Goal: Information Seeking & Learning: Learn about a topic

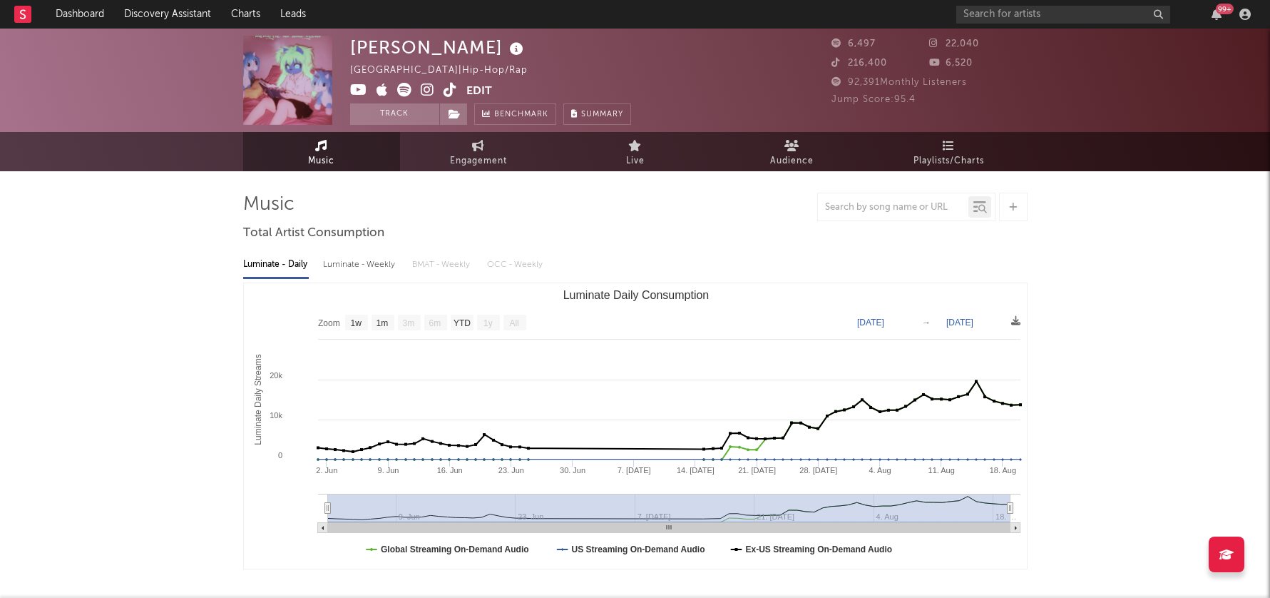
select select "1w"
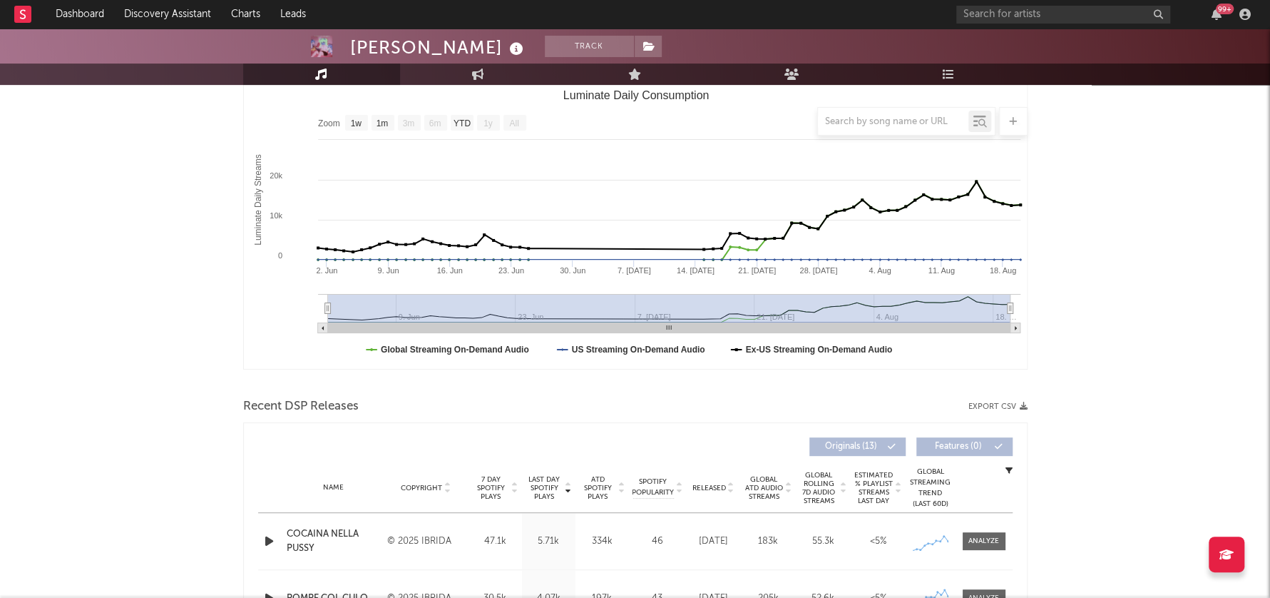
scroll to position [208, 0]
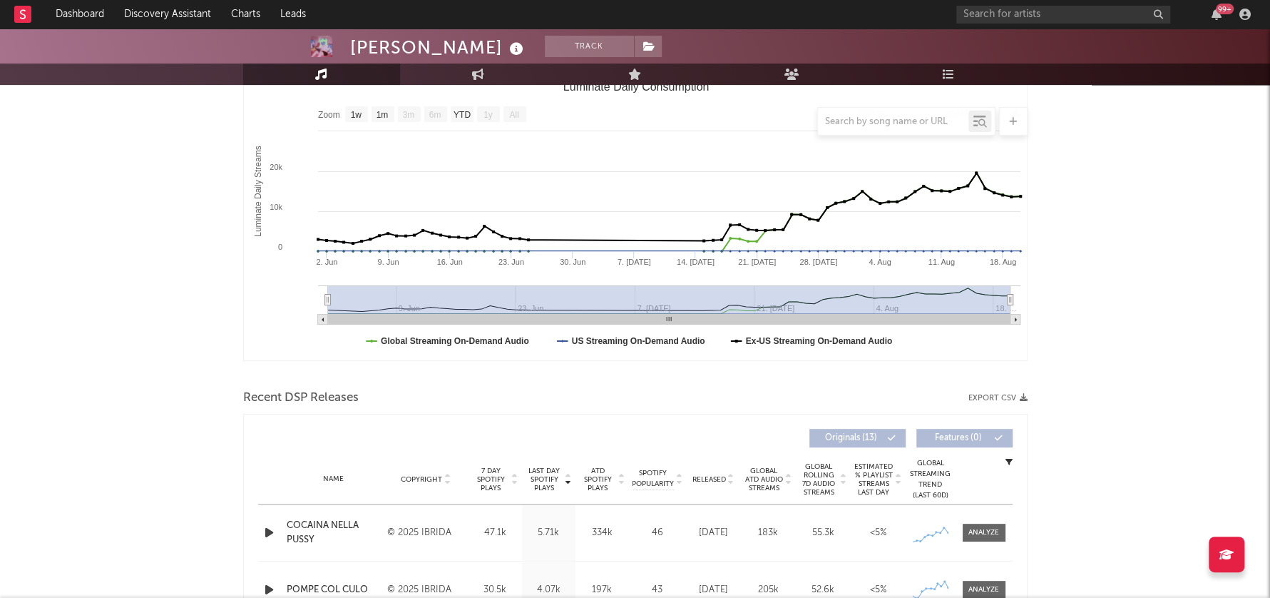
click at [265, 527] on icon "button" at bounding box center [269, 533] width 15 height 18
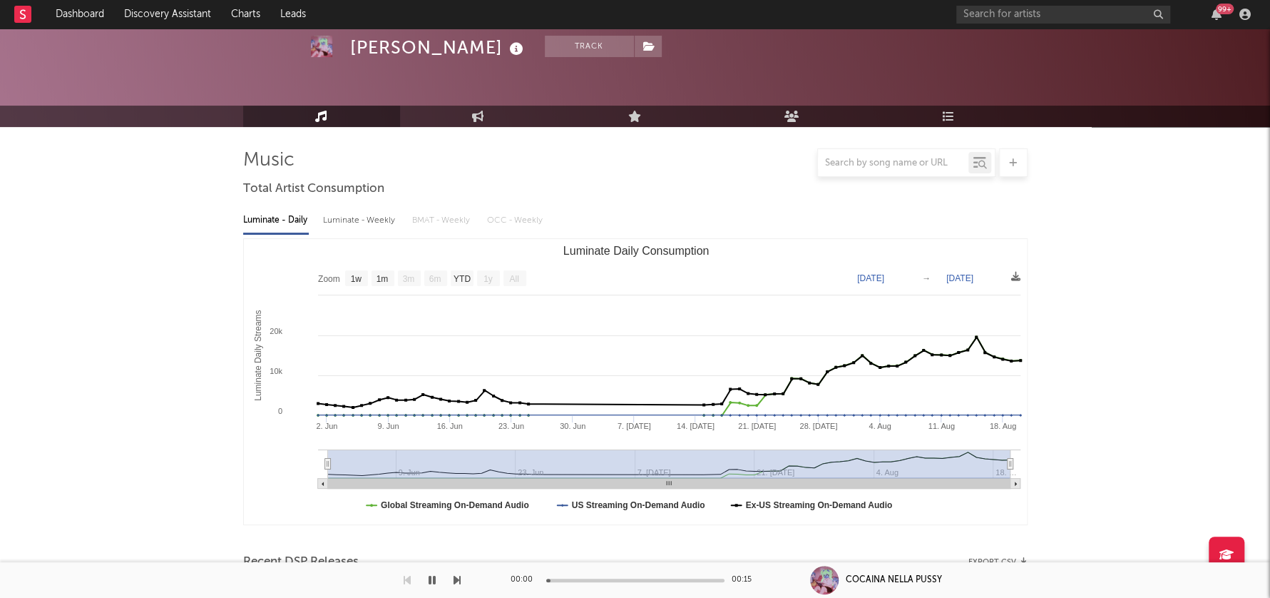
scroll to position [0, 0]
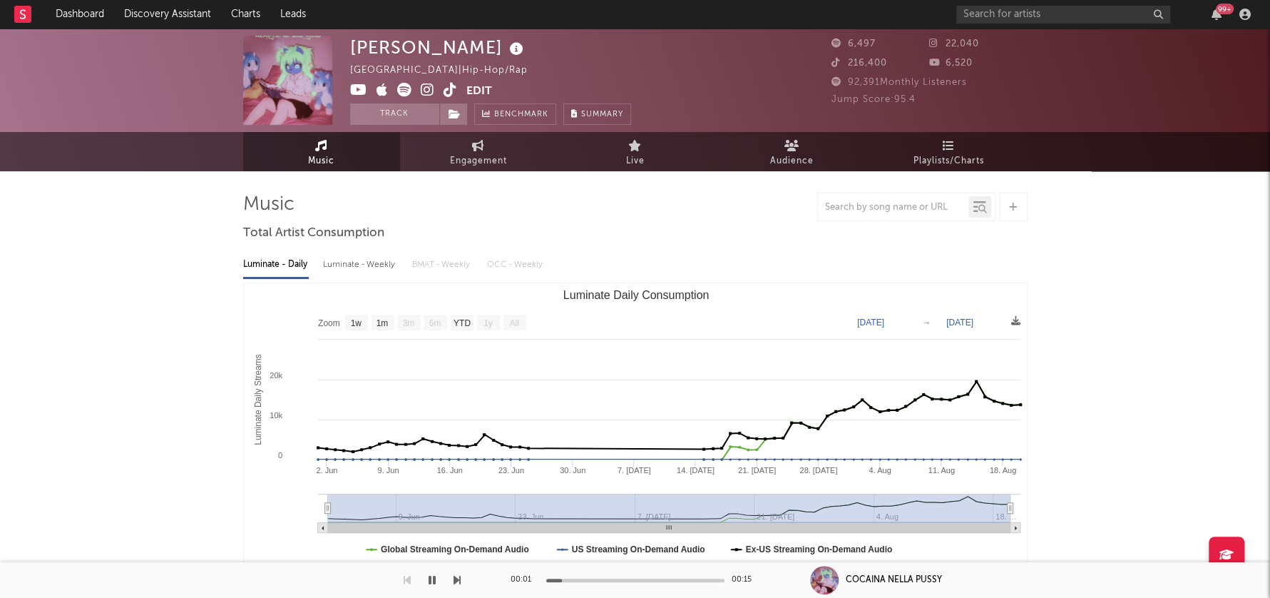
click at [379, 267] on div "Luminate - Weekly" at bounding box center [360, 264] width 75 height 24
select select "1w"
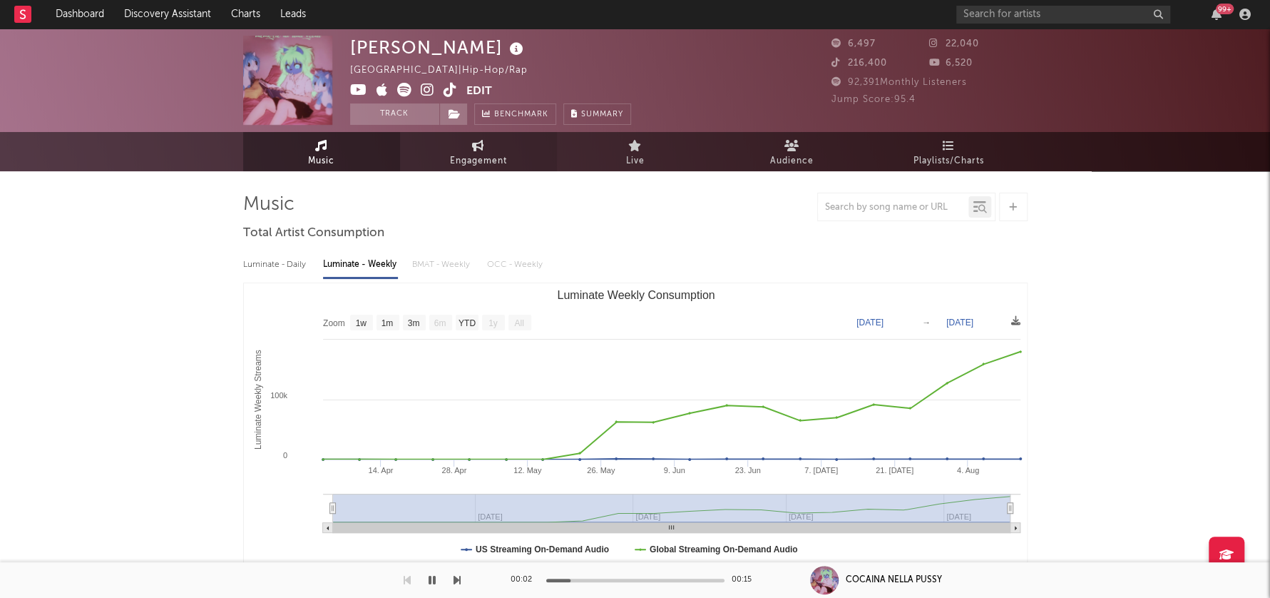
click at [473, 160] on span "Engagement" at bounding box center [478, 161] width 57 height 17
select select "1w"
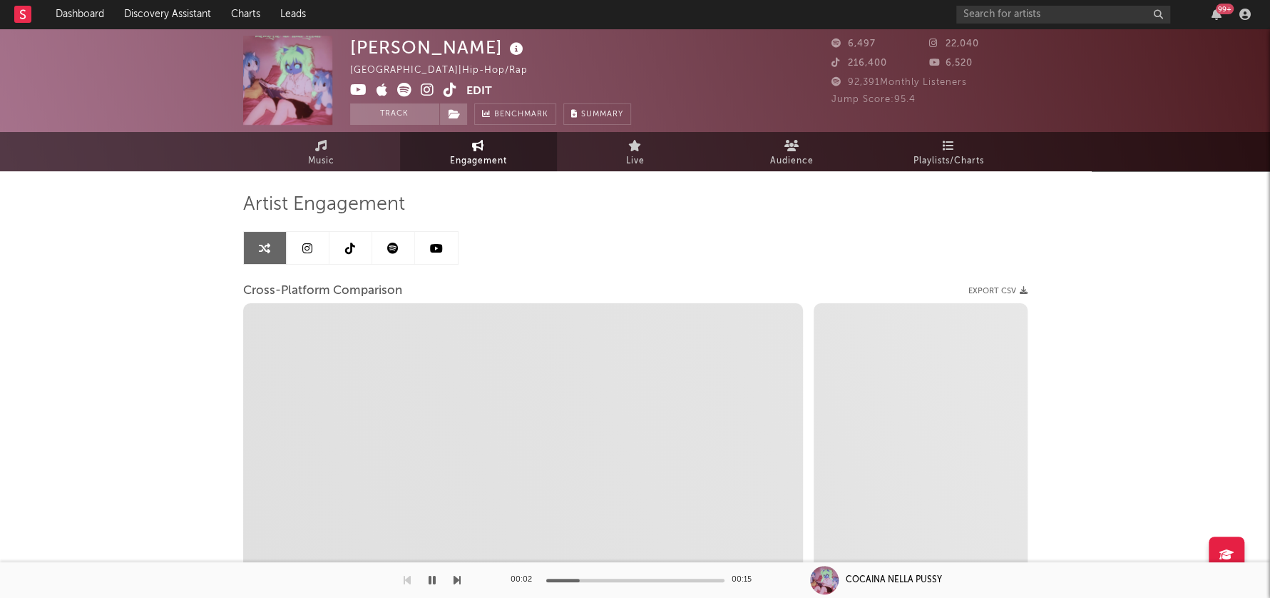
click at [424, 92] on icon at bounding box center [428, 90] width 14 height 14
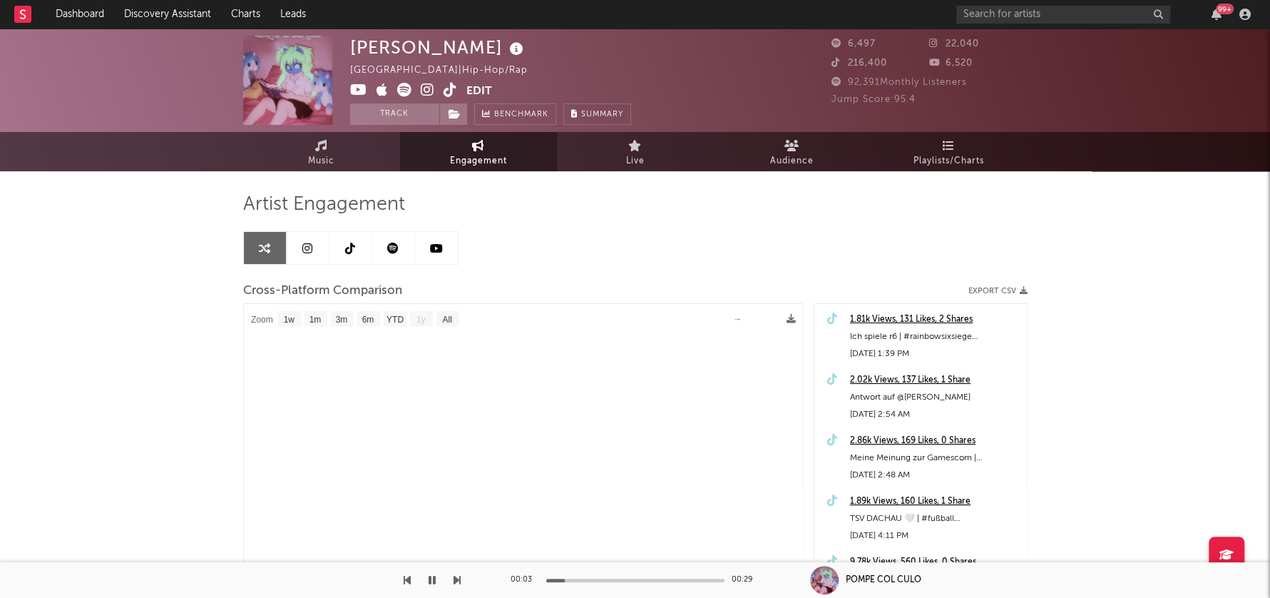
select select "1m"
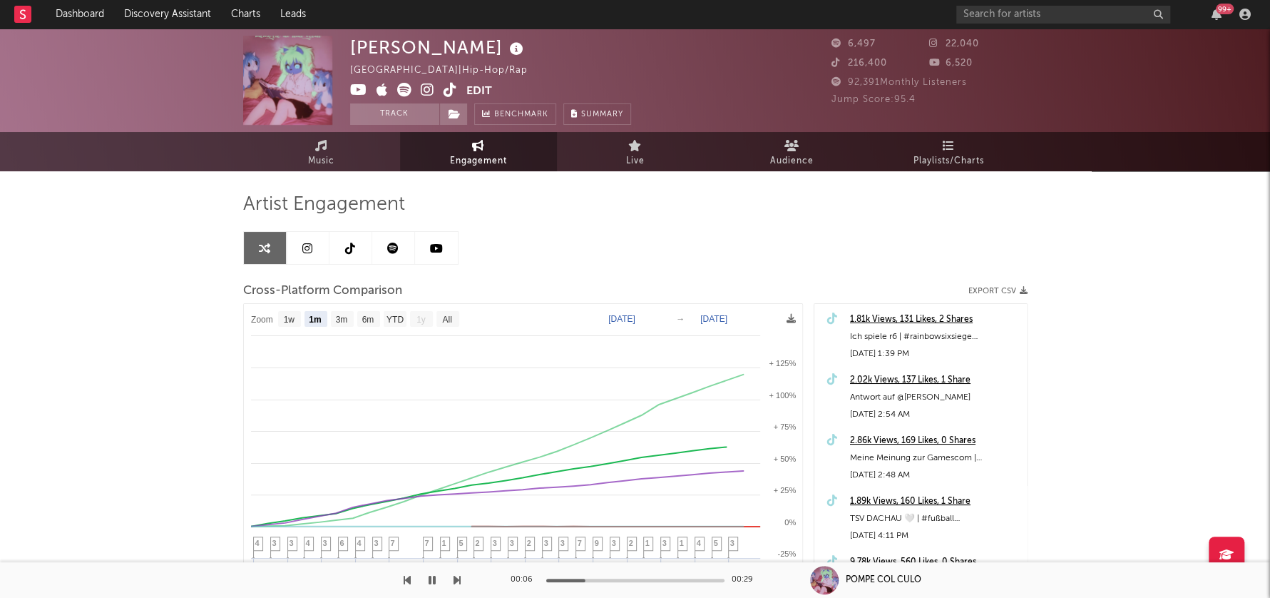
click at [359, 89] on icon at bounding box center [358, 90] width 17 height 14
drag, startPoint x: 352, startPoint y: 46, endPoint x: 429, endPoint y: 46, distance: 77.7
click at [429, 46] on div "HACHIKO" at bounding box center [438, 48] width 177 height 24
copy div "HACHIKO"
click at [312, 162] on span "Music" at bounding box center [321, 161] width 26 height 17
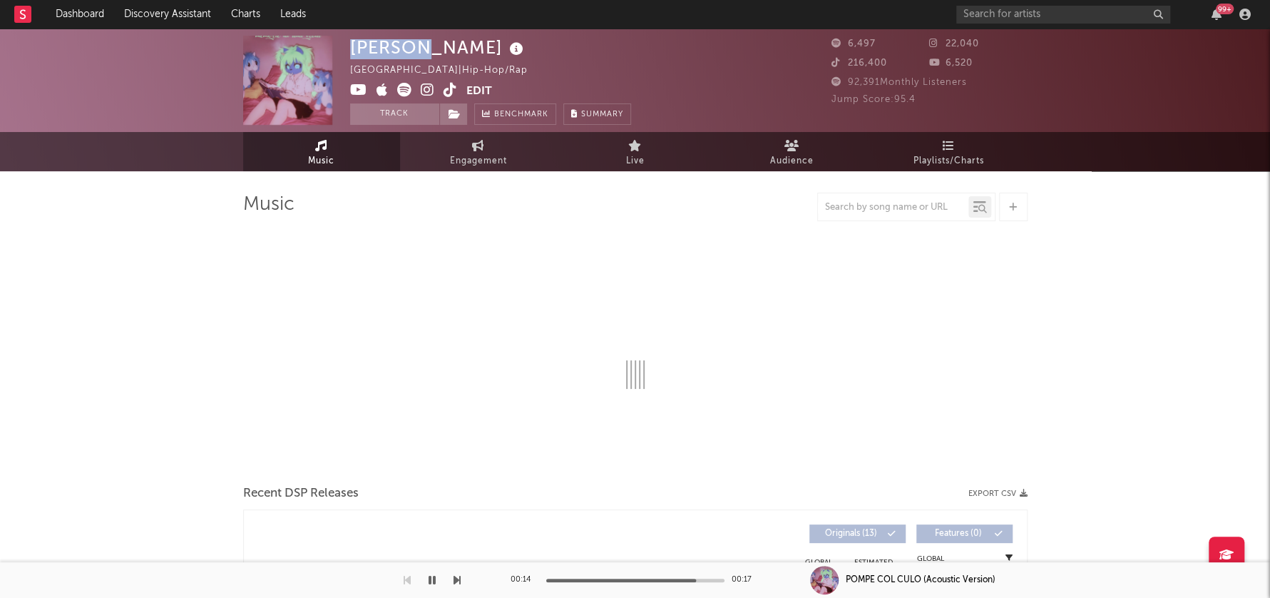
select select "1w"
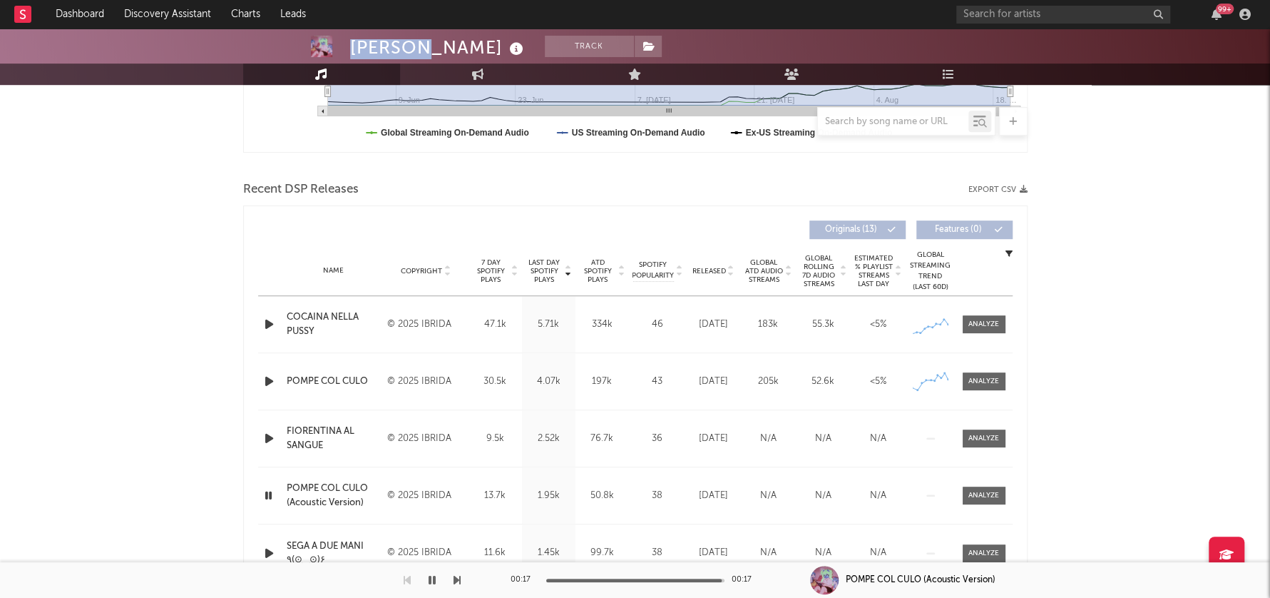
scroll to position [429, 0]
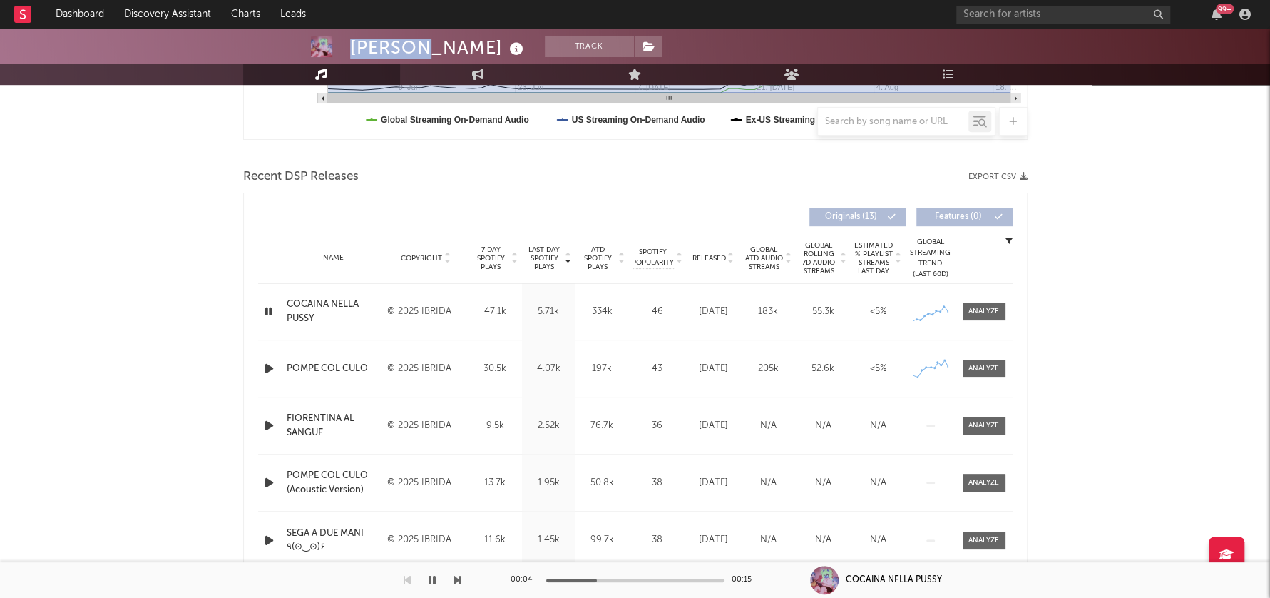
click at [272, 311] on icon "button" at bounding box center [269, 311] width 14 height 18
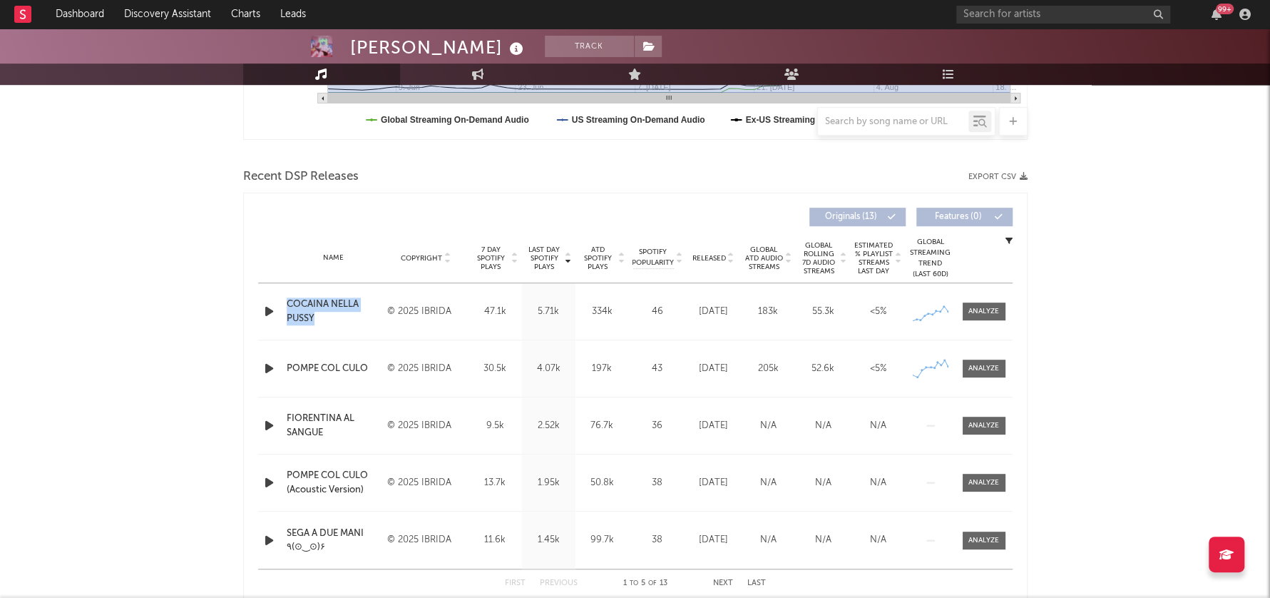
drag, startPoint x: 284, startPoint y: 298, endPoint x: 327, endPoint y: 313, distance: 46.0
click at [327, 313] on div "Name COCAINA NELLA PUSSY" at bounding box center [333, 311] width 101 height 28
copy div "COCAINA NELLA PUSSY"
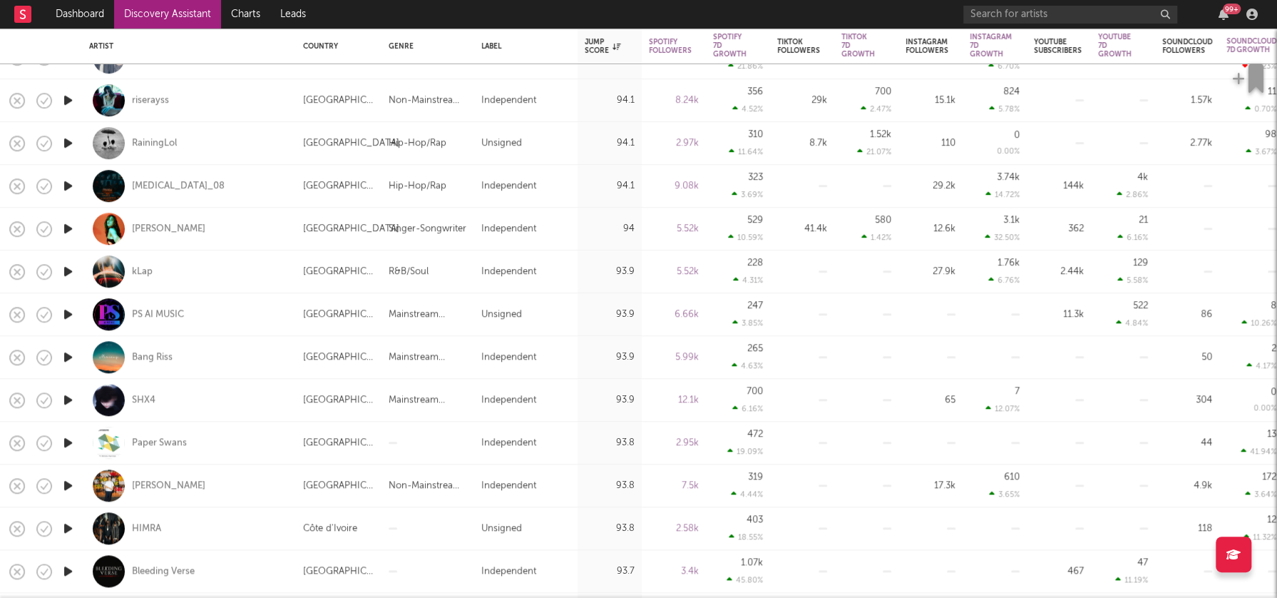
click at [69, 354] on icon "button" at bounding box center [68, 357] width 15 height 18
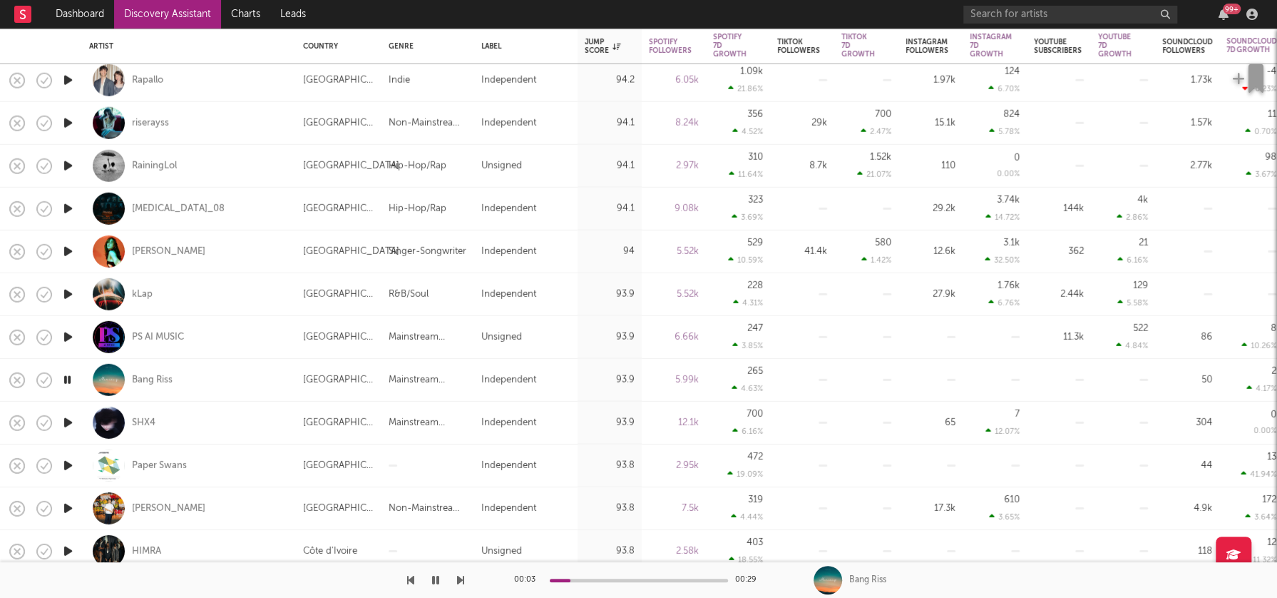
click at [68, 335] on icon "button" at bounding box center [68, 337] width 15 height 18
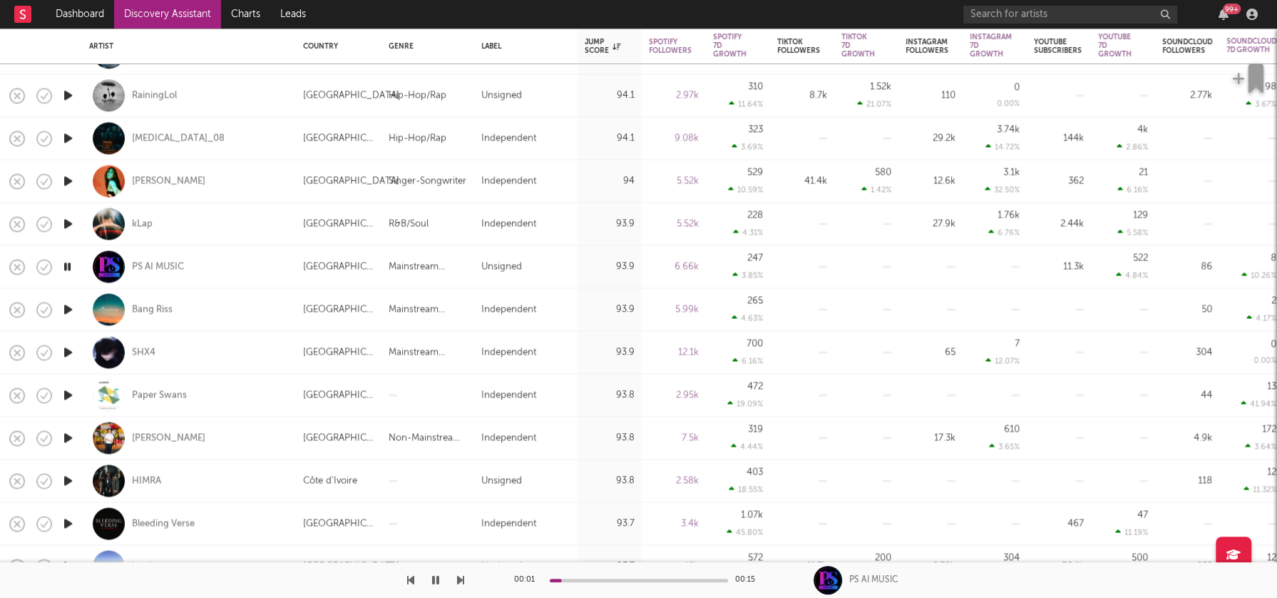
click at [67, 392] on icon "button" at bounding box center [68, 395] width 15 height 18
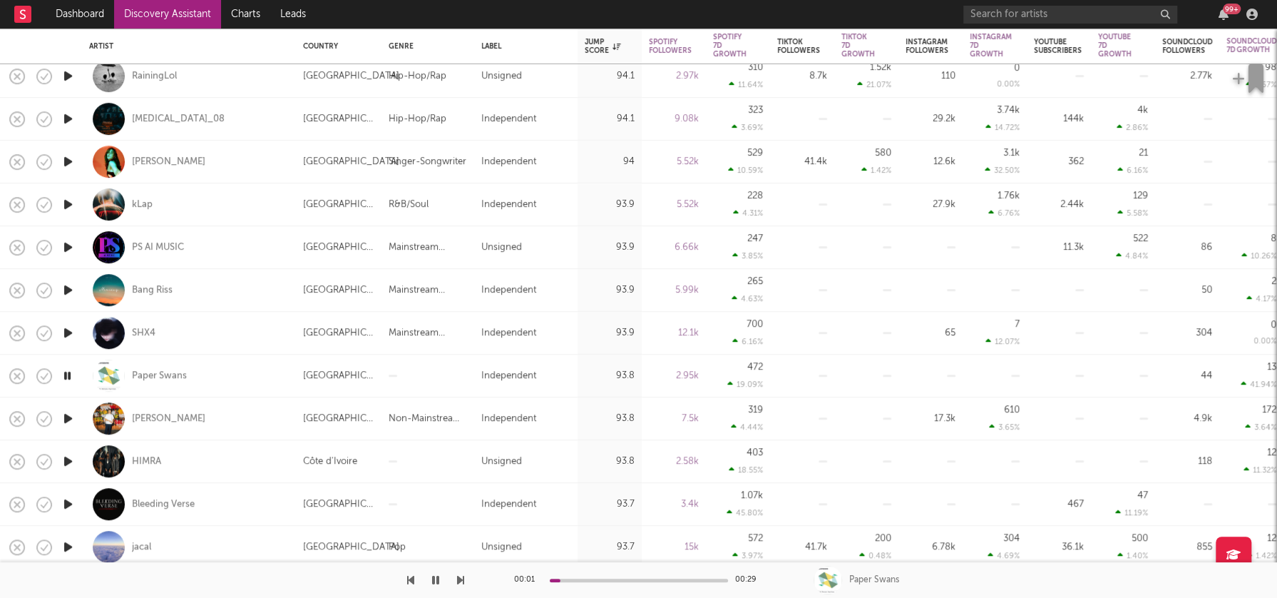
click at [70, 417] on icon "button" at bounding box center [68, 418] width 15 height 18
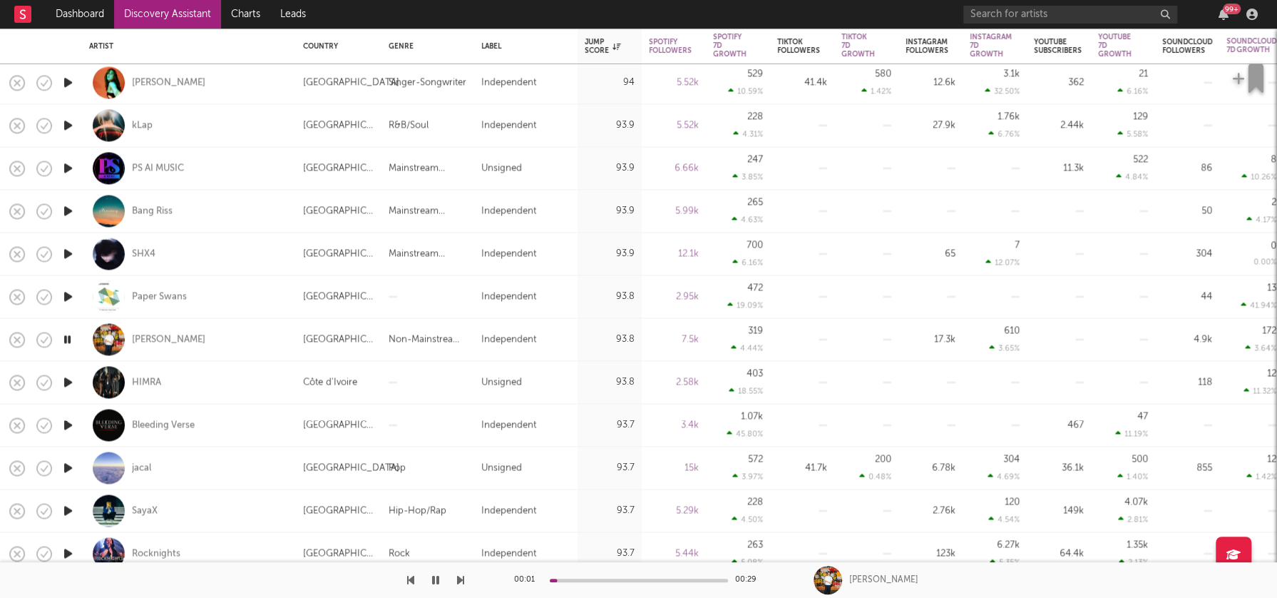
click at [68, 382] on icon "button" at bounding box center [68, 382] width 15 height 18
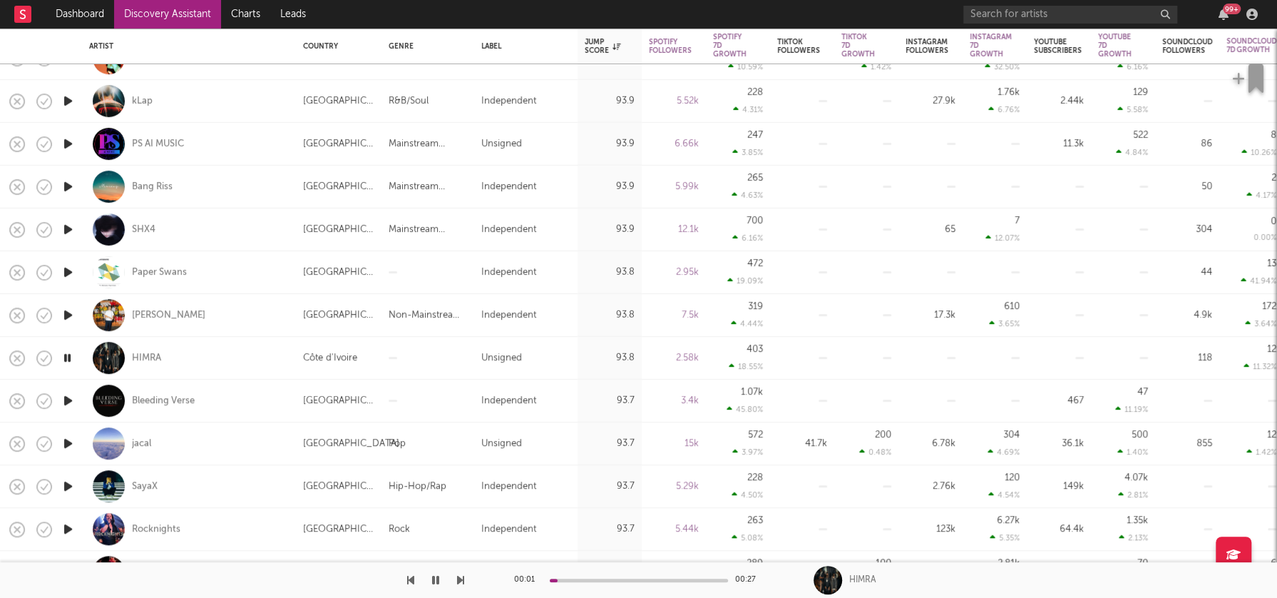
click at [66, 400] on icon "button" at bounding box center [68, 401] width 15 height 18
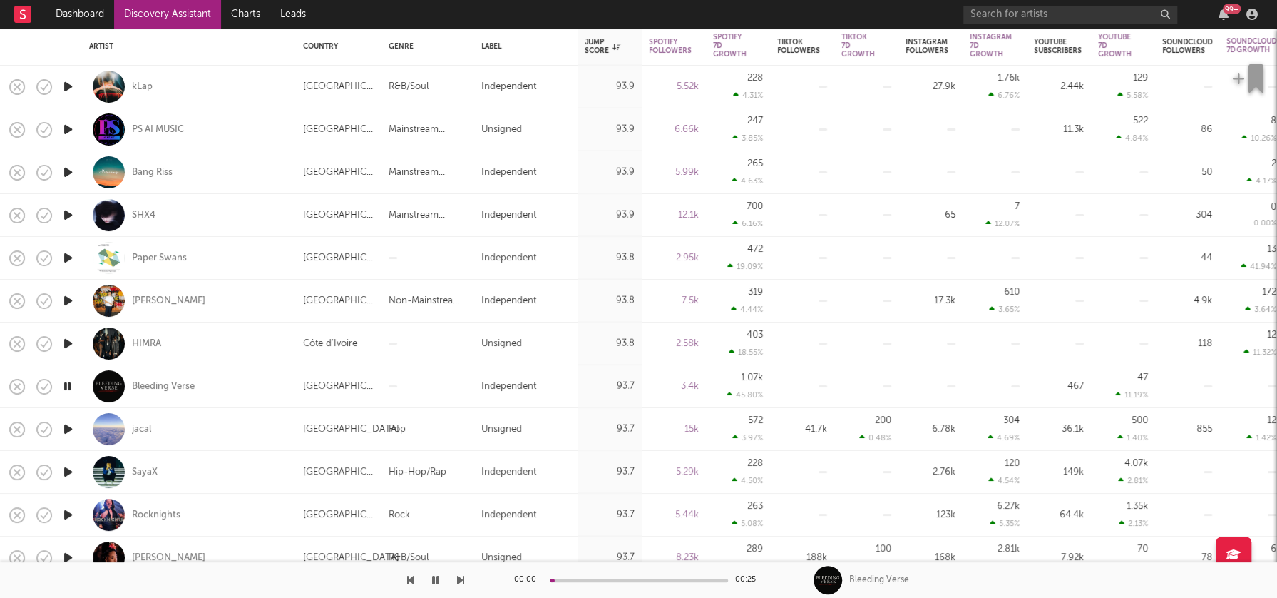
click at [67, 429] on icon "button" at bounding box center [68, 429] width 15 height 18
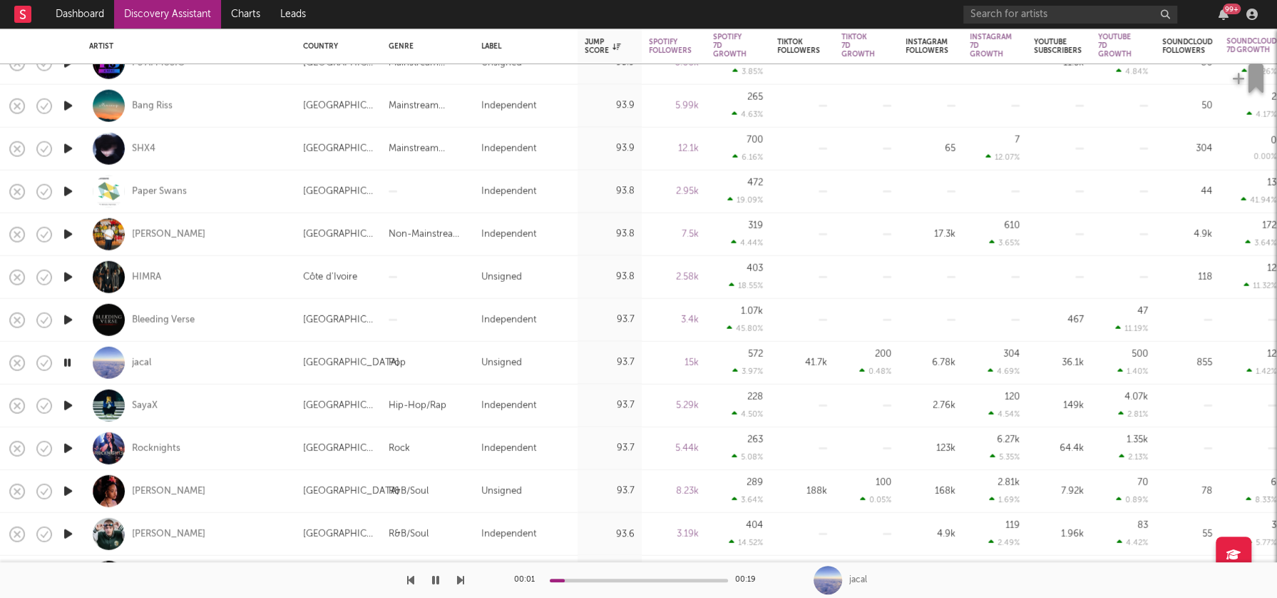
click at [69, 407] on icon "button" at bounding box center [68, 406] width 15 height 18
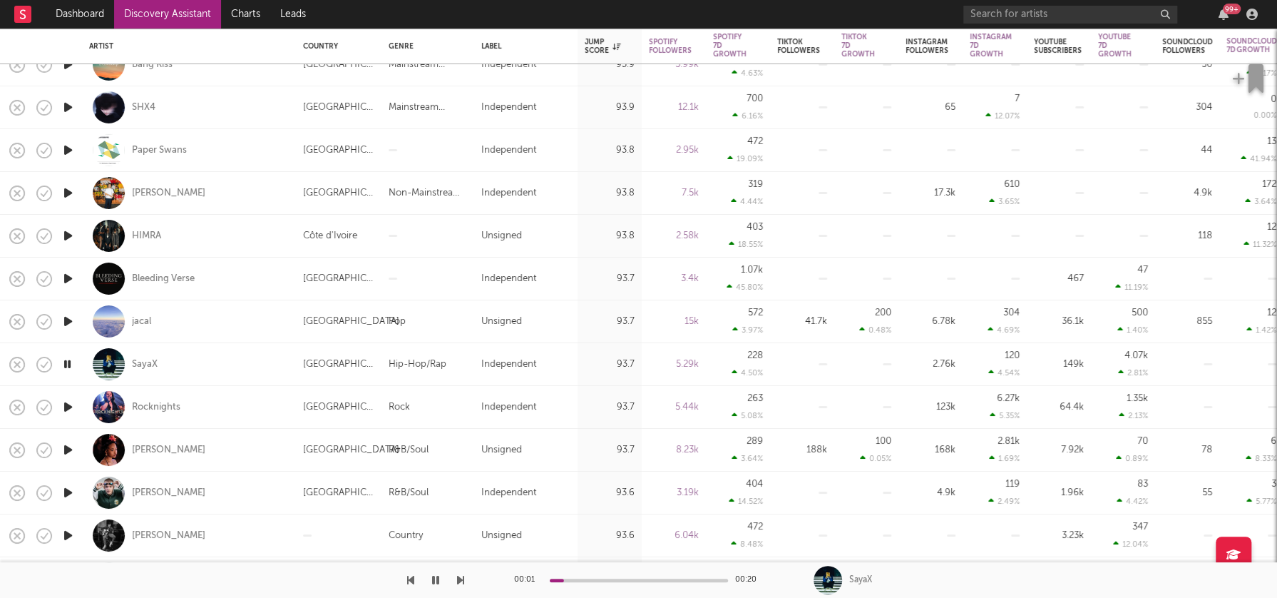
click at [67, 407] on icon "button" at bounding box center [68, 407] width 15 height 18
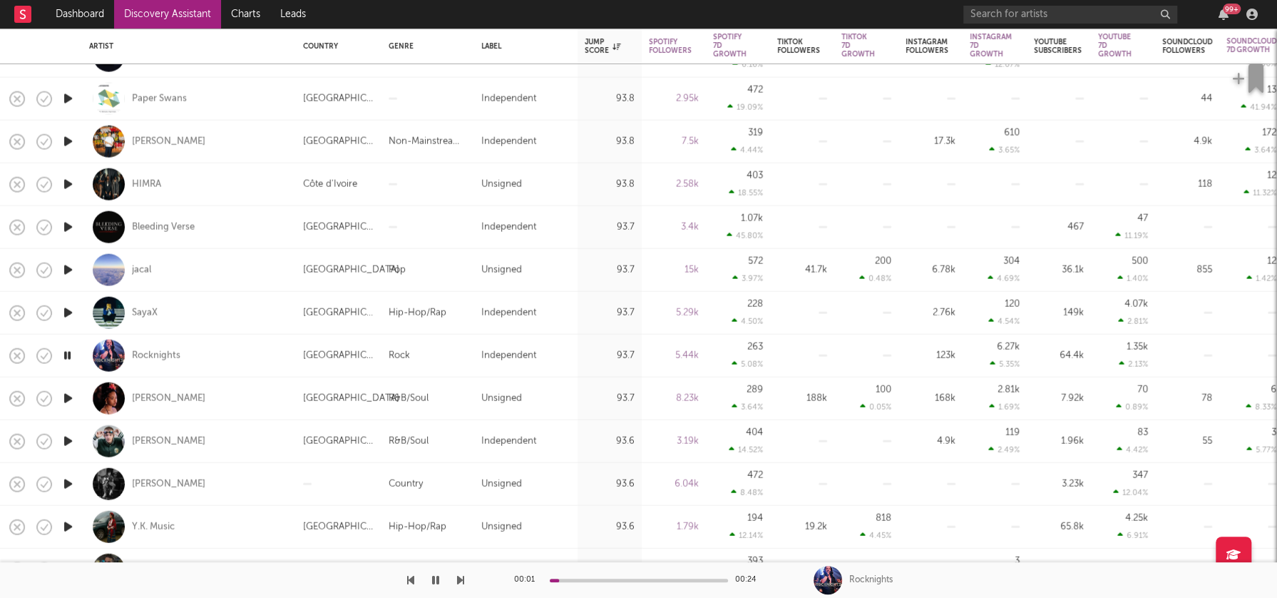
click at [66, 396] on icon "button" at bounding box center [68, 398] width 15 height 18
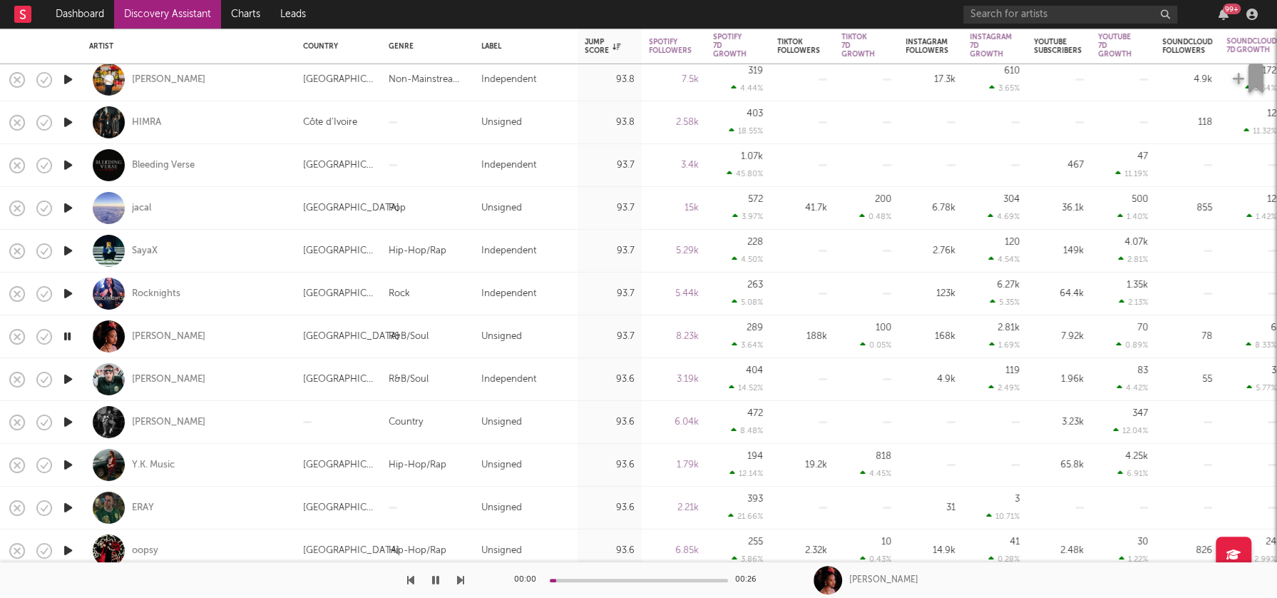
click at [69, 377] on icon "button" at bounding box center [68, 379] width 15 height 18
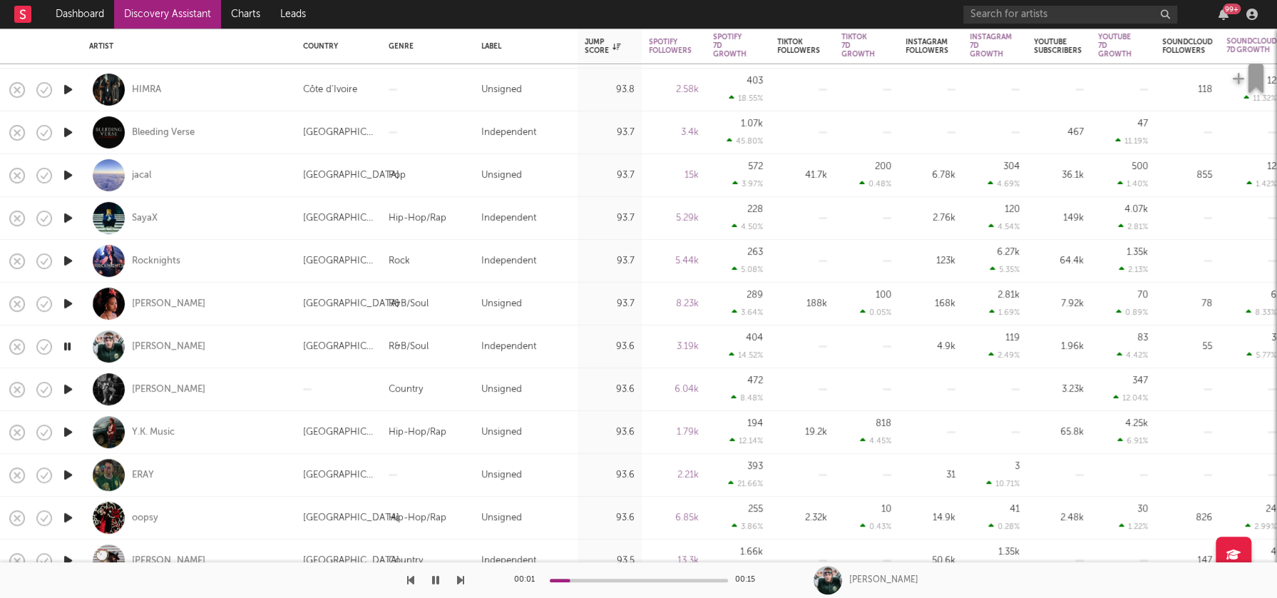
click at [70, 387] on icon "button" at bounding box center [68, 389] width 15 height 18
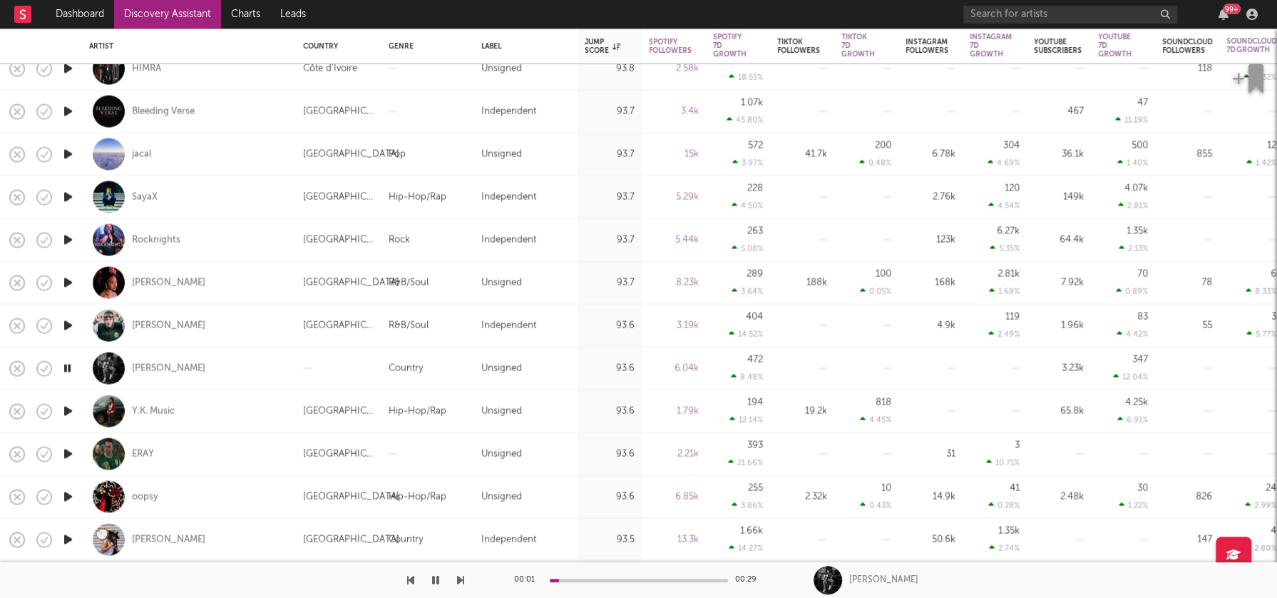
click at [66, 409] on icon "button" at bounding box center [68, 411] width 15 height 18
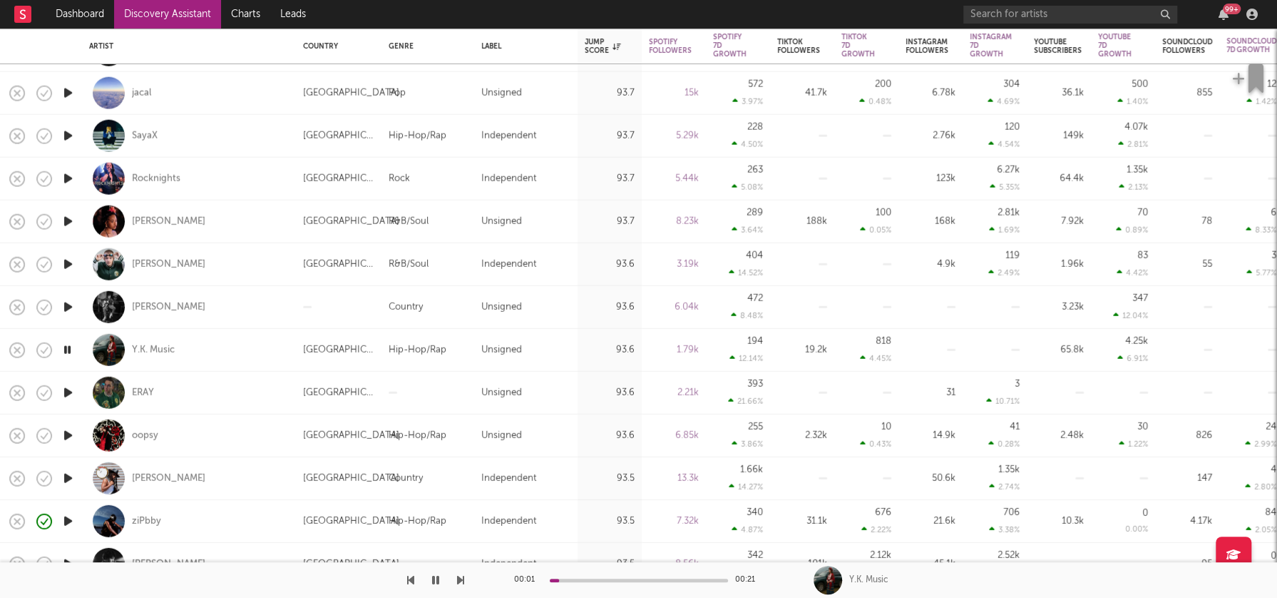
click at [68, 392] on icon "button" at bounding box center [68, 393] width 15 height 18
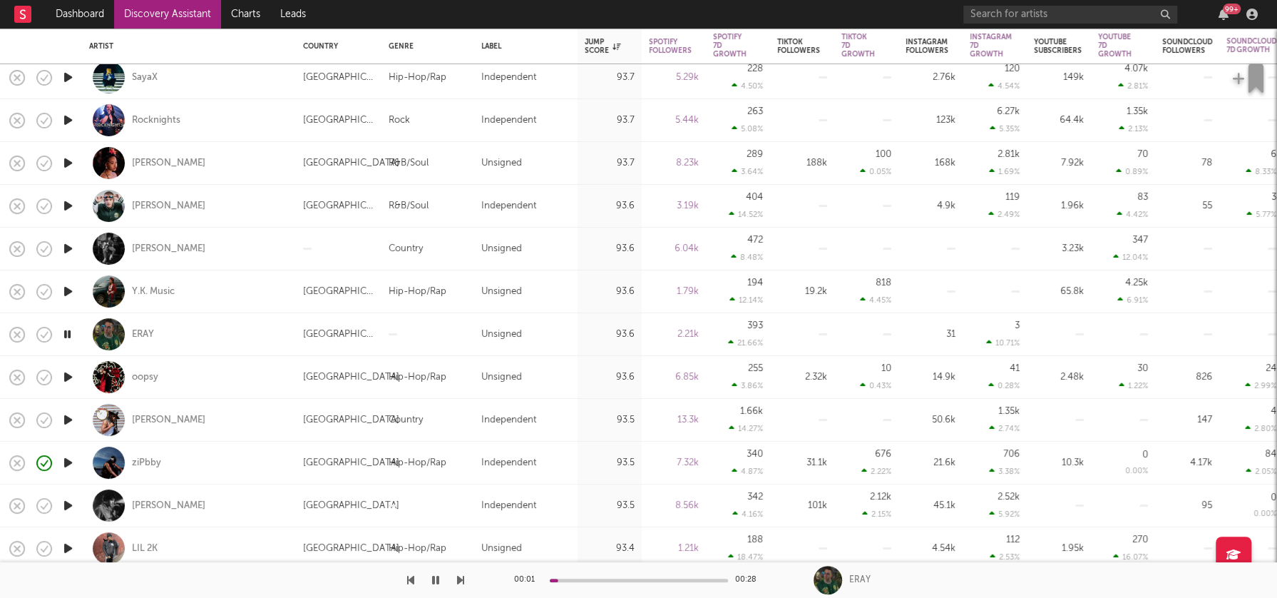
click at [66, 377] on icon "button" at bounding box center [68, 377] width 15 height 18
click at [69, 417] on icon "button" at bounding box center [68, 420] width 15 height 18
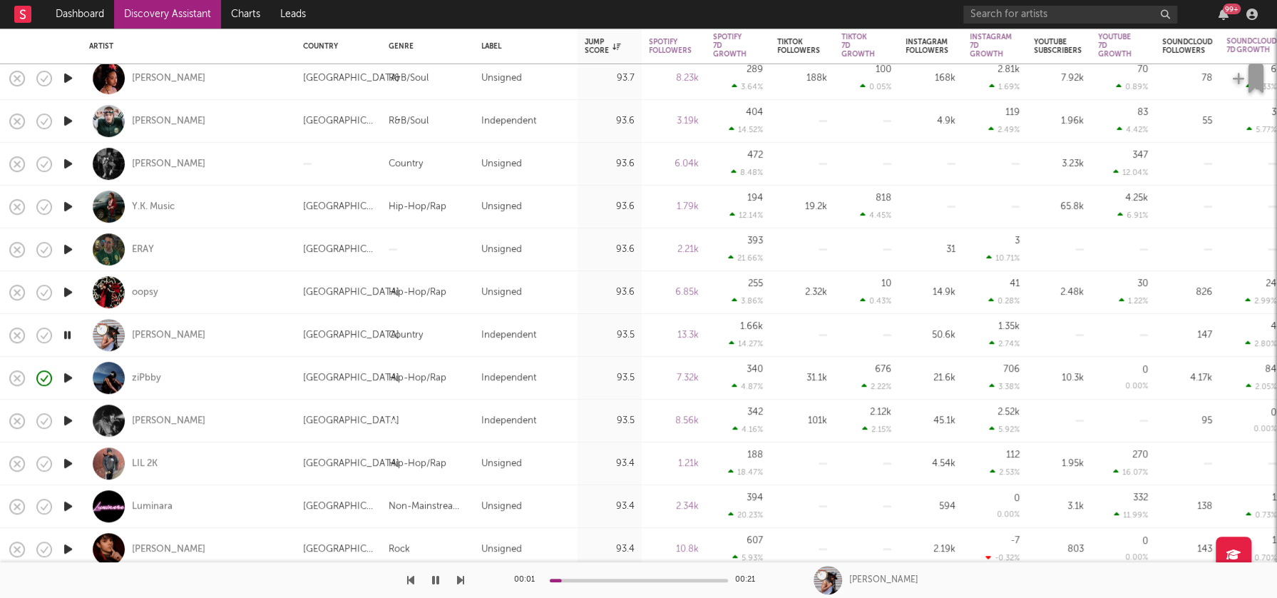
click at [67, 426] on icon "button" at bounding box center [68, 421] width 15 height 18
click at [66, 464] on icon "button" at bounding box center [68, 463] width 15 height 18
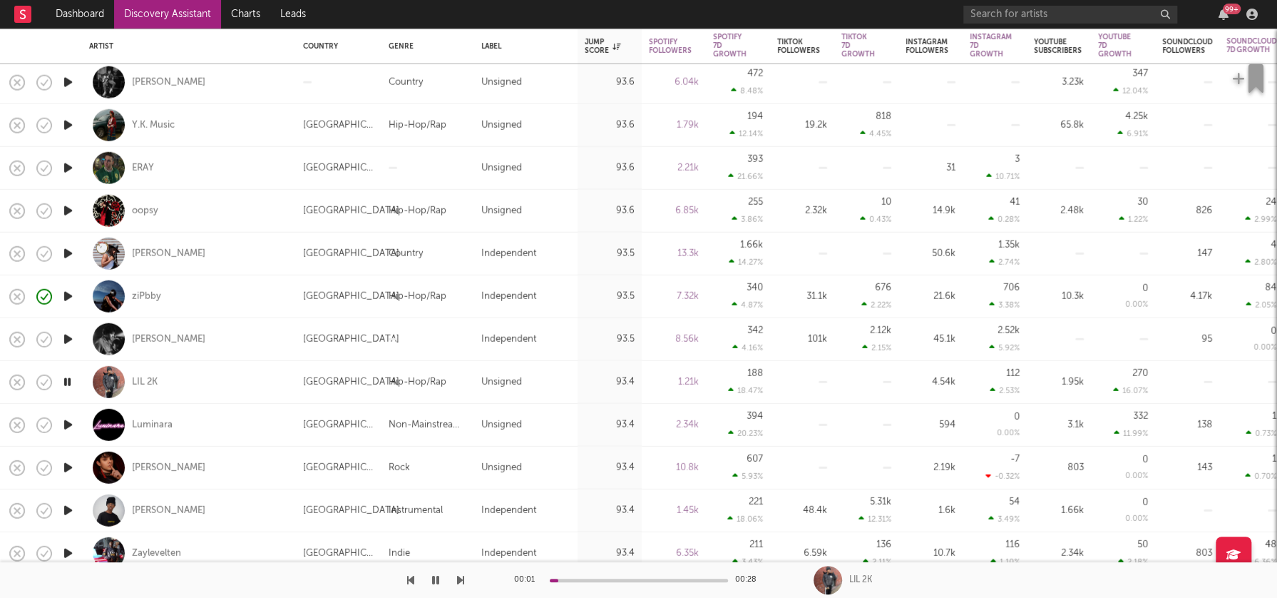
click at [68, 422] on icon "button" at bounding box center [68, 425] width 15 height 18
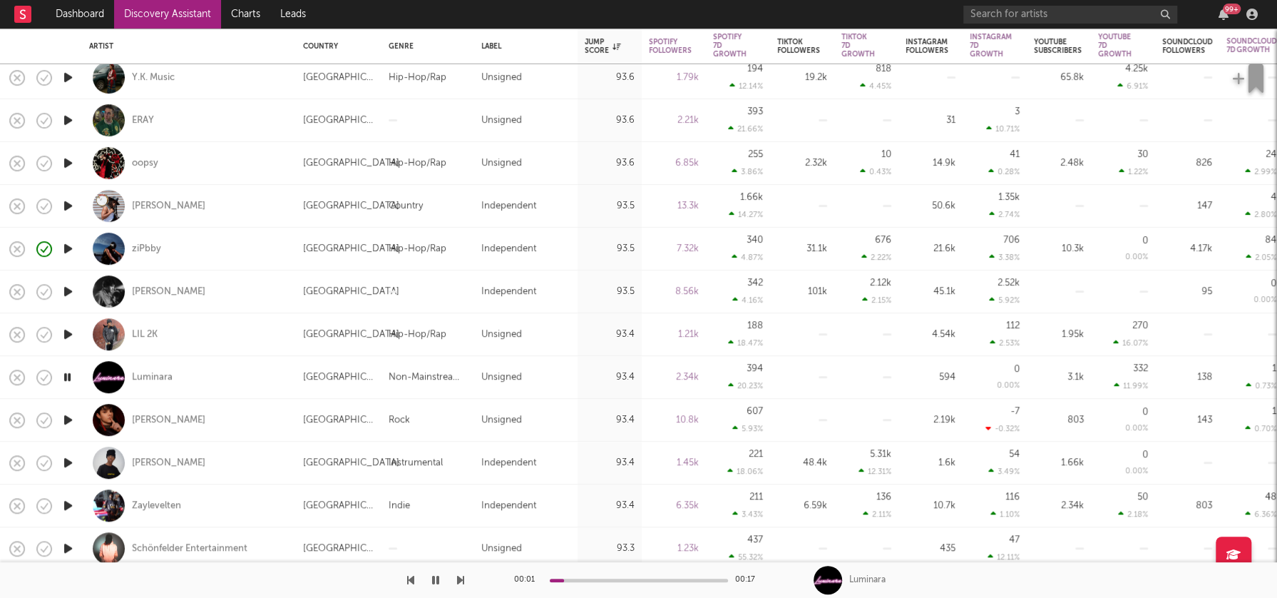
click at [68, 421] on icon "button" at bounding box center [68, 420] width 15 height 18
click at [68, 462] on icon "button" at bounding box center [68, 463] width 15 height 18
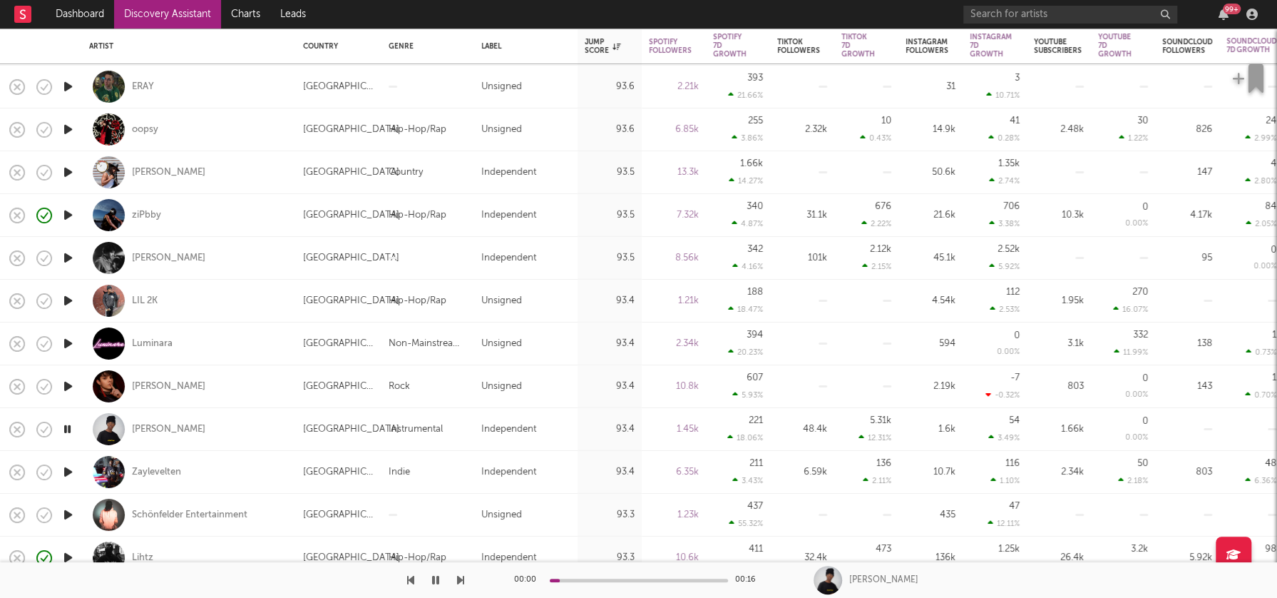
click at [67, 469] on icon "button" at bounding box center [68, 472] width 15 height 18
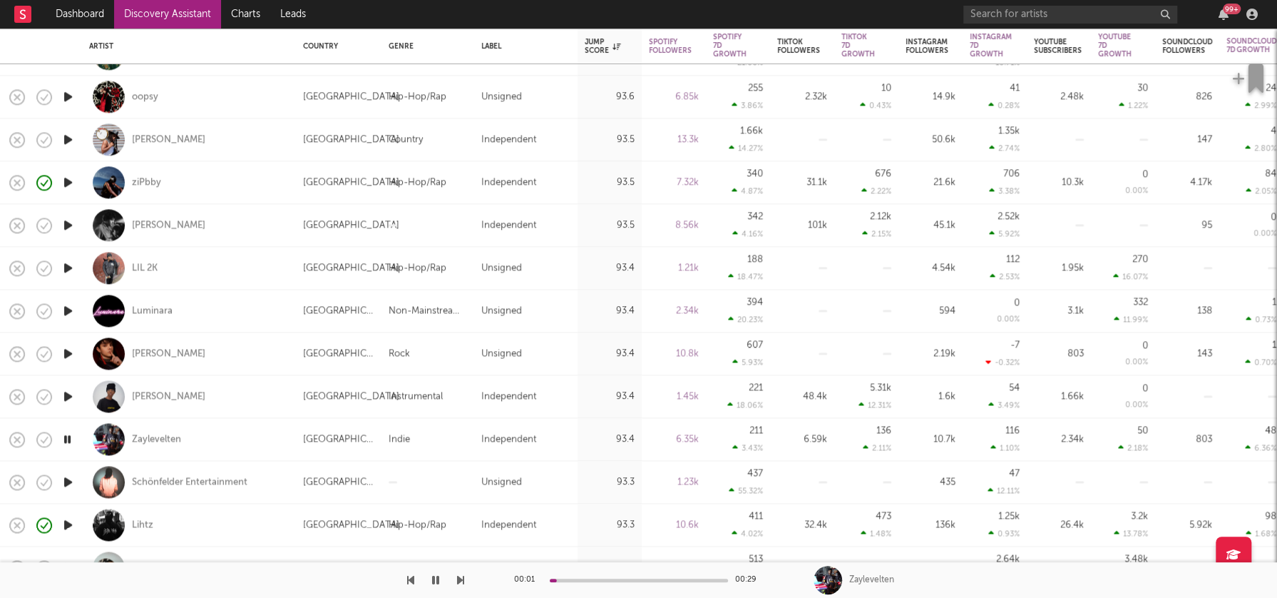
click at [69, 480] on icon "button" at bounding box center [68, 482] width 15 height 18
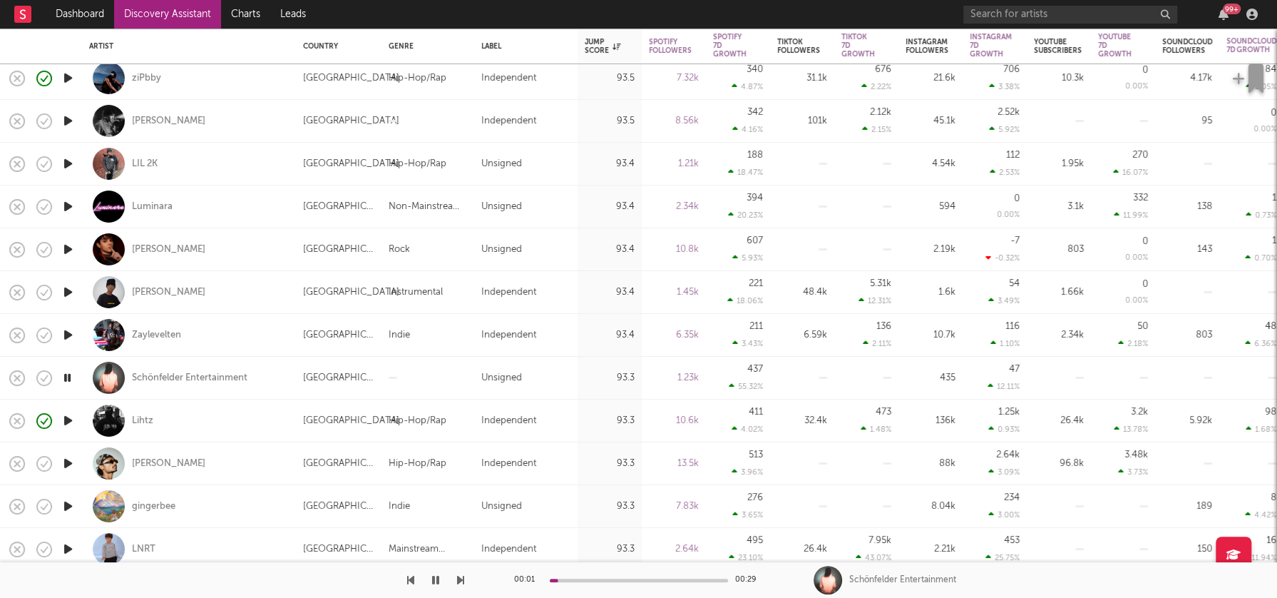
click at [71, 464] on icon "button" at bounding box center [68, 463] width 15 height 18
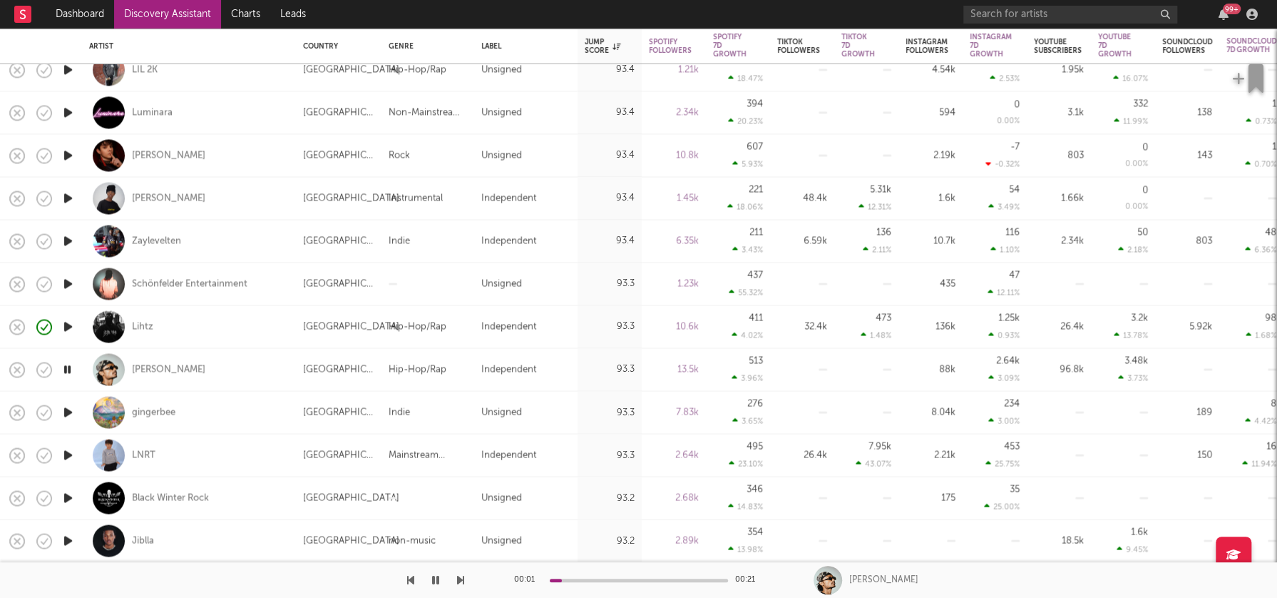
click at [68, 412] on icon "button" at bounding box center [68, 412] width 15 height 18
click at [68, 454] on icon "button" at bounding box center [68, 455] width 15 height 18
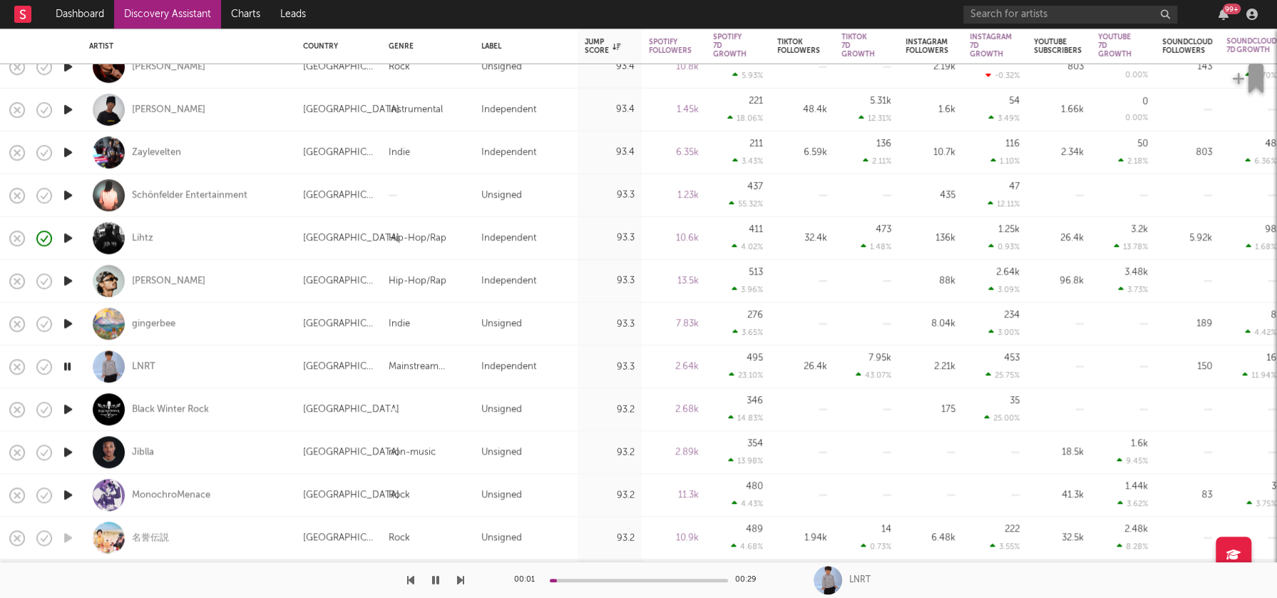
click at [69, 449] on icon "button" at bounding box center [68, 452] width 15 height 18
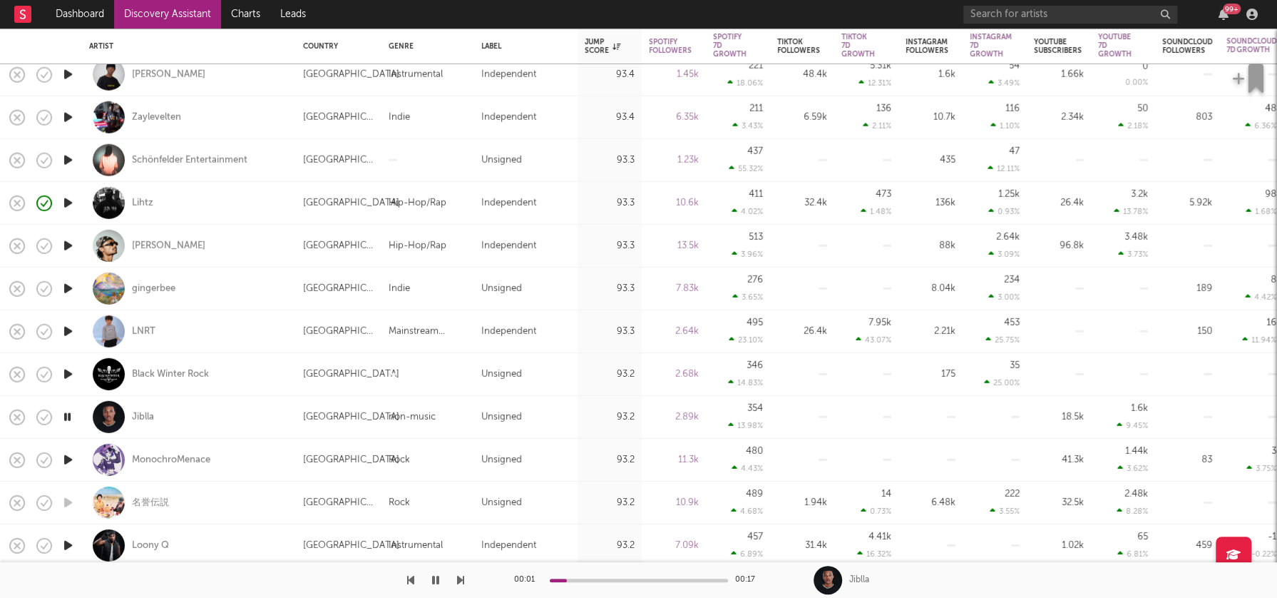
click at [69, 456] on icon "button" at bounding box center [68, 460] width 15 height 18
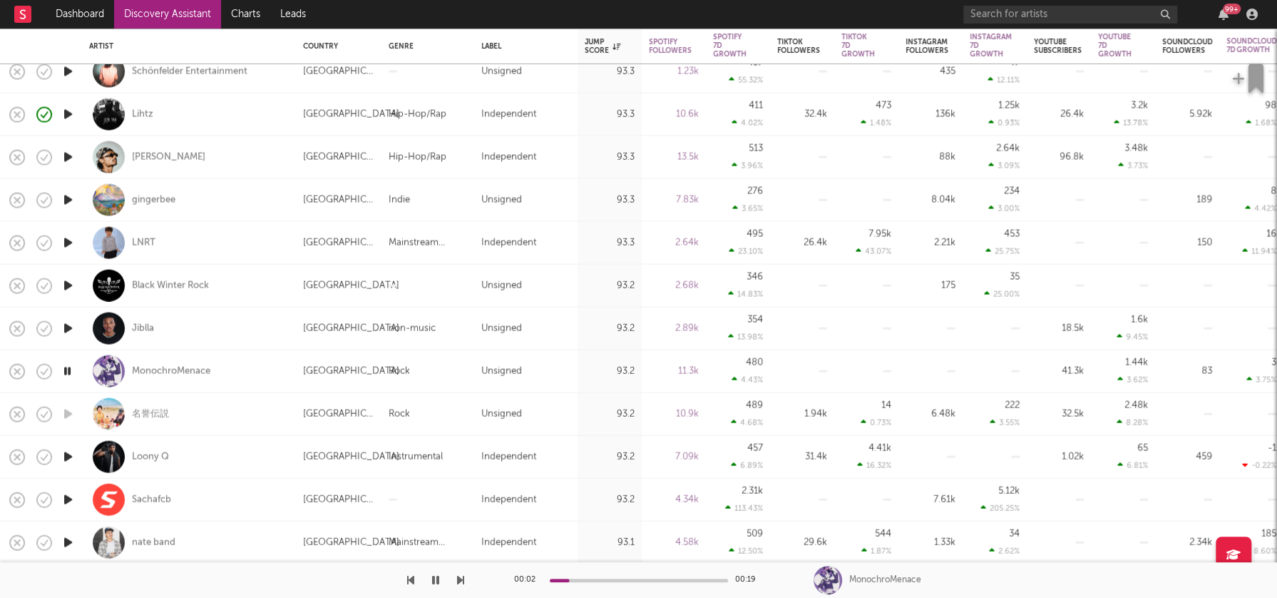
click at [71, 458] on icon "button" at bounding box center [68, 457] width 15 height 18
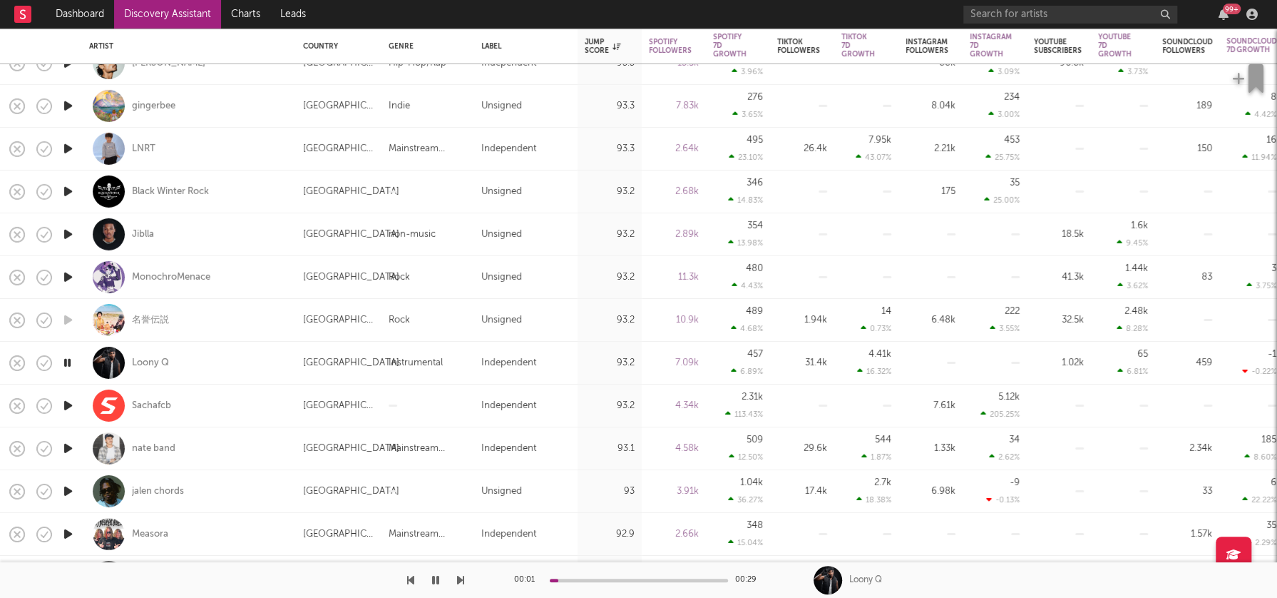
click at [68, 446] on icon "button" at bounding box center [68, 448] width 15 height 18
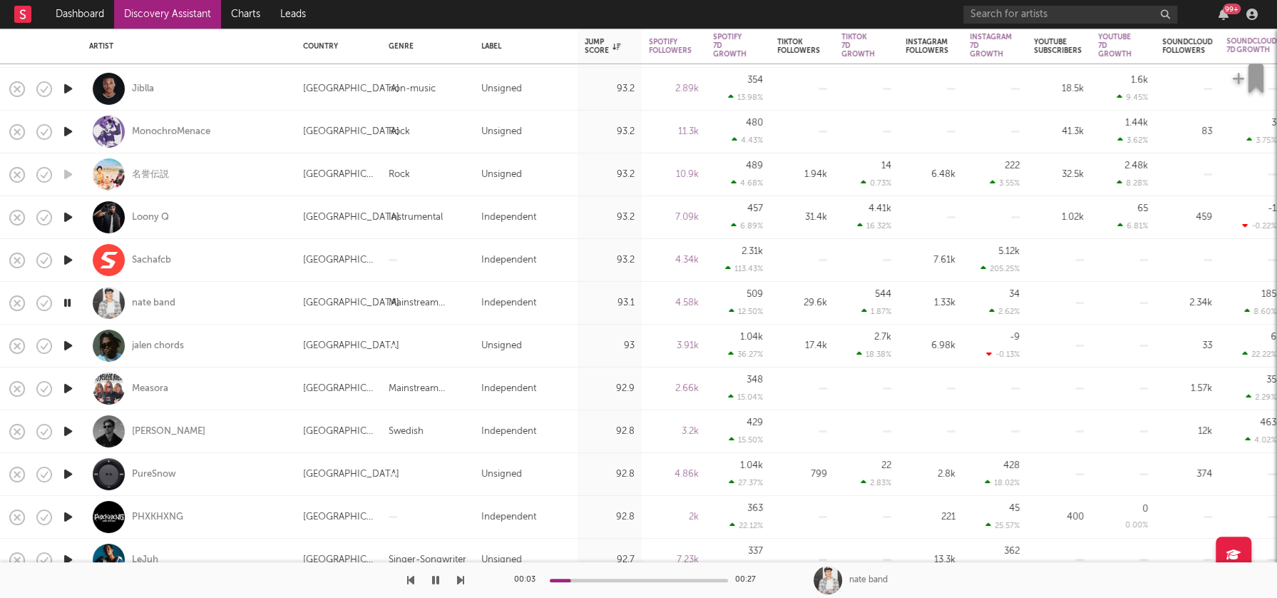
click at [68, 434] on icon "button" at bounding box center [68, 431] width 15 height 18
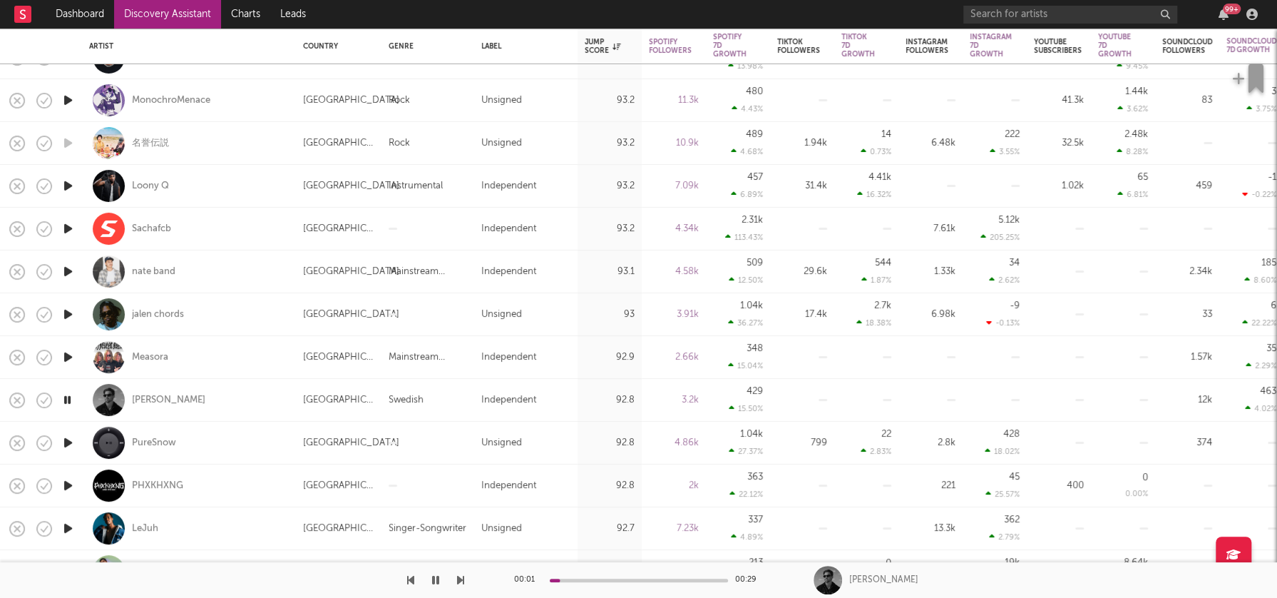
click at [67, 441] on icon "button" at bounding box center [68, 443] width 15 height 18
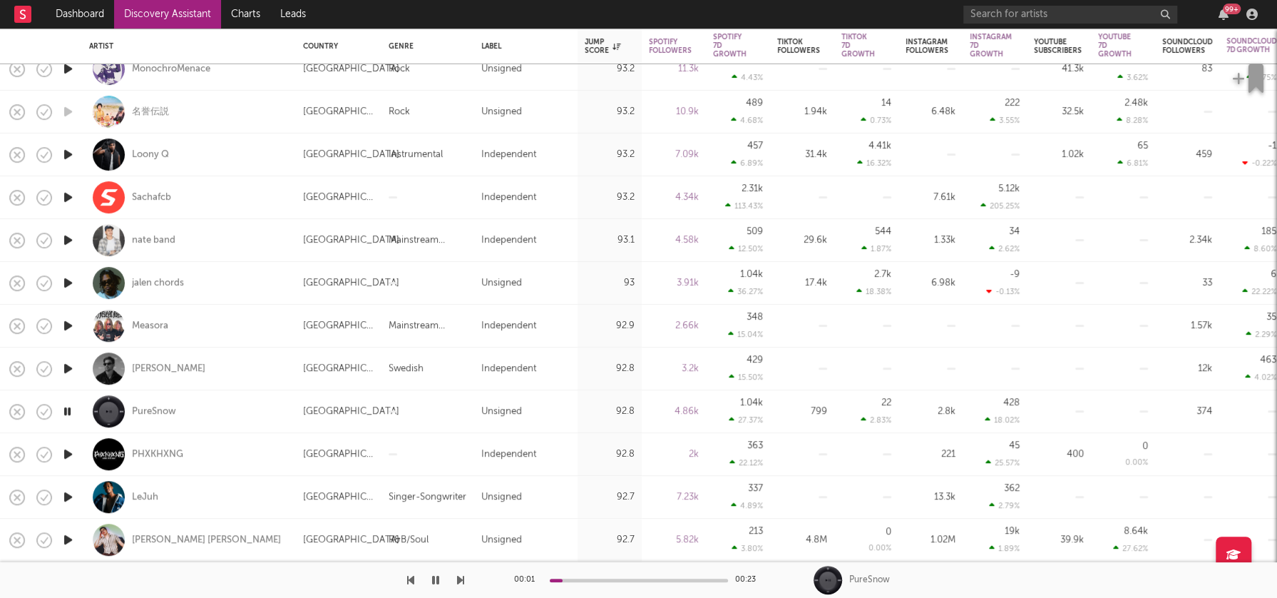
click at [67, 454] on icon "button" at bounding box center [68, 454] width 15 height 18
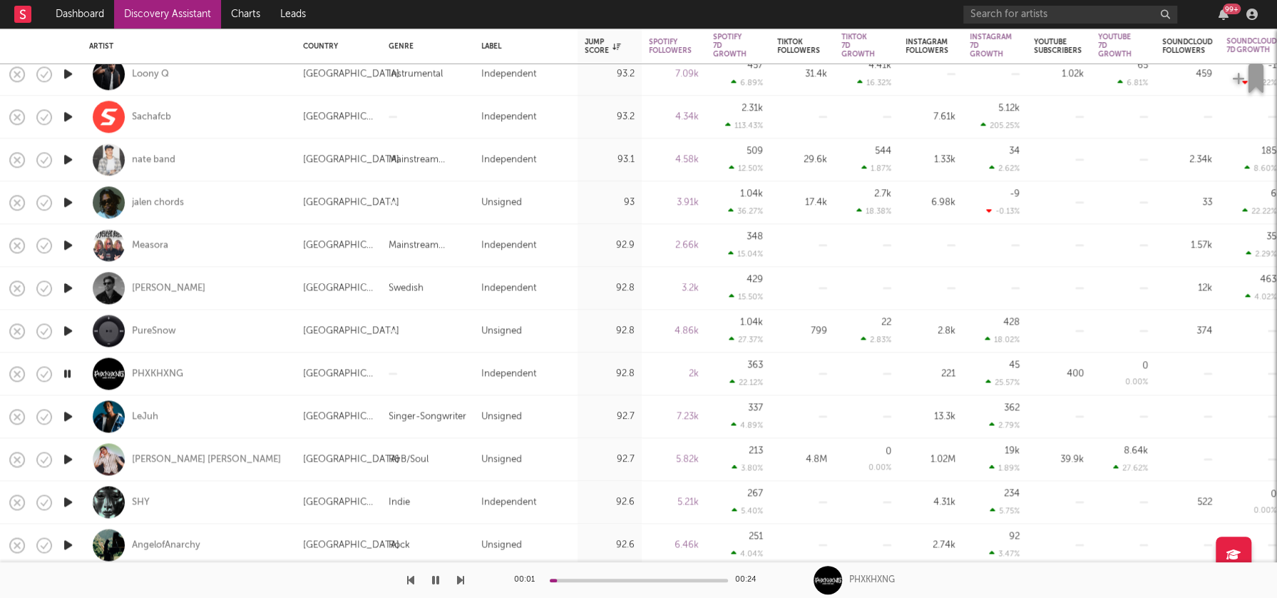
click at [69, 417] on icon "button" at bounding box center [68, 416] width 15 height 18
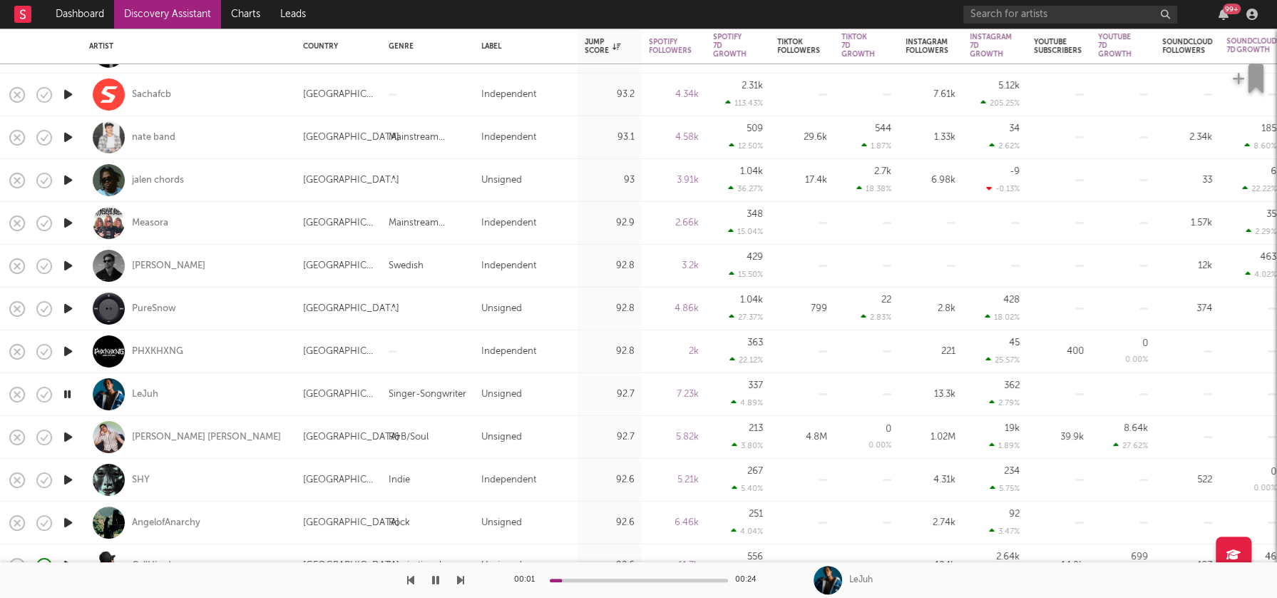
click at [72, 477] on icon "button" at bounding box center [68, 480] width 15 height 18
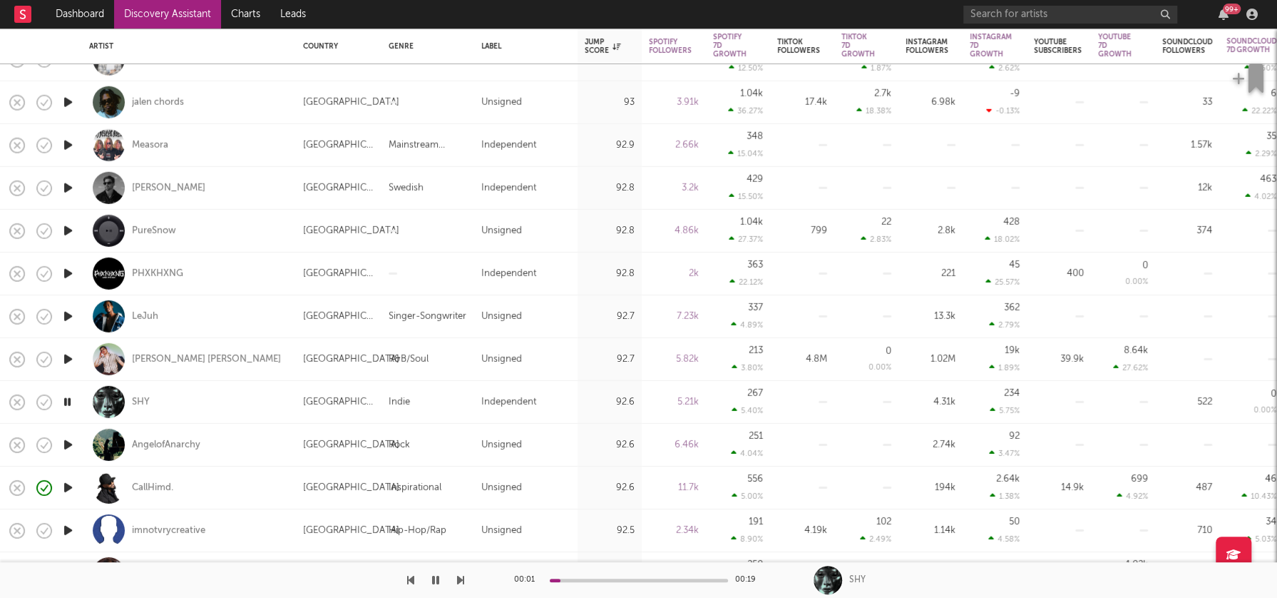
click at [67, 443] on icon "button" at bounding box center [68, 445] width 15 height 18
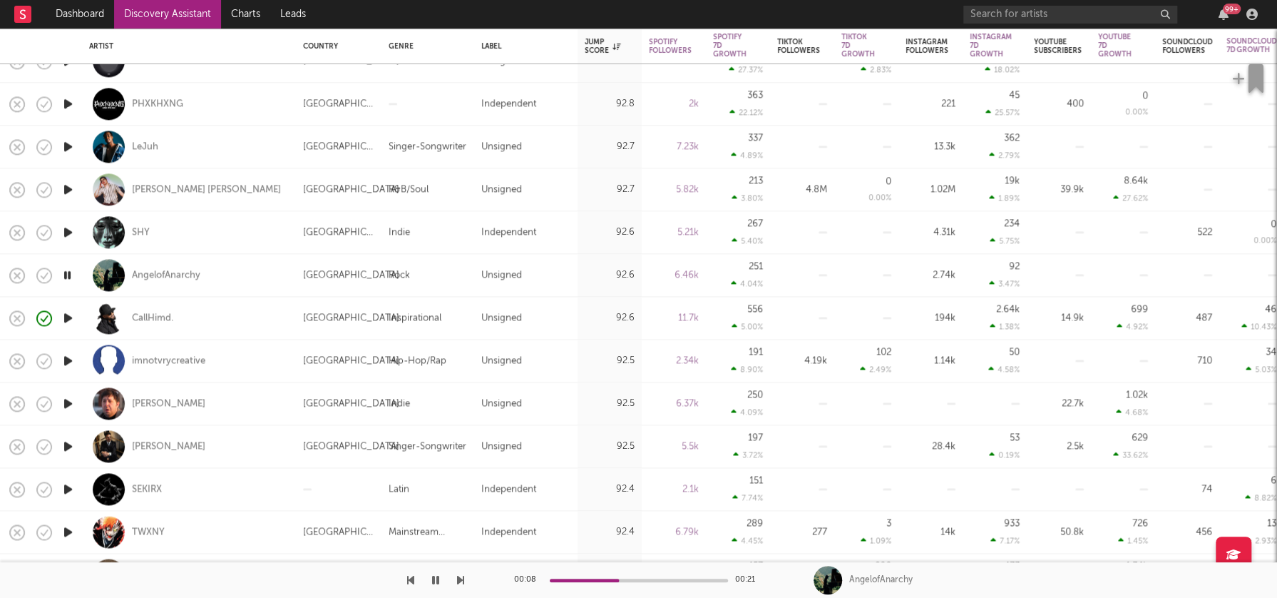
click at [63, 450] on icon "button" at bounding box center [68, 446] width 15 height 18
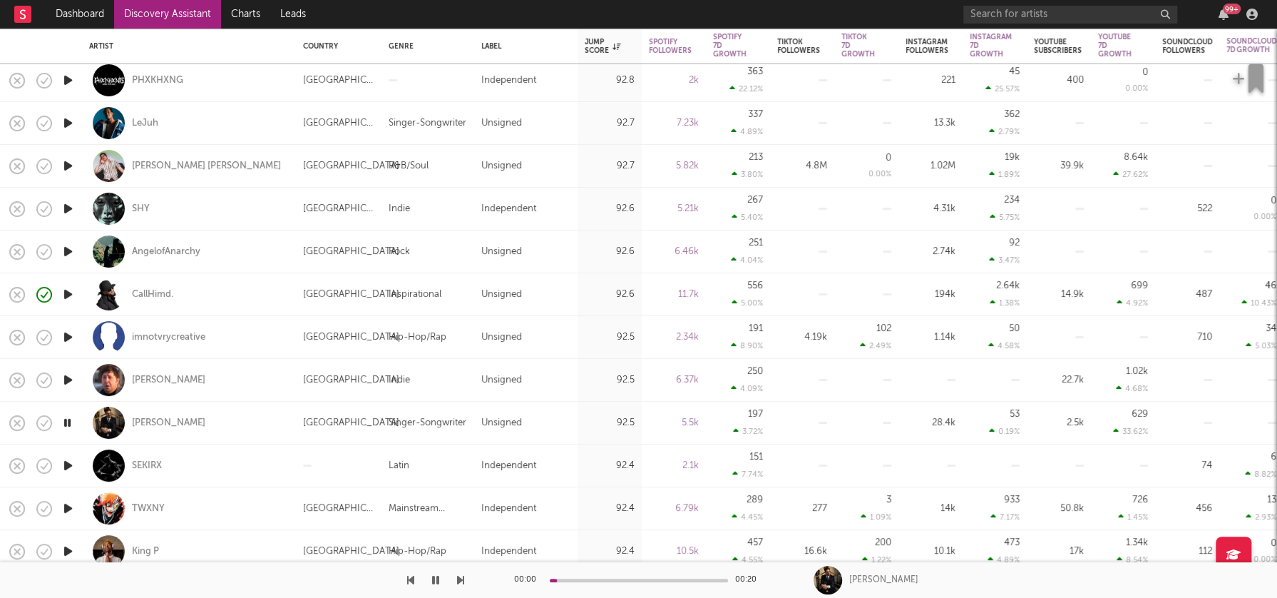
click at [70, 463] on icon "button" at bounding box center [68, 465] width 15 height 18
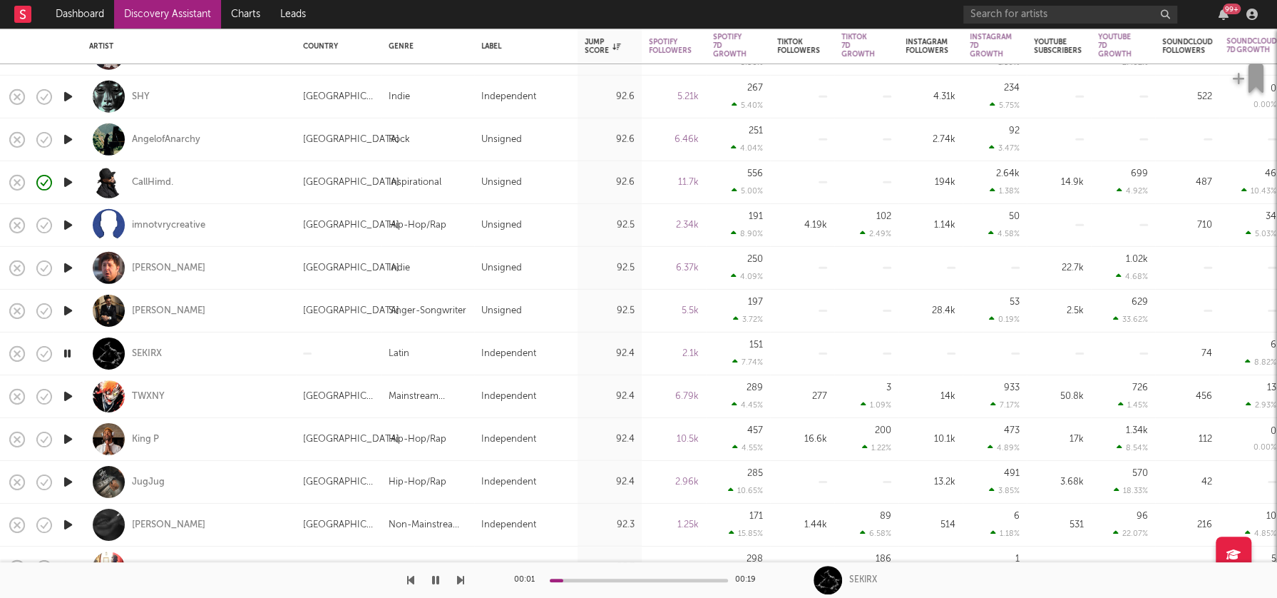
click at [68, 397] on icon "button" at bounding box center [68, 396] width 15 height 18
click at [66, 437] on icon "button" at bounding box center [68, 439] width 15 height 18
click at [71, 479] on icon "button" at bounding box center [68, 480] width 15 height 18
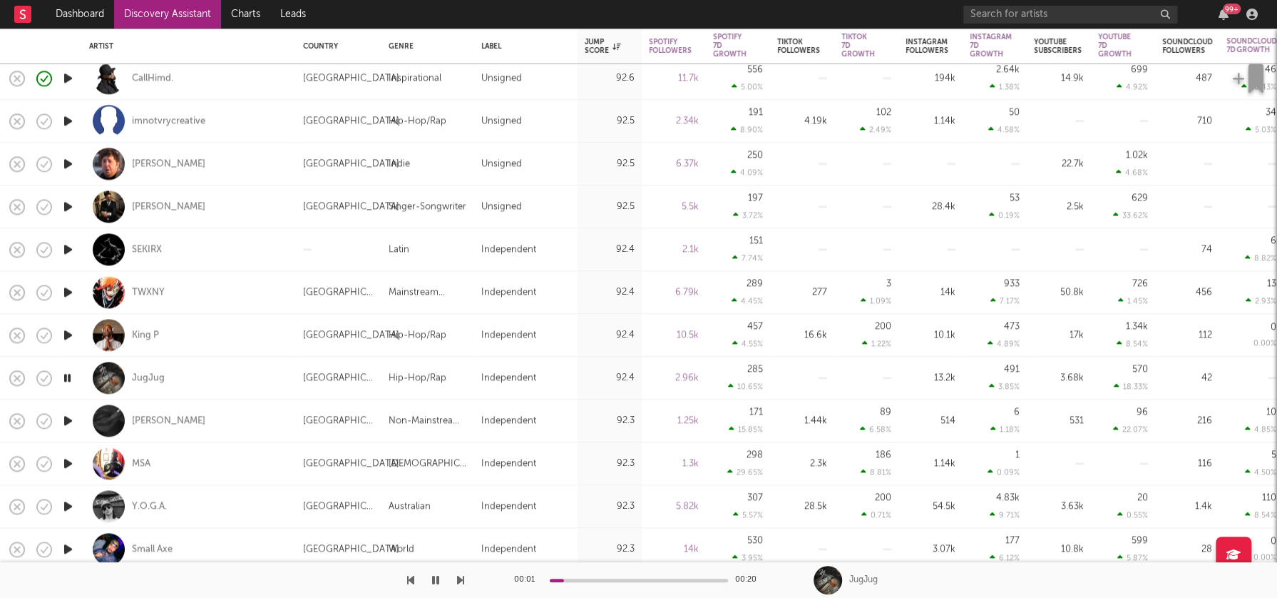
click at [69, 422] on icon "button" at bounding box center [68, 421] width 15 height 18
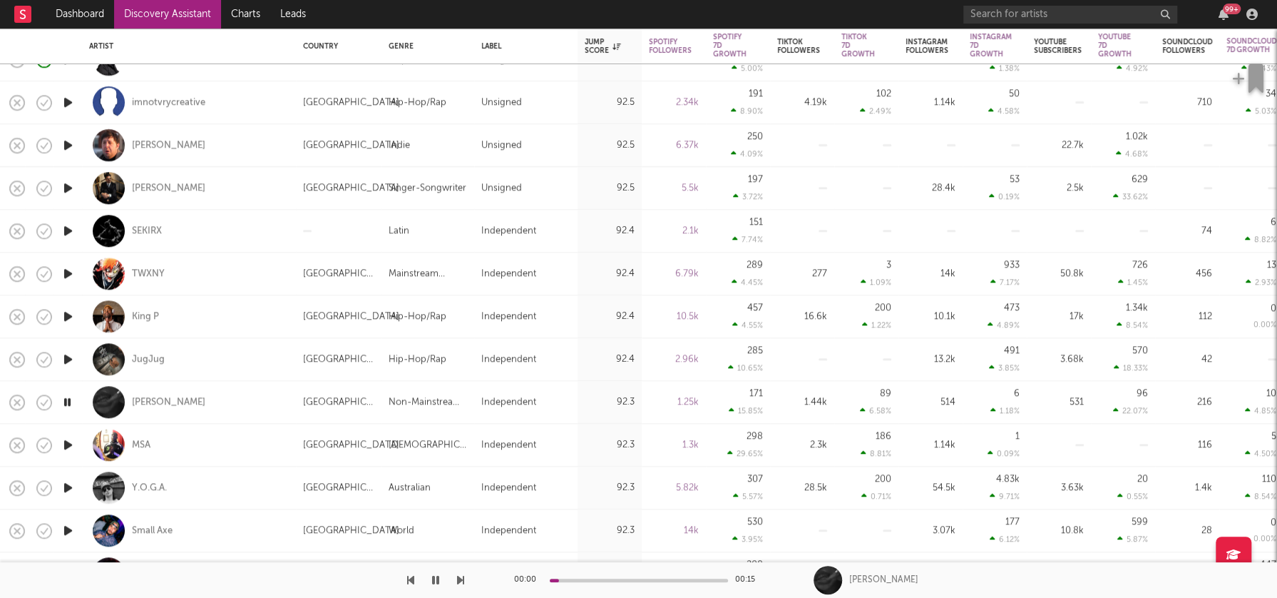
click at [67, 440] on icon "button" at bounding box center [68, 445] width 15 height 18
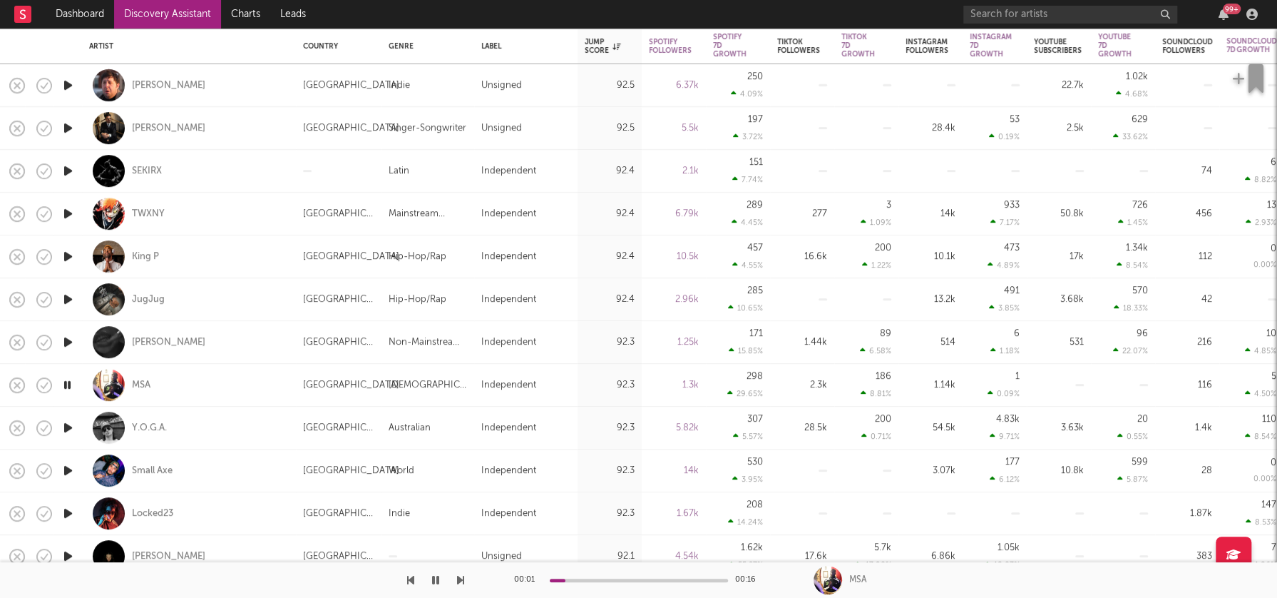
click at [66, 427] on icon "button" at bounding box center [68, 428] width 15 height 18
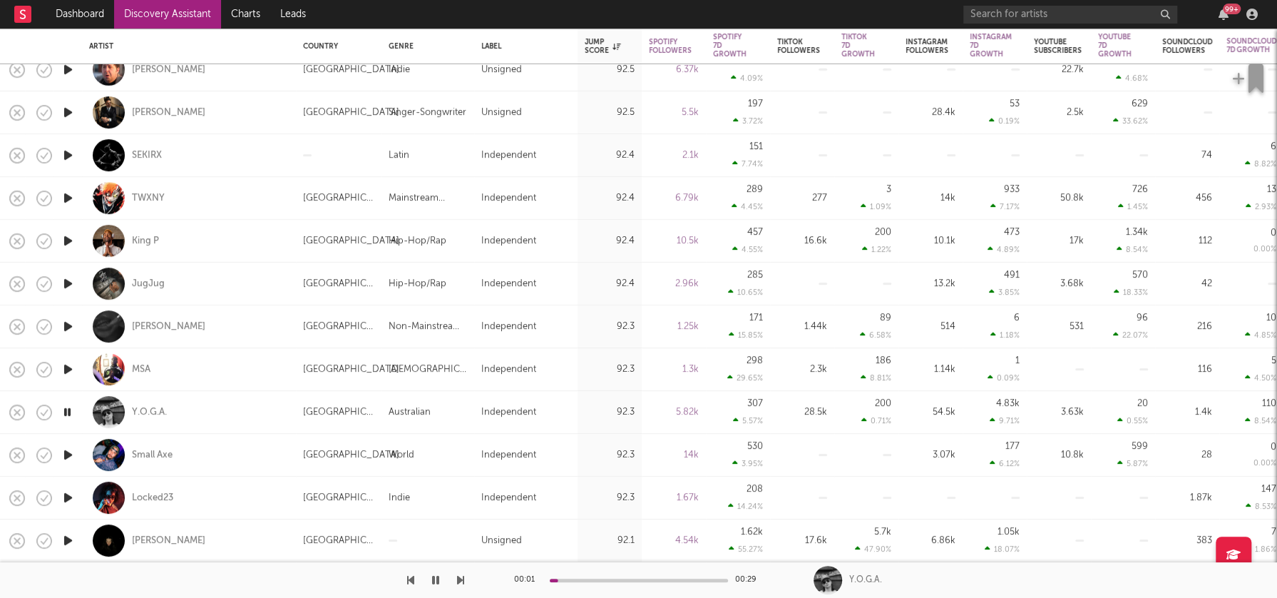
click at [65, 455] on icon "button" at bounding box center [68, 455] width 15 height 18
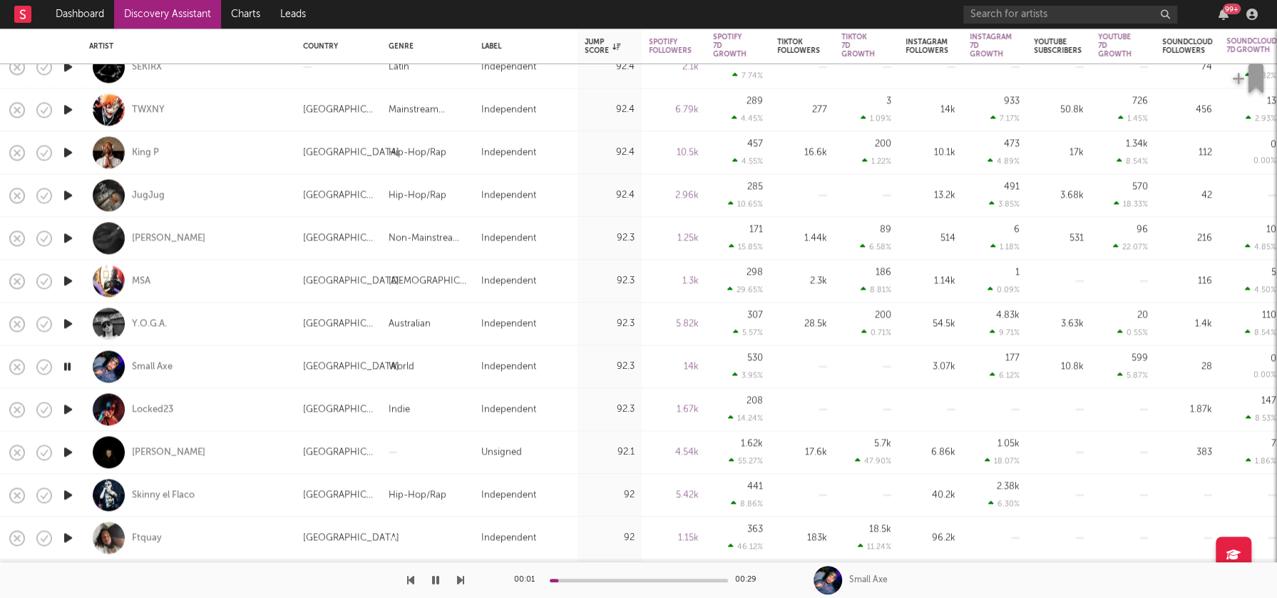
click at [69, 409] on icon "button" at bounding box center [68, 409] width 15 height 18
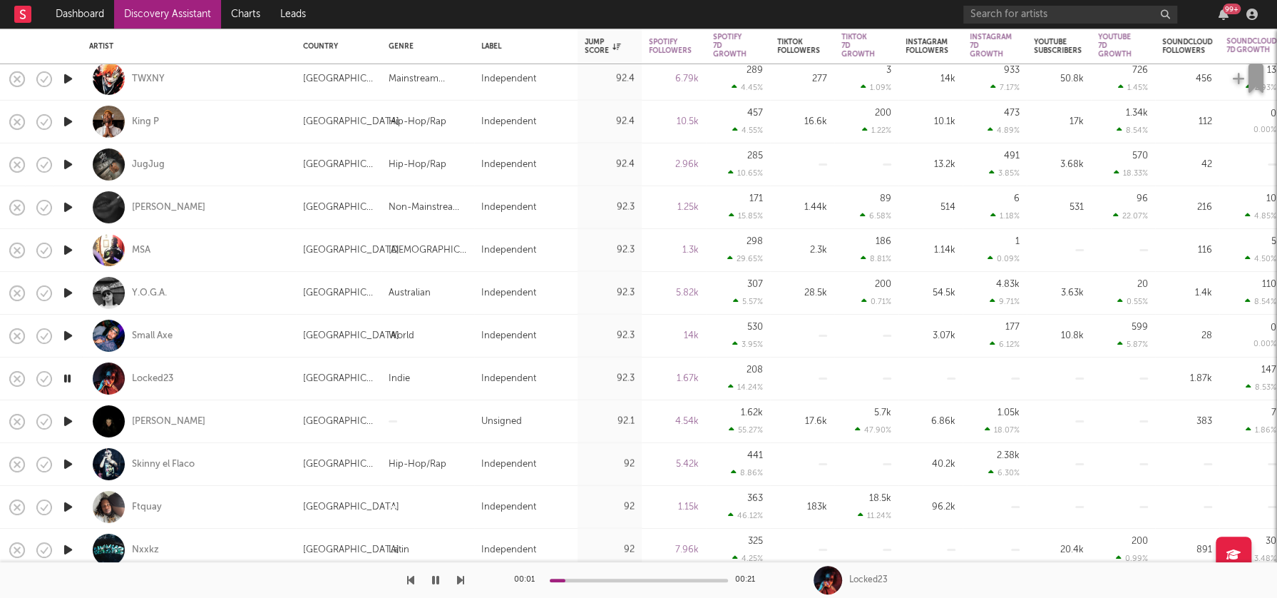
click at [70, 415] on icon "button" at bounding box center [68, 421] width 15 height 18
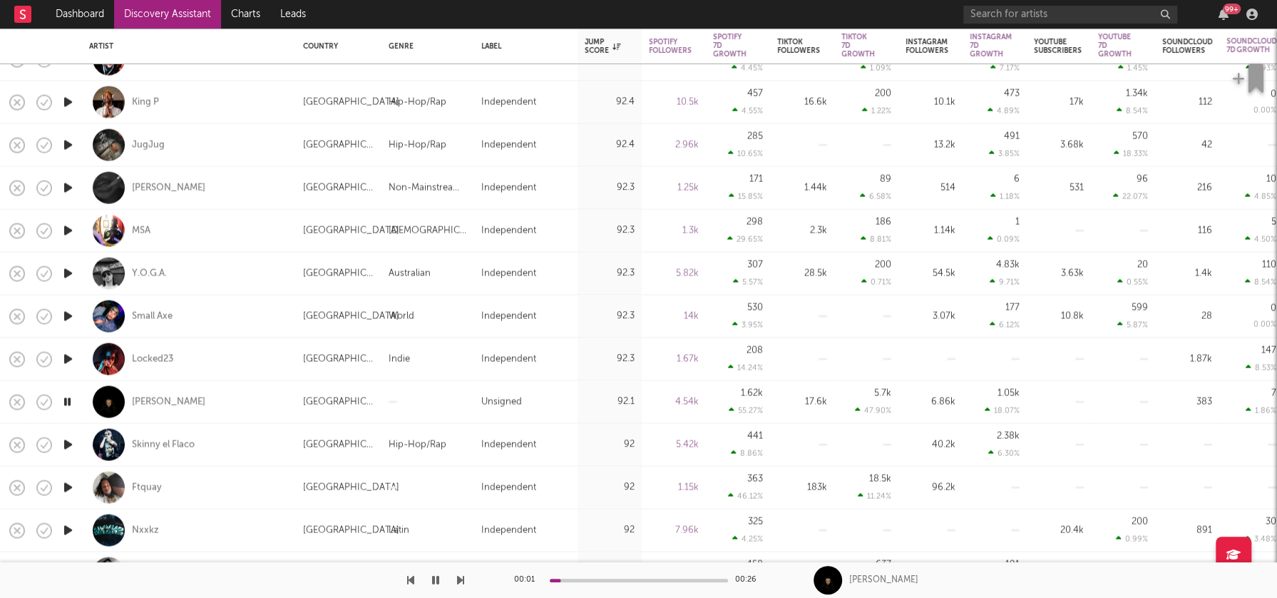
click at [67, 442] on icon "button" at bounding box center [68, 445] width 15 height 18
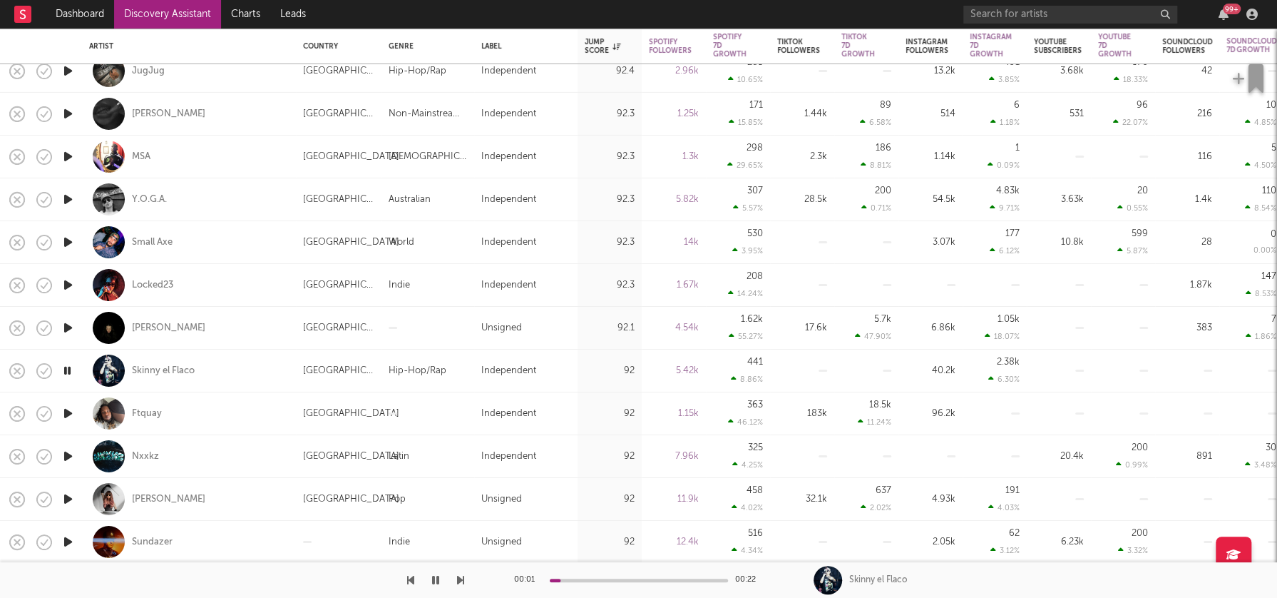
click at [67, 412] on icon "button" at bounding box center [68, 413] width 15 height 18
click at [66, 454] on icon "button" at bounding box center [68, 456] width 15 height 18
click at [68, 454] on icon "button" at bounding box center [68, 456] width 14 height 18
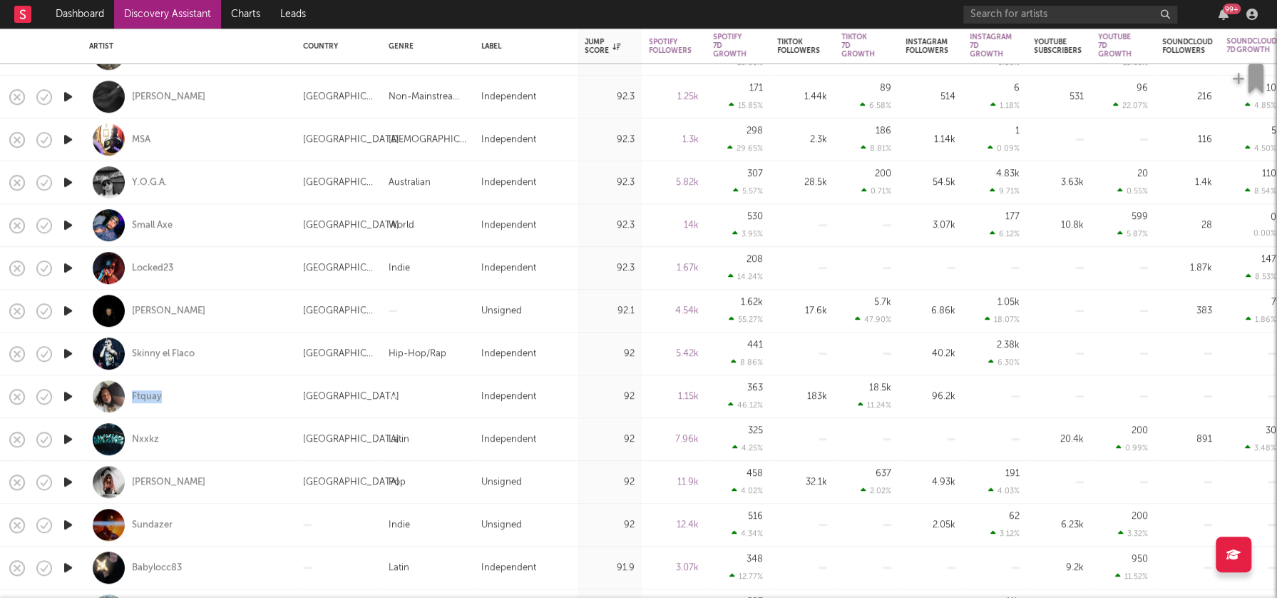
click at [68, 483] on icon "button" at bounding box center [68, 482] width 15 height 18
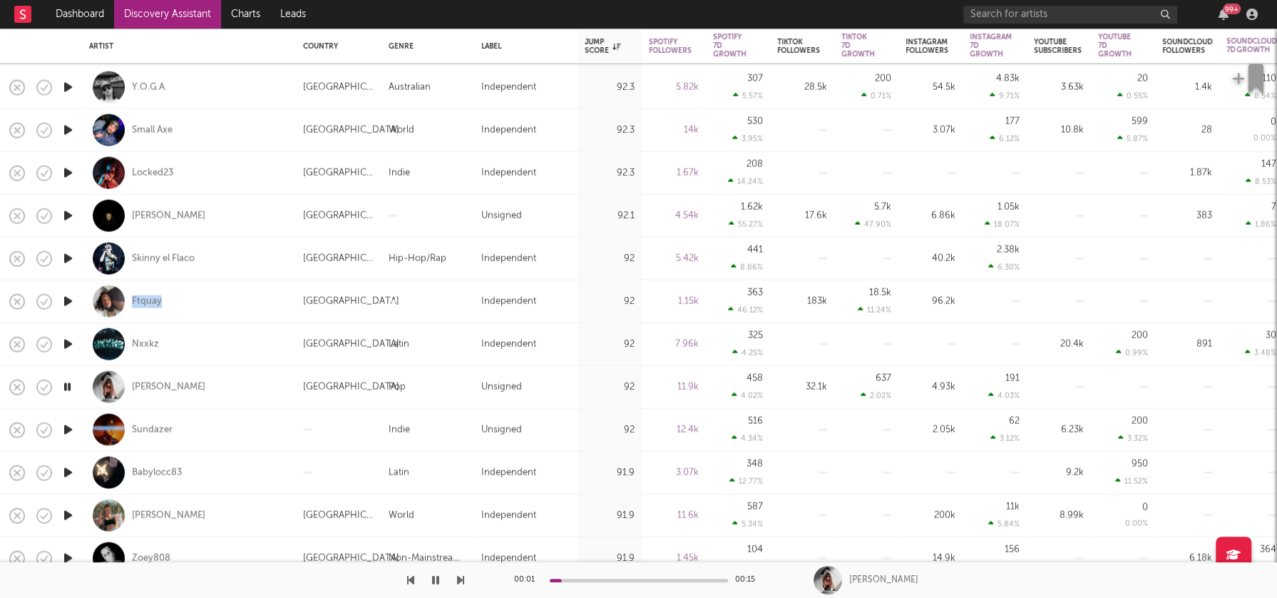
click at [68, 432] on icon "button" at bounding box center [68, 430] width 15 height 18
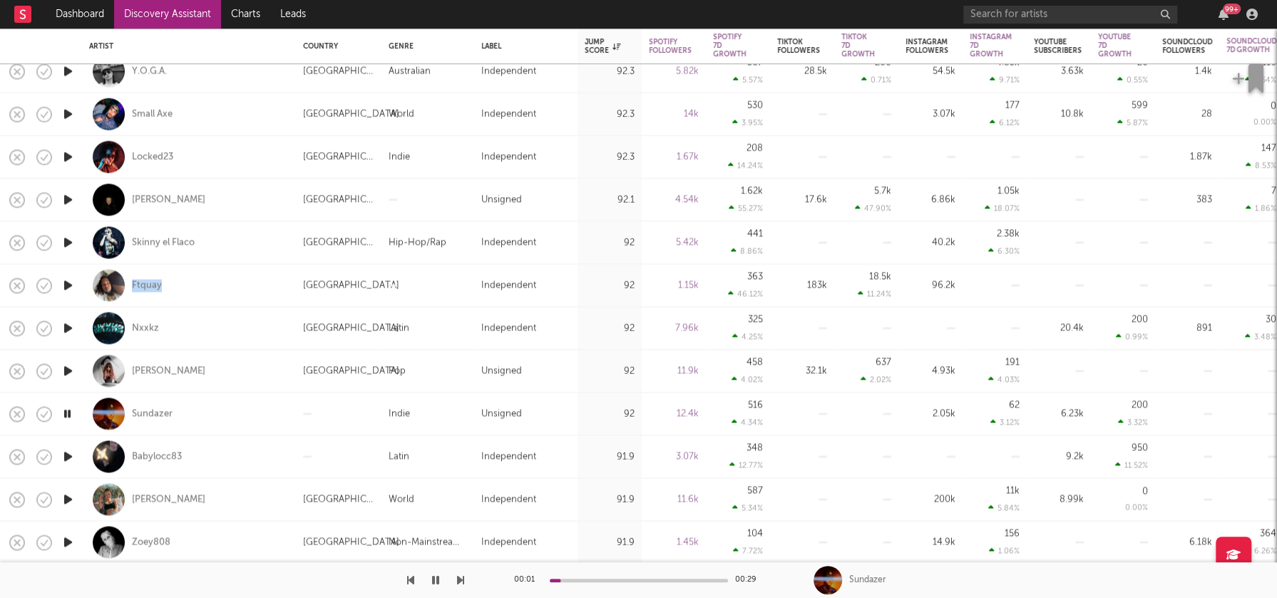
click at [68, 453] on icon "button" at bounding box center [68, 456] width 15 height 18
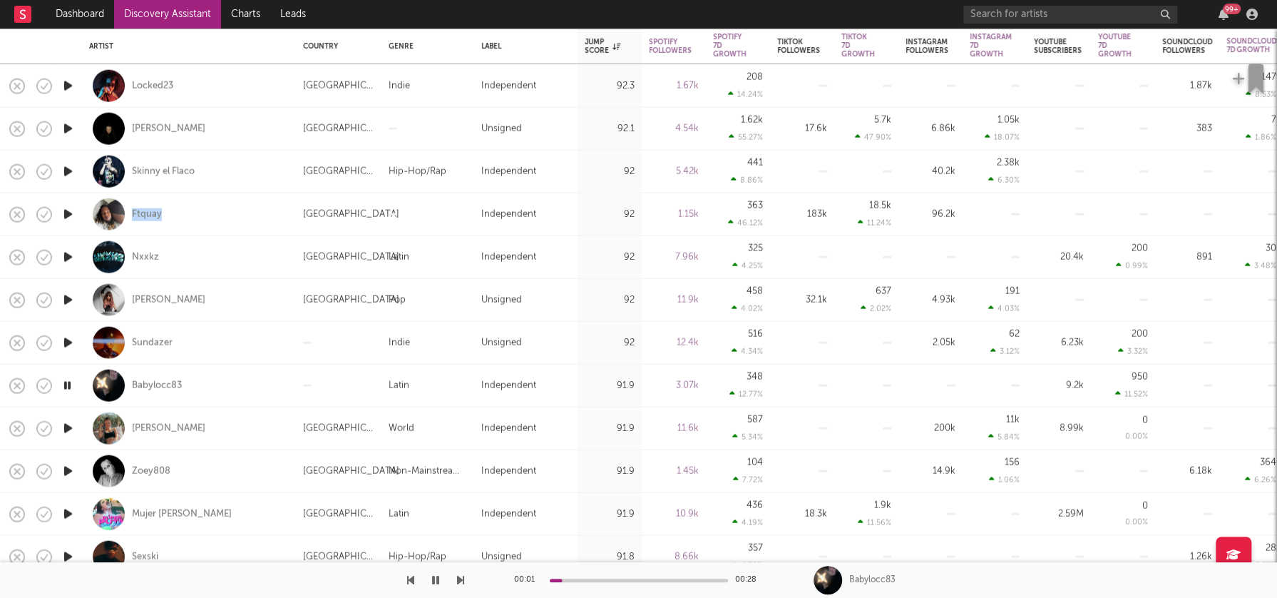
click at [70, 427] on icon "button" at bounding box center [68, 428] width 15 height 18
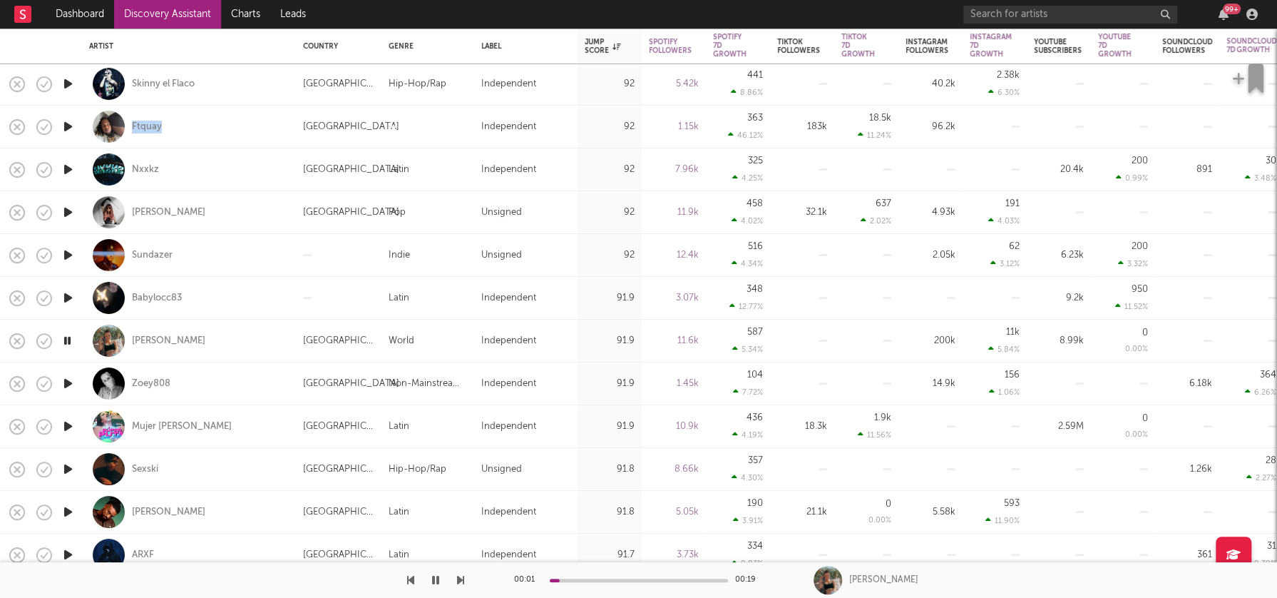
click at [70, 384] on icon "button" at bounding box center [68, 383] width 15 height 18
click at [68, 425] on icon "button" at bounding box center [68, 426] width 15 height 18
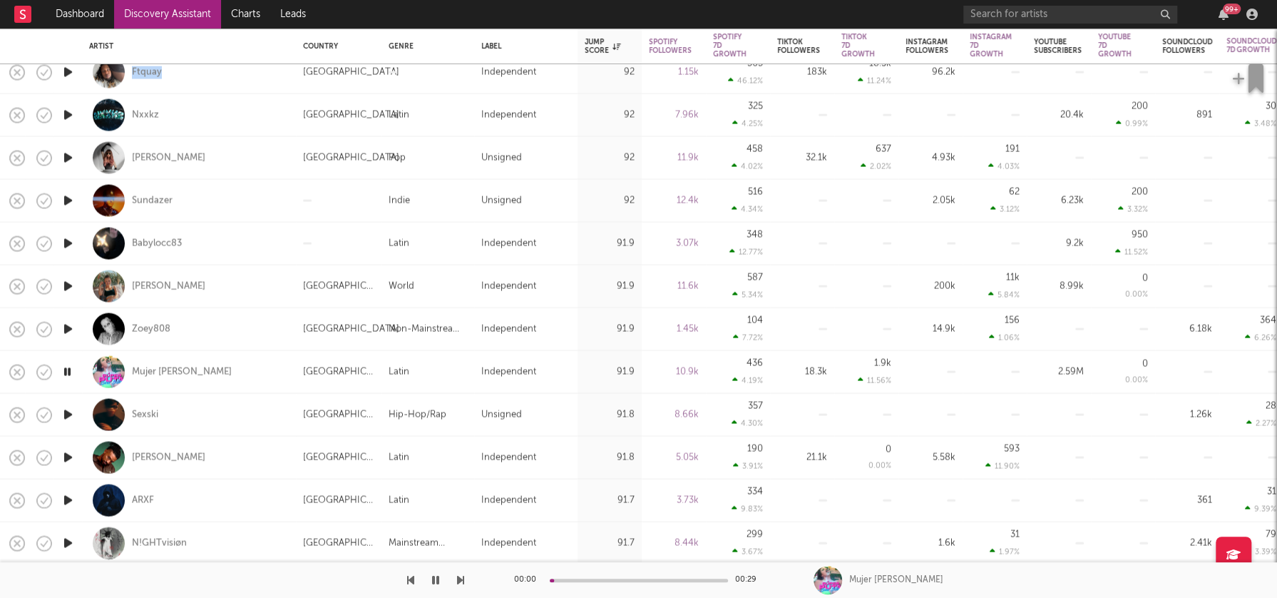
click at [69, 414] on icon "button" at bounding box center [68, 415] width 15 height 18
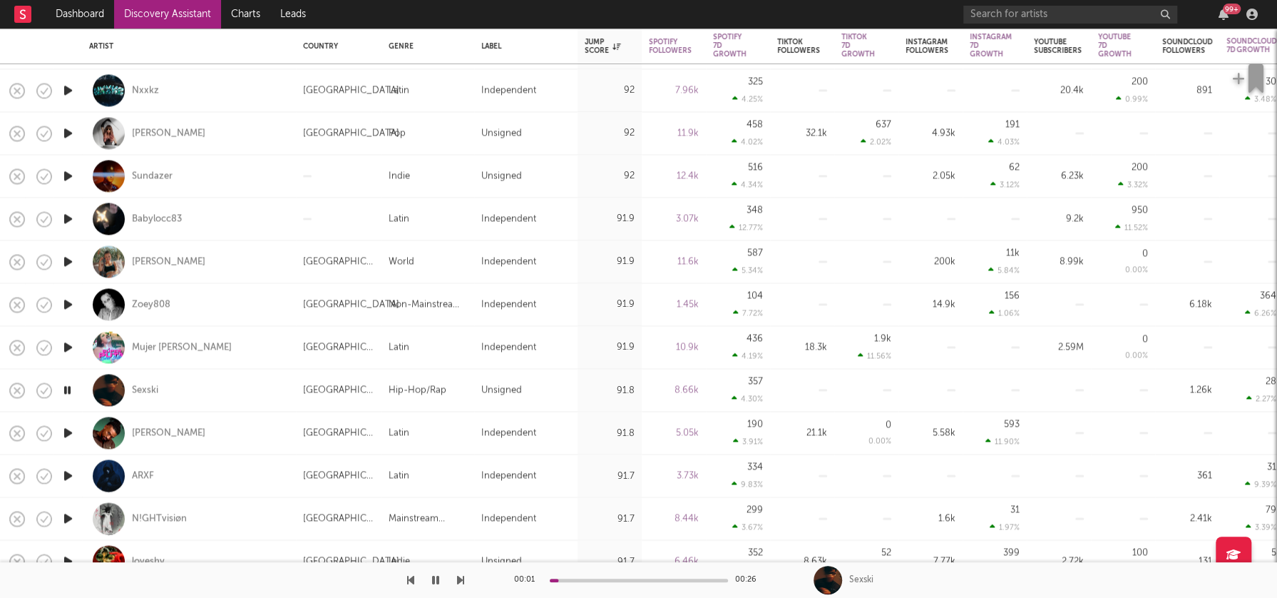
click at [68, 432] on icon "button" at bounding box center [68, 433] width 15 height 18
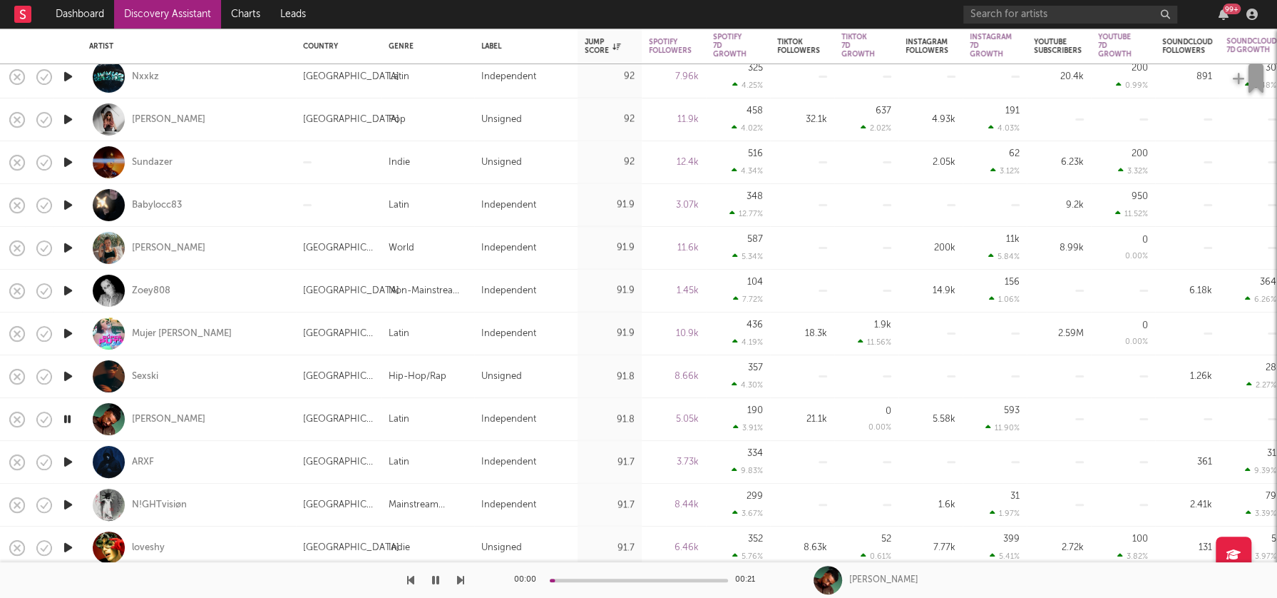
click at [68, 462] on icon "button" at bounding box center [68, 462] width 15 height 18
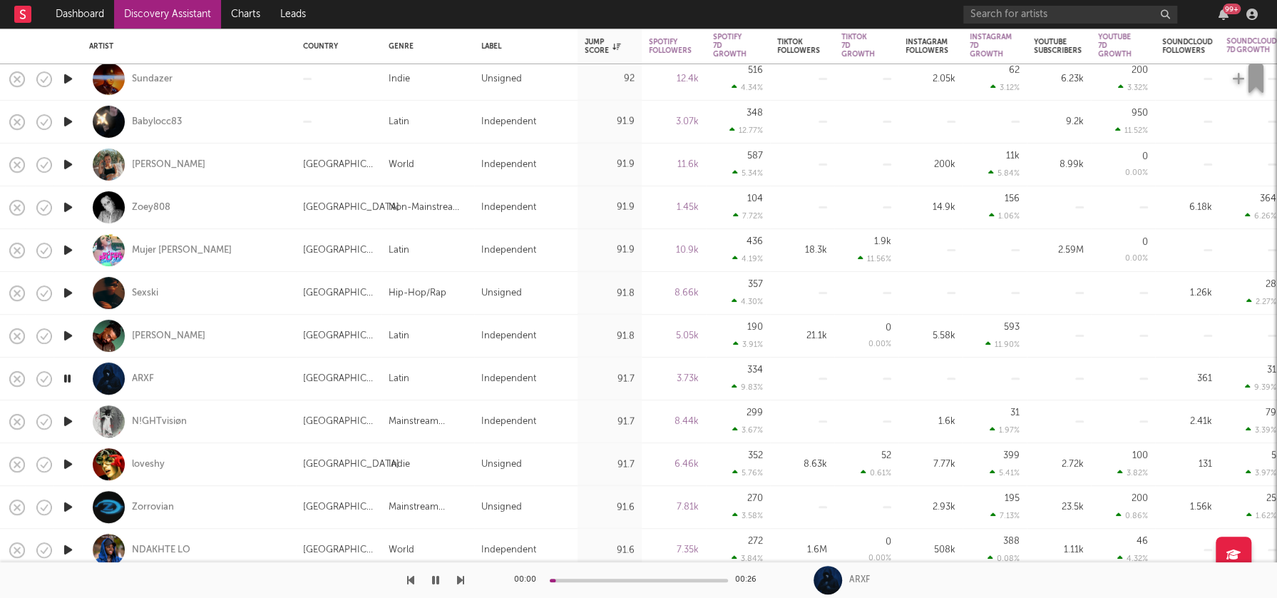
click at [71, 420] on icon "button" at bounding box center [68, 421] width 15 height 18
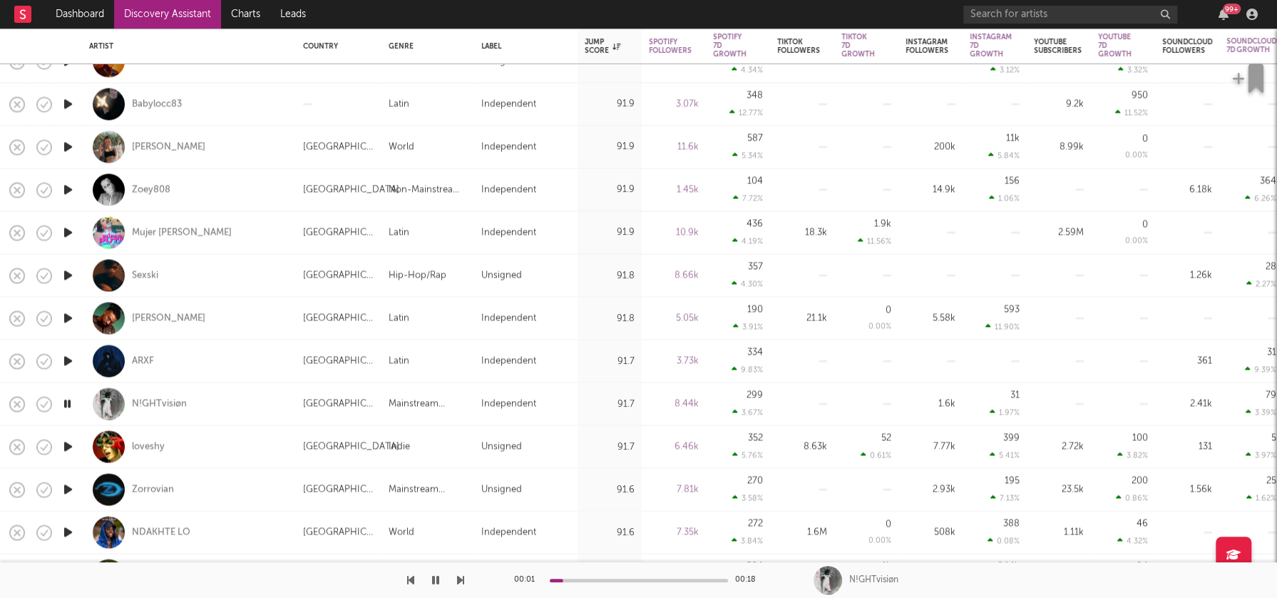
click at [70, 447] on icon "button" at bounding box center [68, 447] width 15 height 18
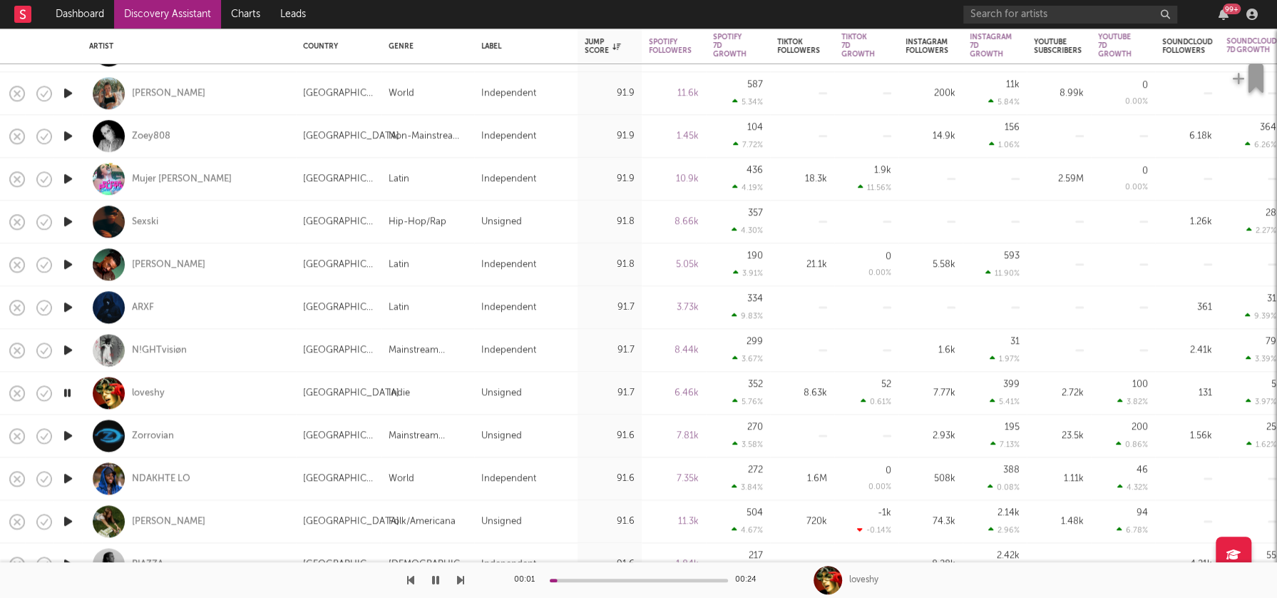
click at [70, 438] on icon "button" at bounding box center [68, 436] width 15 height 18
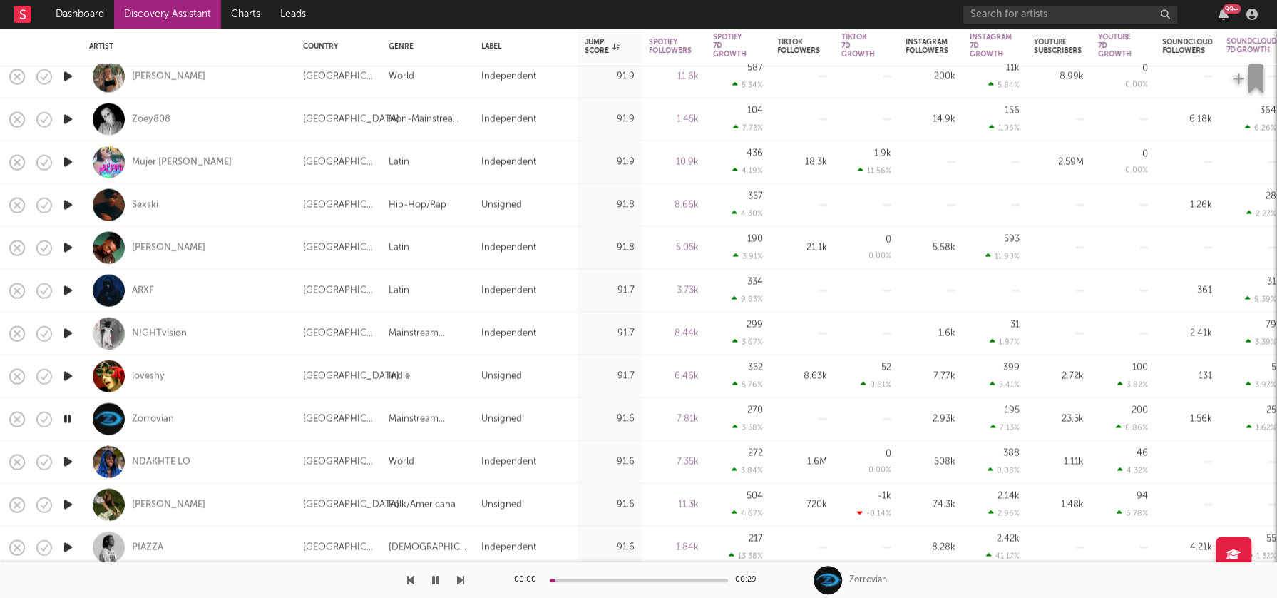
click at [68, 456] on icon "button" at bounding box center [68, 462] width 15 height 18
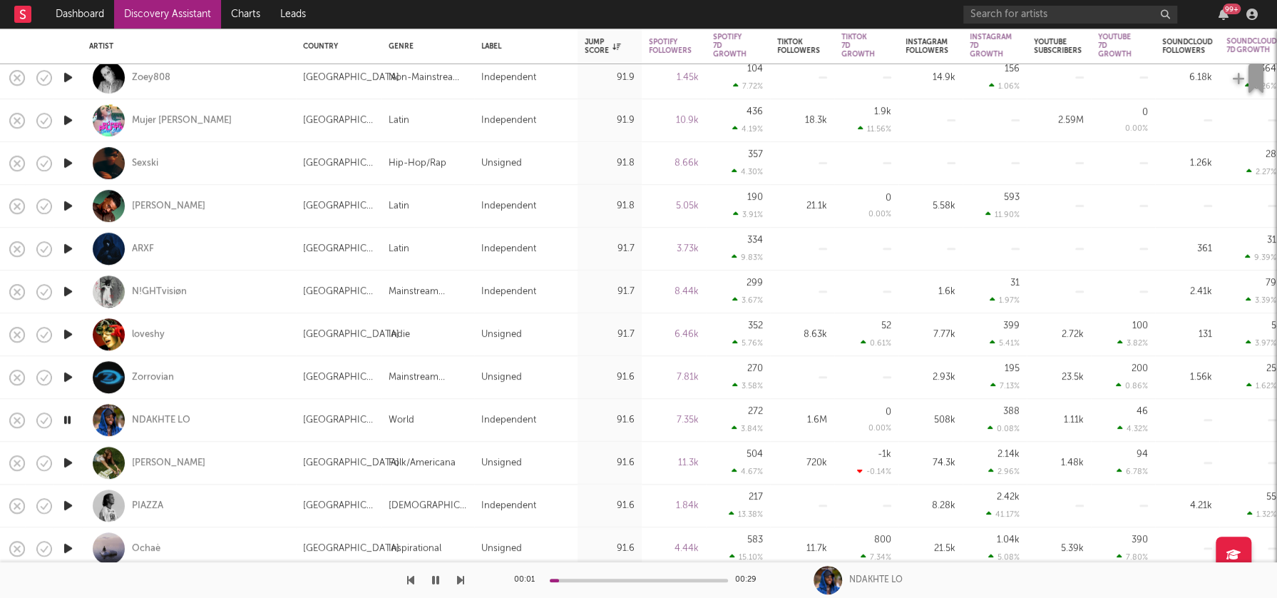
click at [69, 461] on icon "button" at bounding box center [68, 463] width 15 height 18
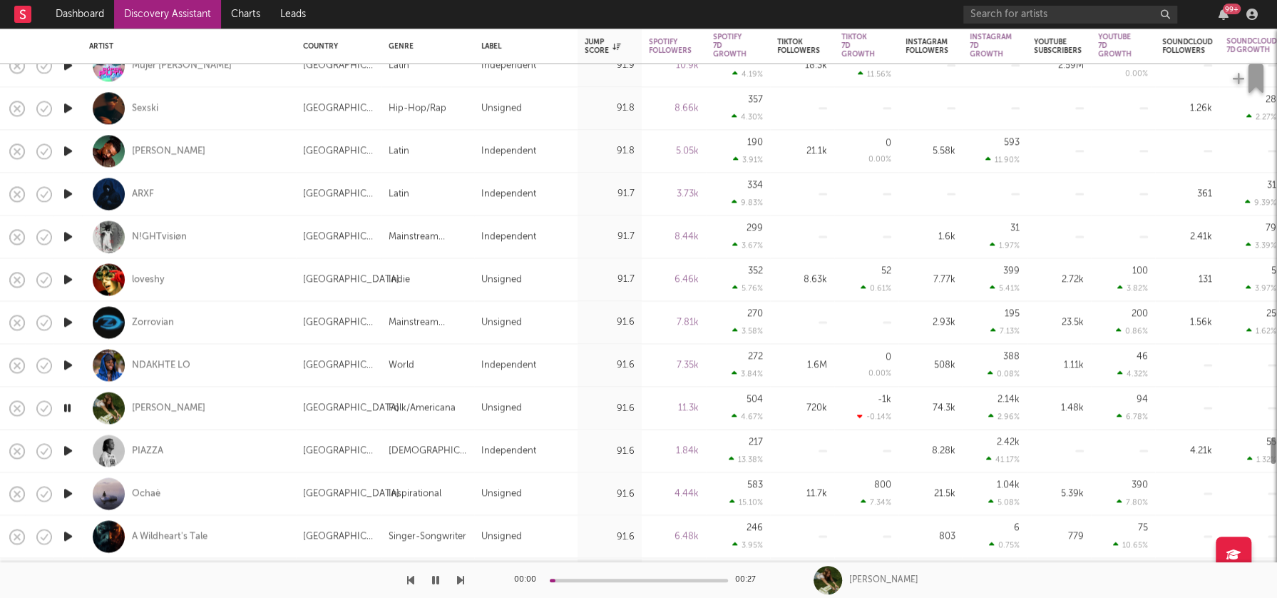
click at [68, 446] on icon "button" at bounding box center [68, 450] width 15 height 18
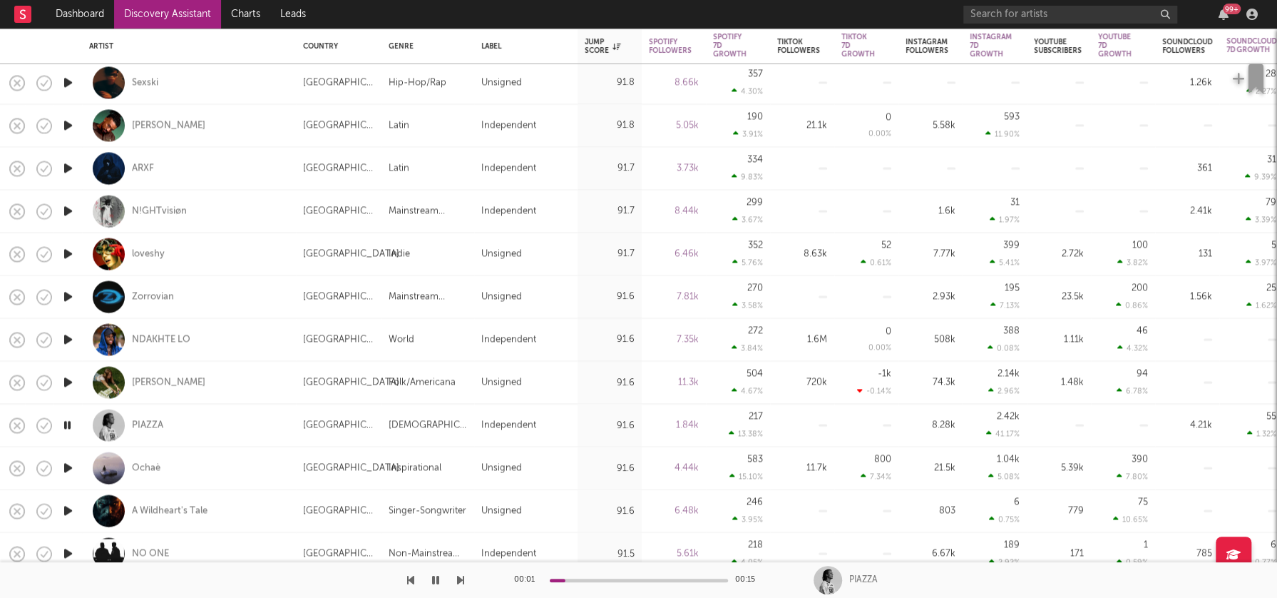
click at [70, 509] on icon "button" at bounding box center [68, 511] width 15 height 18
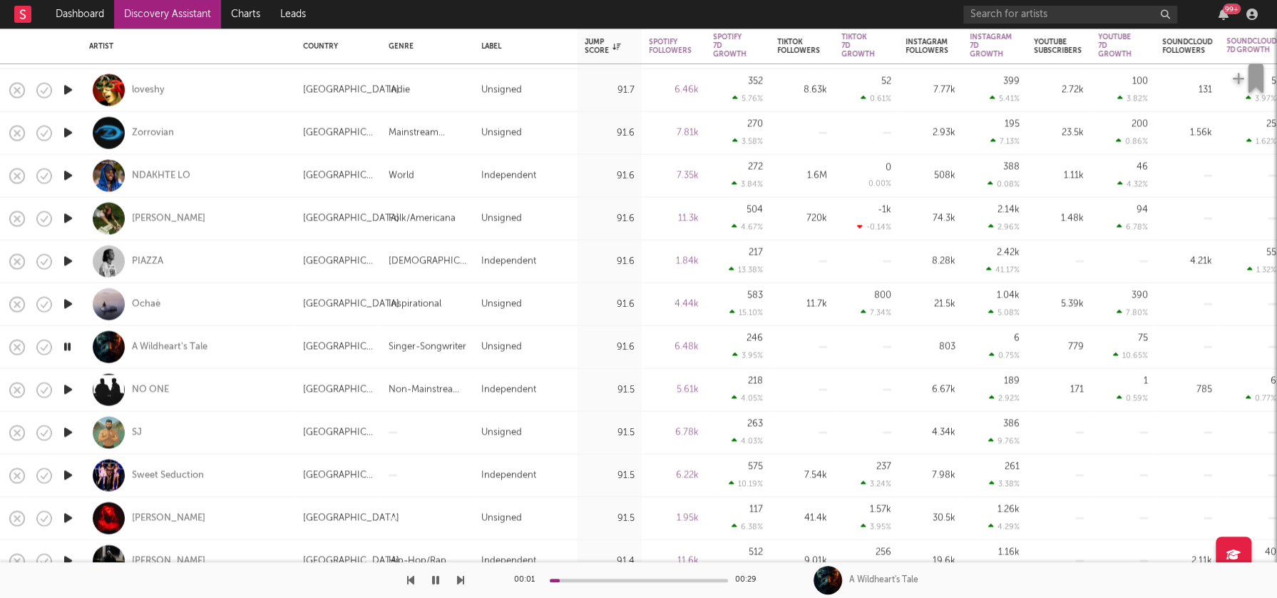
click at [65, 386] on icon "button" at bounding box center [68, 390] width 15 height 18
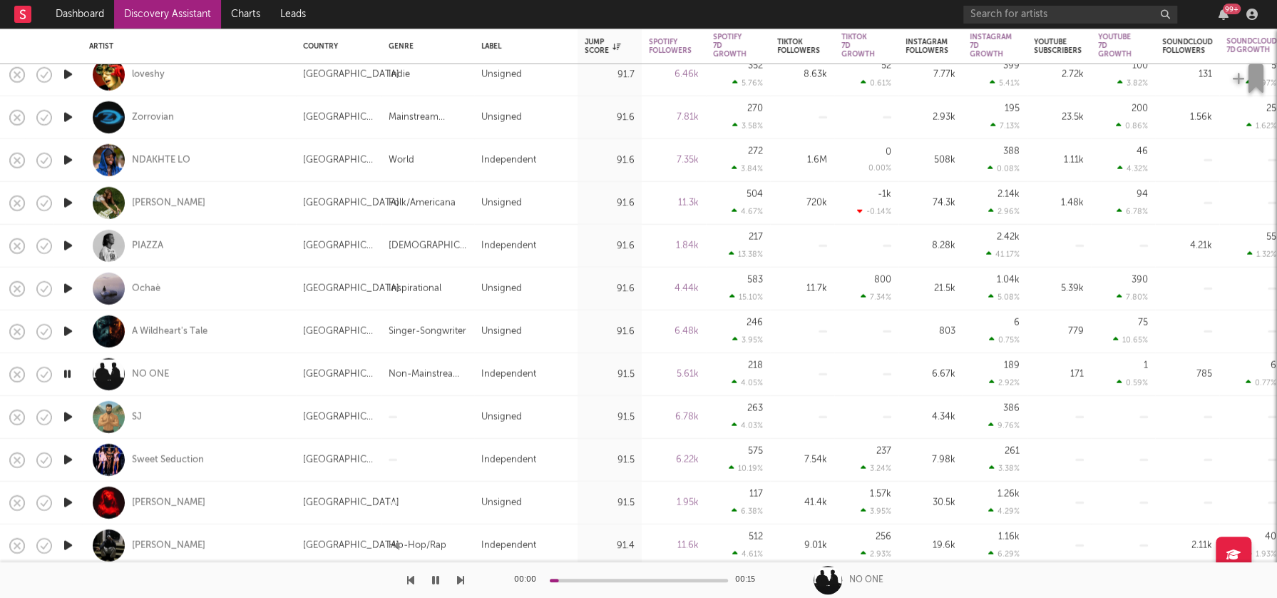
click at [68, 417] on icon "button" at bounding box center [68, 417] width 15 height 18
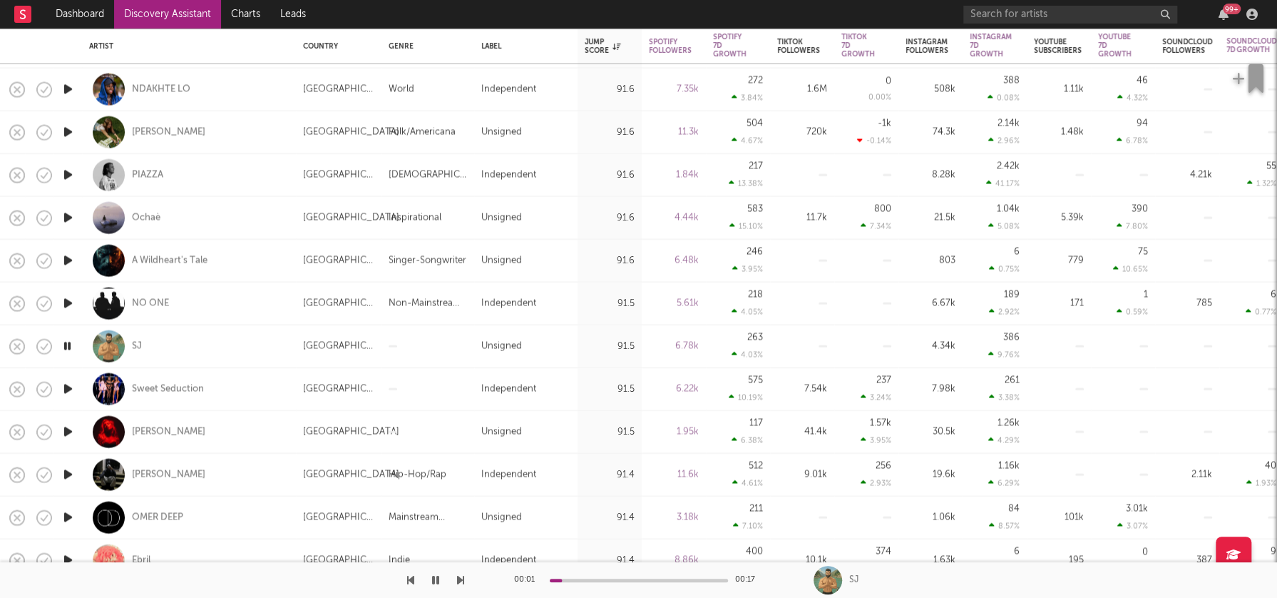
click at [70, 429] on icon "button" at bounding box center [68, 432] width 15 height 18
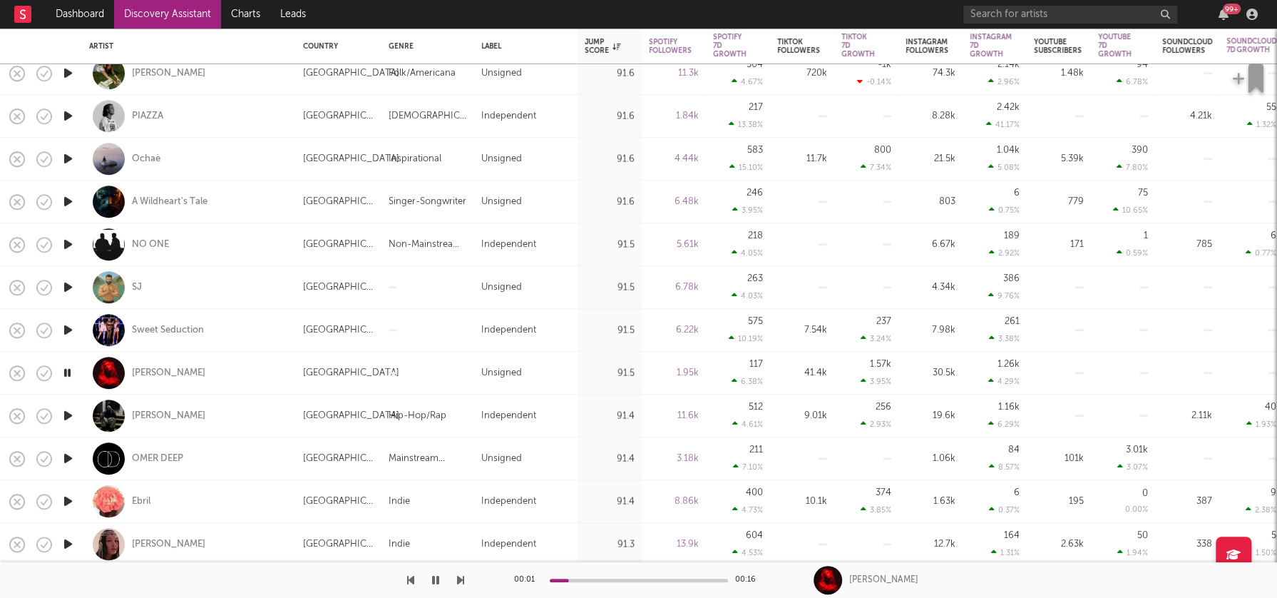
click at [69, 416] on icon "button" at bounding box center [68, 416] width 15 height 18
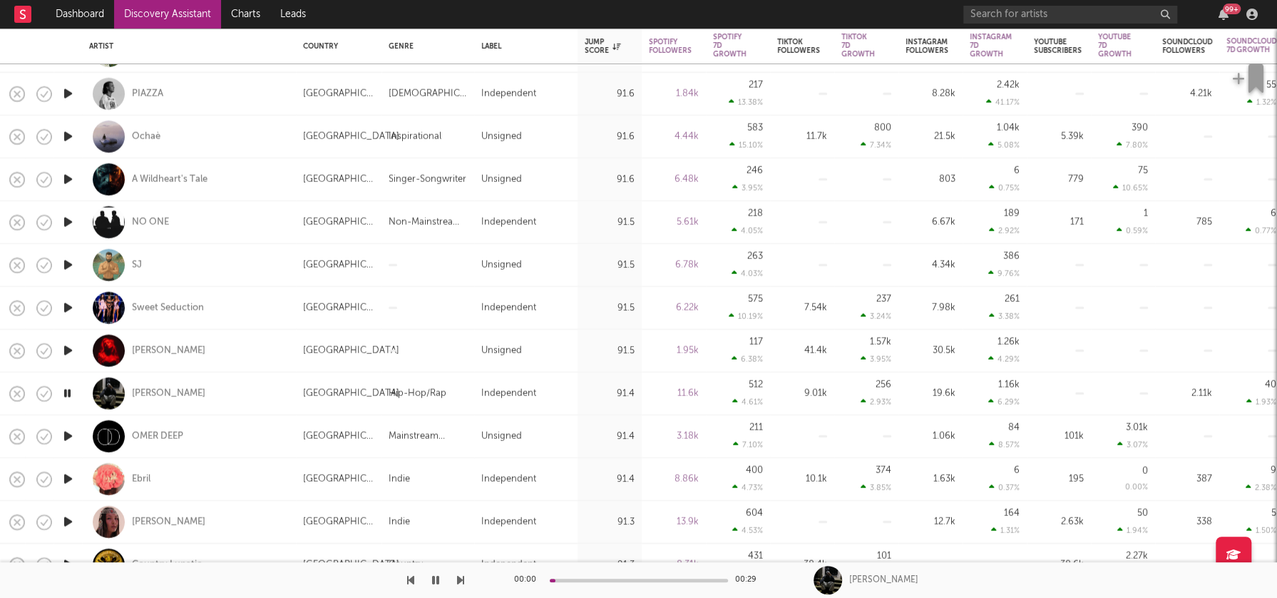
click at [68, 434] on icon "button" at bounding box center [68, 436] width 15 height 18
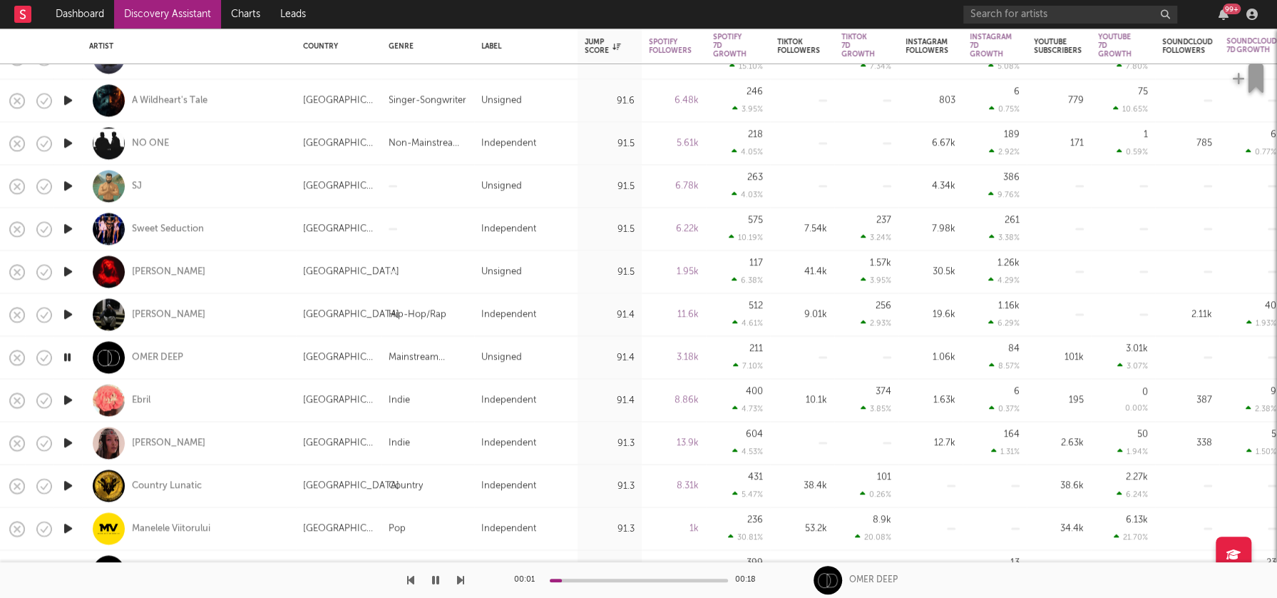
click at [69, 441] on icon "button" at bounding box center [68, 443] width 15 height 18
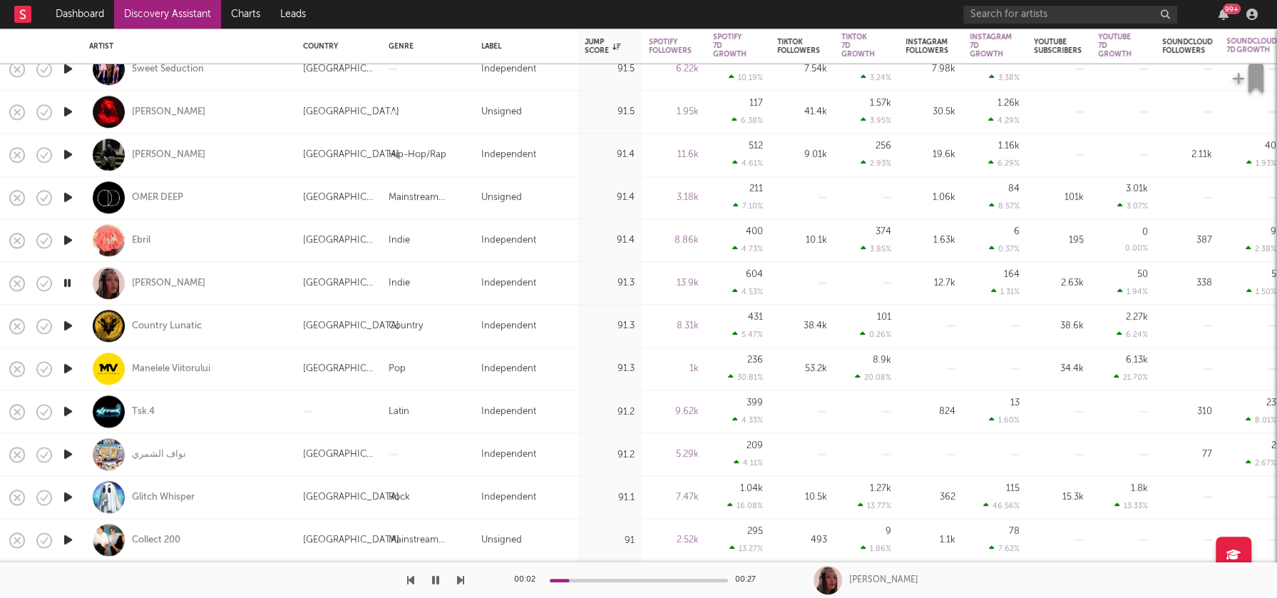
click at [68, 454] on icon "button" at bounding box center [68, 454] width 15 height 18
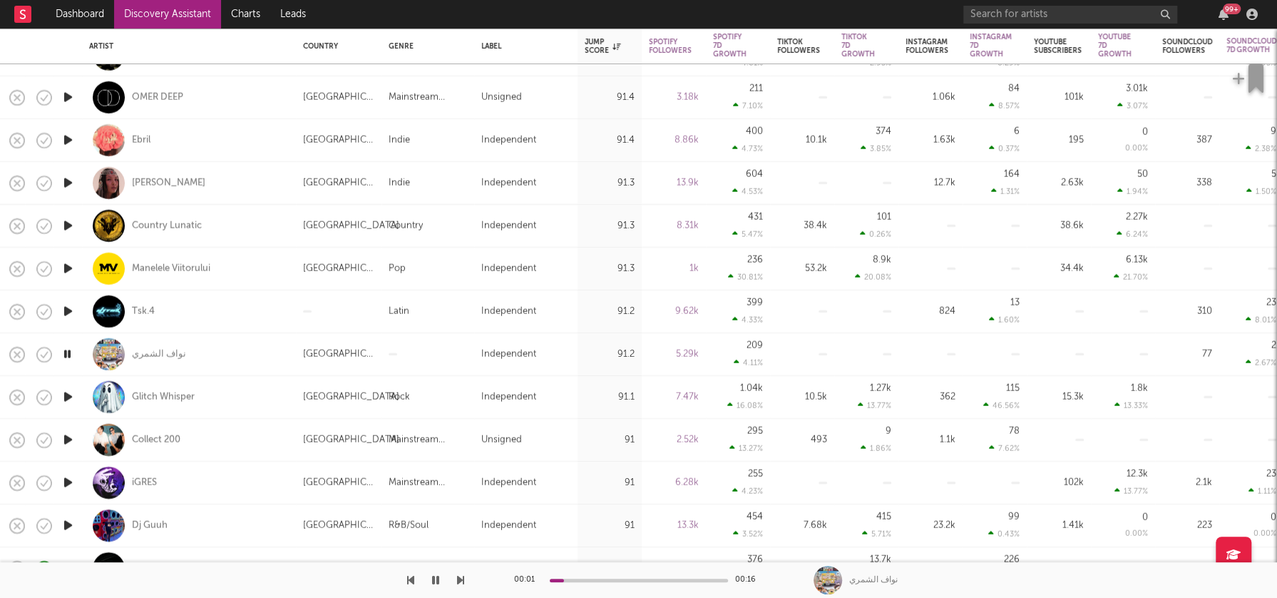
click at [68, 444] on icon "button" at bounding box center [68, 440] width 15 height 18
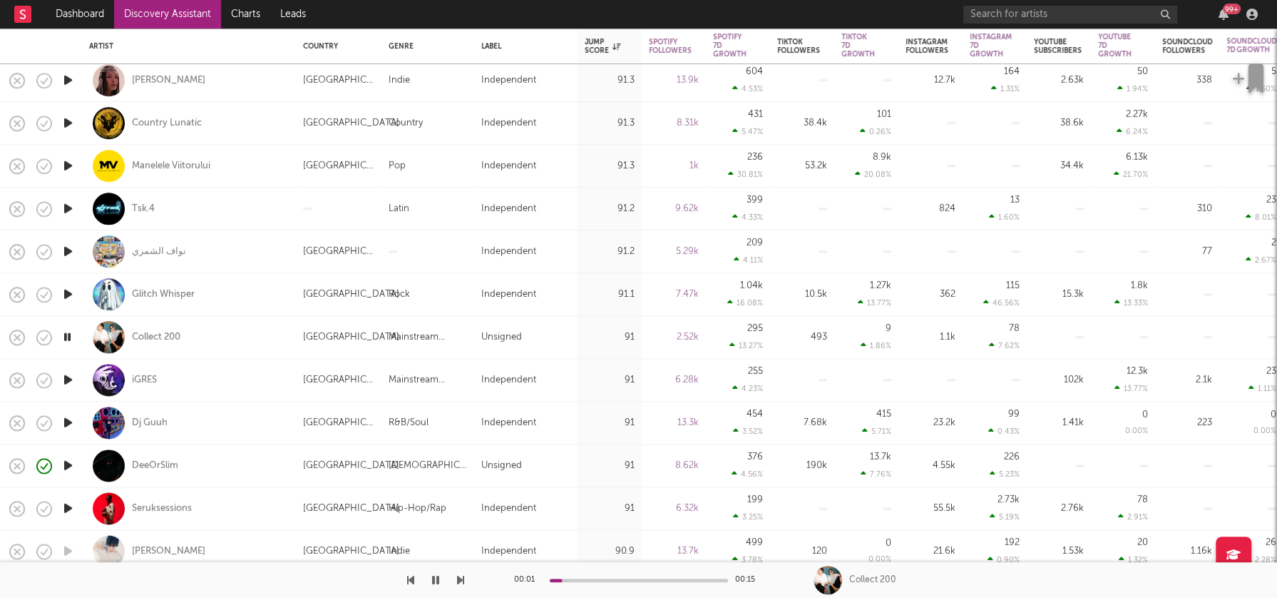
click at [70, 423] on icon "button" at bounding box center [68, 423] width 15 height 18
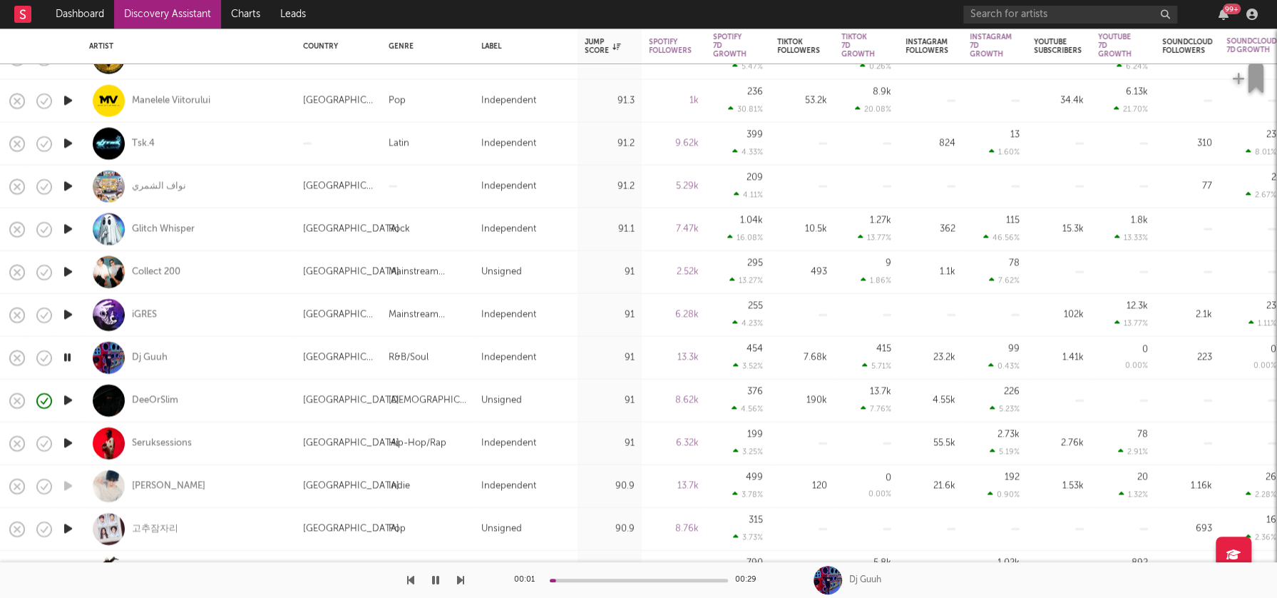
click at [71, 440] on icon "button" at bounding box center [68, 443] width 15 height 18
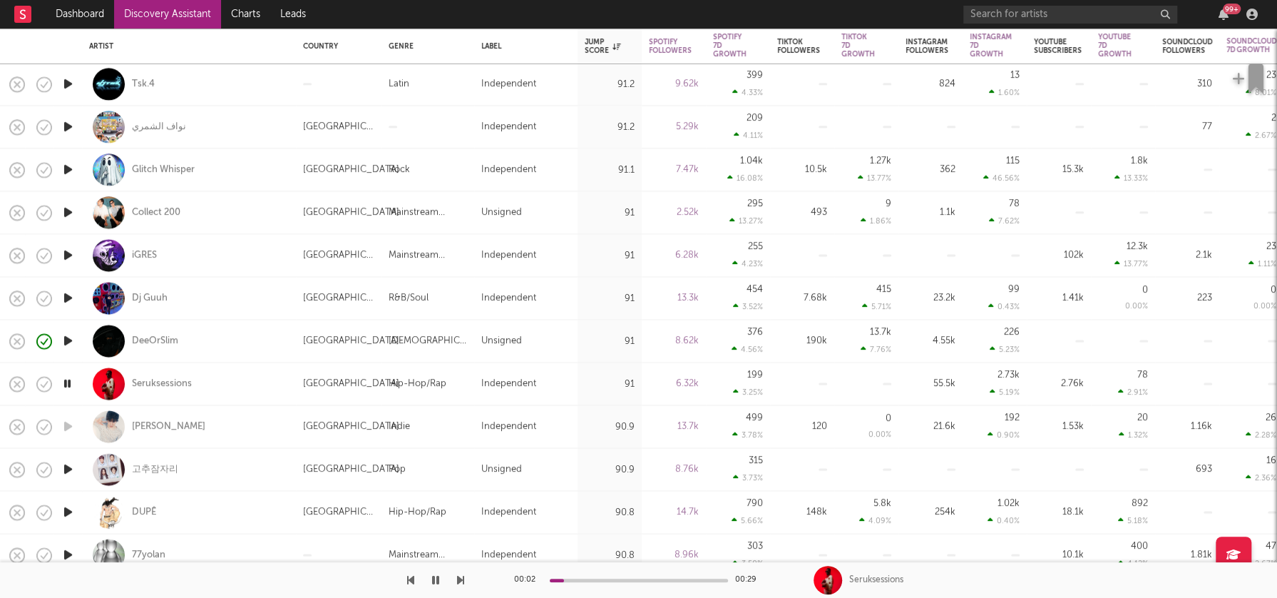
click at [68, 381] on icon "button" at bounding box center [68, 384] width 14 height 18
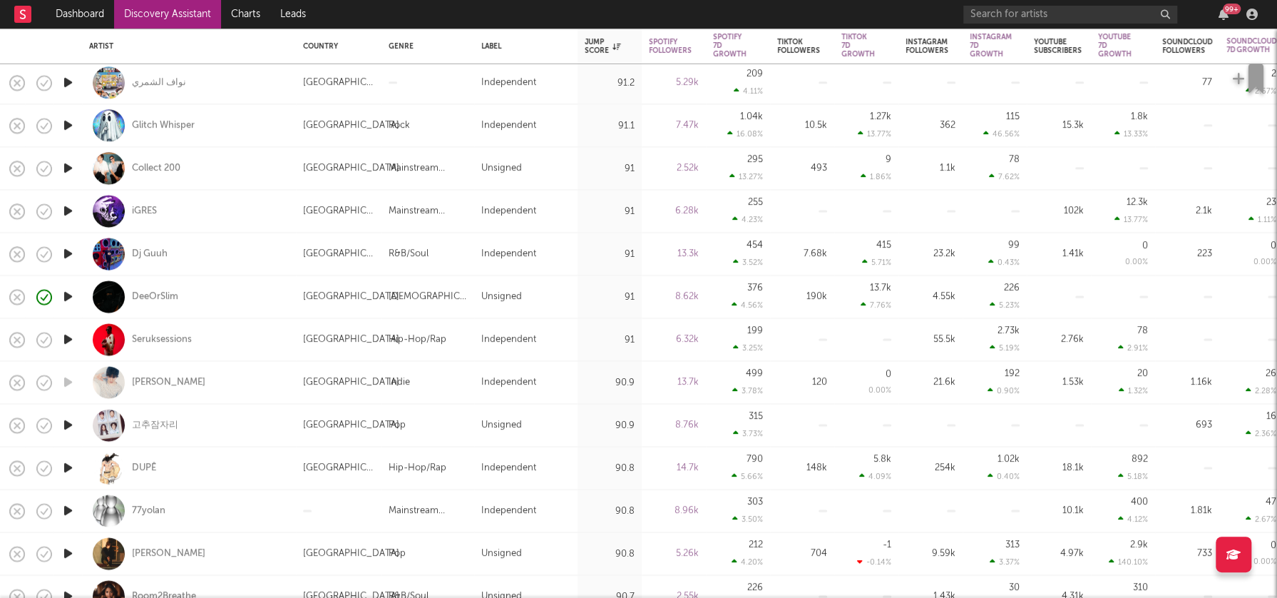
click at [68, 425] on icon "button" at bounding box center [68, 426] width 15 height 18
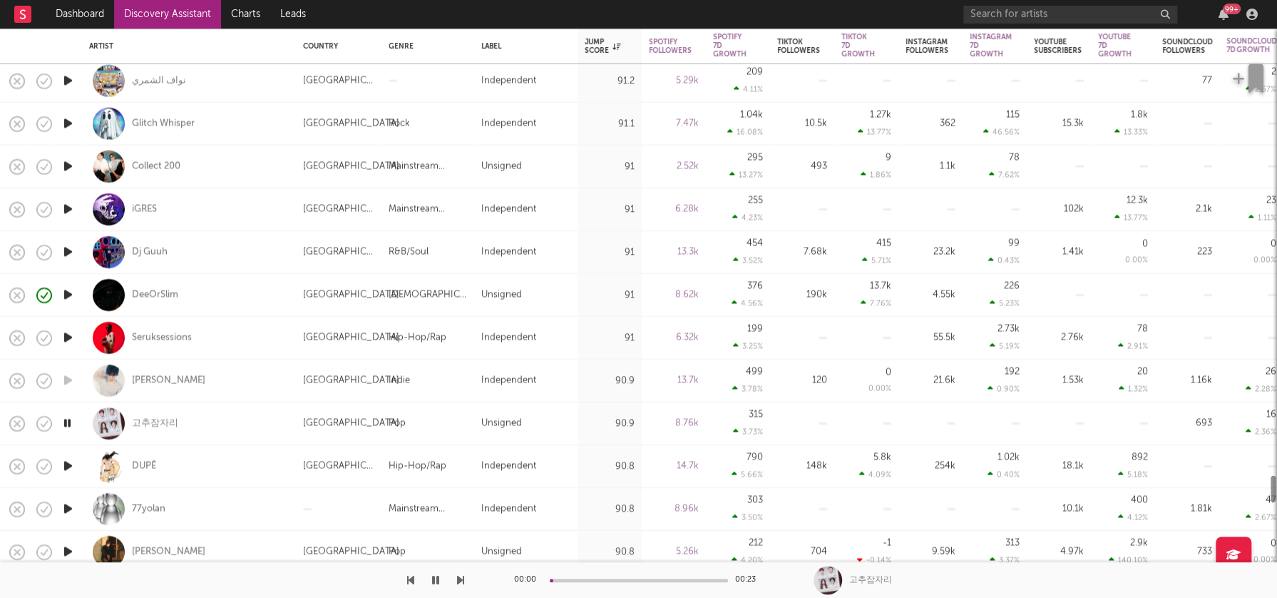
click at [68, 466] on icon "button" at bounding box center [68, 466] width 15 height 18
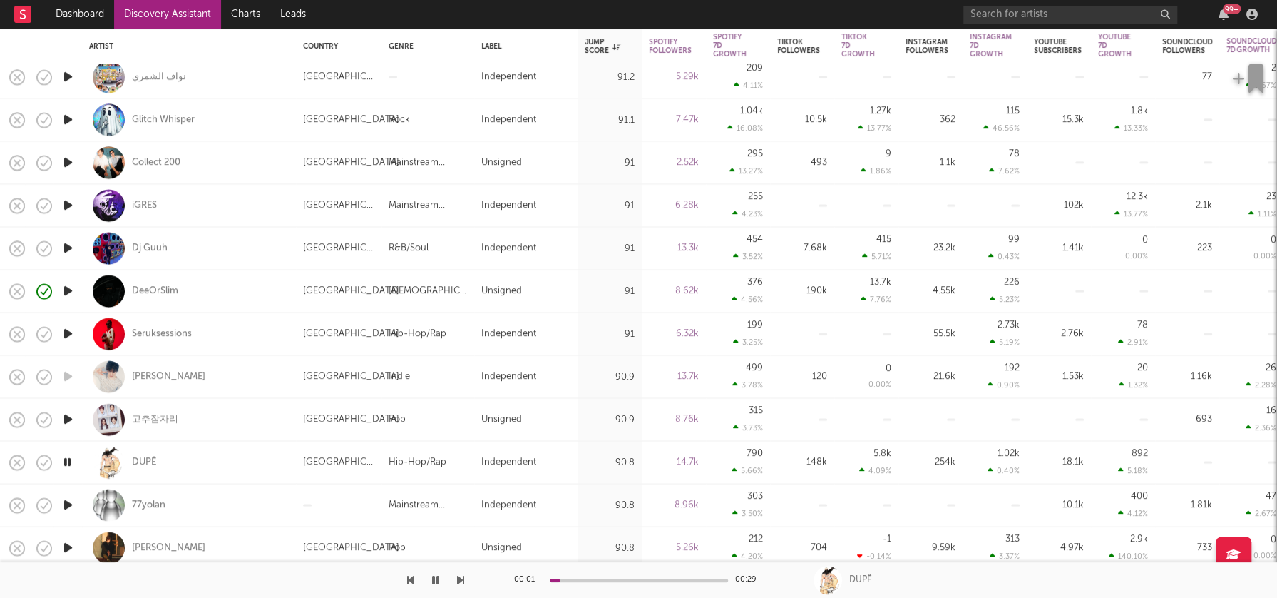
click at [68, 463] on icon "button" at bounding box center [68, 463] width 14 height 18
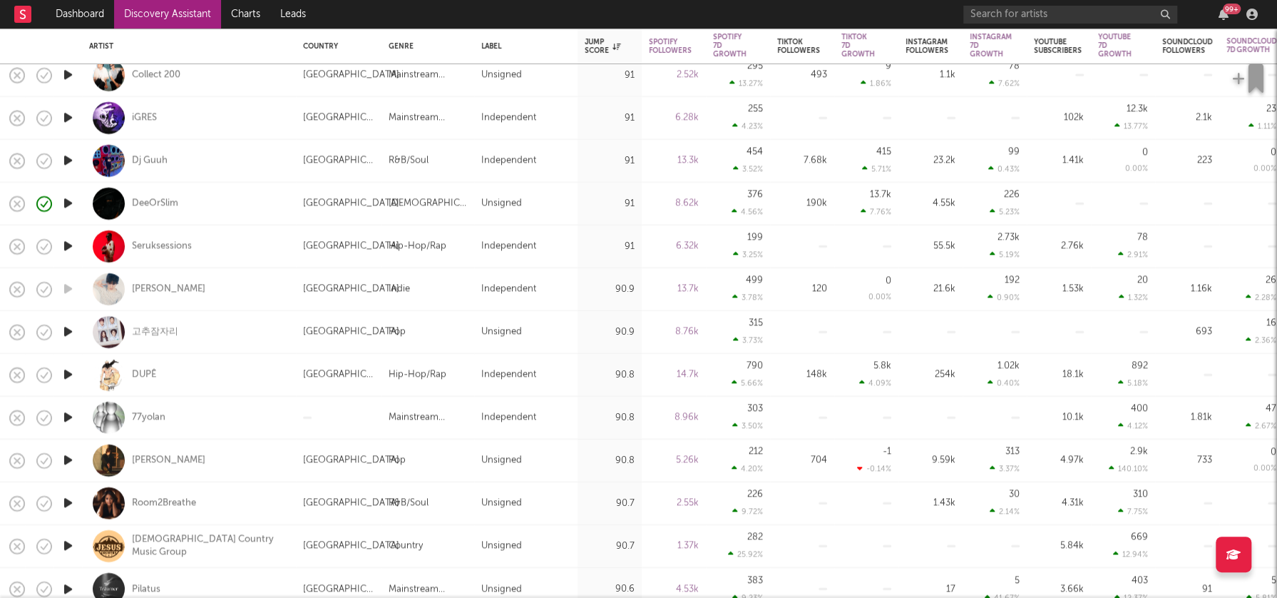
click at [67, 459] on icon "button" at bounding box center [68, 460] width 15 height 18
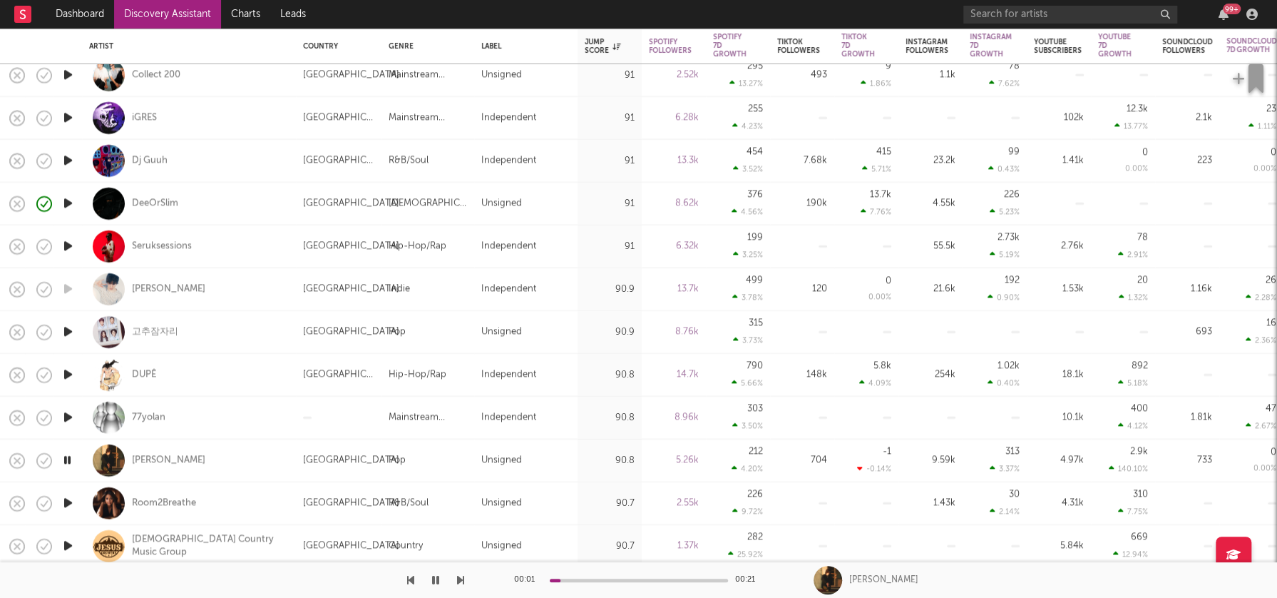
click at [67, 459] on icon "button" at bounding box center [68, 460] width 14 height 18
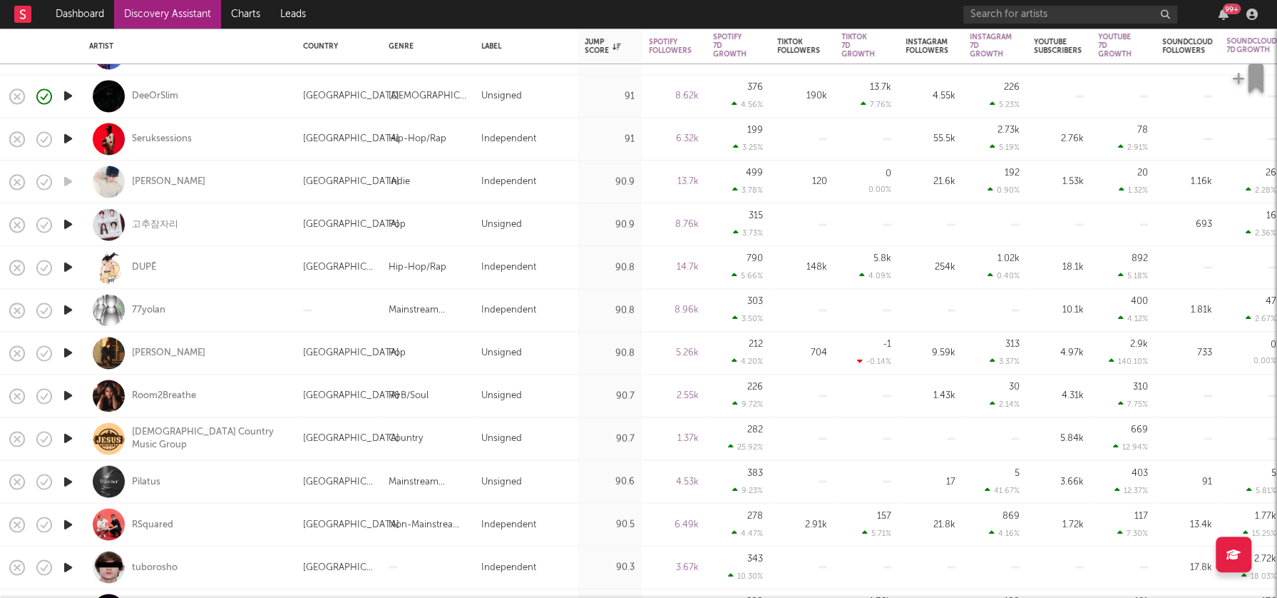
click at [69, 482] on icon "button" at bounding box center [68, 481] width 15 height 18
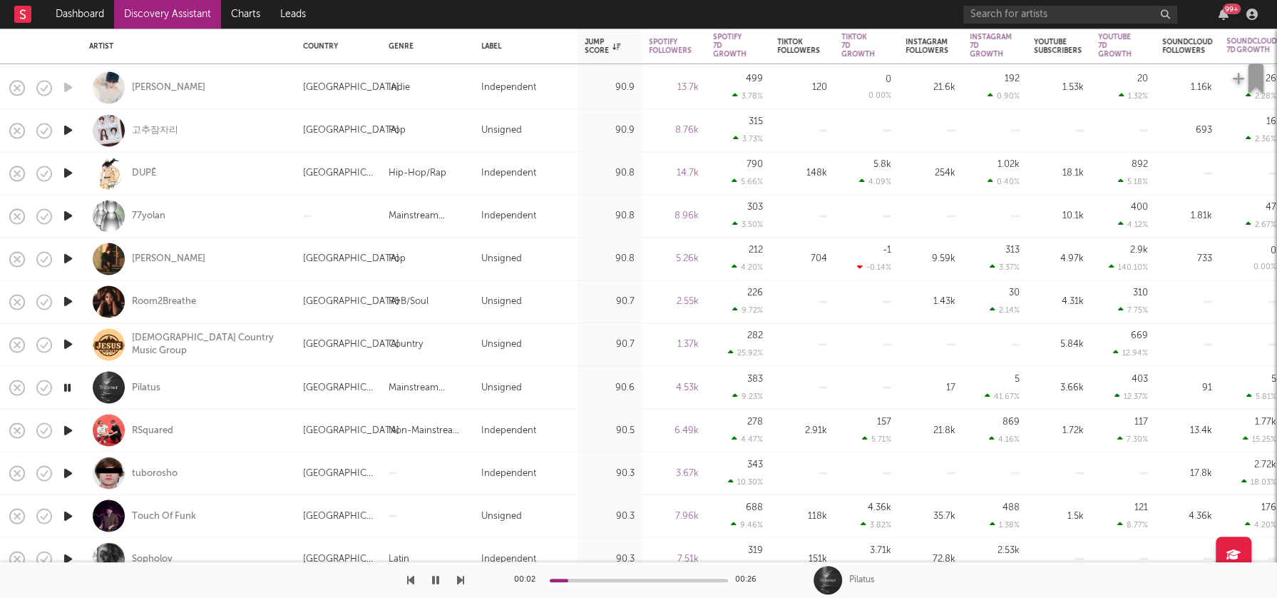
click at [67, 432] on icon "button" at bounding box center [68, 430] width 15 height 18
click at [68, 471] on icon "button" at bounding box center [68, 473] width 15 height 18
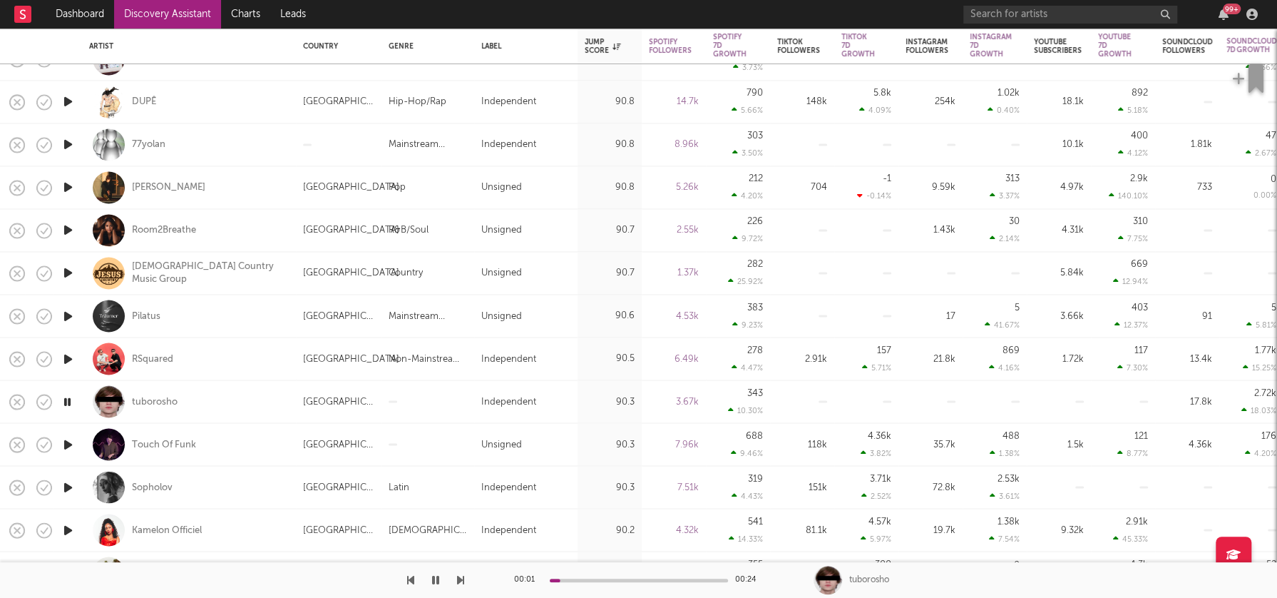
click at [69, 442] on icon "button" at bounding box center [68, 444] width 15 height 18
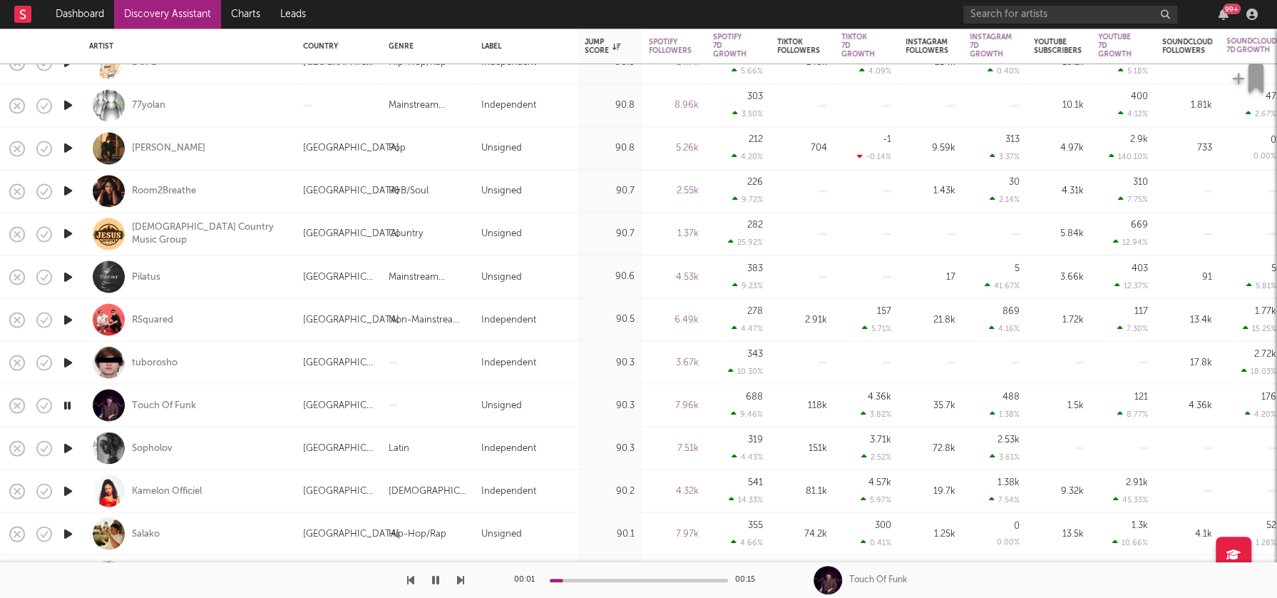
click at [70, 447] on icon "button" at bounding box center [68, 448] width 15 height 18
click at [69, 490] on icon "button" at bounding box center [68, 490] width 15 height 18
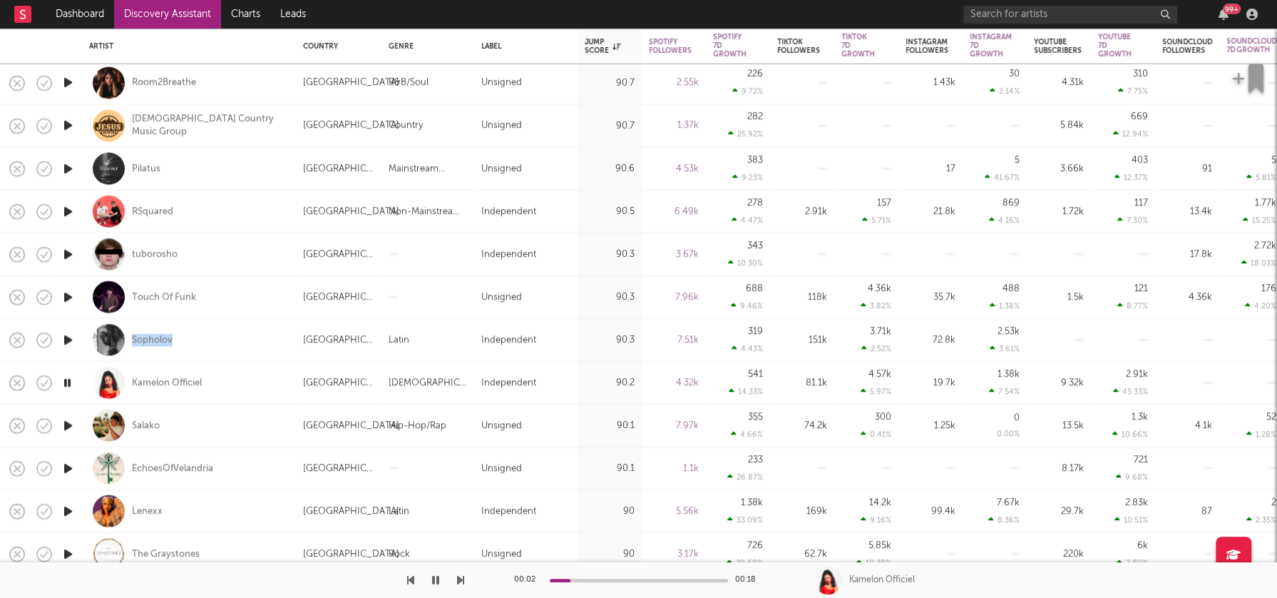
click at [71, 508] on icon "button" at bounding box center [68, 511] width 15 height 18
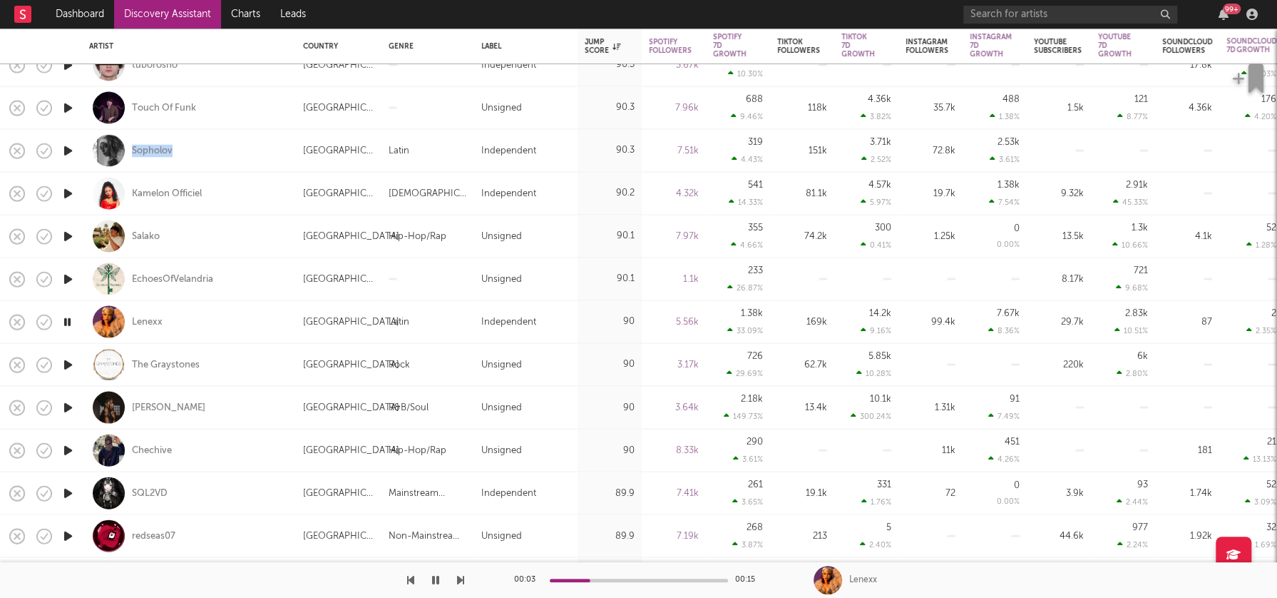
click at [69, 490] on icon "button" at bounding box center [68, 493] width 15 height 18
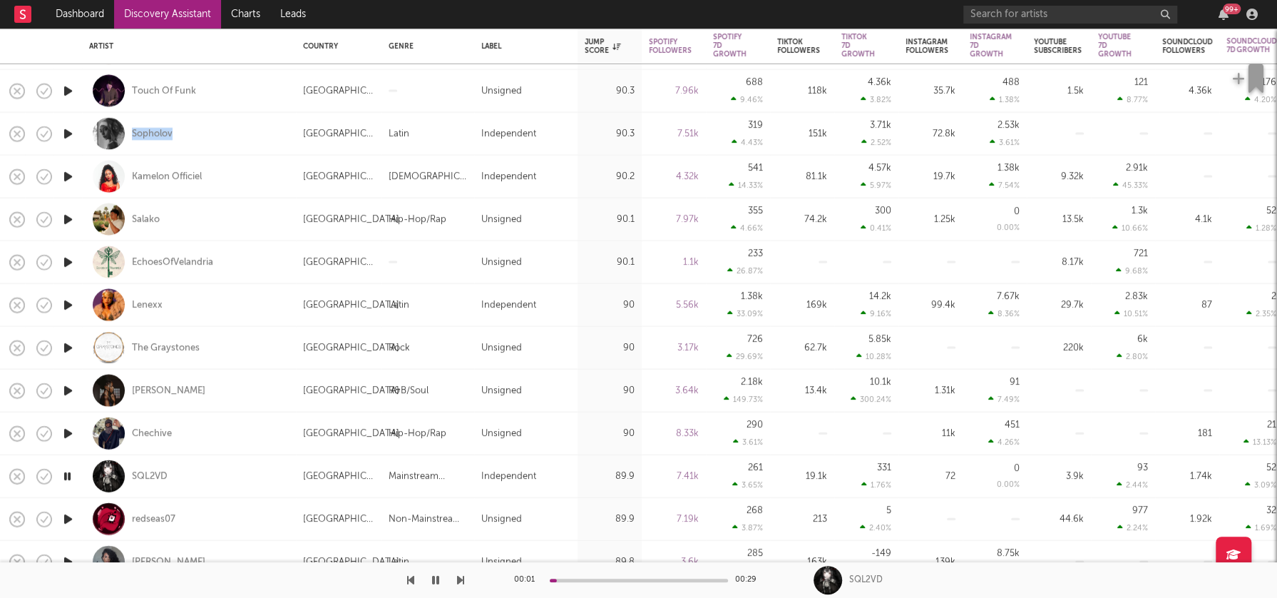
click at [68, 516] on icon "button" at bounding box center [68, 519] width 15 height 18
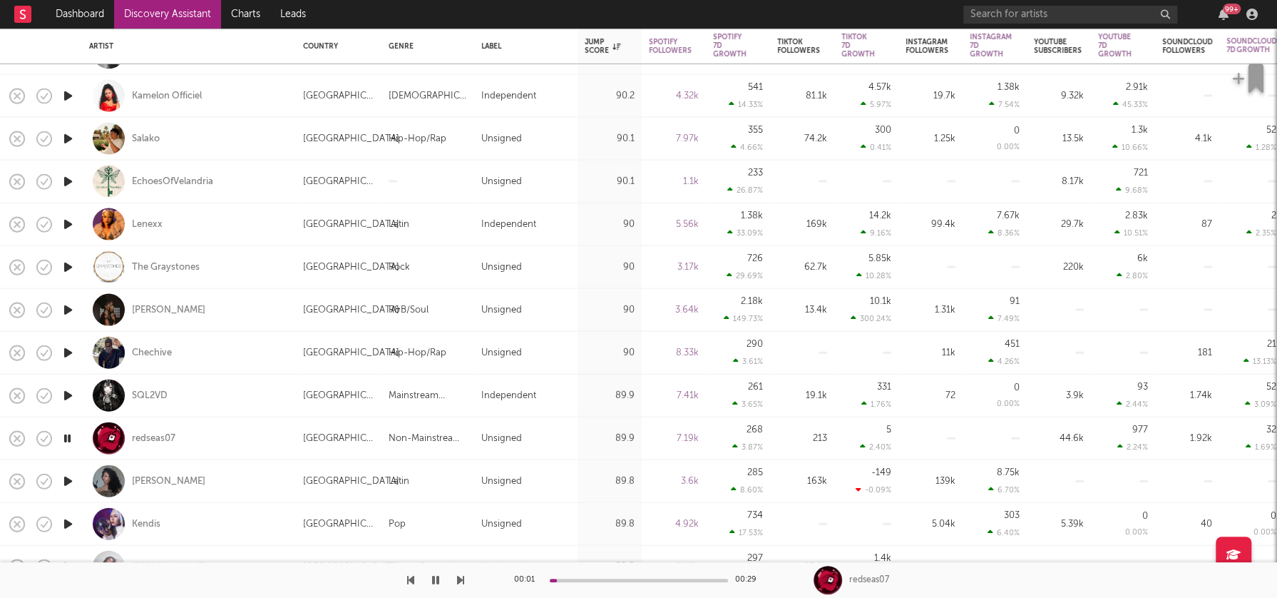
click at [71, 479] on icon "button" at bounding box center [68, 481] width 15 height 18
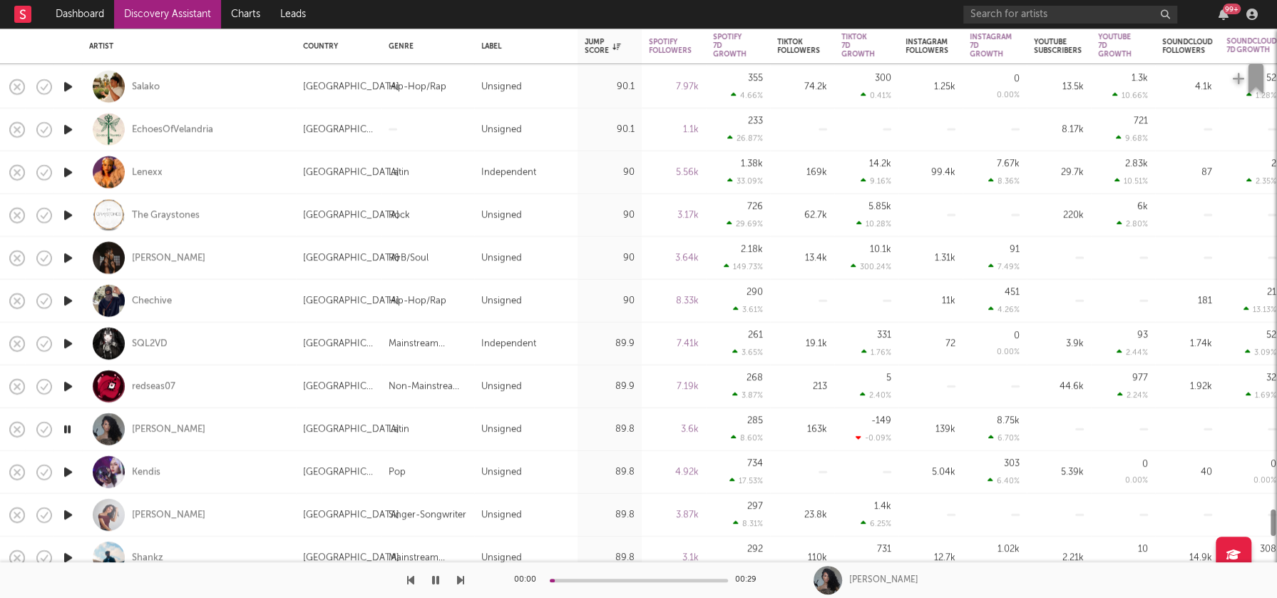
click at [70, 469] on icon "button" at bounding box center [68, 472] width 15 height 18
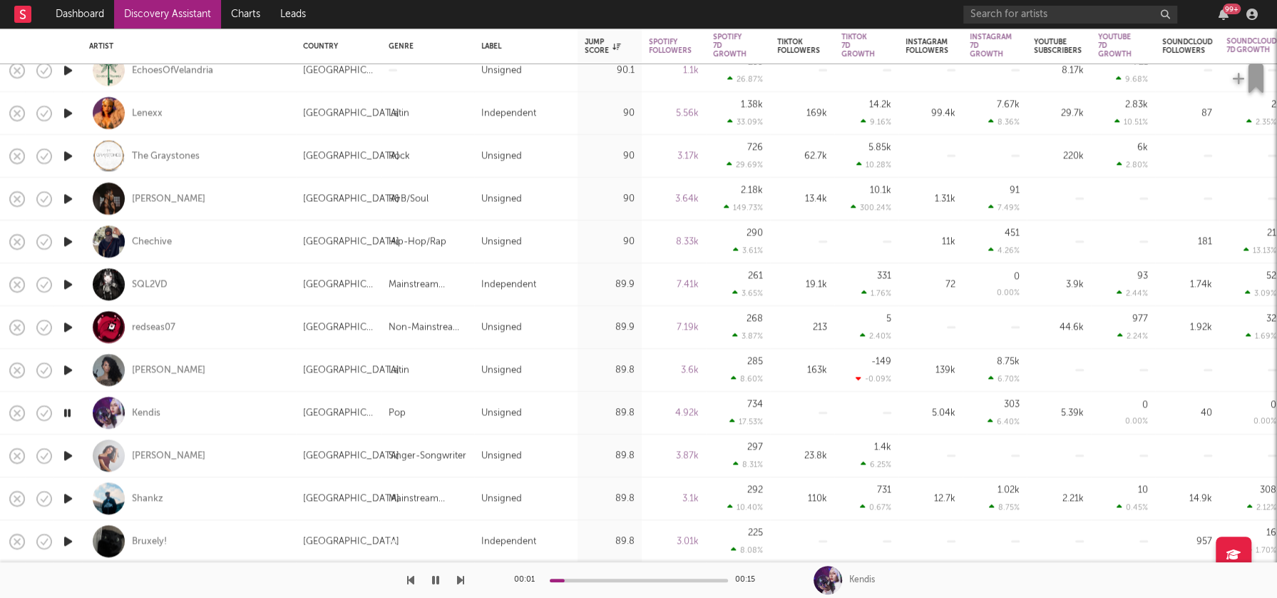
click at [69, 456] on icon "button" at bounding box center [68, 455] width 15 height 18
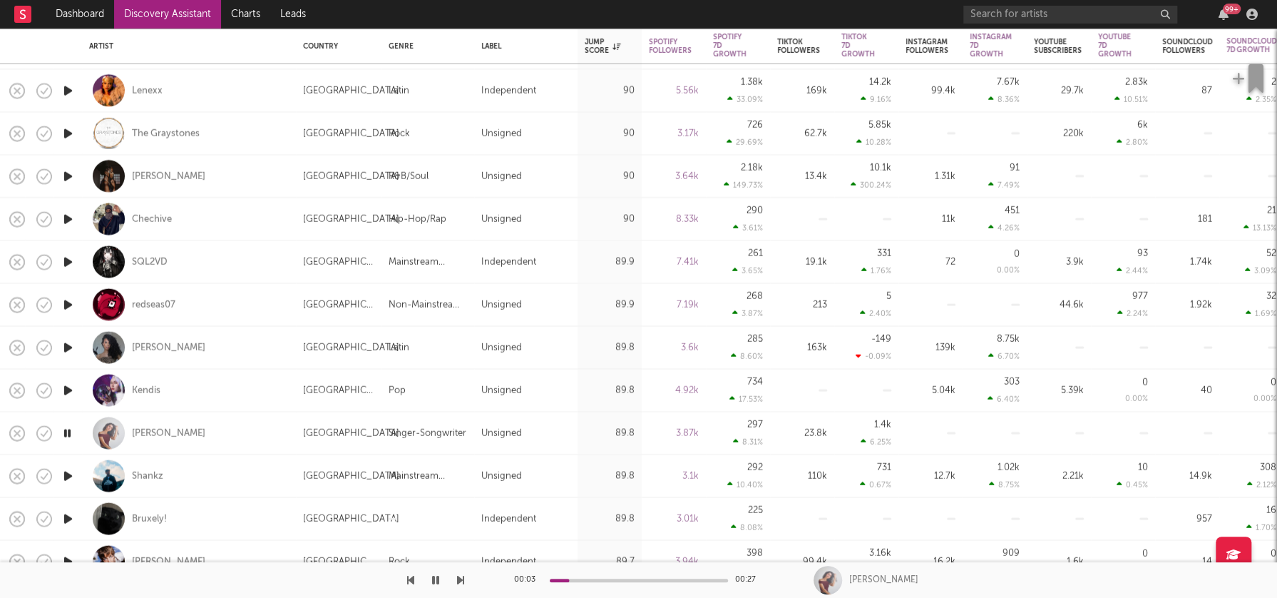
click at [67, 475] on icon "button" at bounding box center [68, 475] width 15 height 18
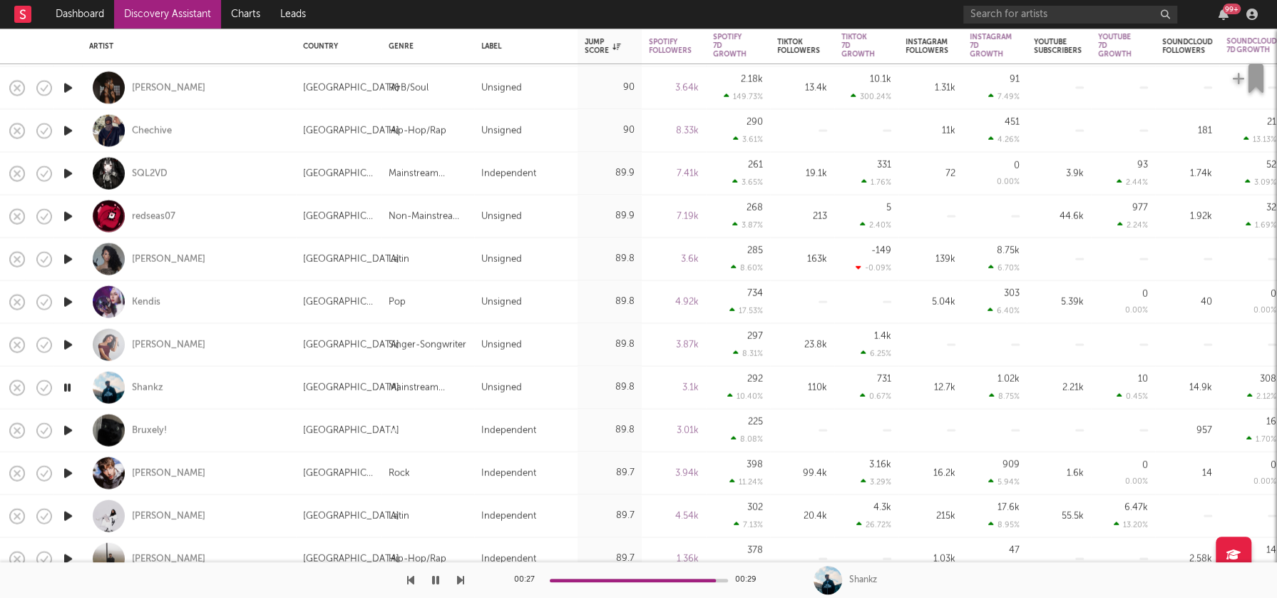
click at [67, 427] on icon "button" at bounding box center [68, 430] width 15 height 18
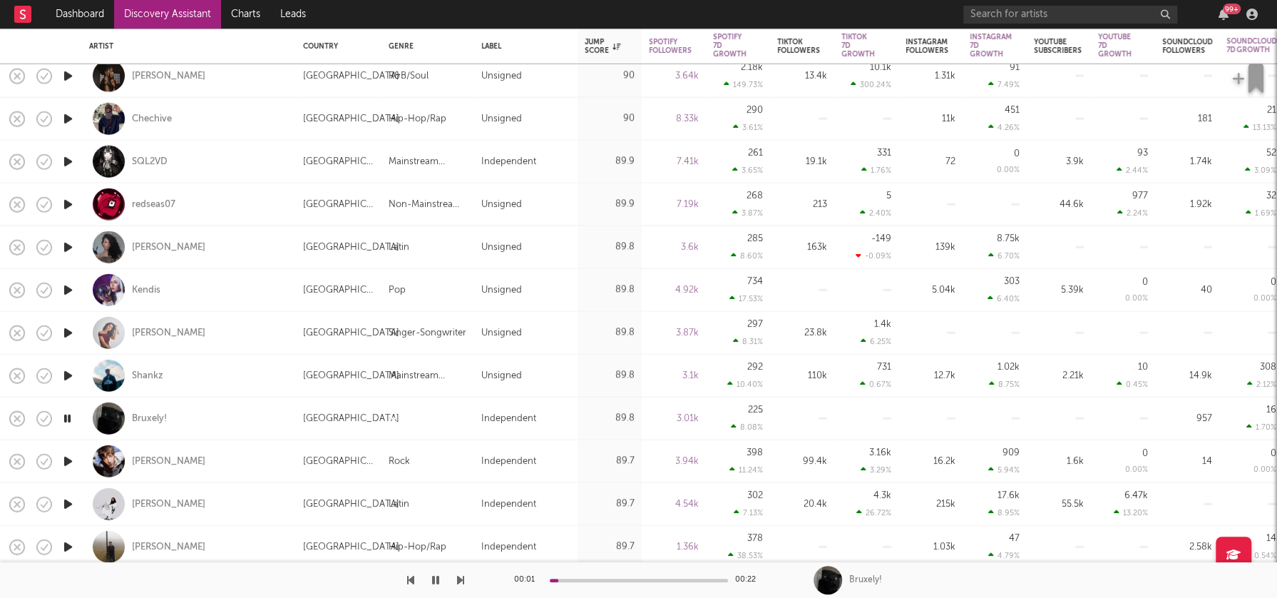
click at [69, 461] on icon "button" at bounding box center [68, 461] width 15 height 18
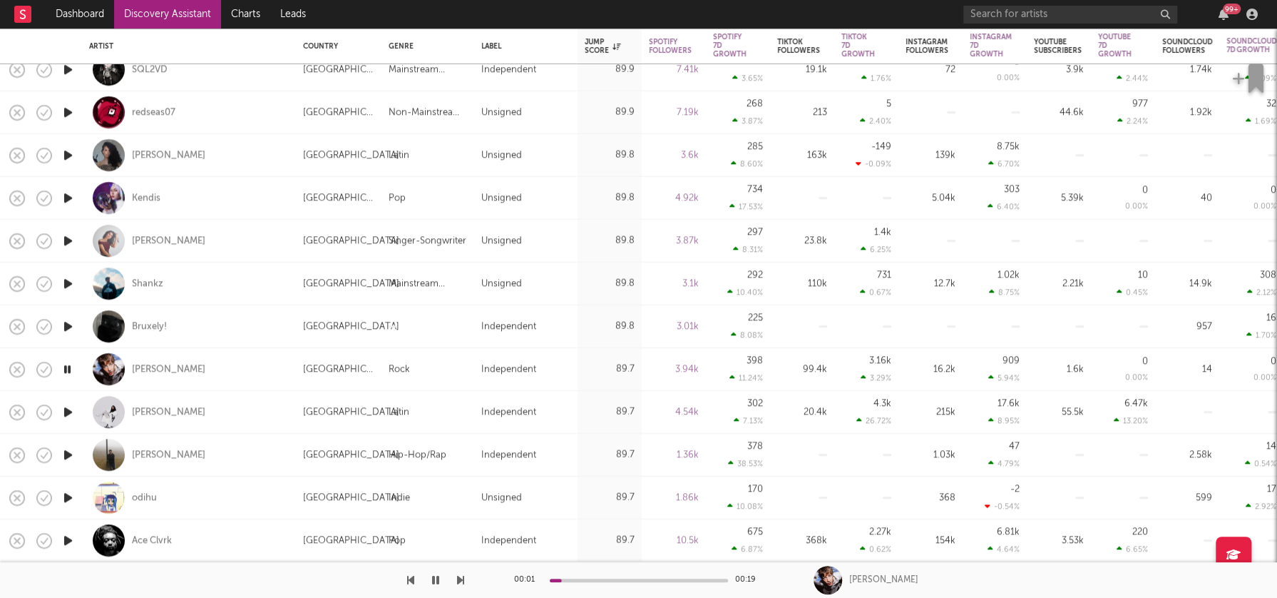
click at [68, 411] on icon "button" at bounding box center [68, 412] width 15 height 18
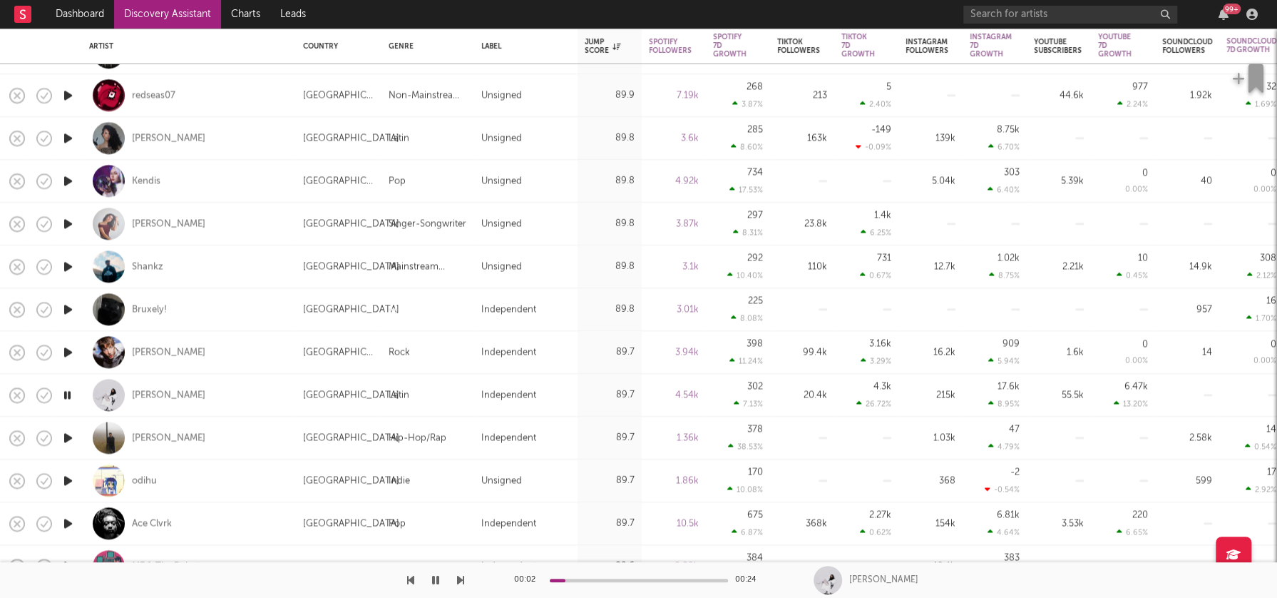
click at [66, 438] on icon "button" at bounding box center [68, 438] width 15 height 18
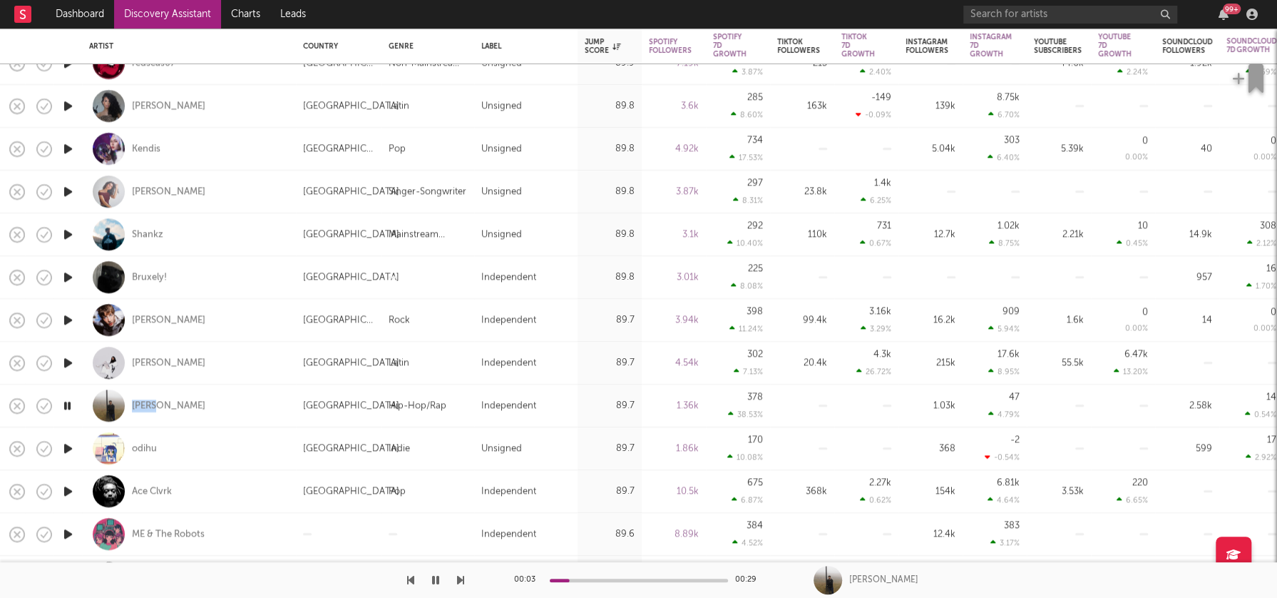
click at [67, 446] on icon "button" at bounding box center [68, 448] width 15 height 18
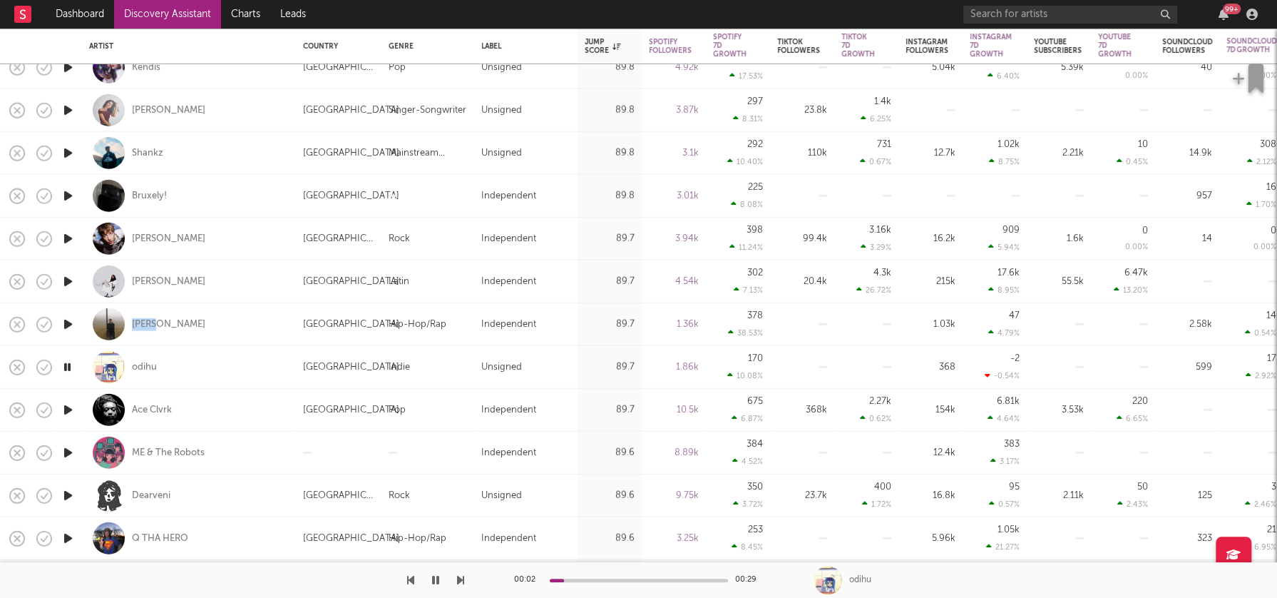
click at [72, 451] on icon "button" at bounding box center [68, 453] width 15 height 18
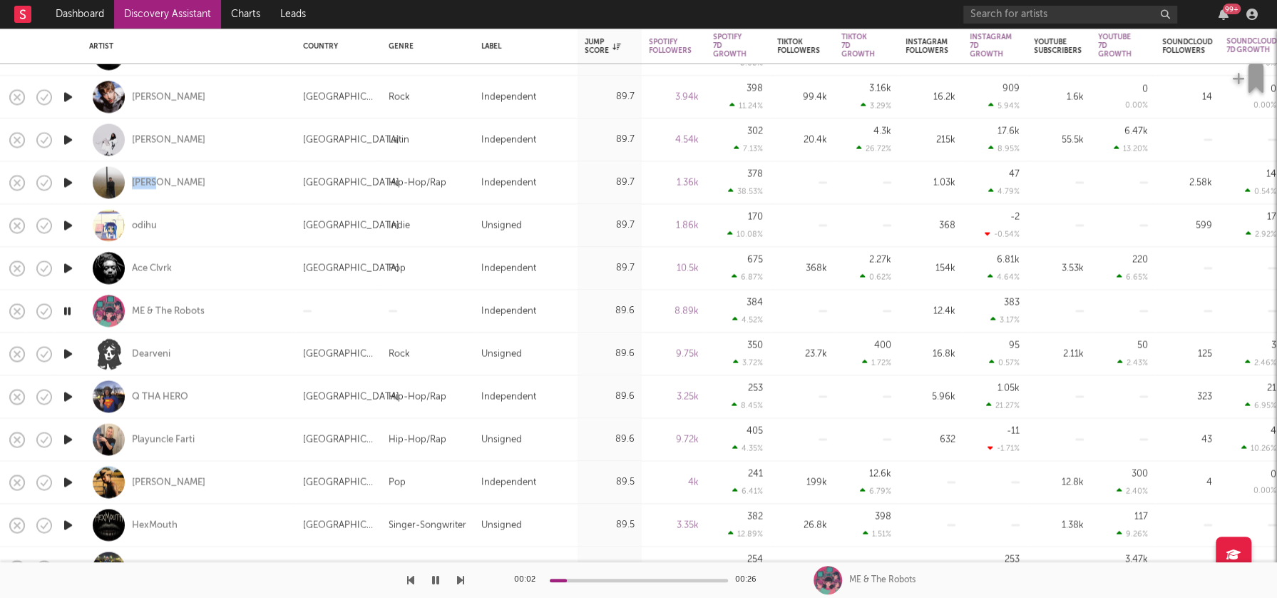
click at [69, 481] on icon "button" at bounding box center [68, 482] width 15 height 18
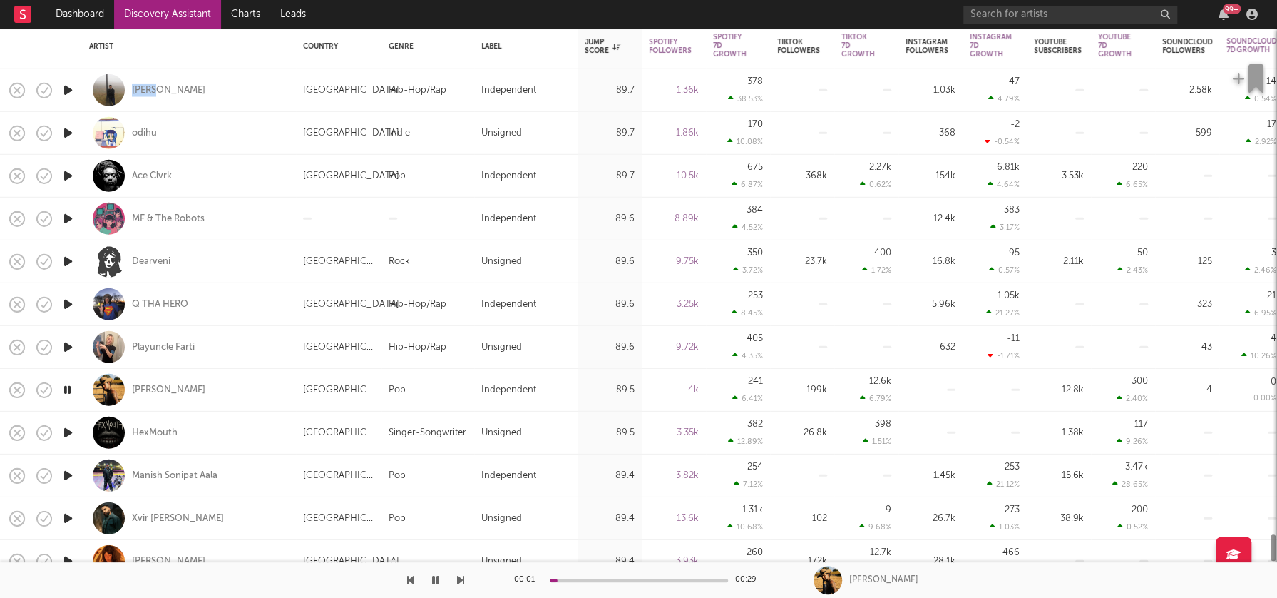
click at [68, 474] on icon "button" at bounding box center [68, 475] width 15 height 18
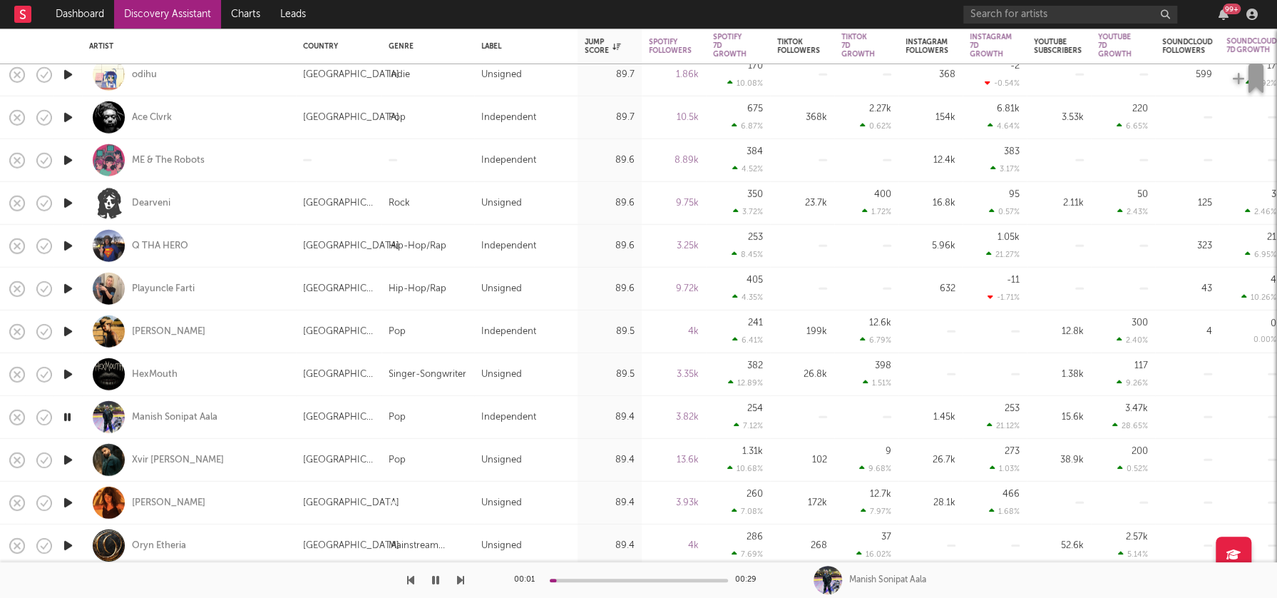
click at [67, 461] on icon "button" at bounding box center [68, 460] width 15 height 18
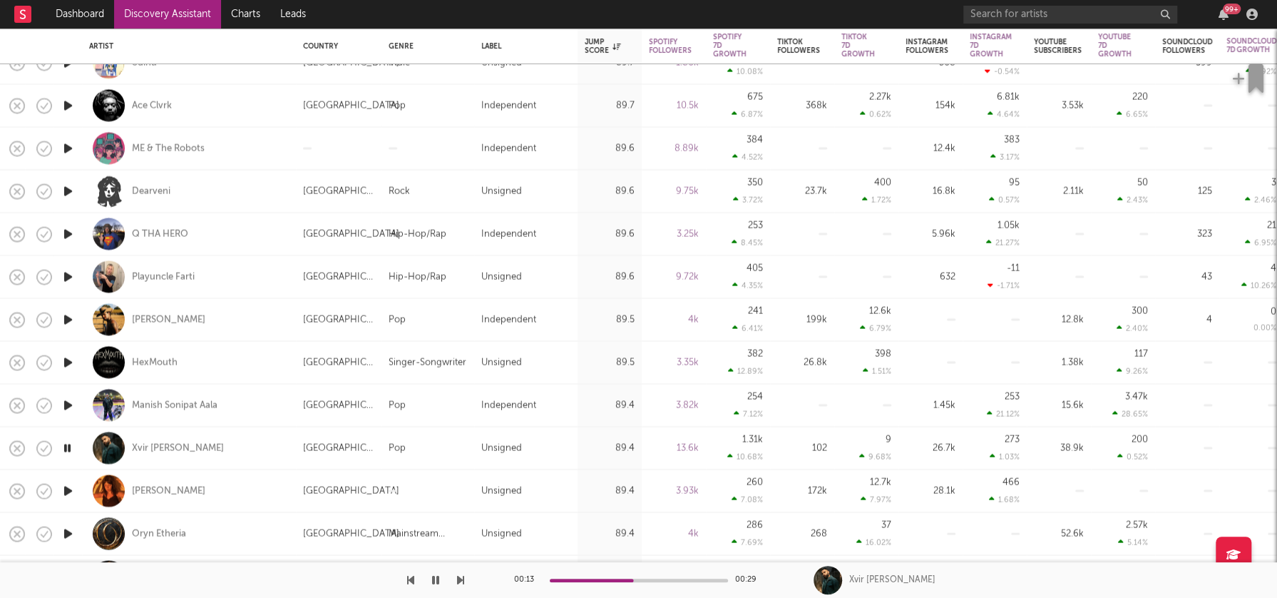
click at [70, 447] on icon "button" at bounding box center [68, 448] width 14 height 18
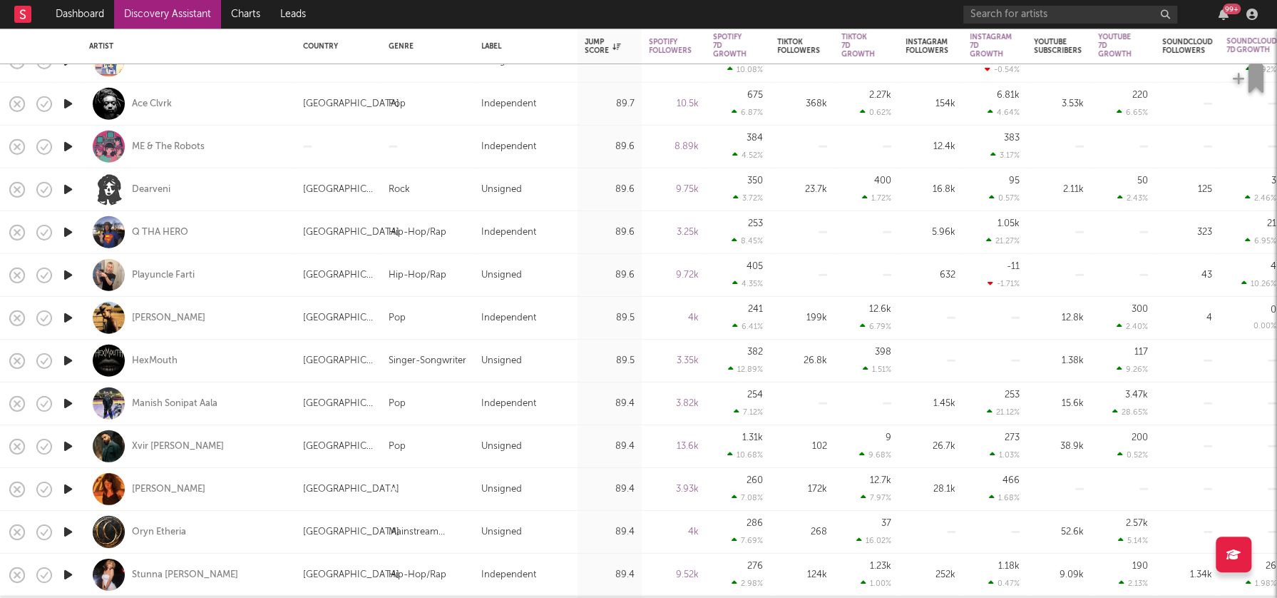
click at [68, 444] on icon "button" at bounding box center [68, 446] width 15 height 18
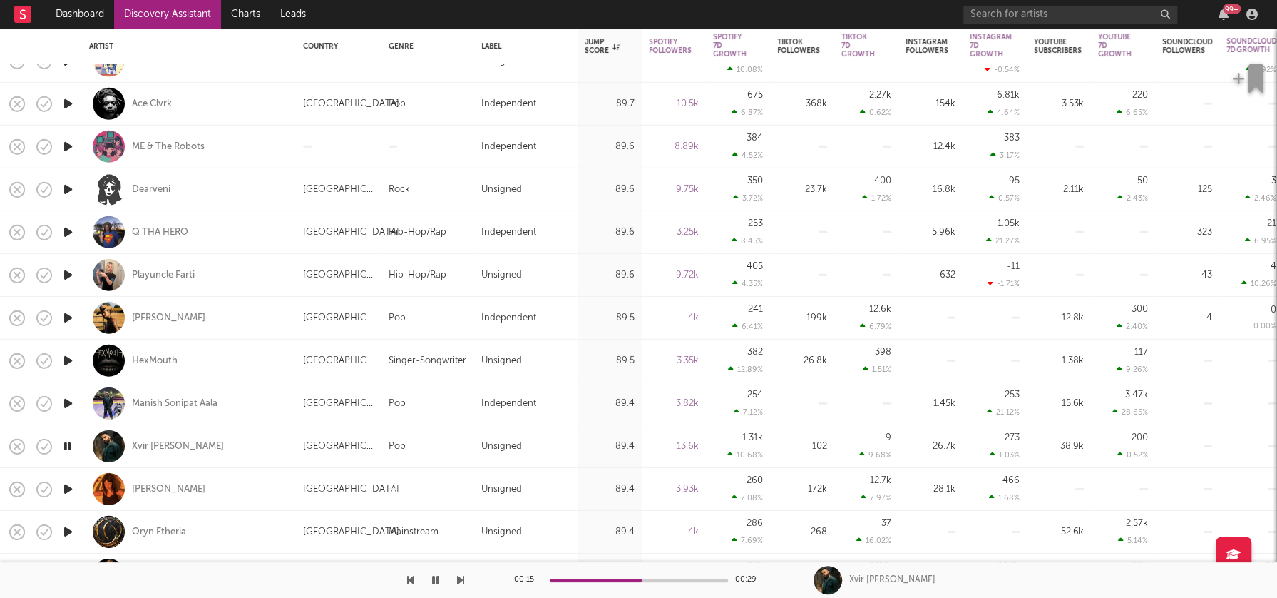
click at [66, 488] on icon "button" at bounding box center [68, 489] width 15 height 18
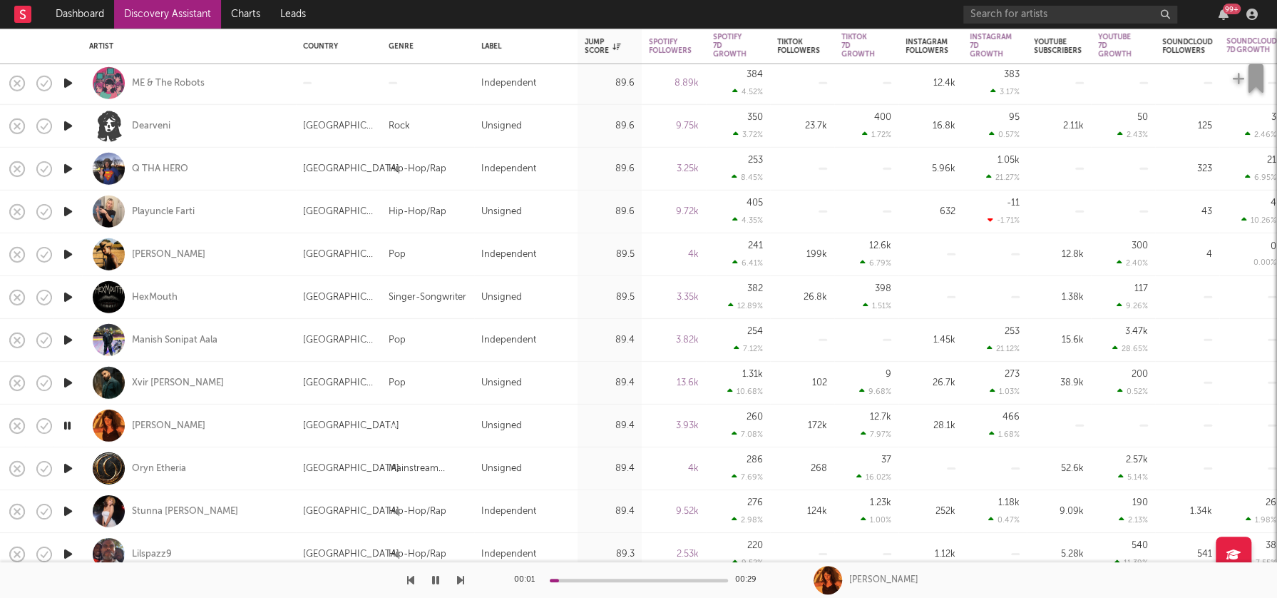
click at [69, 466] on icon "button" at bounding box center [68, 468] width 15 height 18
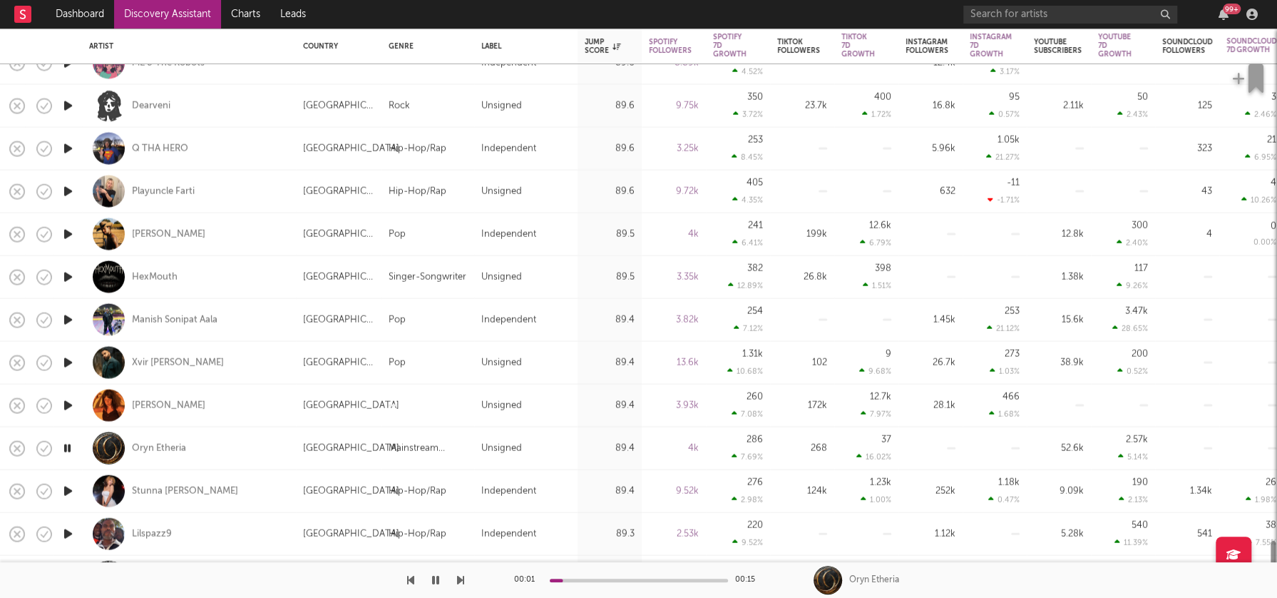
click at [69, 490] on icon "button" at bounding box center [68, 490] width 15 height 18
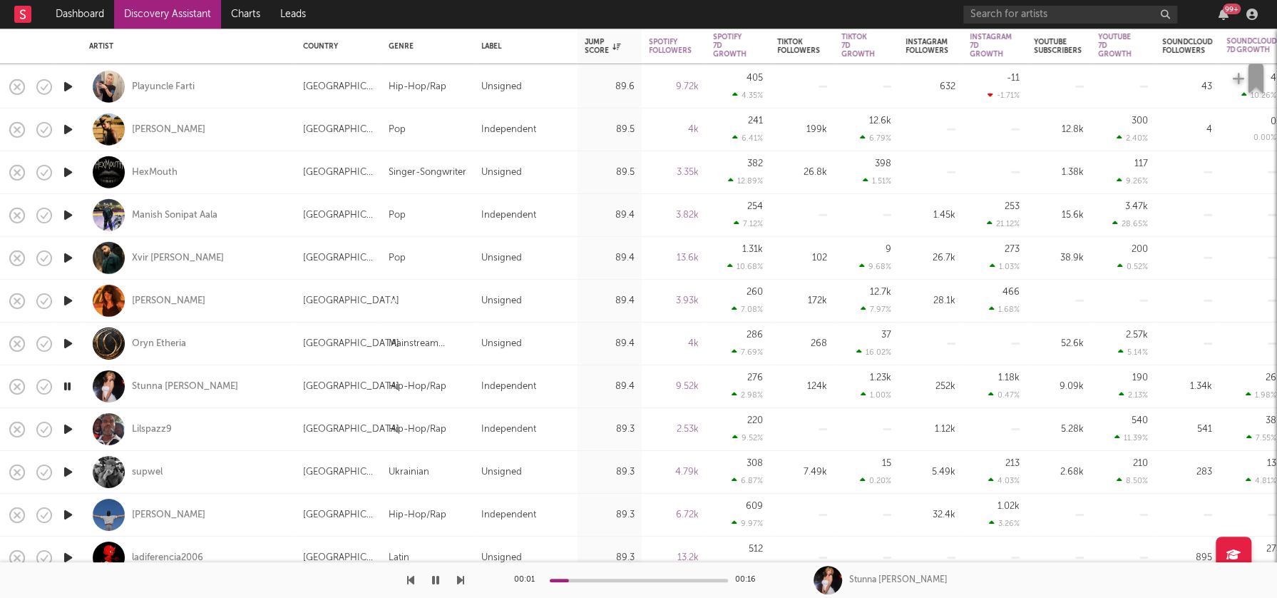
click at [68, 474] on icon "button" at bounding box center [68, 472] width 15 height 18
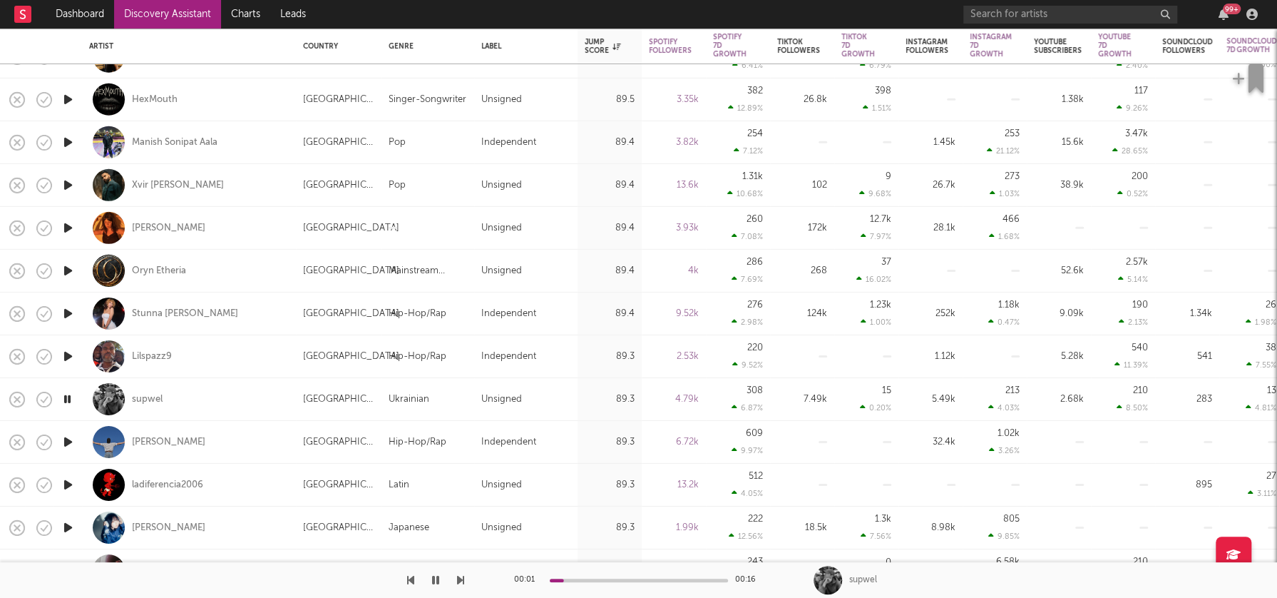
click at [69, 399] on icon "button" at bounding box center [68, 399] width 14 height 18
click at [64, 438] on icon "button" at bounding box center [68, 442] width 15 height 18
click at [66, 441] on icon "button" at bounding box center [68, 442] width 14 height 18
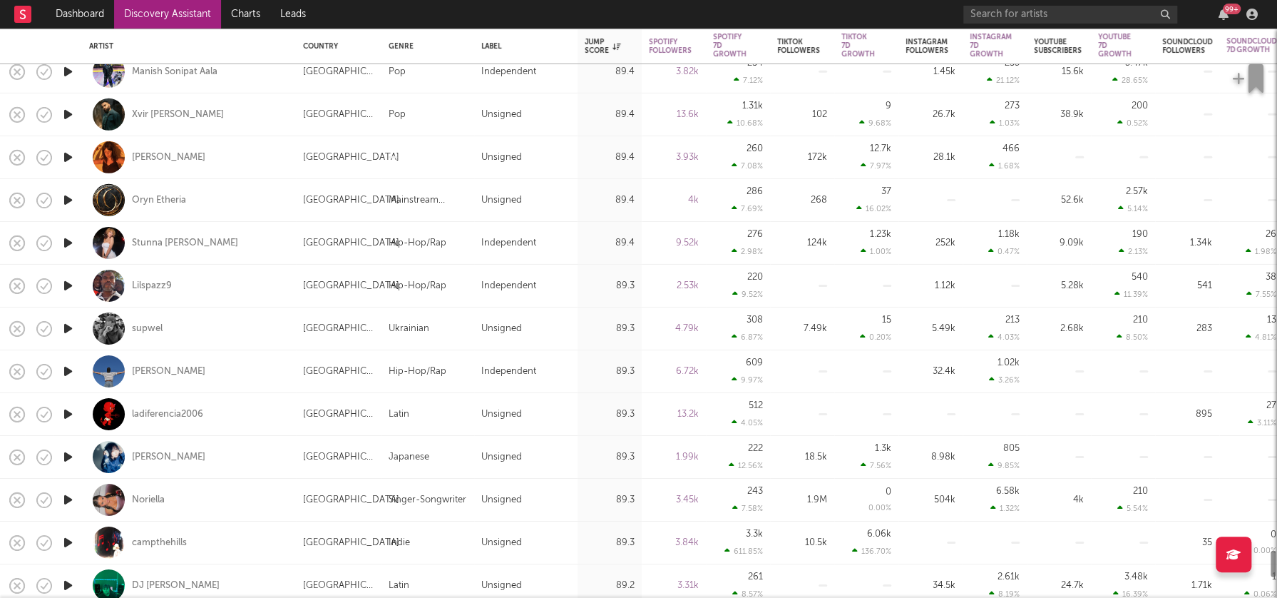
click at [68, 454] on icon "button" at bounding box center [68, 457] width 15 height 18
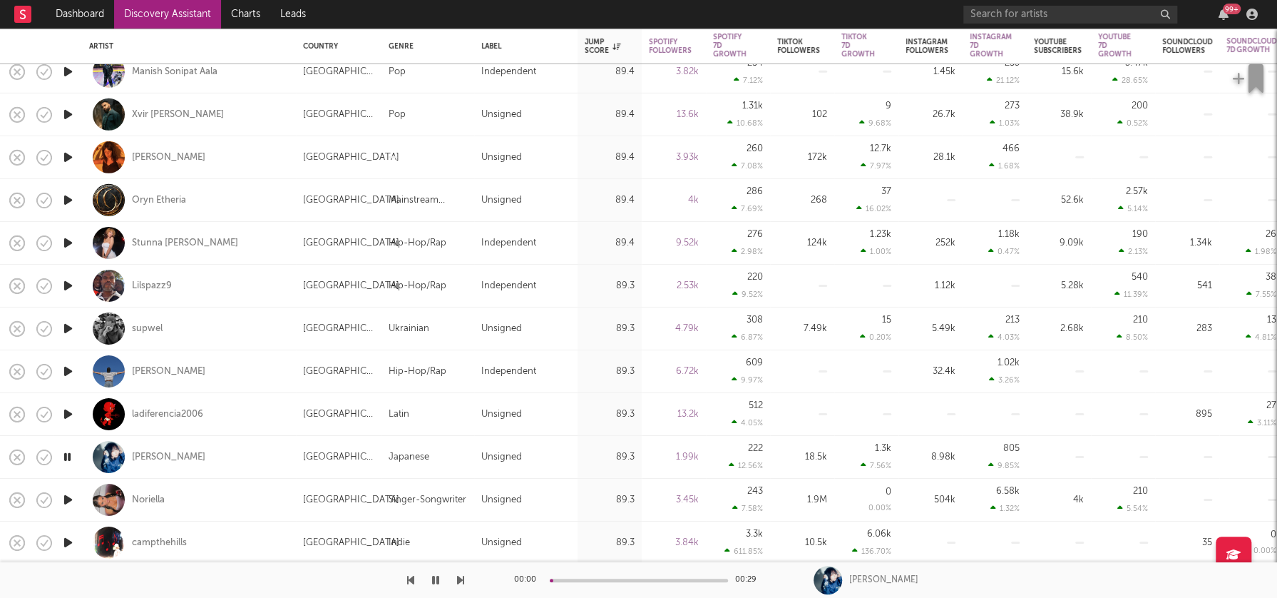
click at [68, 454] on icon "button" at bounding box center [68, 457] width 14 height 18
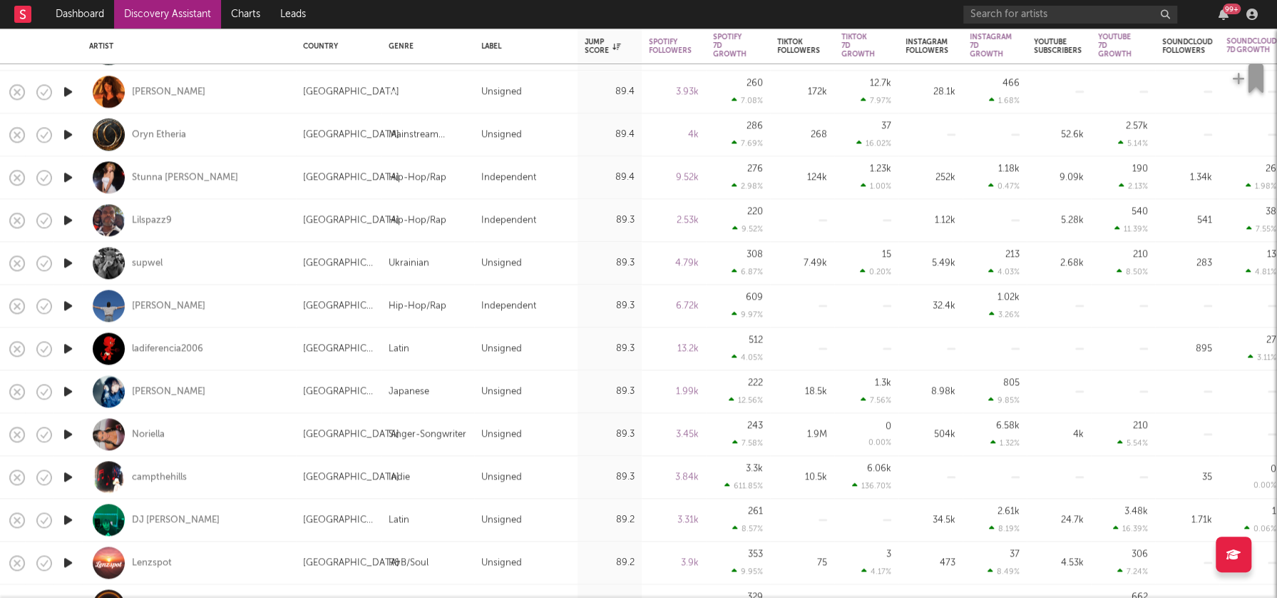
click at [68, 435] on icon "button" at bounding box center [68, 434] width 15 height 18
click at [68, 435] on icon "button" at bounding box center [68, 434] width 14 height 18
click at [71, 476] on icon "button" at bounding box center [68, 477] width 15 height 18
click at [66, 475] on icon "button" at bounding box center [68, 477] width 14 height 18
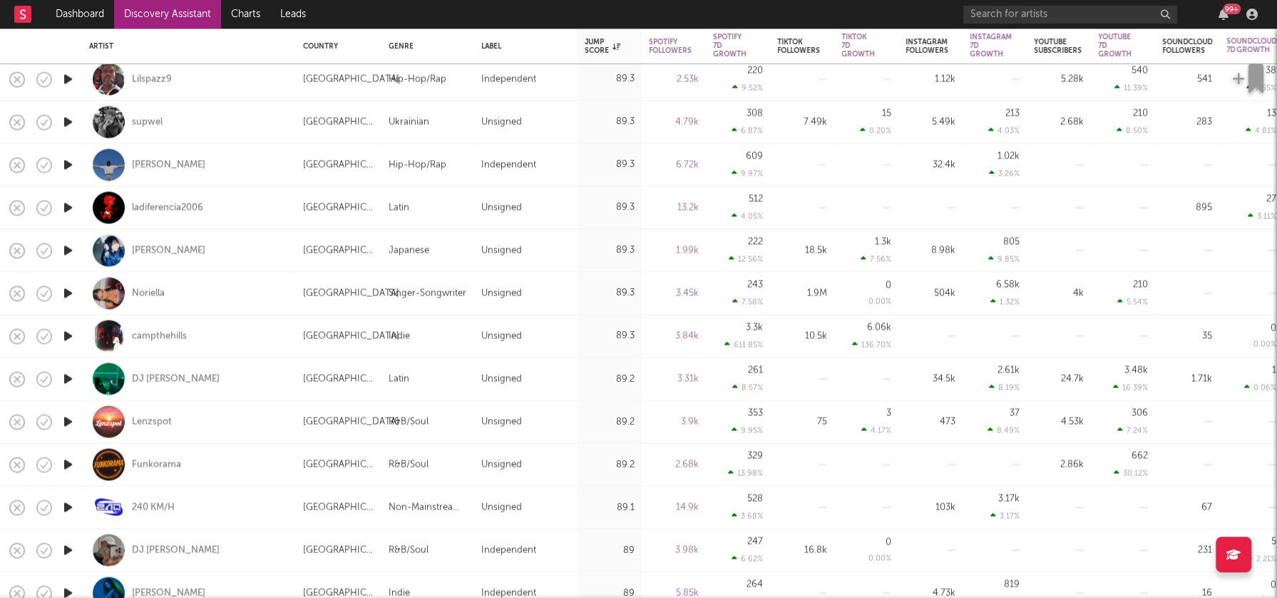
click at [70, 504] on icon "button" at bounding box center [68, 507] width 15 height 18
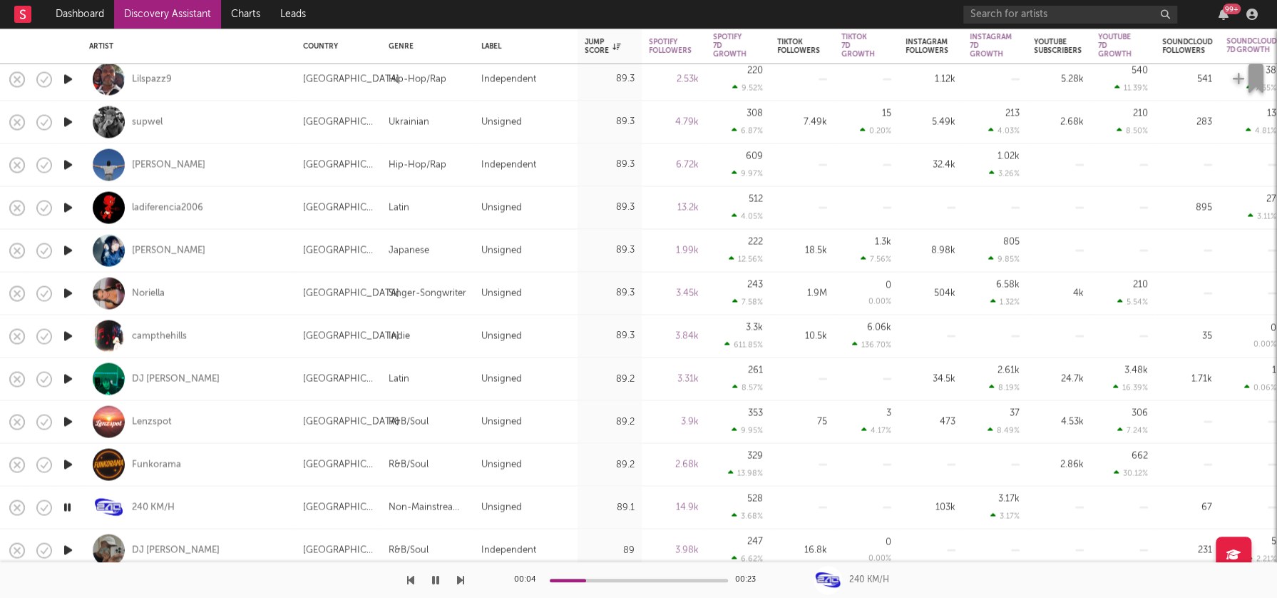
click at [68, 511] on icon "button" at bounding box center [68, 507] width 14 height 18
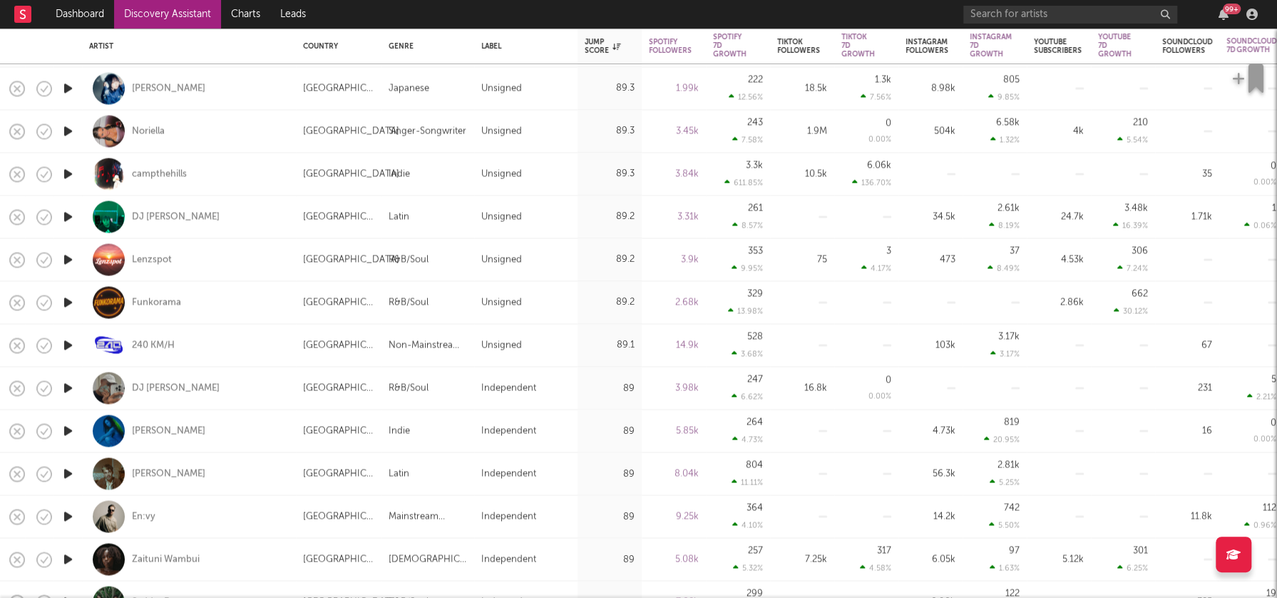
click at [68, 430] on icon "button" at bounding box center [68, 431] width 15 height 18
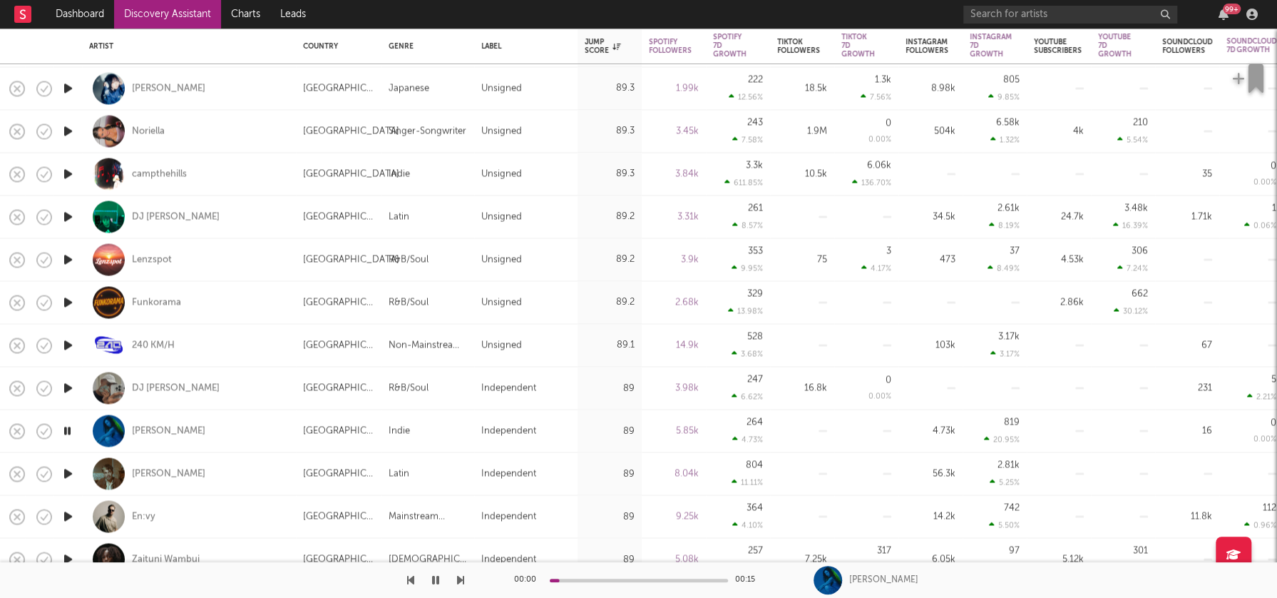
click at [67, 473] on icon "button" at bounding box center [68, 473] width 15 height 18
click at [67, 473] on icon "button" at bounding box center [68, 473] width 14 height 18
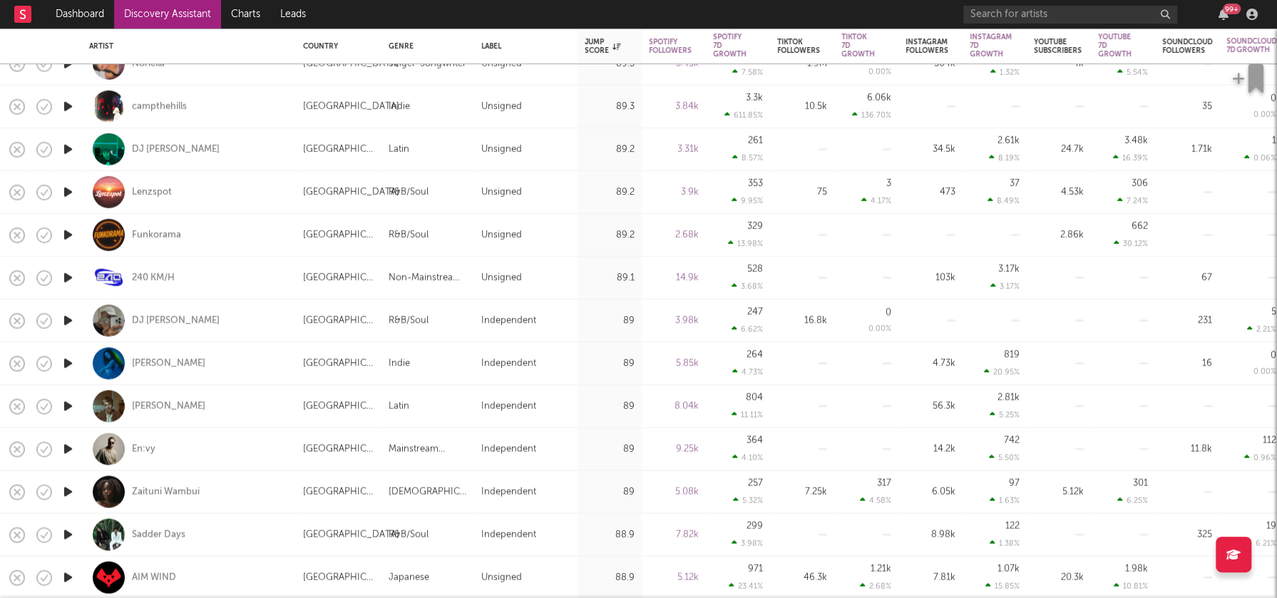
click at [69, 444] on icon "button" at bounding box center [68, 449] width 15 height 18
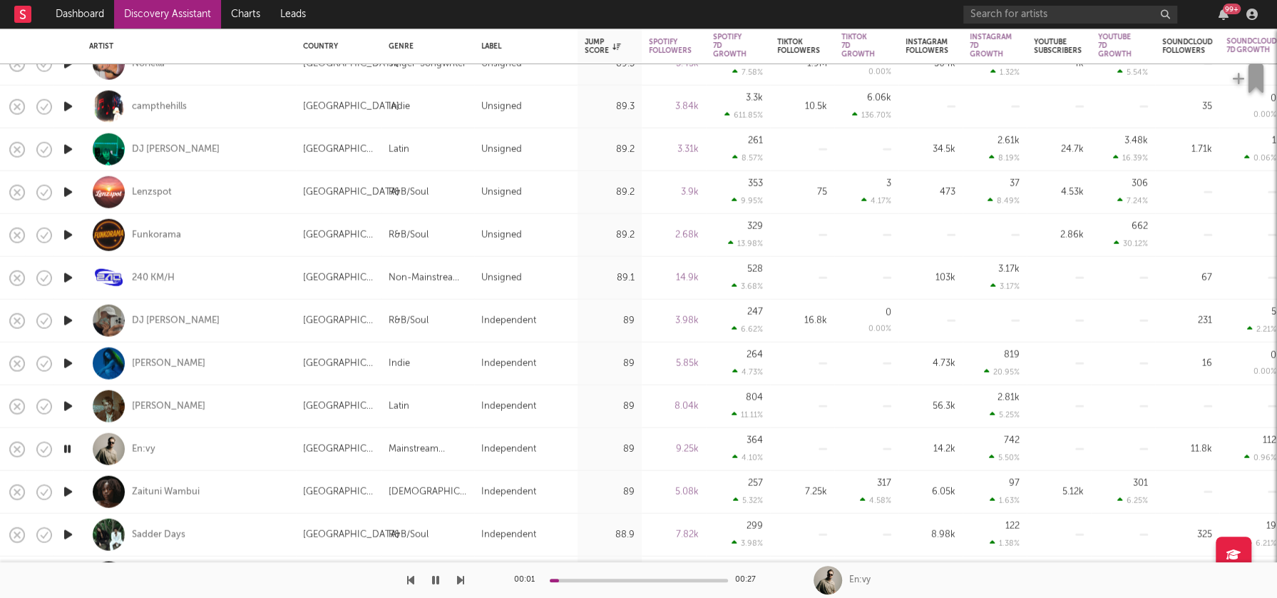
click at [67, 448] on icon "button" at bounding box center [68, 449] width 14 height 18
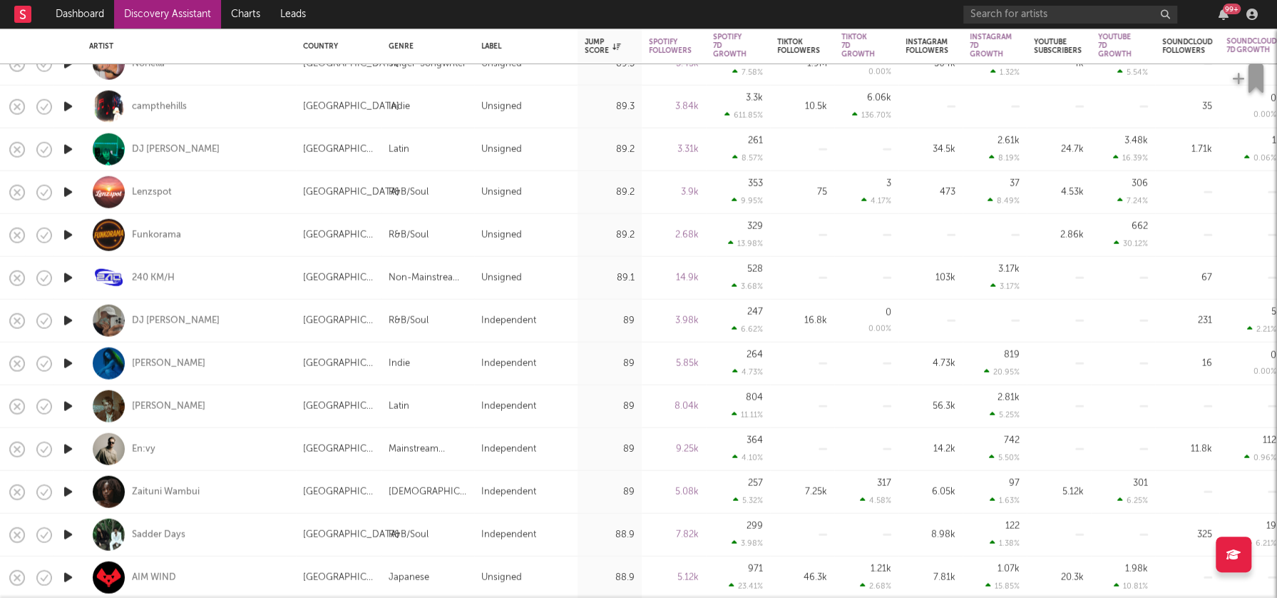
click at [66, 486] on icon "button" at bounding box center [68, 492] width 15 height 18
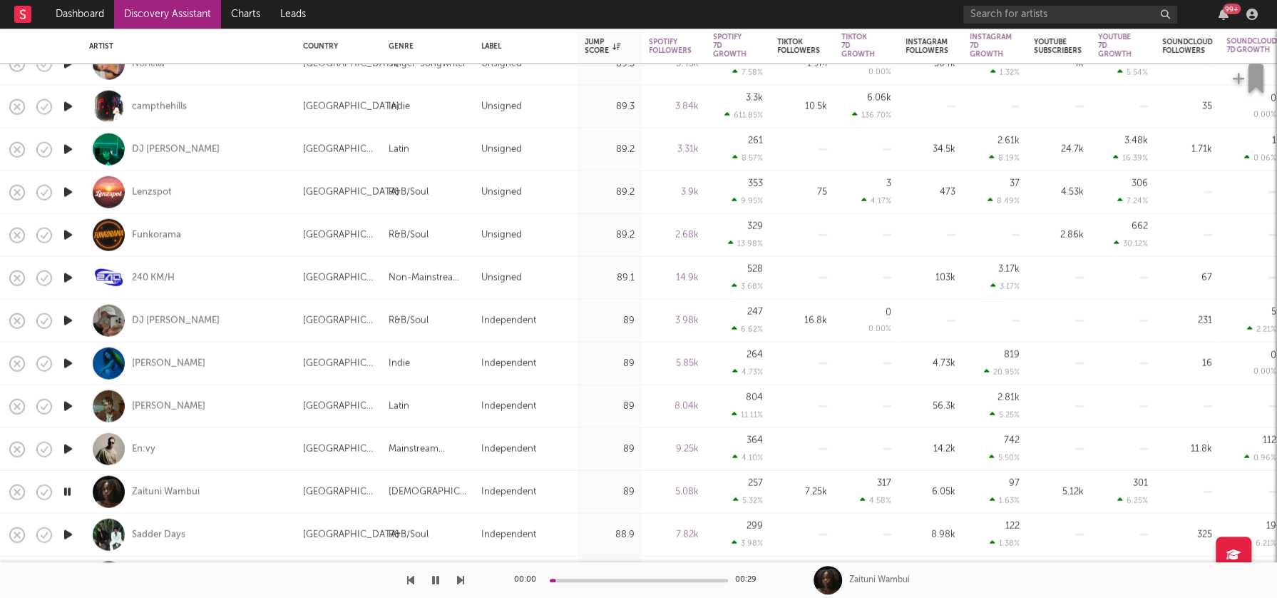
click at [67, 488] on icon "button" at bounding box center [68, 492] width 14 height 18
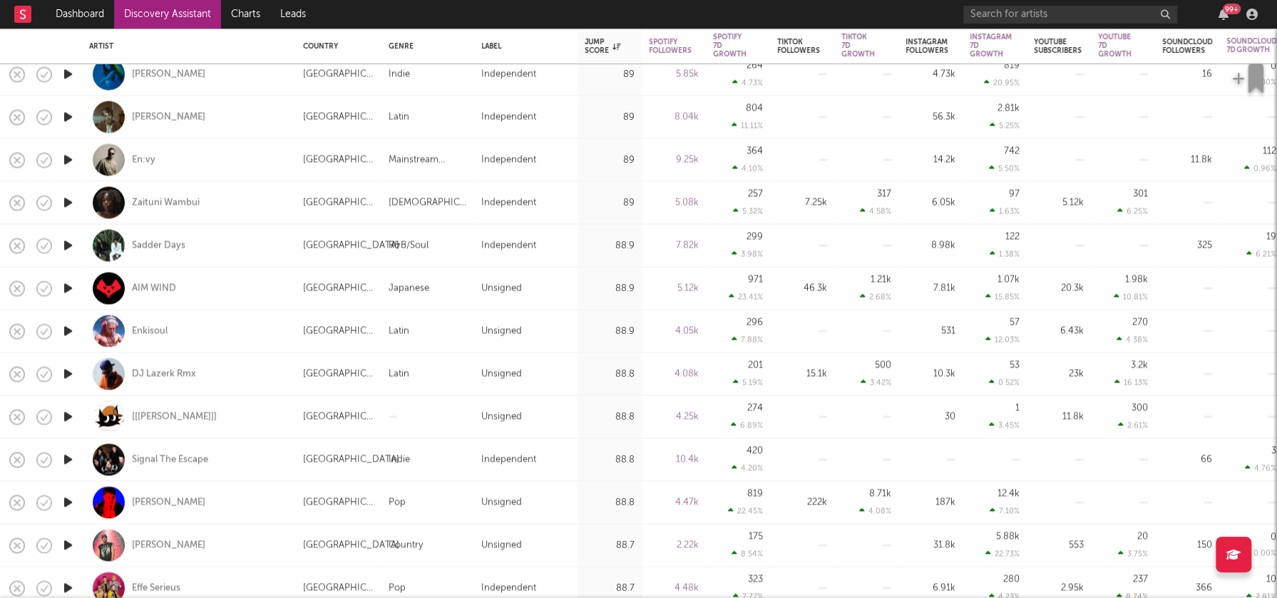
click at [66, 413] on icon "button" at bounding box center [68, 417] width 15 height 18
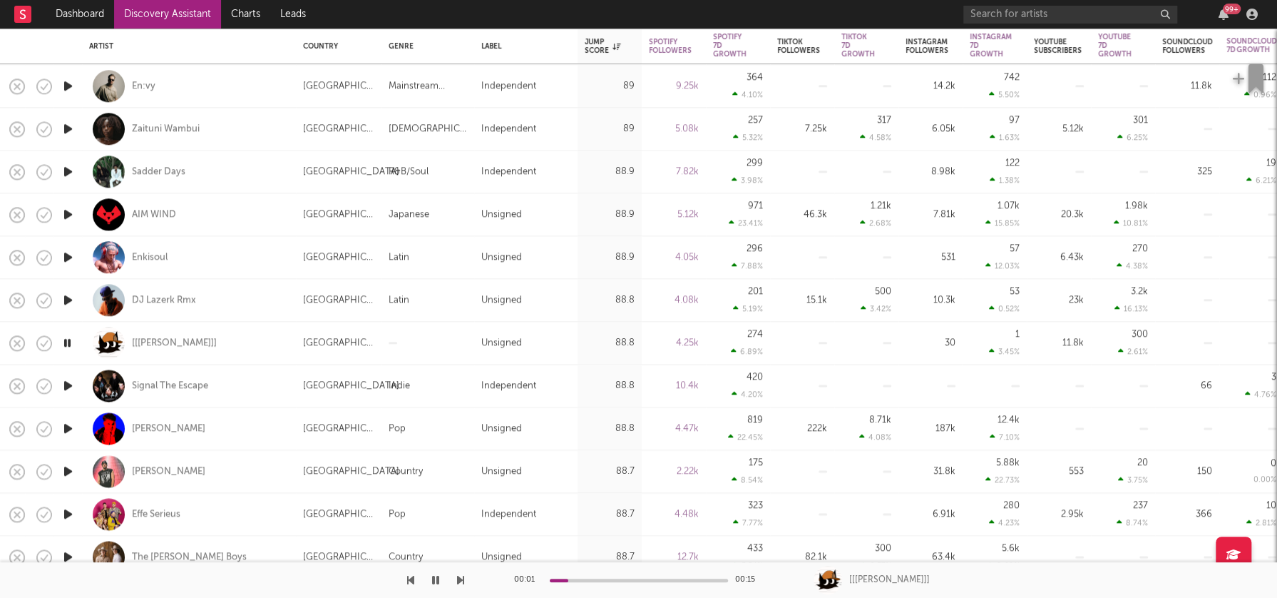
click at [69, 427] on icon "button" at bounding box center [68, 428] width 15 height 18
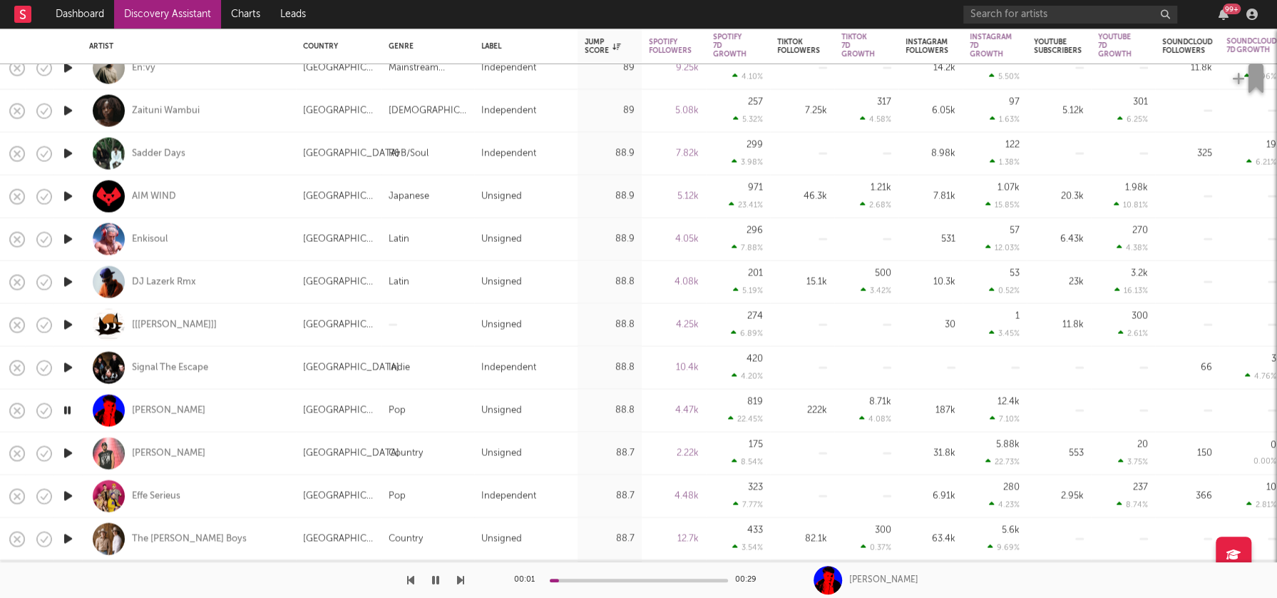
click at [68, 450] on icon "button" at bounding box center [68, 453] width 15 height 18
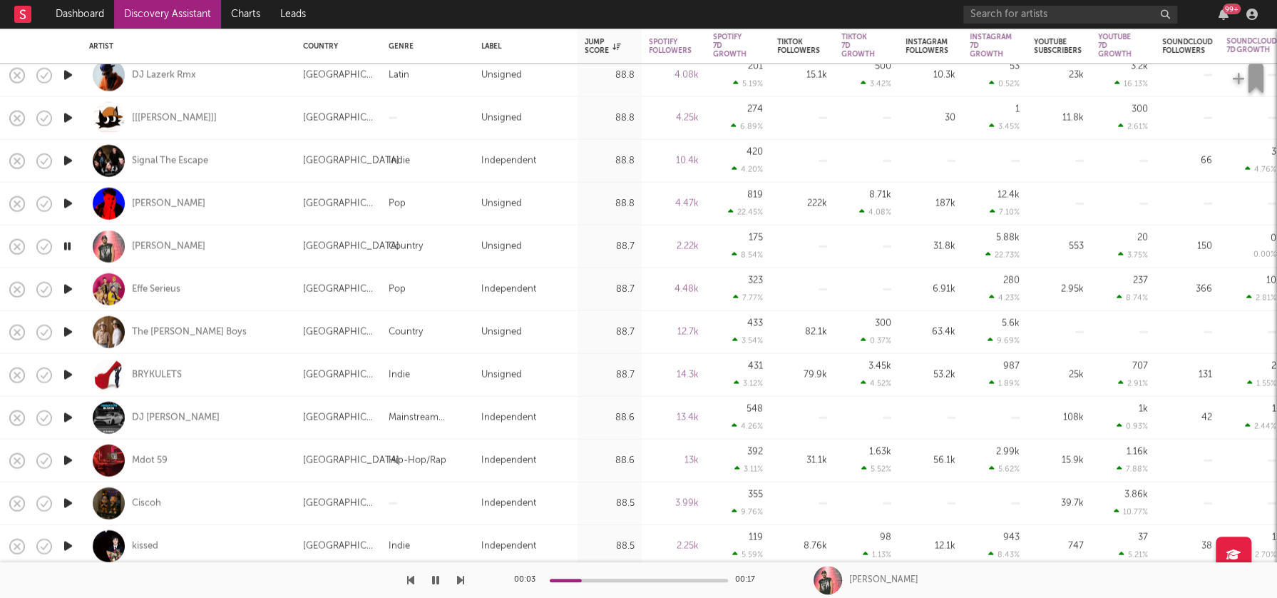
click at [68, 459] on icon "button" at bounding box center [68, 460] width 15 height 18
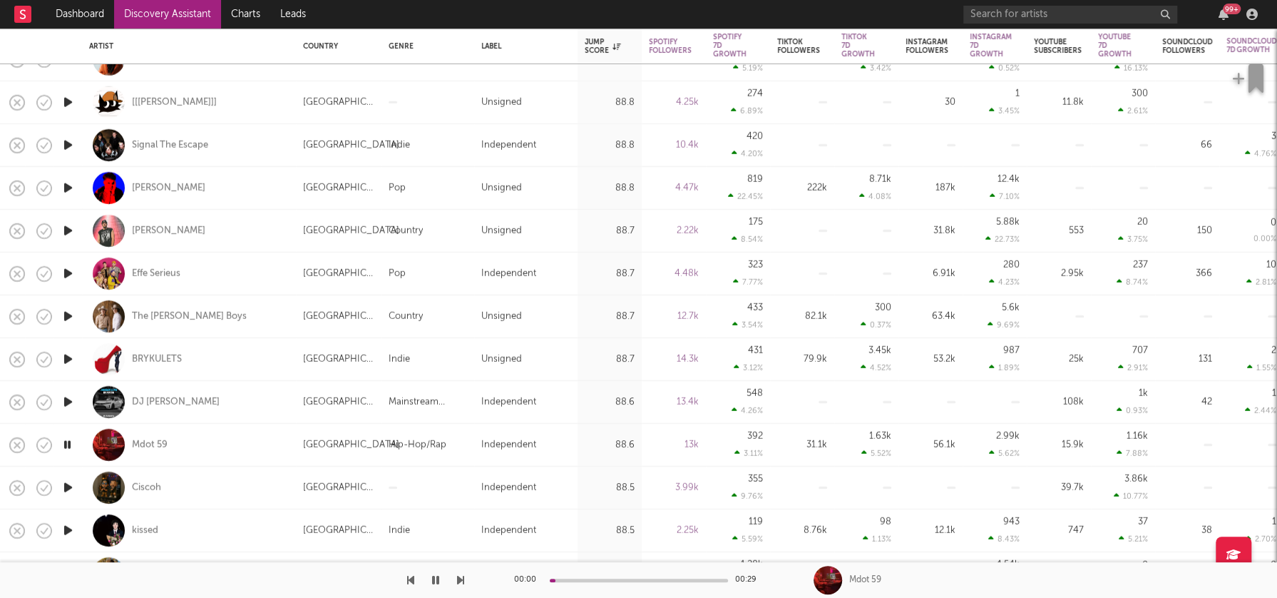
click at [68, 486] on icon "button" at bounding box center [68, 488] width 15 height 18
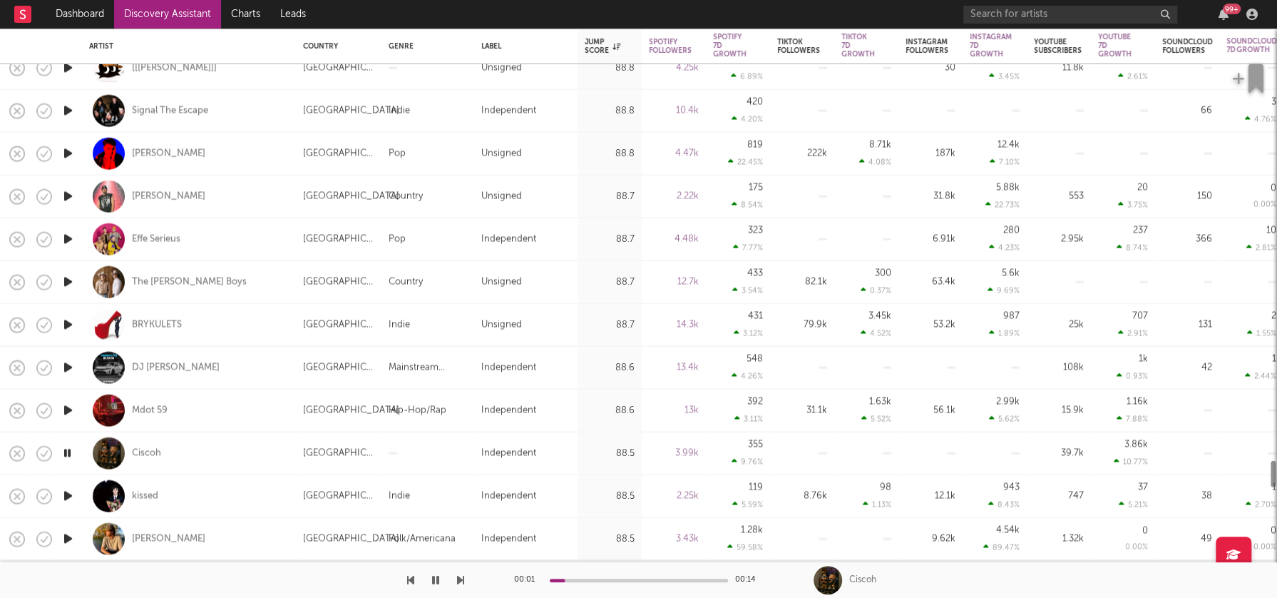
click at [68, 494] on icon "button" at bounding box center [68, 496] width 15 height 18
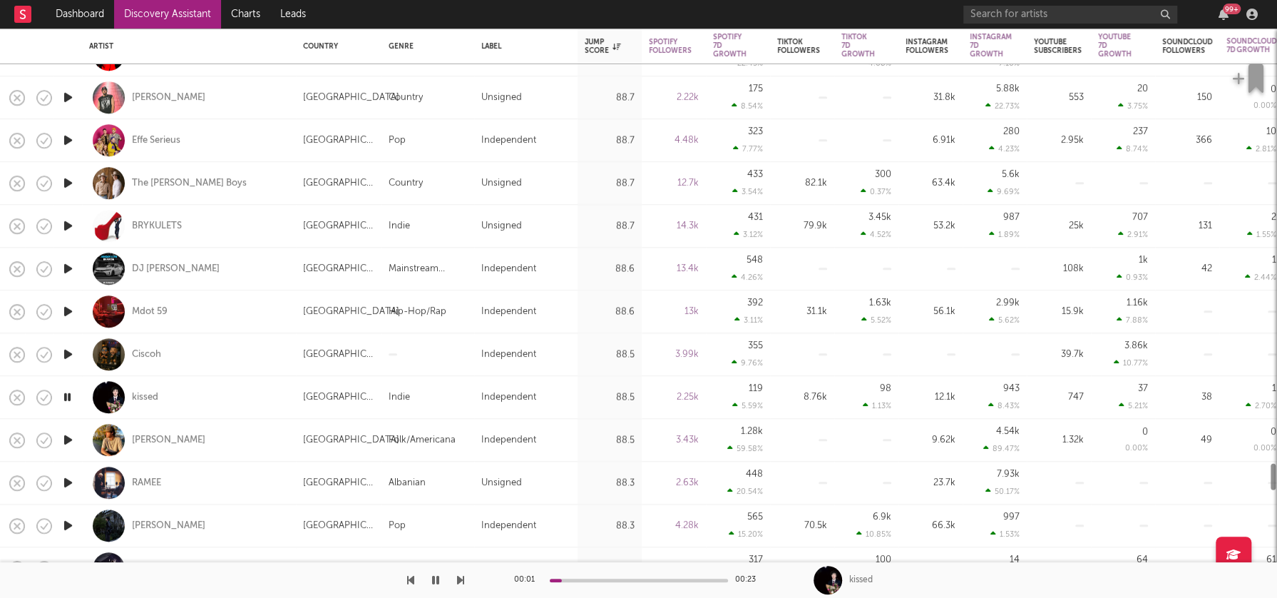
click at [66, 481] on icon "button" at bounding box center [68, 483] width 15 height 18
click at [436, 578] on icon "button" at bounding box center [435, 579] width 7 height 11
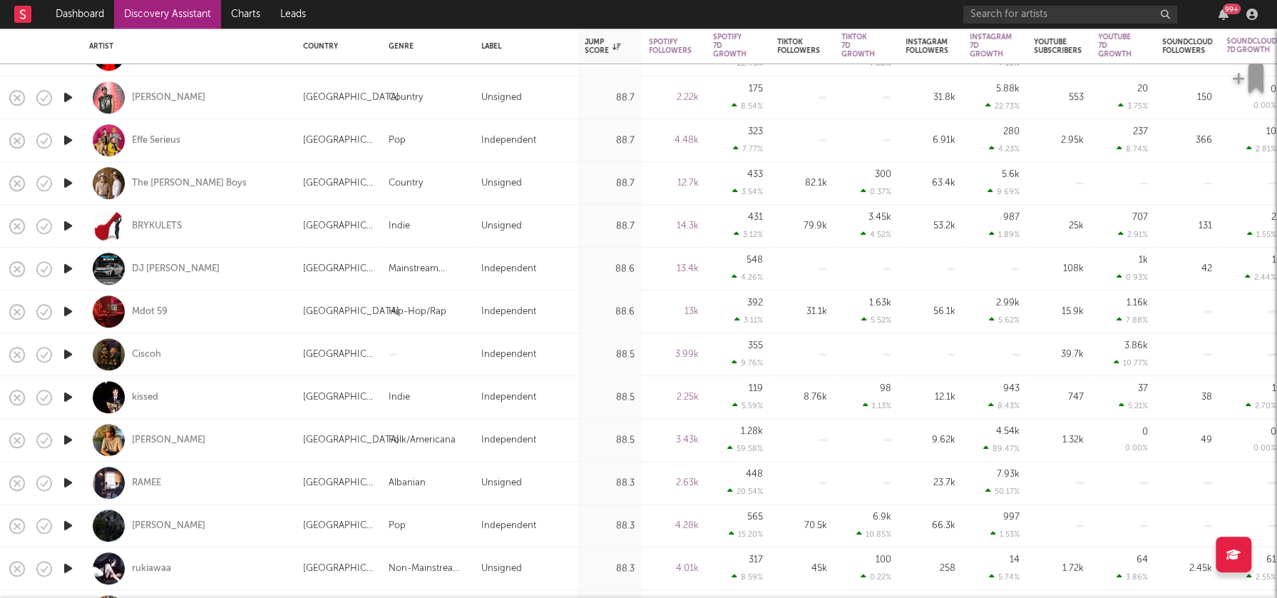
click at [68, 396] on icon "button" at bounding box center [68, 397] width 15 height 18
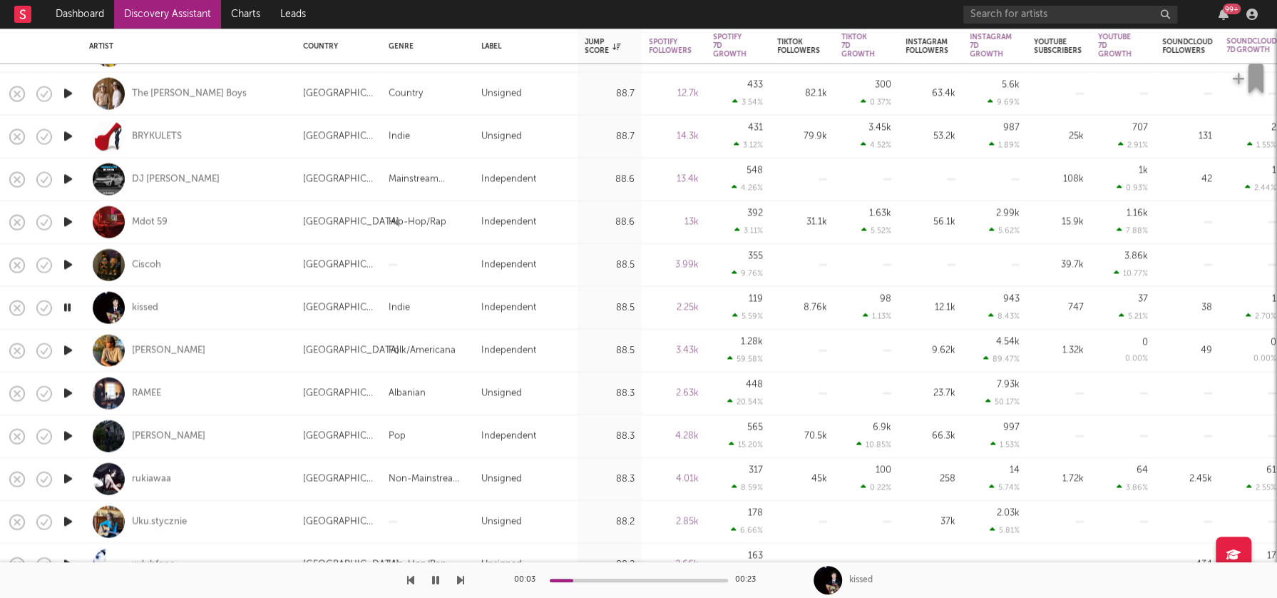
click at [68, 392] on icon "button" at bounding box center [68, 393] width 15 height 18
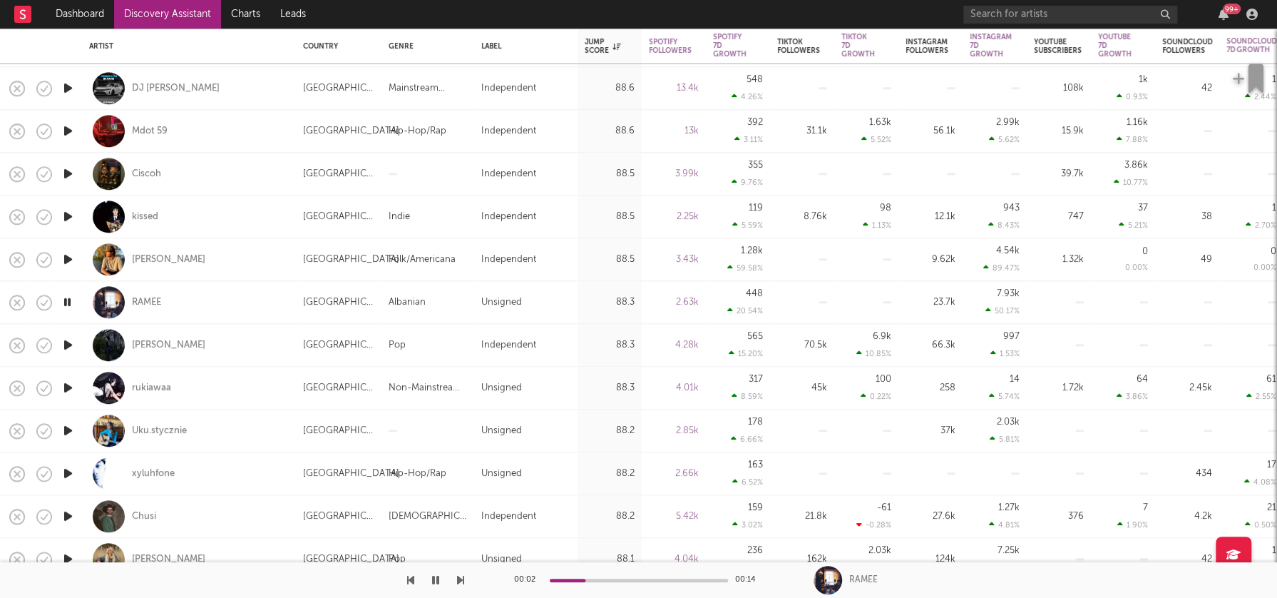
click at [69, 388] on icon "button" at bounding box center [68, 388] width 15 height 18
click at [68, 342] on icon "button" at bounding box center [68, 345] width 15 height 18
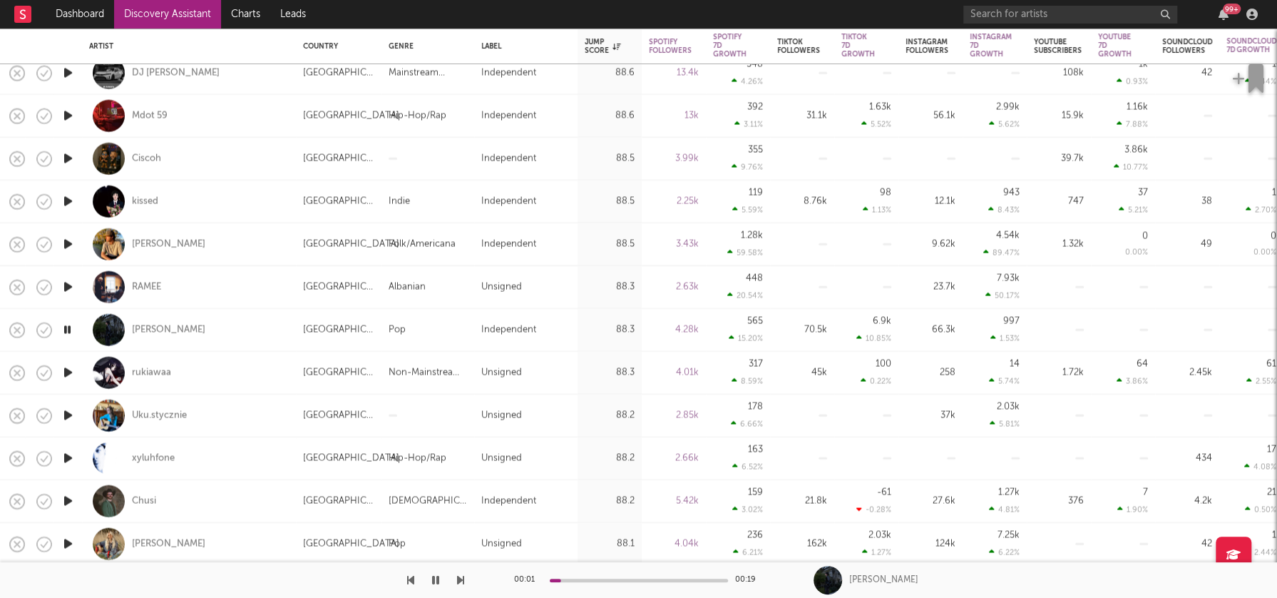
click at [68, 415] on icon "button" at bounding box center [68, 416] width 15 height 18
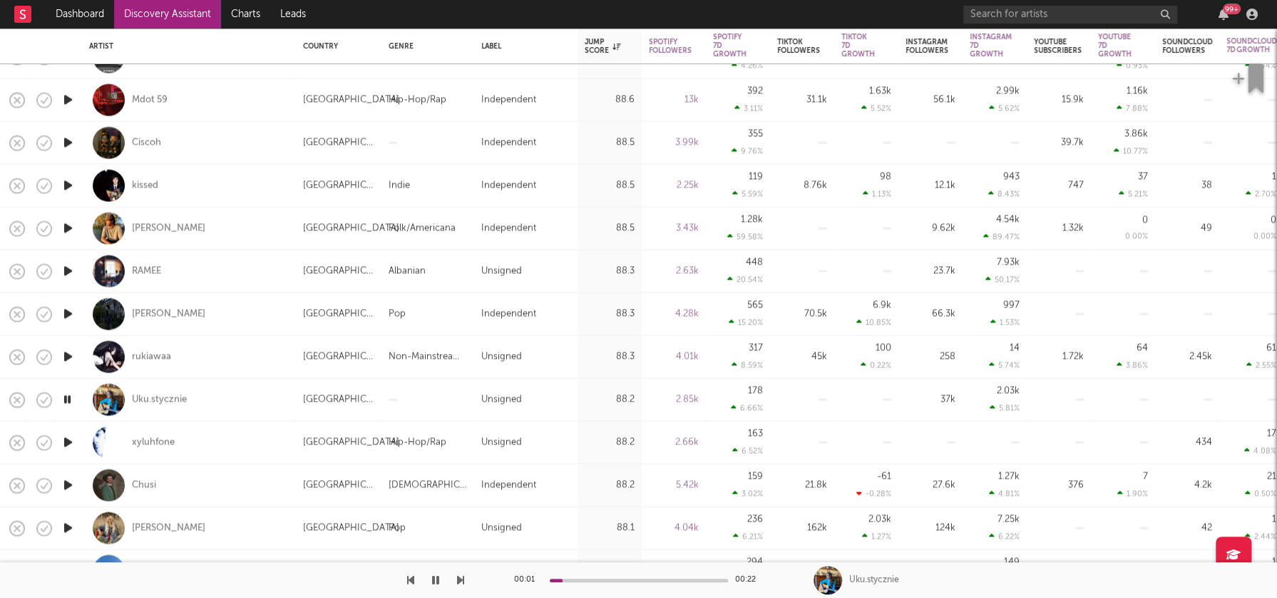
click at [66, 441] on icon "button" at bounding box center [68, 443] width 15 height 18
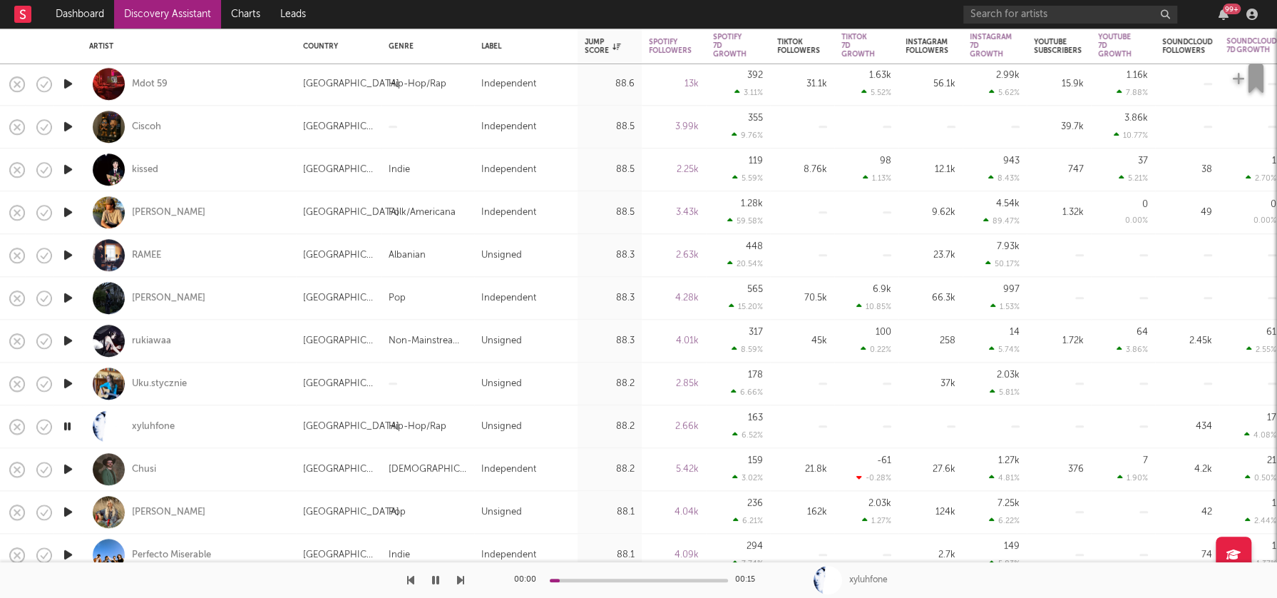
click at [66, 382] on icon "button" at bounding box center [68, 383] width 15 height 18
click at [68, 466] on icon "button" at bounding box center [68, 469] width 15 height 18
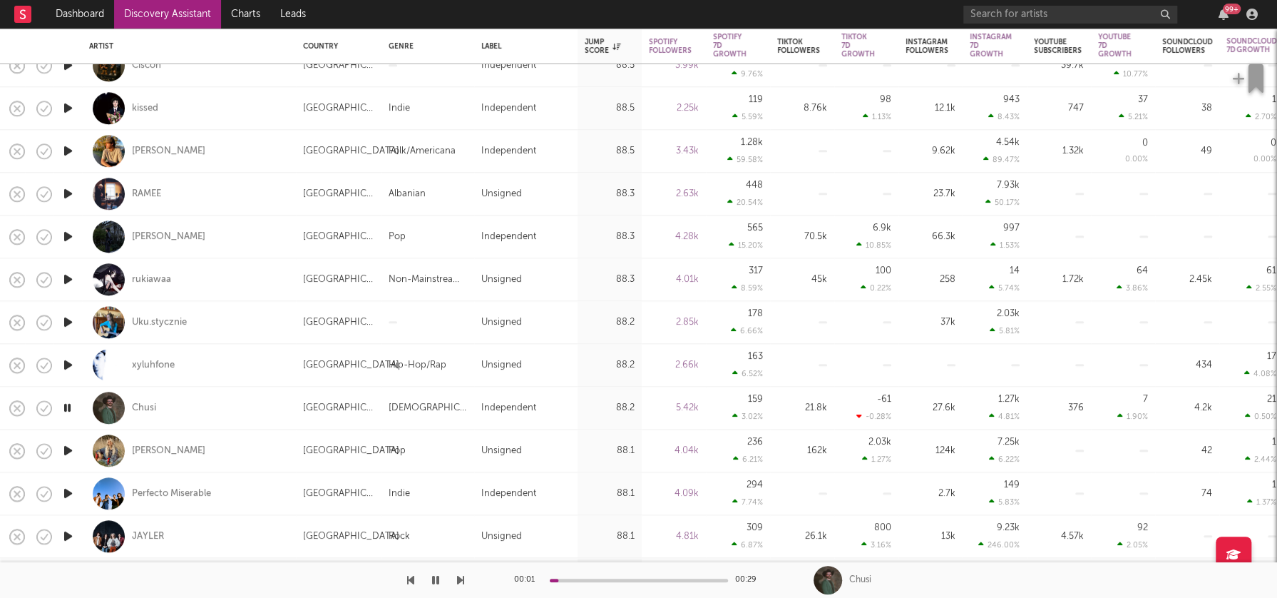
click at [68, 450] on icon "button" at bounding box center [68, 450] width 15 height 18
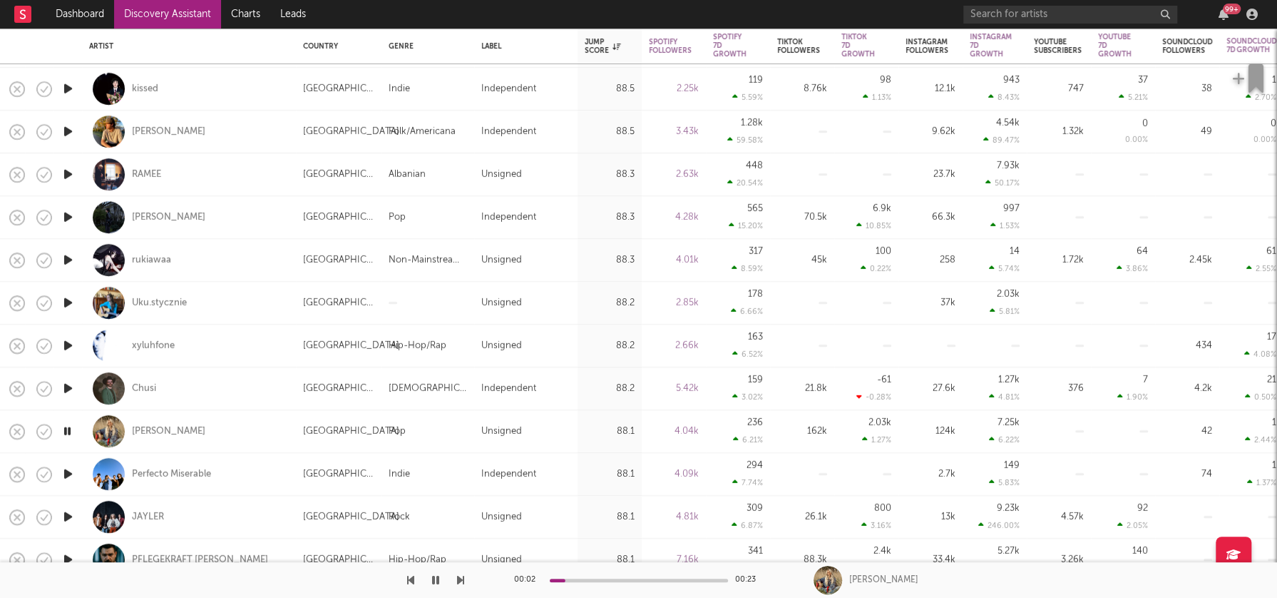
click at [67, 471] on icon "button" at bounding box center [68, 474] width 15 height 18
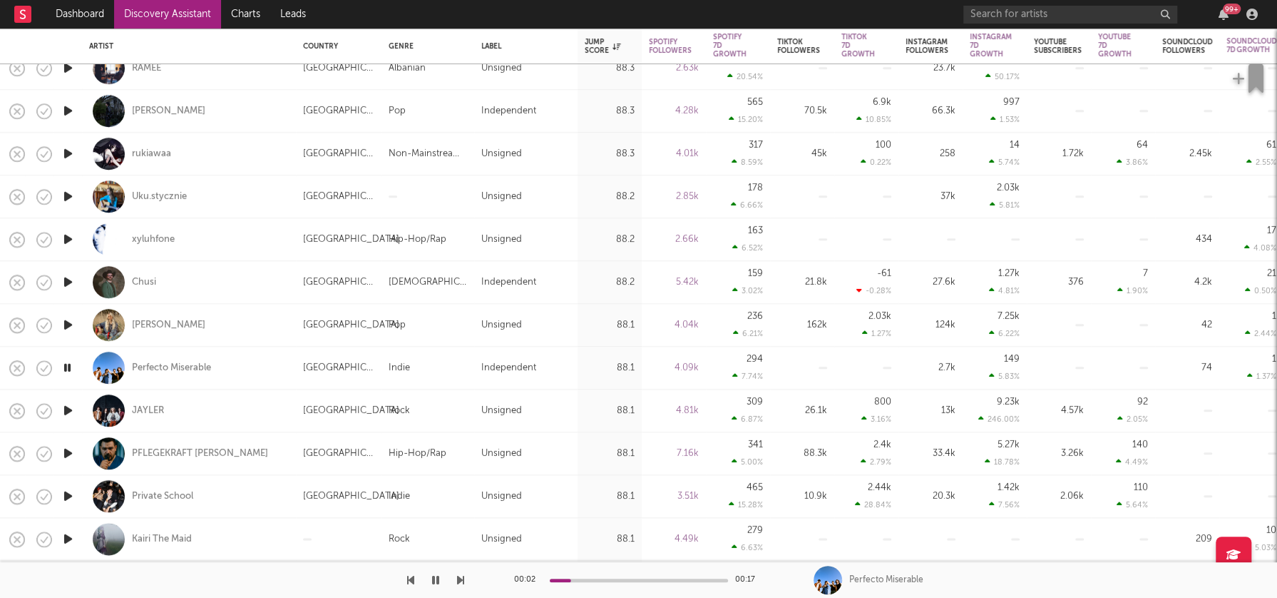
click at [68, 449] on icon "button" at bounding box center [68, 453] width 15 height 18
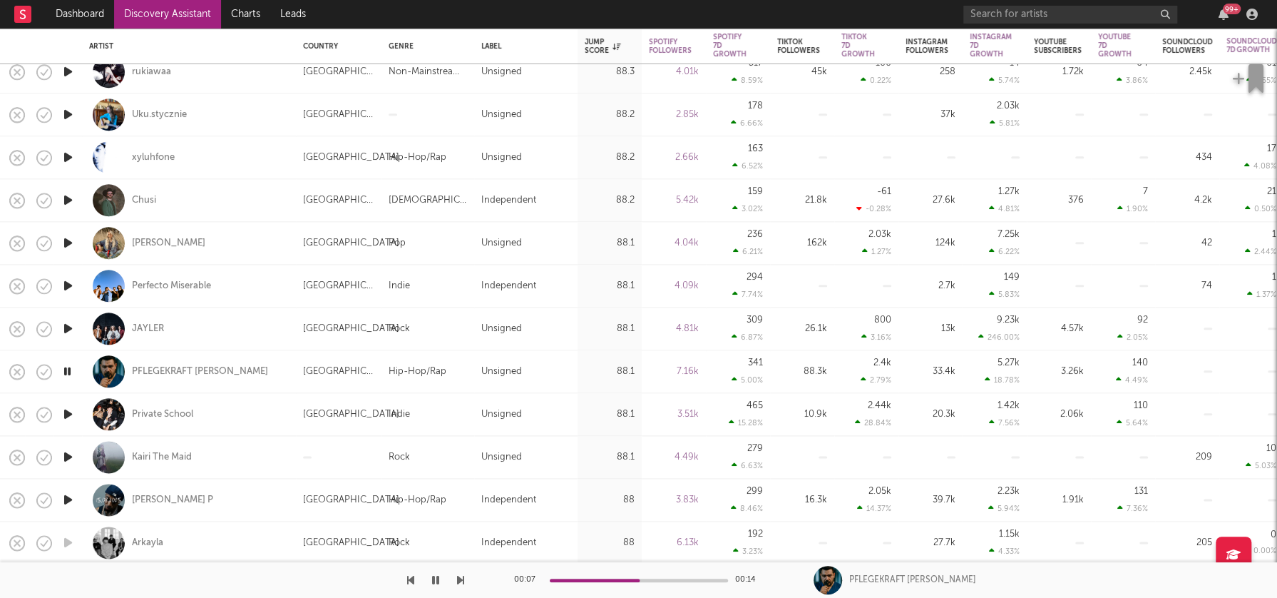
click at [68, 454] on icon "button" at bounding box center [68, 457] width 15 height 18
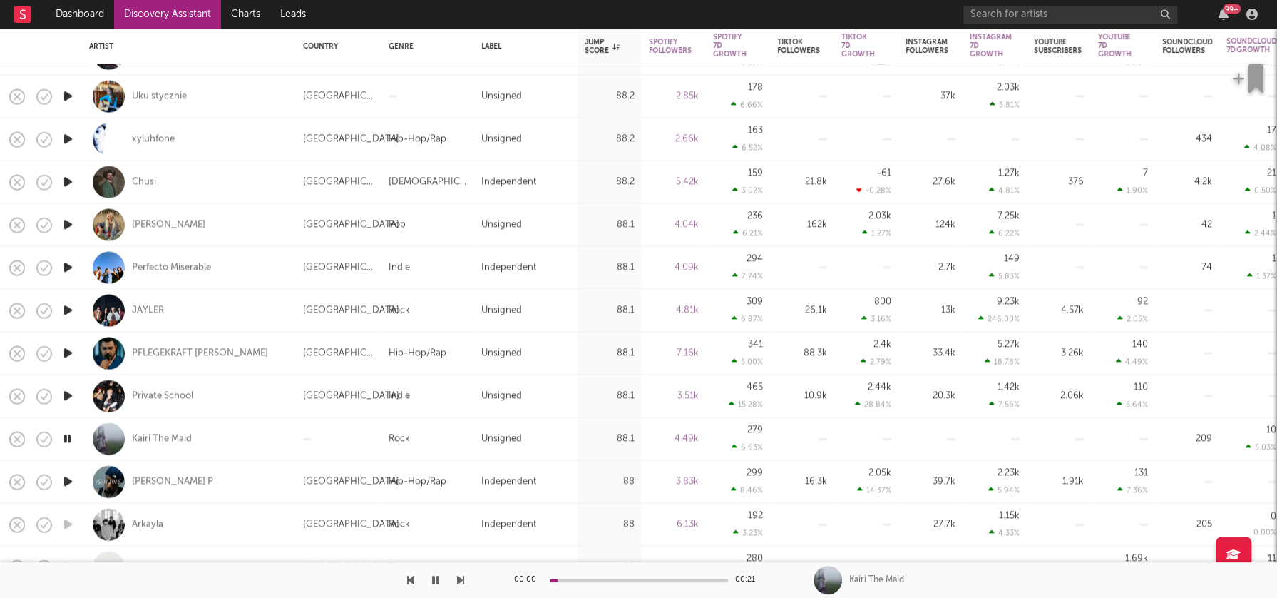
click at [70, 481] on icon "button" at bounding box center [68, 482] width 15 height 18
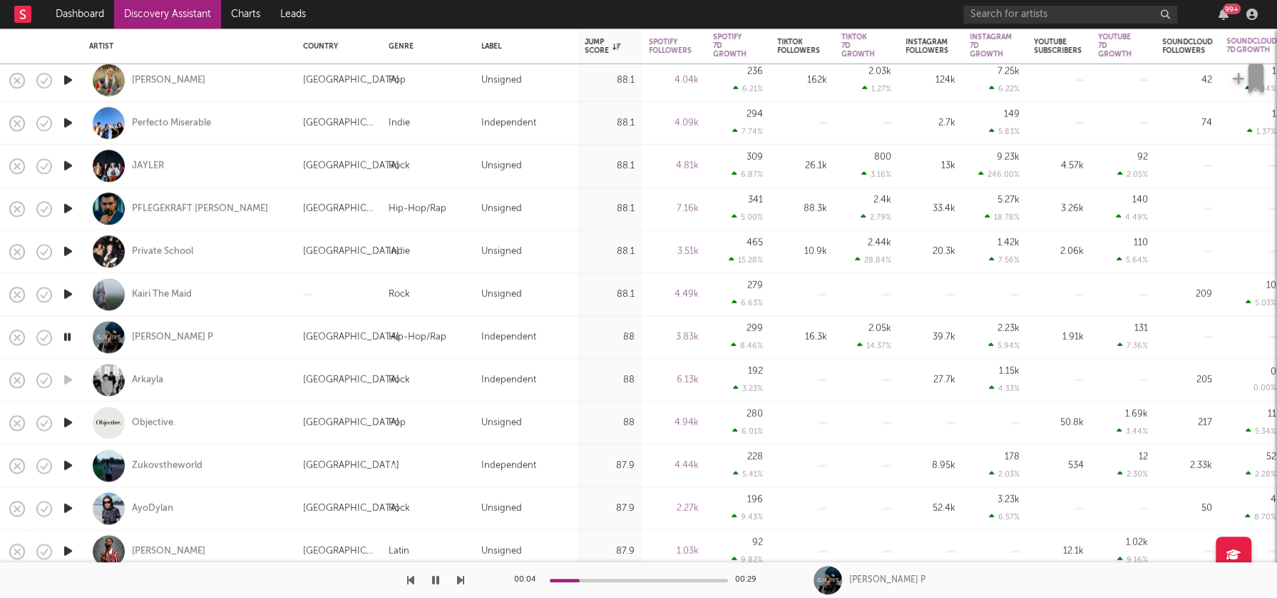
click at [69, 462] on icon "button" at bounding box center [68, 465] width 15 height 18
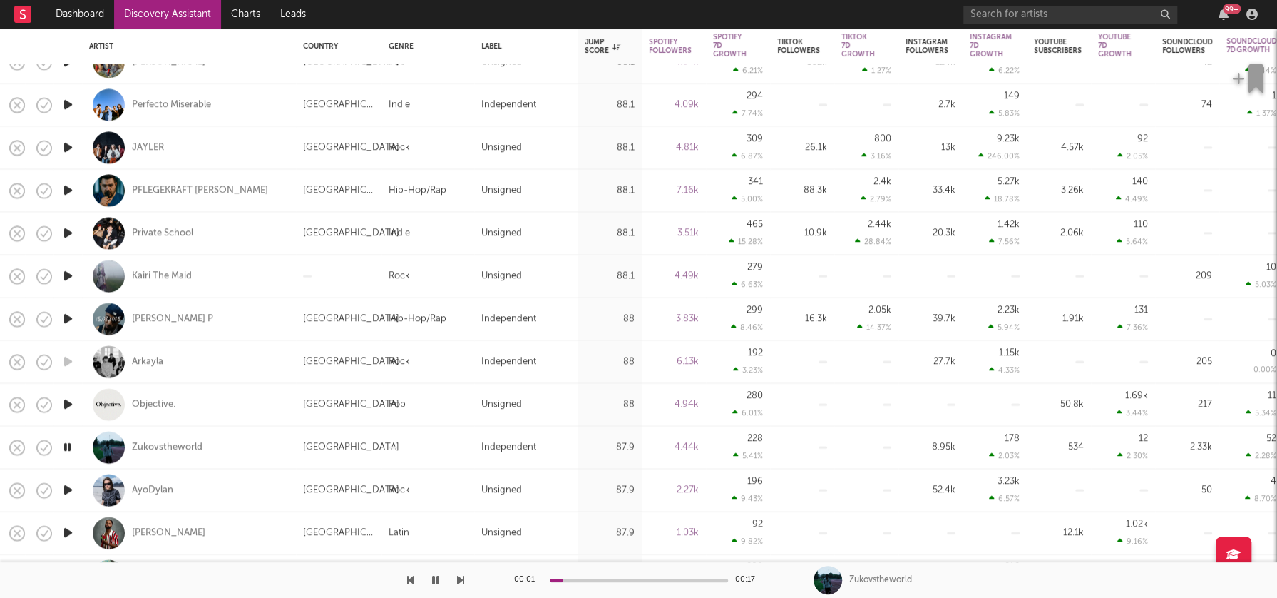
click at [66, 493] on icon "button" at bounding box center [68, 490] width 15 height 18
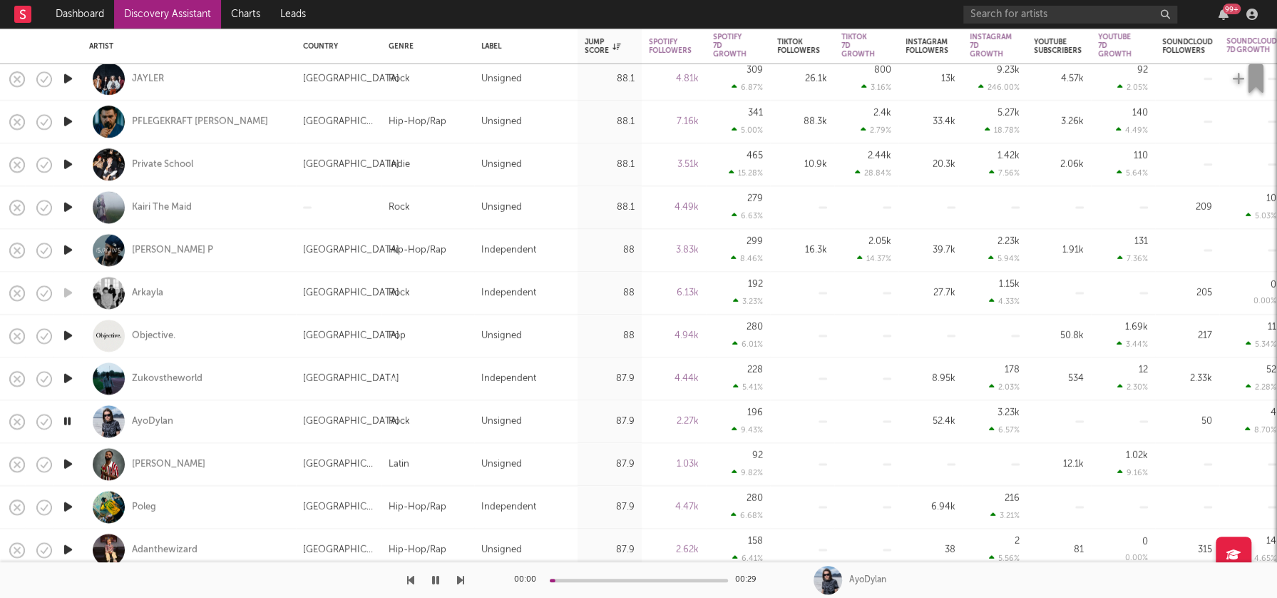
click at [71, 462] on icon "button" at bounding box center [68, 464] width 15 height 18
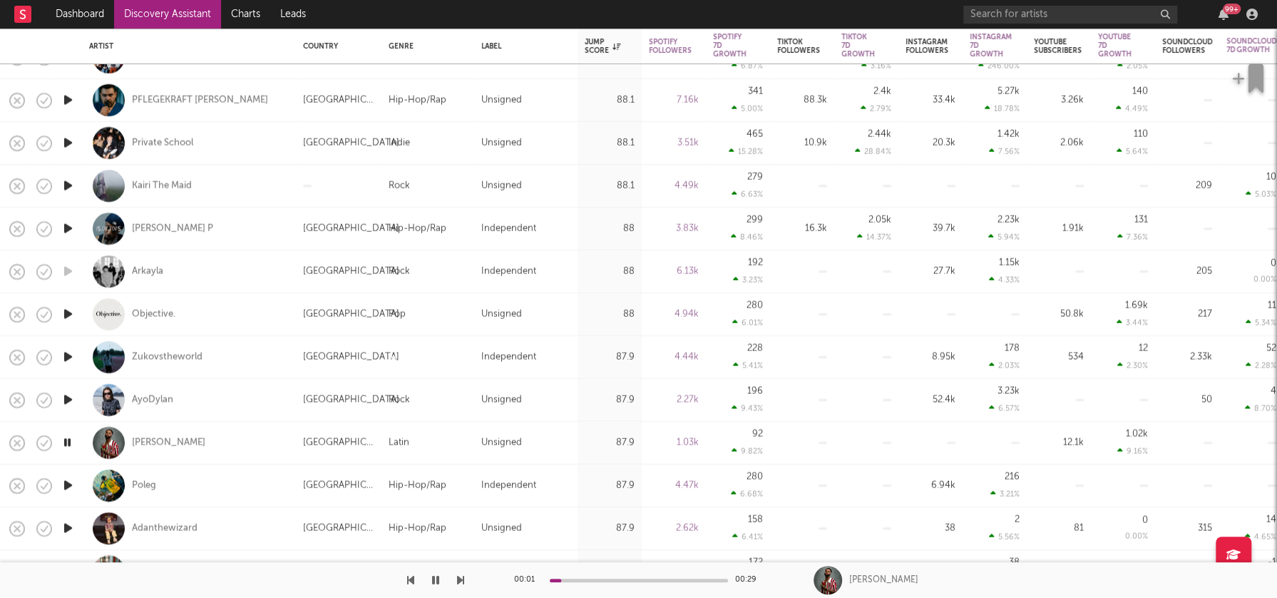
click at [67, 484] on icon "button" at bounding box center [68, 485] width 15 height 18
click at [438, 580] on icon "button" at bounding box center [435, 579] width 7 height 11
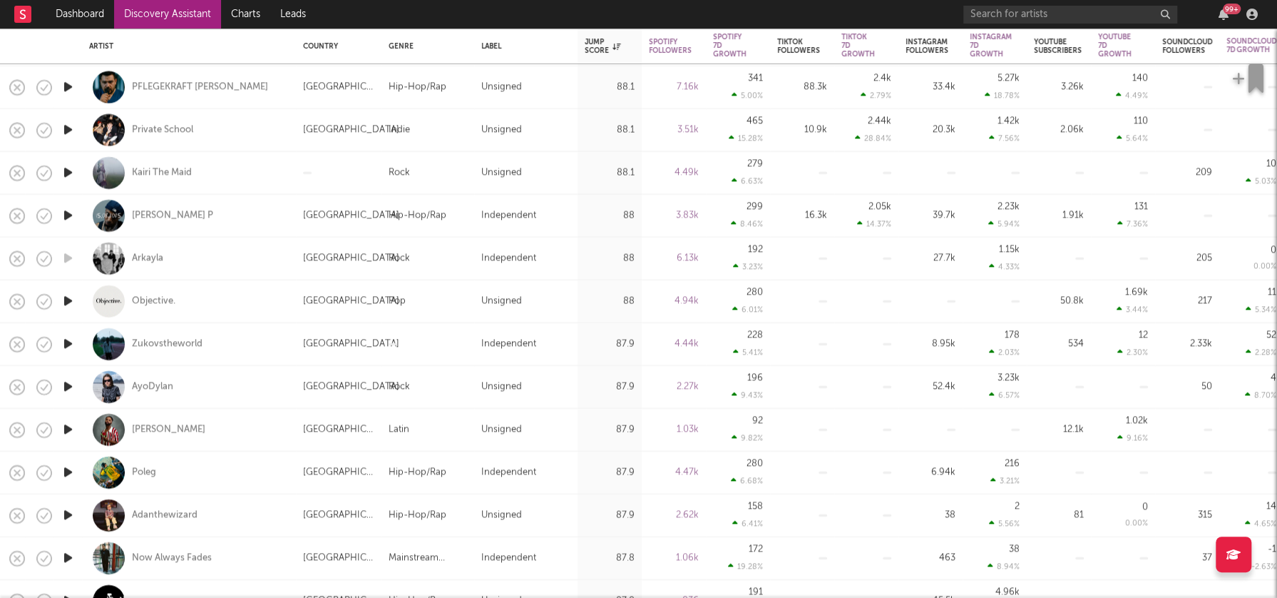
click at [71, 512] on icon "button" at bounding box center [68, 515] width 15 height 18
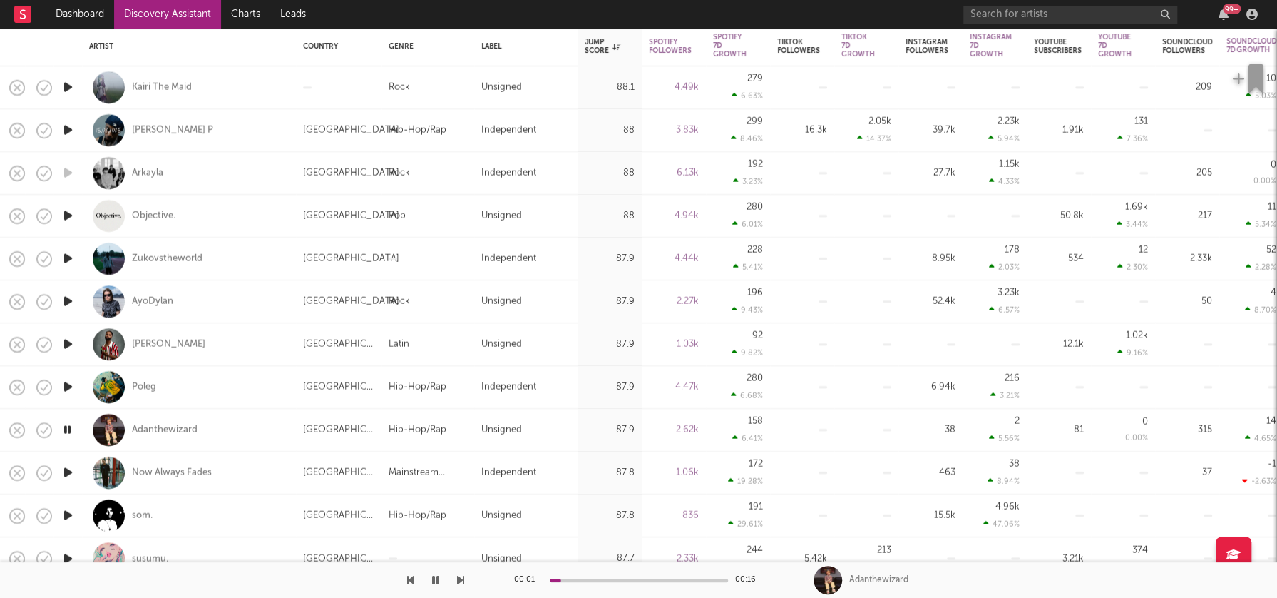
click at [68, 470] on icon "button" at bounding box center [68, 473] width 15 height 18
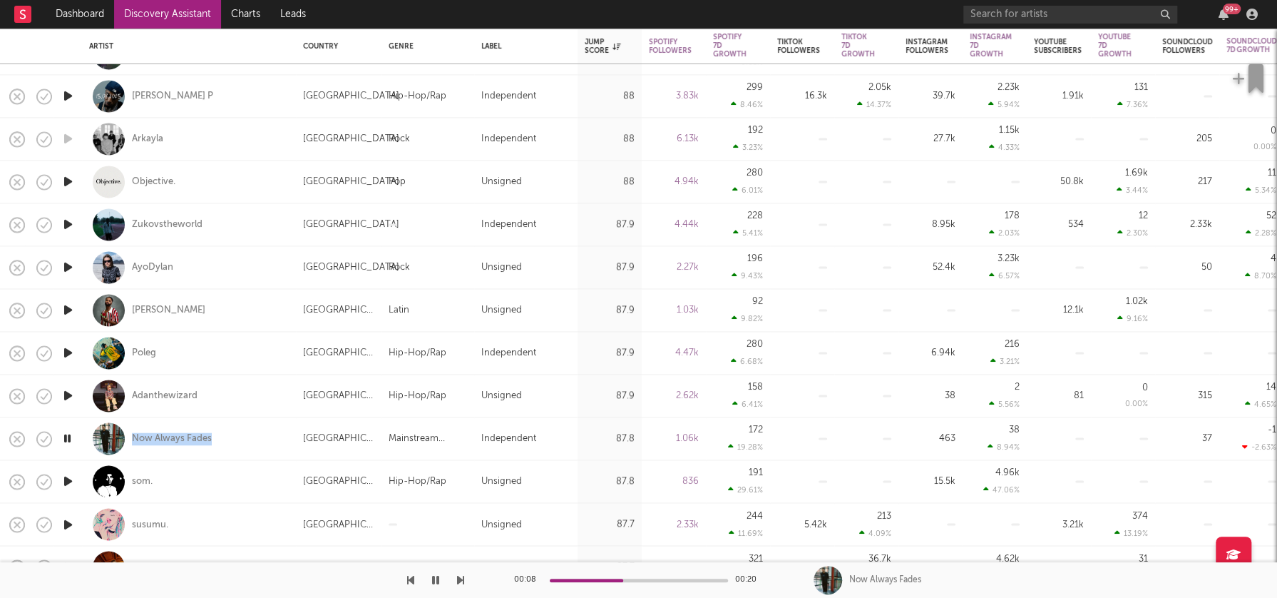
click at [71, 394] on icon "button" at bounding box center [68, 396] width 15 height 18
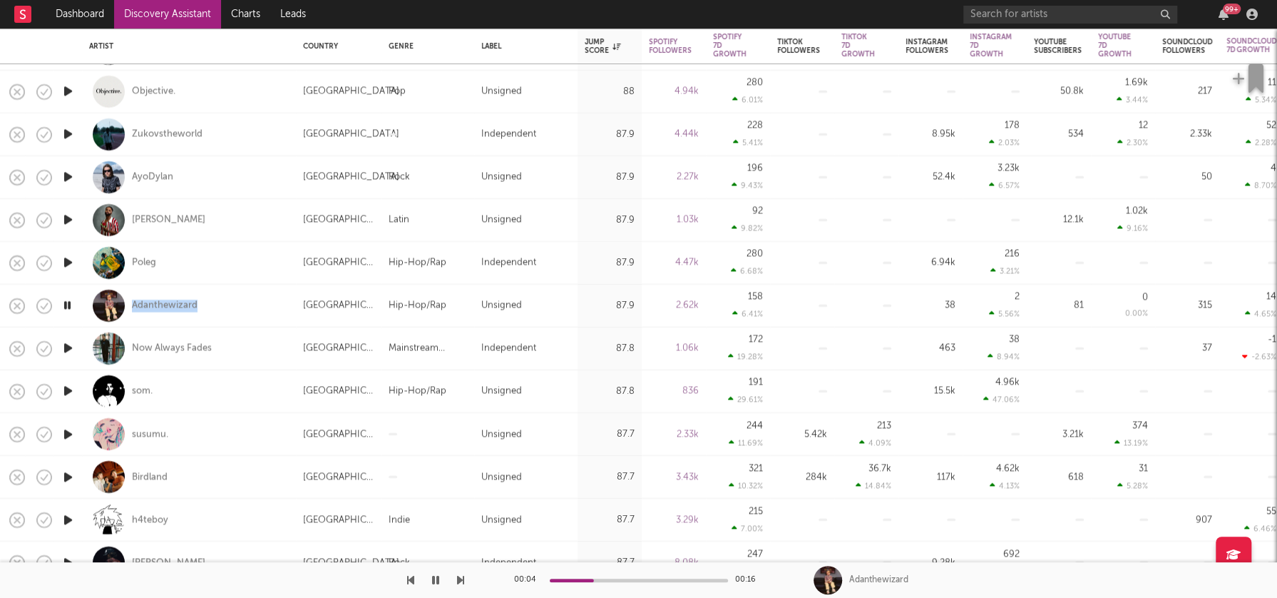
click at [68, 432] on icon "button" at bounding box center [68, 434] width 15 height 18
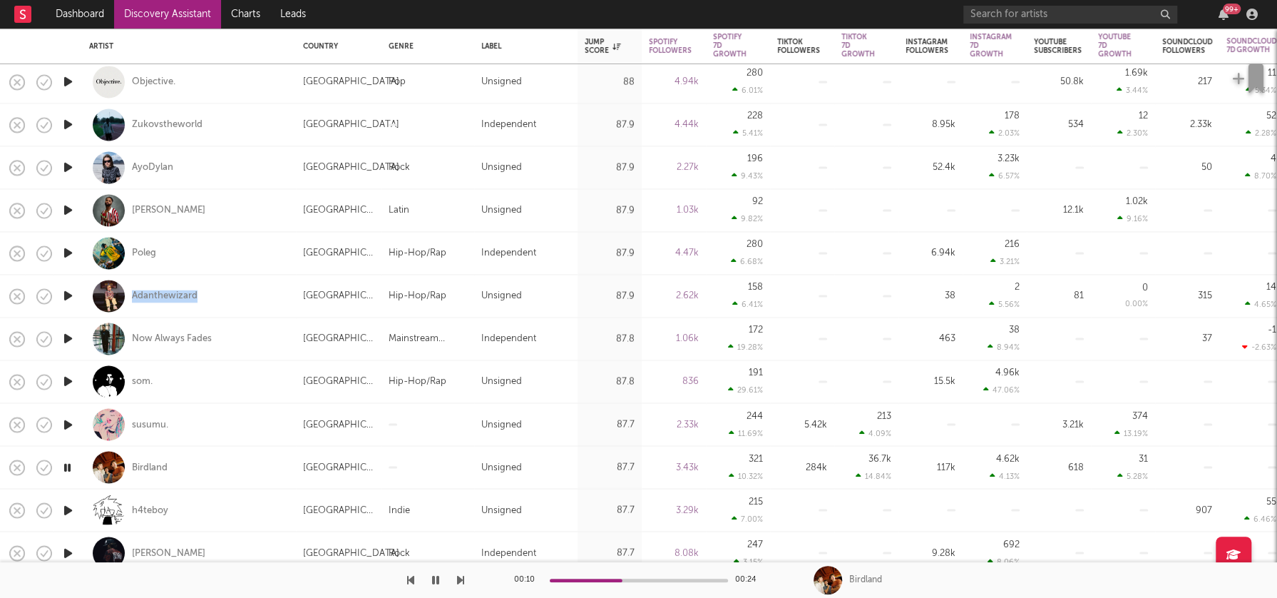
click at [68, 506] on icon "button" at bounding box center [68, 510] width 15 height 18
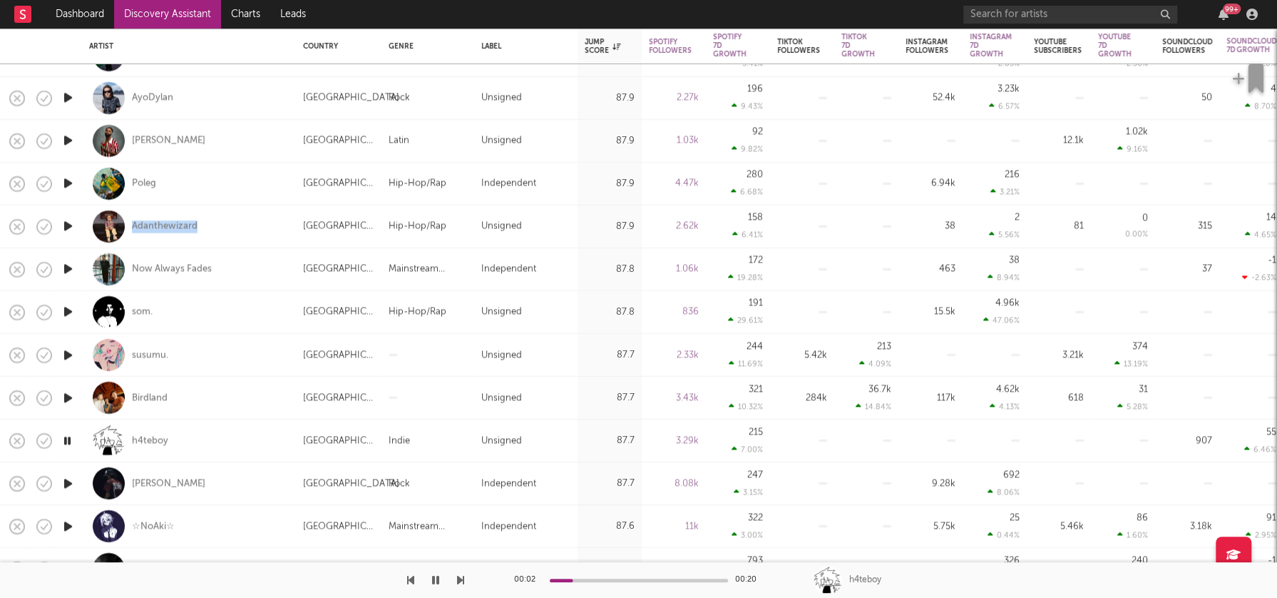
click at [68, 481] on icon "button" at bounding box center [68, 483] width 15 height 18
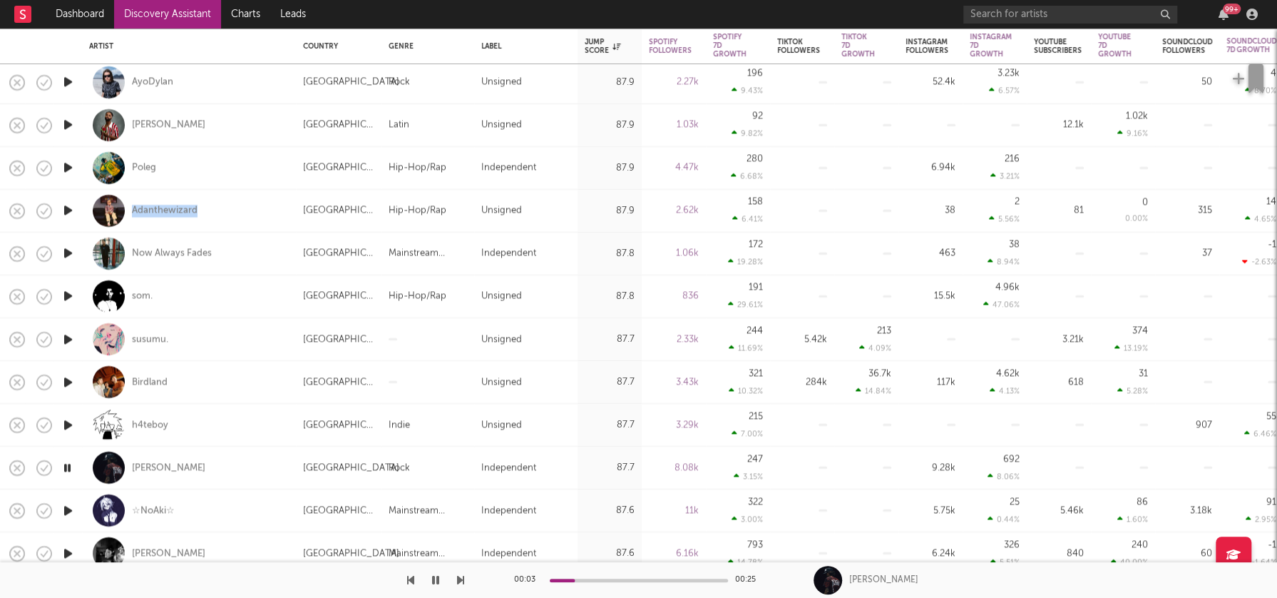
click at [67, 467] on icon "button" at bounding box center [68, 468] width 14 height 18
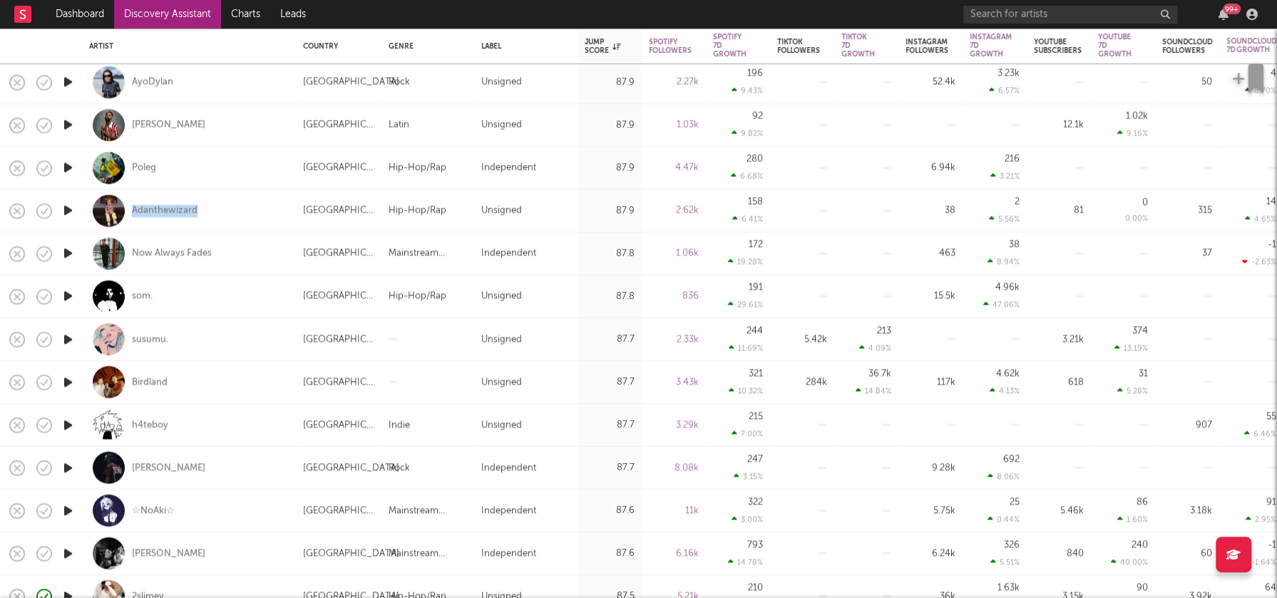
click at [68, 512] on icon "button" at bounding box center [68, 510] width 15 height 18
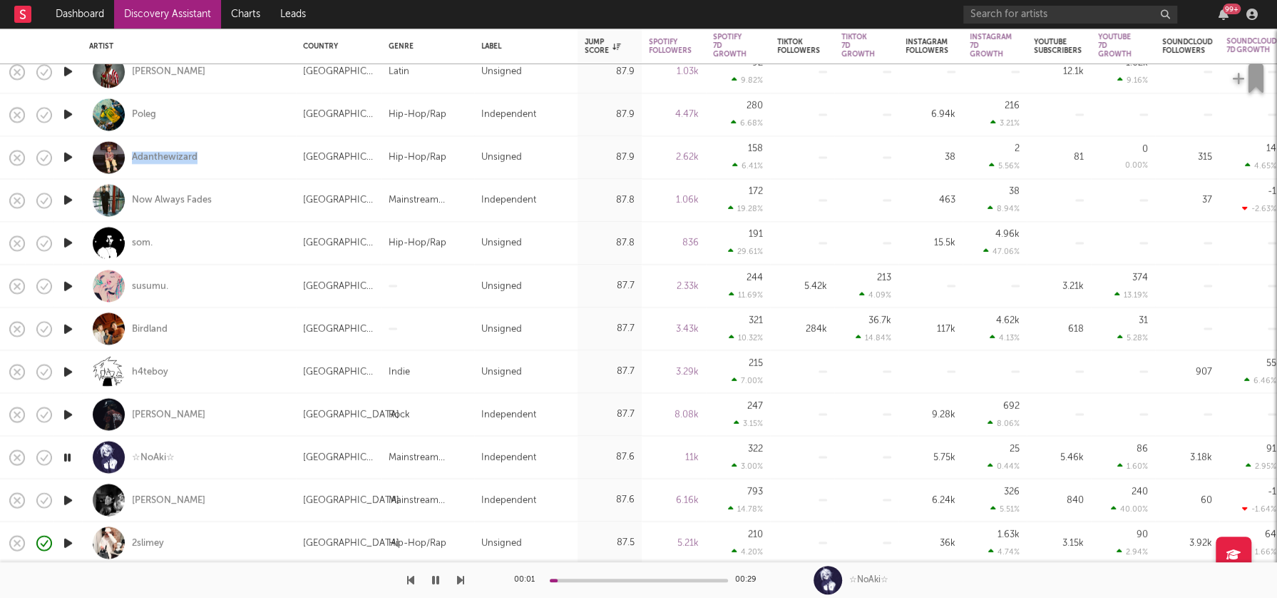
click at [69, 497] on icon "button" at bounding box center [68, 500] width 15 height 18
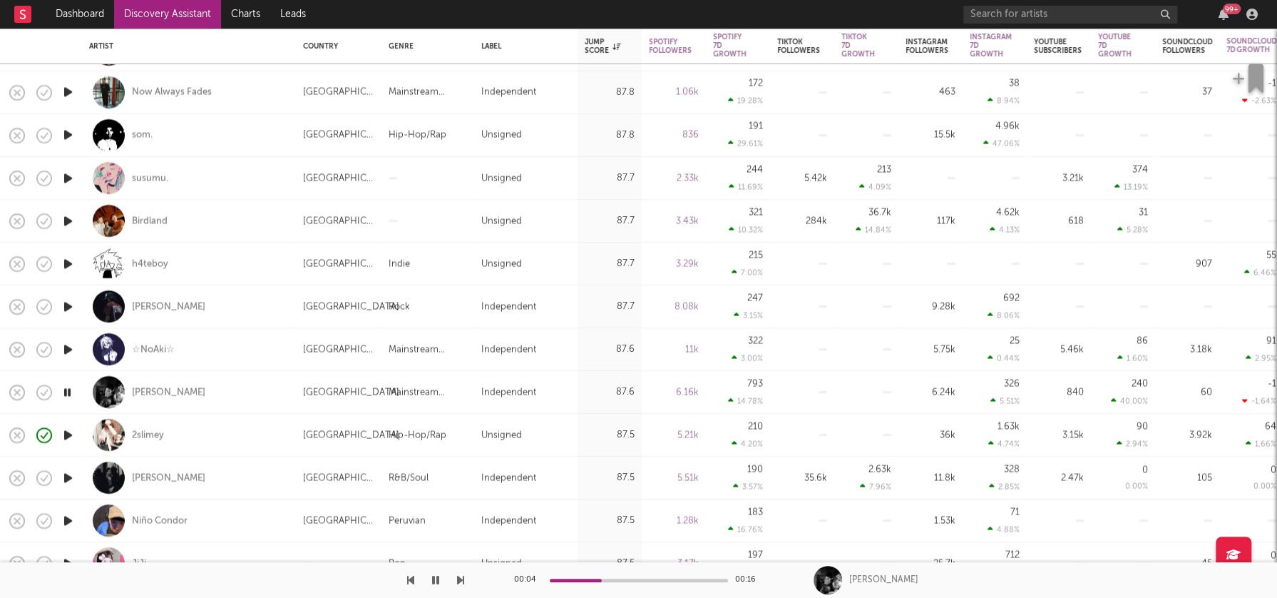
click at [66, 476] on icon "button" at bounding box center [68, 478] width 15 height 18
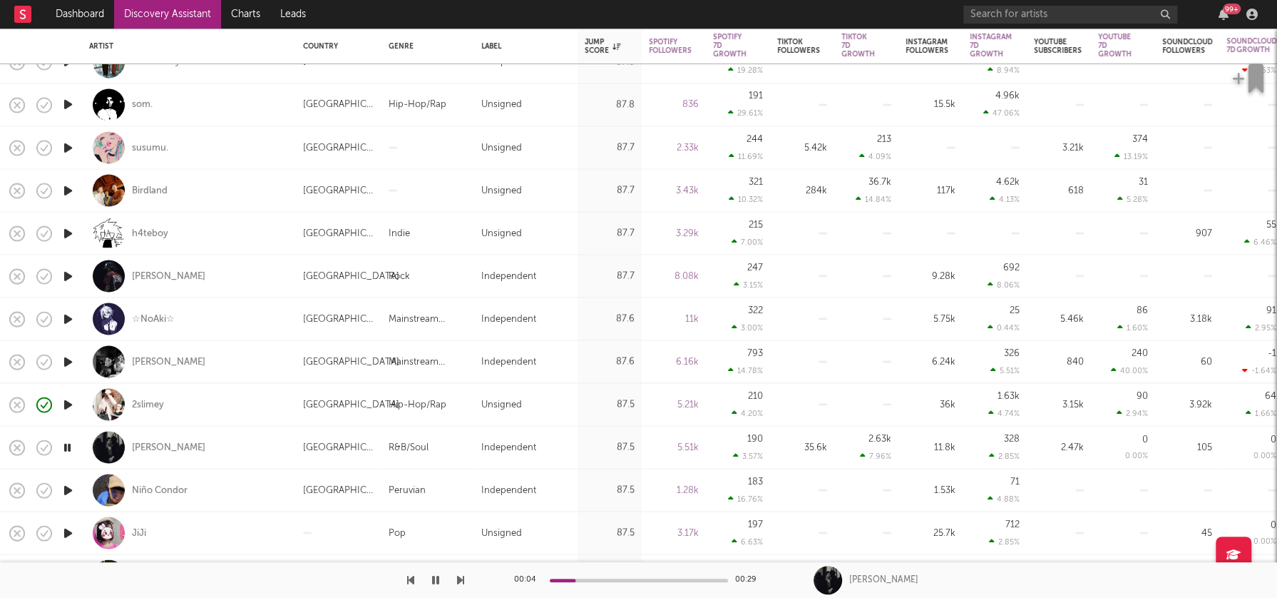
click at [68, 488] on icon "button" at bounding box center [68, 490] width 15 height 18
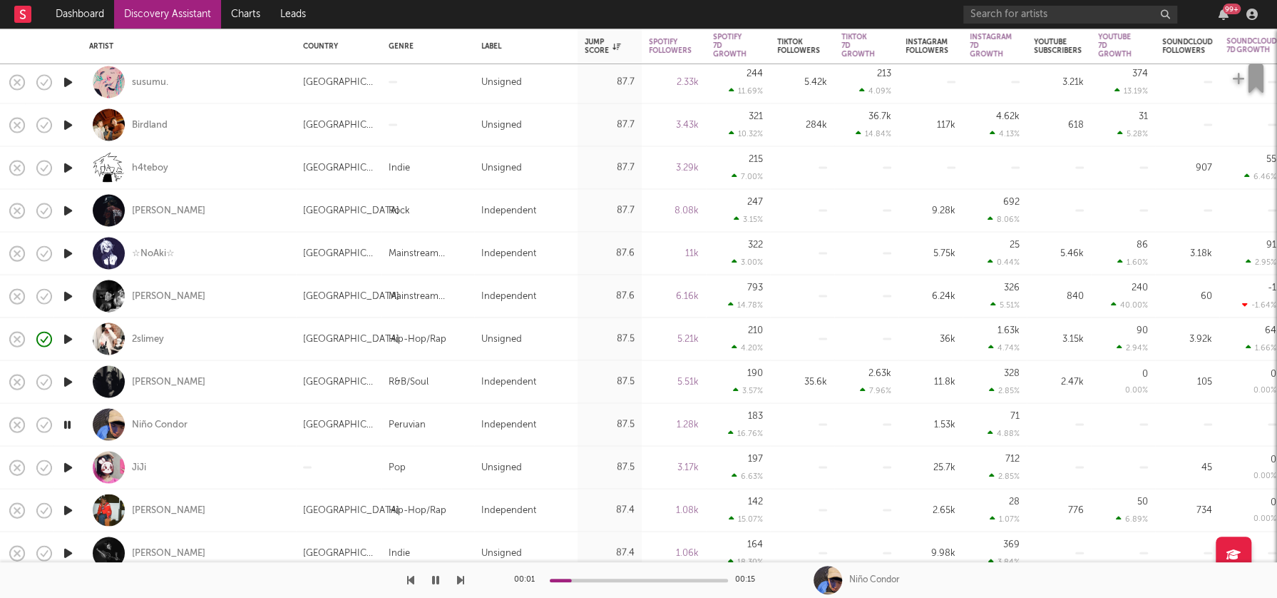
click at [67, 468] on icon "button" at bounding box center [68, 467] width 15 height 18
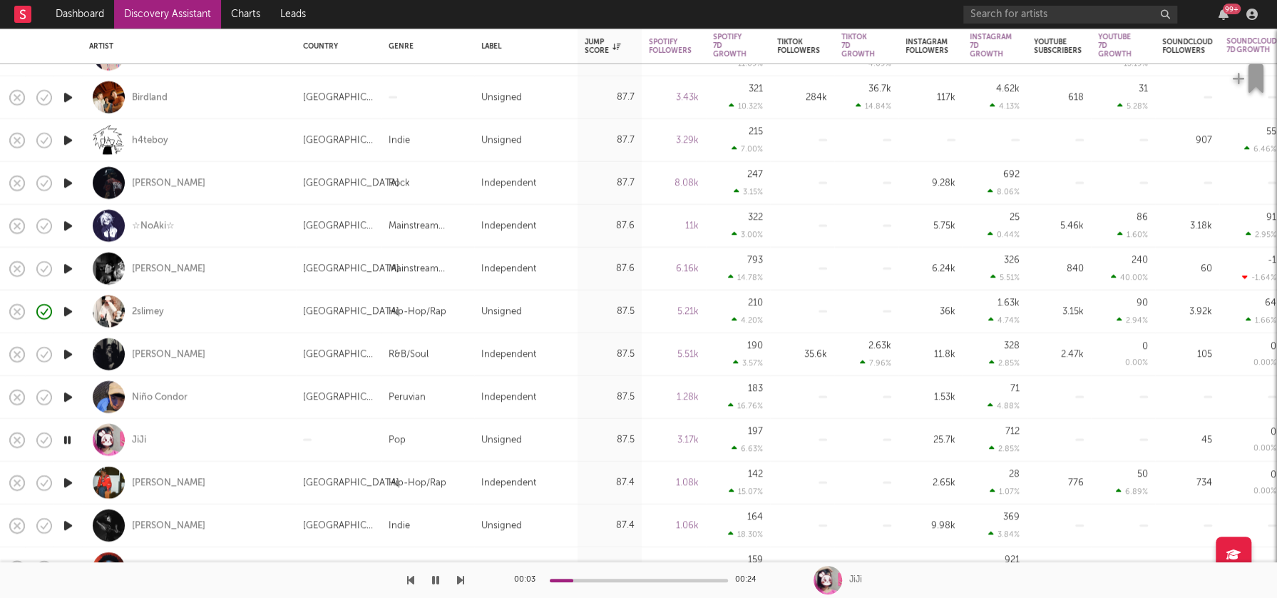
click at [68, 484] on icon "button" at bounding box center [68, 483] width 15 height 18
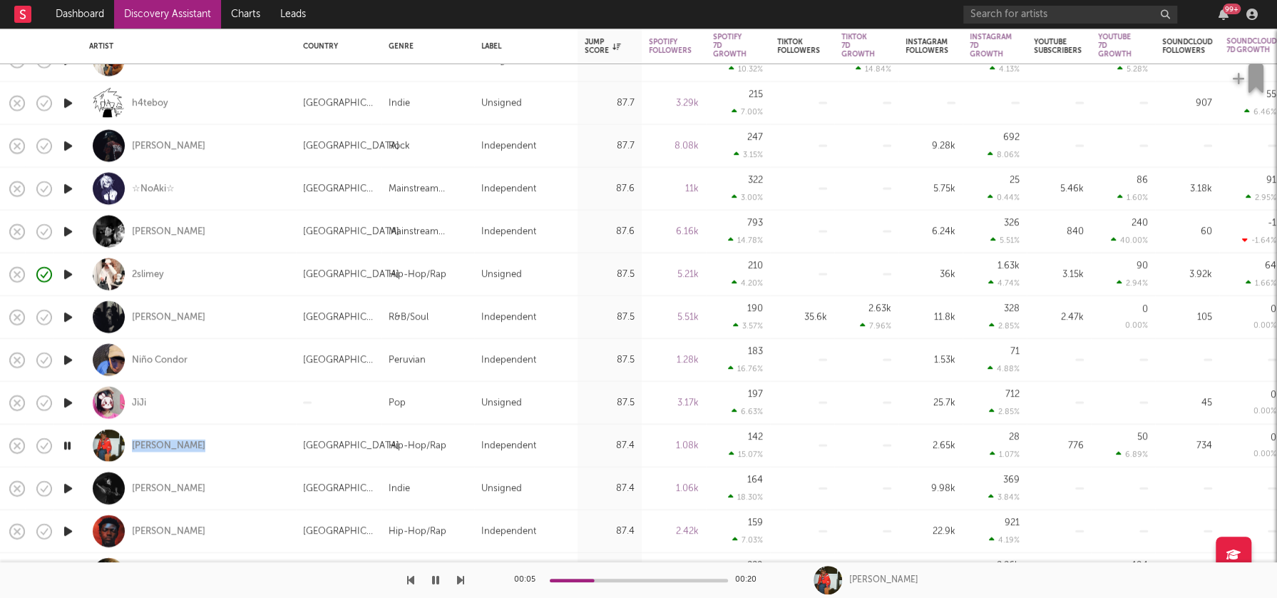
click at [65, 486] on icon "button" at bounding box center [68, 488] width 15 height 18
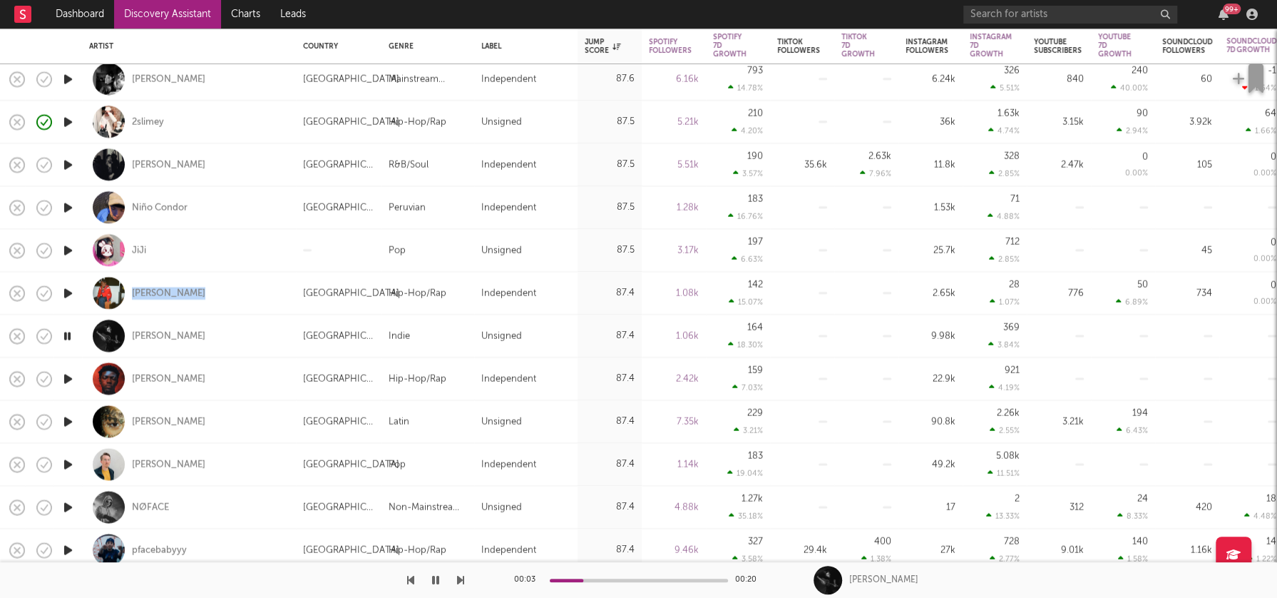
click at [68, 380] on icon "button" at bounding box center [68, 378] width 15 height 18
click at [68, 419] on icon "button" at bounding box center [68, 421] width 15 height 18
click at [66, 464] on icon "button" at bounding box center [68, 464] width 15 height 18
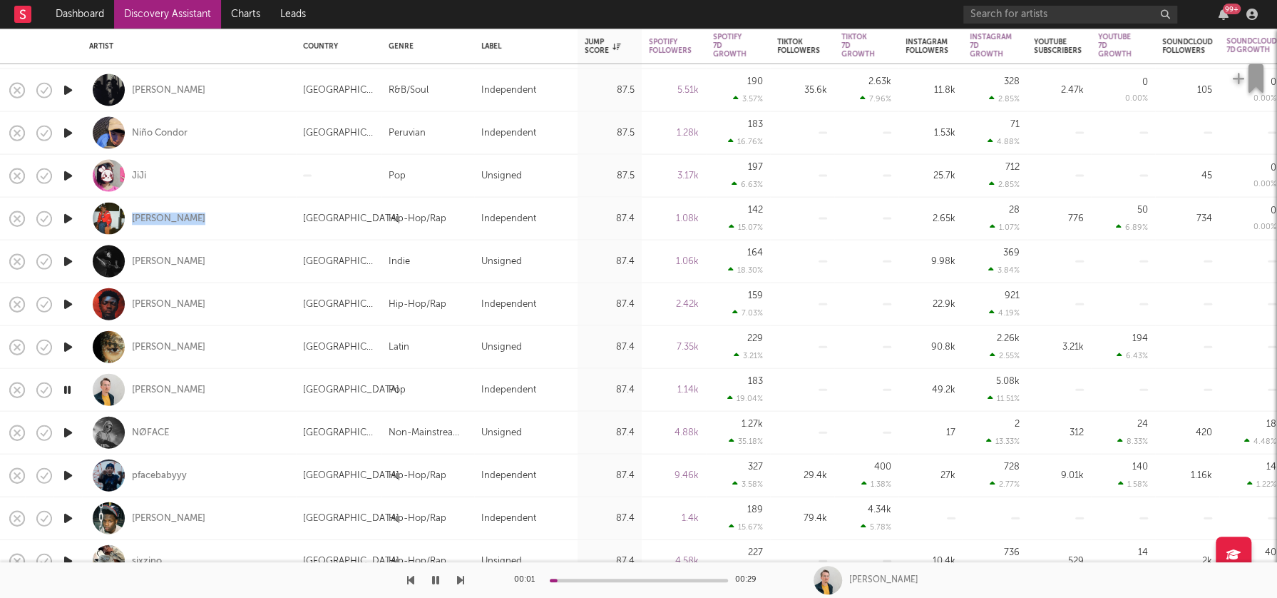
click at [66, 471] on icon "button" at bounding box center [68, 475] width 15 height 18
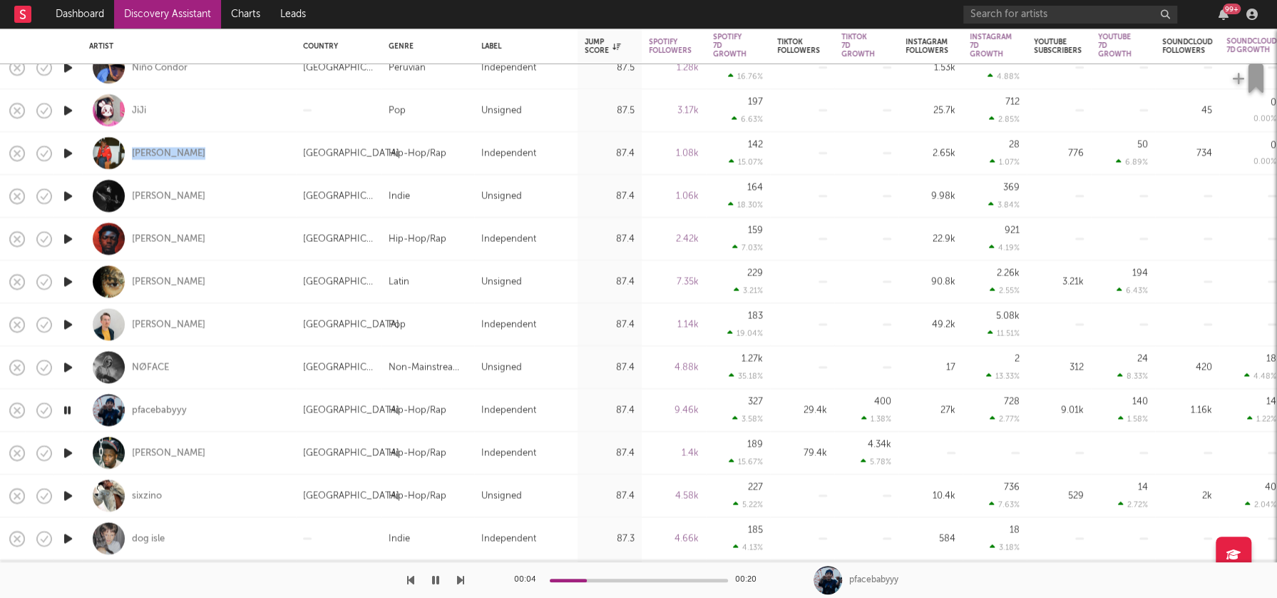
click at [68, 494] on icon "button" at bounding box center [68, 495] width 15 height 18
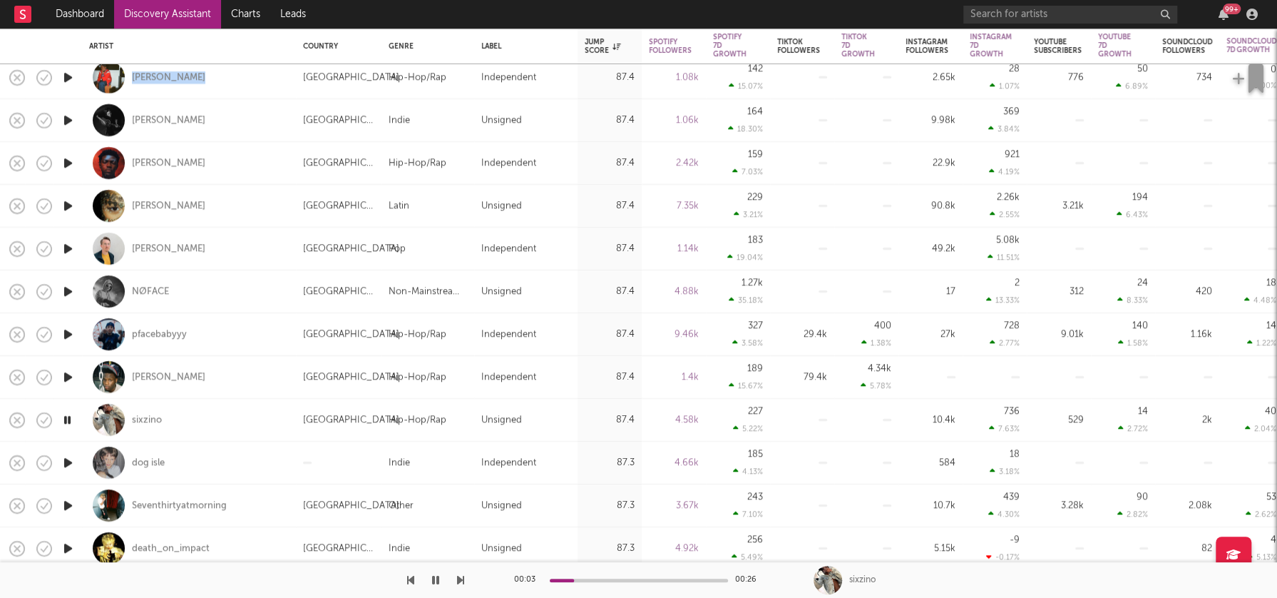
click at [66, 460] on icon "button" at bounding box center [68, 463] width 15 height 18
click at [68, 506] on icon "button" at bounding box center [68, 505] width 15 height 18
click at [68, 506] on icon "button" at bounding box center [68, 505] width 14 height 18
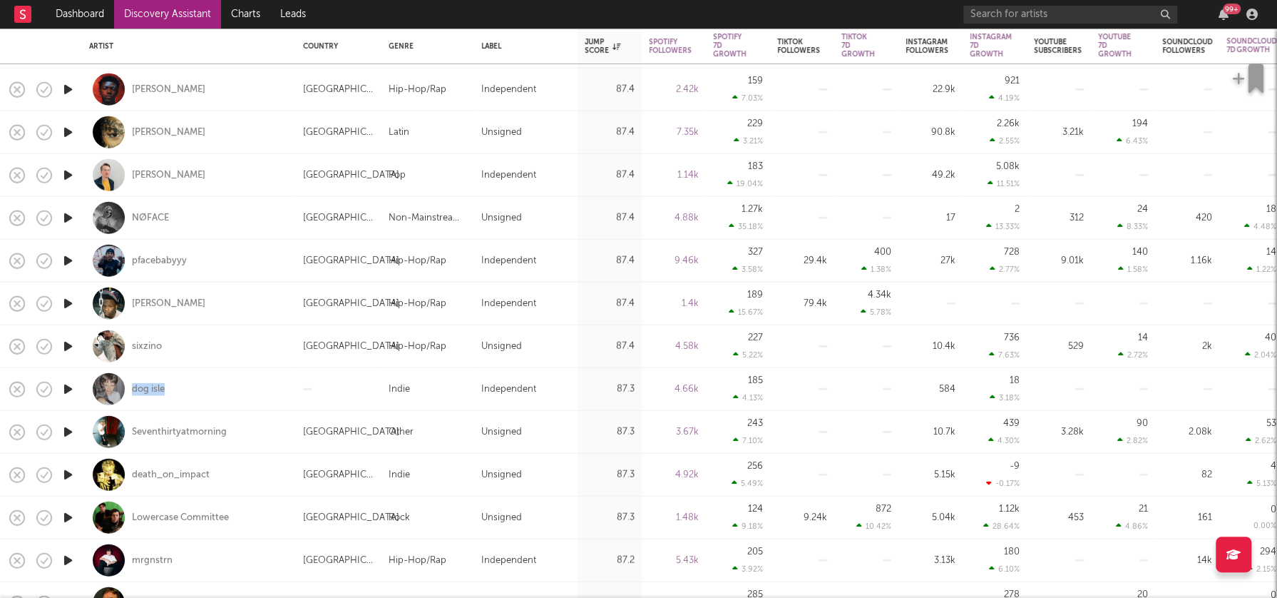
click at [70, 431] on icon "button" at bounding box center [68, 432] width 15 height 18
click at [70, 431] on icon "button" at bounding box center [68, 432] width 14 height 18
click at [71, 474] on icon "button" at bounding box center [68, 475] width 15 height 18
click at [71, 474] on icon "button" at bounding box center [68, 475] width 14 height 18
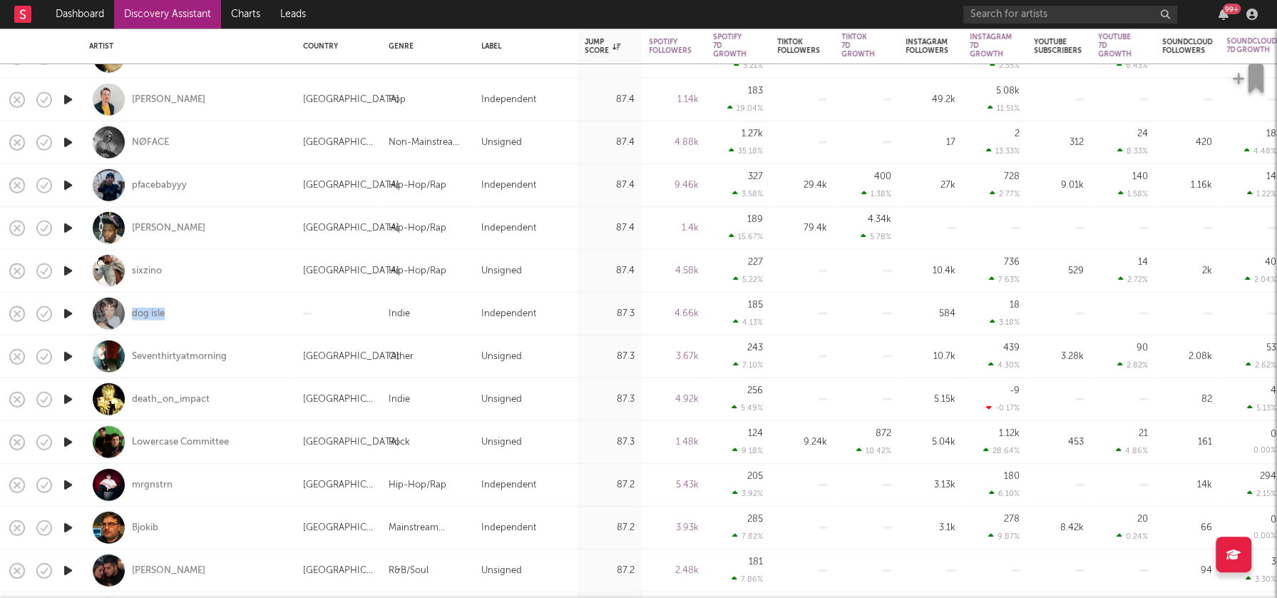
click at [69, 484] on icon "button" at bounding box center [68, 485] width 15 height 18
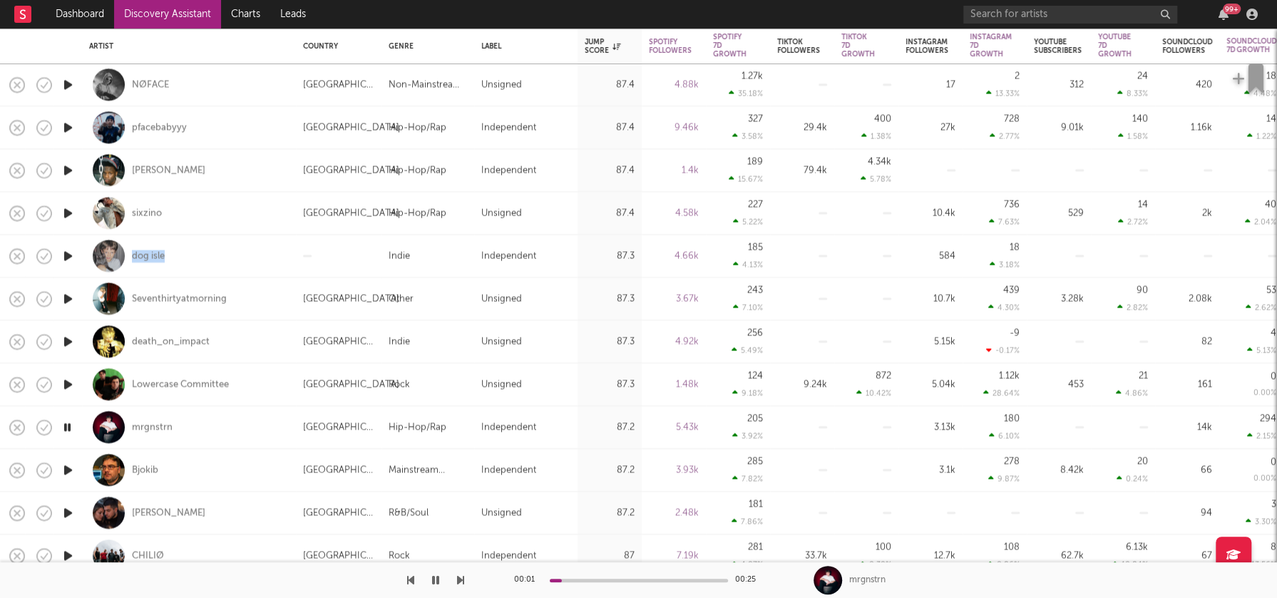
click at [68, 472] on icon "button" at bounding box center [68, 470] width 15 height 18
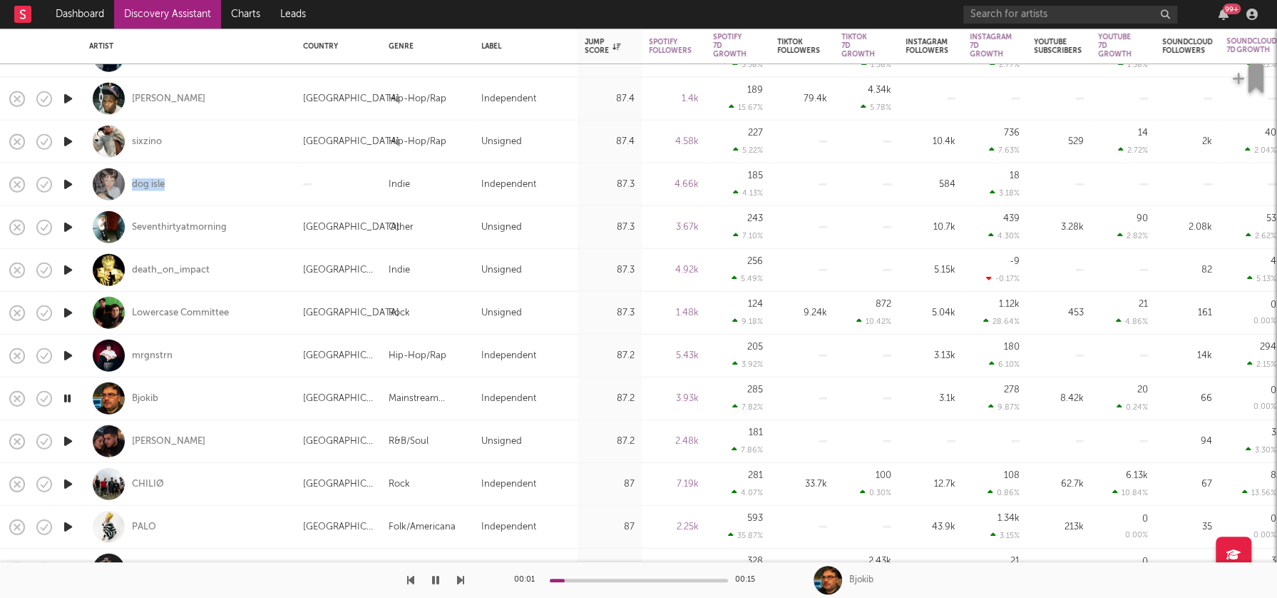
click at [72, 441] on icon "button" at bounding box center [68, 441] width 15 height 18
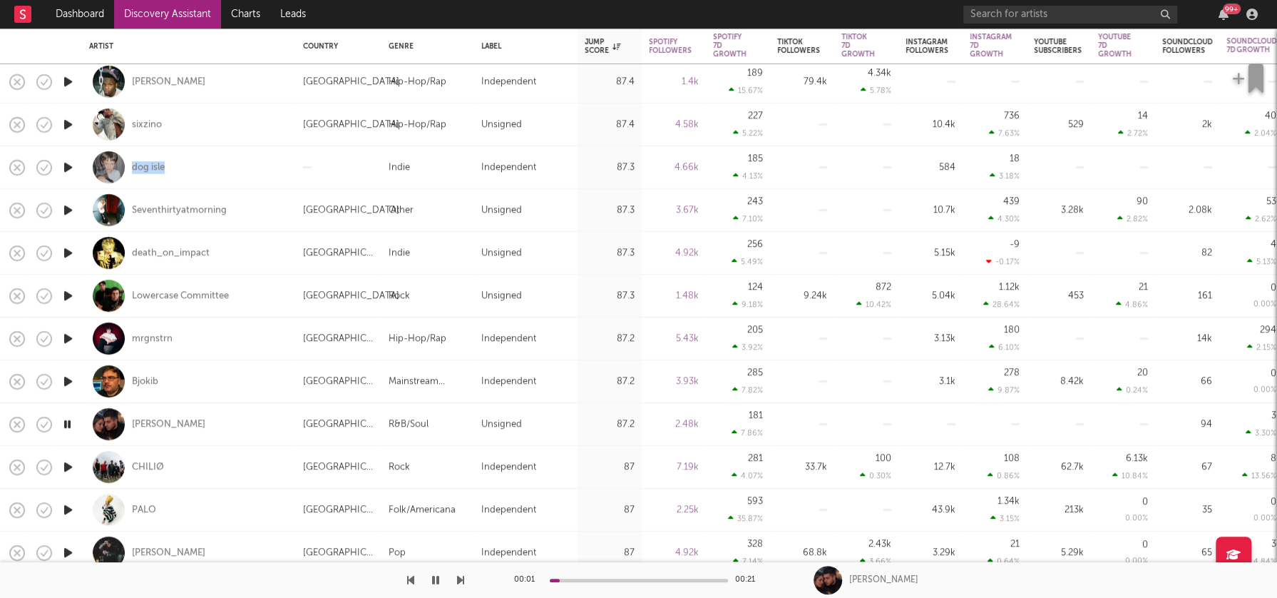
click at [73, 466] on icon "button" at bounding box center [68, 467] width 15 height 18
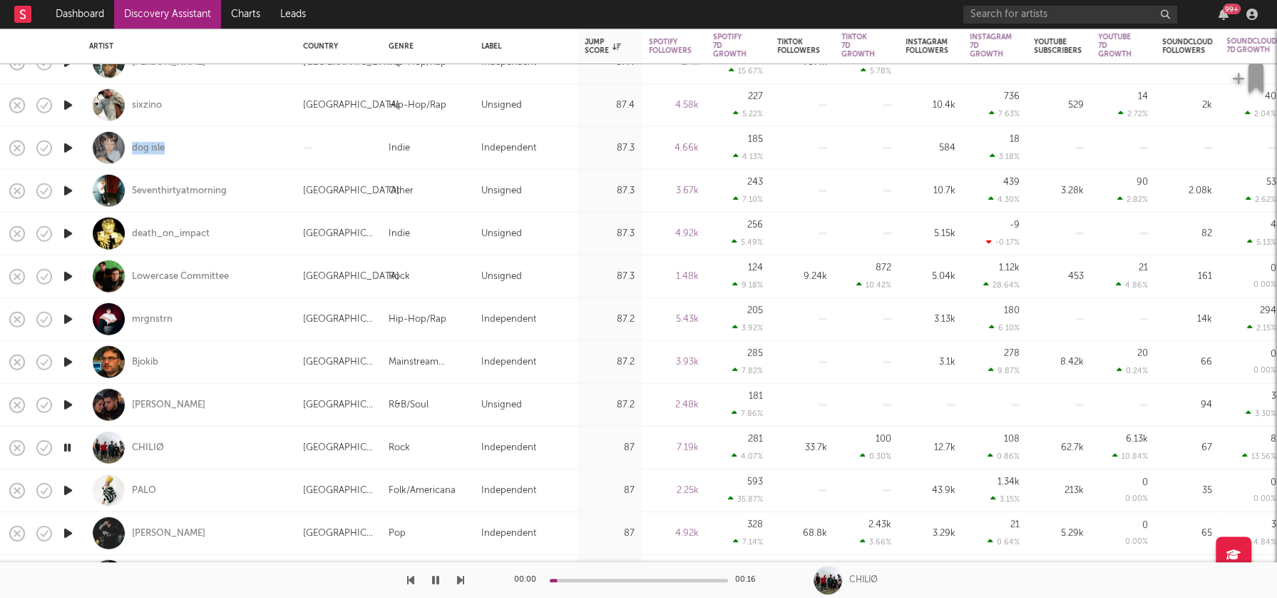
click at [67, 491] on icon "button" at bounding box center [68, 490] width 15 height 18
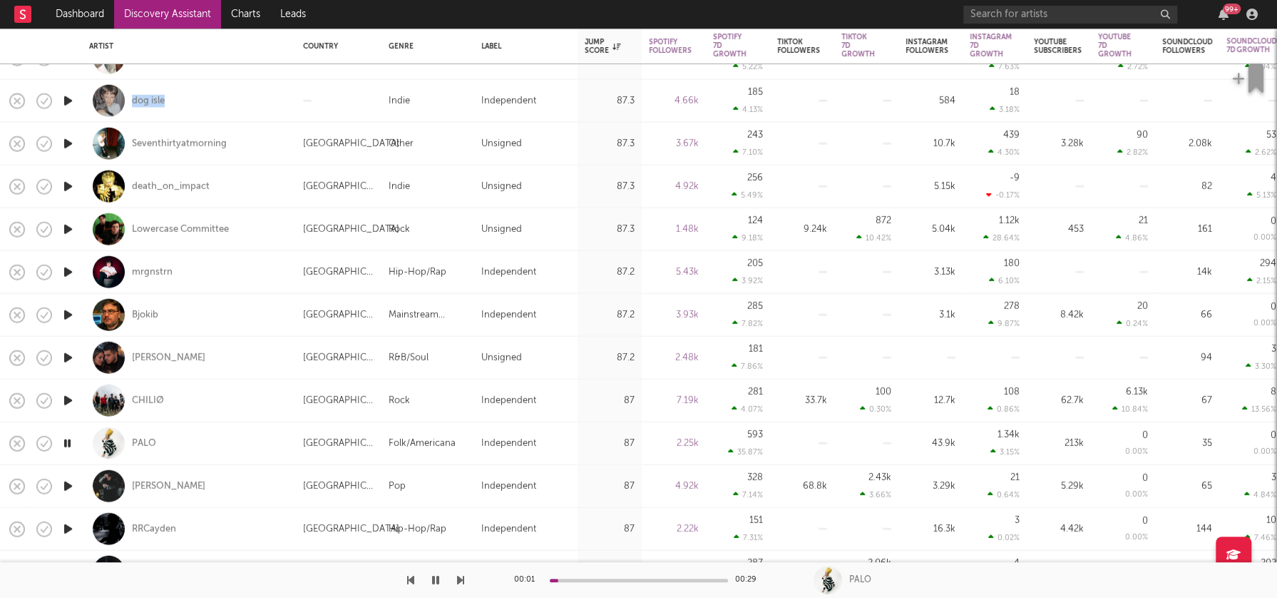
click at [69, 479] on icon "button" at bounding box center [68, 486] width 15 height 18
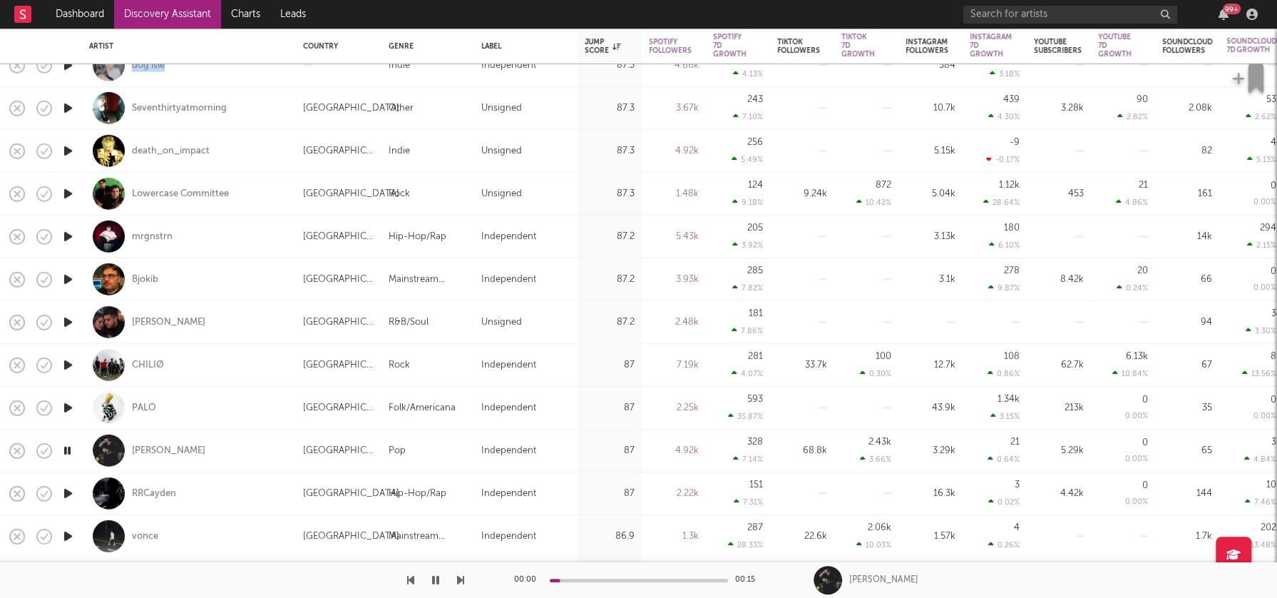
click at [70, 489] on icon "button" at bounding box center [68, 493] width 15 height 18
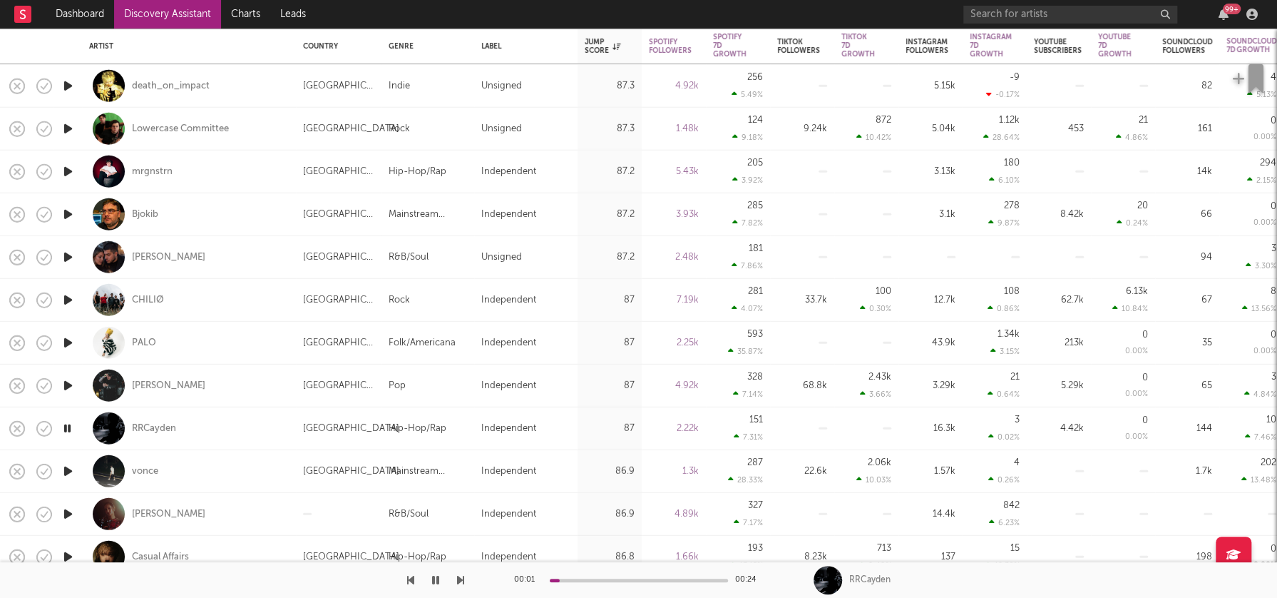
click at [65, 468] on icon "button" at bounding box center [68, 471] width 15 height 18
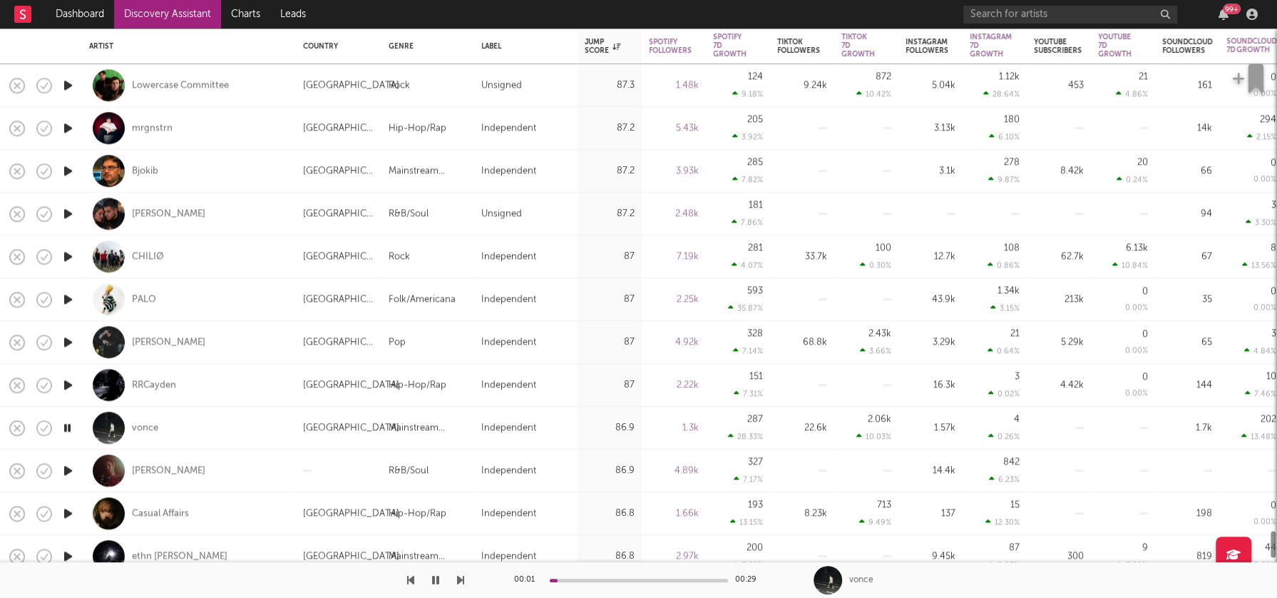
click at [65, 468] on icon "button" at bounding box center [68, 470] width 15 height 18
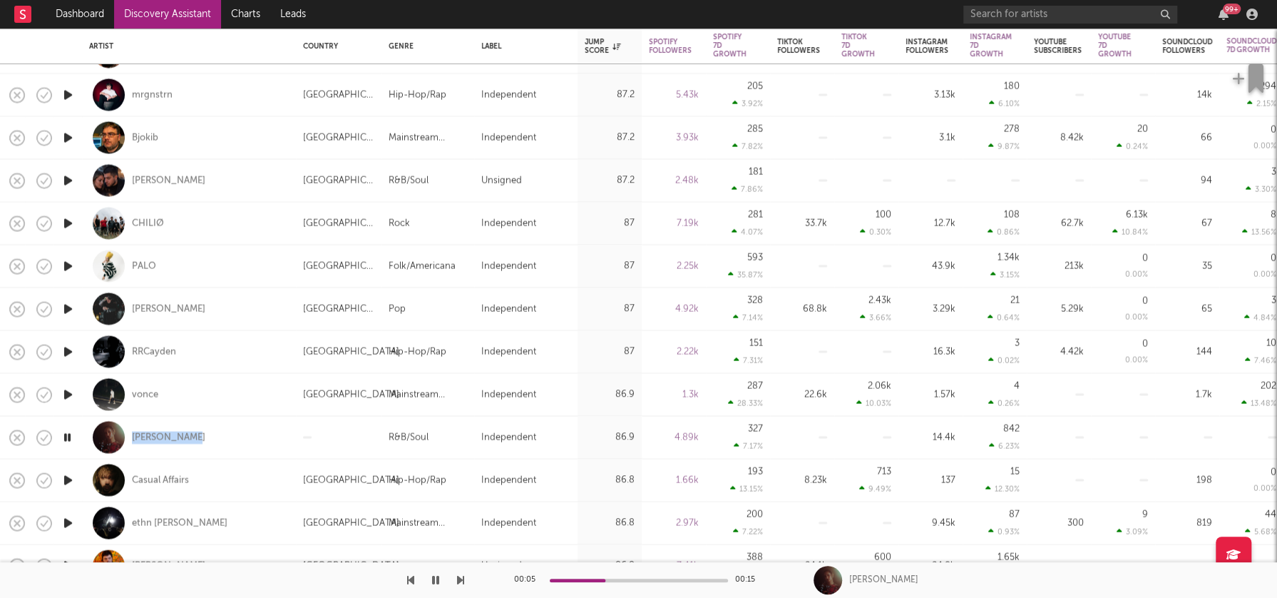
click at [68, 475] on icon "button" at bounding box center [68, 480] width 15 height 18
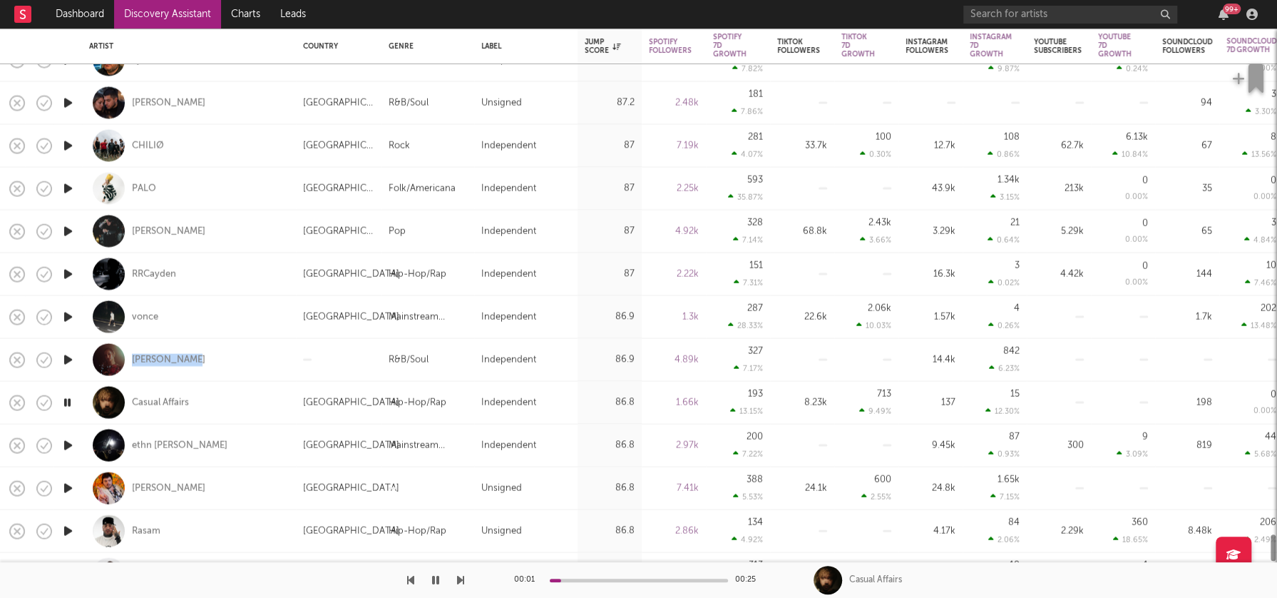
click at [71, 481] on icon "button" at bounding box center [68, 488] width 15 height 18
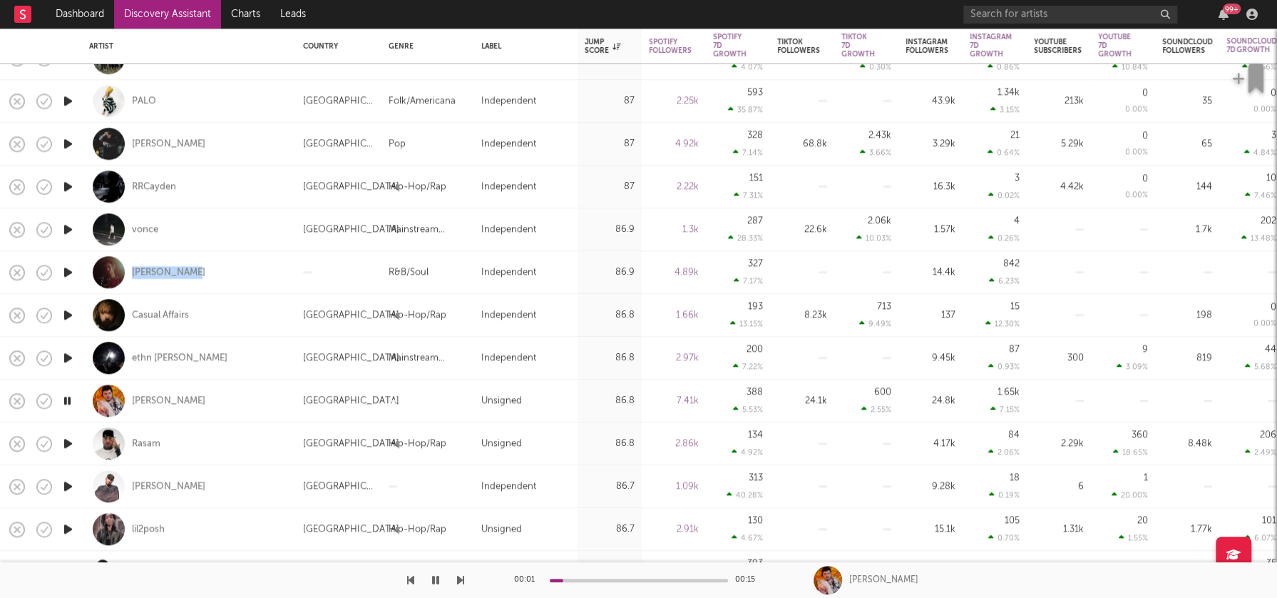
click at [70, 484] on icon "button" at bounding box center [68, 486] width 15 height 18
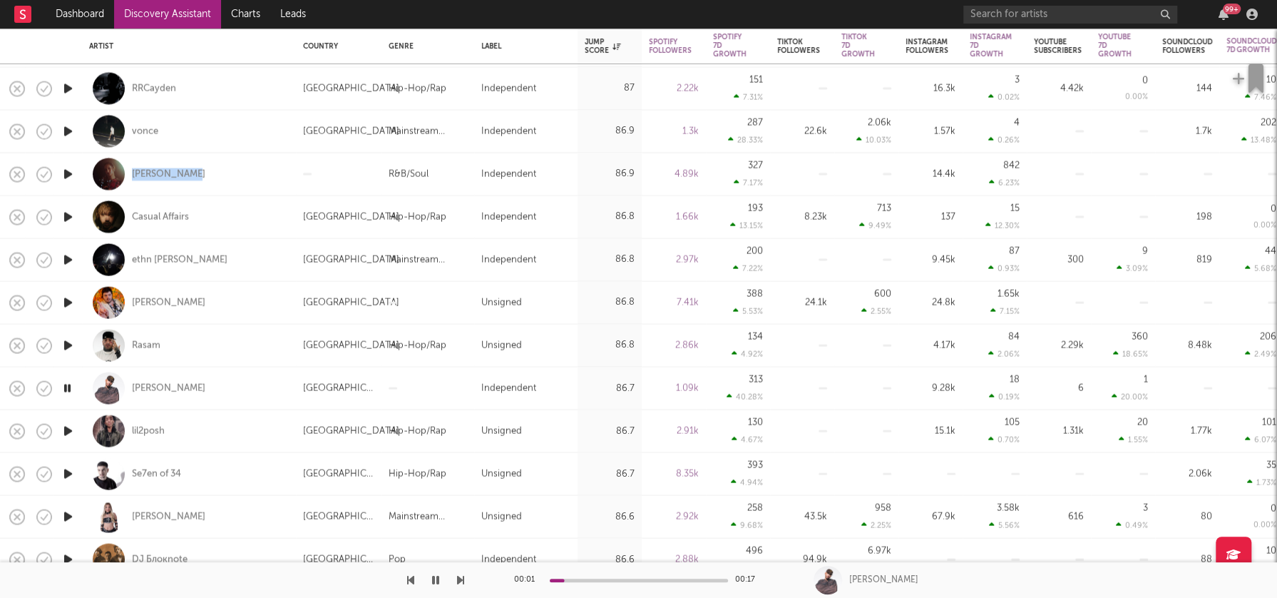
click at [69, 471] on icon "button" at bounding box center [68, 473] width 15 height 18
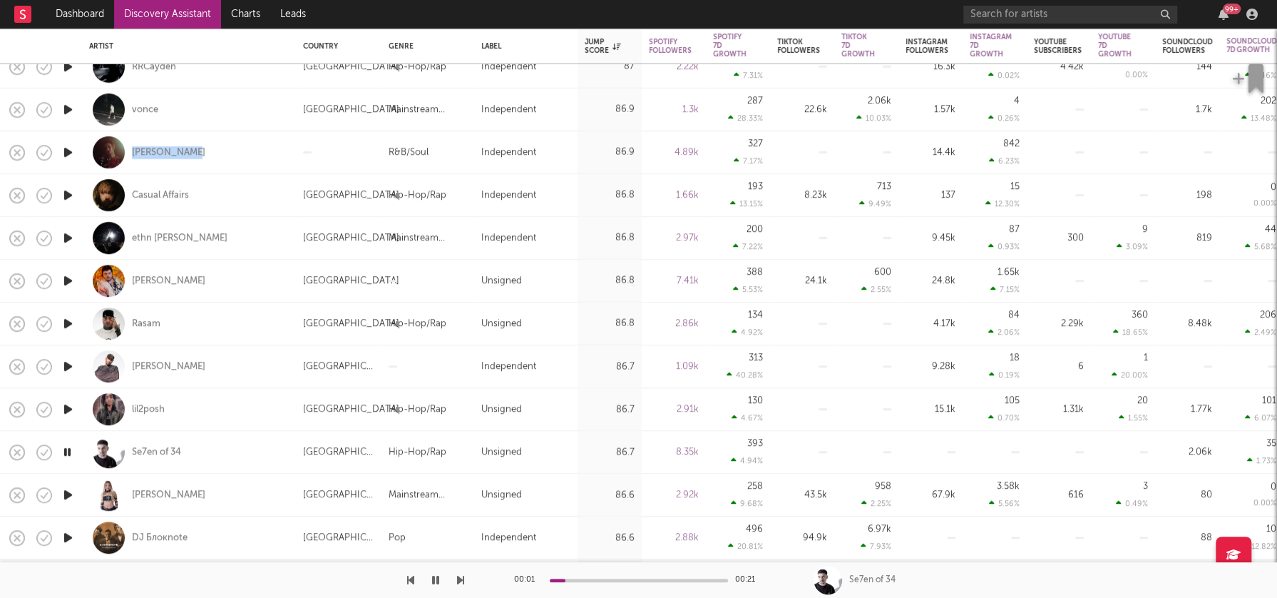
click at [68, 493] on icon "button" at bounding box center [68, 495] width 15 height 18
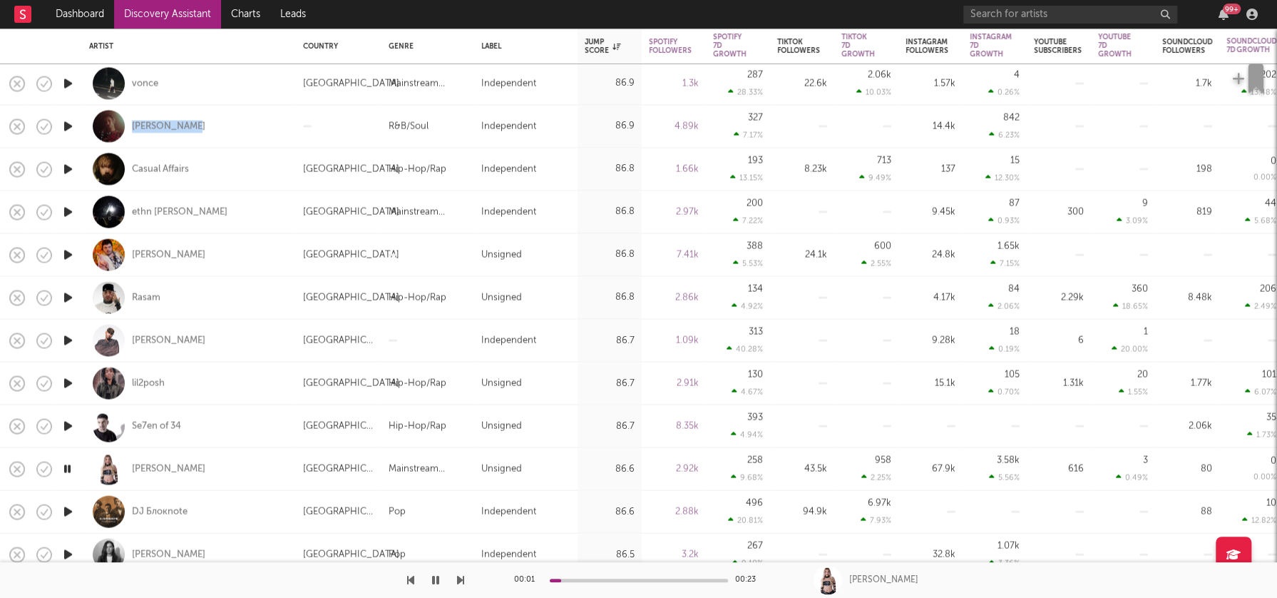
click at [68, 513] on icon "button" at bounding box center [68, 511] width 15 height 18
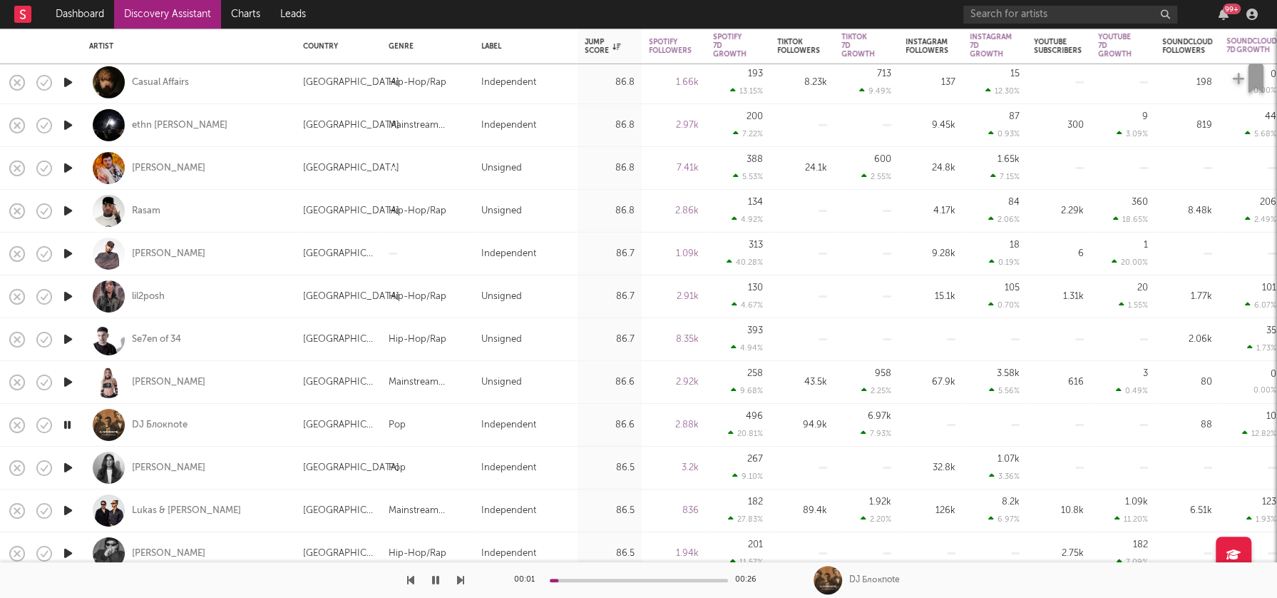
click at [68, 466] on icon "button" at bounding box center [68, 468] width 15 height 18
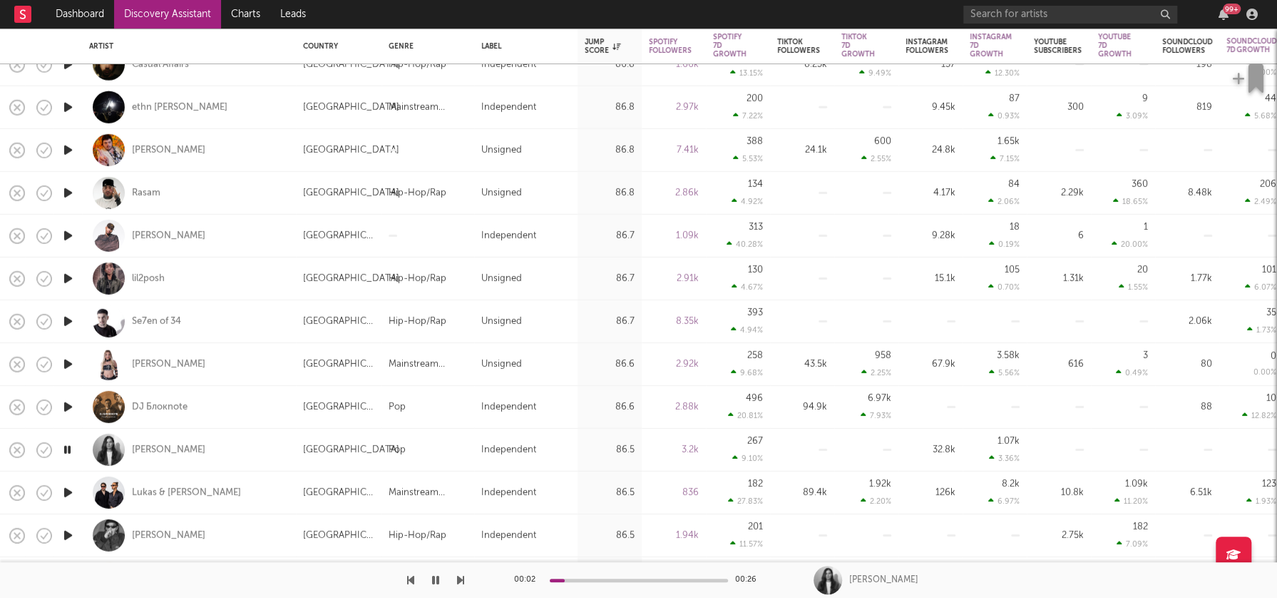
click at [70, 489] on icon "button" at bounding box center [68, 493] width 15 height 18
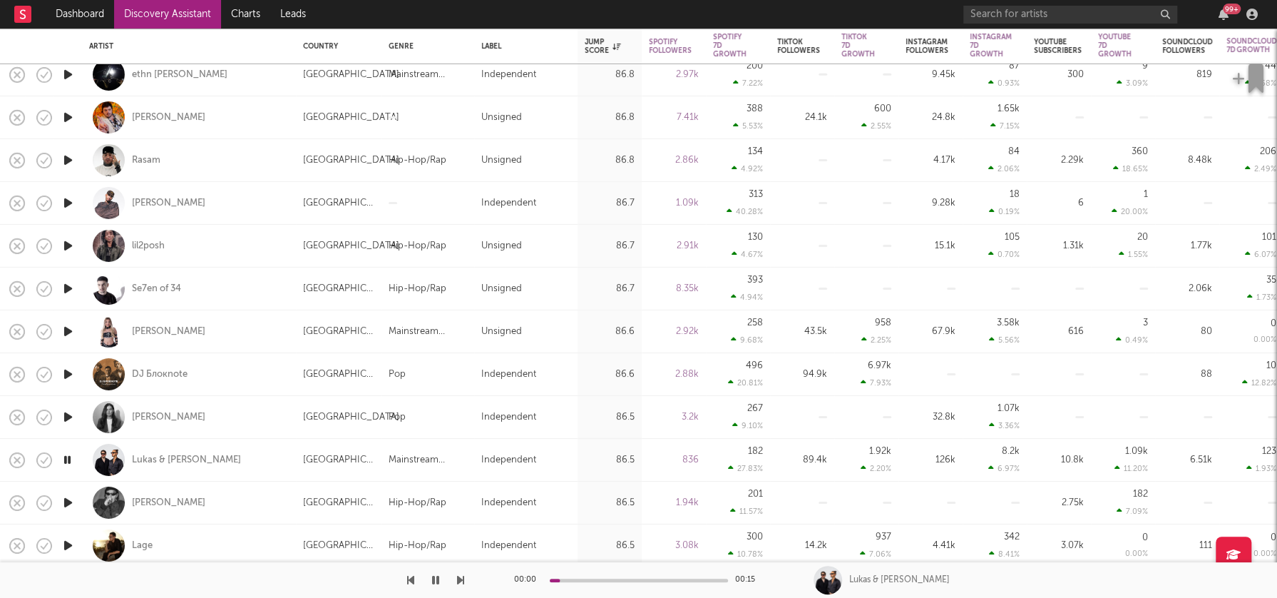
click at [73, 502] on icon "button" at bounding box center [68, 503] width 15 height 18
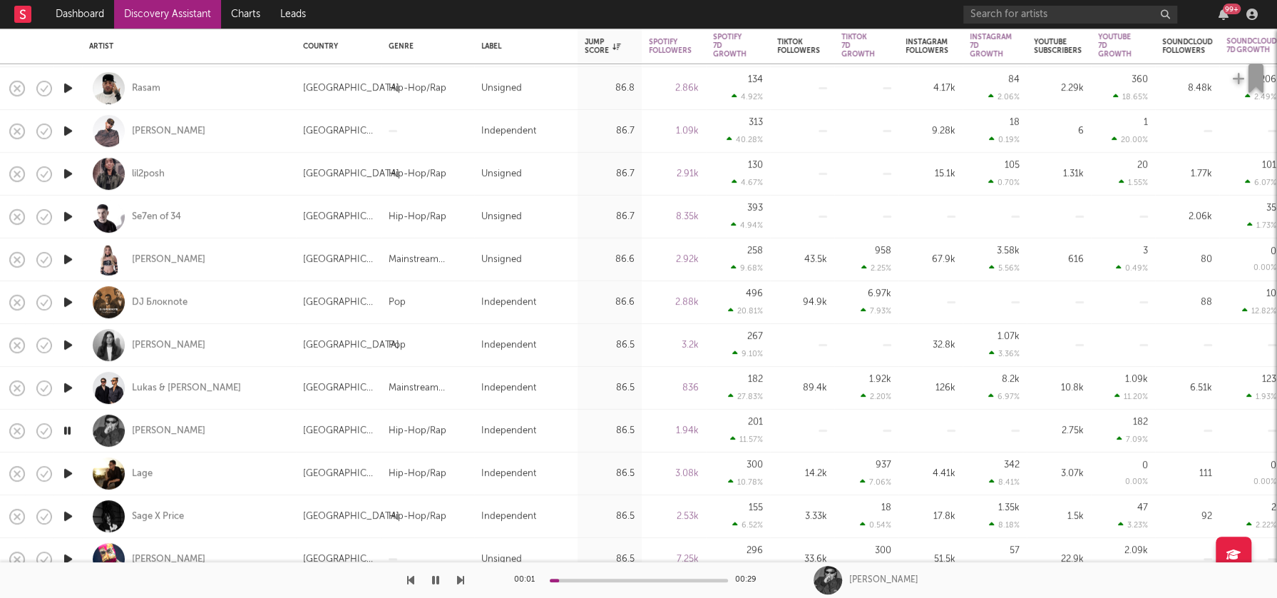
click at [69, 471] on icon "button" at bounding box center [68, 473] width 15 height 18
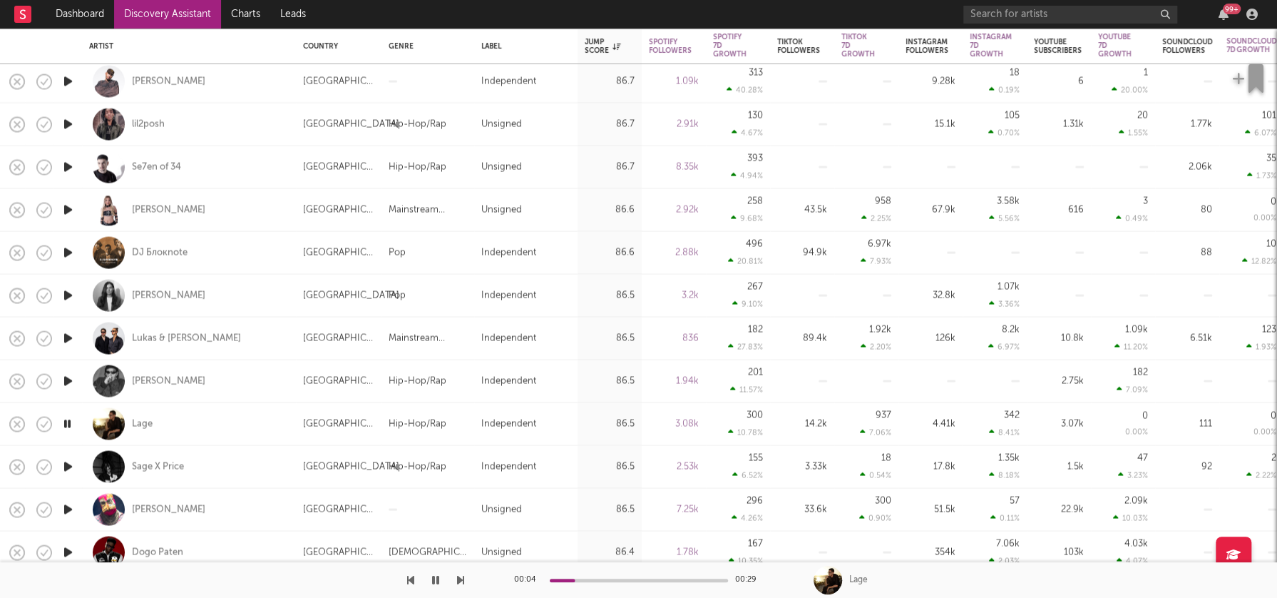
click at [66, 507] on icon "button" at bounding box center [68, 509] width 15 height 18
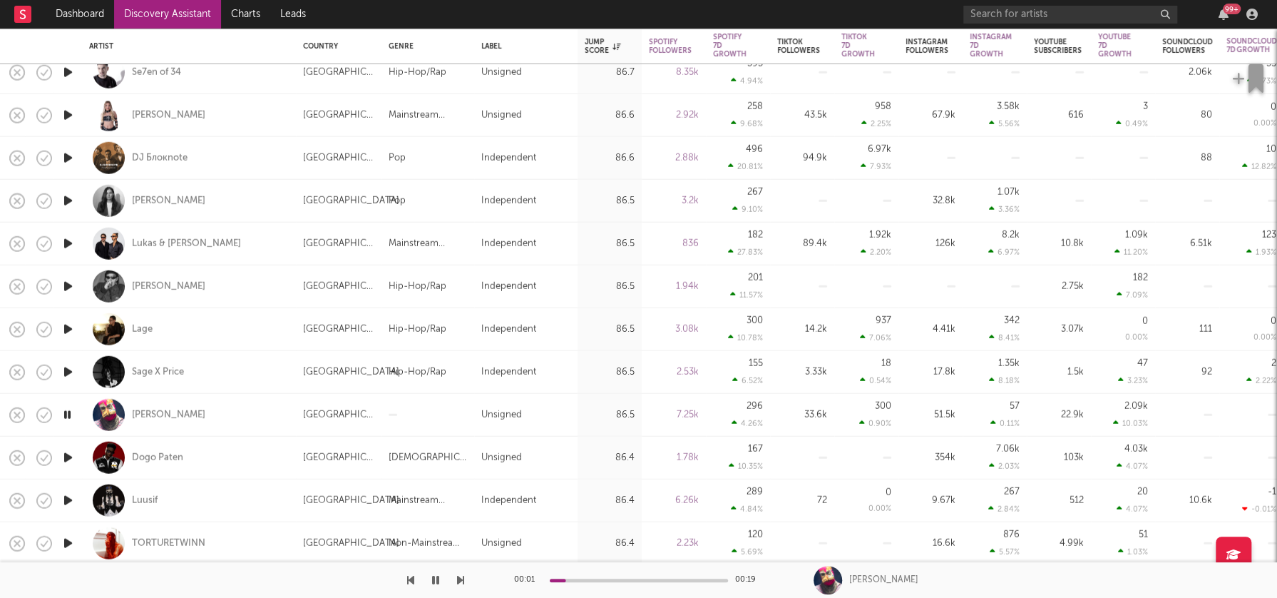
click at [64, 459] on icon "button" at bounding box center [68, 458] width 15 height 18
click at [68, 498] on icon "button" at bounding box center [68, 500] width 15 height 18
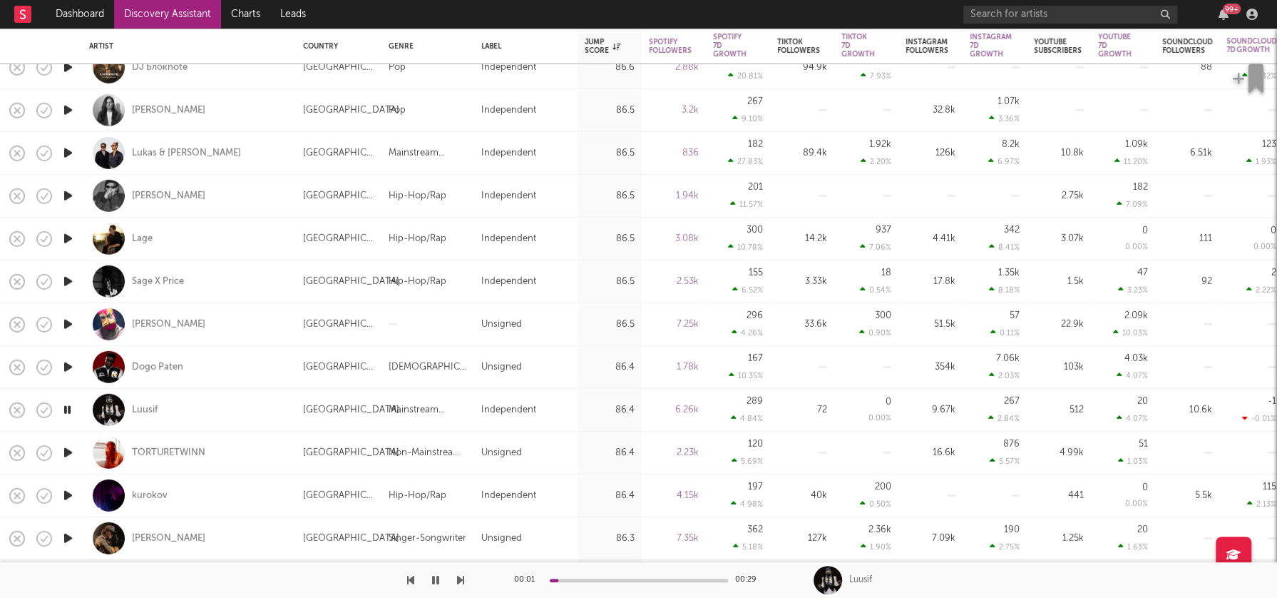
click at [67, 448] on icon "button" at bounding box center [68, 453] width 15 height 18
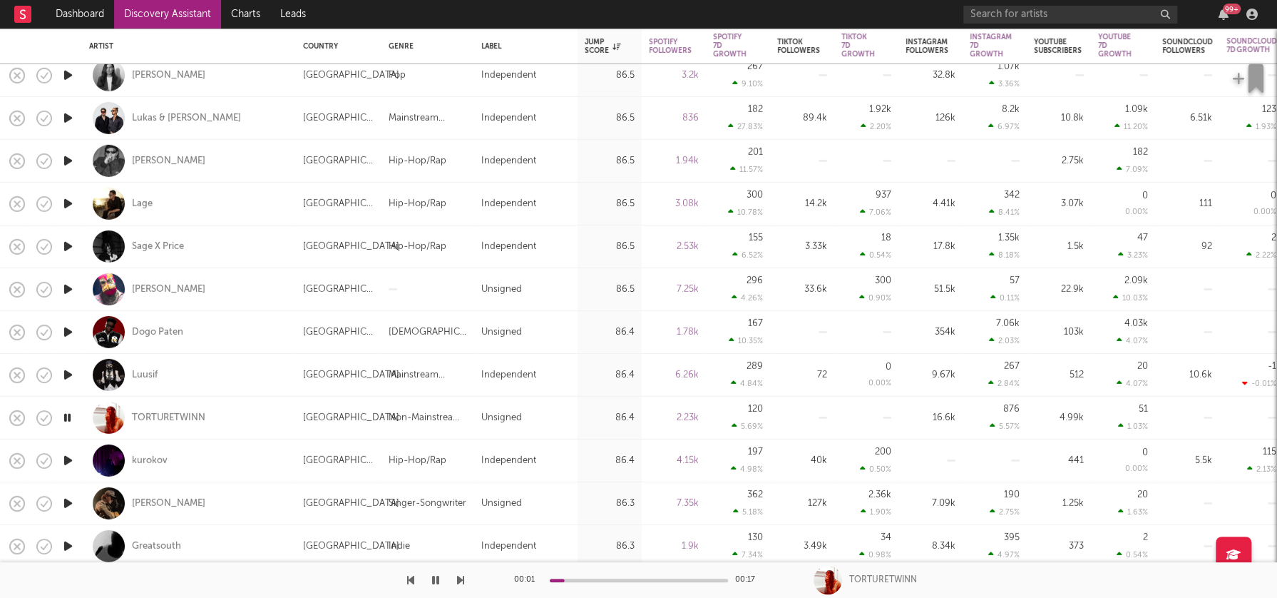
click at [69, 456] on icon "button" at bounding box center [68, 460] width 15 height 18
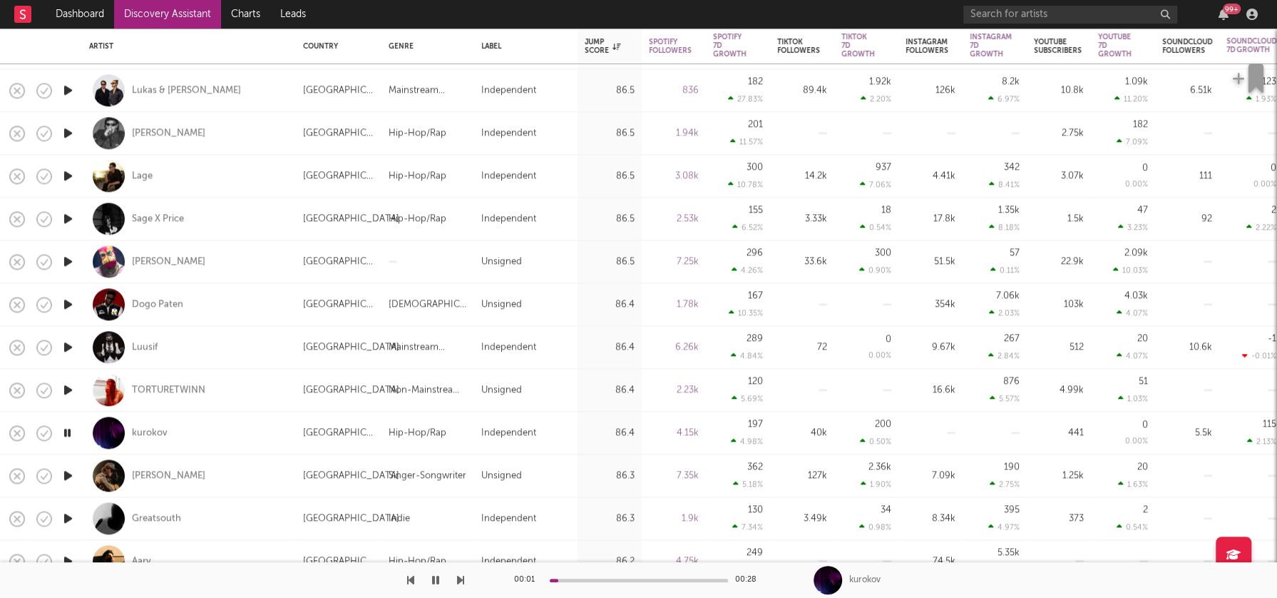
click at [68, 472] on icon "button" at bounding box center [68, 475] width 15 height 18
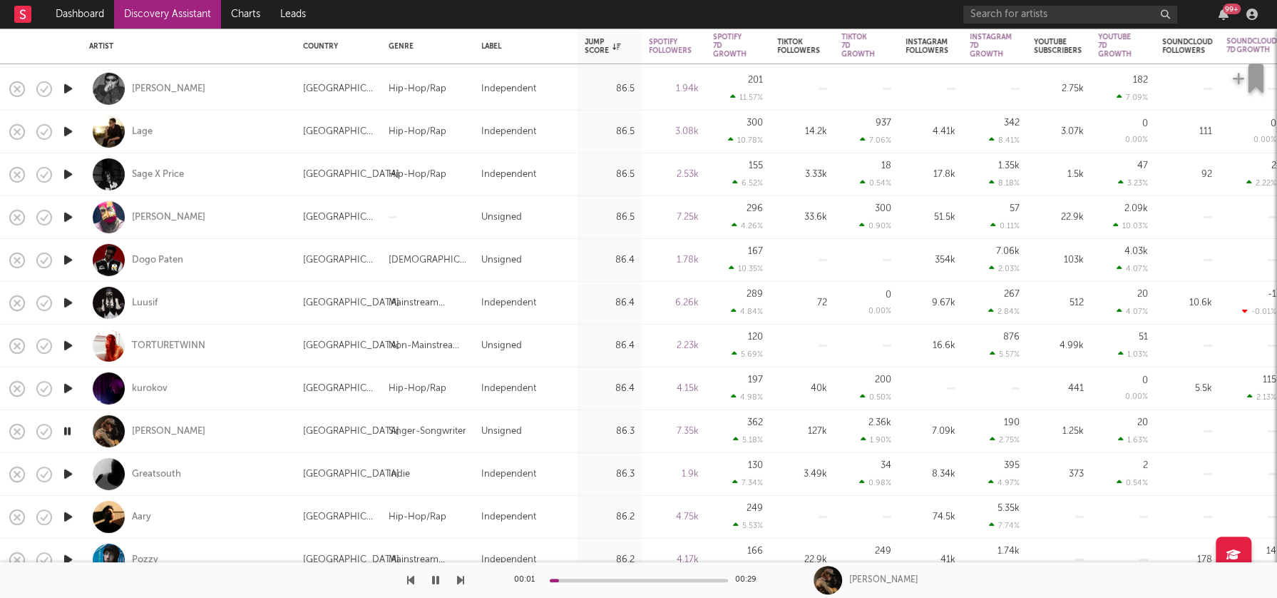
click at [68, 475] on icon "button" at bounding box center [68, 474] width 15 height 18
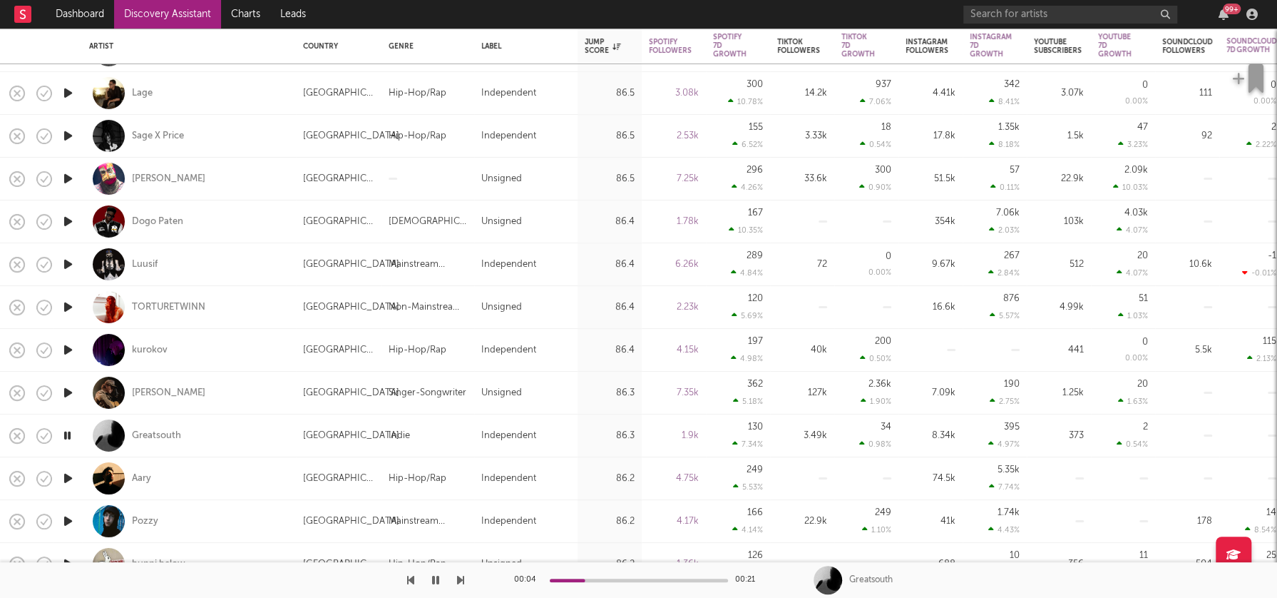
click at [67, 478] on icon "button" at bounding box center [68, 478] width 15 height 18
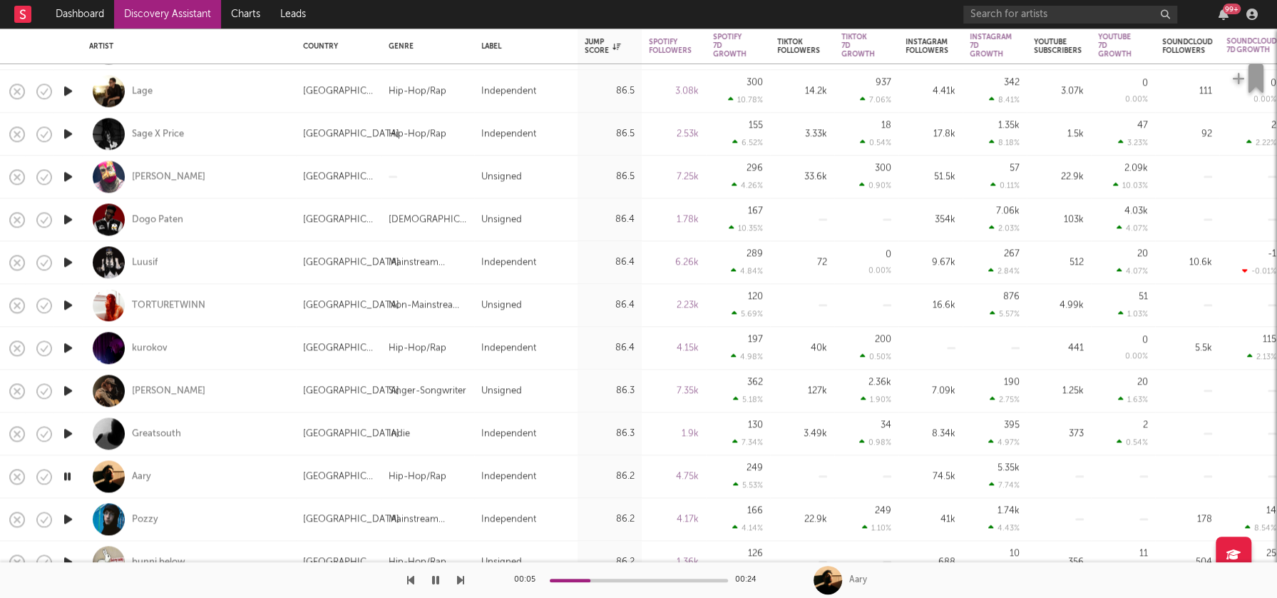
click at [68, 517] on icon "button" at bounding box center [68, 519] width 15 height 18
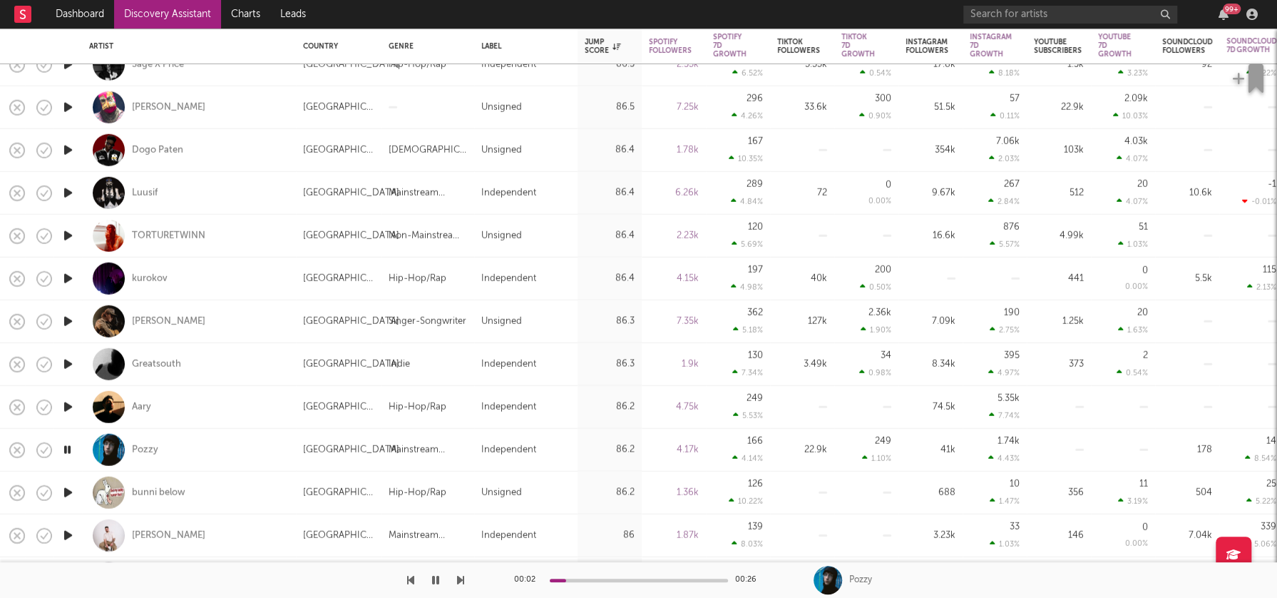
click at [70, 448] on icon "button" at bounding box center [68, 450] width 14 height 18
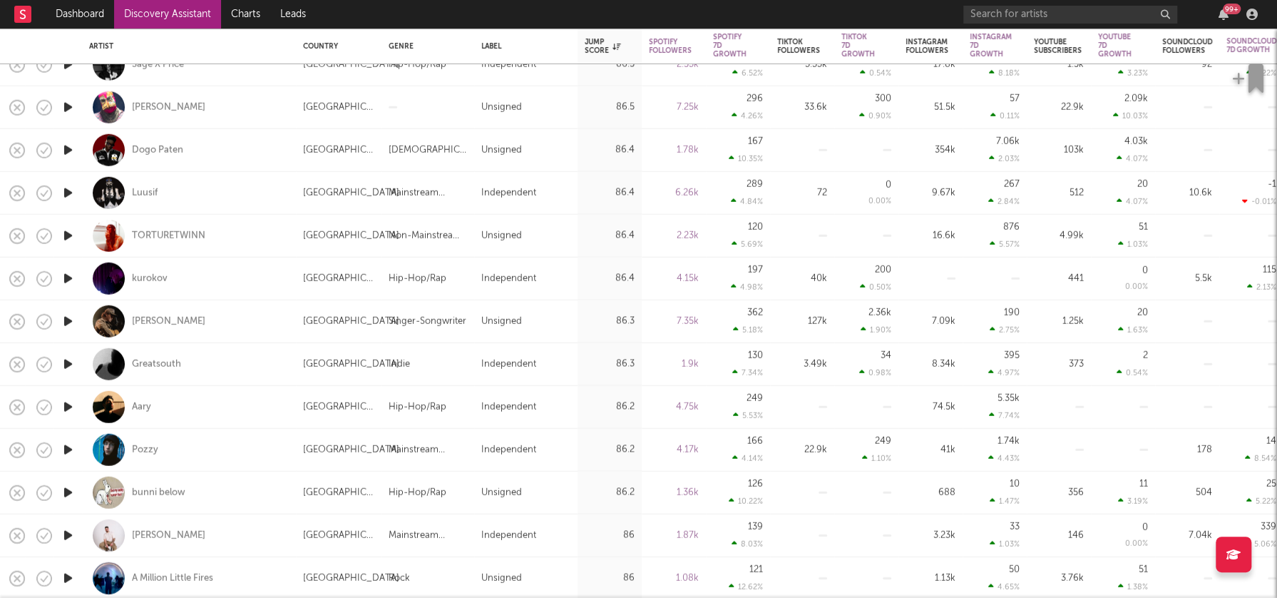
click at [68, 447] on icon "button" at bounding box center [68, 450] width 15 height 18
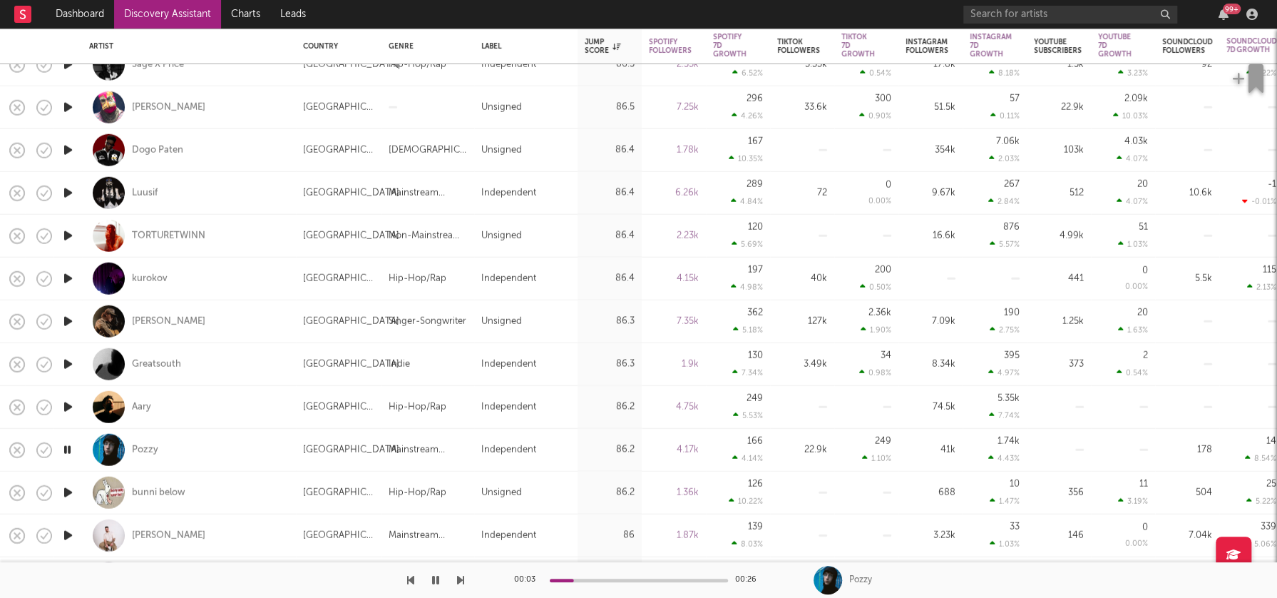
click at [68, 447] on icon "button" at bounding box center [68, 450] width 14 height 18
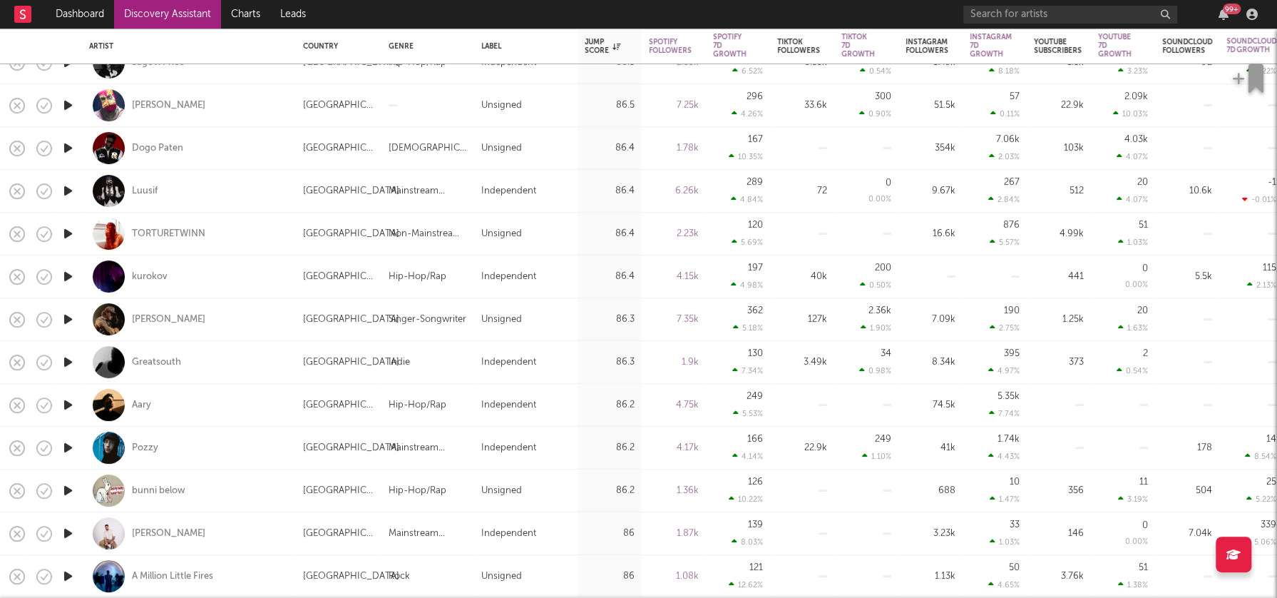
click at [68, 490] on icon "button" at bounding box center [68, 490] width 15 height 18
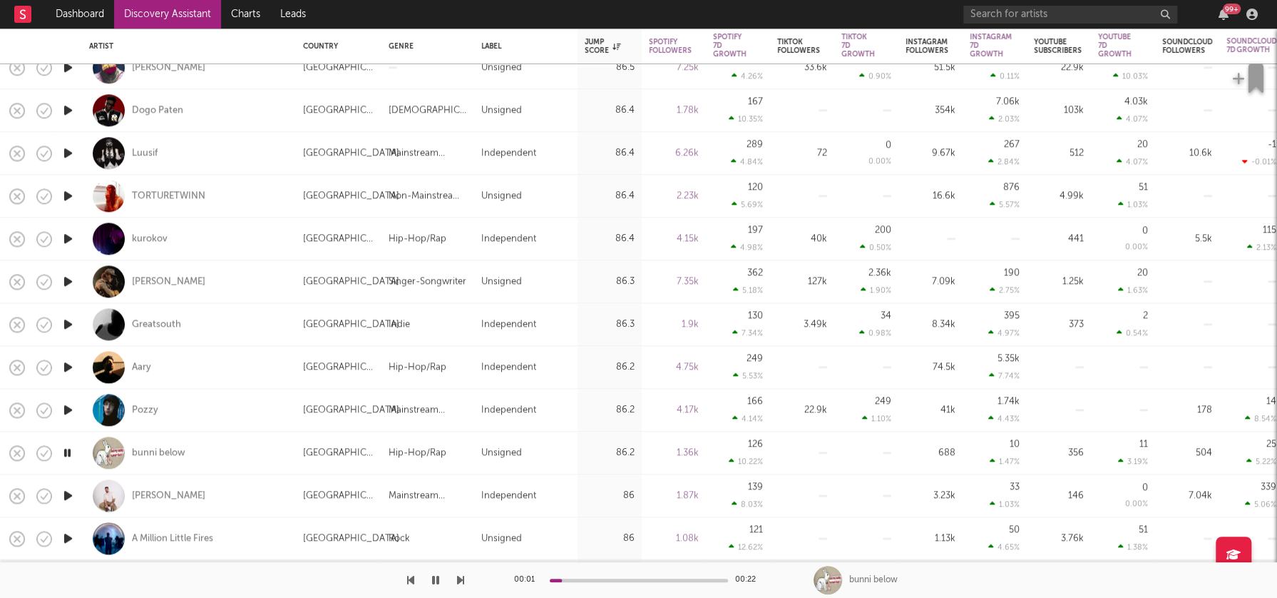
click at [69, 494] on icon "button" at bounding box center [68, 495] width 15 height 18
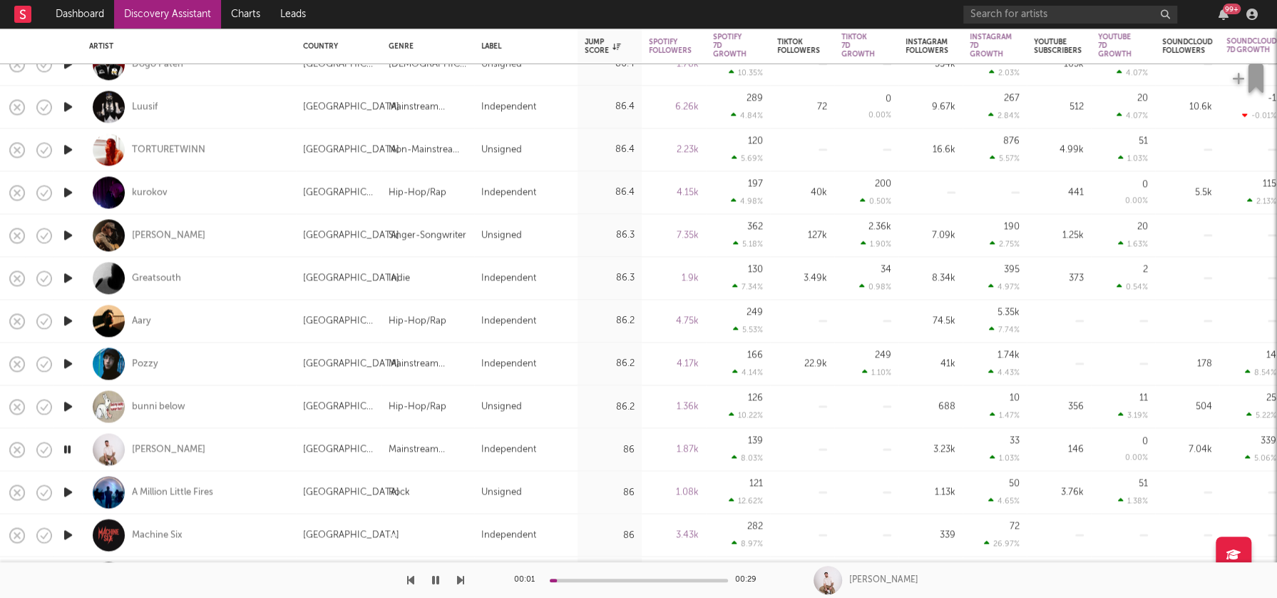
click at [71, 449] on icon "button" at bounding box center [68, 449] width 14 height 18
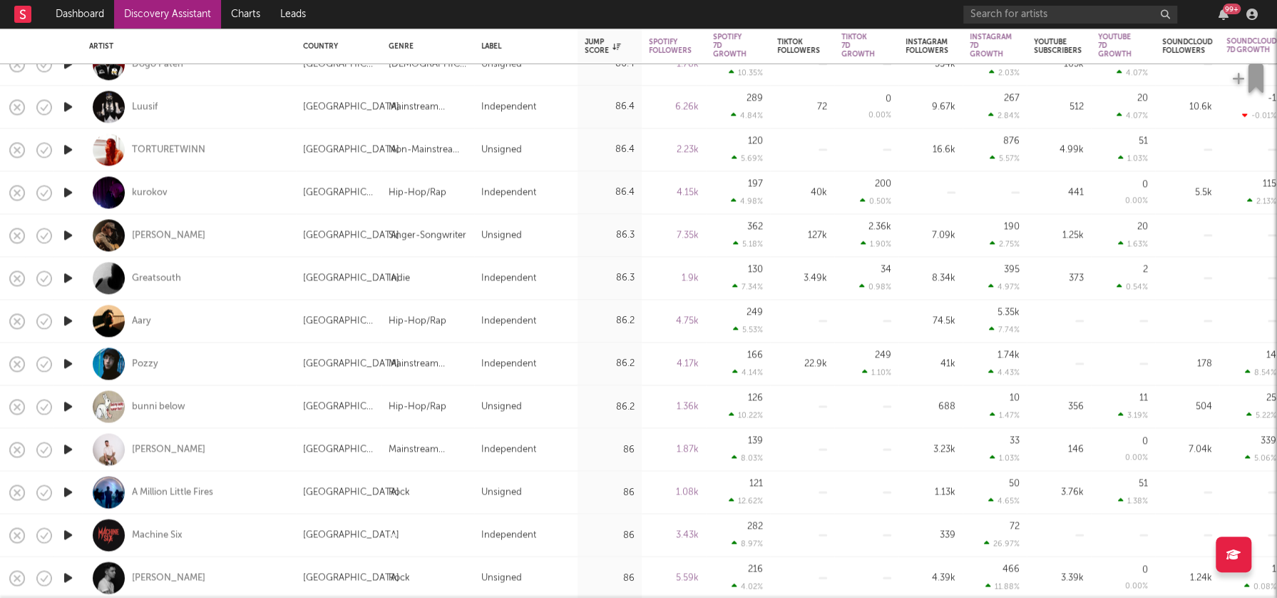
click at [70, 534] on icon "button" at bounding box center [68, 535] width 15 height 18
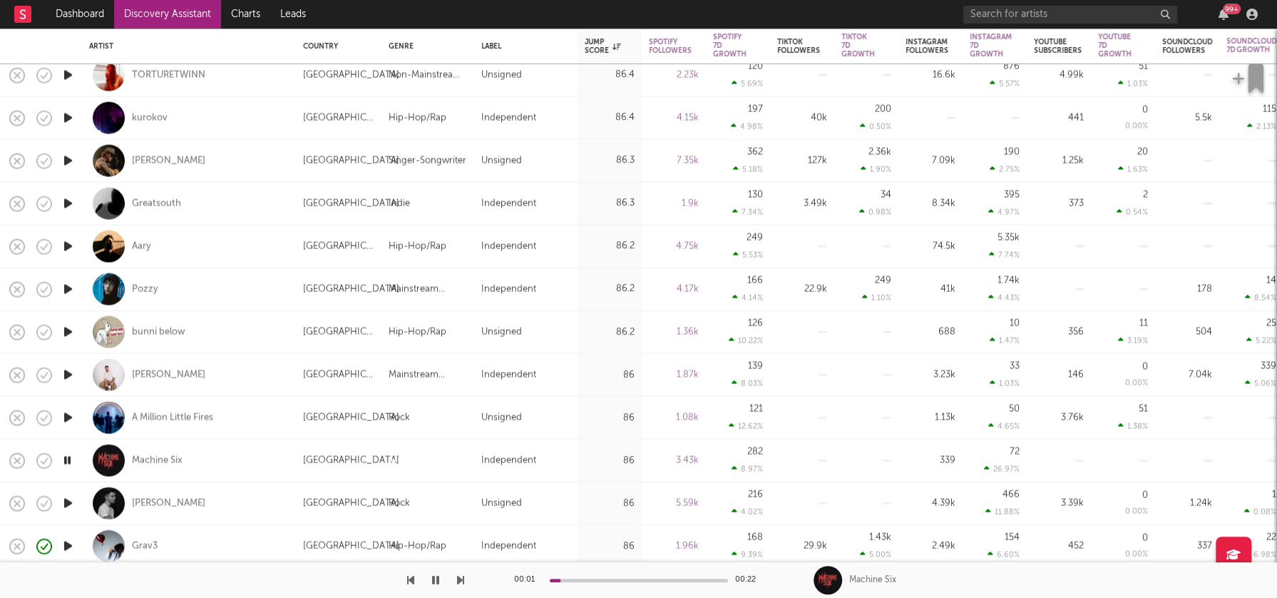
click at [70, 503] on icon "button" at bounding box center [68, 503] width 15 height 18
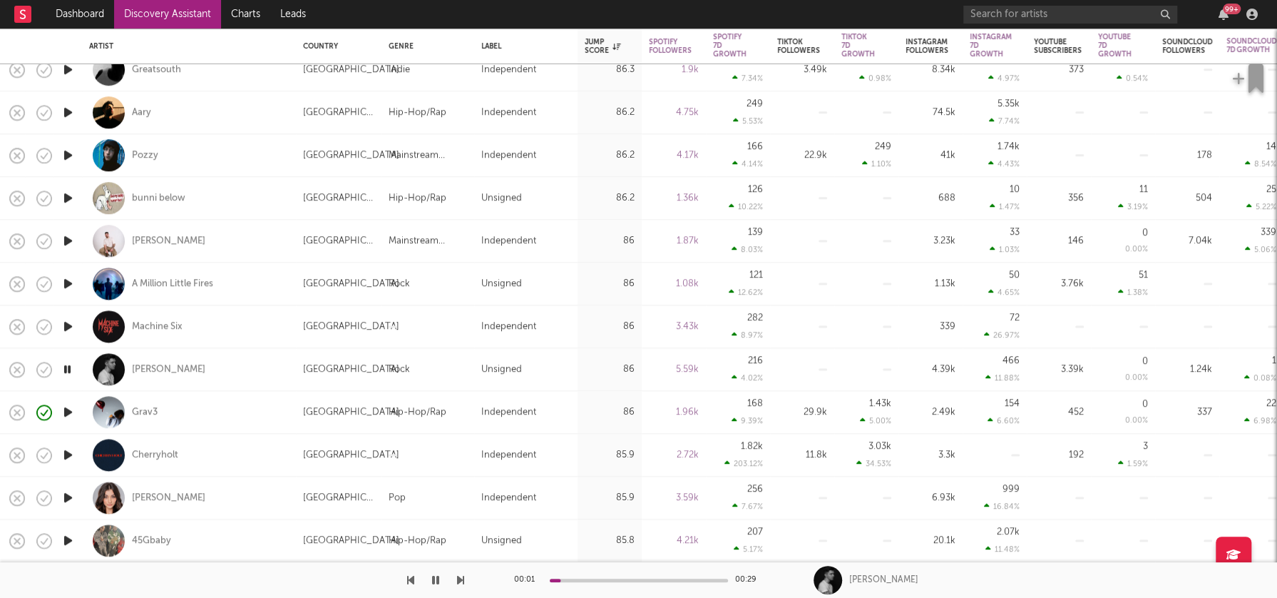
click at [68, 453] on icon "button" at bounding box center [68, 455] width 15 height 18
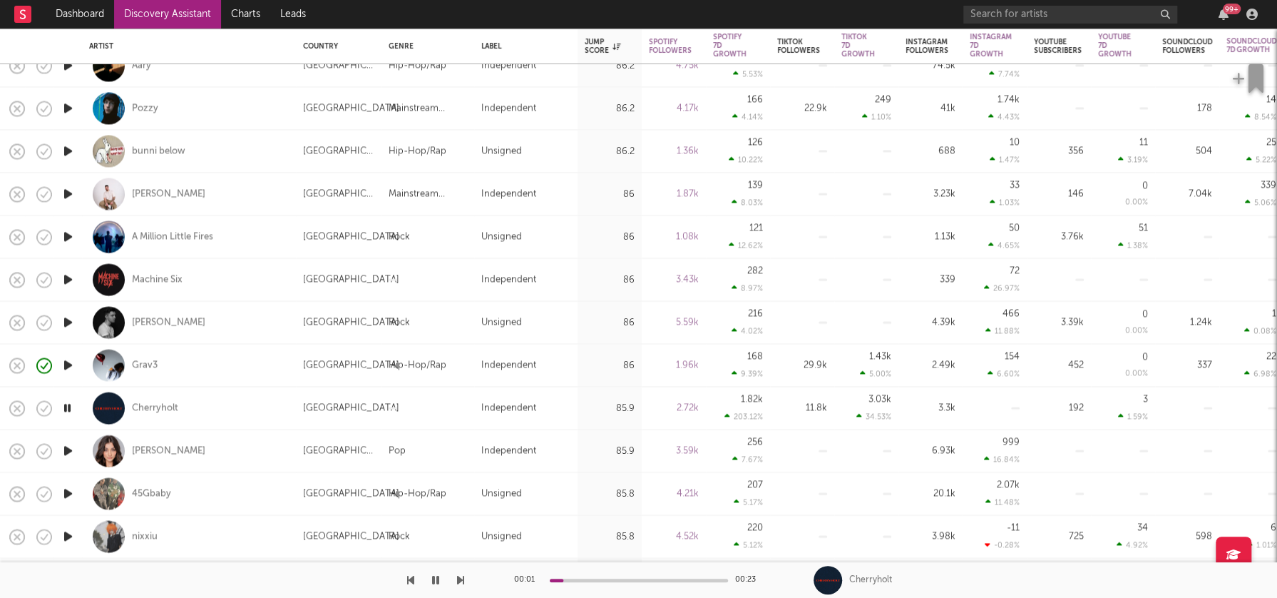
click at [71, 450] on icon "button" at bounding box center [68, 451] width 15 height 18
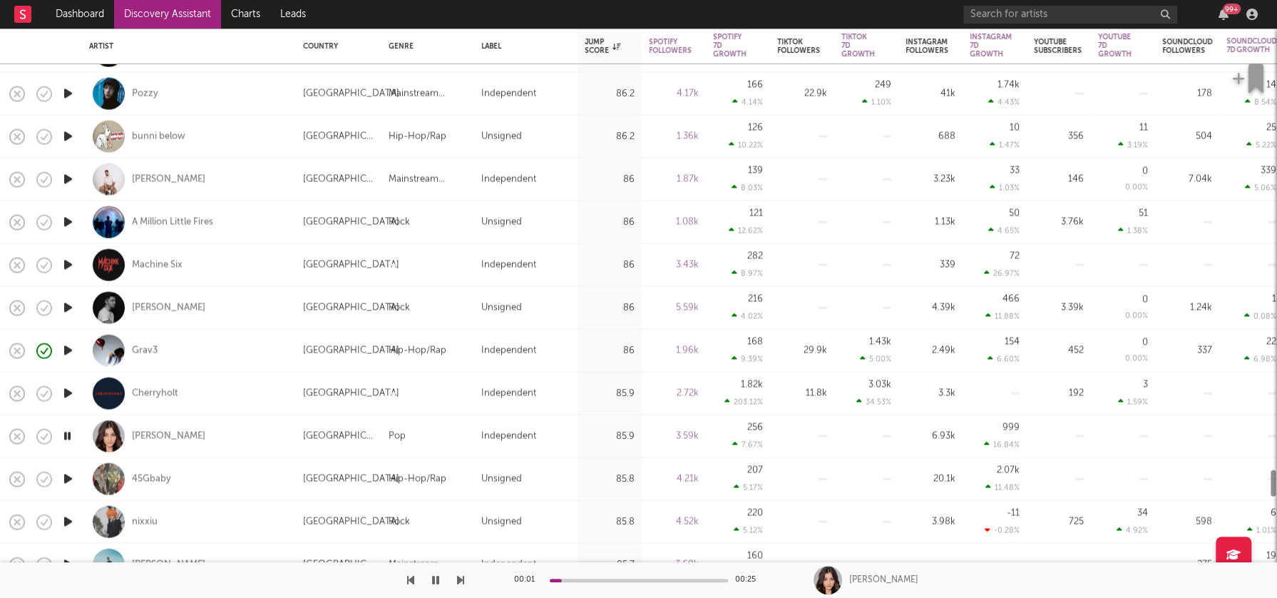
click at [67, 476] on icon "button" at bounding box center [68, 479] width 15 height 18
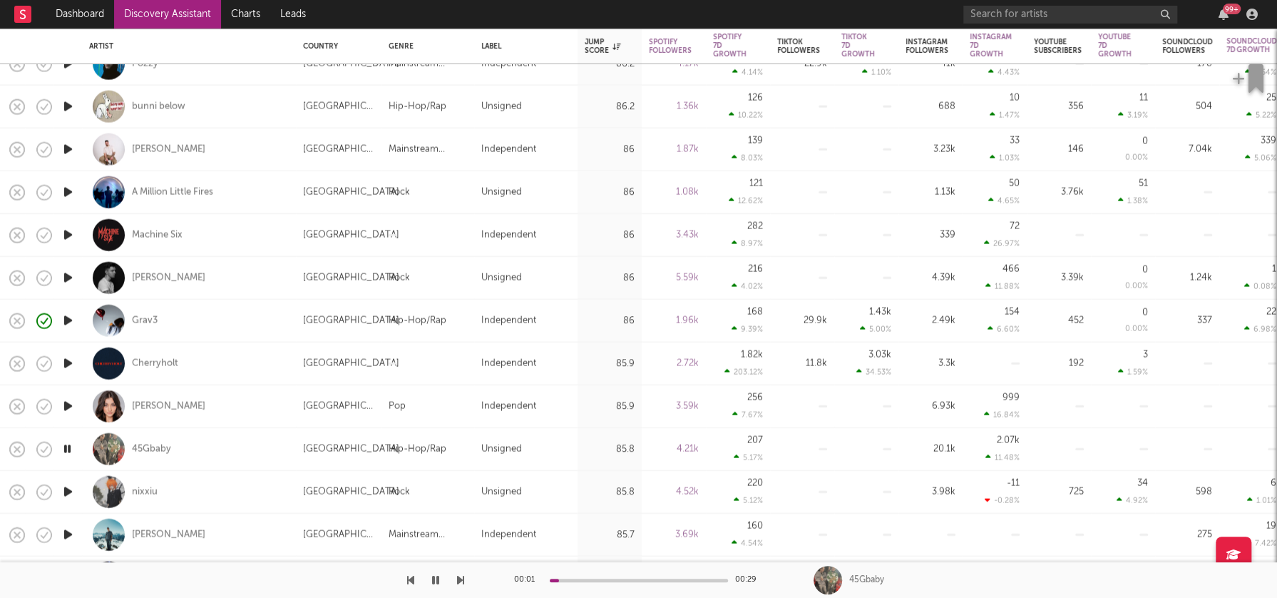
click at [68, 488] on icon "button" at bounding box center [68, 492] width 15 height 18
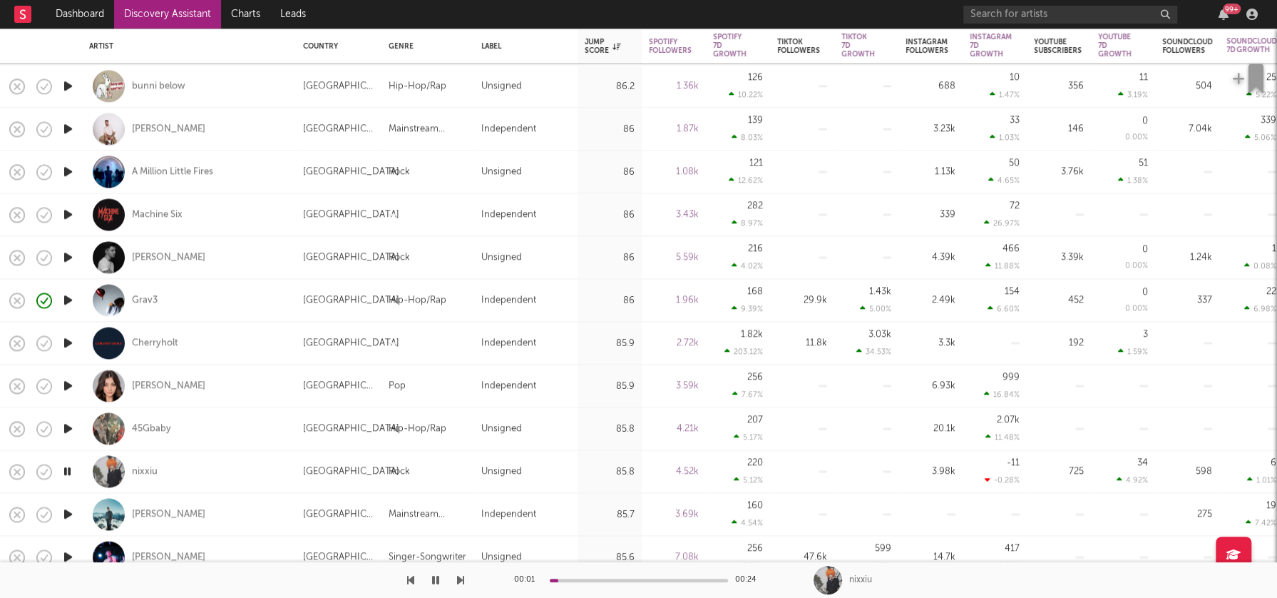
click at [68, 513] on icon "button" at bounding box center [68, 514] width 15 height 18
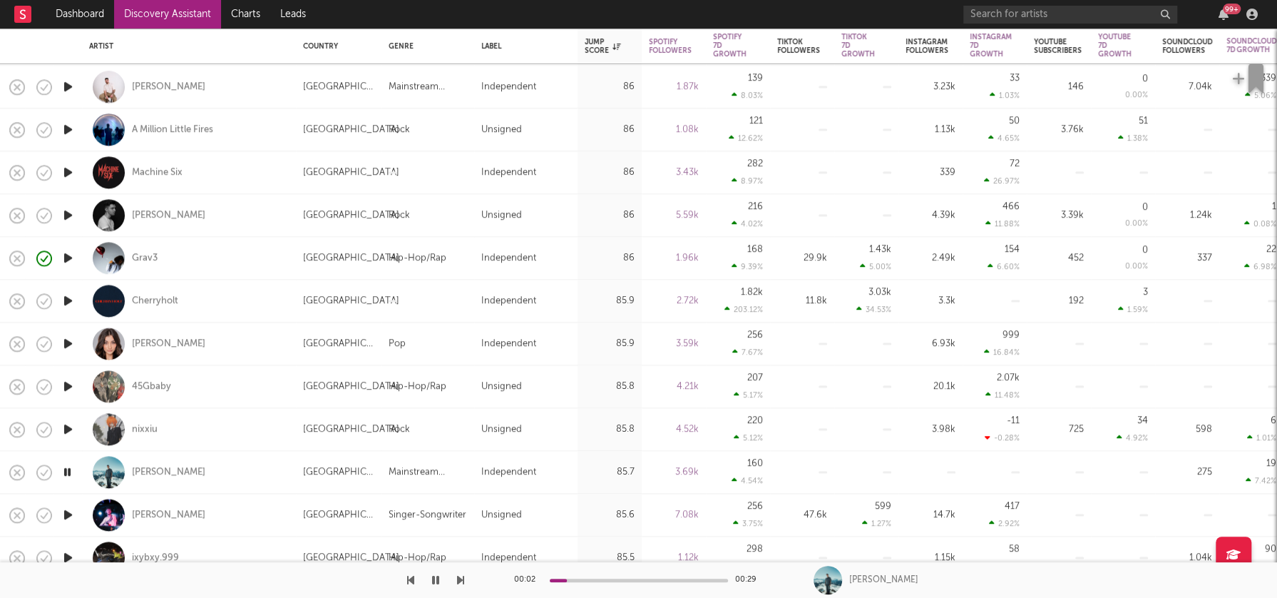
click at [68, 512] on icon "button" at bounding box center [68, 515] width 15 height 18
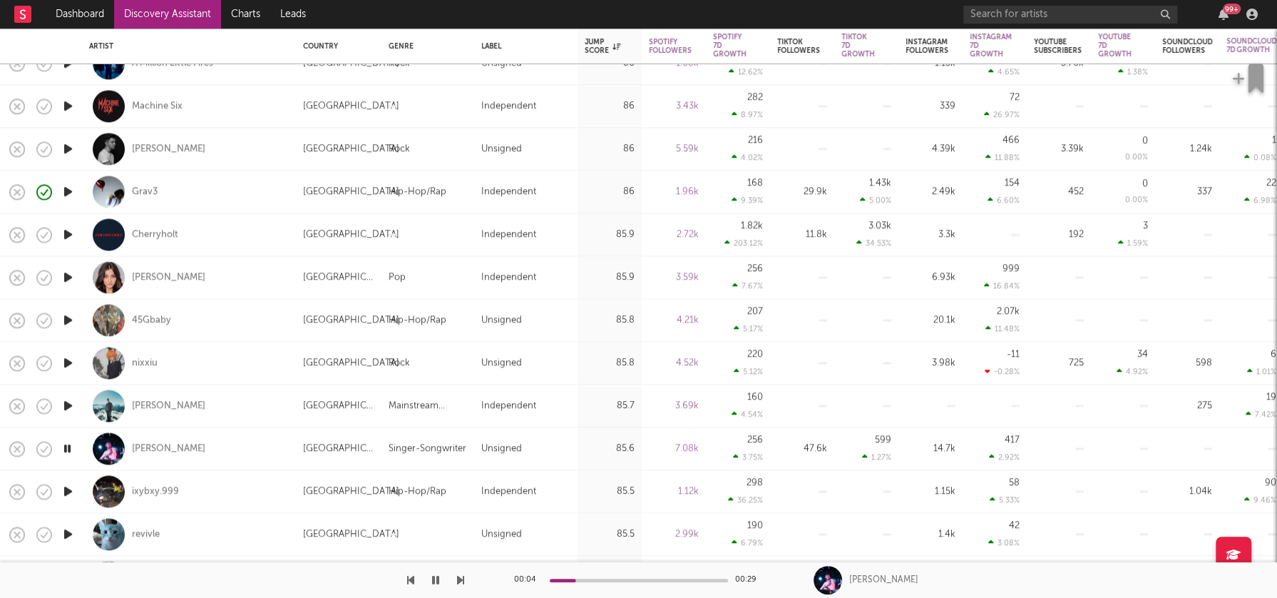
click at [66, 489] on icon "button" at bounding box center [68, 491] width 15 height 18
click at [68, 533] on icon "button" at bounding box center [68, 534] width 15 height 18
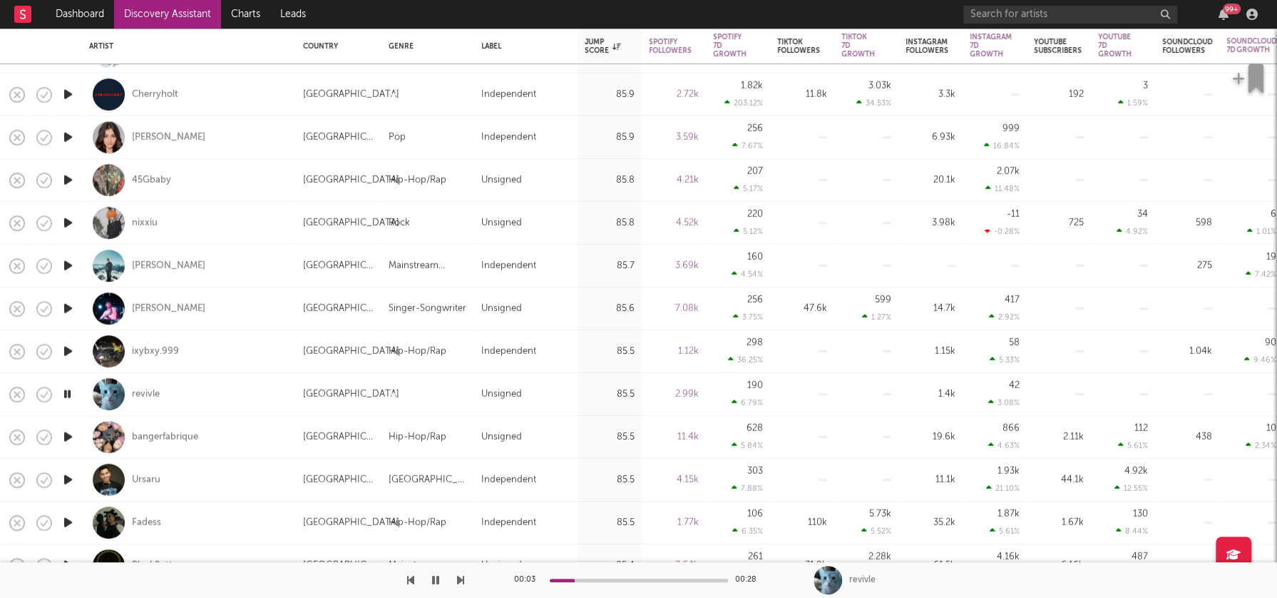
click at [68, 437] on icon "button" at bounding box center [68, 437] width 15 height 18
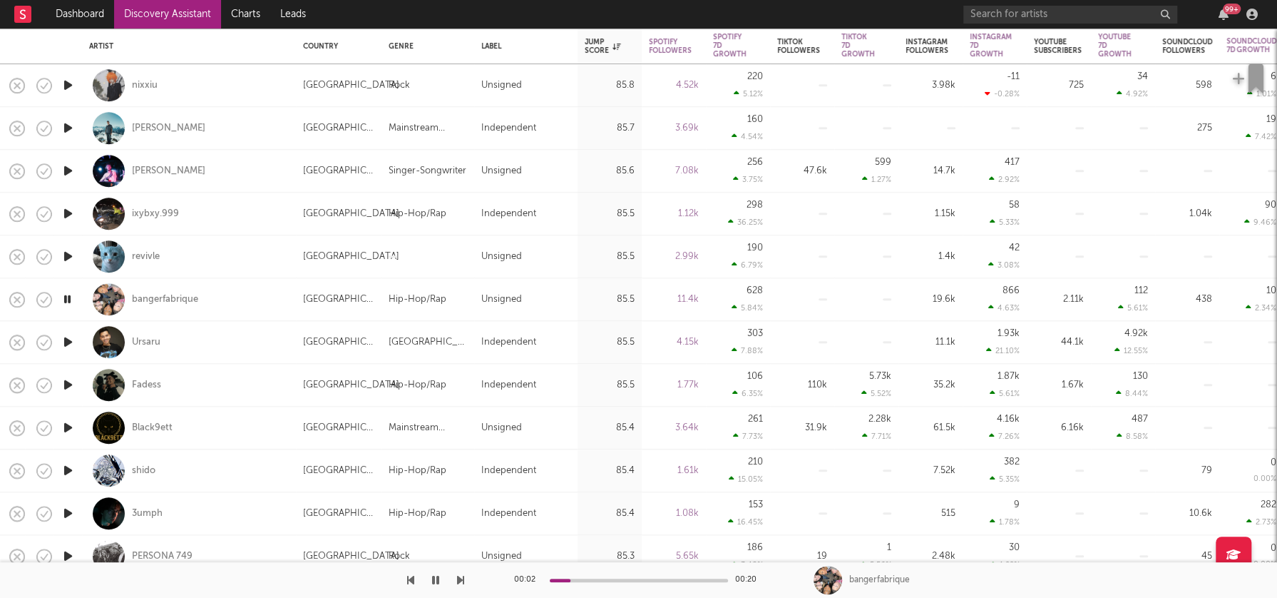
click at [67, 425] on icon "button" at bounding box center [68, 428] width 15 height 18
click at [71, 470] on icon "button" at bounding box center [68, 470] width 15 height 18
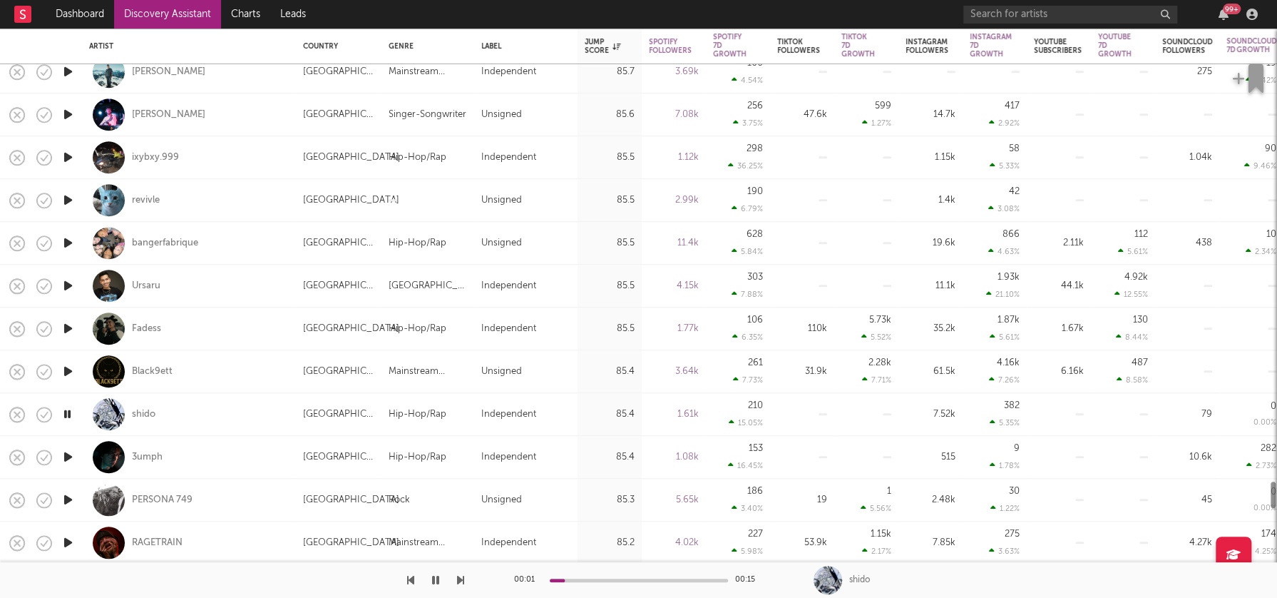
click at [68, 456] on icon "button" at bounding box center [68, 457] width 15 height 18
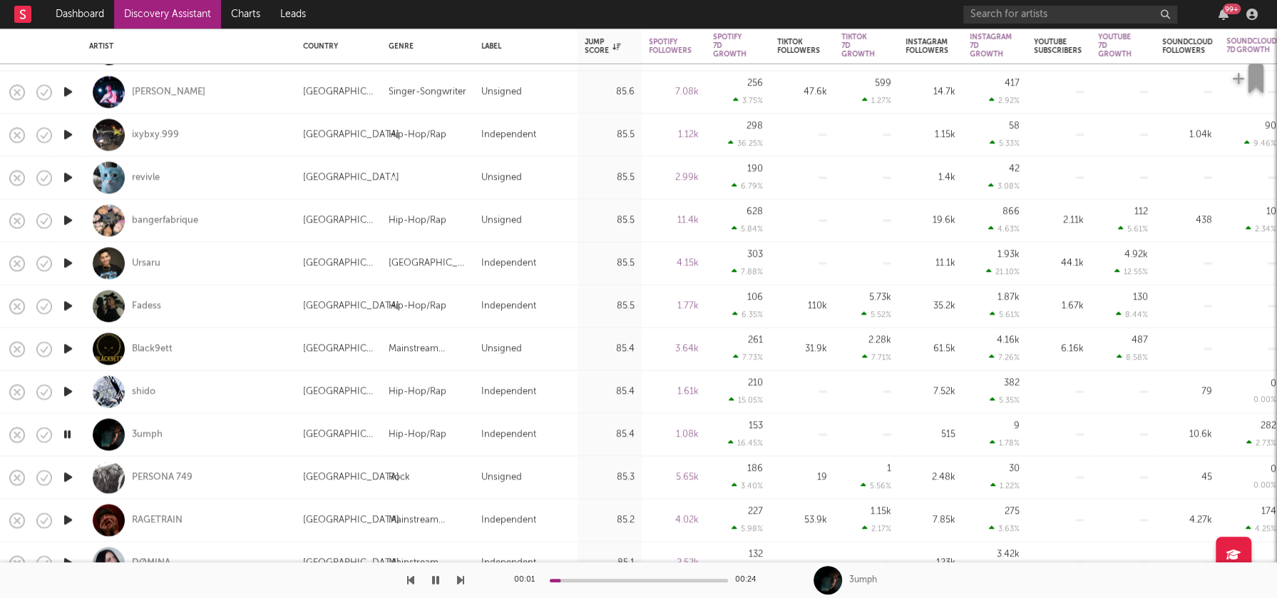
click at [68, 475] on icon "button" at bounding box center [68, 478] width 15 height 18
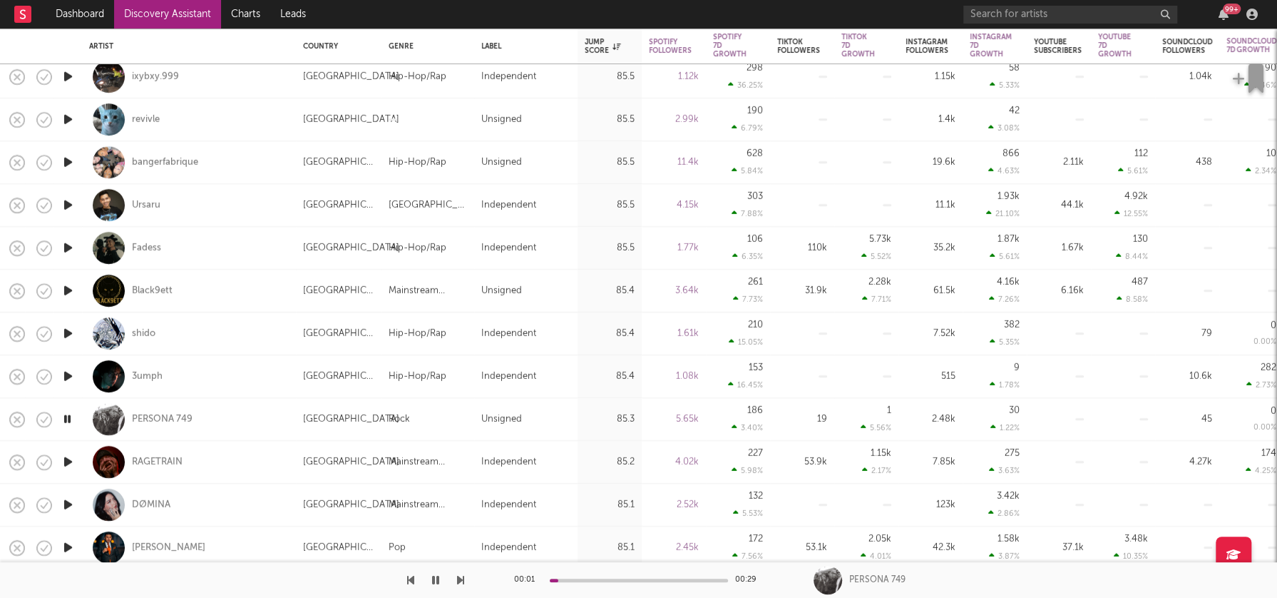
click at [71, 460] on icon "button" at bounding box center [68, 462] width 15 height 18
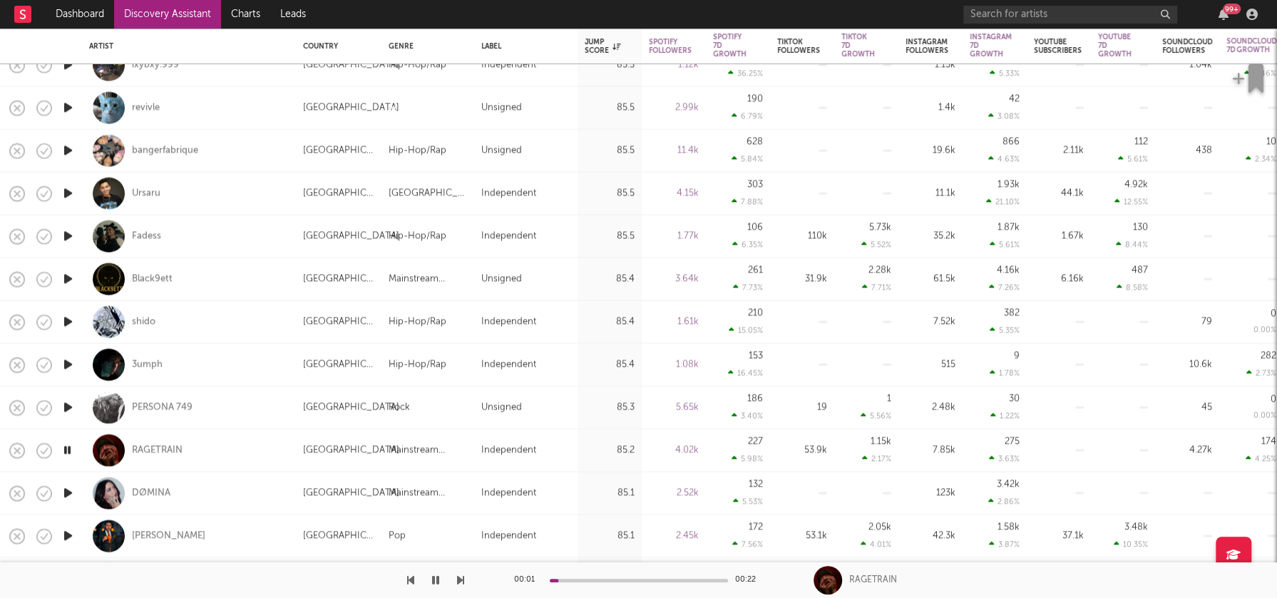
click at [69, 492] on icon "button" at bounding box center [68, 493] width 15 height 18
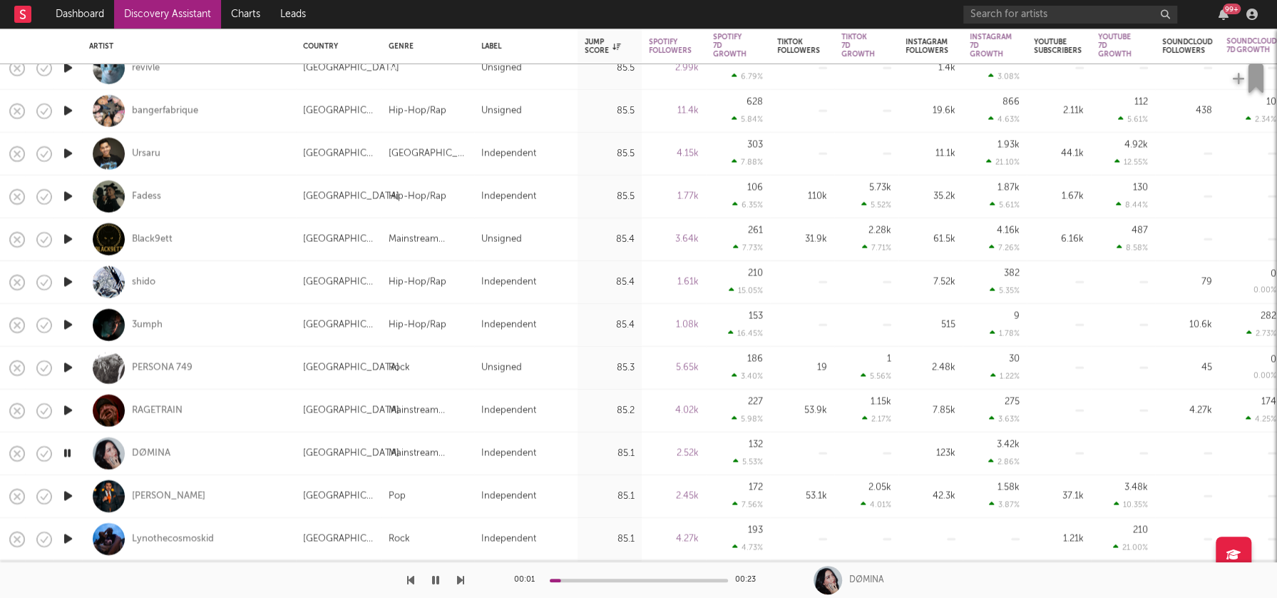
click at [71, 495] on icon "button" at bounding box center [68, 496] width 15 height 18
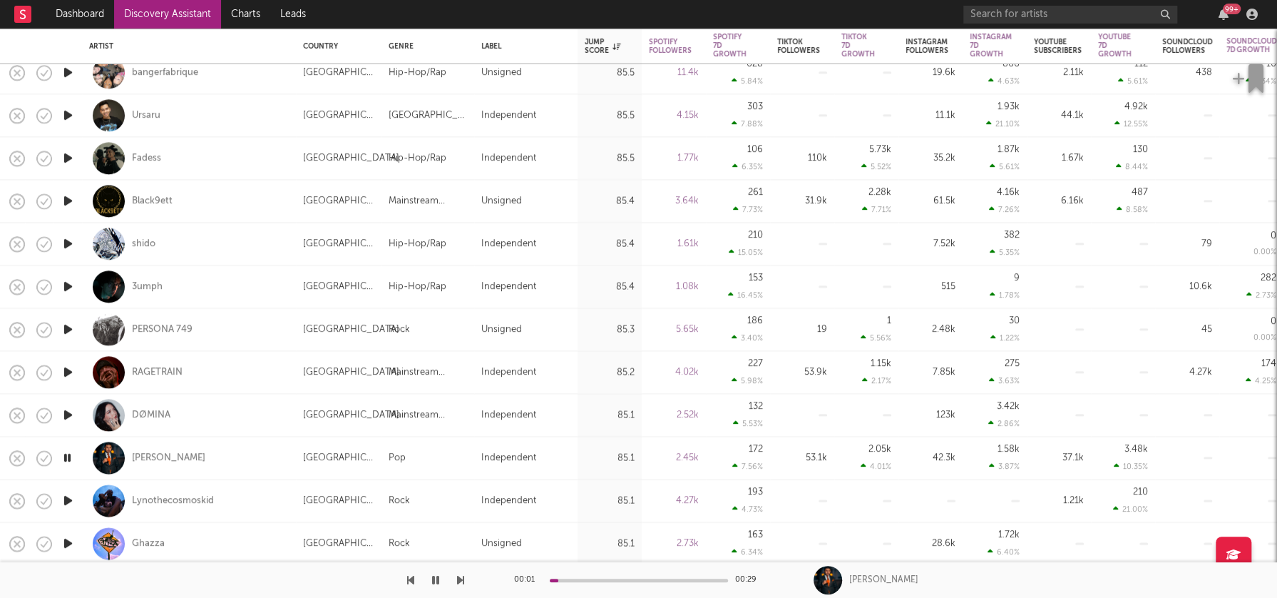
click at [71, 499] on icon "button" at bounding box center [68, 500] width 15 height 18
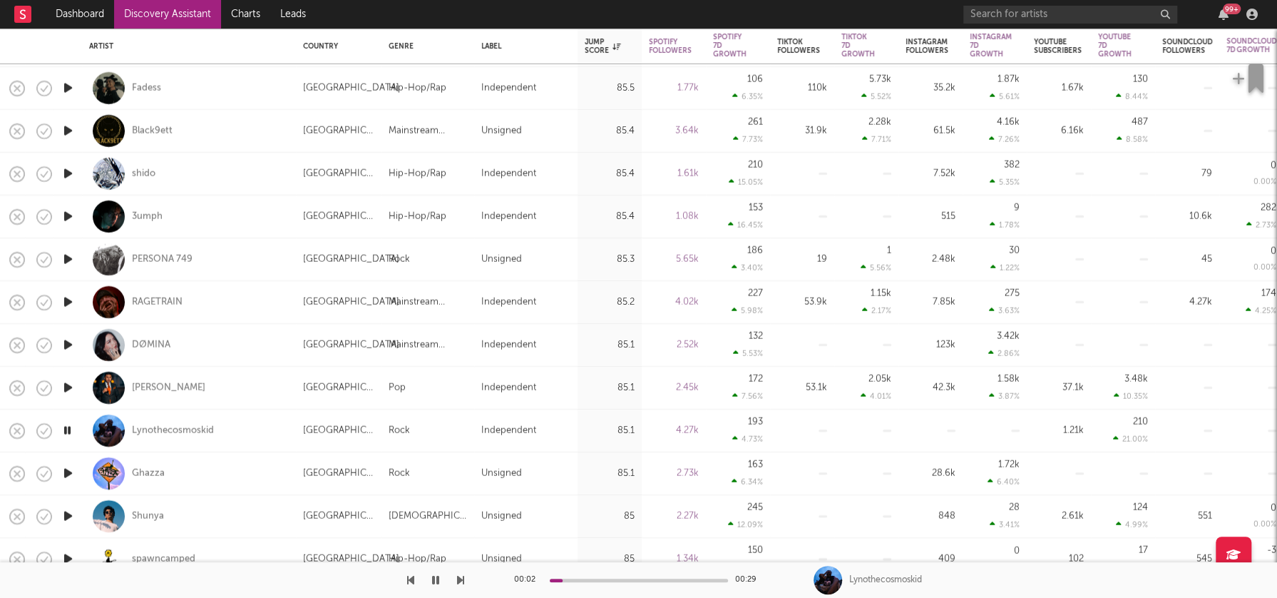
click at [70, 514] on icon "button" at bounding box center [68, 516] width 15 height 18
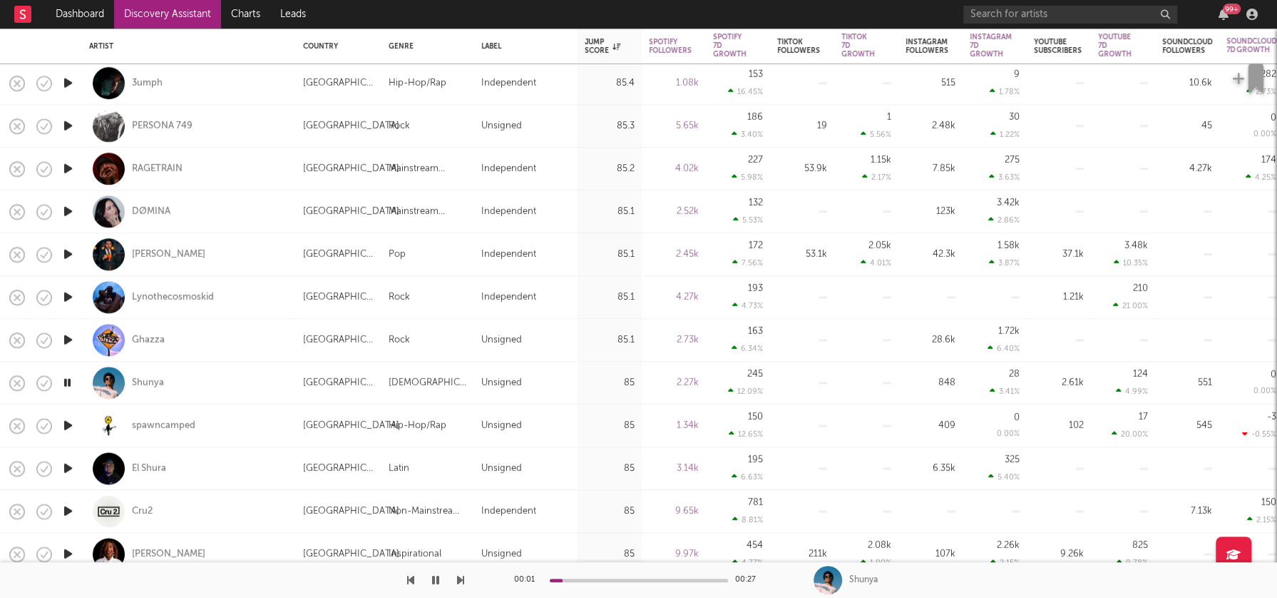
click at [71, 468] on icon "button" at bounding box center [68, 468] width 15 height 18
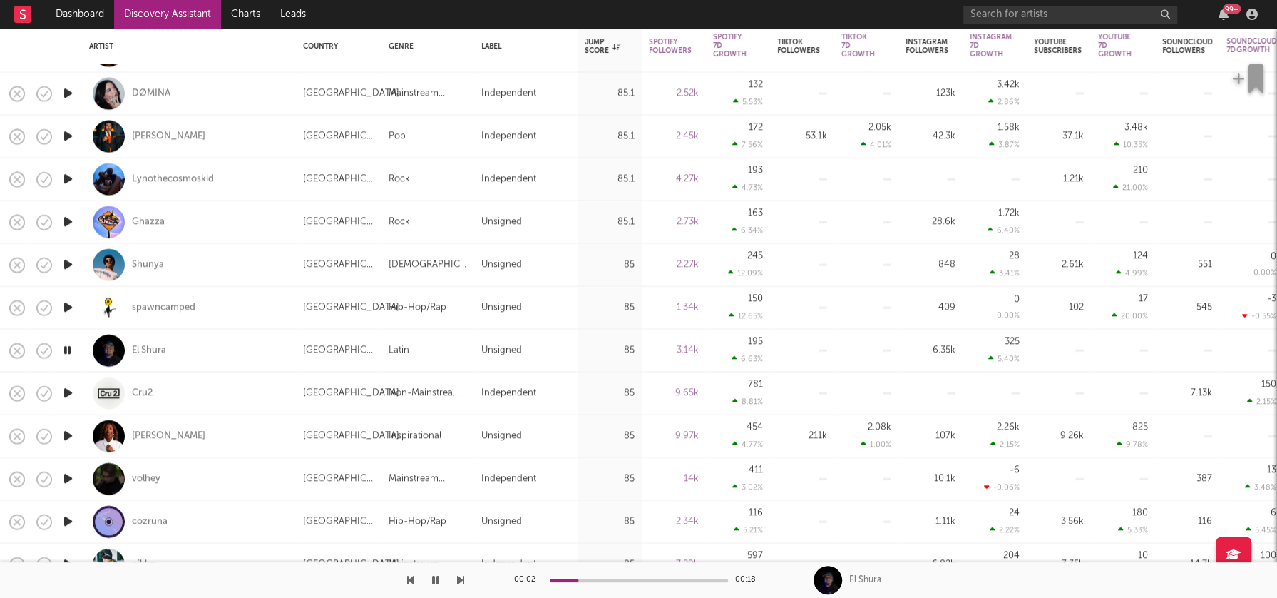
click at [71, 481] on icon "button" at bounding box center [68, 479] width 15 height 18
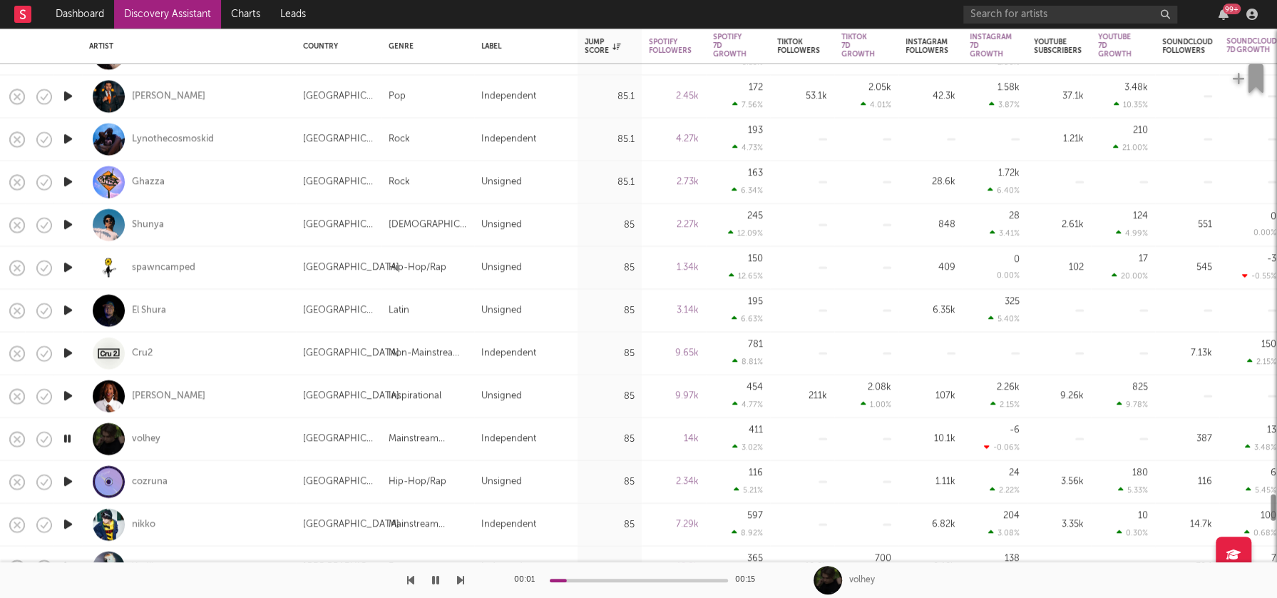
click at [72, 480] on icon "button" at bounding box center [68, 482] width 15 height 18
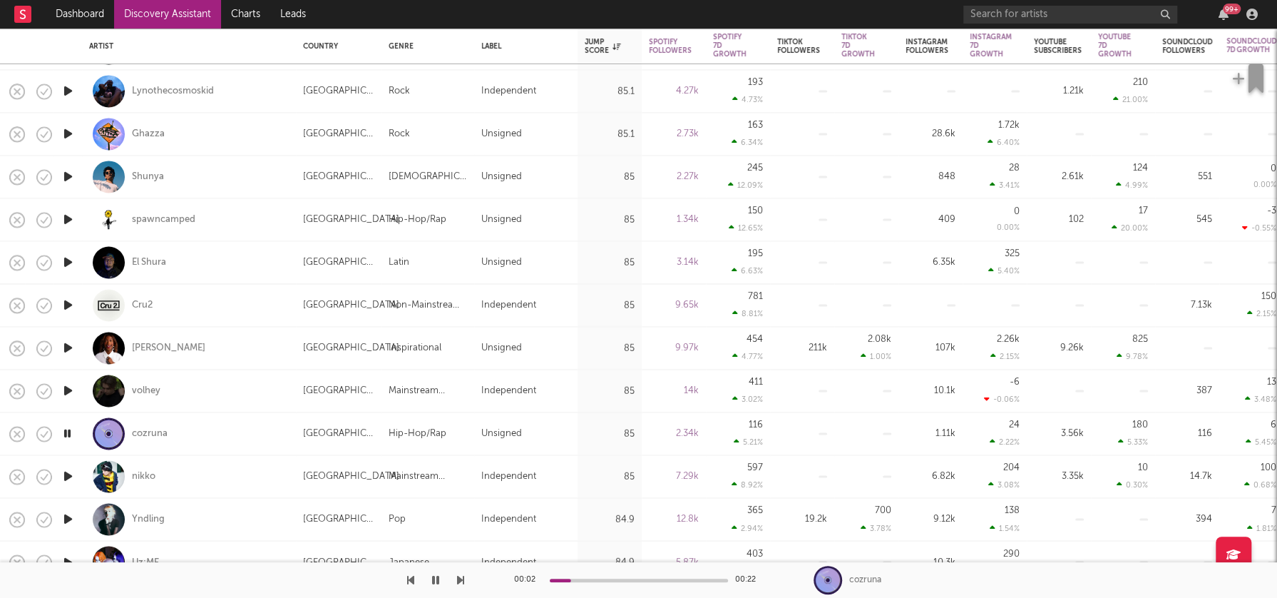
click at [68, 476] on icon "button" at bounding box center [68, 476] width 15 height 18
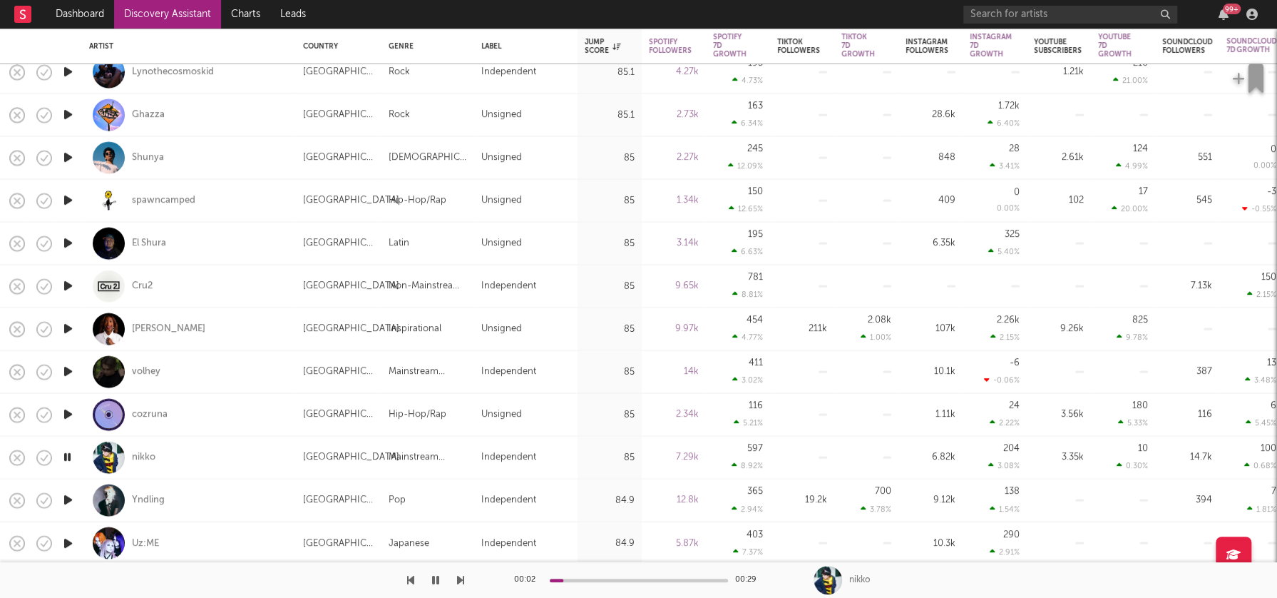
click at [69, 499] on icon "button" at bounding box center [68, 500] width 15 height 18
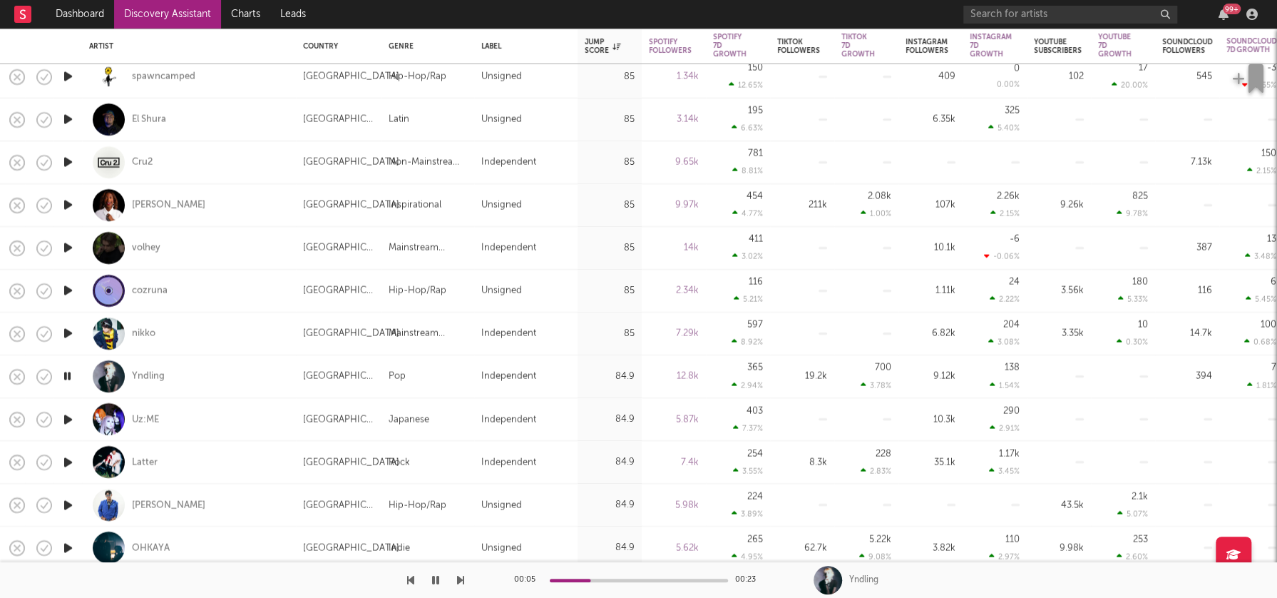
click at [76, 416] on div at bounding box center [67, 419] width 29 height 43
select select "1w"
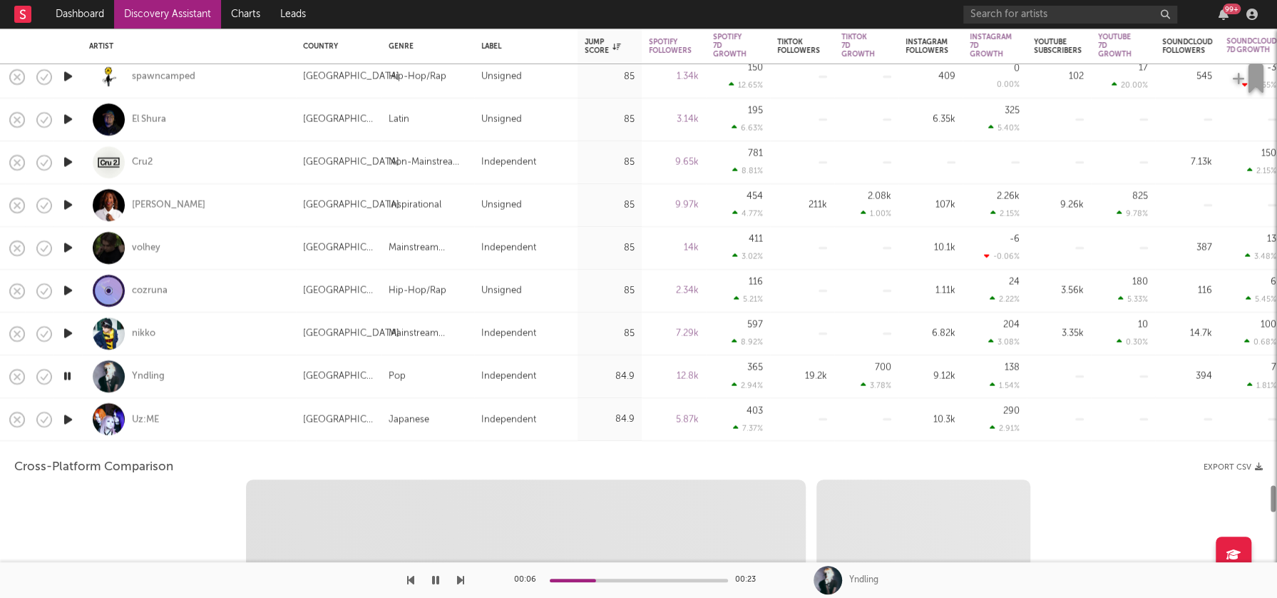
click at [67, 418] on icon "button" at bounding box center [68, 419] width 15 height 18
select select "1w"
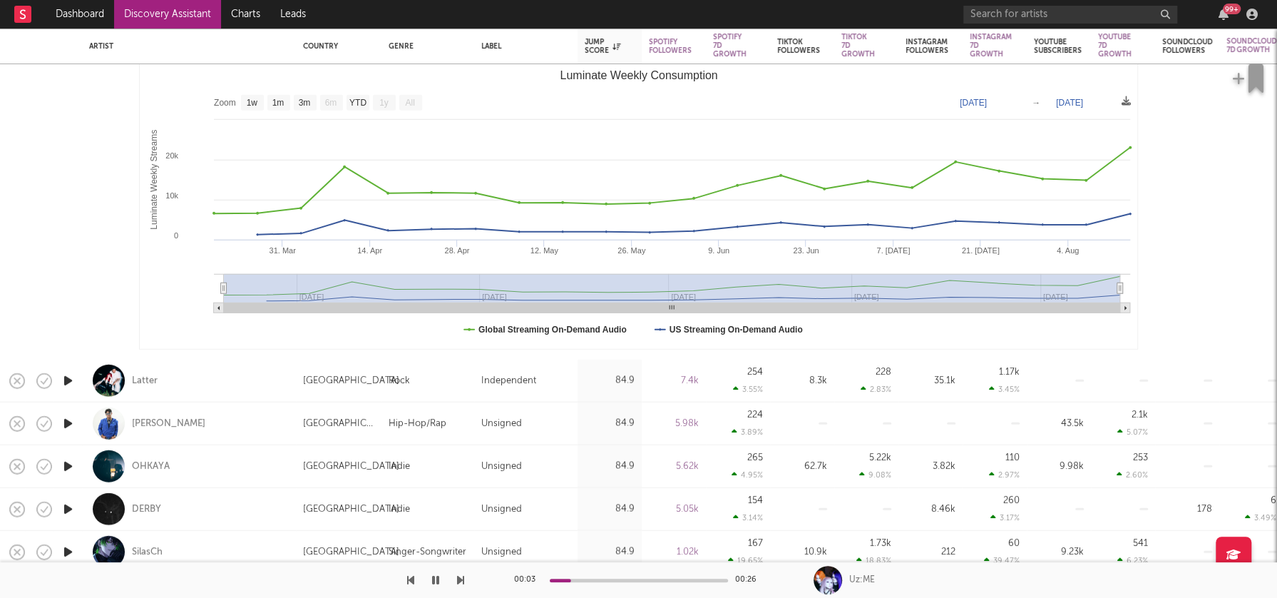
click at [68, 379] on icon "button" at bounding box center [68, 381] width 15 height 18
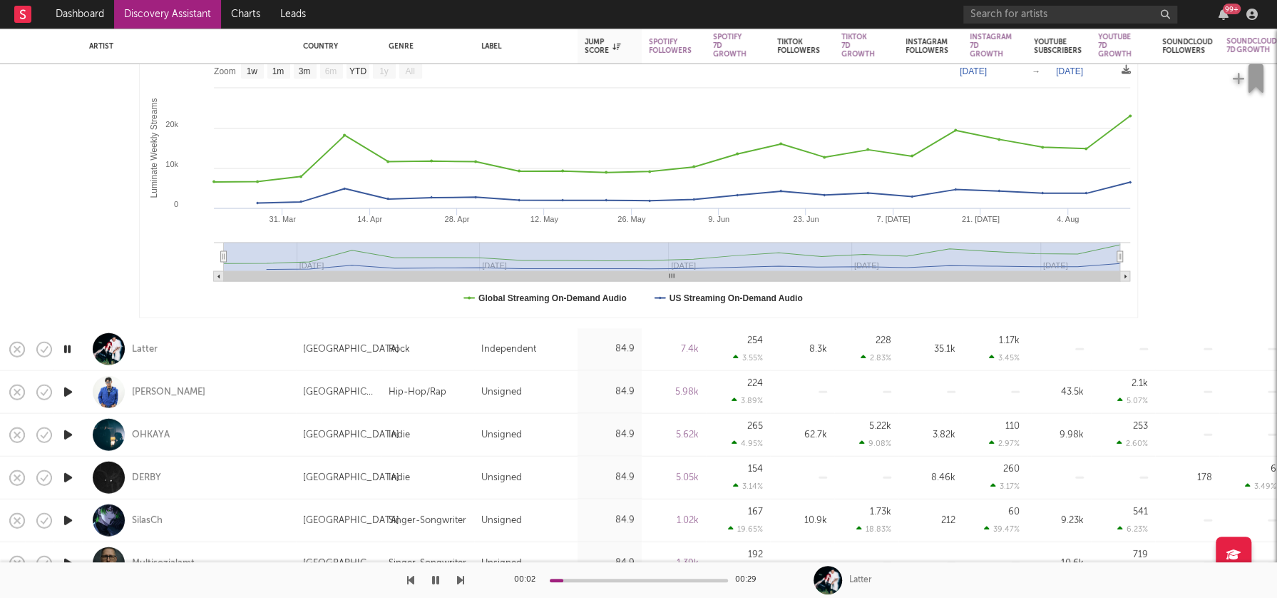
click at [67, 389] on icon "button" at bounding box center [68, 392] width 15 height 18
click at [68, 391] on icon "button" at bounding box center [68, 392] width 14 height 18
select select "1m"
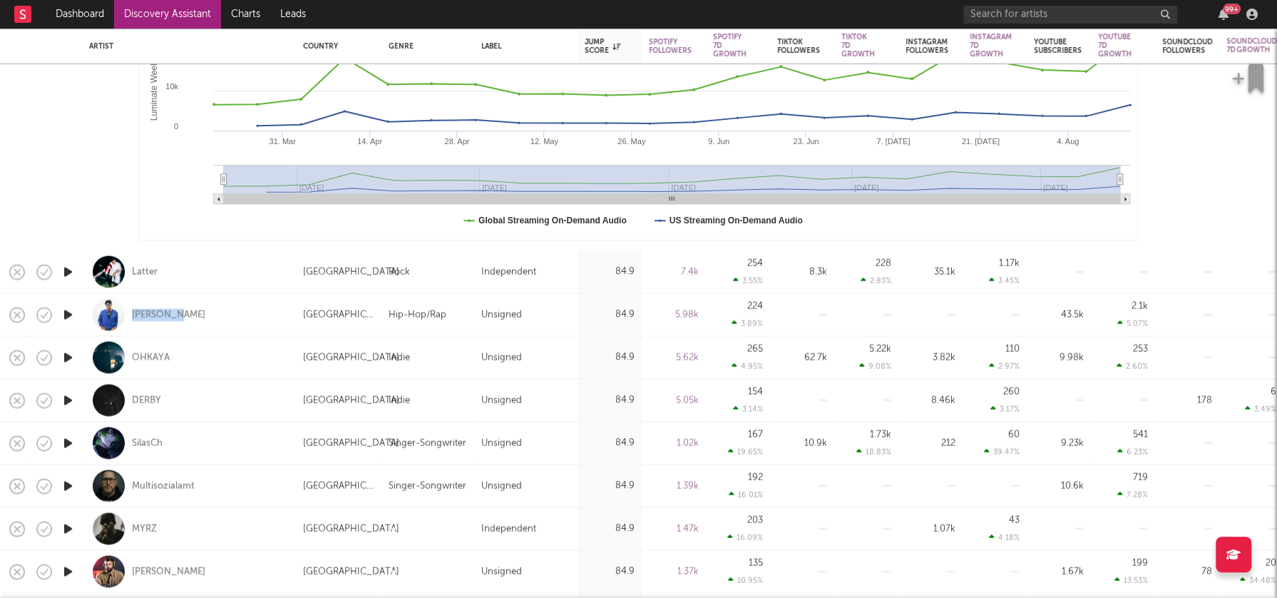
click at [69, 358] on icon "button" at bounding box center [68, 358] width 15 height 18
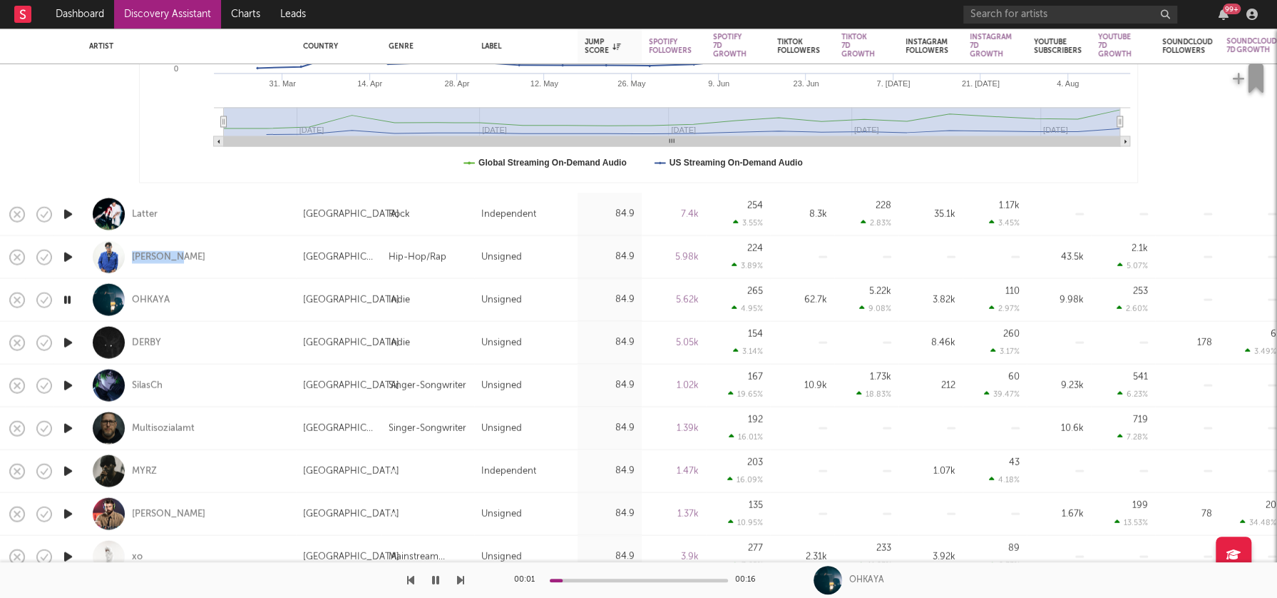
click at [67, 341] on icon "button" at bounding box center [68, 343] width 15 height 18
click at [68, 383] on icon "button" at bounding box center [68, 386] width 15 height 18
click at [67, 426] on icon "button" at bounding box center [68, 428] width 15 height 18
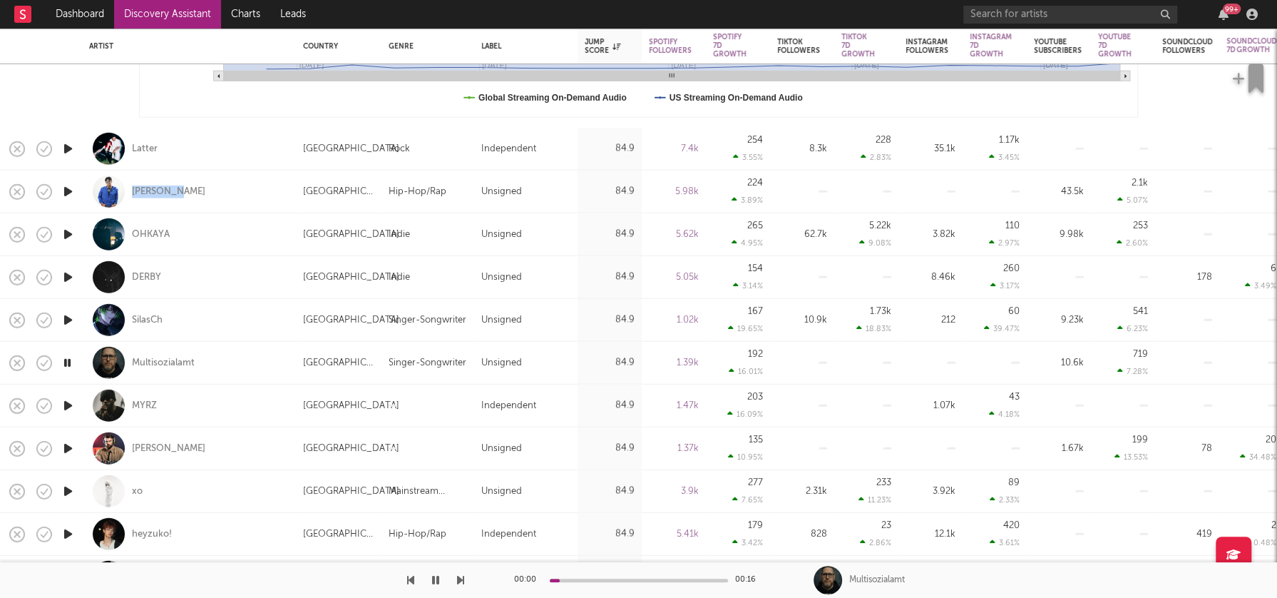
click at [71, 403] on icon "button" at bounding box center [68, 406] width 15 height 18
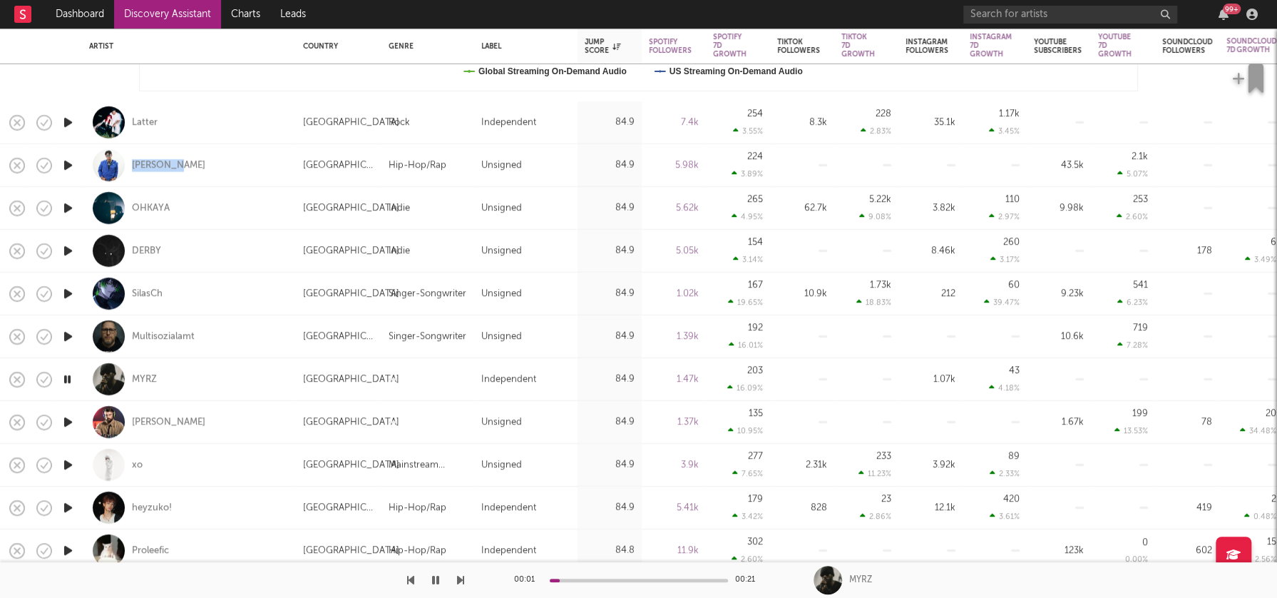
click at [66, 423] on icon "button" at bounding box center [68, 422] width 15 height 18
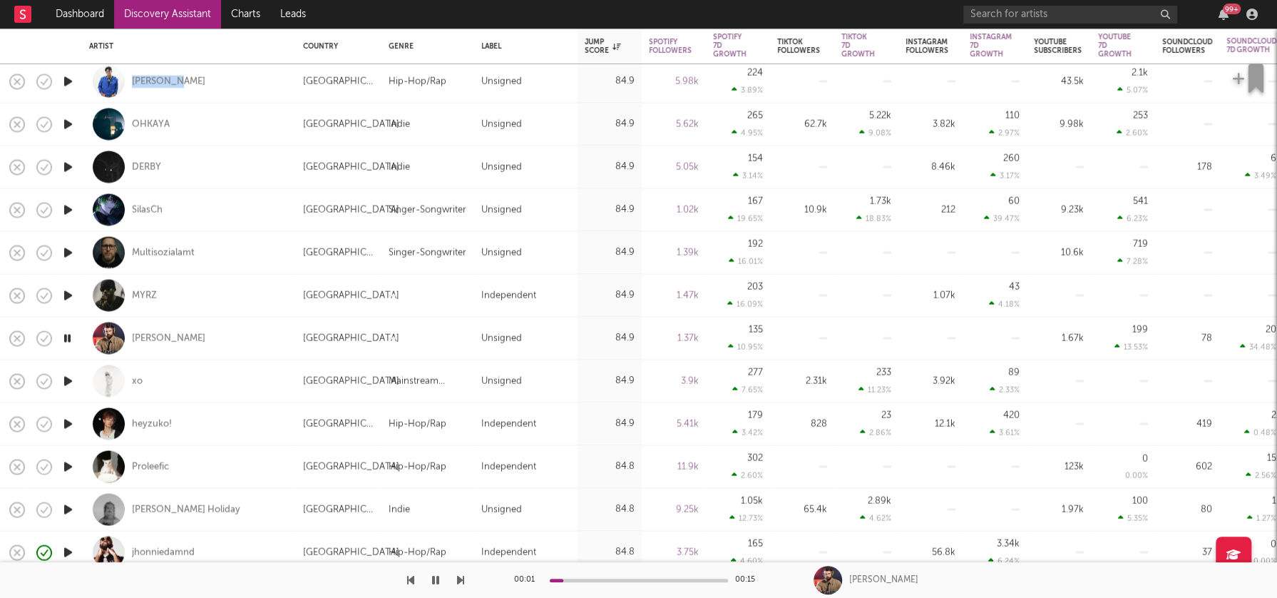
click at [69, 379] on icon "button" at bounding box center [68, 381] width 15 height 18
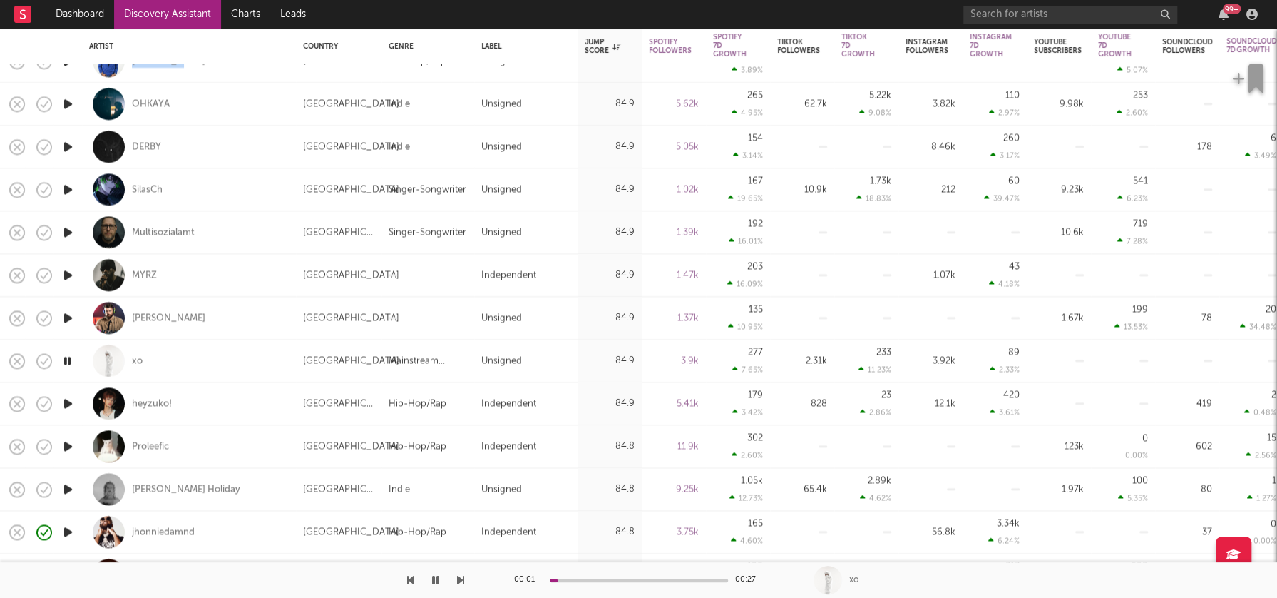
click at [69, 402] on icon "button" at bounding box center [68, 403] width 15 height 18
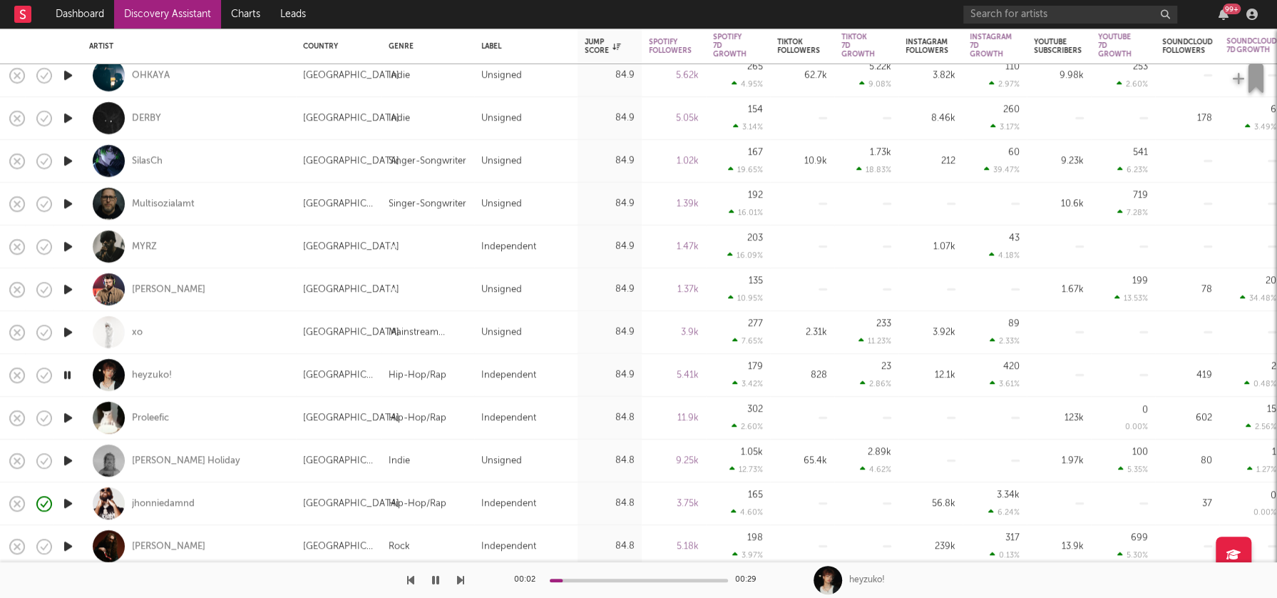
click at [69, 417] on icon "button" at bounding box center [68, 418] width 15 height 18
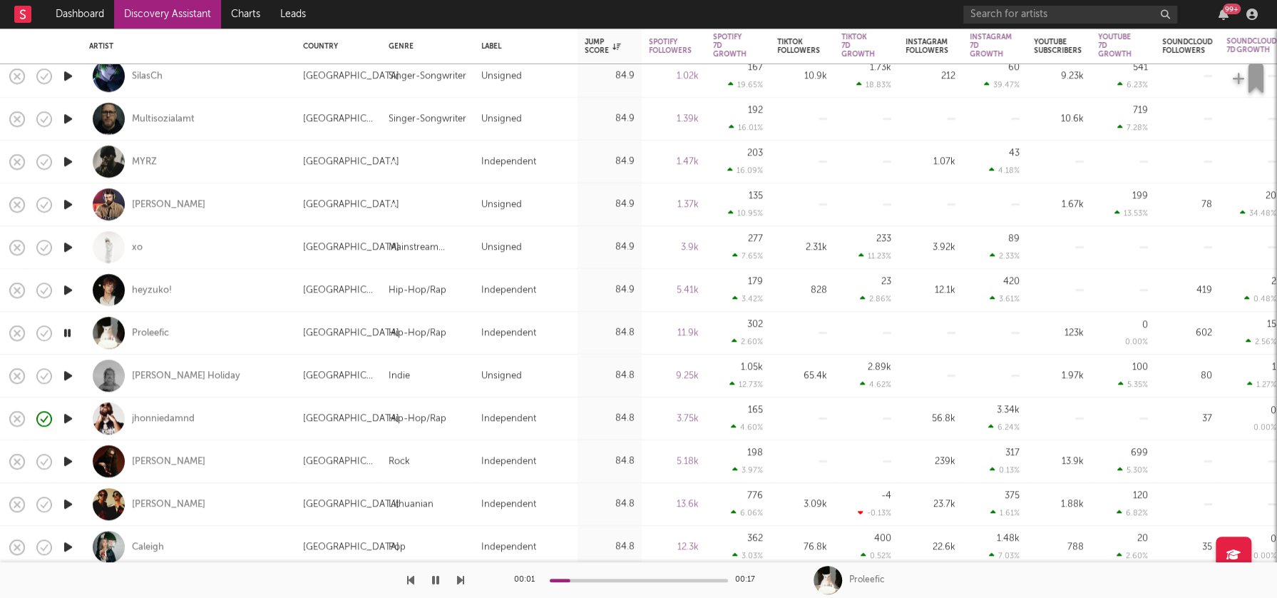
click at [69, 375] on icon "button" at bounding box center [68, 376] width 15 height 18
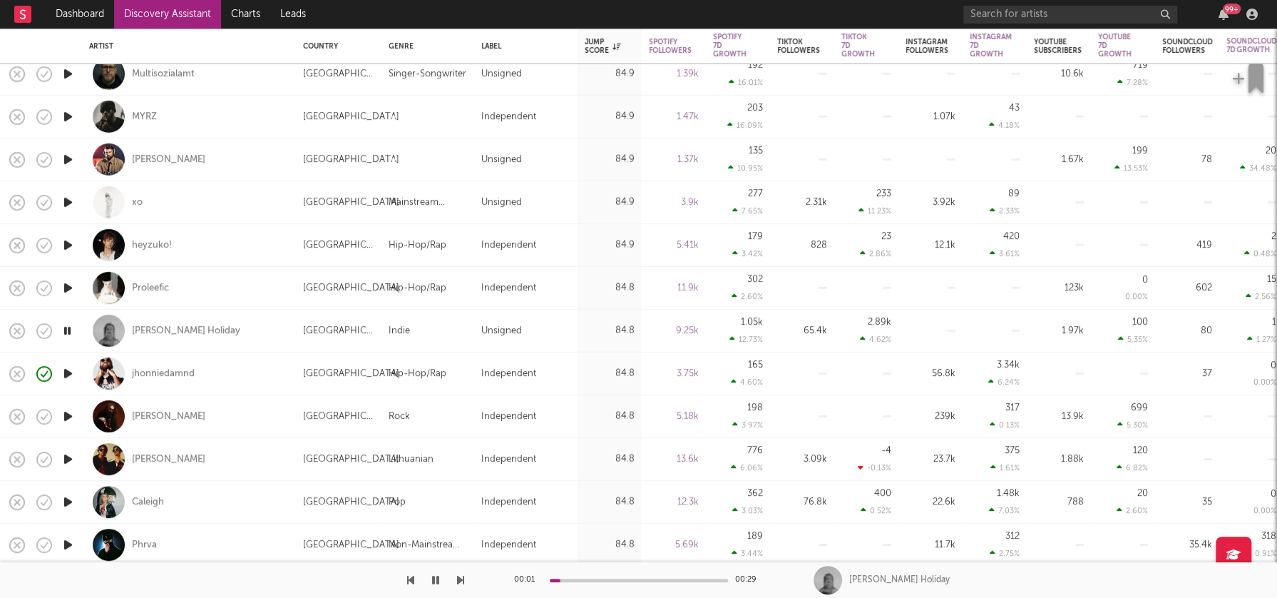
click at [68, 418] on icon "button" at bounding box center [68, 416] width 15 height 18
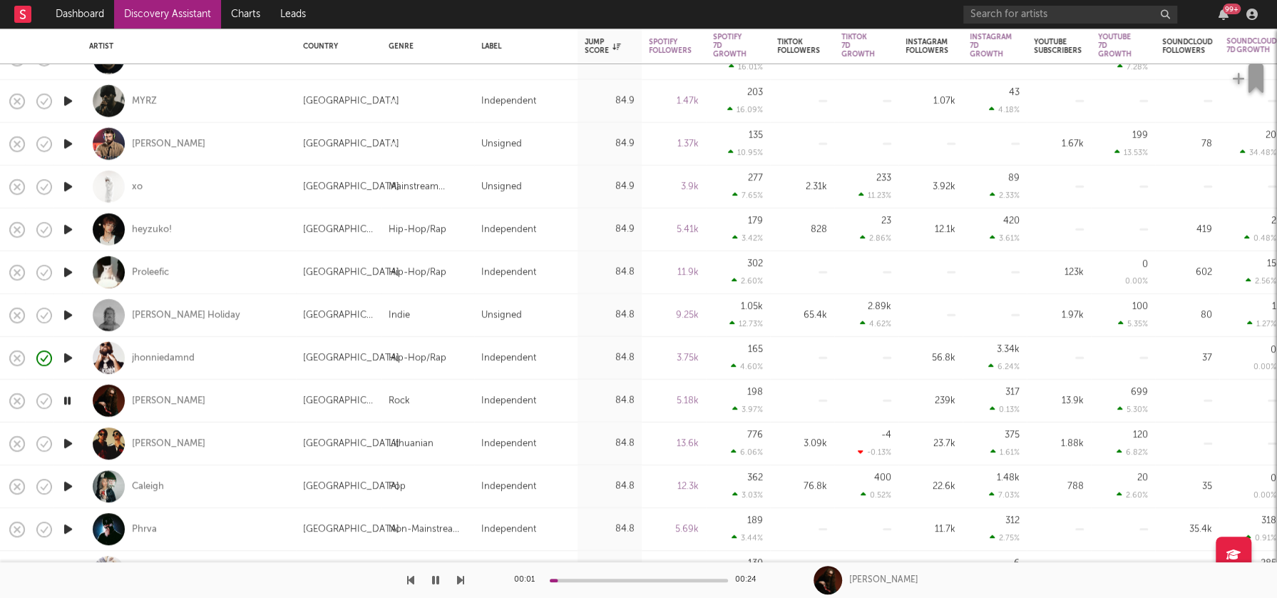
click at [71, 445] on icon "button" at bounding box center [68, 443] width 15 height 18
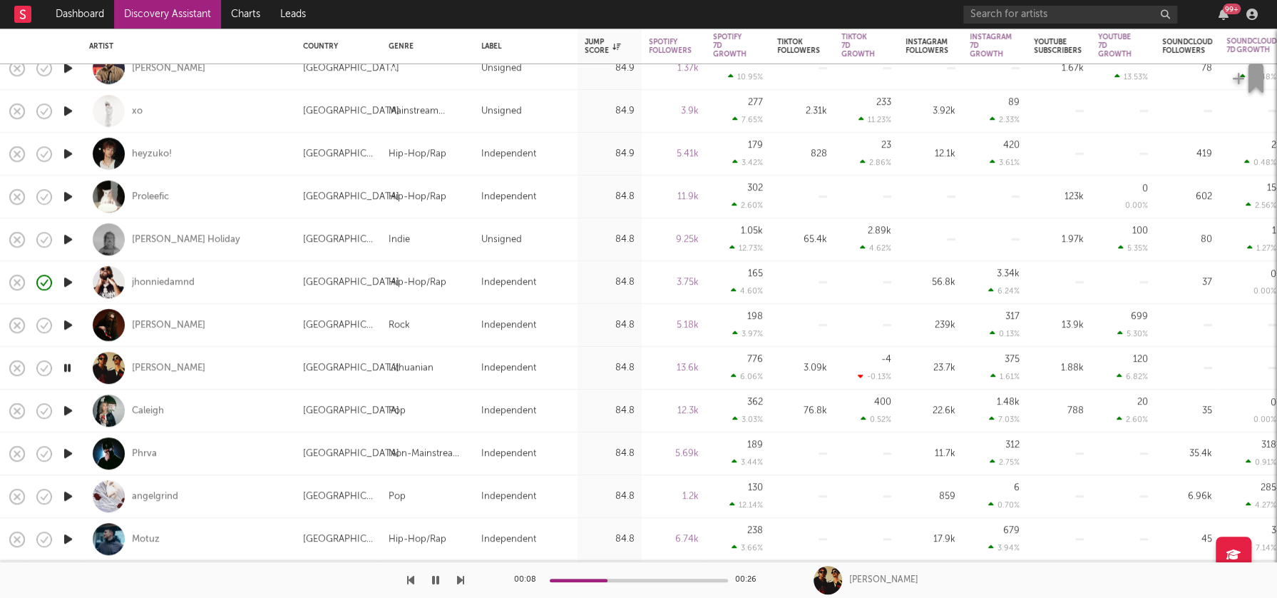
click at [64, 412] on icon "button" at bounding box center [68, 411] width 15 height 18
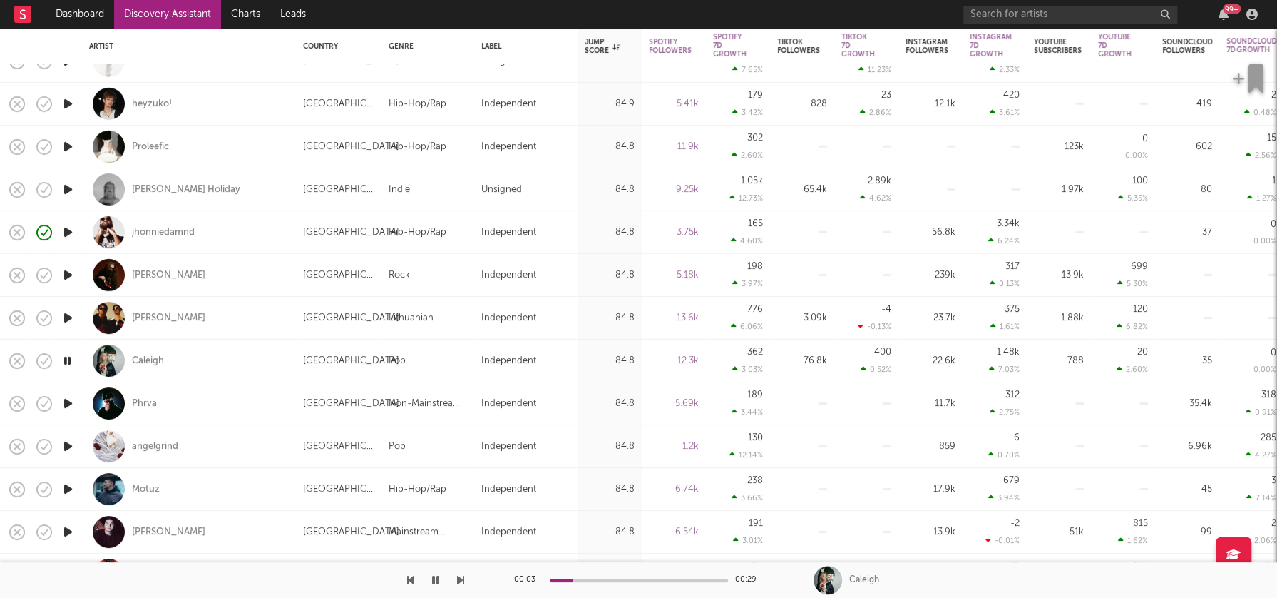
click at [68, 402] on icon "button" at bounding box center [68, 403] width 15 height 18
click at [71, 446] on icon "button" at bounding box center [68, 446] width 15 height 18
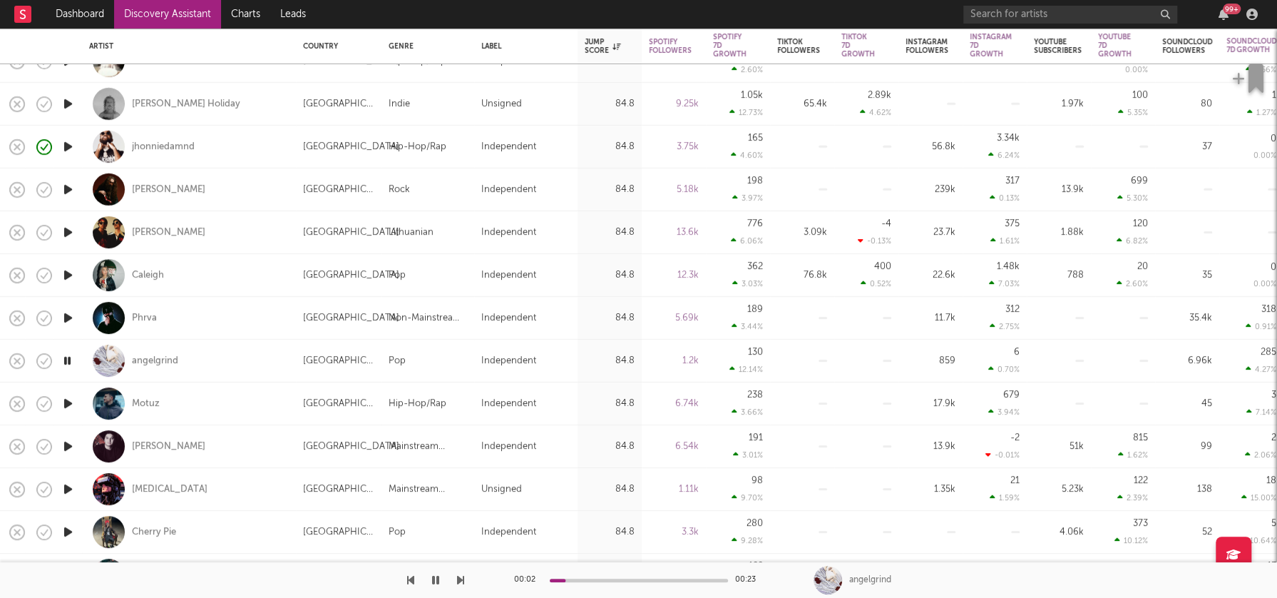
click at [65, 444] on icon "button" at bounding box center [68, 446] width 15 height 18
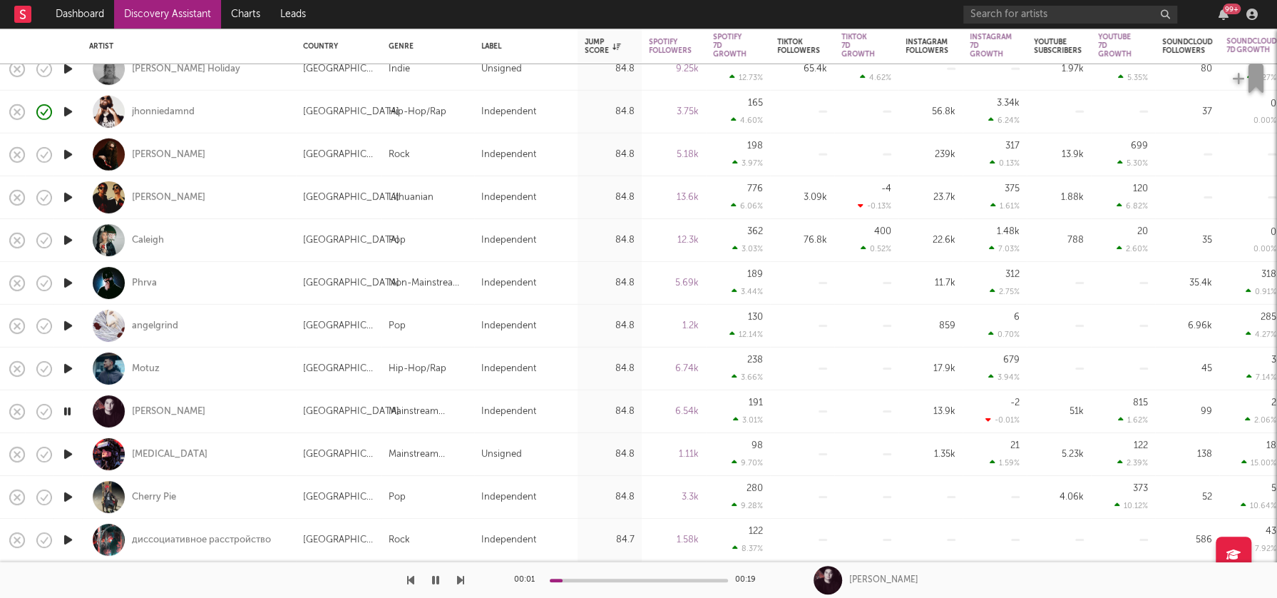
click at [70, 451] on icon "button" at bounding box center [68, 454] width 15 height 18
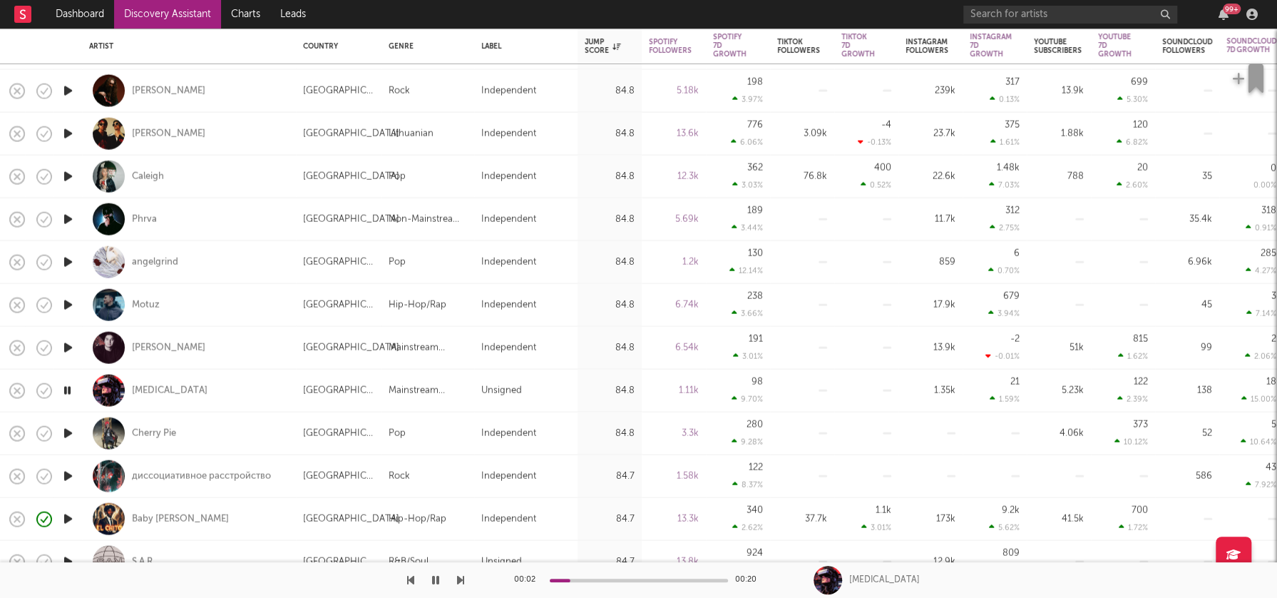
click at [67, 431] on icon "button" at bounding box center [68, 433] width 15 height 18
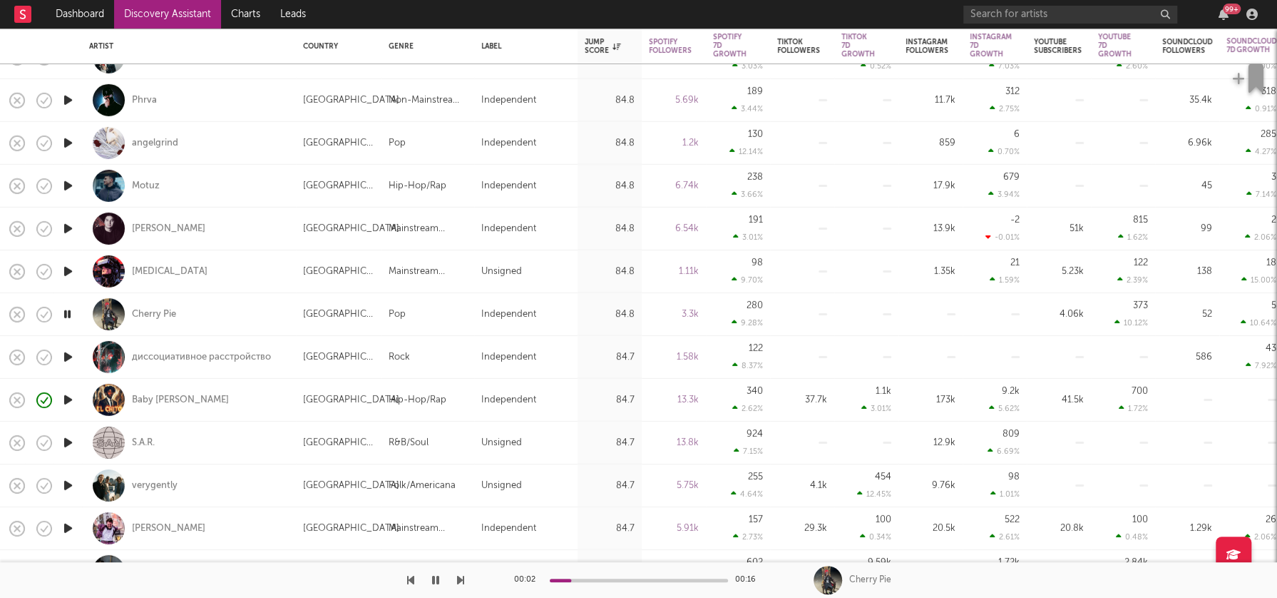
click at [70, 439] on icon "button" at bounding box center [68, 443] width 15 height 18
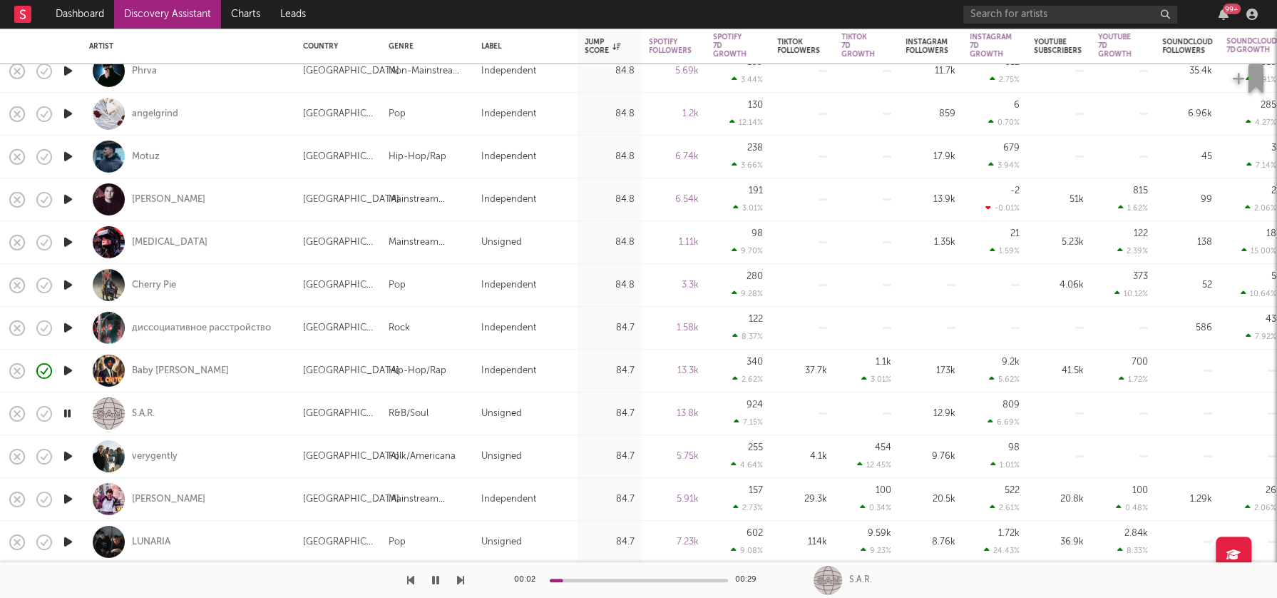
click at [68, 456] on icon "button" at bounding box center [68, 456] width 15 height 18
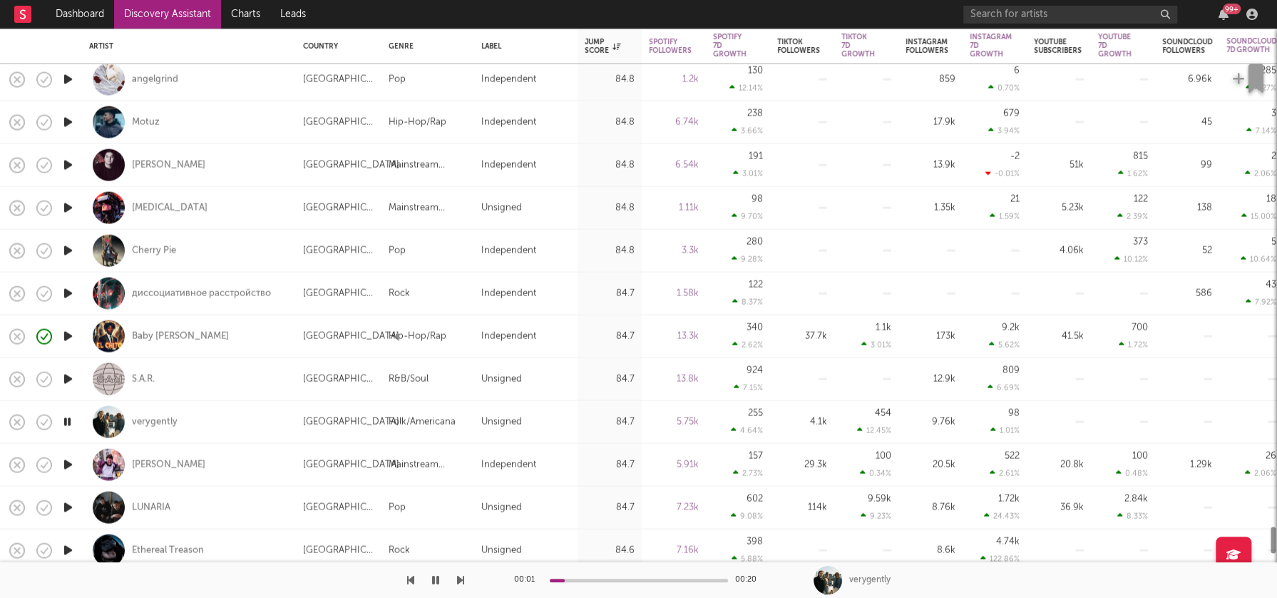
click at [68, 467] on icon "button" at bounding box center [68, 465] width 15 height 18
click at [68, 505] on icon "button" at bounding box center [68, 508] width 15 height 18
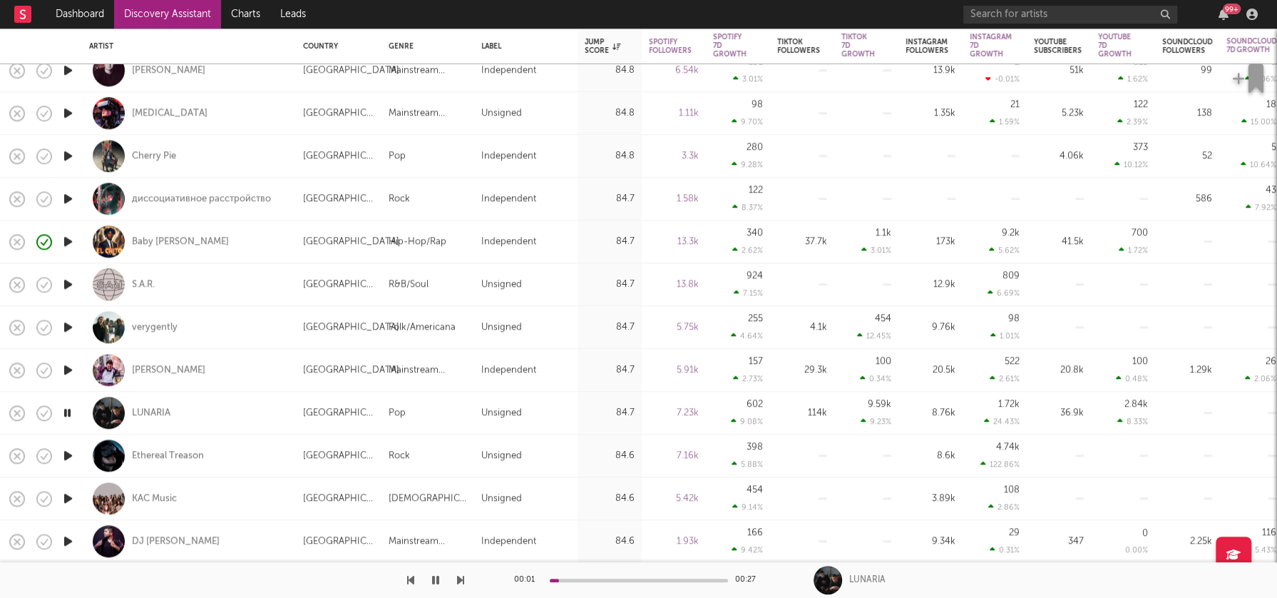
click at [71, 455] on icon "button" at bounding box center [68, 455] width 15 height 18
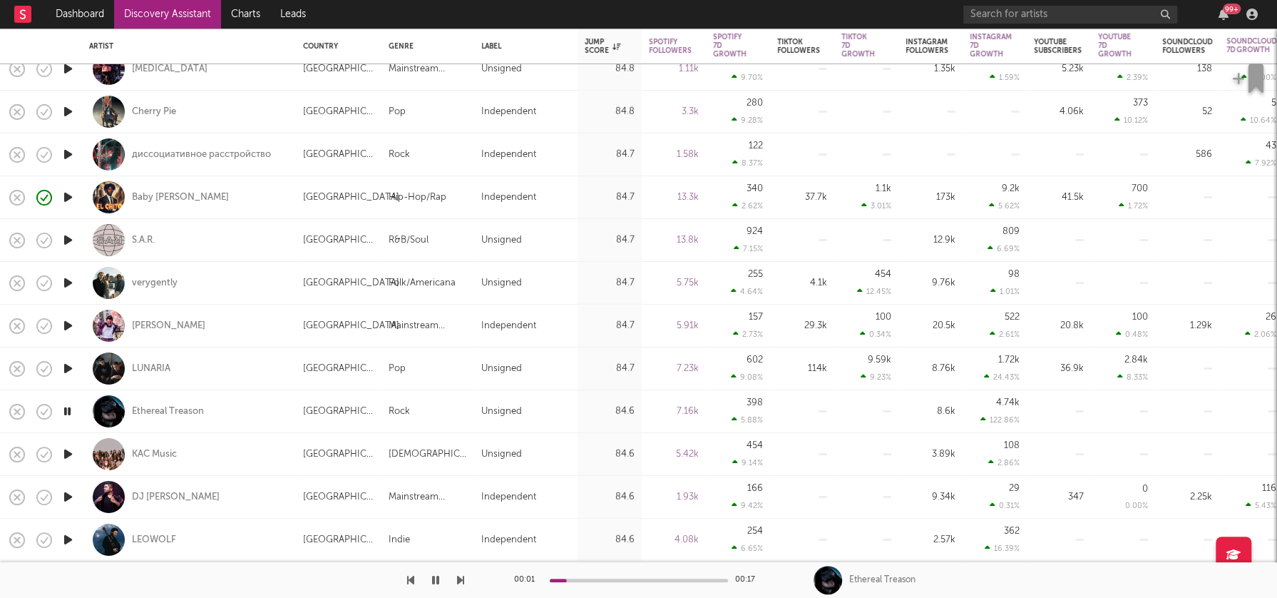
click at [67, 452] on icon "button" at bounding box center [68, 454] width 15 height 18
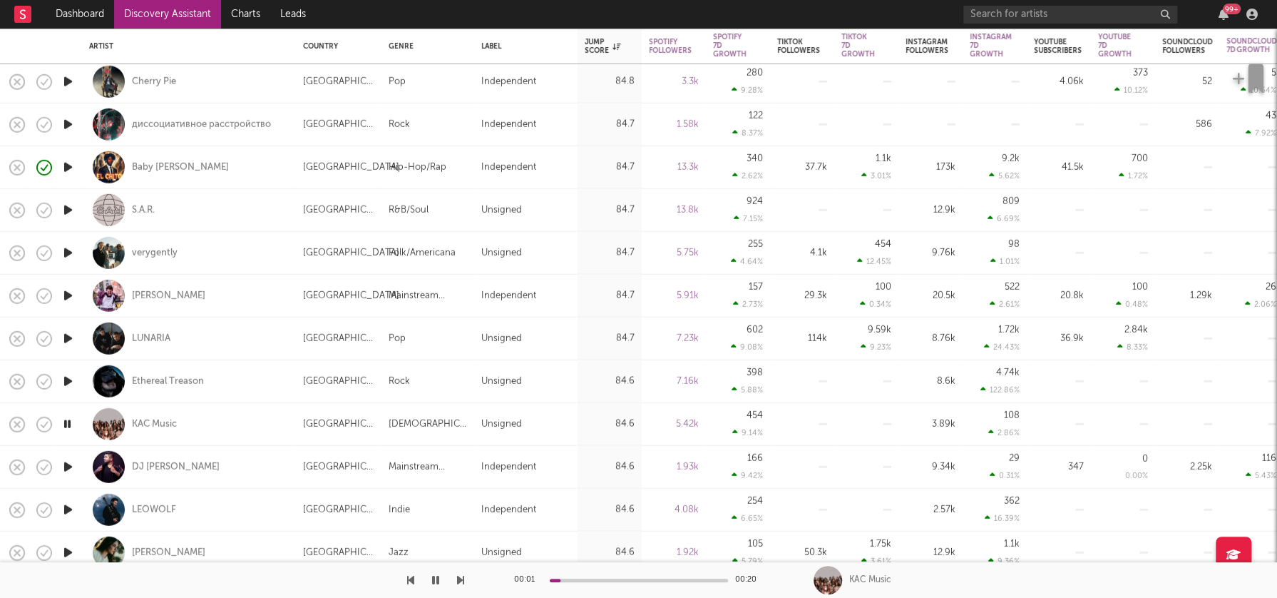
click at [68, 462] on icon "button" at bounding box center [68, 467] width 15 height 18
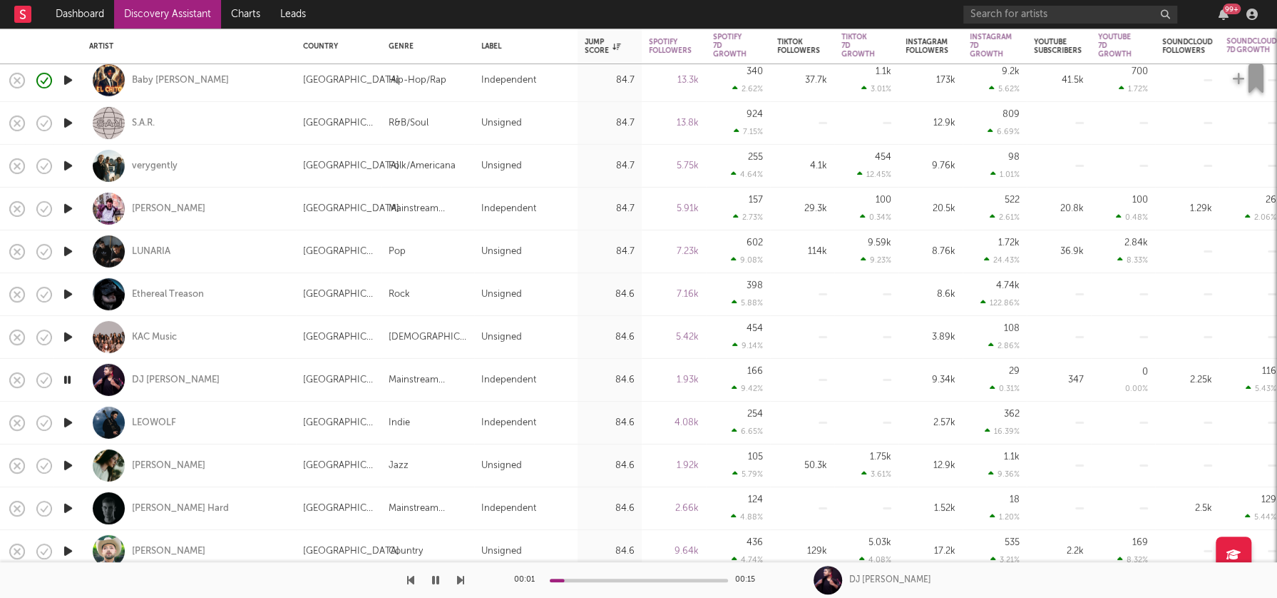
click at [70, 462] on icon "button" at bounding box center [68, 465] width 15 height 18
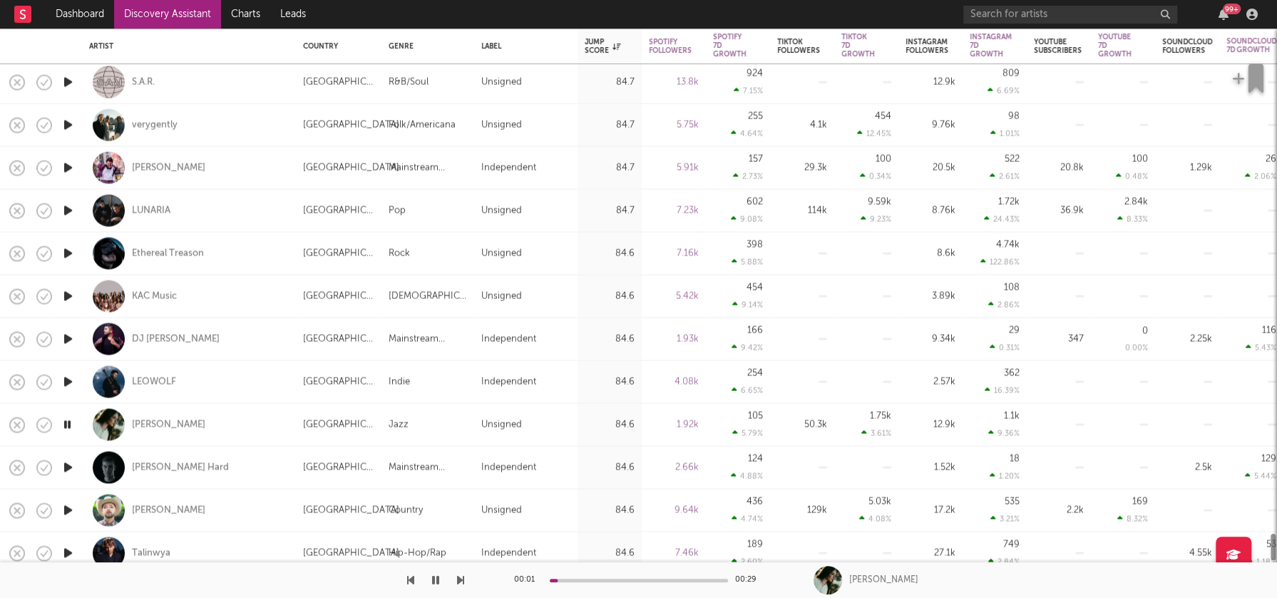
click at [69, 462] on icon "button" at bounding box center [68, 468] width 15 height 18
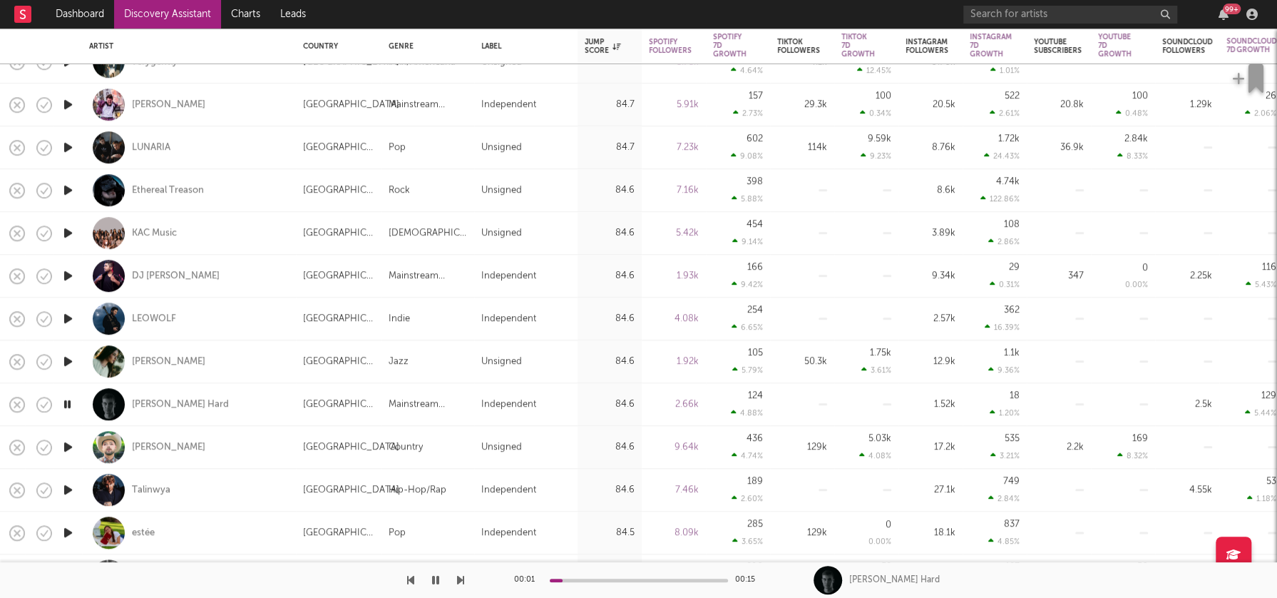
click at [66, 487] on icon "button" at bounding box center [68, 490] width 15 height 18
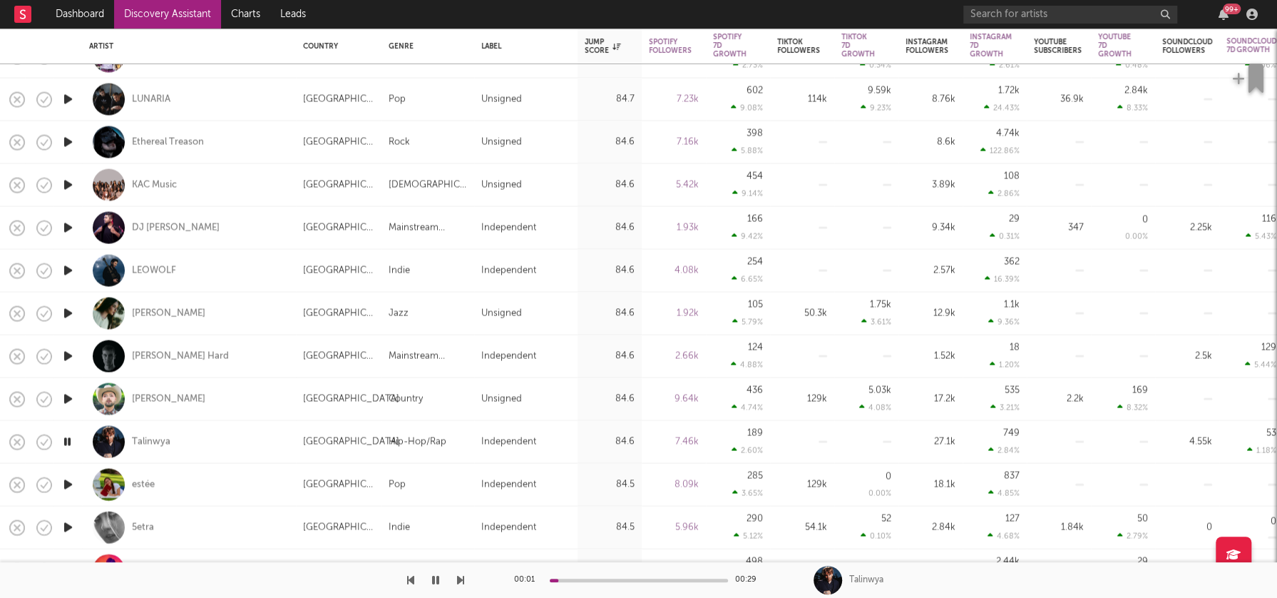
click at [68, 483] on icon "button" at bounding box center [68, 485] width 15 height 18
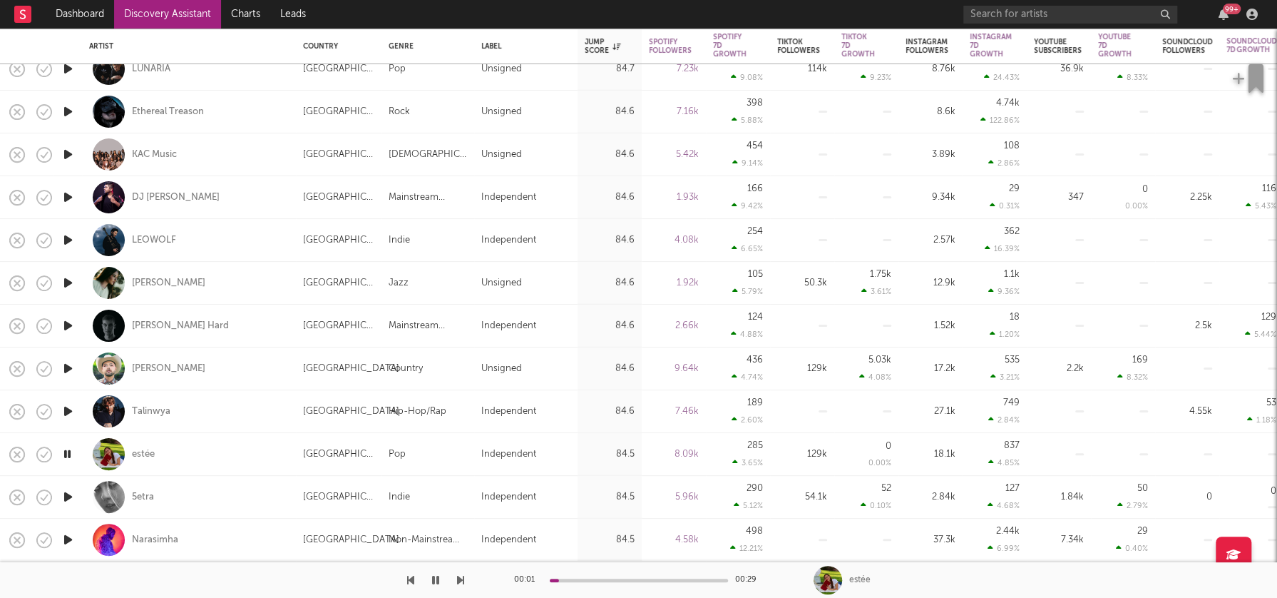
click at [68, 494] on icon "button" at bounding box center [68, 497] width 15 height 18
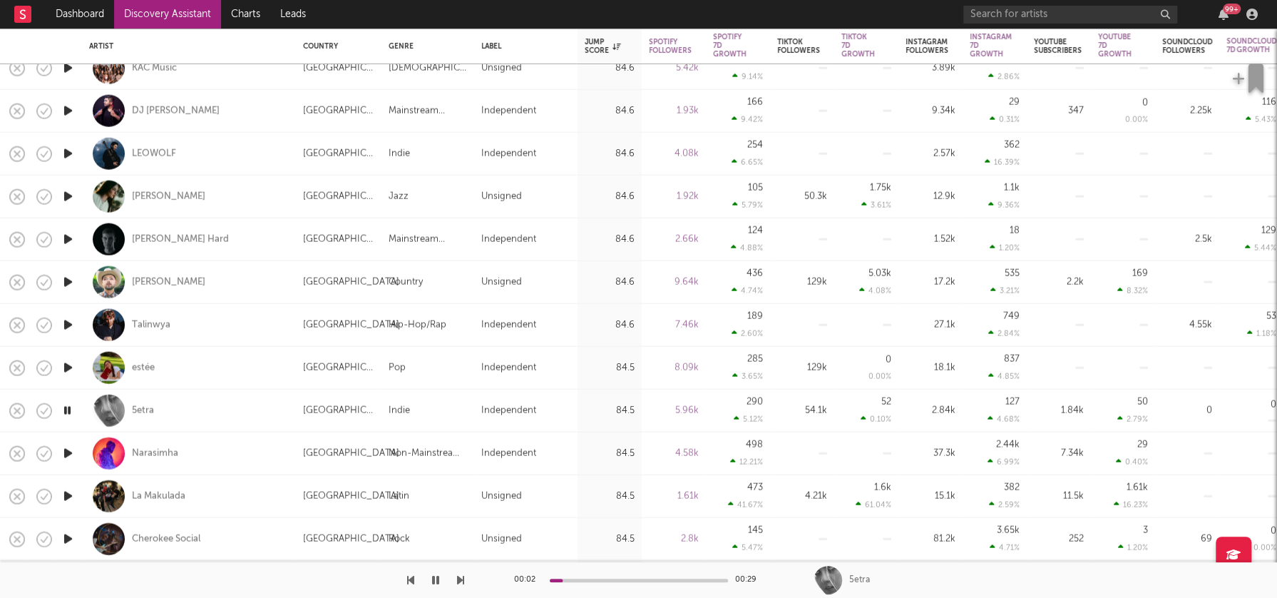
click at [68, 450] on icon "button" at bounding box center [68, 453] width 15 height 18
click at [67, 494] on icon "button" at bounding box center [68, 496] width 15 height 18
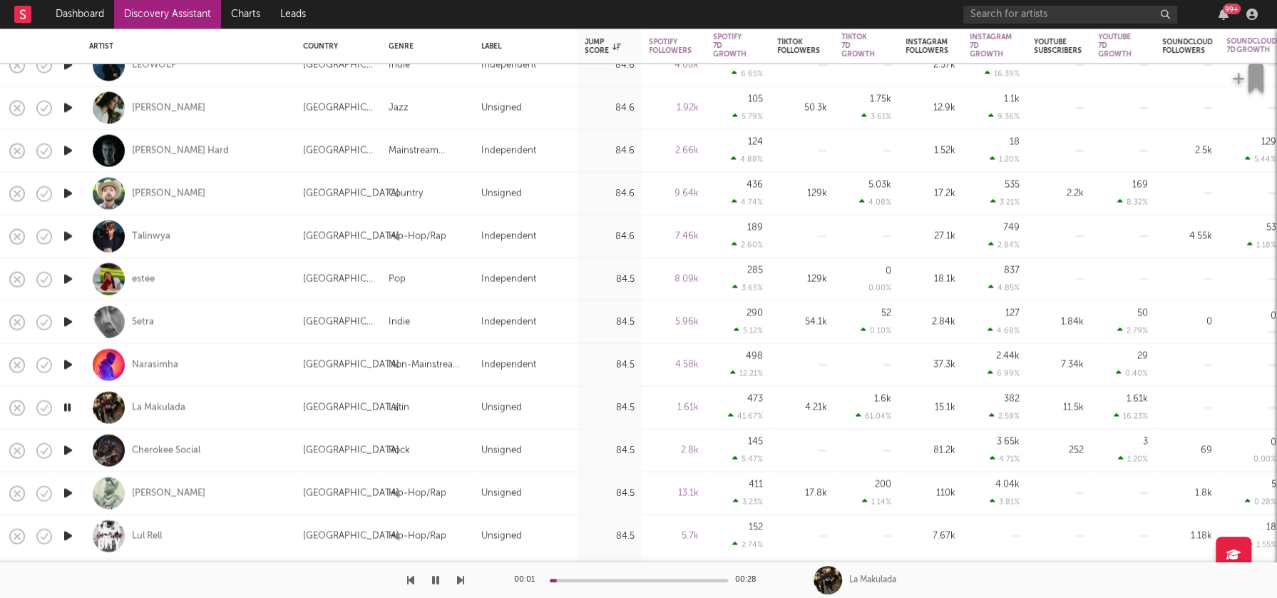
click at [70, 449] on icon "button" at bounding box center [68, 450] width 15 height 18
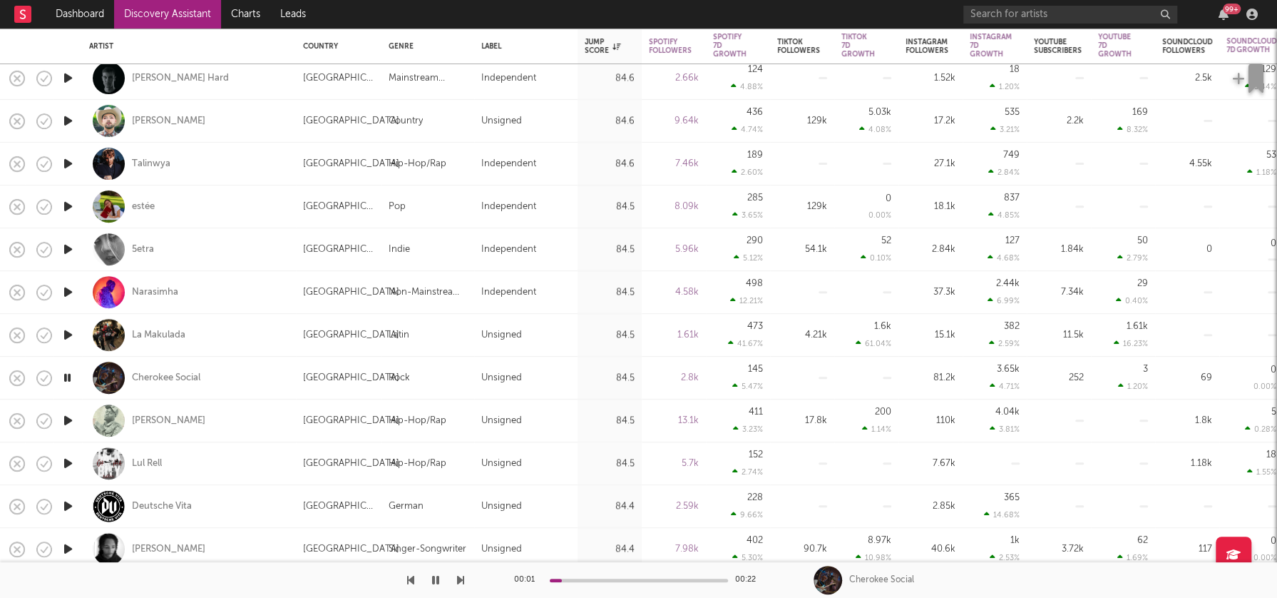
click at [72, 462] on icon "button" at bounding box center [68, 463] width 15 height 18
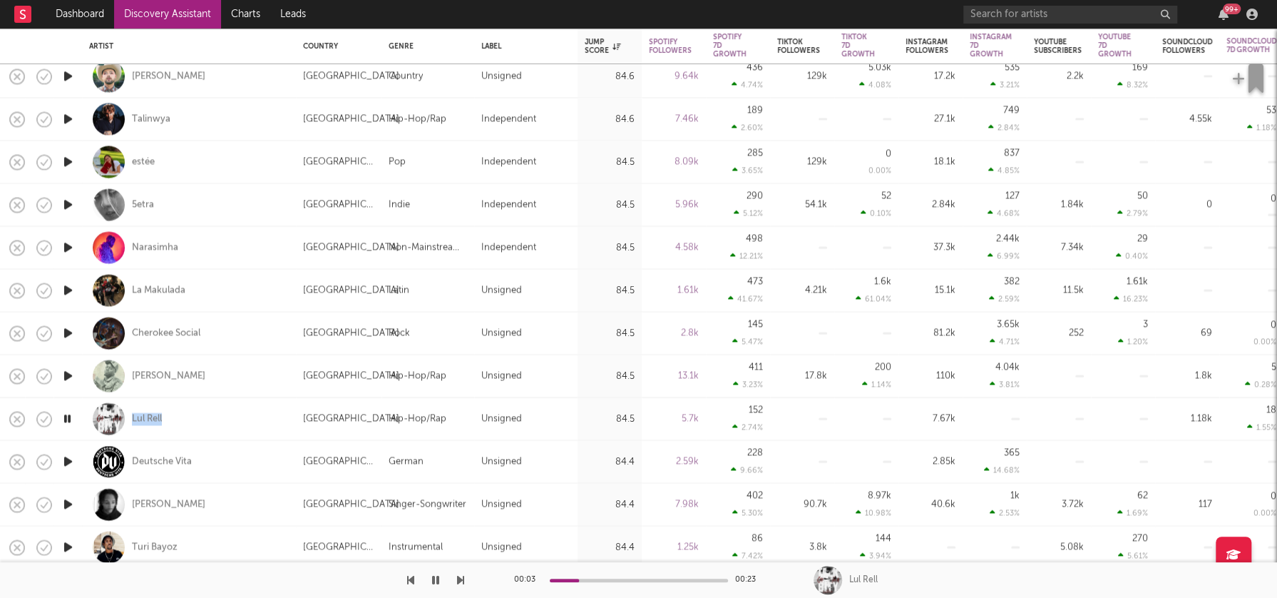
click at [68, 461] on icon "button" at bounding box center [68, 462] width 15 height 18
click at [68, 419] on icon "button" at bounding box center [68, 417] width 15 height 18
click at [68, 414] on icon "button" at bounding box center [68, 417] width 14 height 18
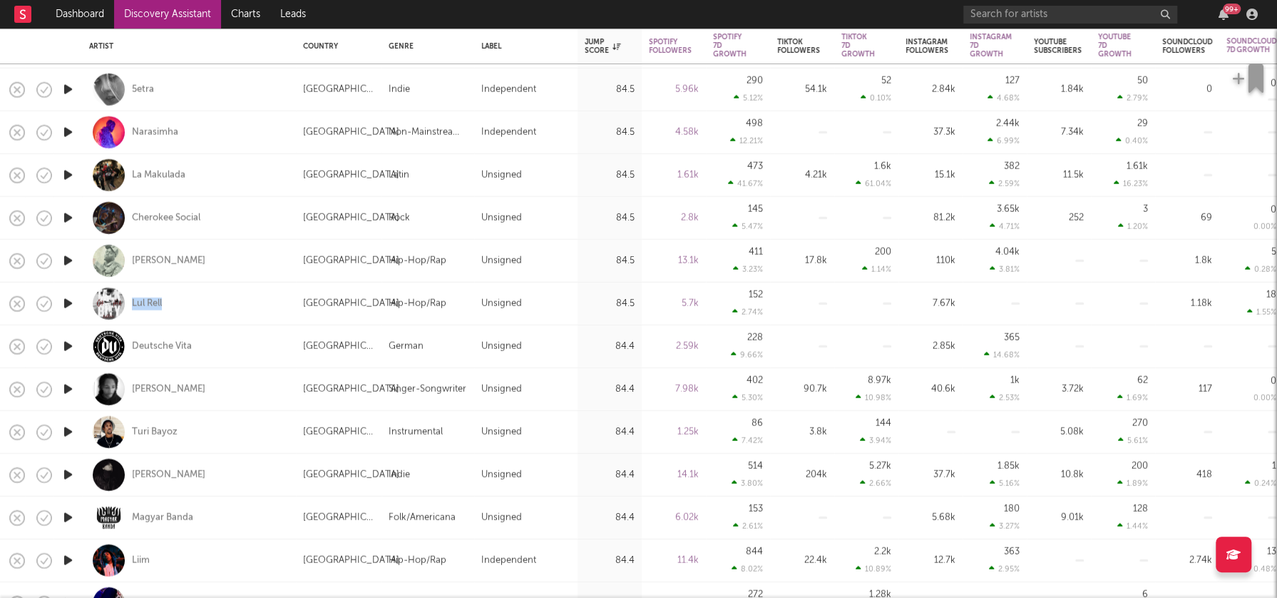
click at [71, 344] on icon "button" at bounding box center [68, 346] width 15 height 18
click at [68, 389] on icon "button" at bounding box center [68, 389] width 15 height 18
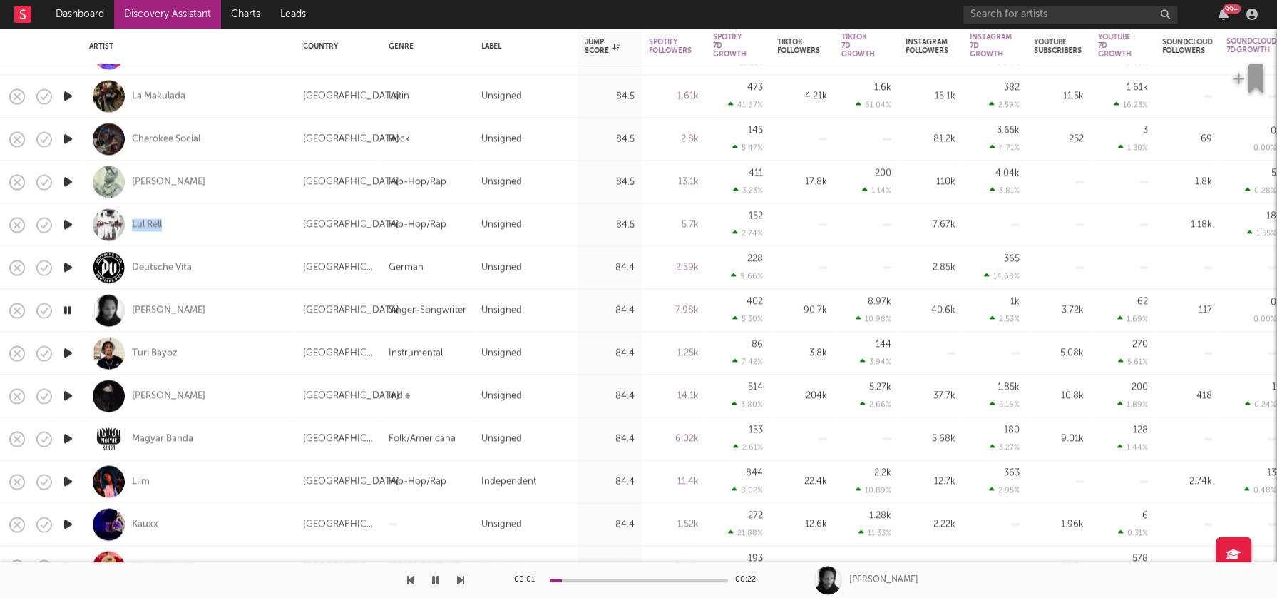
click at [68, 352] on icon "button" at bounding box center [68, 353] width 15 height 18
click at [65, 394] on icon "button" at bounding box center [68, 396] width 15 height 18
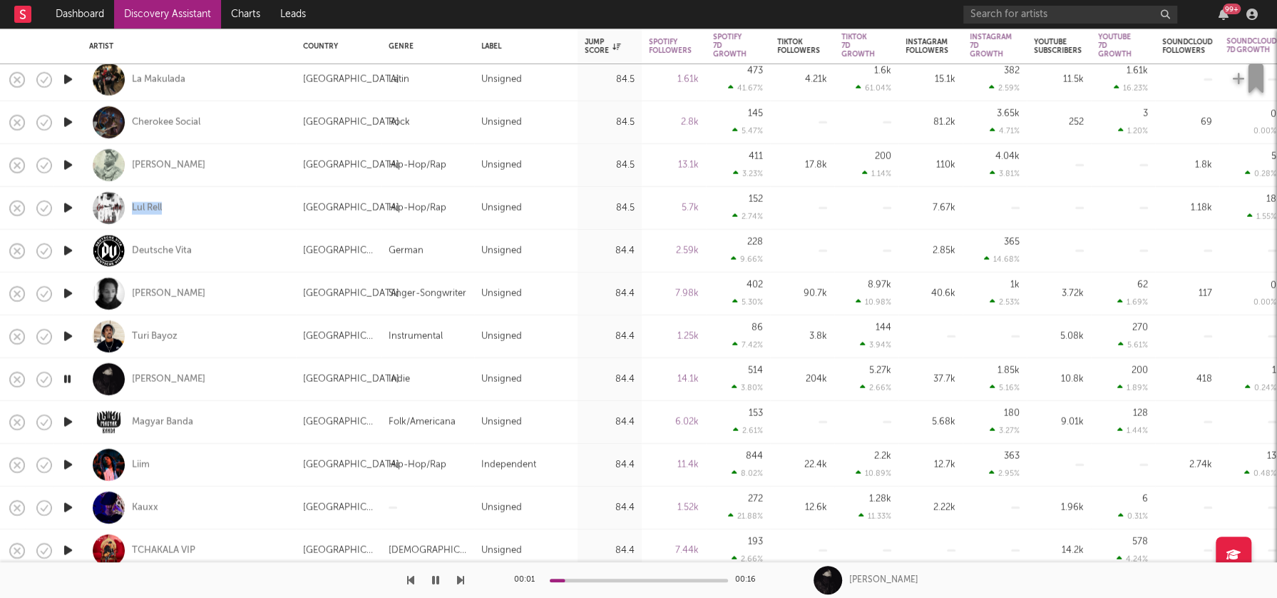
click at [70, 420] on icon "button" at bounding box center [68, 422] width 15 height 18
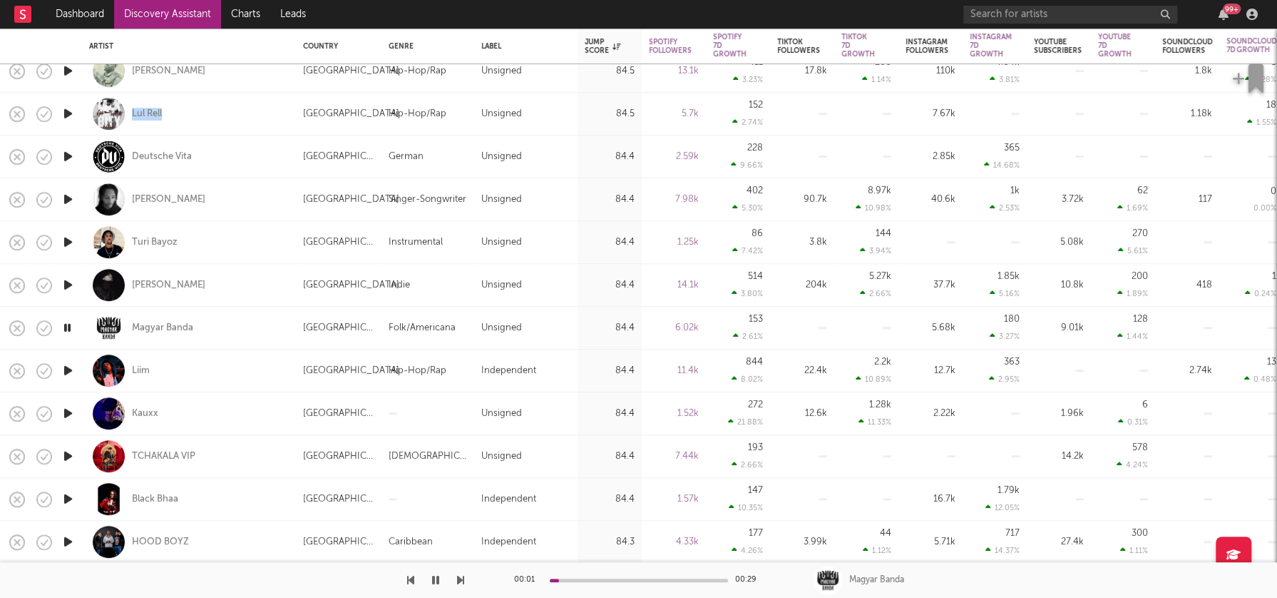
click at [71, 414] on icon "button" at bounding box center [68, 413] width 15 height 18
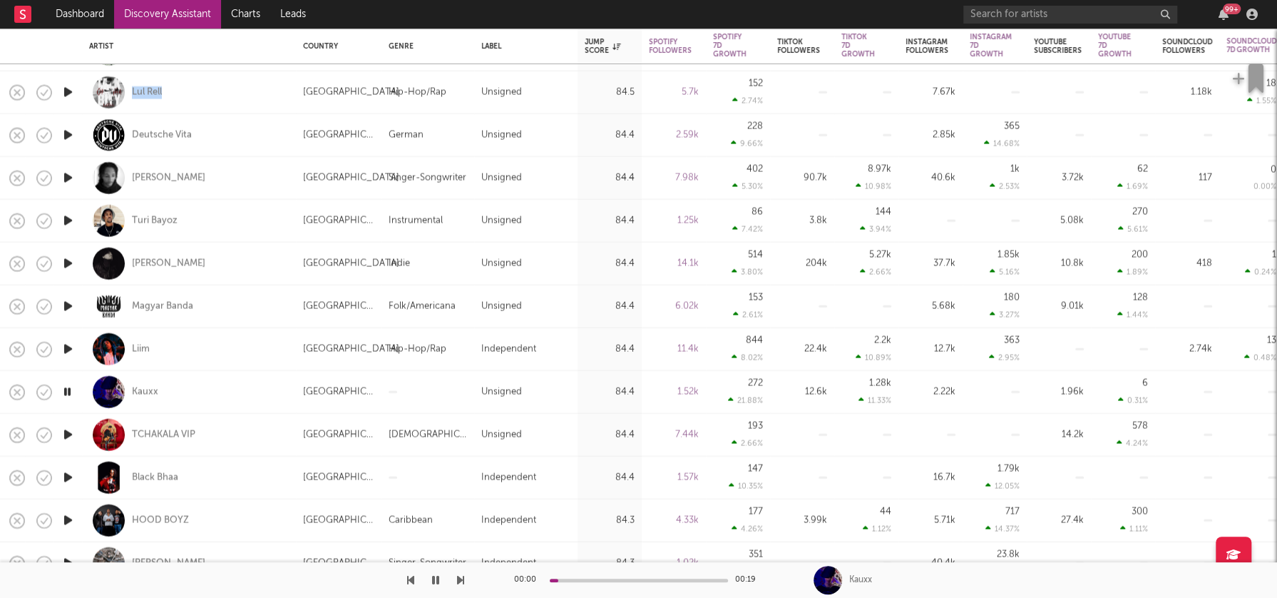
click at [71, 428] on icon "button" at bounding box center [68, 435] width 15 height 18
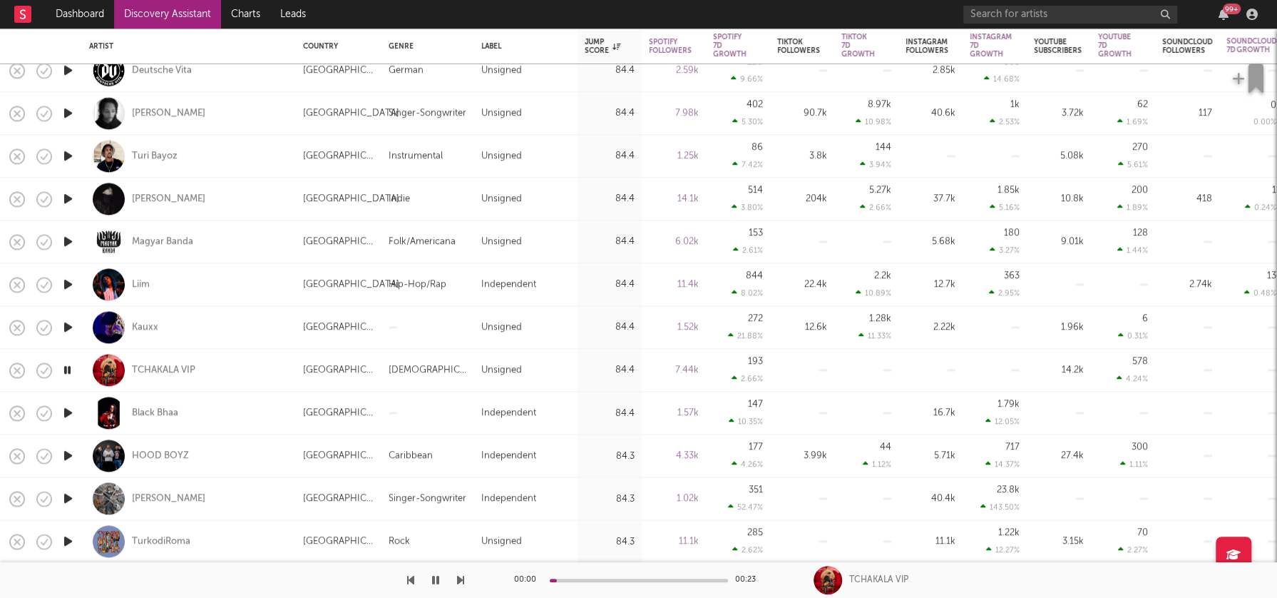
click at [69, 410] on icon "button" at bounding box center [68, 413] width 15 height 18
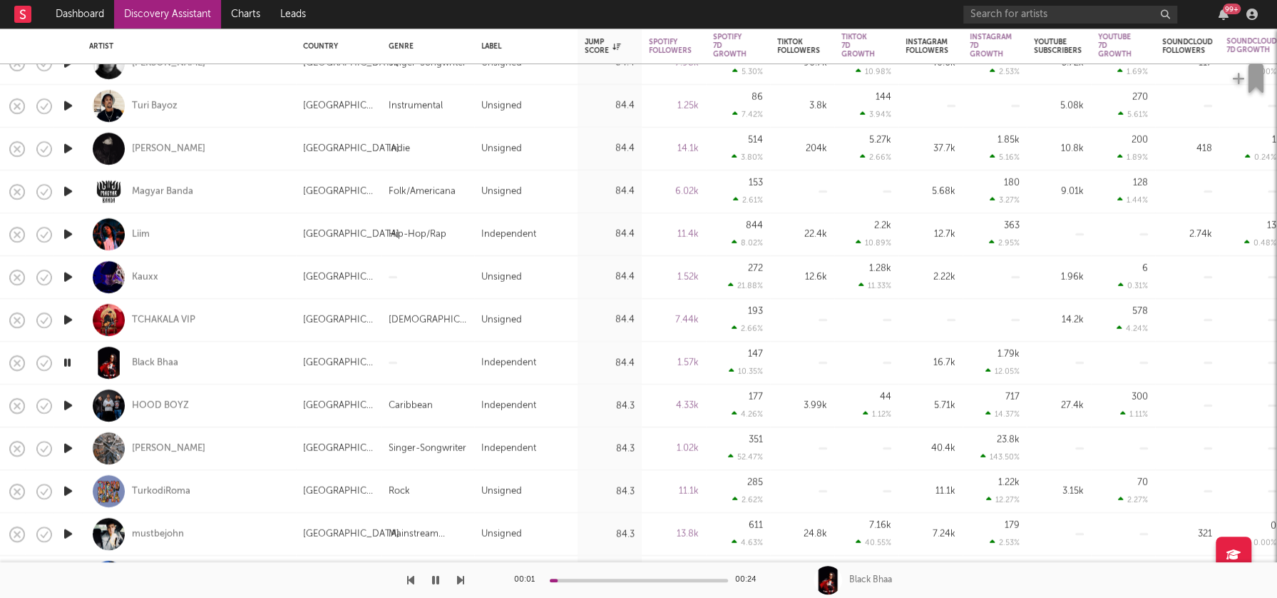
click at [69, 407] on icon "button" at bounding box center [68, 406] width 15 height 18
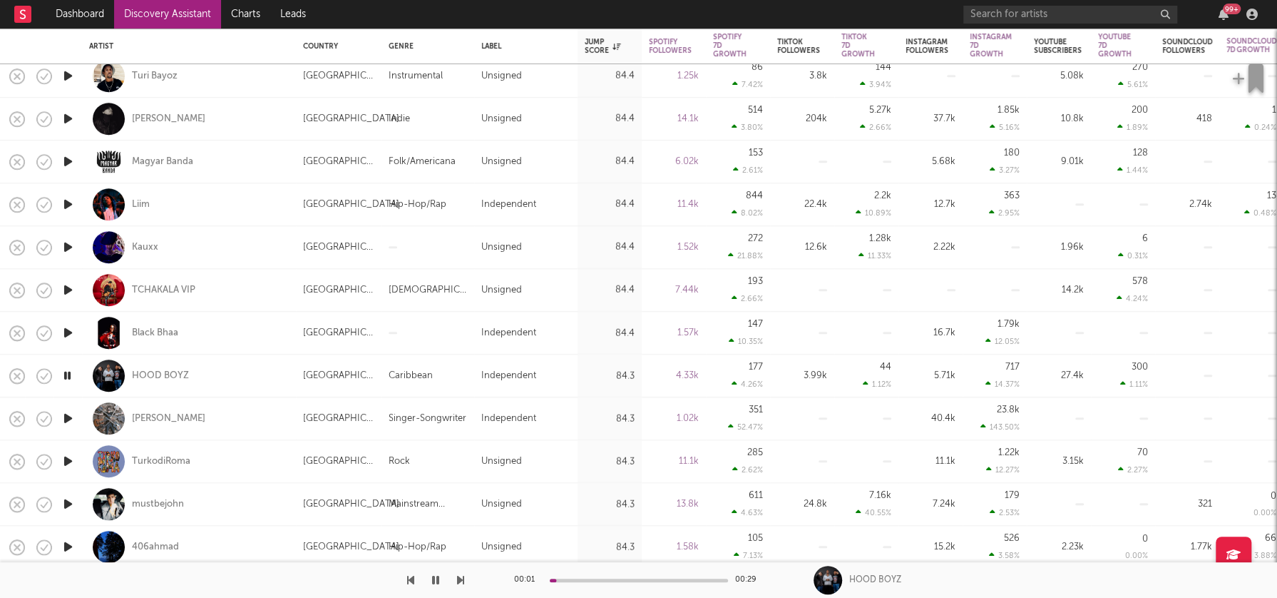
click at [68, 418] on icon "button" at bounding box center [68, 418] width 15 height 18
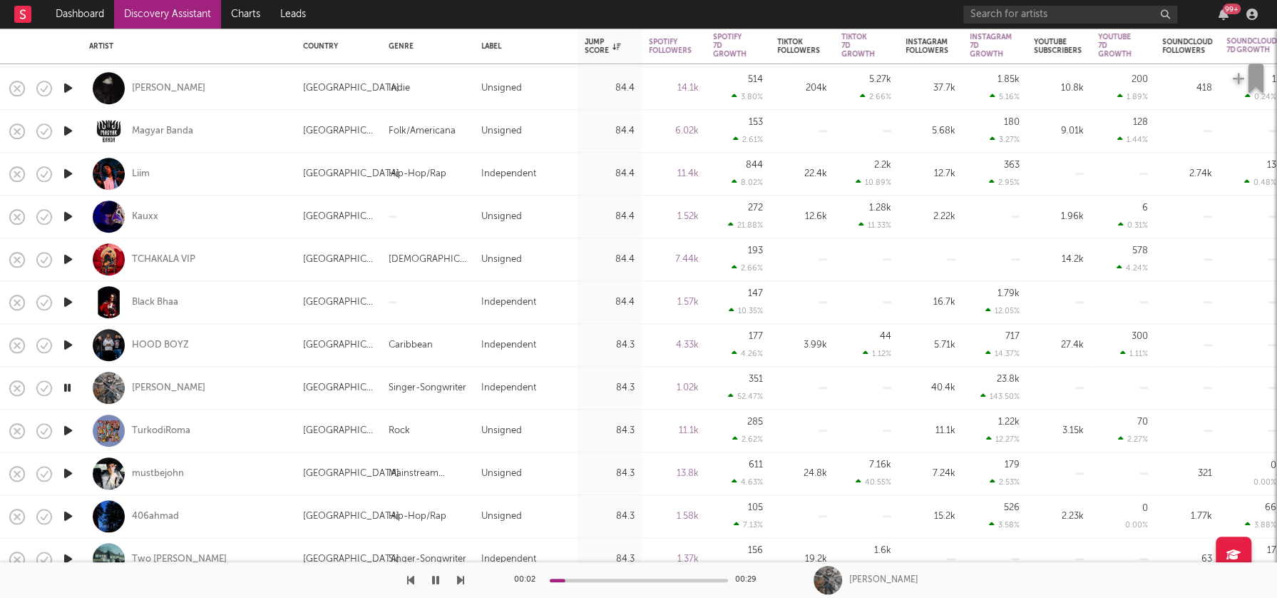
click at [68, 427] on icon "button" at bounding box center [68, 431] width 15 height 18
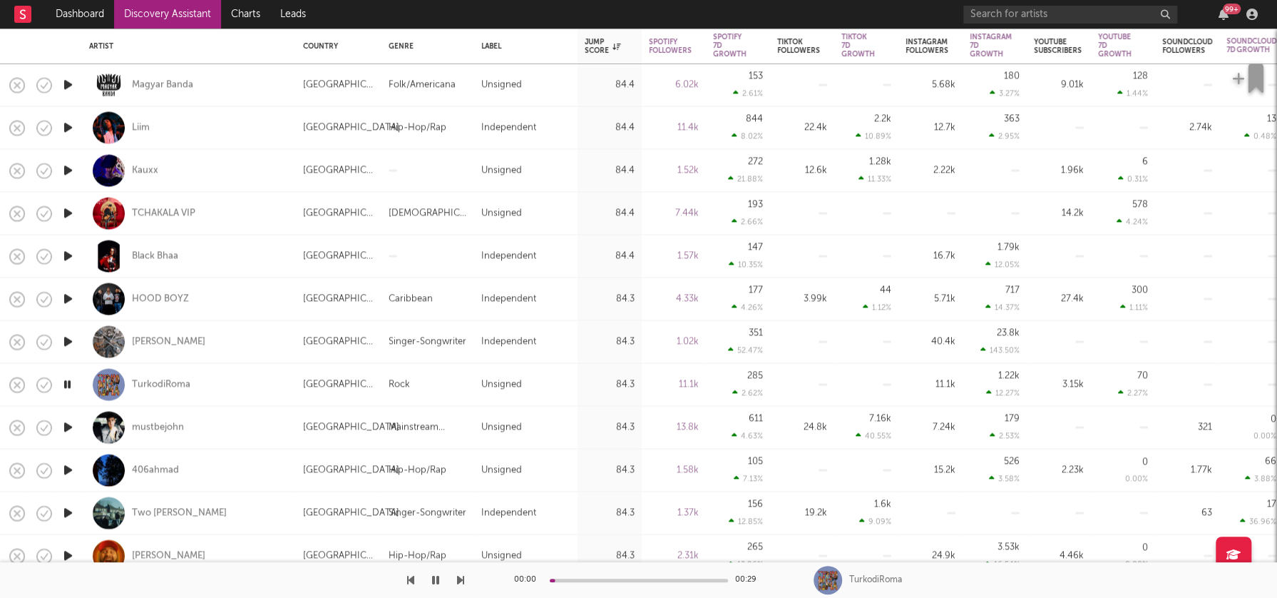
click at [68, 425] on icon "button" at bounding box center [68, 428] width 15 height 18
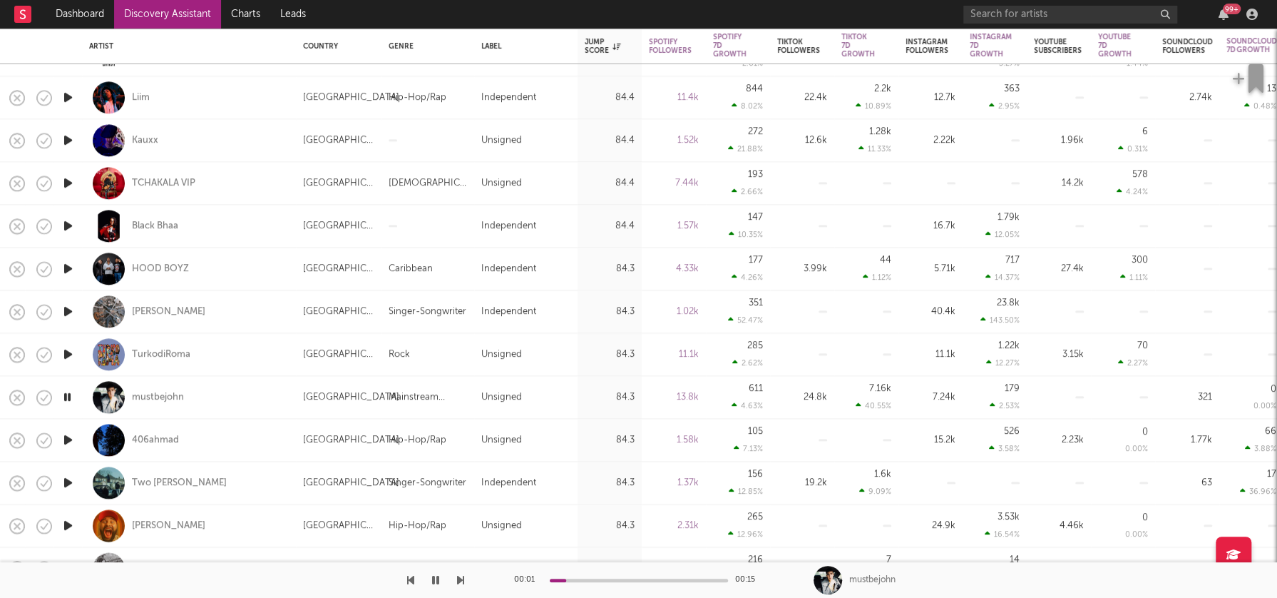
click at [68, 438] on icon "button" at bounding box center [68, 441] width 15 height 18
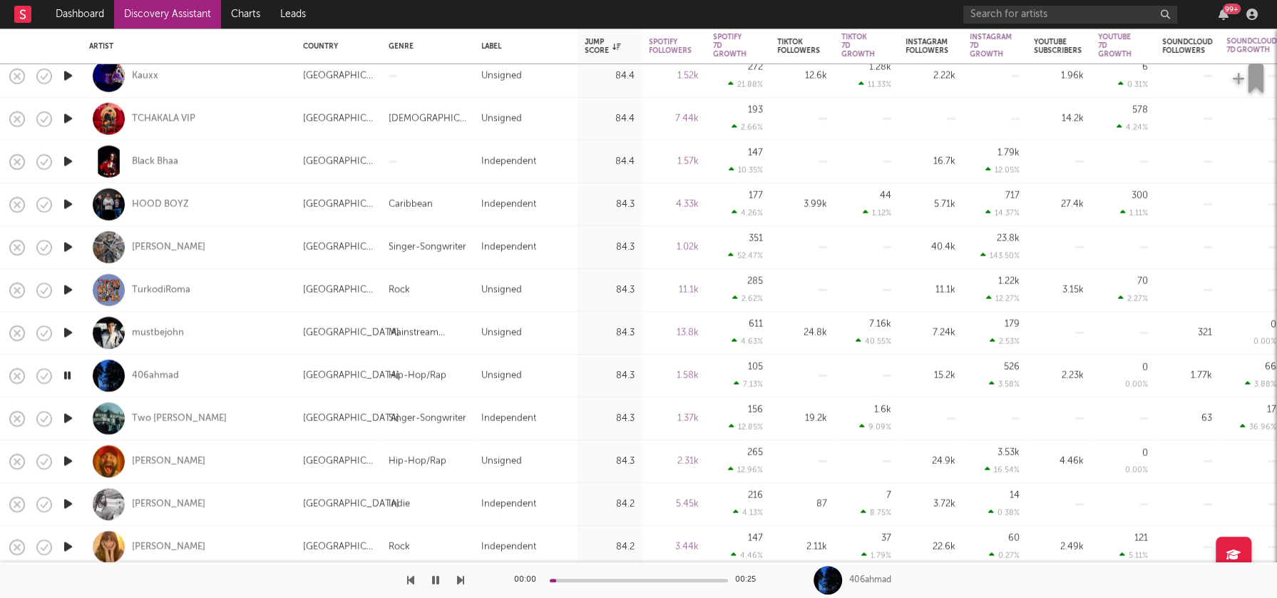
click at [69, 418] on icon "button" at bounding box center [68, 418] width 15 height 18
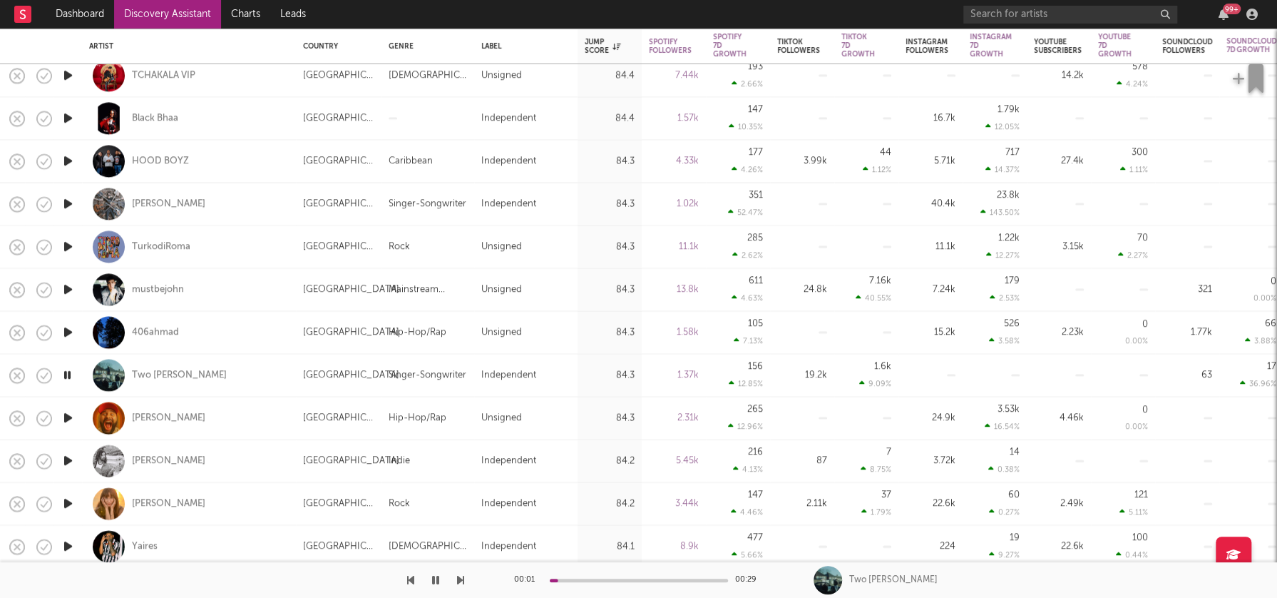
click at [68, 419] on icon "button" at bounding box center [68, 418] width 15 height 18
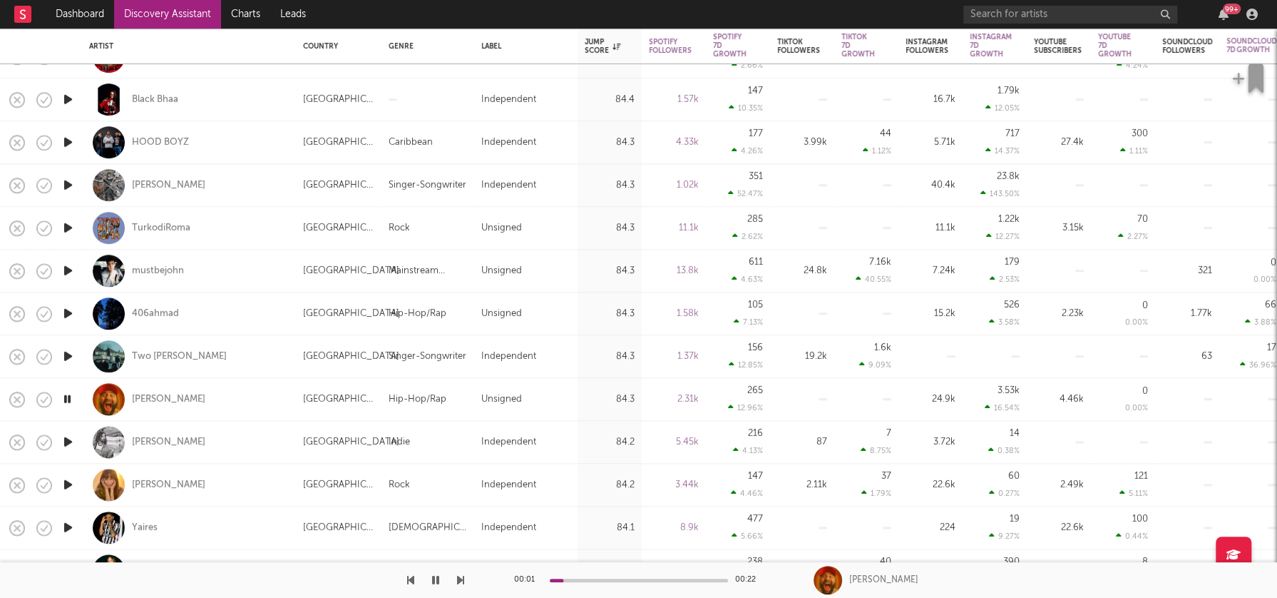
click at [68, 441] on icon "button" at bounding box center [68, 442] width 15 height 18
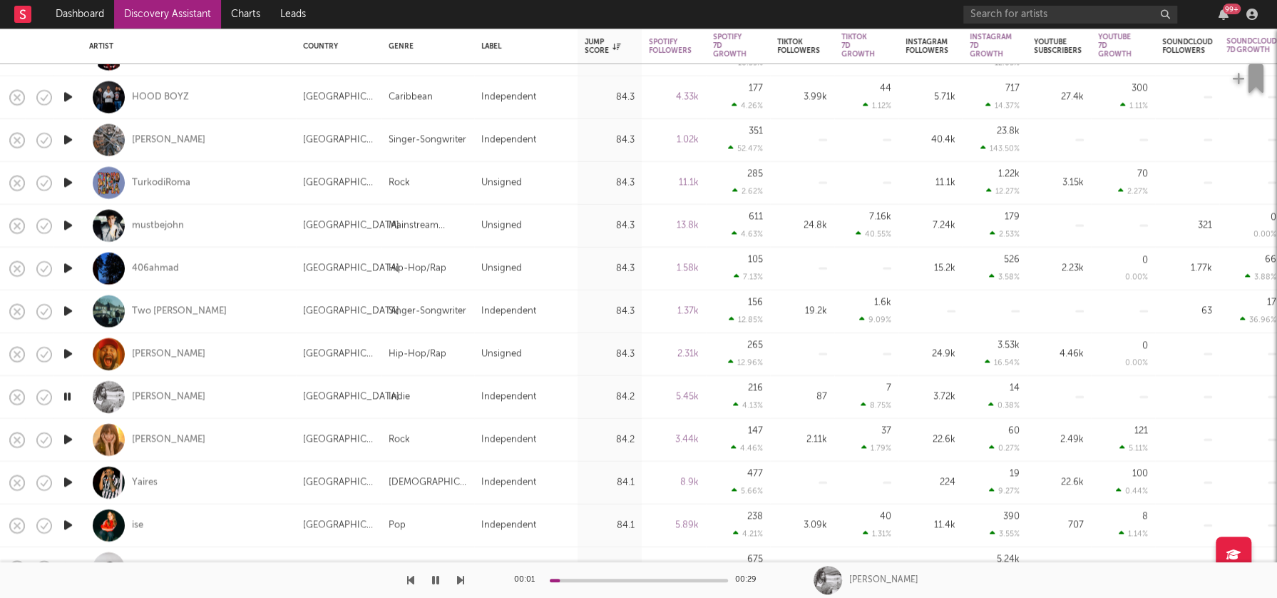
click at [69, 440] on icon "button" at bounding box center [68, 440] width 15 height 18
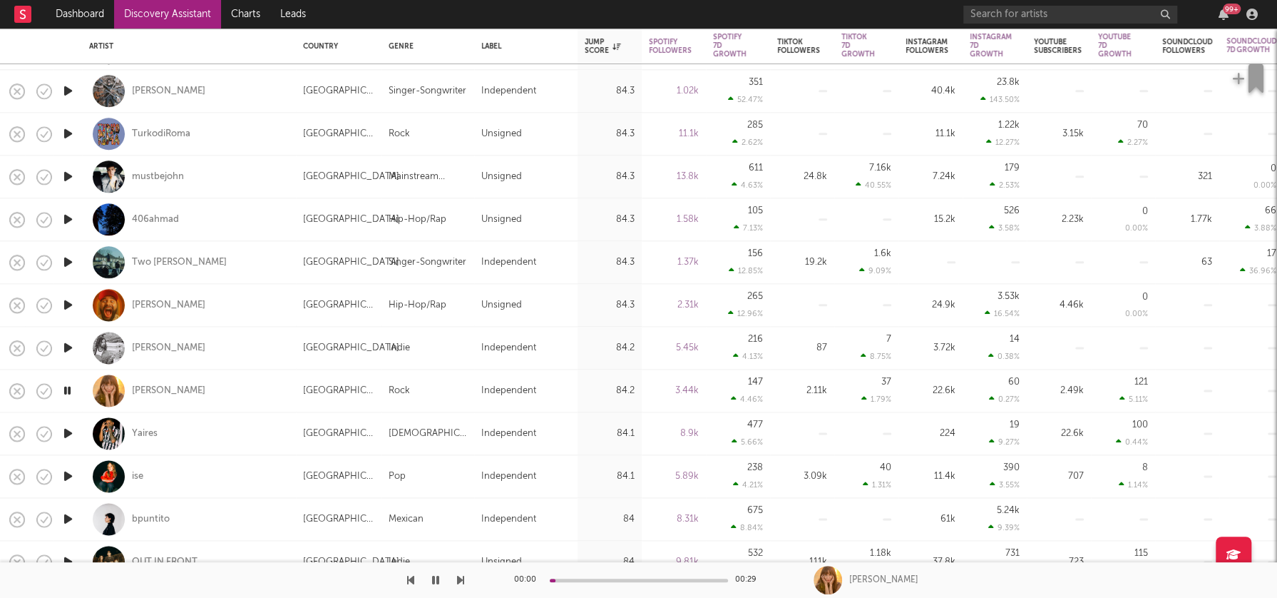
click at [68, 434] on icon "button" at bounding box center [68, 433] width 15 height 18
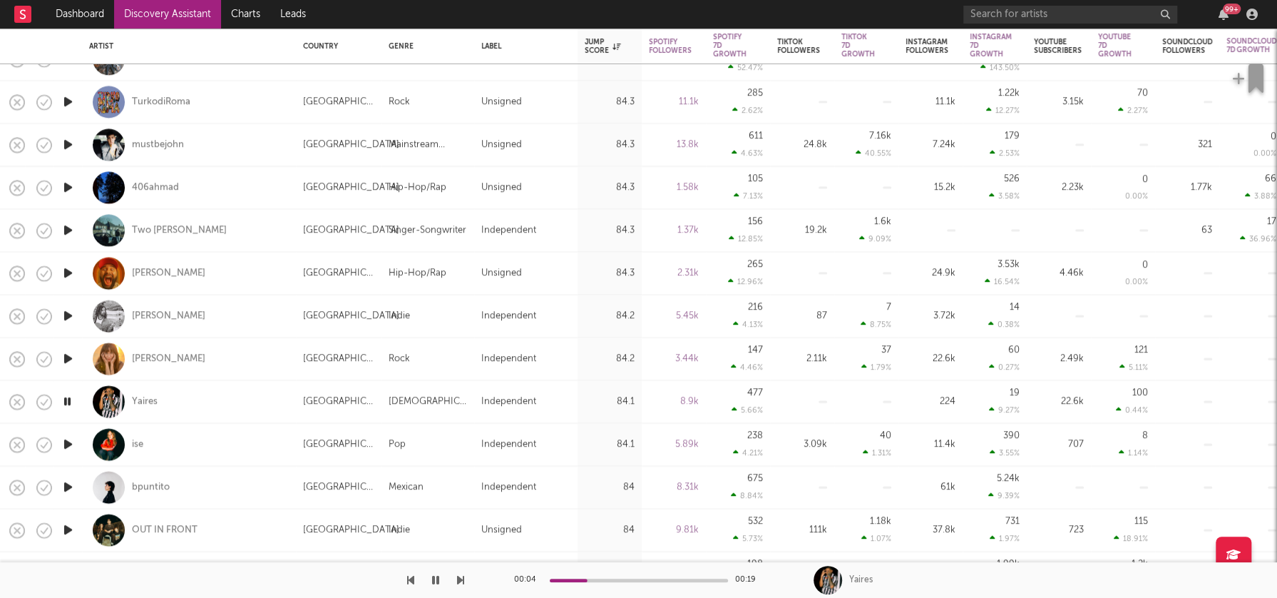
click at [67, 441] on icon "button" at bounding box center [68, 445] width 15 height 18
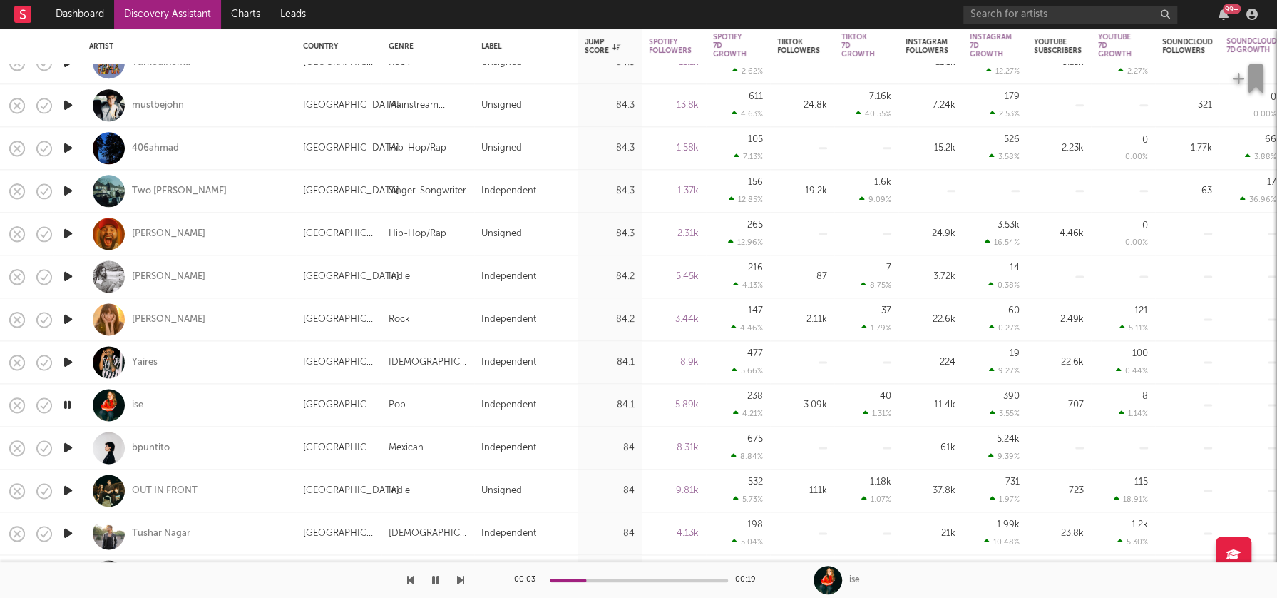
click at [66, 446] on icon "button" at bounding box center [68, 448] width 15 height 18
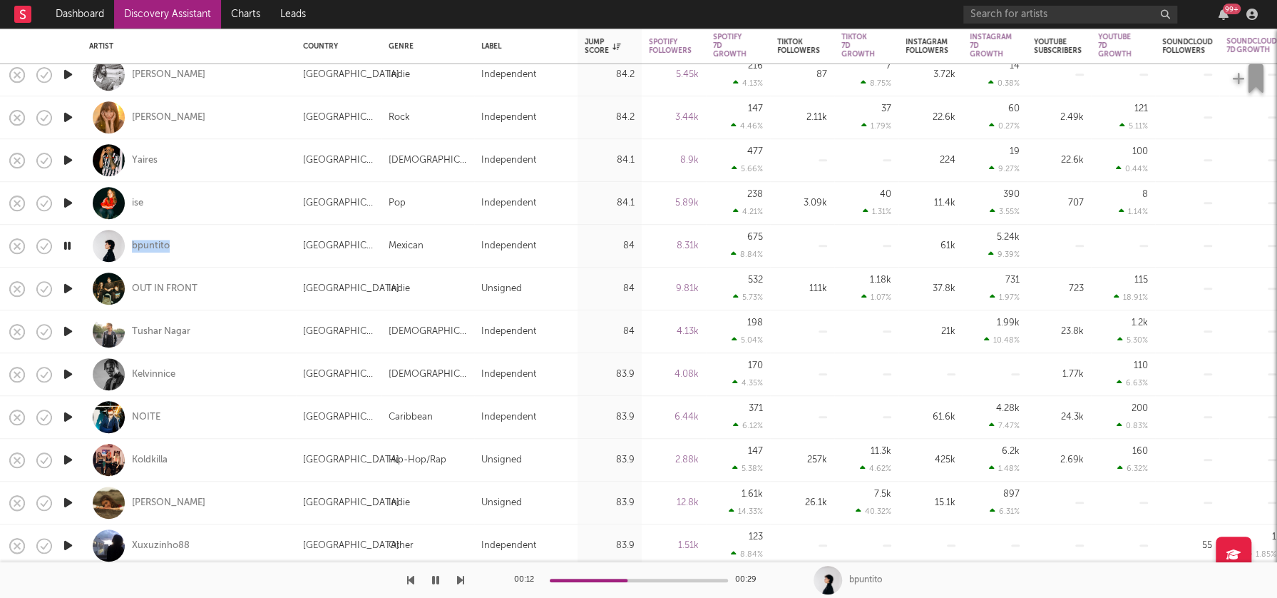
click at [65, 285] on icon "button" at bounding box center [68, 289] width 15 height 18
click at [66, 332] on icon "button" at bounding box center [68, 331] width 15 height 18
click at [68, 373] on icon "button" at bounding box center [68, 374] width 15 height 18
click at [70, 414] on icon "button" at bounding box center [68, 417] width 15 height 18
click at [69, 456] on icon "button" at bounding box center [68, 460] width 15 height 18
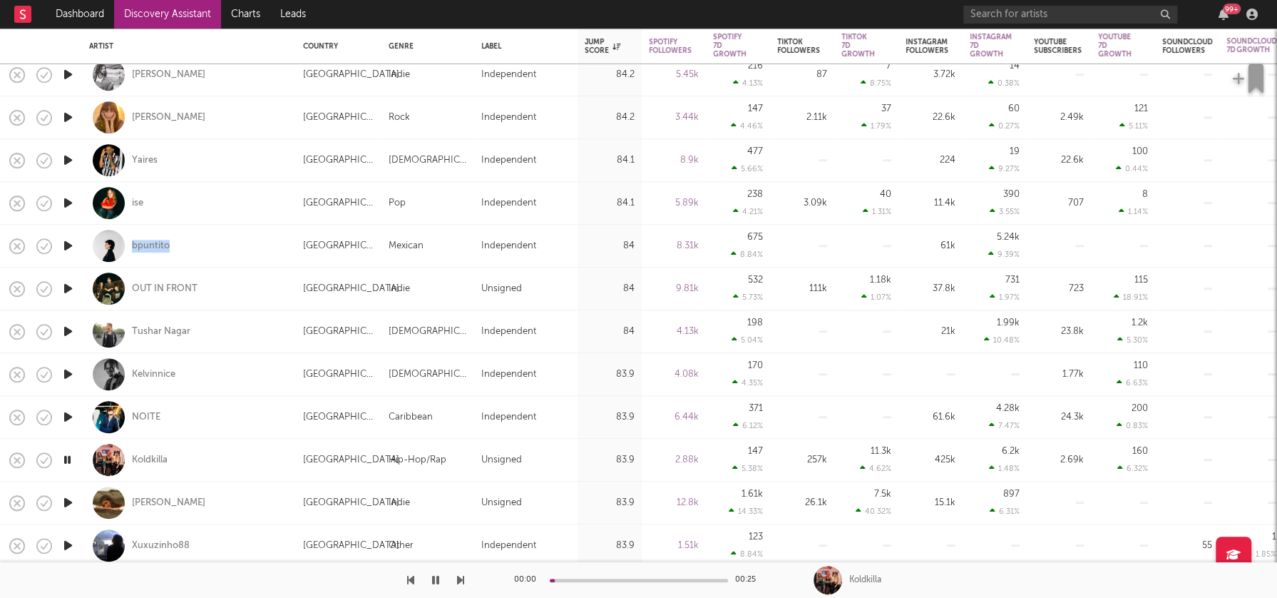
click at [69, 501] on icon "button" at bounding box center [68, 503] width 15 height 18
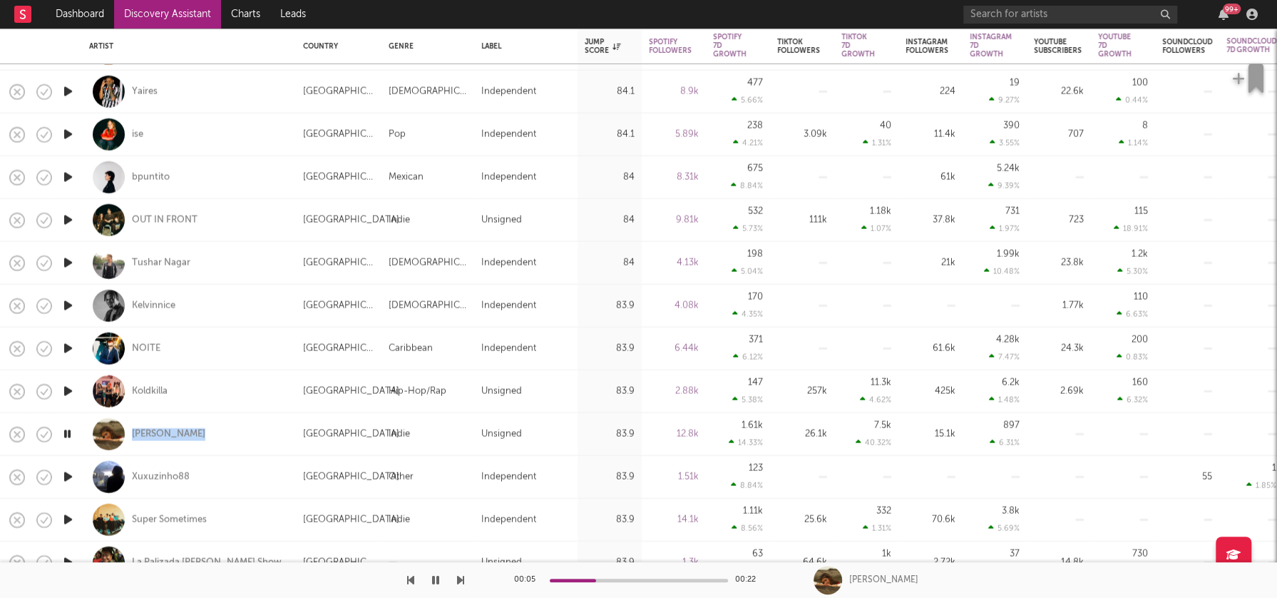
click at [70, 474] on icon "button" at bounding box center [68, 477] width 15 height 18
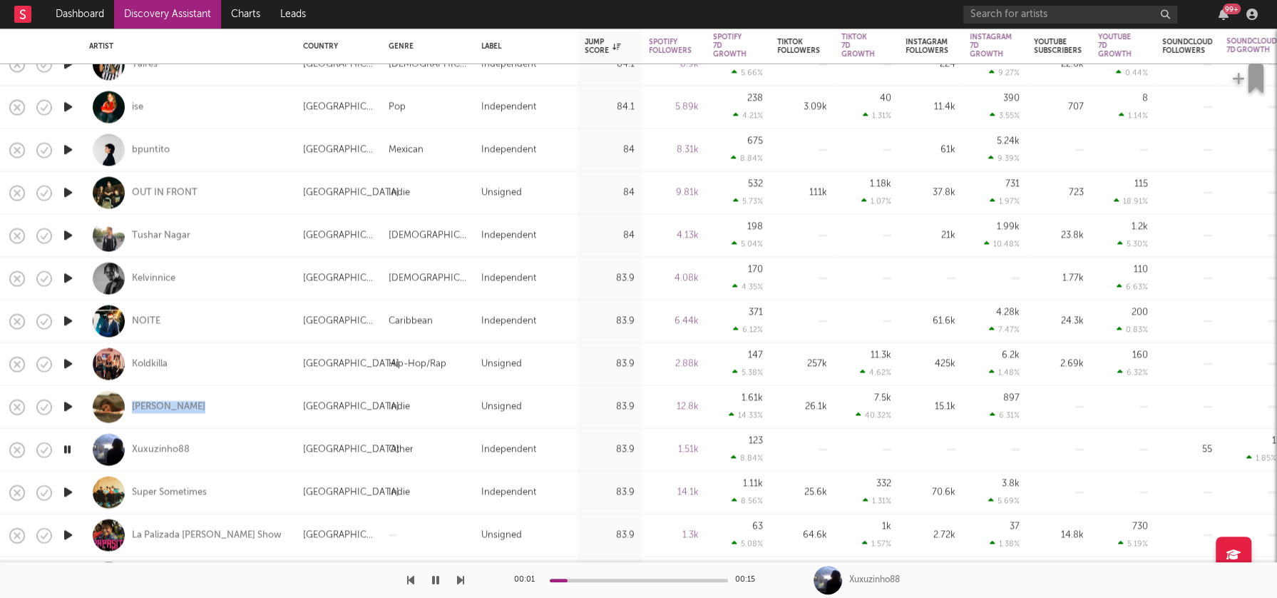
click at [66, 491] on icon "button" at bounding box center [68, 493] width 15 height 18
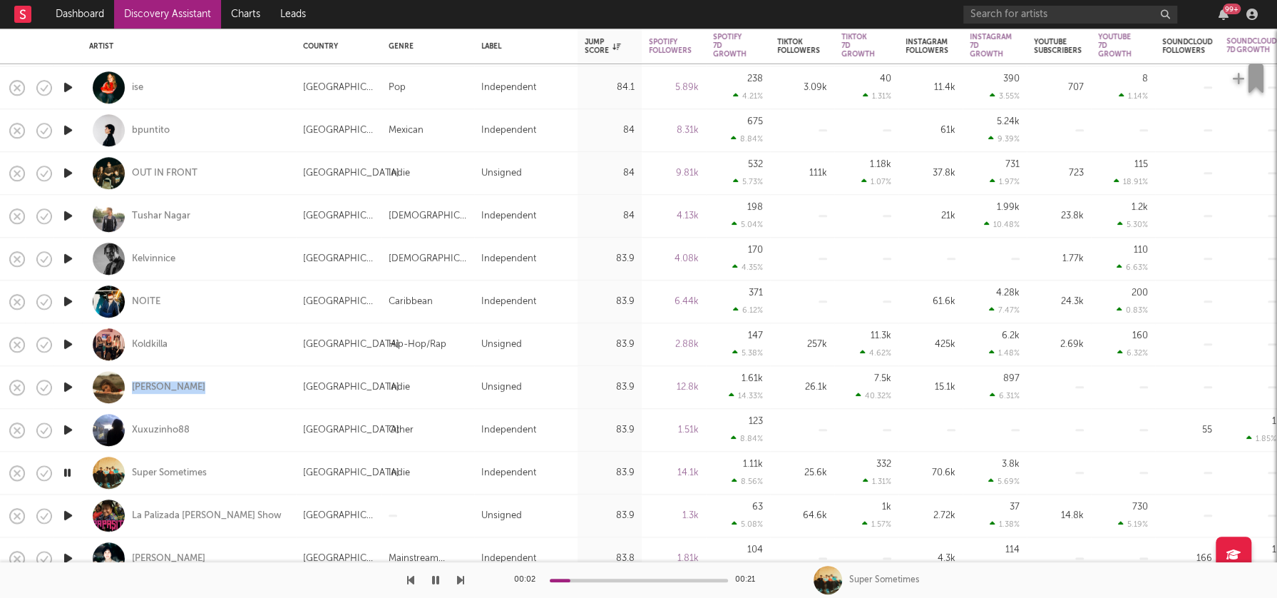
click at [68, 516] on icon "button" at bounding box center [68, 515] width 15 height 18
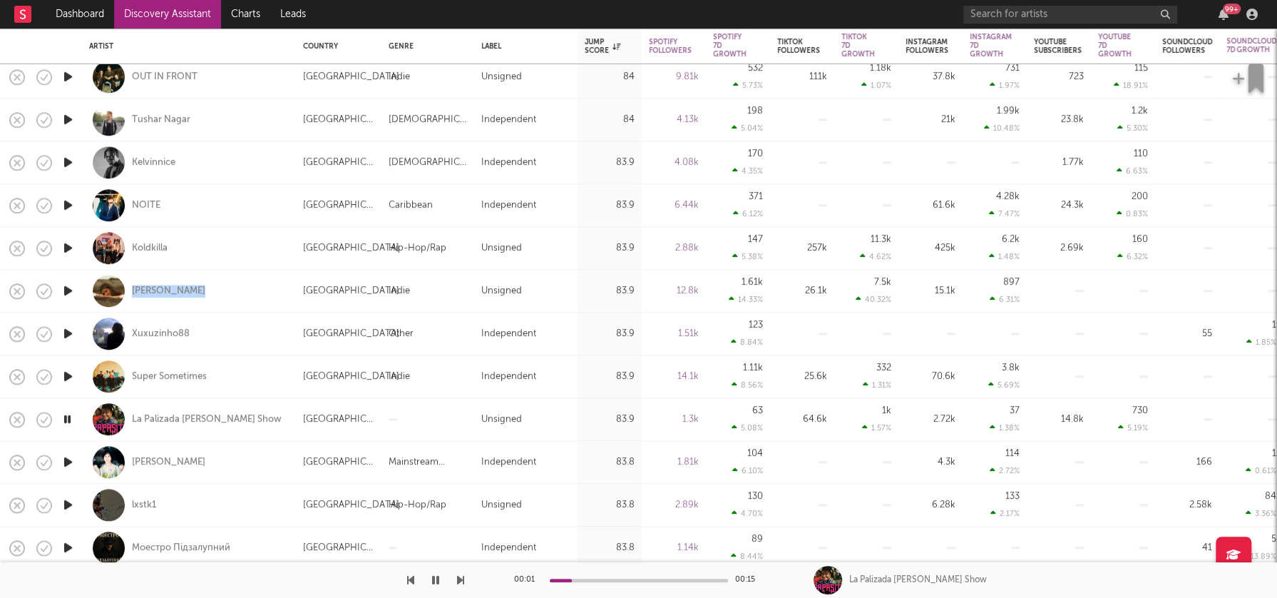
click at [66, 459] on icon "button" at bounding box center [68, 462] width 15 height 18
click at [70, 504] on icon "button" at bounding box center [68, 505] width 15 height 18
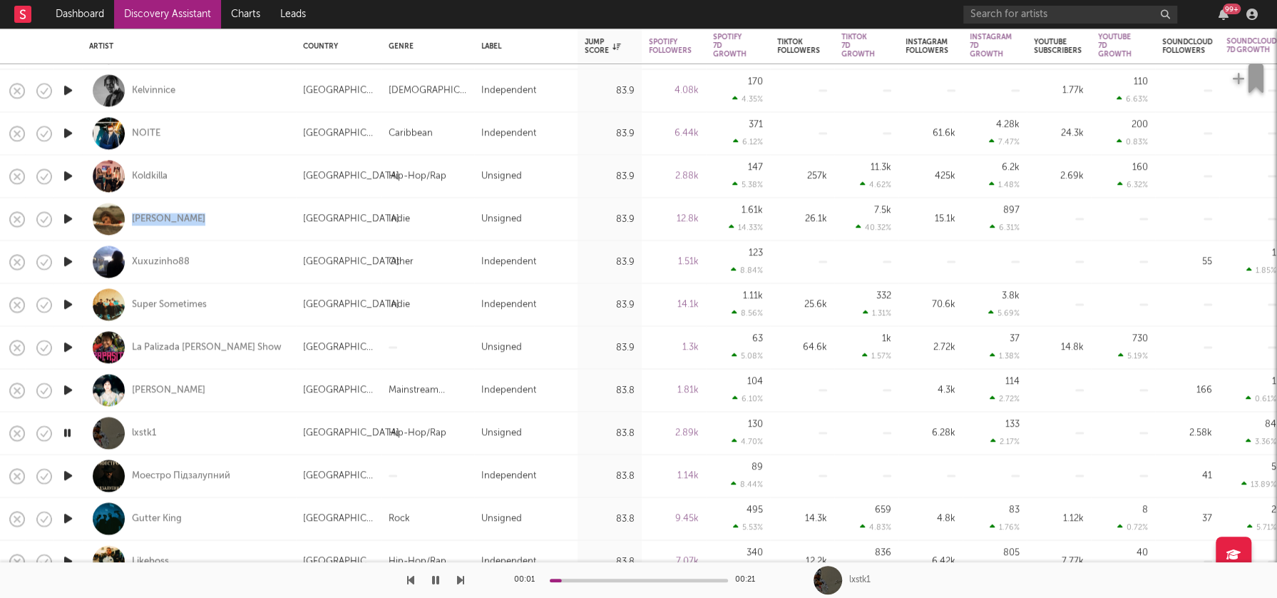
click at [67, 470] on icon "button" at bounding box center [68, 476] width 15 height 18
click at [67, 518] on icon "button" at bounding box center [68, 519] width 15 height 18
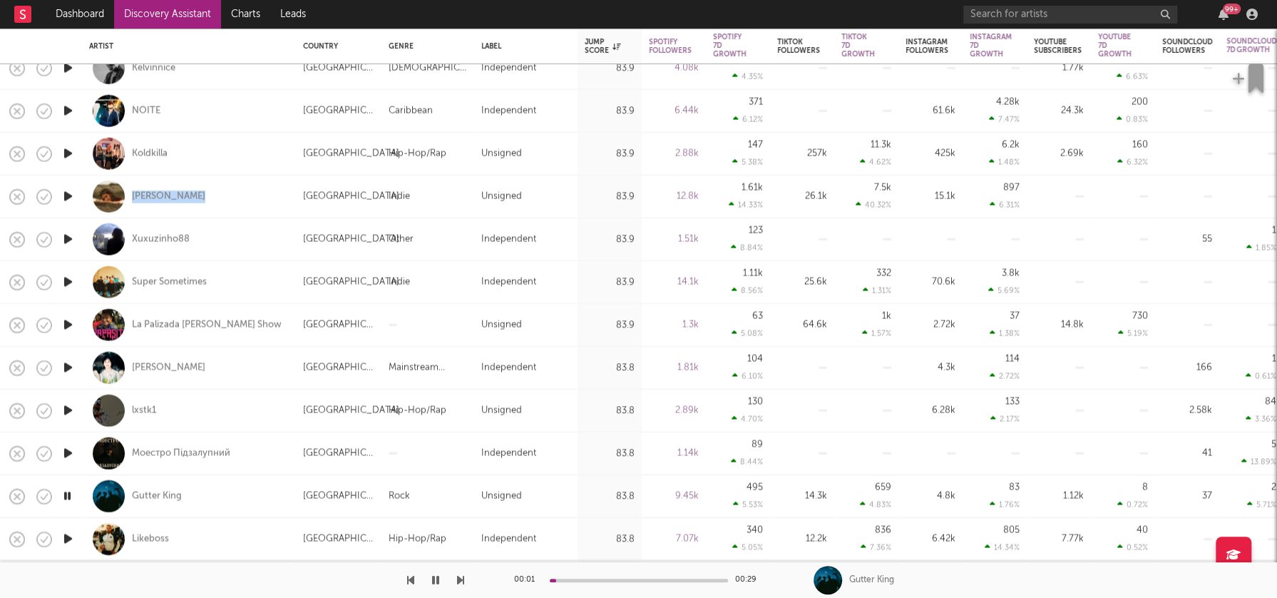
click at [68, 541] on icon "button" at bounding box center [68, 539] width 15 height 18
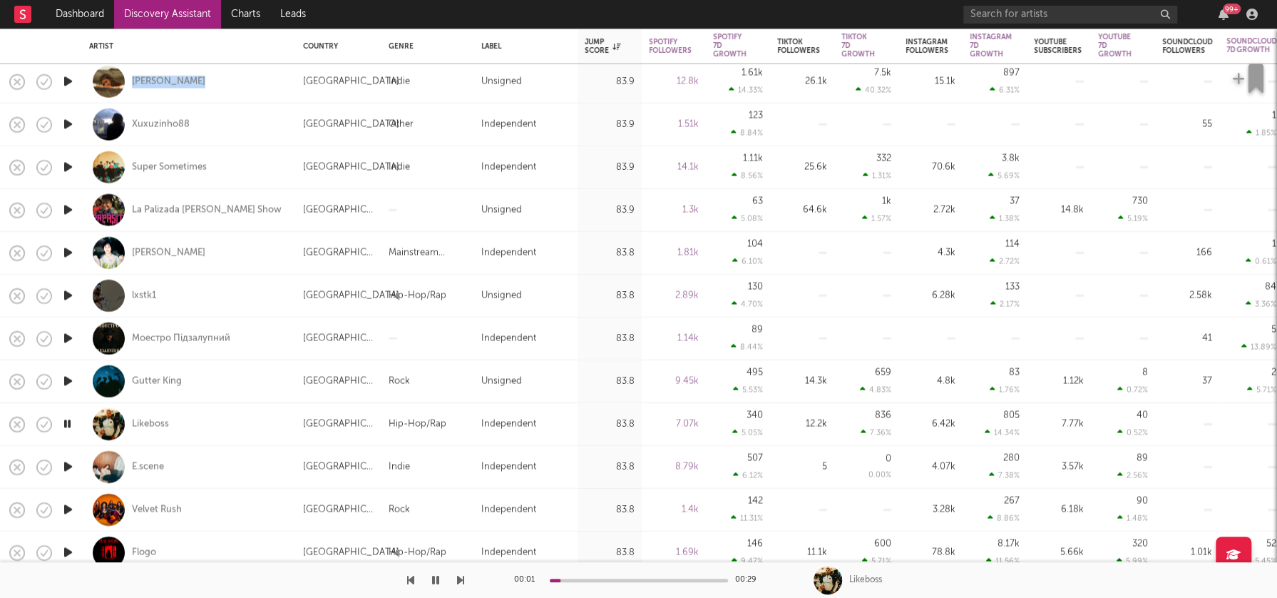
click at [69, 467] on icon "button" at bounding box center [68, 467] width 15 height 18
click at [68, 507] on icon "button" at bounding box center [68, 510] width 15 height 18
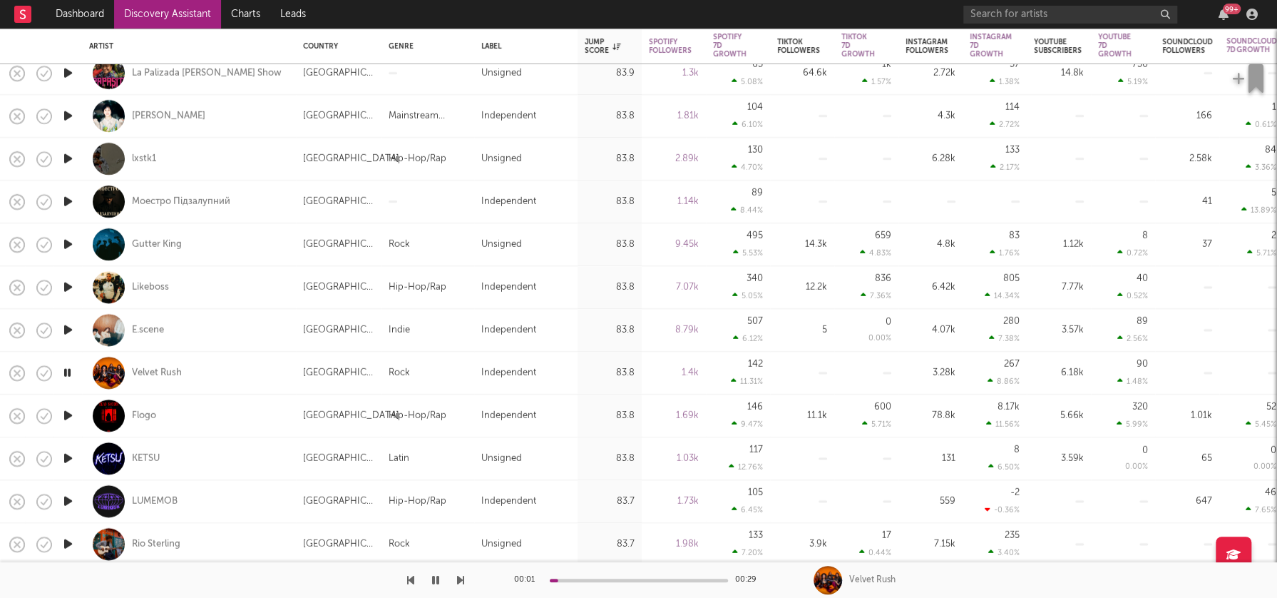
click at [69, 456] on icon "button" at bounding box center [68, 458] width 15 height 18
click at [66, 497] on icon "button" at bounding box center [68, 501] width 15 height 18
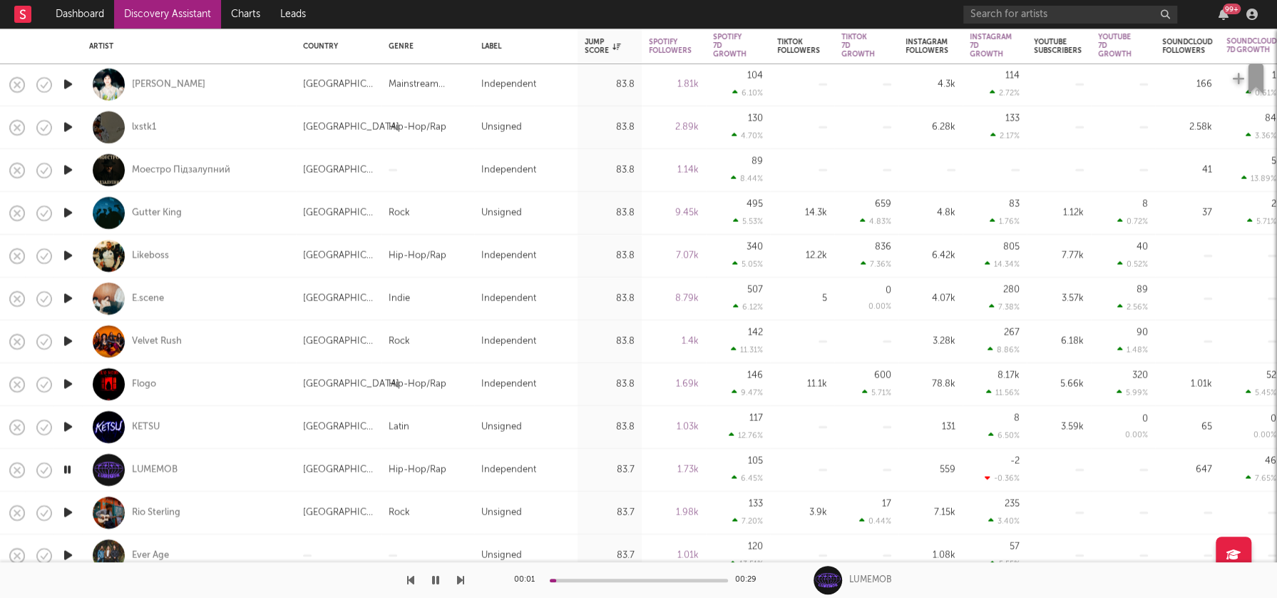
click at [68, 513] on icon "button" at bounding box center [68, 513] width 15 height 18
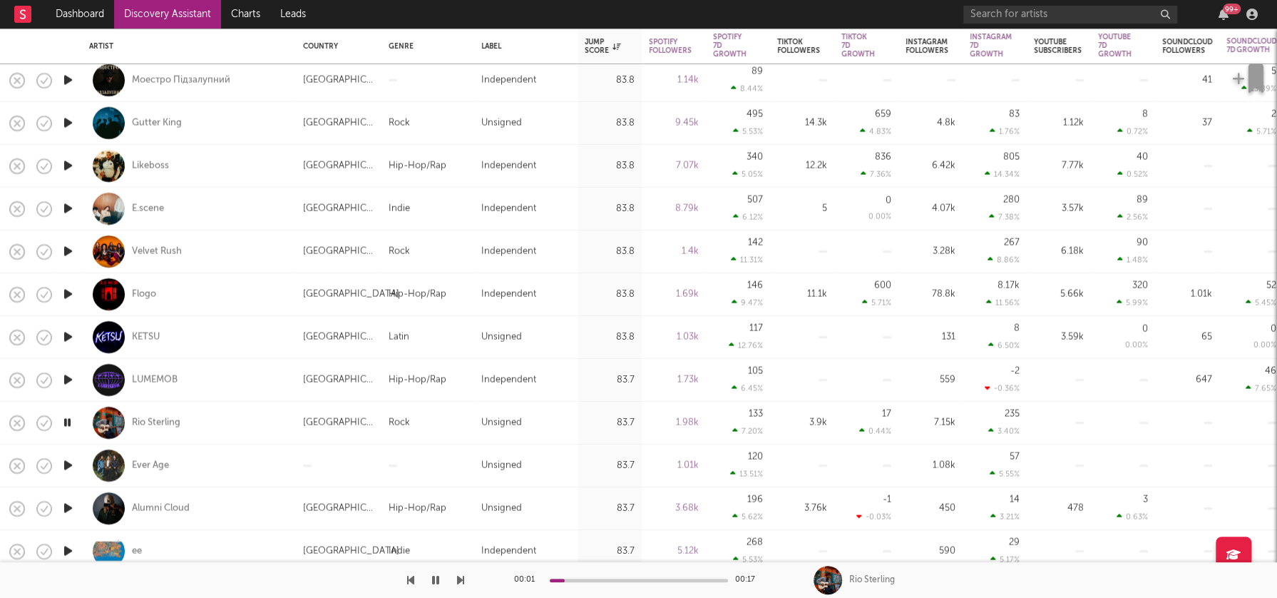
click at [68, 465] on icon "button" at bounding box center [68, 465] width 15 height 18
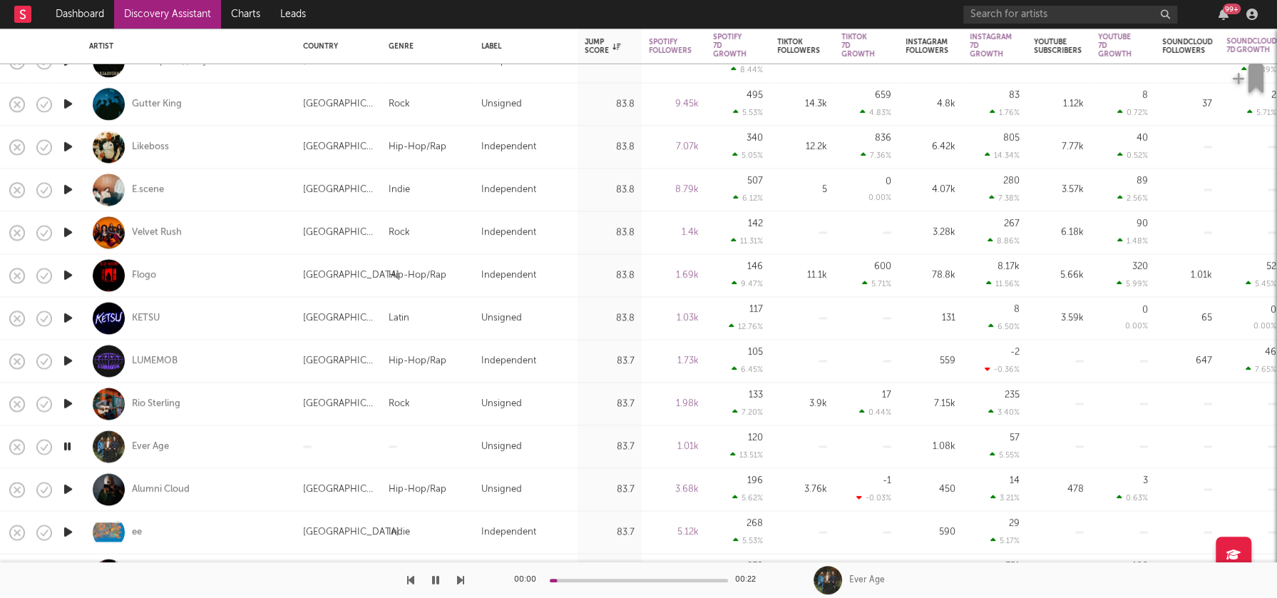
click at [69, 486] on icon "button" at bounding box center [68, 490] width 15 height 18
click at [69, 486] on icon "button" at bounding box center [68, 490] width 14 height 18
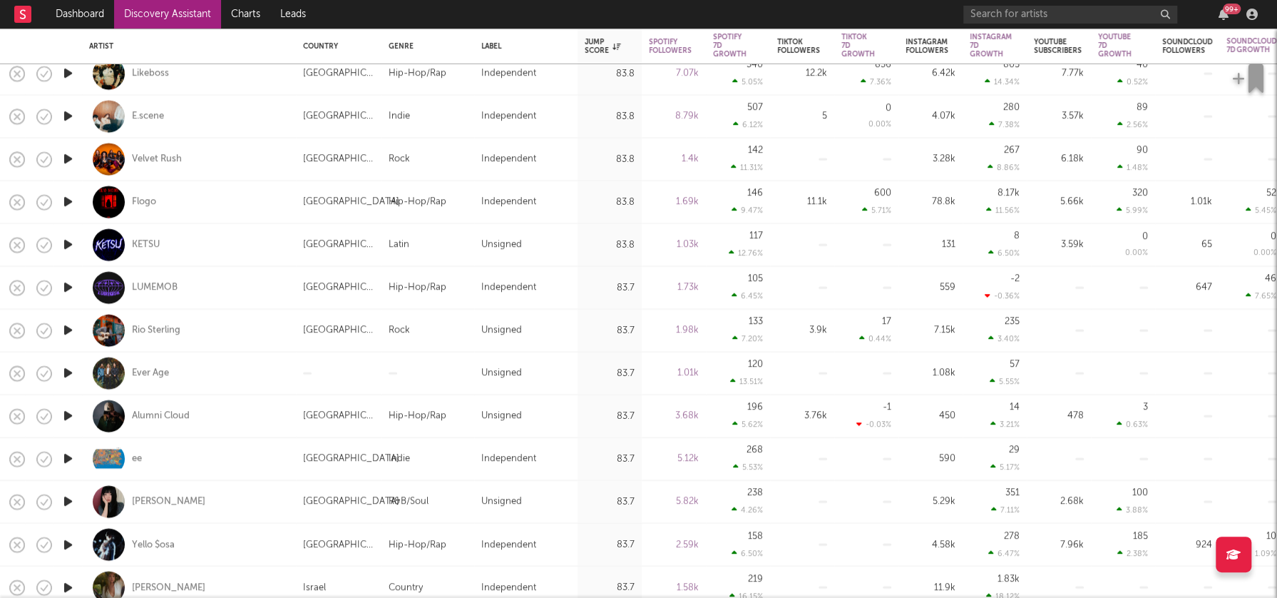
click at [66, 456] on icon "button" at bounding box center [68, 459] width 15 height 18
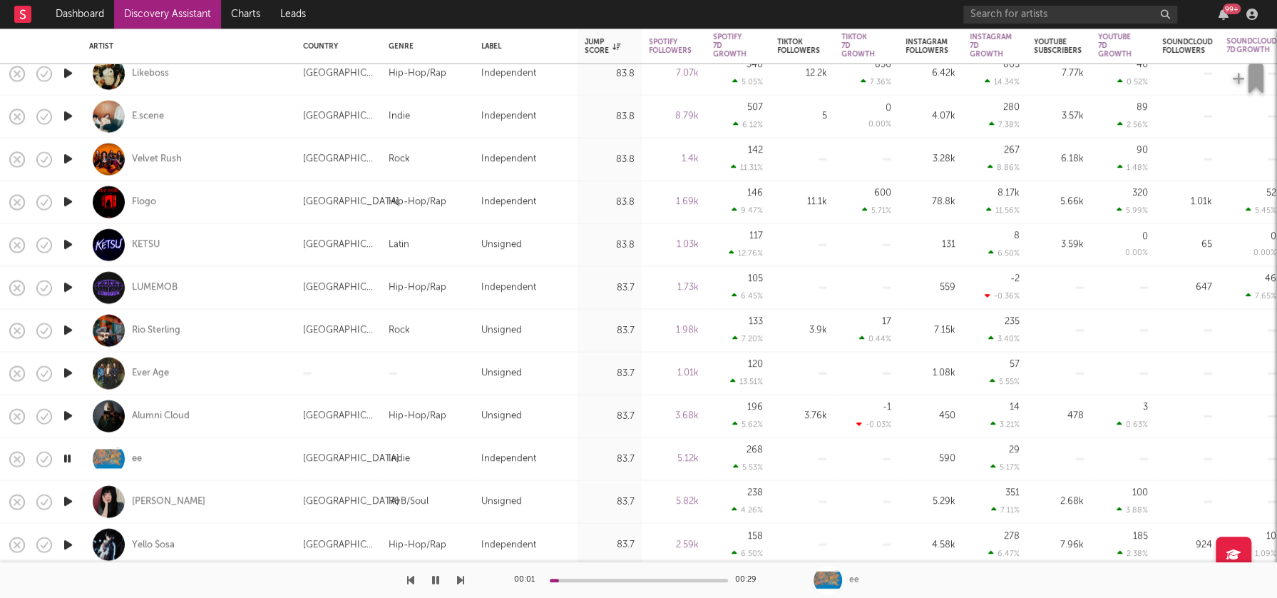
click at [67, 500] on icon "button" at bounding box center [68, 502] width 15 height 18
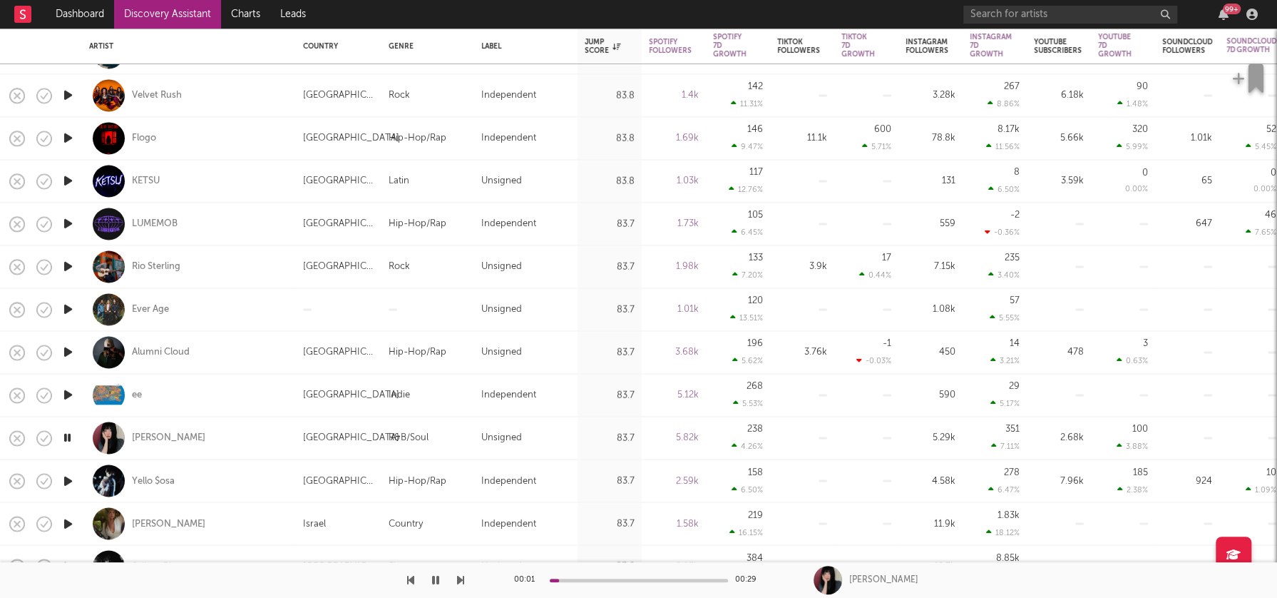
click at [68, 479] on icon "button" at bounding box center [68, 480] width 15 height 18
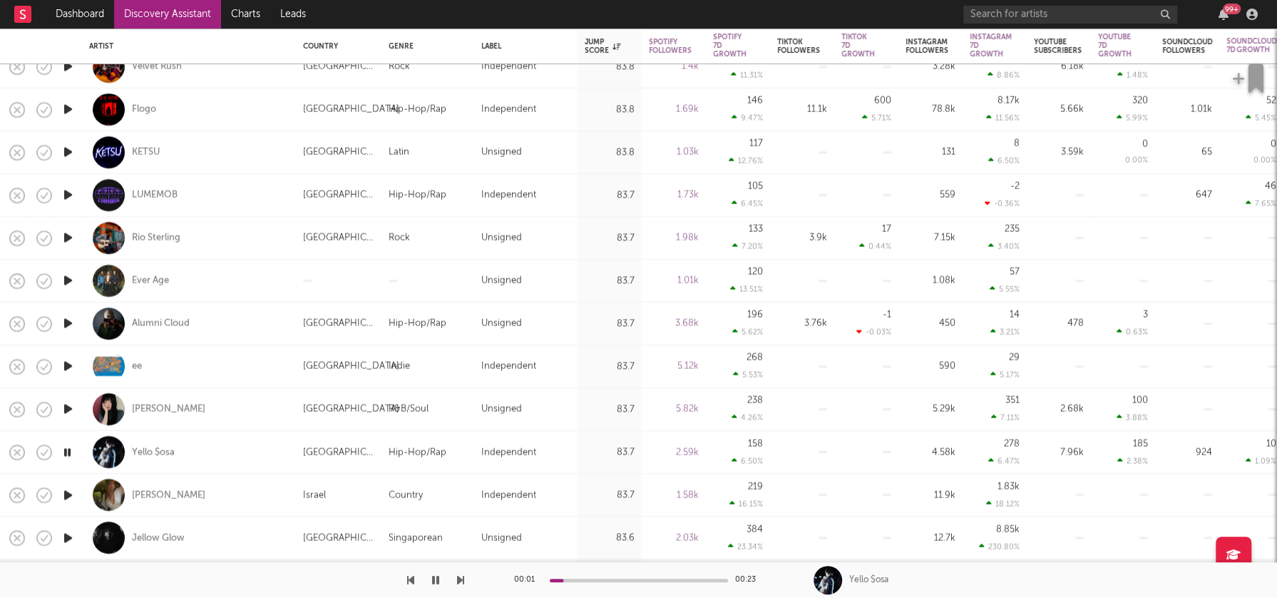
click at [71, 494] on icon "button" at bounding box center [68, 495] width 15 height 18
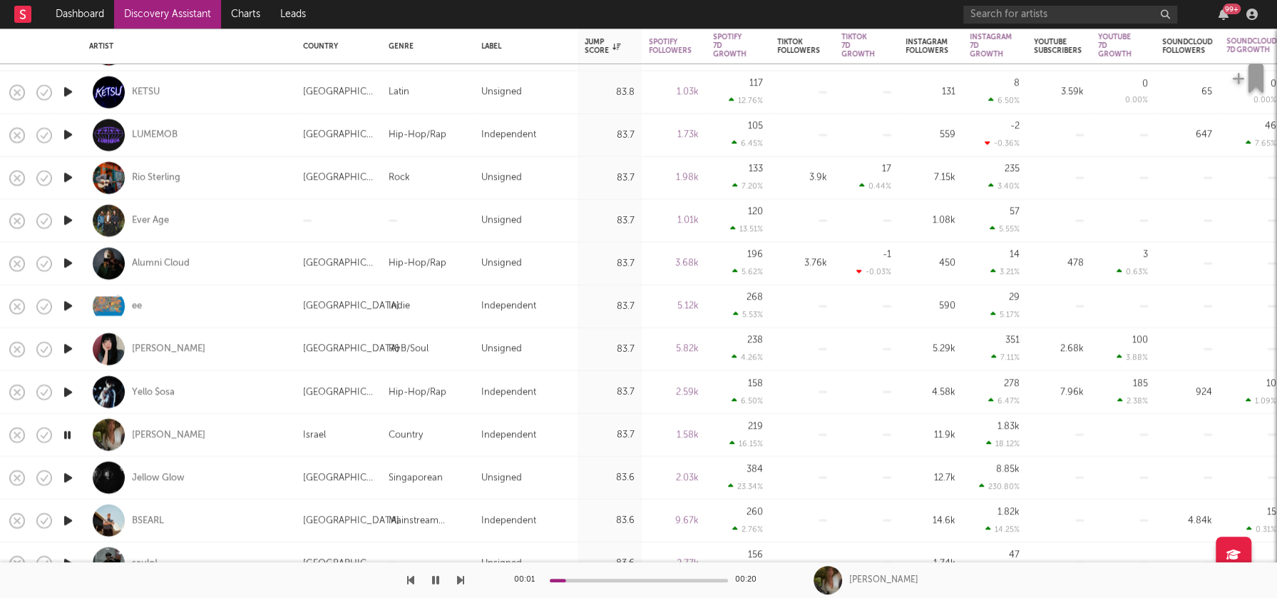
click at [71, 479] on icon "button" at bounding box center [68, 478] width 15 height 18
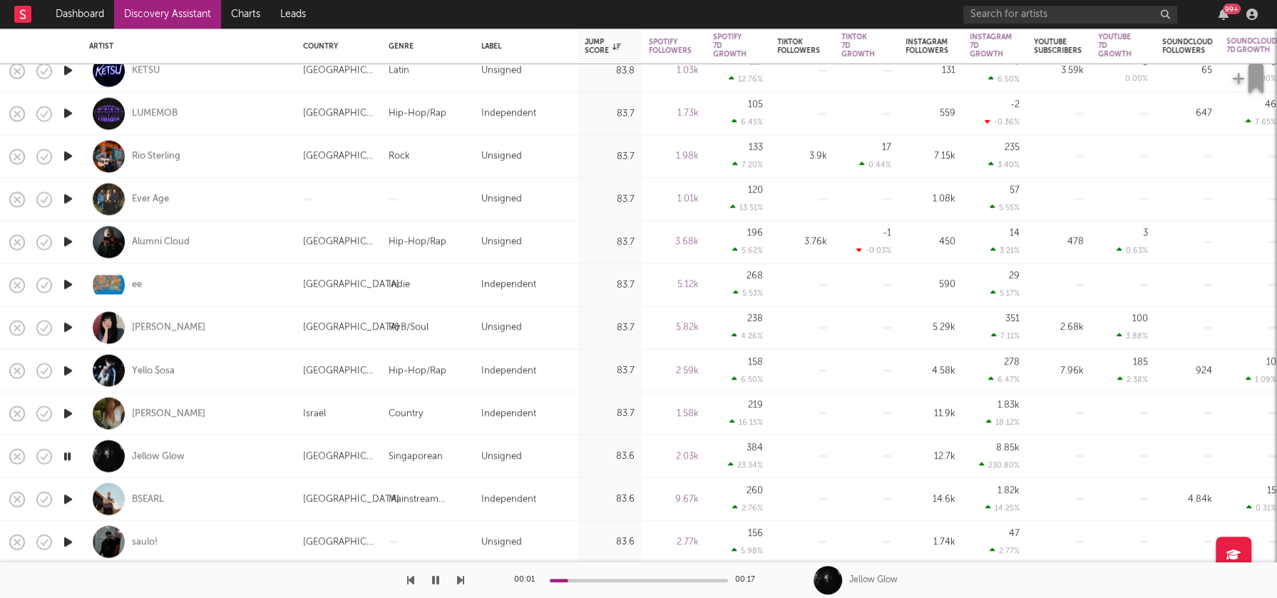
click at [68, 495] on icon "button" at bounding box center [68, 499] width 15 height 18
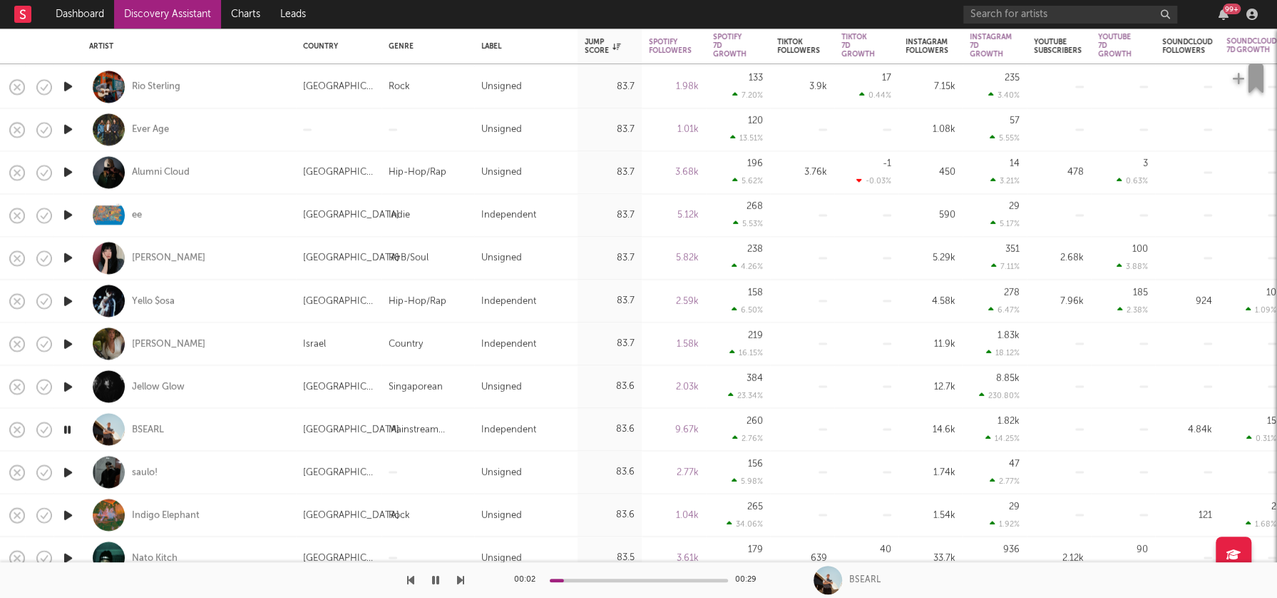
click at [71, 469] on icon "button" at bounding box center [68, 472] width 15 height 18
click at [69, 514] on icon "button" at bounding box center [68, 515] width 15 height 18
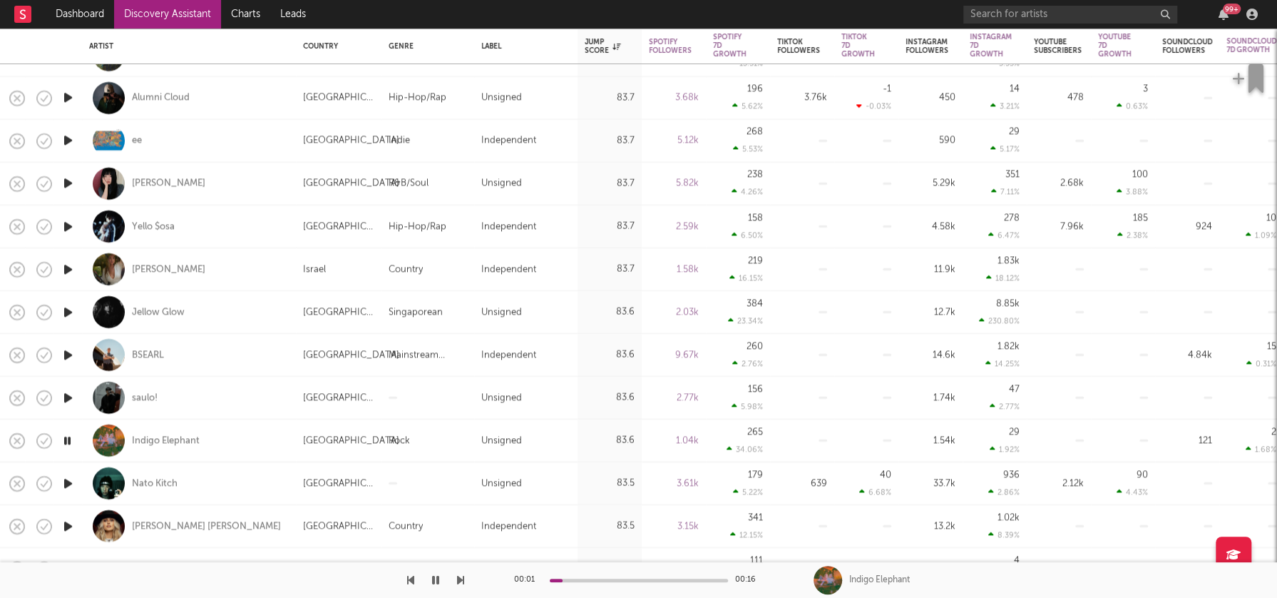
click at [67, 481] on icon "button" at bounding box center [68, 483] width 15 height 18
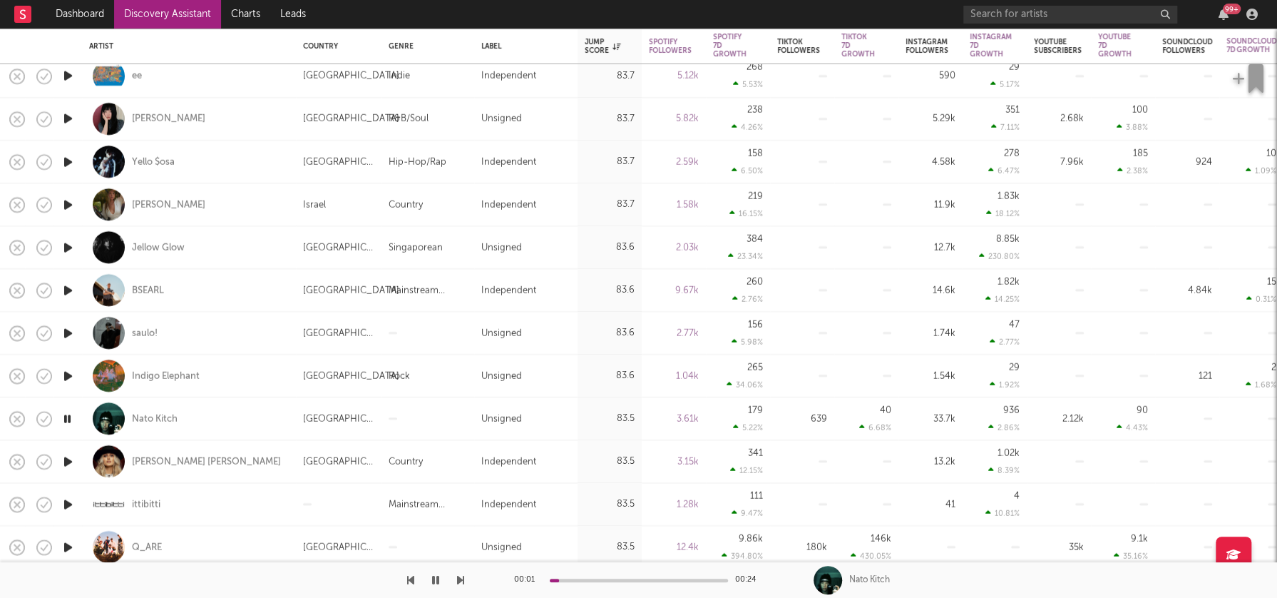
click at [68, 463] on icon "button" at bounding box center [68, 461] width 15 height 18
click at [68, 503] on icon "button" at bounding box center [68, 504] width 15 height 18
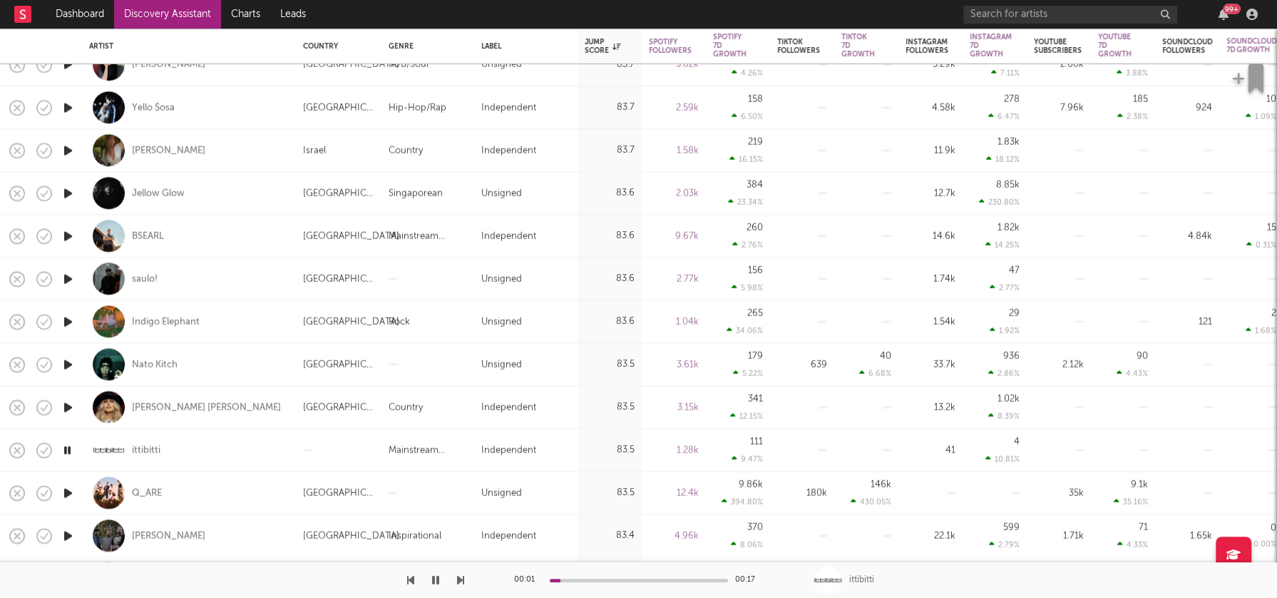
click at [69, 491] on icon "button" at bounding box center [68, 493] width 15 height 18
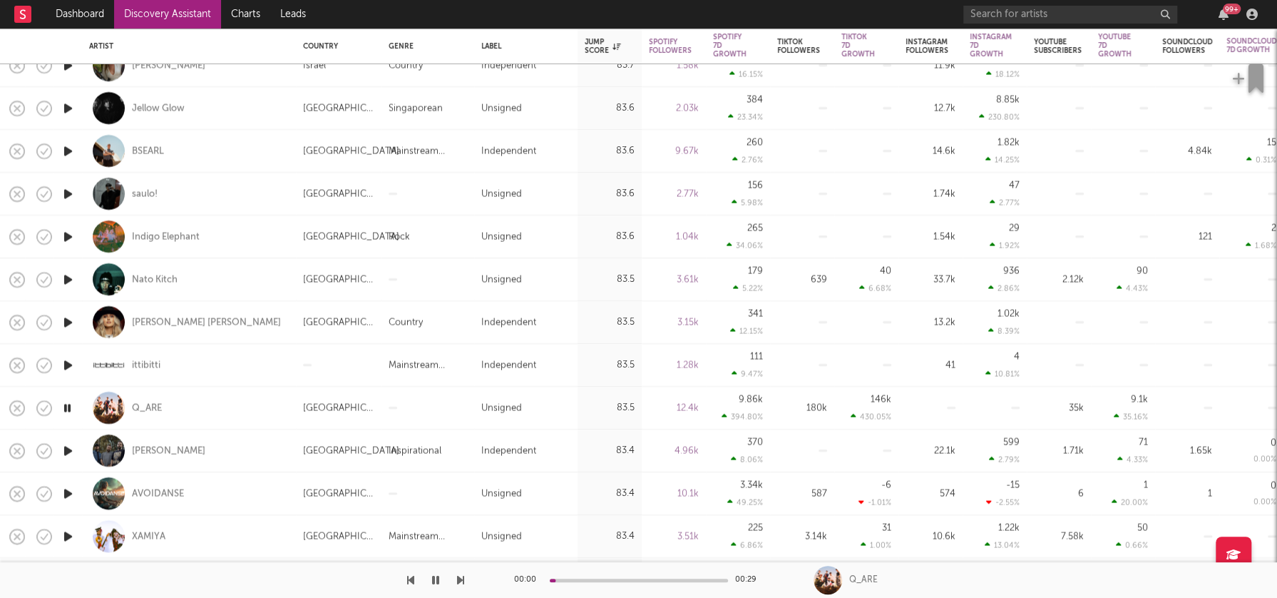
click at [66, 449] on icon "button" at bounding box center [68, 450] width 15 height 18
click at [66, 491] on icon "button" at bounding box center [68, 493] width 15 height 18
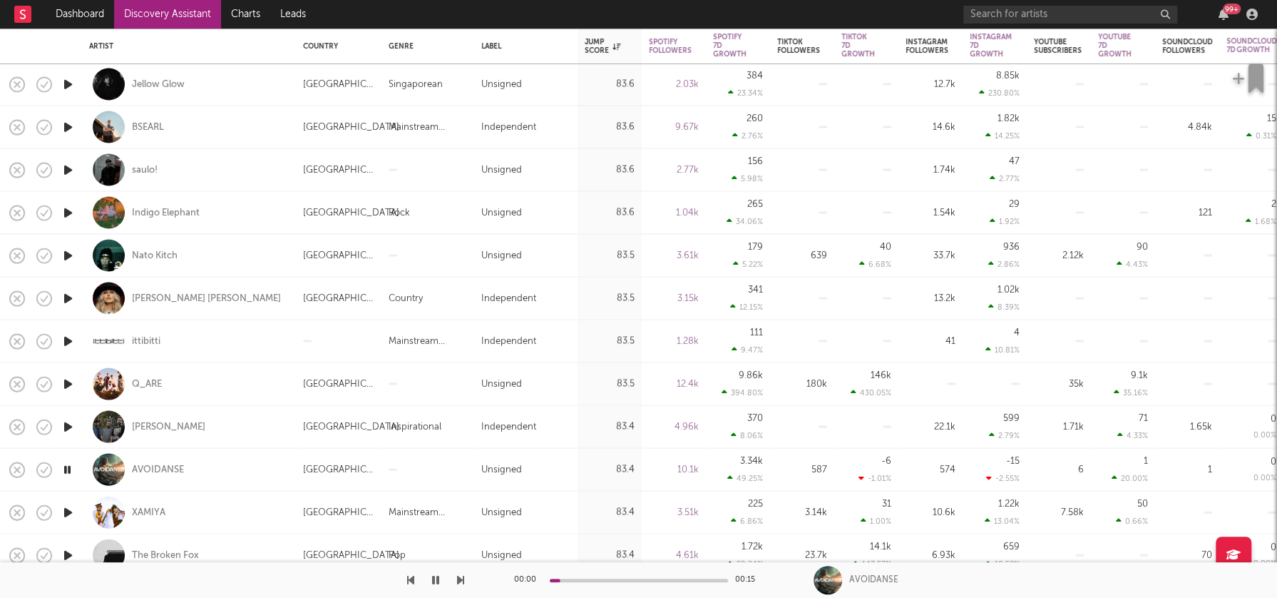
click at [71, 506] on icon "button" at bounding box center [68, 512] width 15 height 18
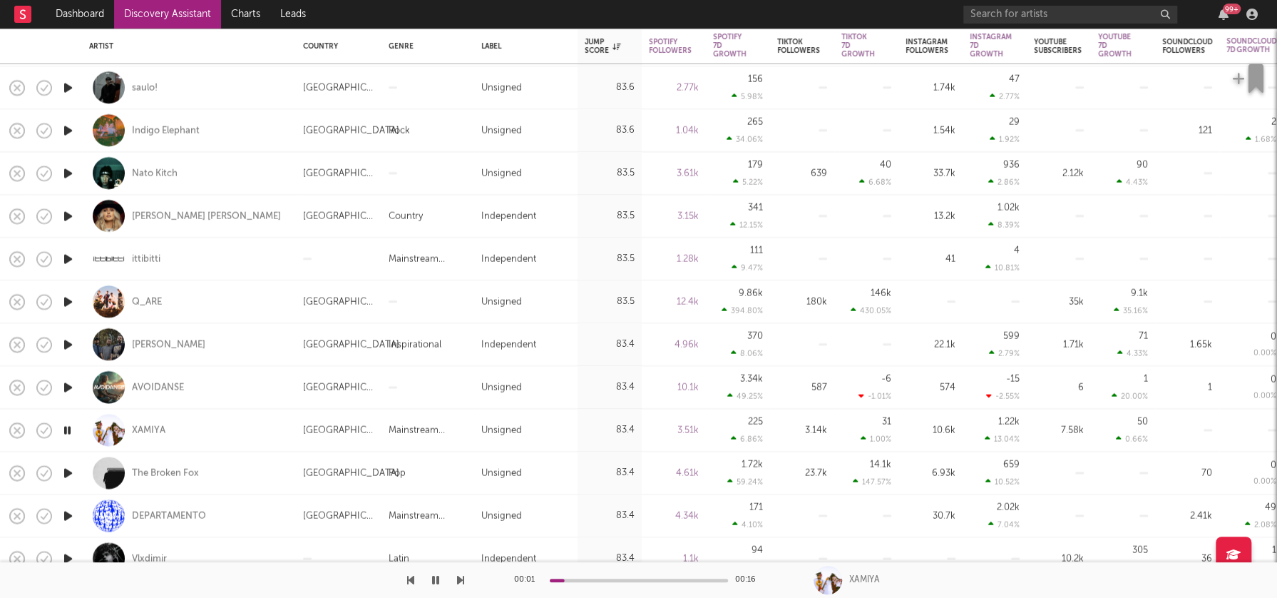
click at [66, 473] on icon "button" at bounding box center [68, 473] width 15 height 18
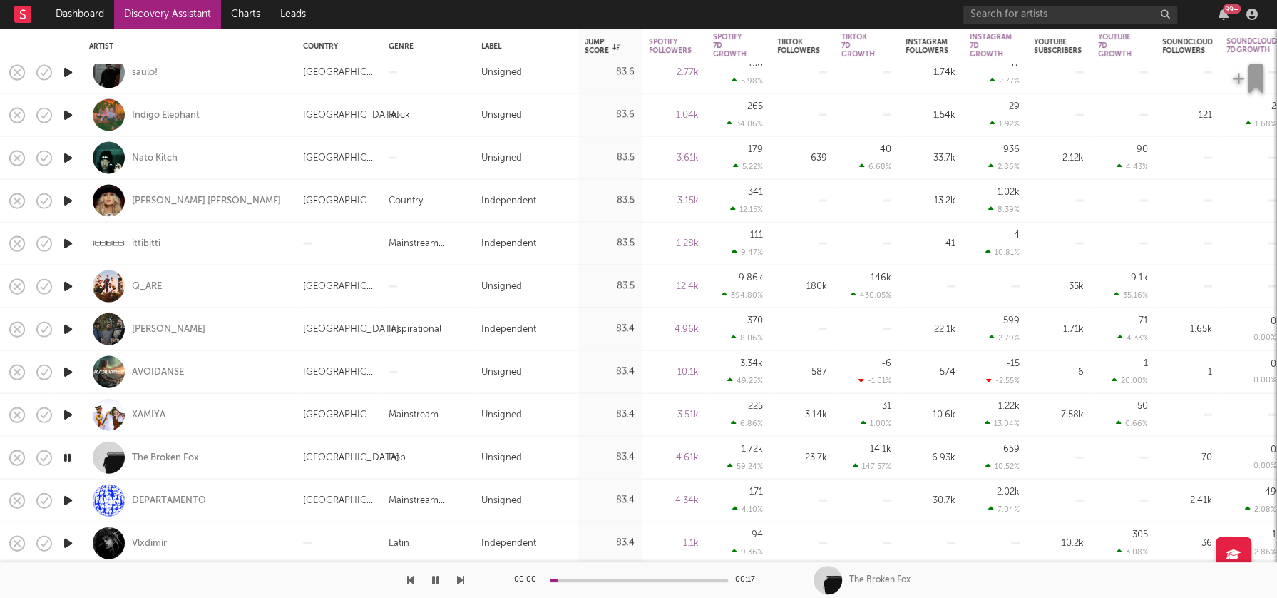
click at [68, 496] on icon "button" at bounding box center [68, 500] width 15 height 18
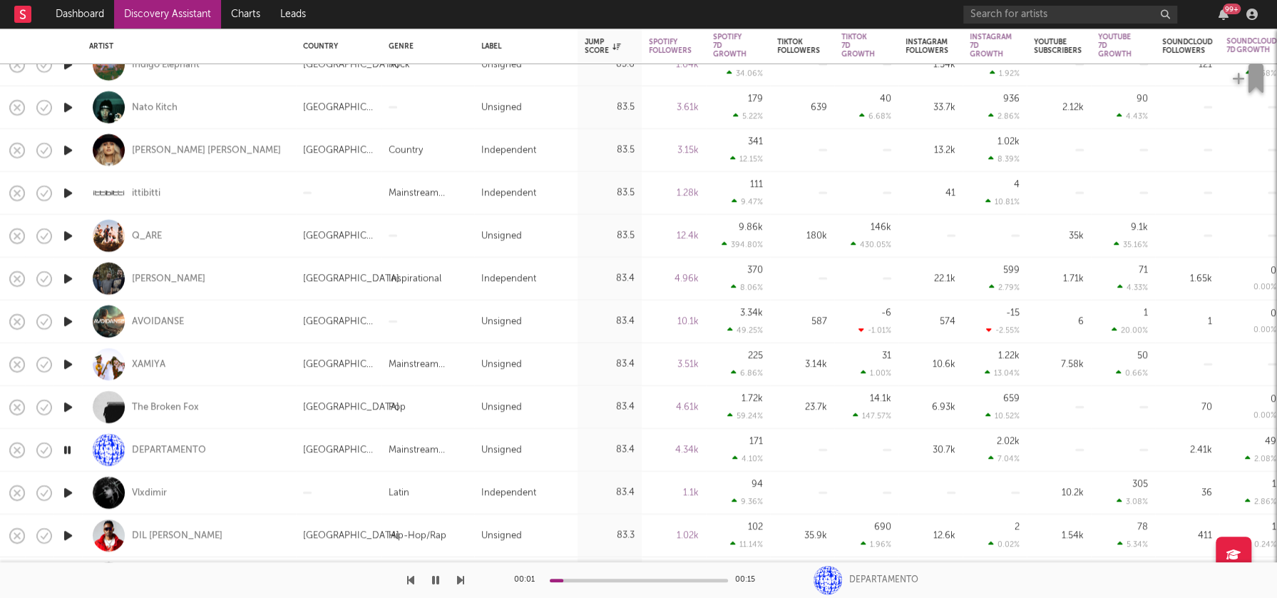
click at [68, 491] on icon "button" at bounding box center [68, 493] width 15 height 18
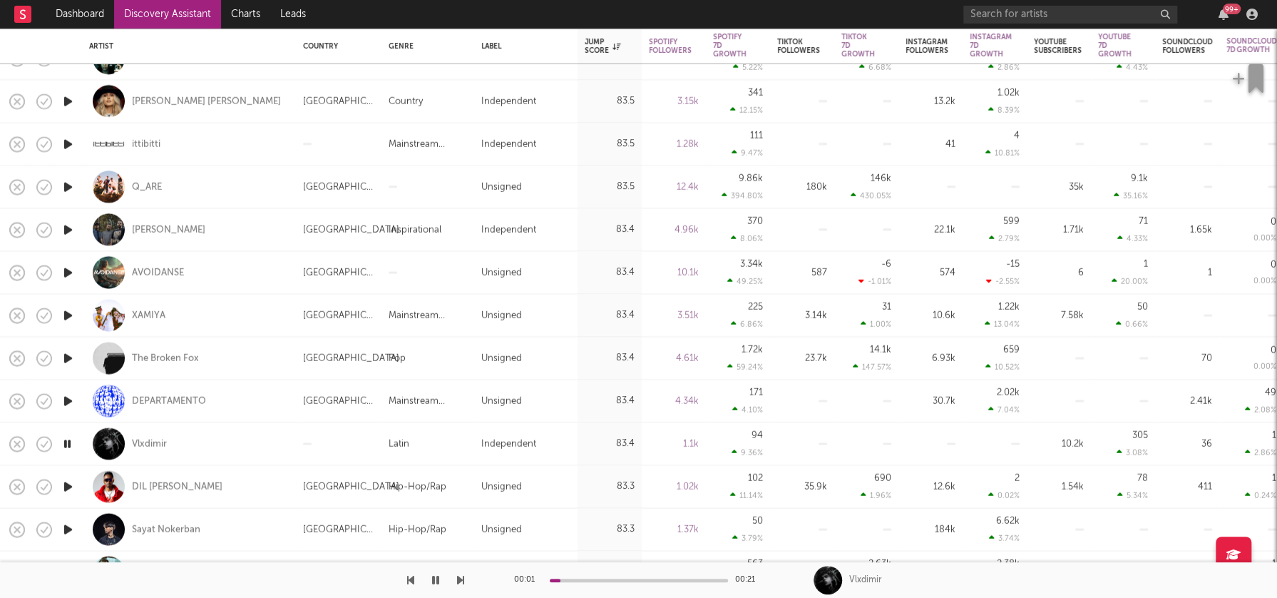
click at [68, 491] on icon "button" at bounding box center [68, 486] width 15 height 18
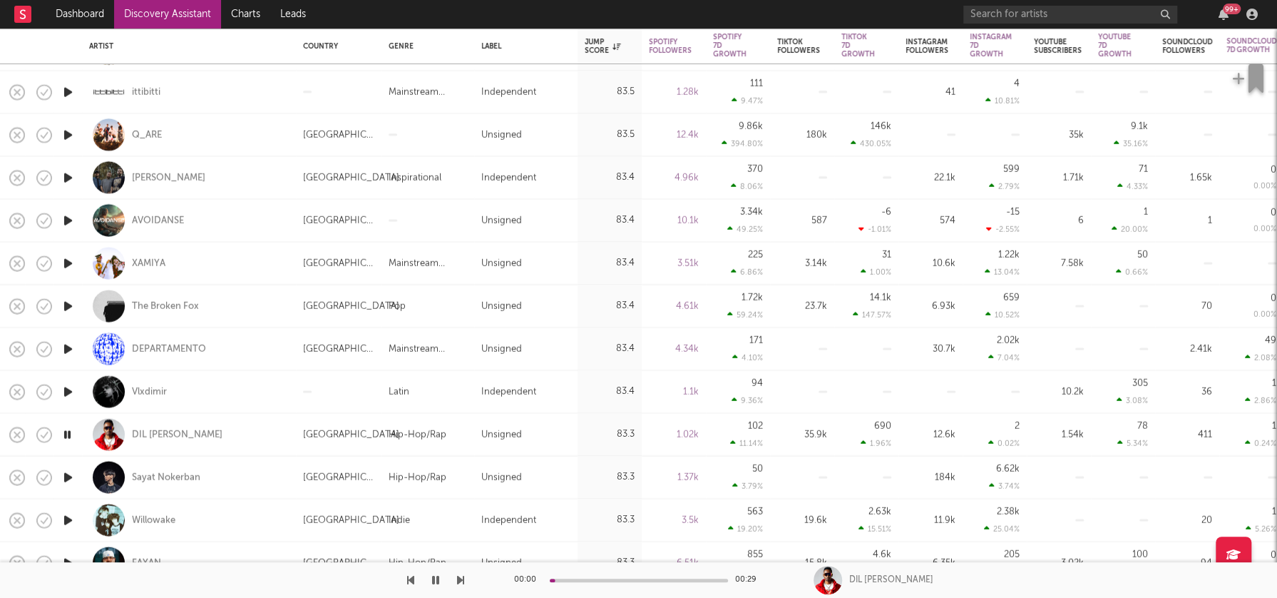
click at [68, 475] on icon "button" at bounding box center [68, 477] width 15 height 18
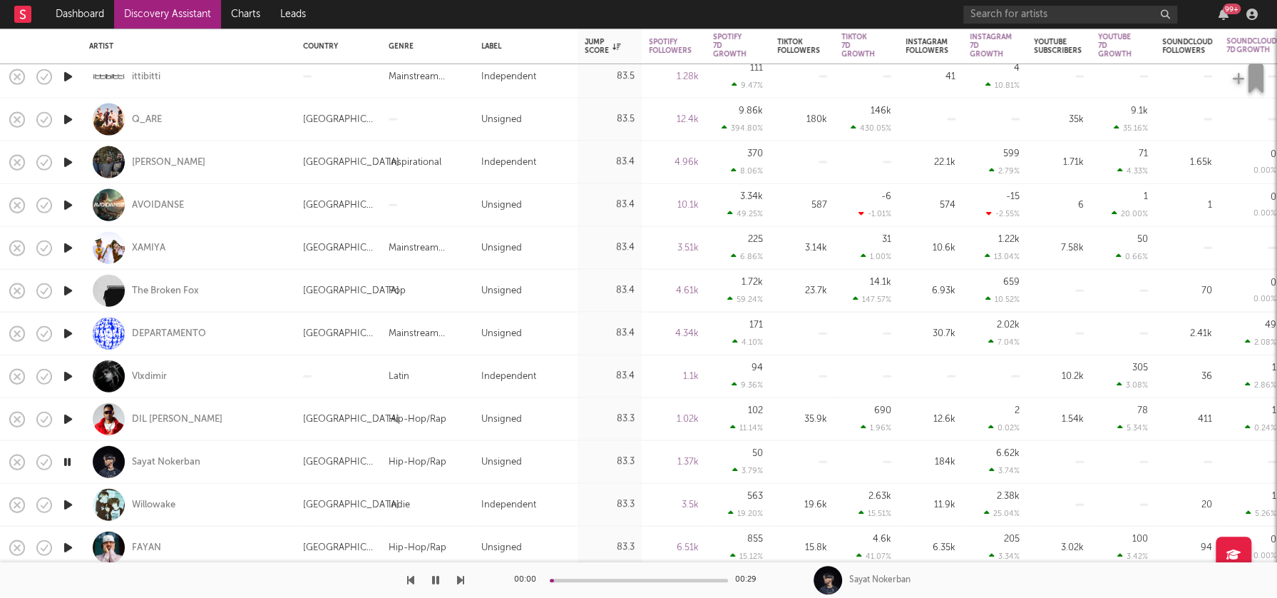
click at [68, 501] on icon "button" at bounding box center [68, 505] width 15 height 18
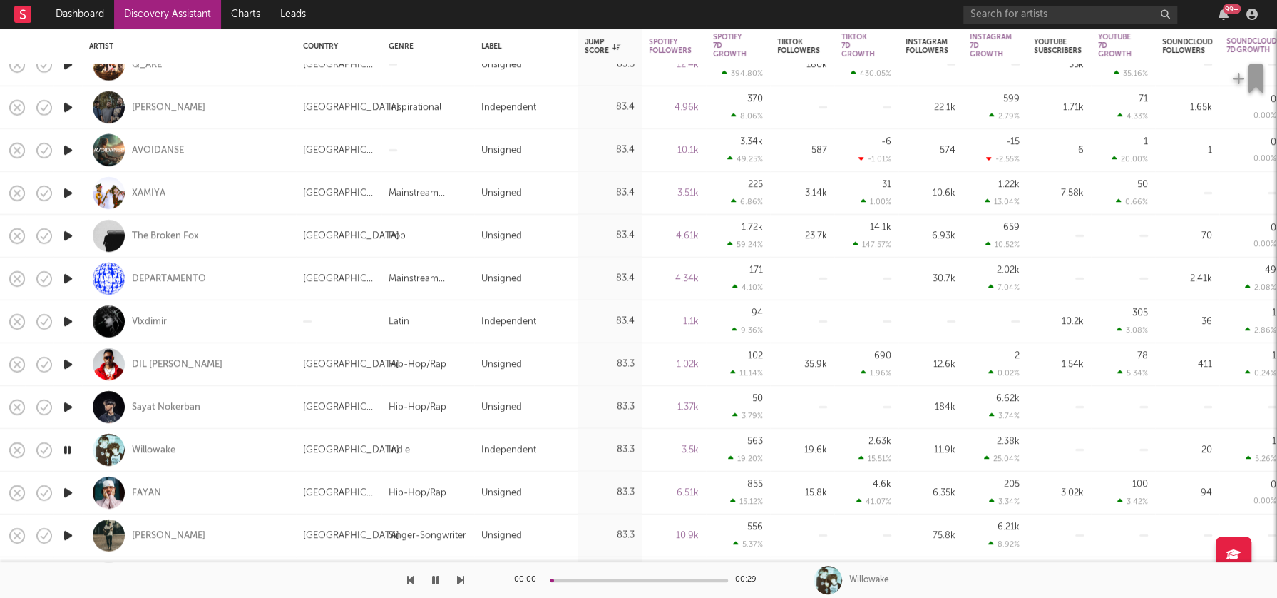
click at [68, 490] on icon "button" at bounding box center [68, 493] width 15 height 18
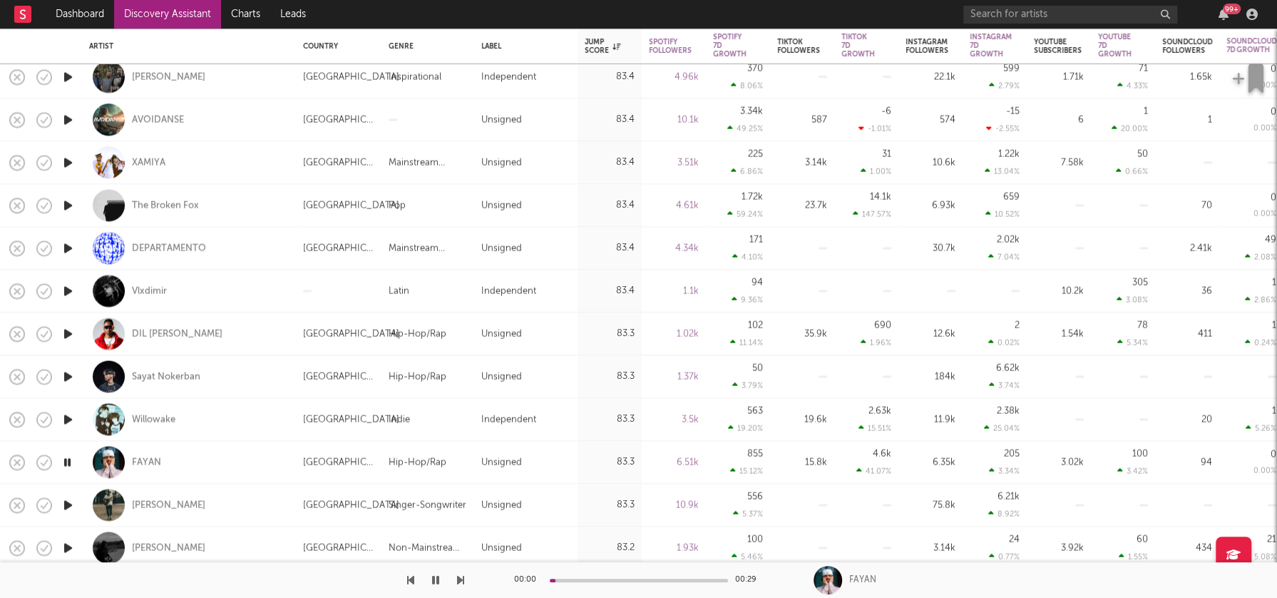
click at [68, 504] on icon "button" at bounding box center [68, 505] width 15 height 18
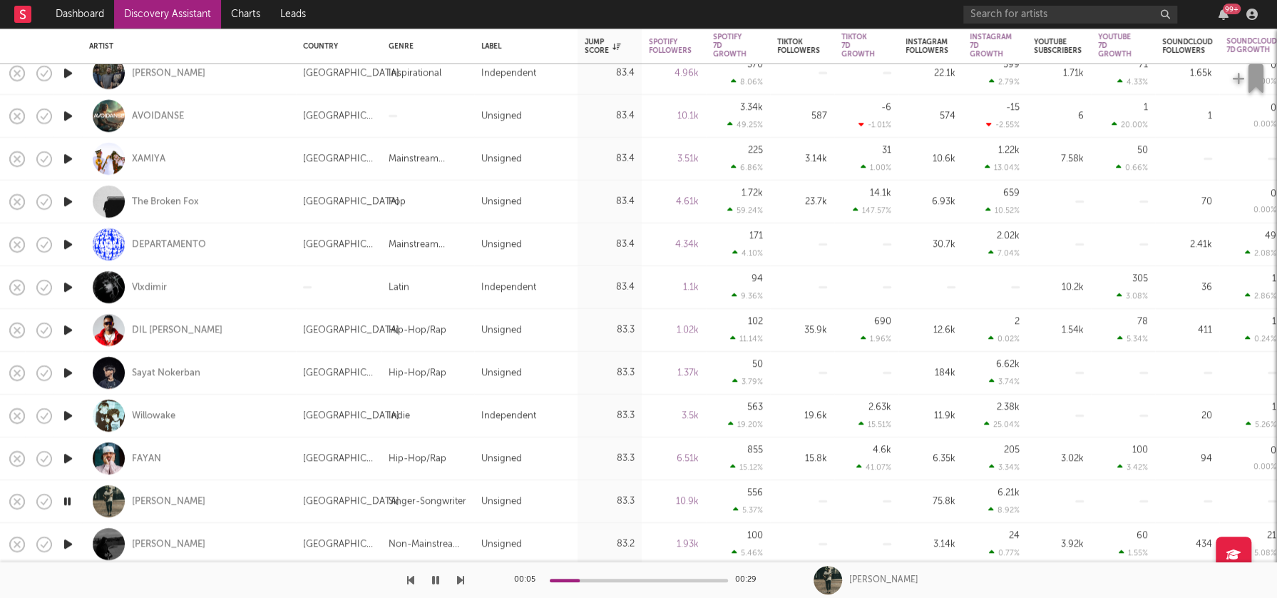
click at [68, 500] on icon "button" at bounding box center [68, 501] width 14 height 18
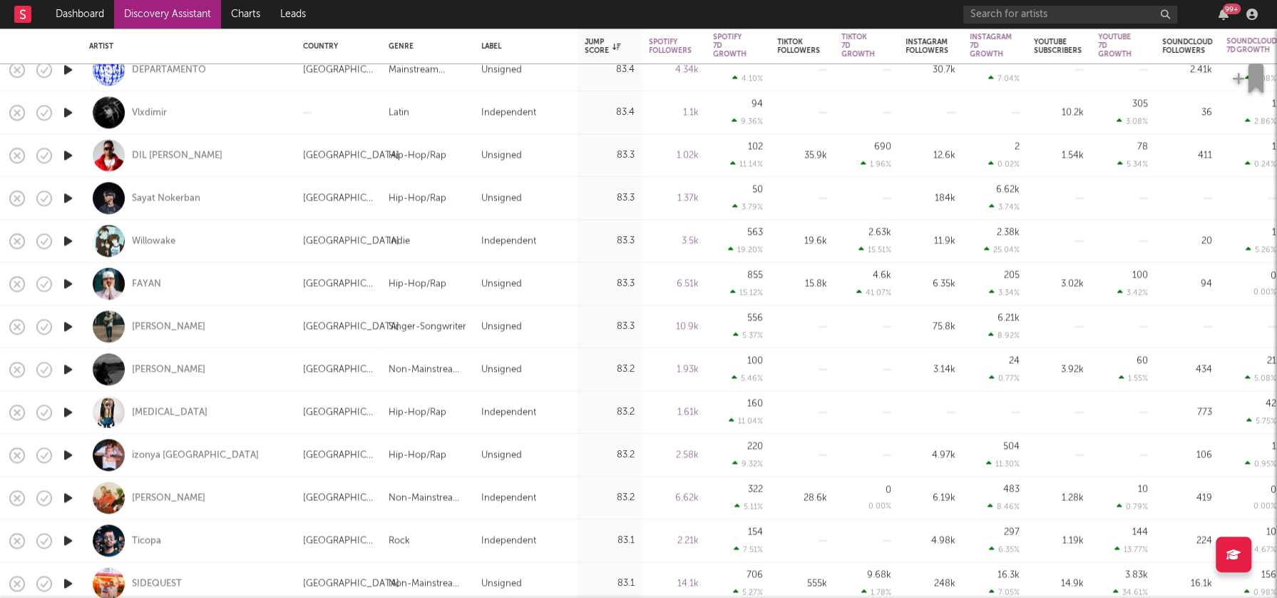
click at [67, 371] on icon "button" at bounding box center [68, 369] width 15 height 18
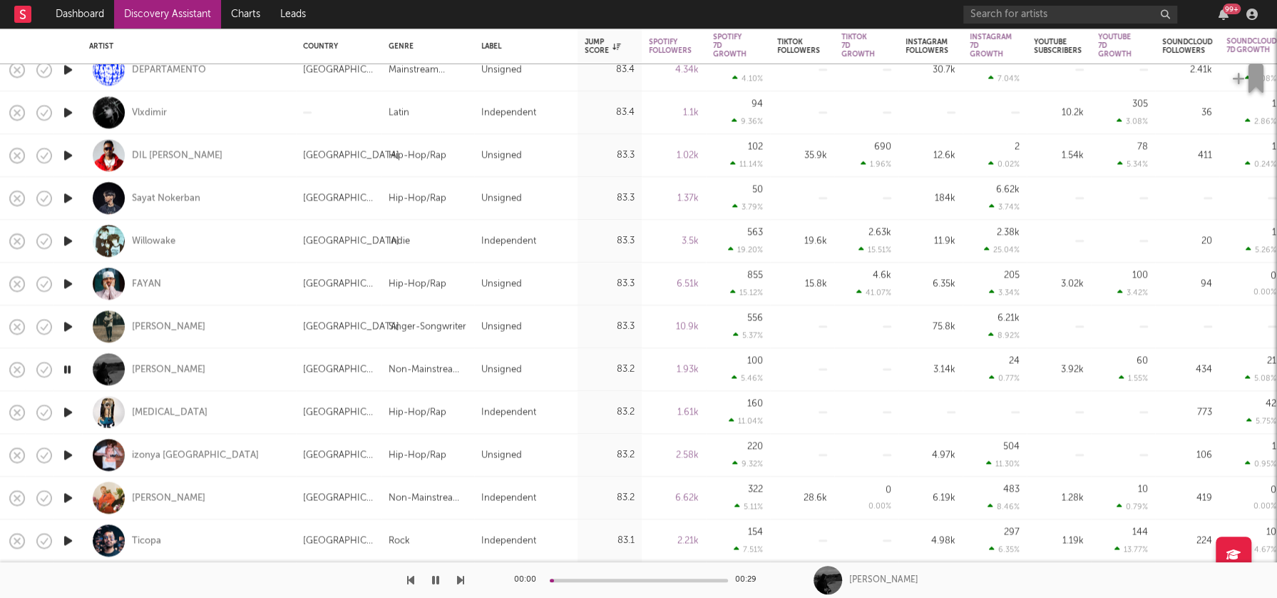
click at [66, 411] on icon "button" at bounding box center [68, 412] width 15 height 18
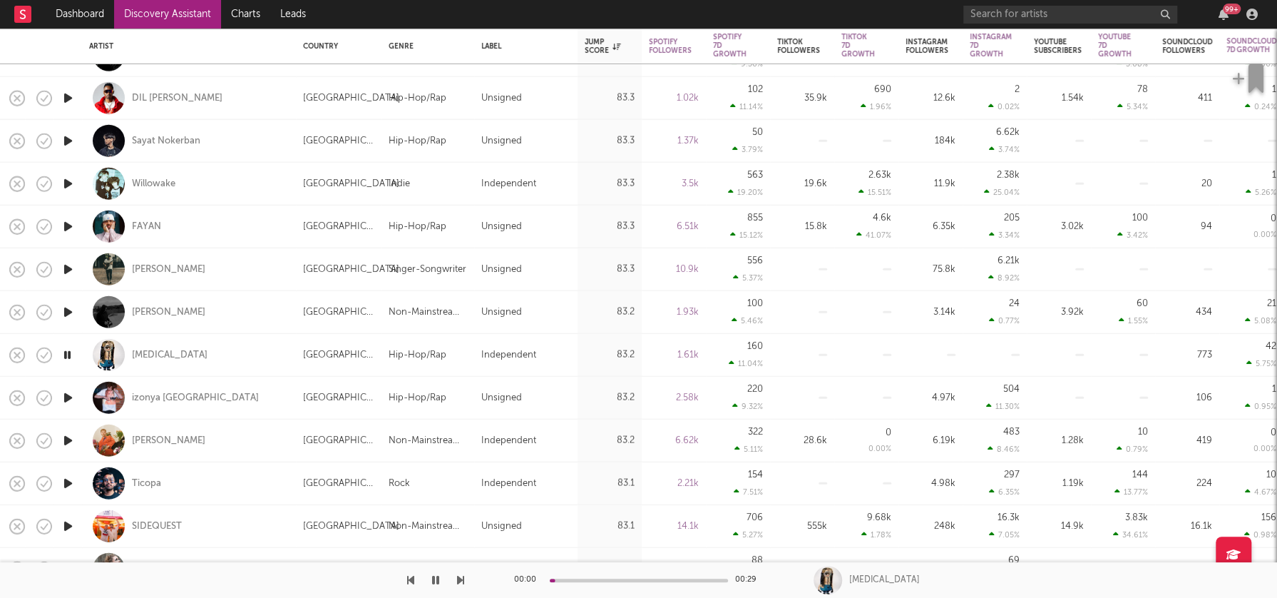
click at [68, 396] on icon "button" at bounding box center [68, 398] width 15 height 18
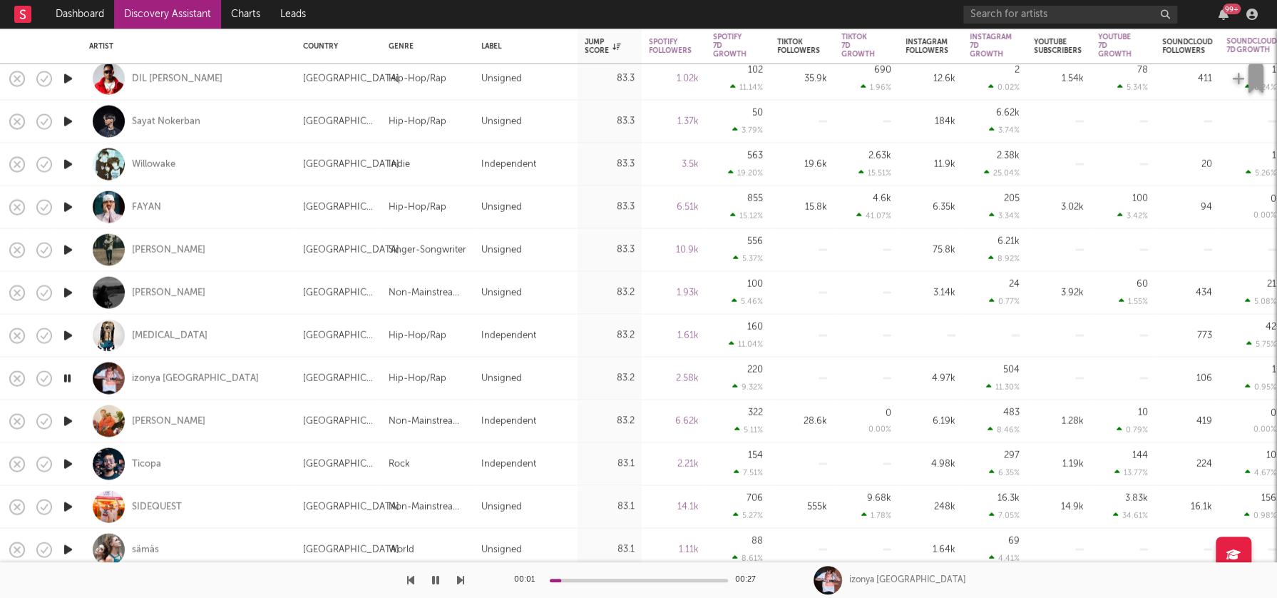
click at [71, 419] on icon "button" at bounding box center [68, 421] width 15 height 18
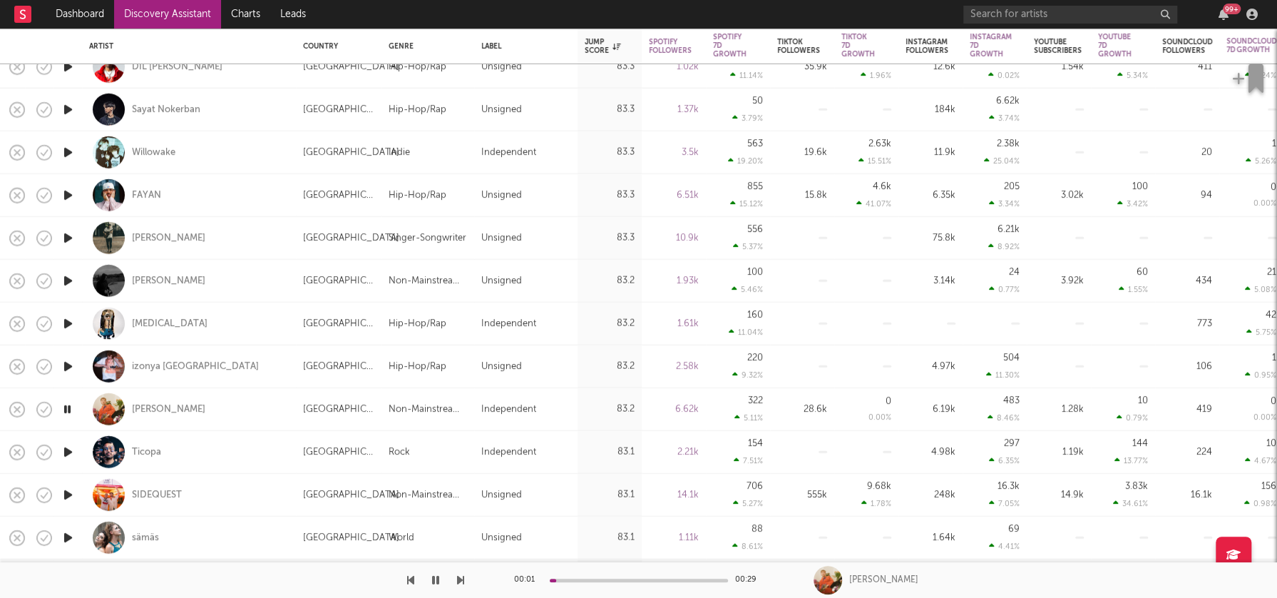
click at [66, 450] on icon "button" at bounding box center [68, 452] width 15 height 18
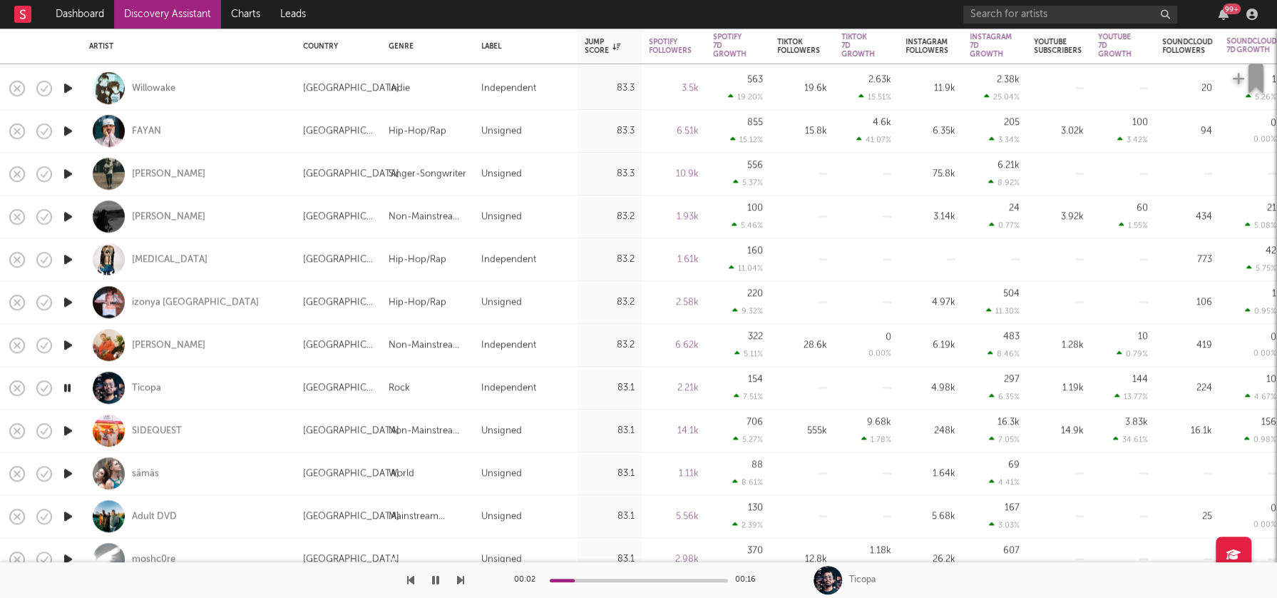
click at [67, 432] on icon "button" at bounding box center [68, 431] width 15 height 18
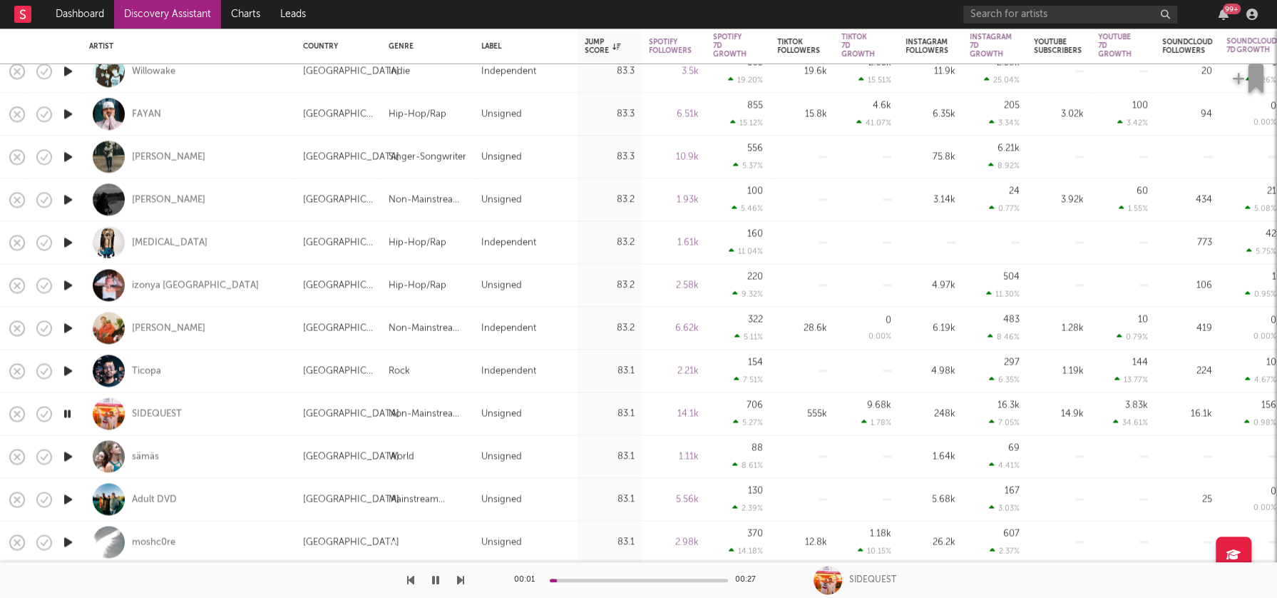
click at [66, 453] on icon "button" at bounding box center [68, 456] width 15 height 18
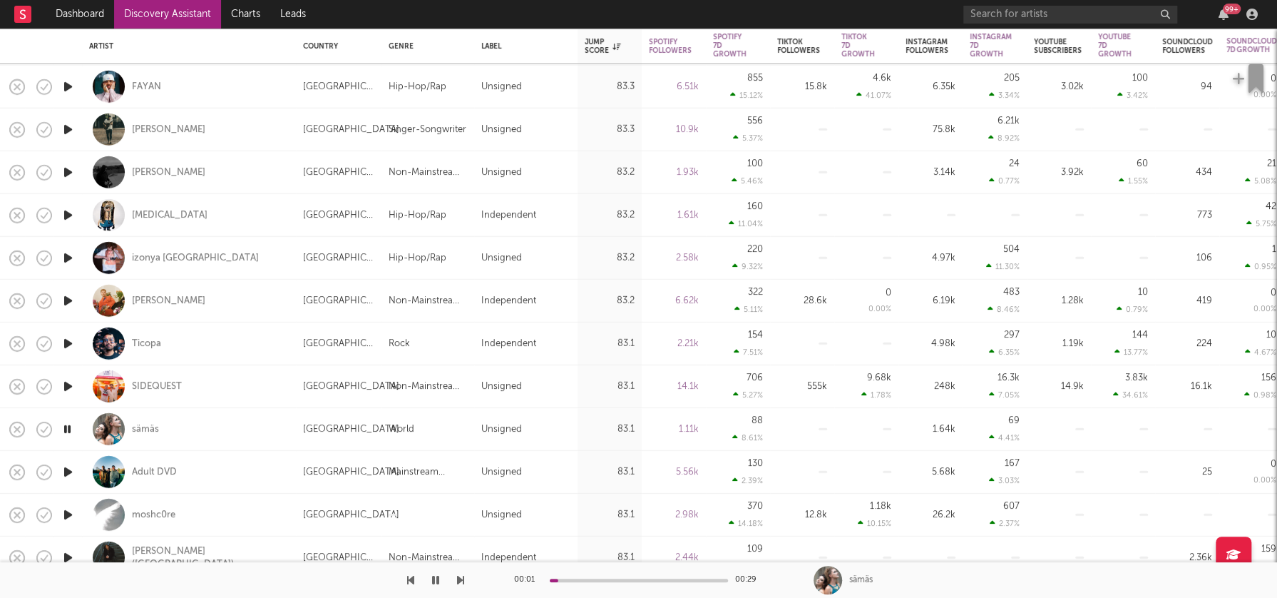
click at [68, 471] on icon "button" at bounding box center [68, 472] width 15 height 18
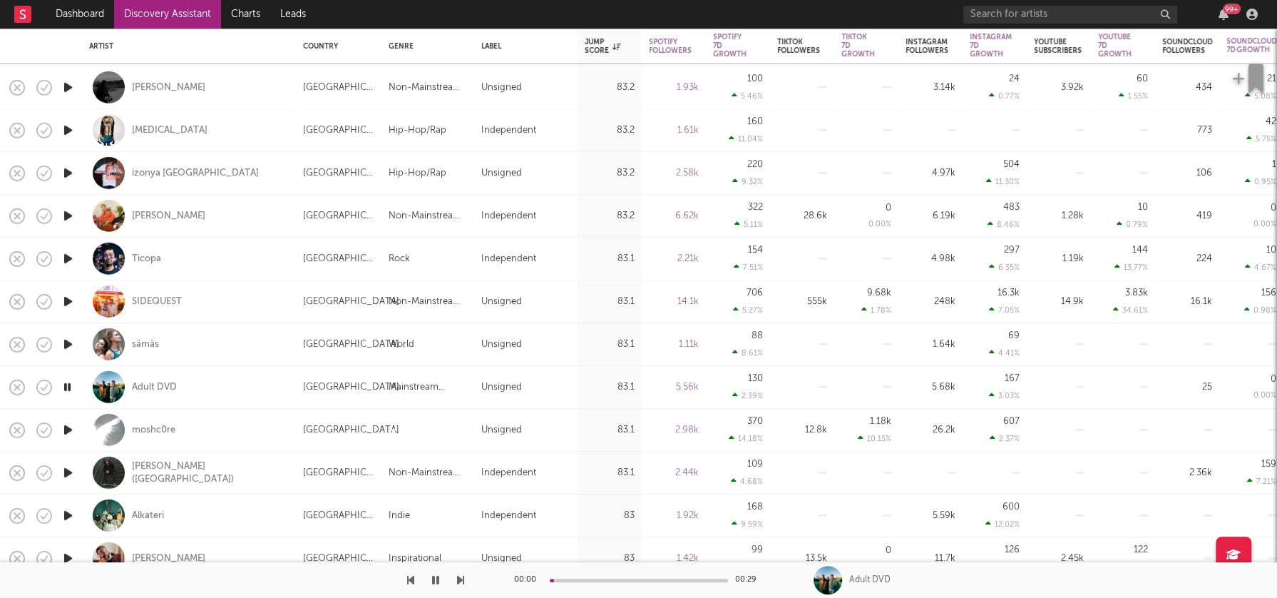
click at [71, 430] on icon "button" at bounding box center [68, 430] width 15 height 18
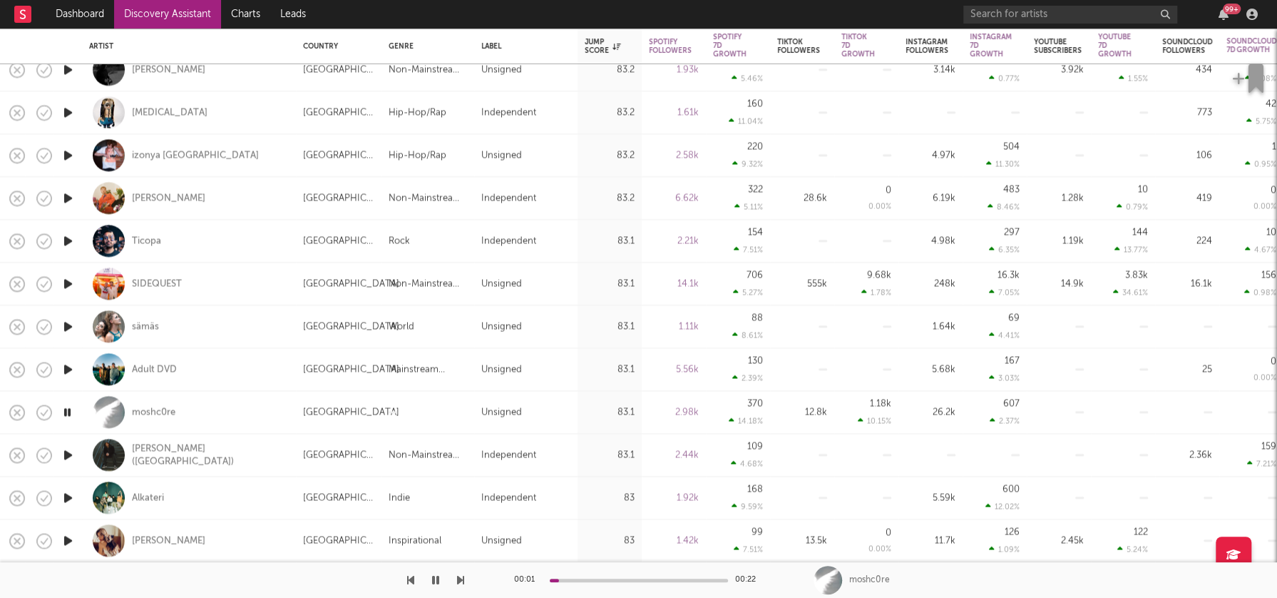
click at [70, 451] on icon "button" at bounding box center [68, 455] width 15 height 18
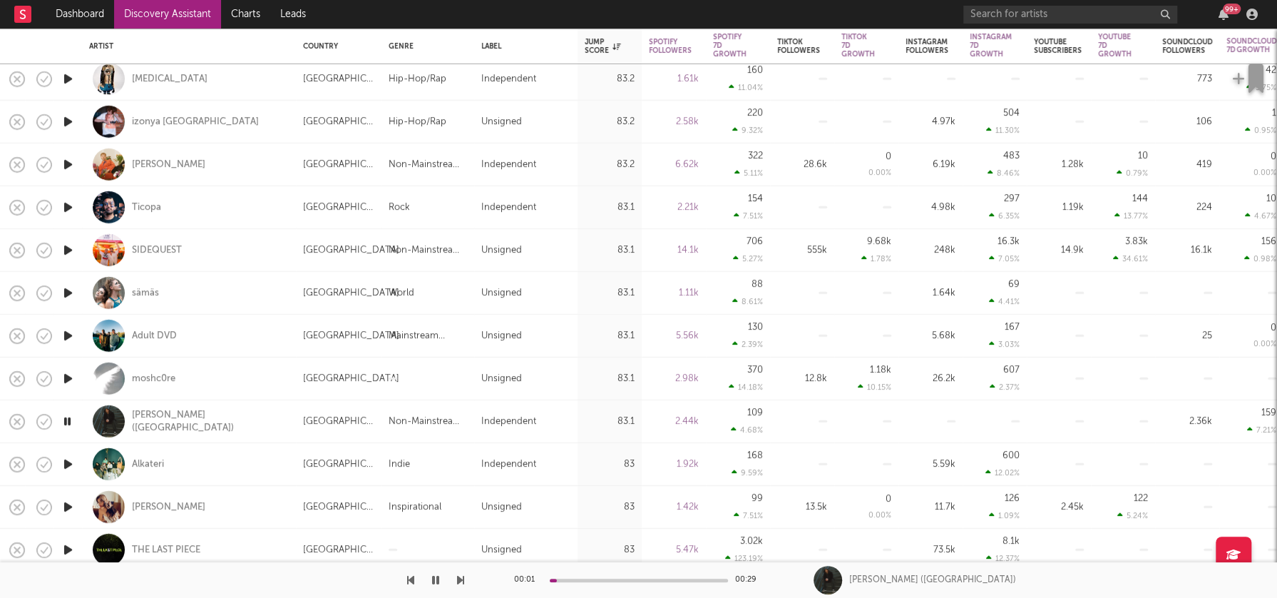
click at [71, 461] on icon "button" at bounding box center [68, 464] width 15 height 18
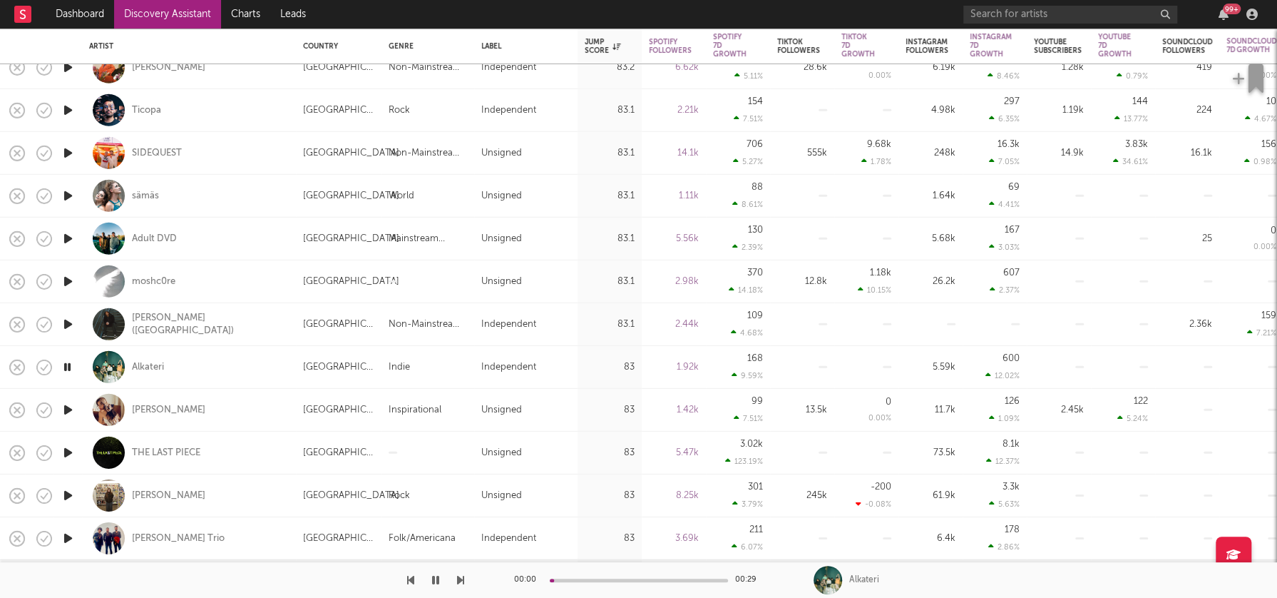
click at [64, 405] on icon "button" at bounding box center [68, 410] width 15 height 18
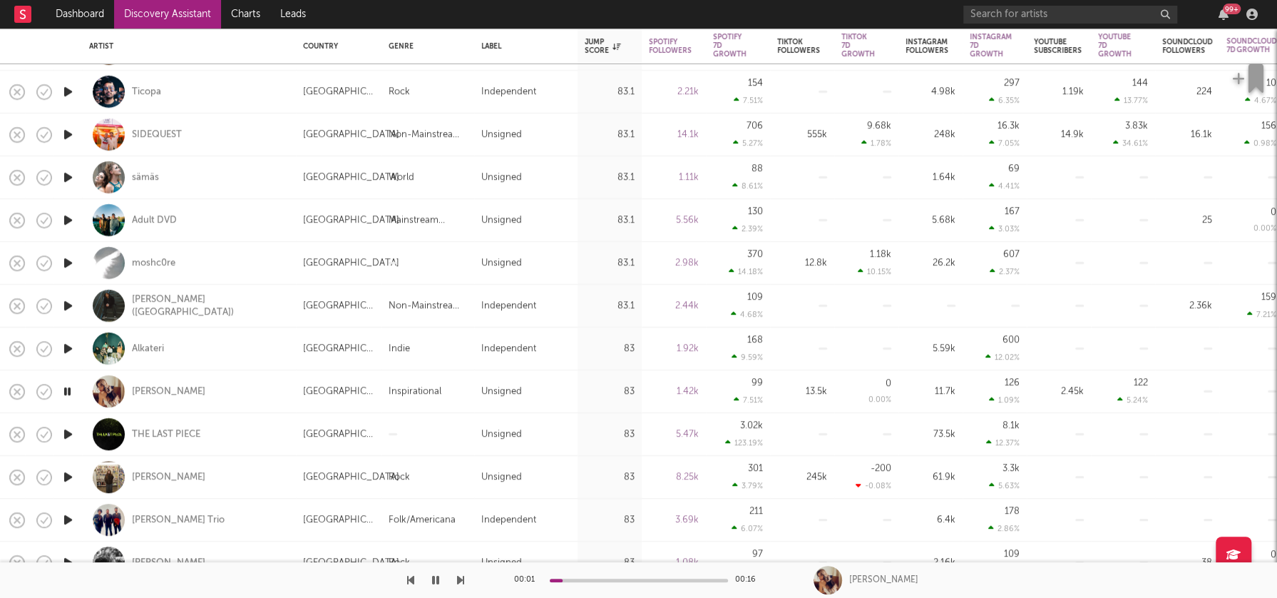
click at [68, 432] on icon "button" at bounding box center [68, 434] width 15 height 18
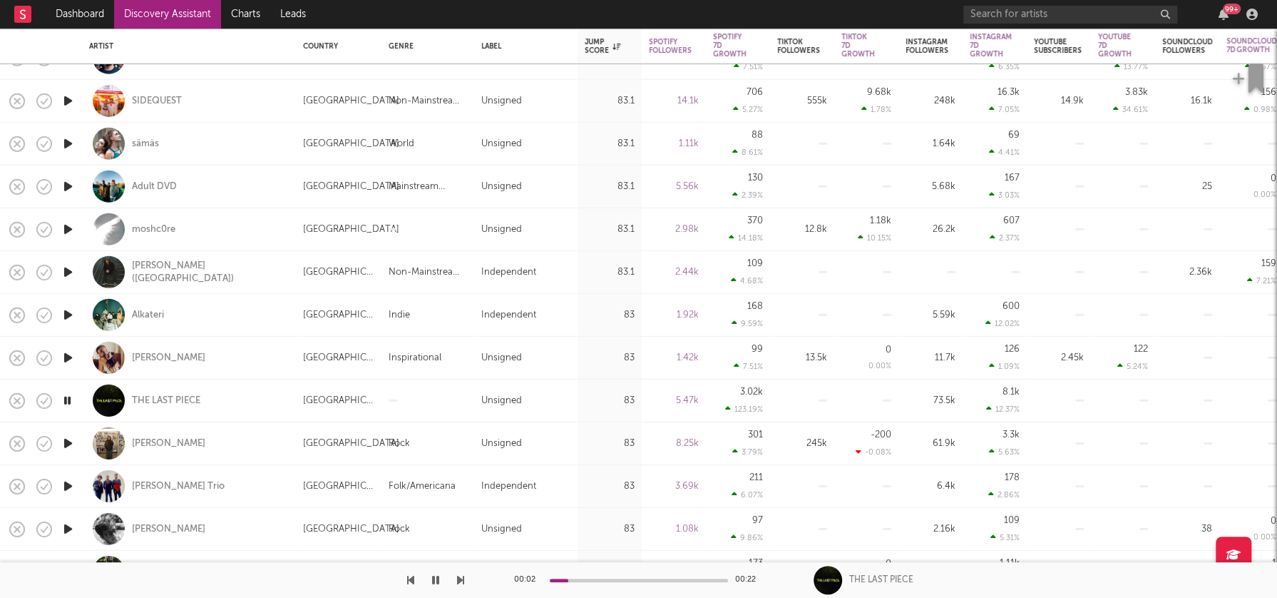
click at [68, 441] on icon "button" at bounding box center [68, 443] width 15 height 18
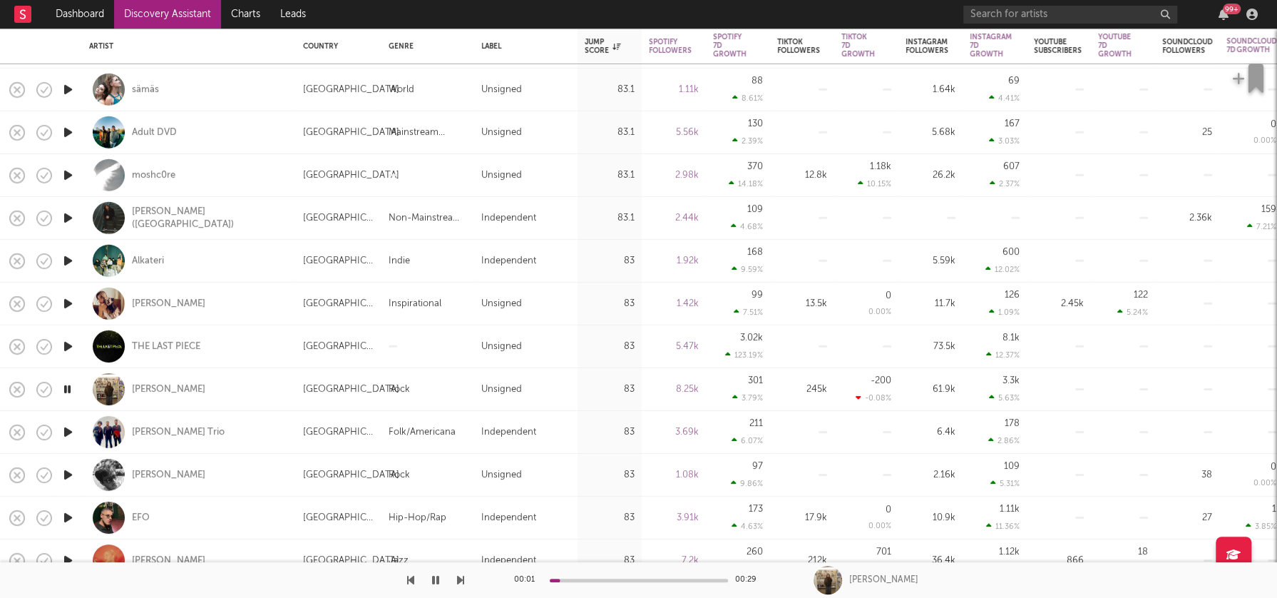
click at [66, 428] on icon "button" at bounding box center [68, 432] width 15 height 18
click at [71, 516] on icon "button" at bounding box center [68, 518] width 15 height 18
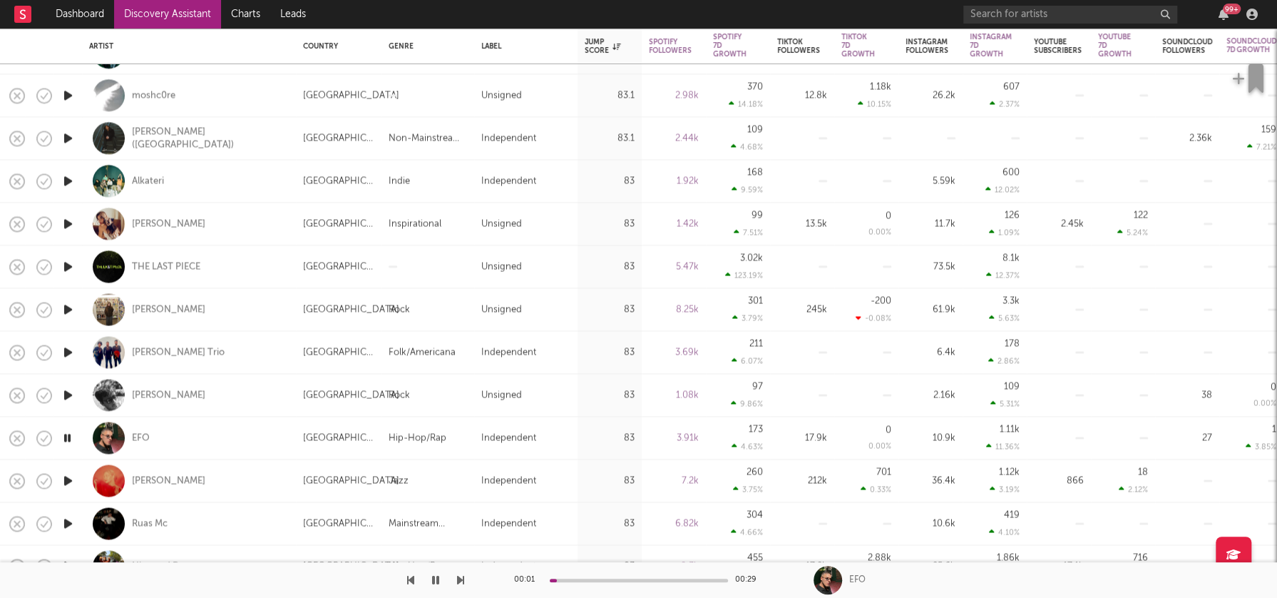
click at [67, 476] on icon "button" at bounding box center [68, 480] width 15 height 18
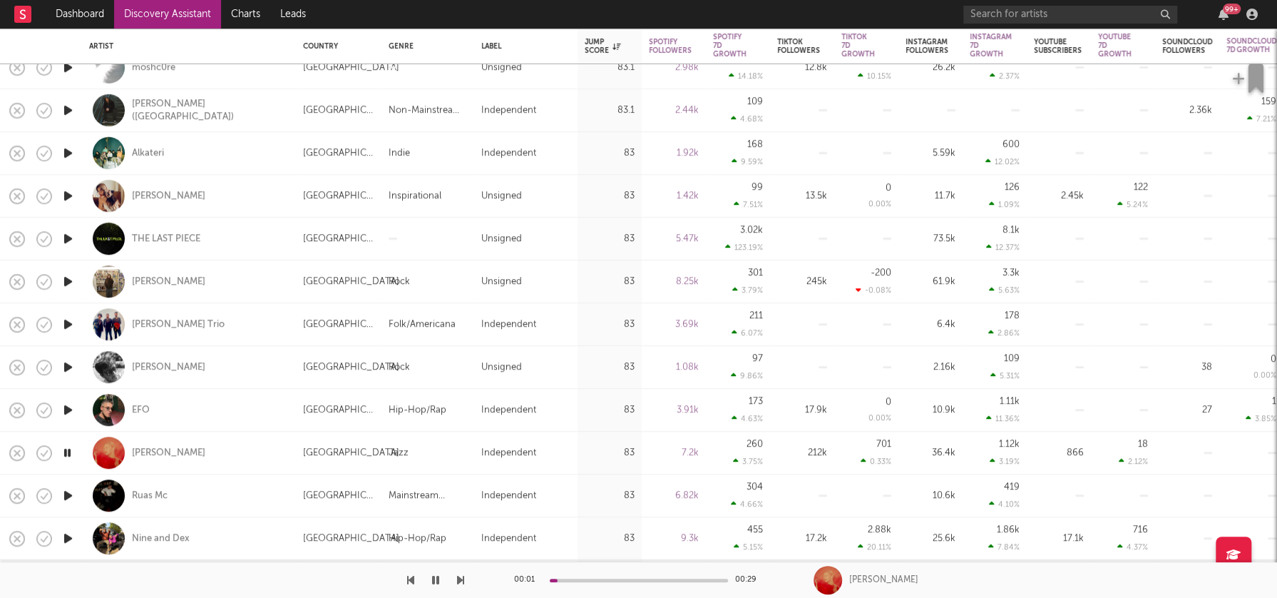
click at [68, 495] on icon "button" at bounding box center [68, 495] width 15 height 18
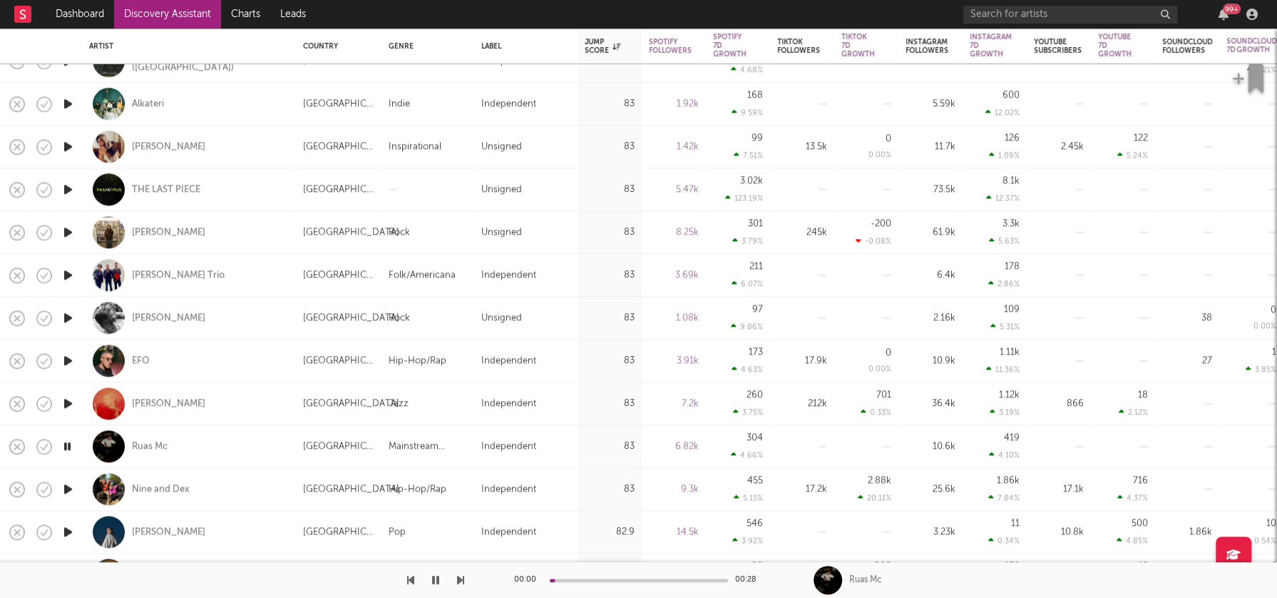
click at [68, 491] on icon "button" at bounding box center [68, 489] width 15 height 18
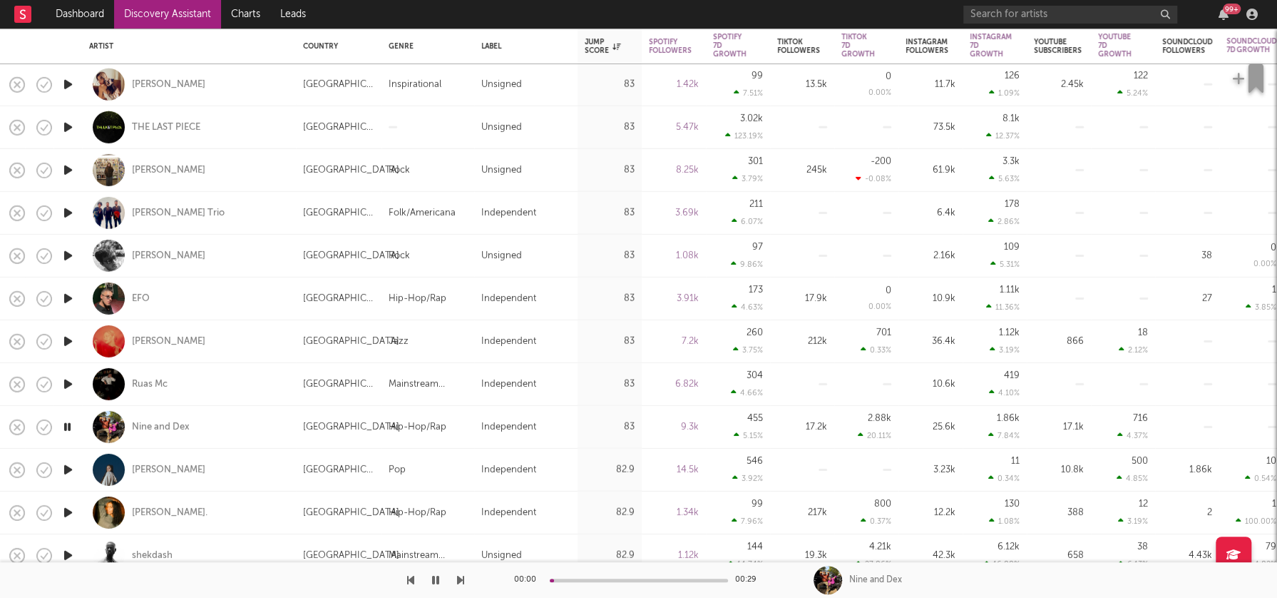
click at [70, 468] on icon "button" at bounding box center [68, 470] width 15 height 18
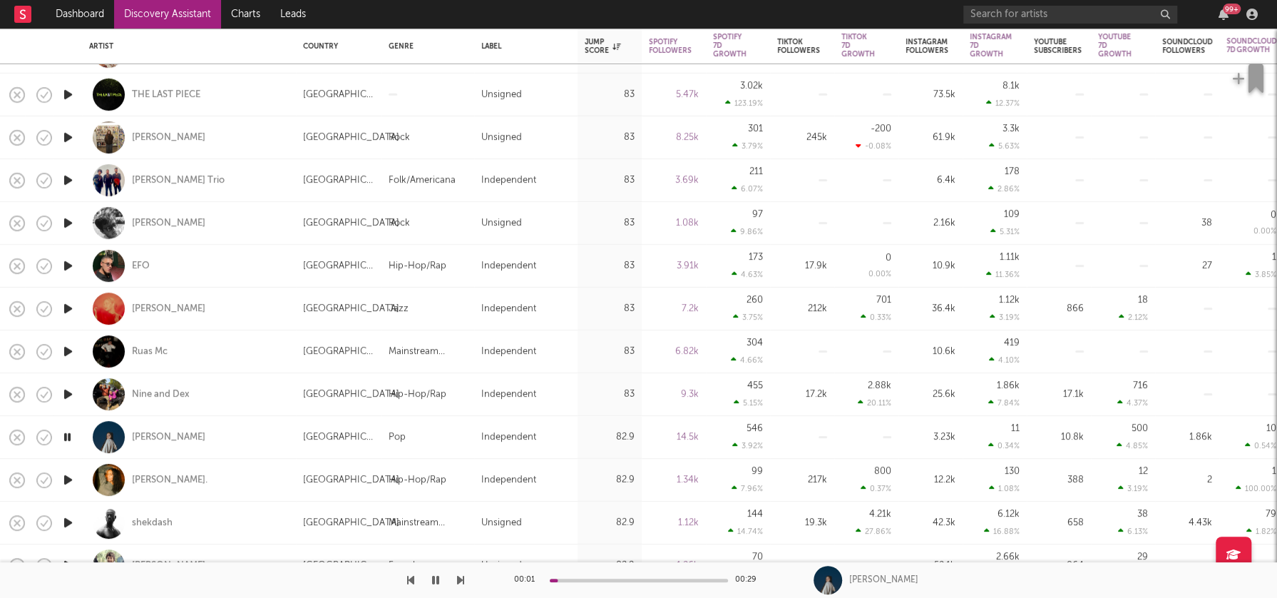
click at [70, 474] on icon "button" at bounding box center [68, 480] width 15 height 18
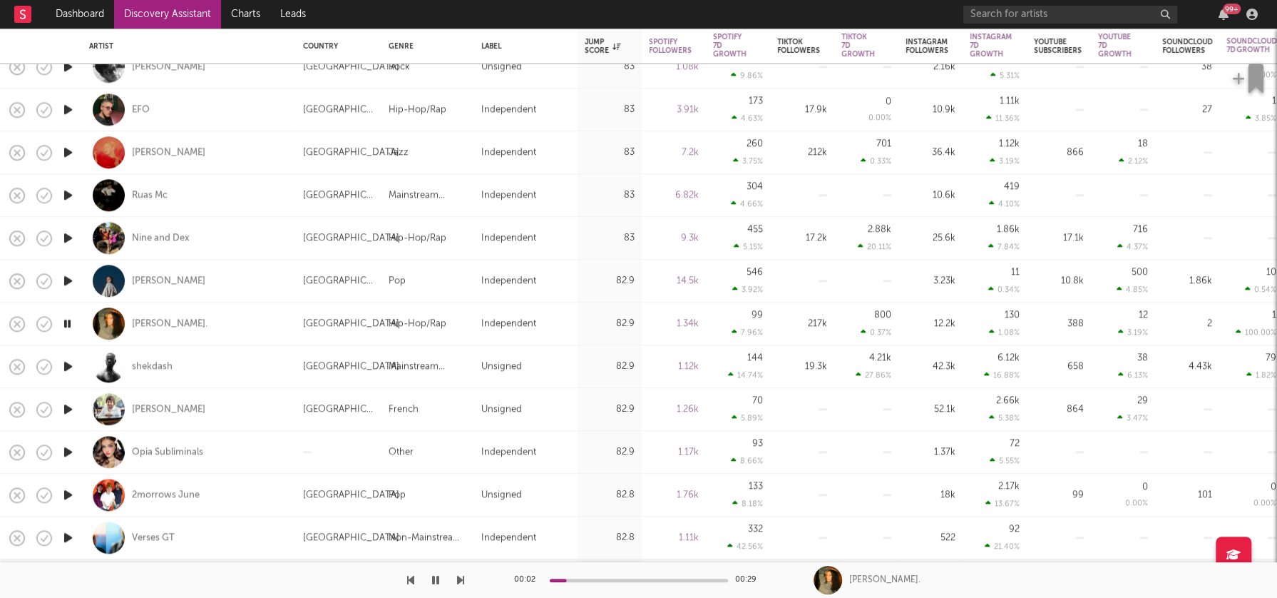
click at [70, 492] on icon "button" at bounding box center [68, 495] width 15 height 18
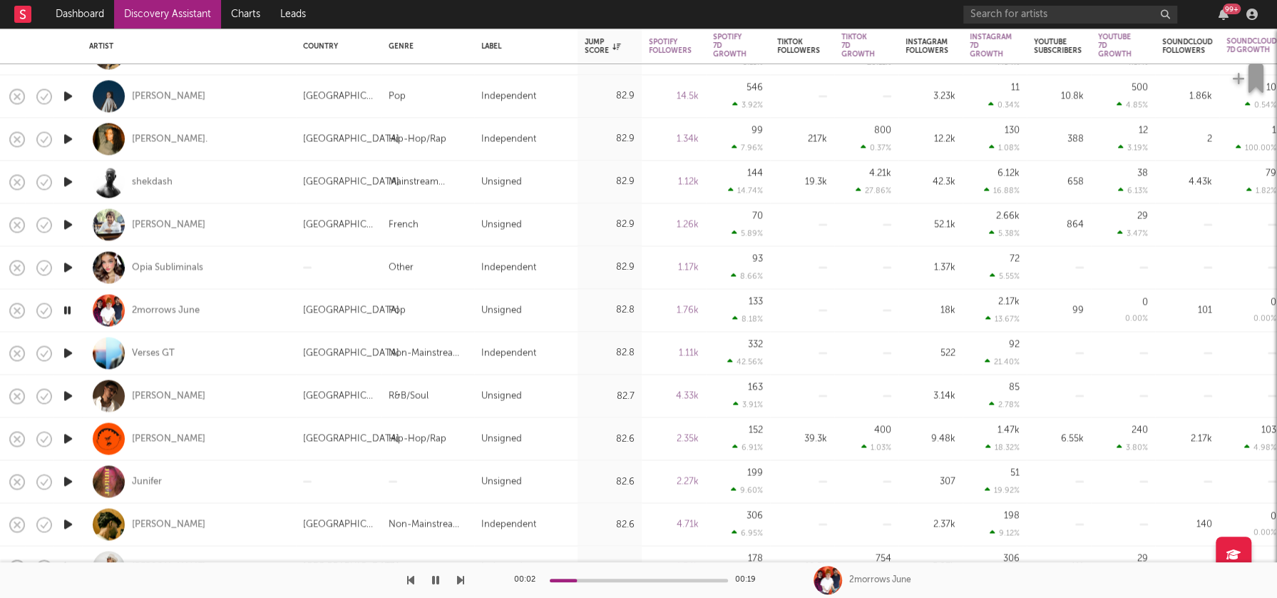
click at [67, 482] on icon "button" at bounding box center [68, 481] width 15 height 18
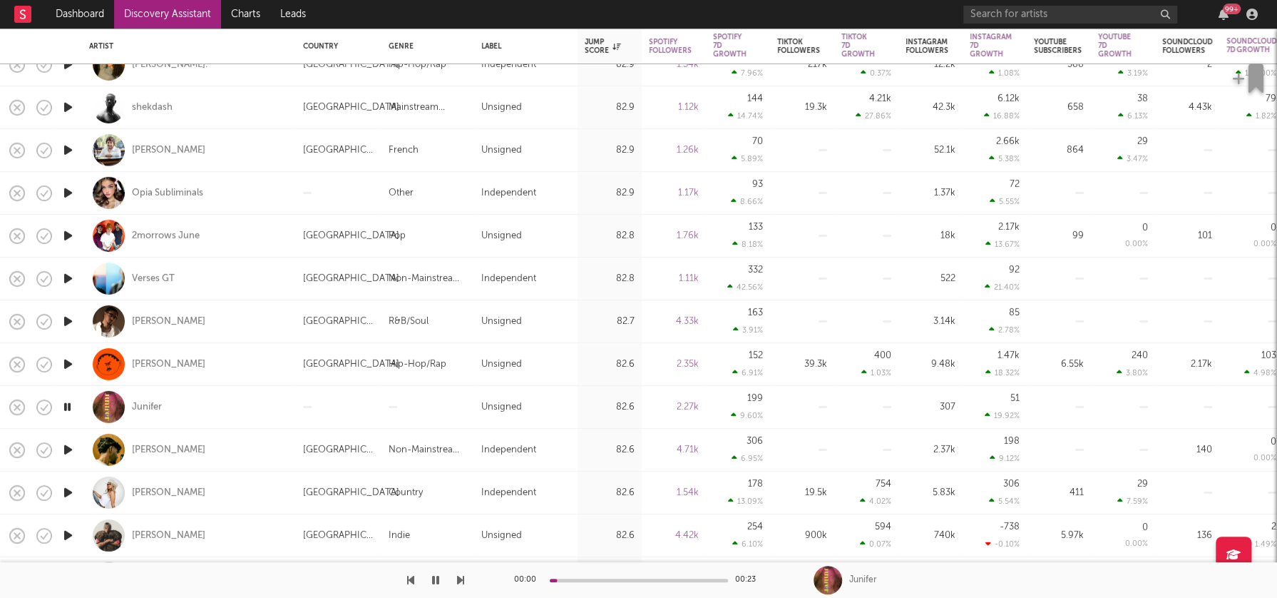
click at [70, 448] on icon "button" at bounding box center [68, 450] width 15 height 18
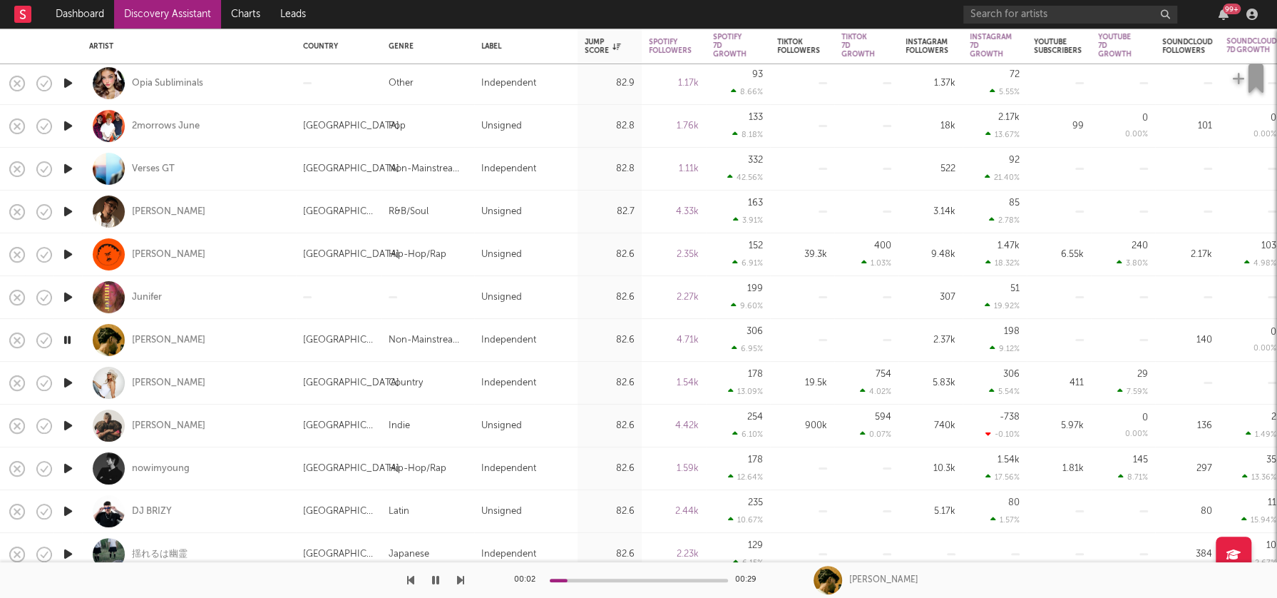
click at [68, 464] on icon "button" at bounding box center [68, 468] width 15 height 18
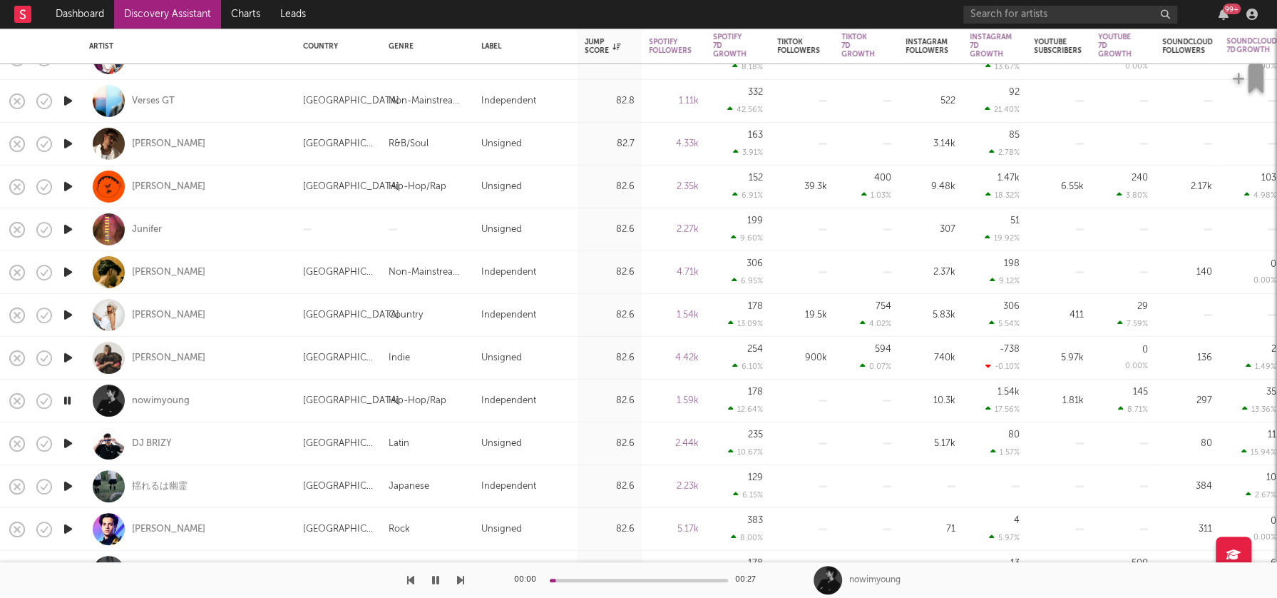
click at [68, 488] on icon "button" at bounding box center [68, 486] width 15 height 18
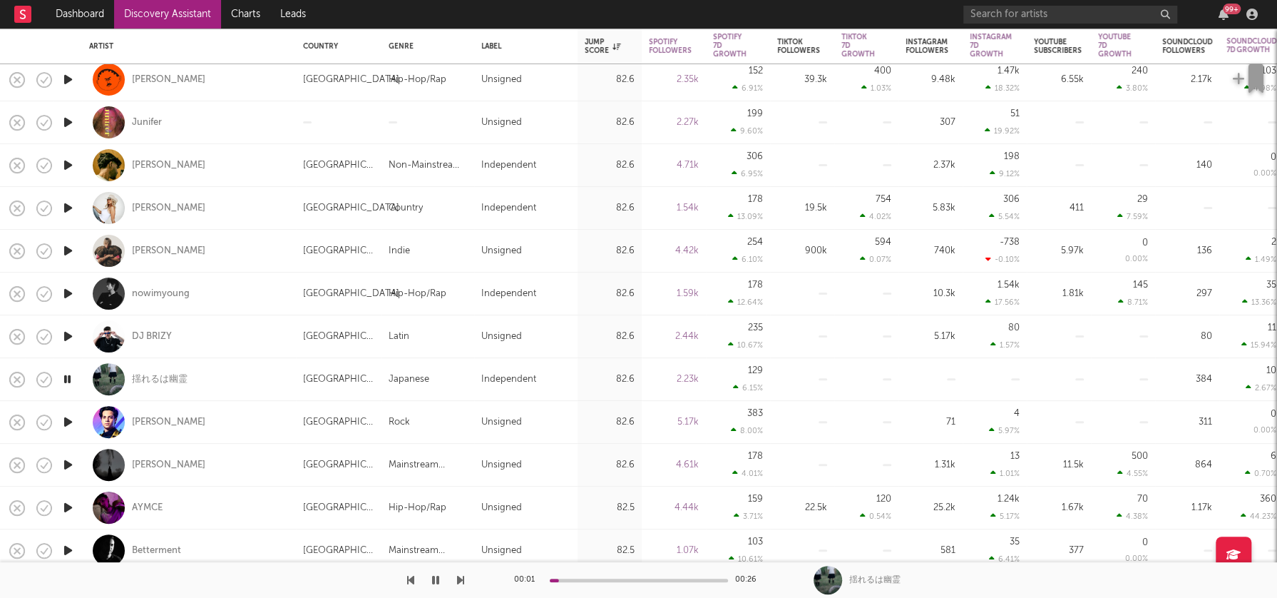
click at [68, 464] on icon "button" at bounding box center [68, 465] width 15 height 18
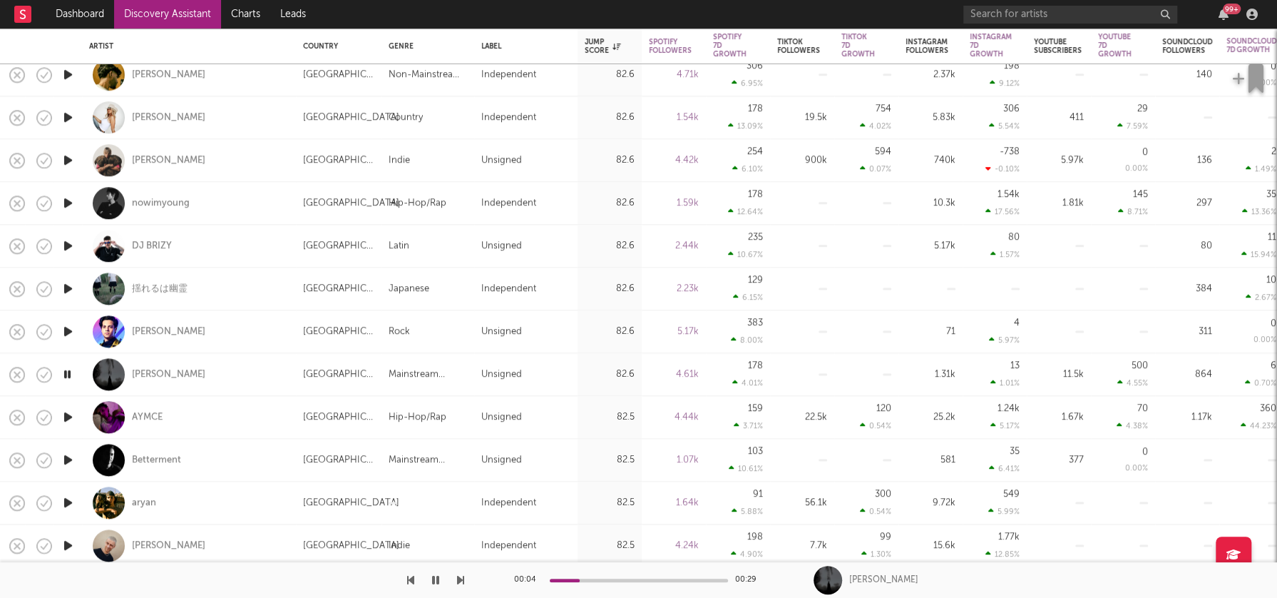
click at [66, 414] on icon "button" at bounding box center [68, 417] width 15 height 18
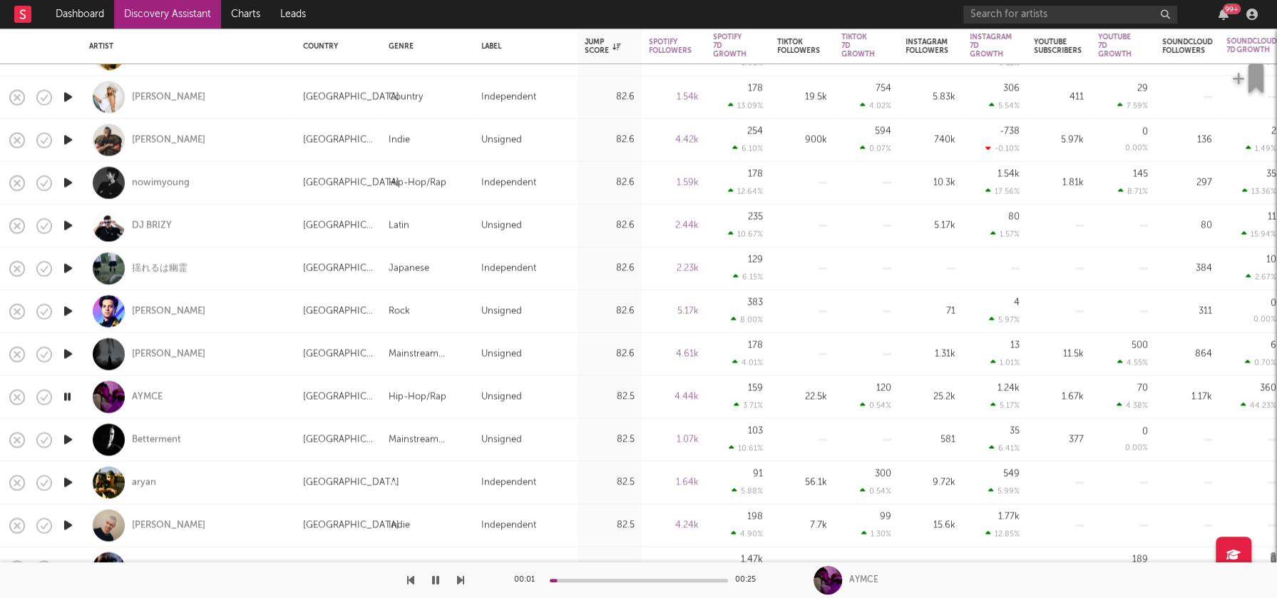
click at [70, 439] on icon "button" at bounding box center [68, 440] width 15 height 18
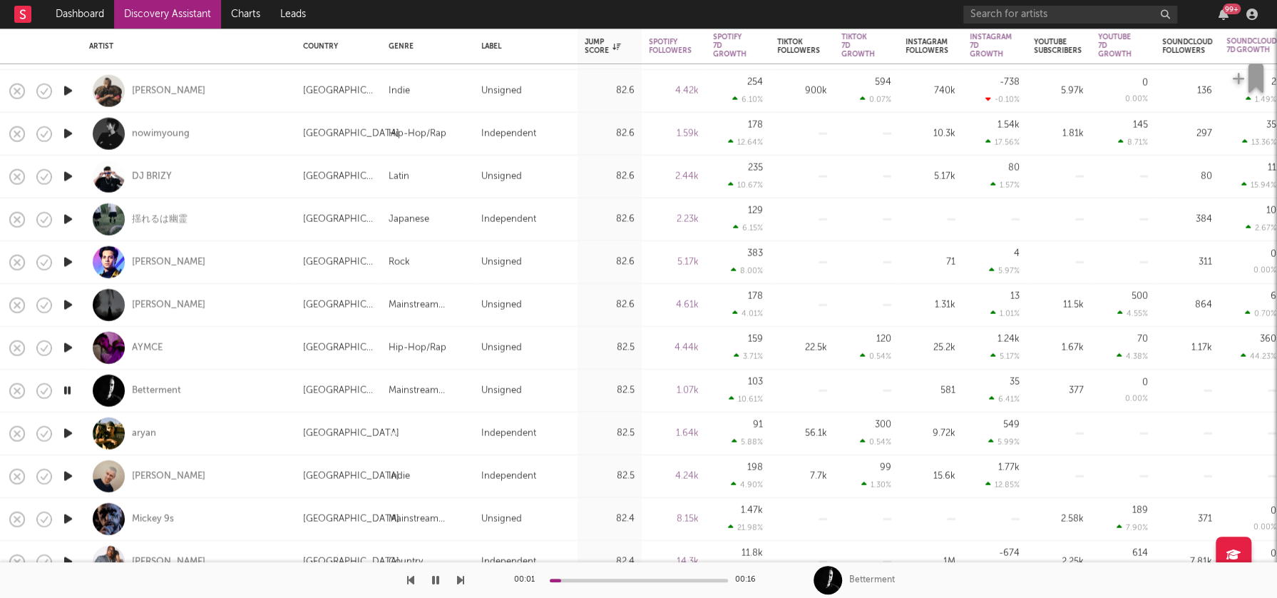
click at [67, 433] on icon "button" at bounding box center [68, 433] width 15 height 18
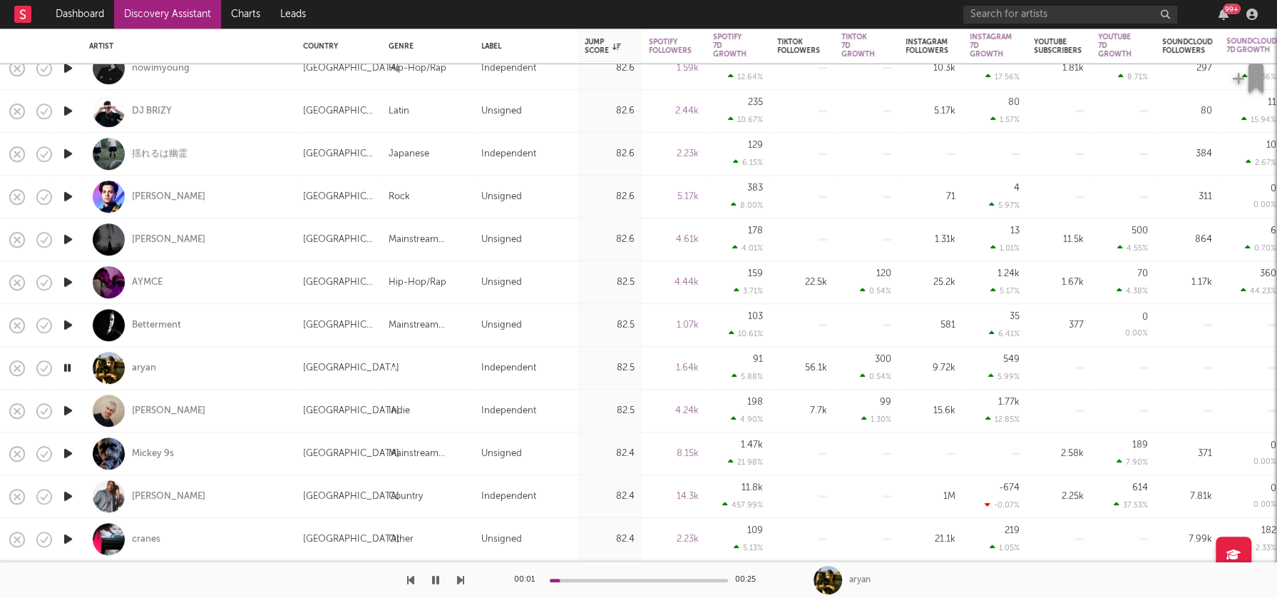
click at [68, 407] on icon "button" at bounding box center [68, 411] width 15 height 18
click at [65, 454] on icon "button" at bounding box center [68, 453] width 15 height 18
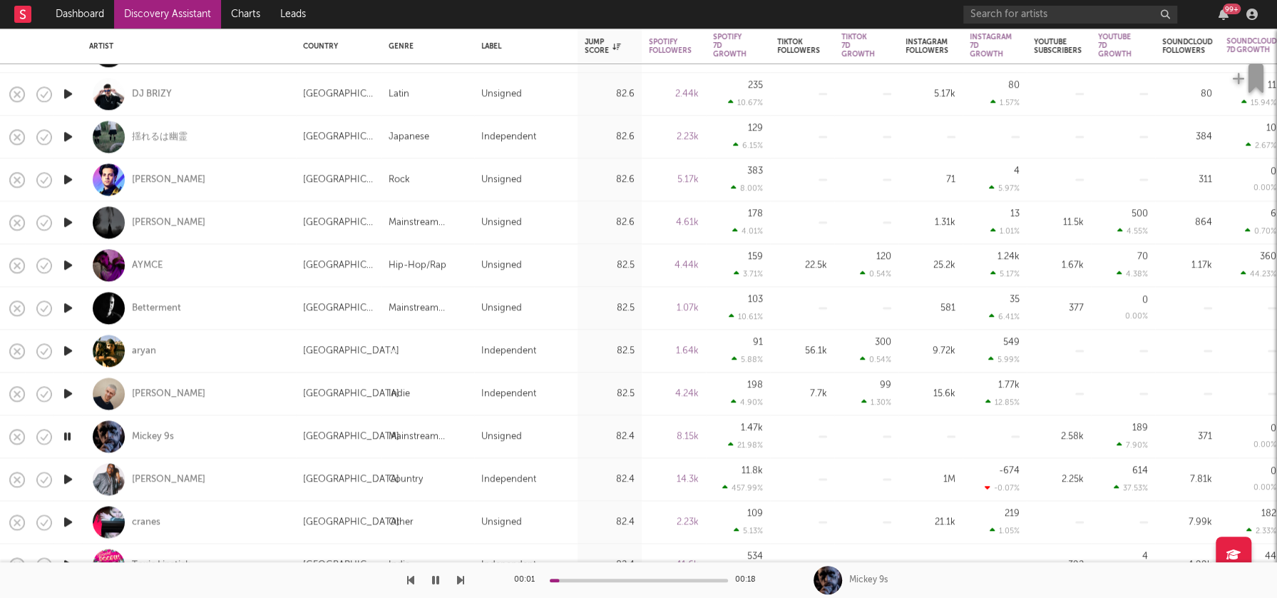
click at [69, 477] on icon "button" at bounding box center [68, 479] width 15 height 18
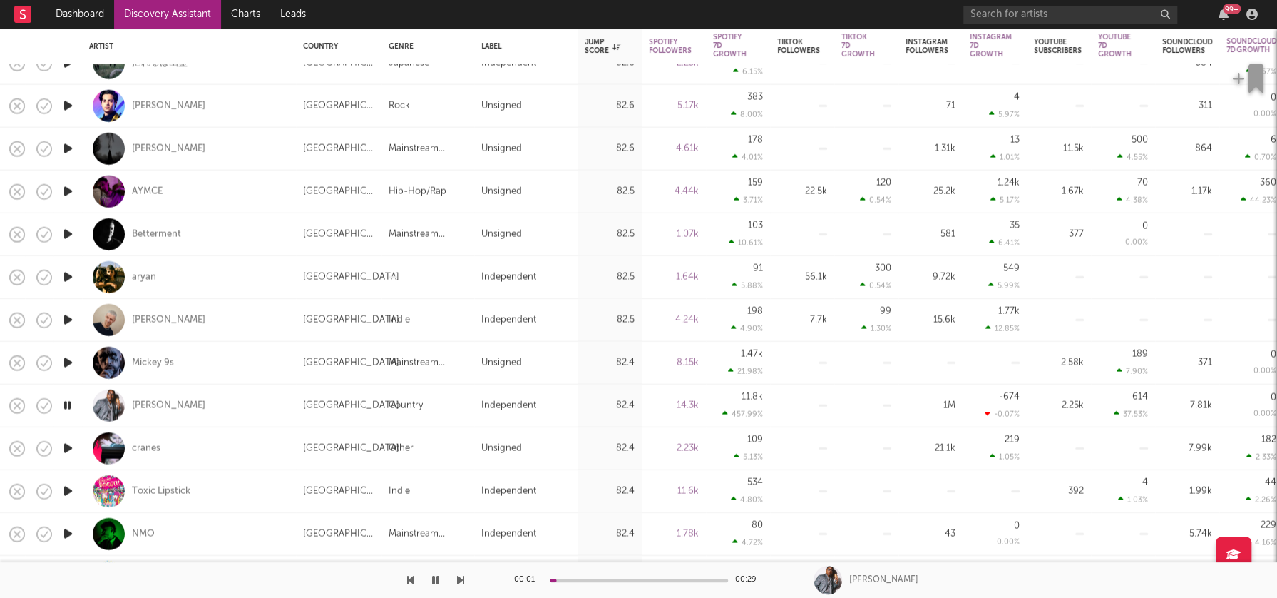
click at [68, 447] on icon "button" at bounding box center [68, 448] width 15 height 18
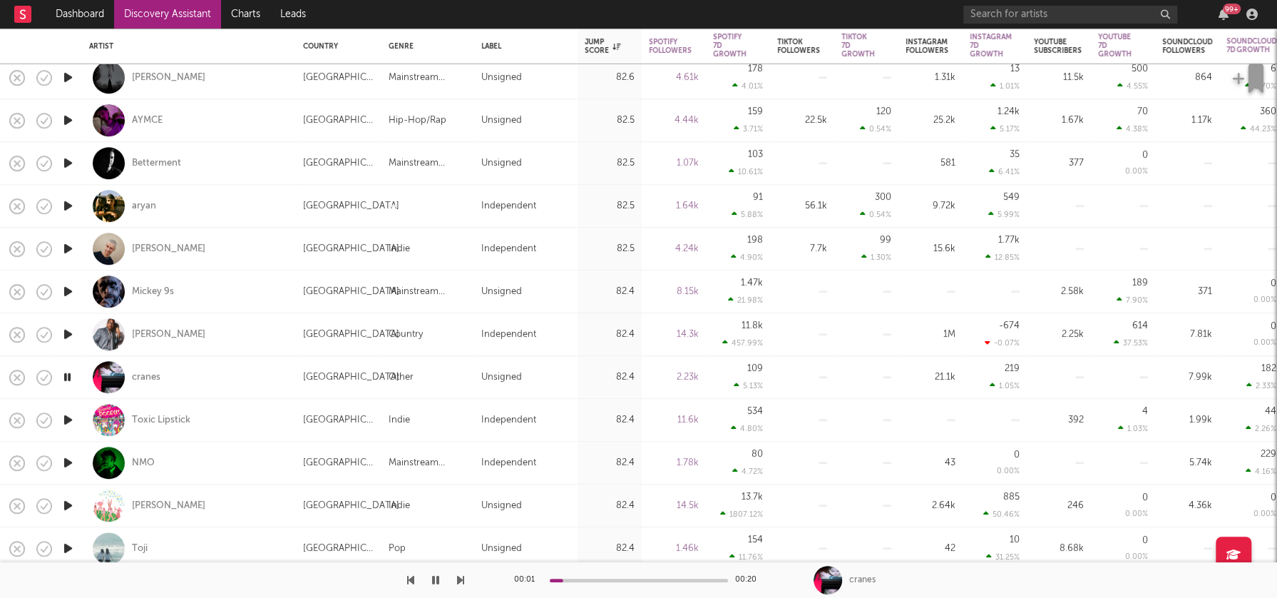
click at [68, 464] on icon "button" at bounding box center [68, 463] width 15 height 18
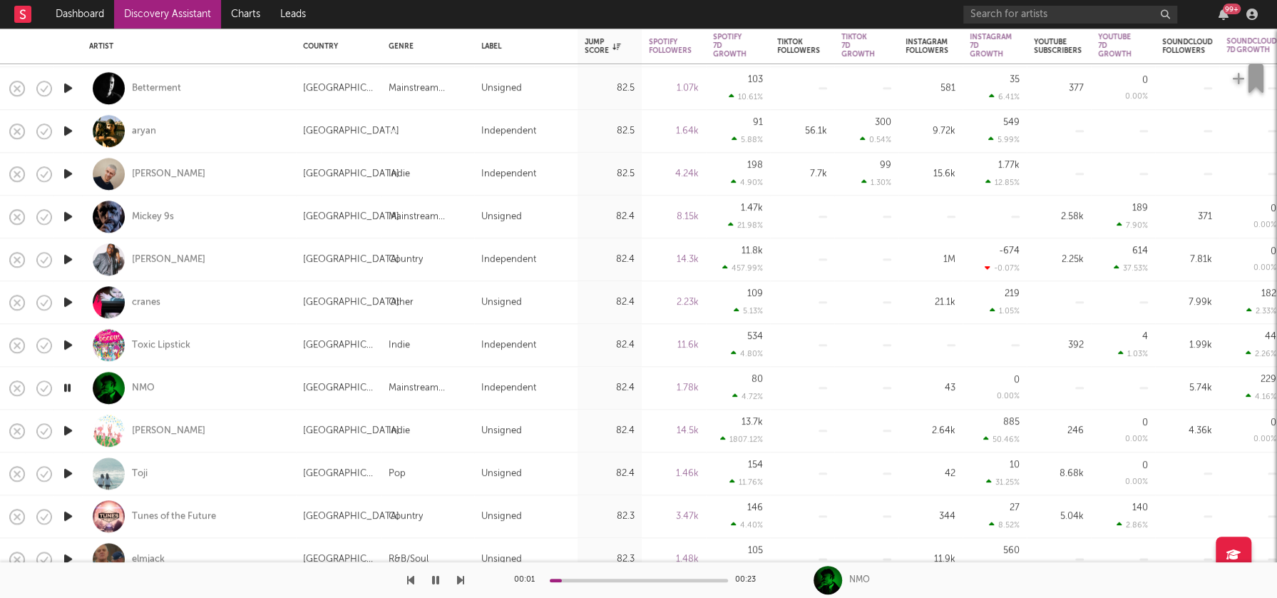
click at [69, 472] on icon "button" at bounding box center [68, 473] width 15 height 18
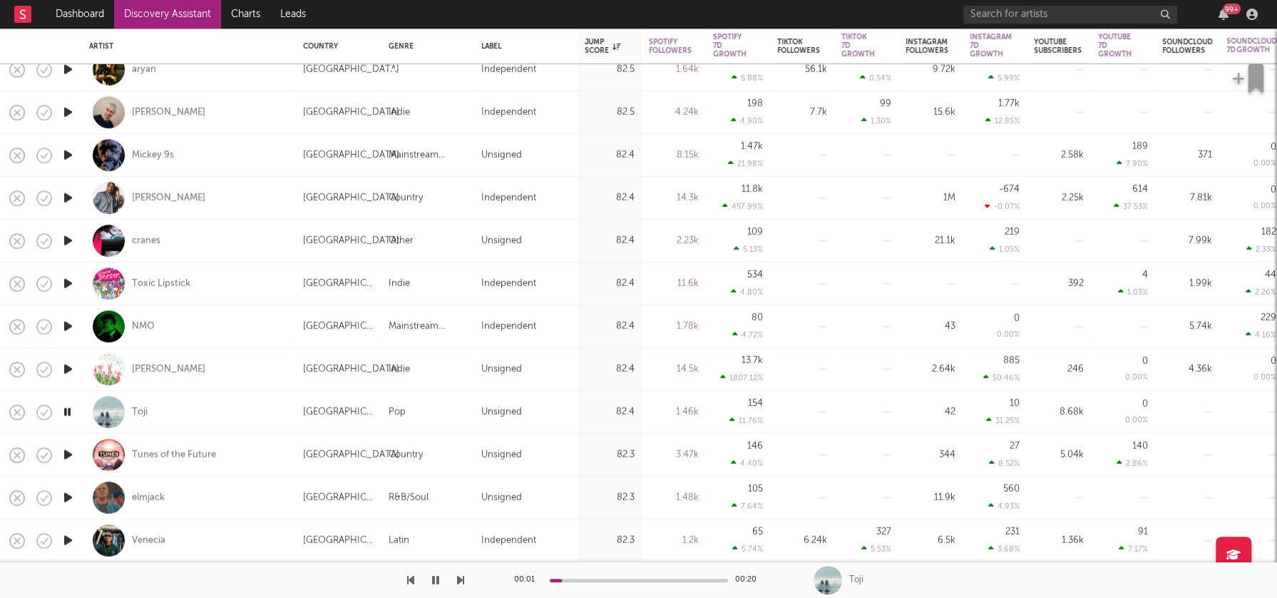
click at [68, 452] on icon "button" at bounding box center [68, 455] width 15 height 18
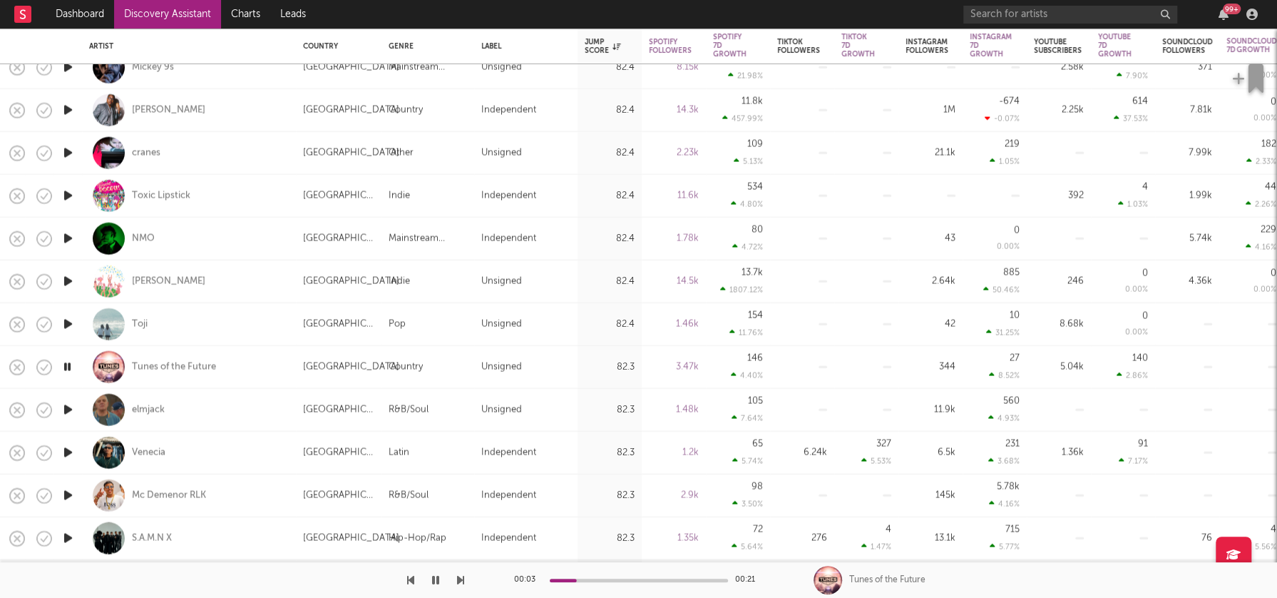
click at [68, 451] on icon "button" at bounding box center [68, 453] width 15 height 18
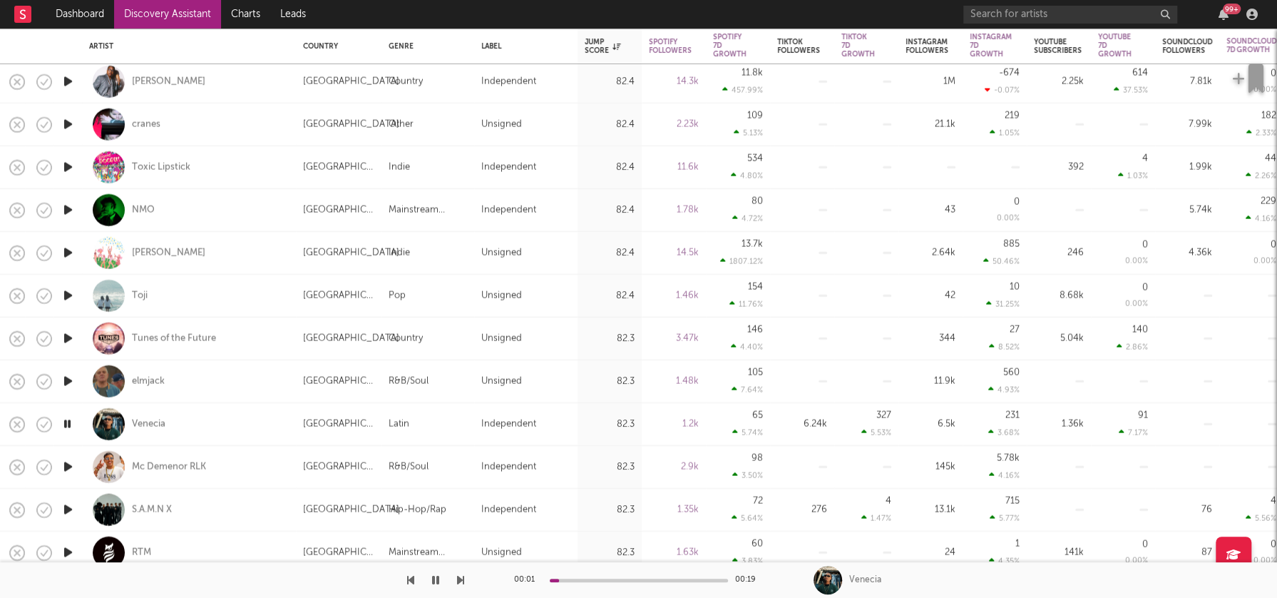
click at [66, 463] on icon "button" at bounding box center [68, 467] width 15 height 18
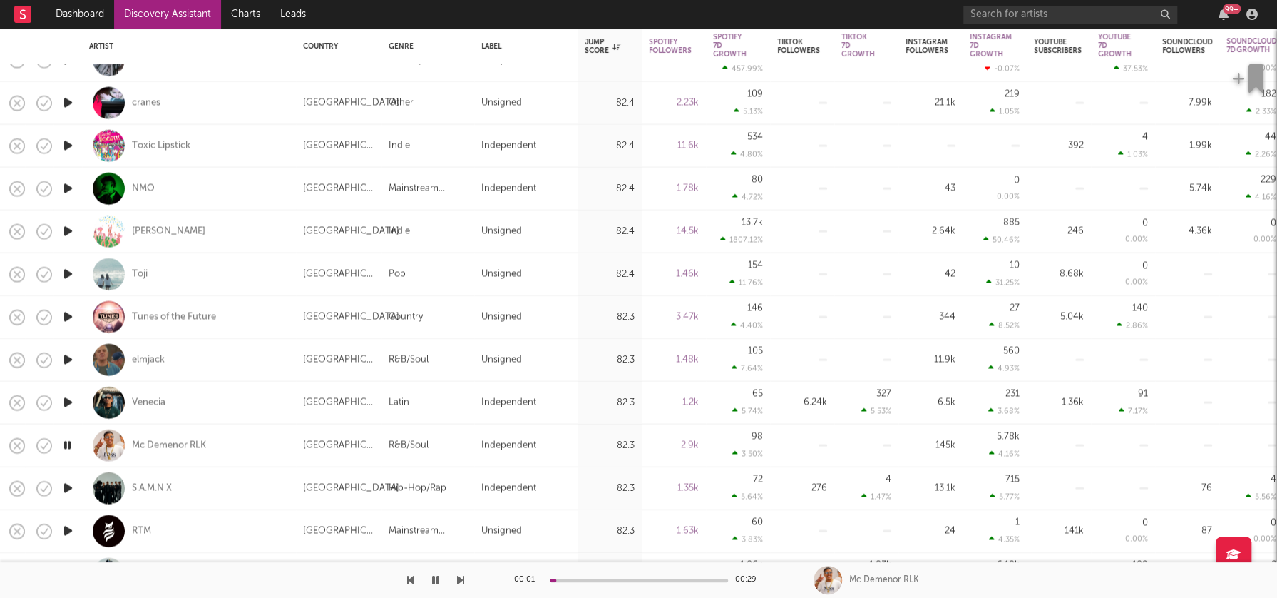
click at [66, 488] on icon "button" at bounding box center [68, 488] width 15 height 18
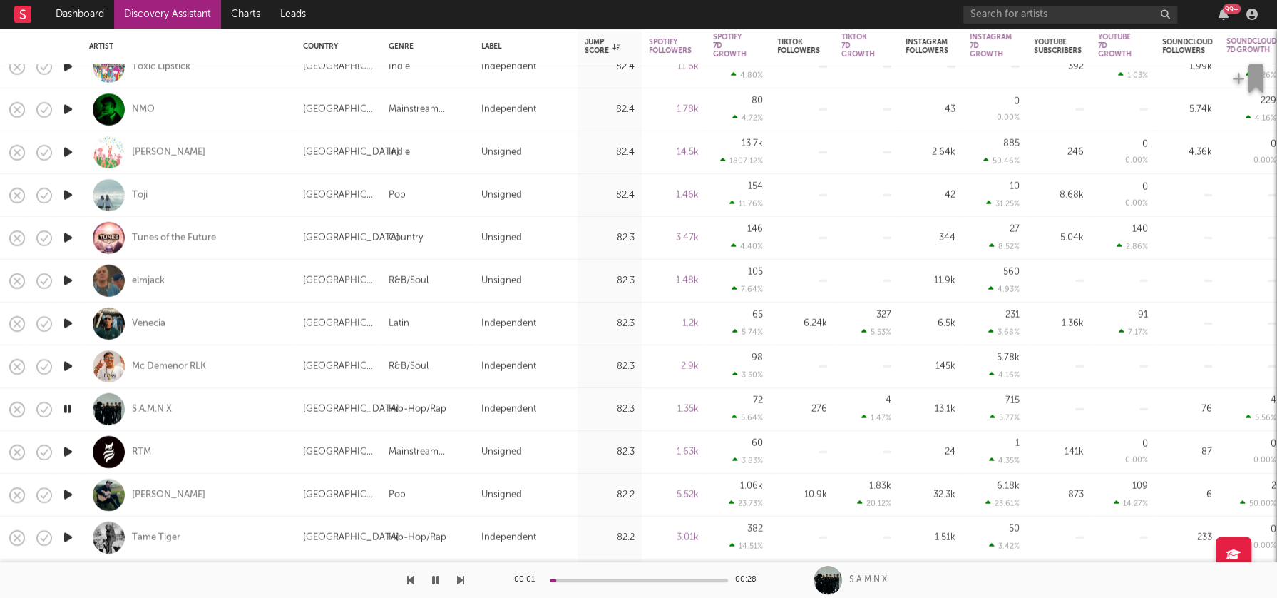
click at [66, 489] on icon "button" at bounding box center [68, 495] width 15 height 18
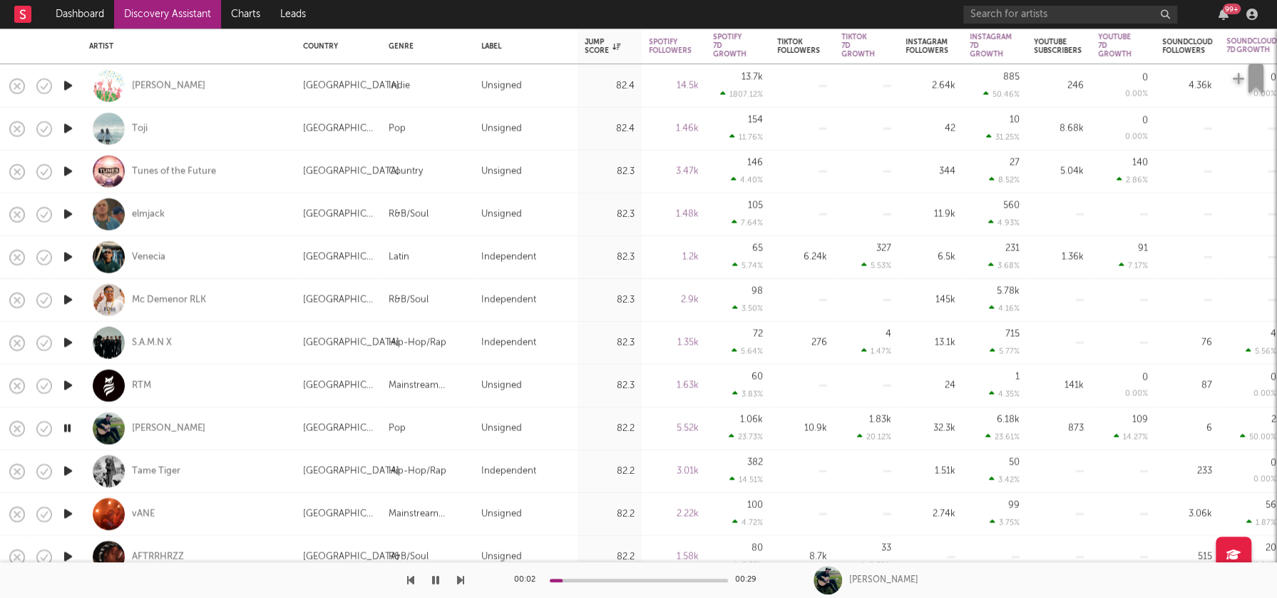
click at [67, 342] on icon "button" at bounding box center [68, 343] width 15 height 18
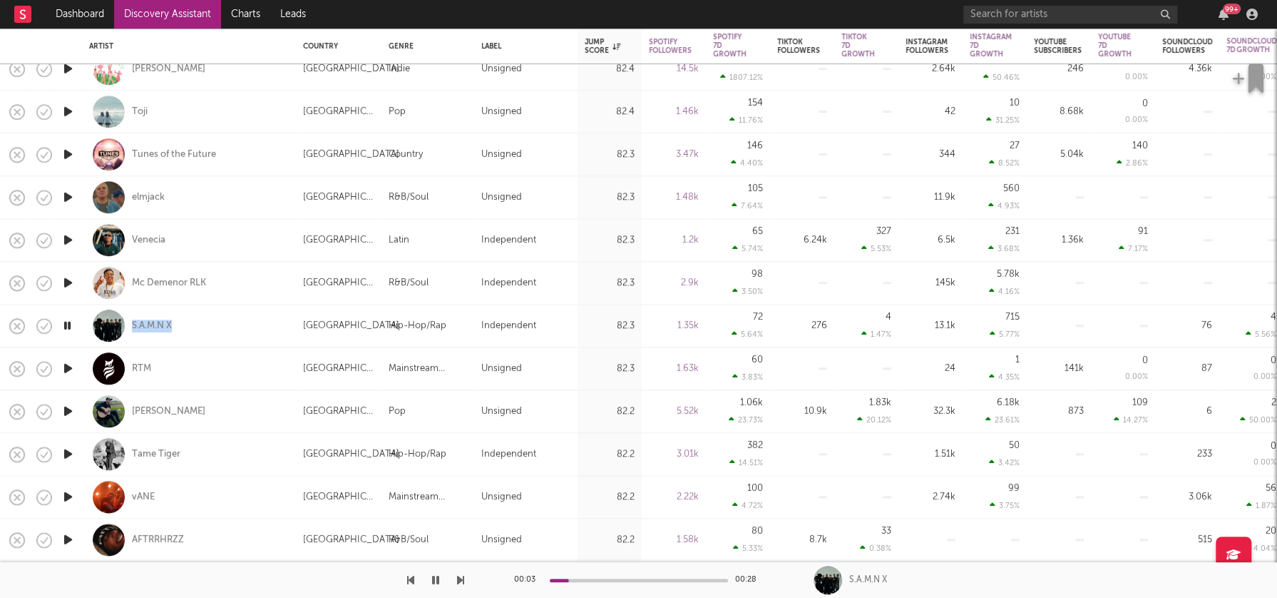
click at [67, 451] on icon "button" at bounding box center [68, 454] width 15 height 18
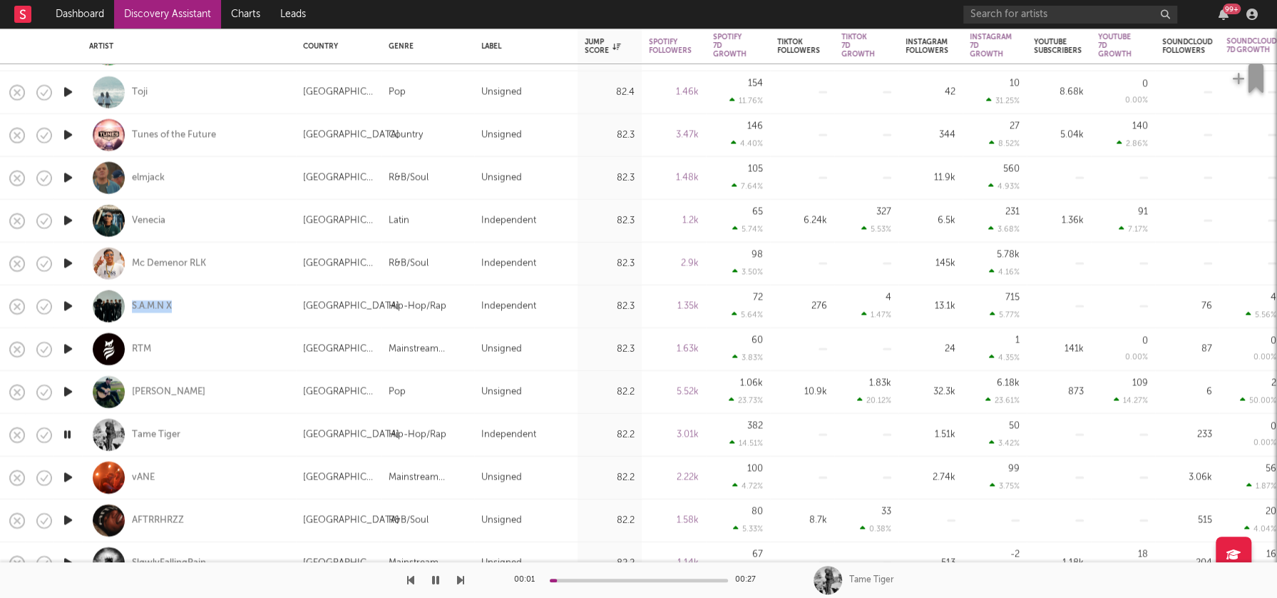
click at [66, 478] on icon "button" at bounding box center [68, 478] width 15 height 18
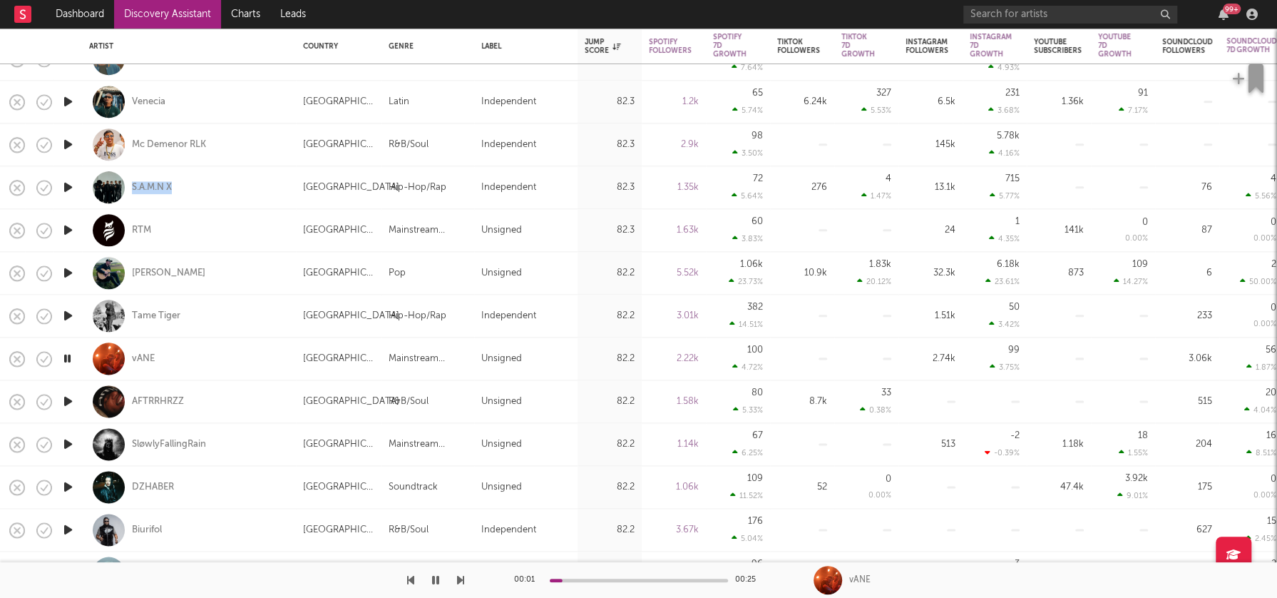
click at [71, 486] on icon "button" at bounding box center [68, 487] width 15 height 18
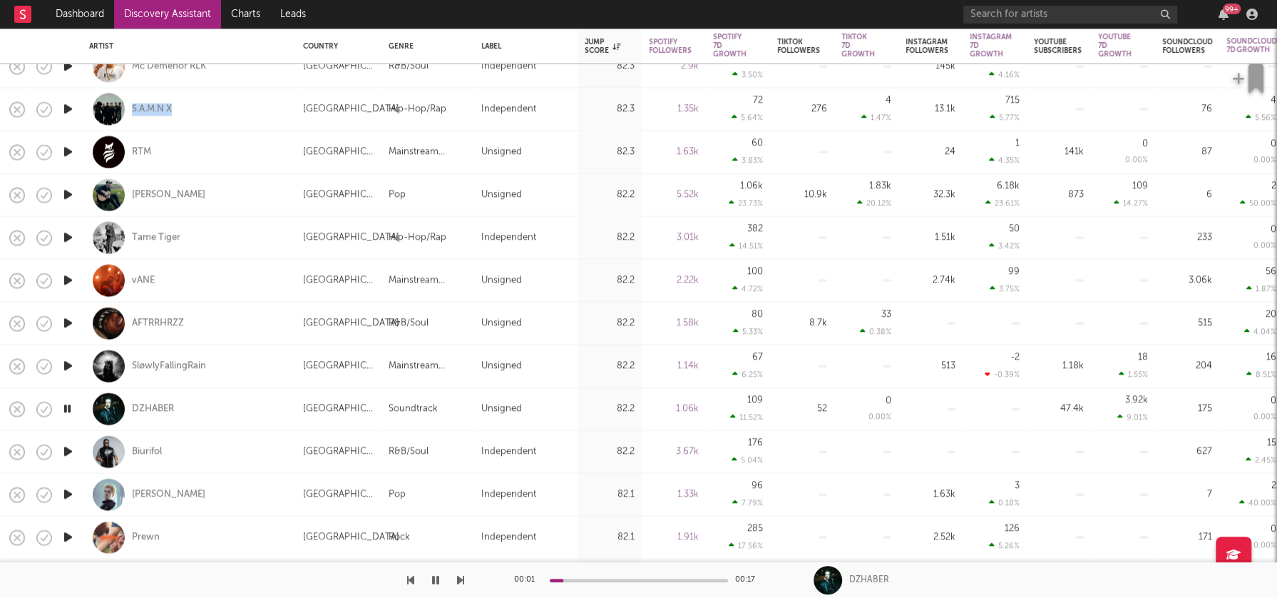
click at [69, 491] on icon "button" at bounding box center [68, 495] width 15 height 18
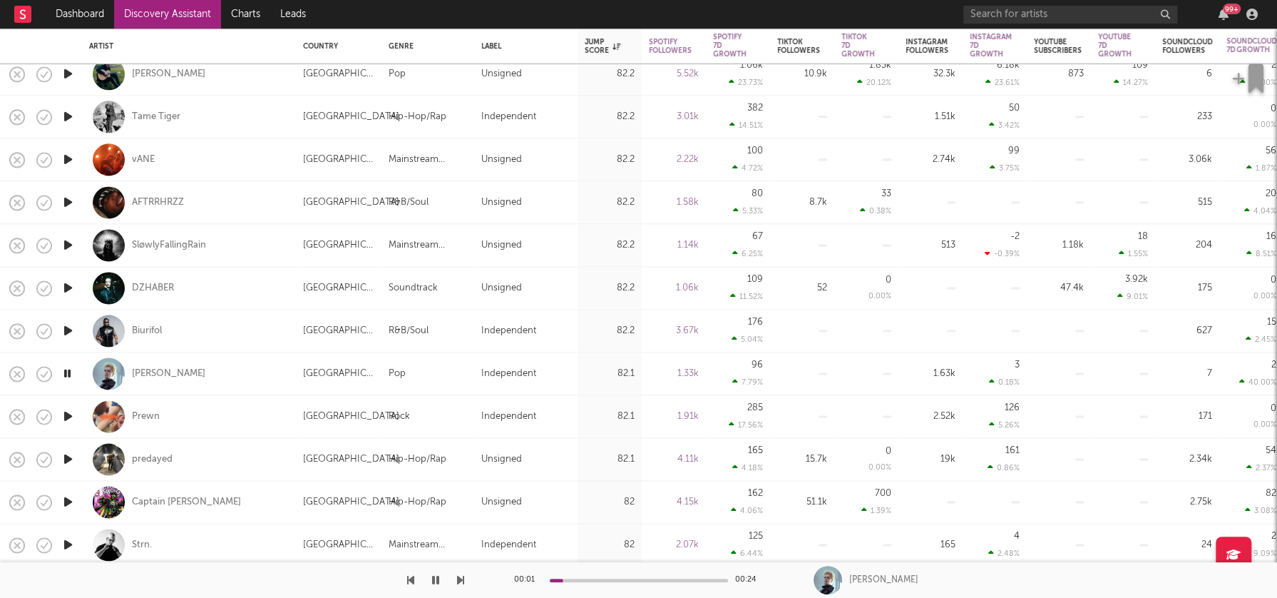
click at [68, 499] on icon "button" at bounding box center [68, 502] width 15 height 18
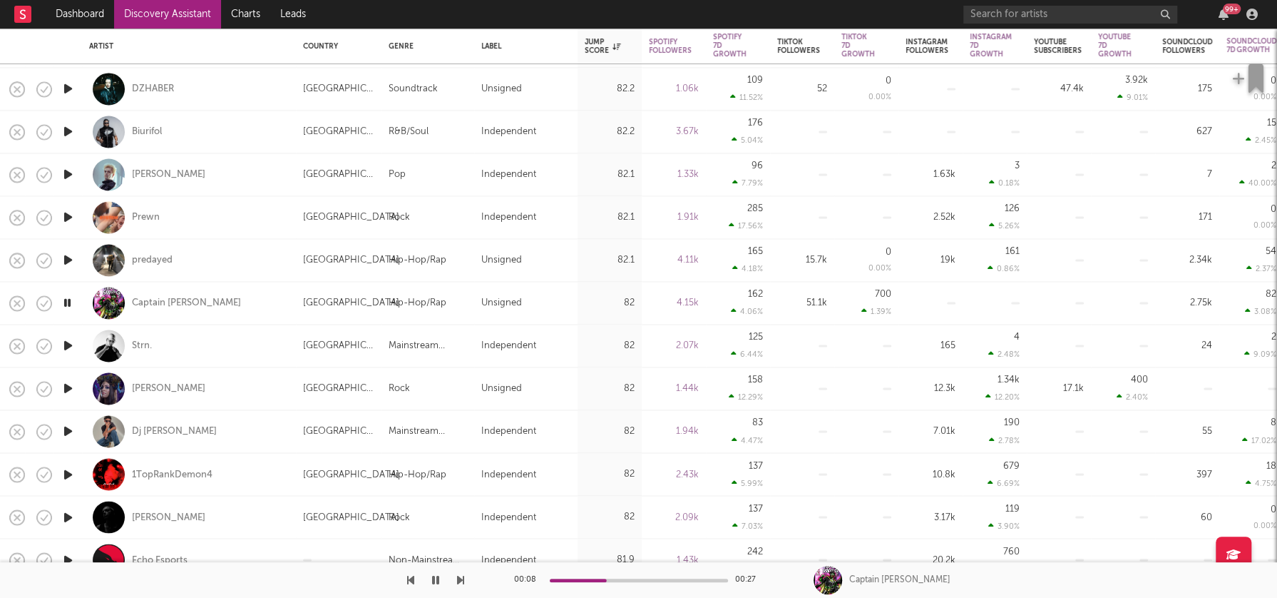
click at [67, 296] on icon "button" at bounding box center [68, 303] width 14 height 18
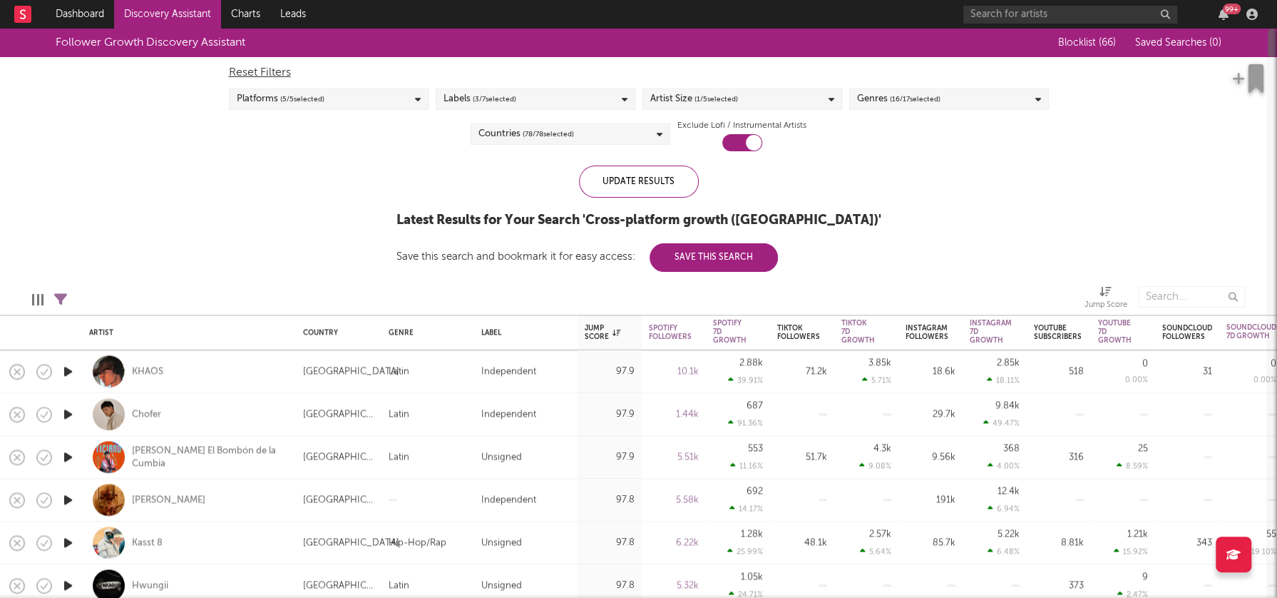
drag, startPoint x: 1273, startPoint y: 473, endPoint x: 1287, endPoint y: 49, distance: 423.9
click at [1277, 49] on html "Dashboard Discovery Assistant Charts Leads 99 + Notifications Settings Mark all…" at bounding box center [638, 299] width 1277 height 598
click at [929, 102] on span "( 16 / 17 selected)" at bounding box center [915, 99] width 51 height 17
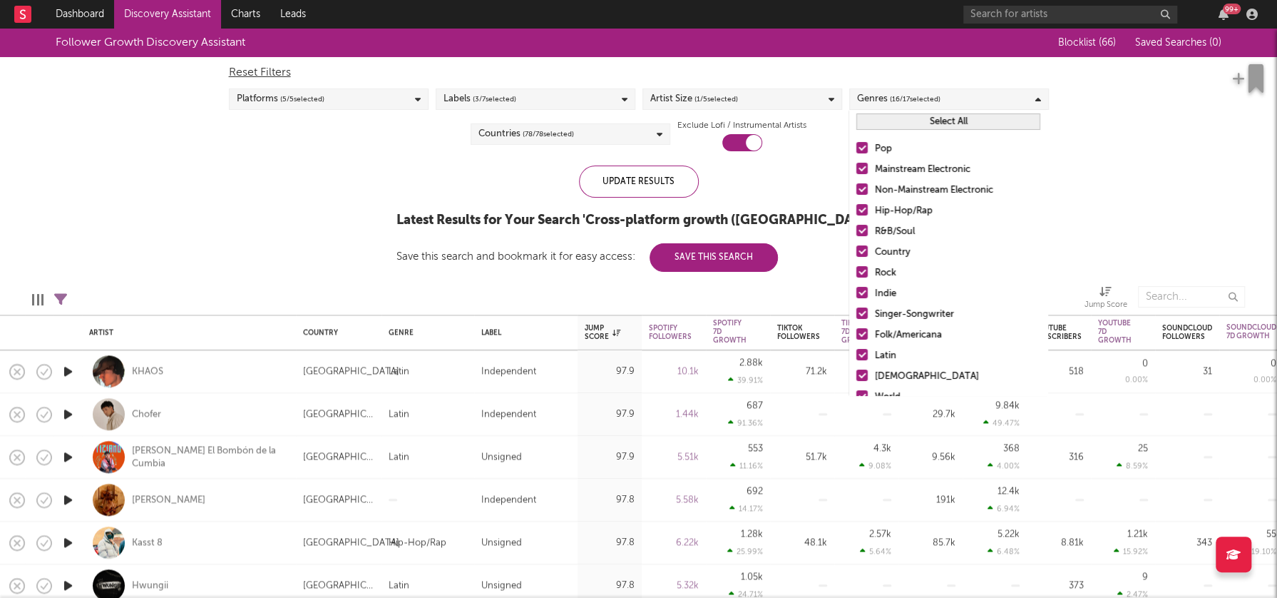
click at [941, 123] on button "Select All" at bounding box center [949, 121] width 184 height 16
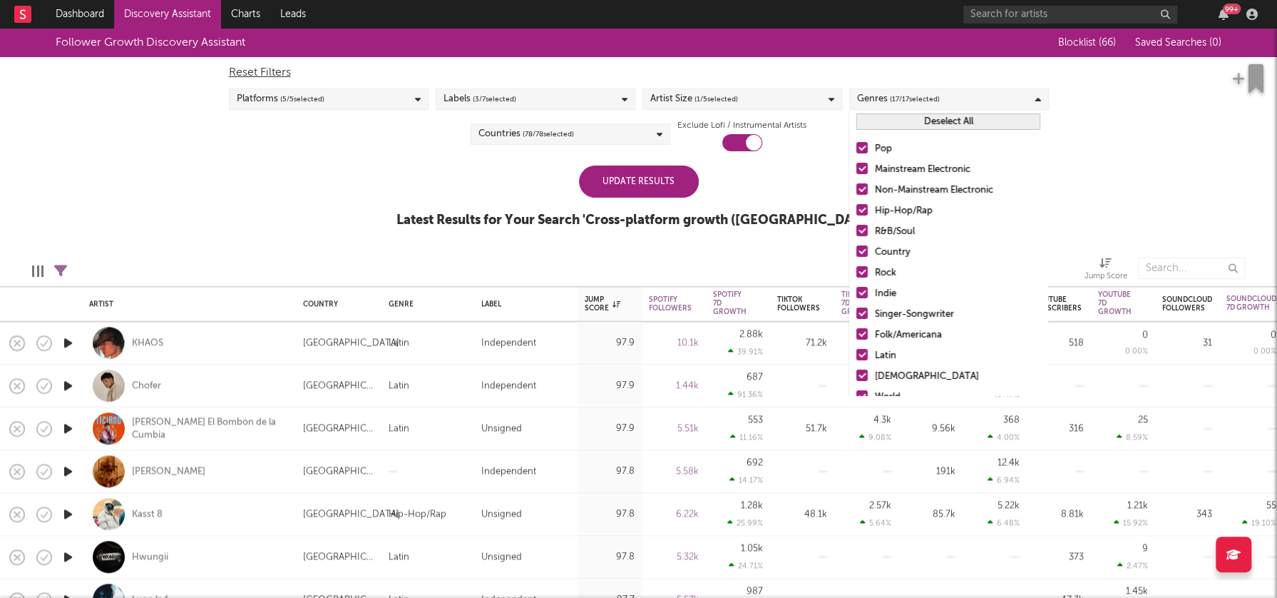
click at [942, 118] on button "Deselect All" at bounding box center [949, 121] width 184 height 16
click at [902, 209] on div "Hip-Hop/Rap" at bounding box center [957, 211] width 165 height 17
click at [857, 209] on input "Hip-Hop/Rap" at bounding box center [857, 211] width 0 height 17
click at [891, 232] on div "R&B/Soul" at bounding box center [957, 231] width 165 height 17
click at [857, 232] on input "R&B/Soul" at bounding box center [857, 231] width 0 height 17
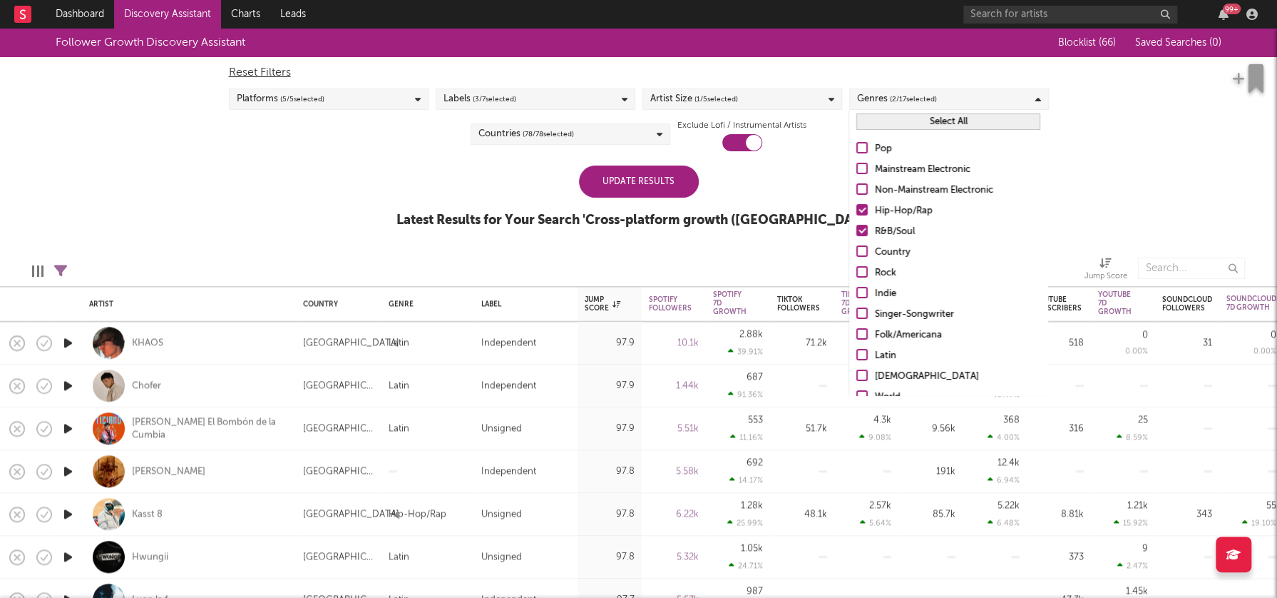
click at [576, 132] on div "Countries ( 78 / 78 selected)" at bounding box center [571, 133] width 200 height 21
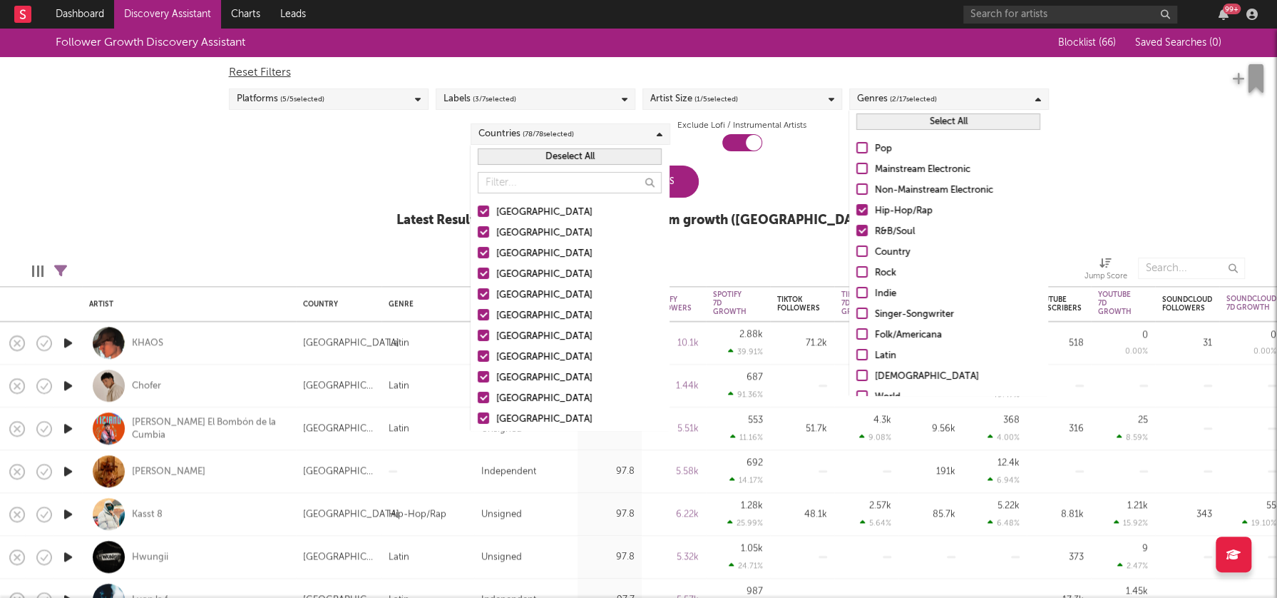
click at [578, 155] on button "Deselect All" at bounding box center [570, 156] width 184 height 16
click at [524, 213] on div "[GEOGRAPHIC_DATA]" at bounding box center [578, 212] width 165 height 17
click at [478, 213] on input "[GEOGRAPHIC_DATA]" at bounding box center [478, 212] width 0 height 17
click at [368, 211] on div "Follower Growth Discovery Assistant Blocklist ( 66 ) Saved Searches ( 0 ) Reset…" at bounding box center [638, 136] width 1277 height 215
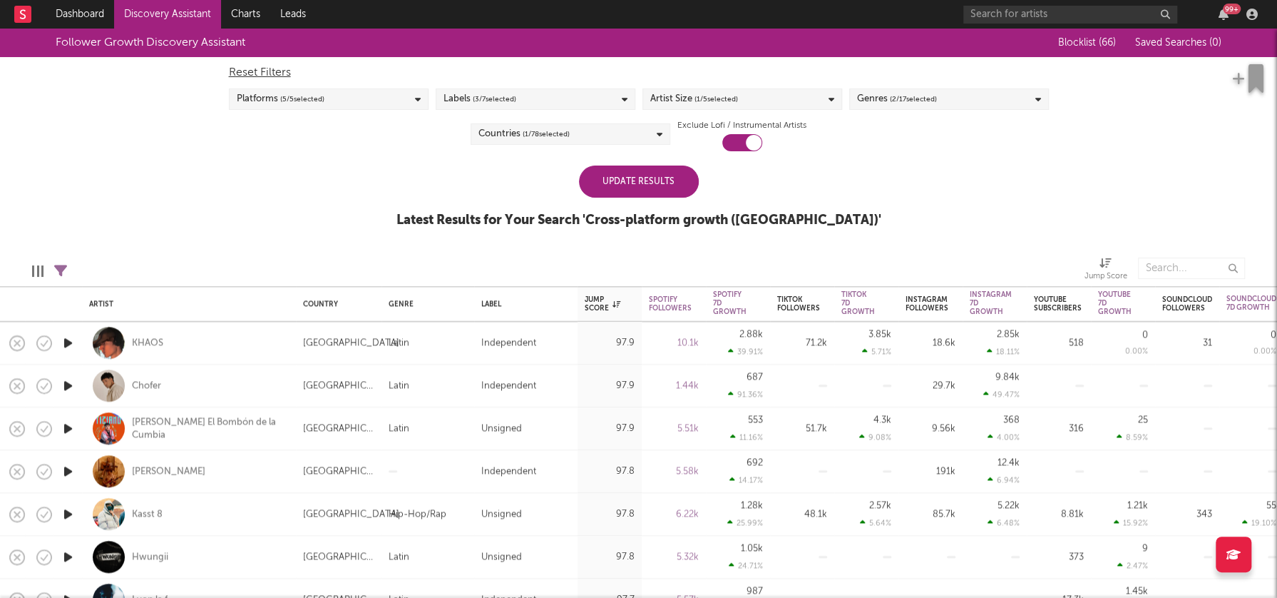
click at [643, 182] on div "Update Results" at bounding box center [639, 181] width 120 height 32
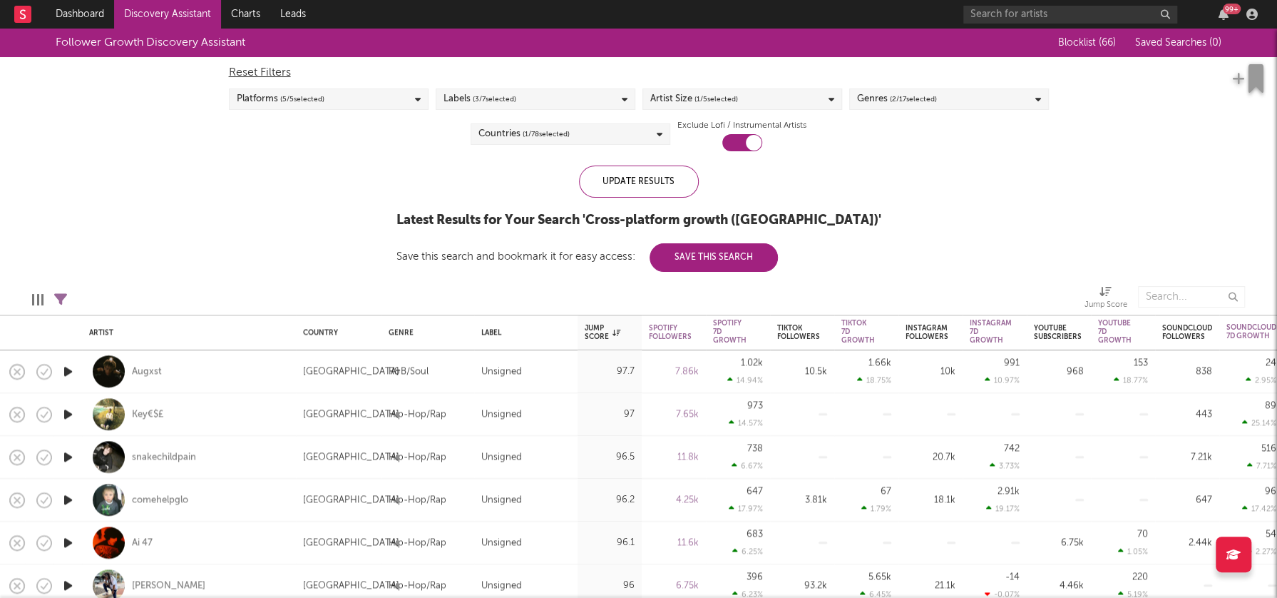
click at [751, 108] on div "Artist Size ( 1 / 5 selected)" at bounding box center [743, 98] width 200 height 21
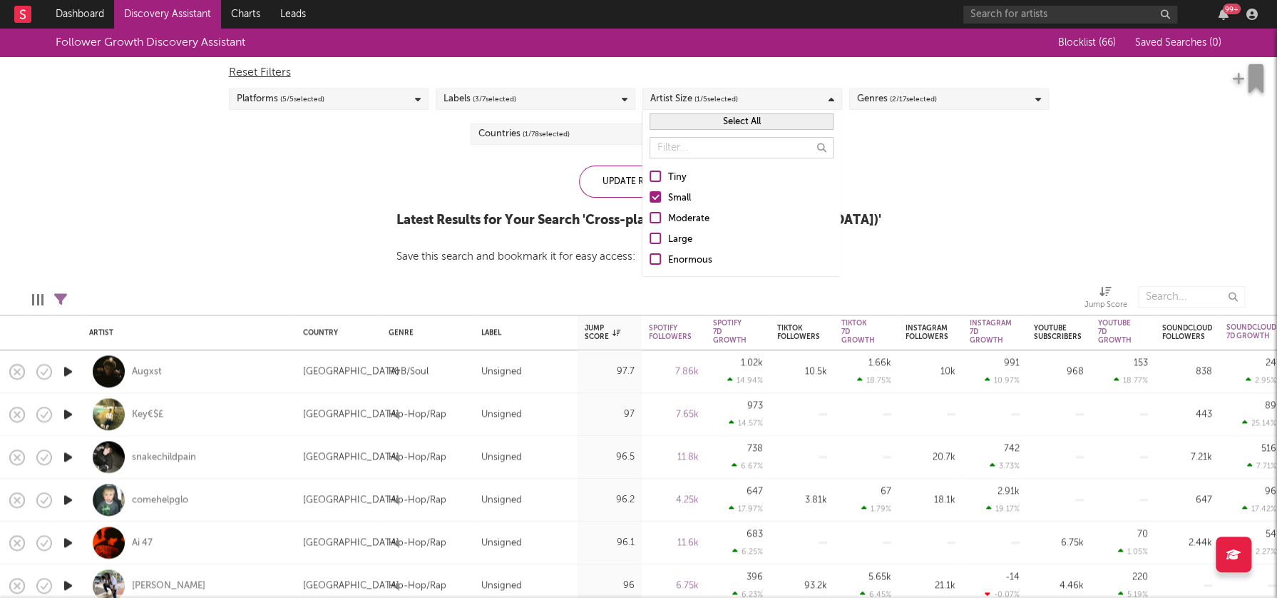
click at [675, 174] on div "Tiny" at bounding box center [750, 177] width 165 height 17
click at [650, 174] on input "Tiny" at bounding box center [650, 177] width 0 height 17
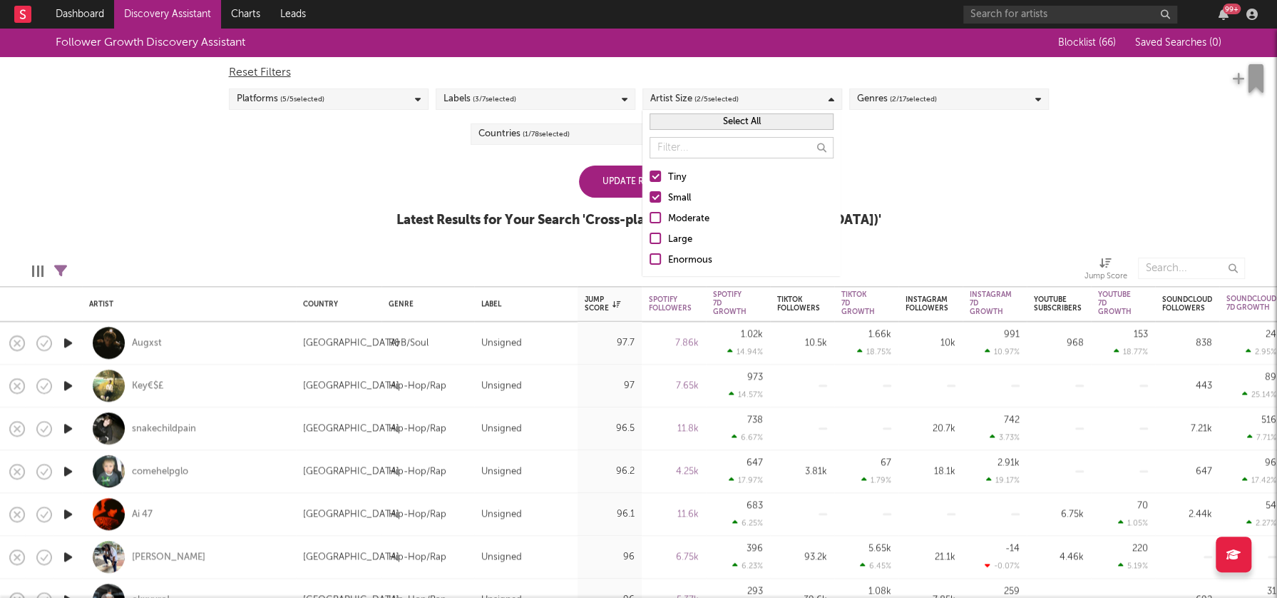
click at [663, 194] on label "Small" at bounding box center [742, 198] width 184 height 17
click at [650, 194] on input "Small" at bounding box center [650, 198] width 0 height 17
click at [616, 183] on div "Update Results" at bounding box center [639, 181] width 120 height 32
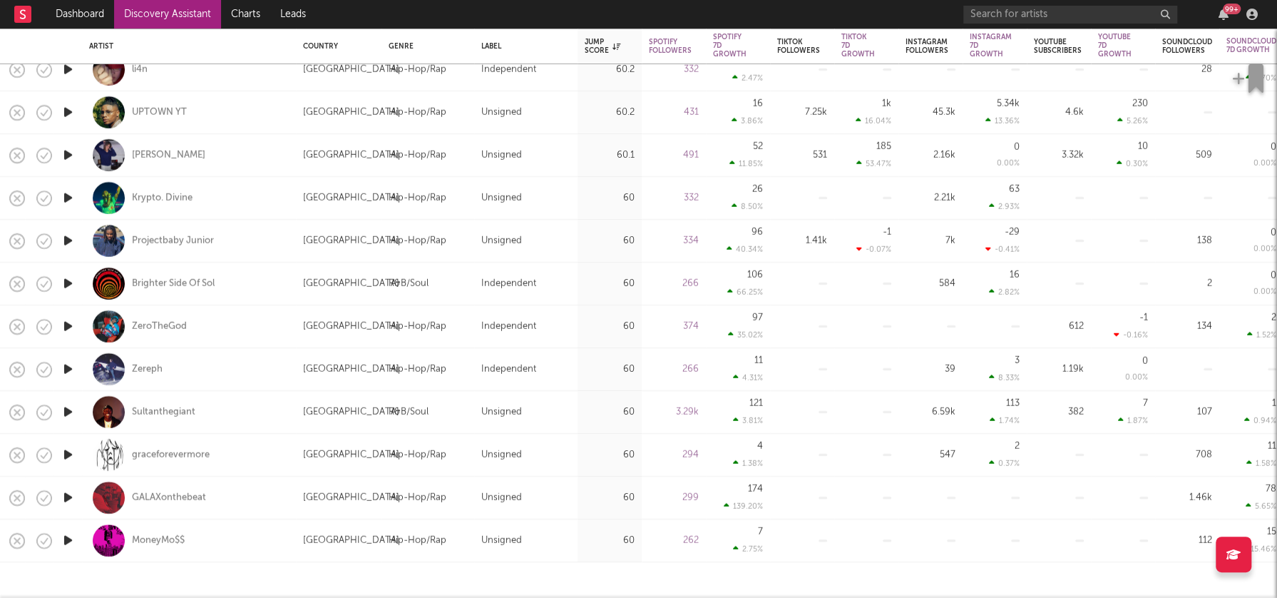
click at [64, 539] on icon "button" at bounding box center [68, 540] width 15 height 18
click at [68, 497] on icon "button" at bounding box center [68, 498] width 15 height 18
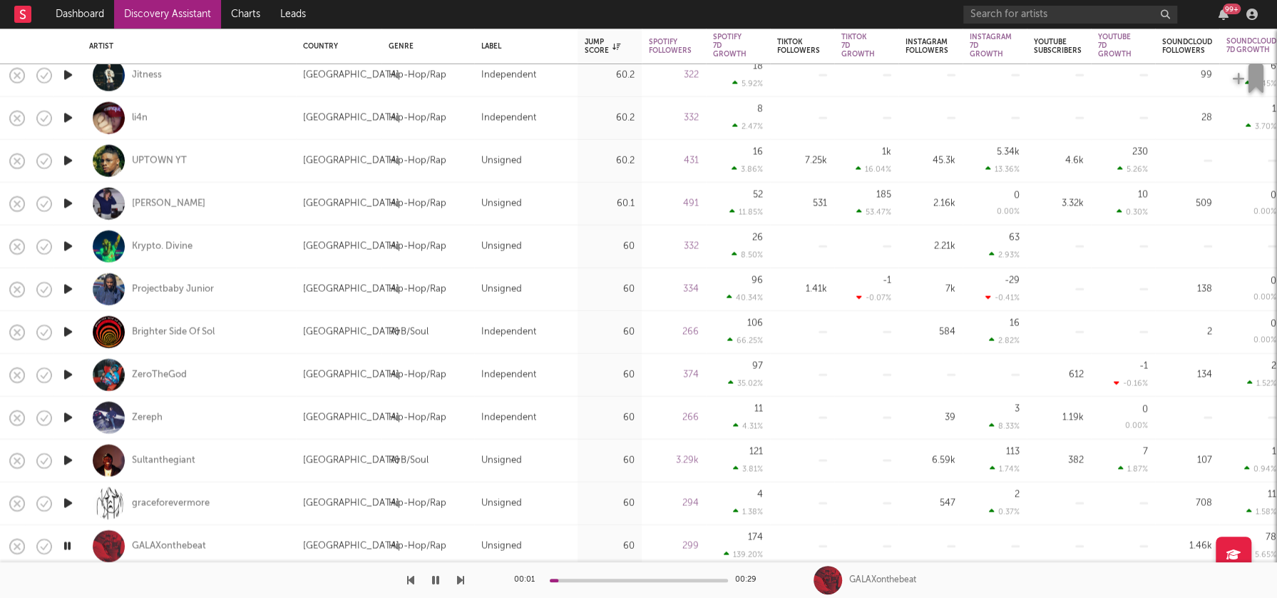
click at [67, 501] on icon "button" at bounding box center [68, 503] width 15 height 18
click at [68, 457] on icon "button" at bounding box center [68, 460] width 15 height 18
click at [67, 415] on icon "button" at bounding box center [68, 418] width 15 height 18
click at [68, 374] on icon "button" at bounding box center [68, 375] width 15 height 18
click at [65, 293] on icon "button" at bounding box center [68, 289] width 15 height 18
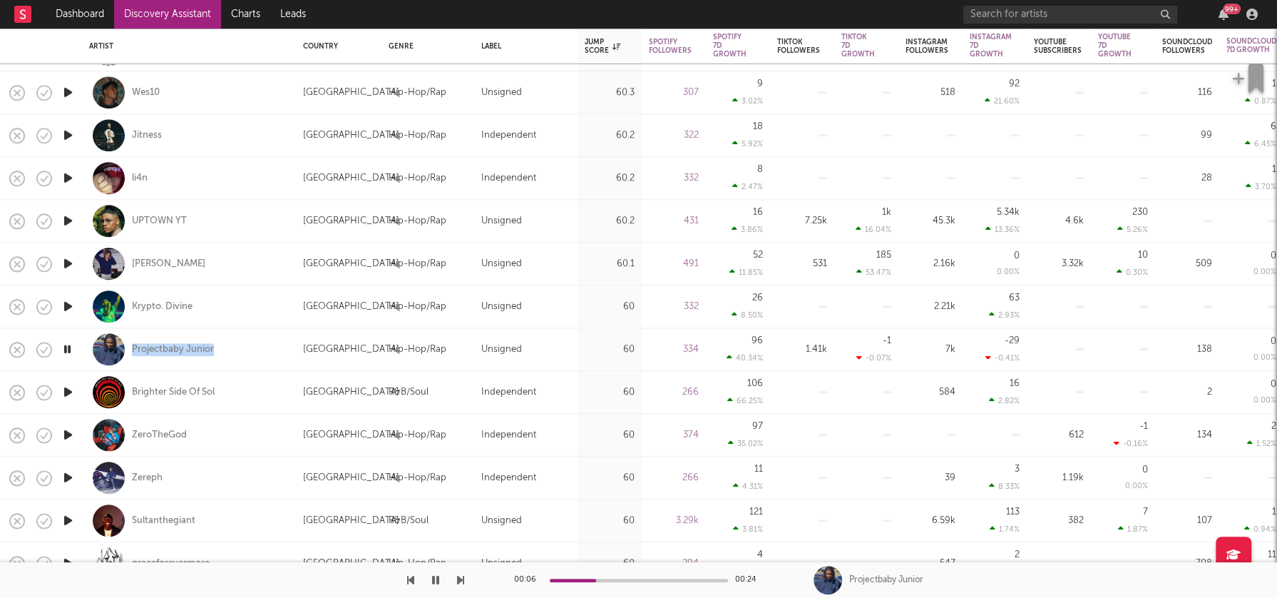
click at [64, 262] on icon "button" at bounding box center [68, 264] width 15 height 18
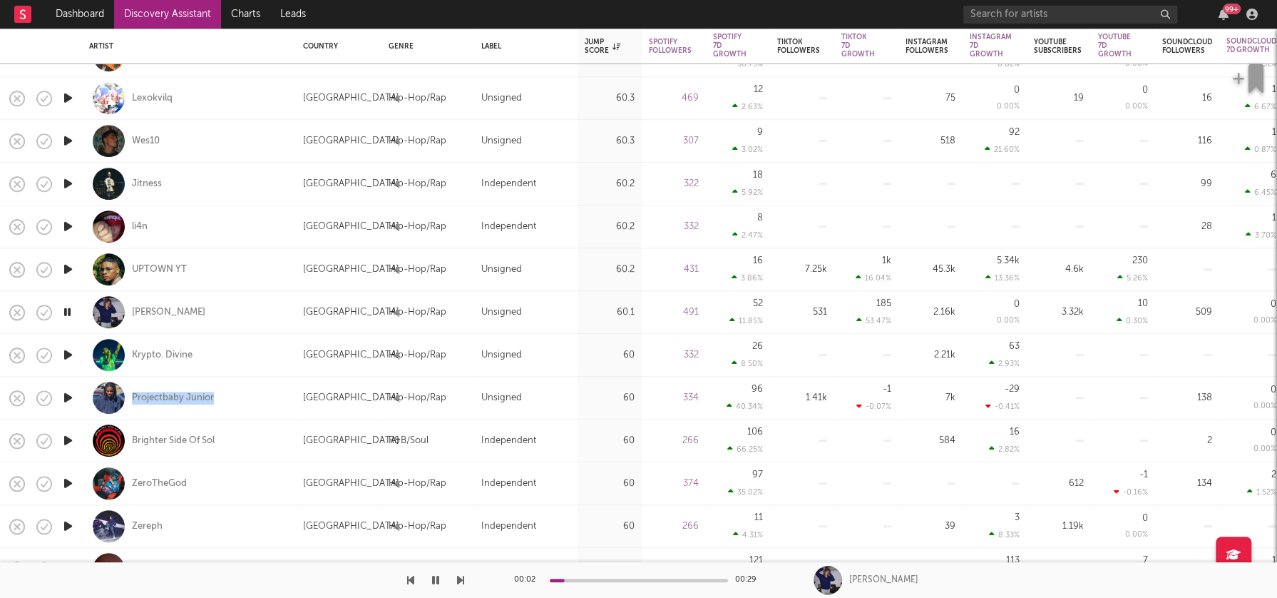
click at [69, 266] on icon "button" at bounding box center [68, 269] width 15 height 18
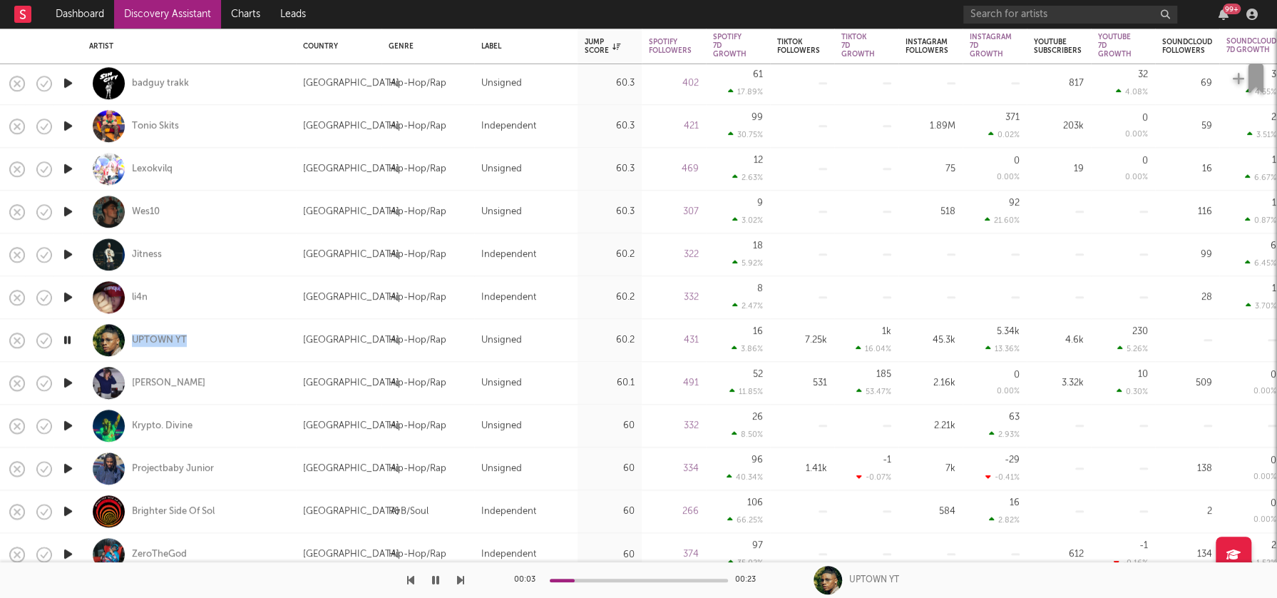
click at [64, 294] on icon "button" at bounding box center [68, 297] width 15 height 18
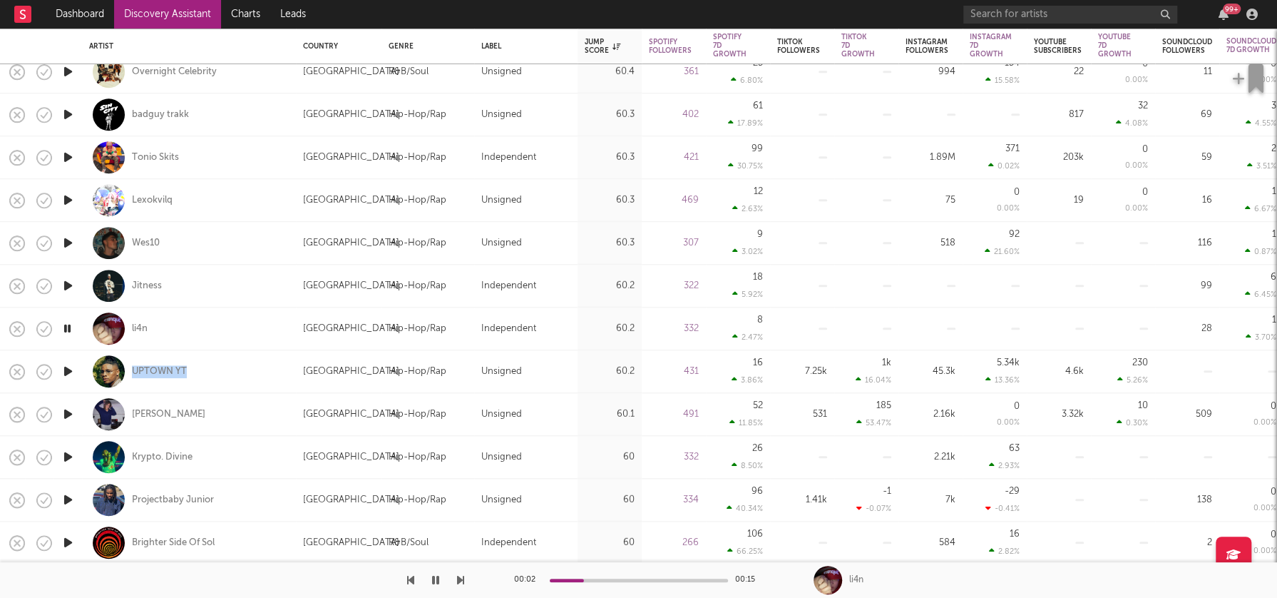
click at [68, 284] on icon "button" at bounding box center [68, 286] width 15 height 18
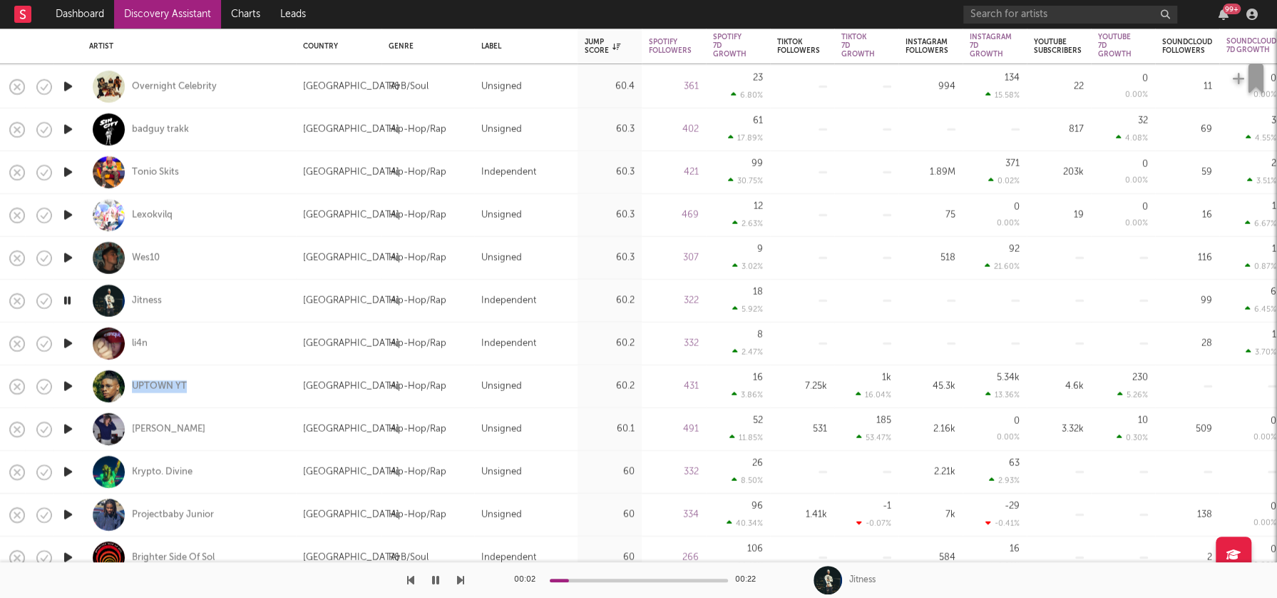
click at [68, 257] on icon "button" at bounding box center [68, 258] width 15 height 18
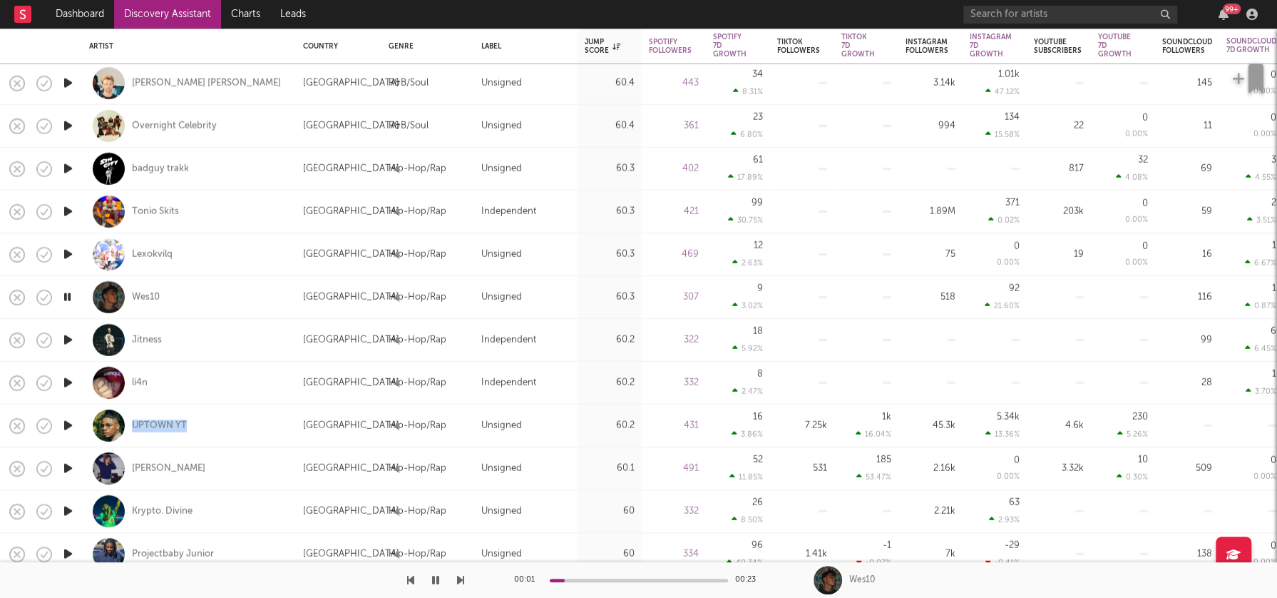
click at [68, 252] on icon "button" at bounding box center [68, 254] width 15 height 18
click at [68, 212] on icon "button" at bounding box center [68, 212] width 15 height 18
click at [67, 165] on icon "button" at bounding box center [68, 169] width 15 height 18
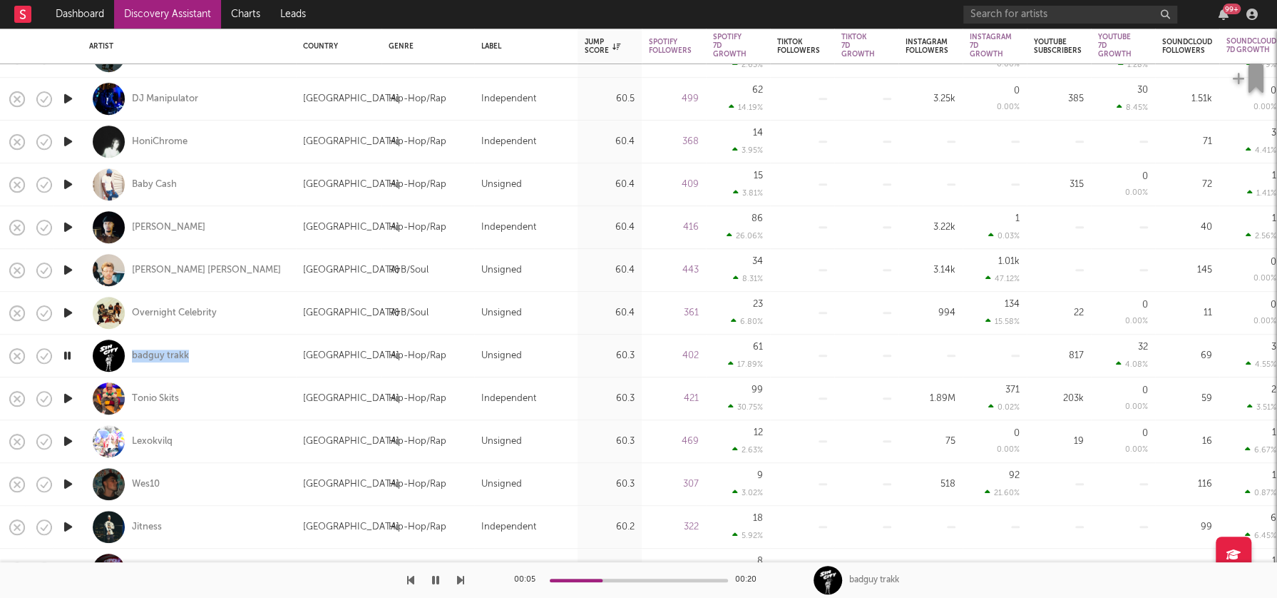
click at [68, 268] on icon "button" at bounding box center [68, 270] width 15 height 18
click at [68, 226] on icon "button" at bounding box center [68, 227] width 15 height 18
click at [70, 187] on icon "button" at bounding box center [68, 184] width 15 height 18
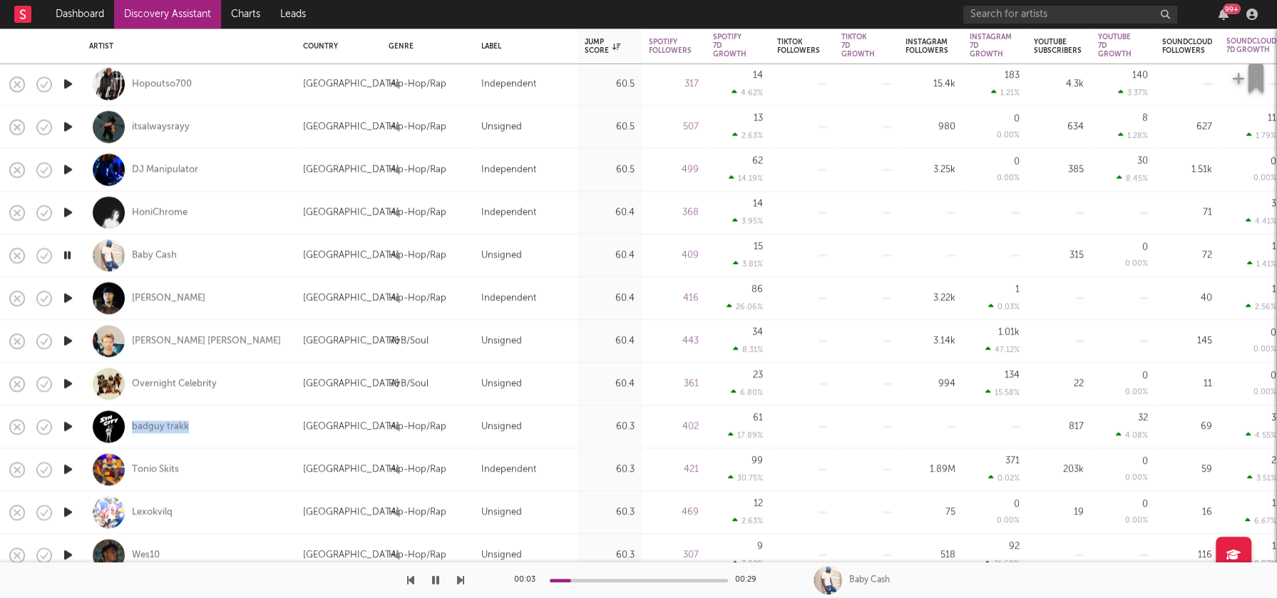
click at [67, 211] on icon "button" at bounding box center [68, 212] width 15 height 18
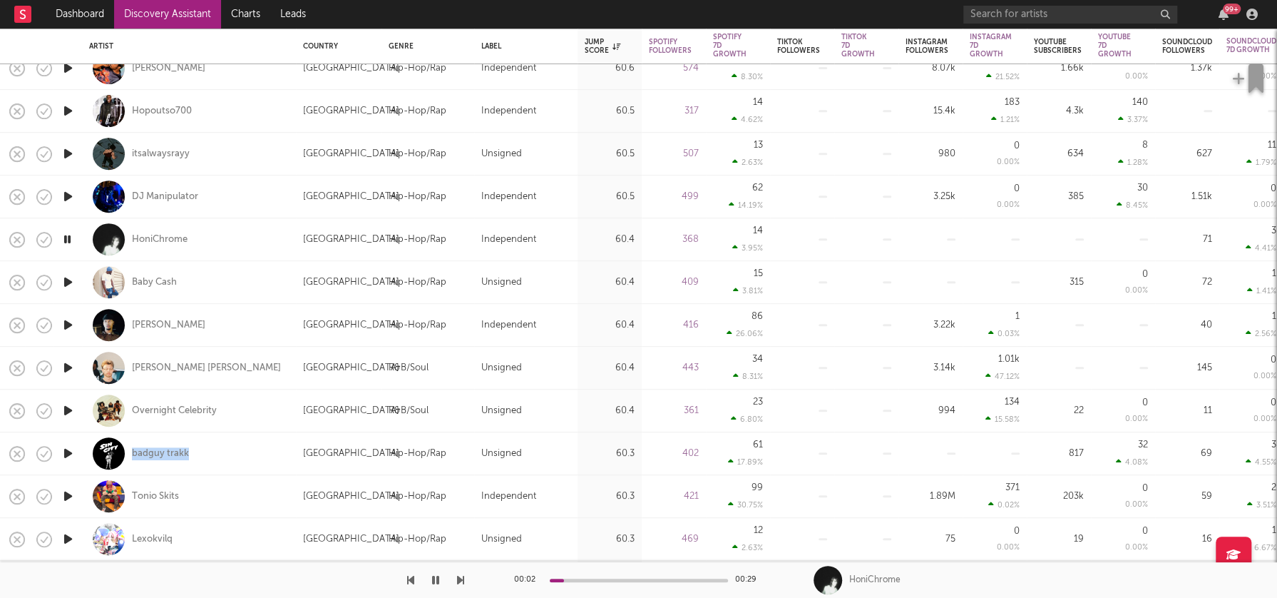
click at [68, 194] on icon "button" at bounding box center [68, 197] width 15 height 18
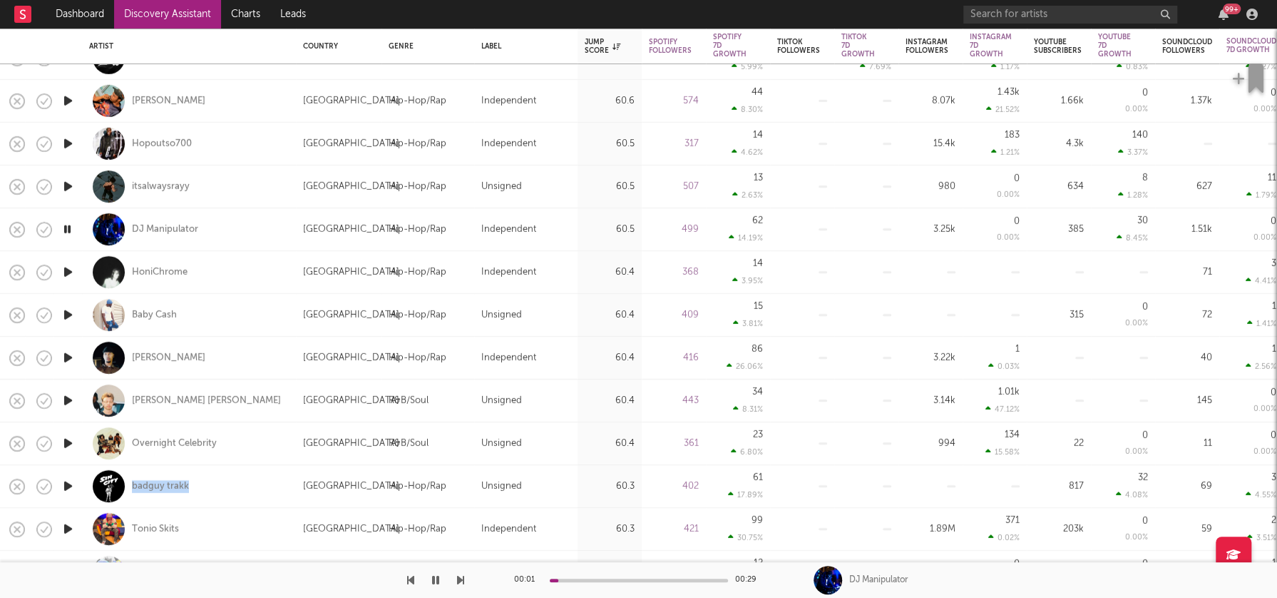
click at [68, 187] on icon "button" at bounding box center [68, 187] width 15 height 18
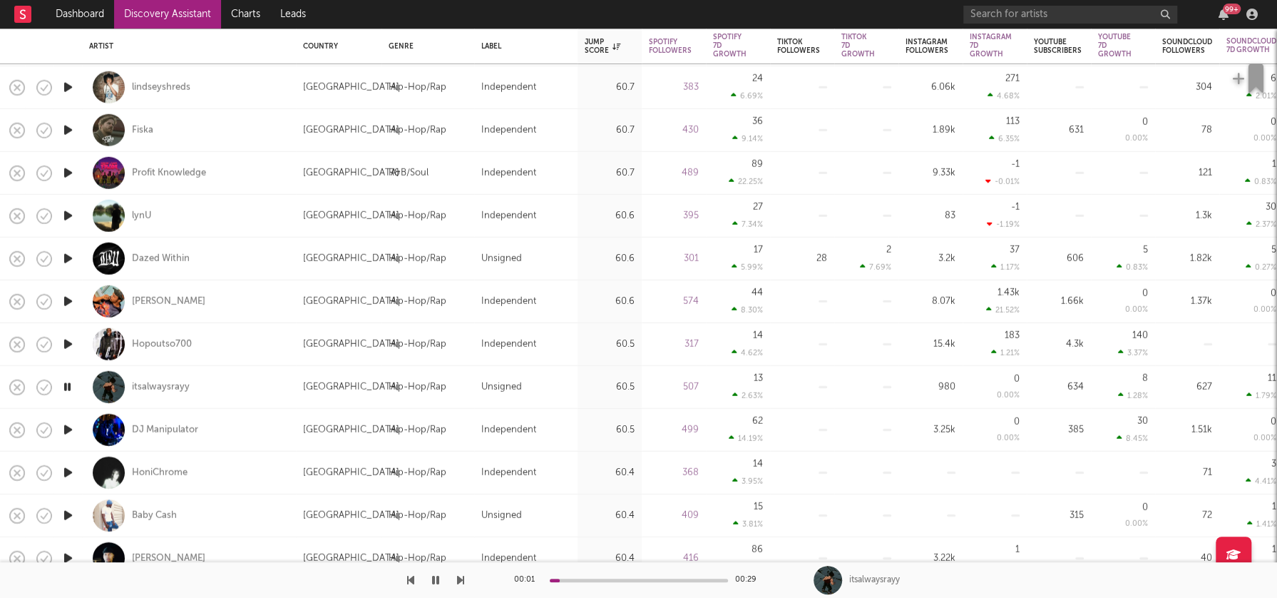
click at [68, 344] on icon "button" at bounding box center [68, 344] width 15 height 18
click at [68, 299] on icon "button" at bounding box center [68, 301] width 15 height 18
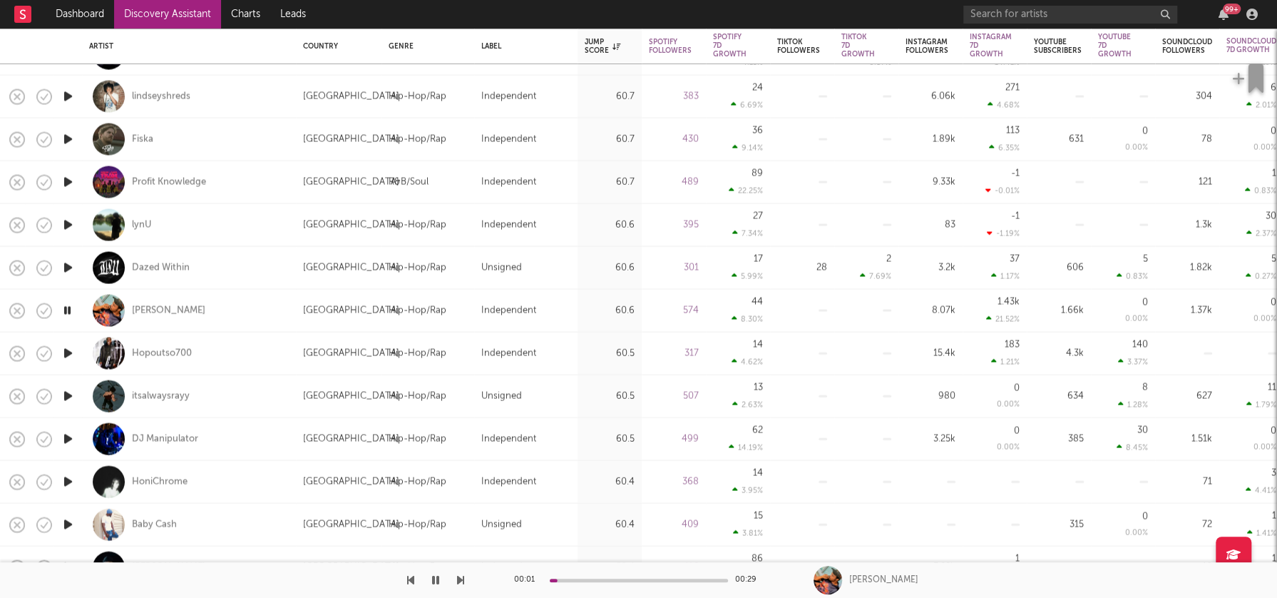
click at [69, 261] on icon "button" at bounding box center [68, 268] width 15 height 18
click at [68, 223] on icon "button" at bounding box center [68, 225] width 15 height 18
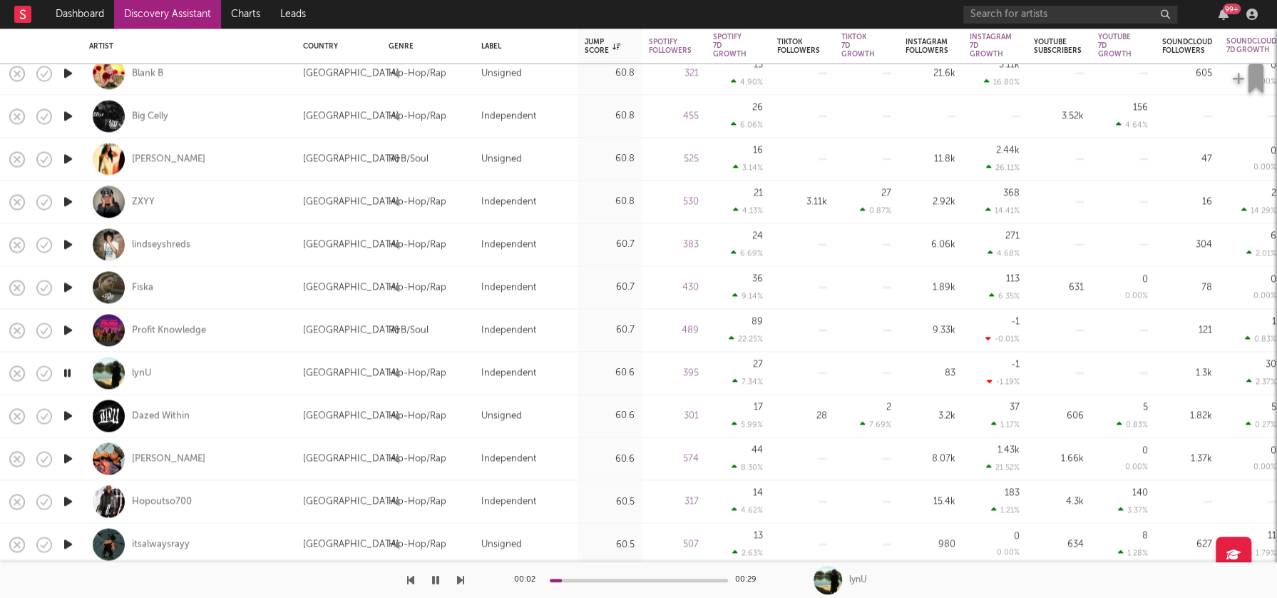
click at [67, 330] on icon "button" at bounding box center [68, 330] width 15 height 18
click at [67, 285] on icon "button" at bounding box center [68, 287] width 15 height 18
click at [69, 244] on icon "button" at bounding box center [68, 244] width 15 height 18
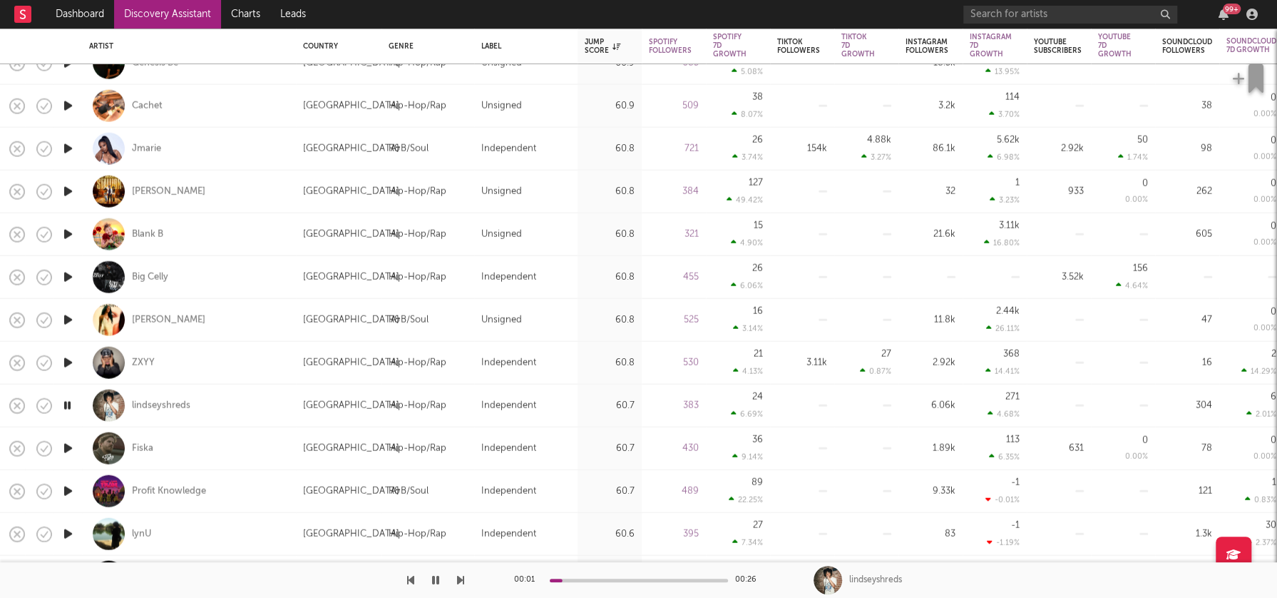
click at [66, 360] on icon "button" at bounding box center [68, 363] width 15 height 18
click at [69, 317] on icon "button" at bounding box center [68, 320] width 15 height 18
click at [66, 277] on icon "button" at bounding box center [68, 277] width 15 height 18
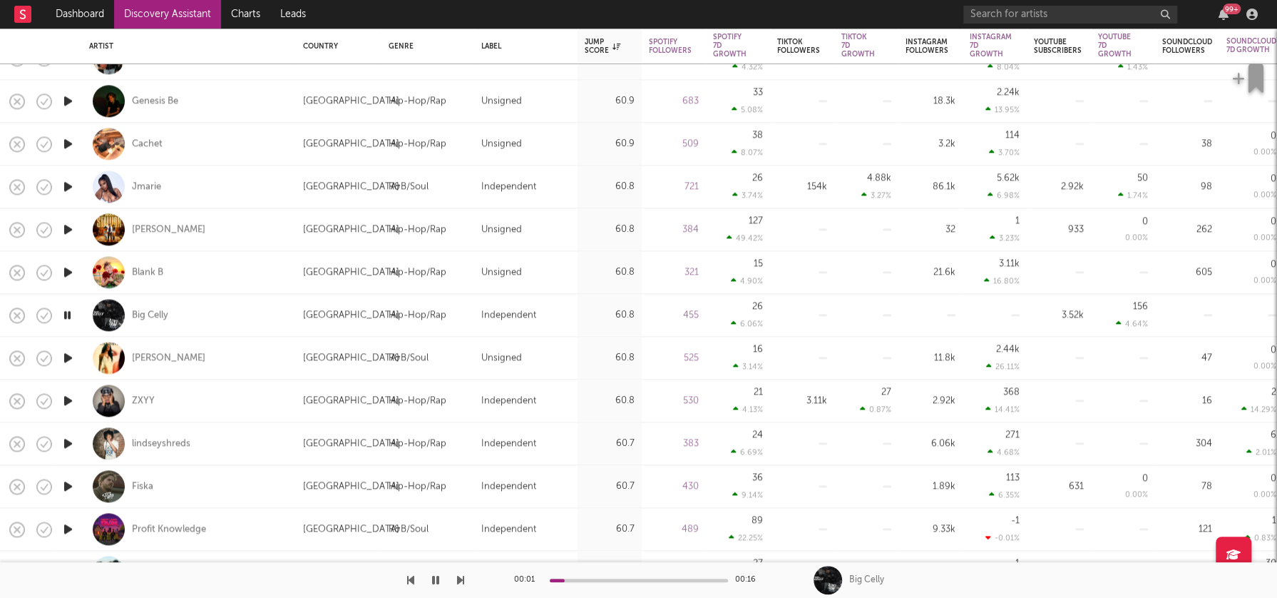
click at [71, 269] on icon "button" at bounding box center [68, 272] width 15 height 18
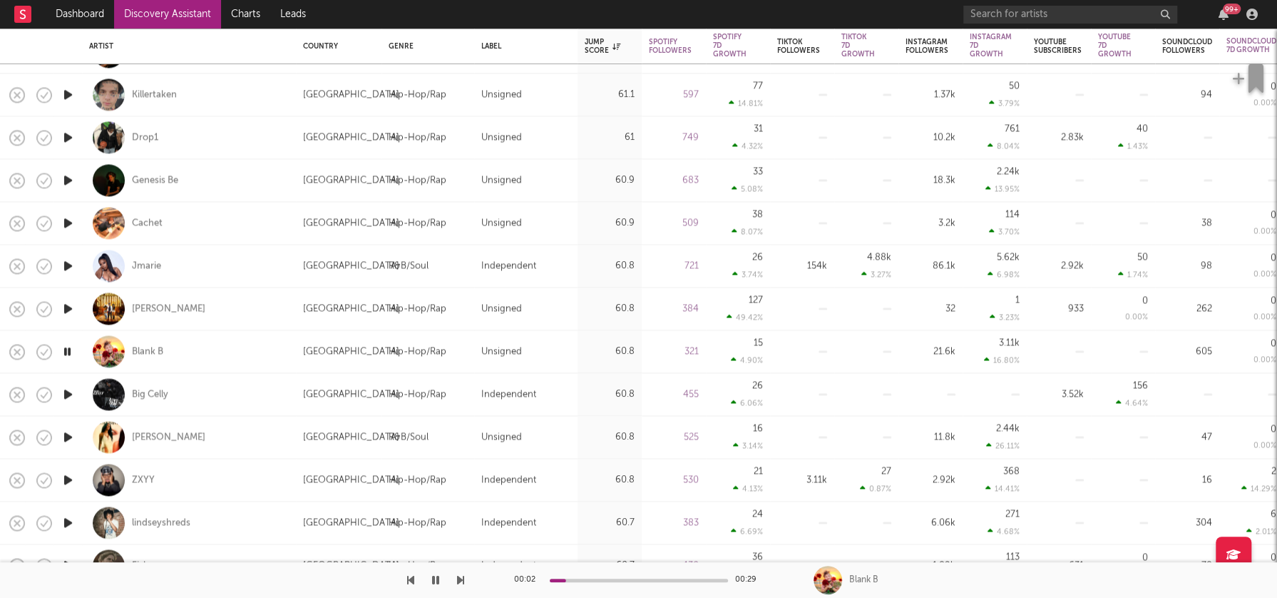
click at [68, 306] on icon "button" at bounding box center [68, 309] width 15 height 18
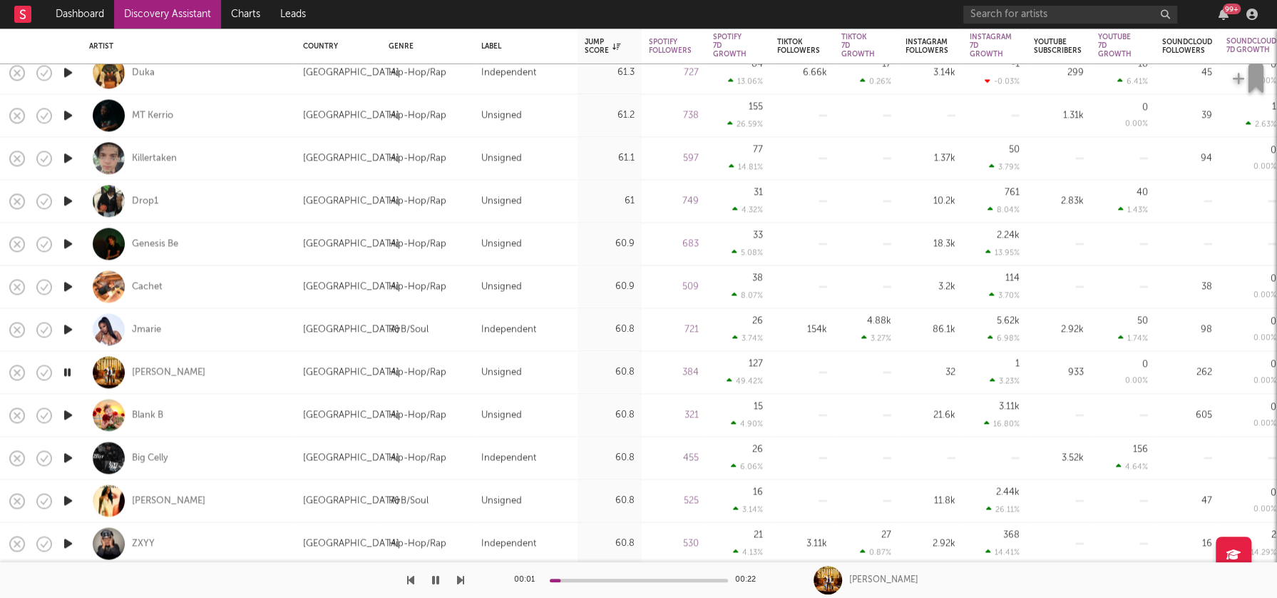
click at [68, 327] on icon "button" at bounding box center [68, 329] width 15 height 18
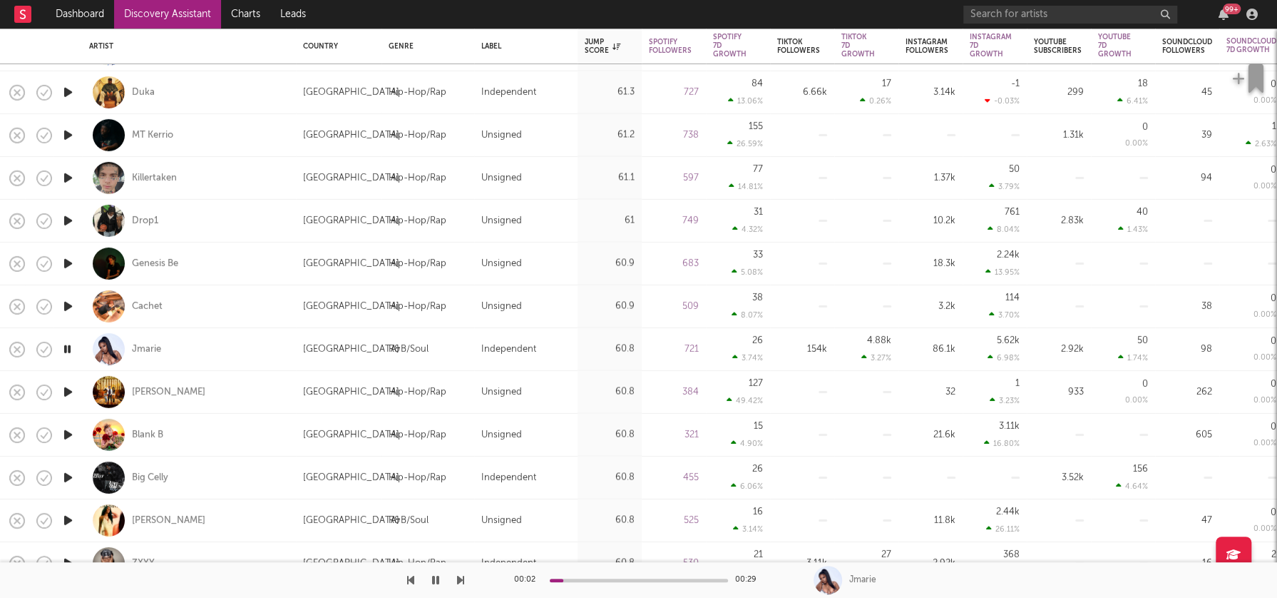
click at [68, 303] on icon "button" at bounding box center [68, 306] width 15 height 18
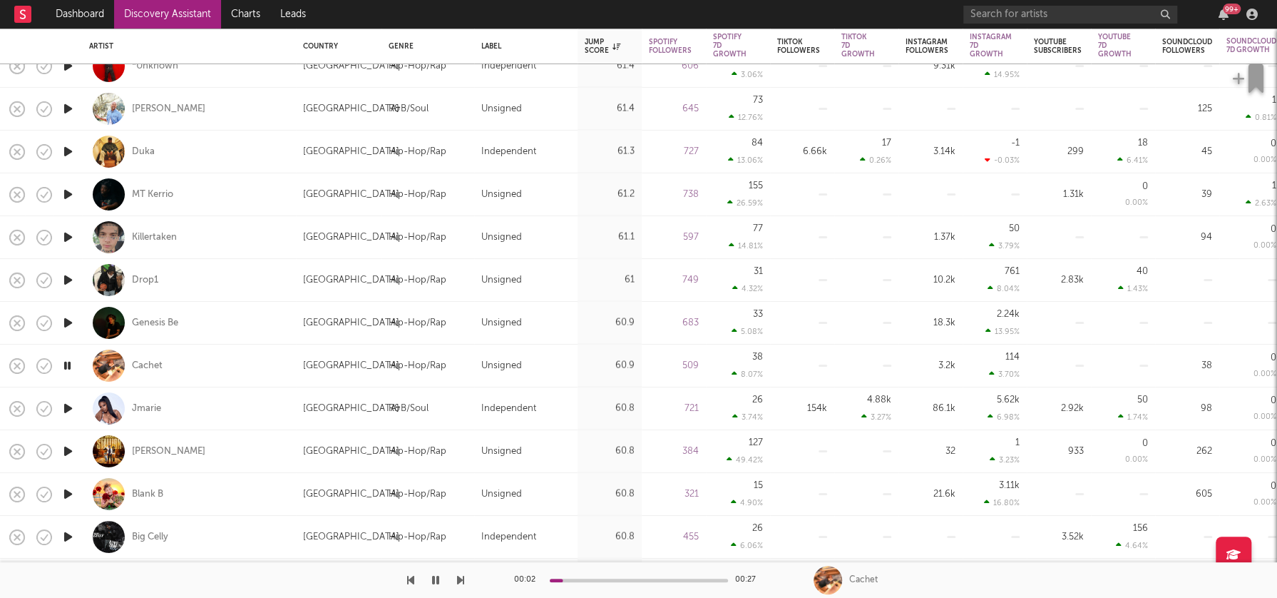
click at [68, 320] on icon "button" at bounding box center [68, 323] width 15 height 18
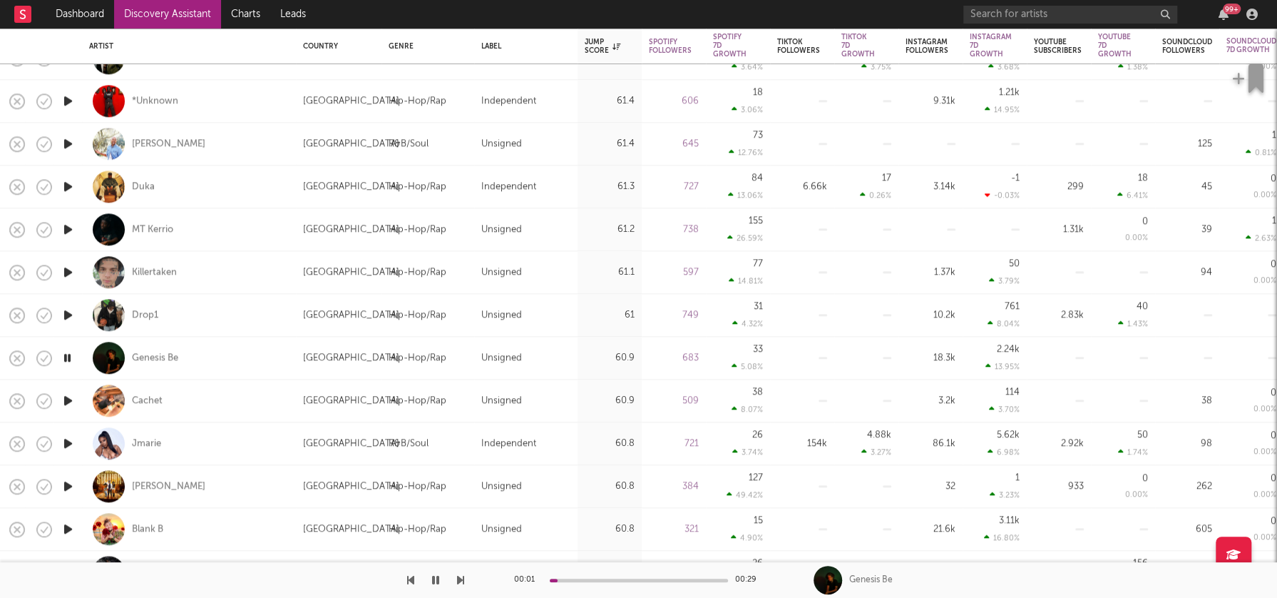
click at [64, 315] on icon "button" at bounding box center [68, 315] width 15 height 18
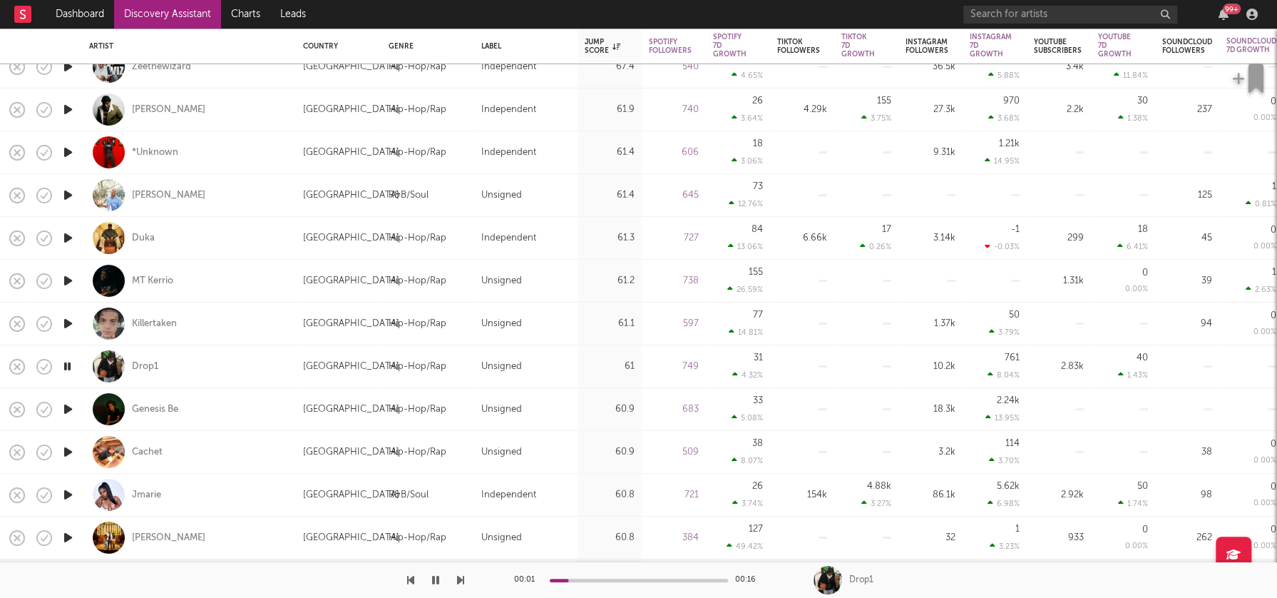
click at [66, 317] on icon "button" at bounding box center [68, 324] width 15 height 18
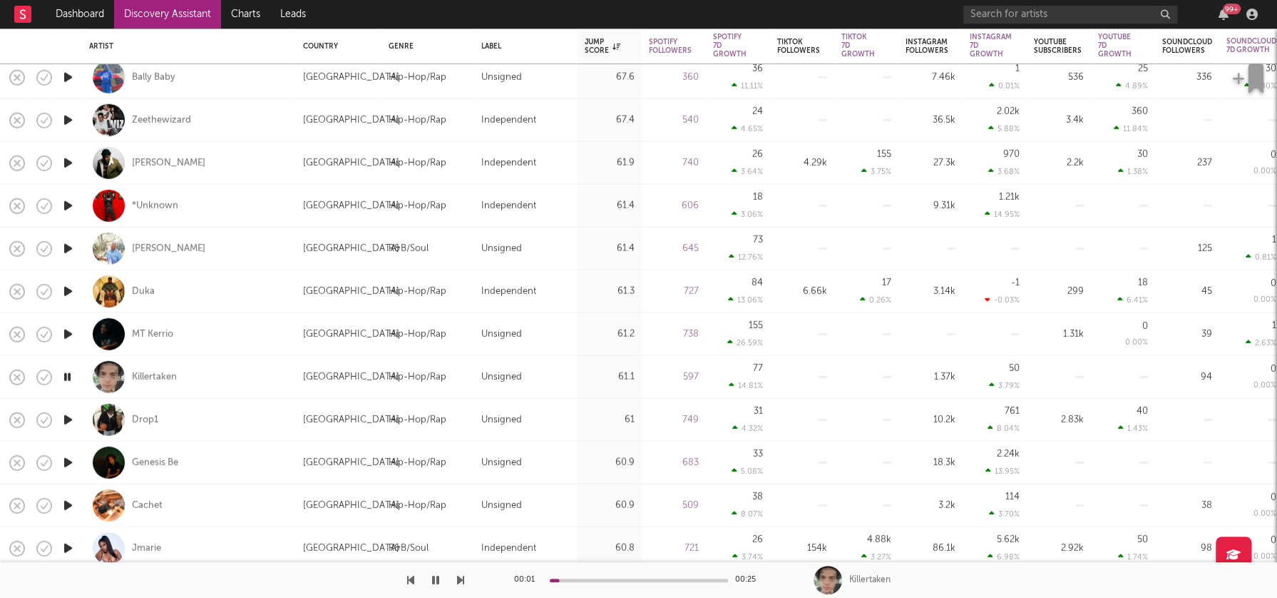
click at [70, 330] on icon "button" at bounding box center [68, 334] width 15 height 18
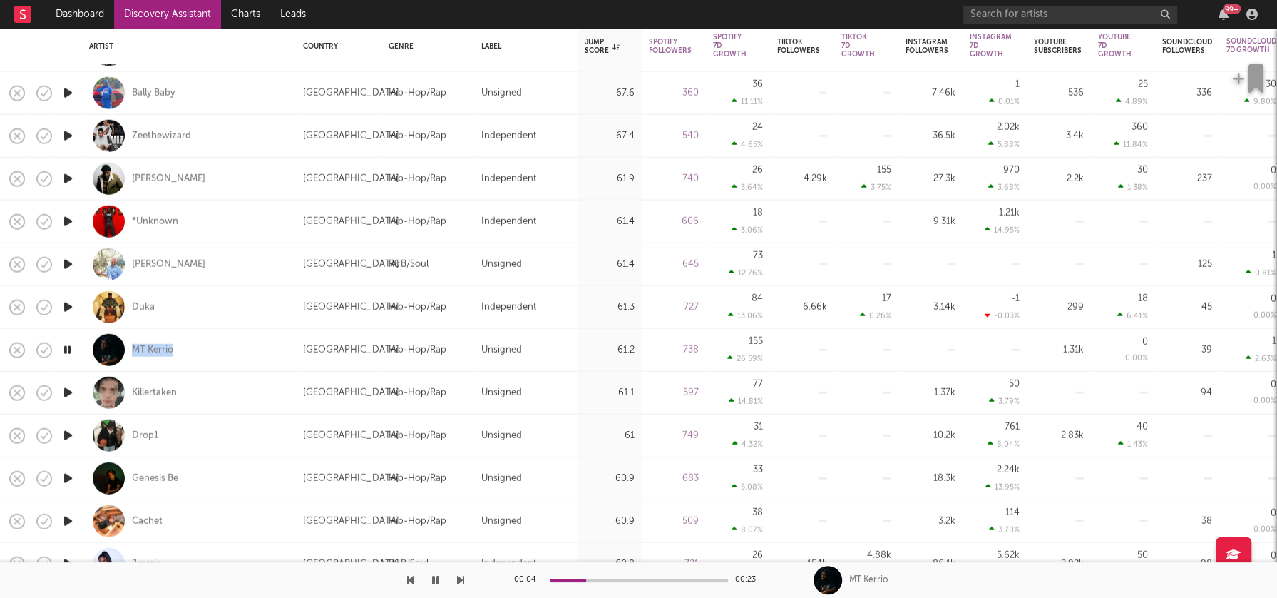
click at [69, 304] on icon "button" at bounding box center [68, 307] width 15 height 18
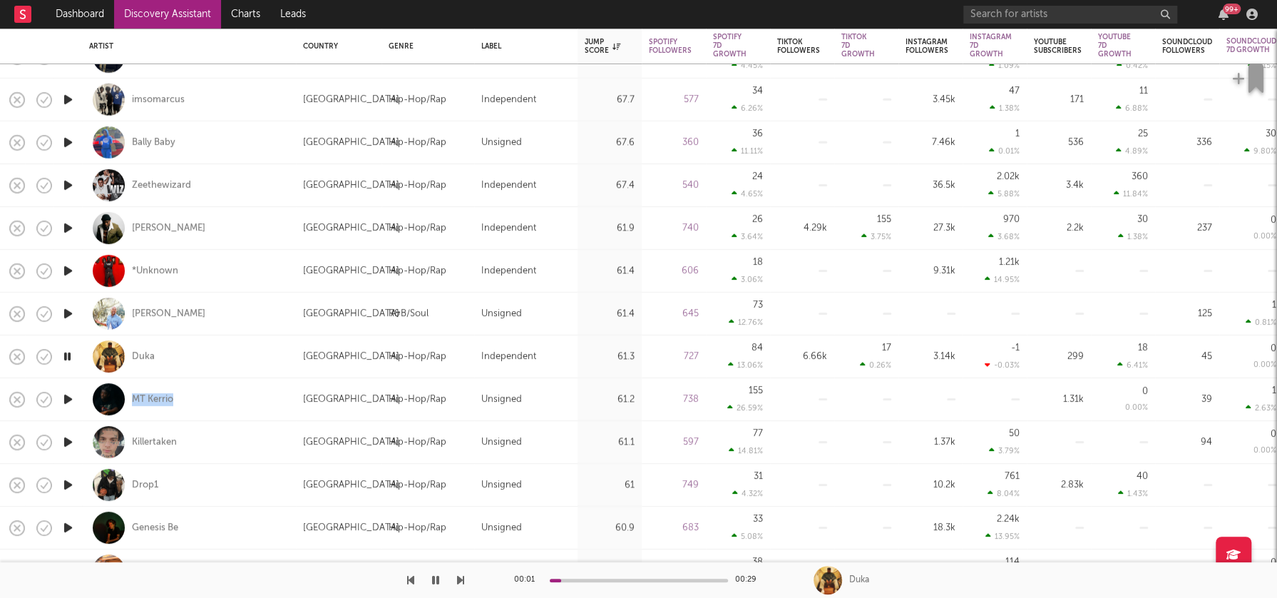
click at [67, 310] on icon "button" at bounding box center [68, 314] width 15 height 18
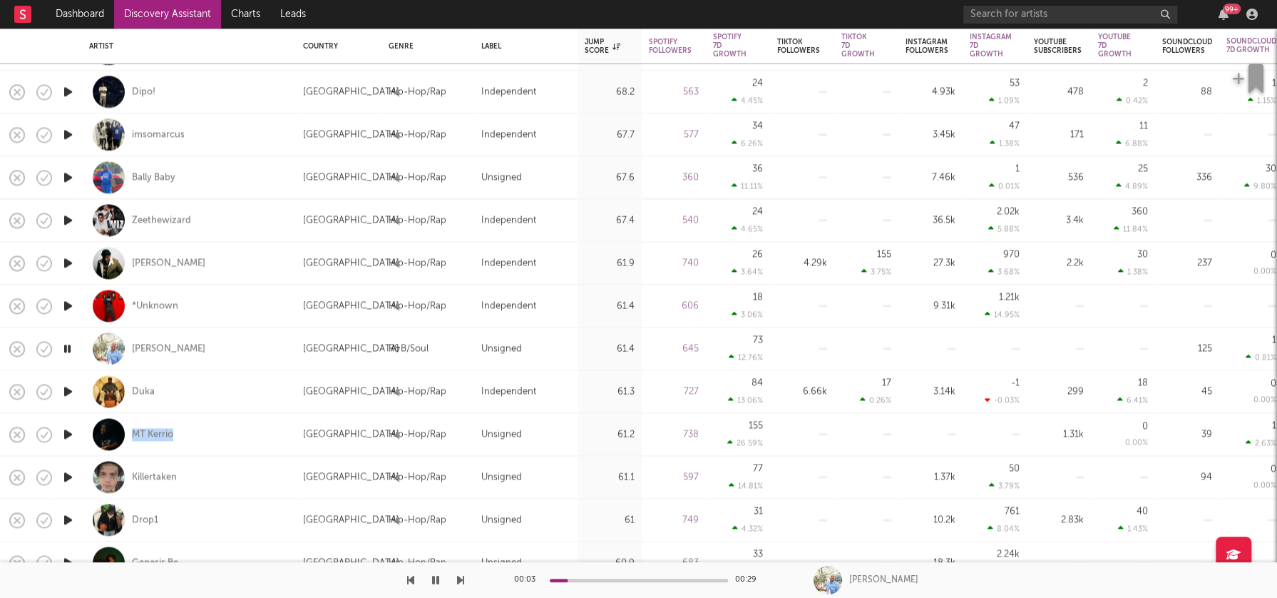
click at [69, 344] on icon "button" at bounding box center [68, 349] width 14 height 18
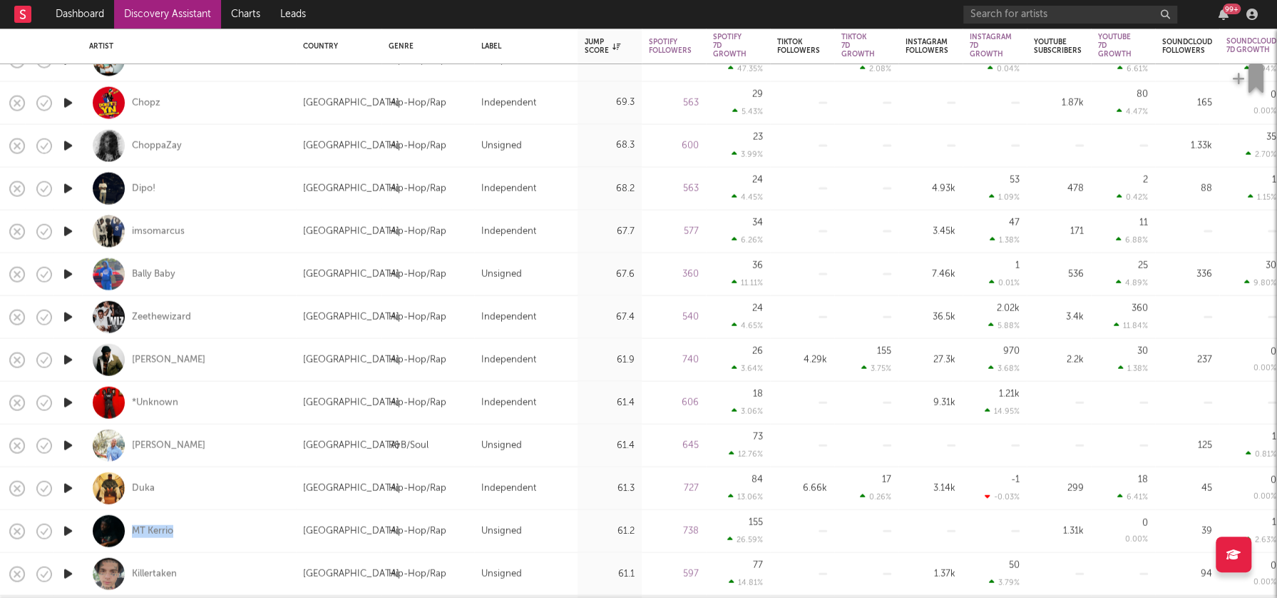
click at [69, 272] on icon "button" at bounding box center [68, 274] width 15 height 18
click at [68, 229] on icon "button" at bounding box center [68, 231] width 15 height 18
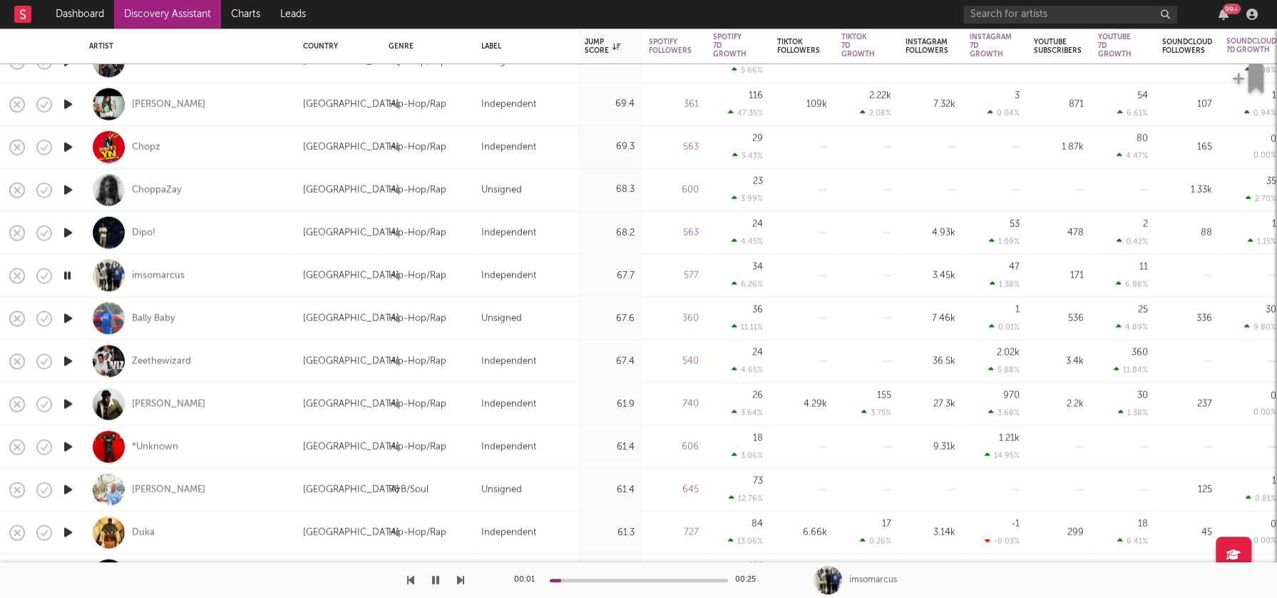
click at [66, 231] on icon "button" at bounding box center [68, 232] width 15 height 18
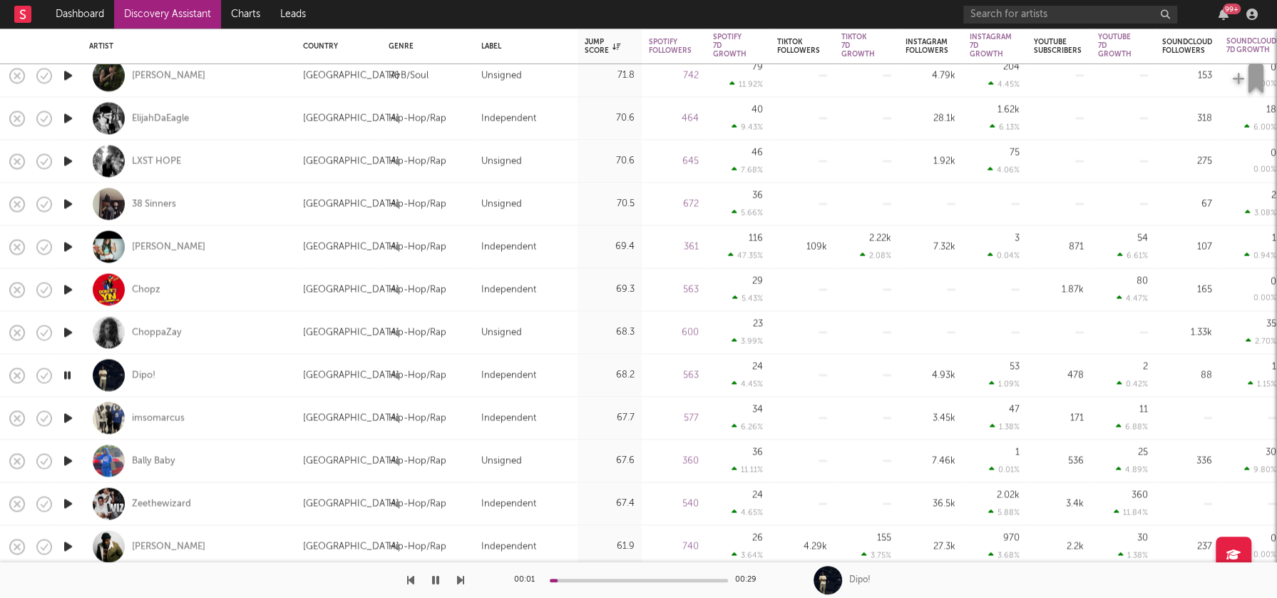
click at [72, 284] on icon "button" at bounding box center [68, 289] width 15 height 18
click at [68, 245] on icon "button" at bounding box center [68, 247] width 15 height 18
click at [68, 244] on icon "button" at bounding box center [68, 247] width 14 height 18
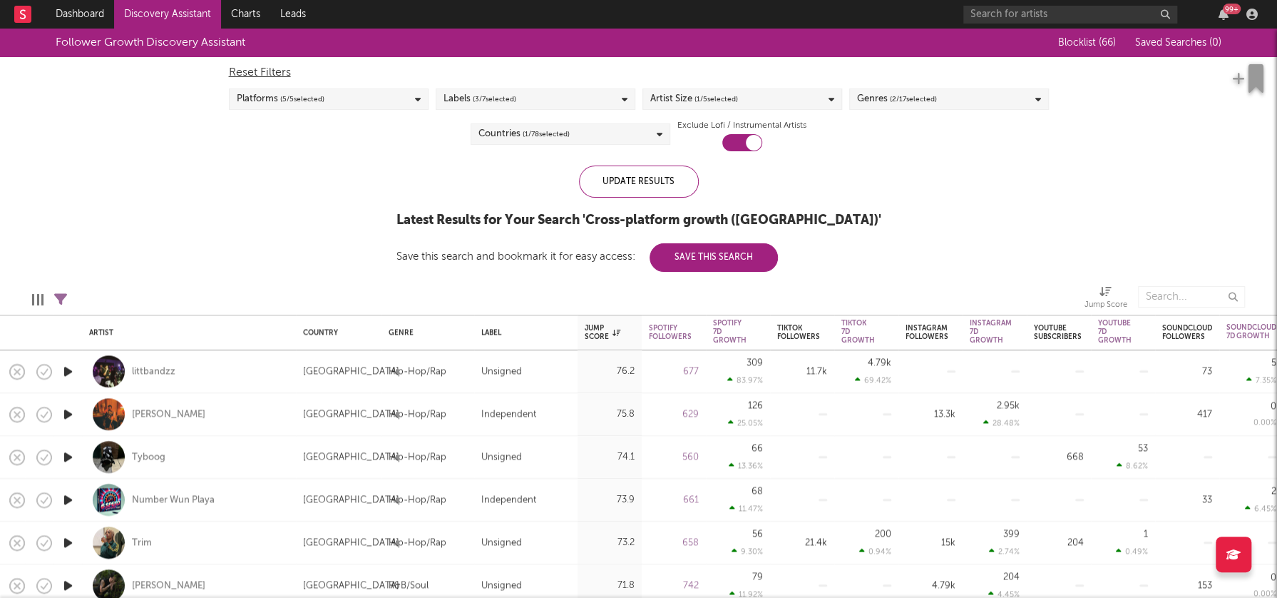
click at [749, 101] on div "Artist Size ( 1 / 5 selected)" at bounding box center [743, 98] width 200 height 21
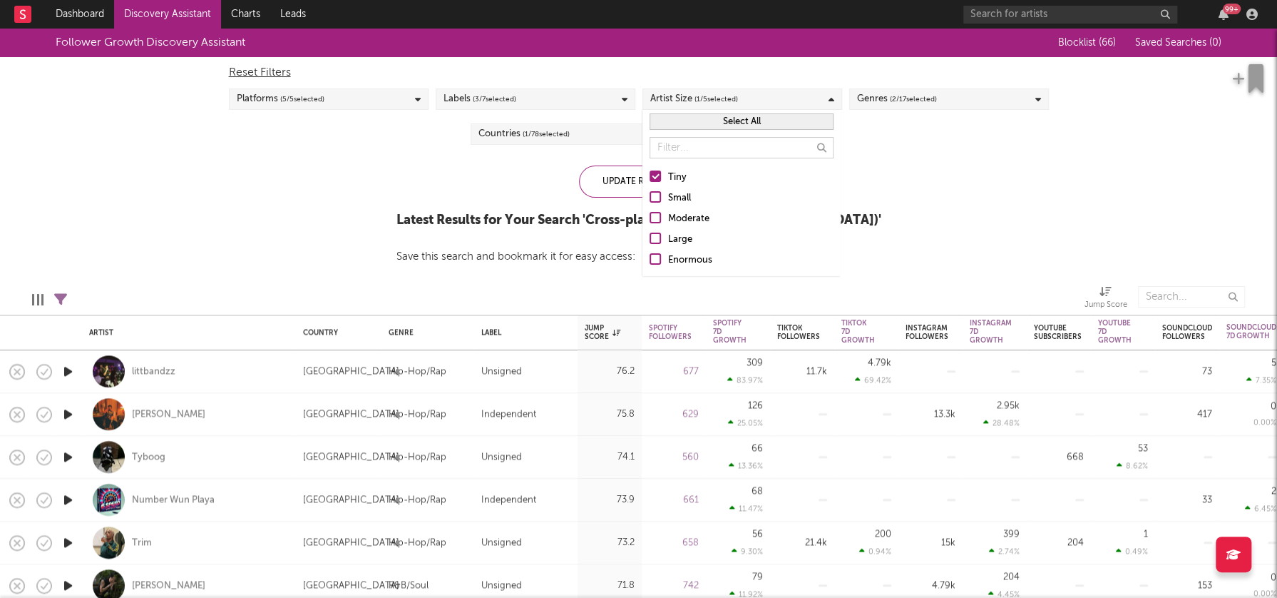
click at [680, 199] on div "Small" at bounding box center [750, 198] width 165 height 17
click at [650, 199] on input "Small" at bounding box center [650, 198] width 0 height 17
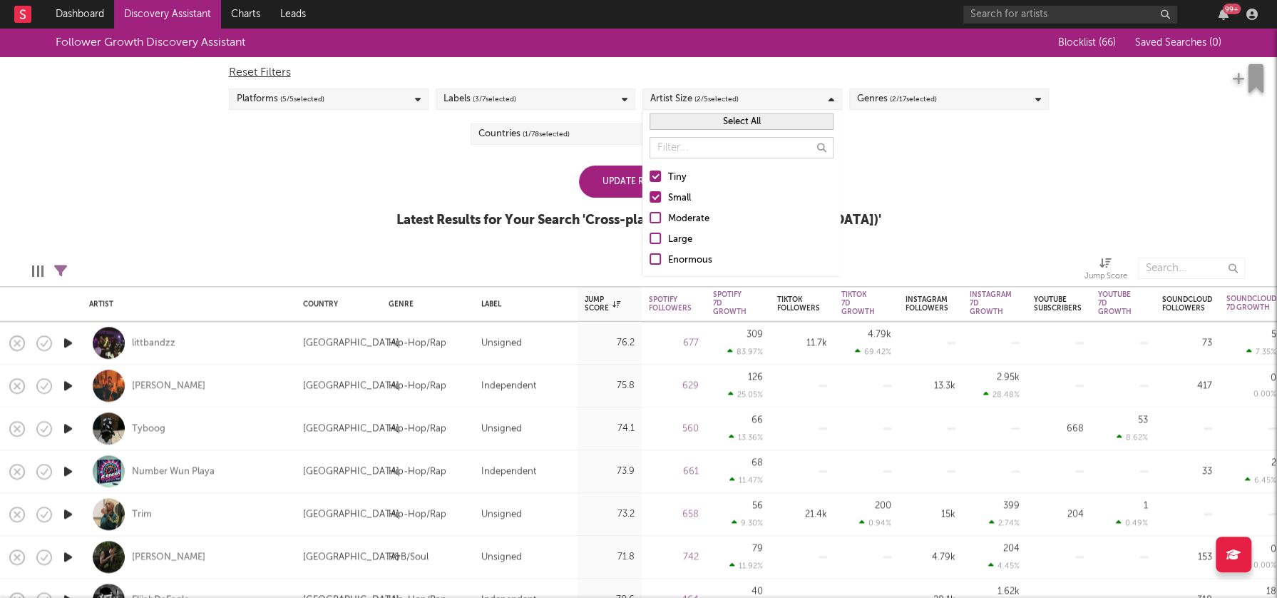
click at [660, 179] on div at bounding box center [655, 175] width 11 height 11
click at [650, 179] on input "Tiny" at bounding box center [650, 177] width 0 height 17
click at [929, 197] on div "Follower Growth Discovery Assistant Blocklist ( 66 ) Saved Searches ( 0 ) Reset…" at bounding box center [638, 136] width 1277 height 215
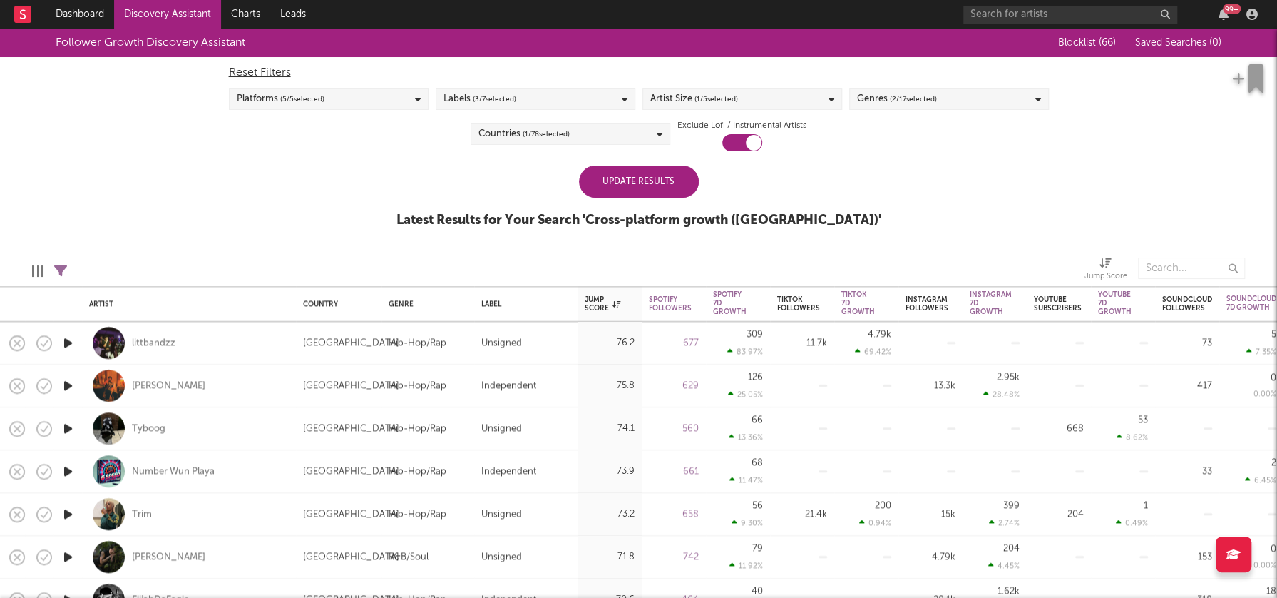
click at [666, 178] on div "Update Results" at bounding box center [639, 181] width 120 height 32
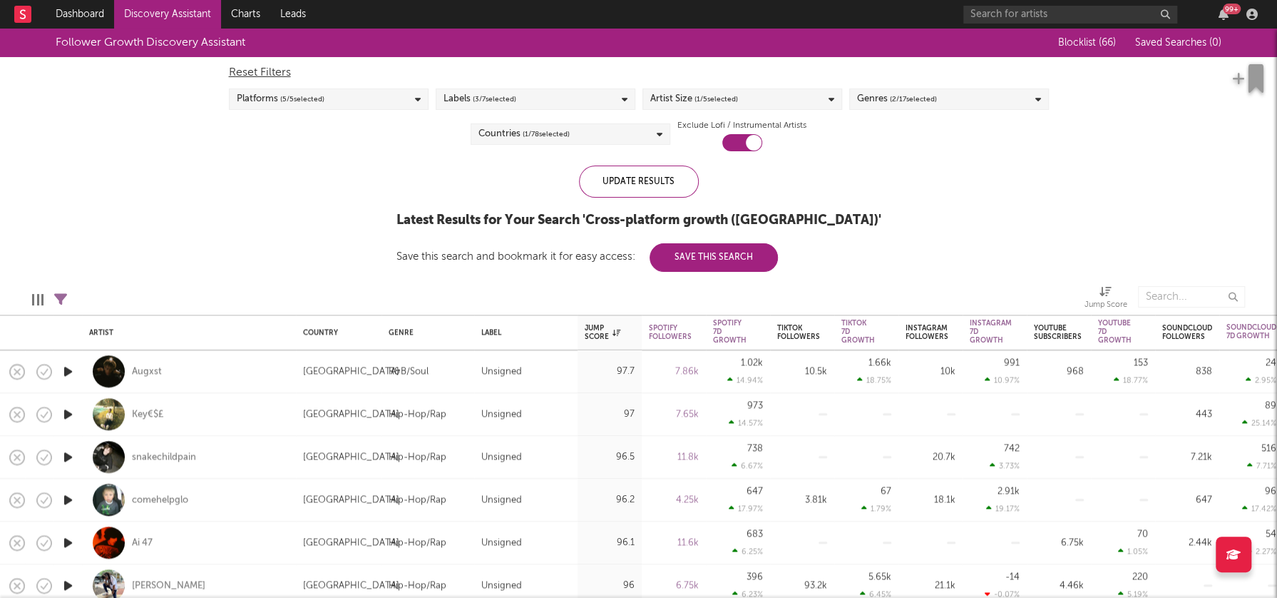
click at [720, 103] on span "( 1 / 5 selected)" at bounding box center [717, 99] width 44 height 17
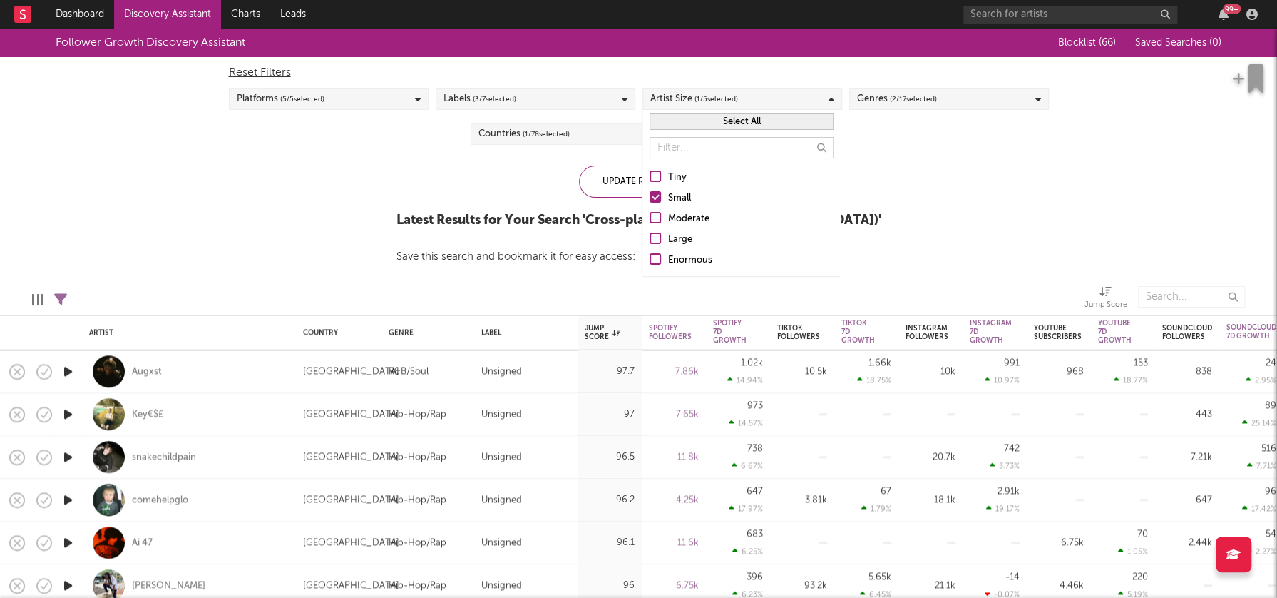
click at [673, 175] on div "Tiny" at bounding box center [750, 177] width 165 height 17
click at [650, 175] on input "Tiny" at bounding box center [650, 177] width 0 height 17
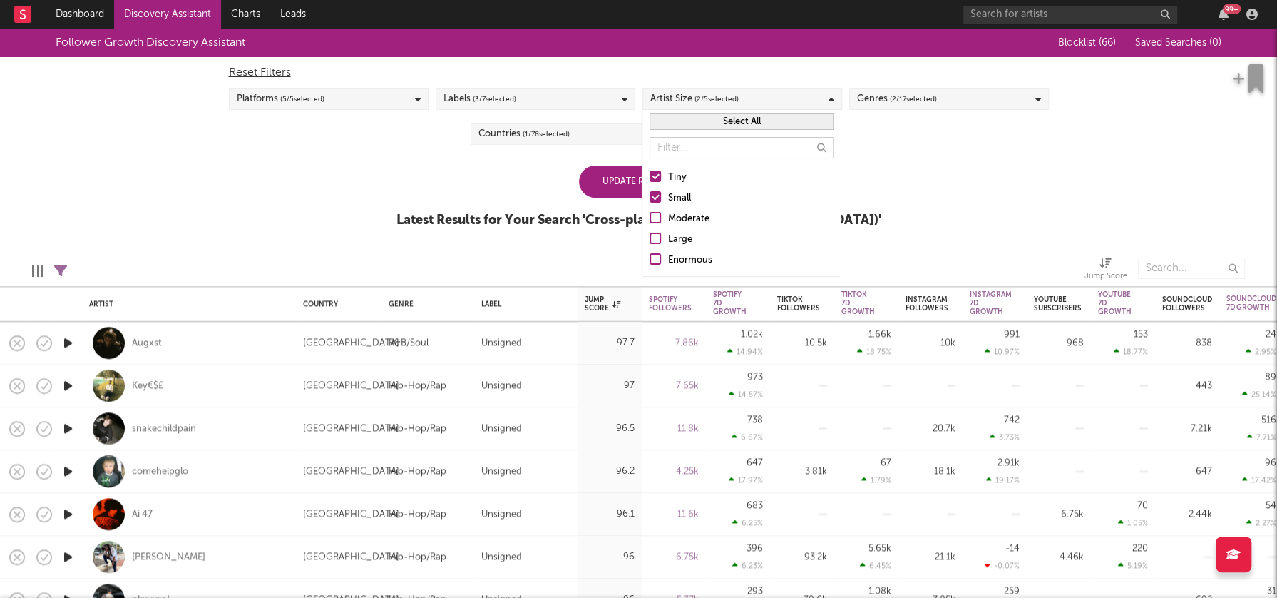
click at [655, 193] on div at bounding box center [655, 196] width 11 height 11
click at [650, 193] on input "Small" at bounding box center [650, 198] width 0 height 17
click at [938, 180] on div "Follower Growth Discovery Assistant Blocklist ( 66 ) Saved Searches ( 0 ) Reset…" at bounding box center [638, 136] width 1277 height 215
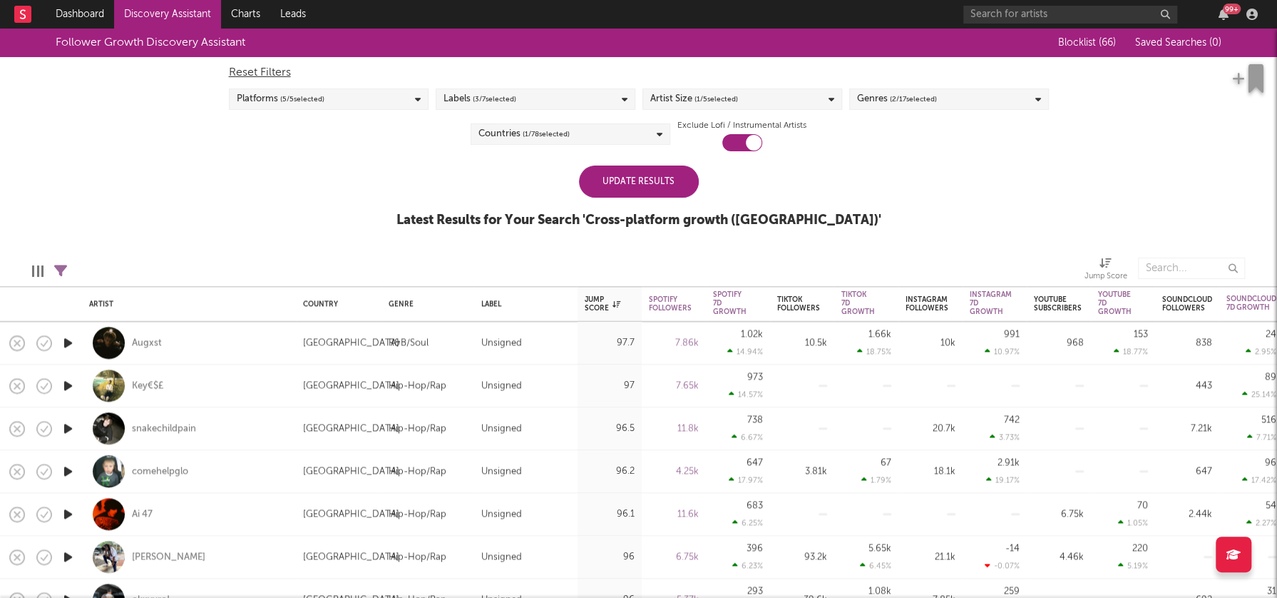
click at [961, 93] on div "Genres ( 2 / 17 selected)" at bounding box center [949, 98] width 200 height 21
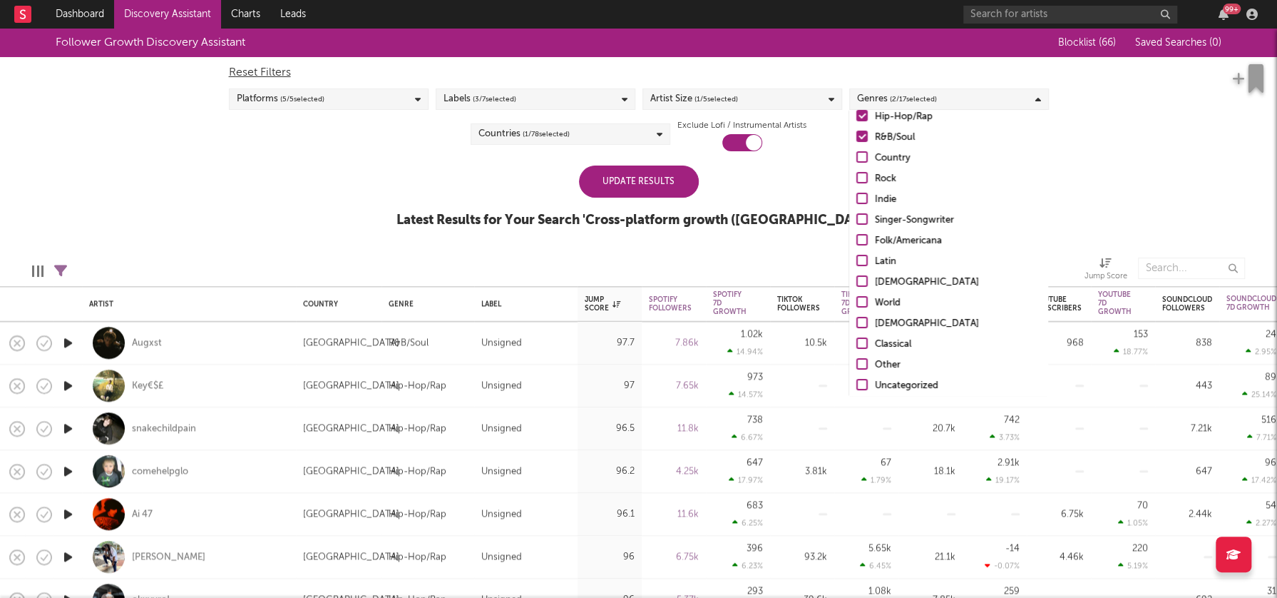
scroll to position [100, 0]
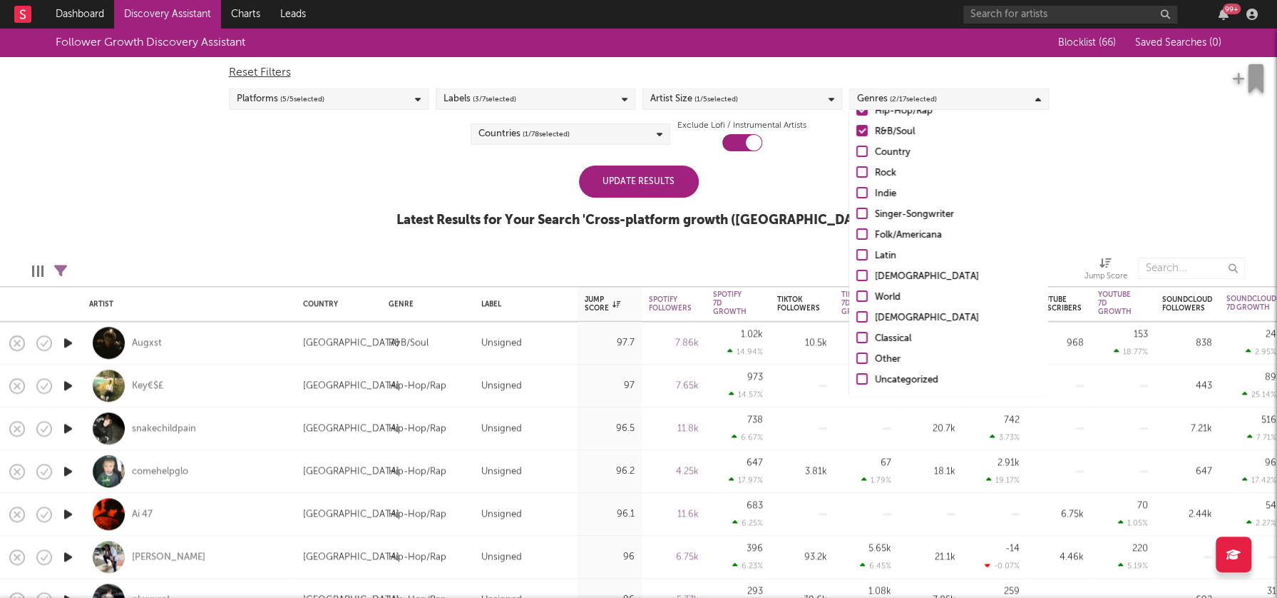
click at [904, 376] on div "Uncategorized" at bounding box center [957, 380] width 165 height 17
click at [857, 376] on input "Uncategorized" at bounding box center [857, 380] width 0 height 17
click at [893, 359] on div "Other" at bounding box center [957, 359] width 165 height 17
click at [857, 359] on input "Other" at bounding box center [857, 359] width 0 height 17
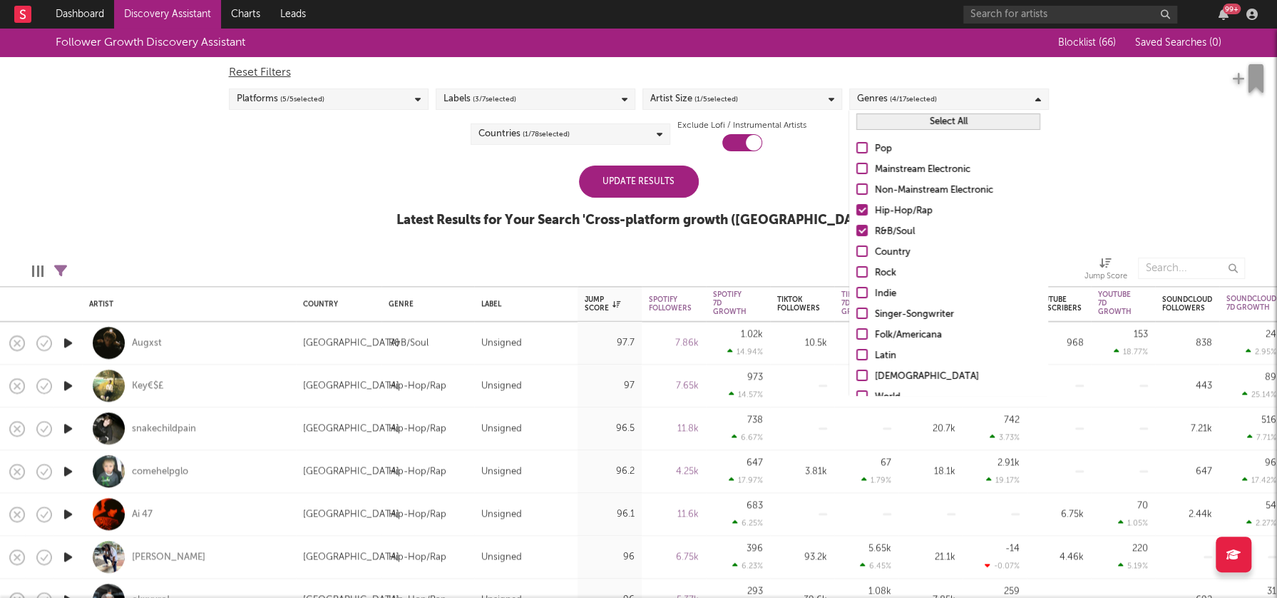
click at [889, 228] on div "R&B/Soul" at bounding box center [957, 231] width 165 height 17
click at [857, 228] on input "R&B/Soul" at bounding box center [857, 231] width 0 height 17
click at [901, 208] on div "Hip-Hop/Rap" at bounding box center [957, 211] width 165 height 17
click at [857, 208] on input "Hip-Hop/Rap" at bounding box center [857, 211] width 0 height 17
click at [653, 183] on div "Update Results" at bounding box center [639, 181] width 120 height 32
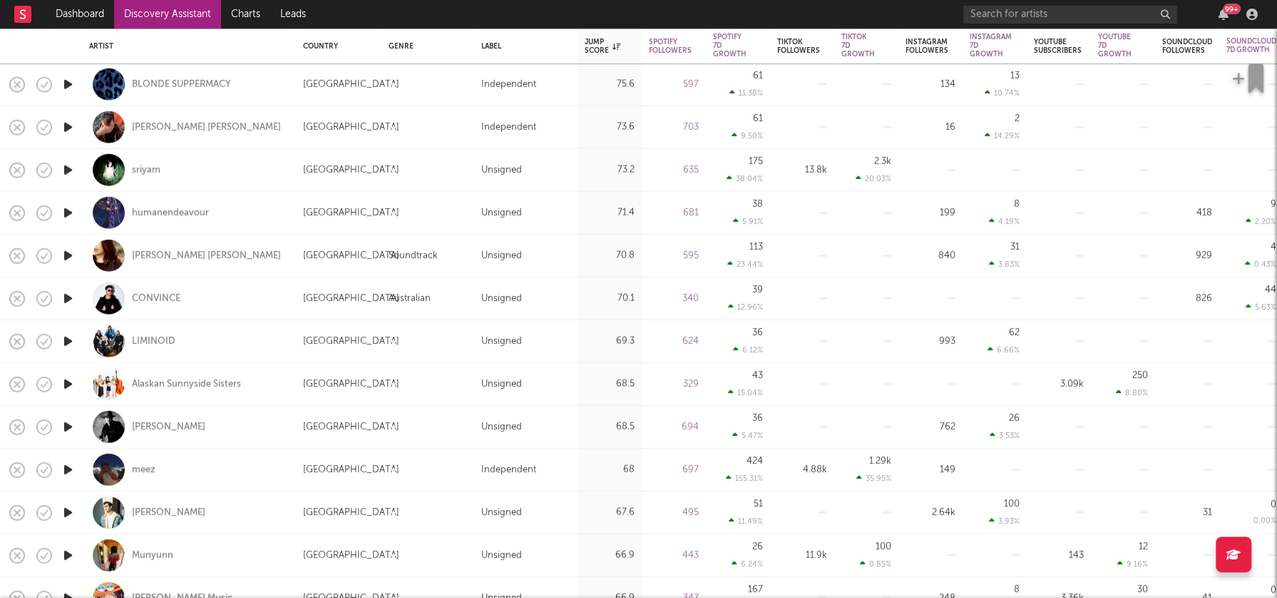
click at [73, 469] on icon "button" at bounding box center [68, 470] width 15 height 18
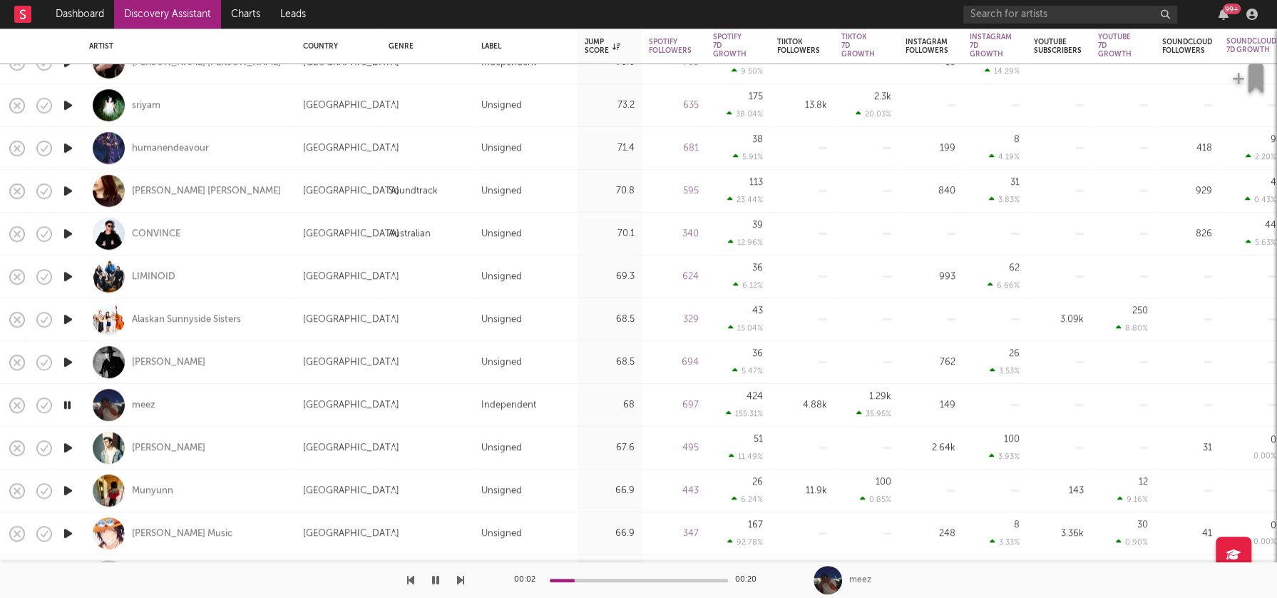
click at [620, 579] on div at bounding box center [639, 580] width 178 height 4
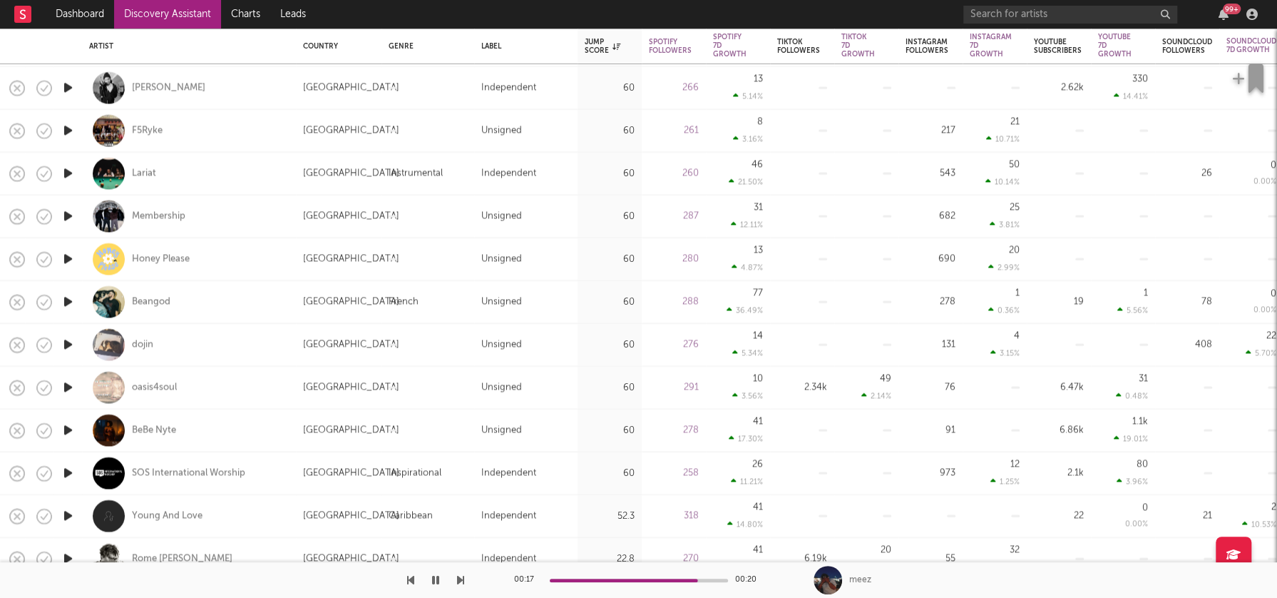
click at [68, 341] on icon "button" at bounding box center [68, 345] width 15 height 18
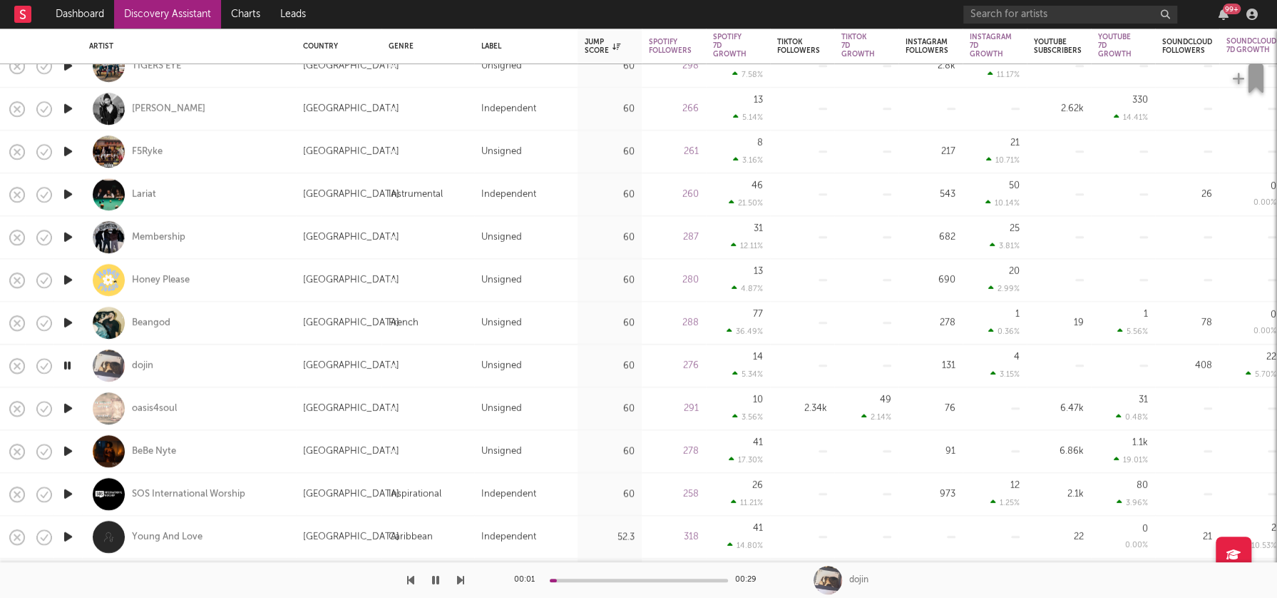
click at [65, 322] on icon "button" at bounding box center [68, 323] width 15 height 18
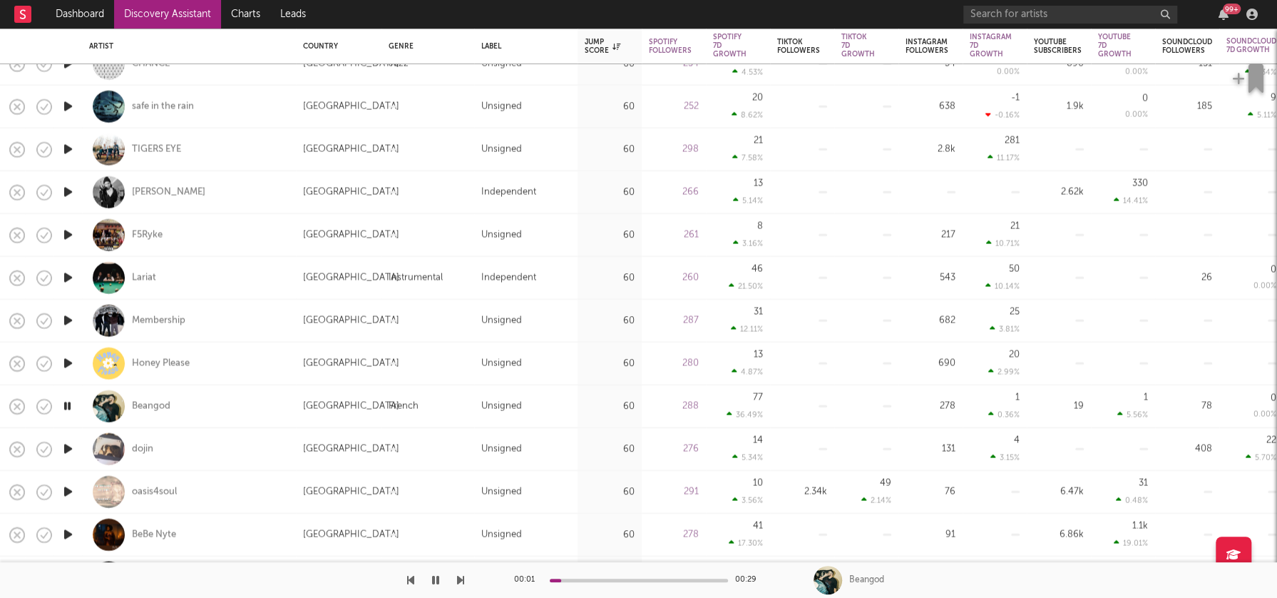
click at [66, 232] on icon "button" at bounding box center [68, 235] width 15 height 18
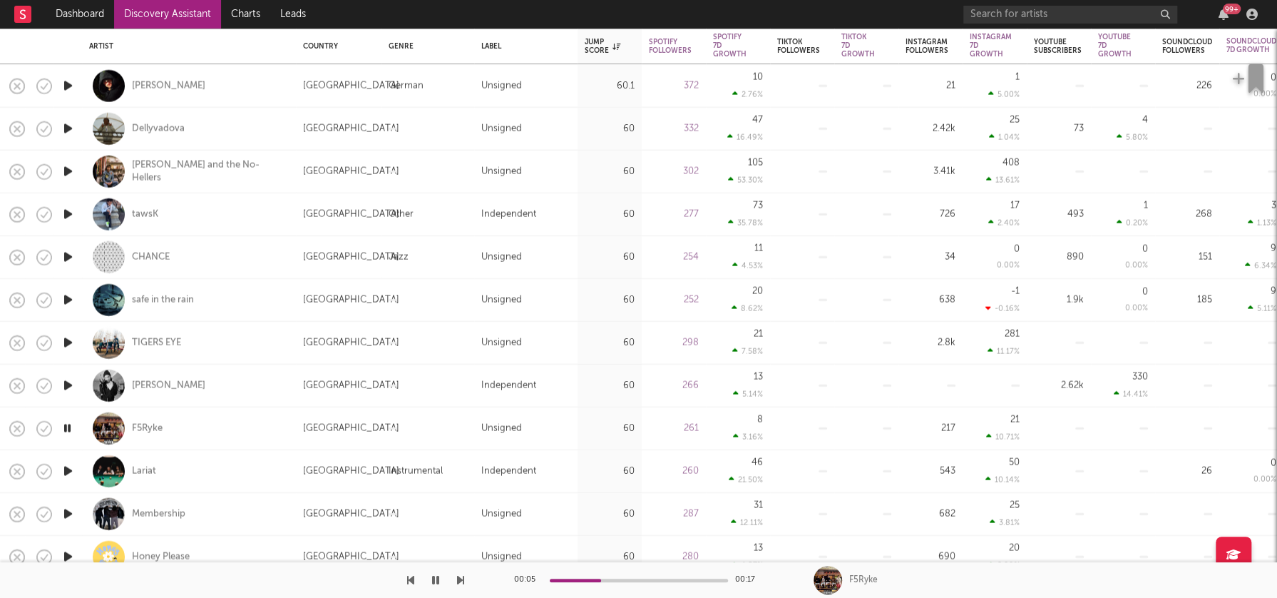
click at [68, 212] on icon "button" at bounding box center [68, 214] width 15 height 18
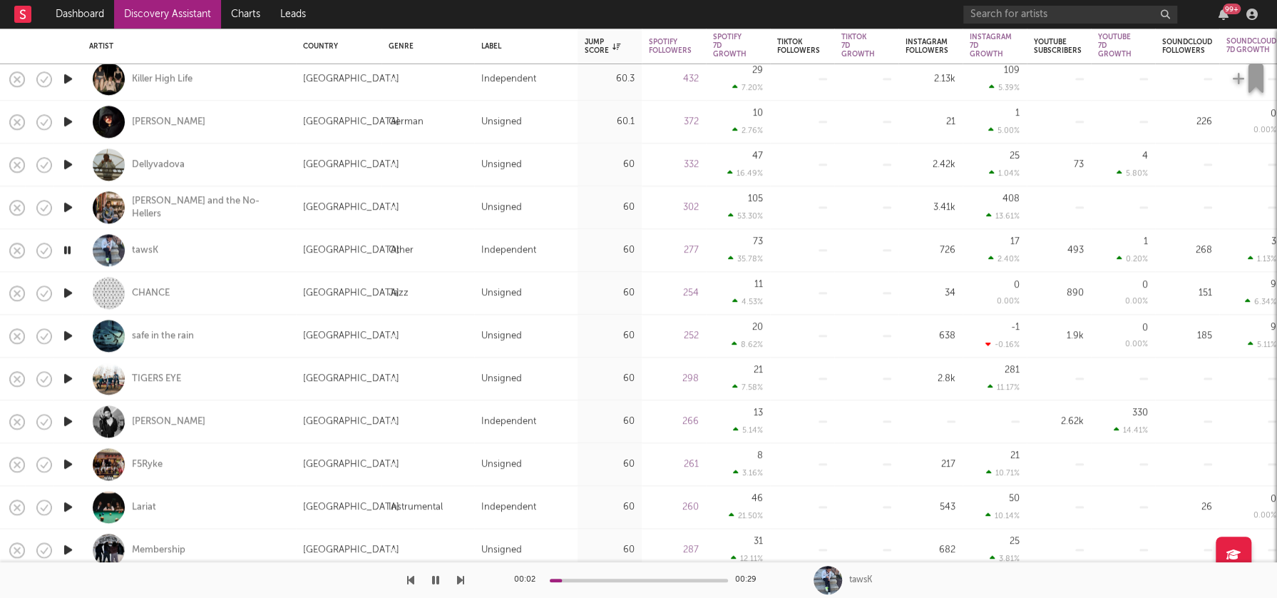
click at [64, 205] on icon "button" at bounding box center [68, 207] width 15 height 18
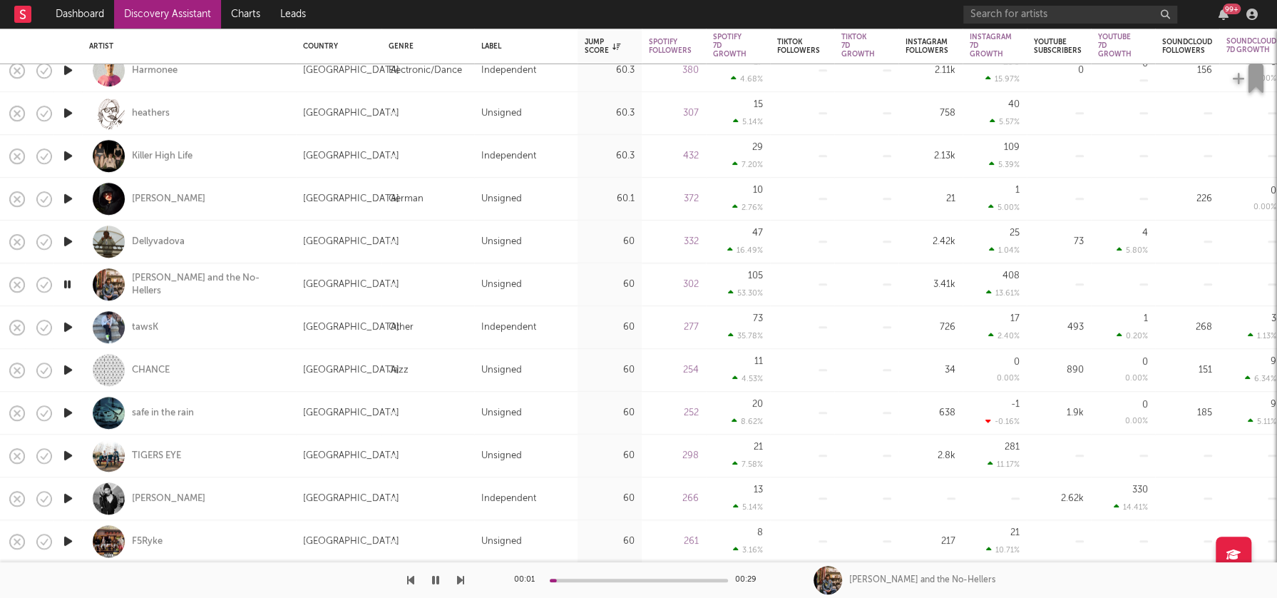
click at [66, 243] on icon "button" at bounding box center [68, 242] width 15 height 18
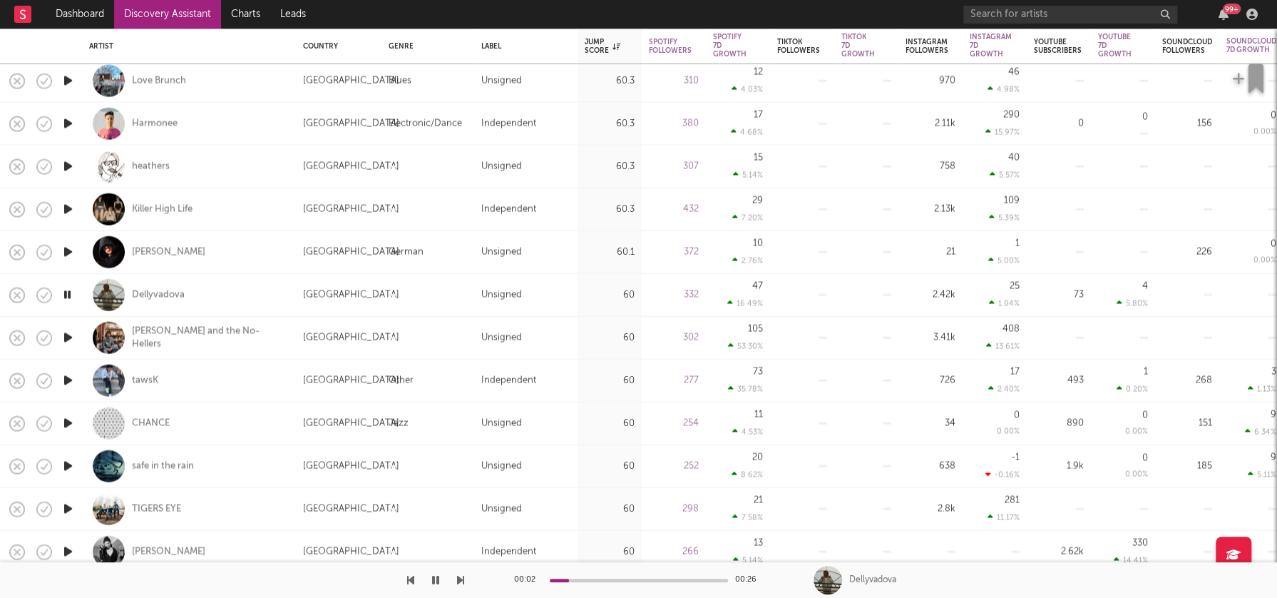
click at [66, 293] on icon "button" at bounding box center [68, 295] width 14 height 18
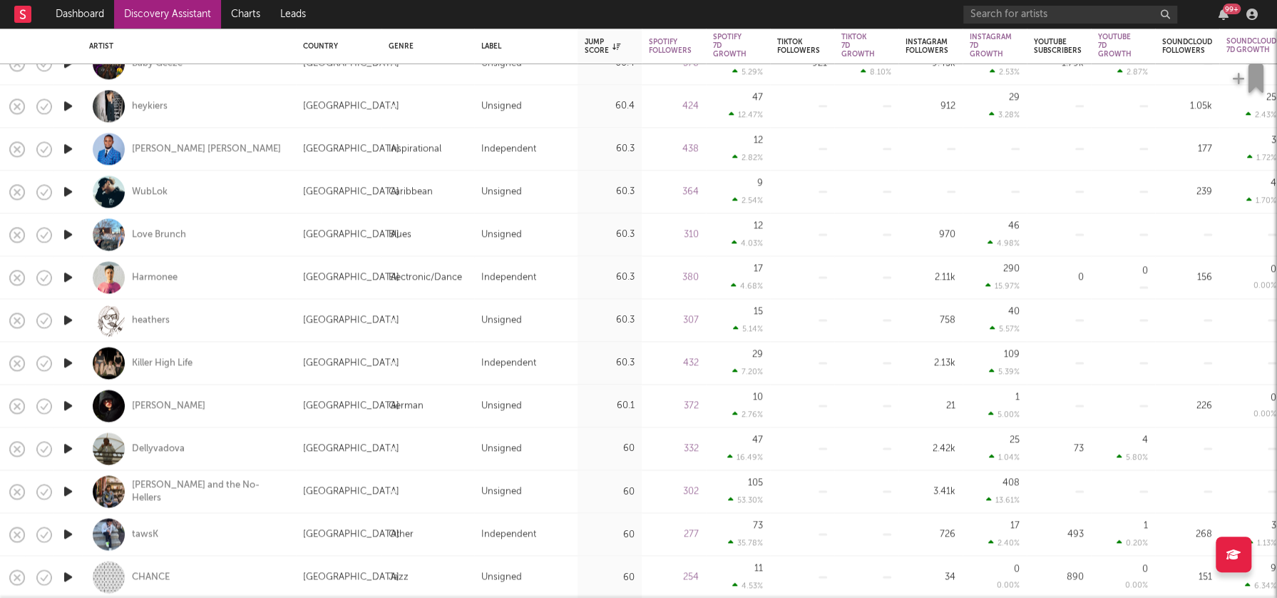
click at [68, 190] on icon "button" at bounding box center [68, 192] width 15 height 18
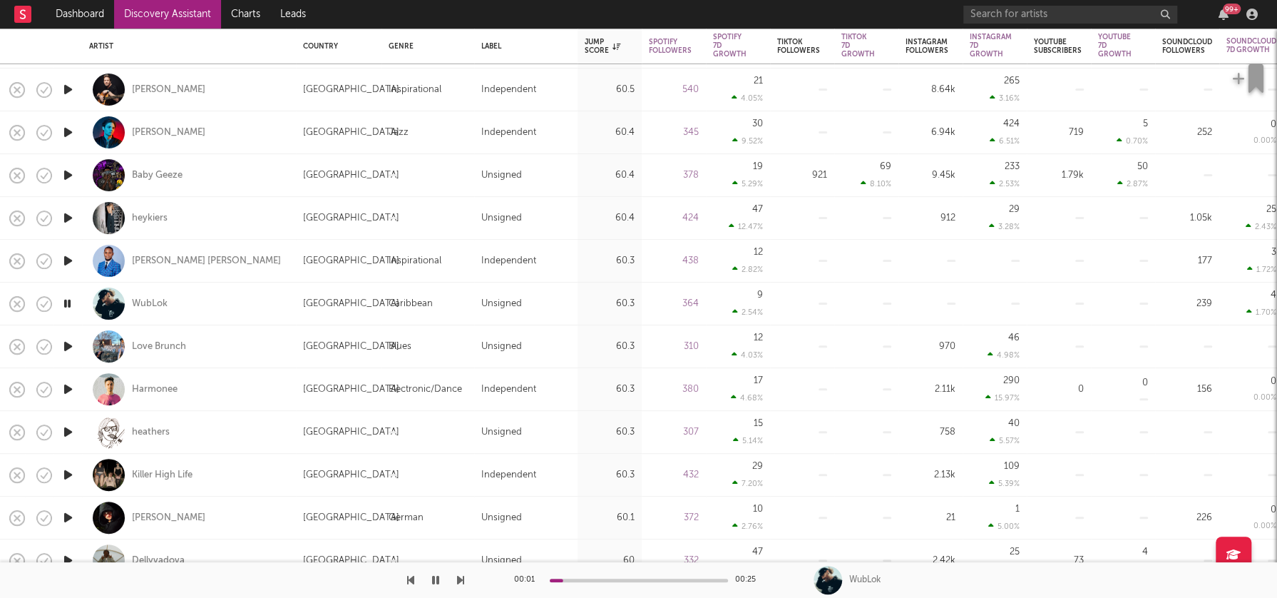
click at [69, 215] on icon "button" at bounding box center [68, 218] width 15 height 18
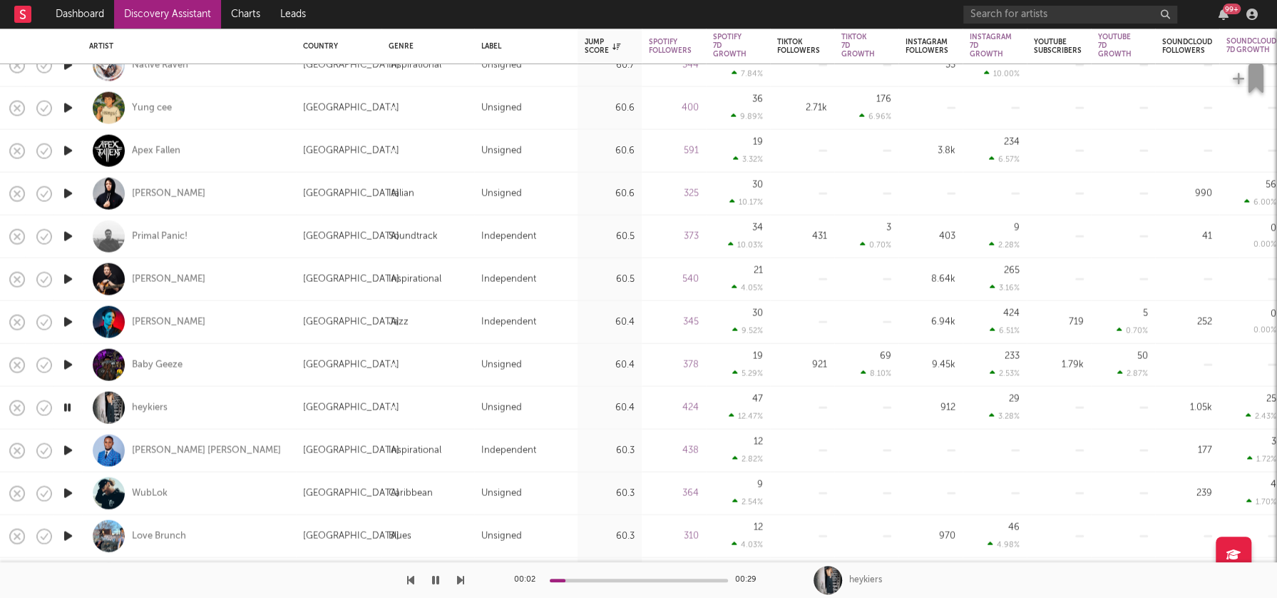
click at [66, 190] on icon "button" at bounding box center [68, 194] width 15 height 18
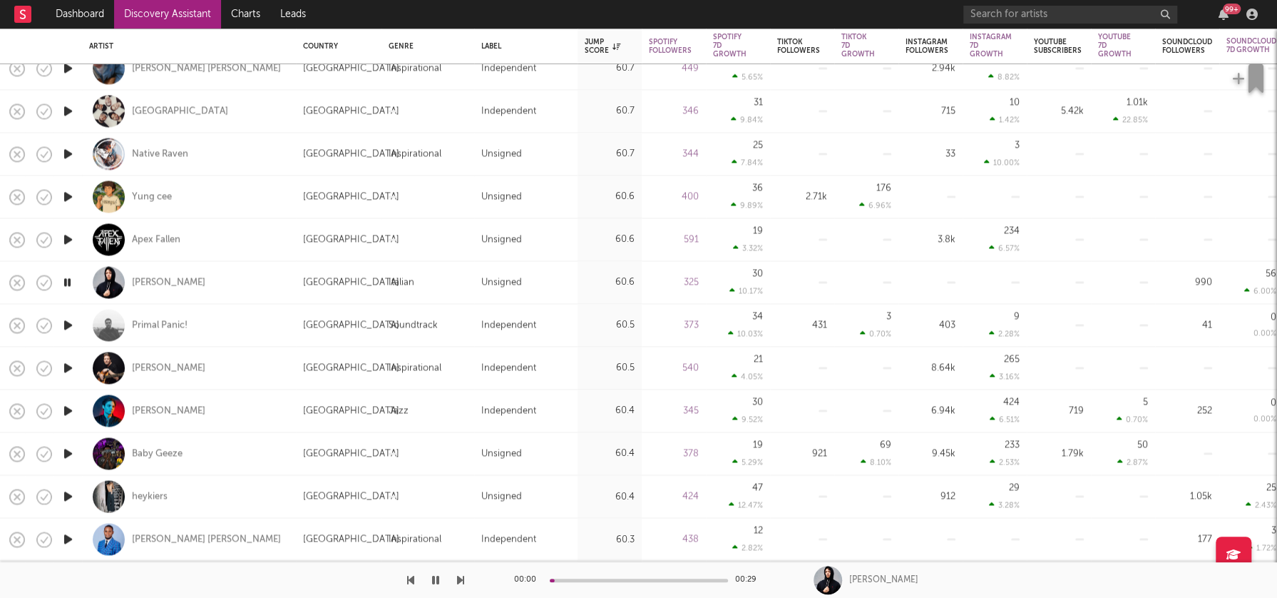
click at [66, 191] on icon "button" at bounding box center [68, 197] width 15 height 18
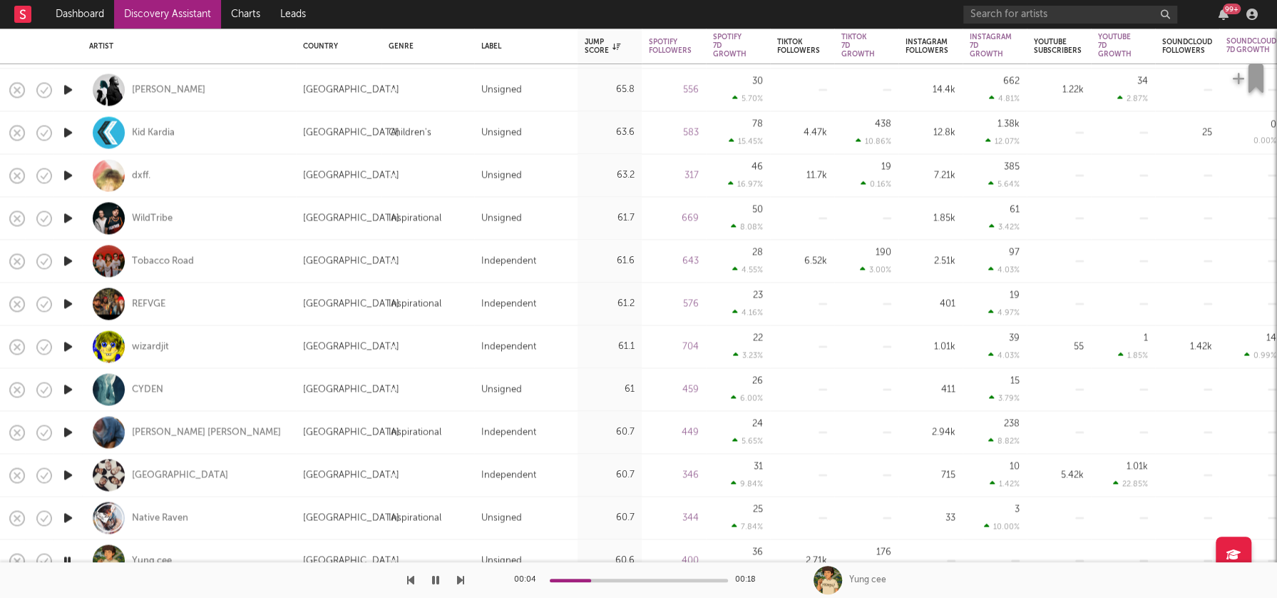
click at [68, 174] on icon "button" at bounding box center [68, 175] width 15 height 18
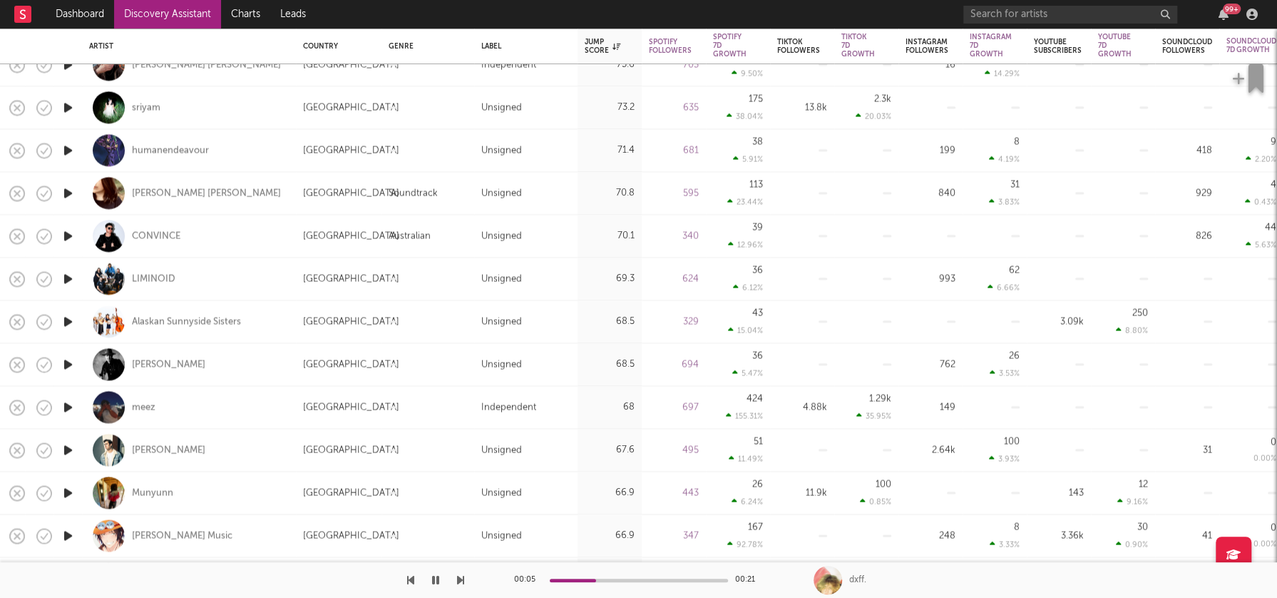
click at [68, 194] on icon "button" at bounding box center [68, 193] width 15 height 18
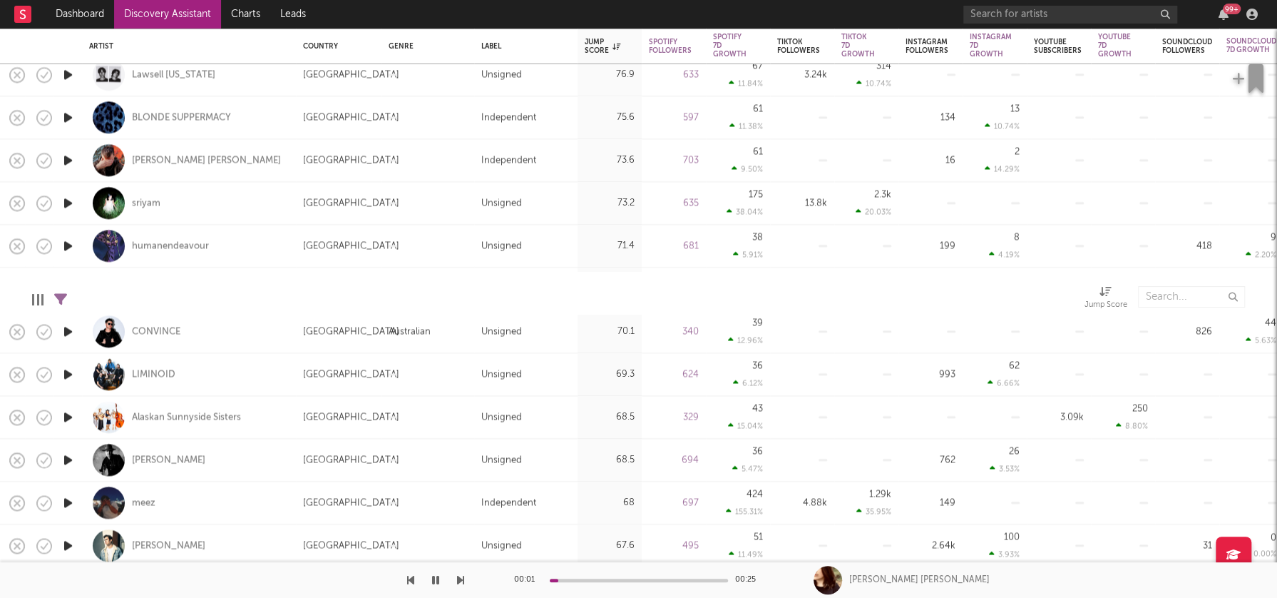
click at [67, 245] on icon "button" at bounding box center [68, 246] width 15 height 18
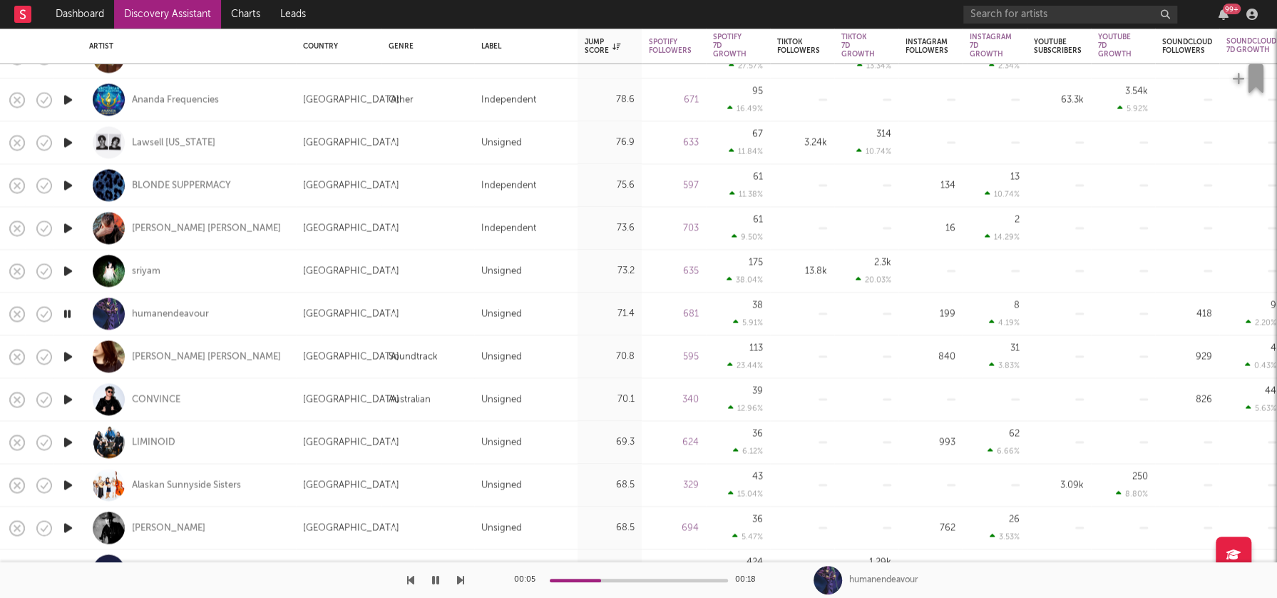
click at [69, 184] on icon "button" at bounding box center [68, 185] width 15 height 18
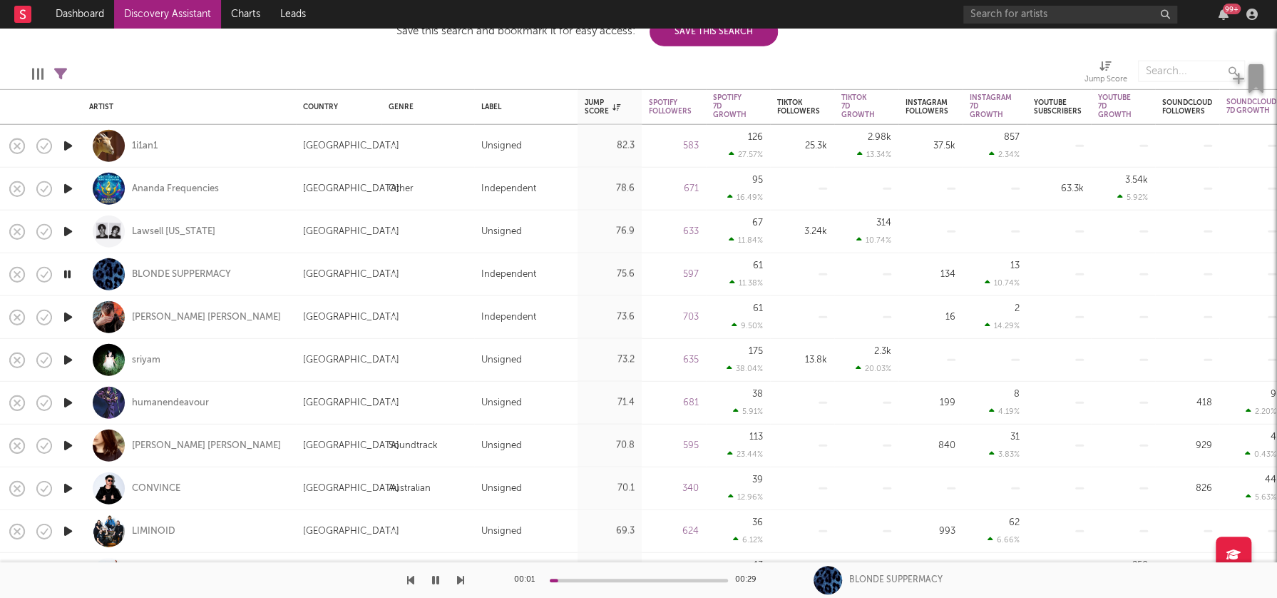
click at [68, 148] on icon "button" at bounding box center [68, 146] width 15 height 18
click at [68, 143] on icon "button" at bounding box center [68, 146] width 14 height 18
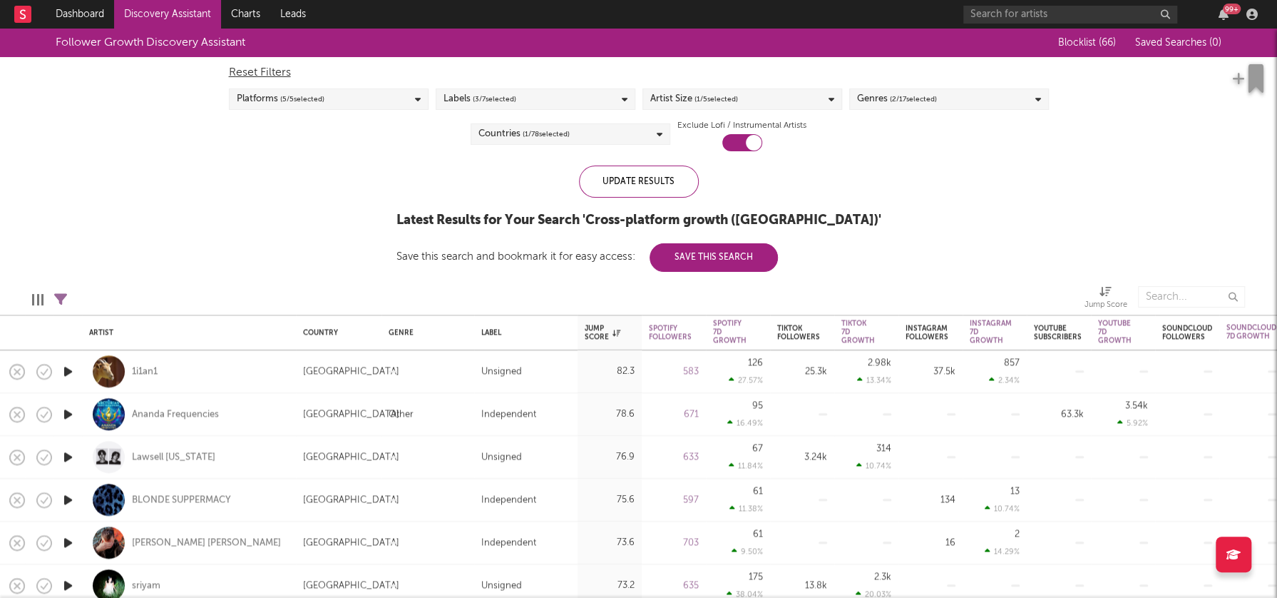
click at [781, 102] on div "Artist Size ( 1 / 5 selected)" at bounding box center [743, 98] width 200 height 21
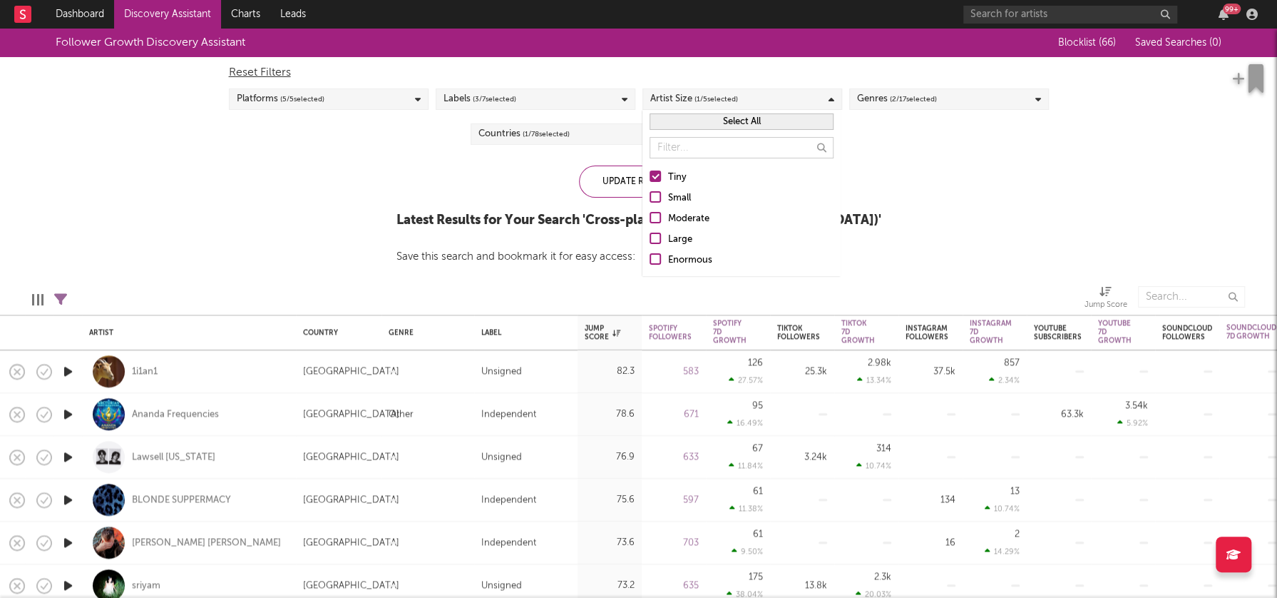
click at [685, 193] on div "Small" at bounding box center [750, 198] width 165 height 17
click at [650, 193] on input "Small" at bounding box center [650, 198] width 0 height 17
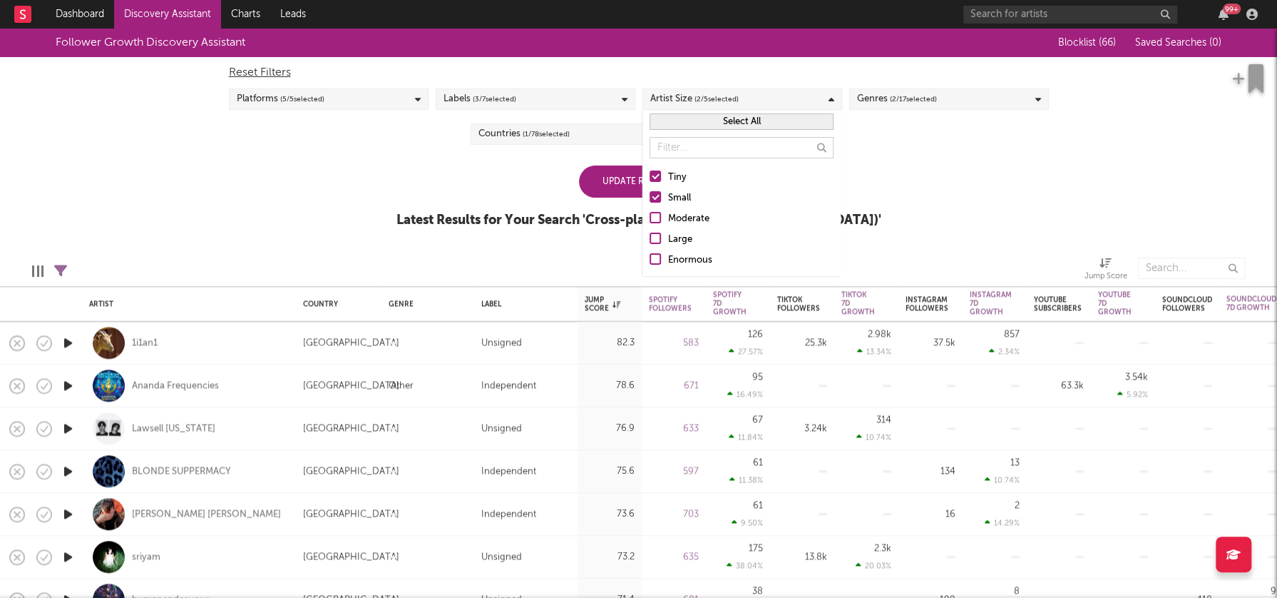
click at [678, 180] on div "Tiny" at bounding box center [750, 177] width 165 height 17
click at [650, 180] on input "Tiny" at bounding box center [650, 177] width 0 height 17
click at [934, 183] on div "Follower Growth Discovery Assistant Blocklist ( 66 ) Saved Searches ( 0 ) Reset…" at bounding box center [638, 136] width 1277 height 215
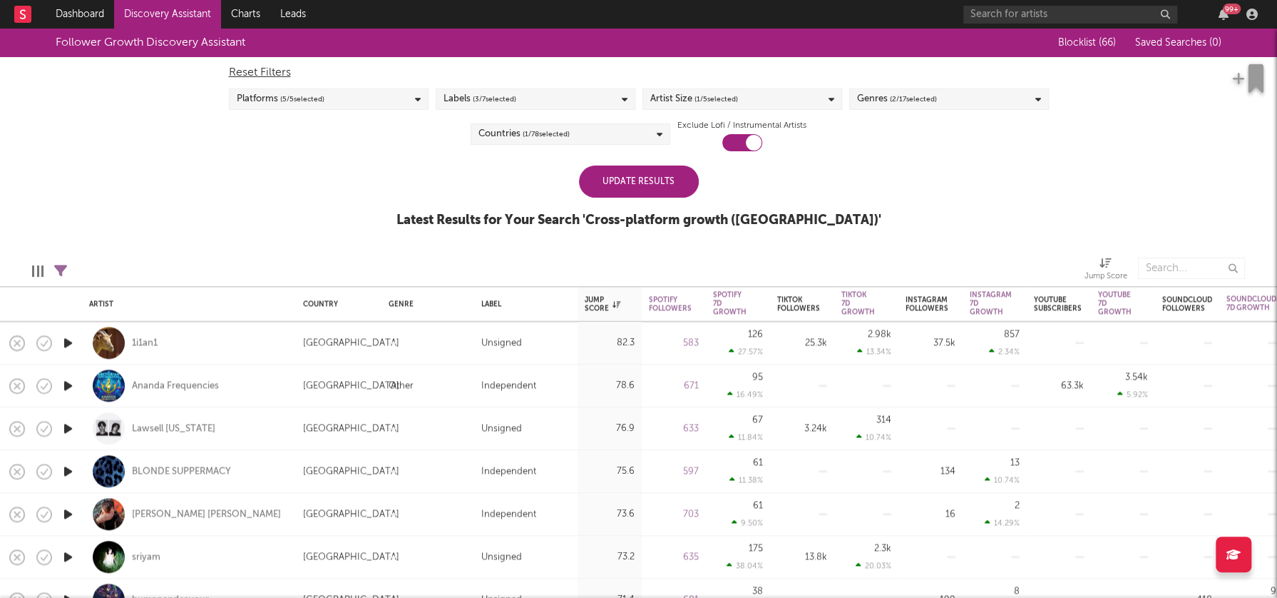
click at [961, 100] on div "Genres ( 2 / 17 selected)" at bounding box center [949, 98] width 200 height 21
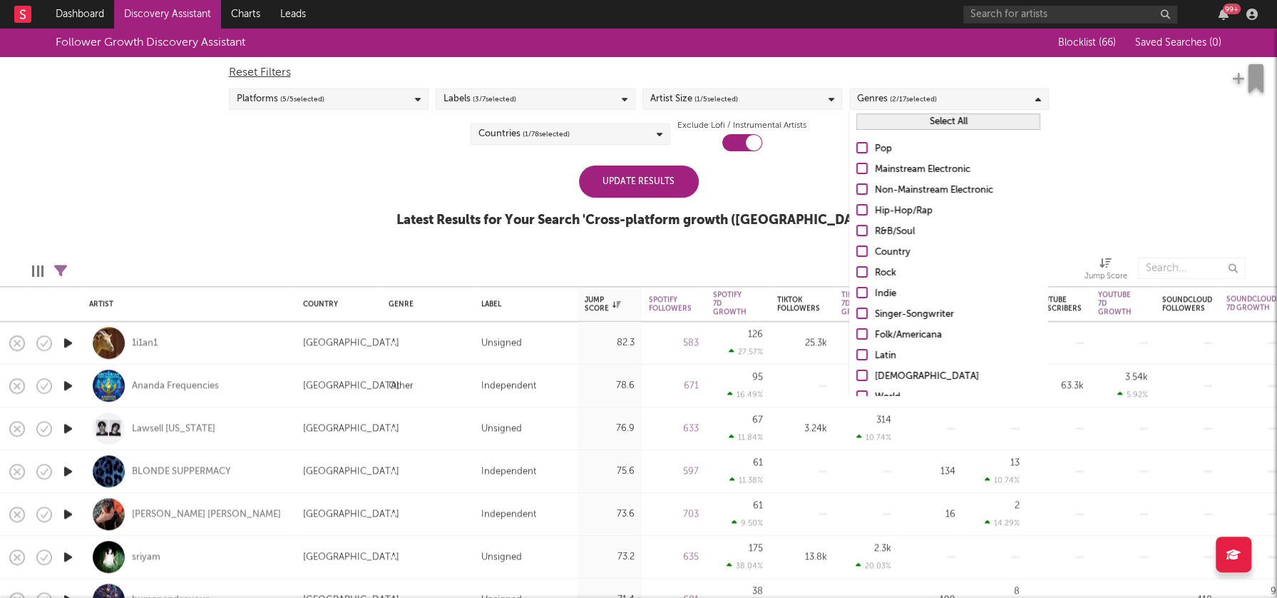
click at [919, 210] on div "Hip-Hop/Rap" at bounding box center [957, 211] width 165 height 17
click at [857, 210] on input "Hip-Hop/Rap" at bounding box center [857, 211] width 0 height 17
click at [904, 228] on div "R&B/Soul" at bounding box center [957, 231] width 165 height 17
click at [857, 228] on input "R&B/Soul" at bounding box center [857, 231] width 0 height 17
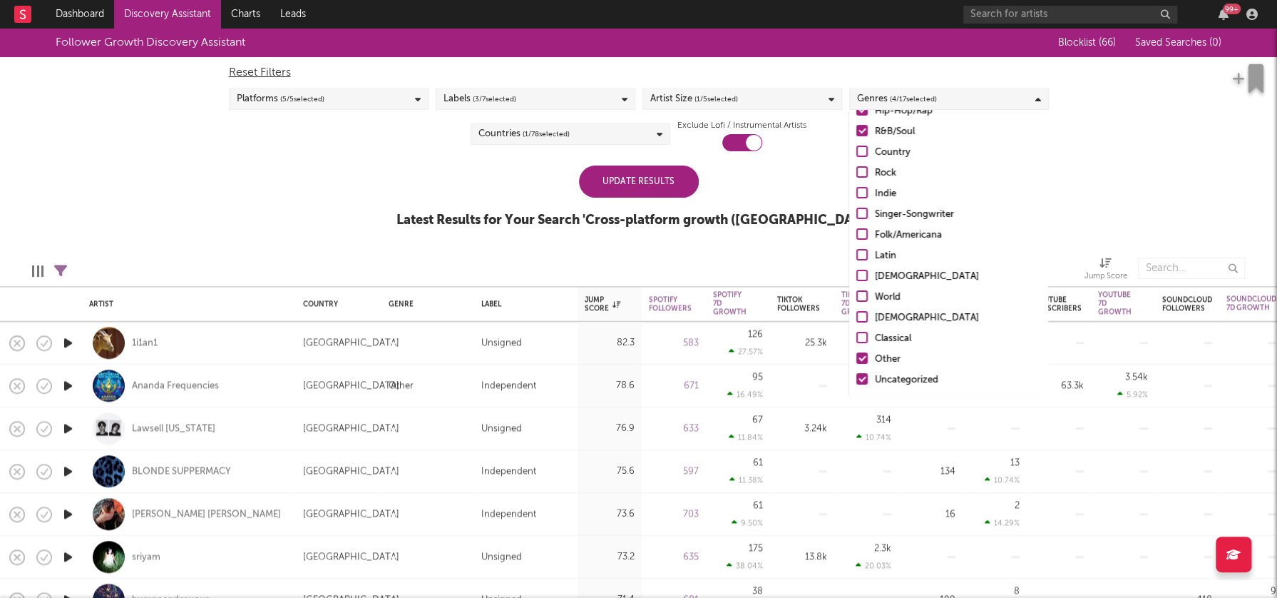
click at [886, 363] on div "Other" at bounding box center [957, 359] width 165 height 17
click at [857, 363] on input "Other" at bounding box center [857, 359] width 0 height 17
click at [908, 379] on div "Uncategorized" at bounding box center [957, 380] width 165 height 17
click at [857, 379] on input "Uncategorized" at bounding box center [857, 380] width 0 height 17
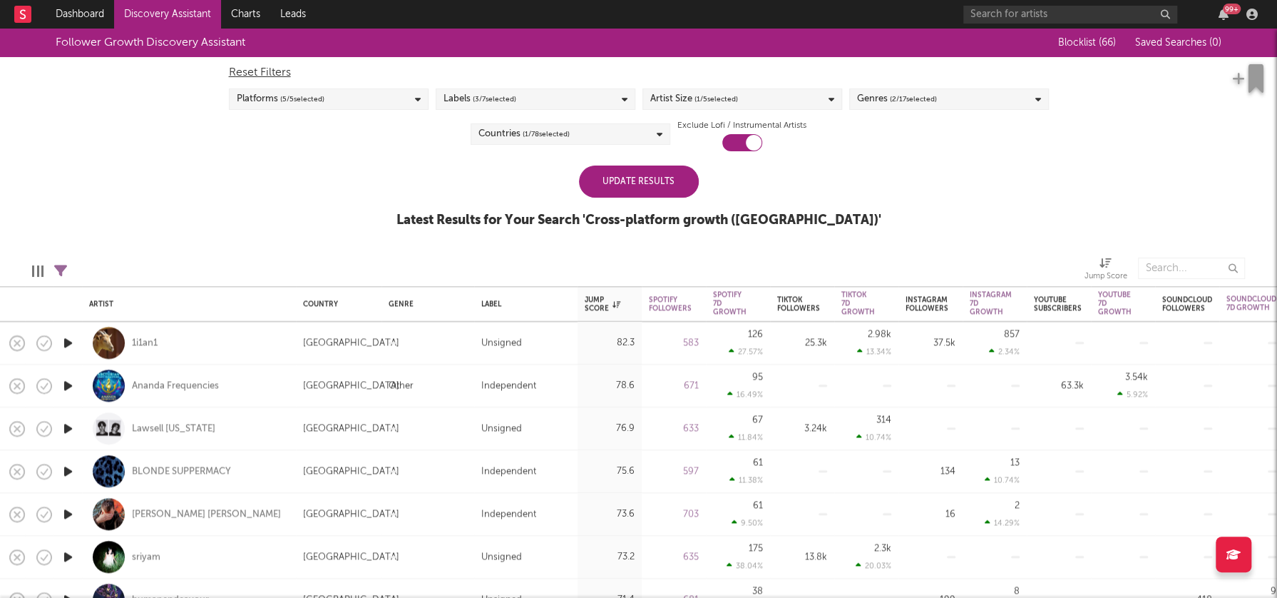
click at [651, 190] on div "Update Results" at bounding box center [639, 181] width 120 height 32
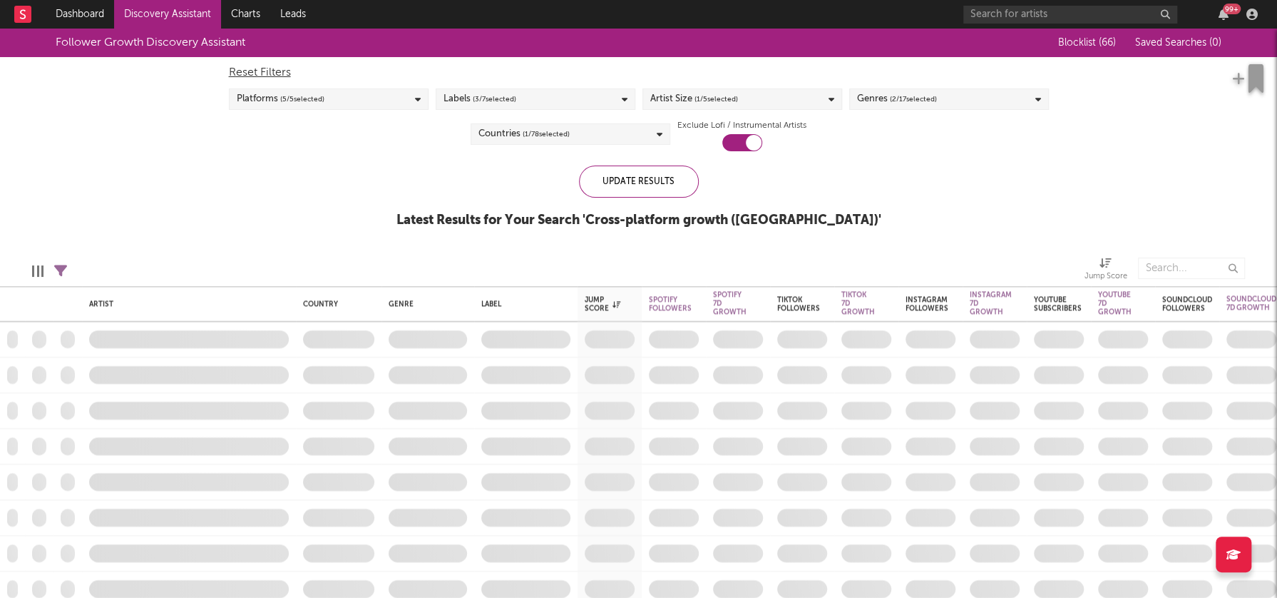
click at [805, 103] on div "Artist Size ( 1 / 5 selected)" at bounding box center [743, 98] width 200 height 21
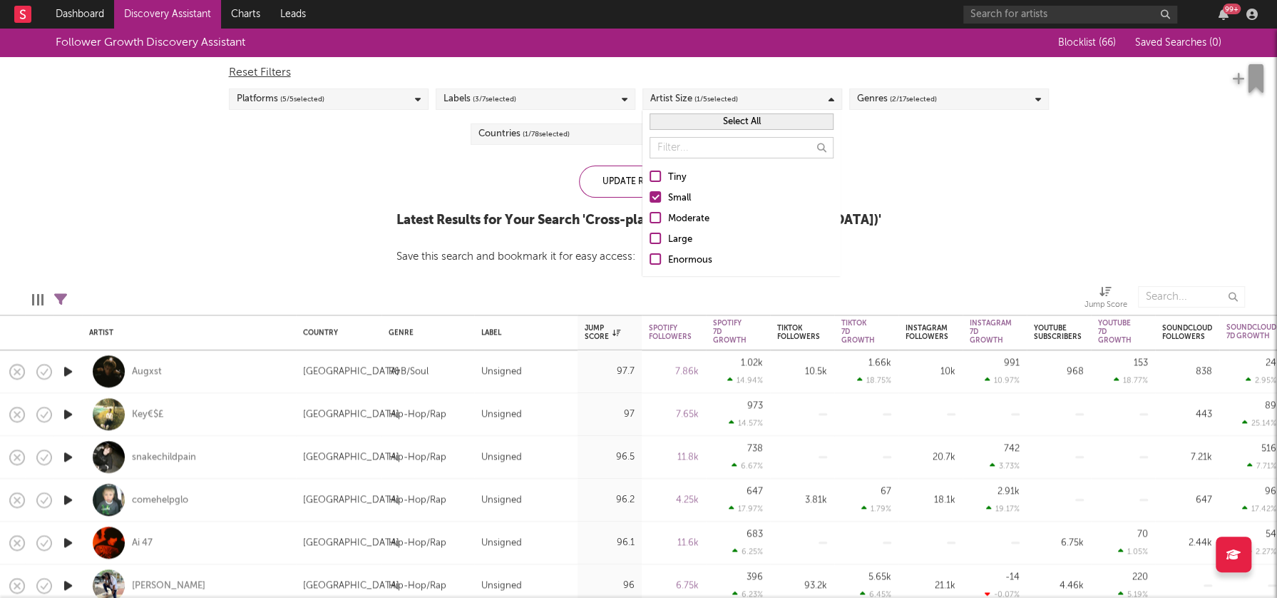
click at [670, 177] on div "Tiny" at bounding box center [750, 177] width 165 height 17
click at [650, 177] on input "Tiny" at bounding box center [650, 177] width 0 height 17
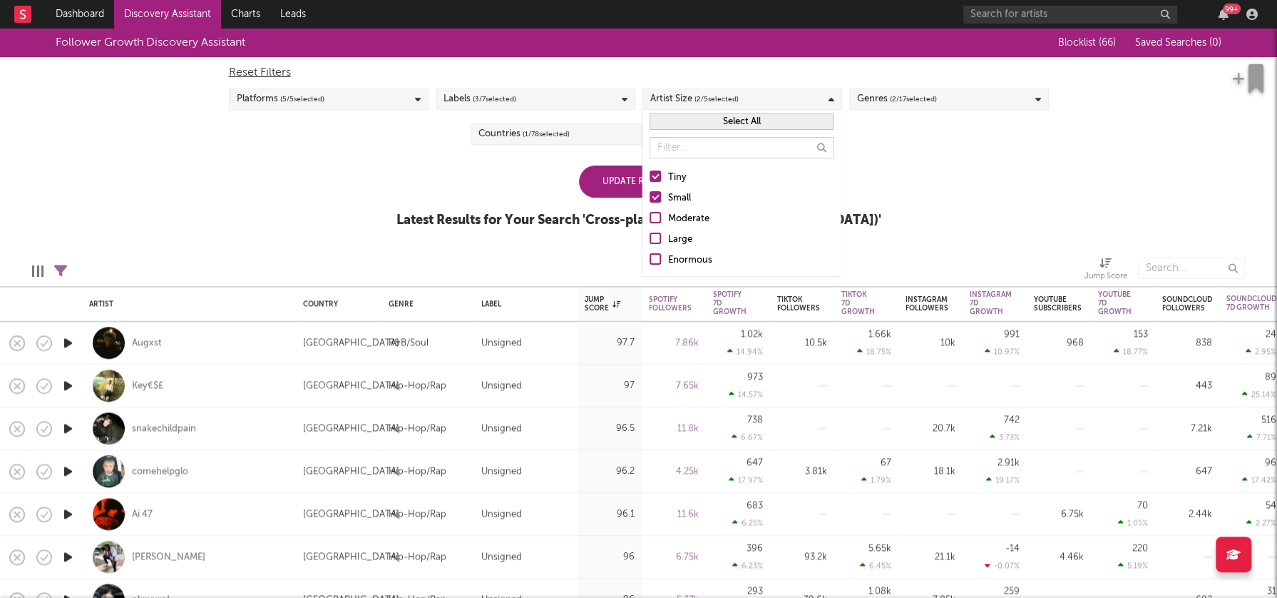
click at [655, 195] on div at bounding box center [655, 196] width 11 height 11
click at [650, 195] on input "Small" at bounding box center [650, 198] width 0 height 17
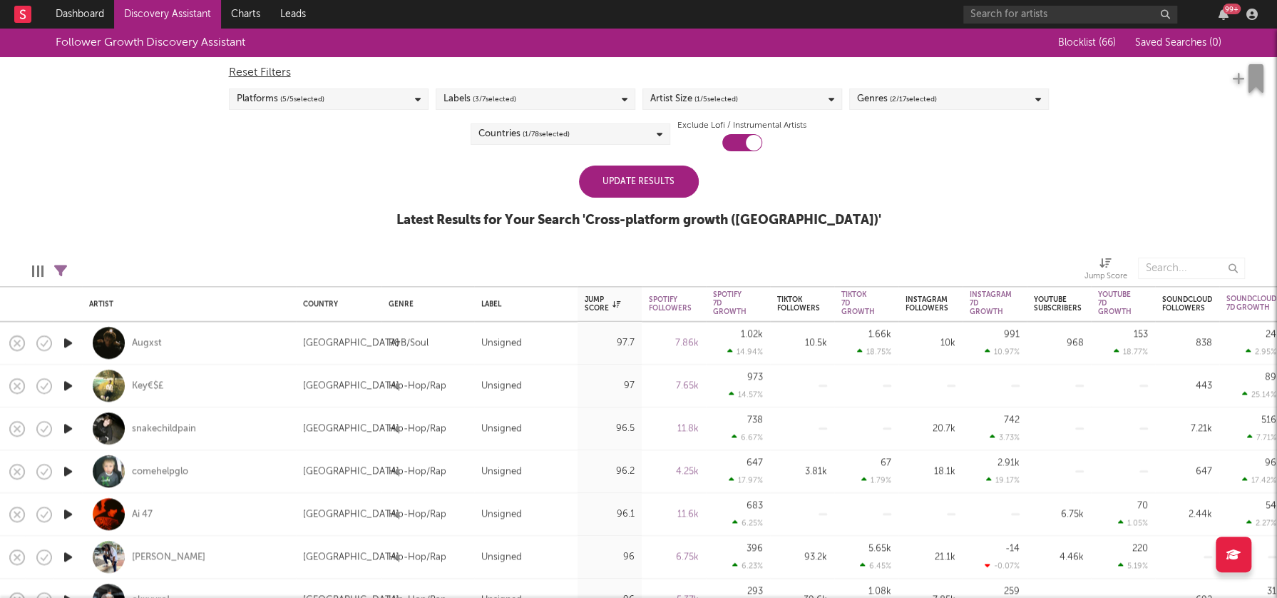
click at [495, 188] on div "Update Results Latest Results for Your Search ' Cross-platform growth (US) '" at bounding box center [639, 204] width 485 height 78
click at [973, 108] on div "Genres ( 2 / 17 selected)" at bounding box center [949, 98] width 200 height 21
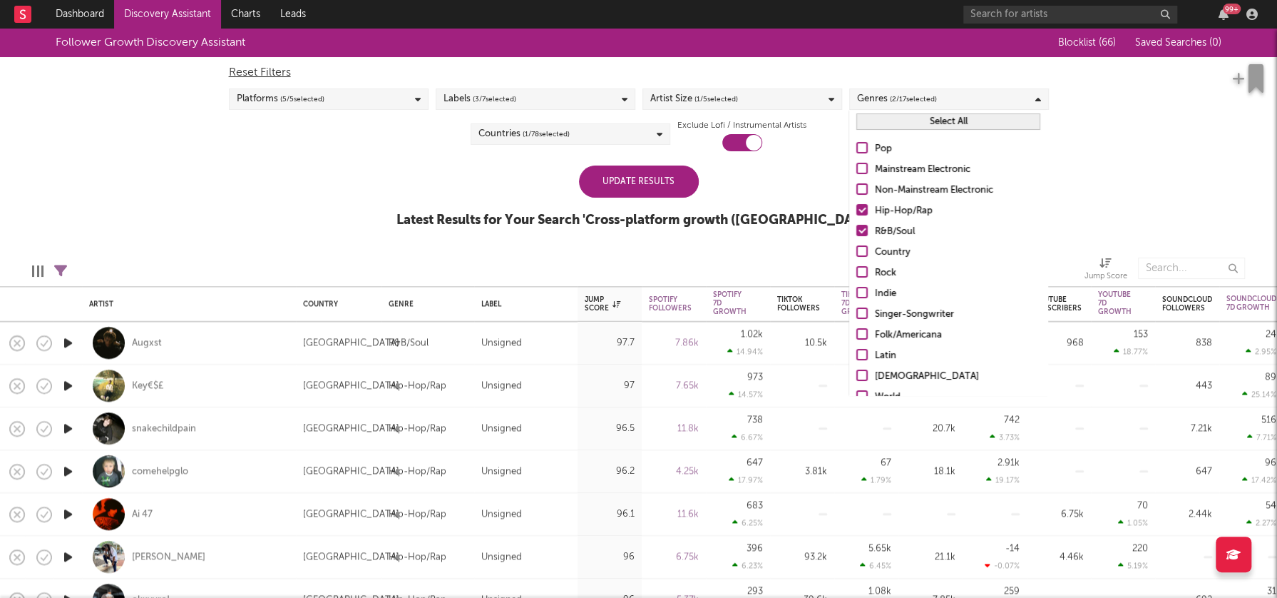
click at [515, 186] on div "Update Results Latest Results for Your Search ' Cross-platform growth (US) '" at bounding box center [639, 204] width 485 height 78
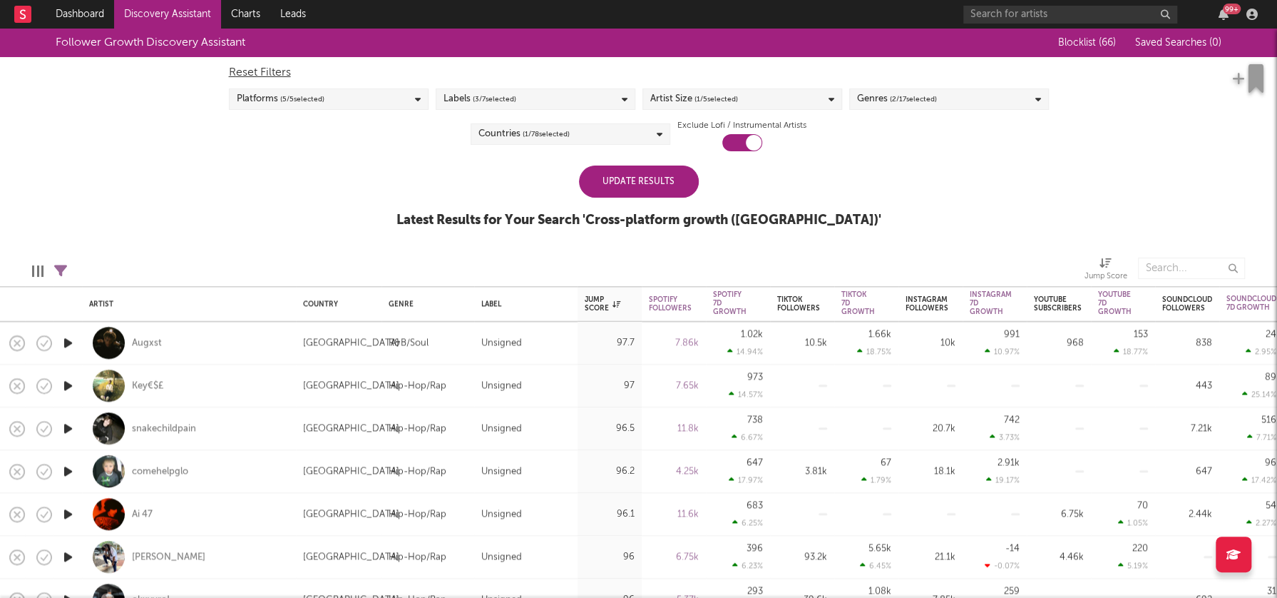
click at [629, 139] on div "Countries ( 1 / 78 selected)" at bounding box center [571, 133] width 200 height 21
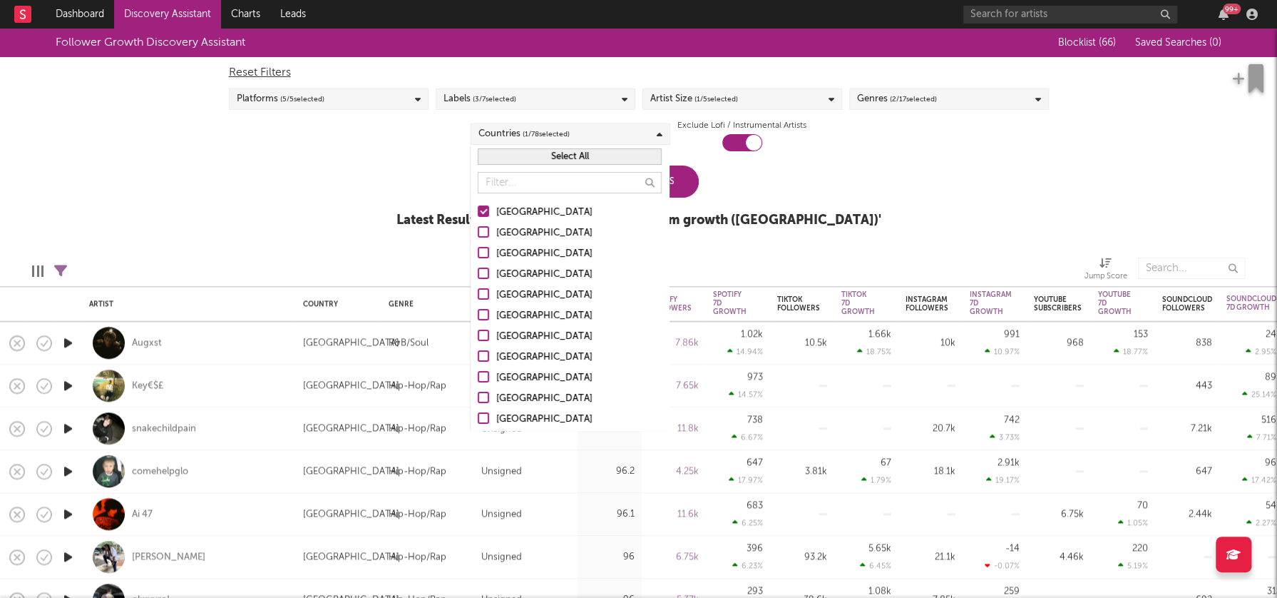
click at [526, 228] on div "Australia" at bounding box center [578, 233] width 165 height 17
click at [478, 228] on input "Australia" at bounding box center [478, 233] width 0 height 17
click at [516, 252] on div "Canada" at bounding box center [578, 253] width 165 height 17
click at [478, 252] on input "Canada" at bounding box center [478, 253] width 0 height 17
click at [522, 272] on div "United Kingdom" at bounding box center [578, 274] width 165 height 17
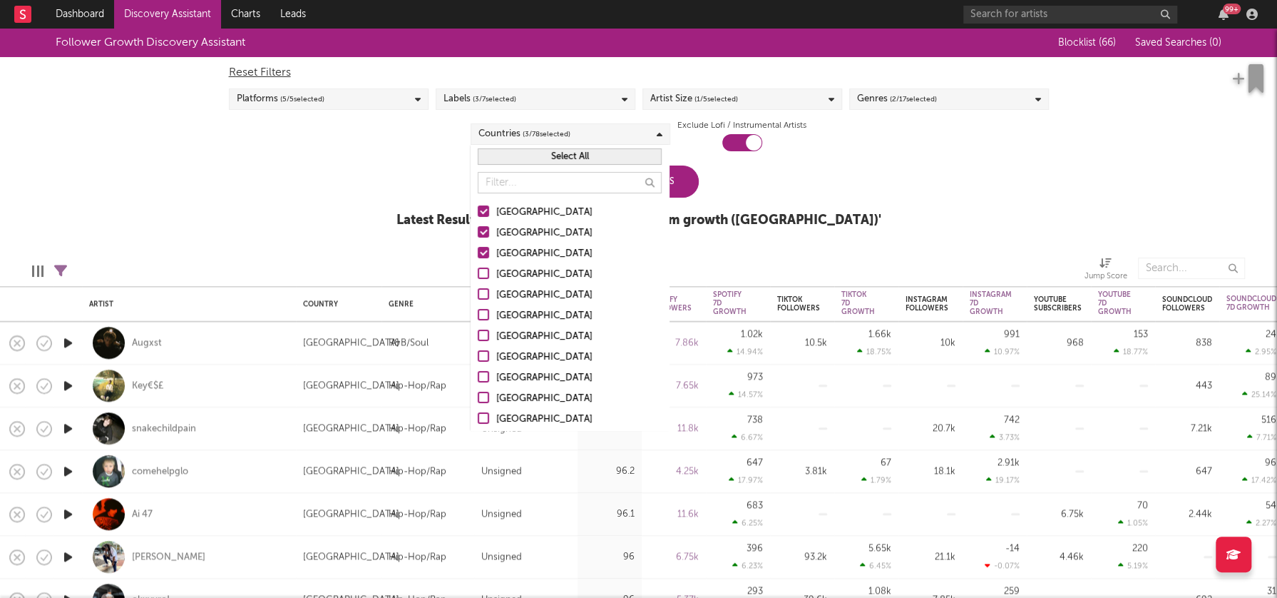
click at [478, 272] on input "United Kingdom" at bounding box center [478, 274] width 0 height 17
click at [524, 214] on div "[GEOGRAPHIC_DATA]" at bounding box center [578, 212] width 165 height 17
click at [478, 214] on input "[GEOGRAPHIC_DATA]" at bounding box center [478, 212] width 0 height 17
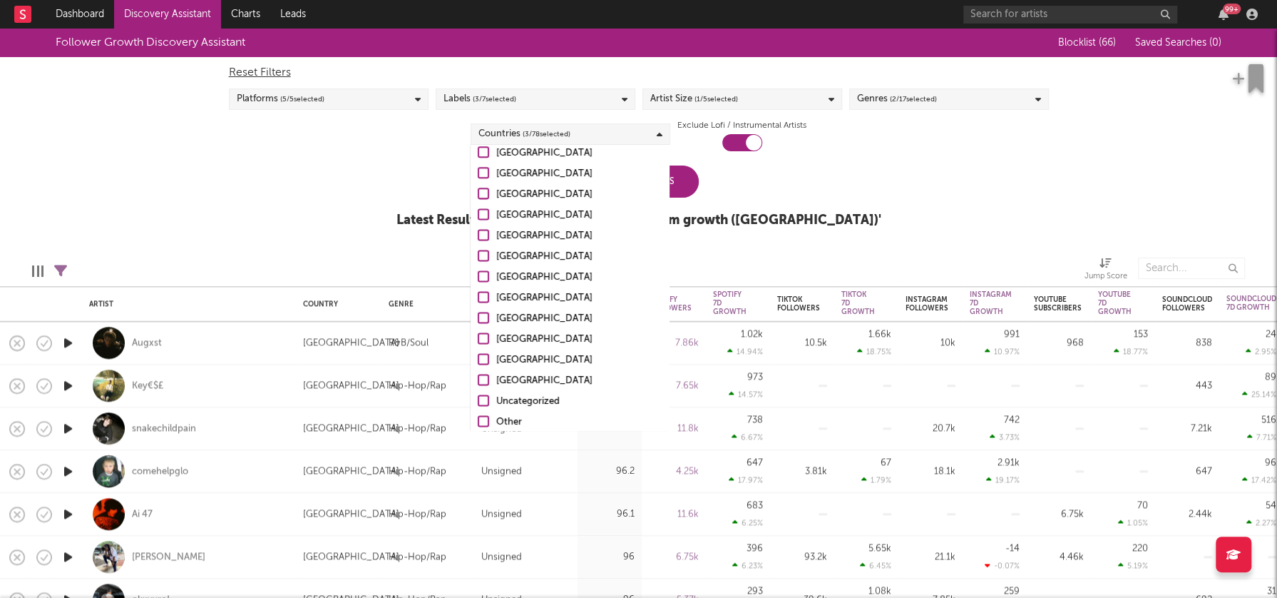
scroll to position [1390, 0]
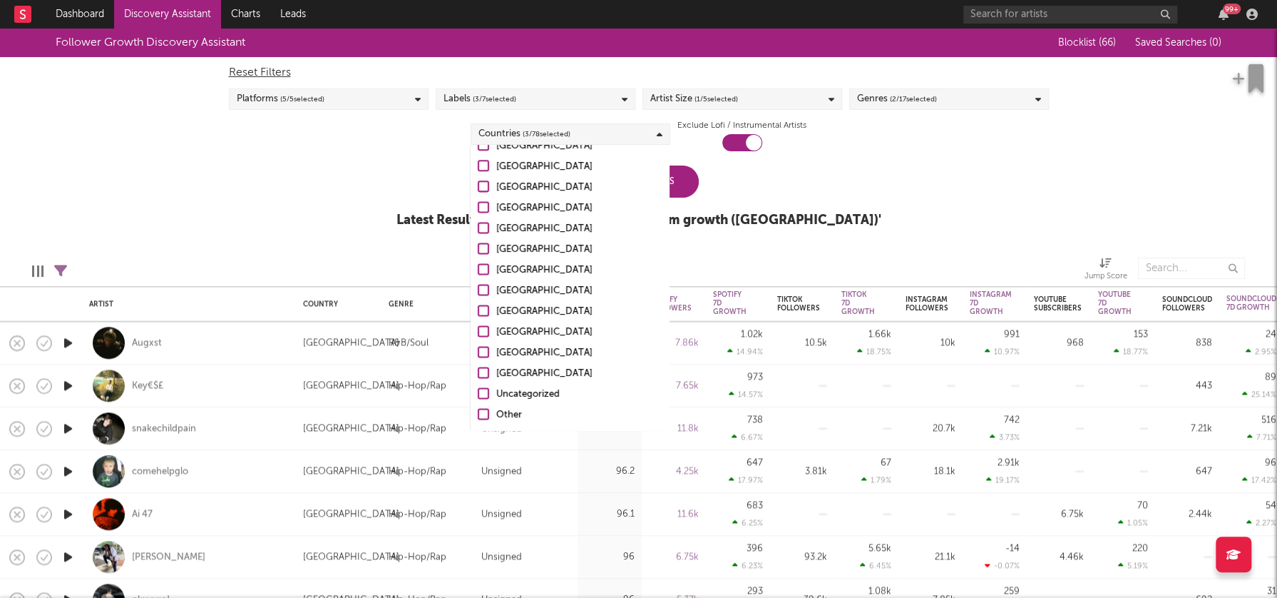
click at [539, 394] on div "Uncategorized" at bounding box center [578, 394] width 165 height 17
click at [478, 394] on input "Uncategorized" at bounding box center [478, 394] width 0 height 17
click at [506, 415] on div "Other" at bounding box center [578, 415] width 165 height 17
click at [478, 415] on input "Other" at bounding box center [478, 415] width 0 height 17
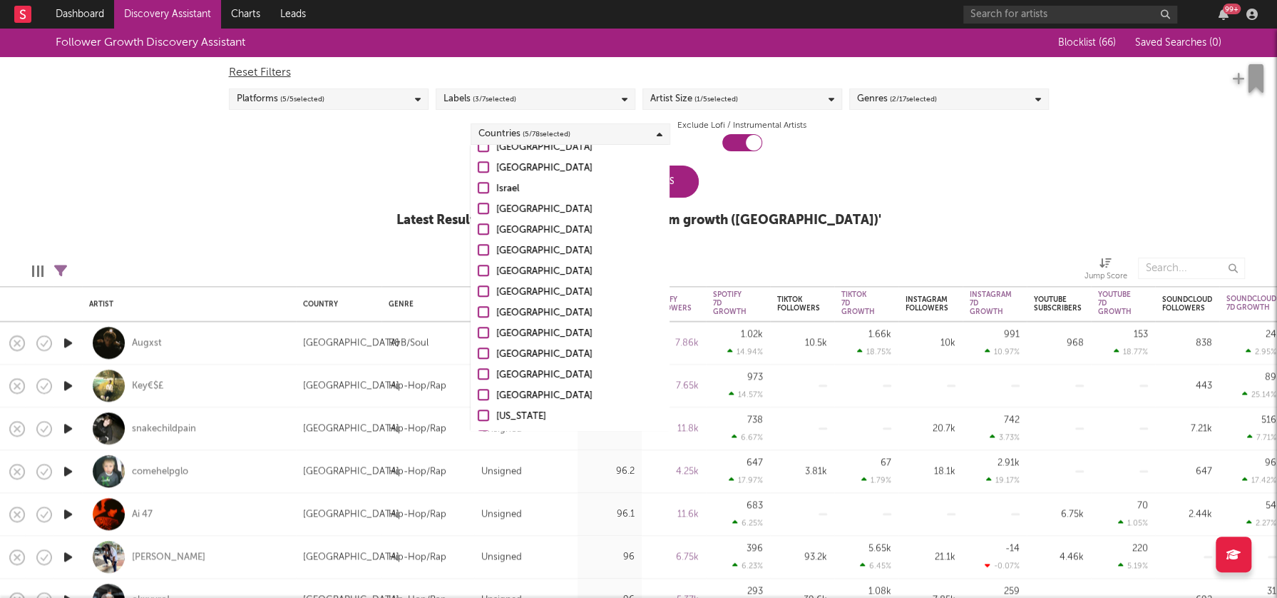
drag, startPoint x: 563, startPoint y: 332, endPoint x: 578, endPoint y: 332, distance: 15.0
click at [563, 332] on div "Dominican Republic" at bounding box center [578, 333] width 165 height 17
click at [478, 332] on input "Dominican Republic" at bounding box center [478, 333] width 0 height 17
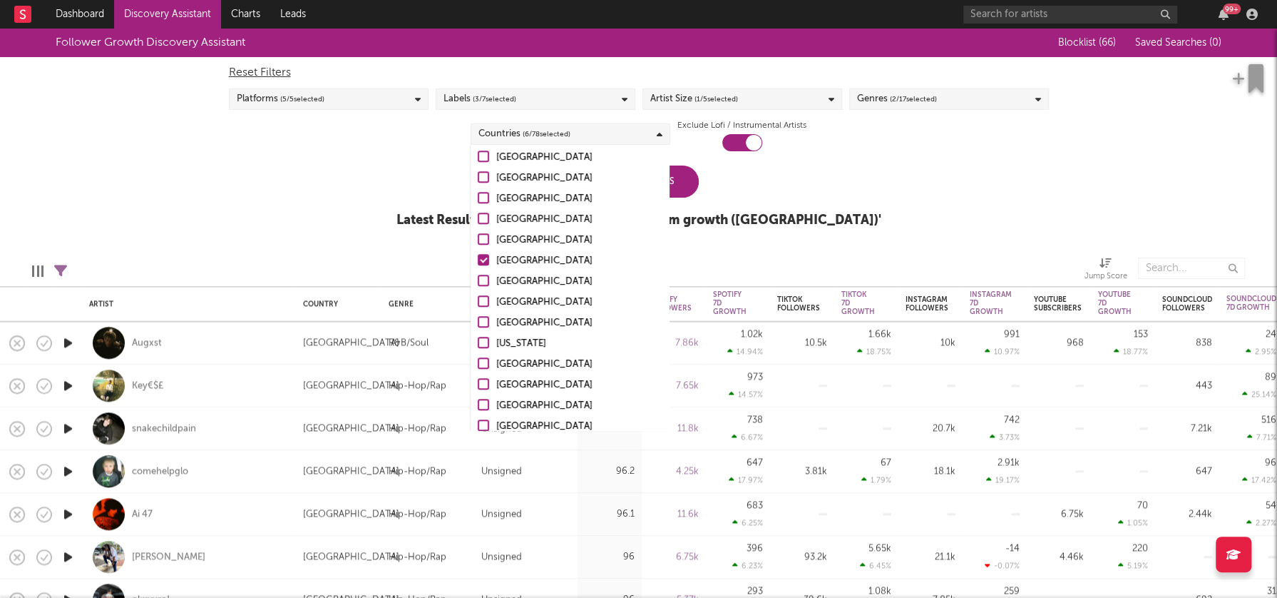
click at [539, 340] on div "Puerto Rico" at bounding box center [578, 343] width 165 height 17
click at [478, 340] on input "Puerto Rico" at bounding box center [478, 343] width 0 height 17
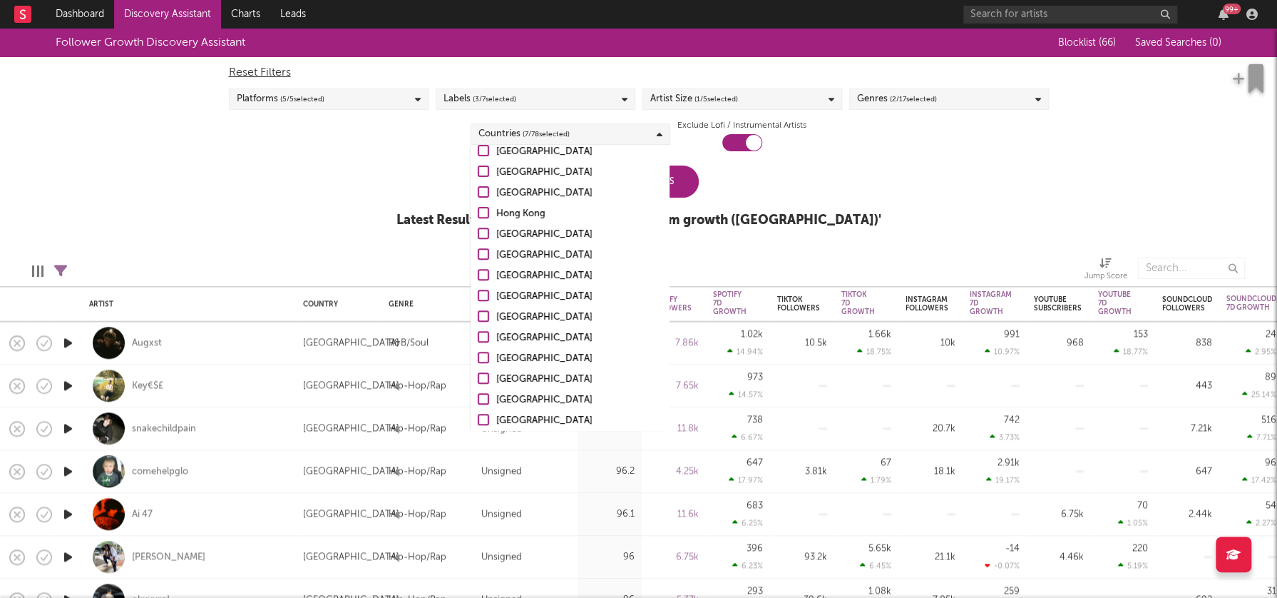
scroll to position [395, 0]
click at [510, 275] on div "Ireland" at bounding box center [578, 272] width 165 height 17
click at [478, 275] on input "Ireland" at bounding box center [478, 272] width 0 height 17
click at [684, 180] on div "Update Results" at bounding box center [639, 181] width 120 height 32
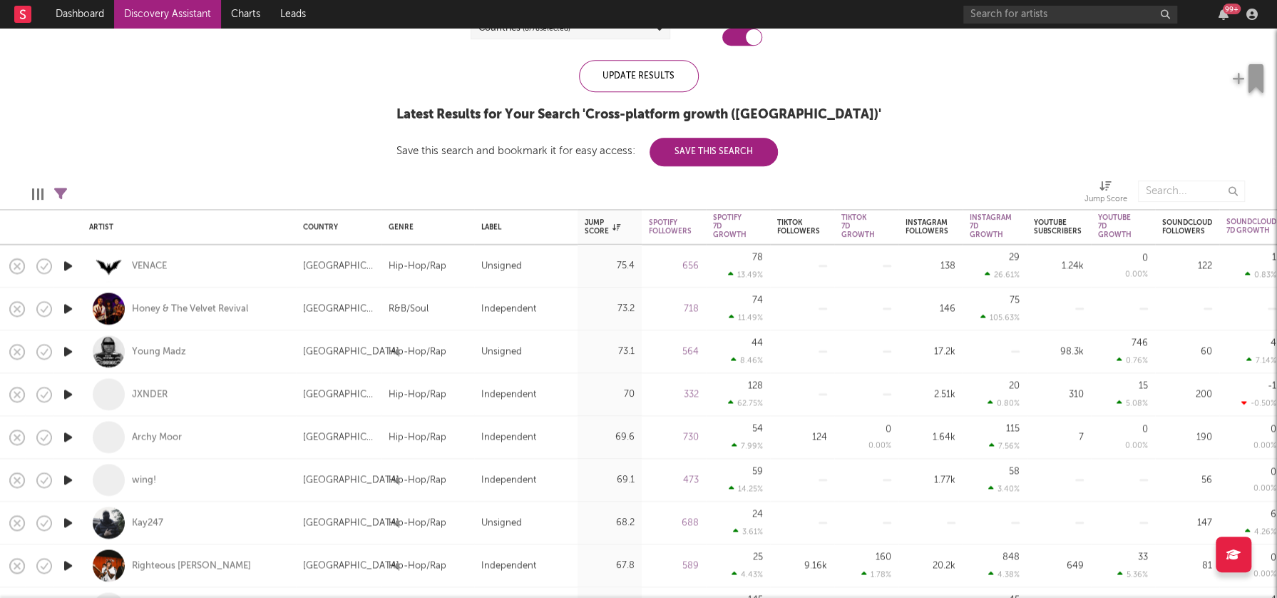
click at [69, 265] on icon "button" at bounding box center [68, 266] width 15 height 18
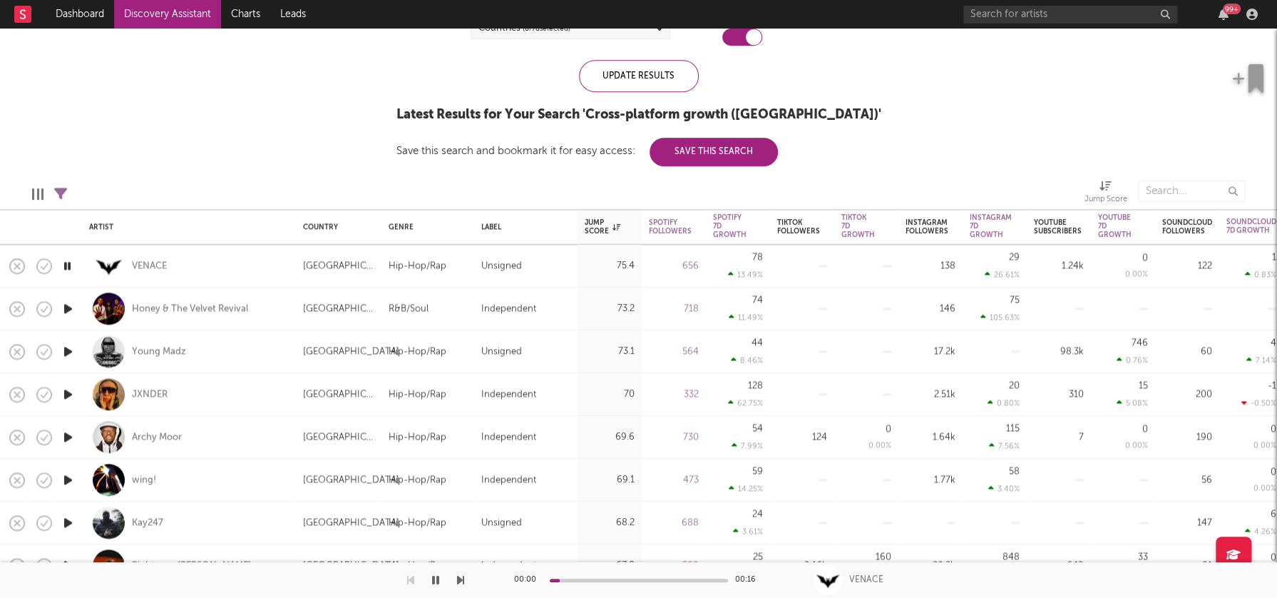
click at [69, 265] on icon "button" at bounding box center [68, 266] width 14 height 18
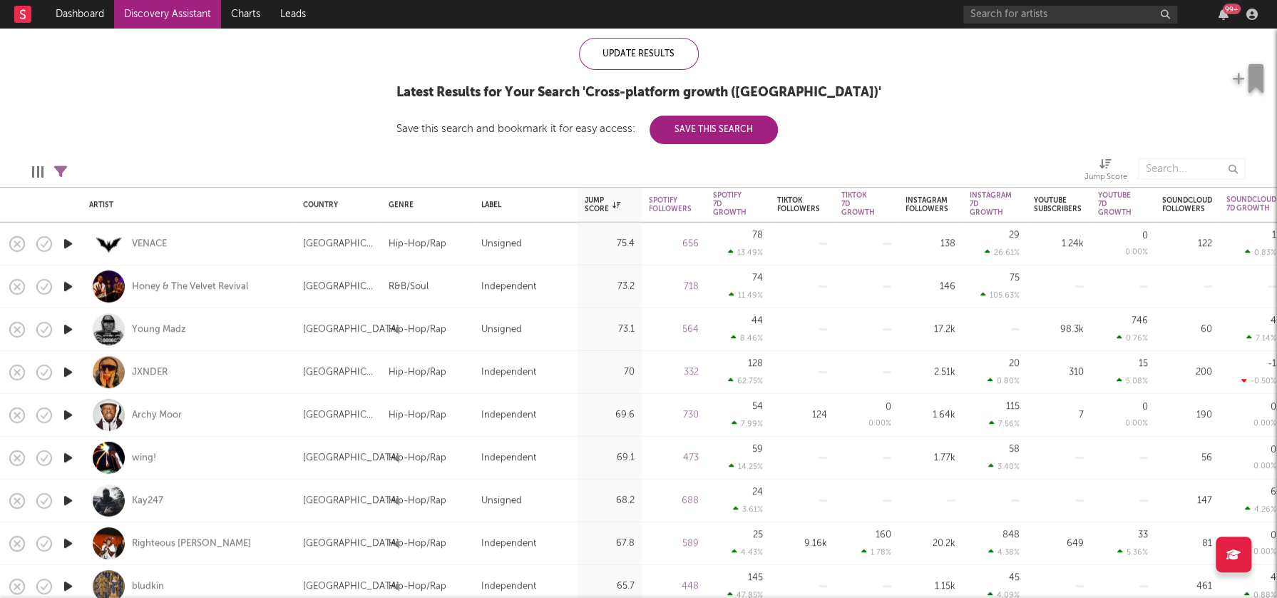
click at [69, 414] on icon "button" at bounding box center [68, 415] width 15 height 18
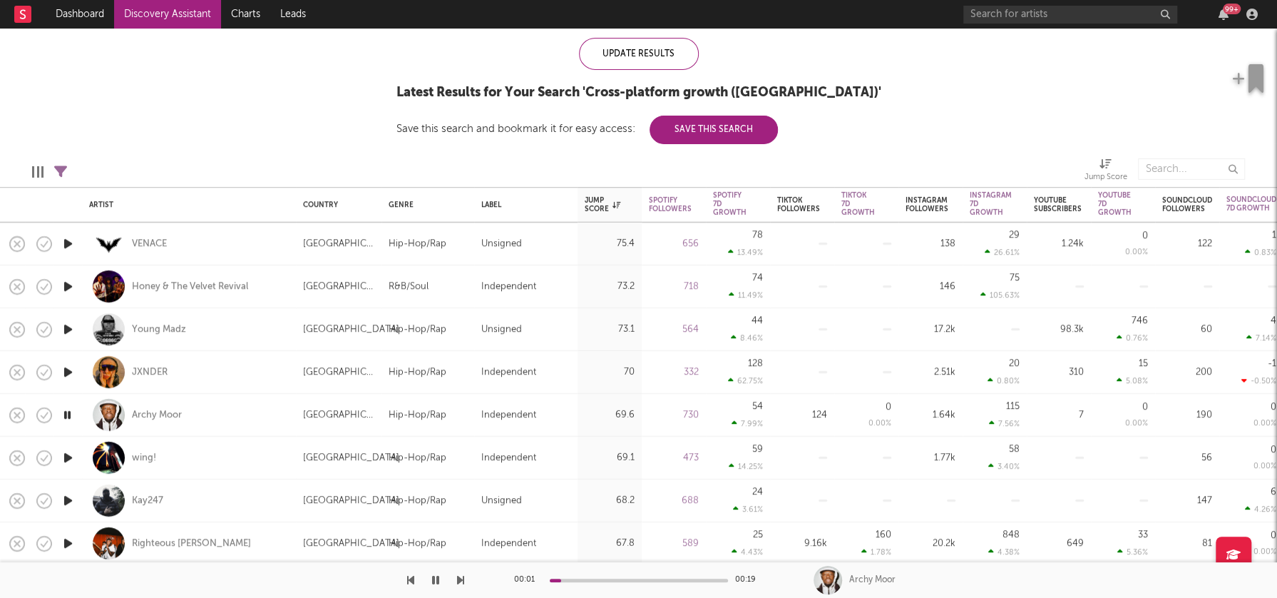
click at [70, 412] on icon "button" at bounding box center [68, 415] width 14 height 18
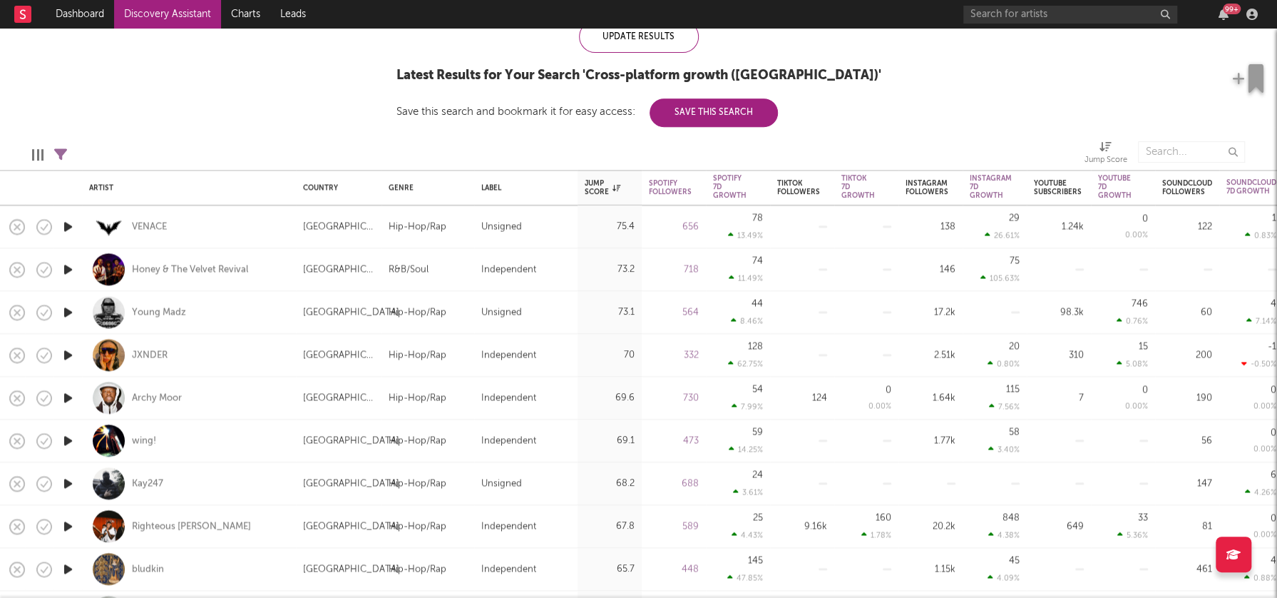
click at [68, 396] on icon "button" at bounding box center [68, 398] width 15 height 18
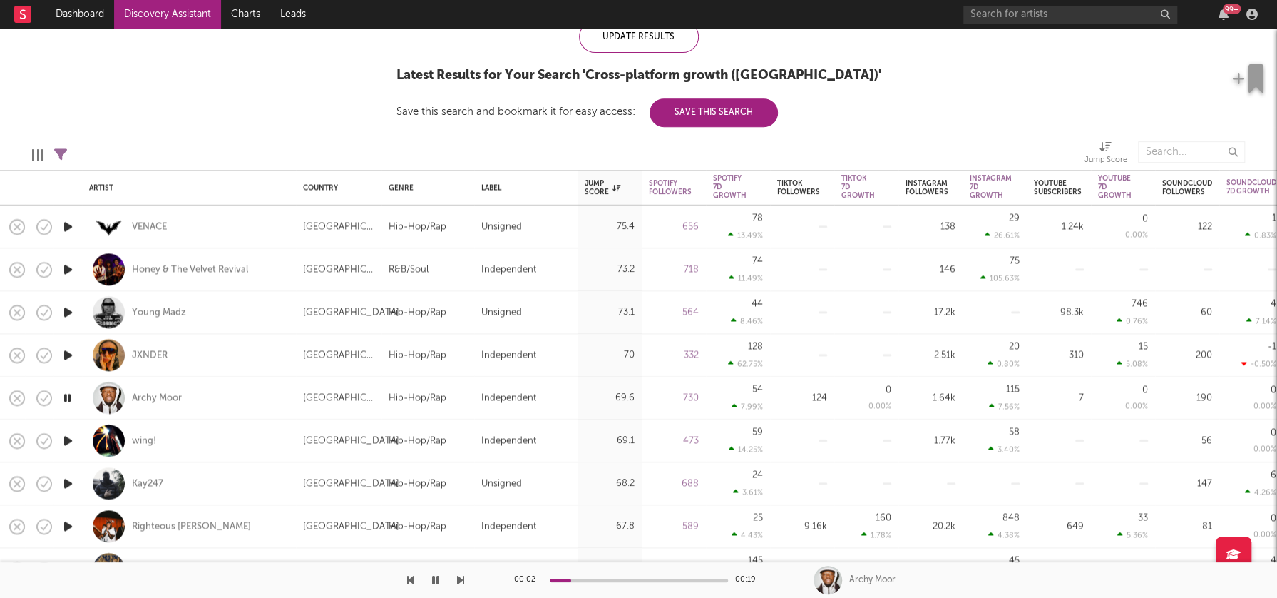
click at [68, 396] on icon "button" at bounding box center [68, 398] width 14 height 18
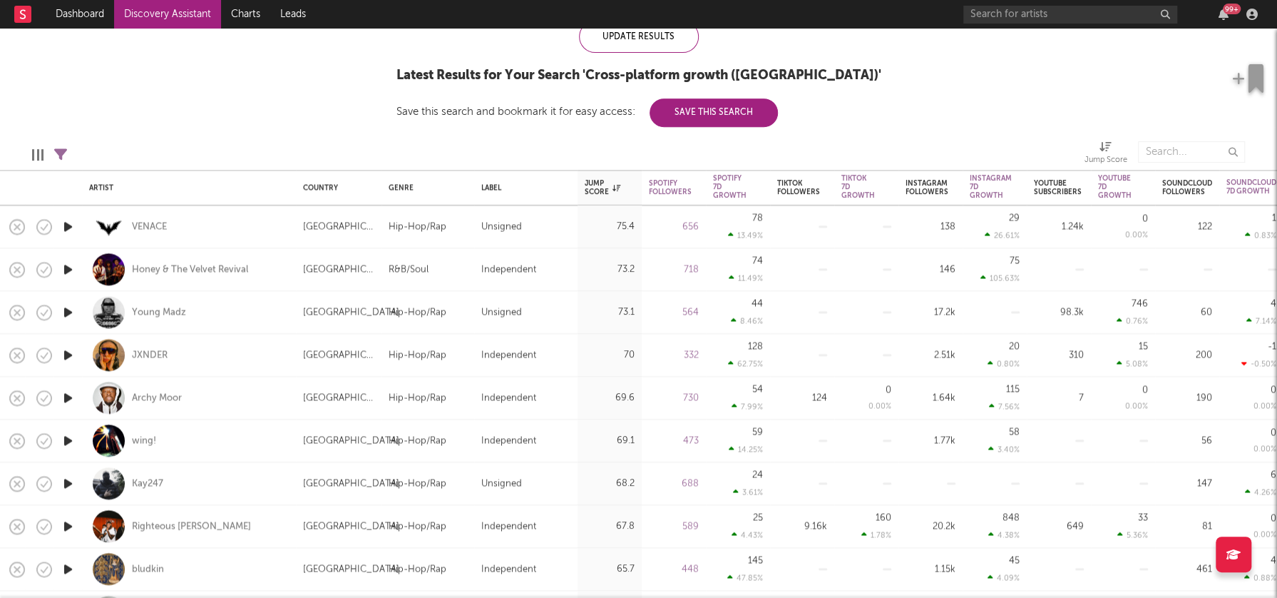
click at [68, 315] on icon "button" at bounding box center [68, 312] width 15 height 18
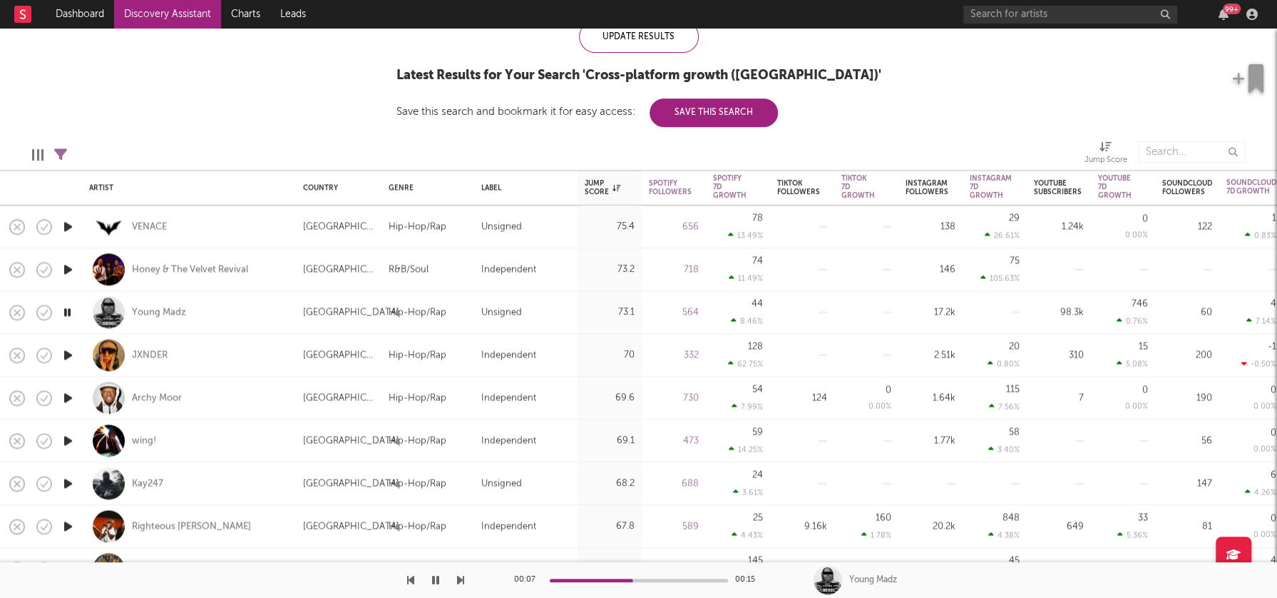
click at [69, 313] on icon "button" at bounding box center [68, 312] width 14 height 18
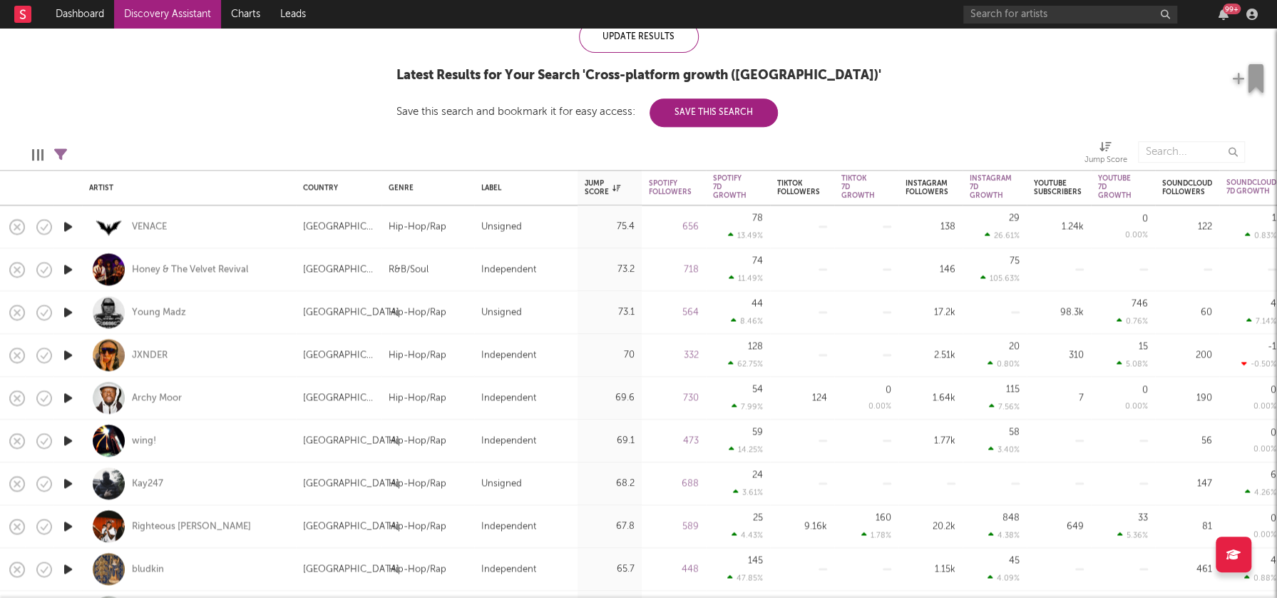
click at [69, 313] on icon "button" at bounding box center [68, 312] width 15 height 18
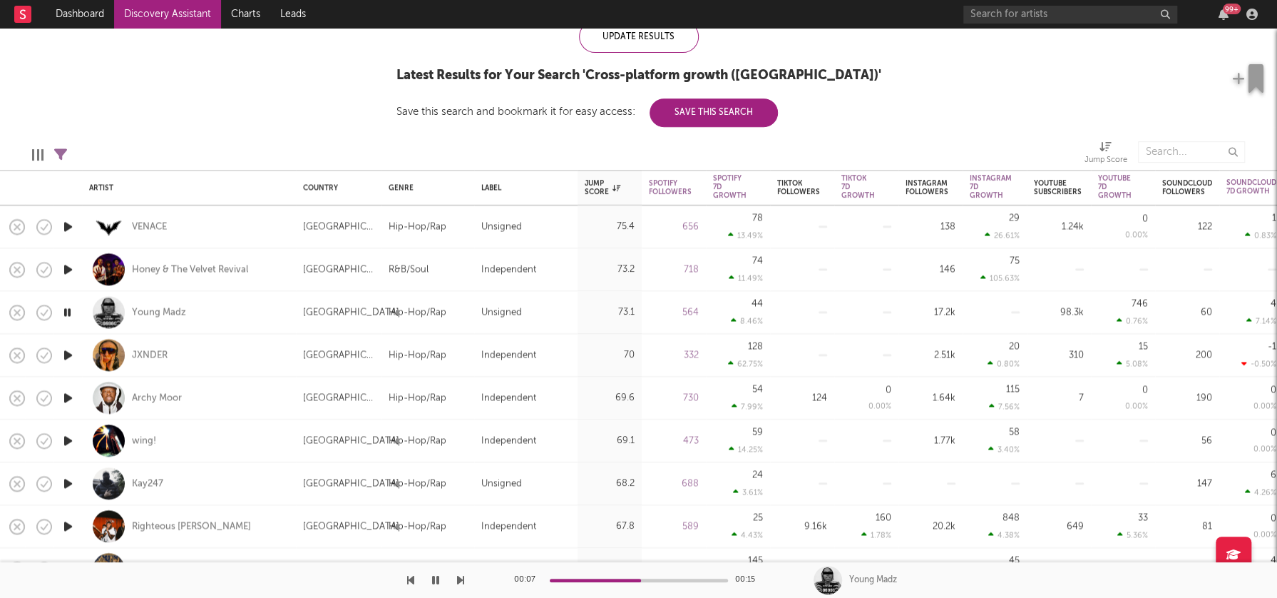
click at [66, 267] on icon "button" at bounding box center [68, 269] width 15 height 18
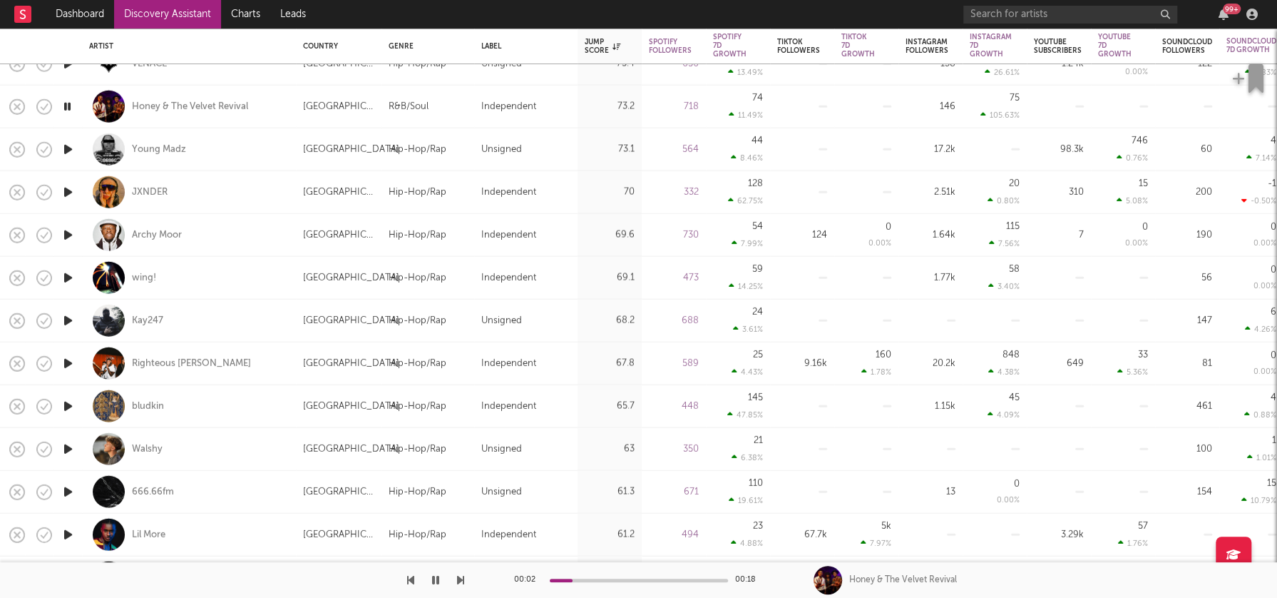
click at [72, 406] on icon "button" at bounding box center [68, 406] width 15 height 18
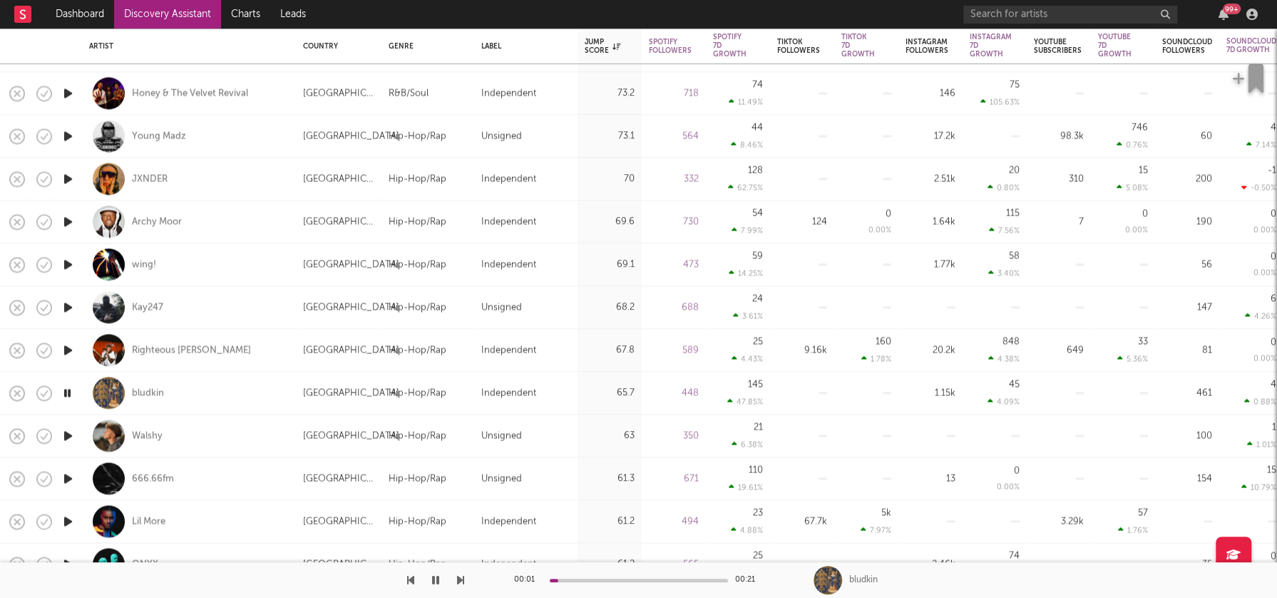
click at [64, 434] on icon "button" at bounding box center [68, 436] width 15 height 18
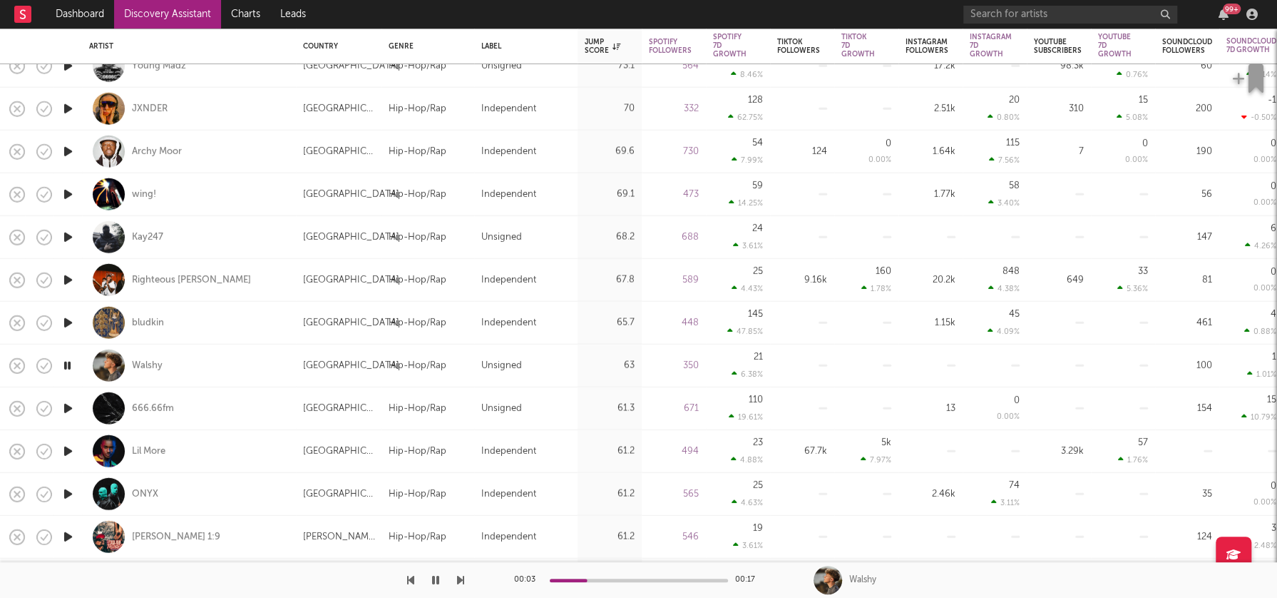
click at [68, 407] on icon "button" at bounding box center [68, 408] width 15 height 18
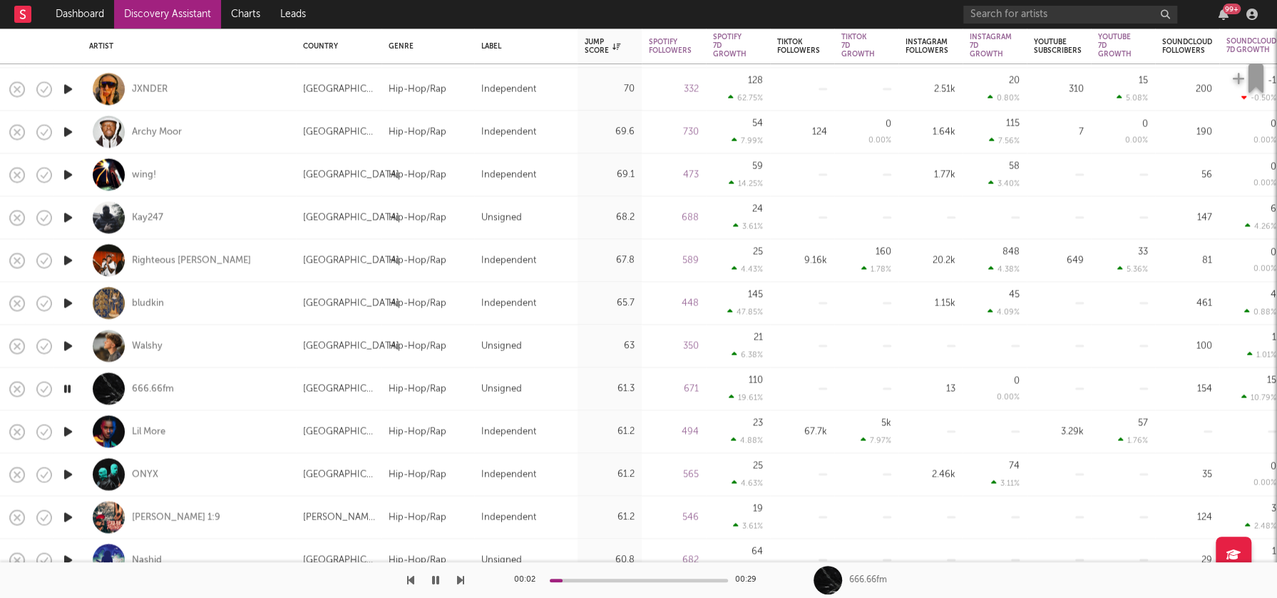
click at [65, 428] on icon "button" at bounding box center [68, 431] width 15 height 18
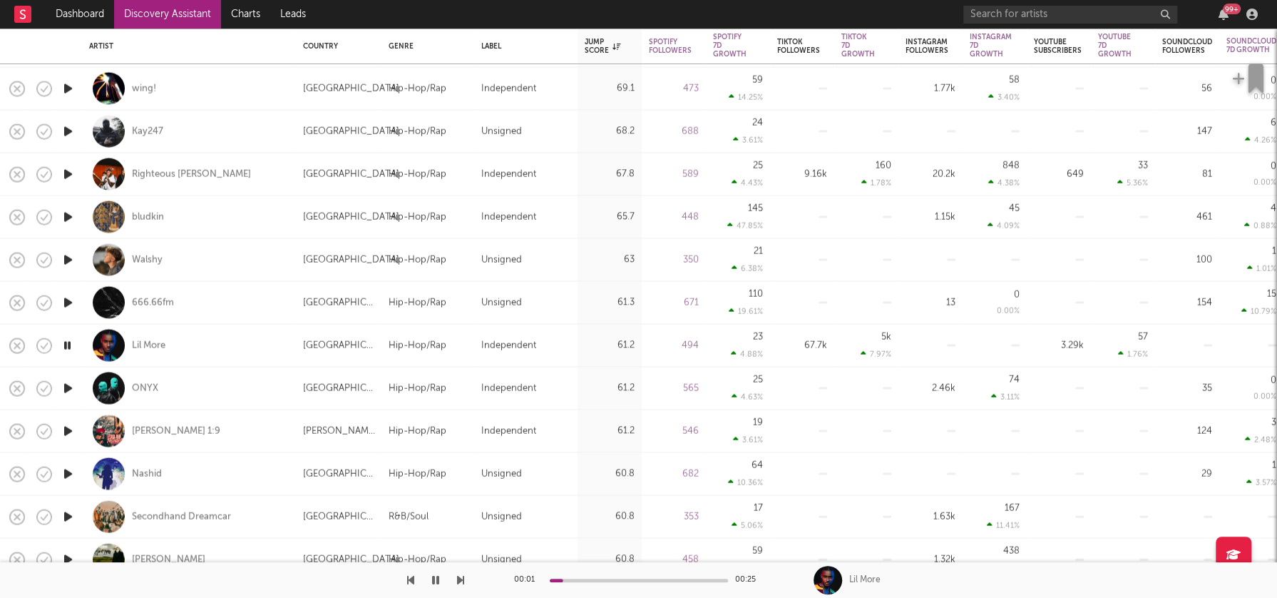
click at [70, 388] on icon "button" at bounding box center [68, 388] width 15 height 18
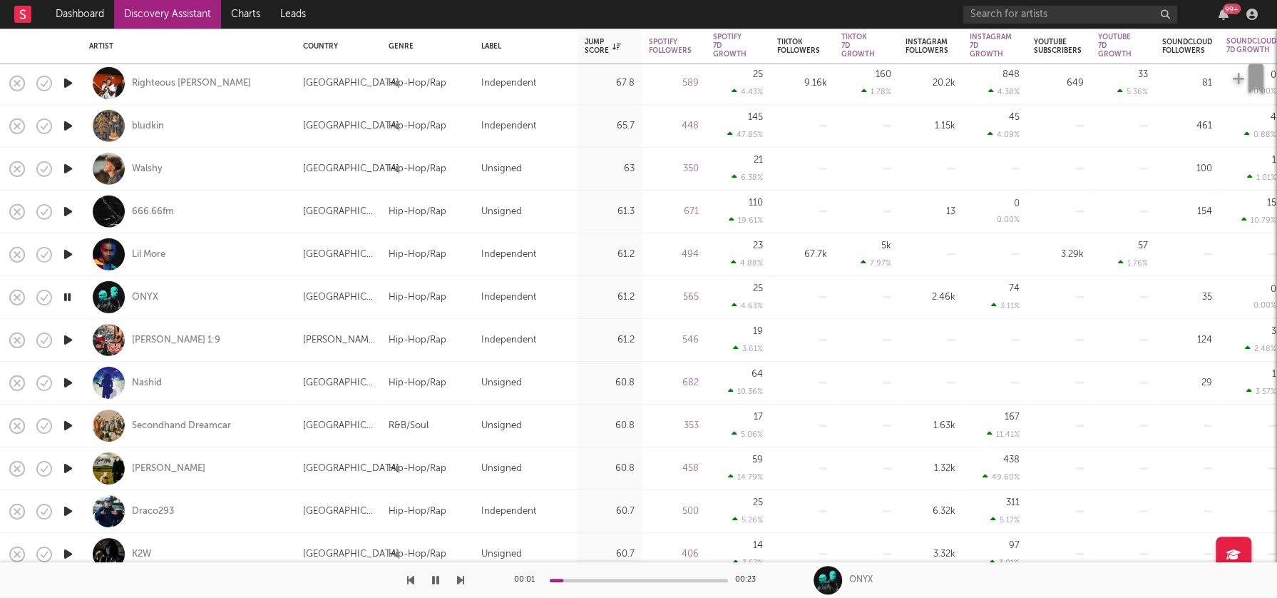
click at [67, 377] on icon "button" at bounding box center [68, 383] width 15 height 18
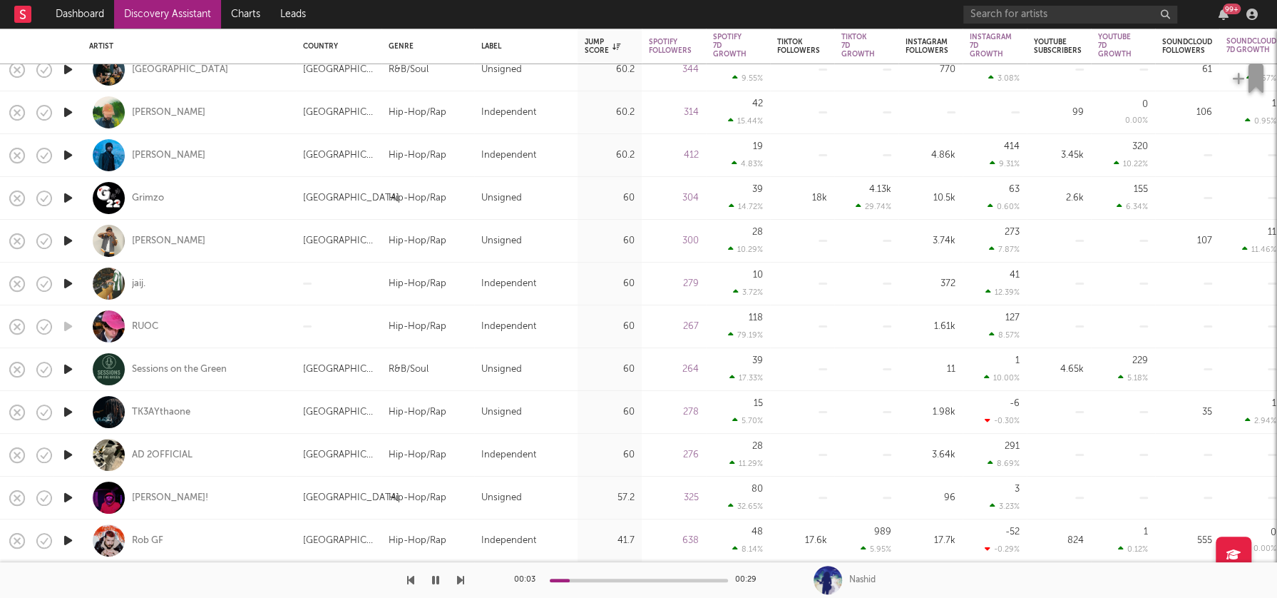
click at [68, 538] on icon "button" at bounding box center [68, 540] width 15 height 18
click at [68, 499] on icon "button" at bounding box center [68, 498] width 15 height 18
click at [67, 451] on icon "button" at bounding box center [68, 455] width 15 height 18
click at [67, 412] on icon "button" at bounding box center [68, 412] width 15 height 18
click at [68, 368] on icon "button" at bounding box center [68, 369] width 15 height 18
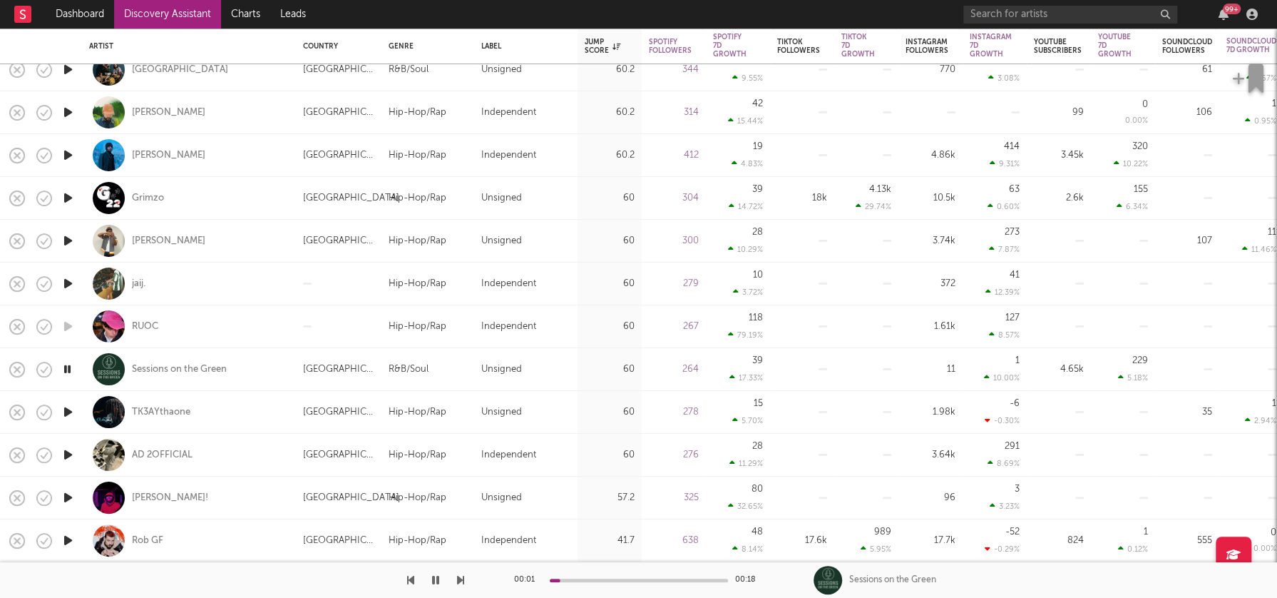
click at [66, 282] on icon "button" at bounding box center [68, 284] width 15 height 18
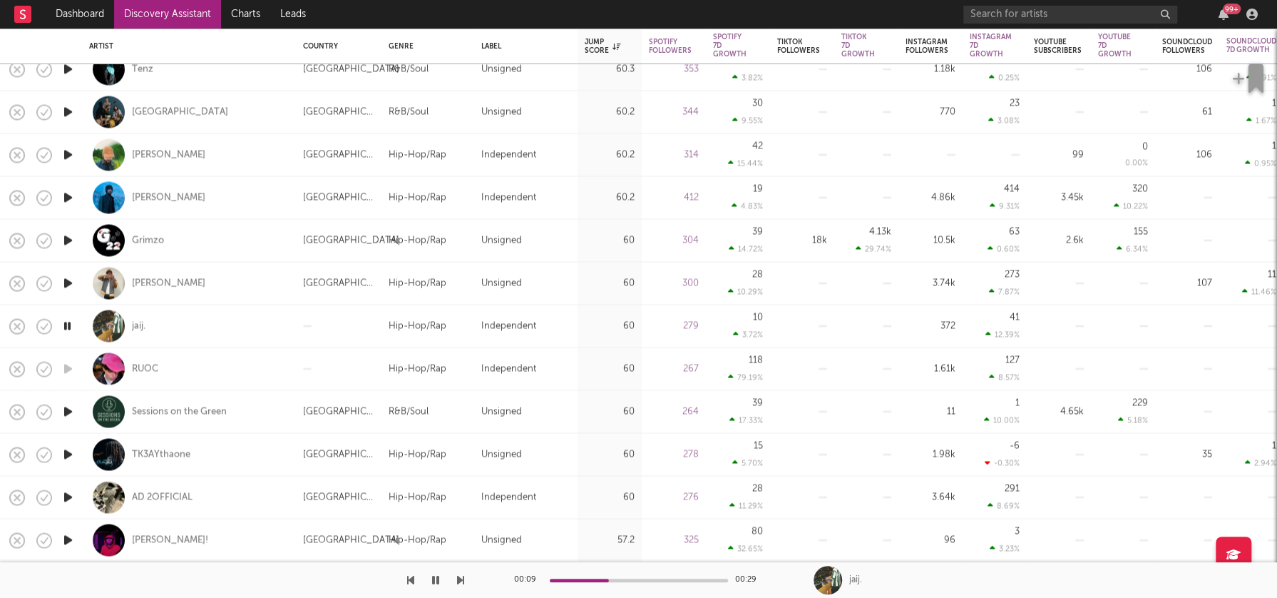
click at [64, 281] on icon "button" at bounding box center [68, 283] width 15 height 18
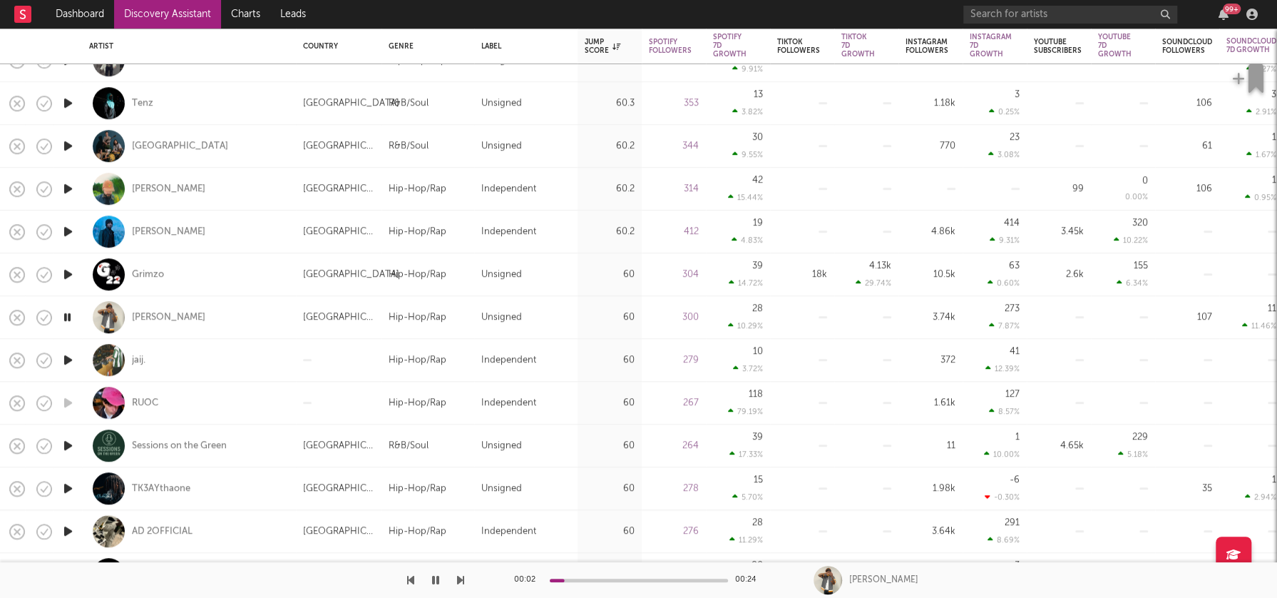
click at [67, 228] on icon "button" at bounding box center [68, 232] width 15 height 18
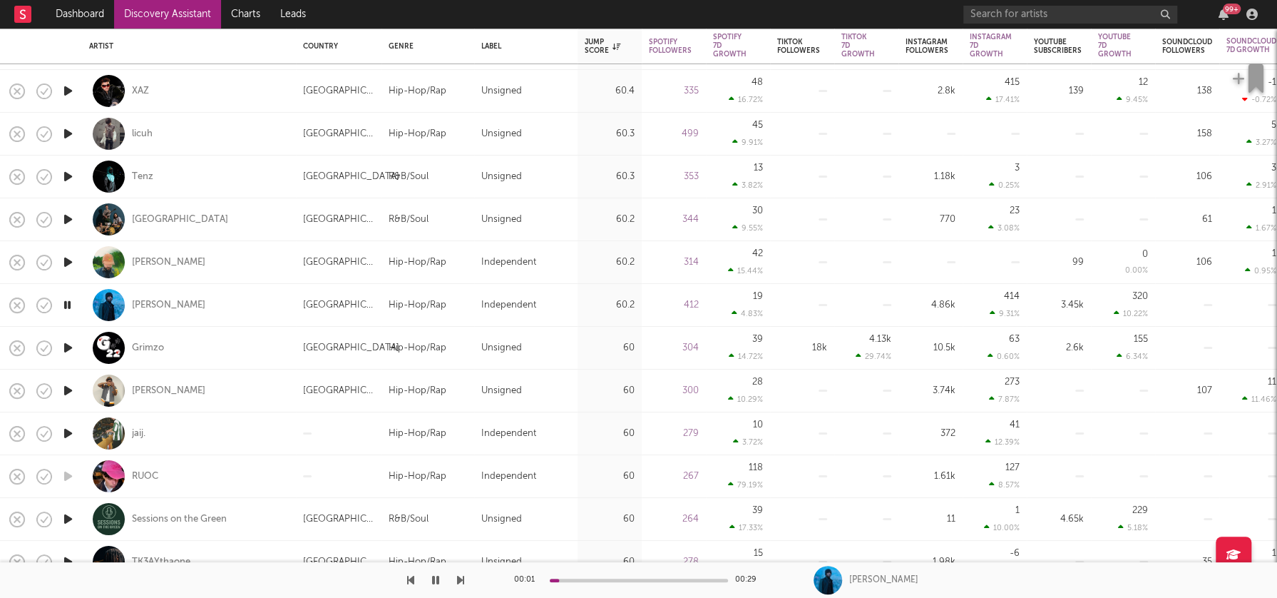
click at [71, 262] on icon "button" at bounding box center [68, 262] width 15 height 18
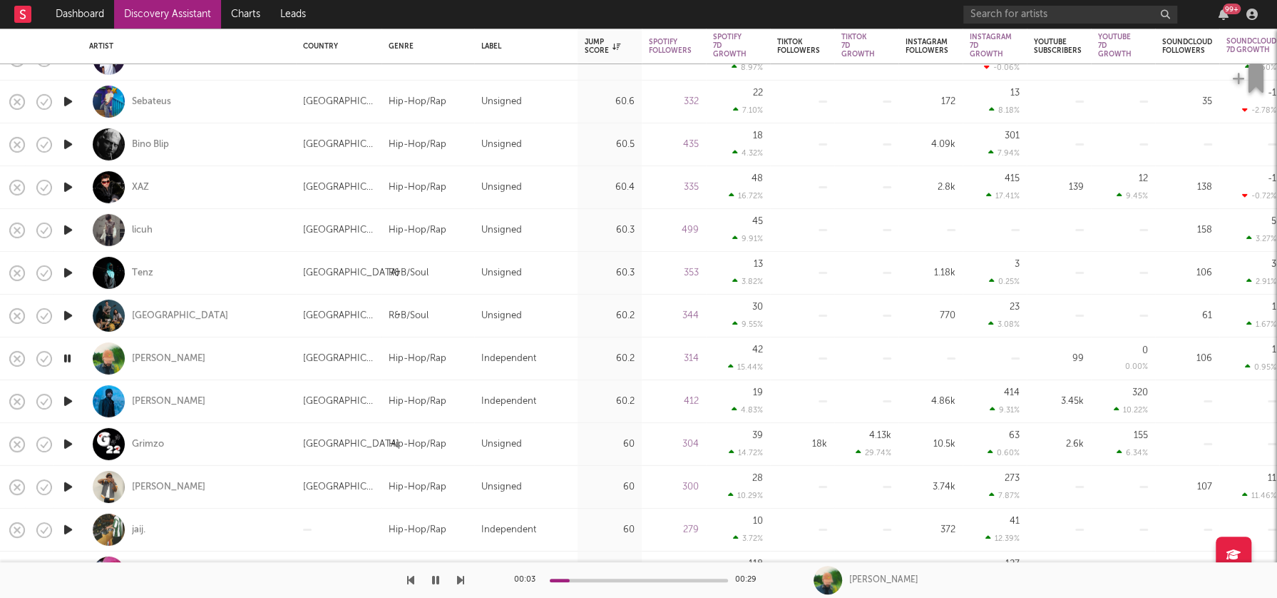
click at [68, 270] on icon "button" at bounding box center [68, 273] width 15 height 18
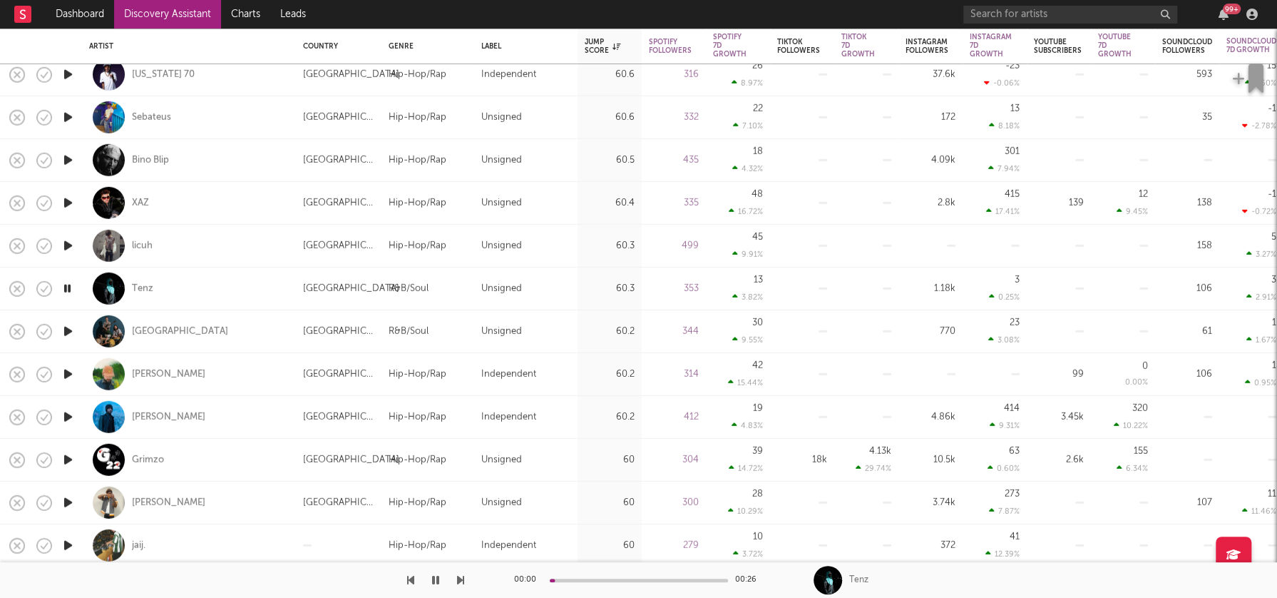
click at [68, 245] on icon "button" at bounding box center [68, 246] width 15 height 18
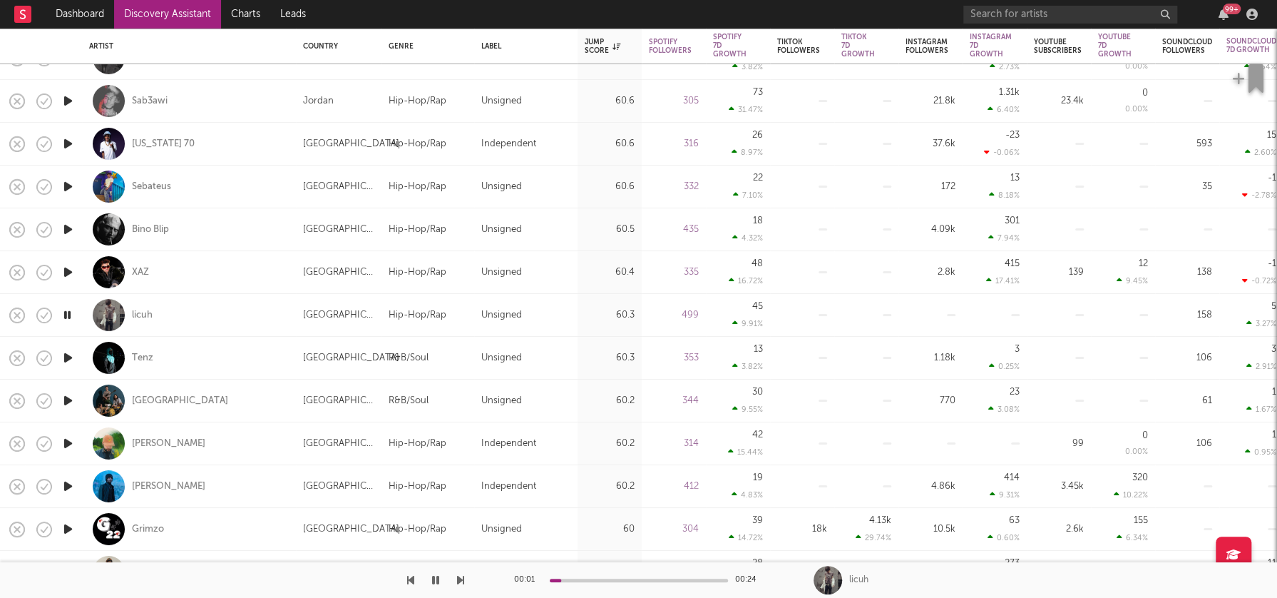
click at [67, 270] on icon "button" at bounding box center [68, 272] width 15 height 18
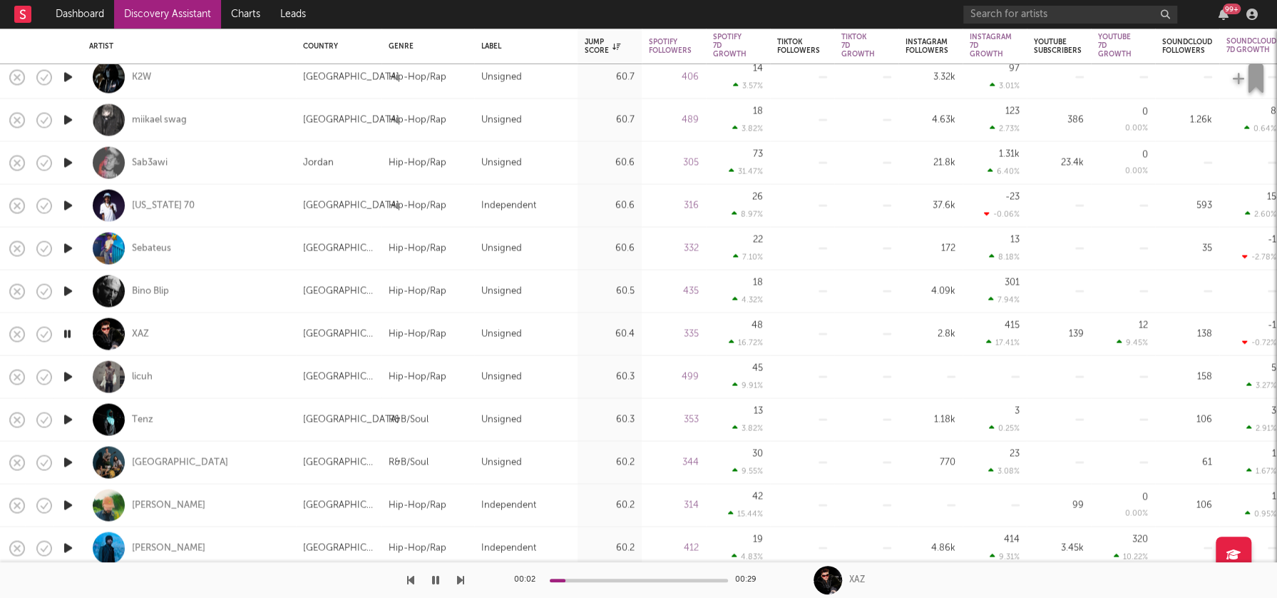
click at [68, 290] on icon "button" at bounding box center [68, 291] width 15 height 18
click at [67, 247] on icon "button" at bounding box center [68, 248] width 15 height 18
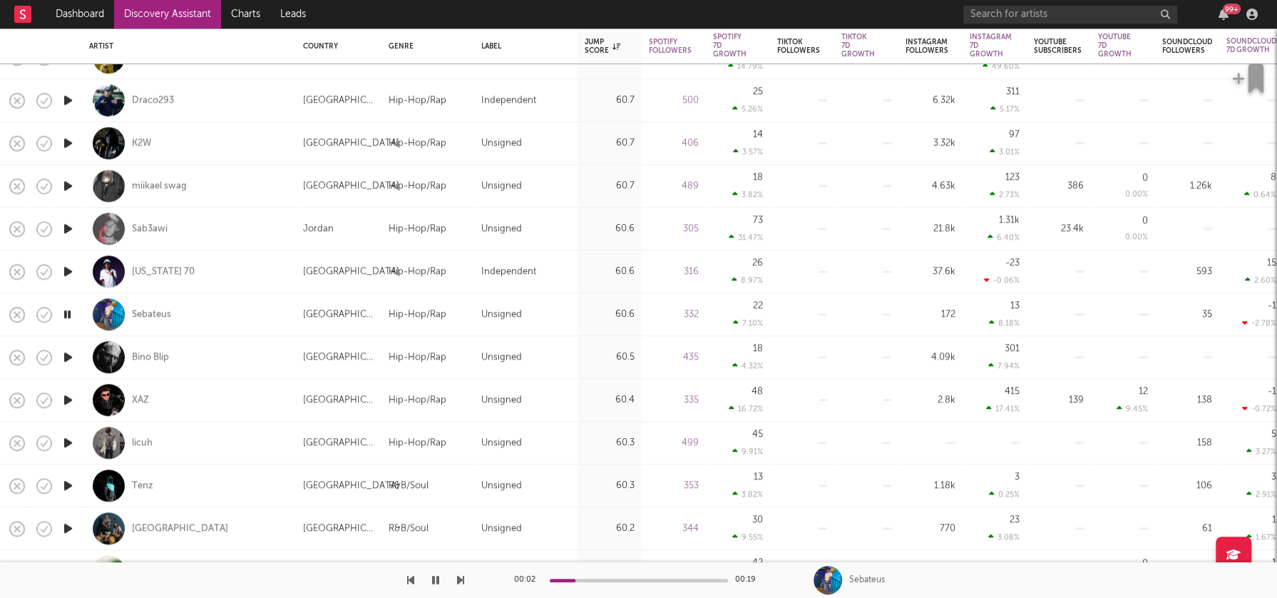
click at [71, 269] on icon "button" at bounding box center [68, 271] width 15 height 18
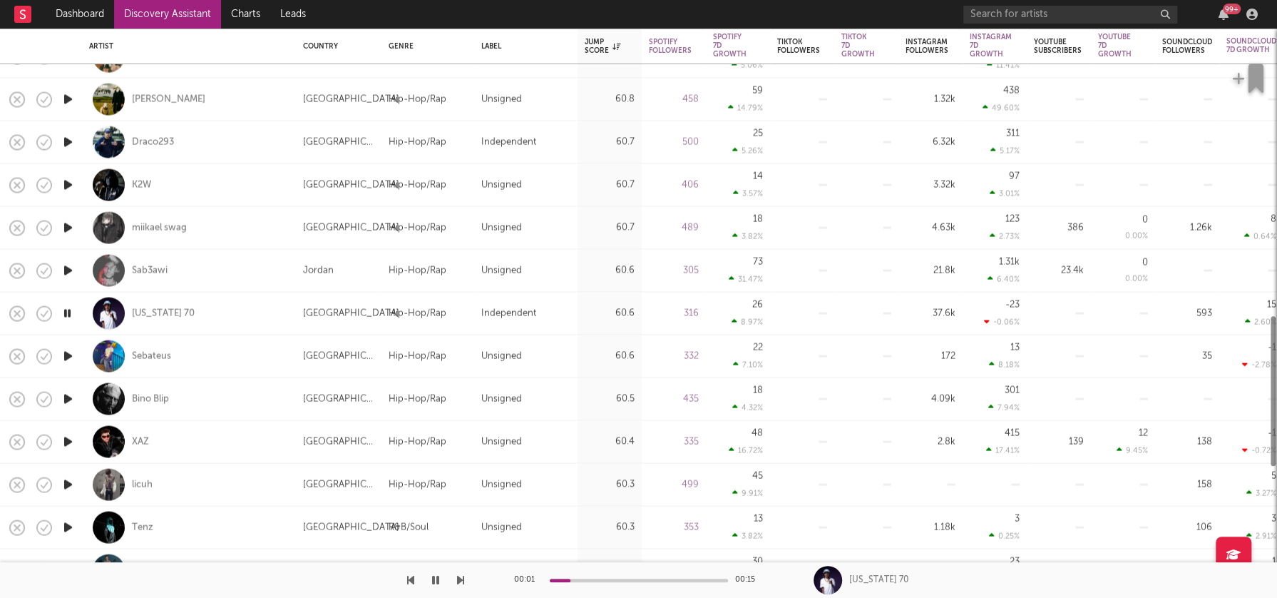
click at [71, 269] on icon "button" at bounding box center [68, 270] width 15 height 18
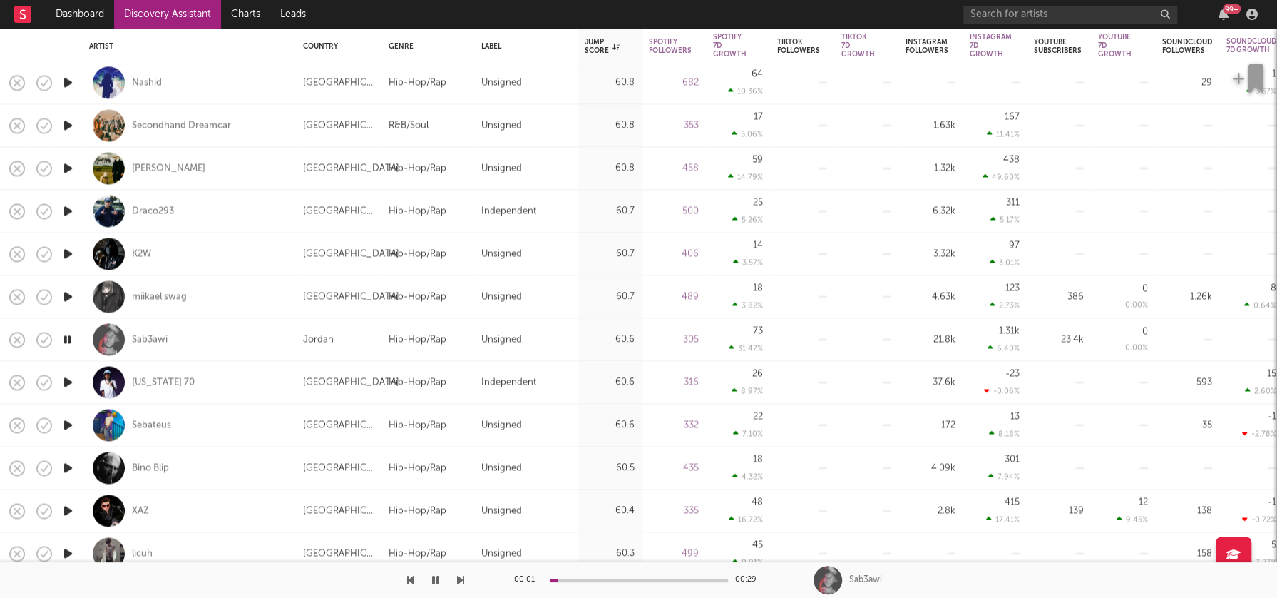
click at [68, 295] on icon "button" at bounding box center [68, 296] width 15 height 18
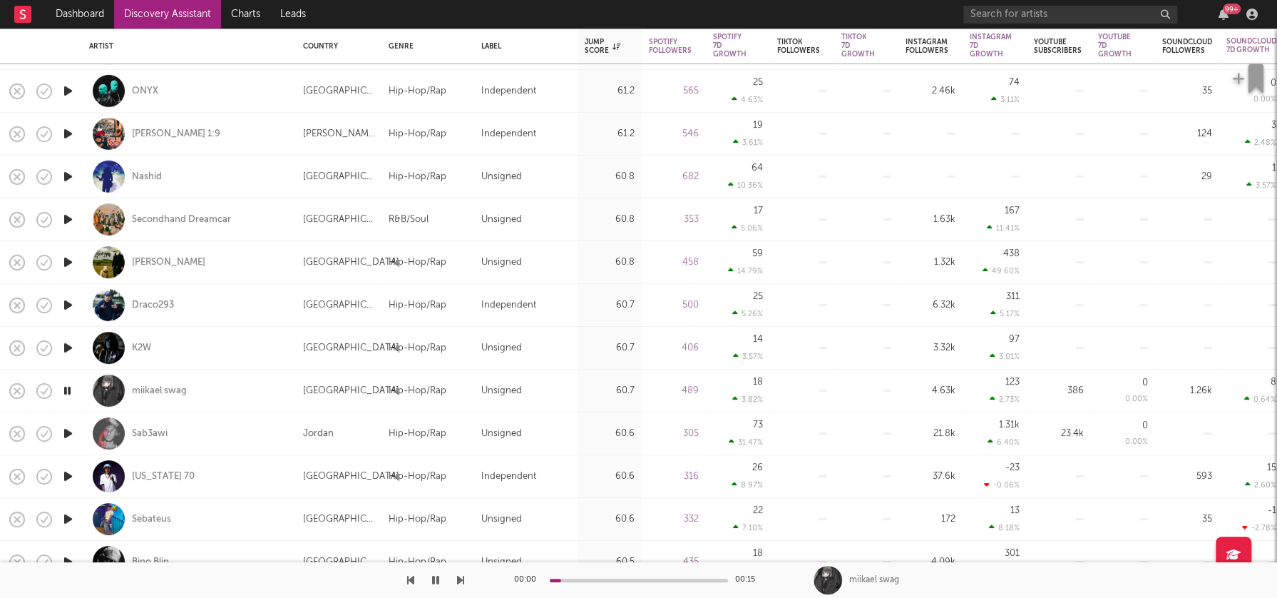
click at [68, 347] on icon "button" at bounding box center [68, 348] width 15 height 18
click at [68, 302] on icon "button" at bounding box center [68, 305] width 15 height 18
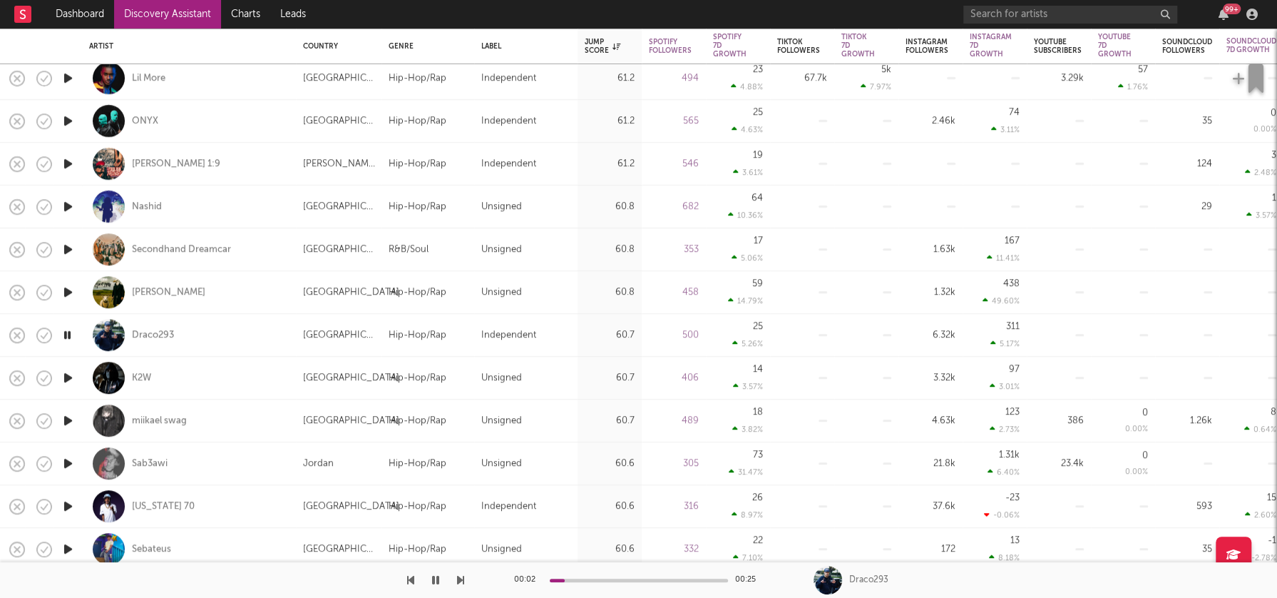
click at [68, 289] on icon "button" at bounding box center [68, 292] width 15 height 18
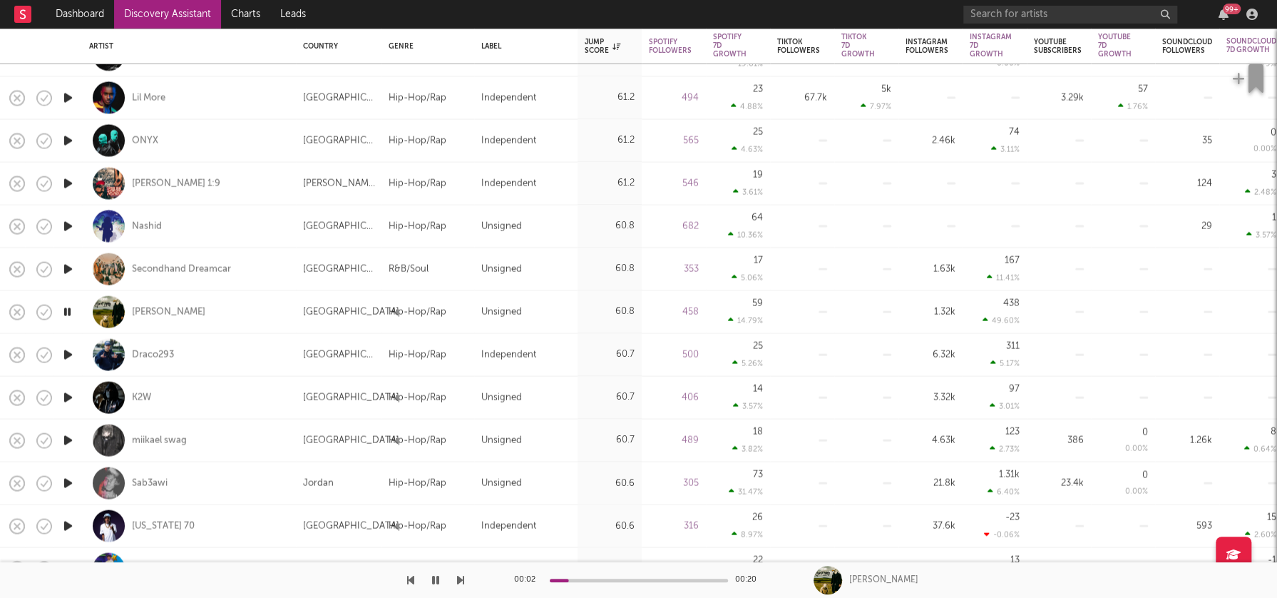
click at [68, 266] on icon "button" at bounding box center [68, 269] width 15 height 18
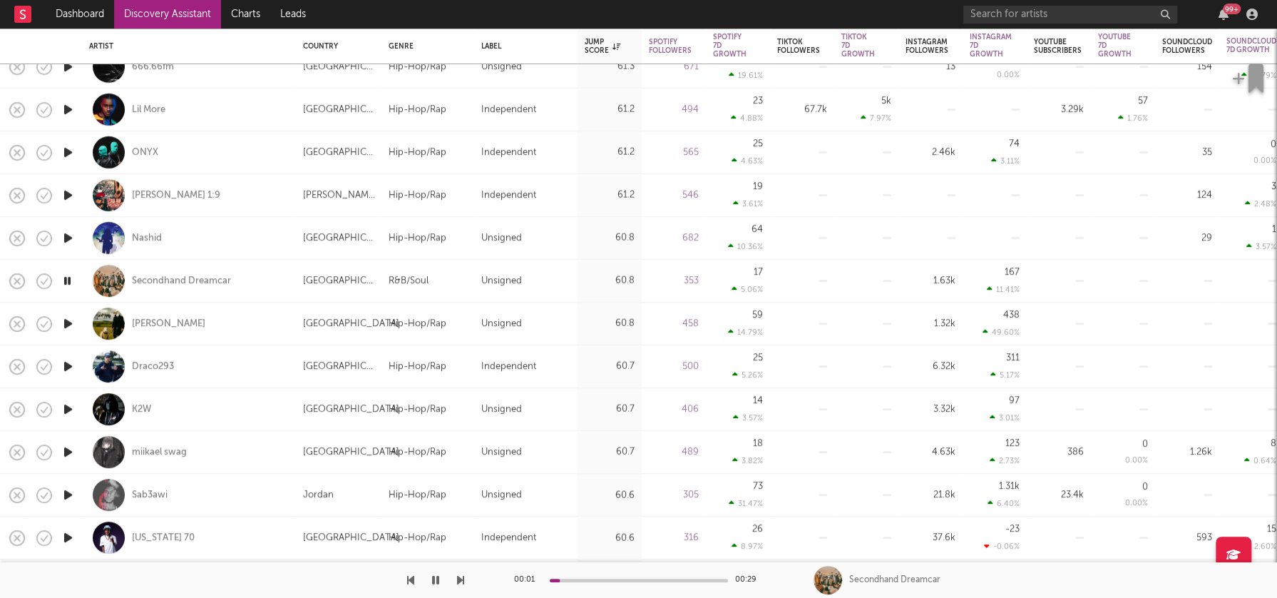
click at [66, 282] on icon "button" at bounding box center [68, 281] width 14 height 18
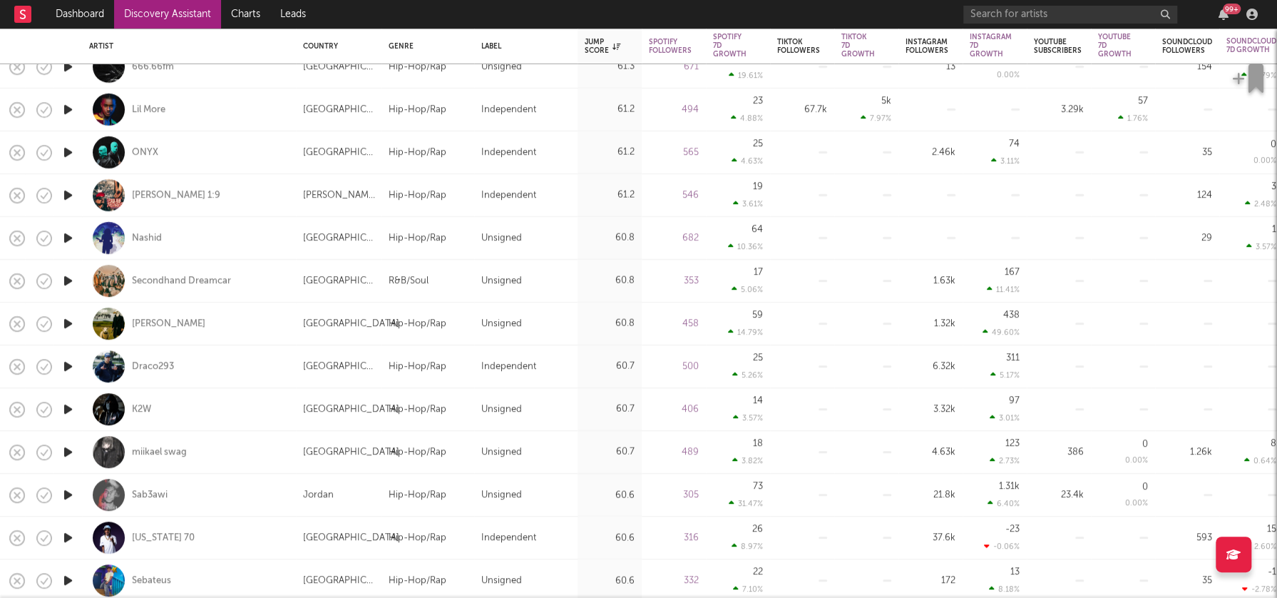
click at [66, 282] on icon "button" at bounding box center [68, 281] width 15 height 18
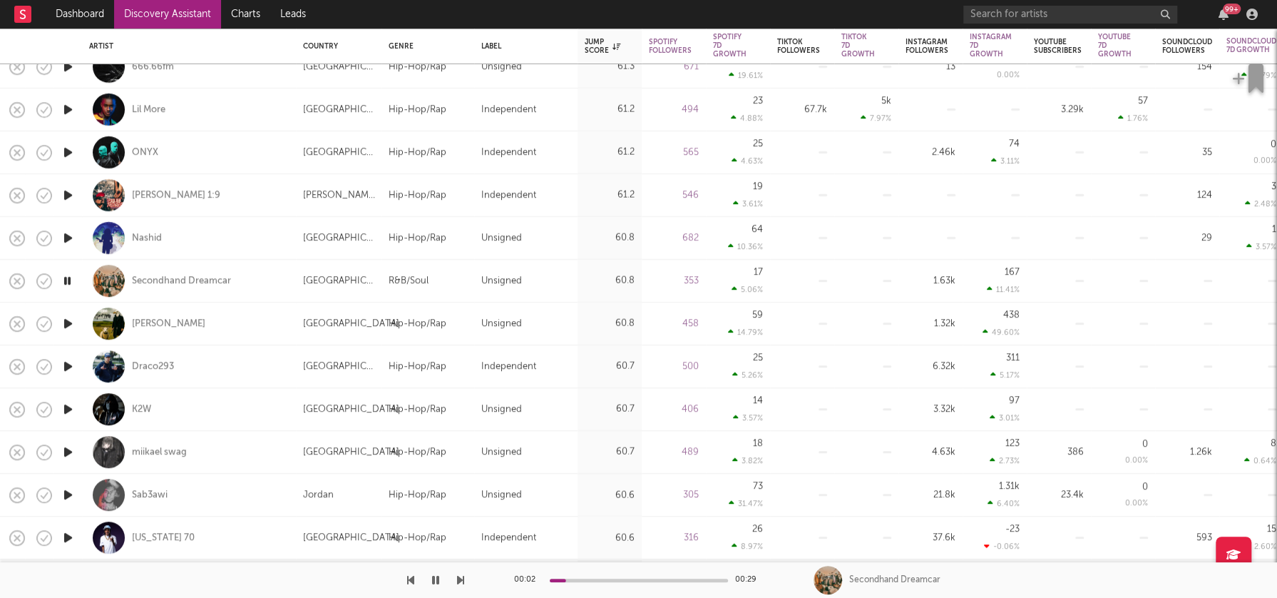
click at [68, 238] on icon "button" at bounding box center [68, 238] width 15 height 18
click at [65, 195] on icon "button" at bounding box center [68, 195] width 15 height 18
click at [65, 195] on icon "button" at bounding box center [68, 195] width 14 height 18
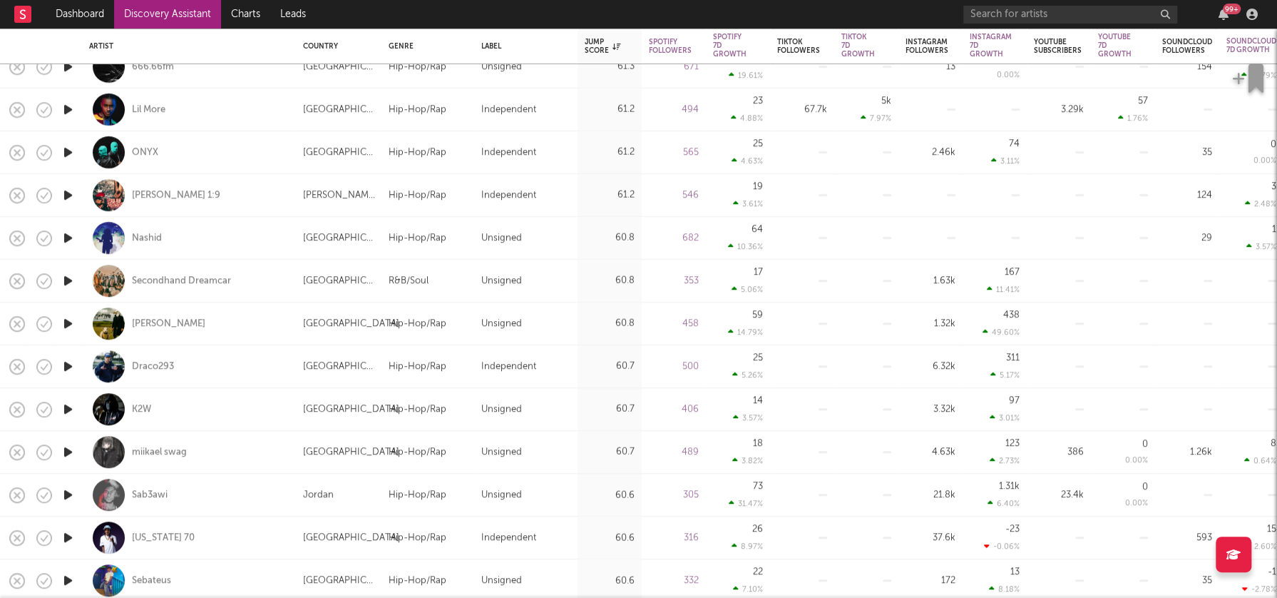
click at [66, 493] on icon "button" at bounding box center [68, 495] width 15 height 18
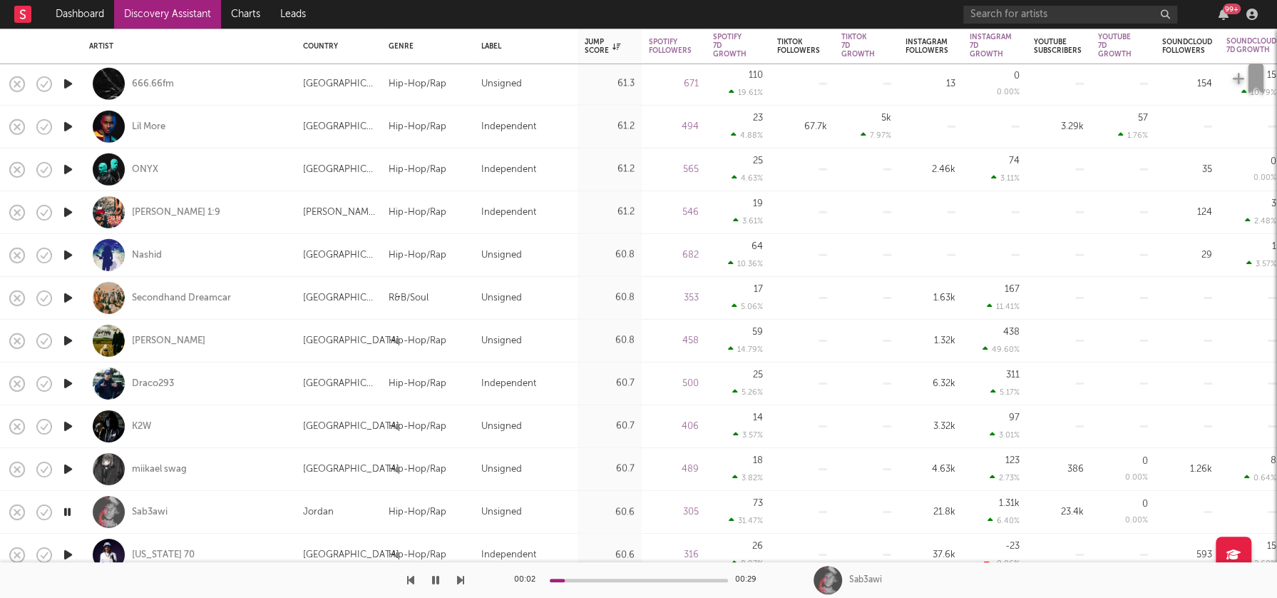
click at [71, 213] on icon "button" at bounding box center [68, 212] width 15 height 18
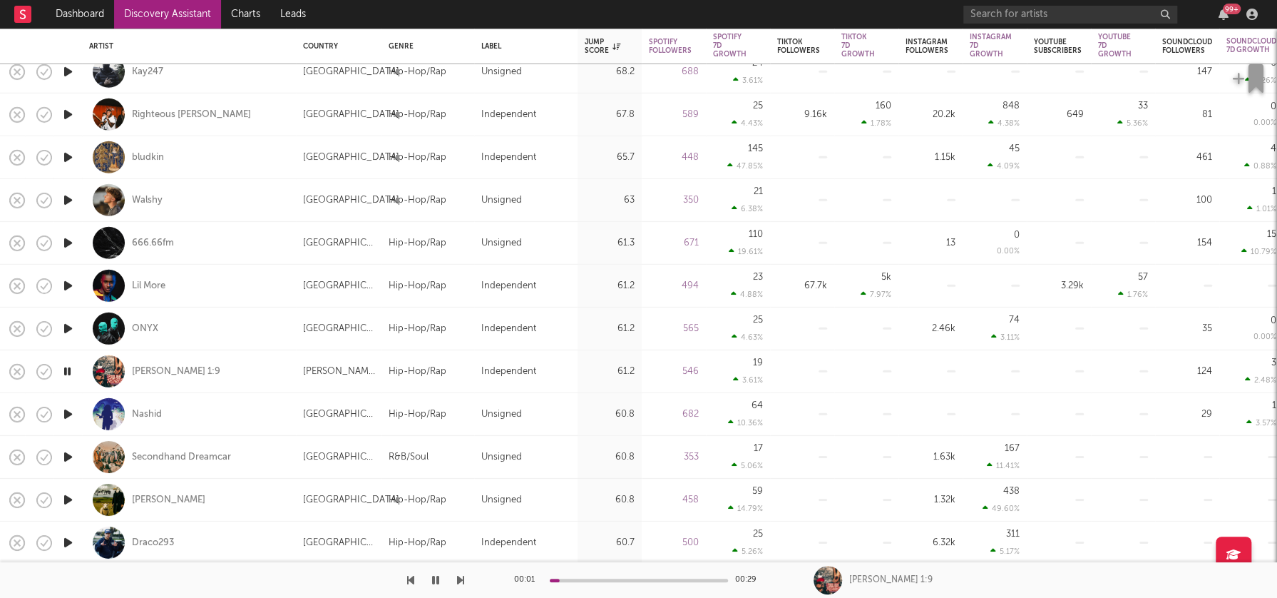
click at [65, 287] on icon "button" at bounding box center [68, 286] width 15 height 18
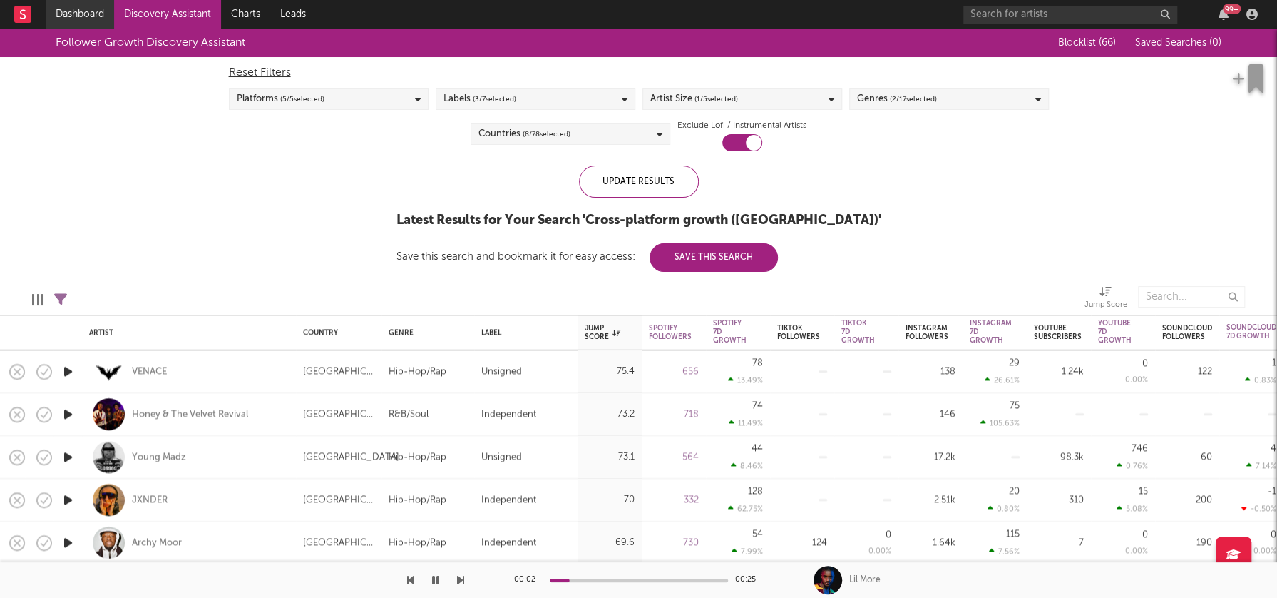
click at [96, 17] on link "Dashboard" at bounding box center [80, 14] width 68 height 29
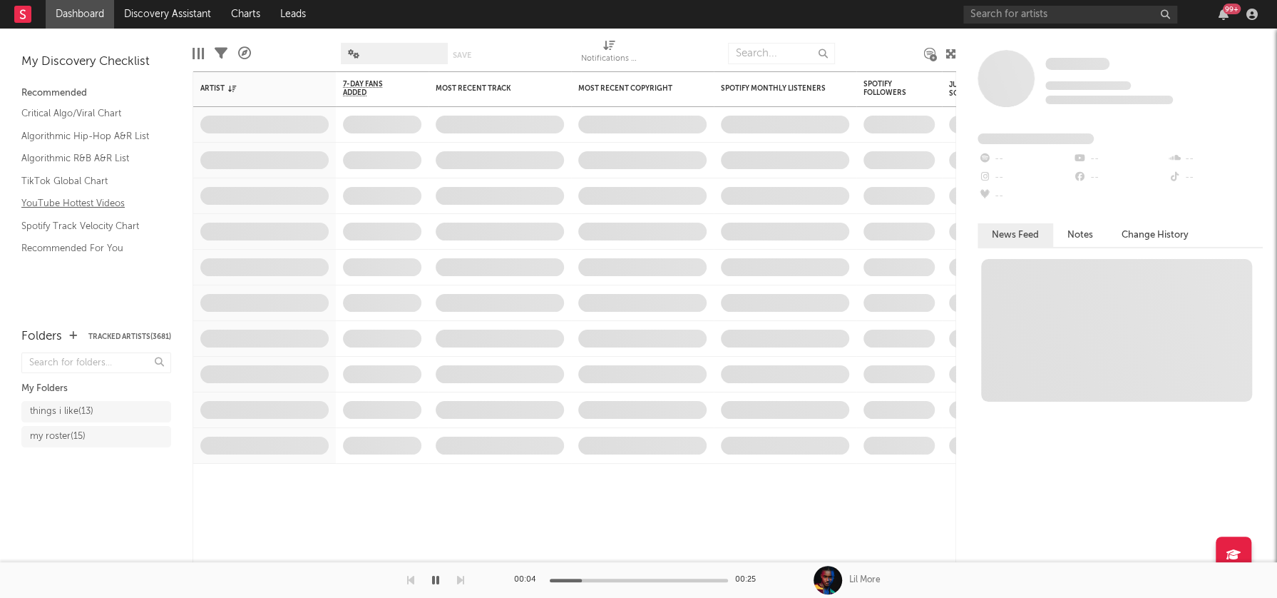
click at [73, 202] on link "YouTube Hottest Videos" at bounding box center [89, 203] width 136 height 16
click at [438, 581] on icon "button" at bounding box center [435, 579] width 7 height 11
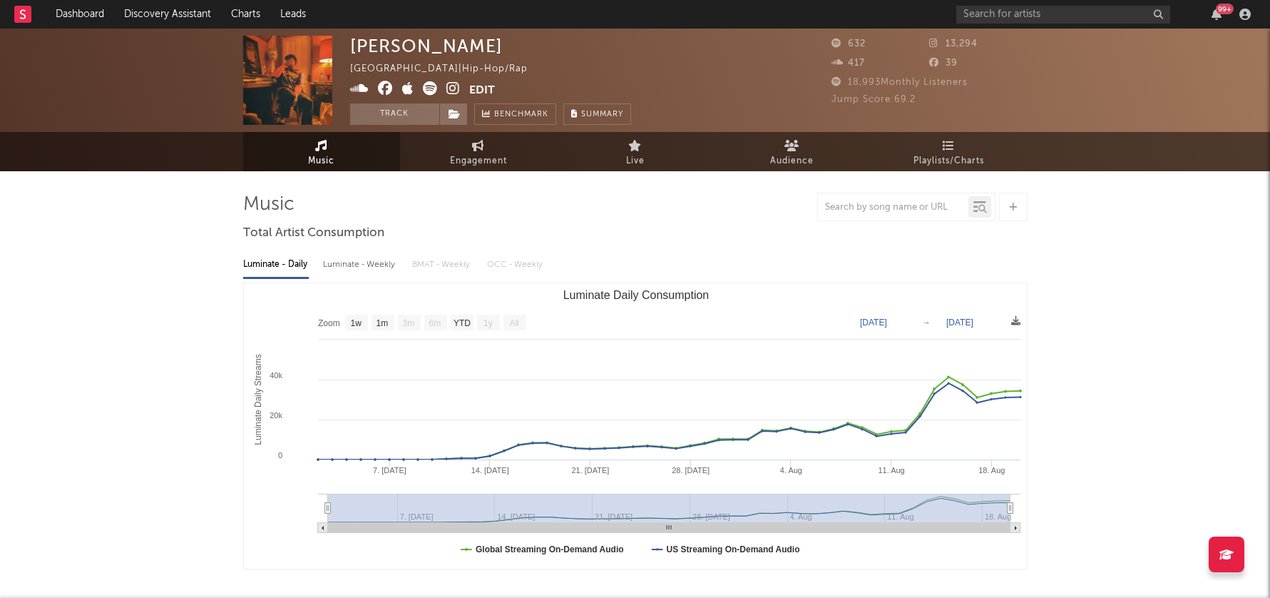
select select "1w"
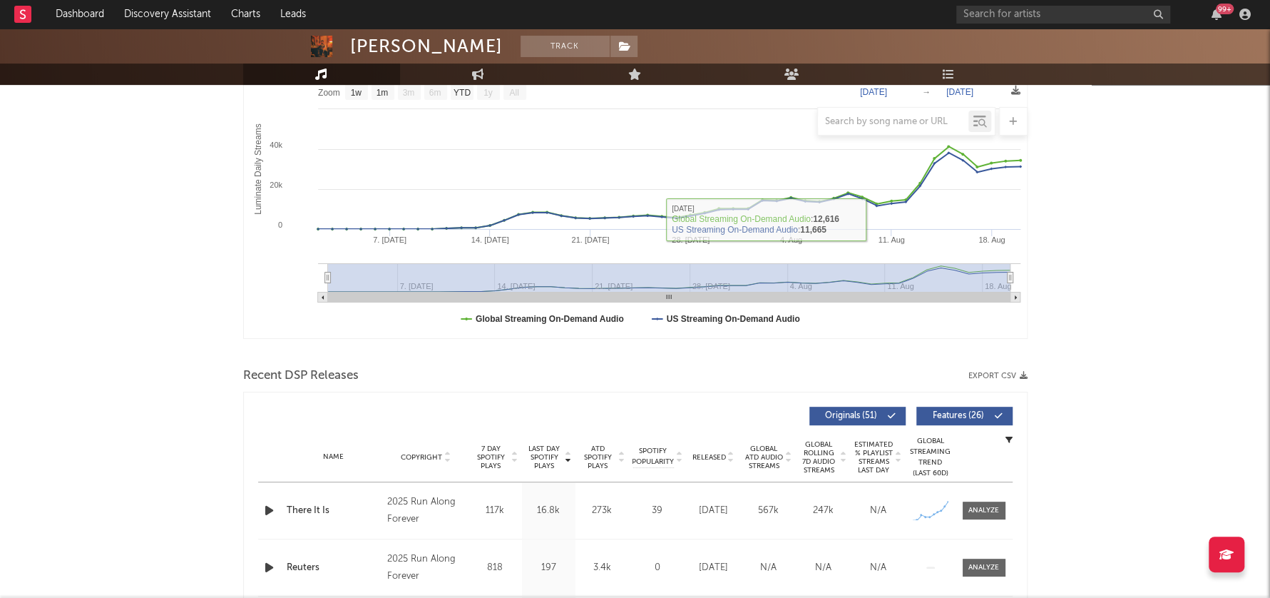
scroll to position [250, 0]
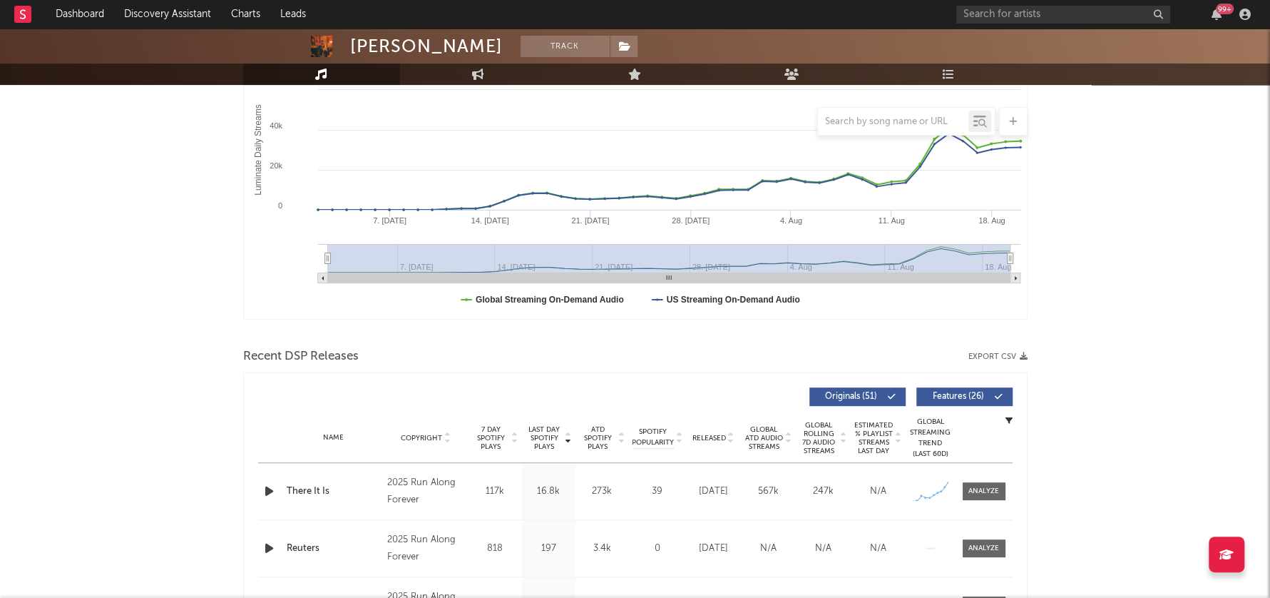
click at [265, 491] on icon "button" at bounding box center [269, 491] width 15 height 18
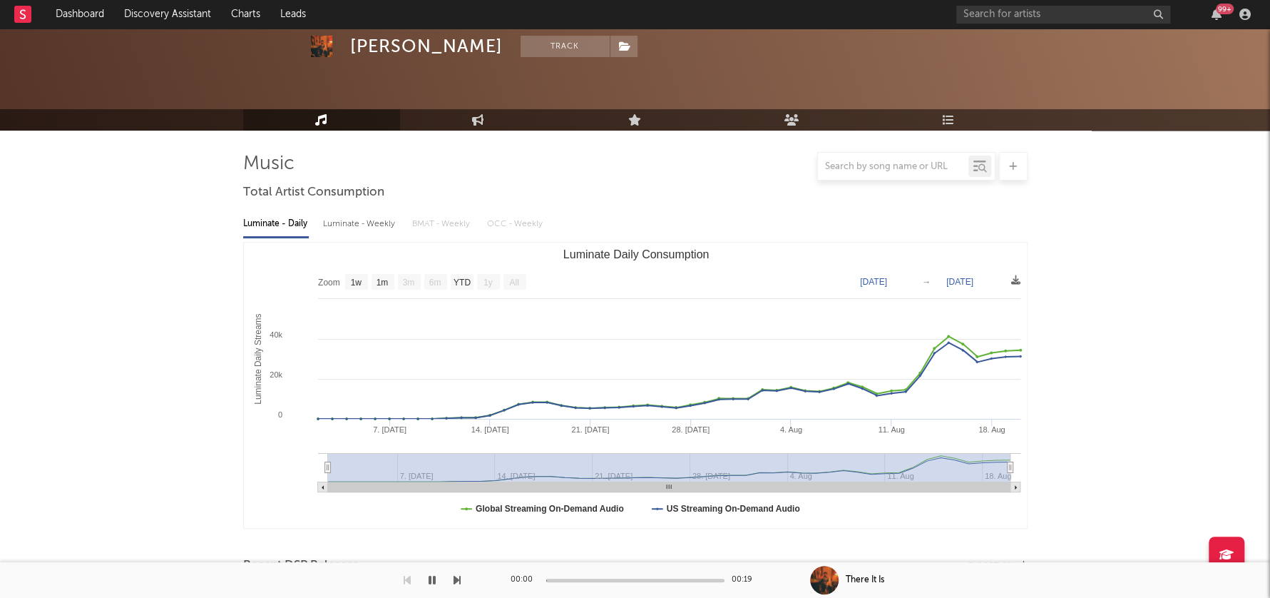
scroll to position [0, 0]
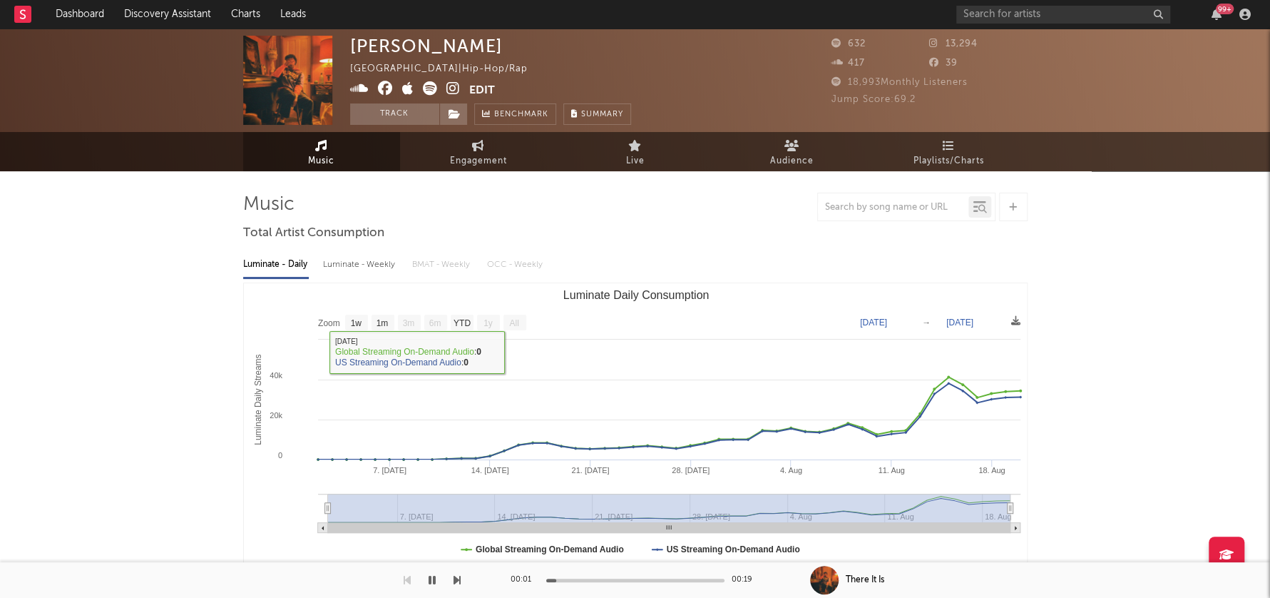
click at [364, 261] on div "Luminate - Weekly" at bounding box center [360, 264] width 75 height 24
select select "1w"
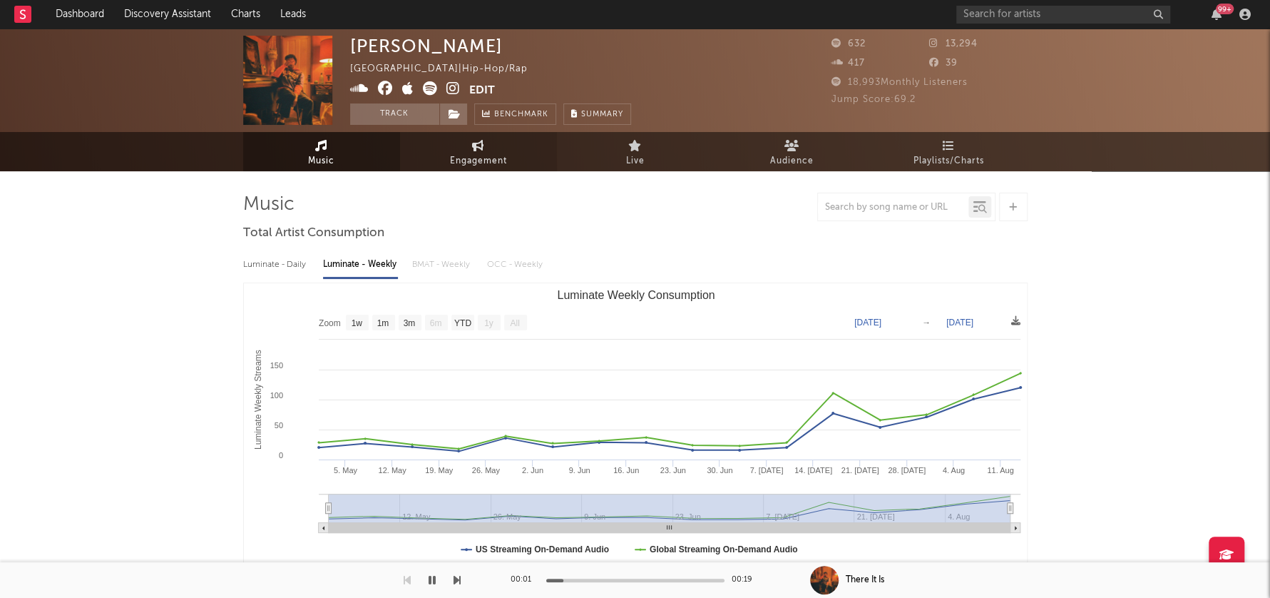
click at [488, 161] on span "Engagement" at bounding box center [478, 161] width 57 height 17
select select "1w"
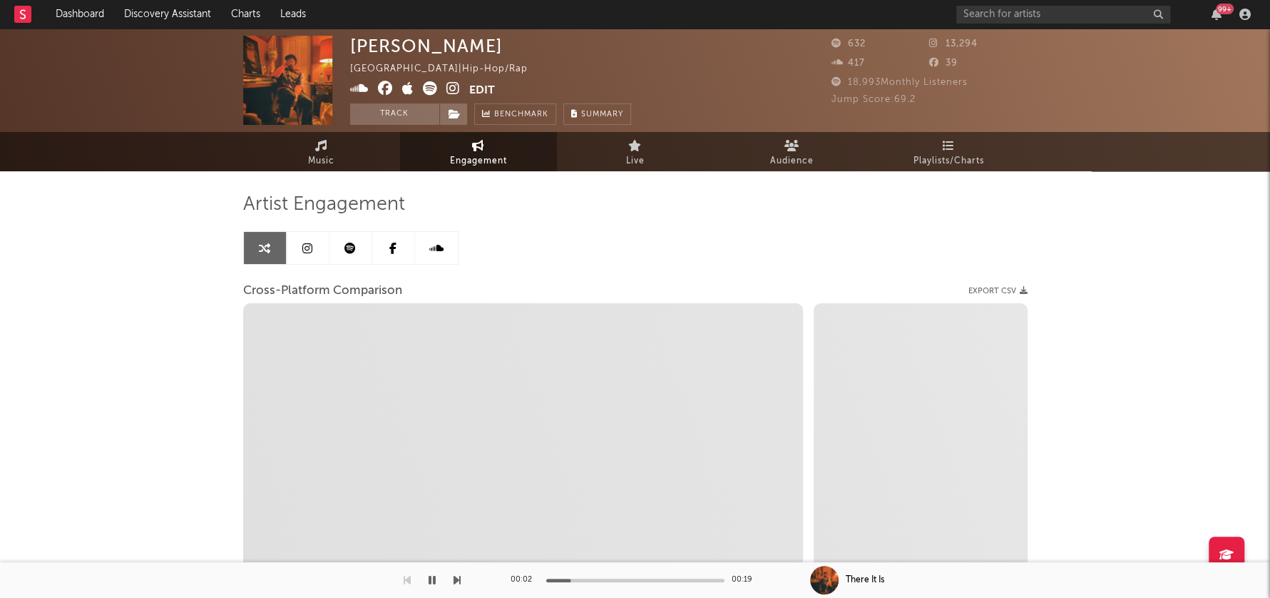
click at [454, 89] on icon at bounding box center [453, 88] width 14 height 14
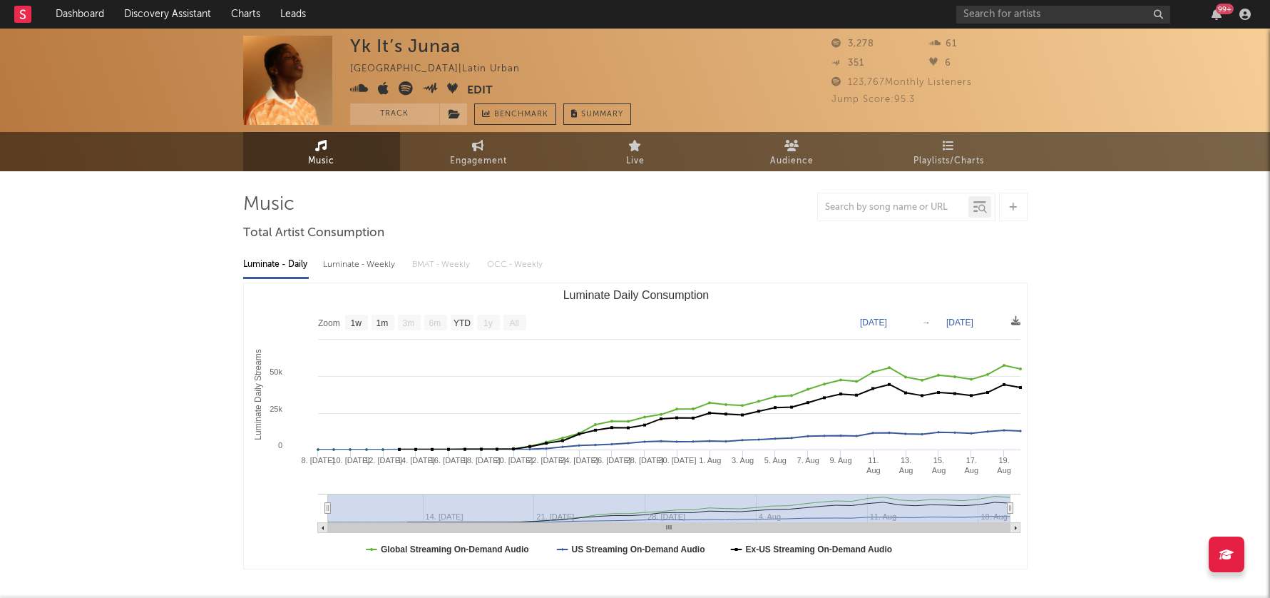
select select "1w"
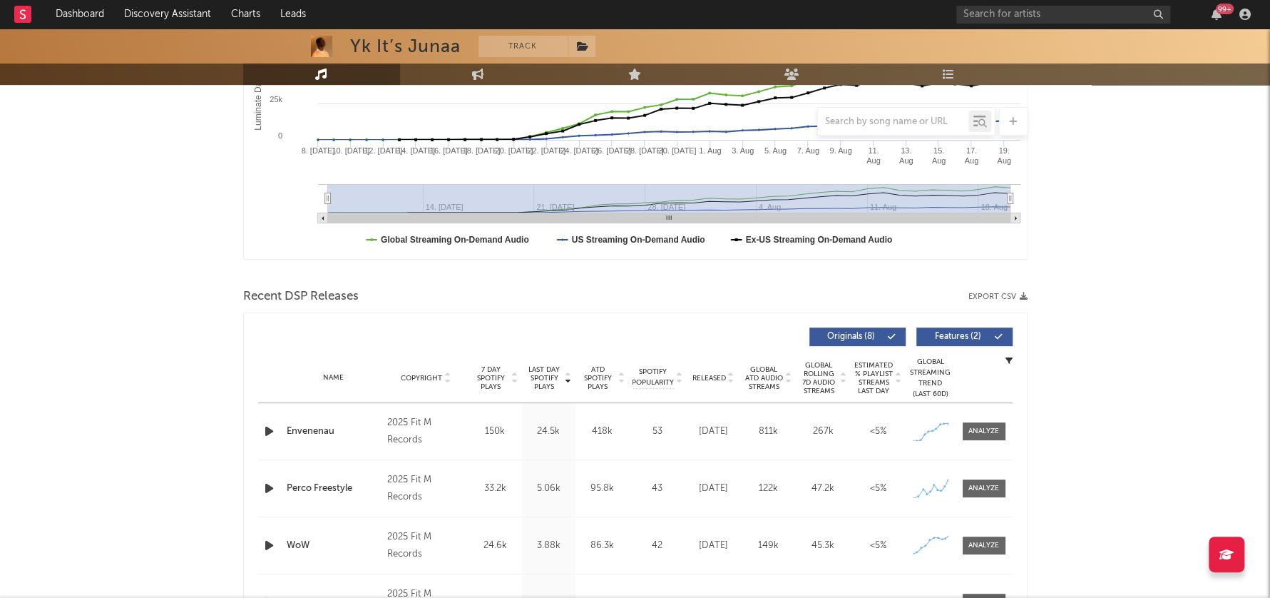
scroll to position [311, 0]
click at [267, 425] on icon "button" at bounding box center [269, 430] width 15 height 18
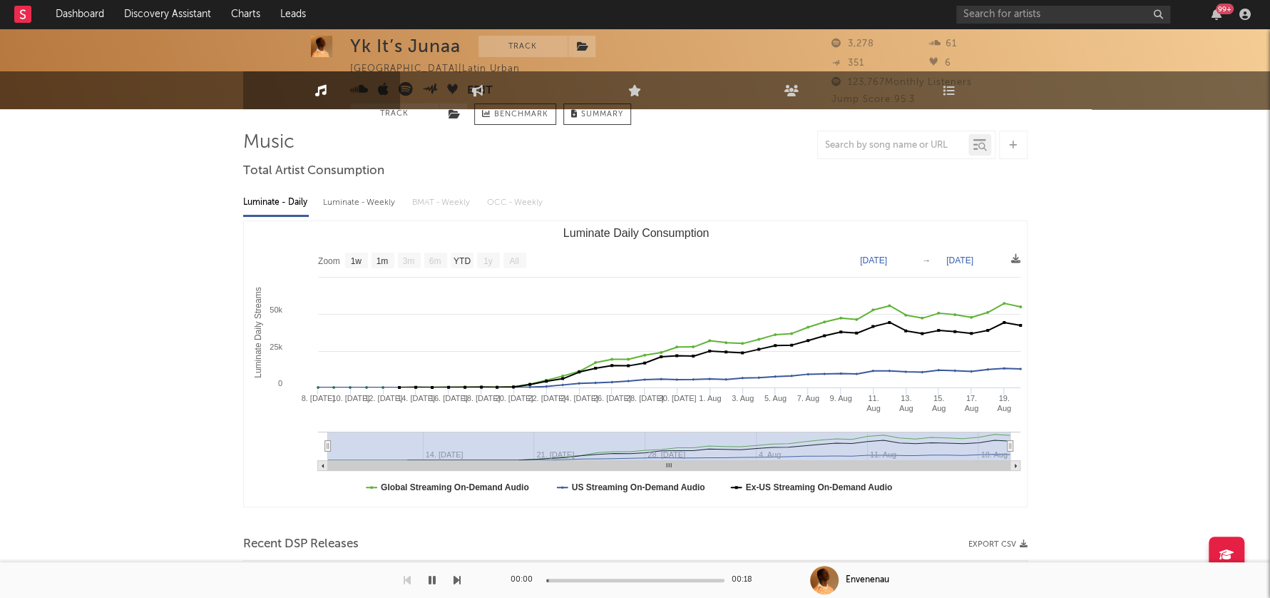
scroll to position [0, 0]
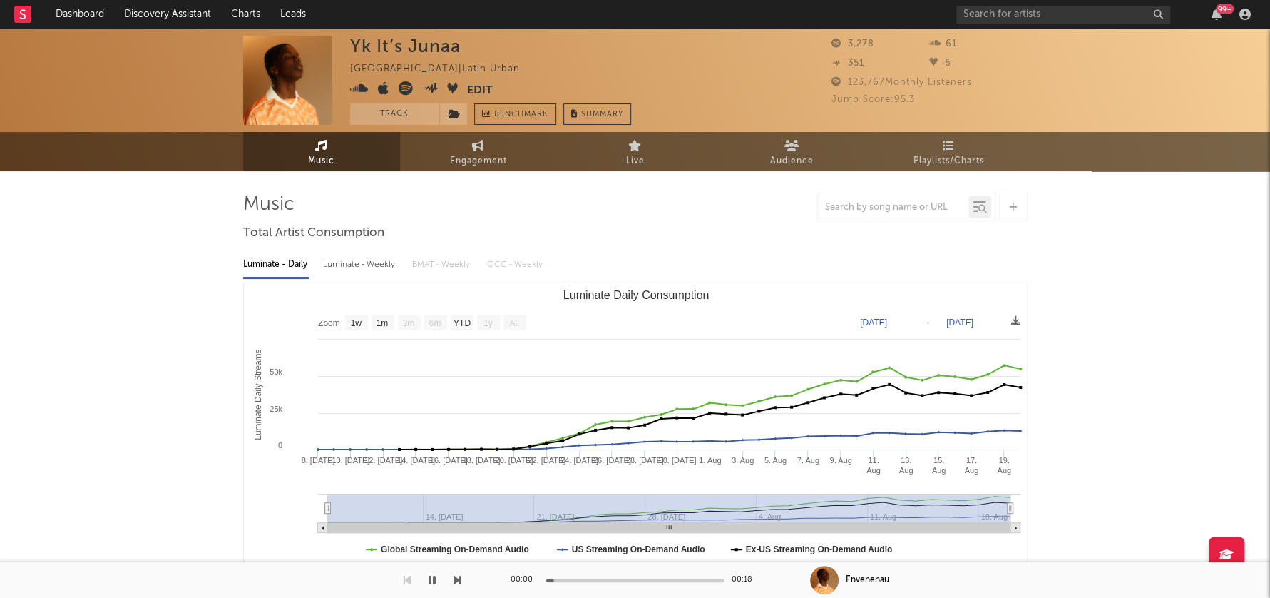
click at [354, 263] on div "Luminate - Weekly" at bounding box center [360, 264] width 75 height 24
select select "1w"
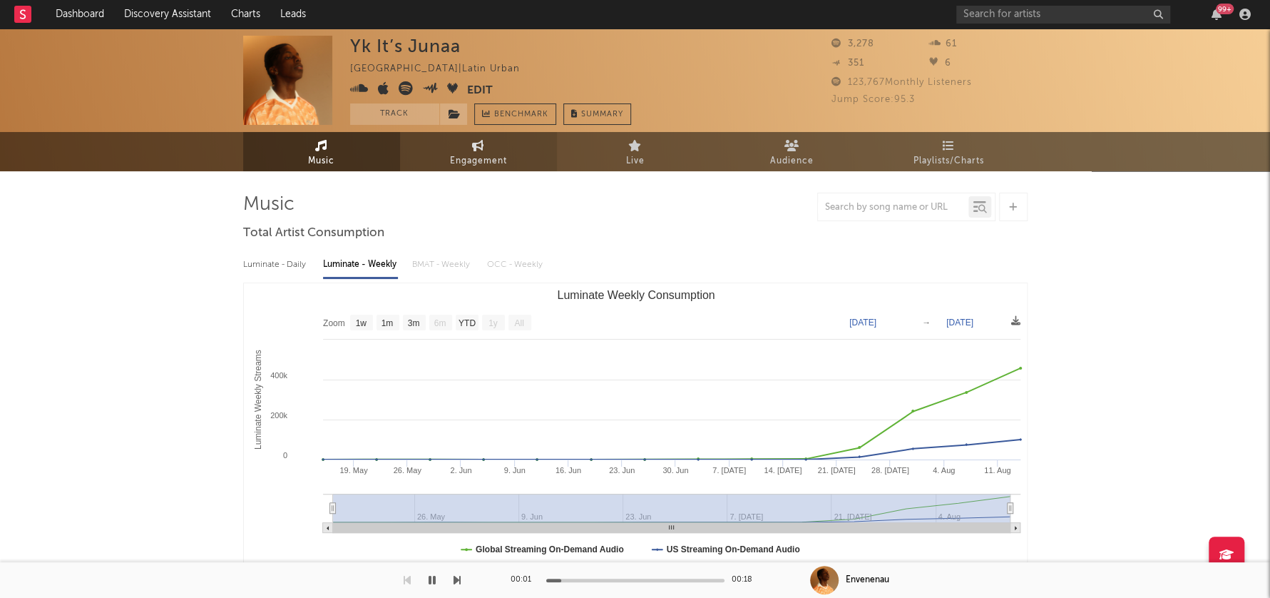
click at [481, 161] on span "Engagement" at bounding box center [478, 161] width 57 height 17
select select "1w"
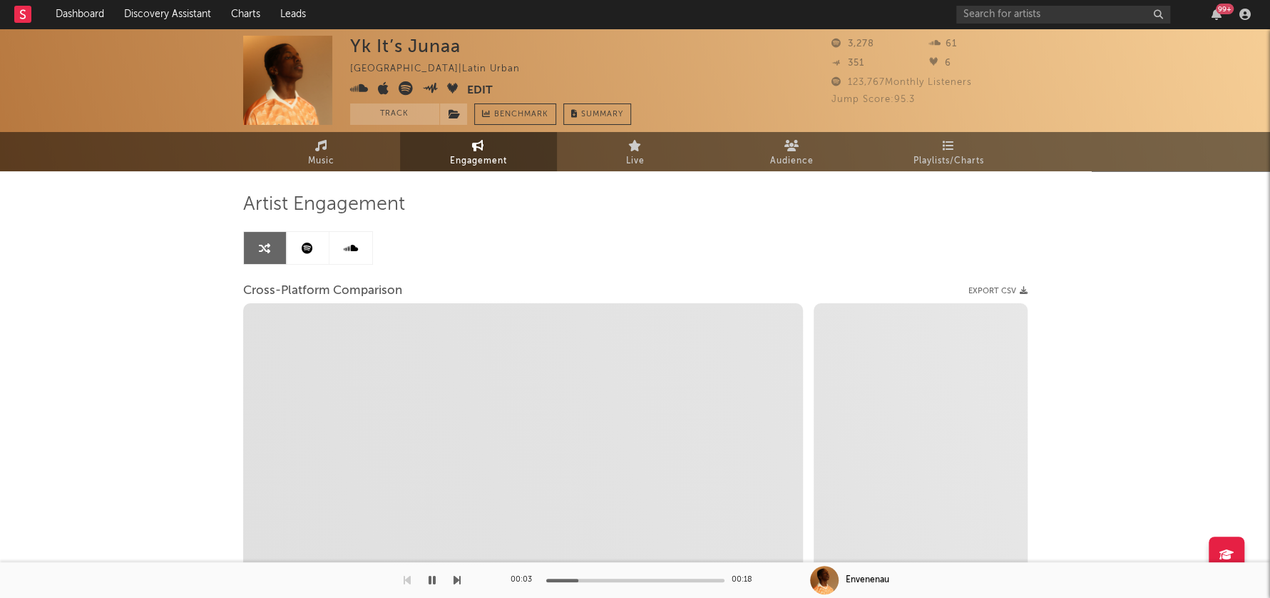
click at [359, 86] on icon at bounding box center [359, 88] width 19 height 14
select select "1m"
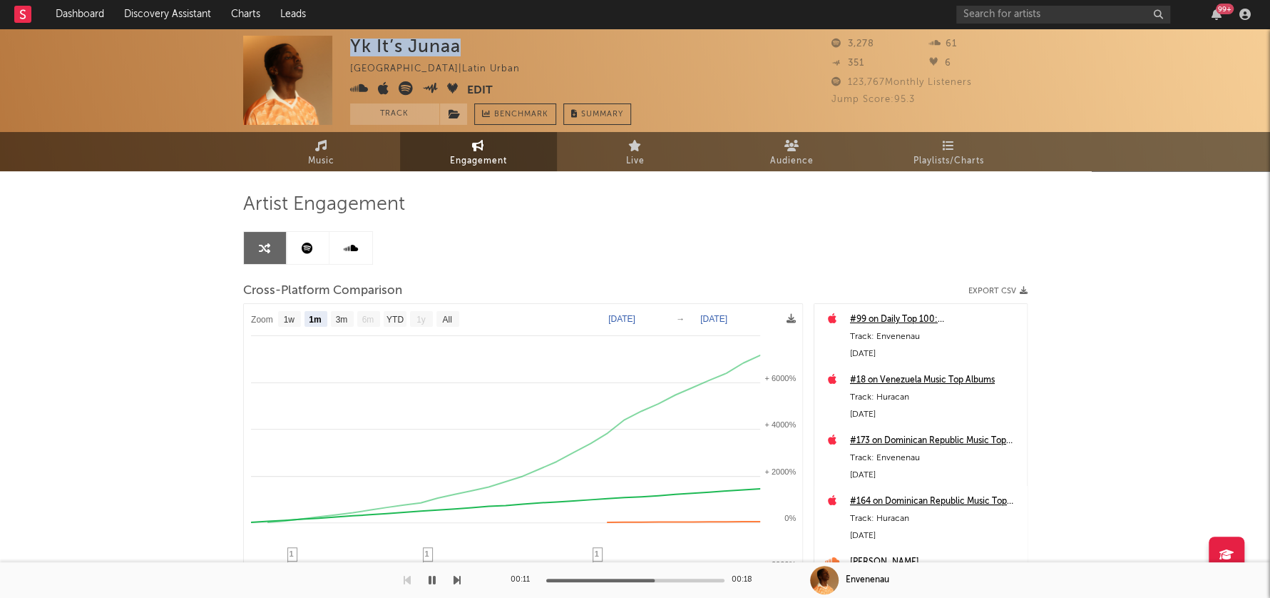
drag, startPoint x: 352, startPoint y: 46, endPoint x: 459, endPoint y: 47, distance: 107.0
click at [459, 47] on div "Yk It’s Junaa" at bounding box center [405, 46] width 111 height 21
copy div "Yk It’s Junaa"
click at [425, 581] on button "button" at bounding box center [432, 580] width 14 height 36
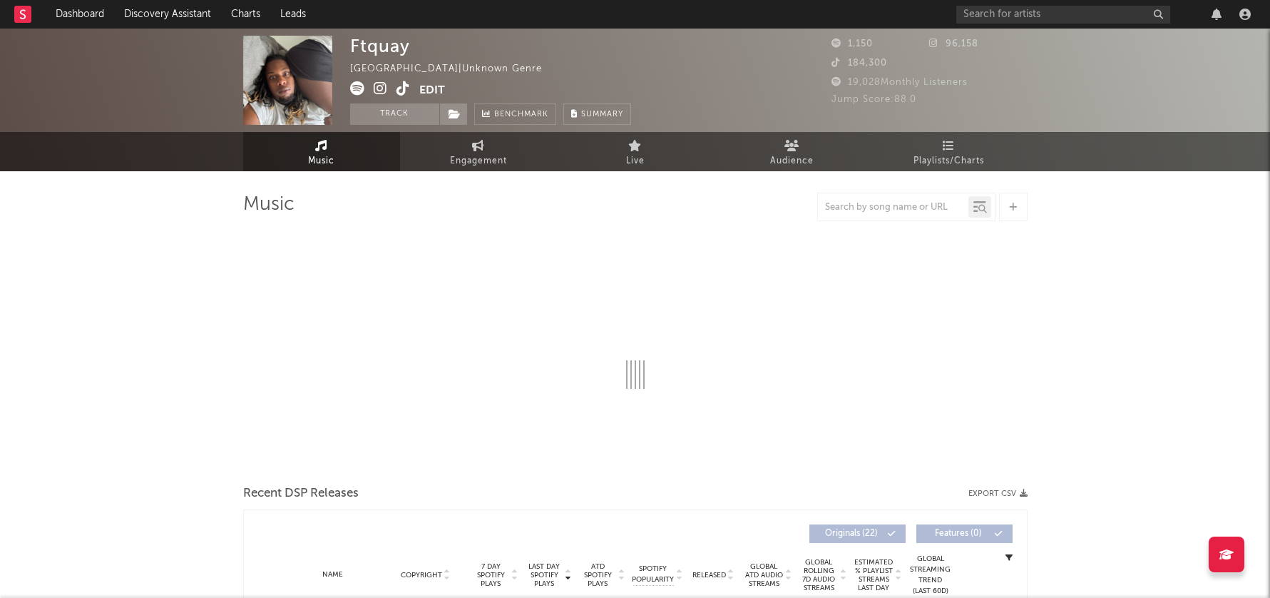
select select "1w"
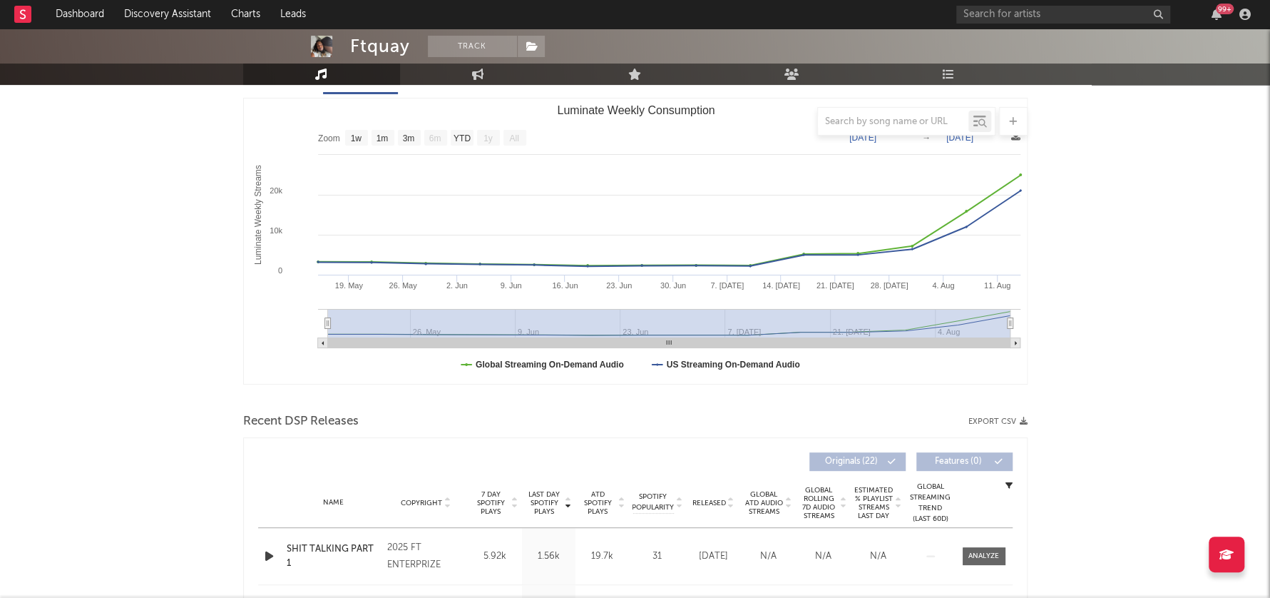
scroll to position [202, 0]
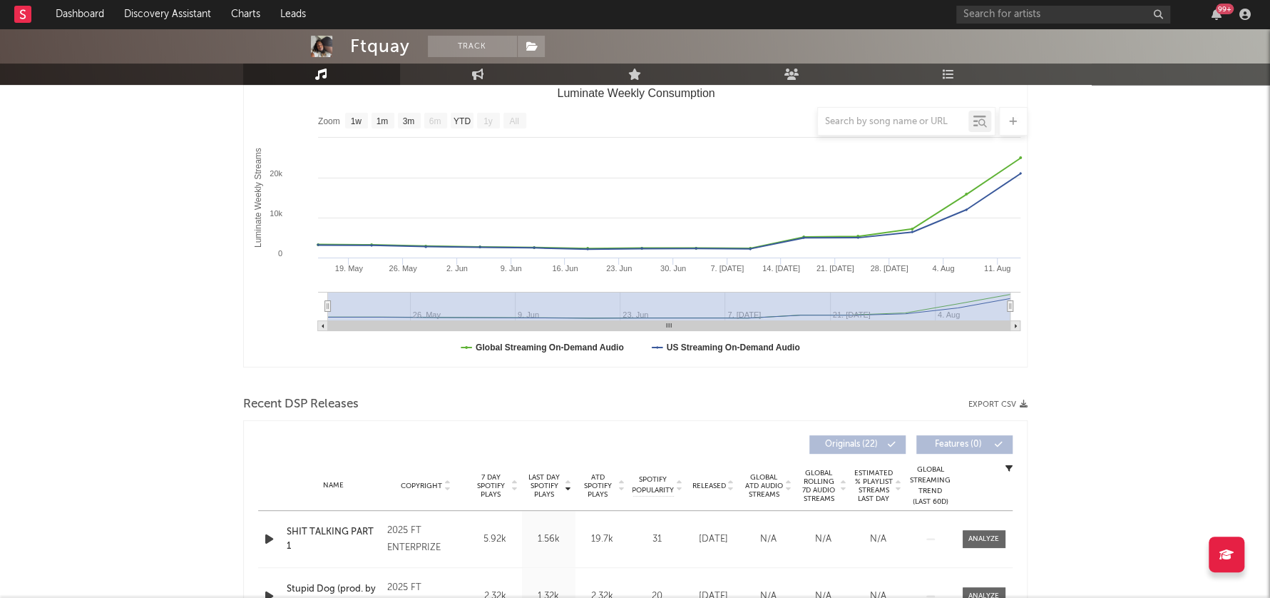
click at [272, 533] on icon "button" at bounding box center [269, 539] width 15 height 18
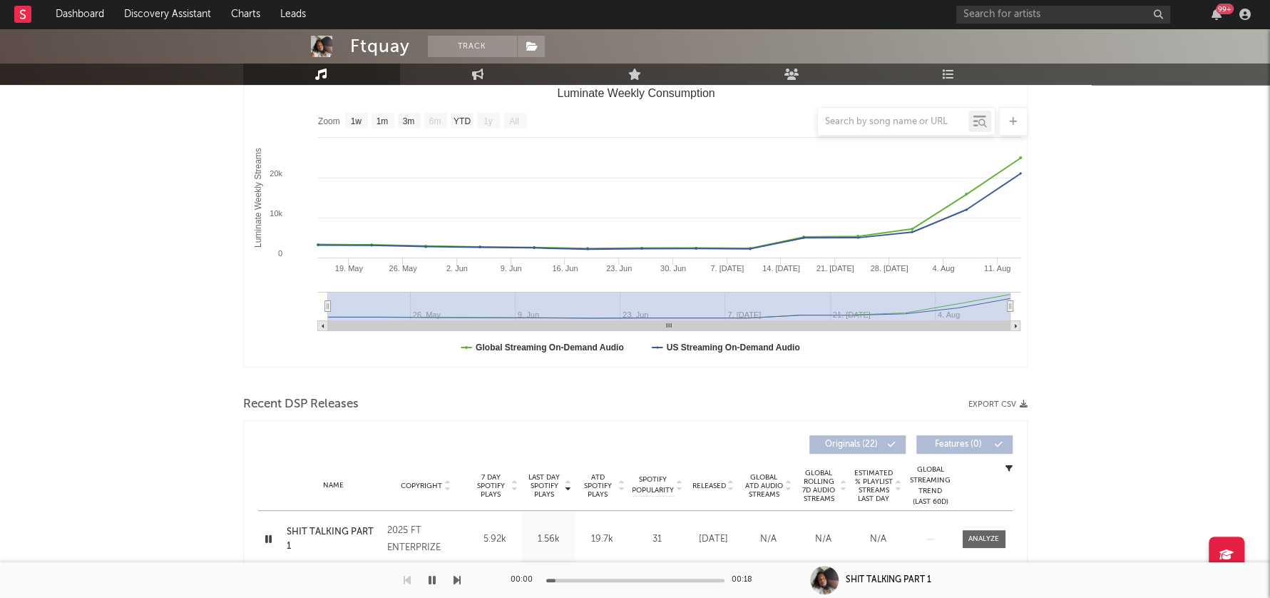
scroll to position [0, 0]
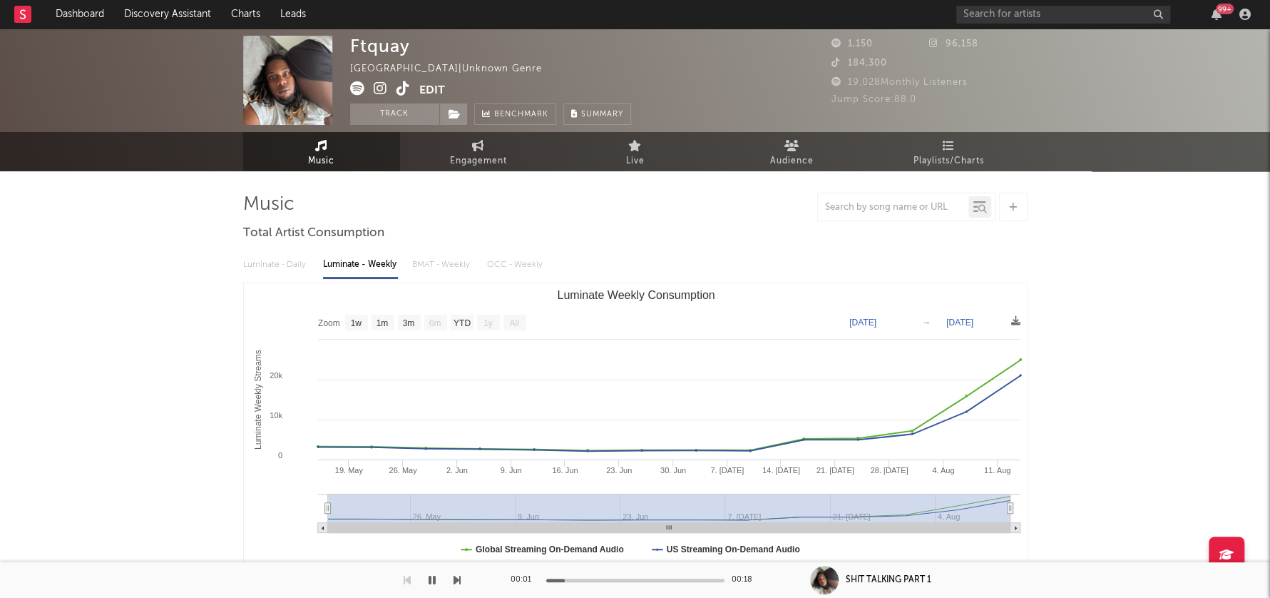
click at [379, 84] on icon at bounding box center [381, 88] width 14 height 14
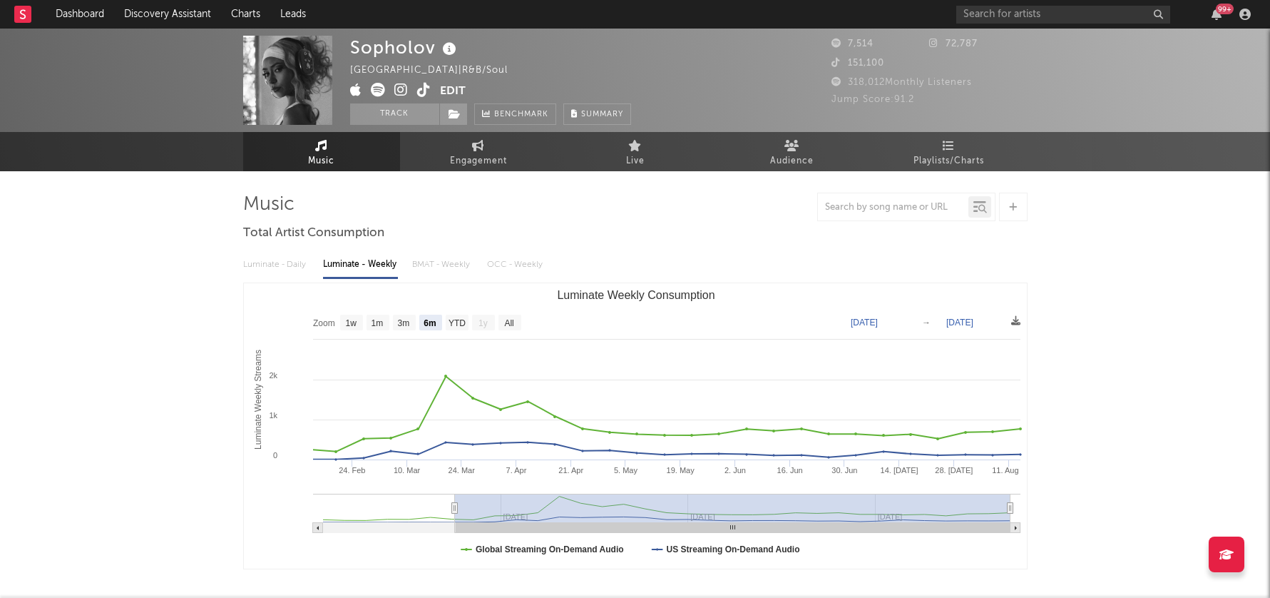
select select "6m"
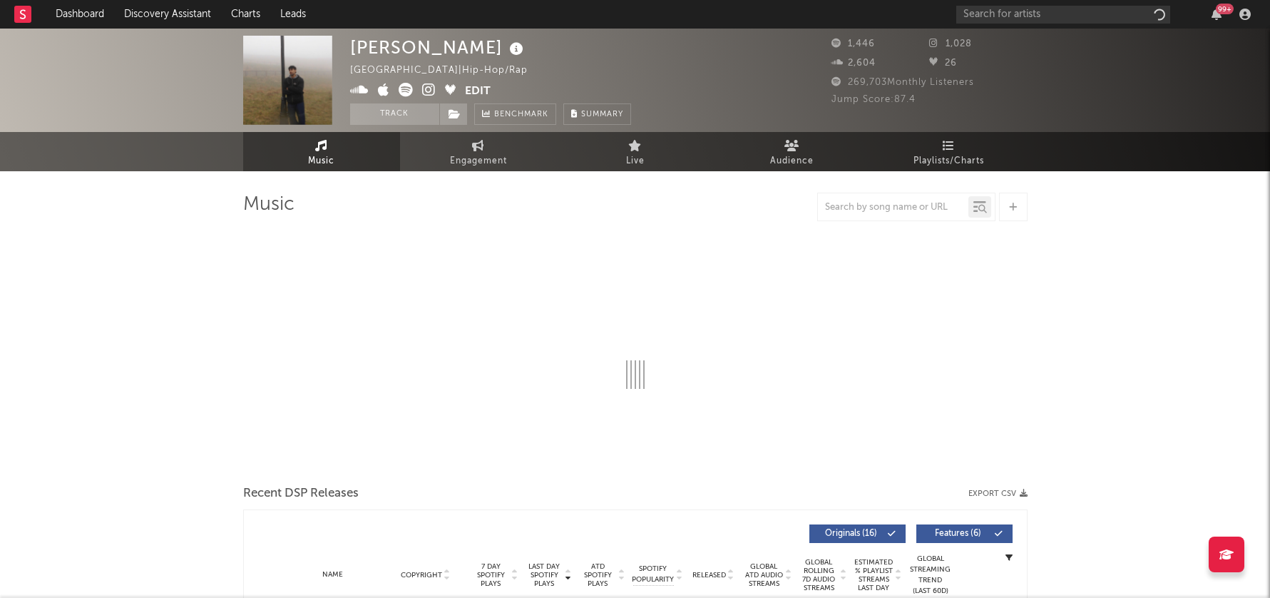
select select "6m"
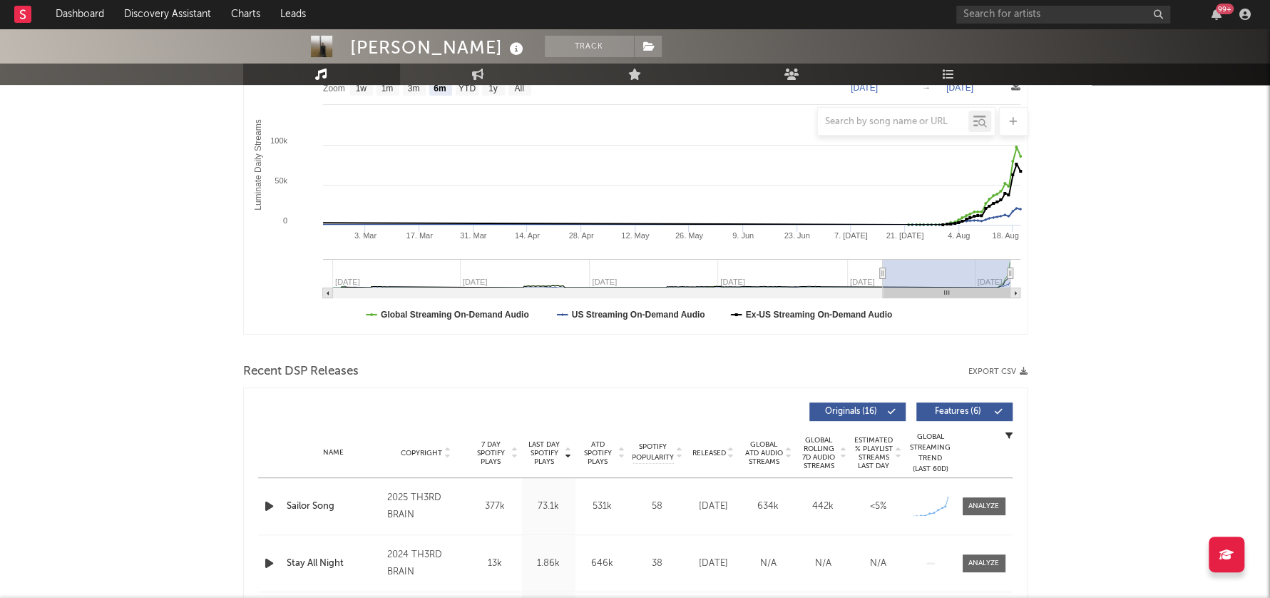
scroll to position [238, 0]
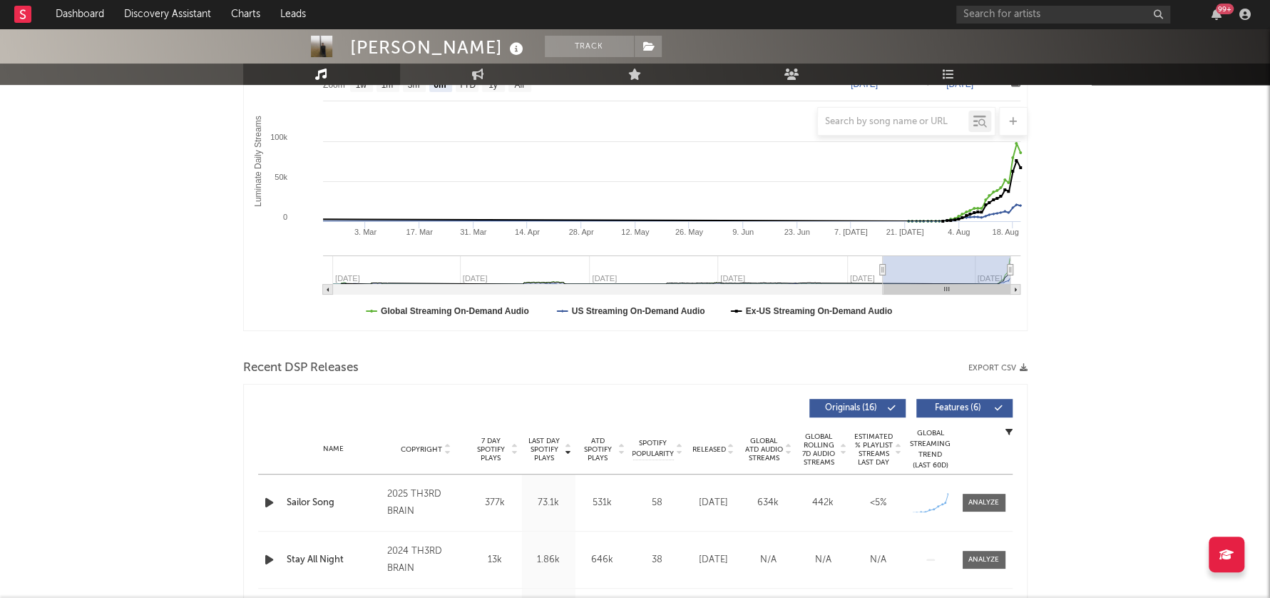
click at [269, 500] on icon "button" at bounding box center [269, 503] width 15 height 18
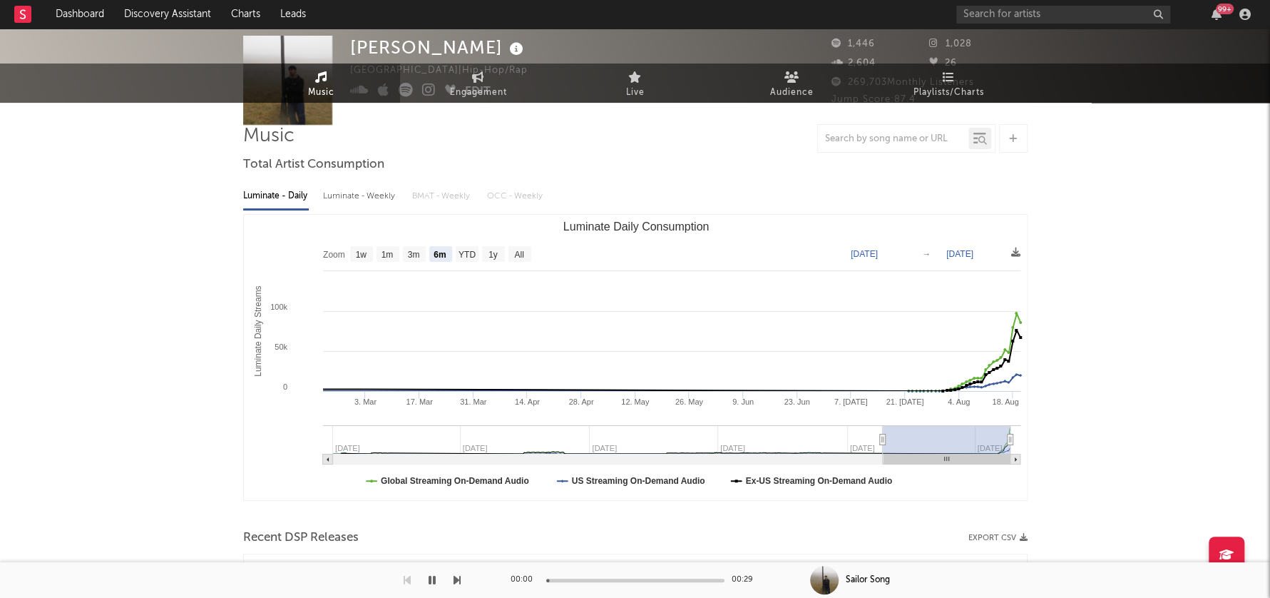
scroll to position [0, 0]
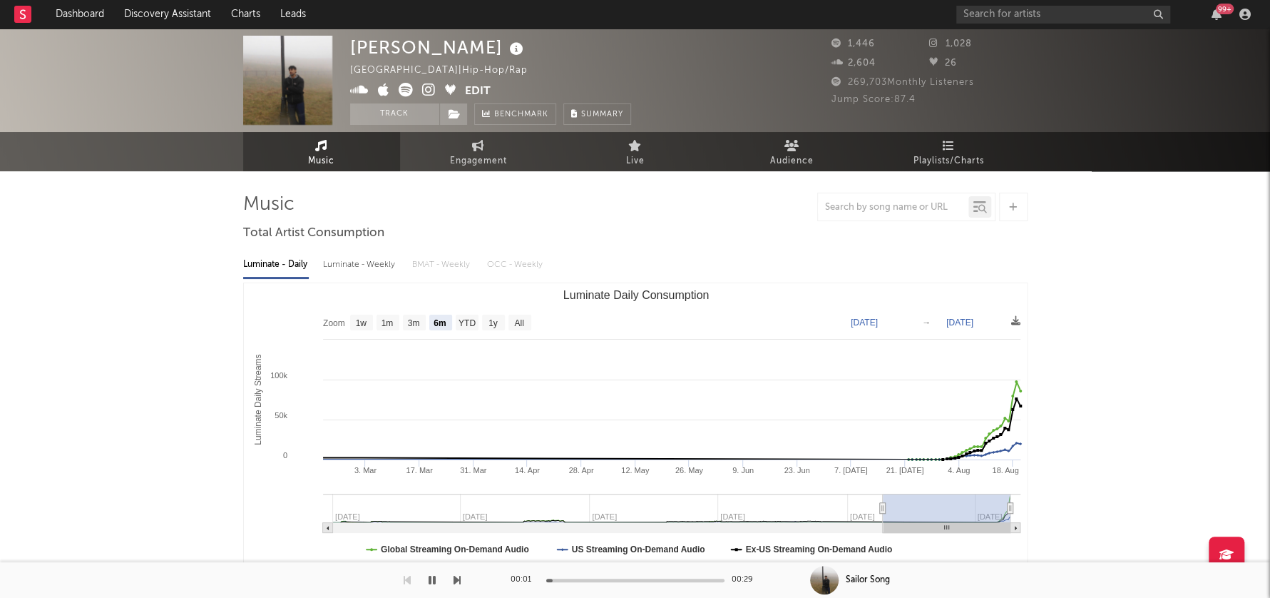
click at [350, 274] on div "Luminate - Weekly" at bounding box center [360, 264] width 75 height 24
select select "6m"
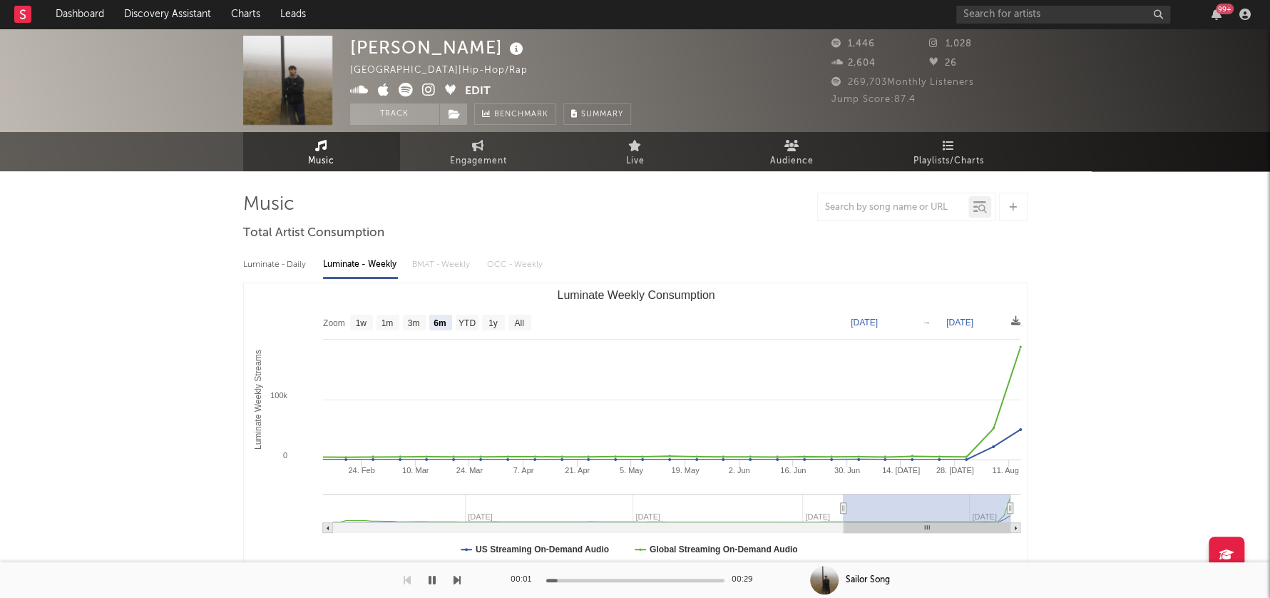
click at [434, 89] on icon at bounding box center [429, 90] width 14 height 14
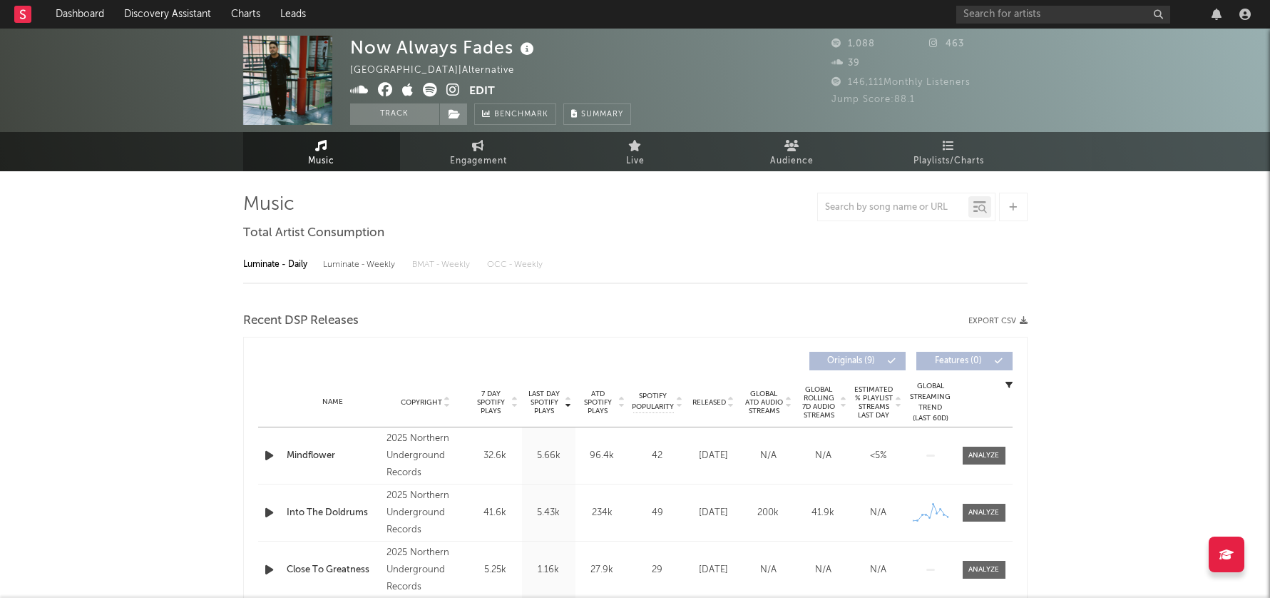
select select "1w"
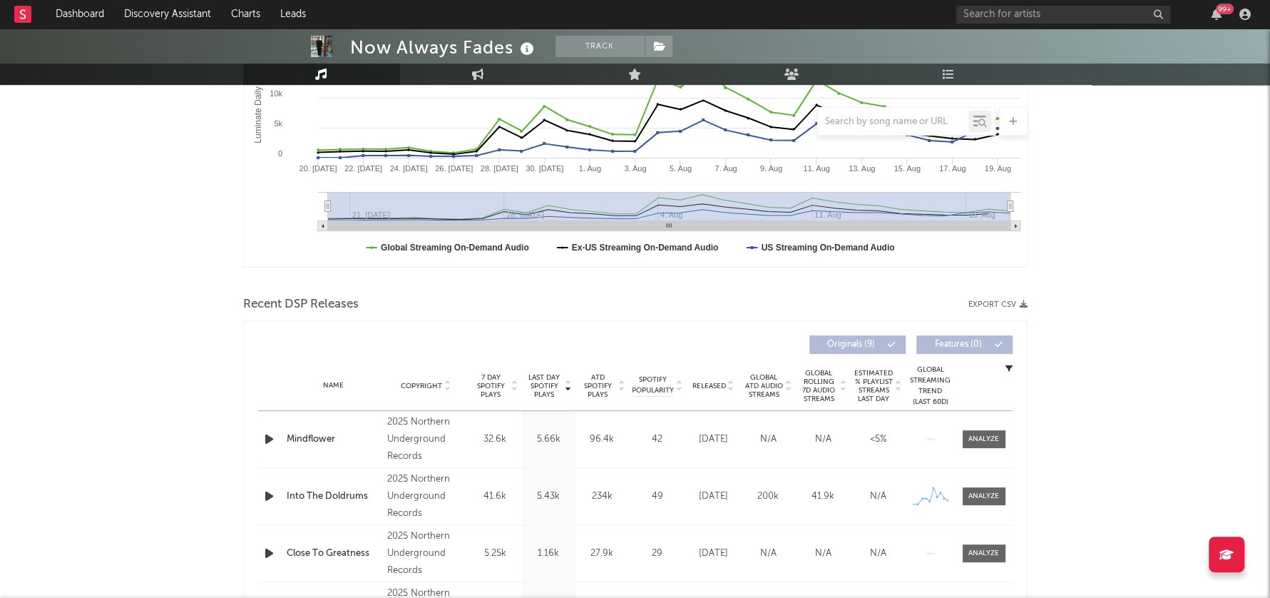
scroll to position [304, 0]
click at [265, 433] on icon "button" at bounding box center [269, 437] width 15 height 18
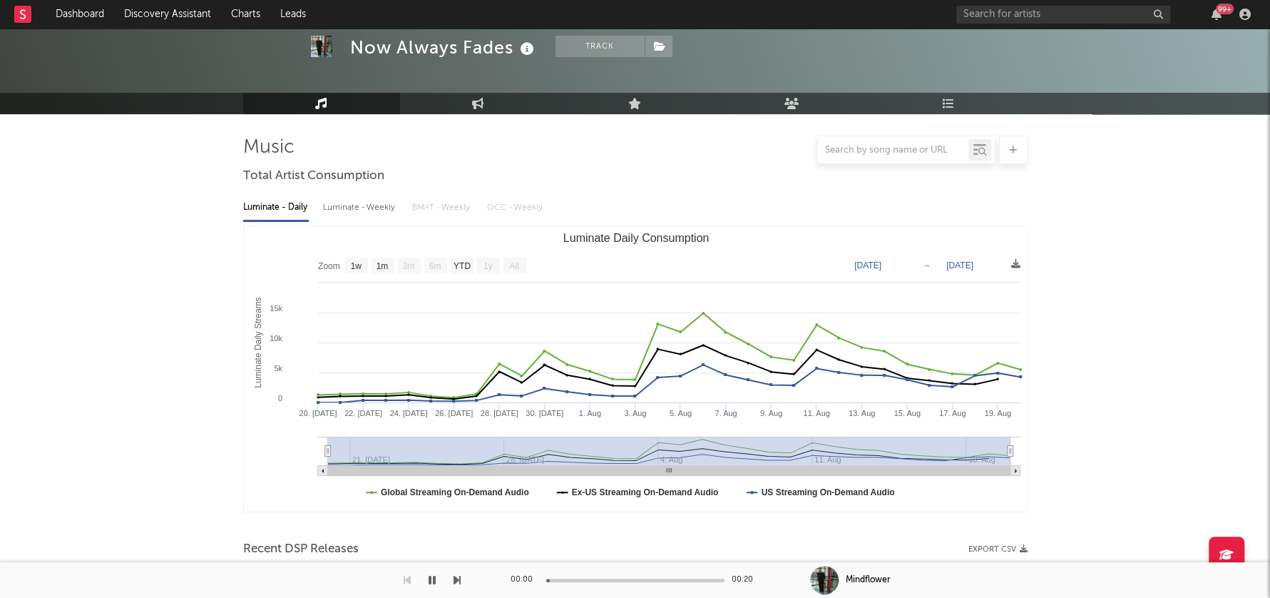
scroll to position [0, 0]
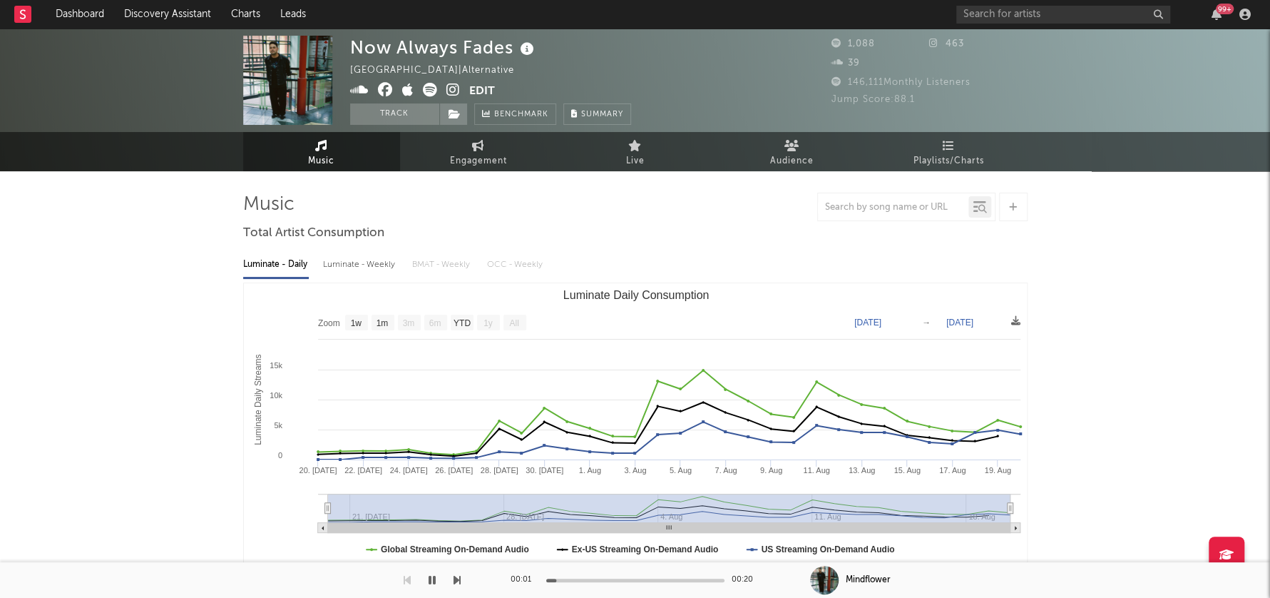
click at [372, 269] on div "Luminate - Weekly" at bounding box center [360, 264] width 75 height 24
select select "1w"
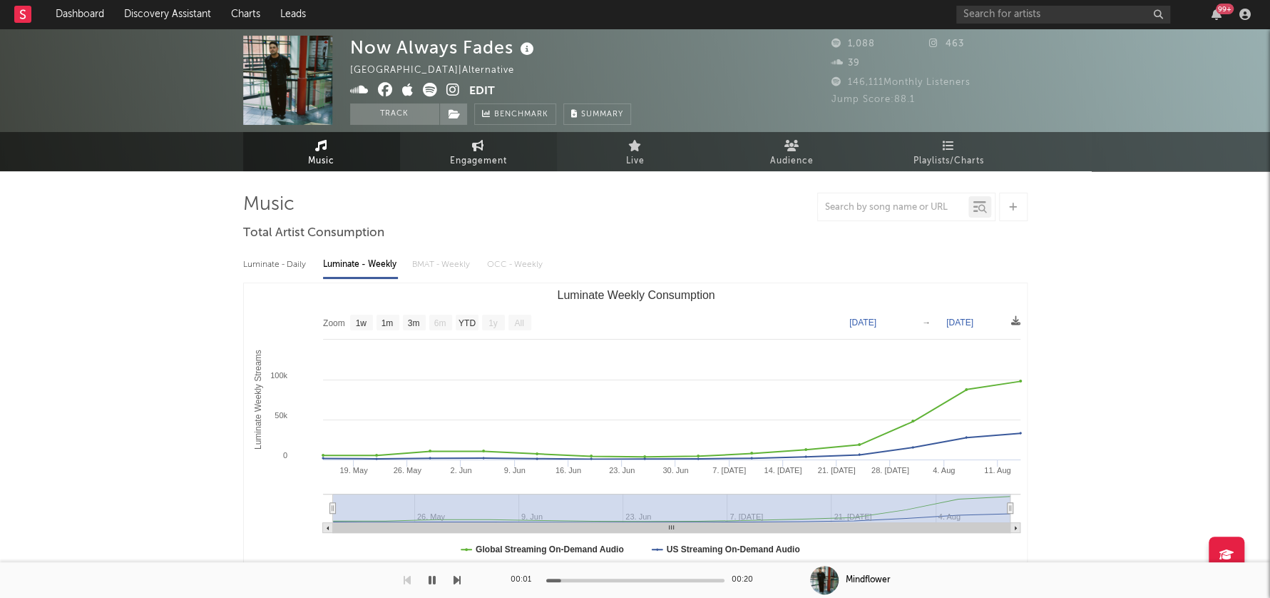
click at [460, 158] on span "Engagement" at bounding box center [478, 161] width 57 height 17
select select "1w"
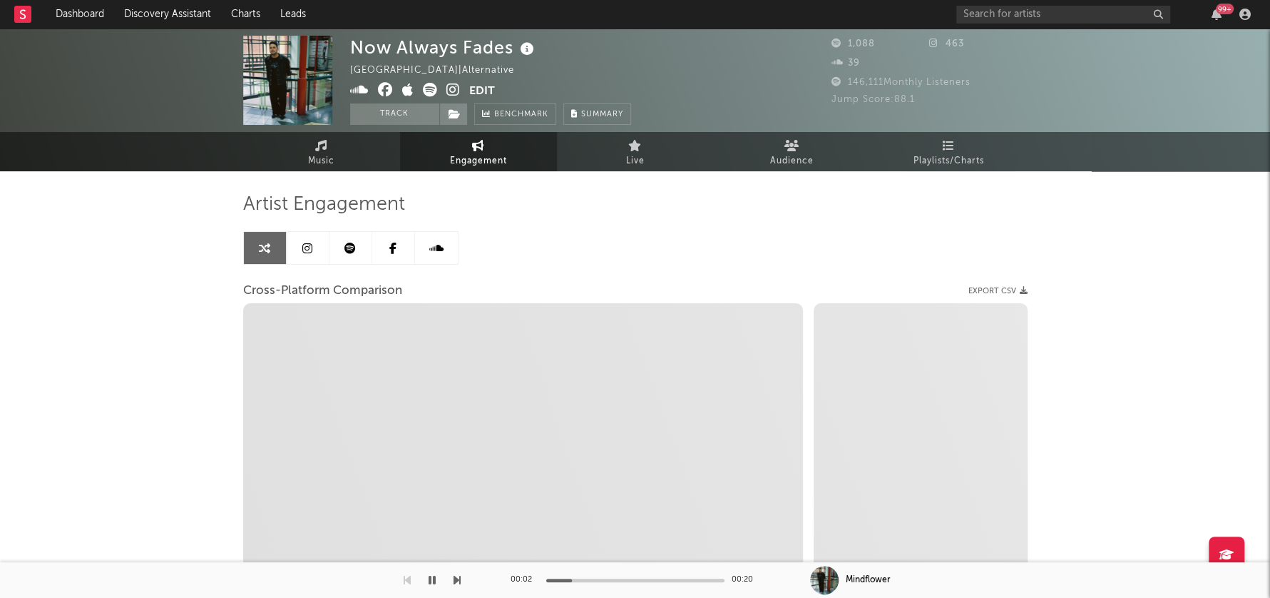
select select "1m"
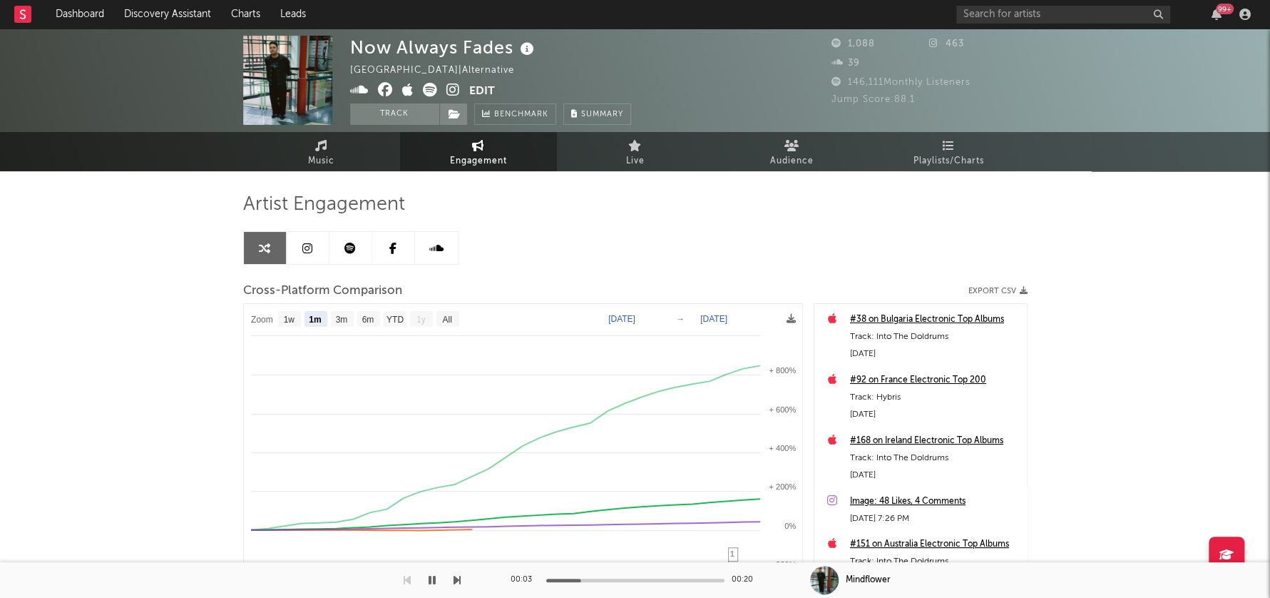
click at [450, 86] on icon at bounding box center [453, 90] width 14 height 14
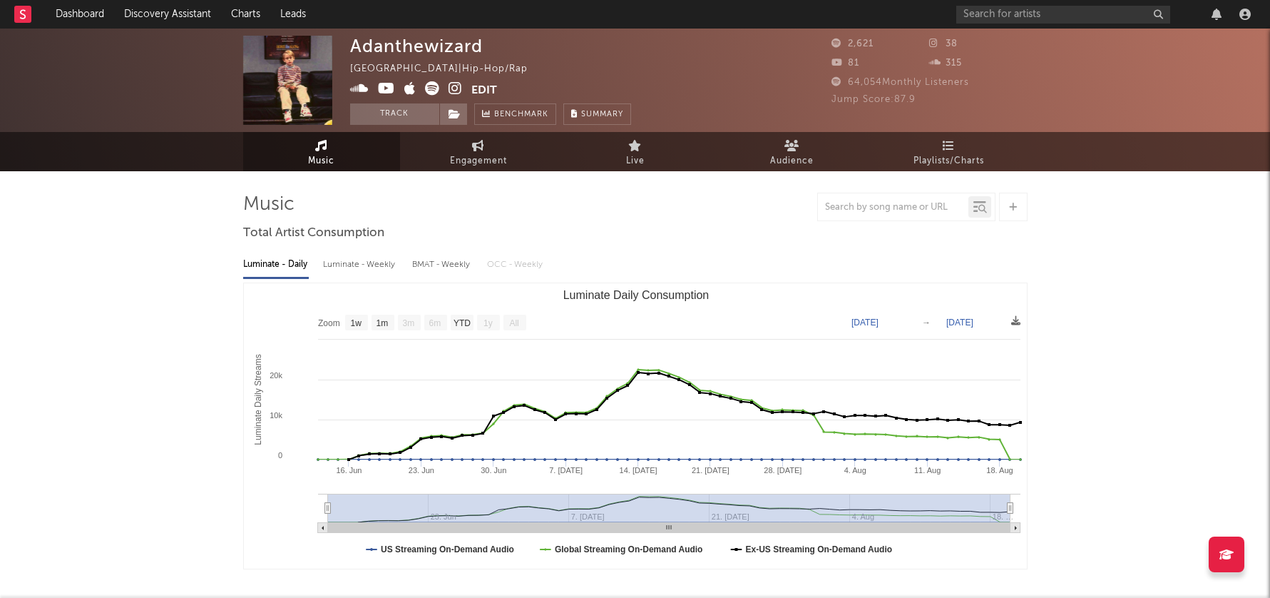
select select "1w"
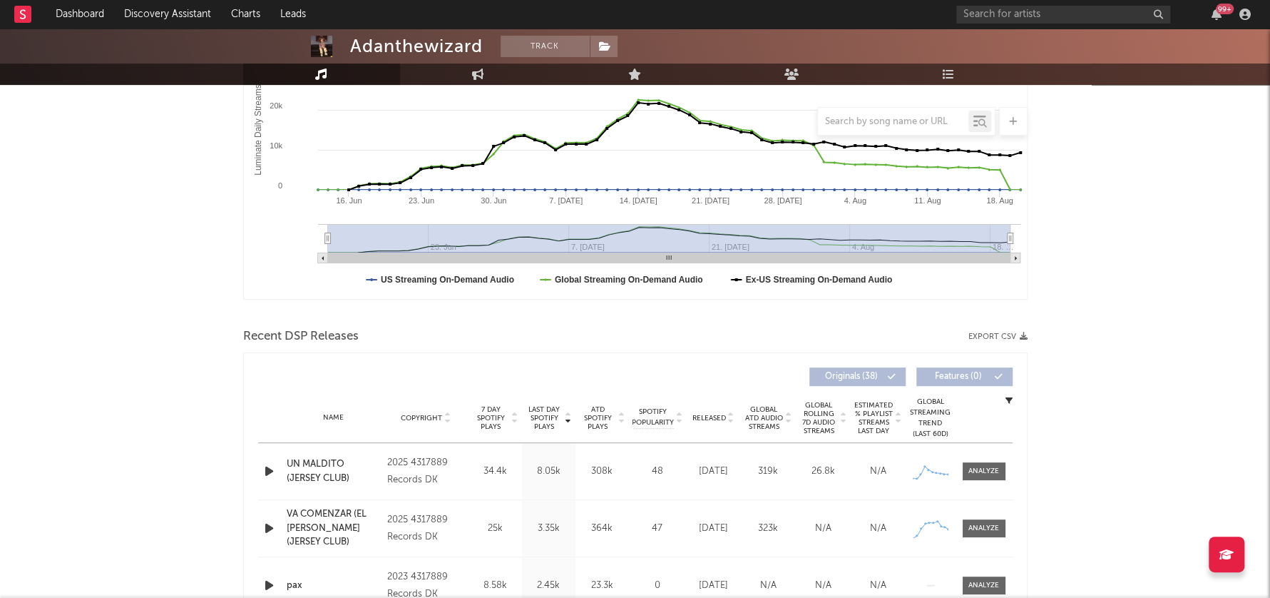
click at [266, 471] on icon "button" at bounding box center [269, 471] width 15 height 18
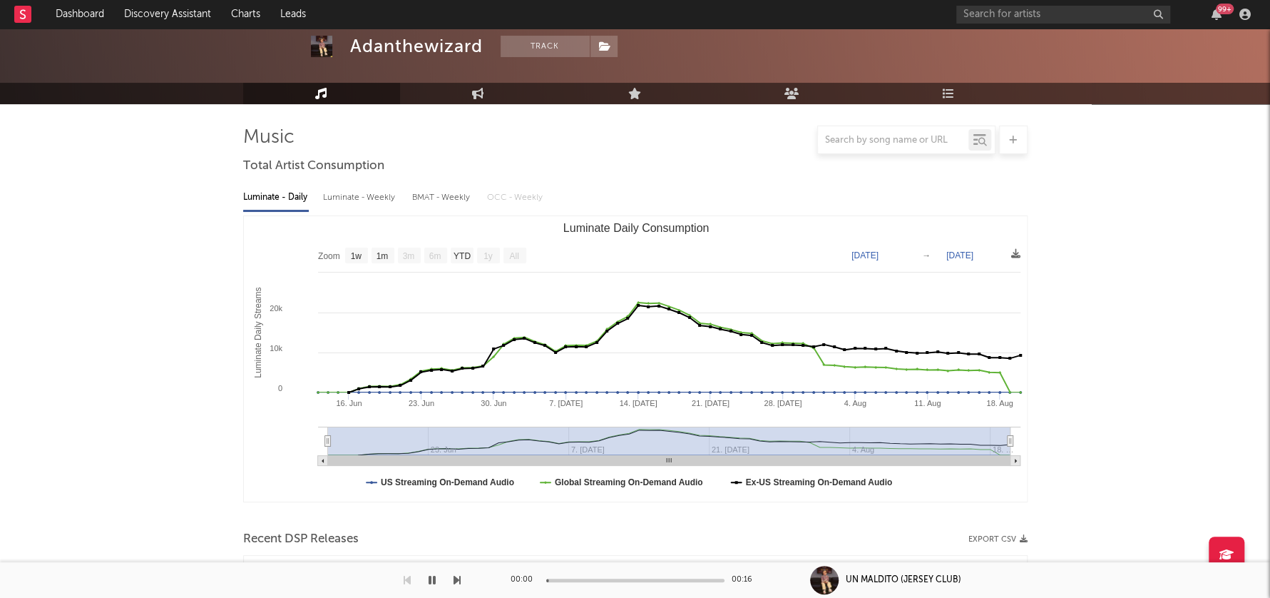
scroll to position [0, 0]
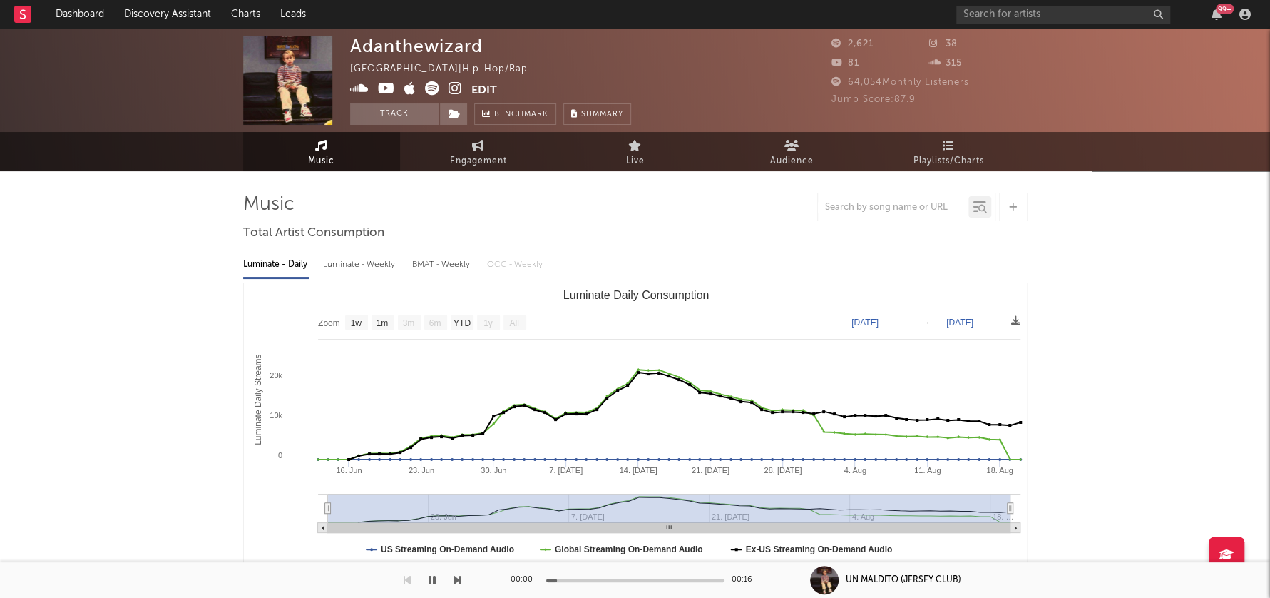
click at [369, 263] on div "Luminate - Weekly" at bounding box center [360, 264] width 75 height 24
select select "1w"
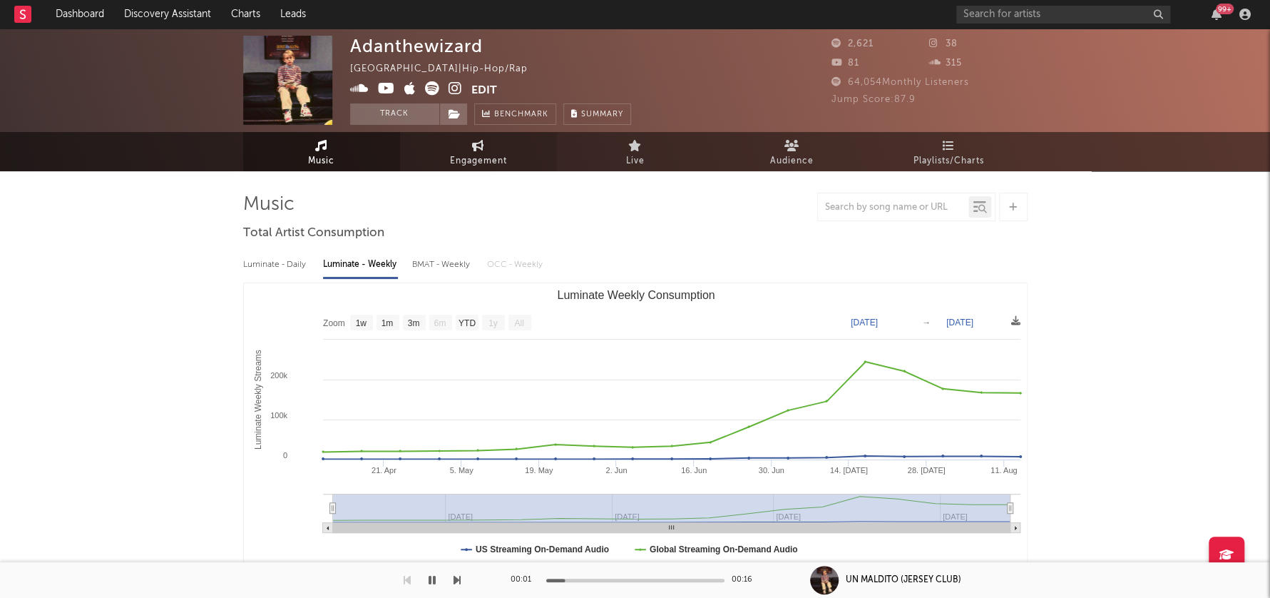
click at [468, 156] on span "Engagement" at bounding box center [478, 161] width 57 height 17
select select "1w"
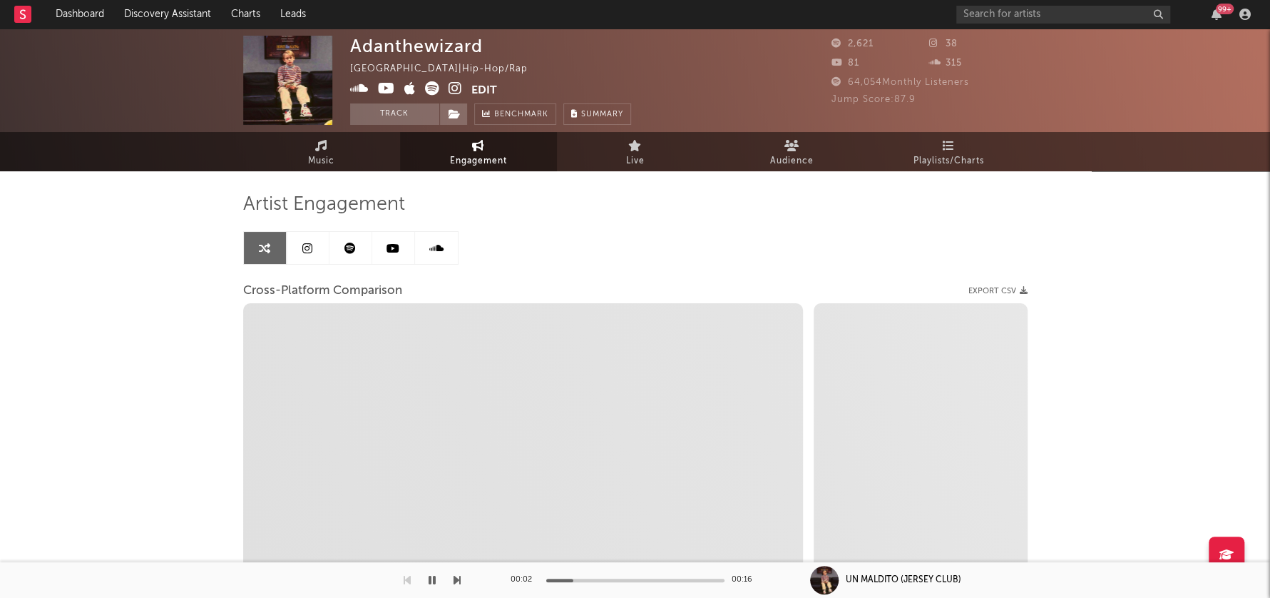
click at [459, 89] on icon at bounding box center [456, 88] width 14 height 14
select select "1m"
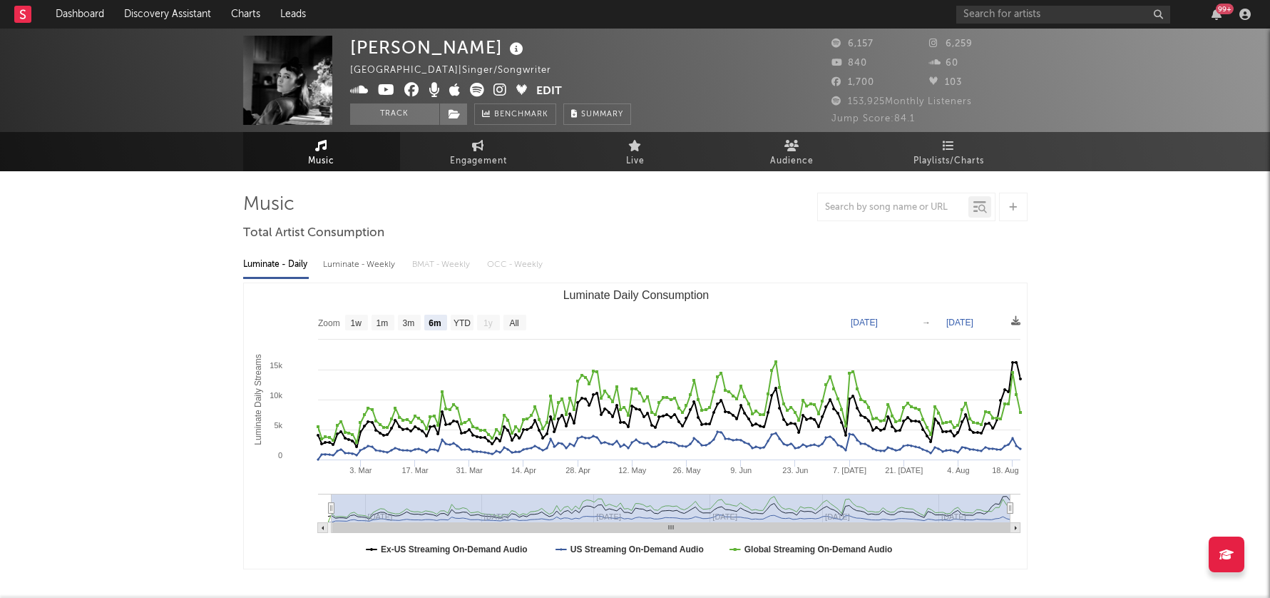
select select "6m"
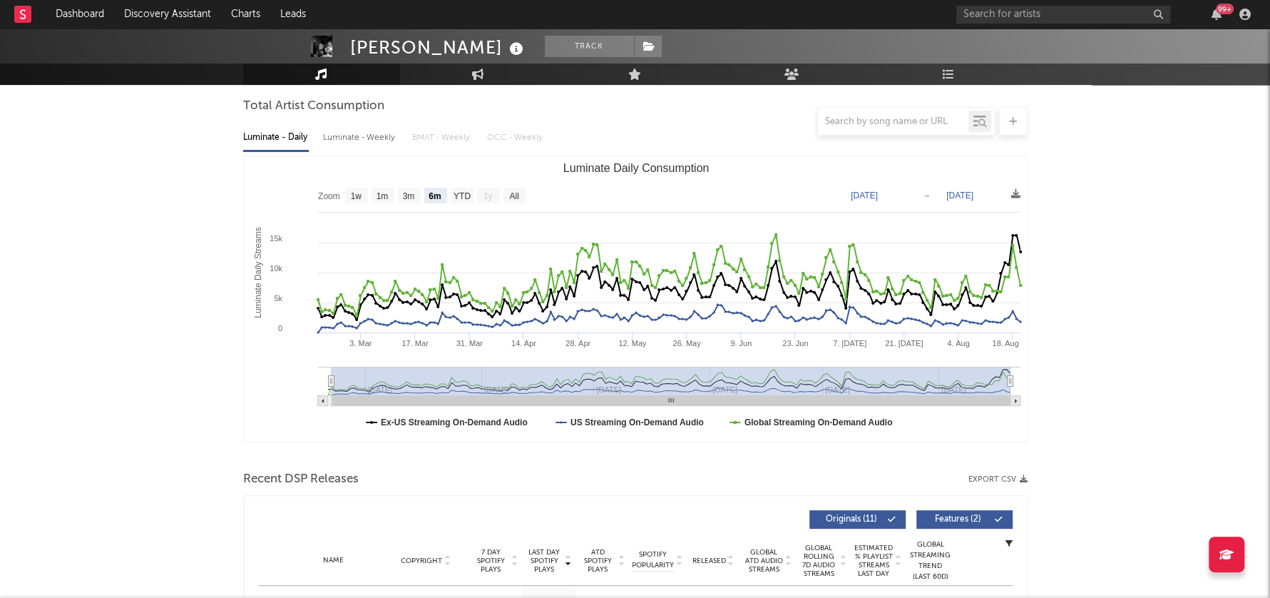
scroll to position [227, 0]
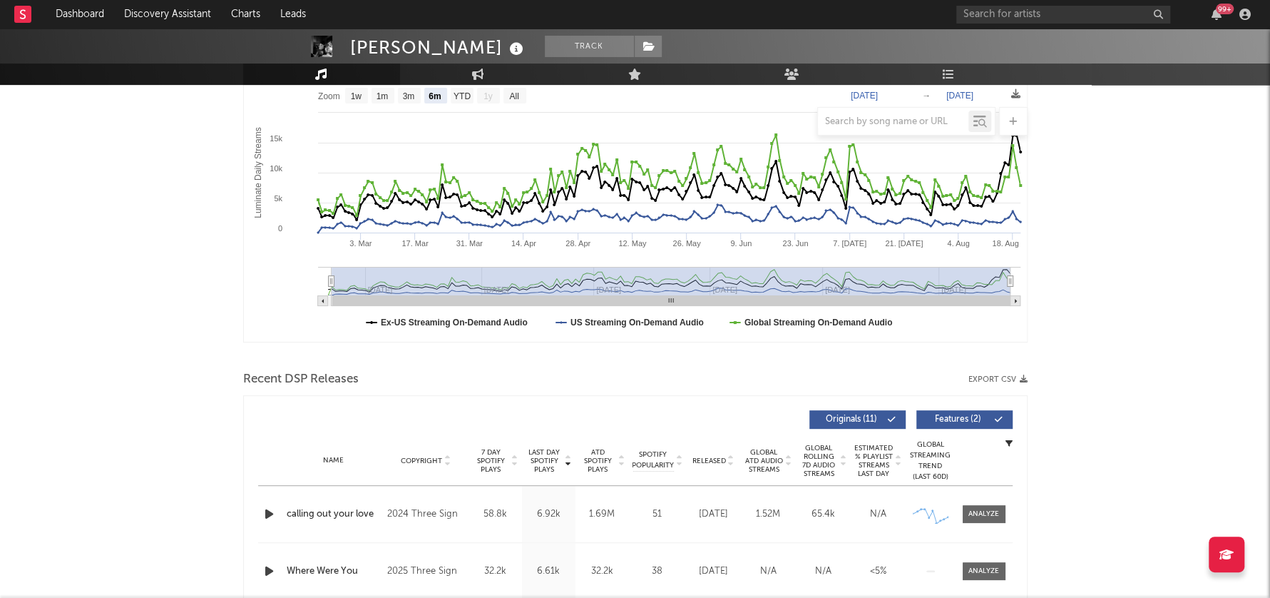
click at [273, 510] on icon "button" at bounding box center [269, 514] width 15 height 18
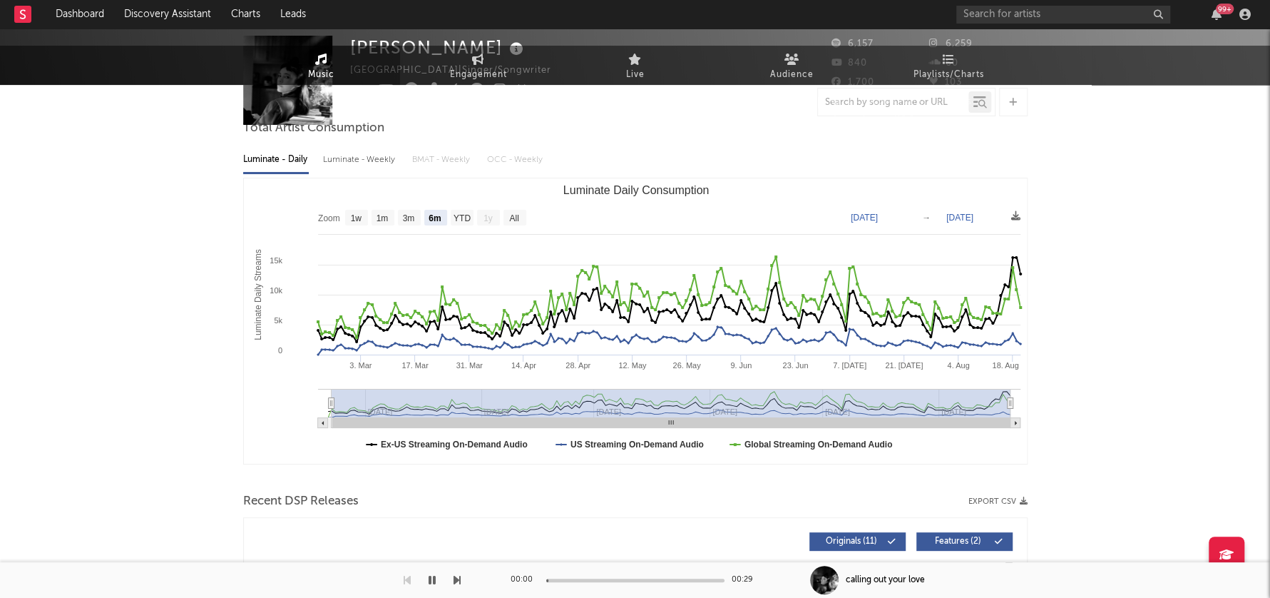
scroll to position [0, 0]
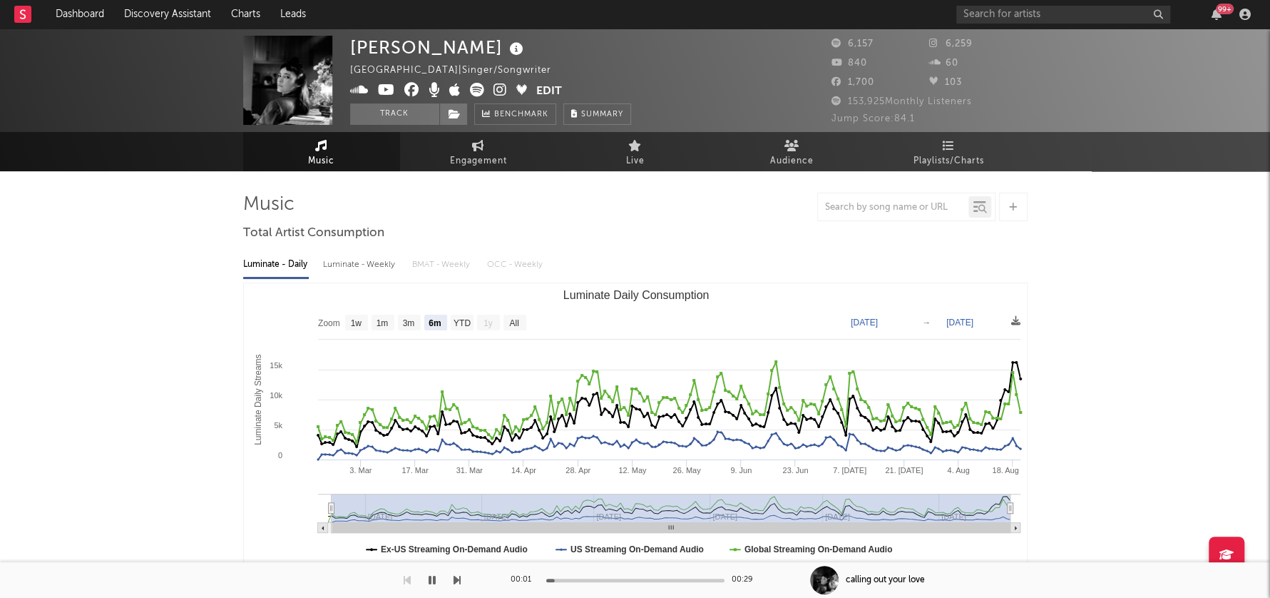
click at [362, 262] on div "Luminate - Weekly" at bounding box center [360, 264] width 75 height 24
select select "6m"
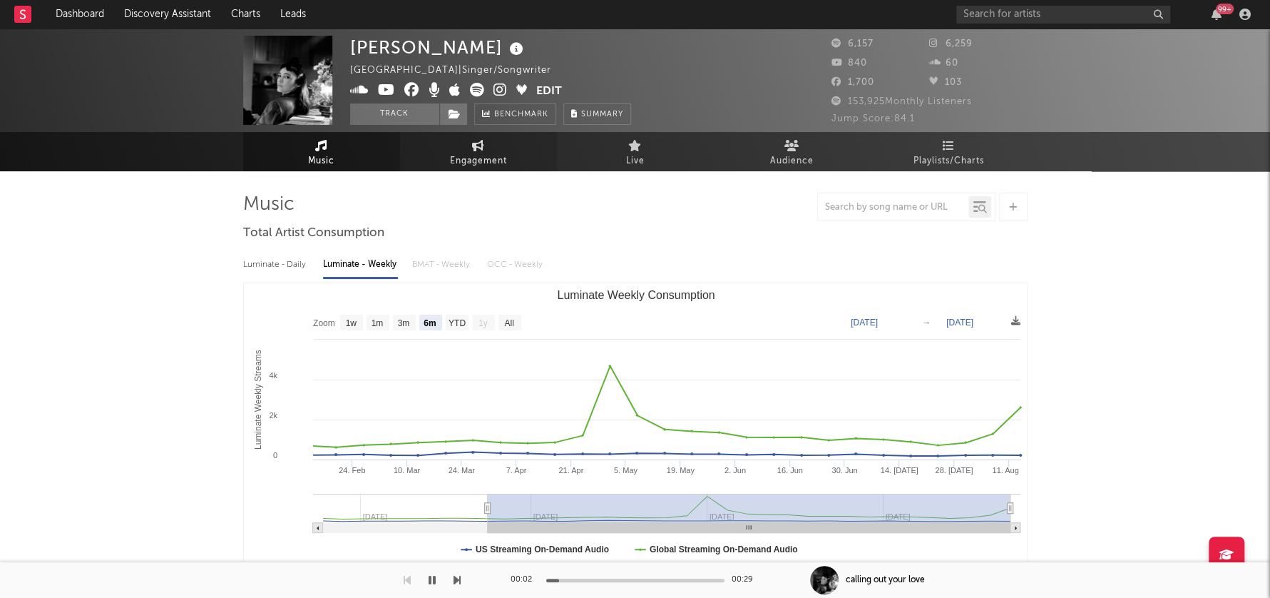
click at [466, 153] on span "Engagement" at bounding box center [478, 161] width 57 height 17
select select "1w"
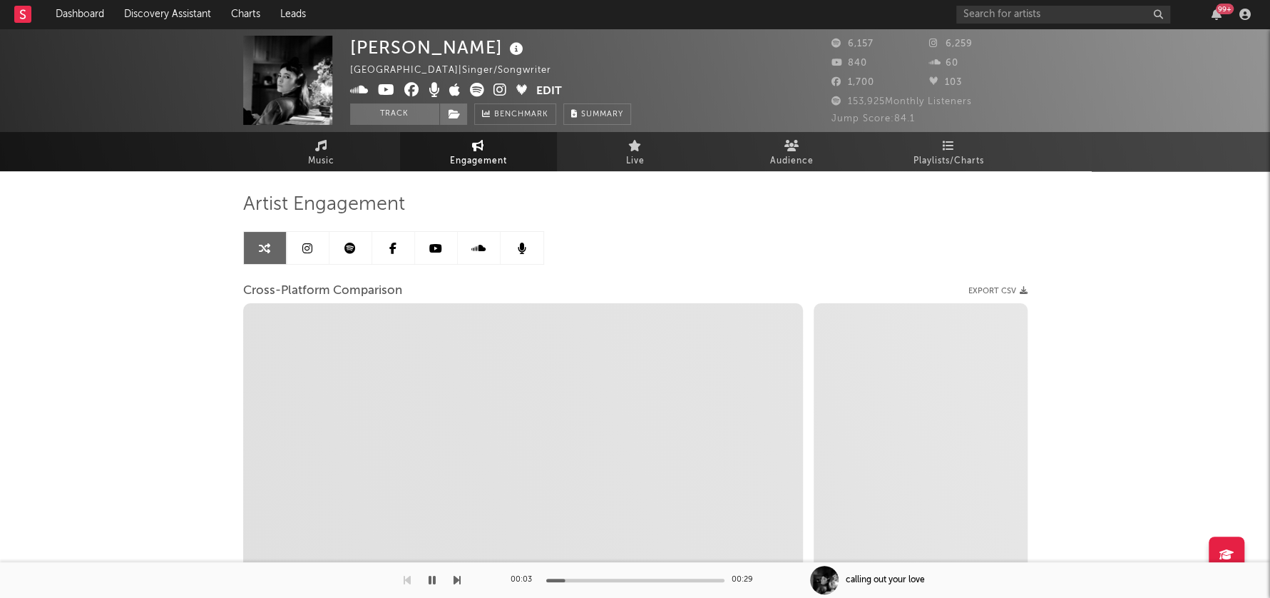
click at [500, 86] on icon at bounding box center [501, 90] width 14 height 14
select select "1m"
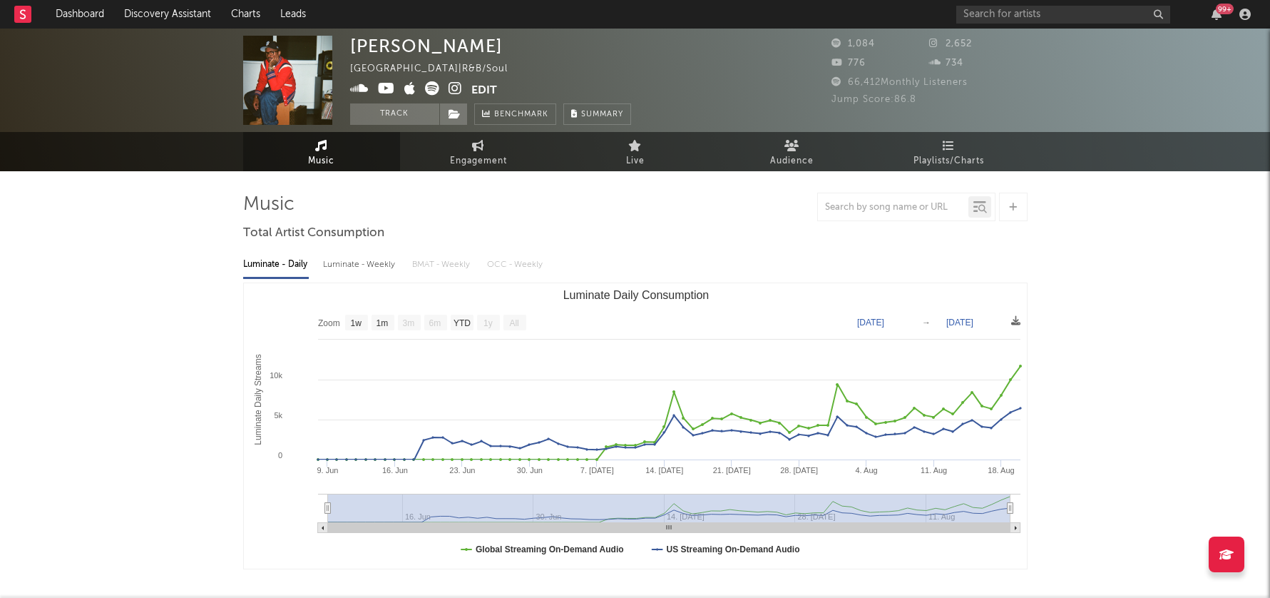
select select "1w"
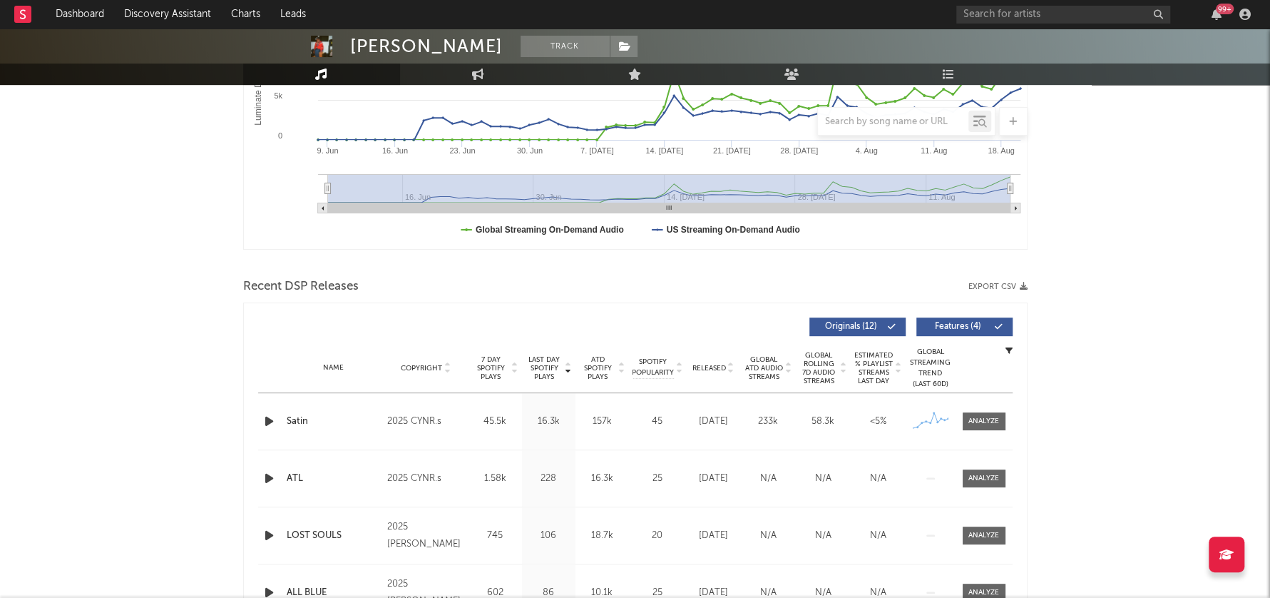
click at [265, 420] on icon "button" at bounding box center [269, 421] width 15 height 18
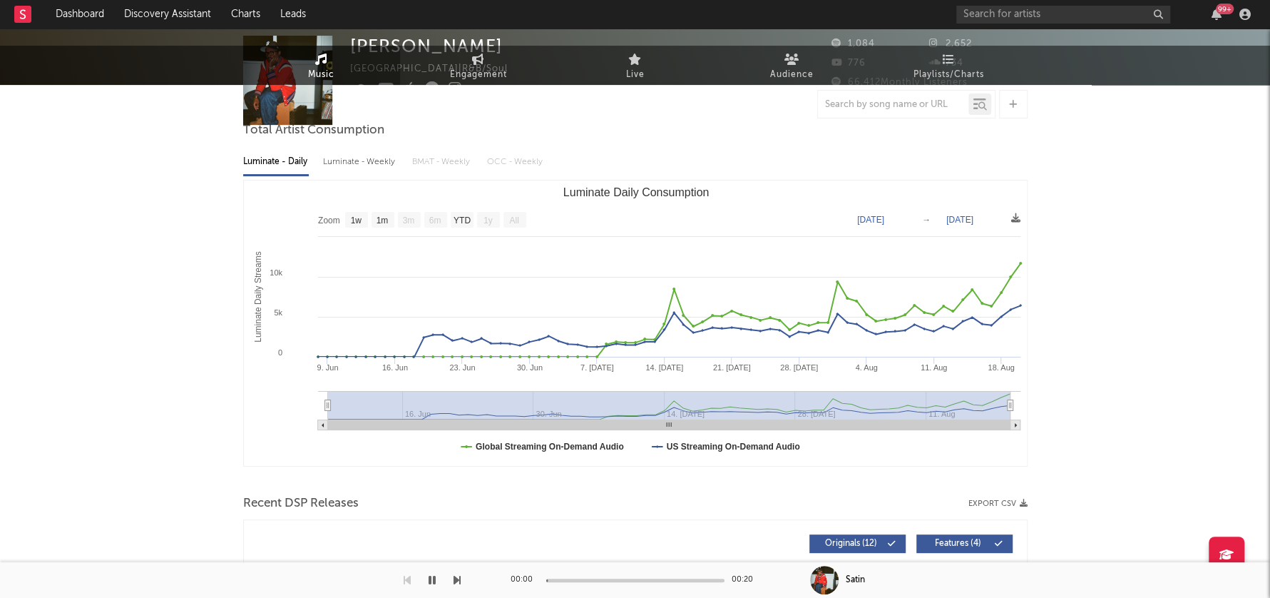
scroll to position [0, 0]
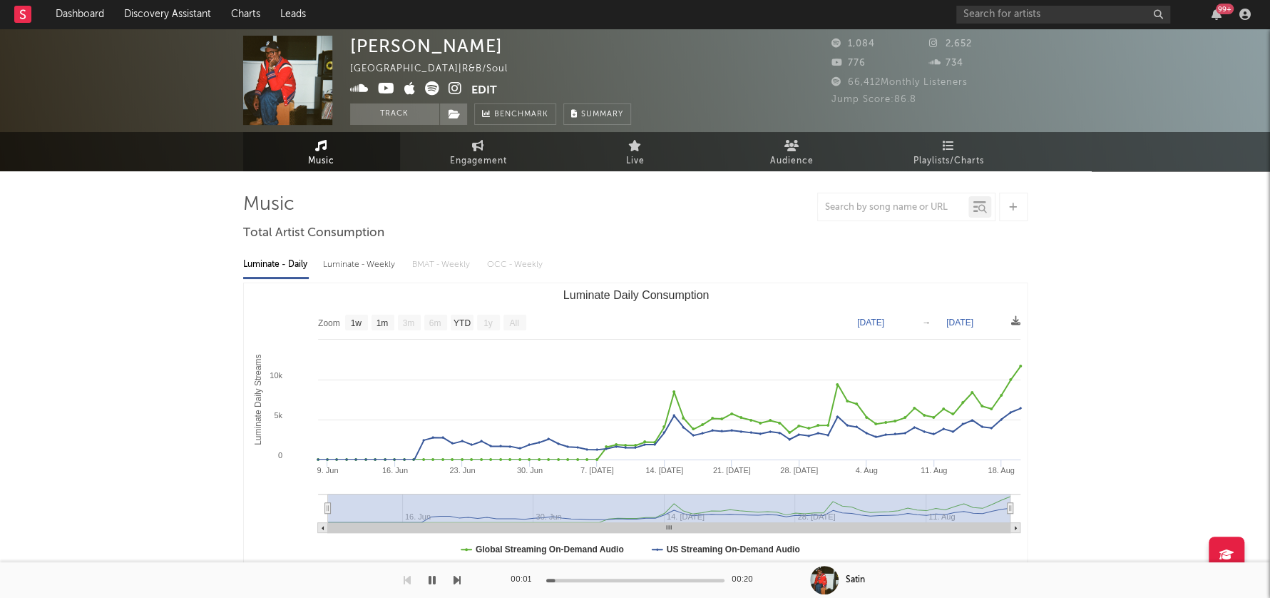
click at [353, 270] on div "Luminate - Weekly" at bounding box center [360, 264] width 75 height 24
select select "1w"
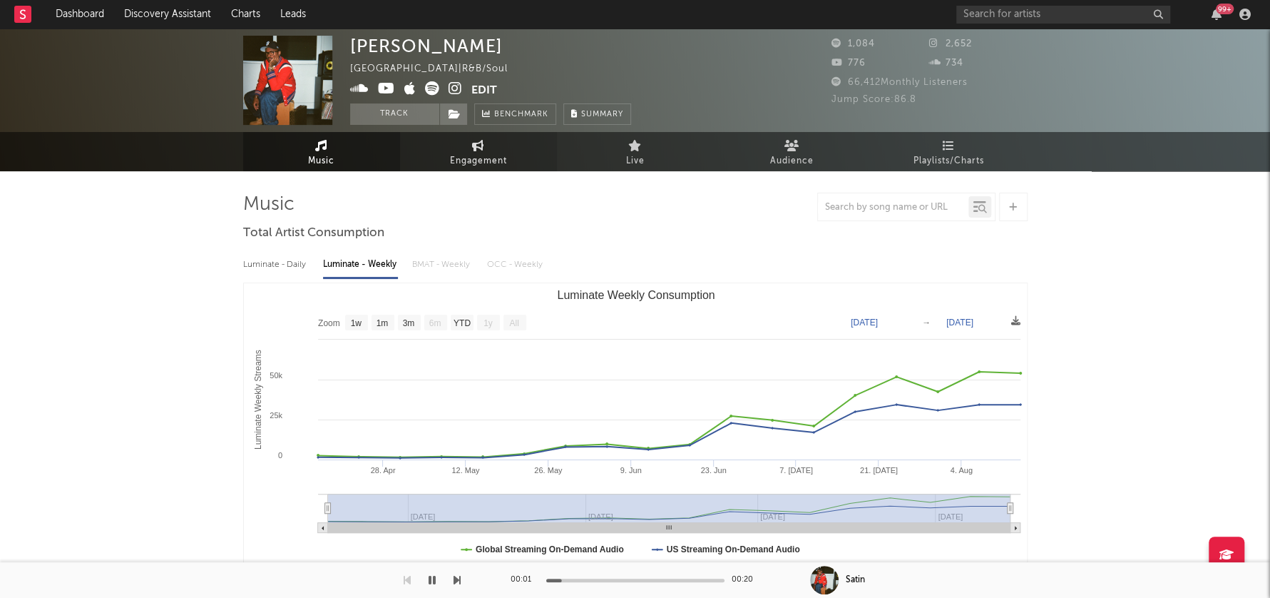
click at [478, 157] on span "Engagement" at bounding box center [478, 161] width 57 height 17
select select "1w"
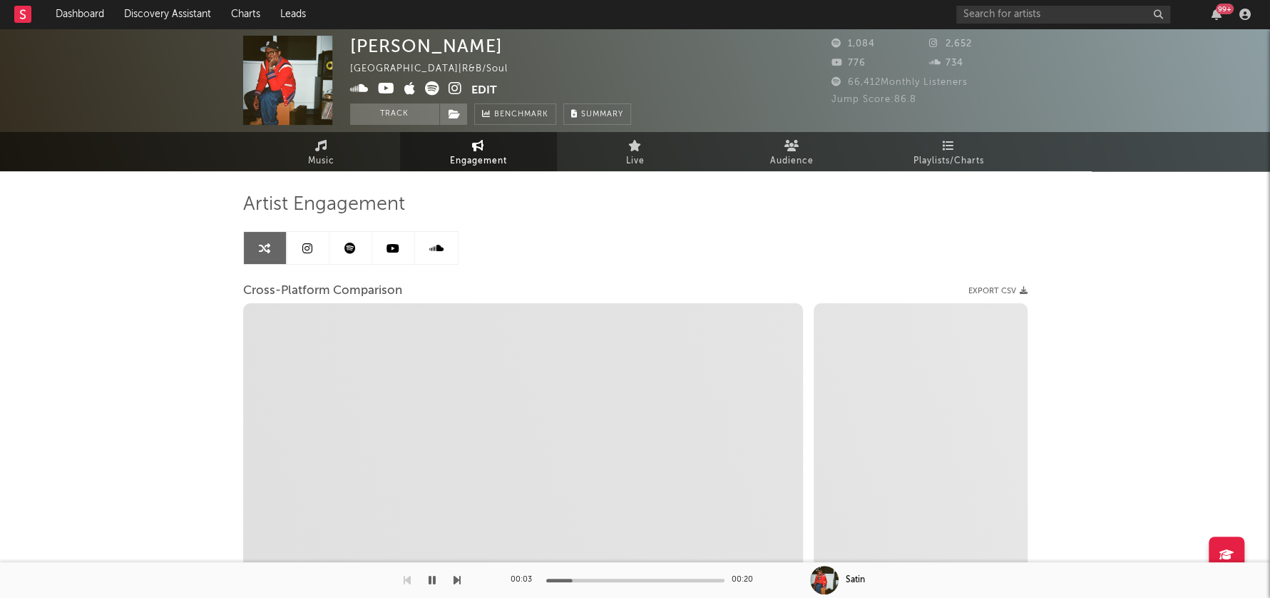
click at [454, 93] on icon at bounding box center [456, 88] width 14 height 14
select select "1m"
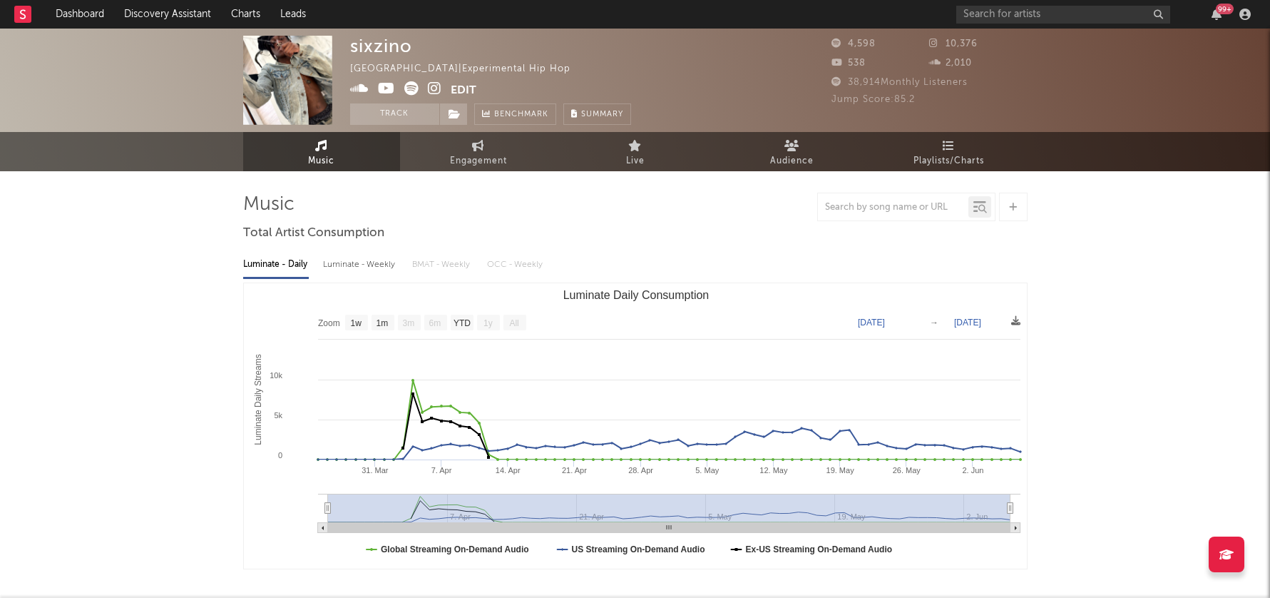
select select "1w"
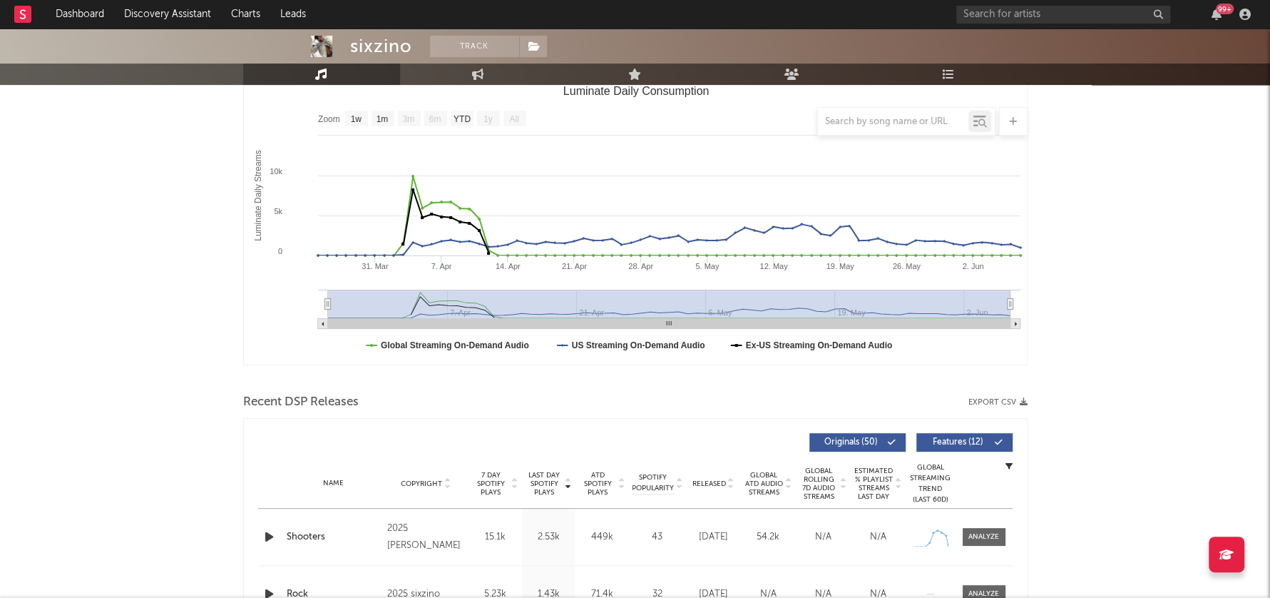
scroll to position [257, 0]
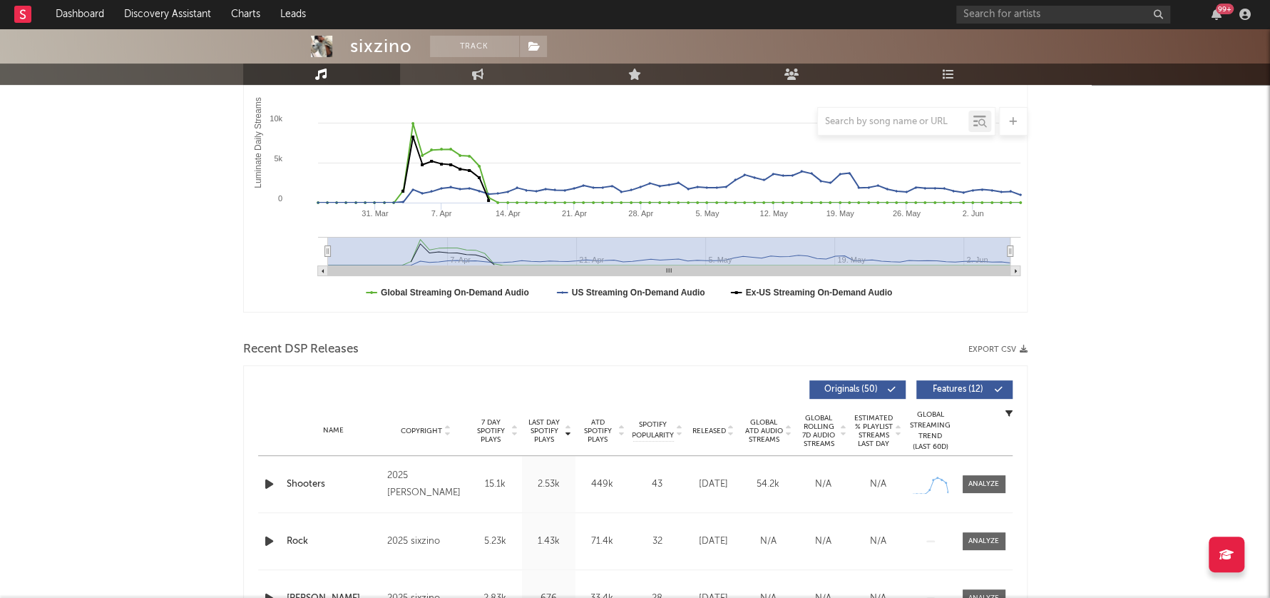
click at [266, 481] on icon "button" at bounding box center [269, 484] width 15 height 18
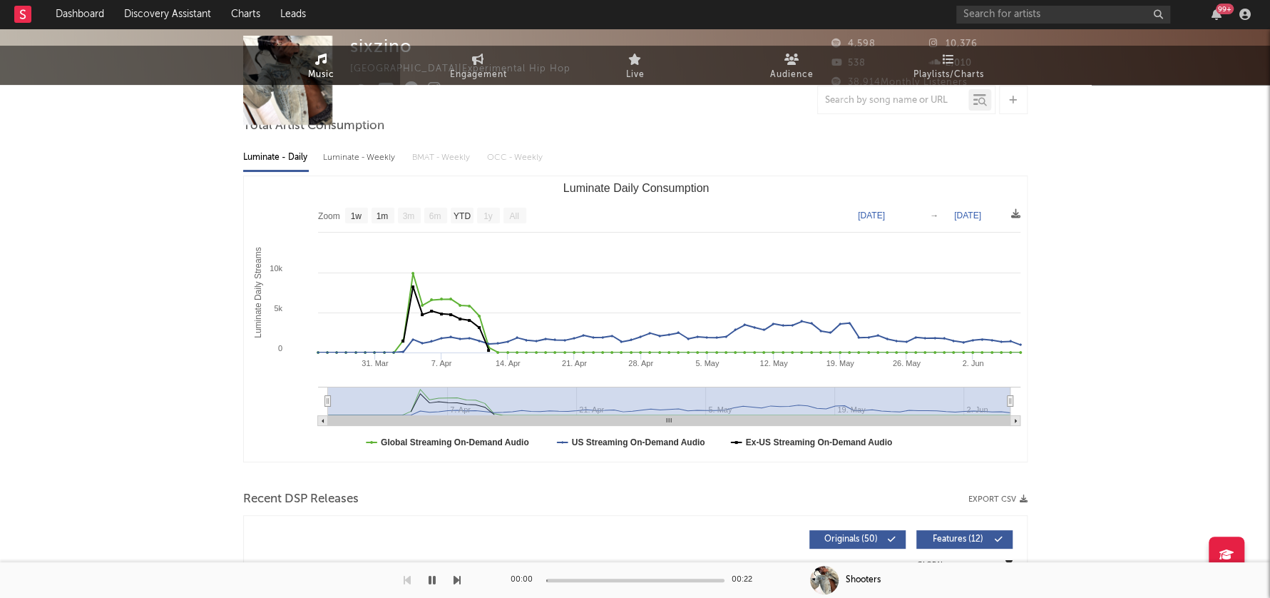
scroll to position [0, 0]
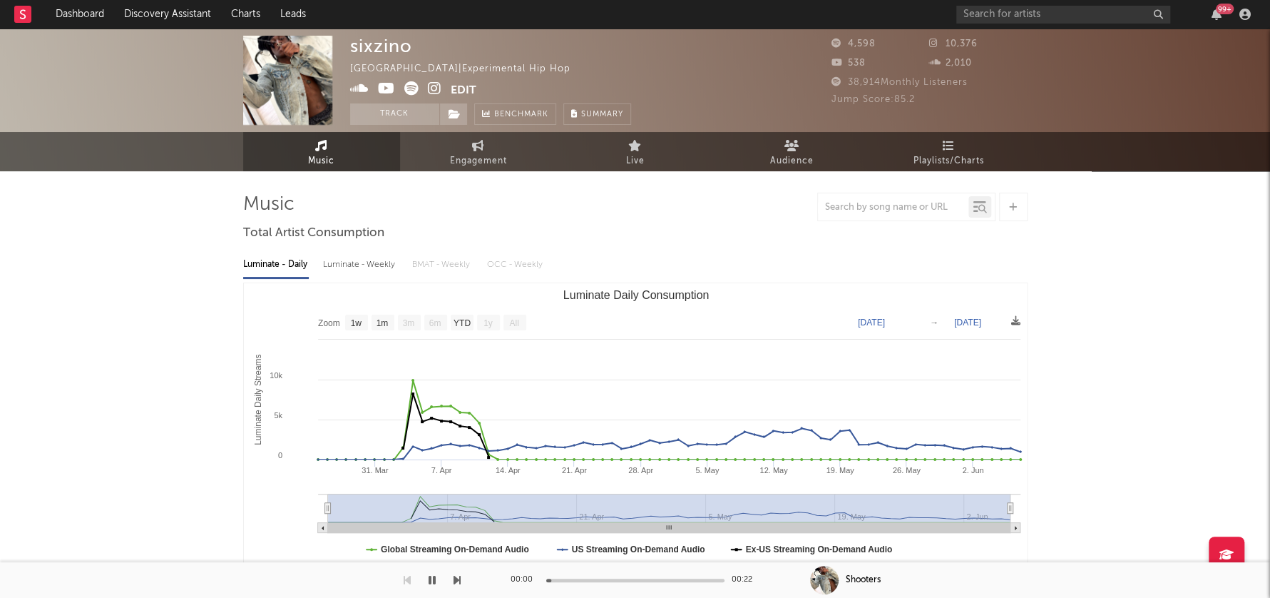
click at [348, 264] on div "Luminate - Weekly" at bounding box center [360, 264] width 75 height 24
select select "6m"
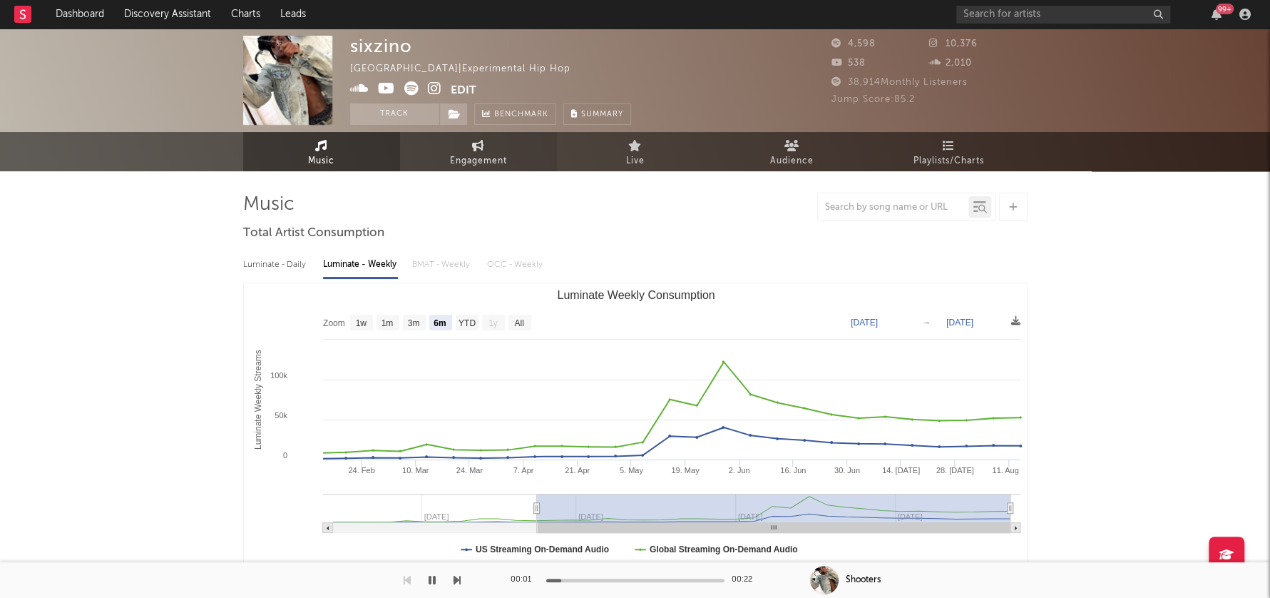
click at [459, 154] on span "Engagement" at bounding box center [478, 161] width 57 height 17
select select "1w"
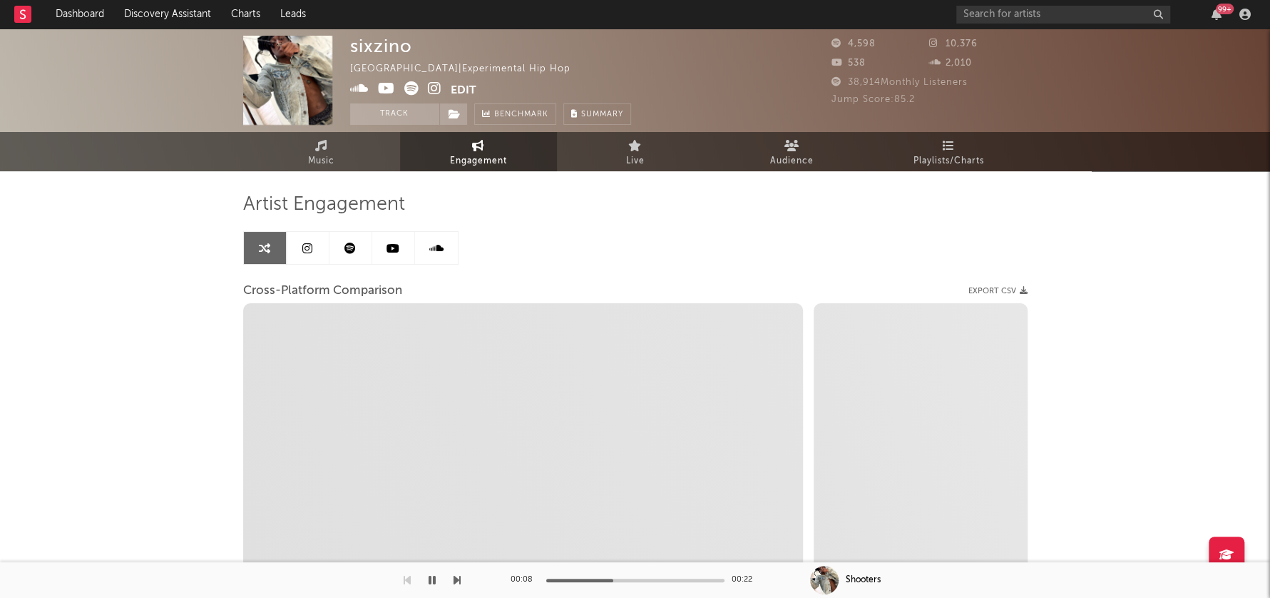
select select "1m"
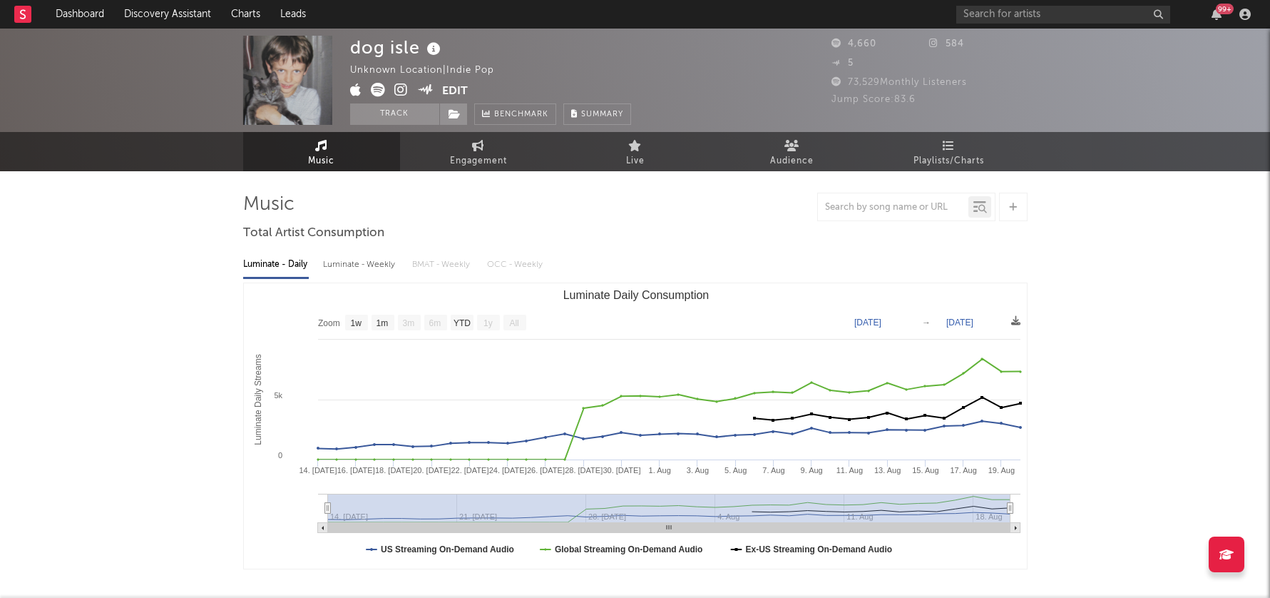
select select "1w"
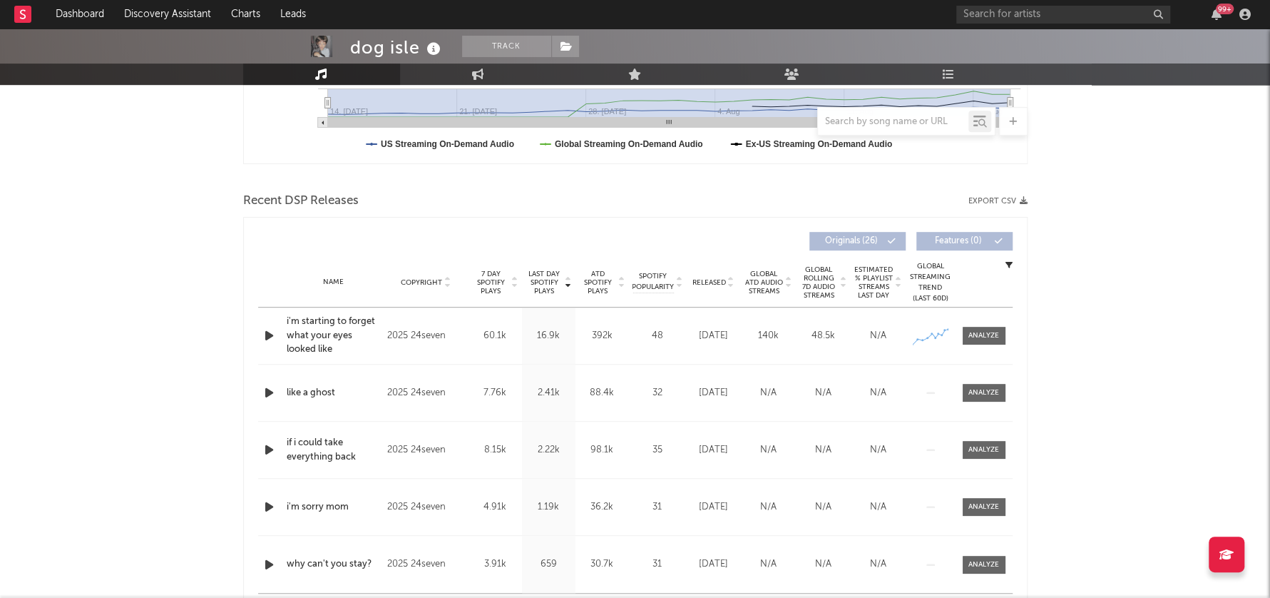
scroll to position [428, 0]
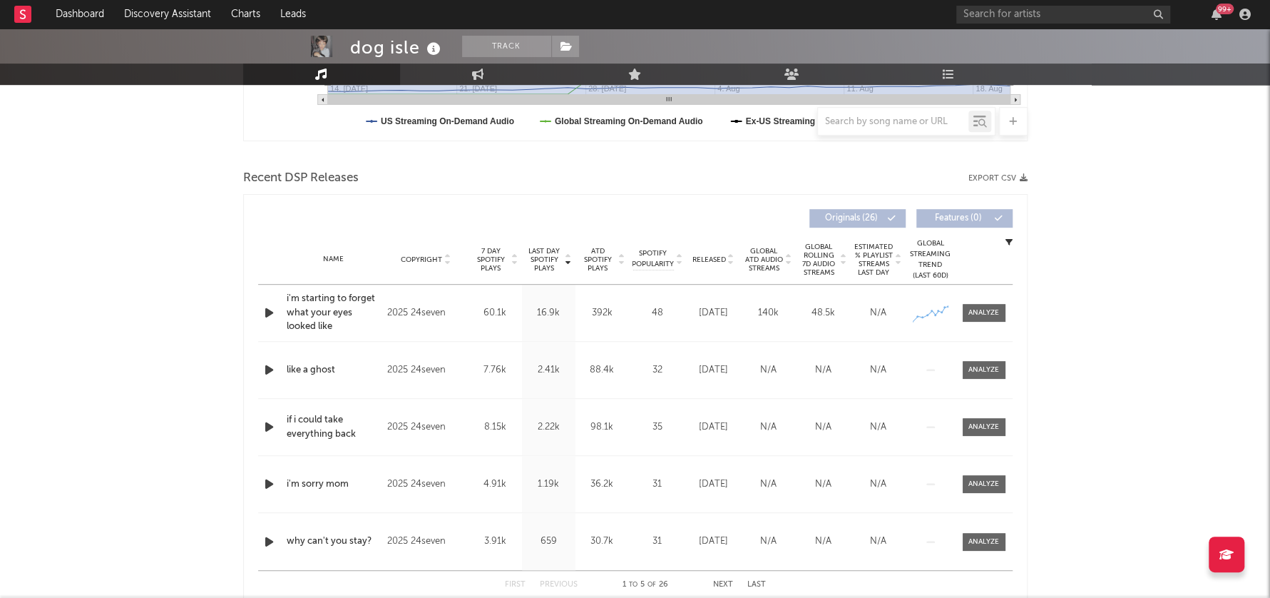
click at [264, 311] on icon "button" at bounding box center [269, 313] width 15 height 18
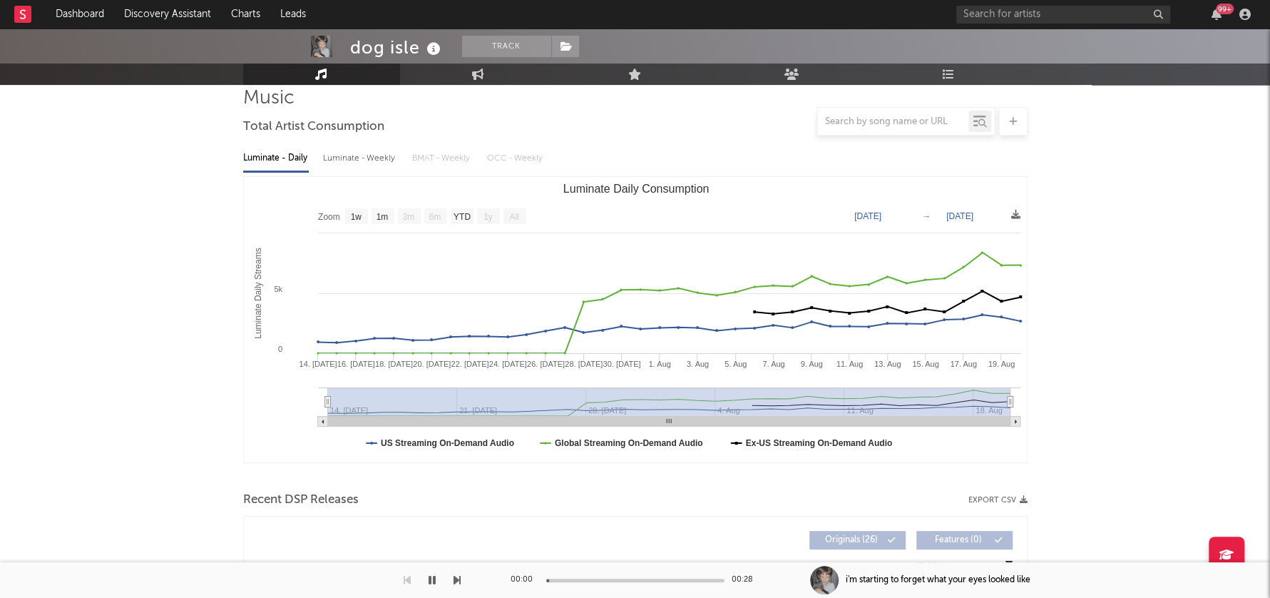
scroll to position [0, 0]
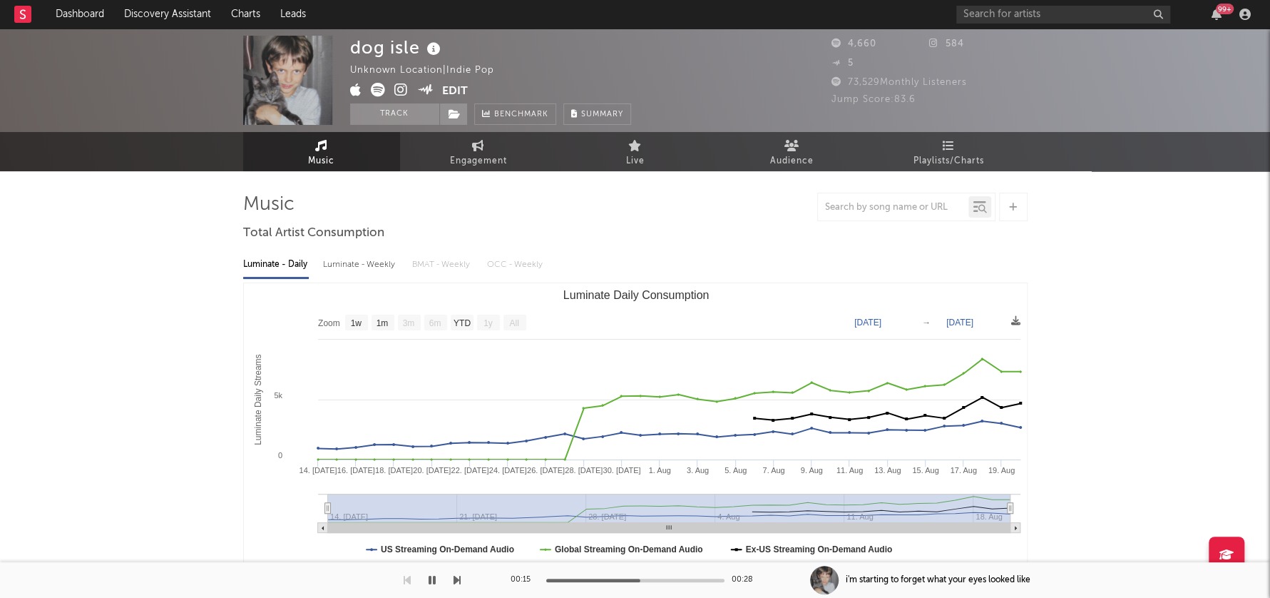
click at [358, 268] on div "Luminate - Weekly" at bounding box center [360, 264] width 75 height 24
select select "6m"
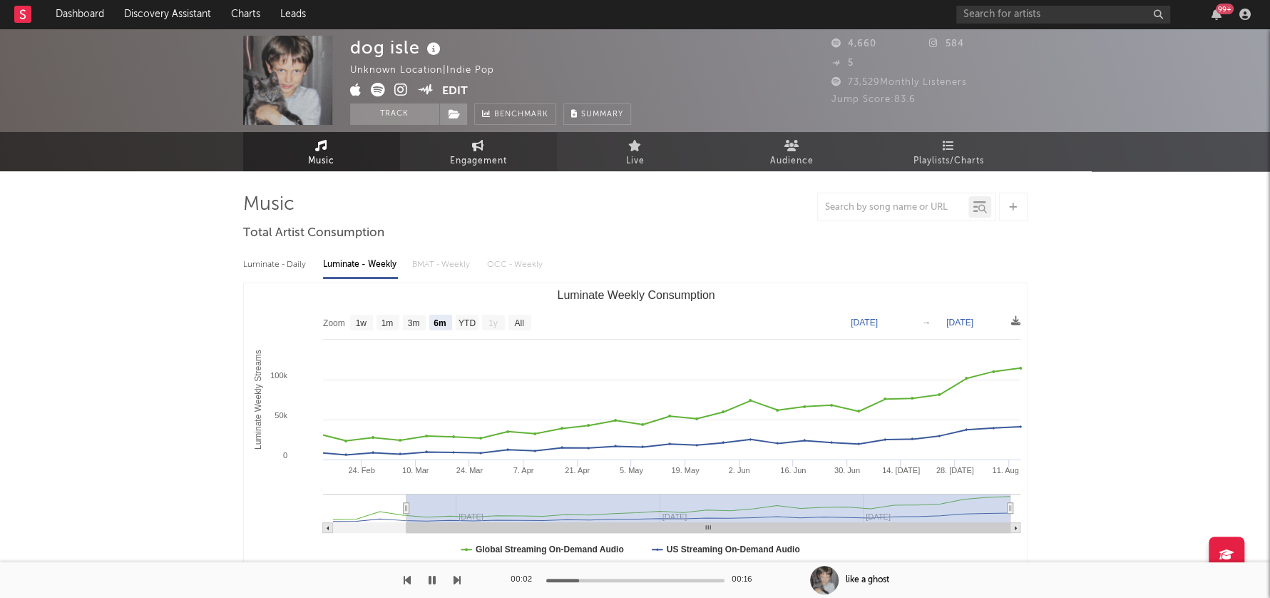
click at [480, 145] on icon at bounding box center [478, 145] width 12 height 11
select select "1w"
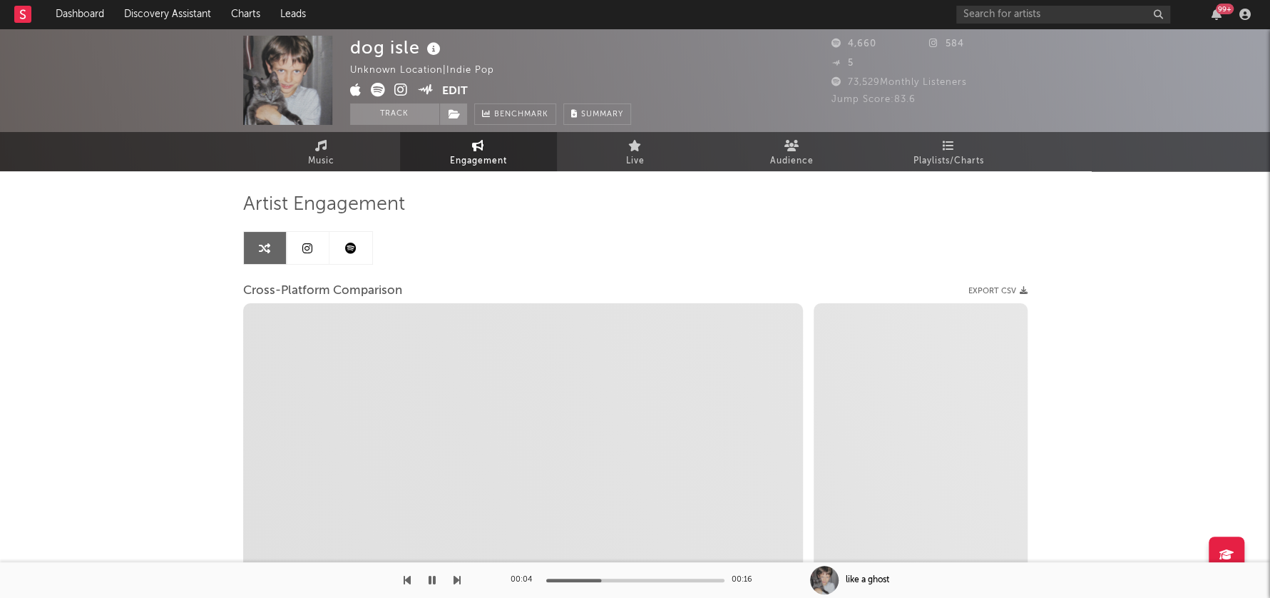
click at [401, 88] on icon at bounding box center [401, 90] width 14 height 14
select select "1m"
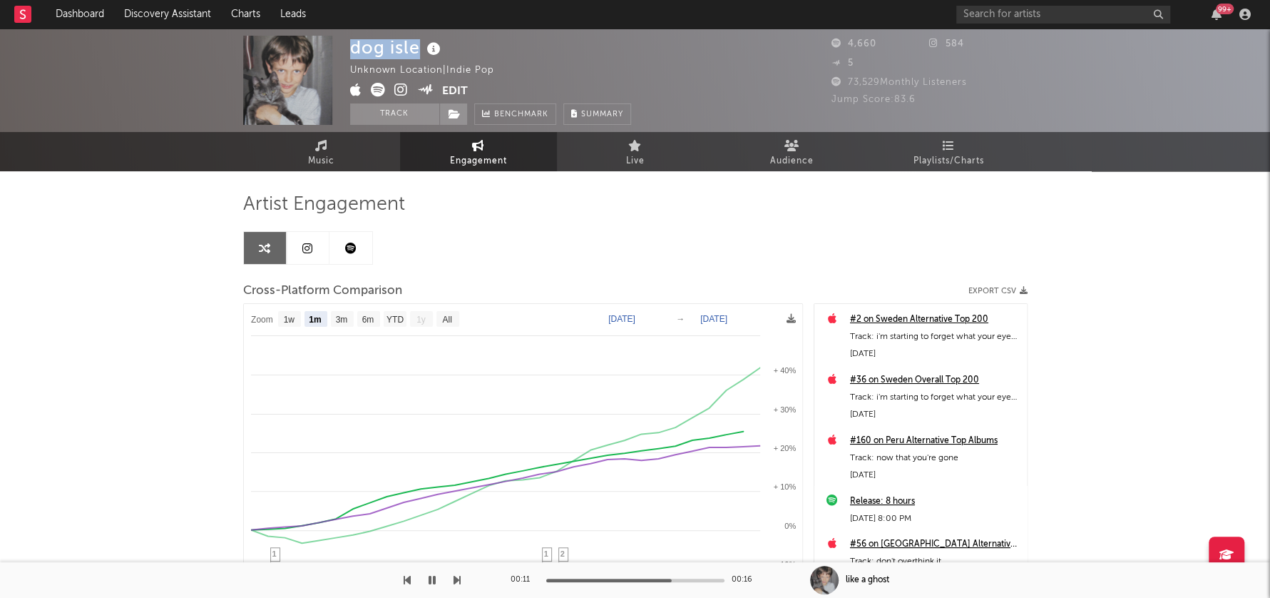
drag, startPoint x: 352, startPoint y: 49, endPoint x: 421, endPoint y: 44, distance: 68.6
click at [421, 44] on div "dog isle" at bounding box center [397, 48] width 94 height 24
copy div "dog isle"
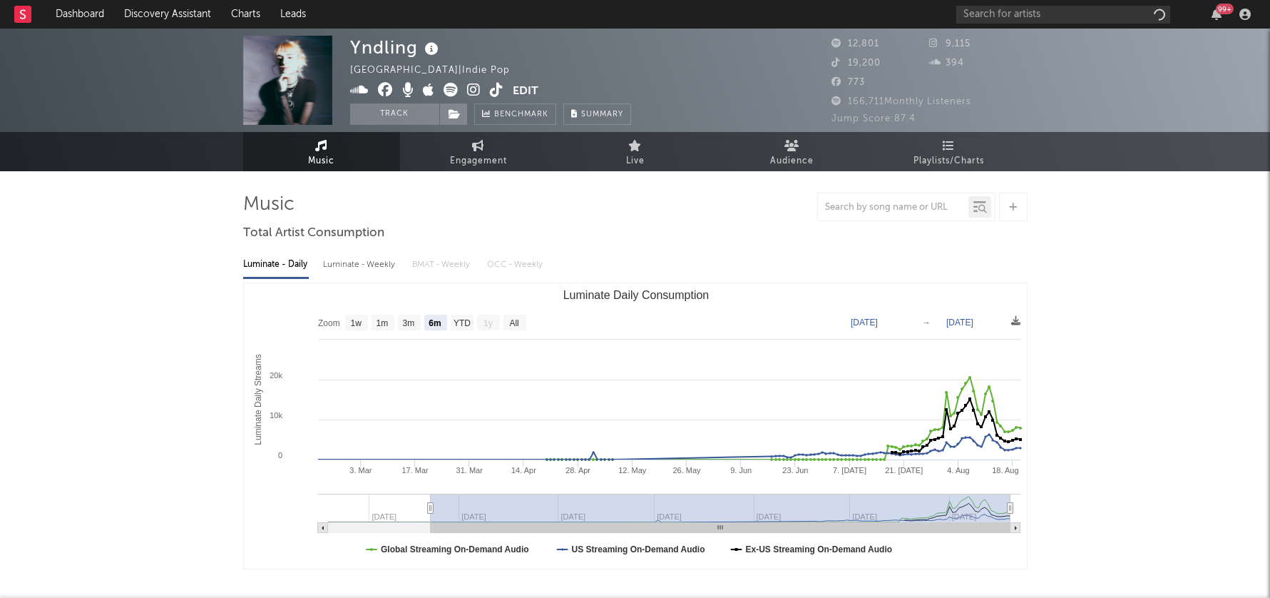
select select "6m"
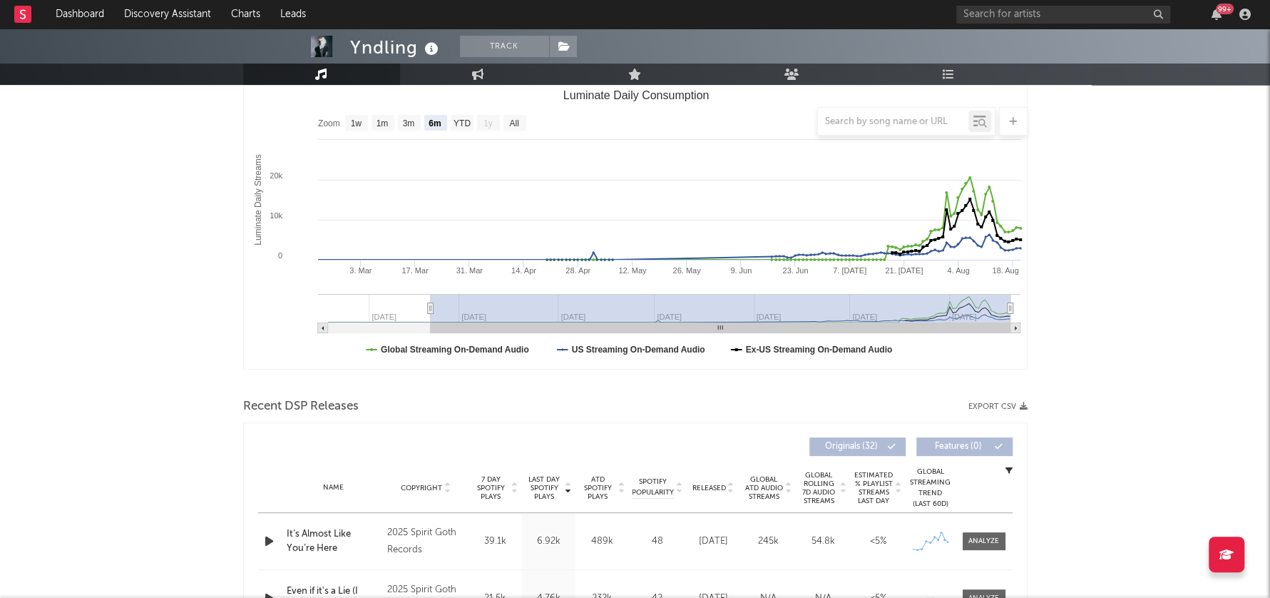
scroll to position [200, 0]
click at [267, 542] on icon "button" at bounding box center [269, 540] width 15 height 18
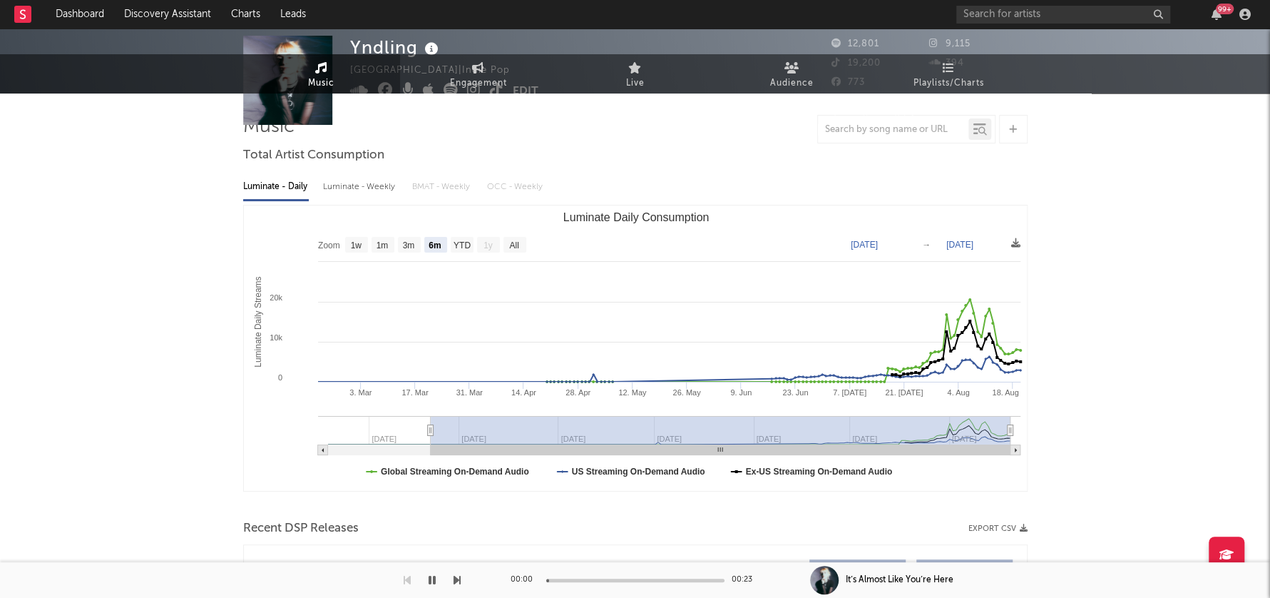
scroll to position [0, 0]
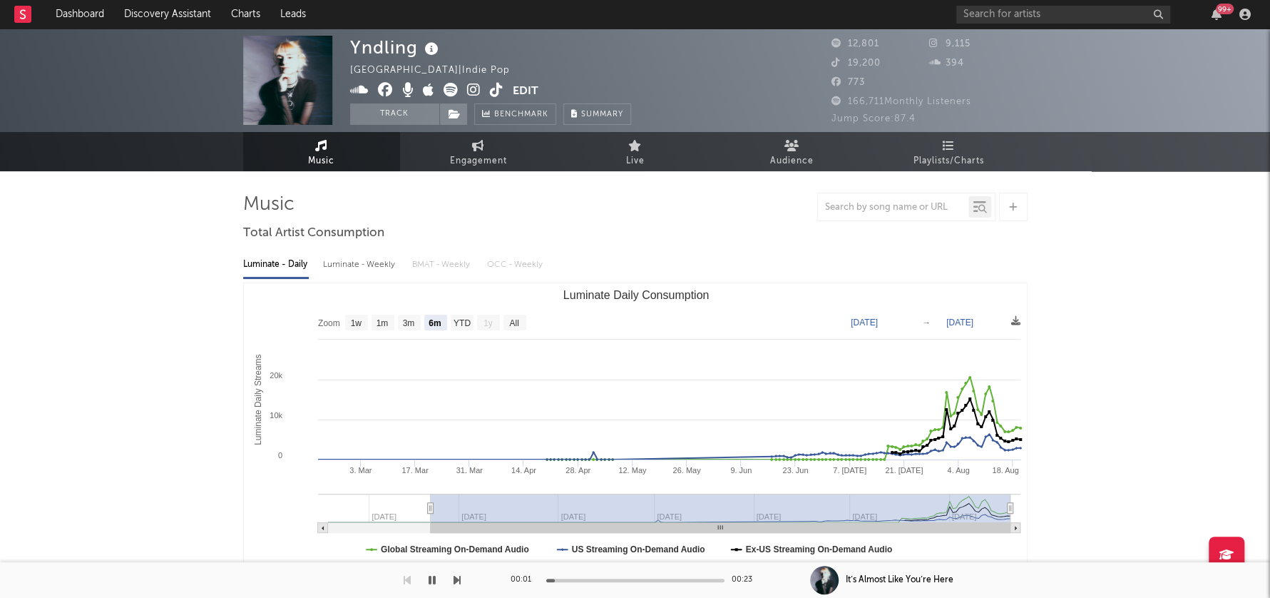
click at [348, 272] on div "Luminate - Weekly" at bounding box center [360, 264] width 75 height 24
select select "6m"
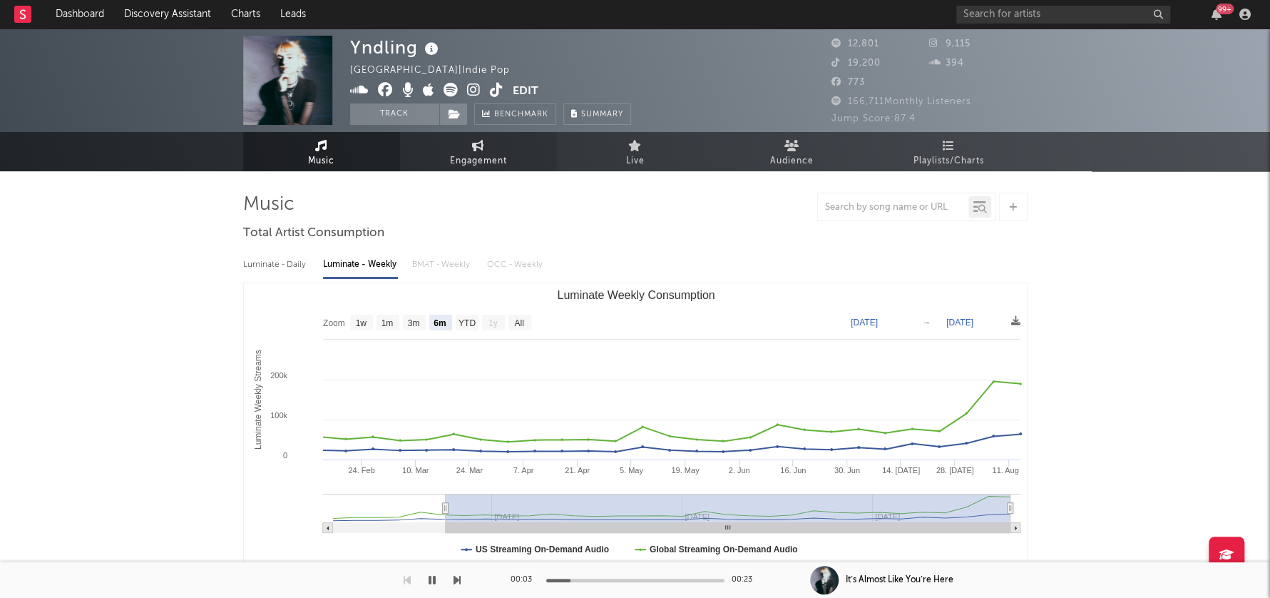
click at [476, 157] on span "Engagement" at bounding box center [478, 161] width 57 height 17
select select "1w"
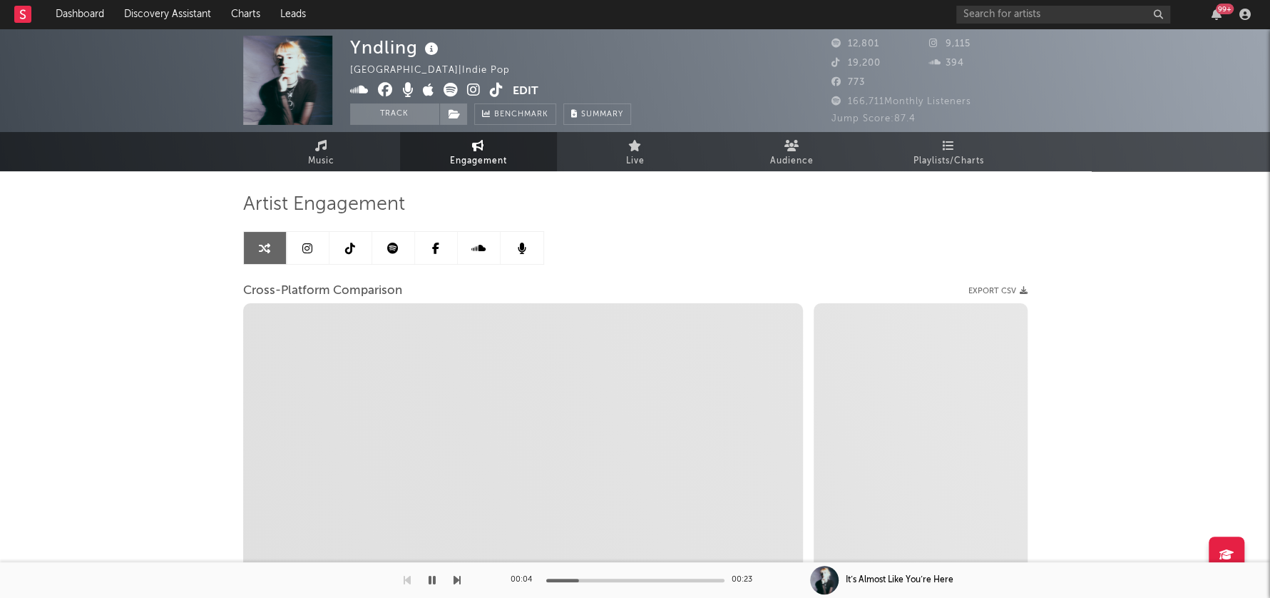
click at [472, 89] on icon at bounding box center [474, 90] width 14 height 14
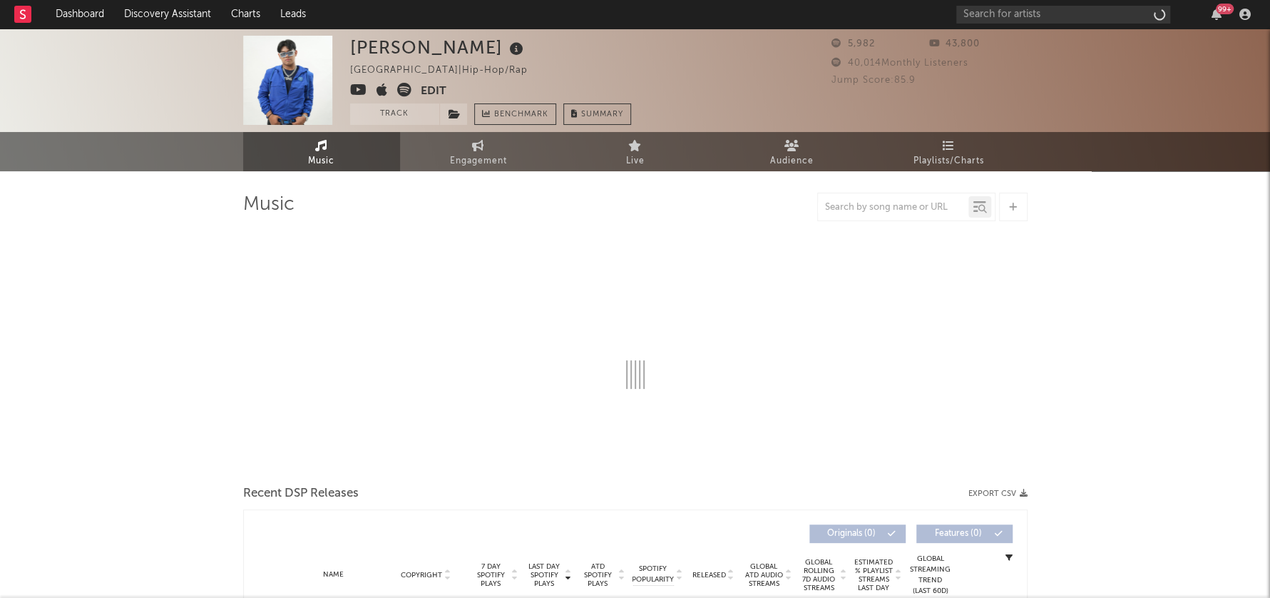
select select "1w"
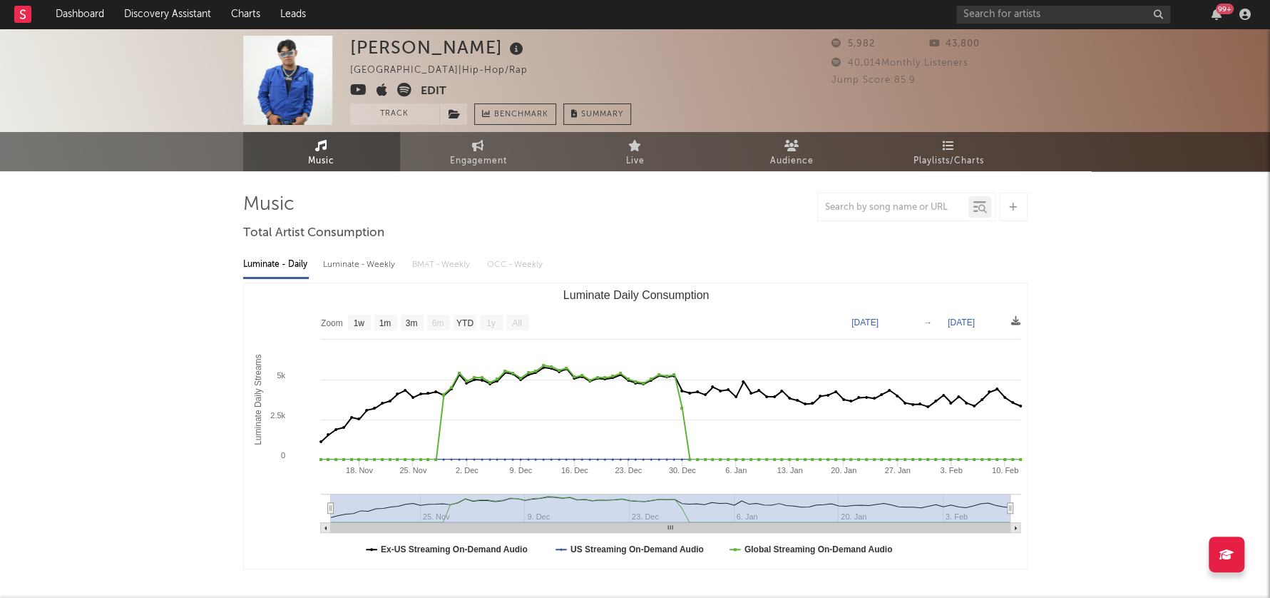
click at [369, 265] on div "Luminate - Weekly" at bounding box center [360, 264] width 75 height 24
select select "6m"
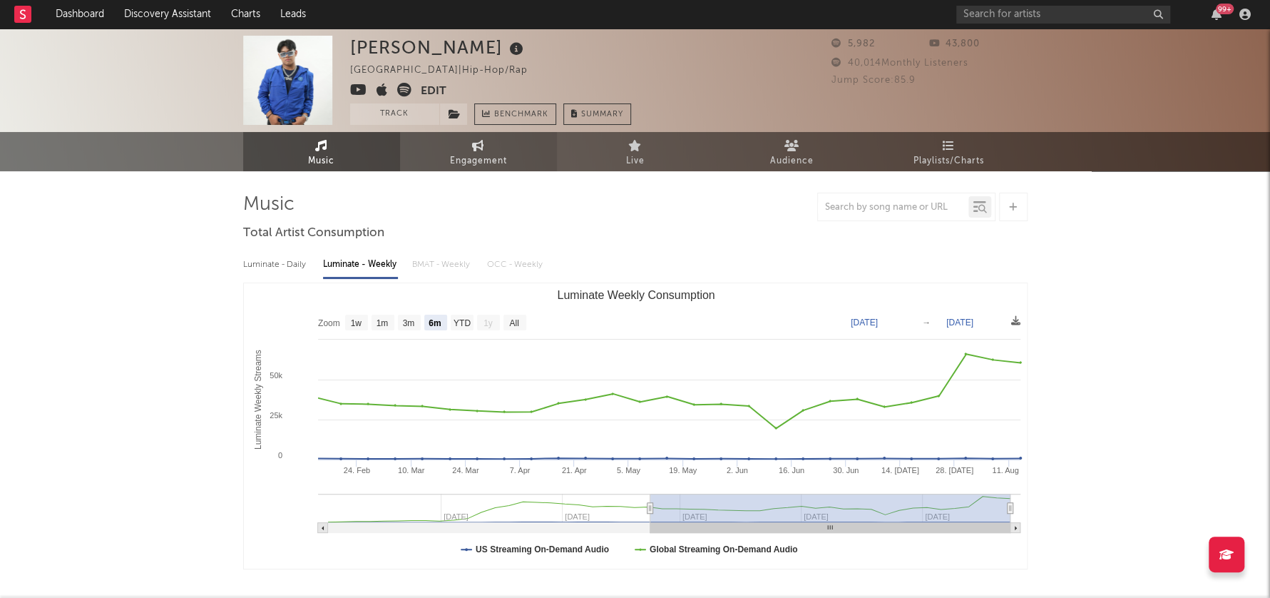
click at [489, 154] on span "Engagement" at bounding box center [478, 161] width 57 height 17
select select "1w"
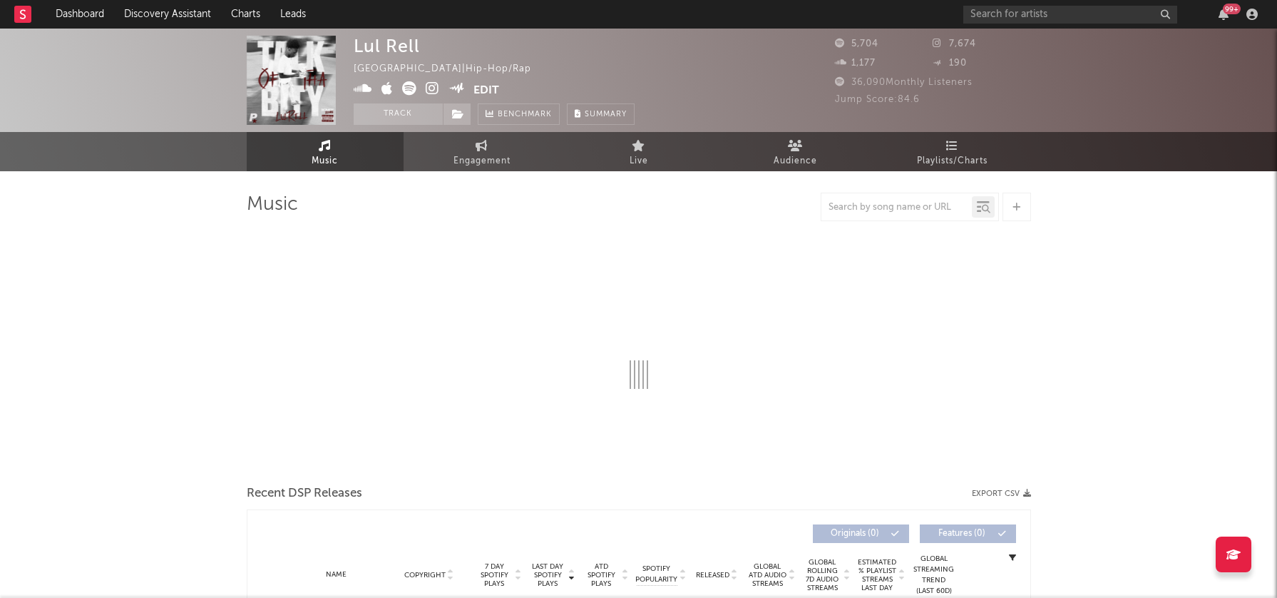
select select "6m"
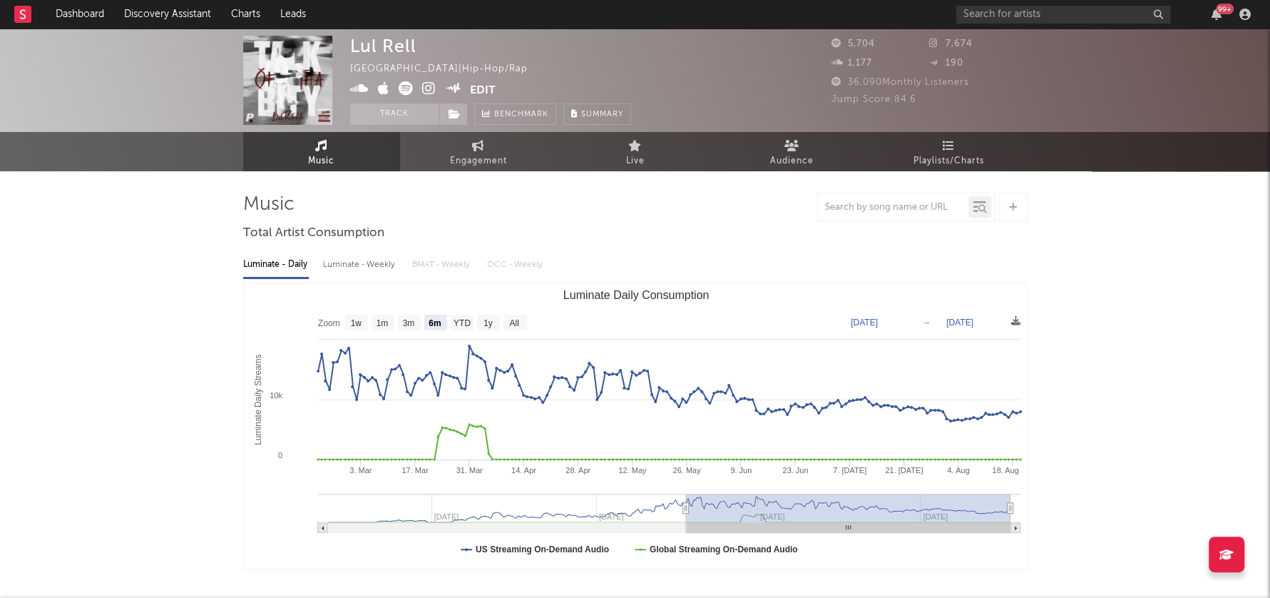
click at [364, 265] on div "Luminate - Weekly" at bounding box center [360, 264] width 75 height 24
select select "6m"
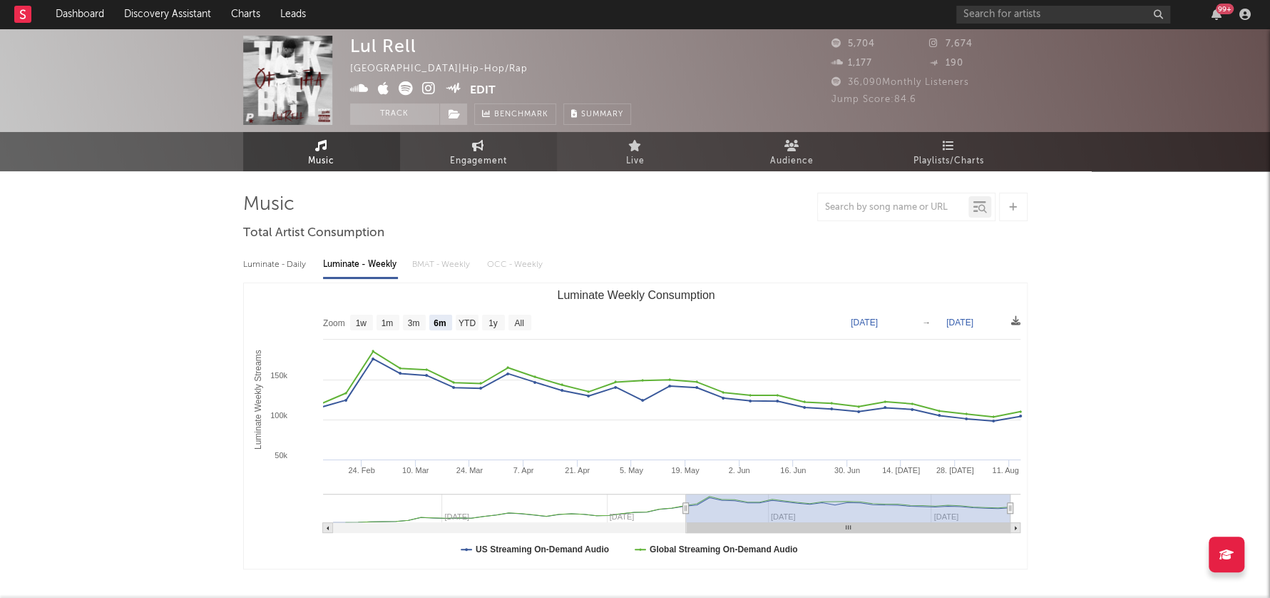
click at [469, 150] on link "Engagement" at bounding box center [478, 151] width 157 height 39
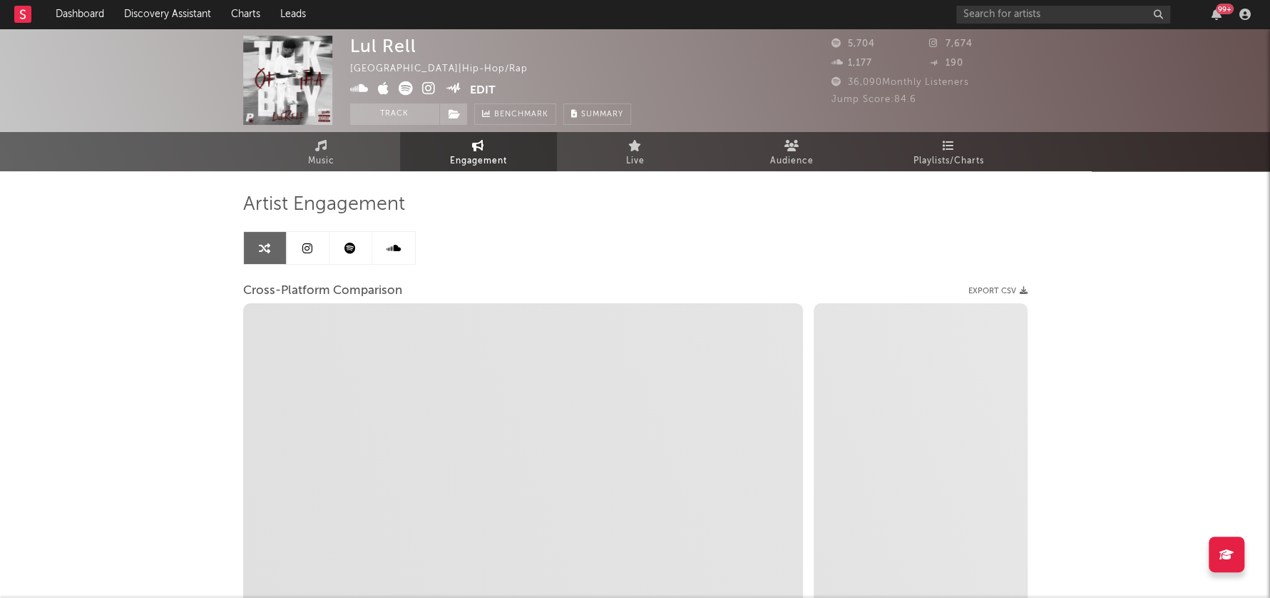
select select "1w"
click at [425, 85] on icon at bounding box center [429, 88] width 14 height 14
drag, startPoint x: 352, startPoint y: 46, endPoint x: 417, endPoint y: 46, distance: 65.6
click at [417, 46] on div "Lul Rell United States | Hip-Hop/Rap Edit Track Benchmark Summary" at bounding box center [490, 80] width 281 height 89
copy div "Lul Rell"
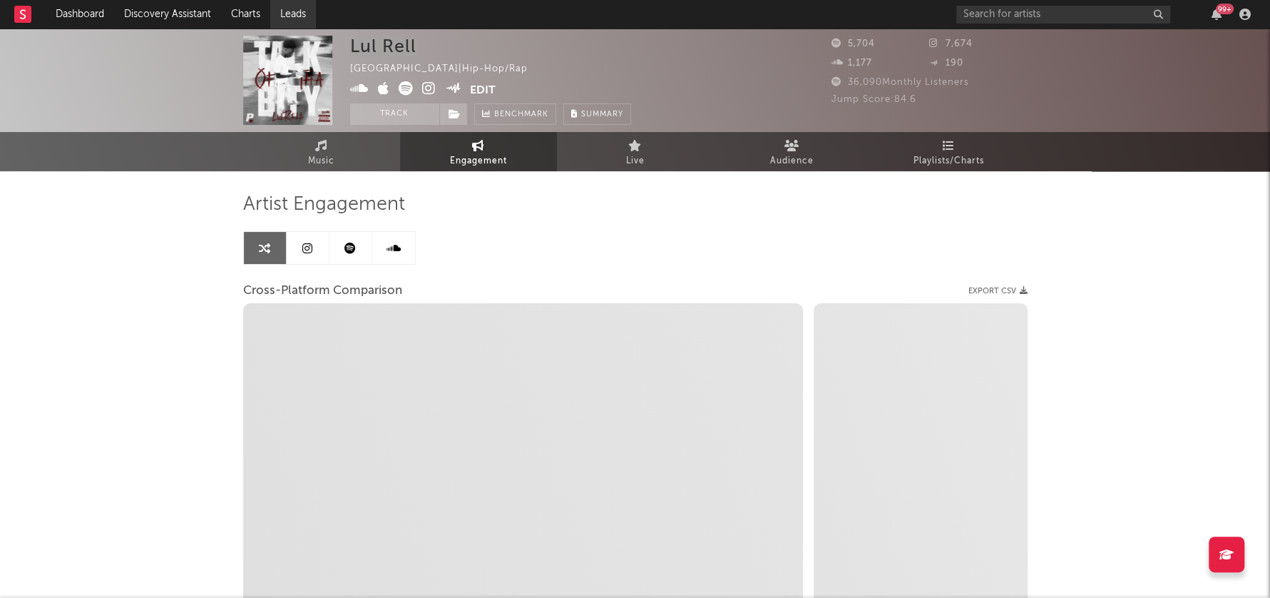
select select "1m"
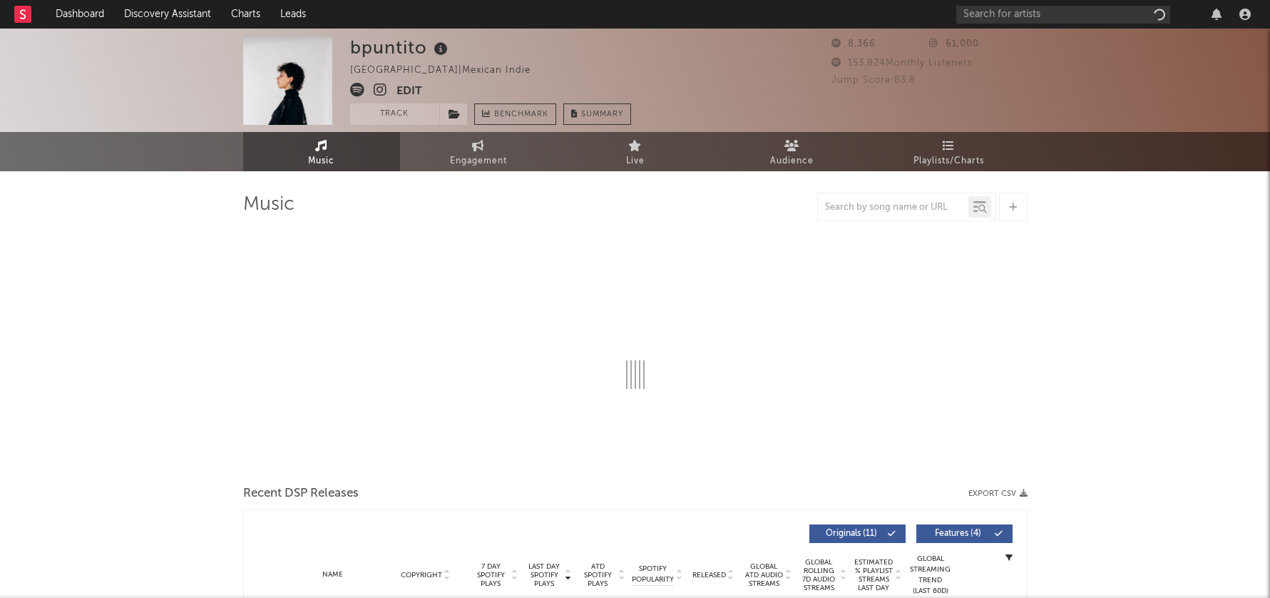
select select "6m"
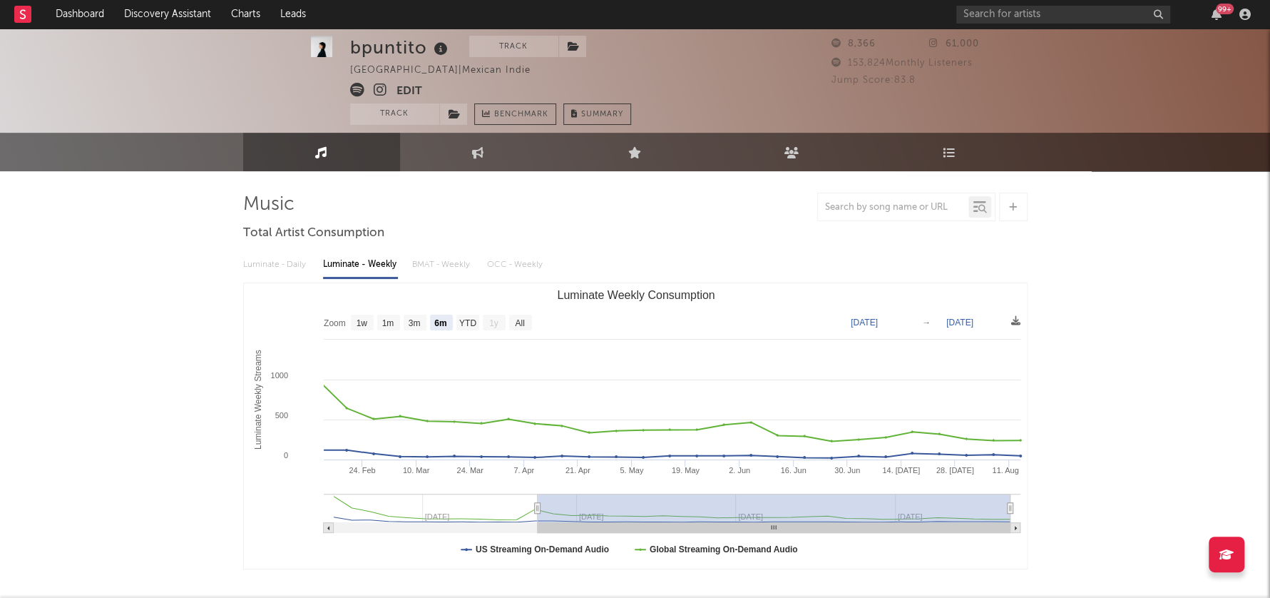
scroll to position [330, 0]
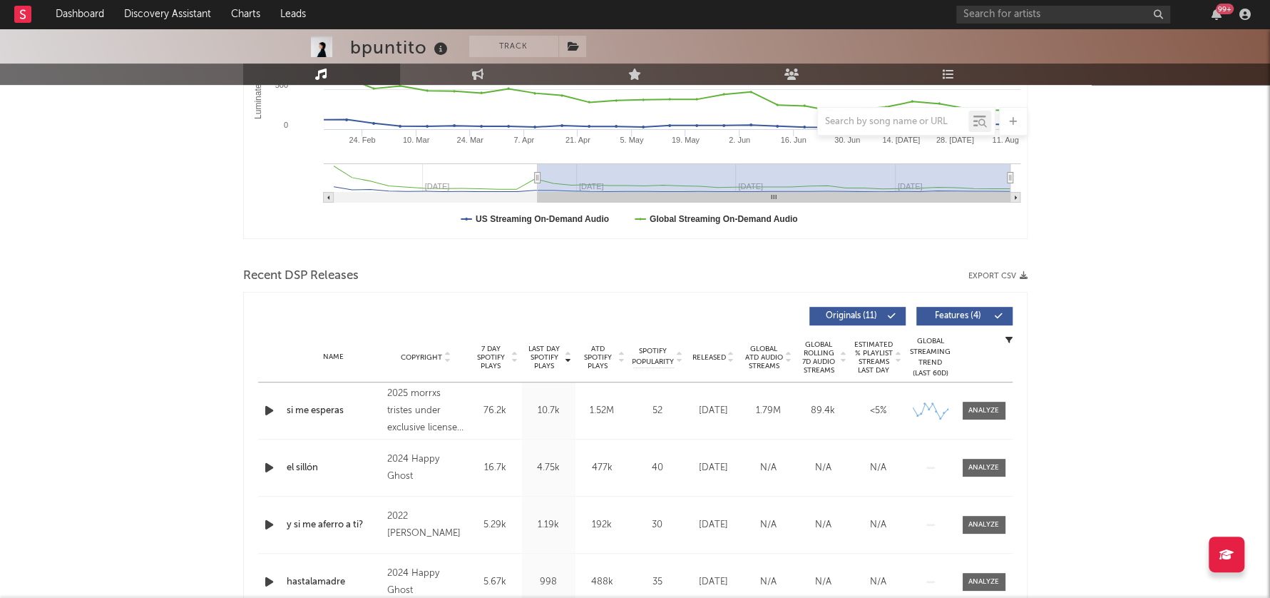
click at [270, 405] on icon "button" at bounding box center [269, 411] width 15 height 18
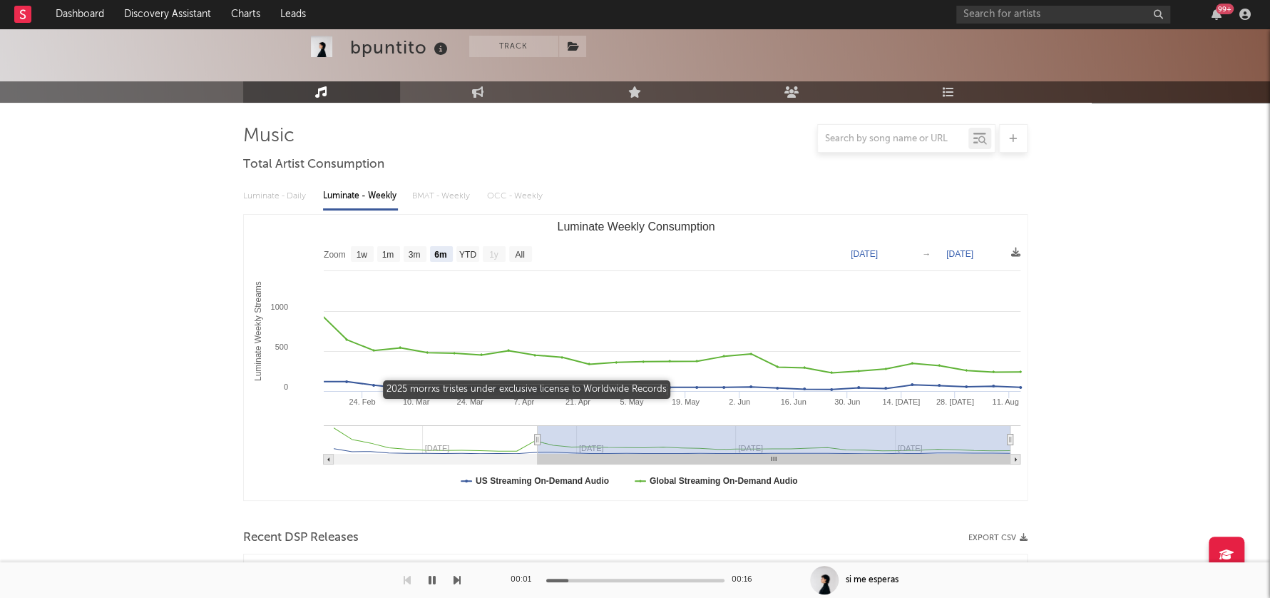
scroll to position [0, 0]
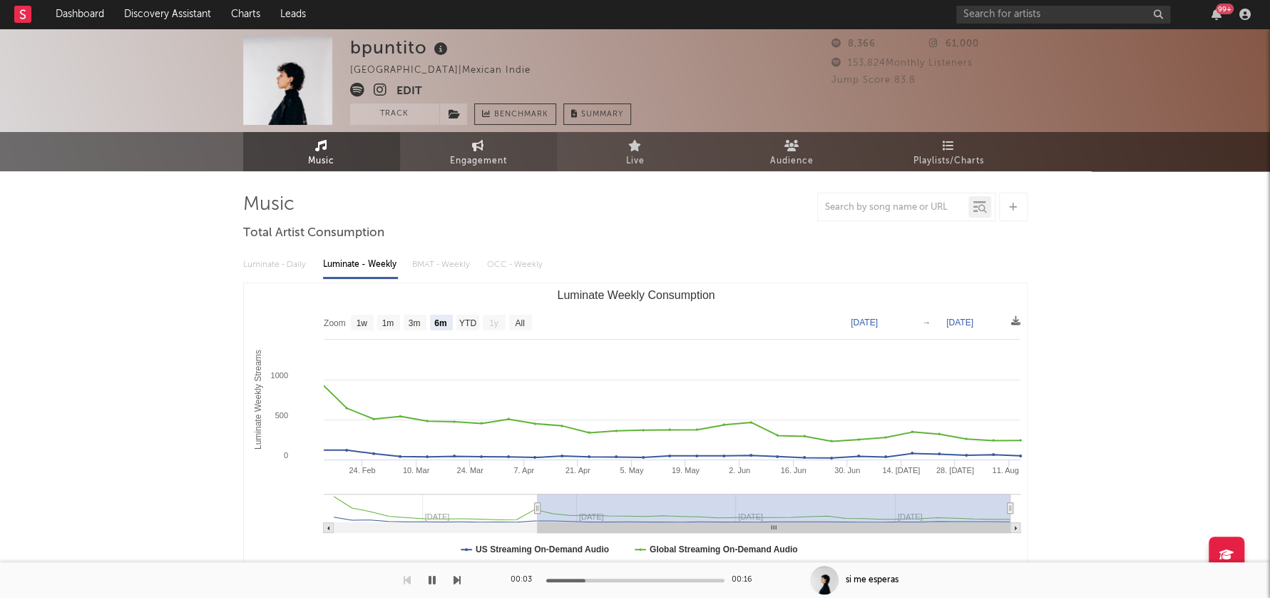
click at [466, 162] on span "Engagement" at bounding box center [478, 161] width 57 height 17
select select "1w"
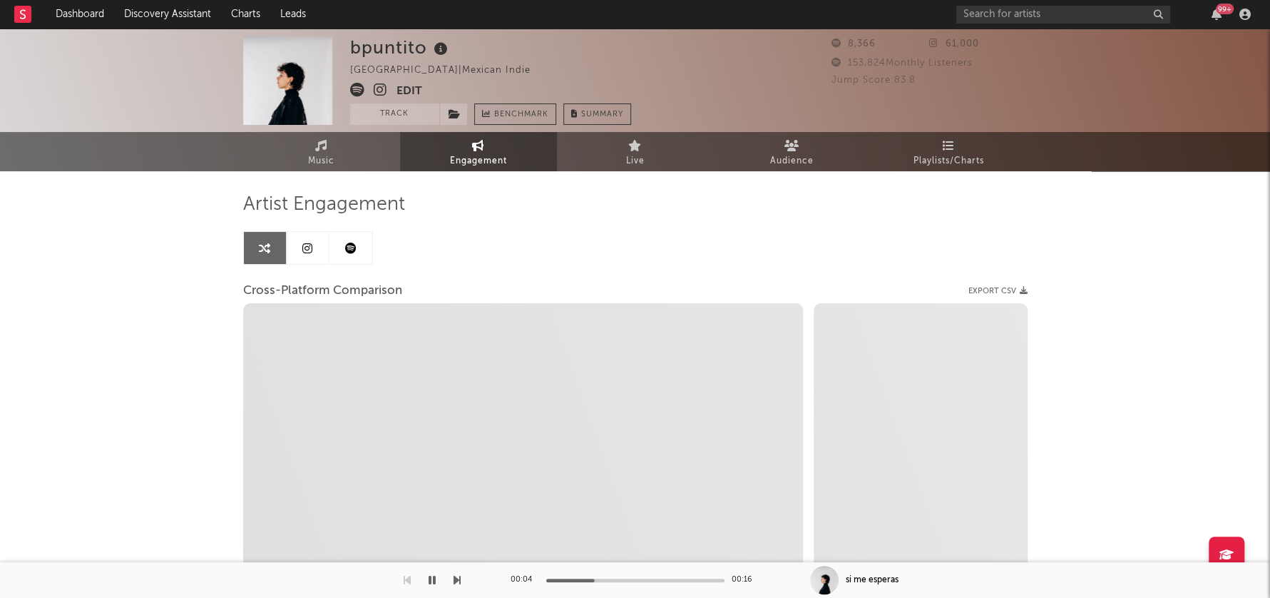
click at [380, 93] on icon at bounding box center [381, 90] width 14 height 14
select select "1m"
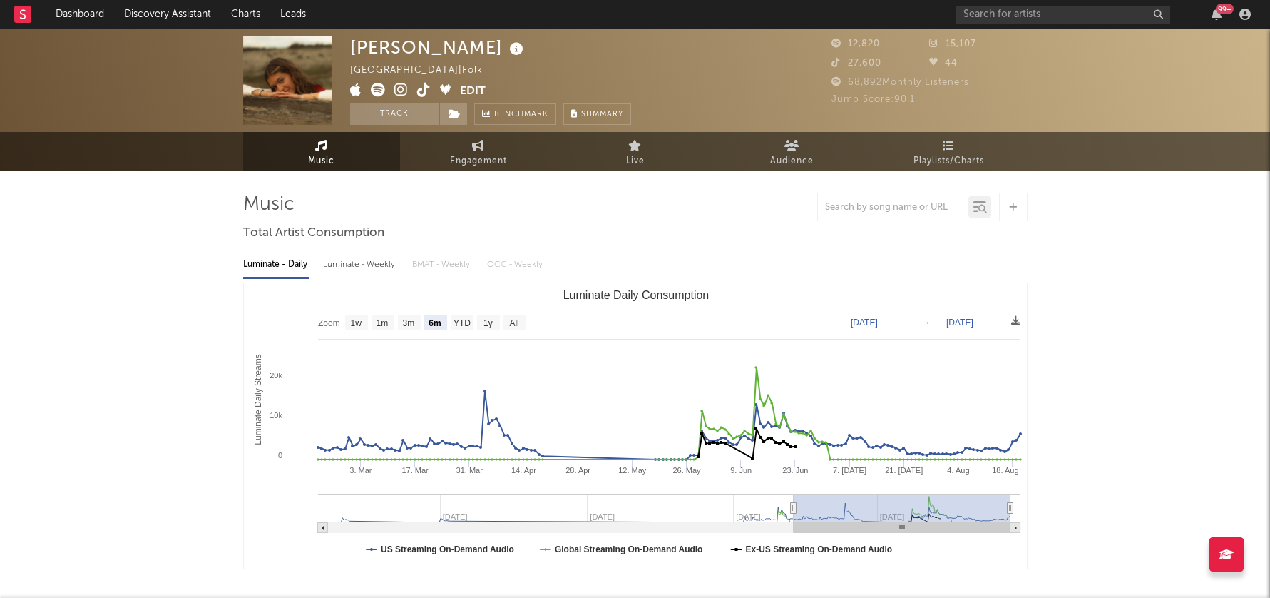
select select "6m"
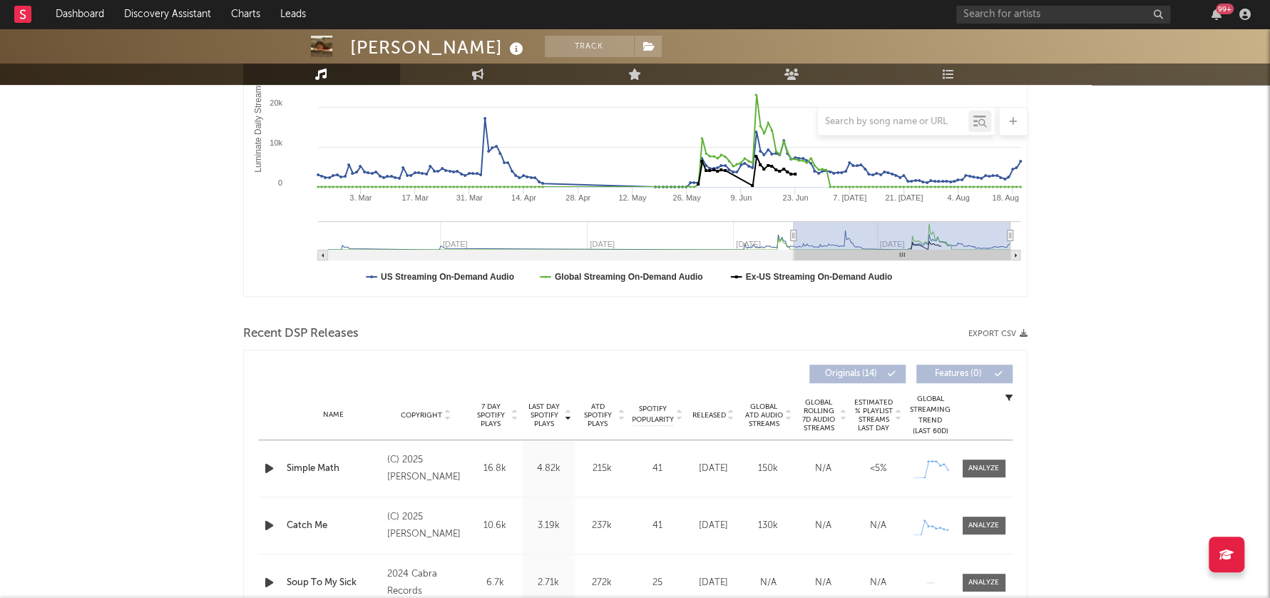
scroll to position [292, 0]
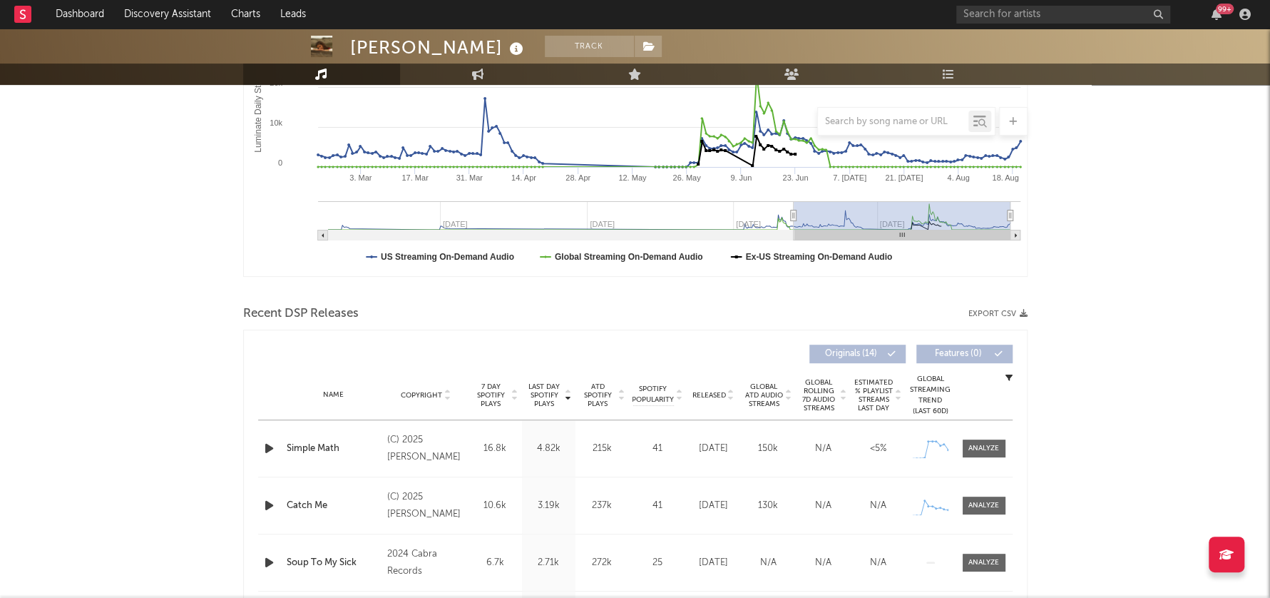
click at [267, 444] on icon "button" at bounding box center [269, 448] width 15 height 18
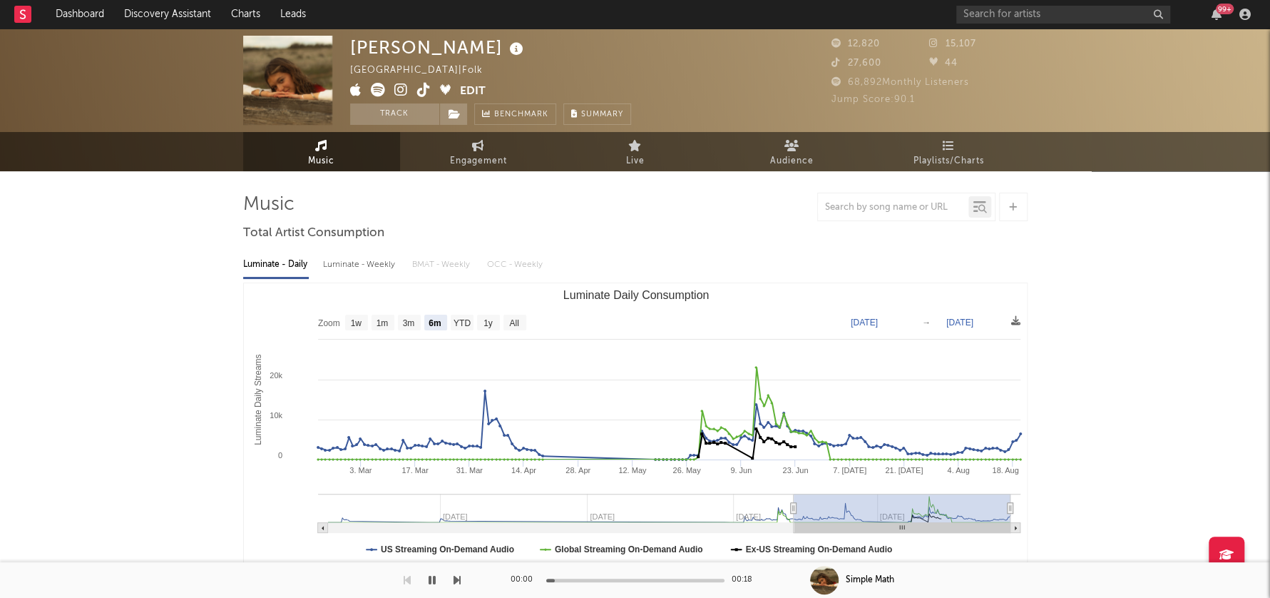
click at [349, 267] on div "Luminate - Weekly" at bounding box center [360, 264] width 75 height 24
select select "6m"
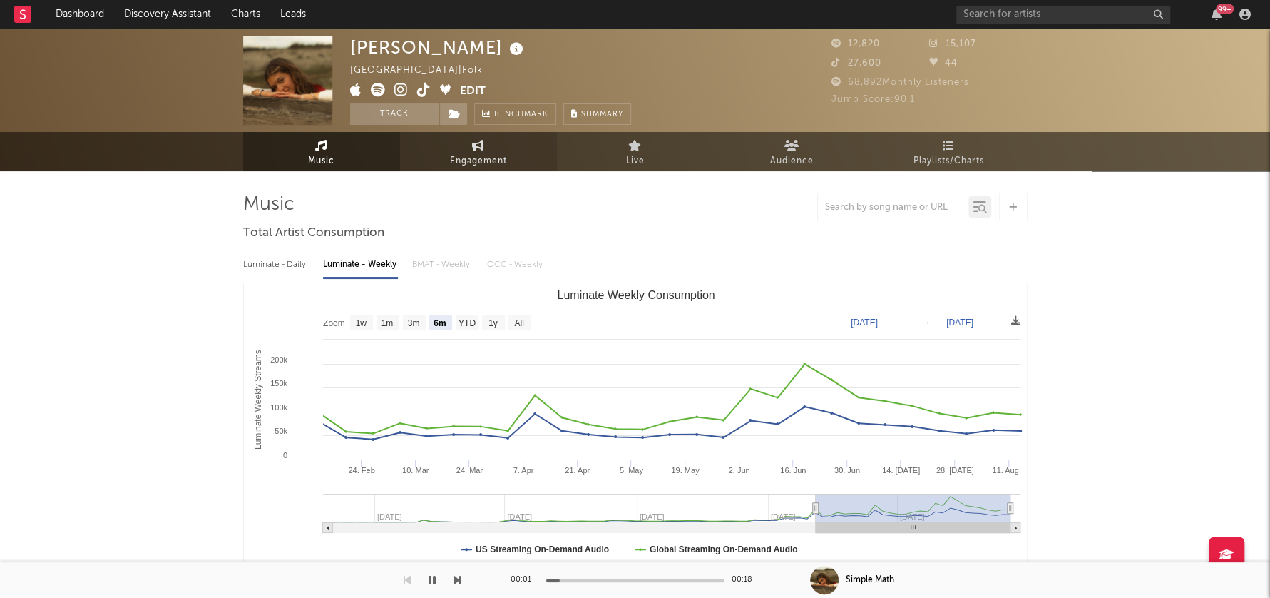
click at [471, 165] on span "Engagement" at bounding box center [478, 161] width 57 height 17
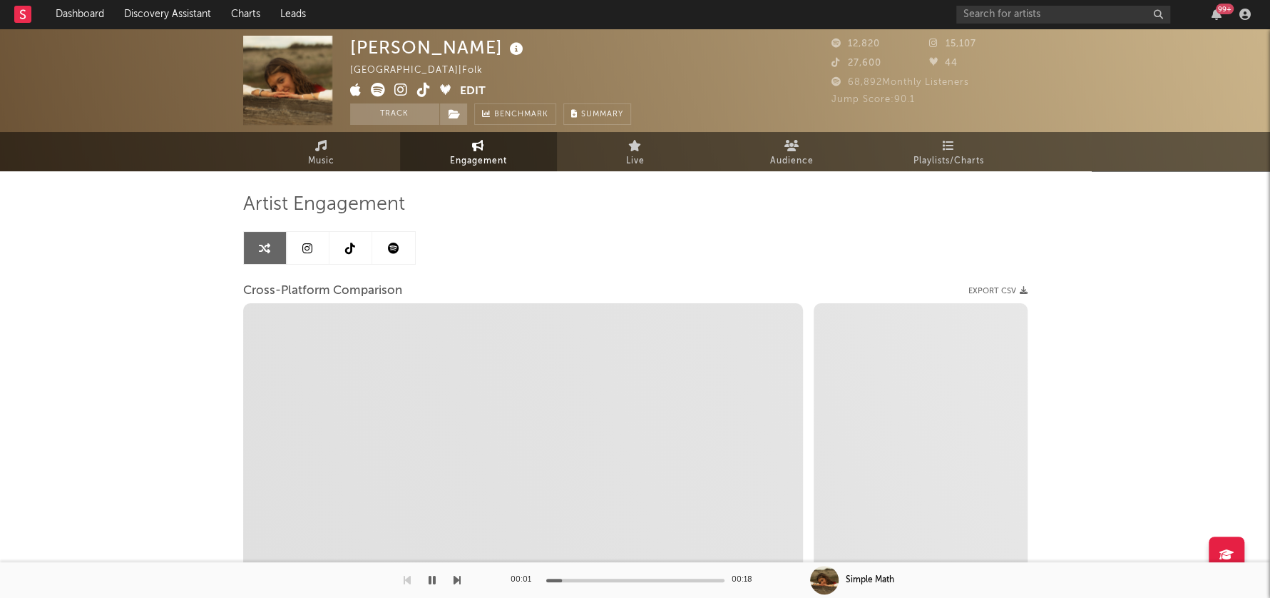
select select "1w"
click at [402, 91] on icon at bounding box center [401, 90] width 14 height 14
select select "1m"
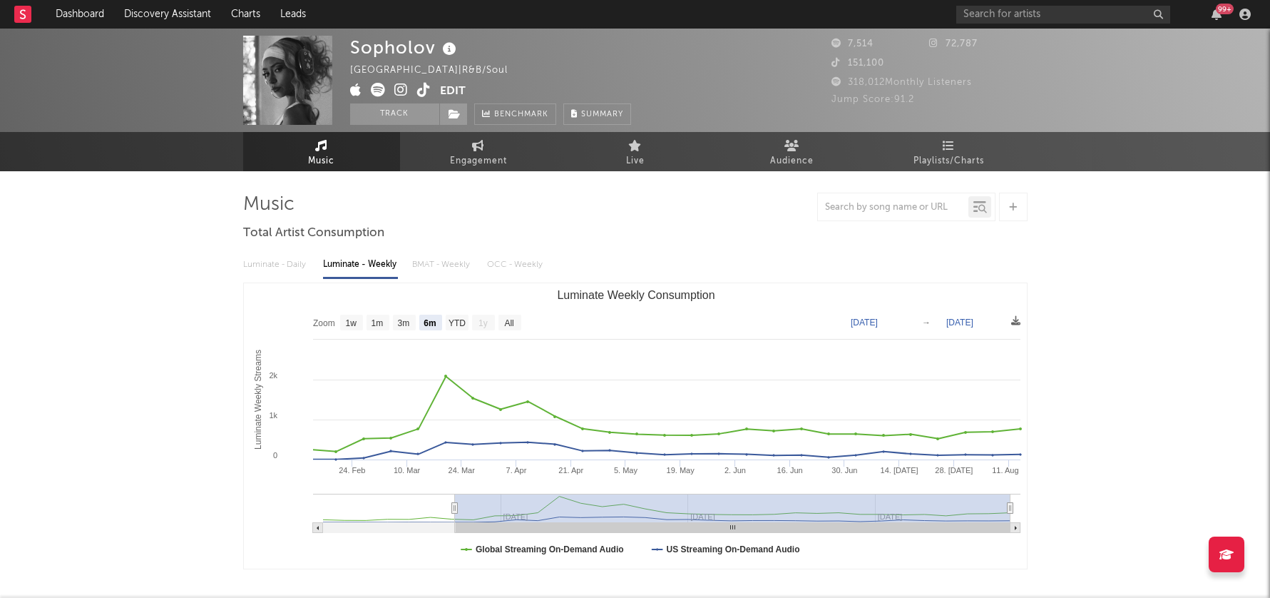
select select "6m"
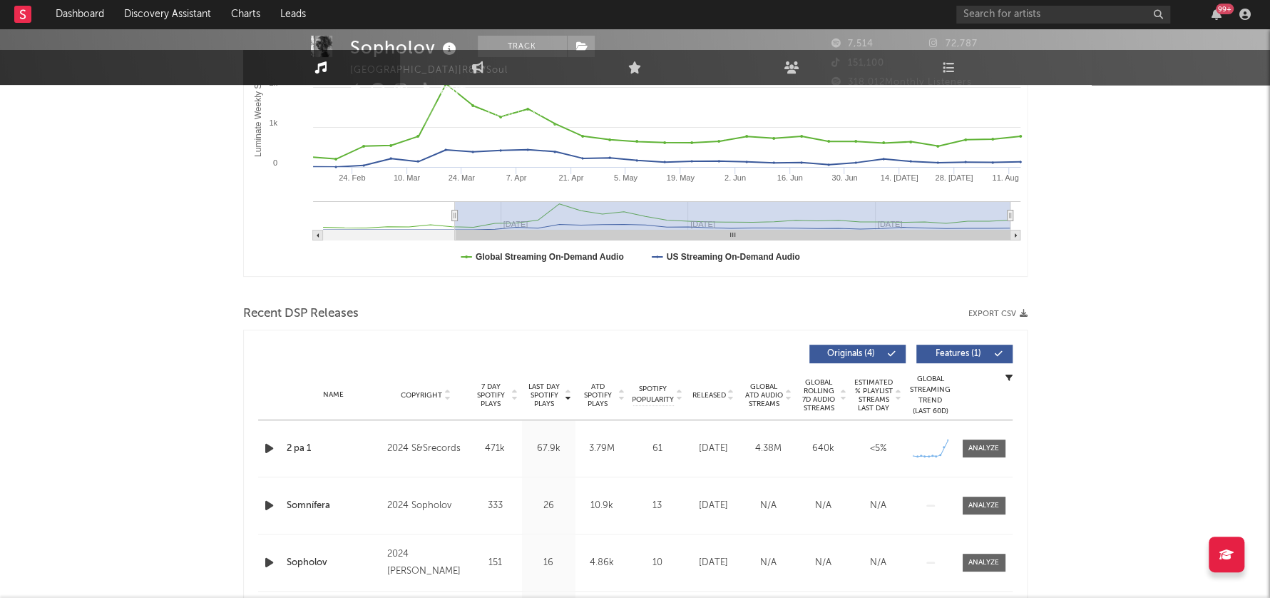
scroll to position [317, 0]
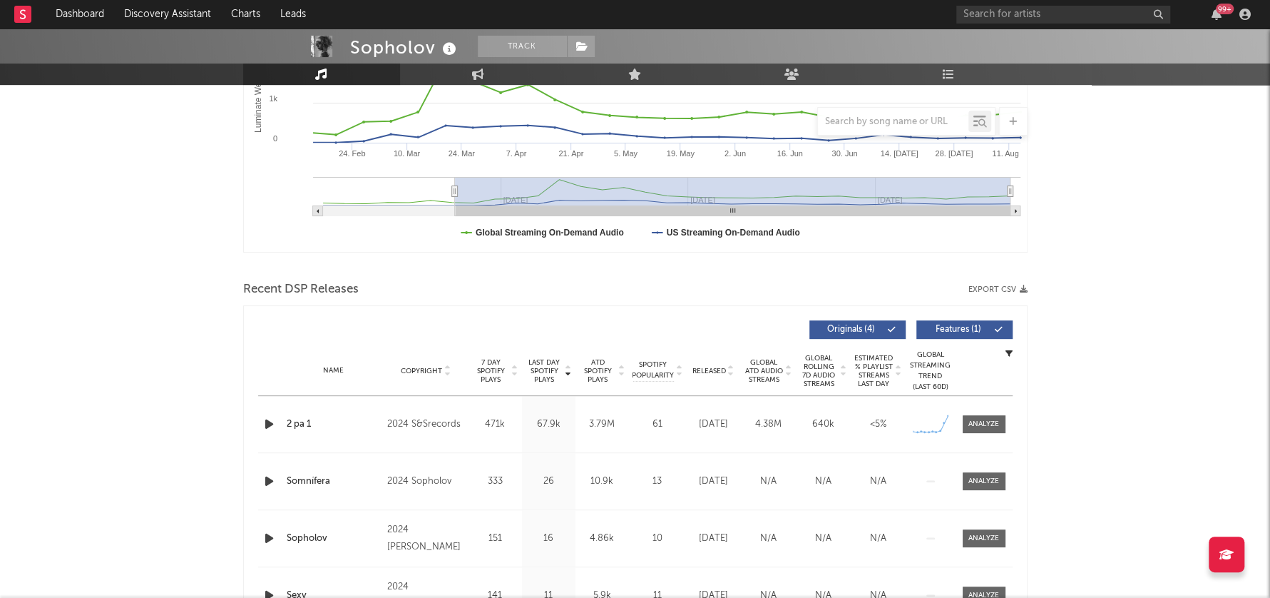
click at [268, 422] on icon "button" at bounding box center [269, 424] width 15 height 18
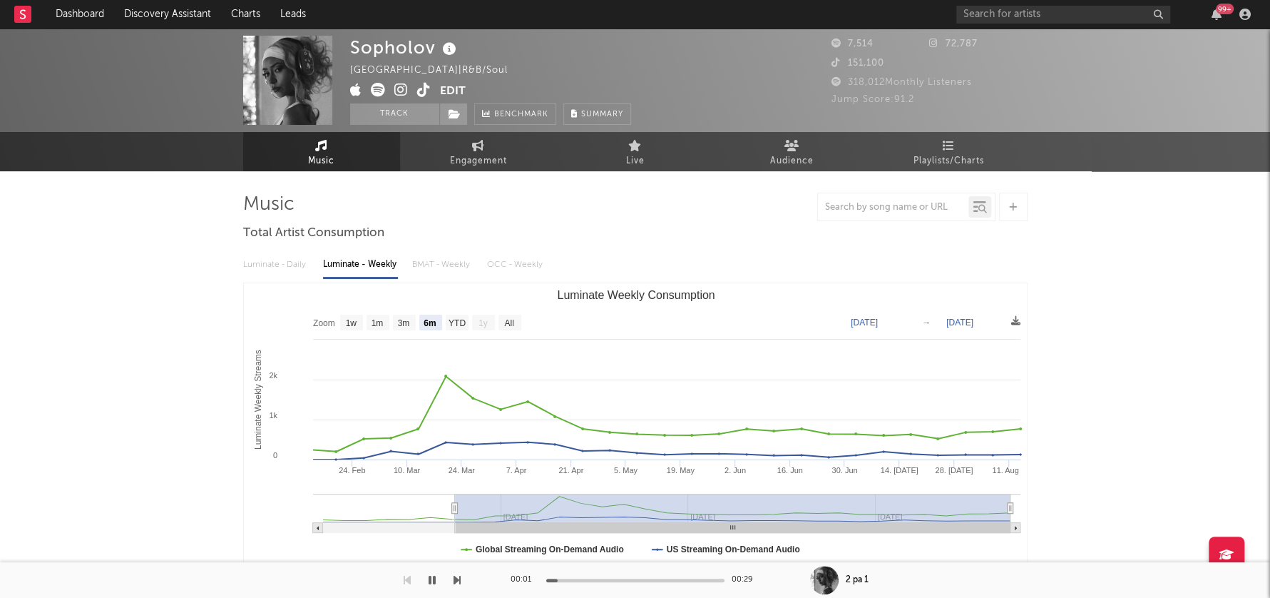
click at [401, 92] on icon at bounding box center [401, 90] width 14 height 14
click at [469, 168] on span "Engagement" at bounding box center [478, 161] width 57 height 17
select select "1w"
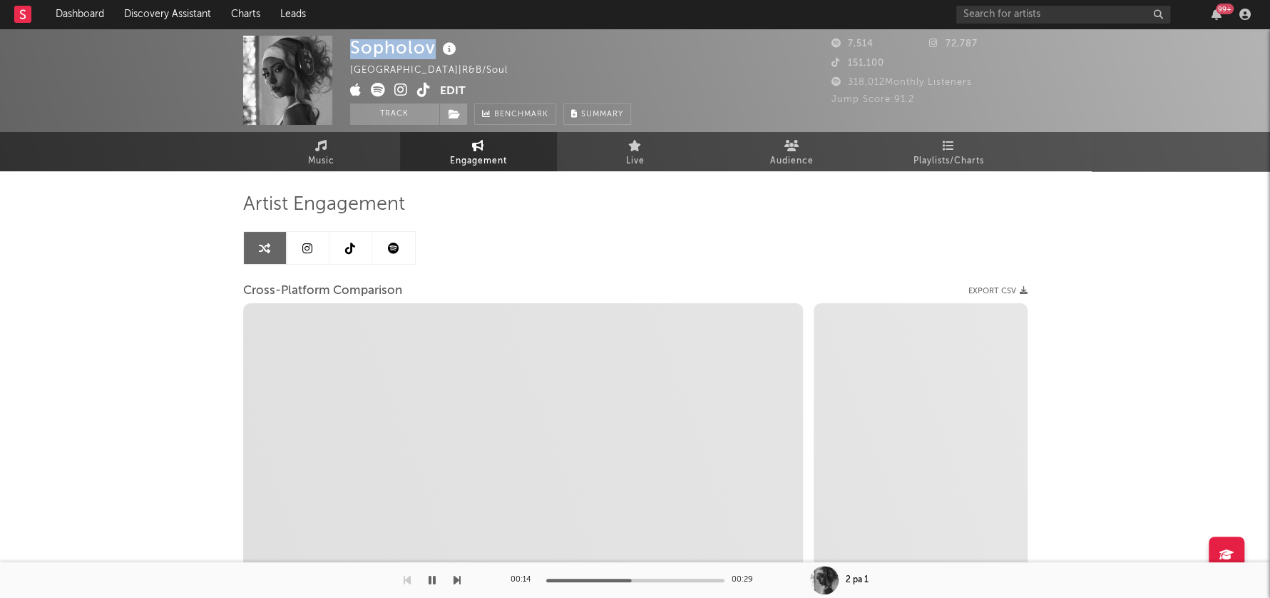
drag, startPoint x: 351, startPoint y: 53, endPoint x: 429, endPoint y: 50, distance: 77.8
click at [429, 50] on div "Sopholov" at bounding box center [405, 48] width 110 height 24
copy div "Sopholov"
select select "1m"
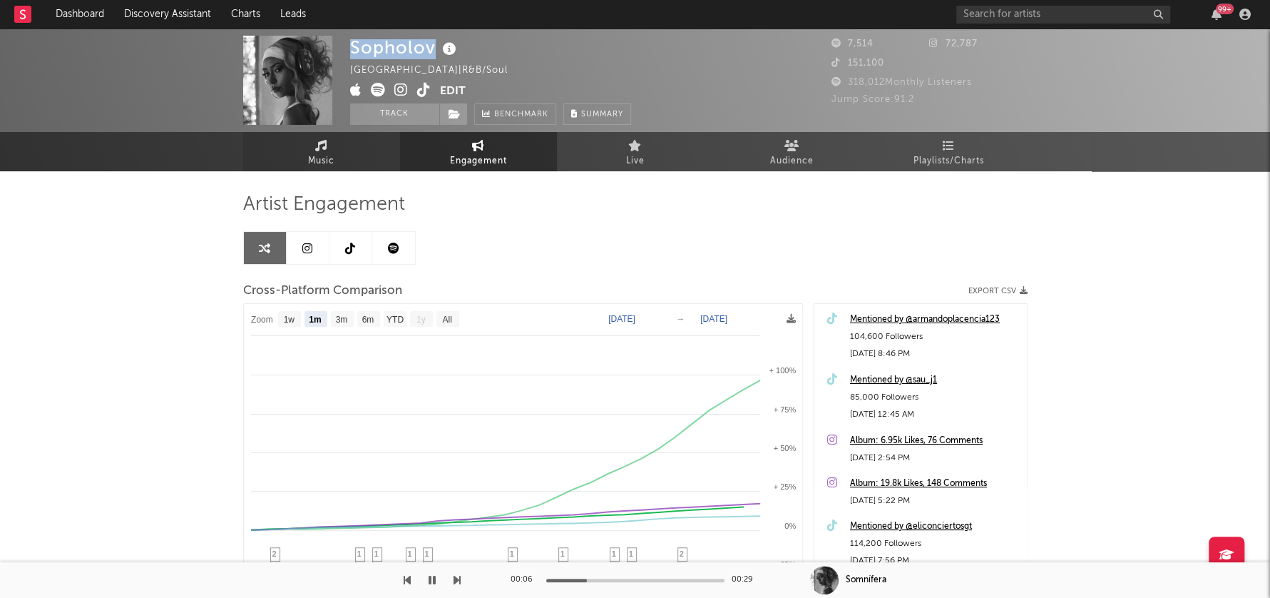
click at [312, 154] on span "Music" at bounding box center [321, 161] width 26 height 17
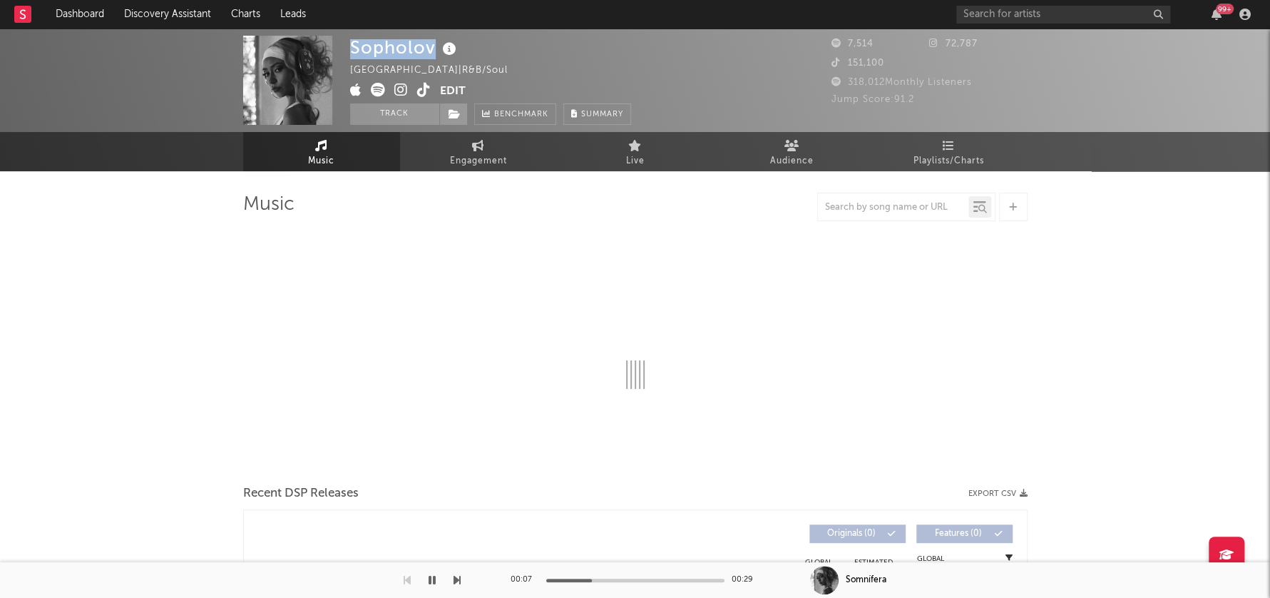
select select "6m"
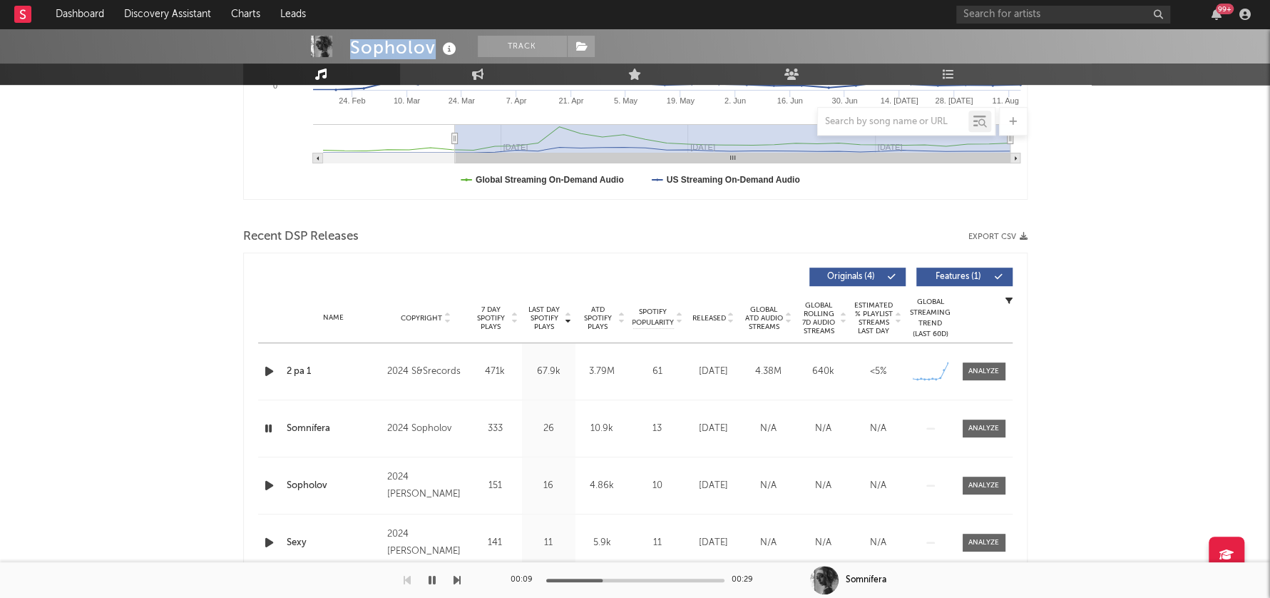
scroll to position [374, 0]
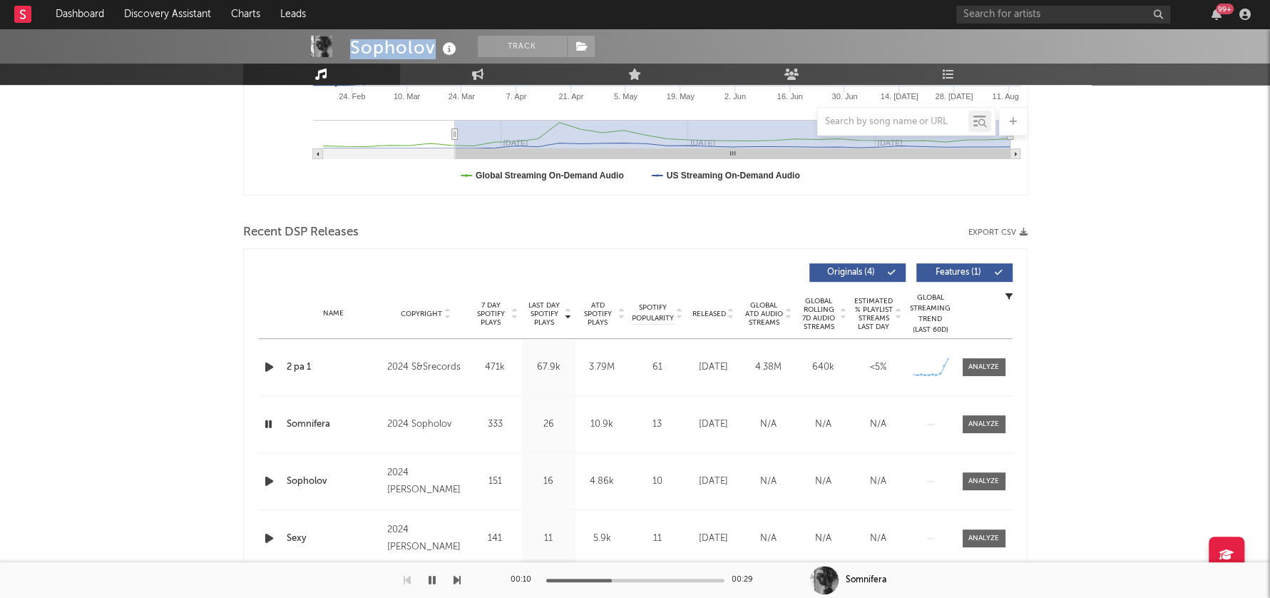
click at [264, 423] on icon "button" at bounding box center [269, 424] width 14 height 18
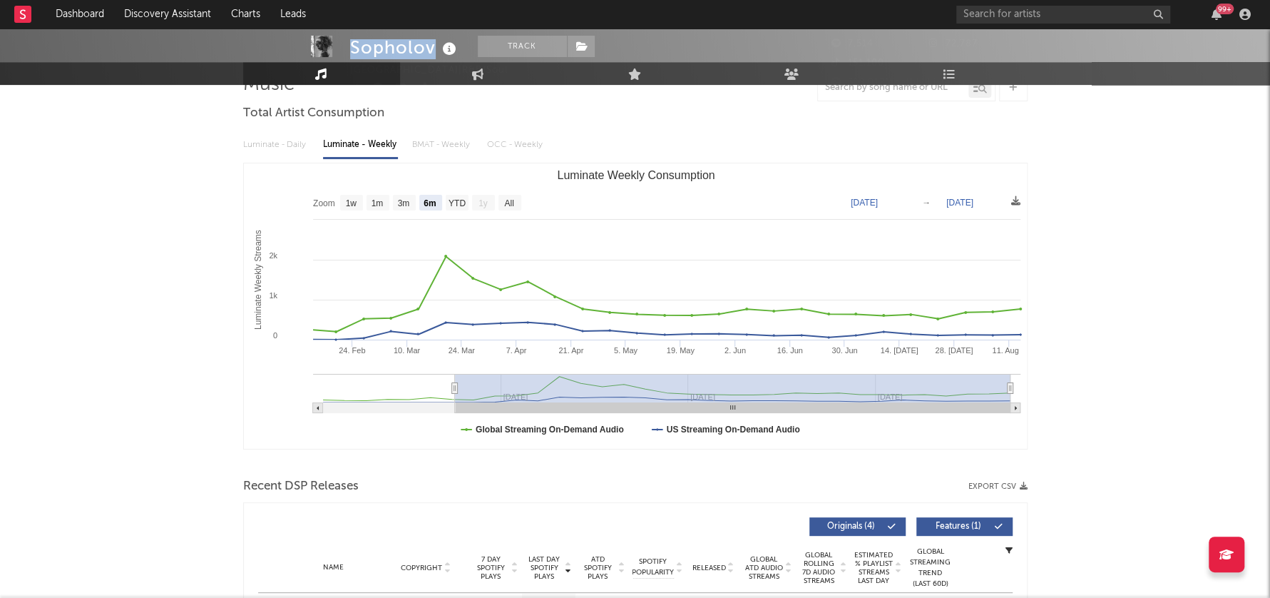
scroll to position [0, 0]
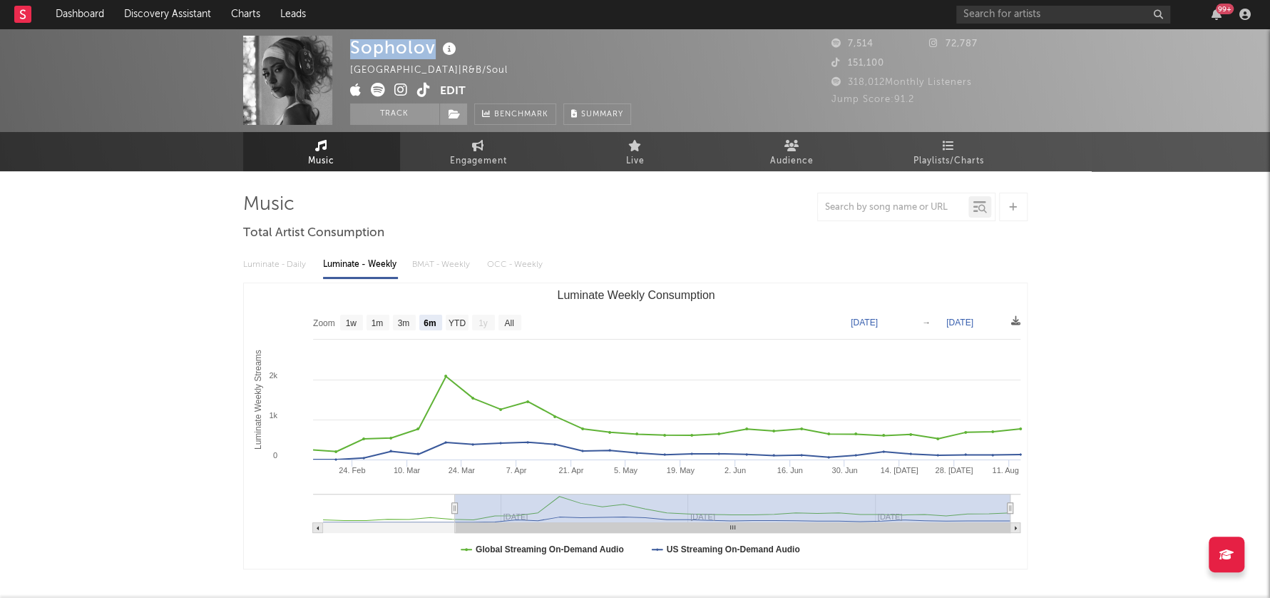
click at [424, 90] on icon at bounding box center [424, 90] width 14 height 14
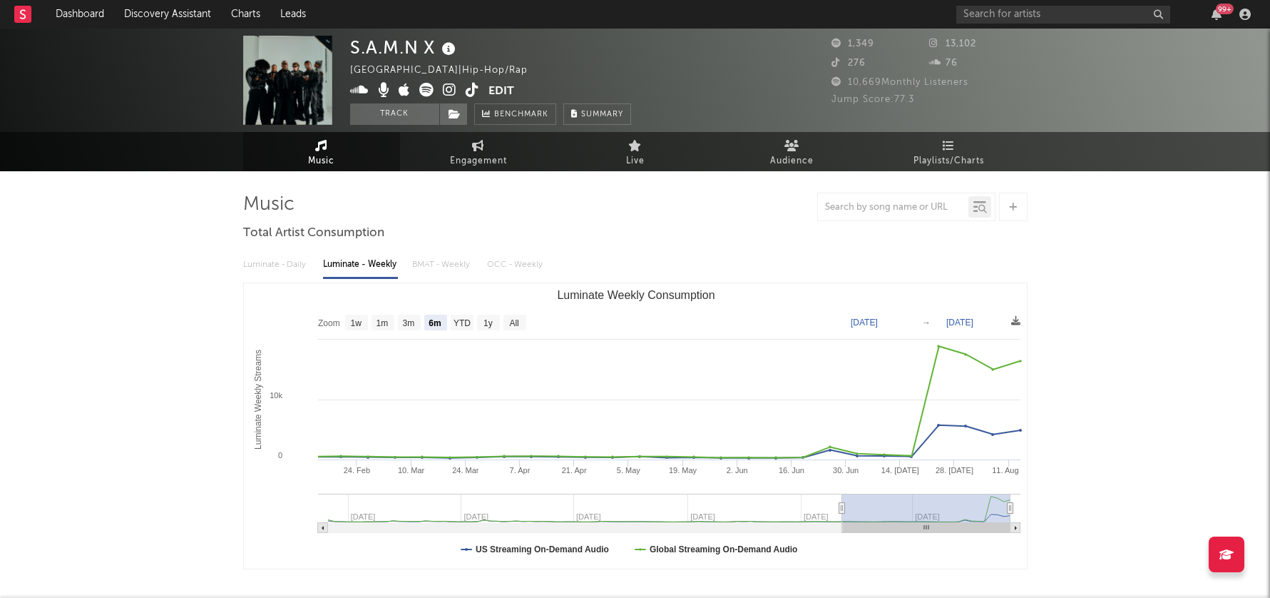
select select "6m"
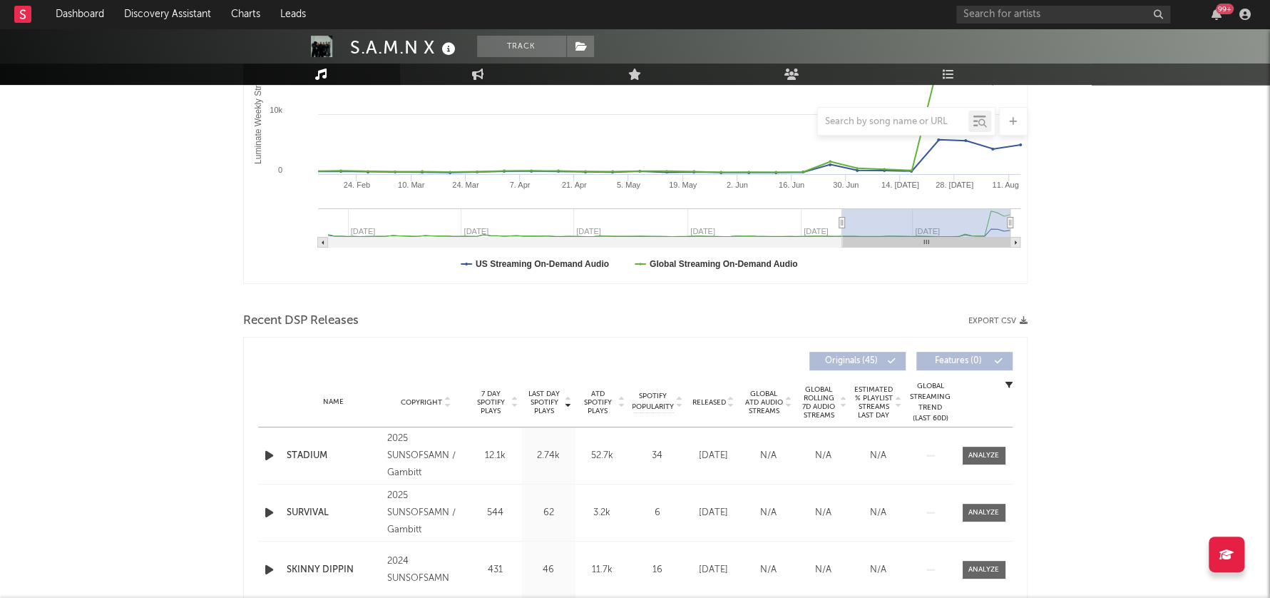
scroll to position [337, 0]
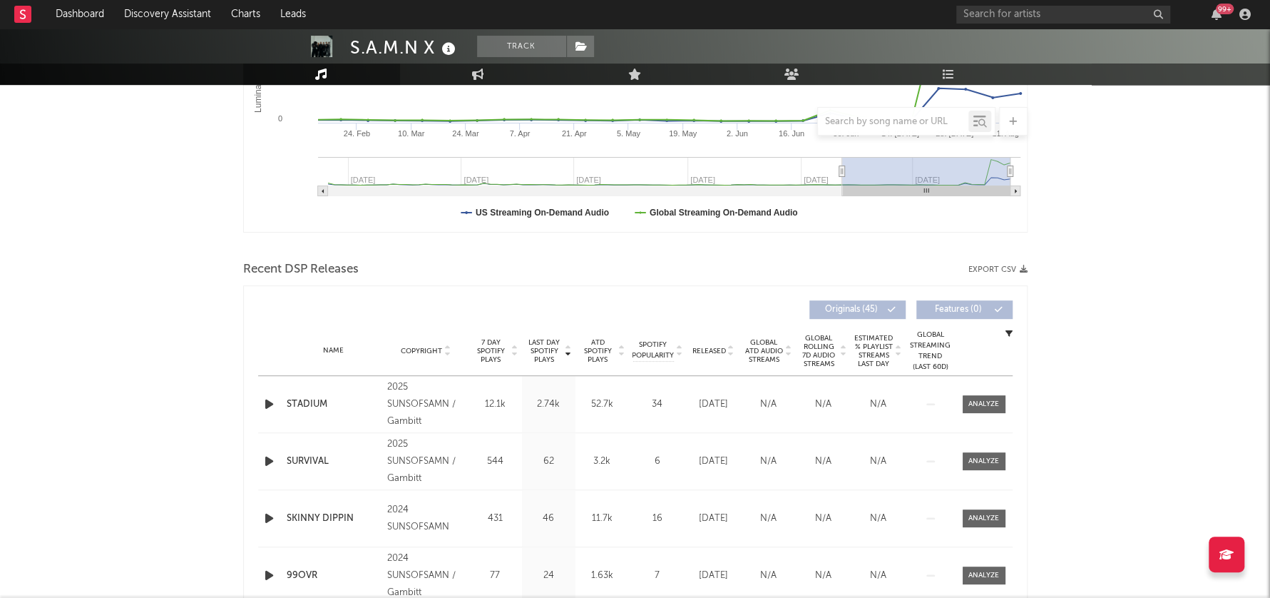
click at [269, 404] on icon "button" at bounding box center [269, 404] width 15 height 18
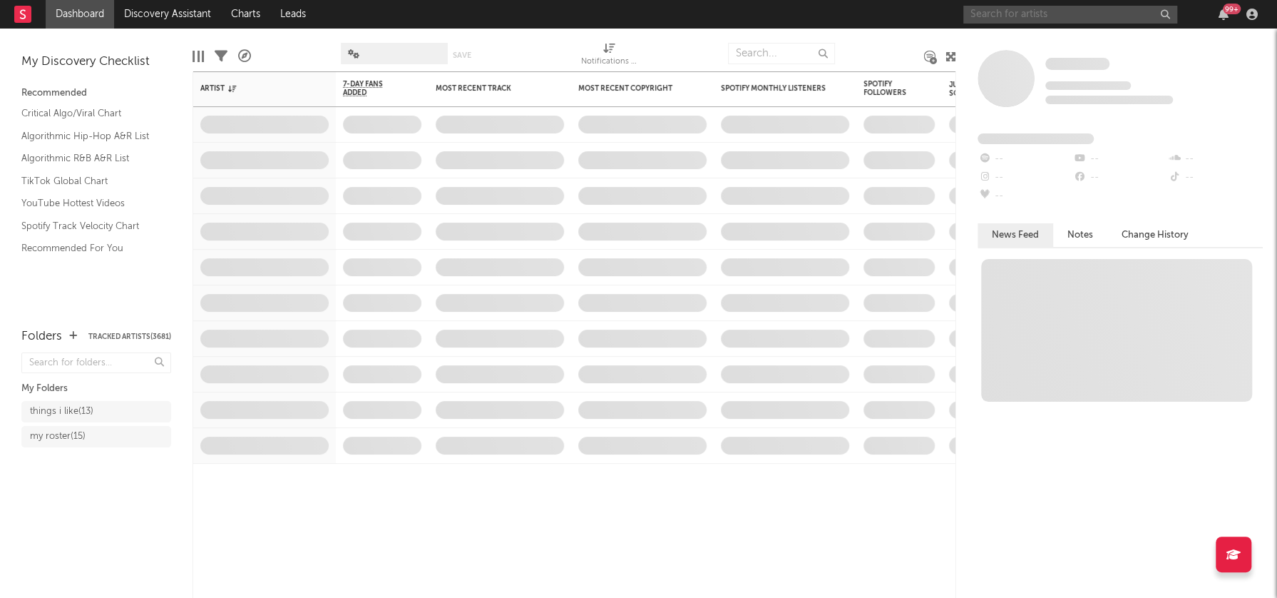
click at [1043, 9] on input "text" at bounding box center [1071, 15] width 214 height 18
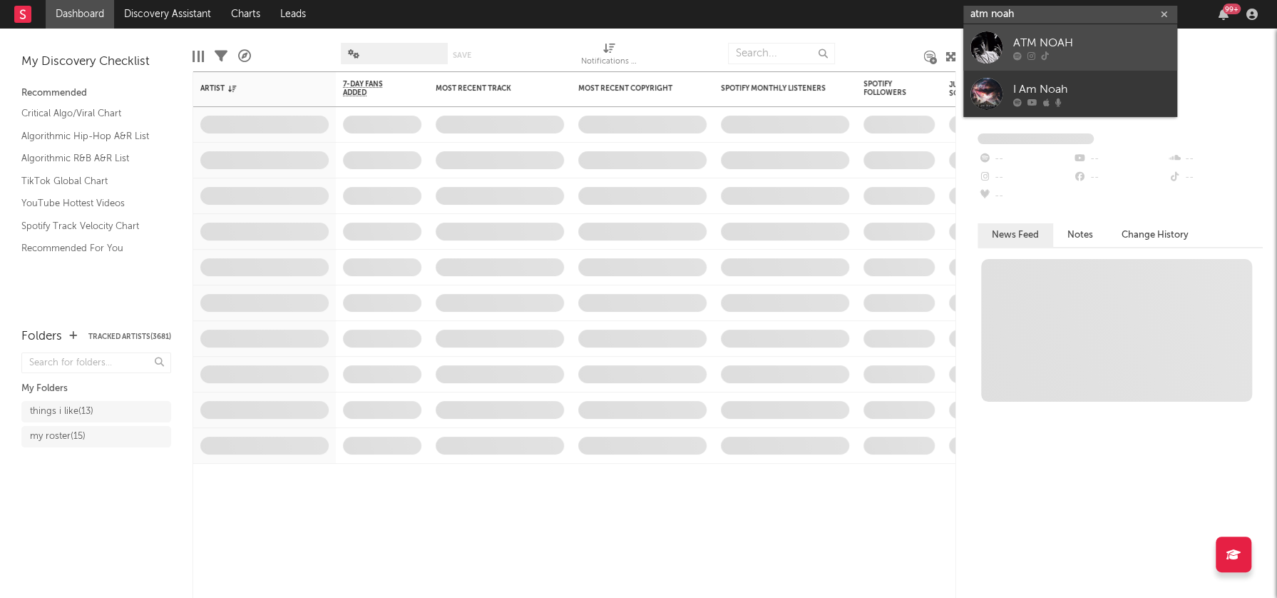
type input "atm noah"
click at [1044, 33] on link "ATM NOAH" at bounding box center [1071, 47] width 214 height 46
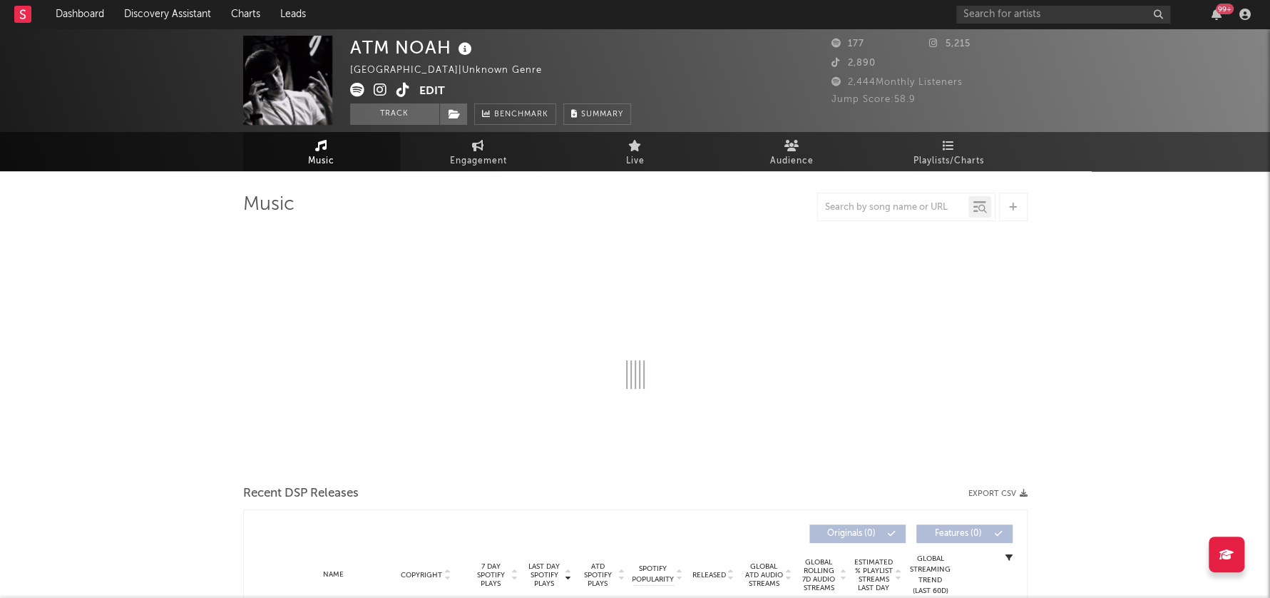
select select "1w"
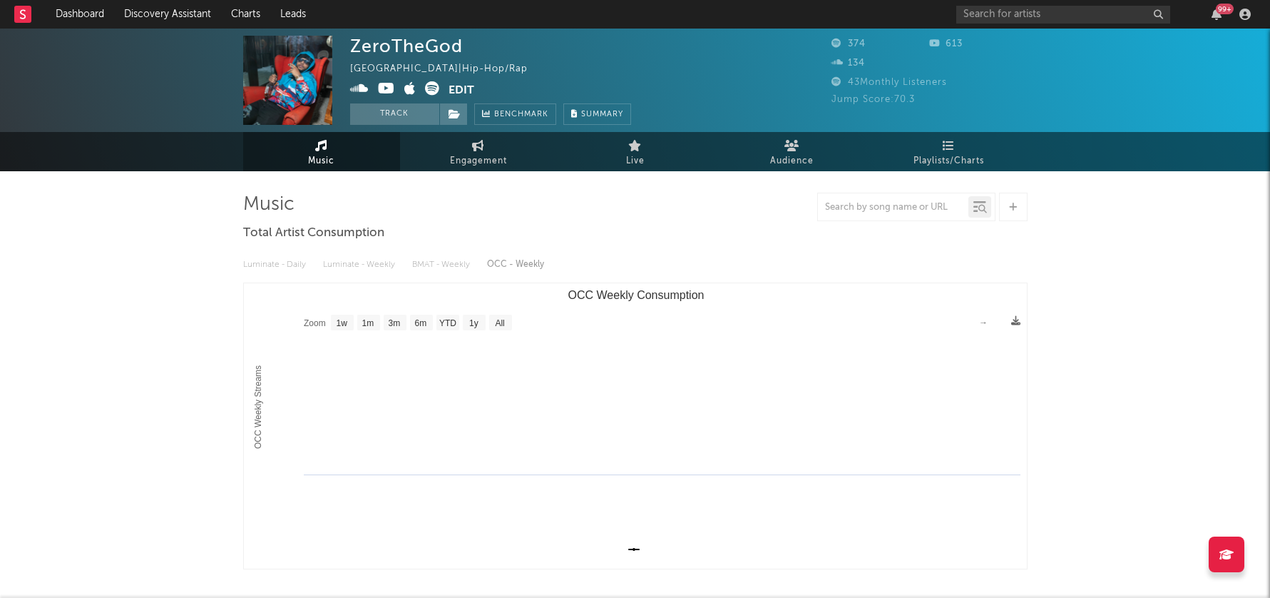
select select "1w"
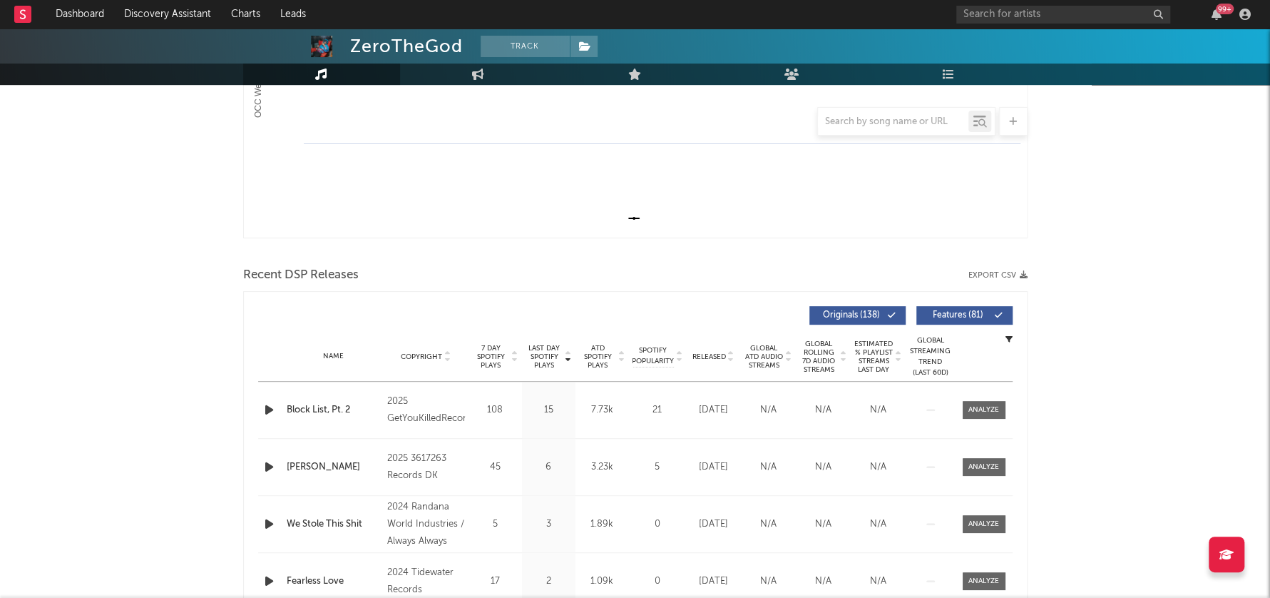
click at [268, 409] on icon "button" at bounding box center [269, 410] width 15 height 18
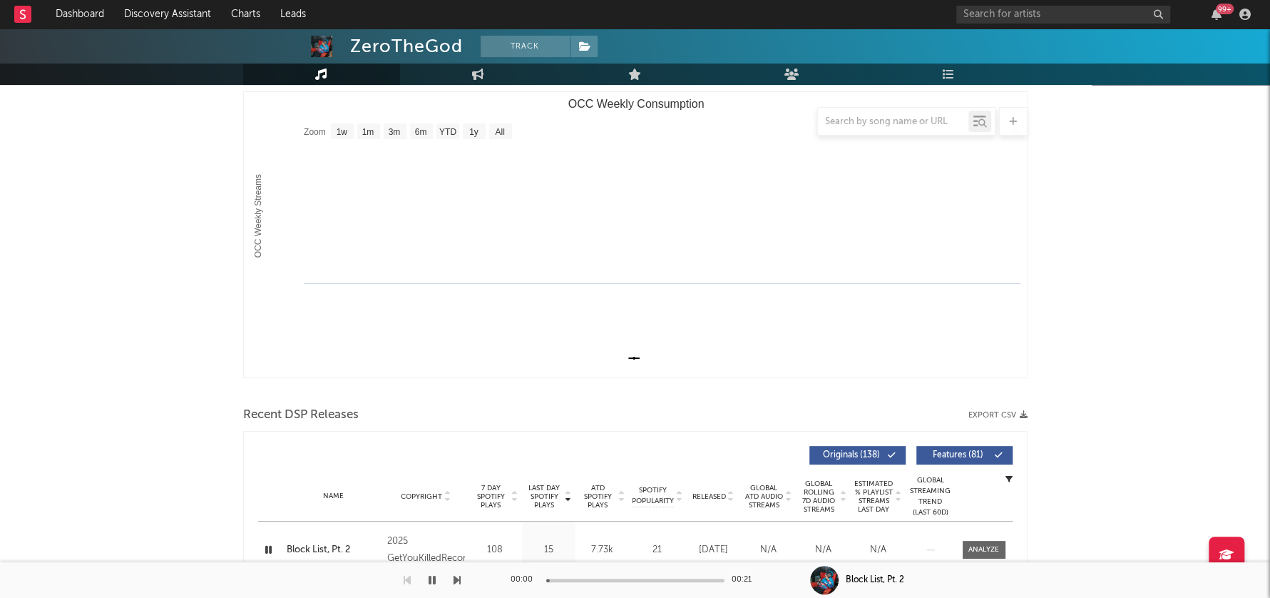
scroll to position [0, 0]
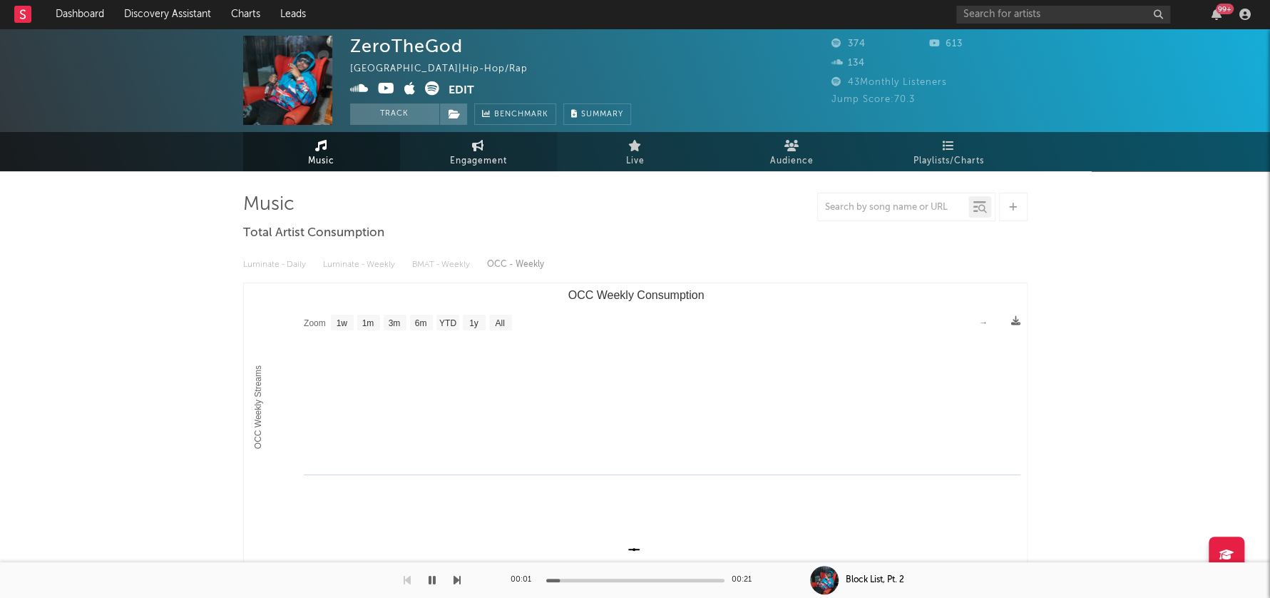
click at [482, 163] on span "Engagement" at bounding box center [478, 161] width 57 height 17
select select "1w"
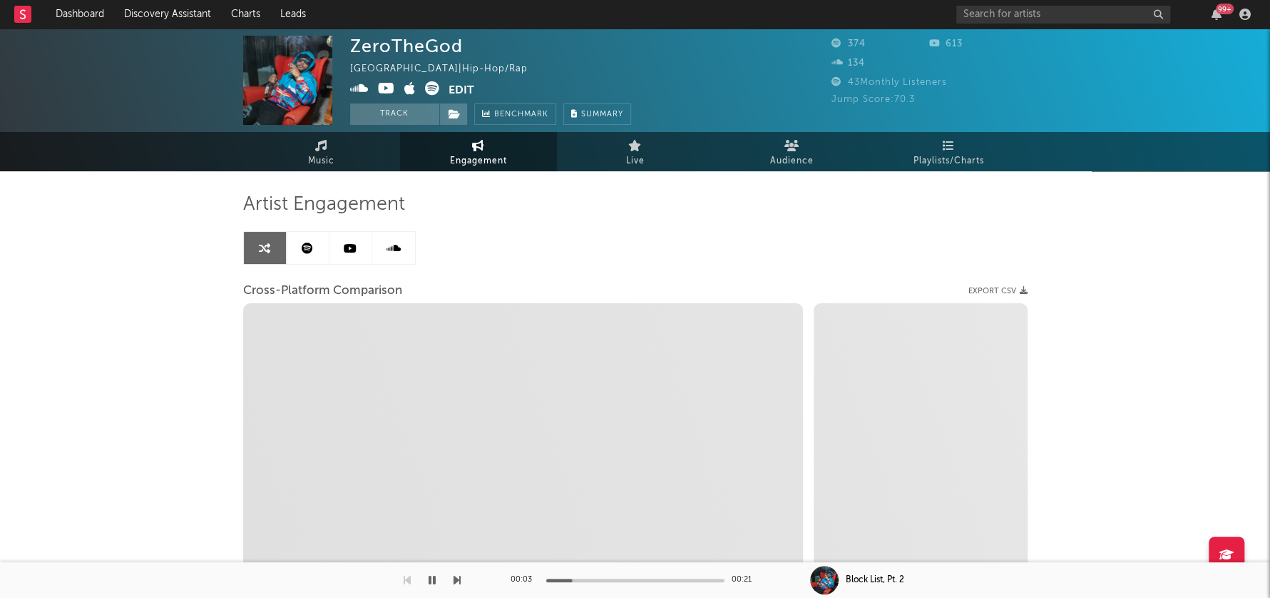
click at [359, 89] on icon at bounding box center [359, 88] width 19 height 14
select select "1m"
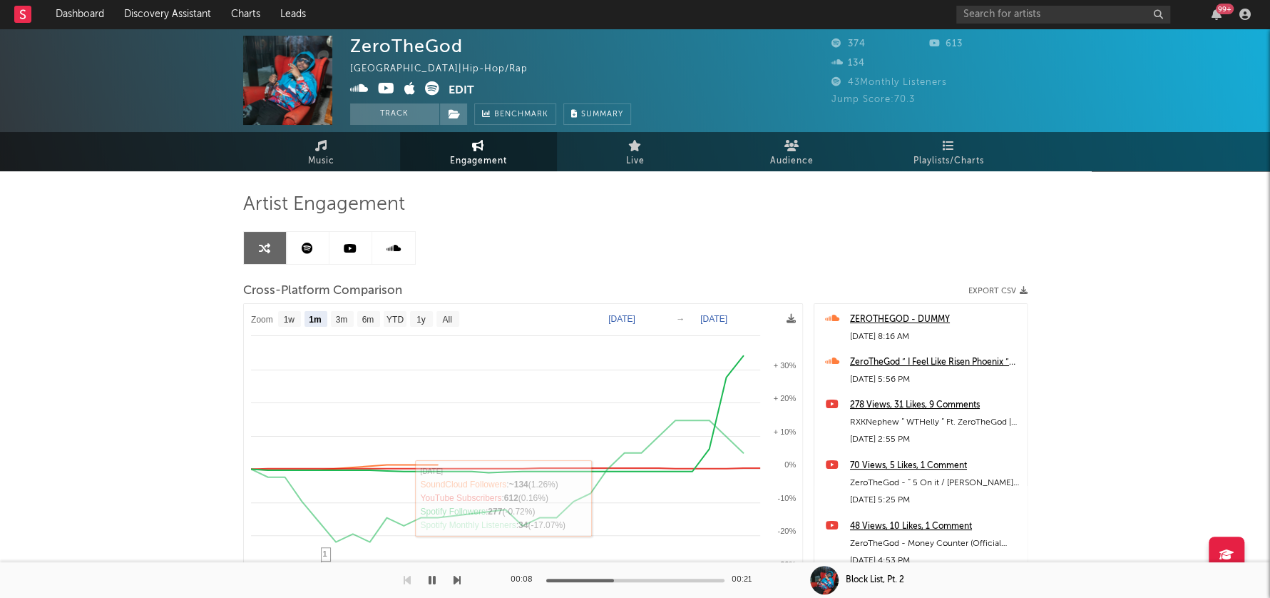
click at [433, 578] on icon "button" at bounding box center [432, 579] width 7 height 11
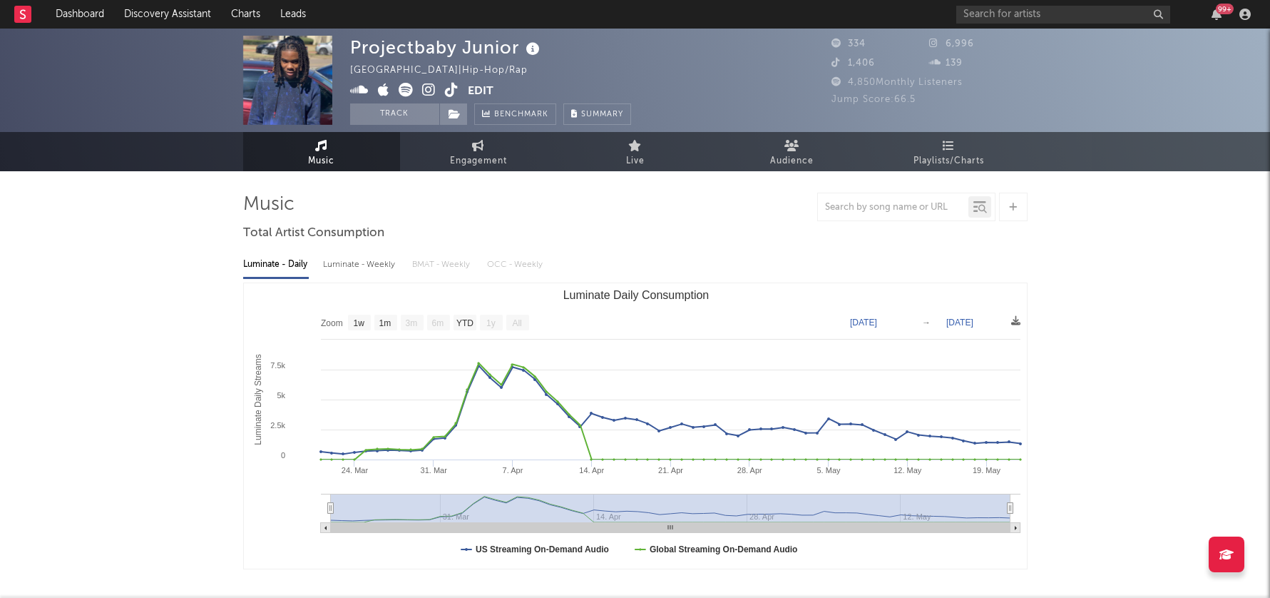
select select "1w"
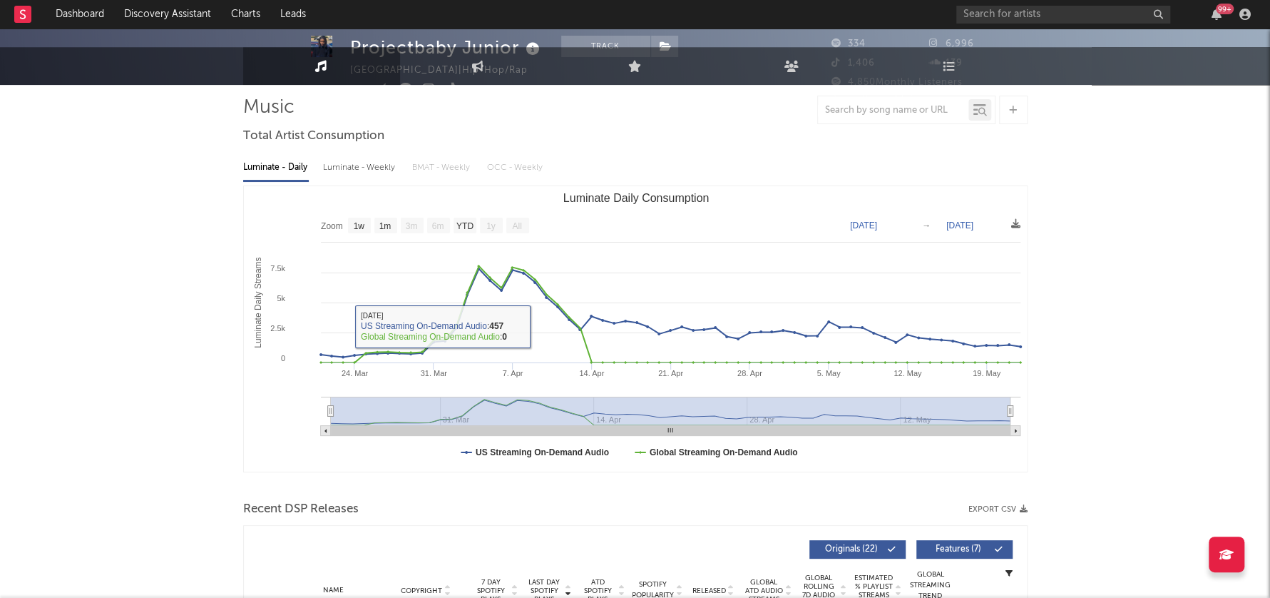
scroll to position [195, 0]
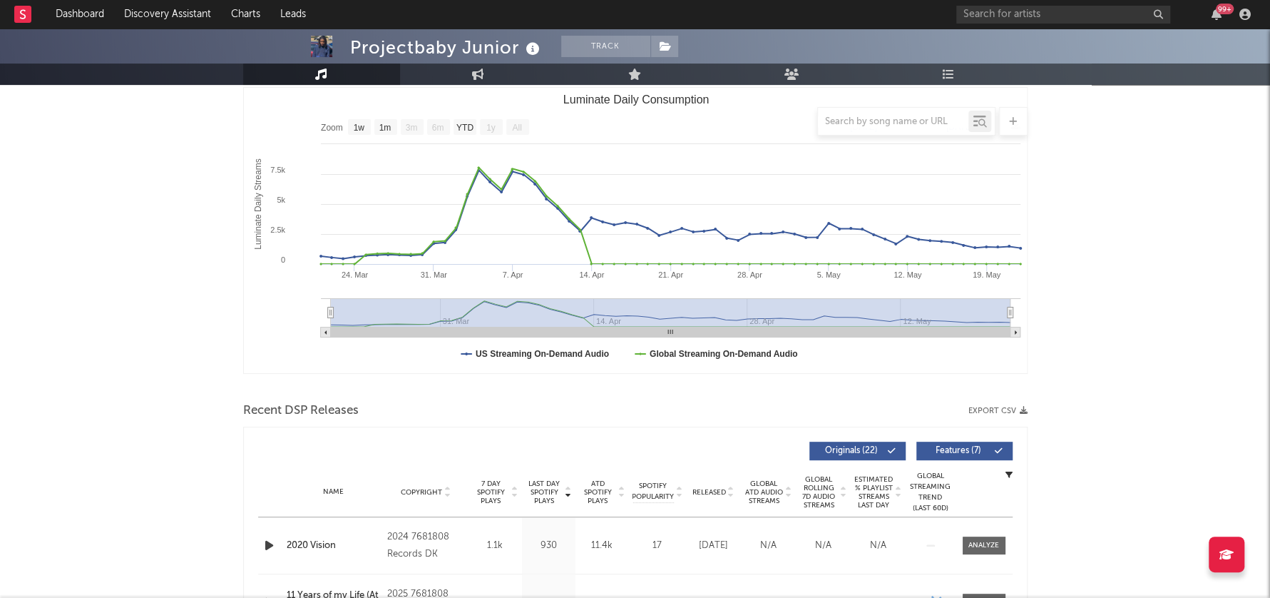
click at [265, 544] on icon "button" at bounding box center [269, 545] width 15 height 18
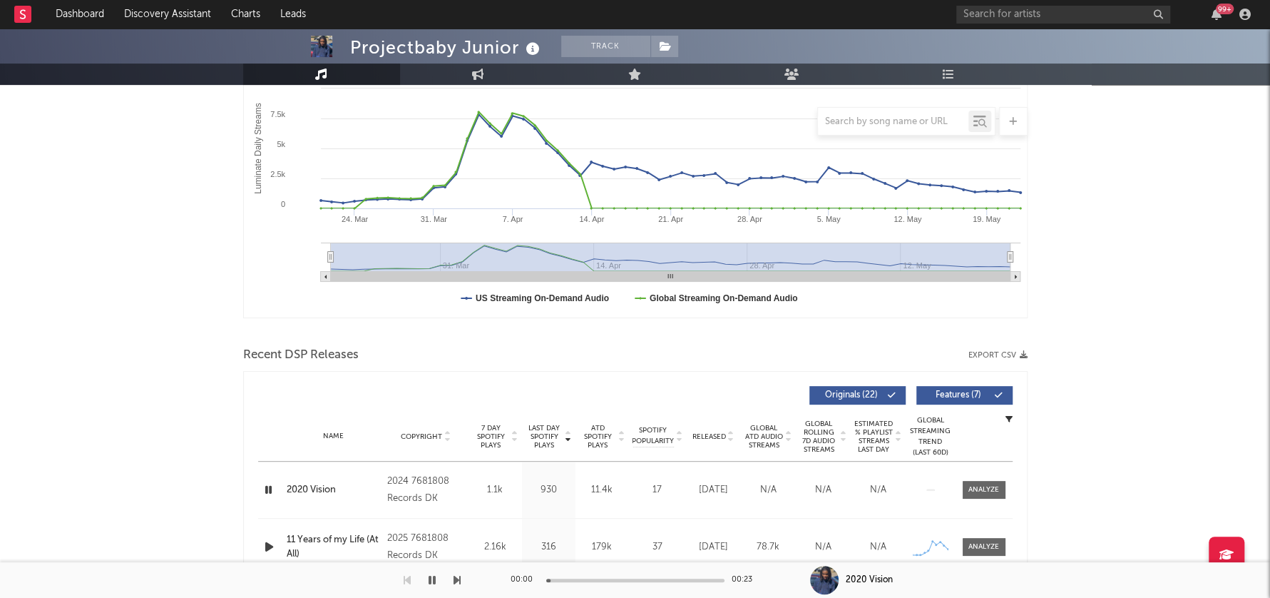
scroll to position [267, 0]
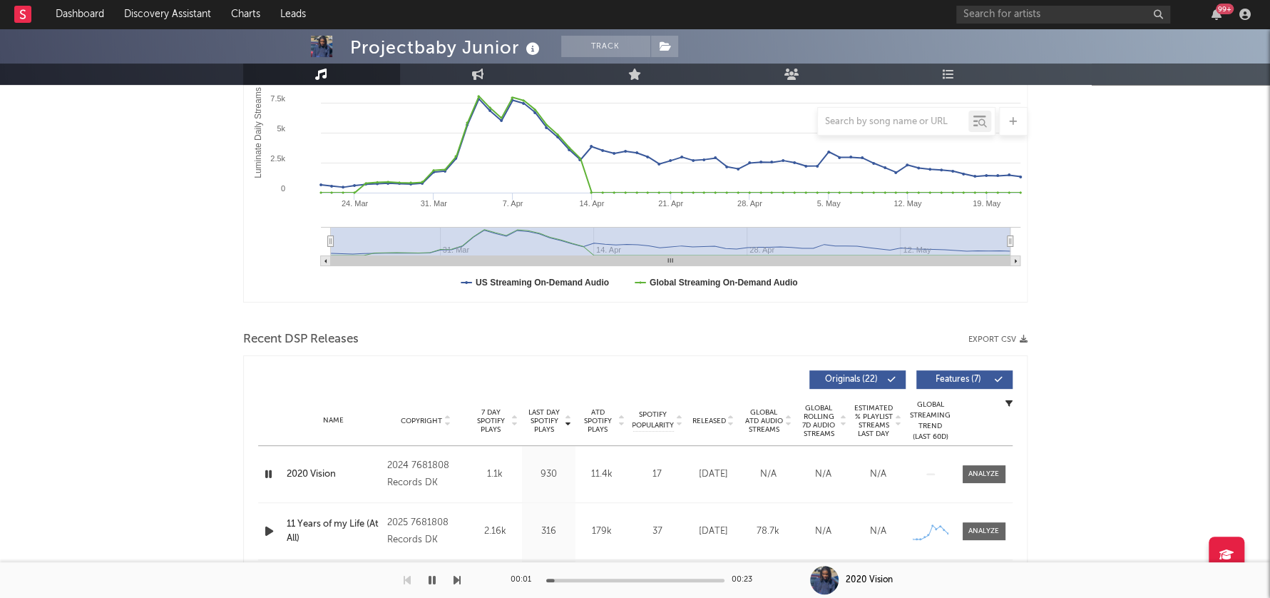
click at [426, 420] on span "Copyright" at bounding box center [421, 421] width 41 height 9
click at [264, 471] on icon "button" at bounding box center [269, 474] width 15 height 18
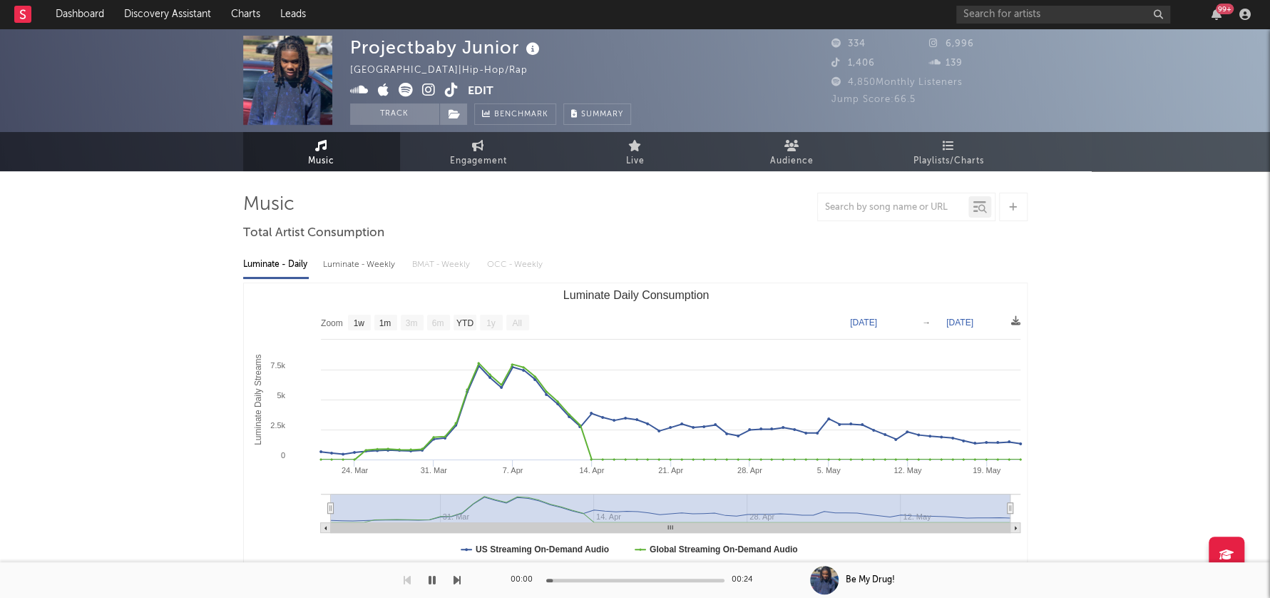
click at [367, 267] on div "Luminate - Weekly" at bounding box center [360, 264] width 75 height 24
select select "6m"
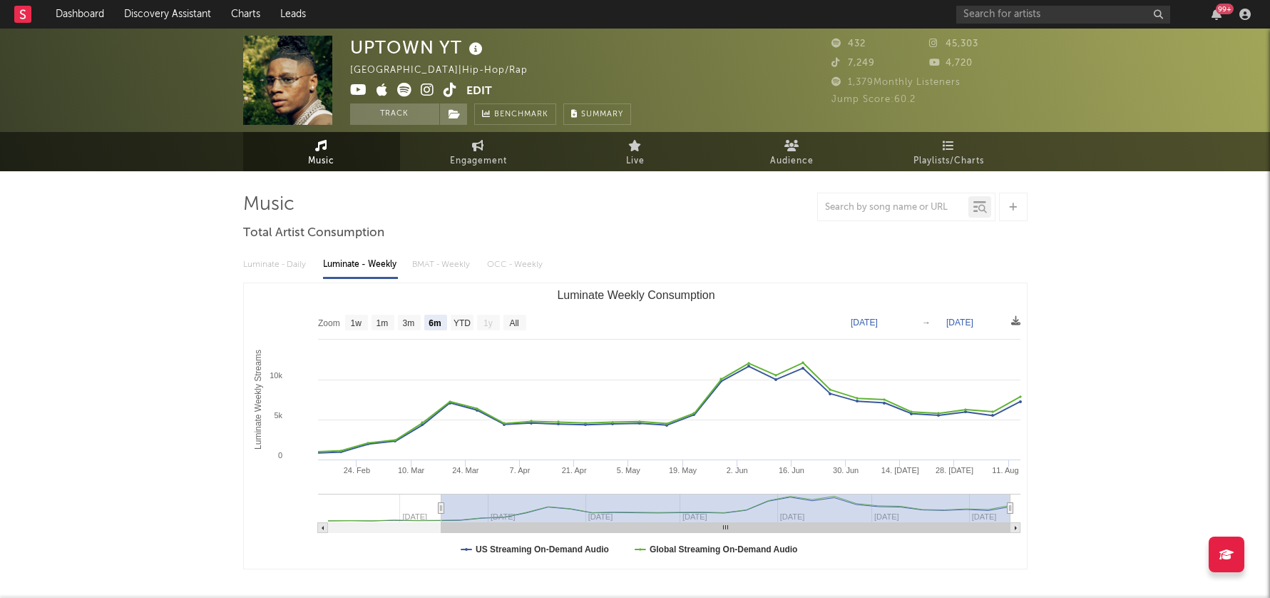
select select "6m"
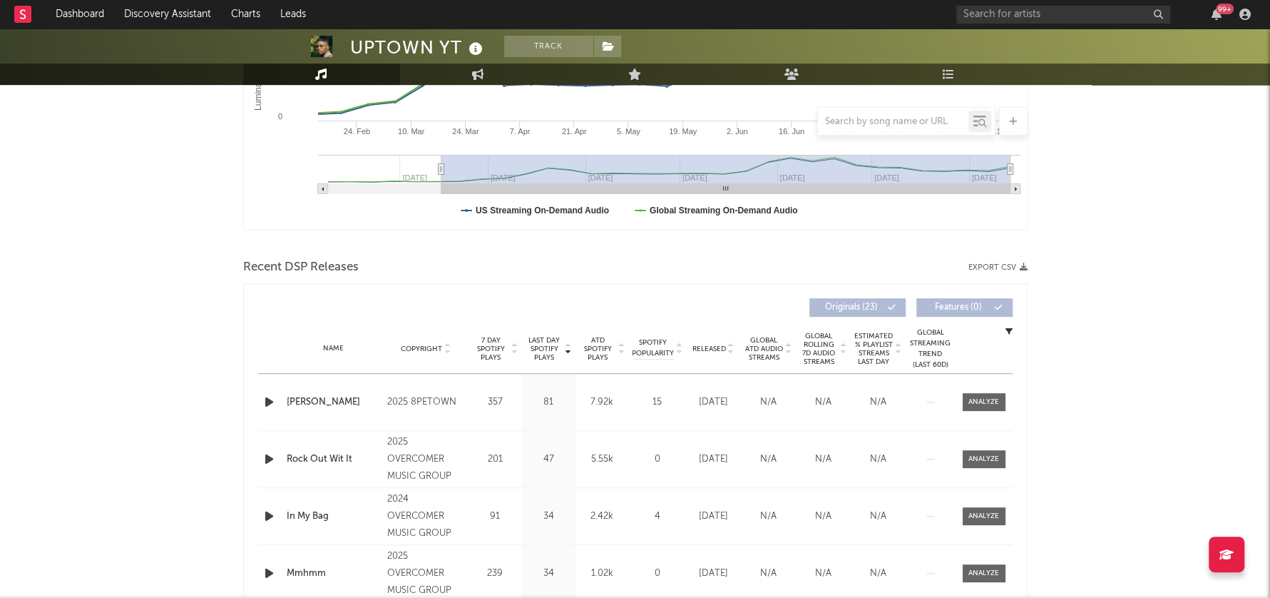
scroll to position [340, 0]
click at [267, 397] on icon "button" at bounding box center [269, 401] width 15 height 18
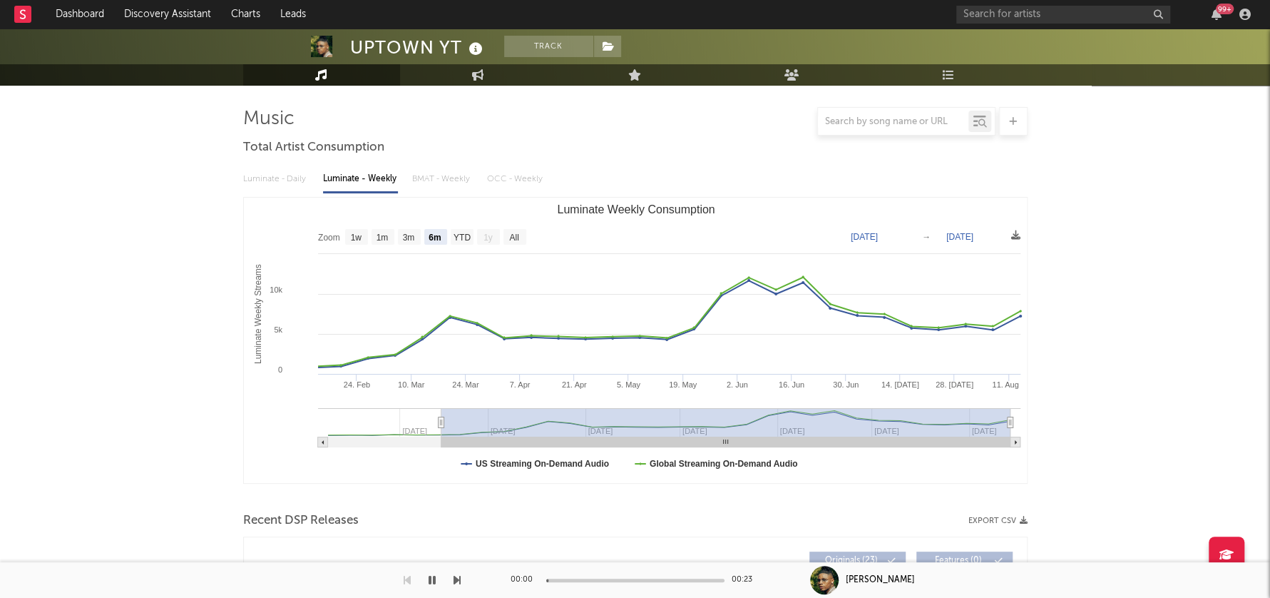
scroll to position [0, 0]
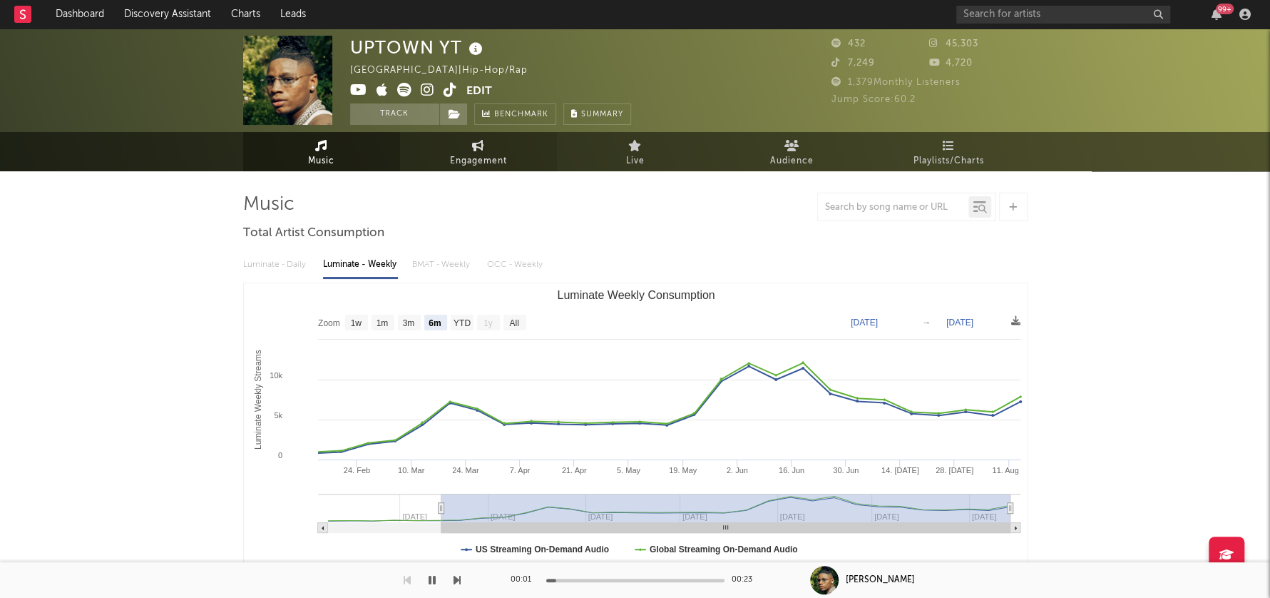
click at [479, 158] on span "Engagement" at bounding box center [478, 161] width 57 height 17
select select "1w"
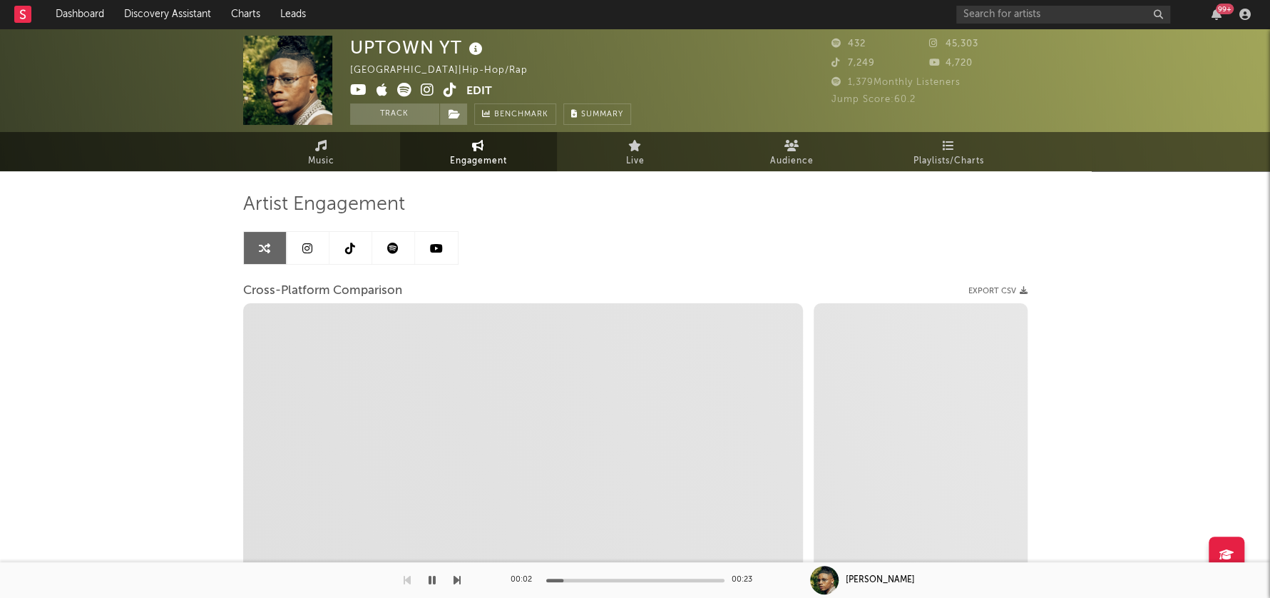
click at [426, 89] on icon at bounding box center [428, 90] width 14 height 14
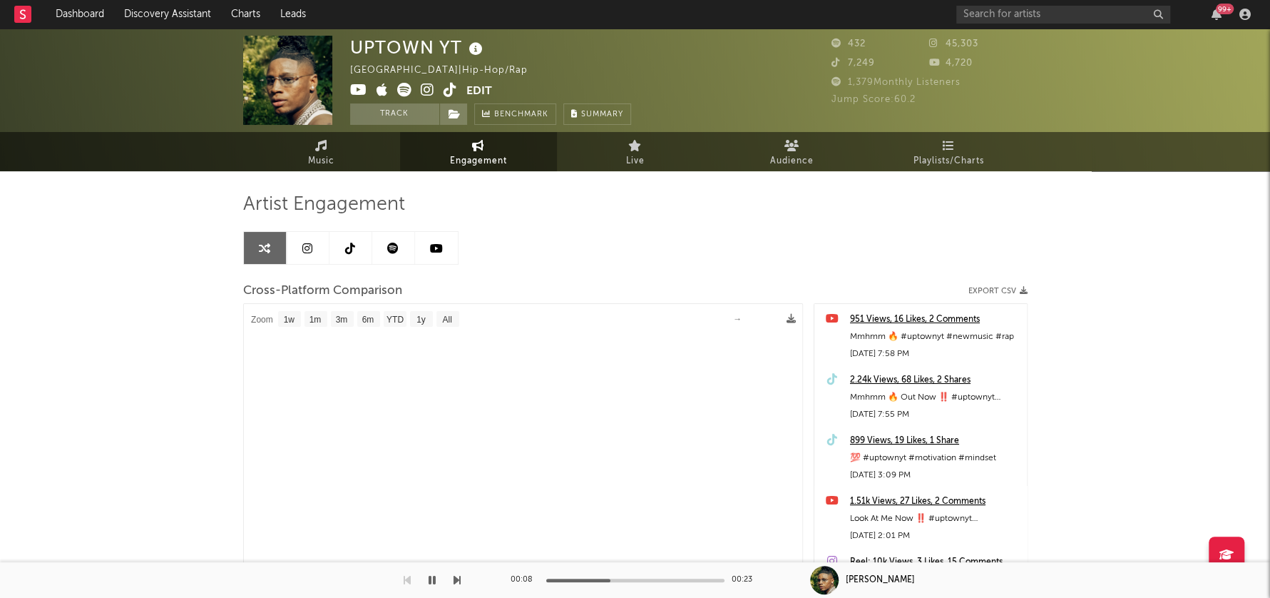
select select "1m"
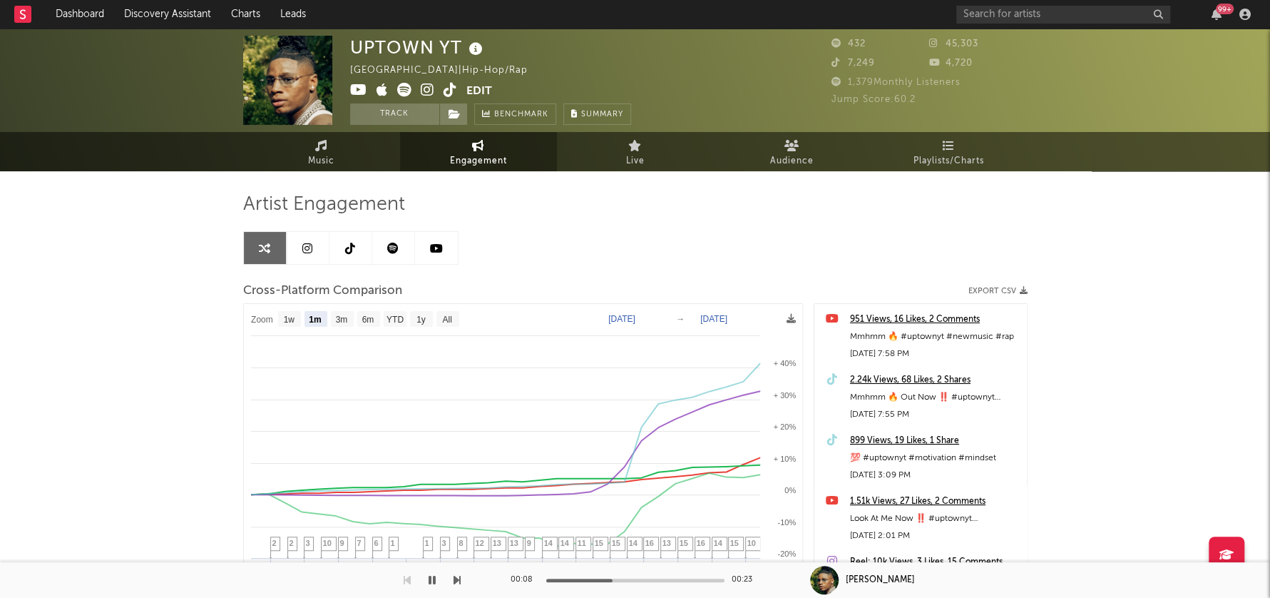
click at [362, 91] on icon at bounding box center [358, 90] width 17 height 14
click at [433, 576] on icon "button" at bounding box center [432, 579] width 7 height 11
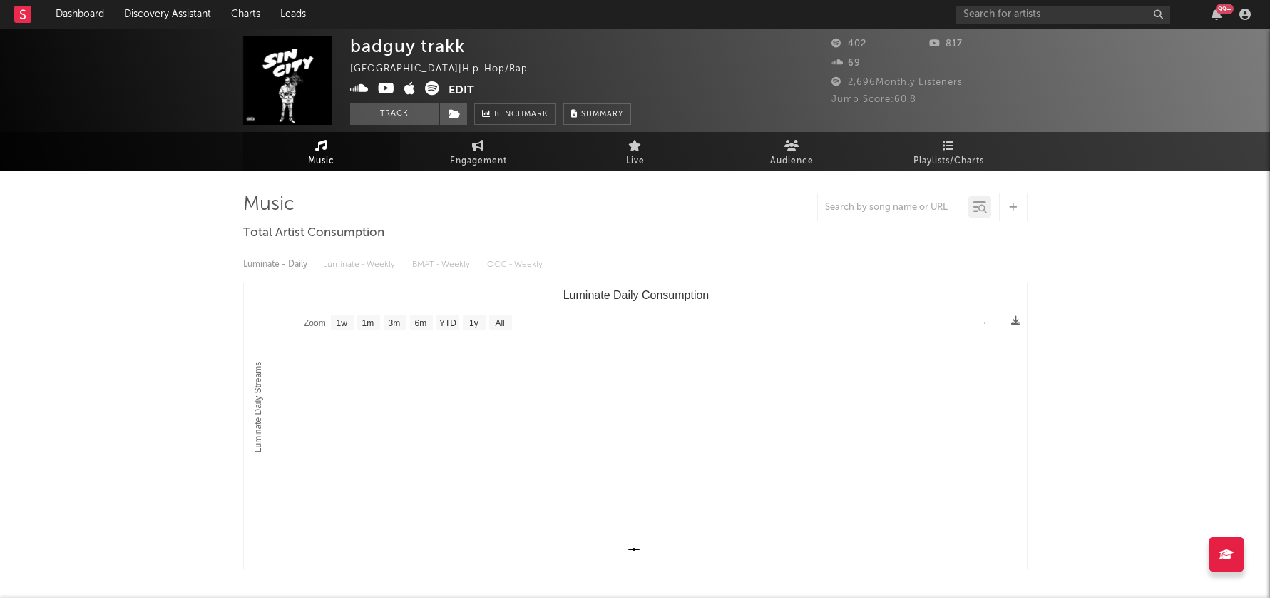
select select "1w"
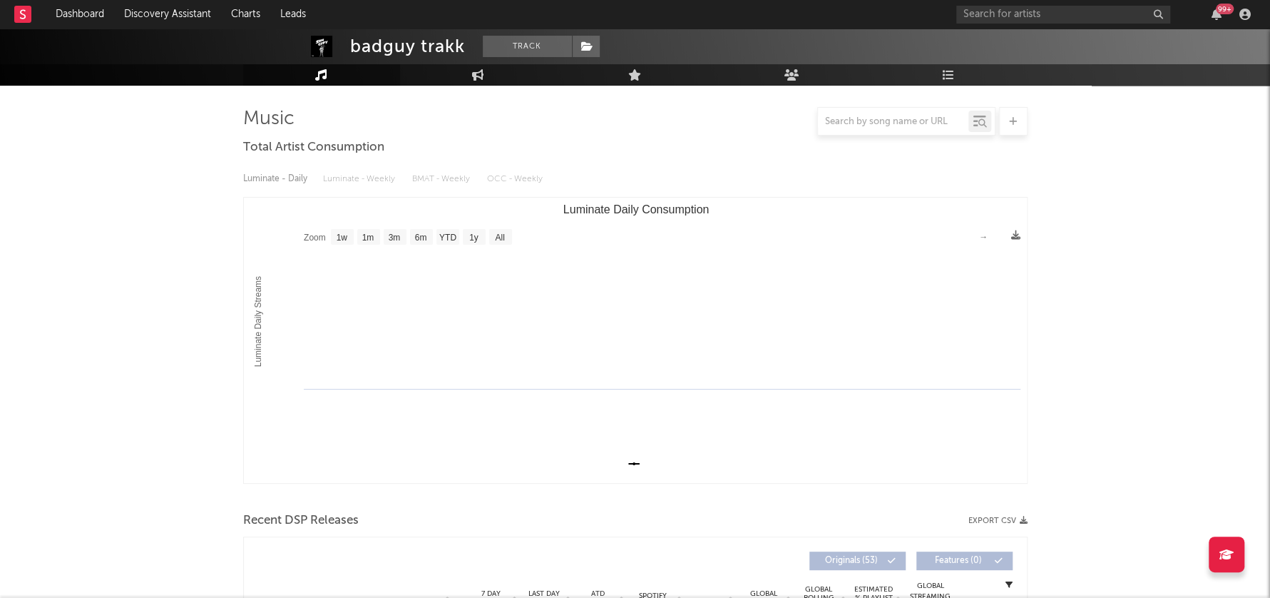
scroll to position [327, 0]
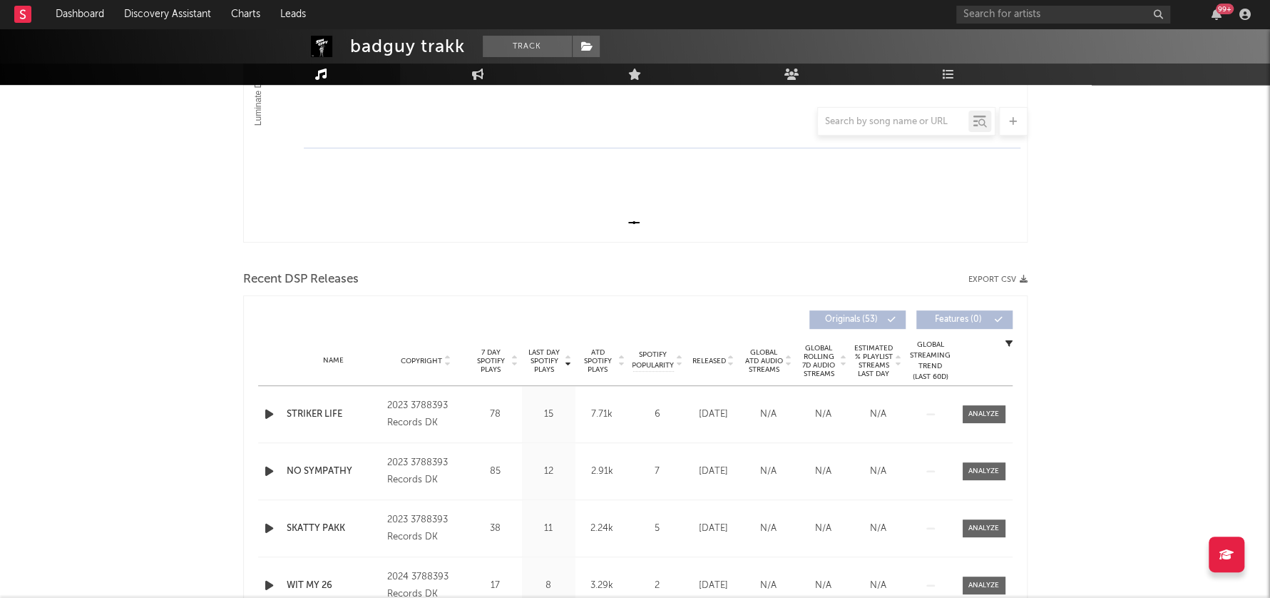
click at [265, 412] on icon "button" at bounding box center [269, 414] width 15 height 18
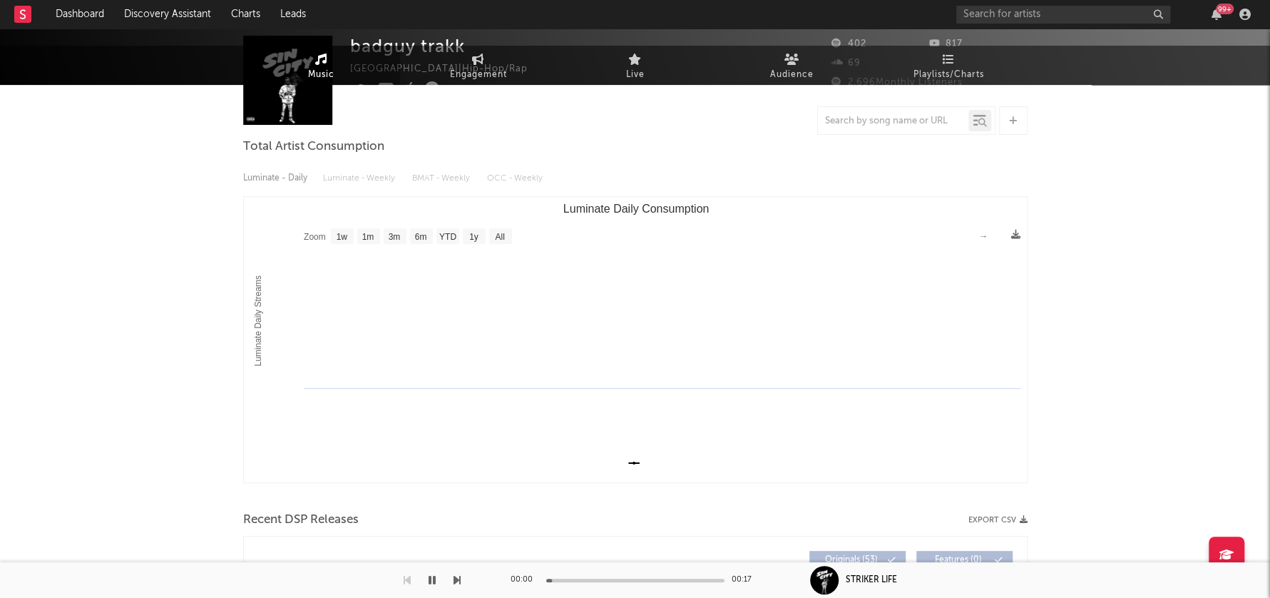
scroll to position [0, 0]
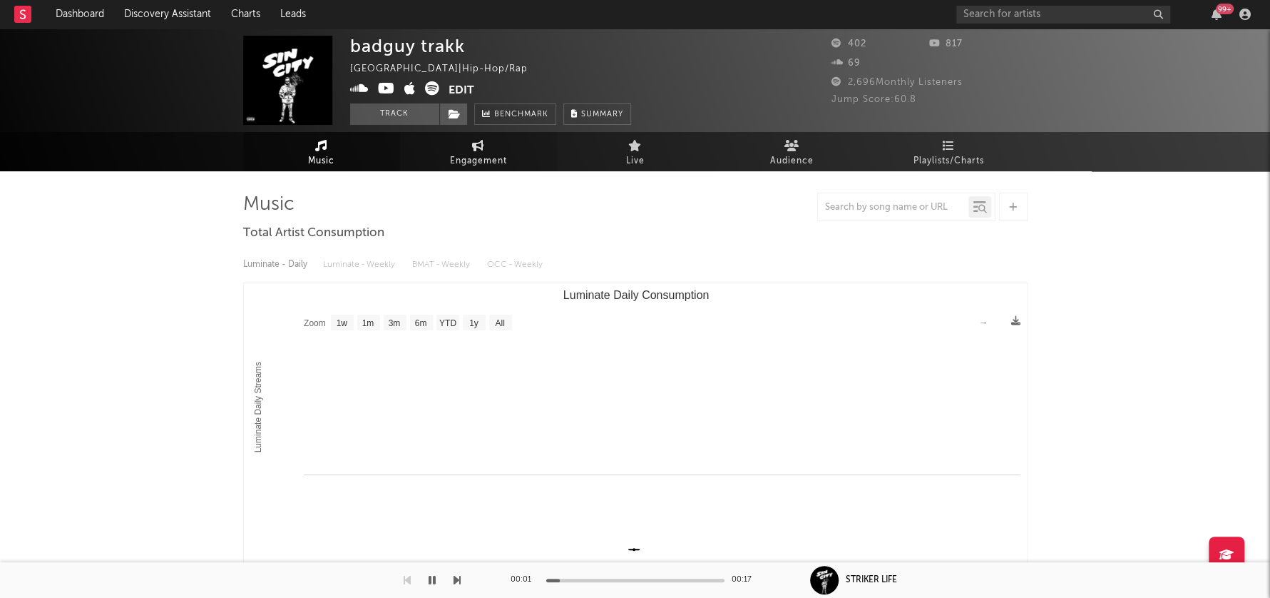
click at [464, 160] on span "Engagement" at bounding box center [478, 161] width 57 height 17
select select "1w"
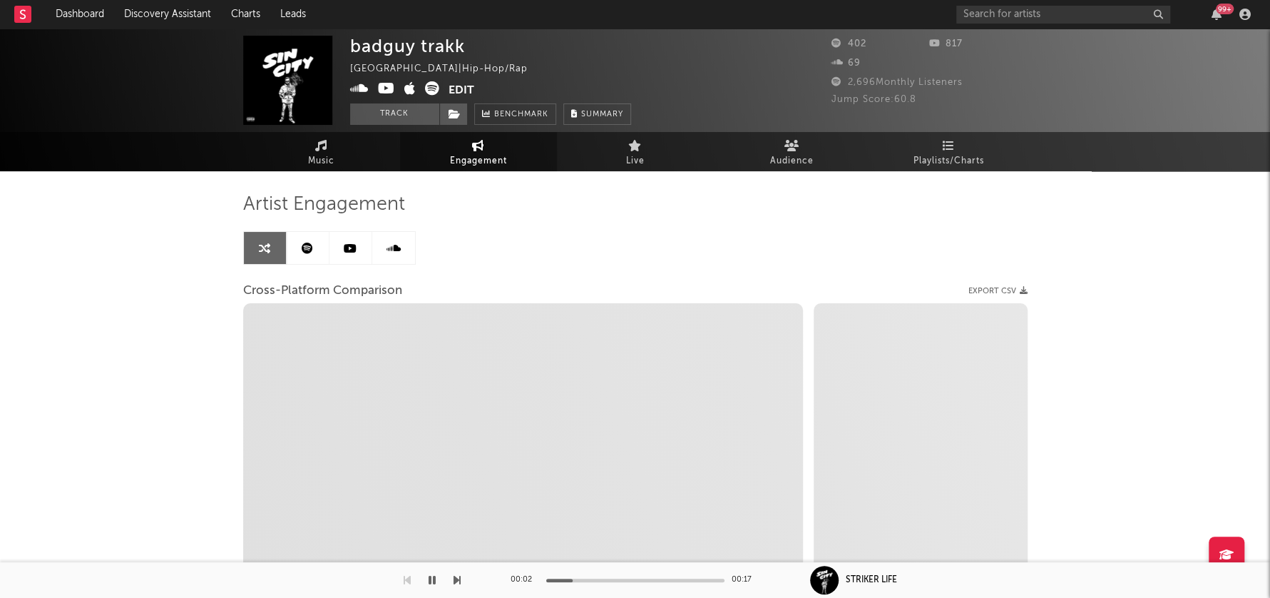
click at [384, 90] on icon at bounding box center [386, 88] width 17 height 14
select select "1m"
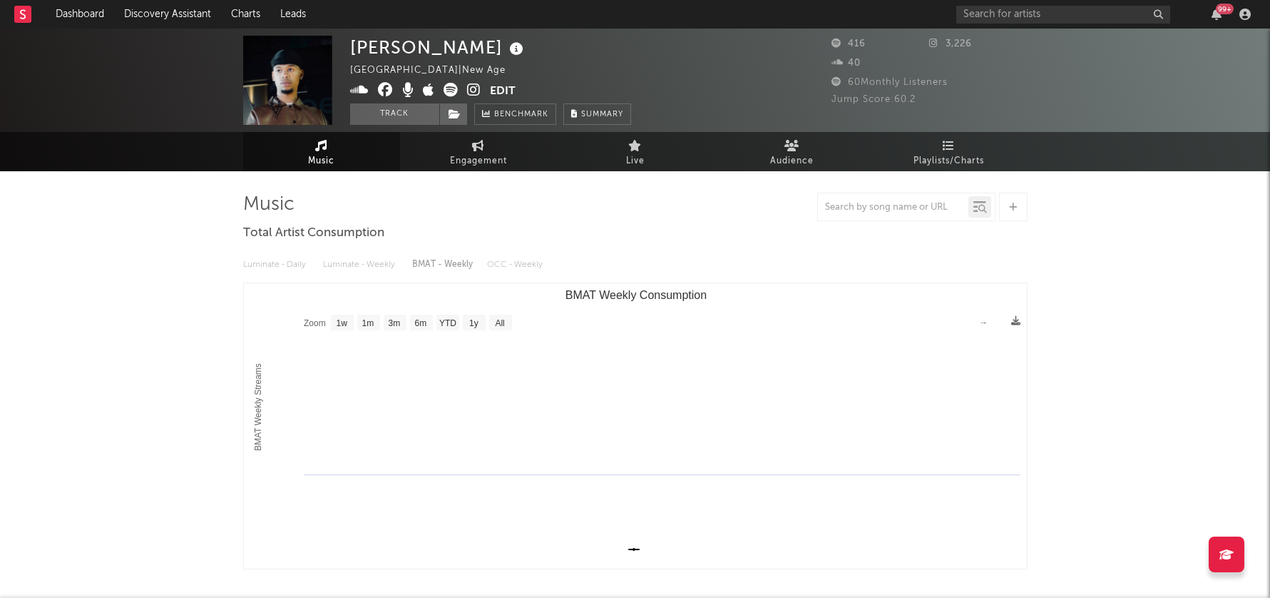
select select "1w"
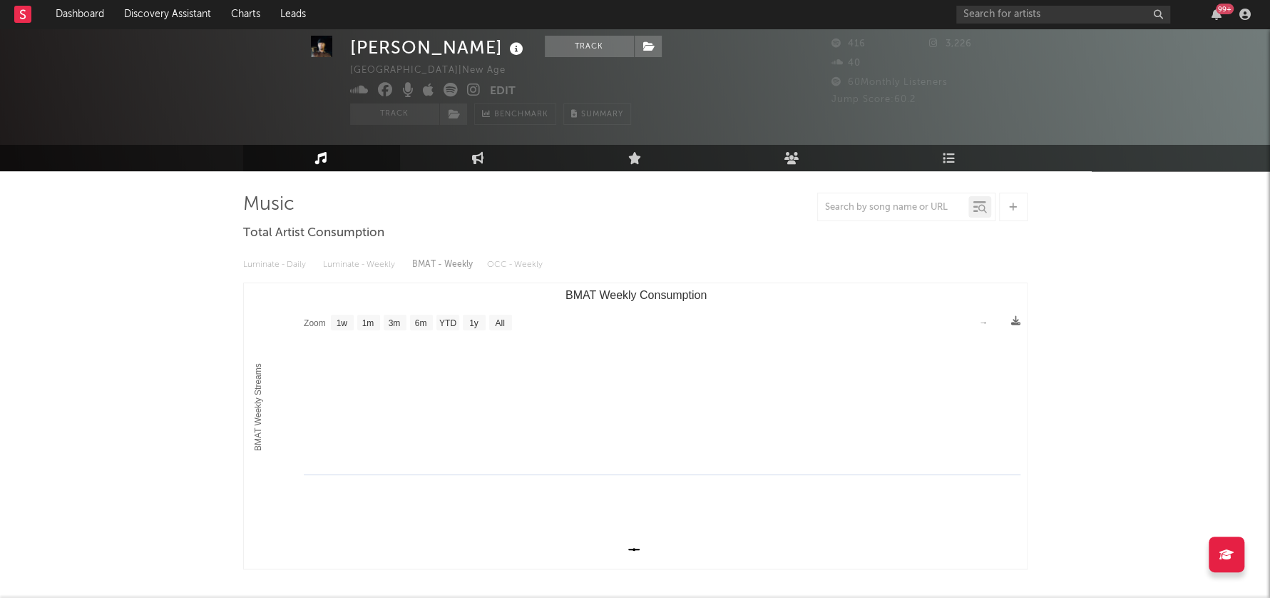
scroll to position [282, 0]
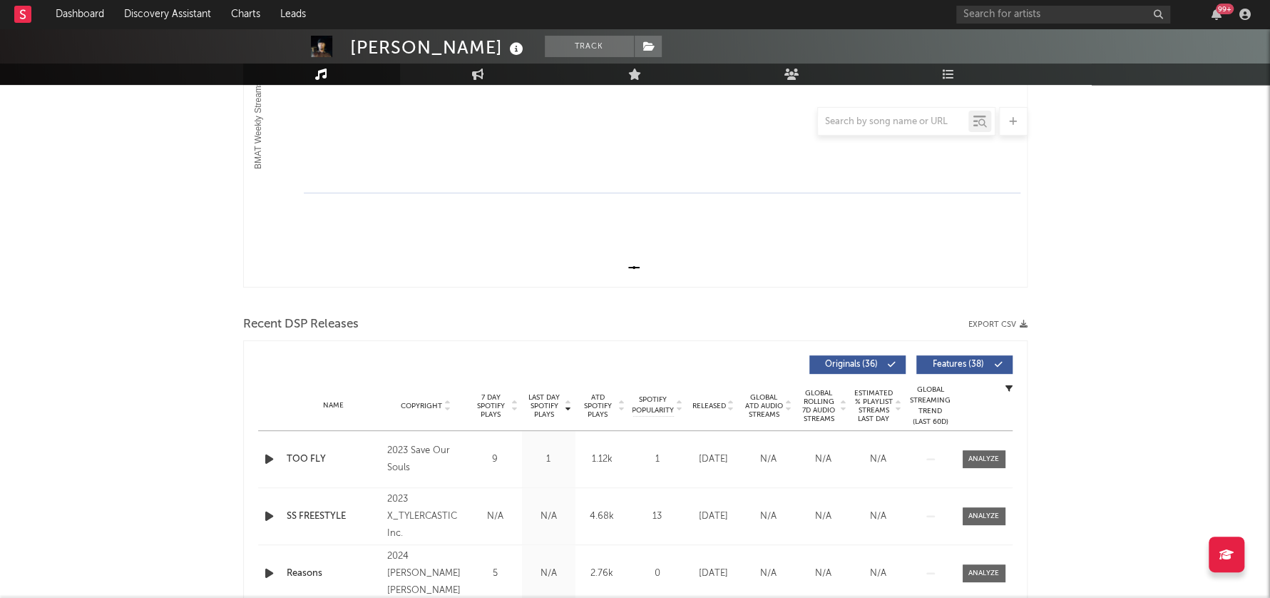
click at [270, 459] on icon "button" at bounding box center [269, 459] width 15 height 18
click at [270, 459] on icon "button" at bounding box center [269, 459] width 14 height 18
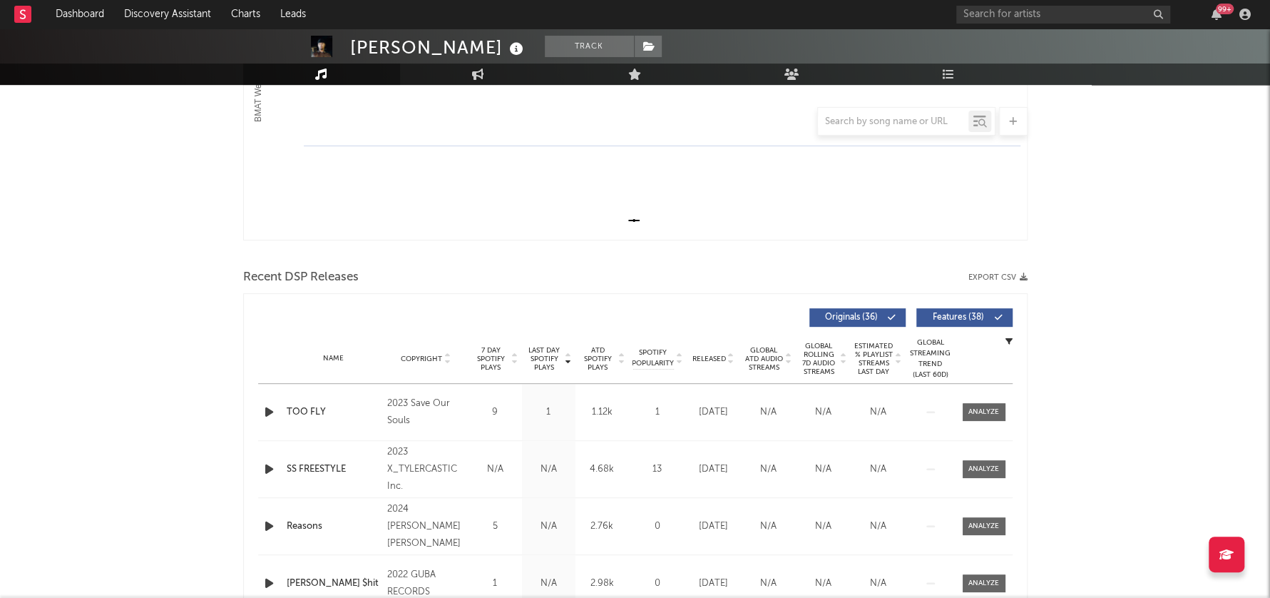
scroll to position [344, 0]
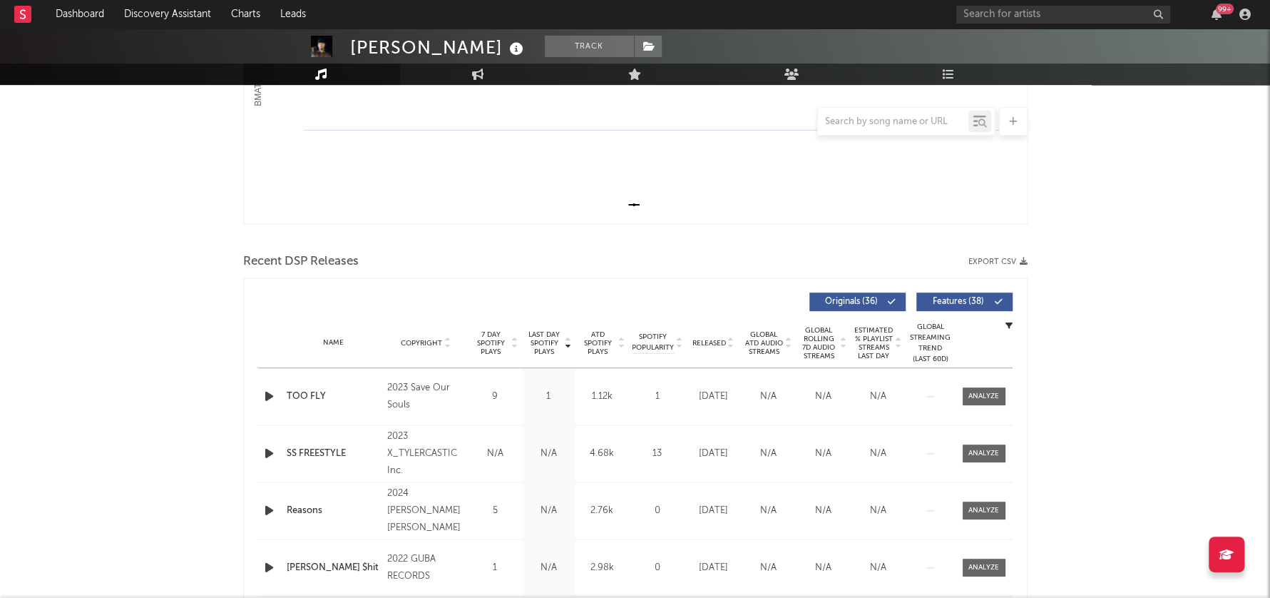
click at [425, 339] on span "Copyright" at bounding box center [421, 343] width 41 height 9
click at [264, 393] on icon "button" at bounding box center [269, 396] width 15 height 18
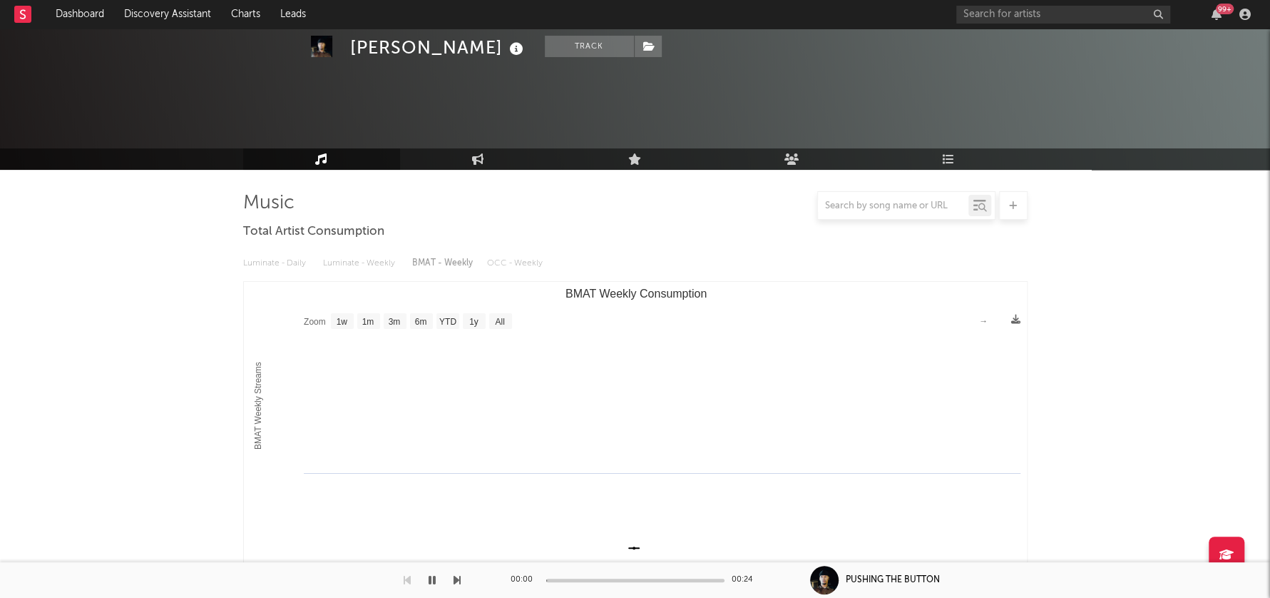
scroll to position [0, 0]
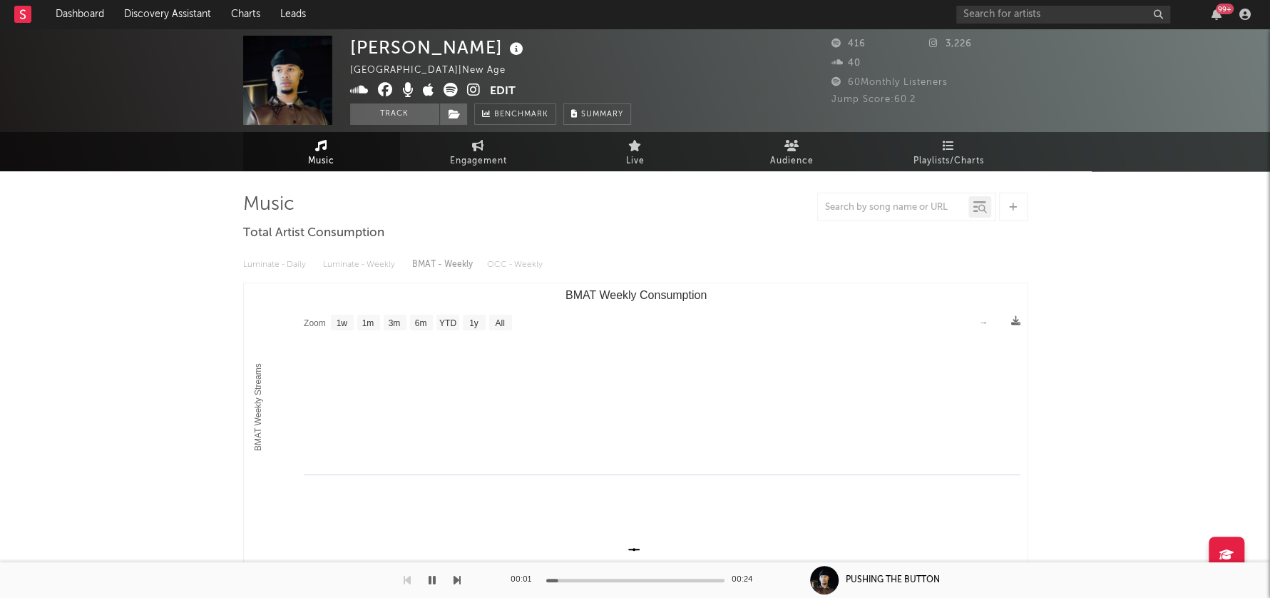
click at [472, 90] on icon at bounding box center [474, 90] width 14 height 14
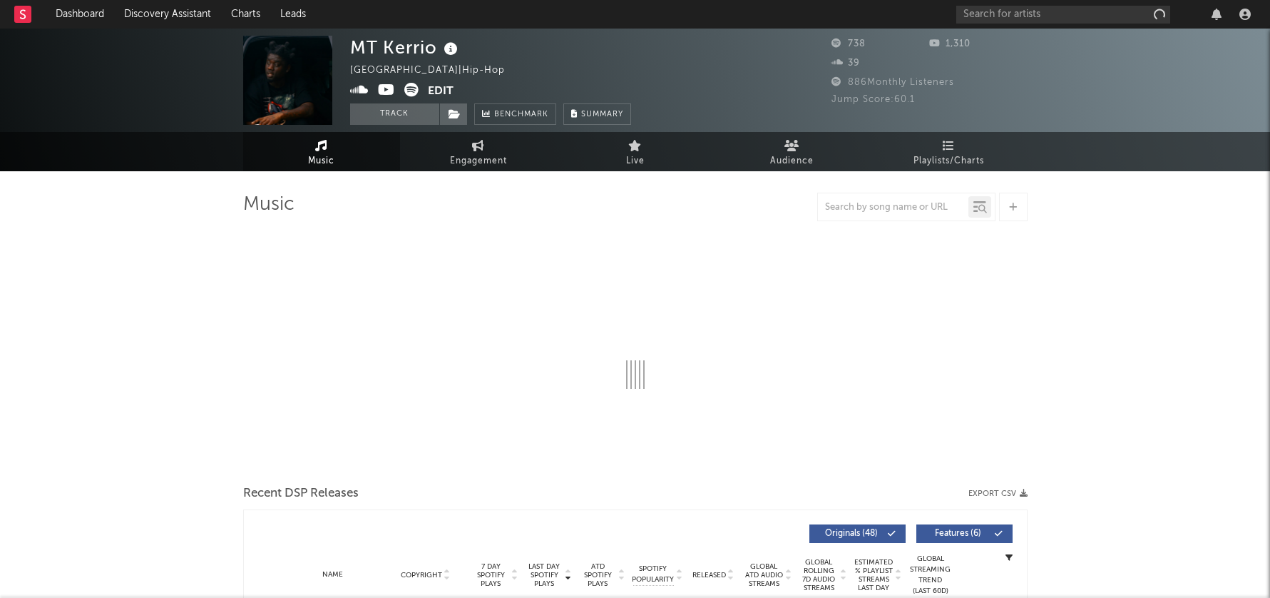
select select "1w"
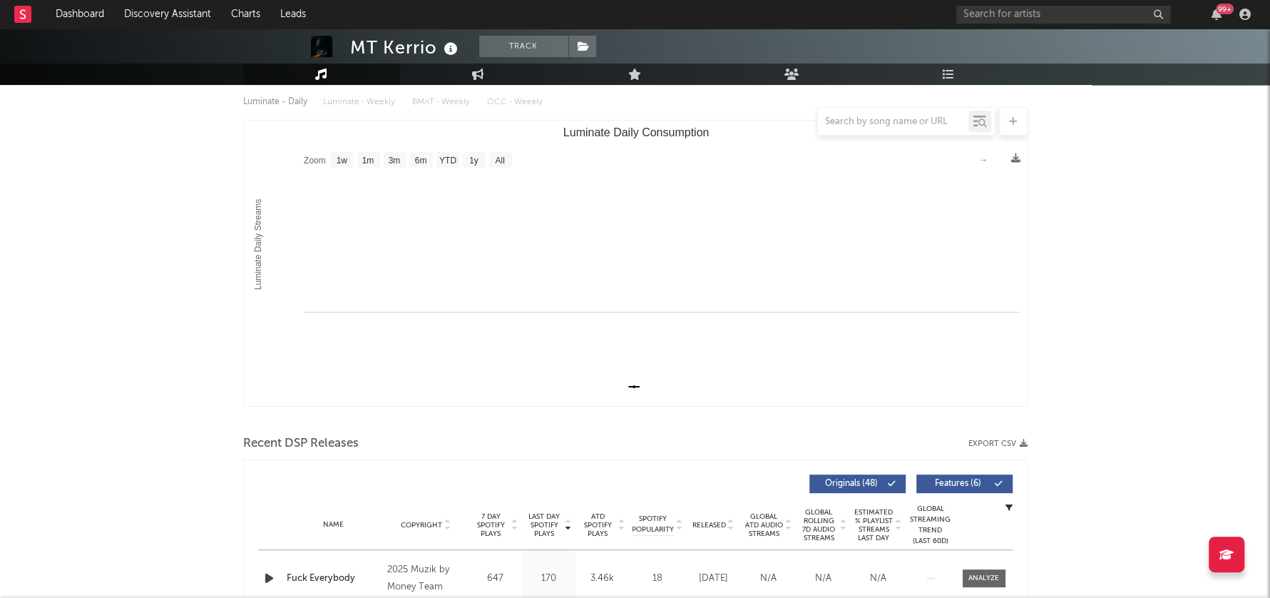
scroll to position [330, 0]
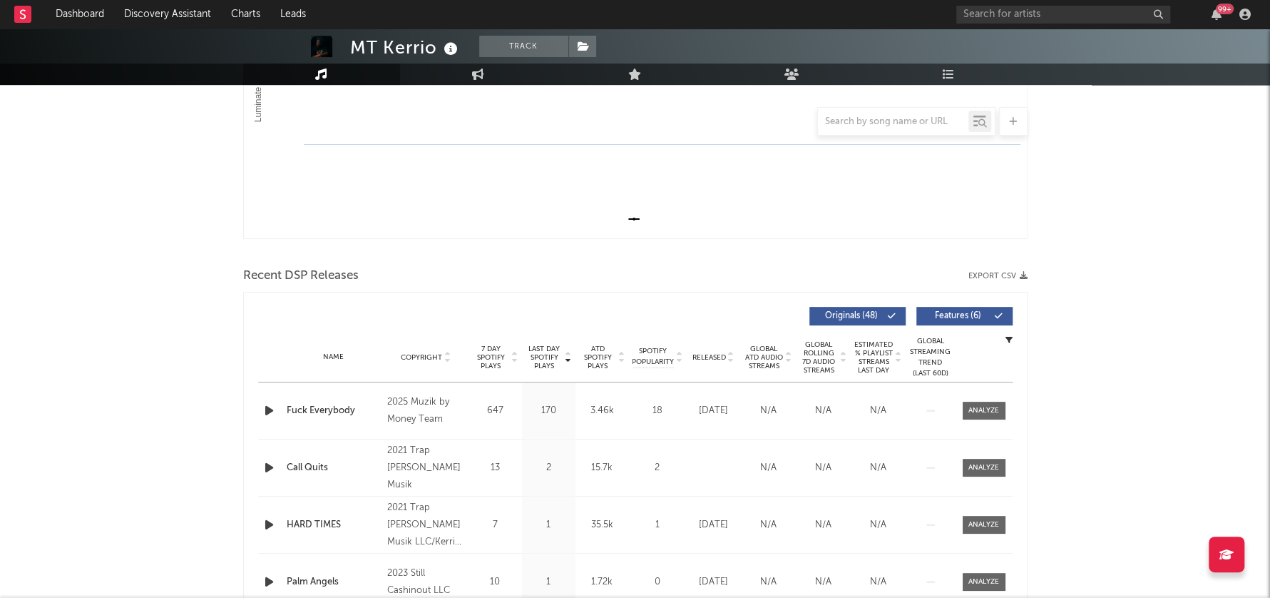
click at [265, 407] on icon "button" at bounding box center [269, 411] width 15 height 18
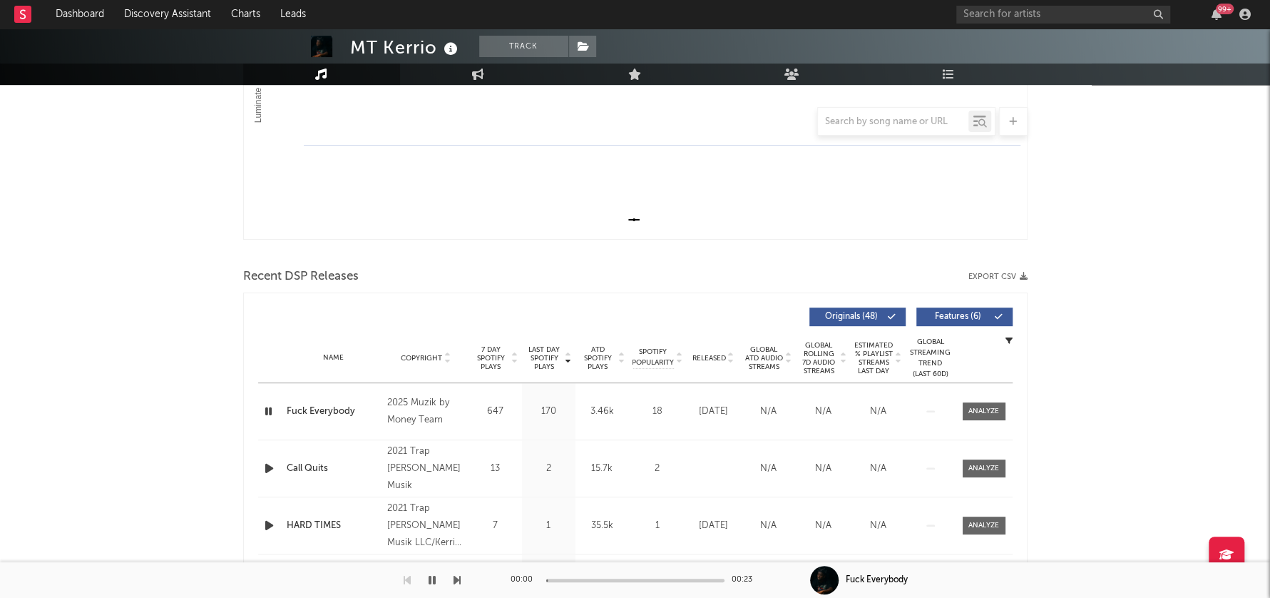
scroll to position [0, 0]
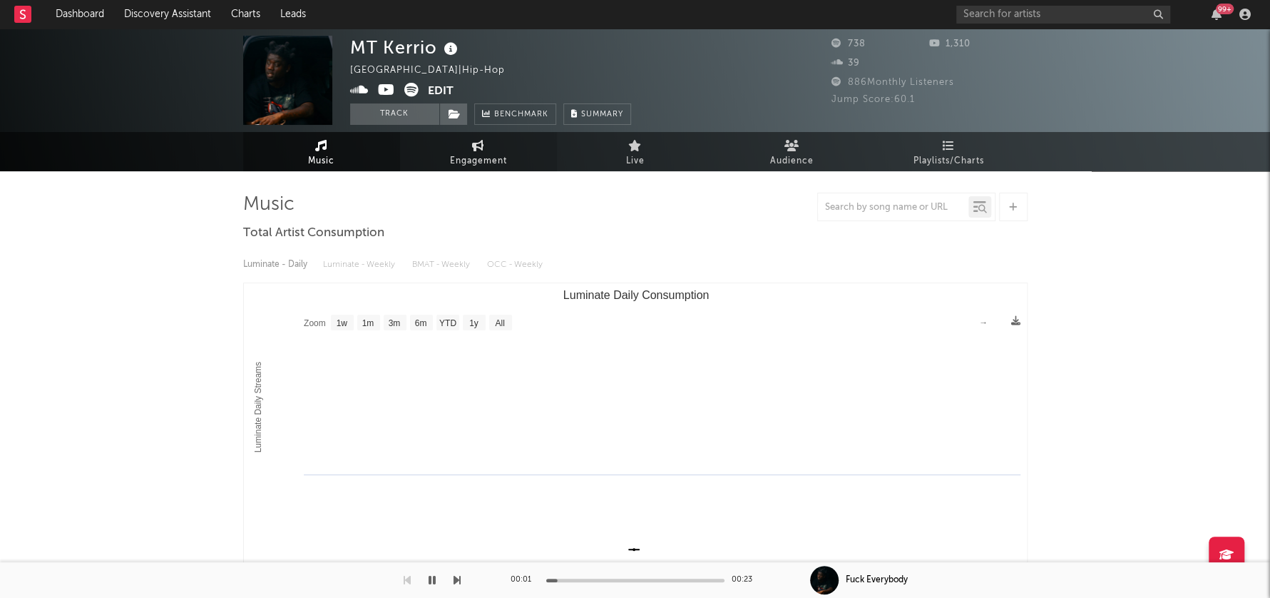
click at [455, 162] on span "Engagement" at bounding box center [478, 161] width 57 height 17
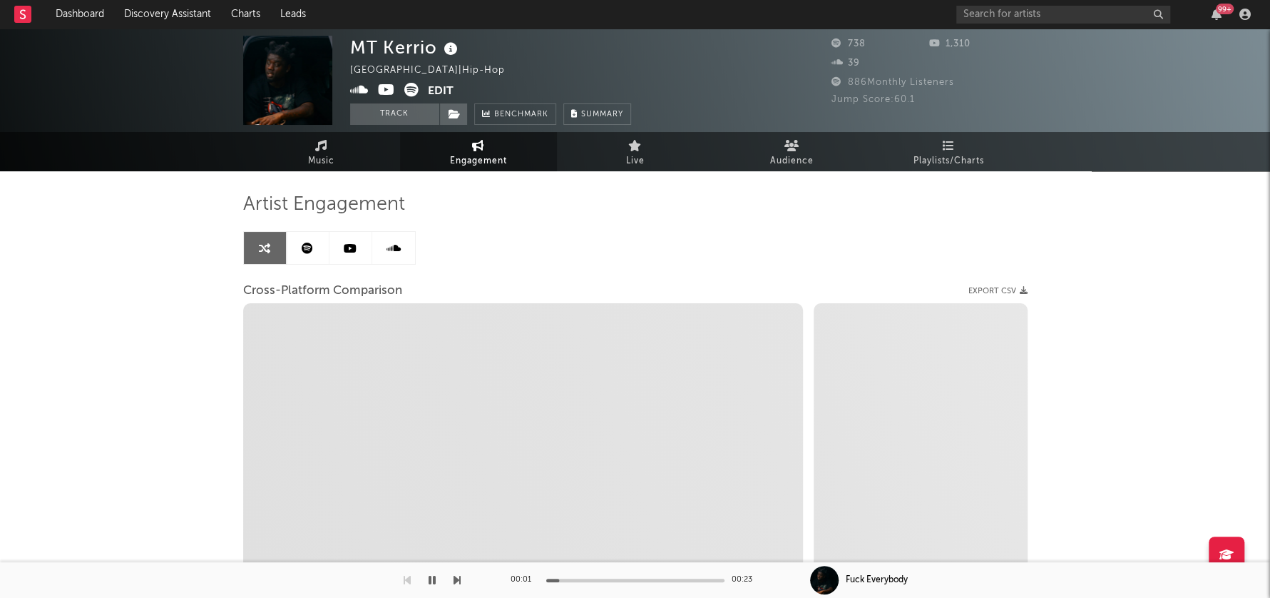
select select "1w"
click at [385, 88] on icon at bounding box center [386, 90] width 17 height 14
select select "1m"
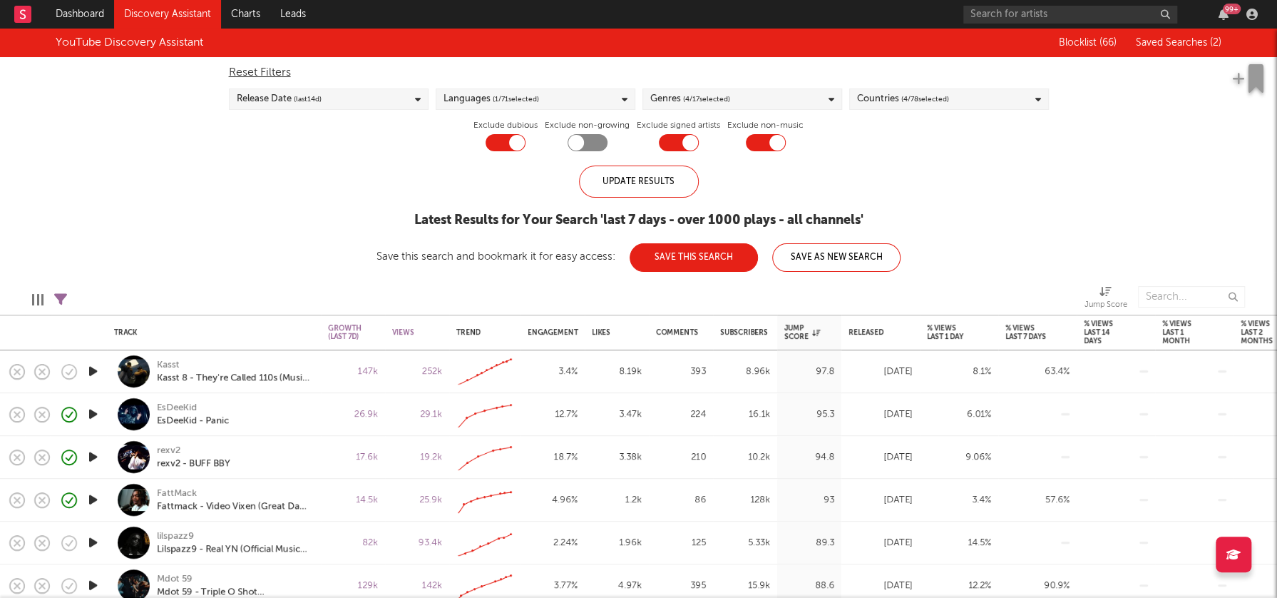
click at [948, 105] on span "( 4 / 78 selected)" at bounding box center [926, 99] width 48 height 17
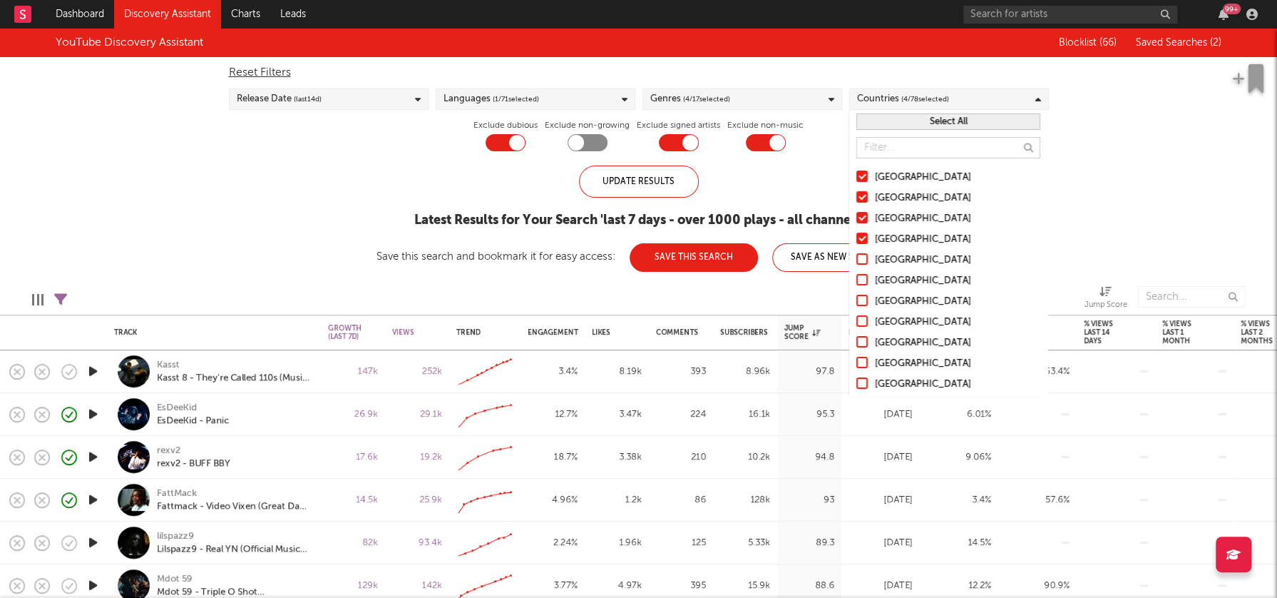
click at [1126, 166] on div "YouTube Discovery Assistant Blocklist ( 66 ) Saved Searches ( 2 ) Reset Filters…" at bounding box center [638, 150] width 1277 height 243
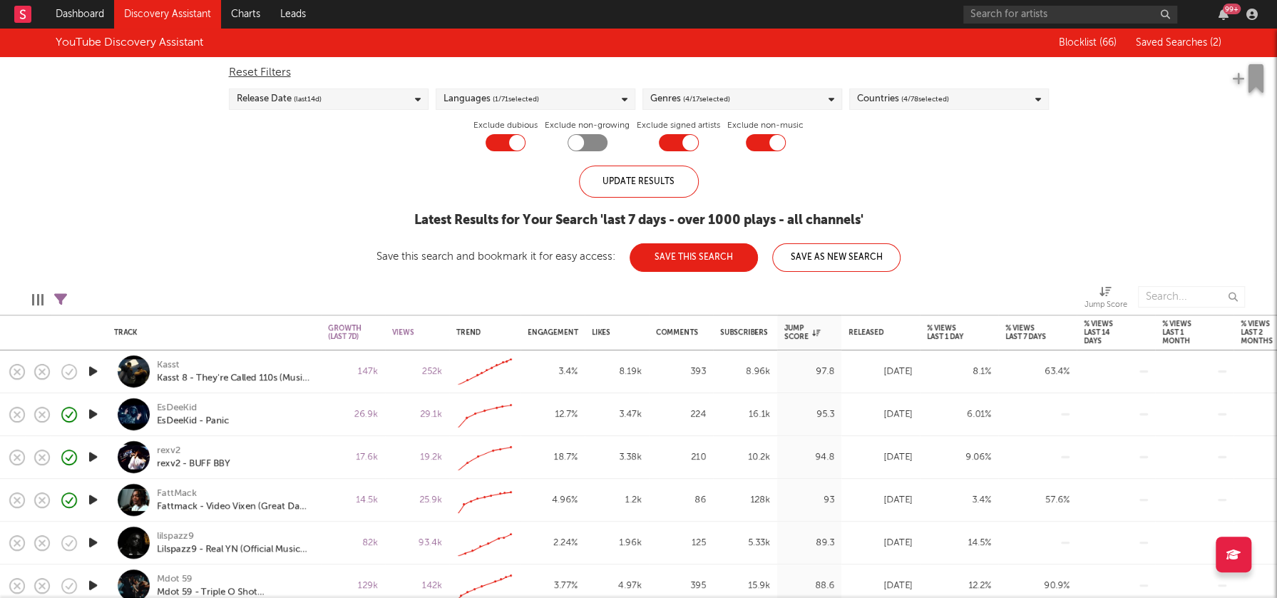
click at [617, 108] on div "Languages ( 1 / 71 selected)" at bounding box center [536, 98] width 200 height 21
click at [227, 169] on div "YouTube Discovery Assistant Blocklist ( 66 ) Saved Searches ( 2 ) Reset Filters…" at bounding box center [638, 150] width 1277 height 243
click at [365, 102] on div "Release Date (last 14 d)" at bounding box center [329, 98] width 200 height 21
click at [360, 206] on input "From to days ago" at bounding box center [358, 209] width 36 height 21
type input "7"
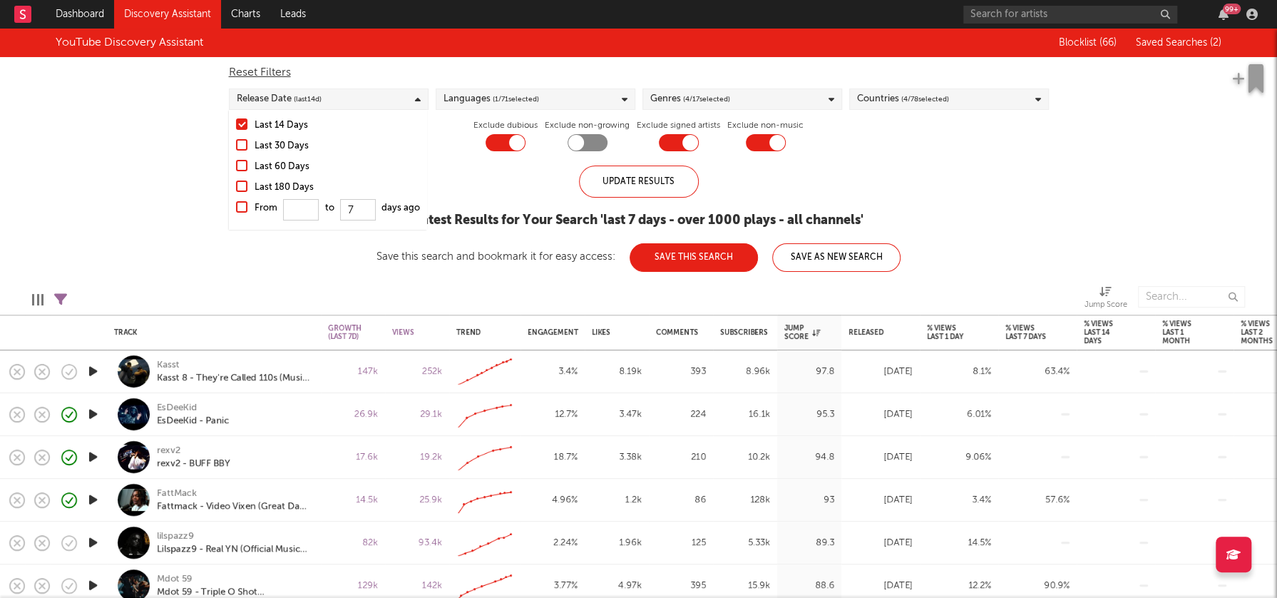
click at [242, 208] on div at bounding box center [241, 206] width 11 height 11
click at [236, 208] on input "From to [DATE]" at bounding box center [236, 211] width 0 height 23
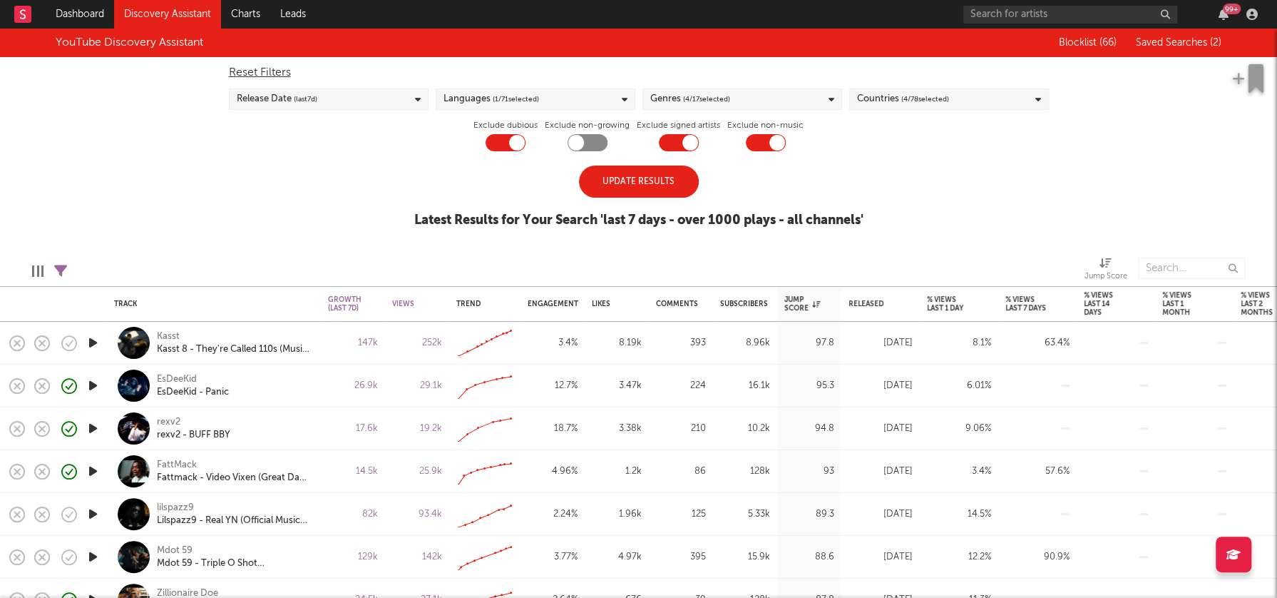
click at [640, 183] on div "Update Results" at bounding box center [639, 181] width 120 height 32
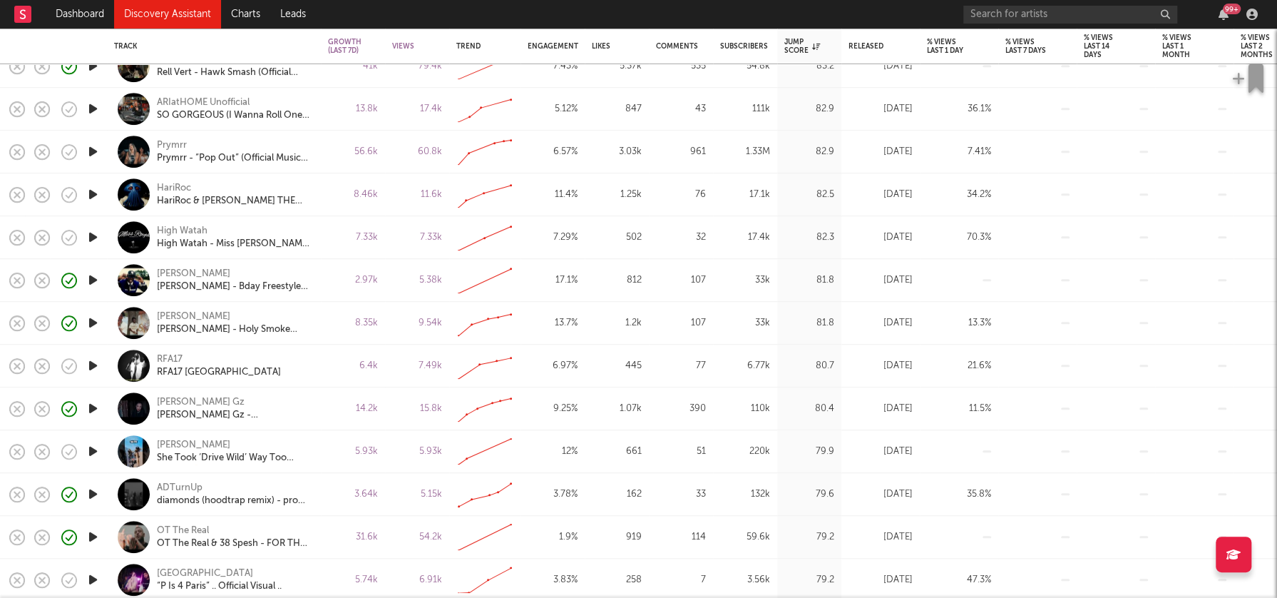
click at [94, 366] on icon "button" at bounding box center [93, 366] width 15 height 18
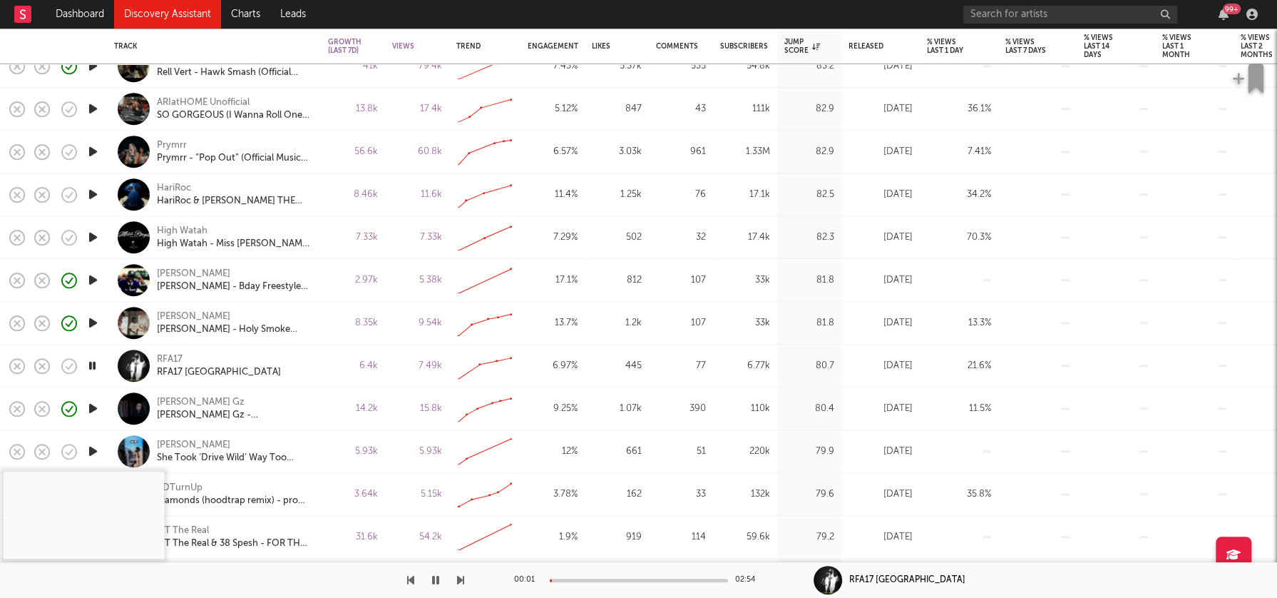
click at [574, 579] on div at bounding box center [639, 580] width 178 height 4
click at [605, 578] on div at bounding box center [639, 580] width 178 height 4
click at [93, 365] on icon "button" at bounding box center [93, 366] width 14 height 18
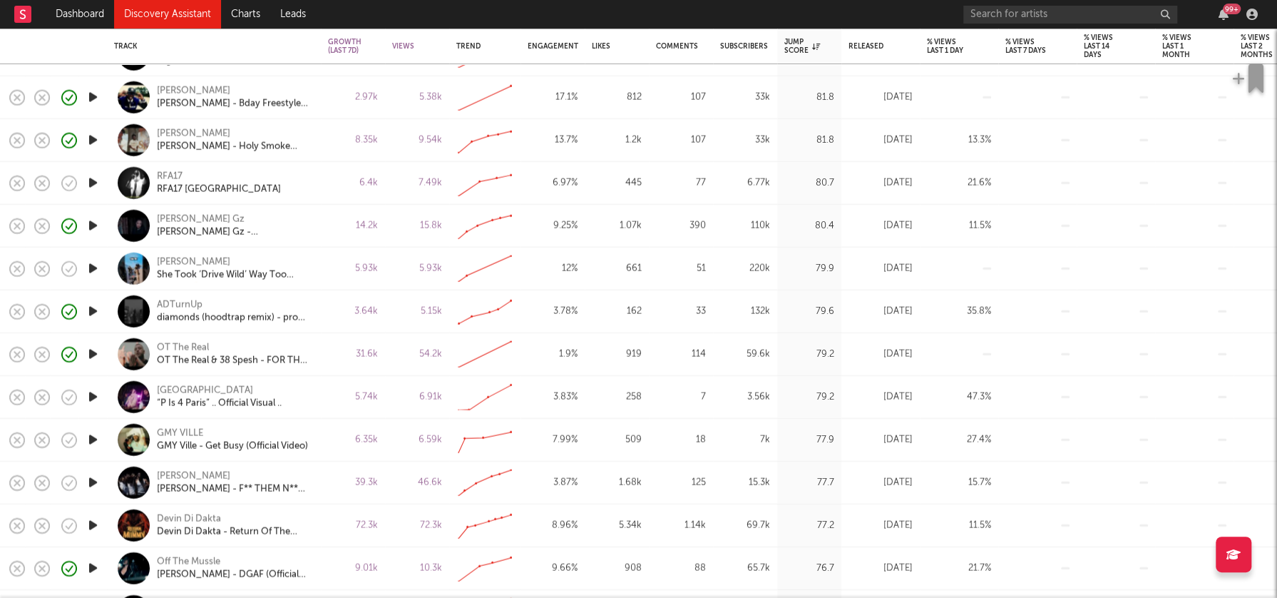
click at [91, 395] on icon "button" at bounding box center [93, 397] width 15 height 18
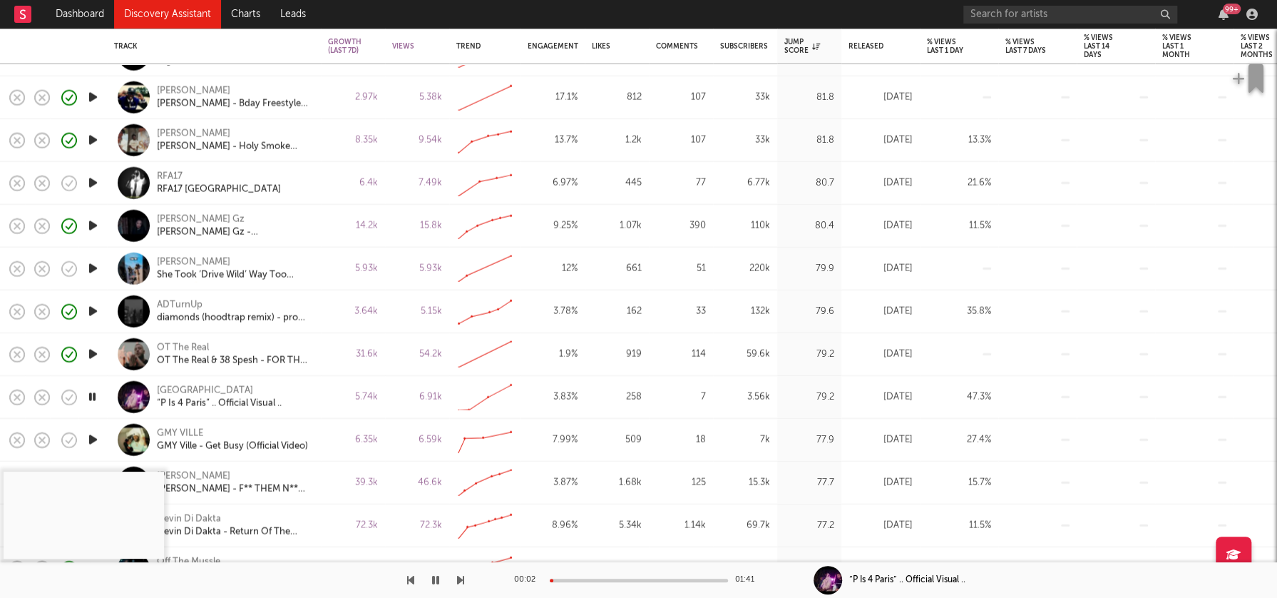
click at [91, 395] on icon "button" at bounding box center [93, 397] width 14 height 18
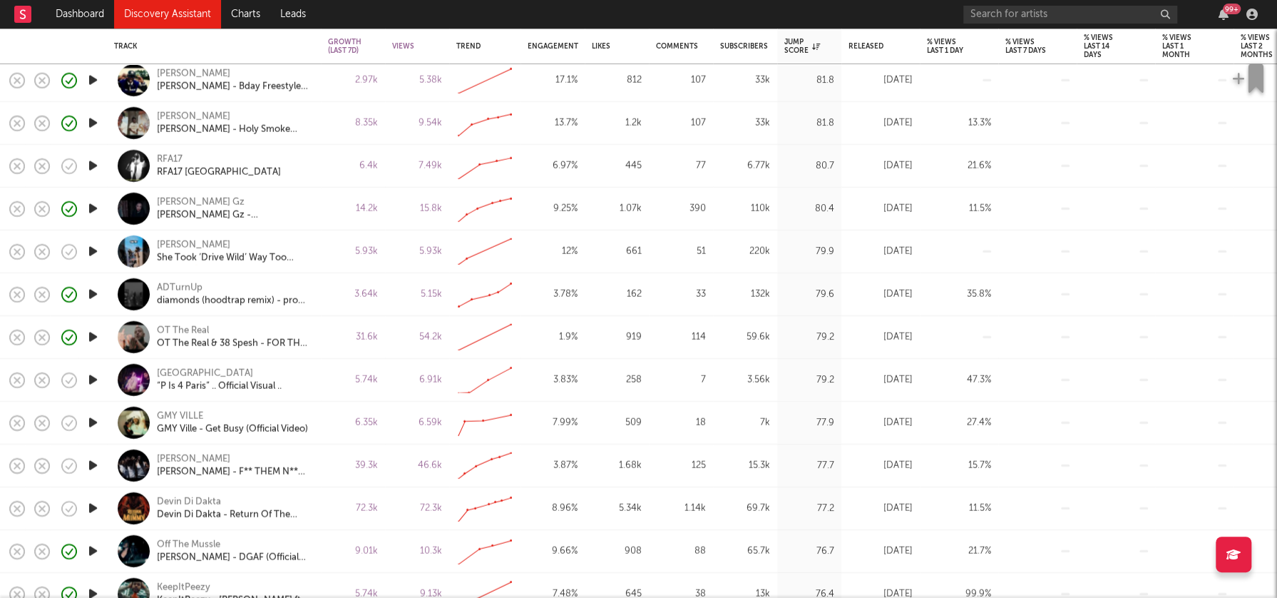
click at [90, 424] on icon "button" at bounding box center [93, 423] width 15 height 18
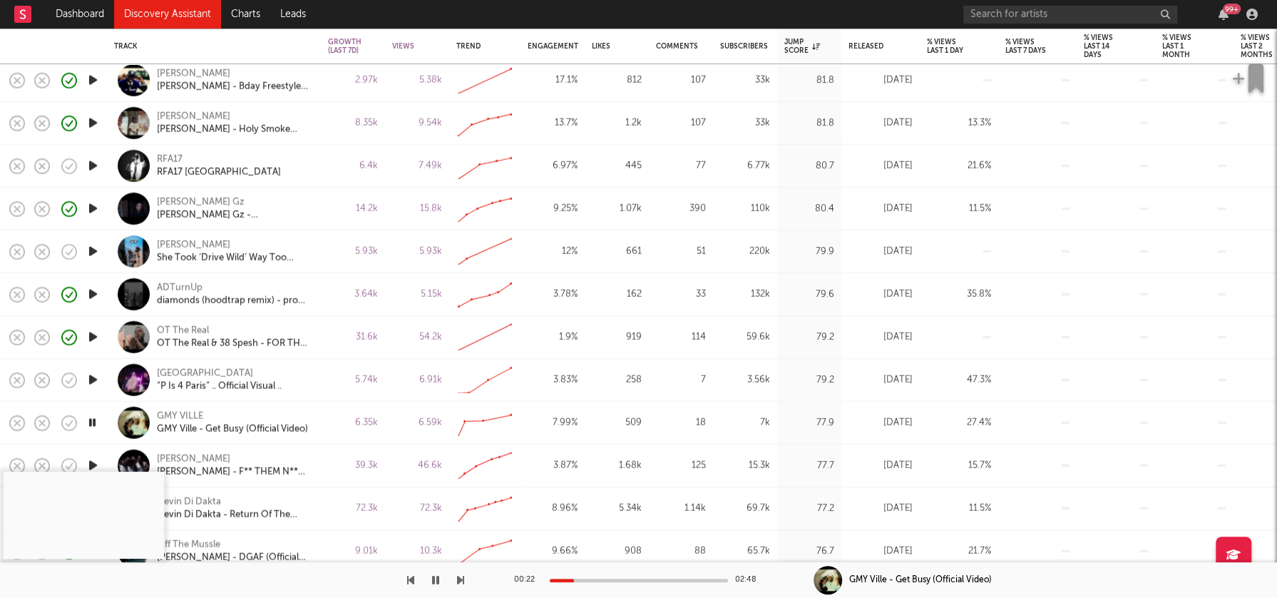
click at [573, 581] on div at bounding box center [639, 580] width 178 height 4
click at [438, 579] on icon "button" at bounding box center [435, 579] width 7 height 11
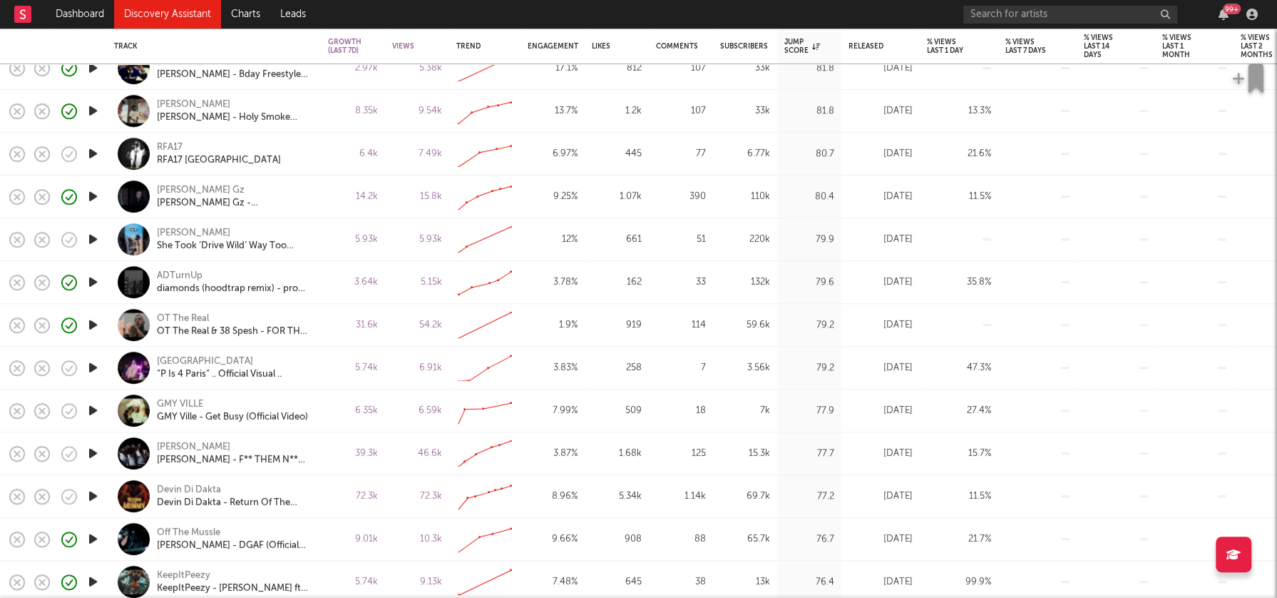
click at [93, 452] on icon "button" at bounding box center [93, 453] width 15 height 18
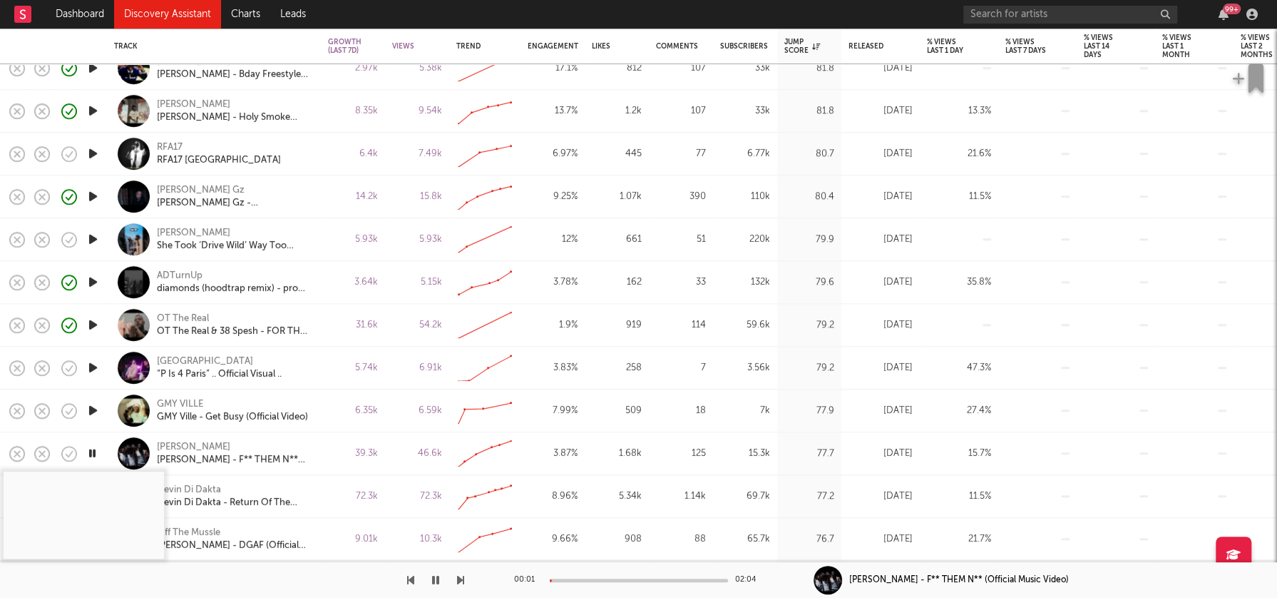
click at [579, 578] on div at bounding box center [639, 580] width 178 height 4
click at [435, 580] on icon "button" at bounding box center [435, 579] width 7 height 11
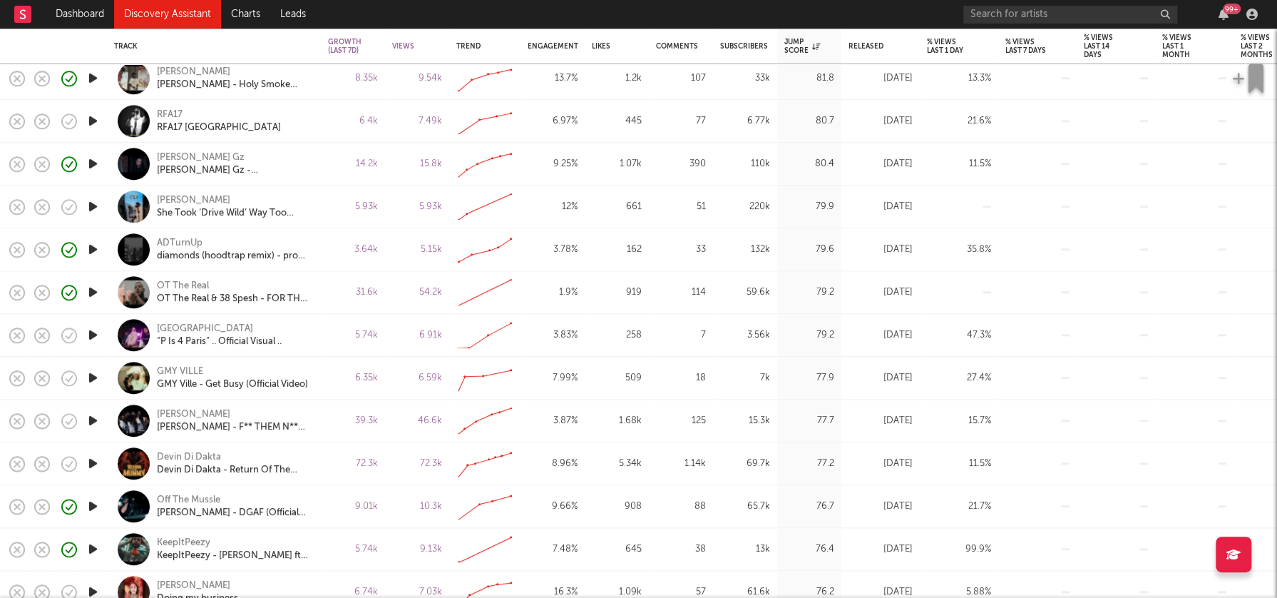
click at [89, 461] on icon "button" at bounding box center [93, 463] width 15 height 18
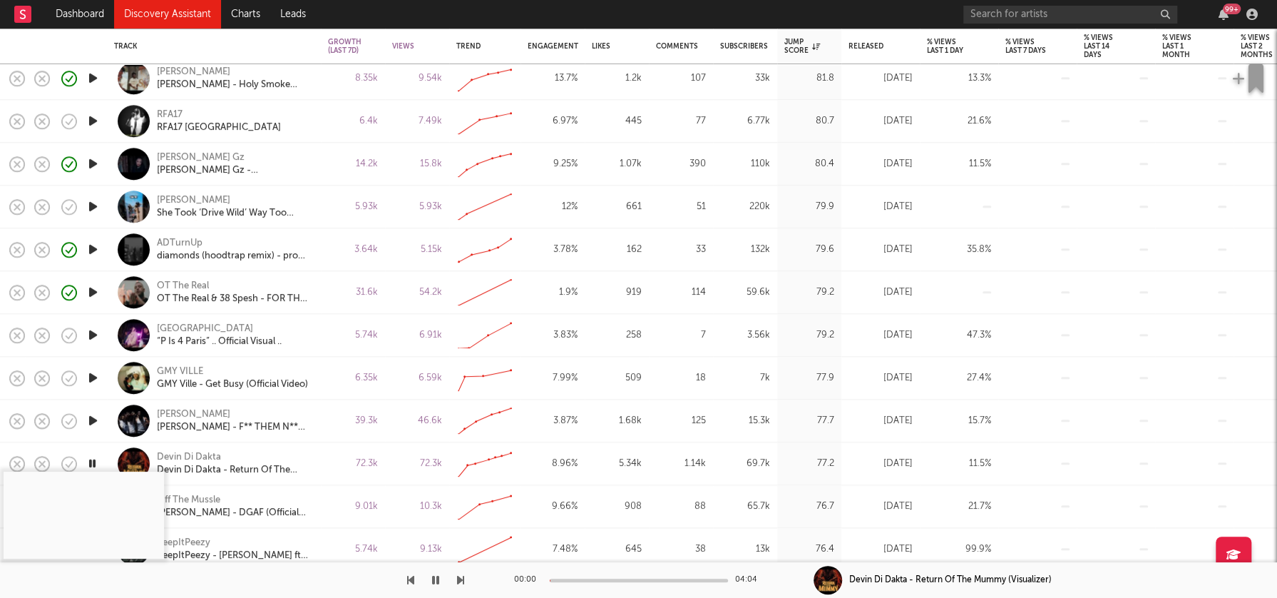
click at [581, 580] on div at bounding box center [639, 580] width 178 height 4
click at [427, 579] on div at bounding box center [232, 580] width 464 height 36
drag, startPoint x: 432, startPoint y: 579, endPoint x: 416, endPoint y: 557, distance: 27.5
click at [432, 579] on icon "button" at bounding box center [435, 579] width 7 height 11
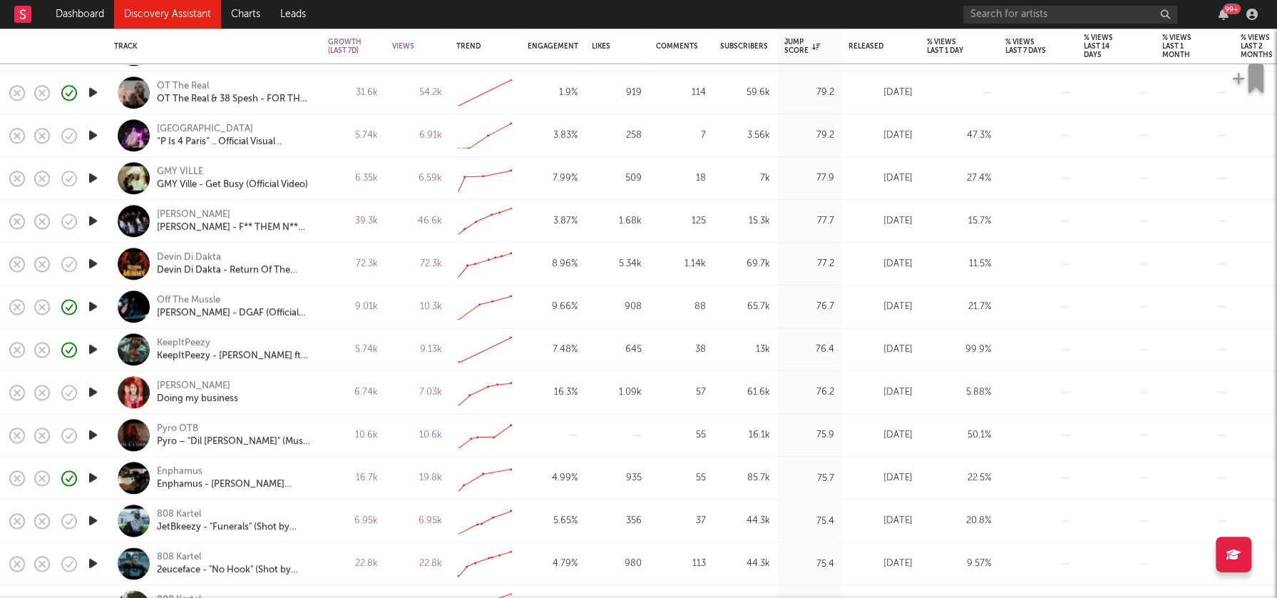
click at [88, 391] on icon "button" at bounding box center [93, 392] width 15 height 18
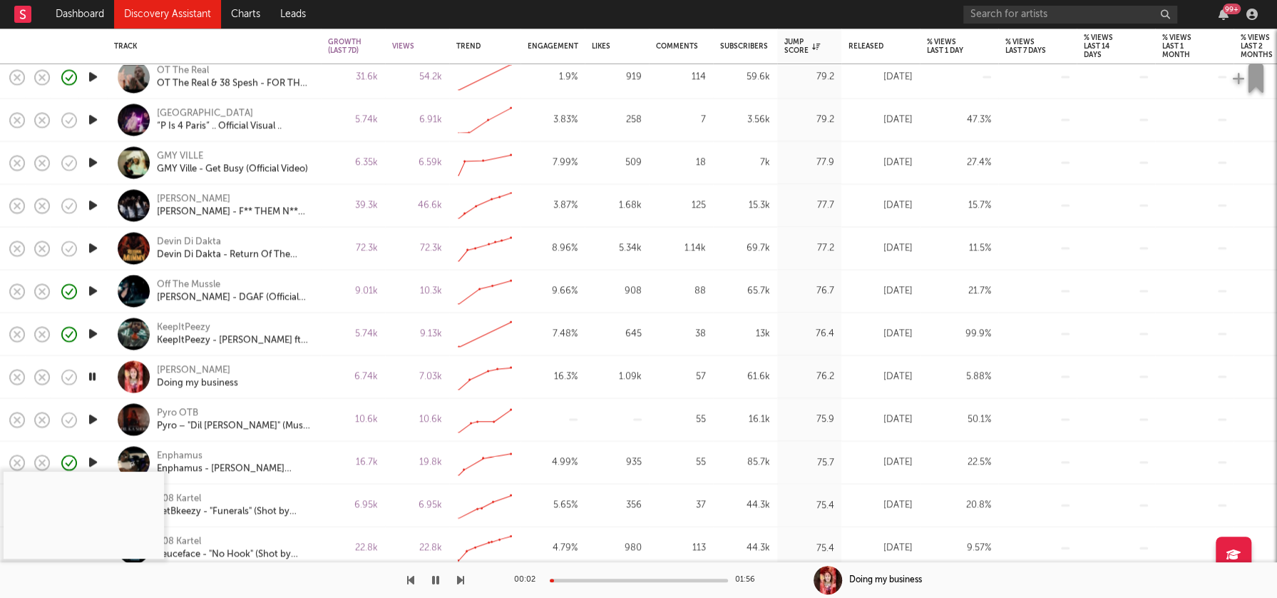
click at [600, 578] on div at bounding box center [639, 580] width 178 height 4
click at [93, 417] on icon "button" at bounding box center [93, 420] width 15 height 18
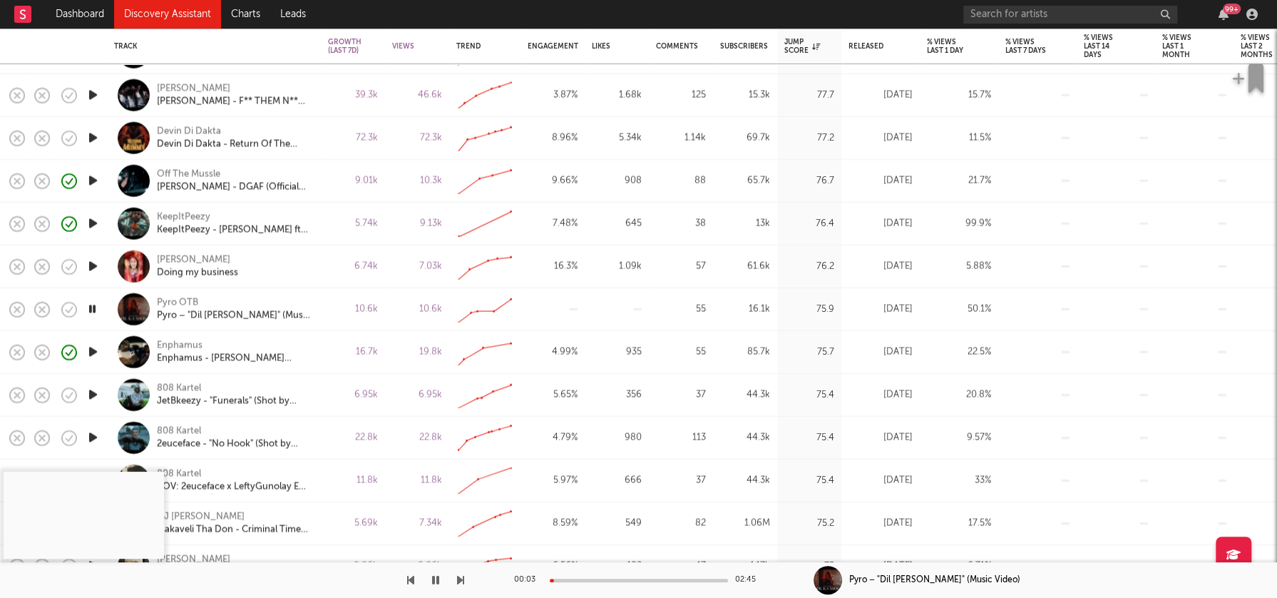
click at [93, 393] on icon "button" at bounding box center [93, 395] width 15 height 18
click at [577, 580] on div at bounding box center [639, 580] width 178 height 4
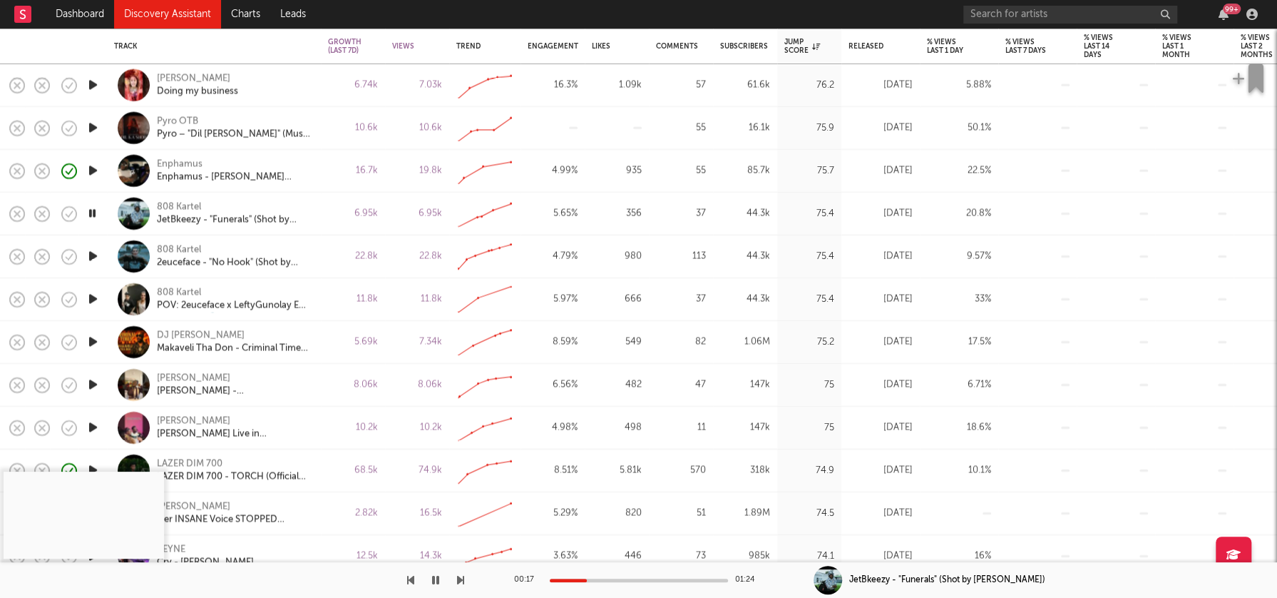
click at [97, 384] on icon "button" at bounding box center [93, 385] width 15 height 18
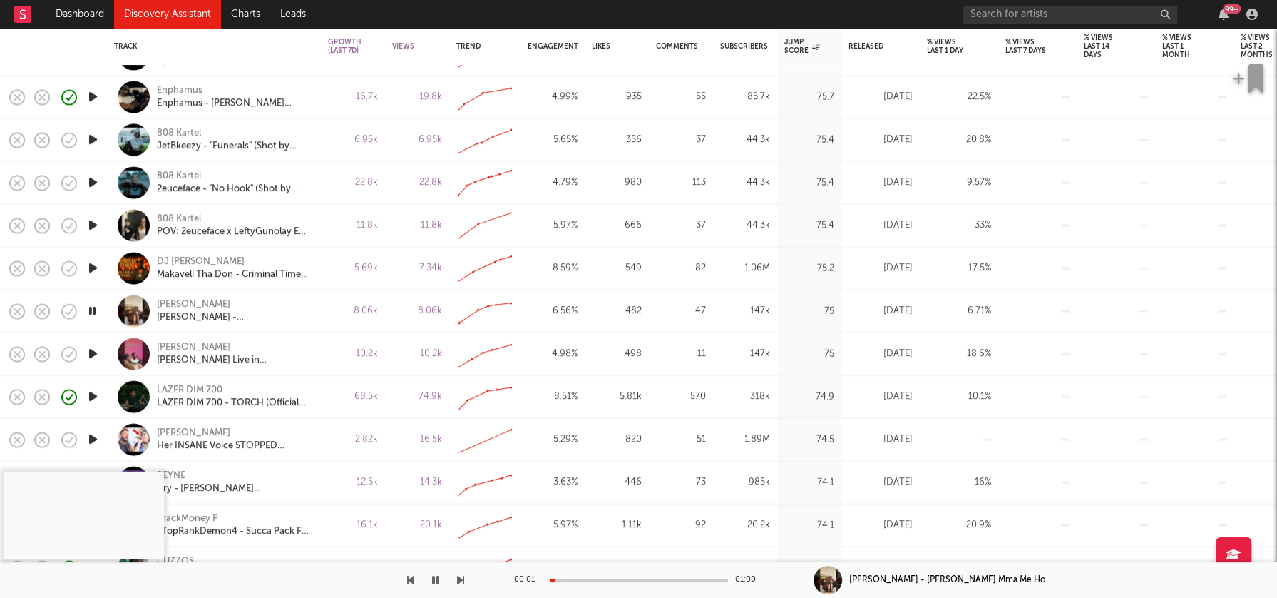
click at [90, 312] on icon "button" at bounding box center [93, 311] width 14 height 18
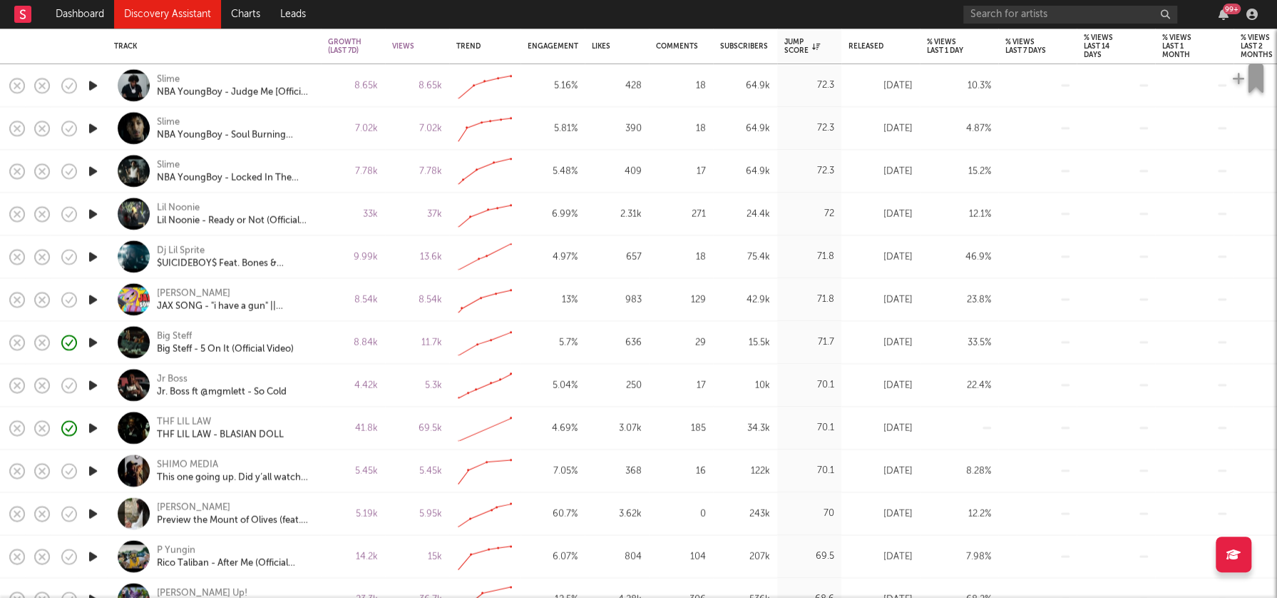
click at [94, 385] on icon "button" at bounding box center [93, 385] width 15 height 18
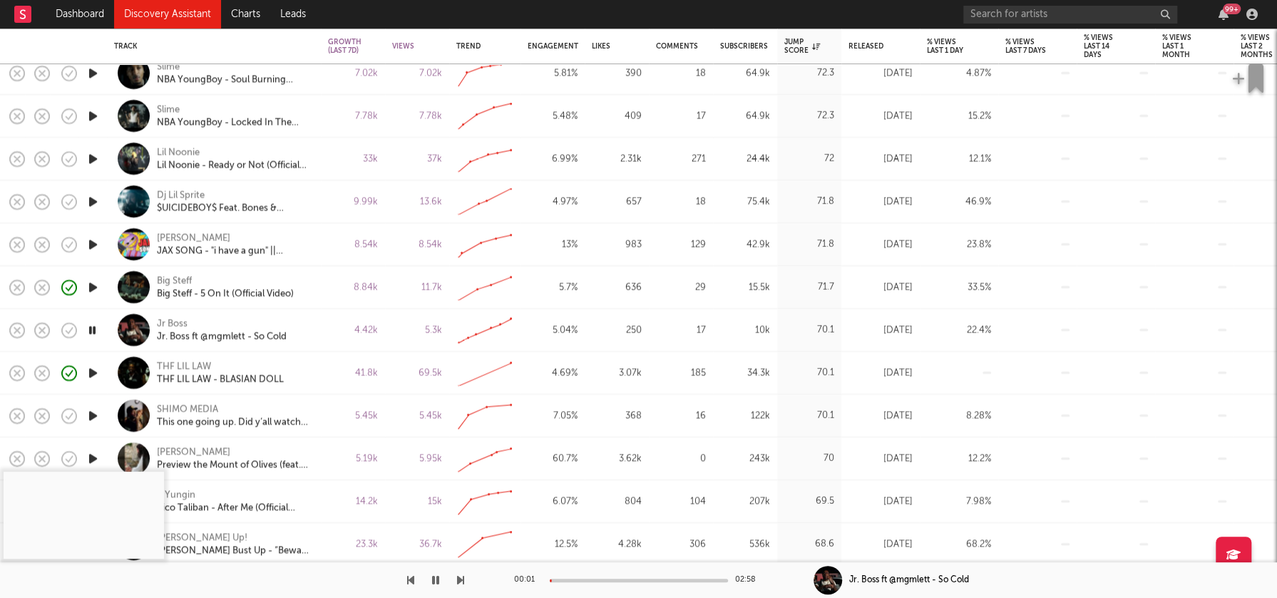
click at [575, 578] on div at bounding box center [639, 580] width 178 height 4
click at [91, 330] on icon "button" at bounding box center [93, 330] width 14 height 18
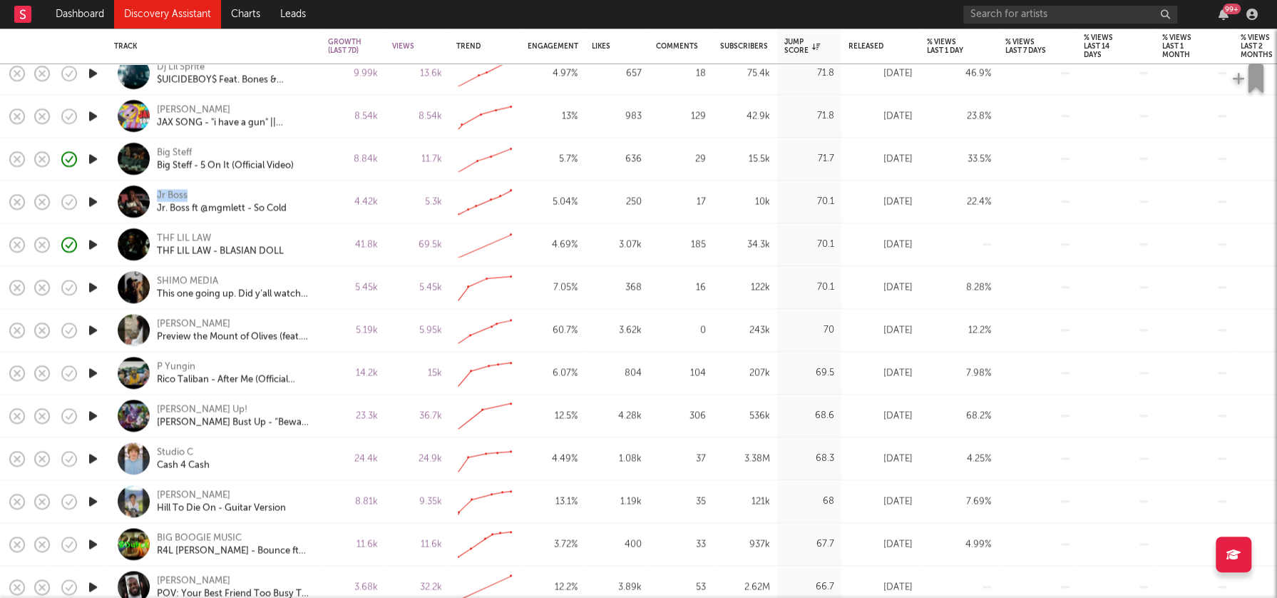
click at [91, 416] on icon "button" at bounding box center [93, 416] width 15 height 18
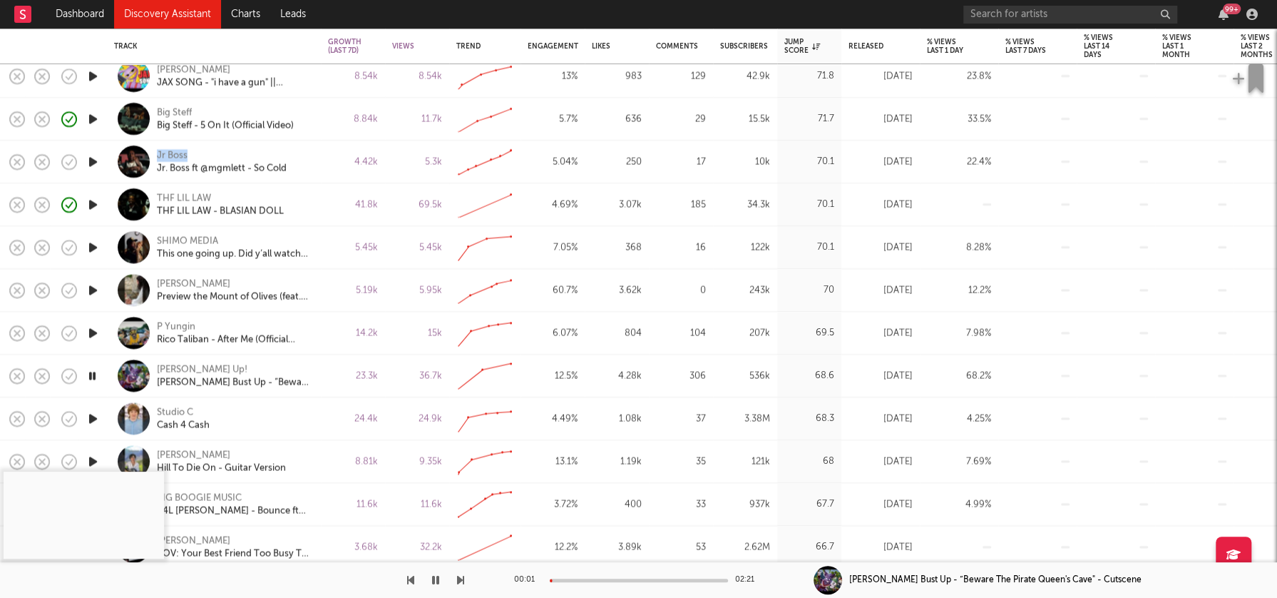
click at [91, 417] on icon "button" at bounding box center [93, 418] width 15 height 18
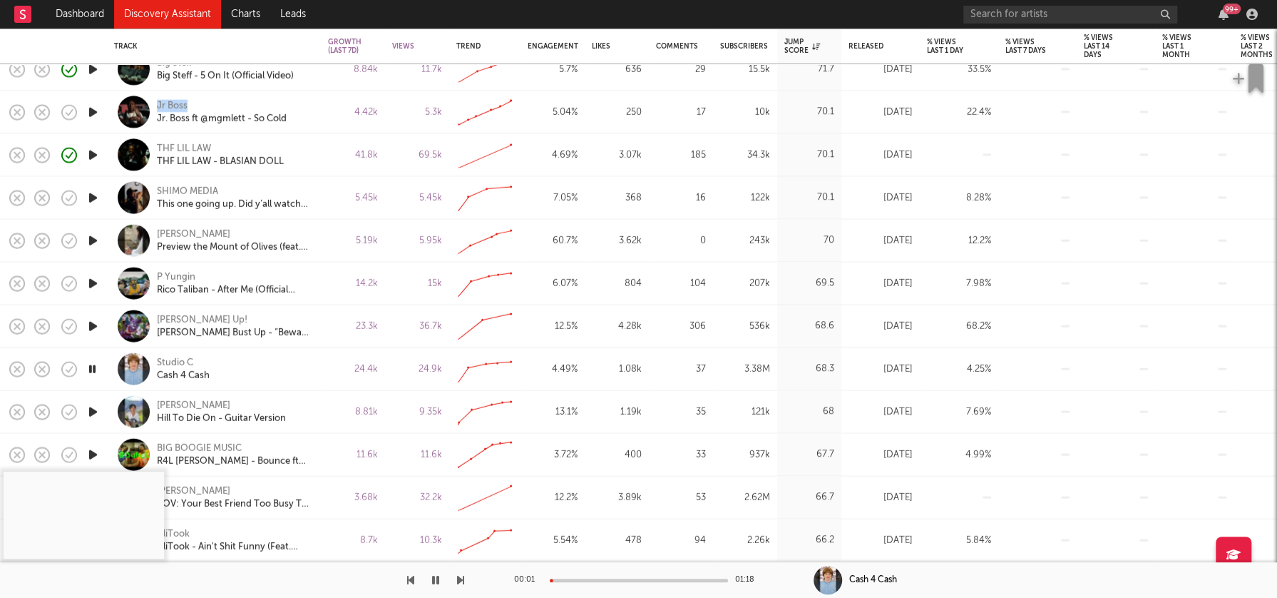
click at [90, 372] on icon "button" at bounding box center [93, 368] width 14 height 18
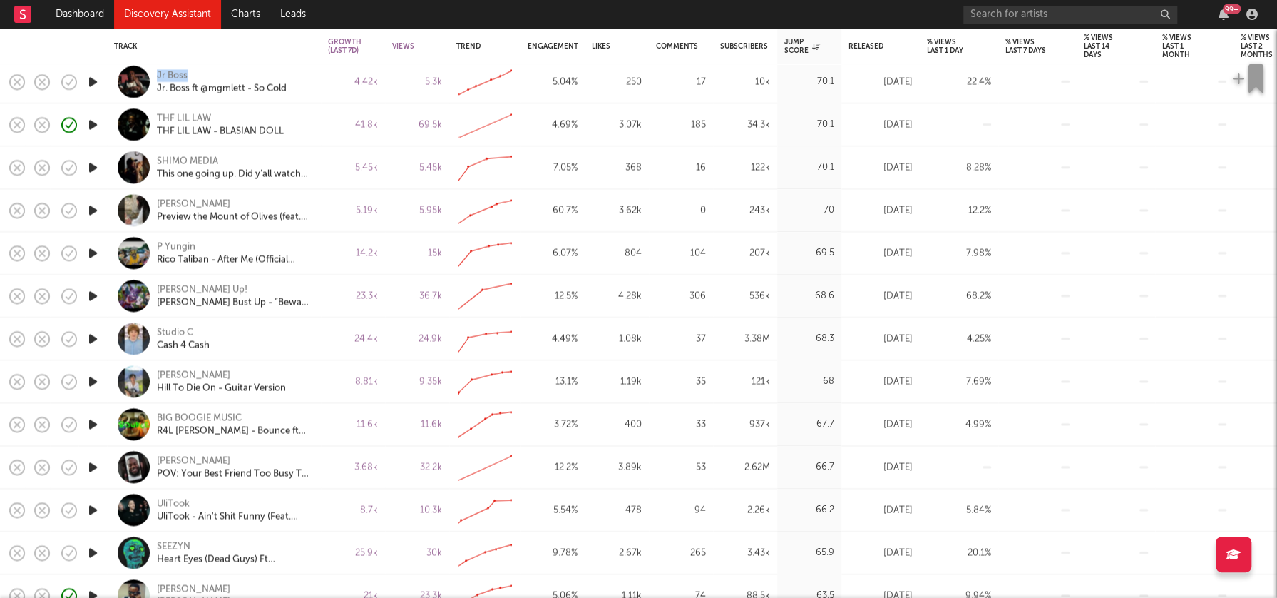
click at [91, 422] on icon "button" at bounding box center [93, 424] width 15 height 18
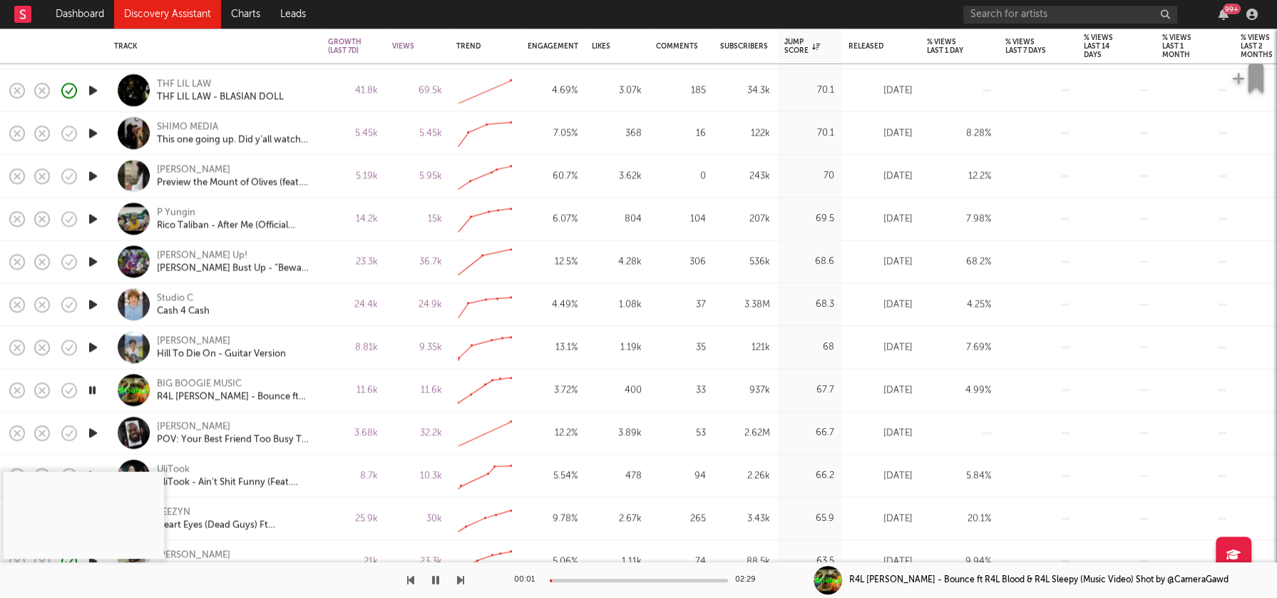
click at [570, 578] on div at bounding box center [639, 580] width 178 height 4
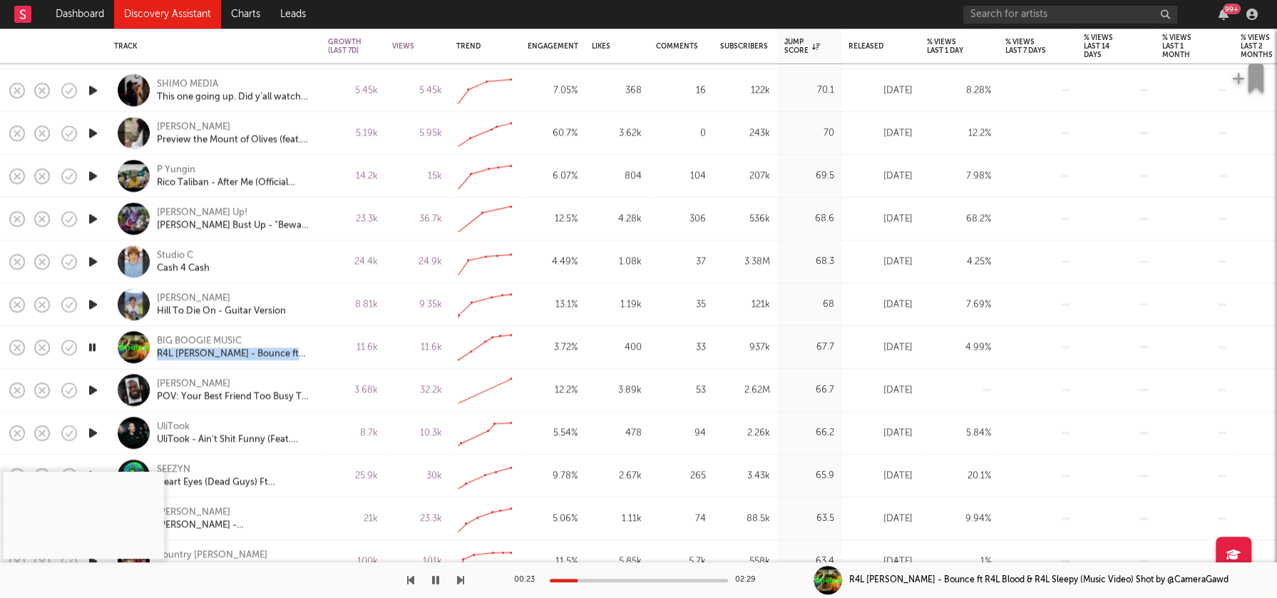
click at [95, 430] on icon "button" at bounding box center [93, 433] width 15 height 18
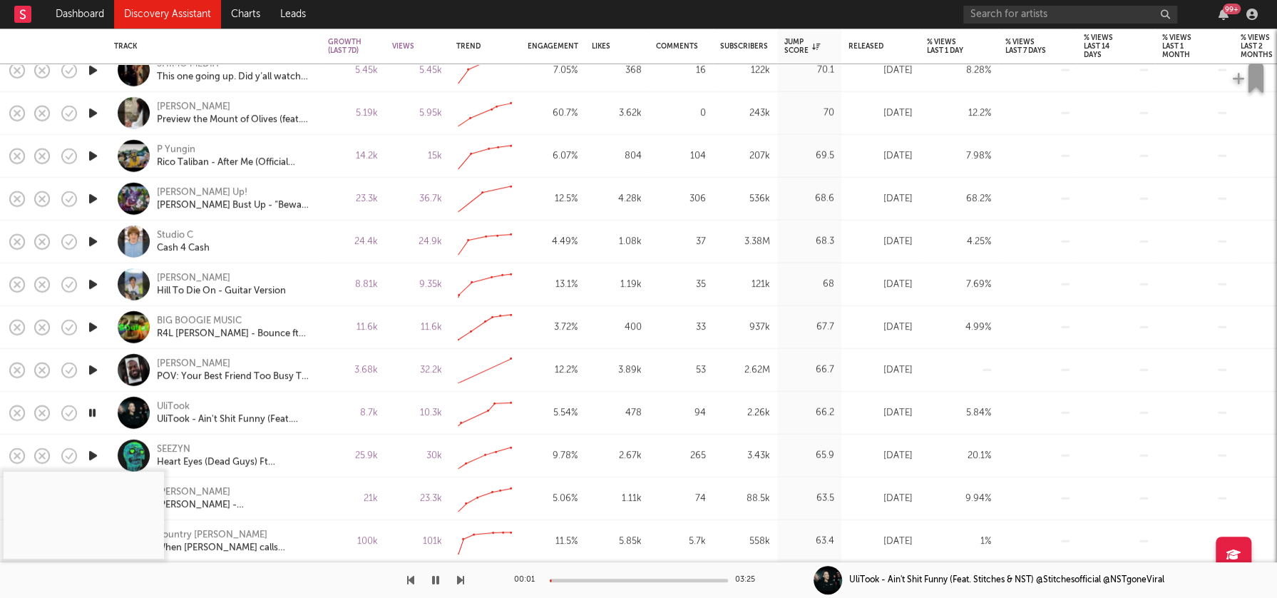
click at [577, 579] on div at bounding box center [639, 580] width 178 height 4
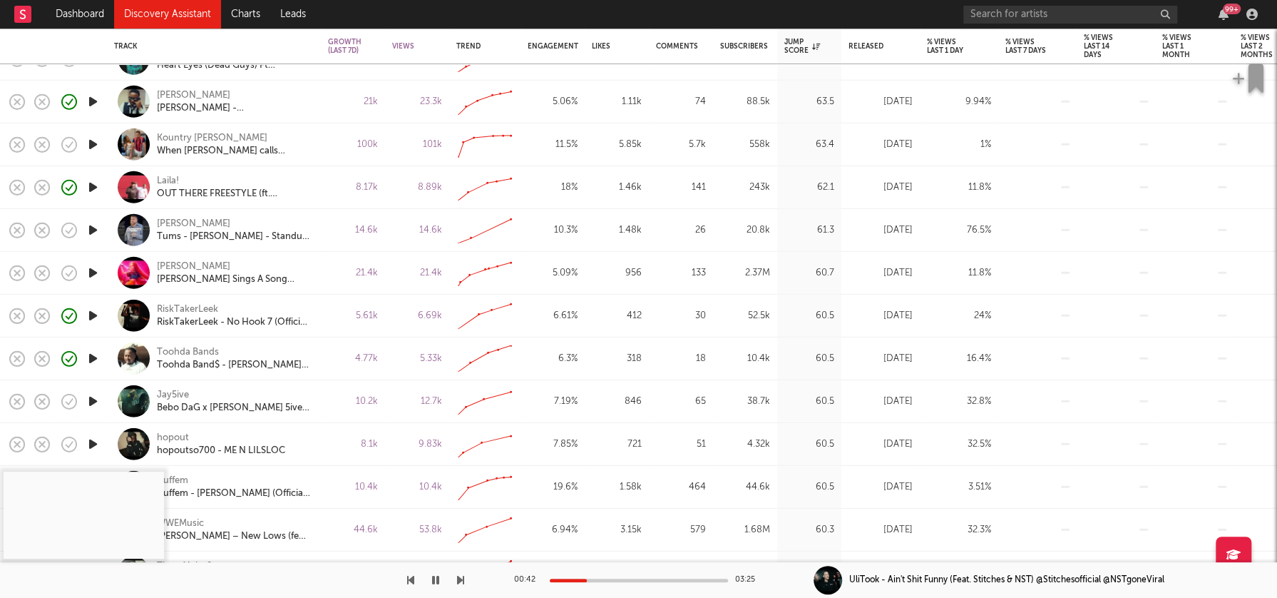
click at [96, 399] on icon "button" at bounding box center [93, 401] width 15 height 18
click at [581, 578] on div at bounding box center [639, 580] width 178 height 4
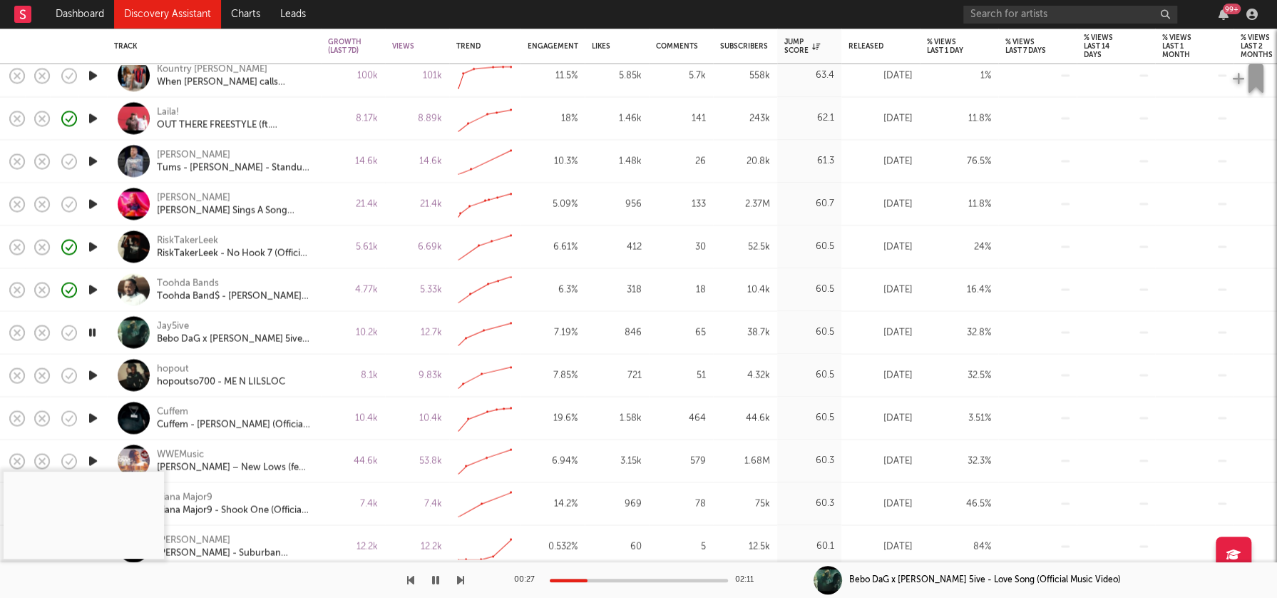
click at [94, 414] on icon "button" at bounding box center [93, 418] width 15 height 18
click at [571, 579] on div at bounding box center [639, 580] width 178 height 4
click at [595, 579] on div at bounding box center [639, 580] width 178 height 4
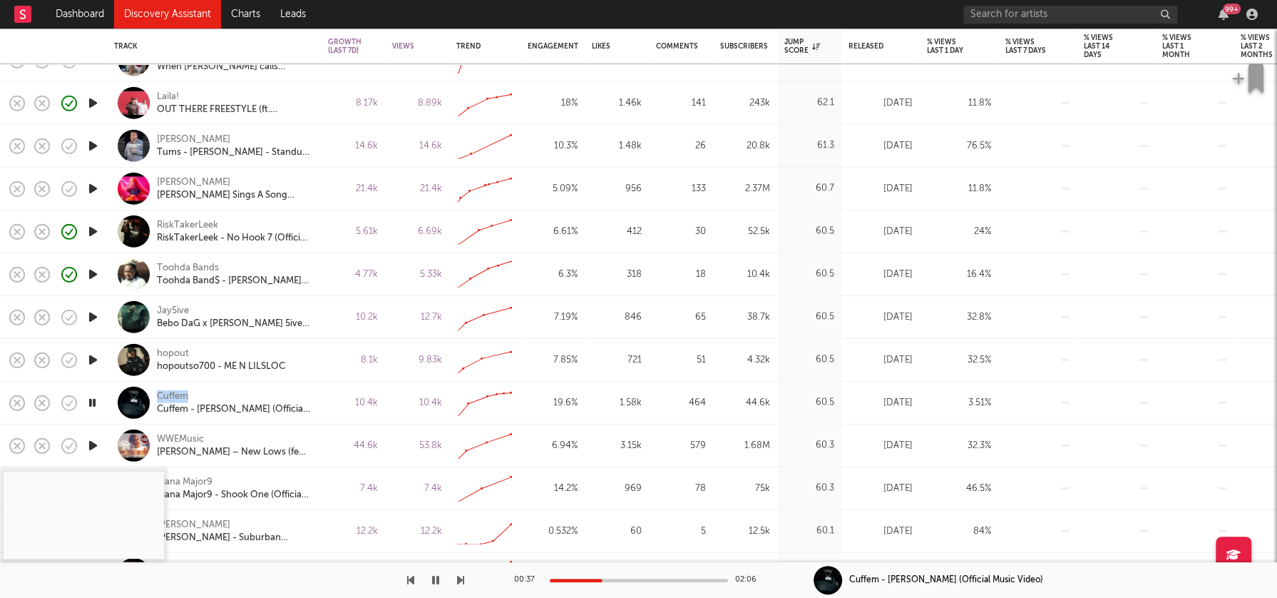
click at [93, 401] on icon "button" at bounding box center [93, 403] width 14 height 18
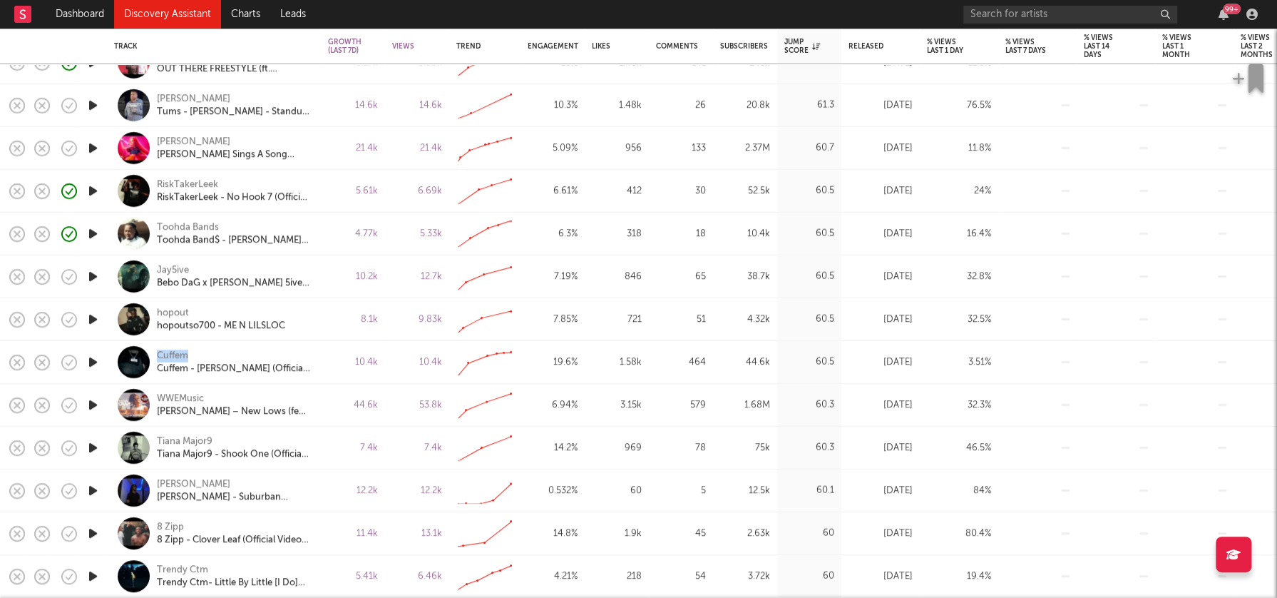
click at [92, 446] on icon "button" at bounding box center [93, 448] width 15 height 18
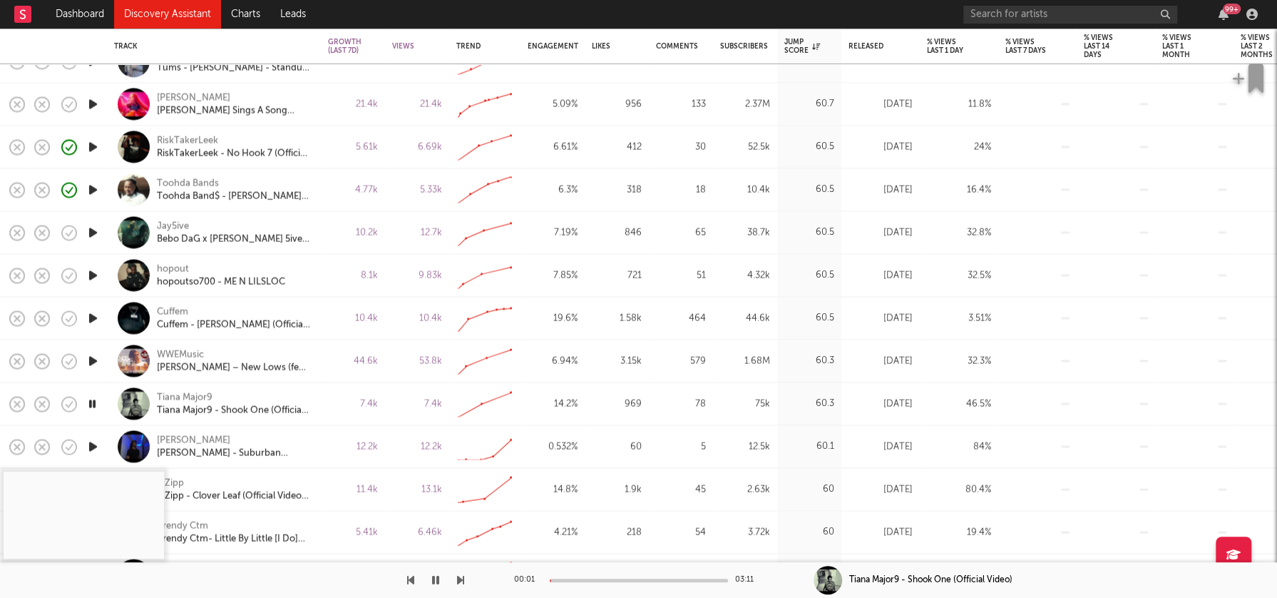
click at [582, 580] on div at bounding box center [639, 580] width 178 height 4
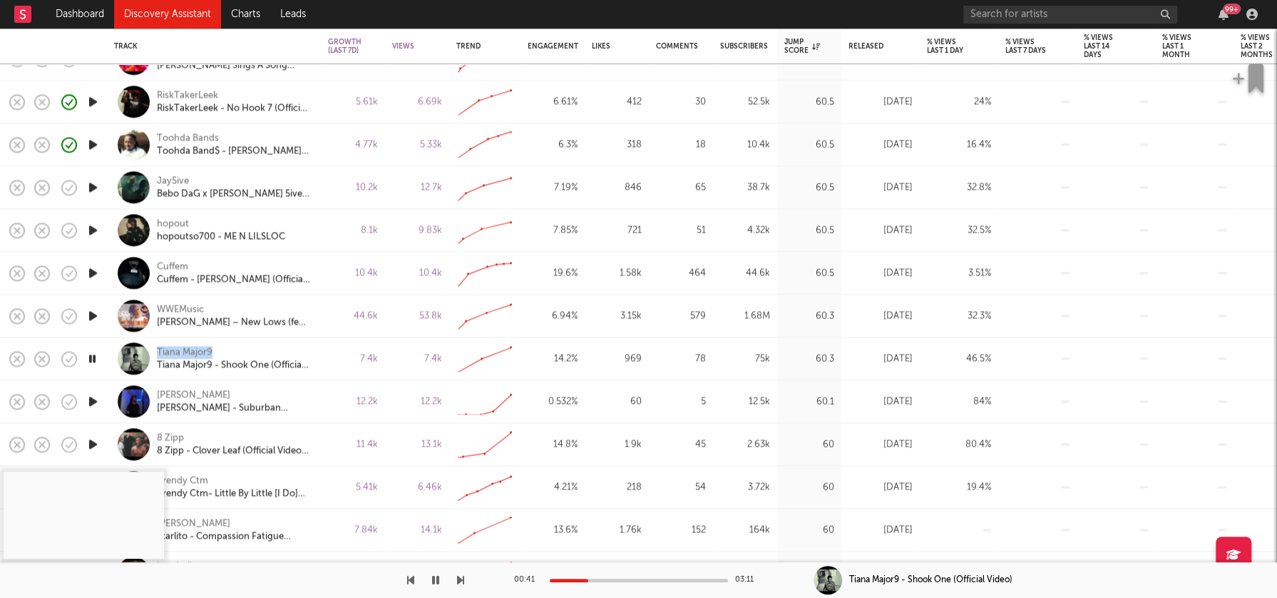
click at [91, 400] on icon "button" at bounding box center [93, 401] width 15 height 18
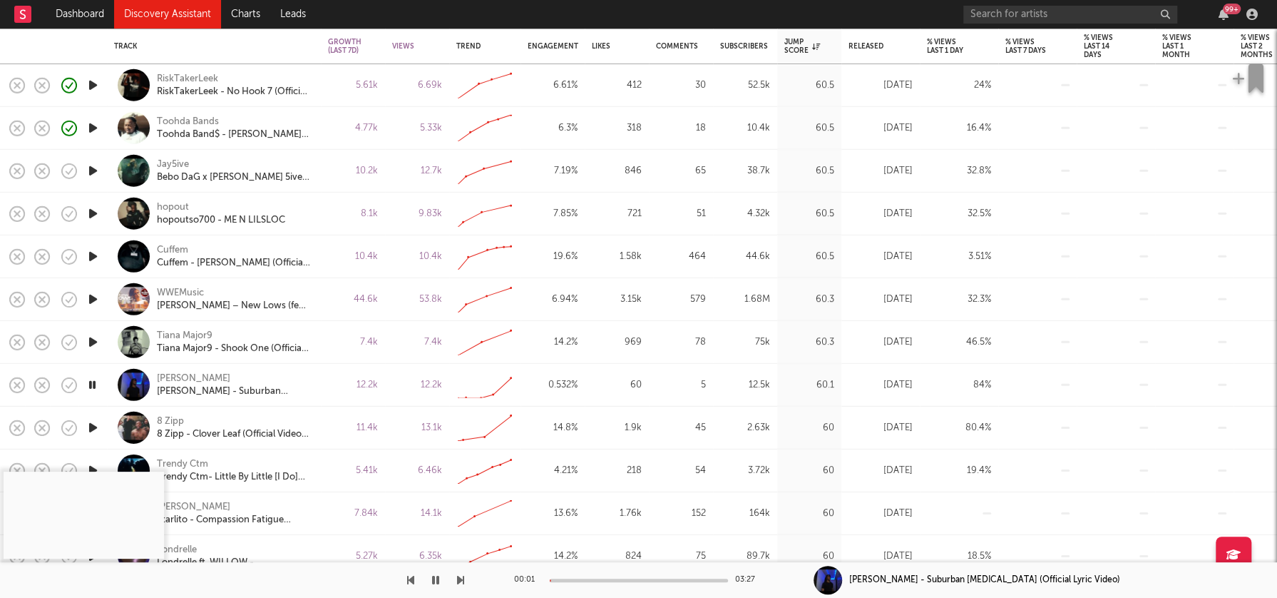
click at [571, 578] on div at bounding box center [639, 580] width 178 height 4
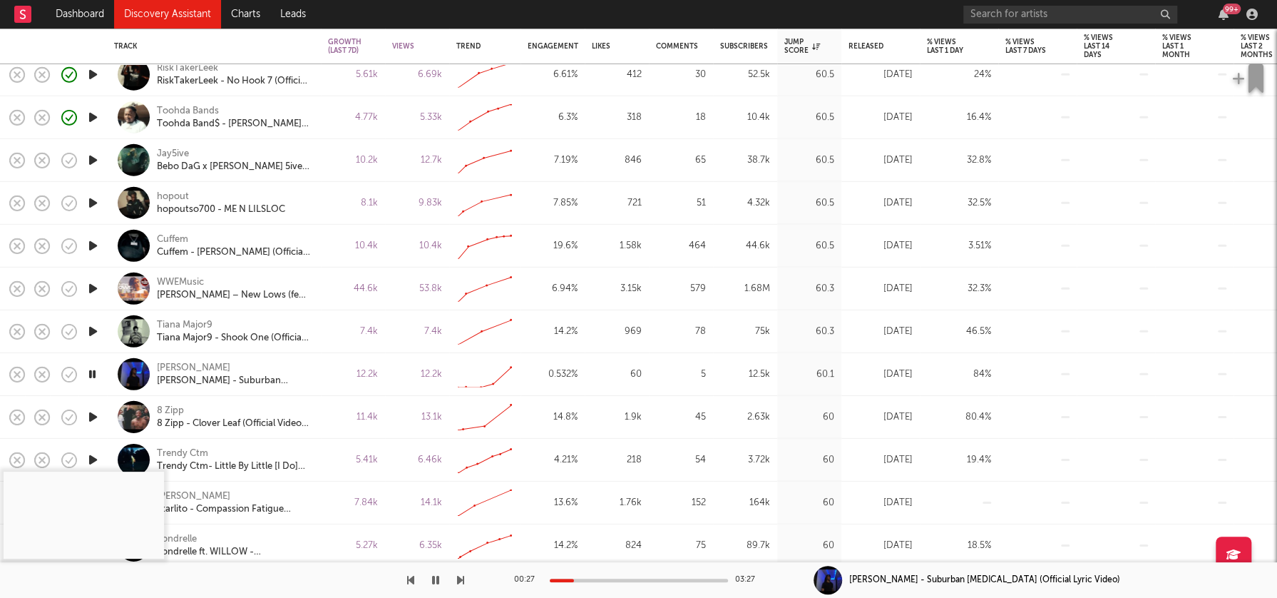
click at [93, 414] on icon "button" at bounding box center [93, 417] width 15 height 18
click at [576, 578] on div at bounding box center [639, 580] width 178 height 4
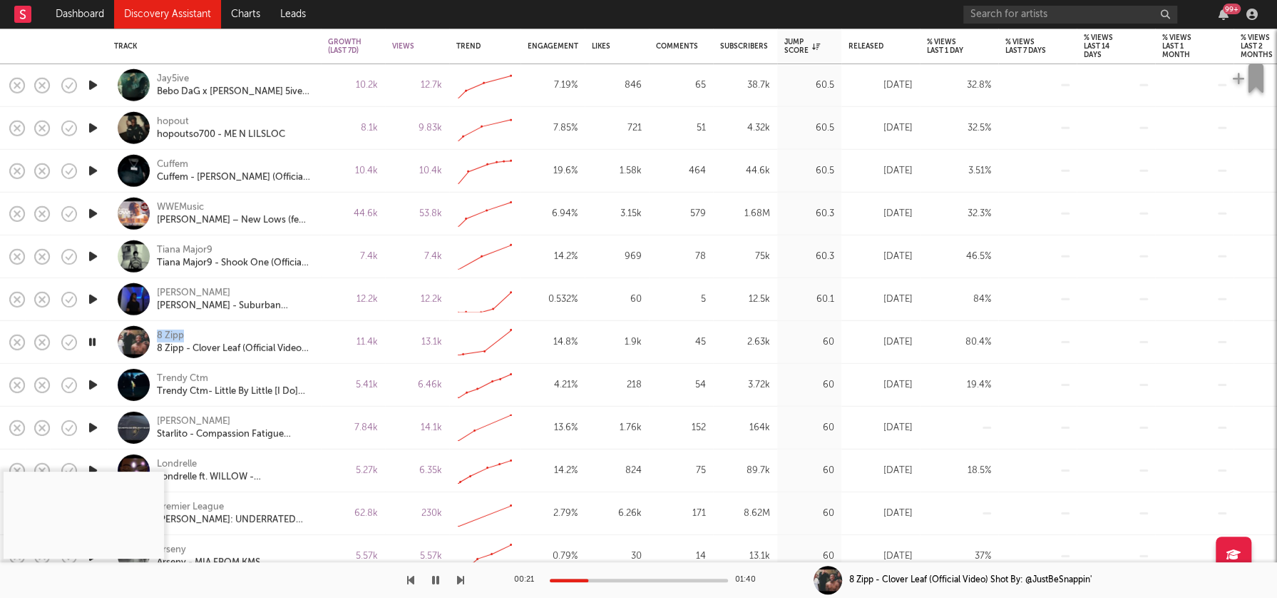
click at [91, 384] on icon "button" at bounding box center [93, 385] width 15 height 18
click at [571, 581] on div at bounding box center [639, 580] width 178 height 4
click at [583, 578] on div at bounding box center [639, 580] width 178 height 4
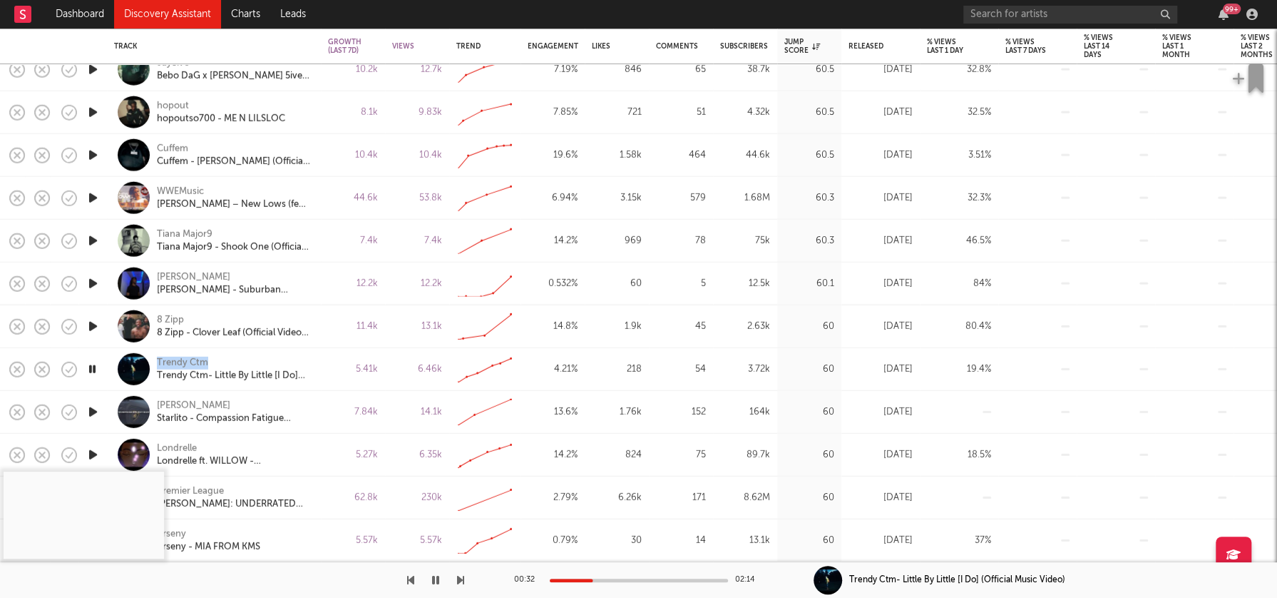
click at [95, 412] on icon "button" at bounding box center [93, 412] width 15 height 18
click at [573, 579] on div at bounding box center [639, 580] width 178 height 4
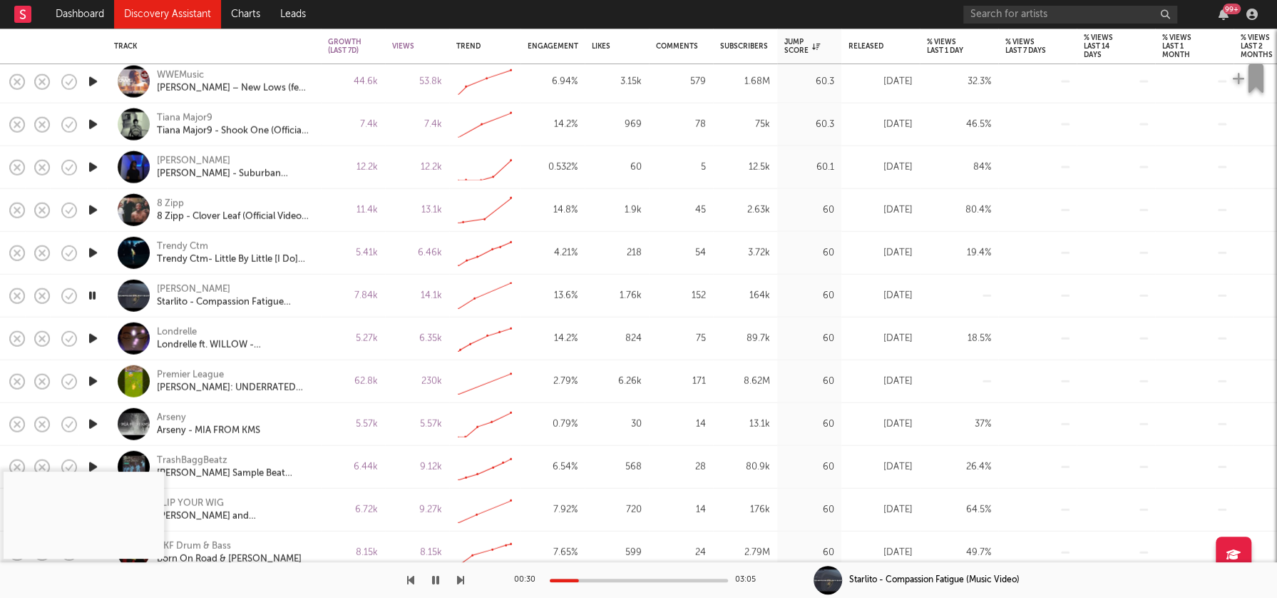
click at [93, 424] on icon "button" at bounding box center [93, 424] width 15 height 18
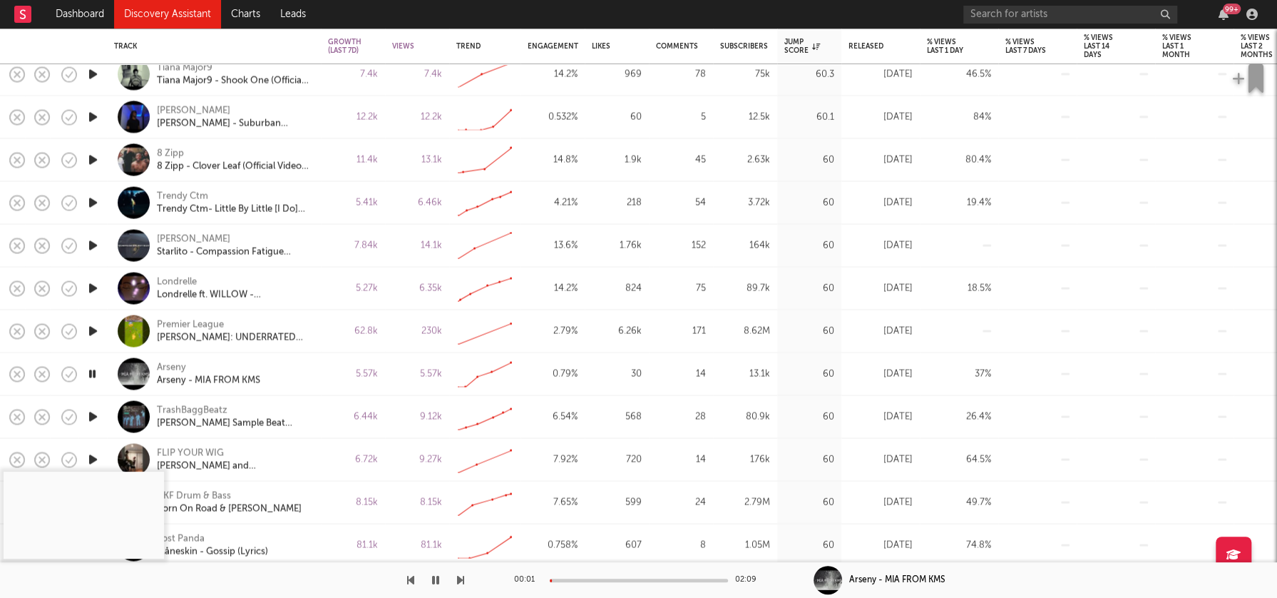
click at [578, 580] on div at bounding box center [639, 580] width 178 height 4
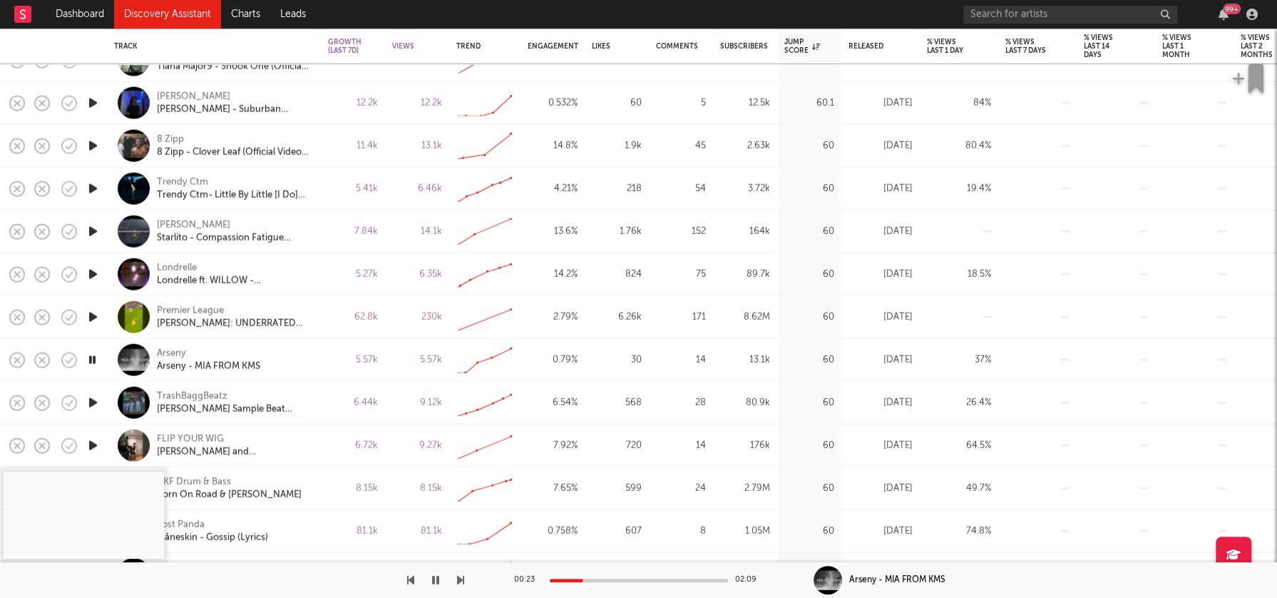
click at [91, 402] on icon "button" at bounding box center [93, 403] width 15 height 18
click at [579, 578] on div at bounding box center [639, 580] width 178 height 4
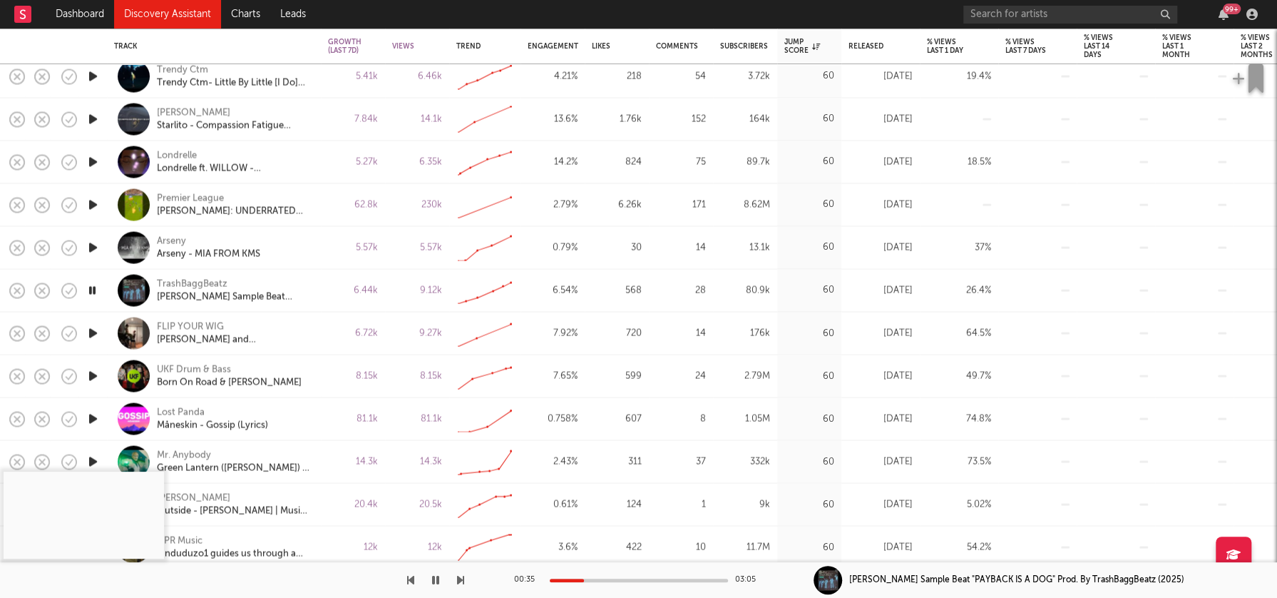
click at [96, 419] on icon "button" at bounding box center [93, 418] width 15 height 18
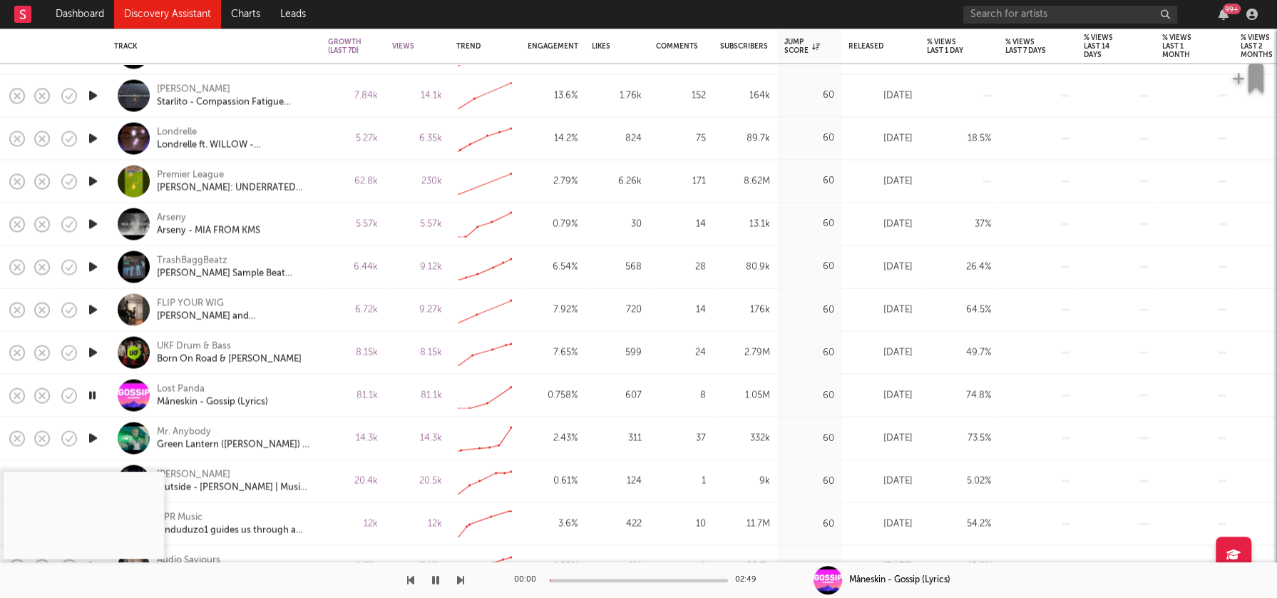
click at [94, 437] on icon "button" at bounding box center [93, 438] width 15 height 18
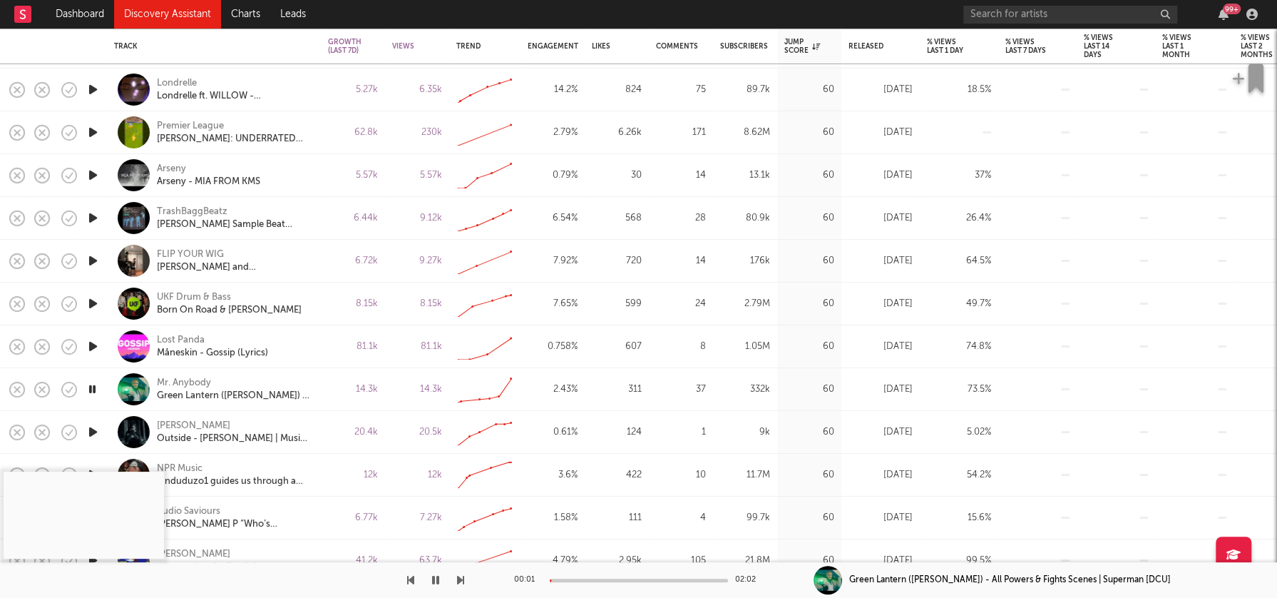
click at [91, 429] on icon "button" at bounding box center [93, 432] width 15 height 18
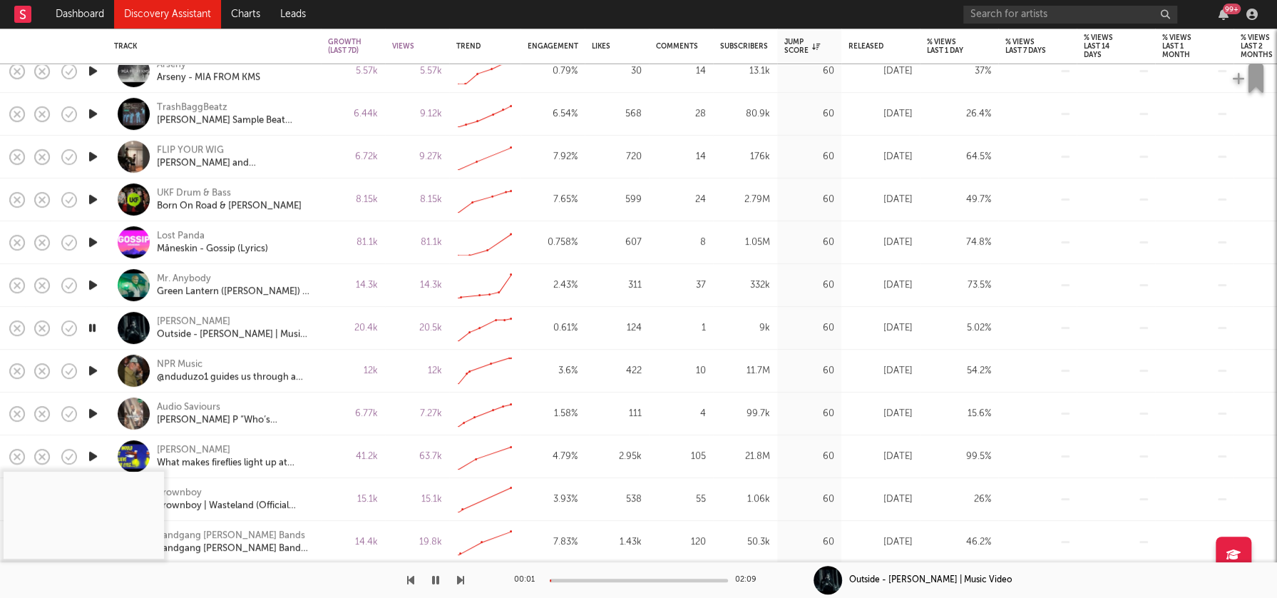
click at [92, 415] on icon "button" at bounding box center [93, 413] width 15 height 18
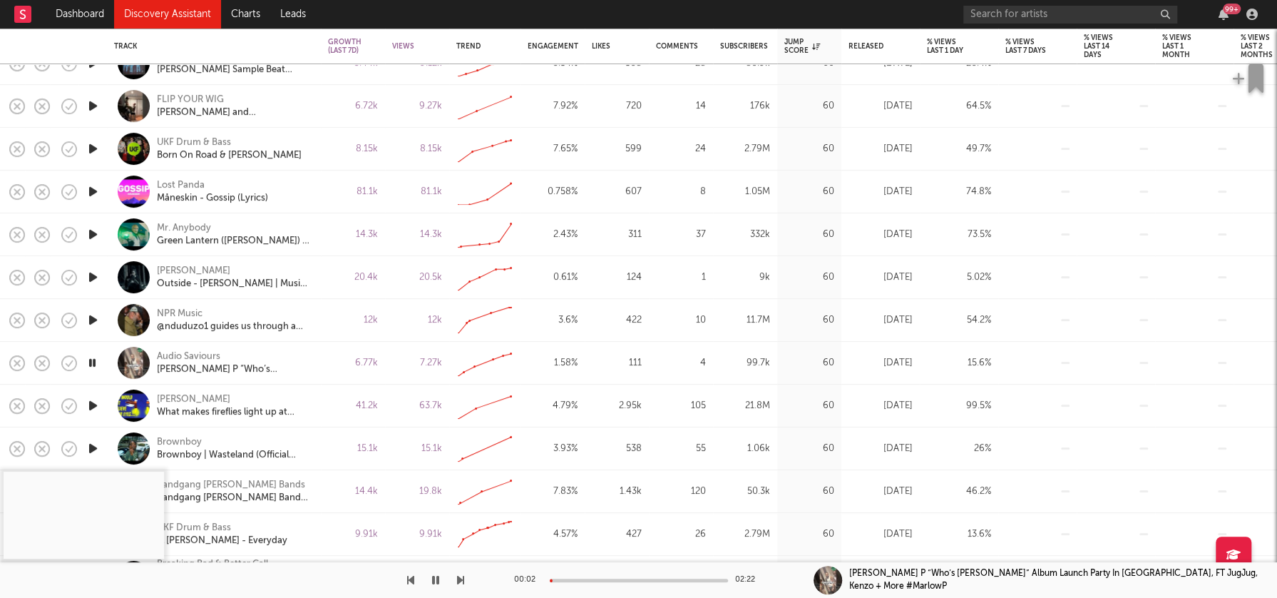
click at [93, 447] on icon "button" at bounding box center [93, 448] width 15 height 18
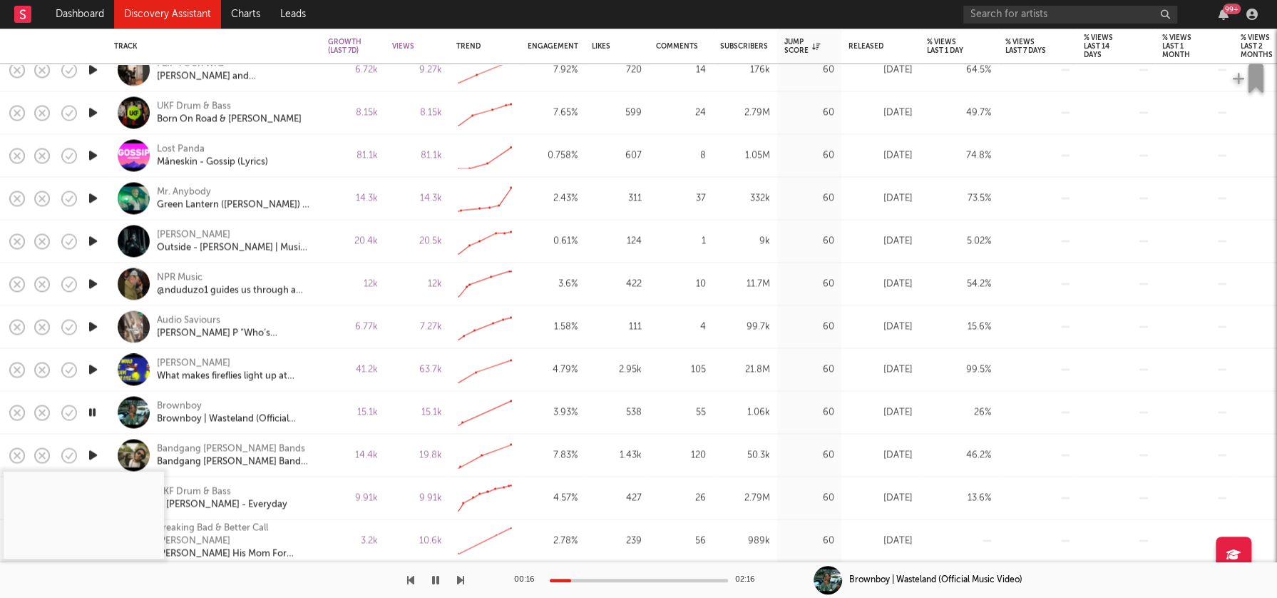
click at [571, 578] on div at bounding box center [639, 580] width 178 height 4
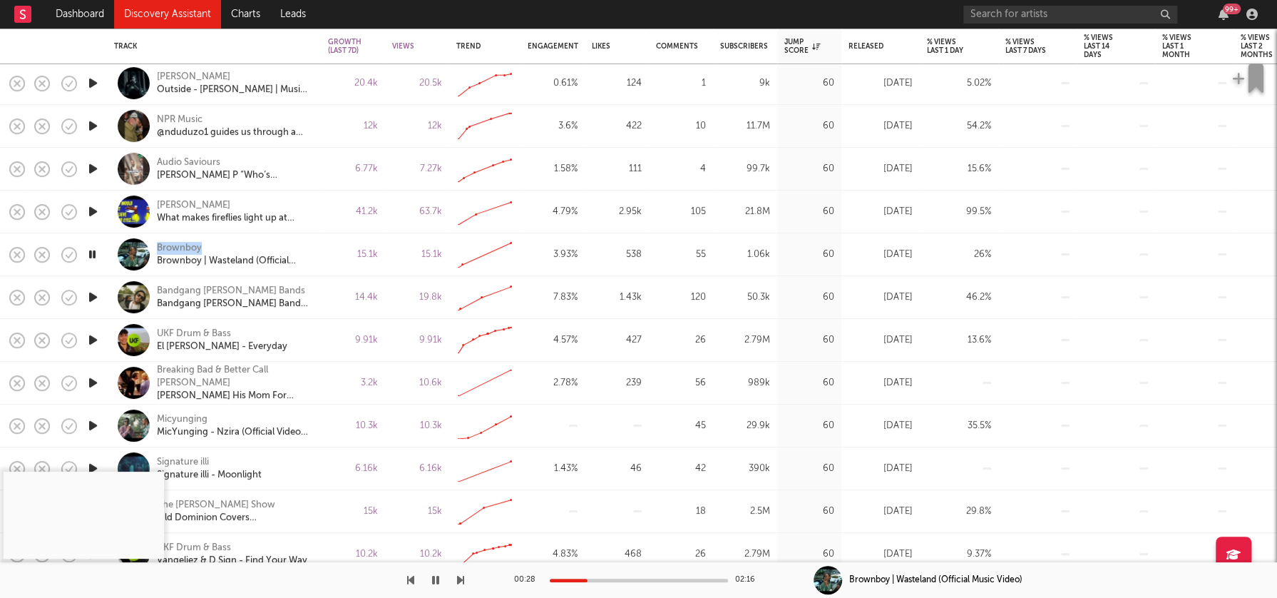
click at [91, 424] on icon "button" at bounding box center [93, 426] width 15 height 18
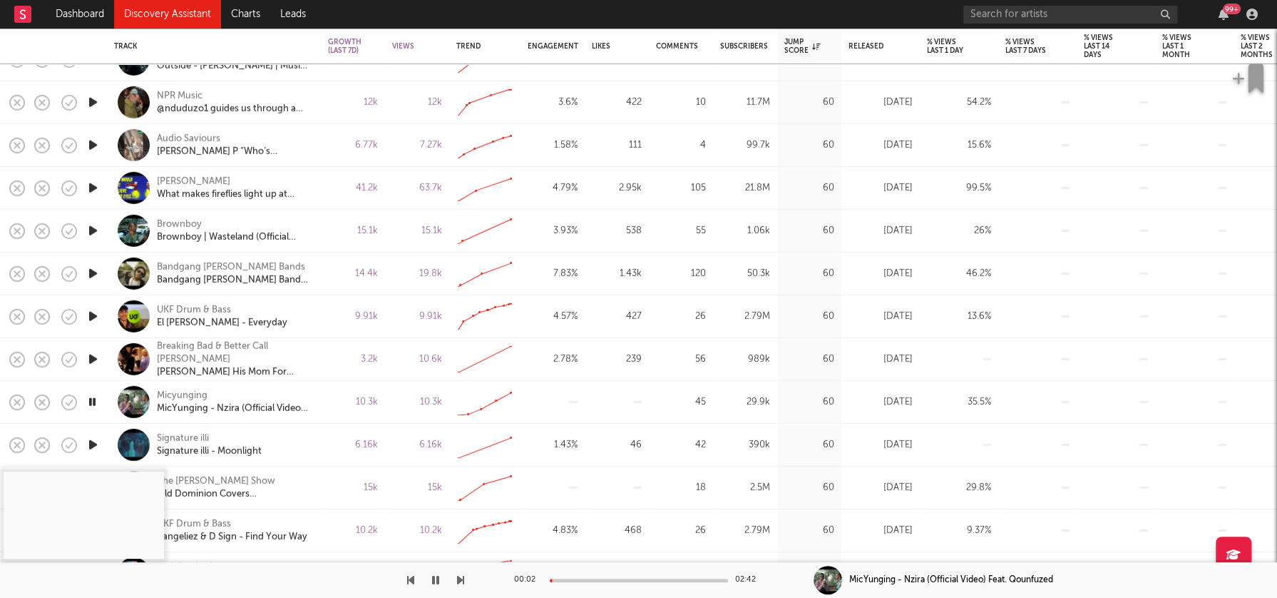
click at [581, 580] on div at bounding box center [639, 580] width 178 height 4
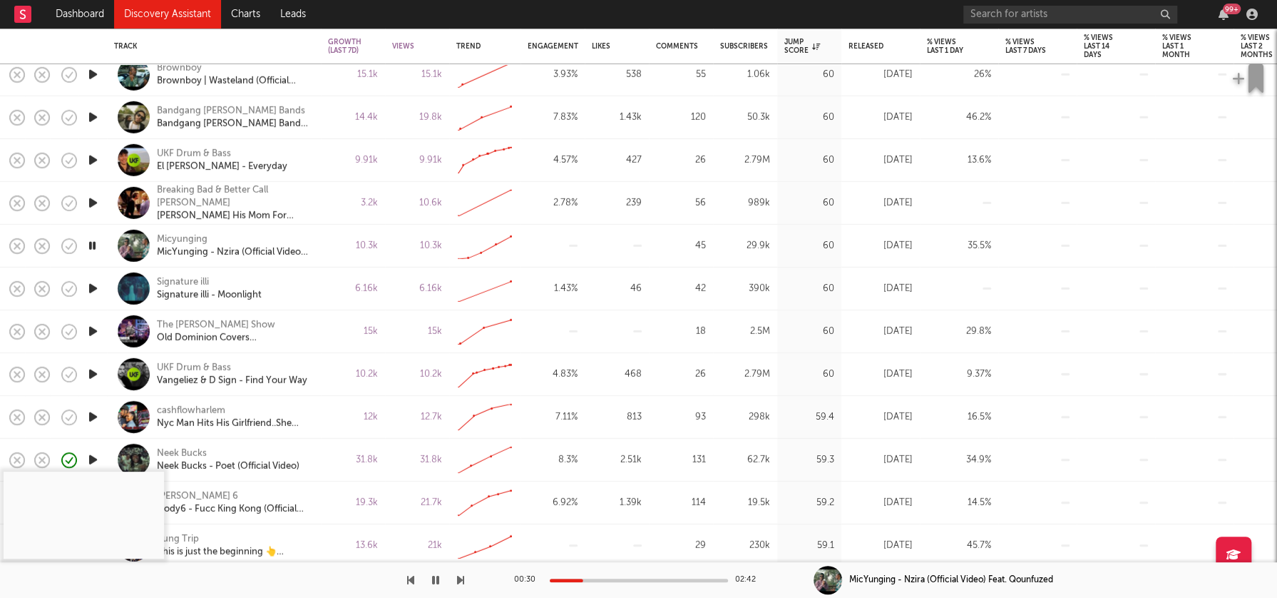
click at [93, 290] on icon "button" at bounding box center [93, 289] width 15 height 18
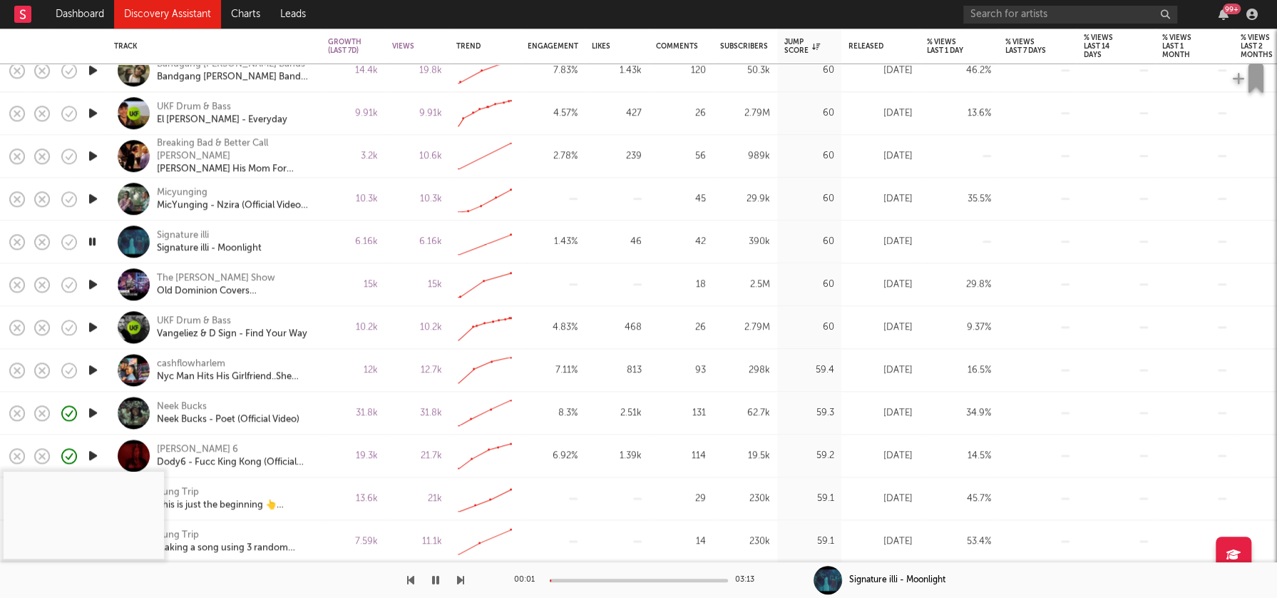
click at [583, 576] on div "00:01 03:13" at bounding box center [639, 580] width 250 height 36
click at [586, 578] on div at bounding box center [639, 580] width 178 height 4
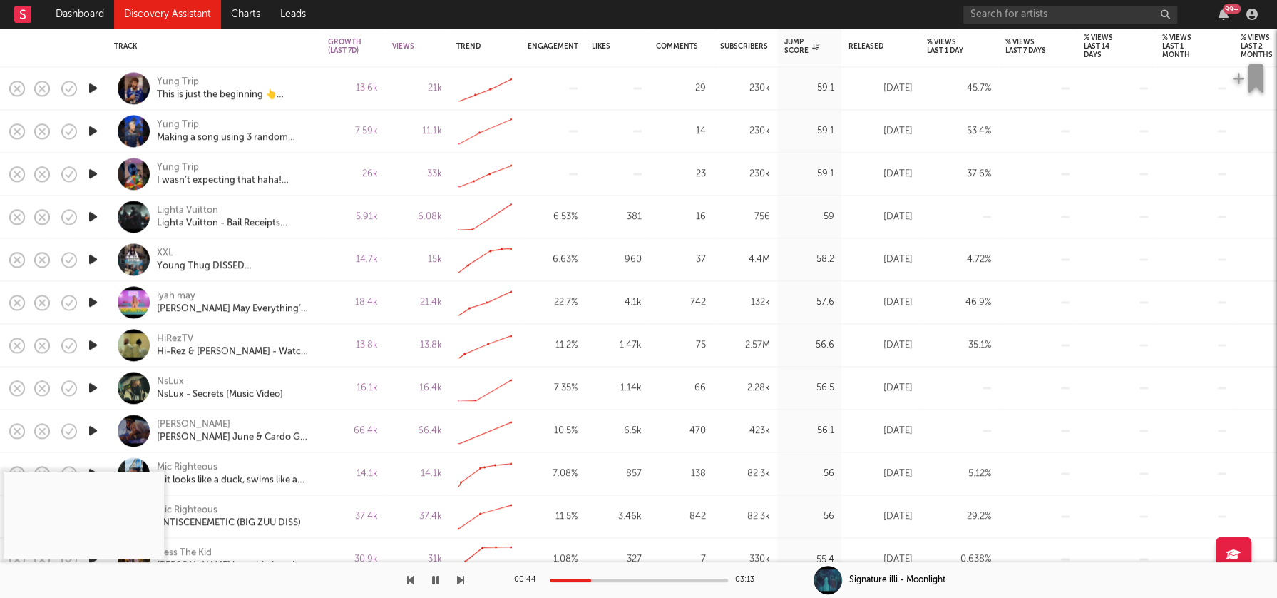
click at [93, 343] on icon "button" at bounding box center [93, 345] width 15 height 18
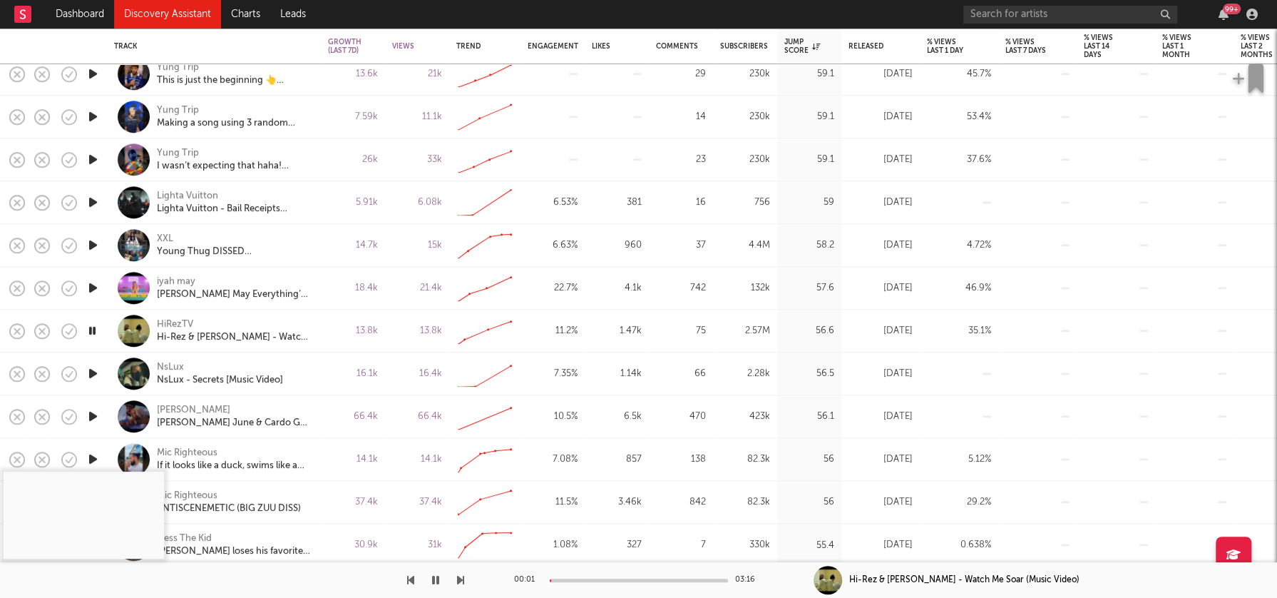
click at [93, 371] on icon "button" at bounding box center [93, 373] width 15 height 18
click at [578, 581] on div at bounding box center [639, 580] width 178 height 4
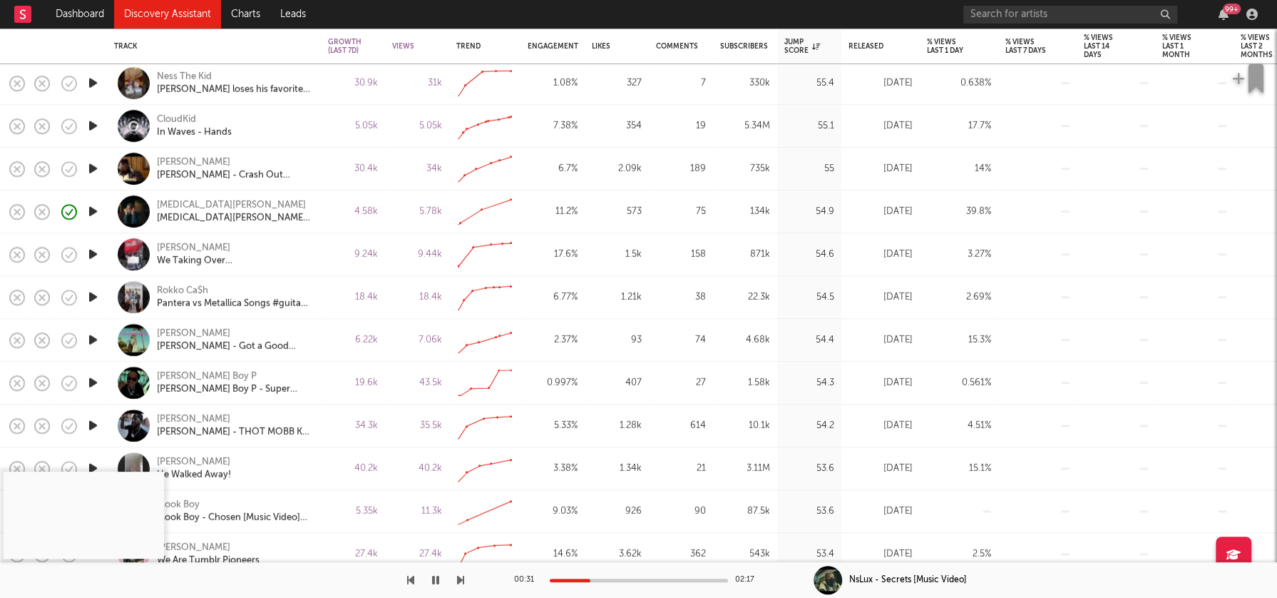
click at [88, 426] on icon "button" at bounding box center [93, 426] width 15 height 18
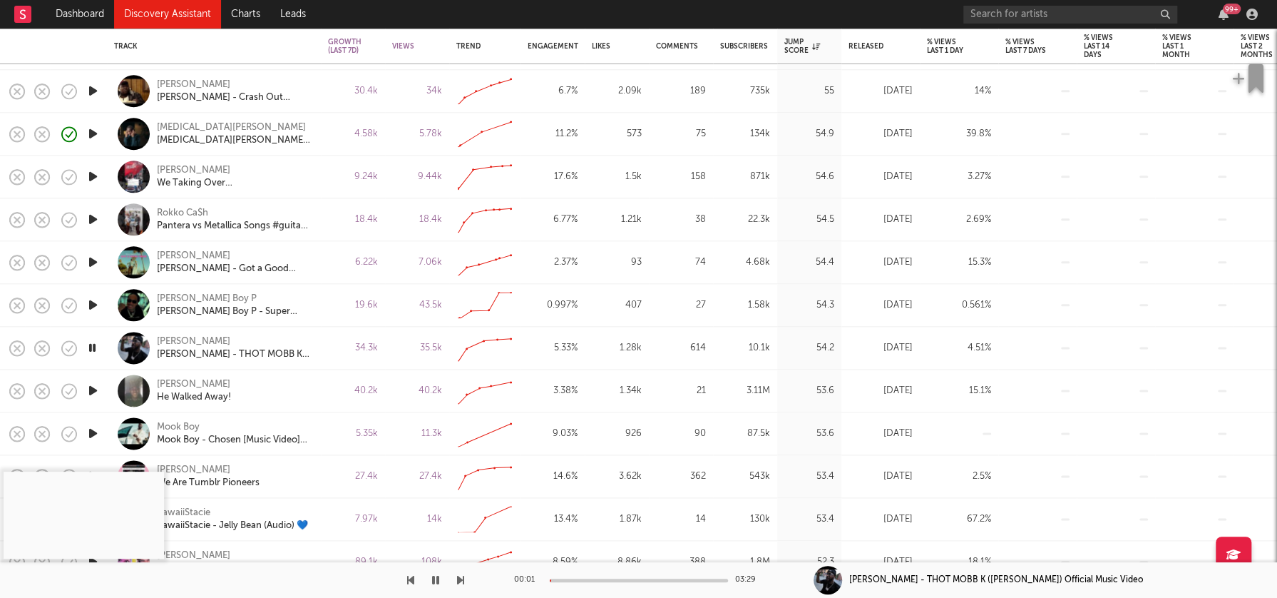
click at [588, 579] on div at bounding box center [639, 580] width 178 height 4
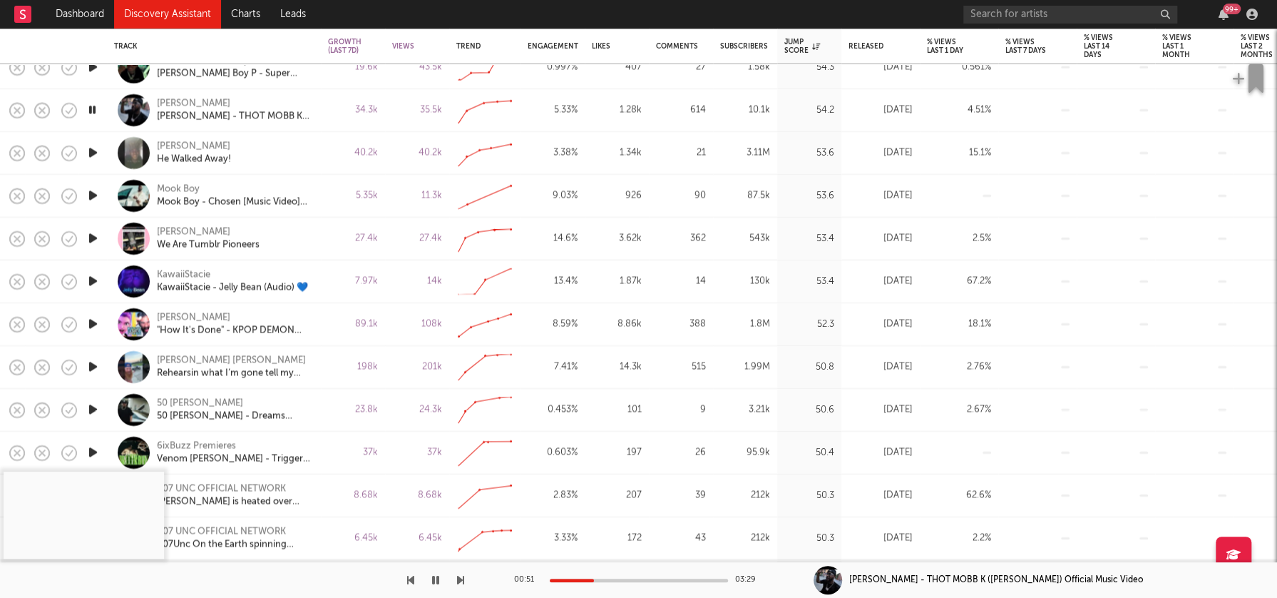
click at [91, 409] on icon "button" at bounding box center [93, 410] width 15 height 18
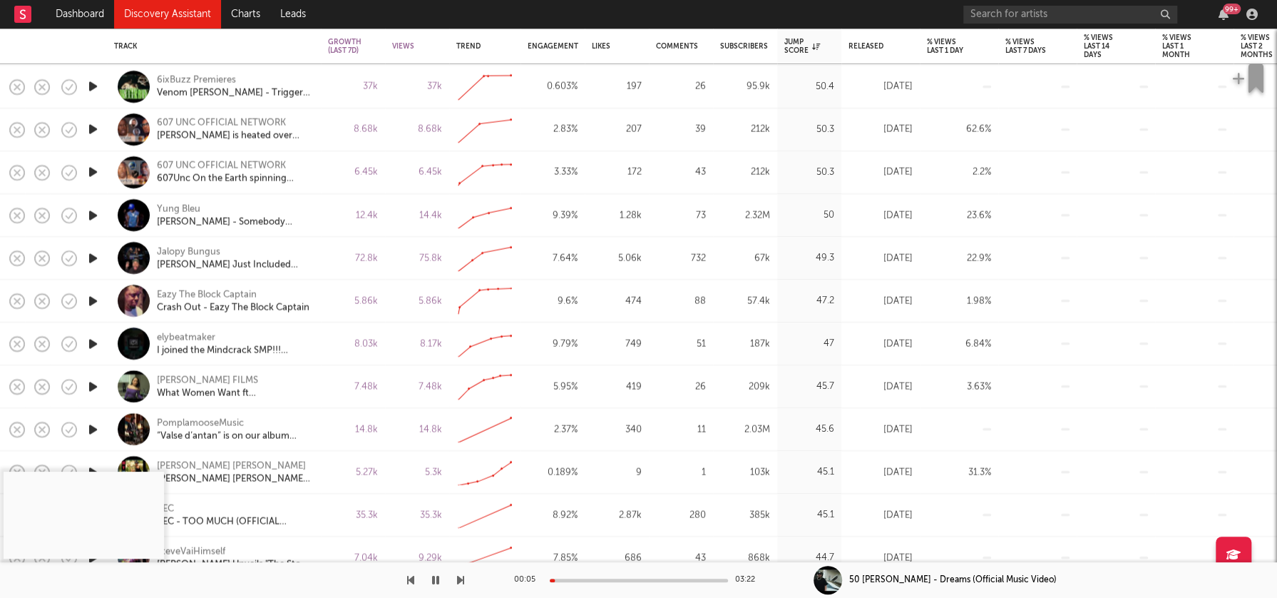
click at [89, 386] on icon "button" at bounding box center [93, 386] width 15 height 18
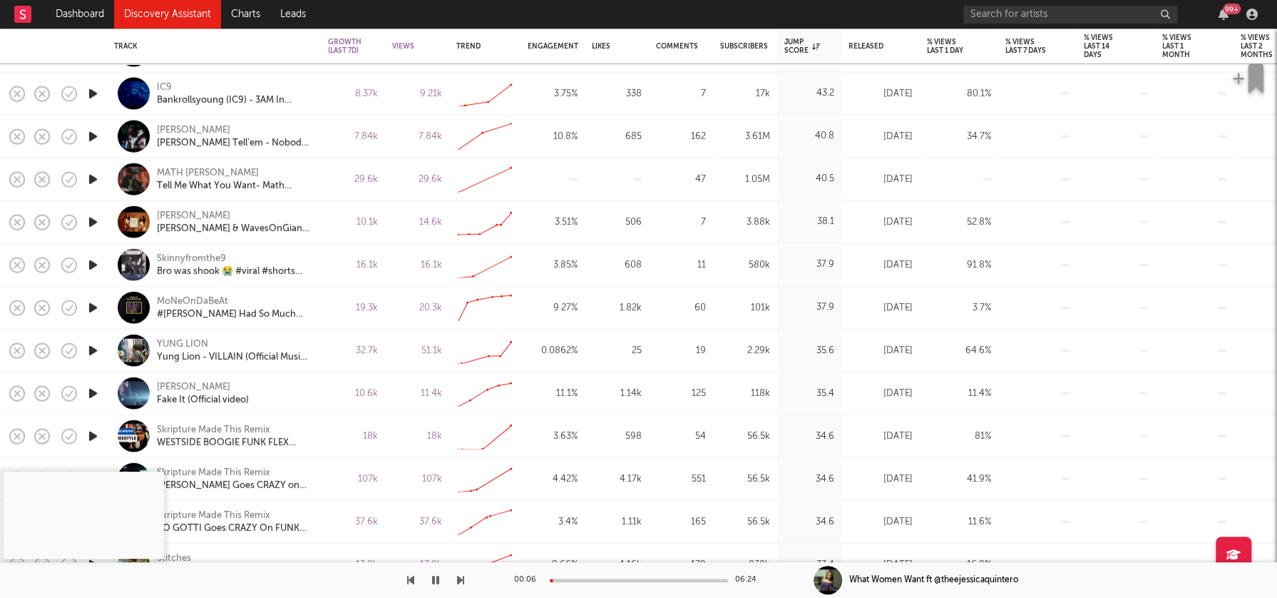
click at [93, 391] on icon "button" at bounding box center [93, 393] width 15 height 18
click at [577, 578] on div at bounding box center [639, 580] width 178 height 4
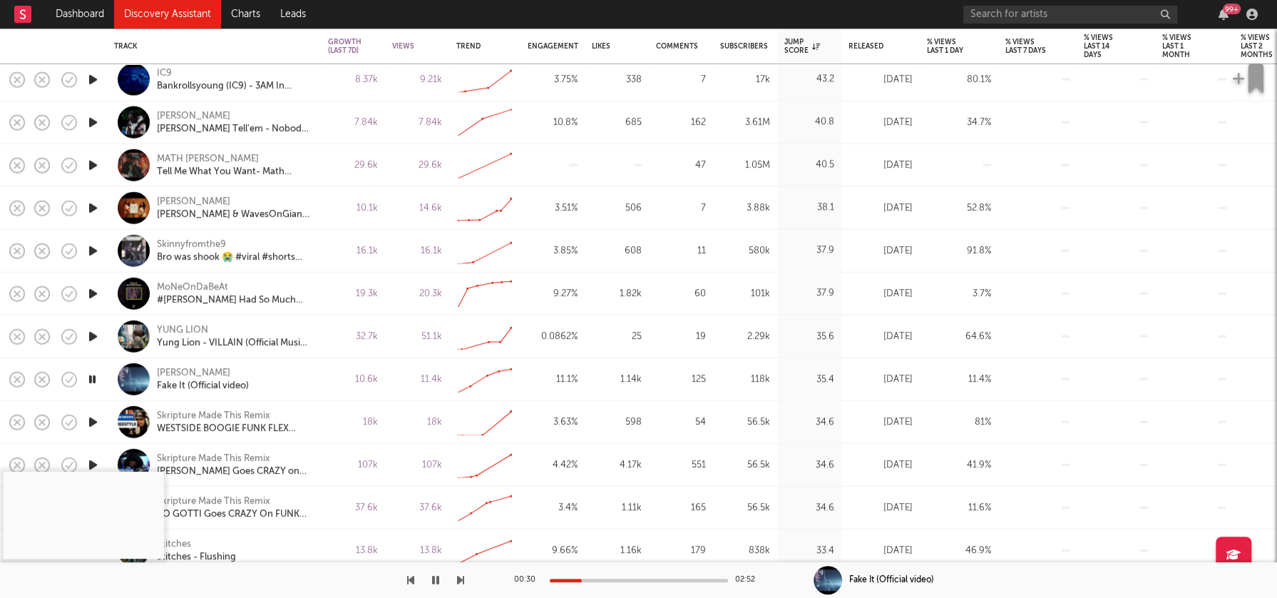
click at [90, 375] on icon "button" at bounding box center [93, 379] width 14 height 18
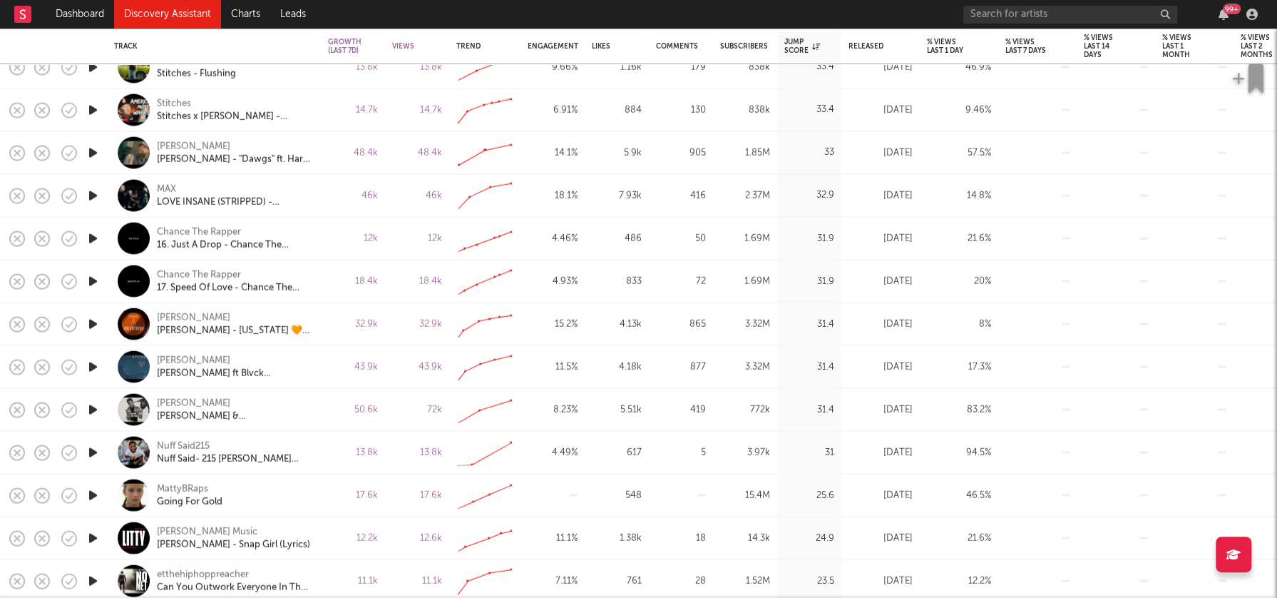
click at [95, 451] on icon "button" at bounding box center [93, 452] width 15 height 18
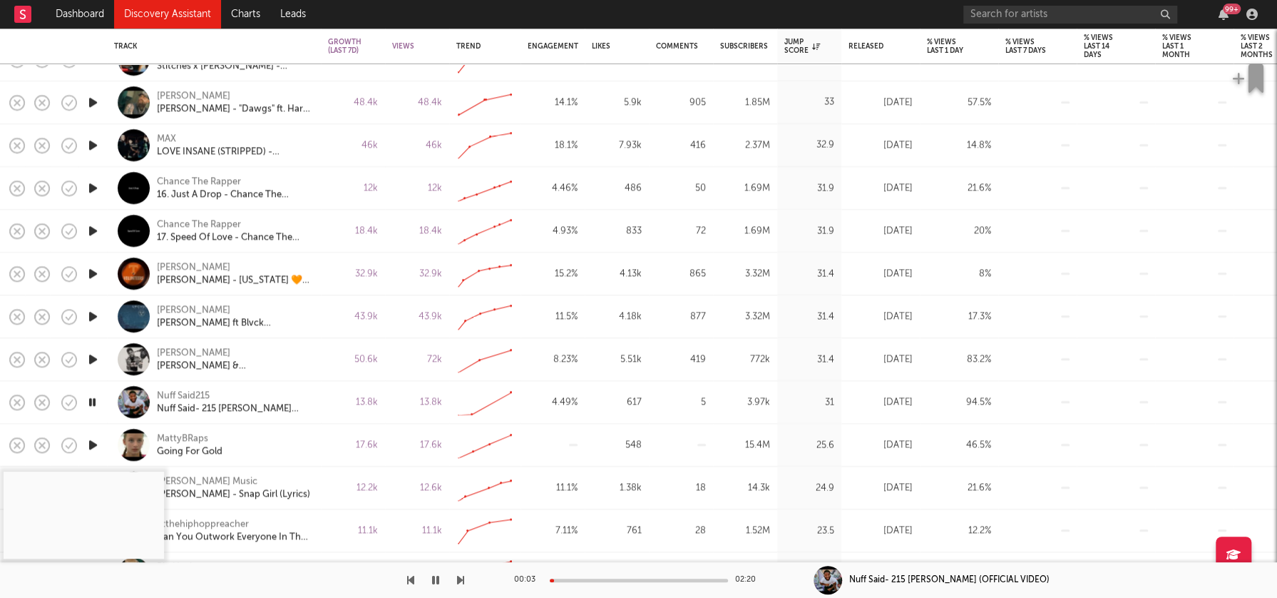
click at [610, 581] on div at bounding box center [639, 580] width 178 height 4
click at [94, 443] on icon "button" at bounding box center [93, 445] width 15 height 18
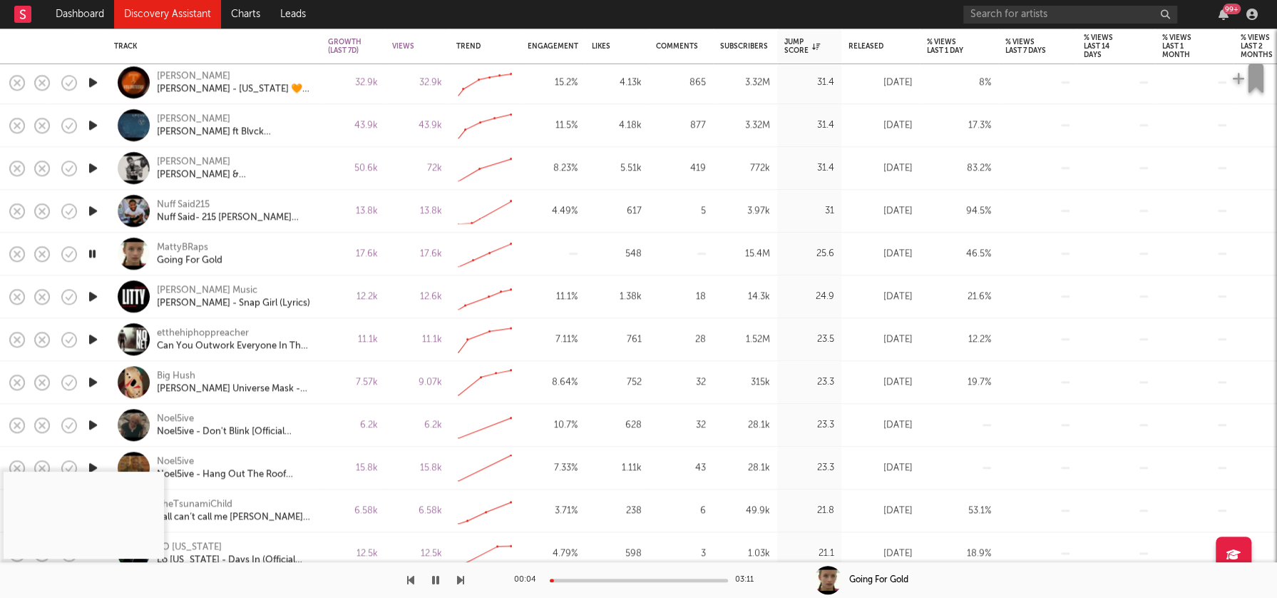
click at [593, 580] on div at bounding box center [639, 580] width 178 height 4
click at [95, 426] on icon "button" at bounding box center [93, 425] width 15 height 18
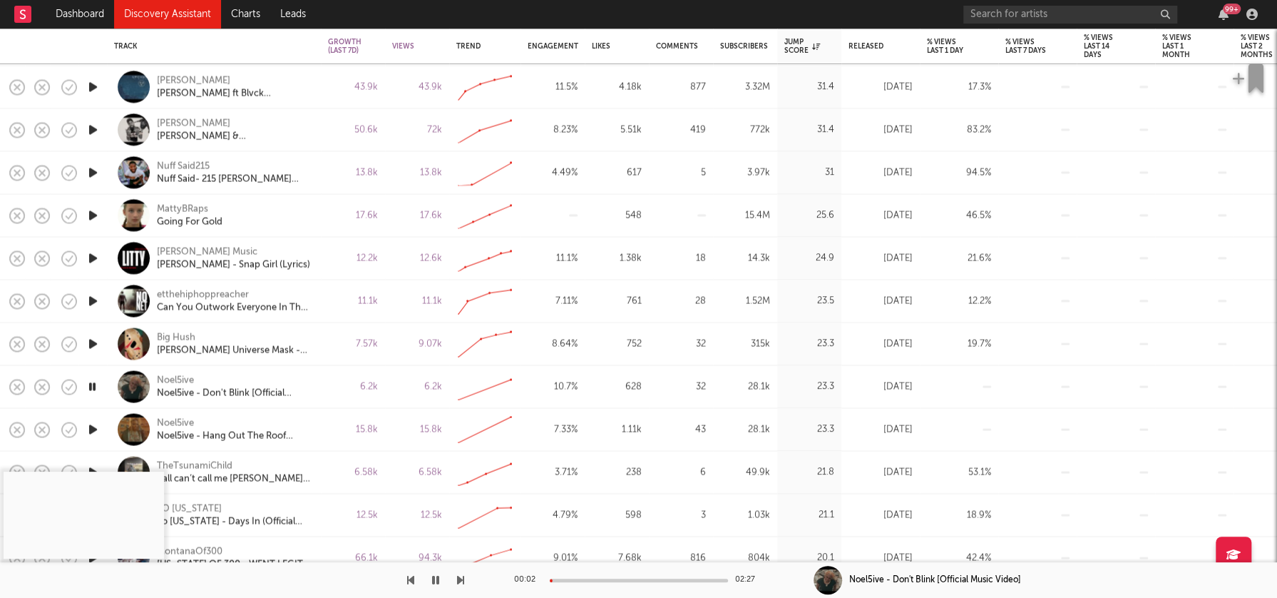
click at [587, 582] on div "00:02 02:27" at bounding box center [639, 580] width 250 height 36
click at [583, 578] on div at bounding box center [639, 580] width 178 height 4
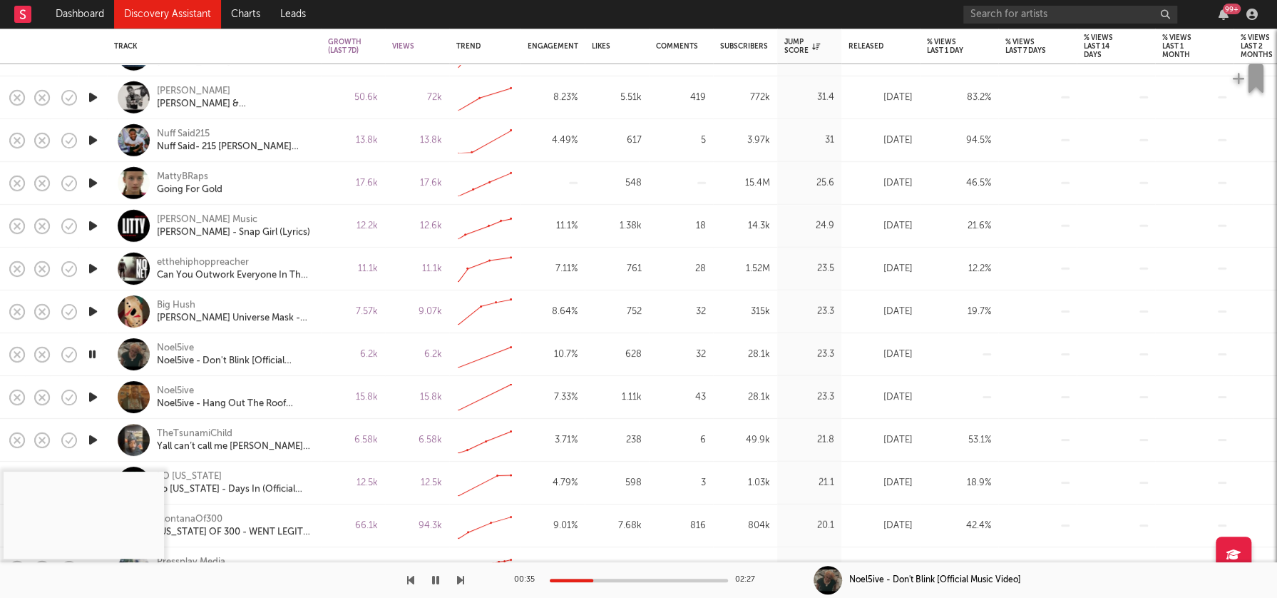
click at [91, 394] on icon "button" at bounding box center [93, 397] width 15 height 18
click at [591, 578] on div at bounding box center [639, 580] width 178 height 4
click at [93, 398] on icon "button" at bounding box center [93, 397] width 14 height 18
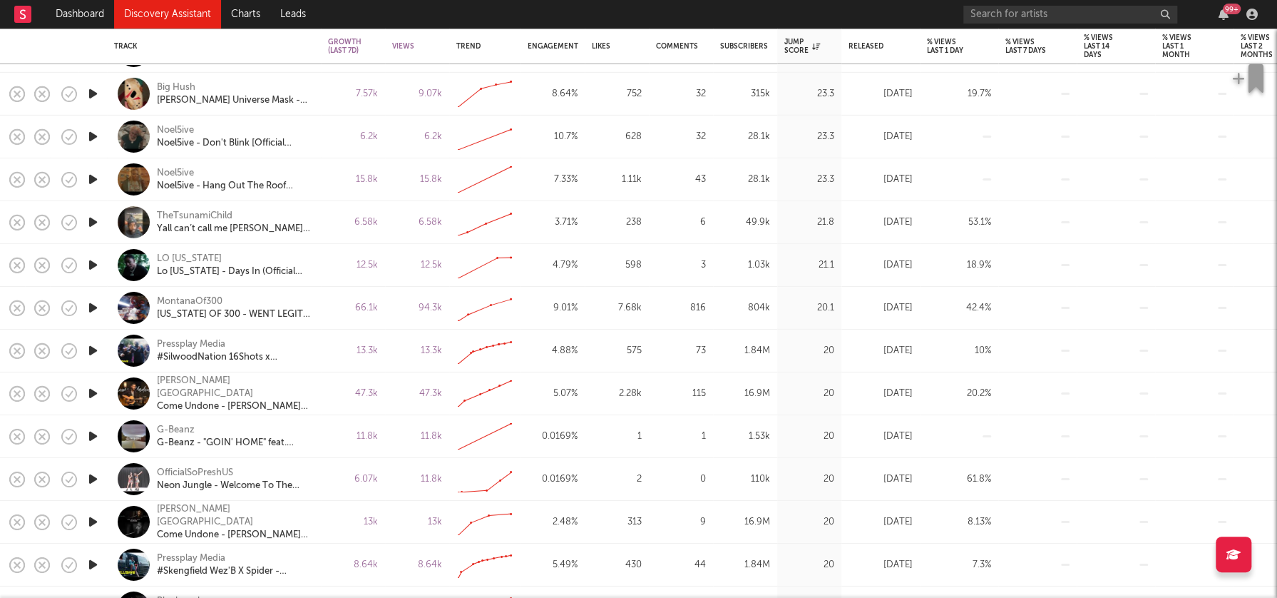
click at [96, 265] on icon "button" at bounding box center [93, 265] width 15 height 18
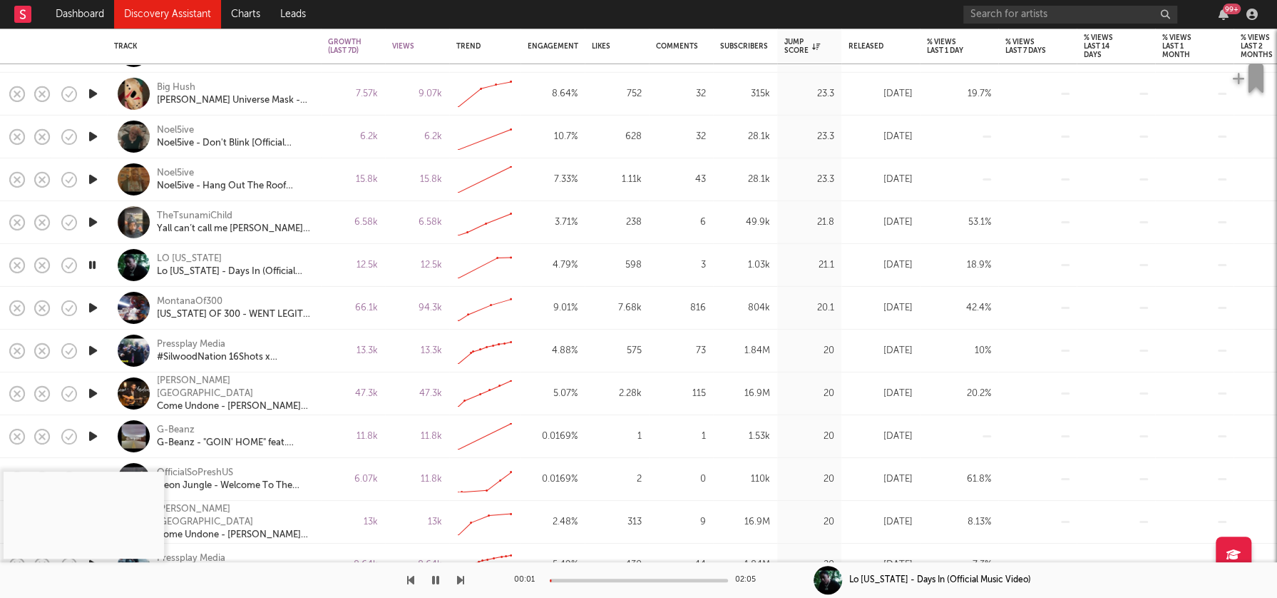
click at [602, 578] on div at bounding box center [639, 580] width 178 height 4
click at [434, 577] on icon "button" at bounding box center [435, 579] width 7 height 11
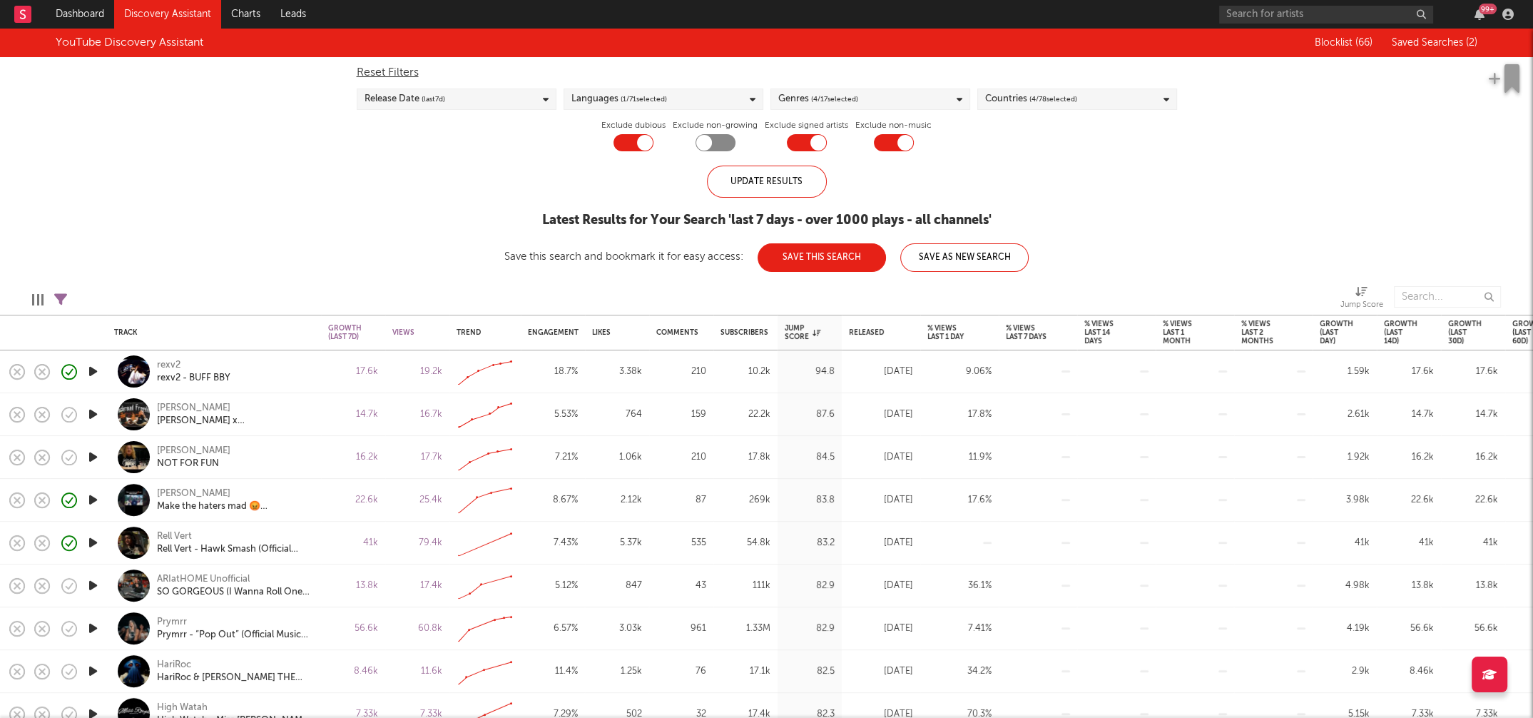
click at [873, 101] on div "Genres ( 4 / 17 selected)" at bounding box center [870, 98] width 200 height 21
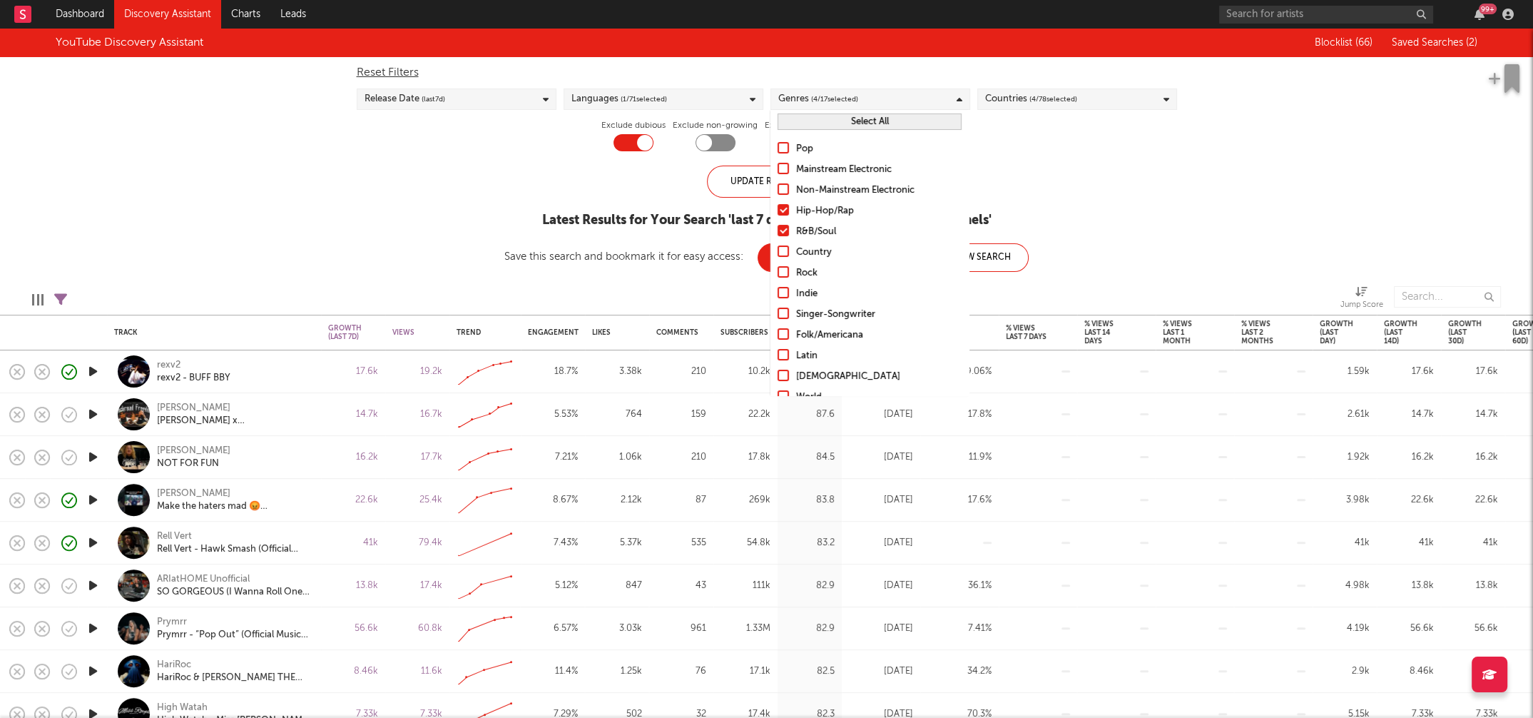
click at [1201, 185] on div "YouTube Discovery Assistant Blocklist ( 66 ) Saved Searches ( 2 ) Reset Filters…" at bounding box center [766, 150] width 1533 height 243
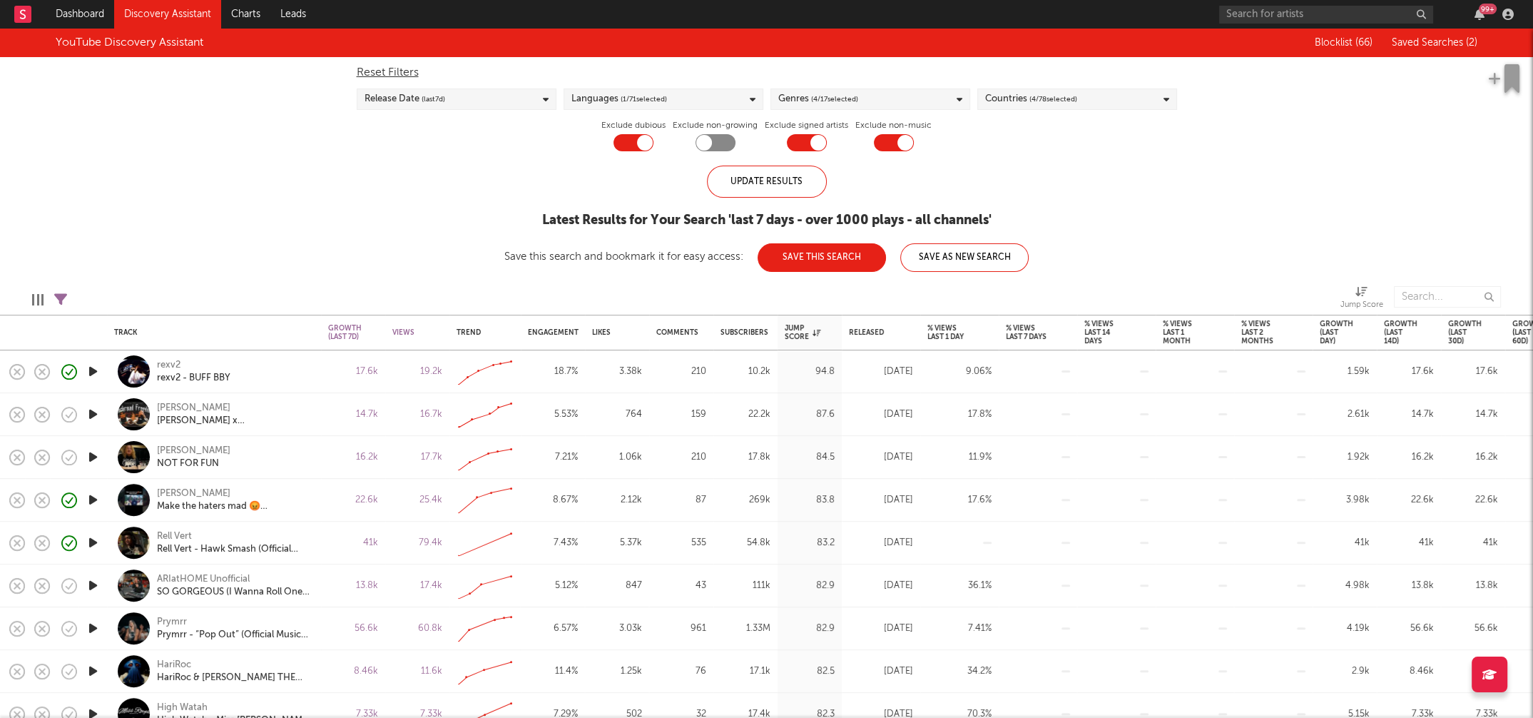
click at [1121, 99] on div "Countries ( 4 / 78 selected)" at bounding box center [1077, 98] width 200 height 21
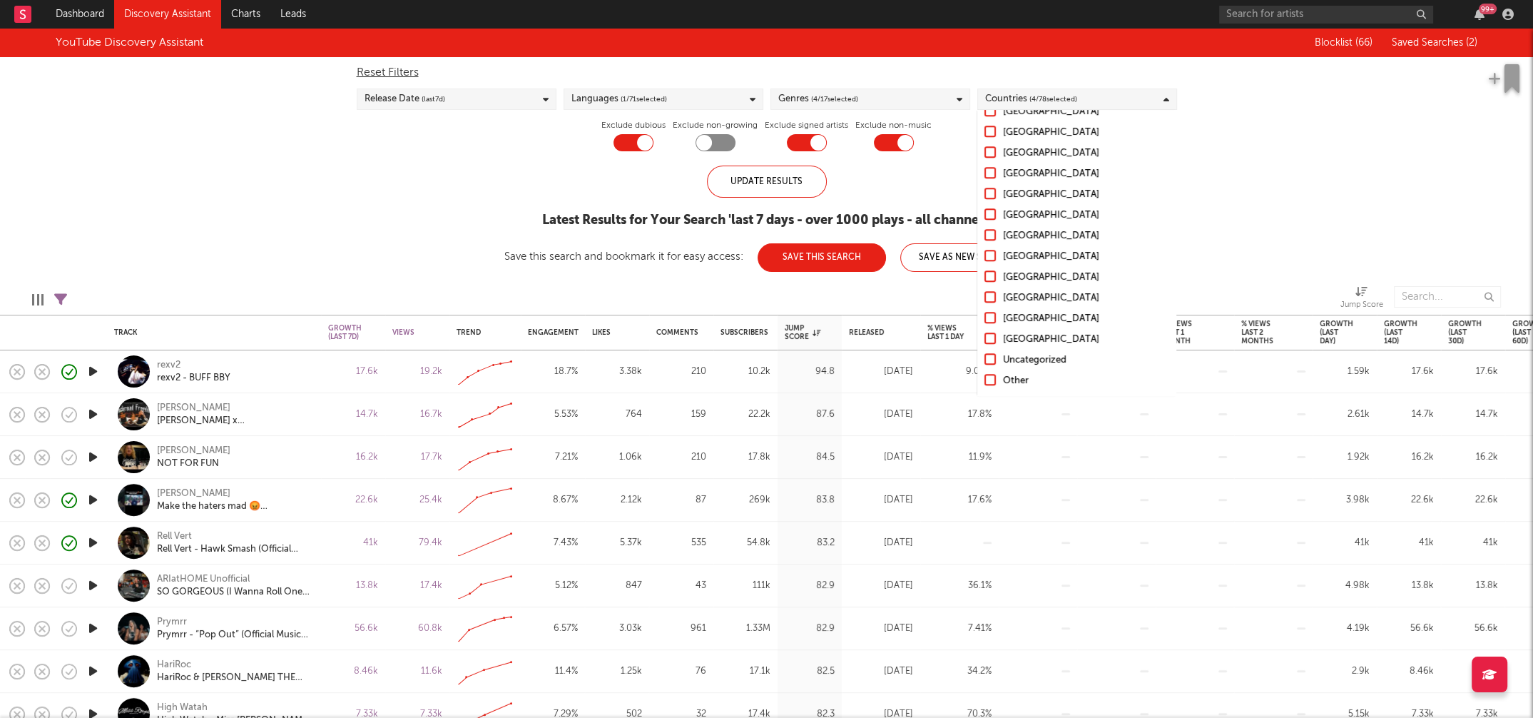
scroll to position [1390, 0]
click at [1024, 359] on div "Uncategorized" at bounding box center [1085, 359] width 165 height 17
click at [984, 359] on input "Uncategorized" at bounding box center [984, 359] width 0 height 17
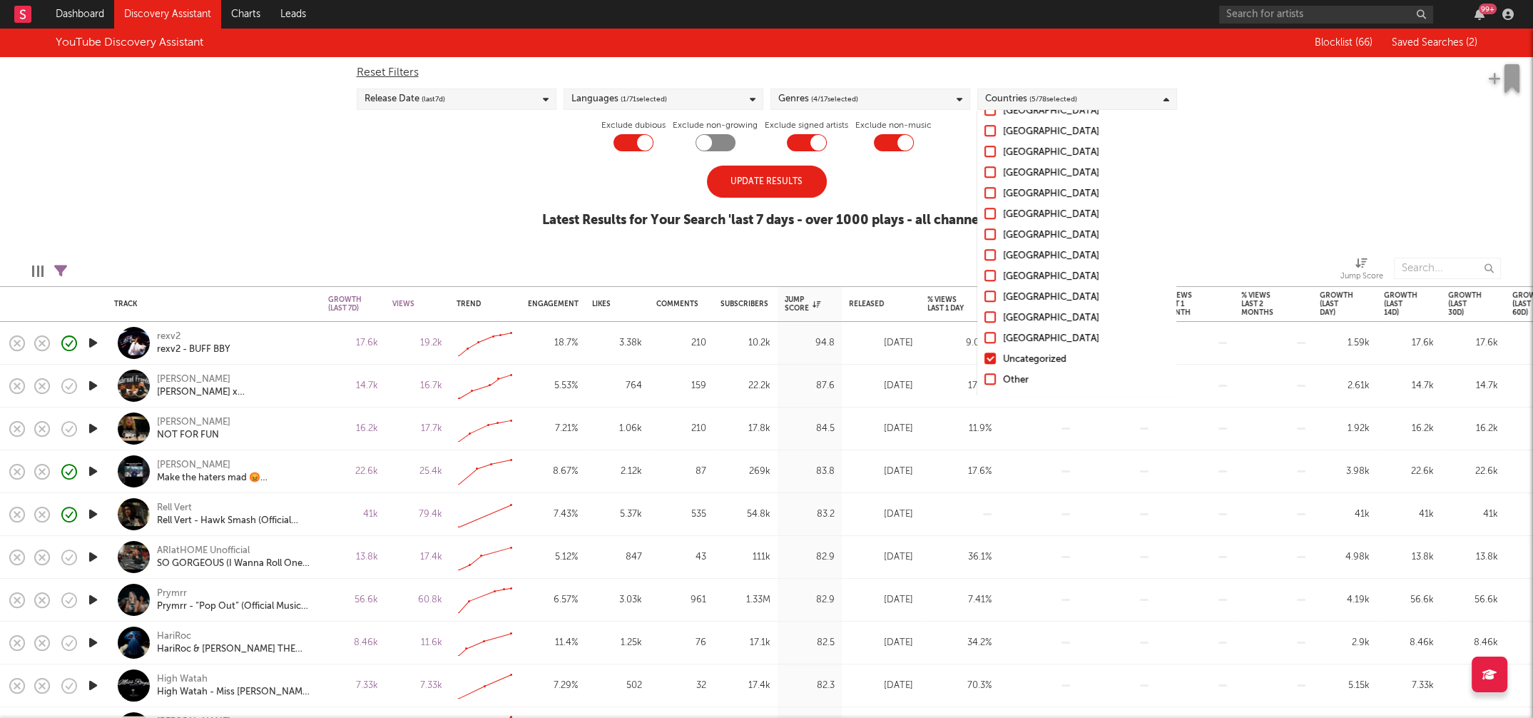
click at [1016, 382] on div "Other" at bounding box center [1085, 380] width 165 height 17
click at [984, 382] on input "Other" at bounding box center [984, 380] width 0 height 17
click at [1023, 174] on div "[GEOGRAPHIC_DATA]" at bounding box center [1085, 177] width 165 height 17
click at [984, 174] on input "[GEOGRAPHIC_DATA]" at bounding box center [984, 177] width 0 height 17
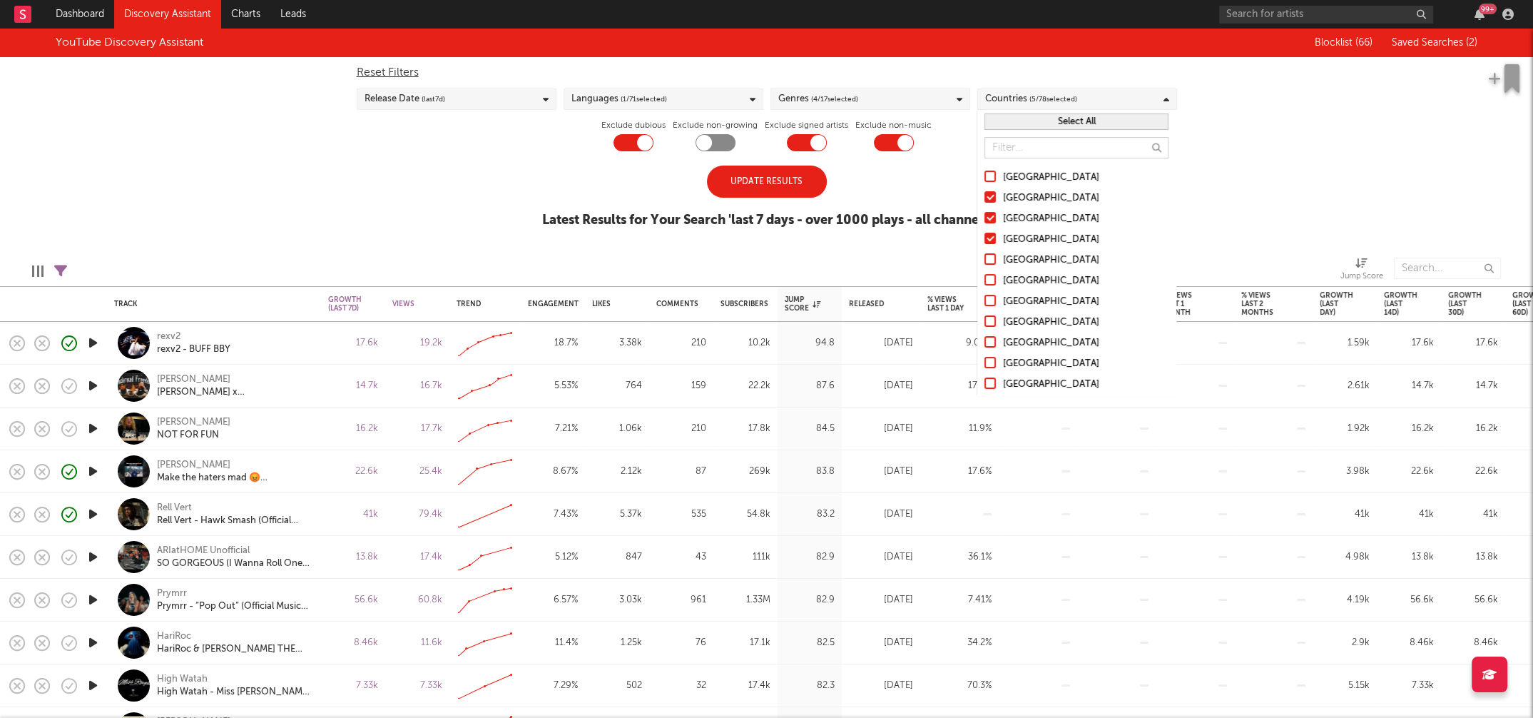
click at [1021, 200] on div "Australia" at bounding box center [1085, 198] width 165 height 17
click at [984, 200] on input "Australia" at bounding box center [984, 198] width 0 height 17
click at [1021, 215] on div "Canada" at bounding box center [1085, 218] width 165 height 17
click at [984, 215] on input "Canada" at bounding box center [984, 218] width 0 height 17
click at [1023, 237] on div "United Kingdom" at bounding box center [1085, 239] width 165 height 17
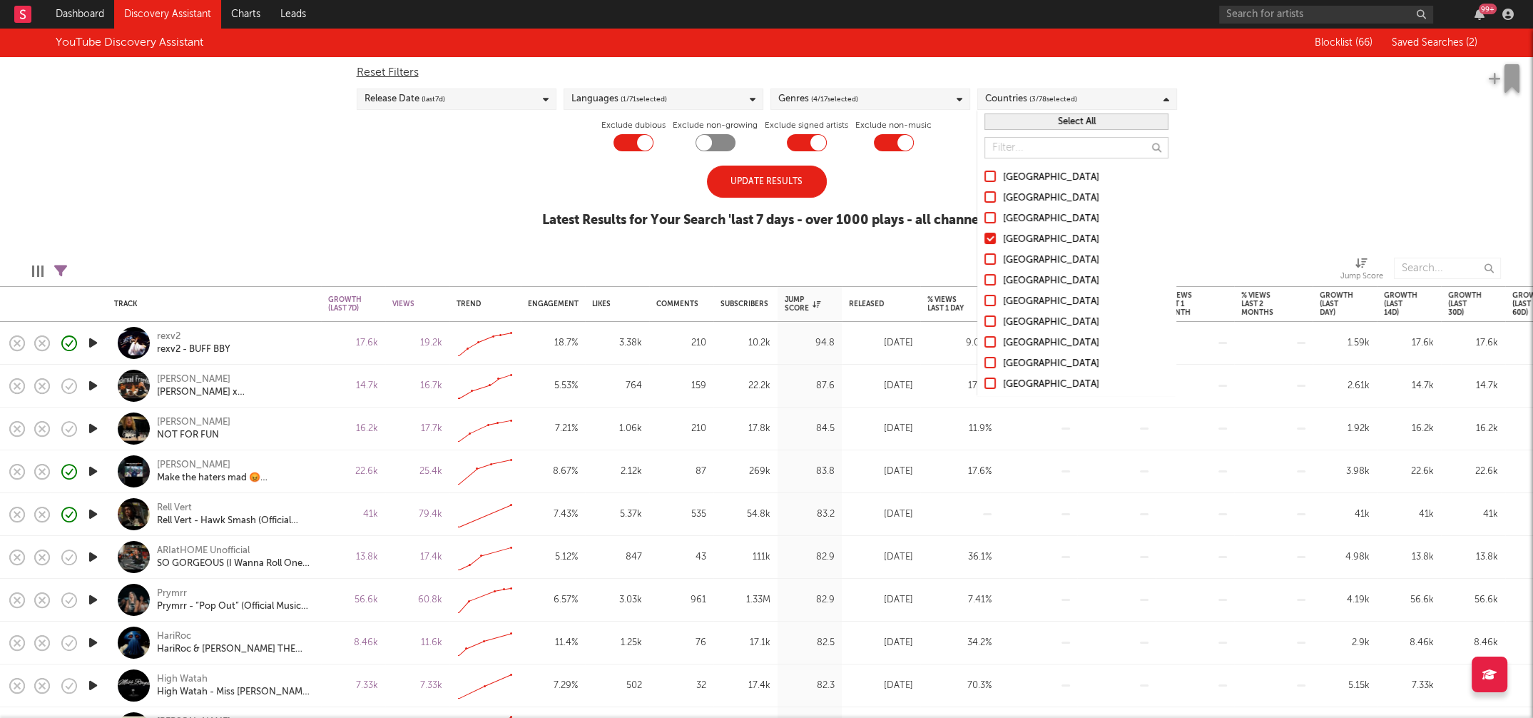
click at [984, 237] on input "United Kingdom" at bounding box center [984, 239] width 0 height 17
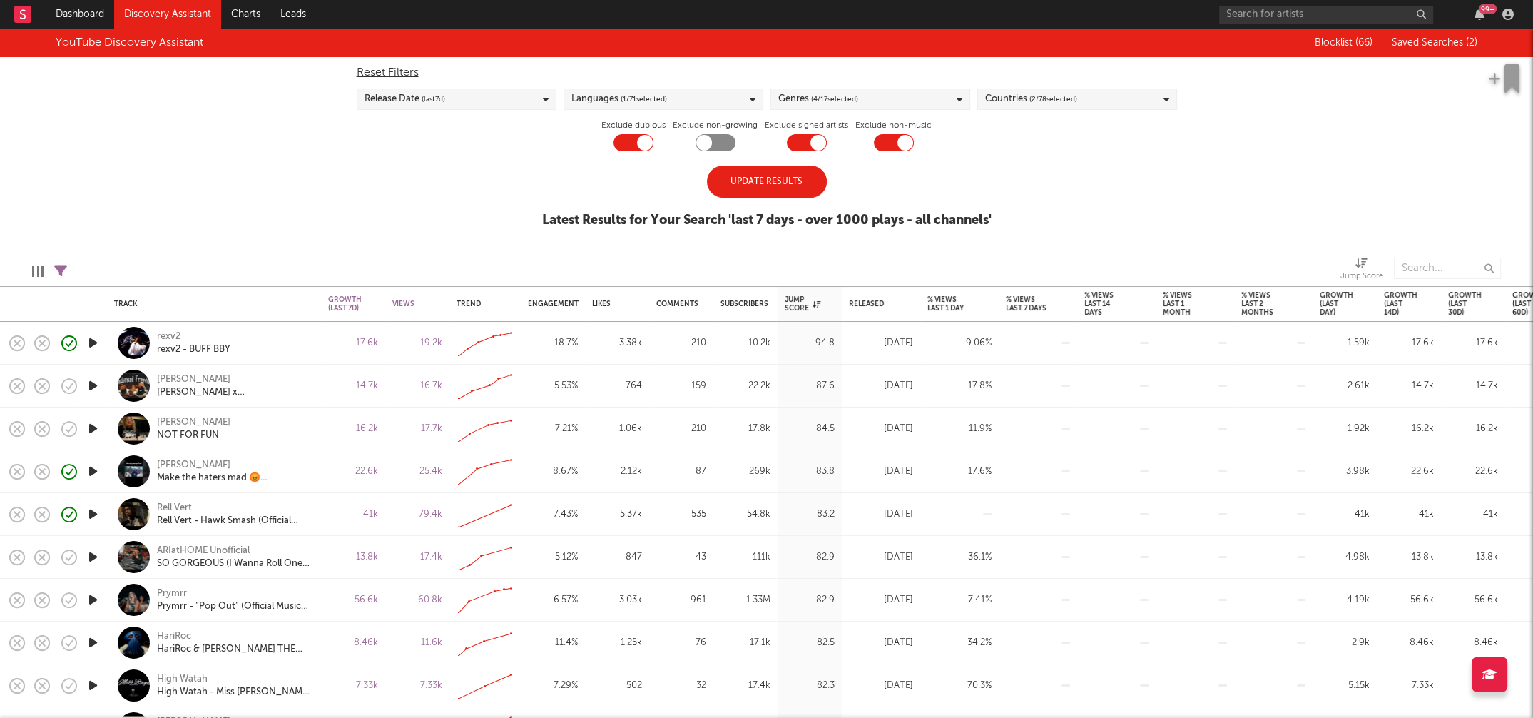
click at [621, 175] on div "Update Results Latest Results for Your Search ' last 7 days - over 1000 plays -…" at bounding box center [766, 204] width 449 height 78
click at [761, 182] on div "Update Results" at bounding box center [767, 181] width 120 height 32
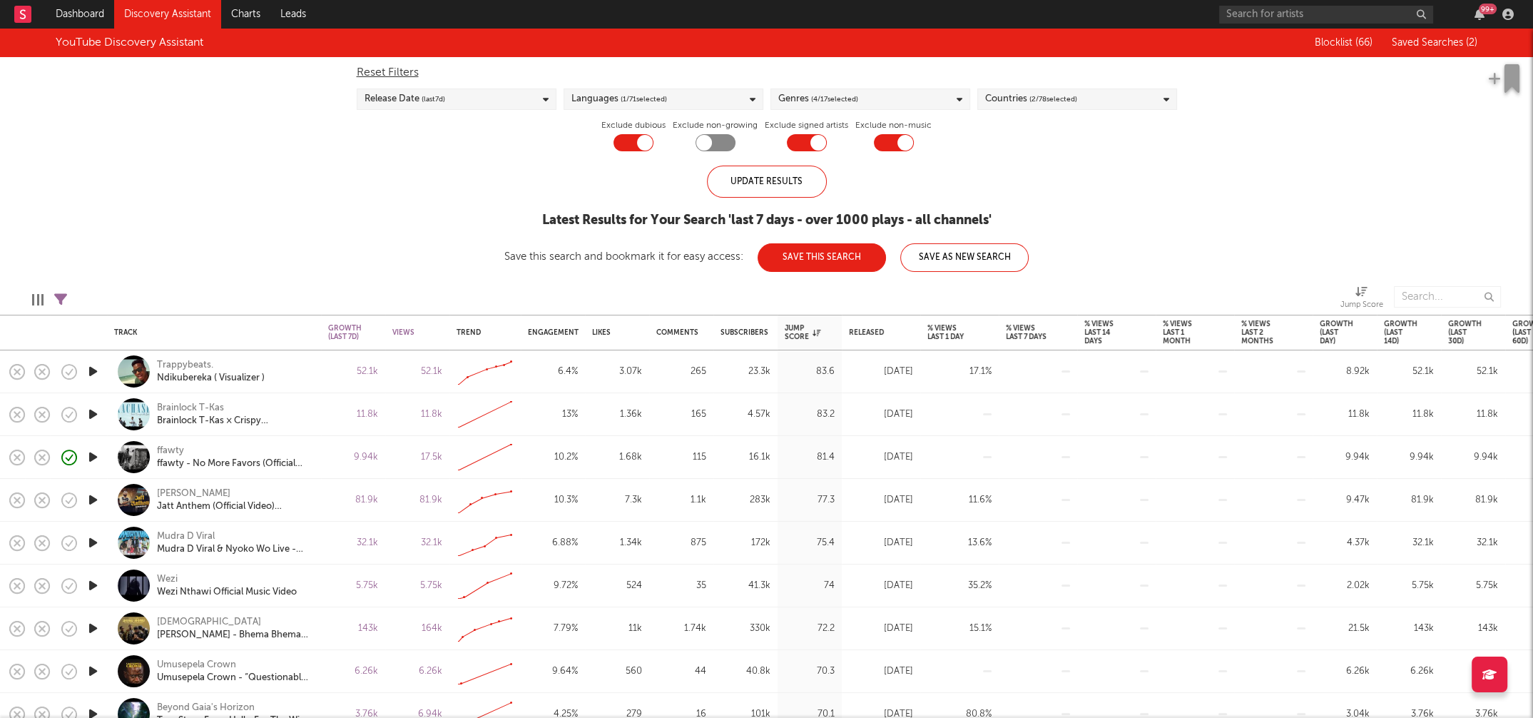
click at [94, 370] on icon "button" at bounding box center [93, 371] width 15 height 18
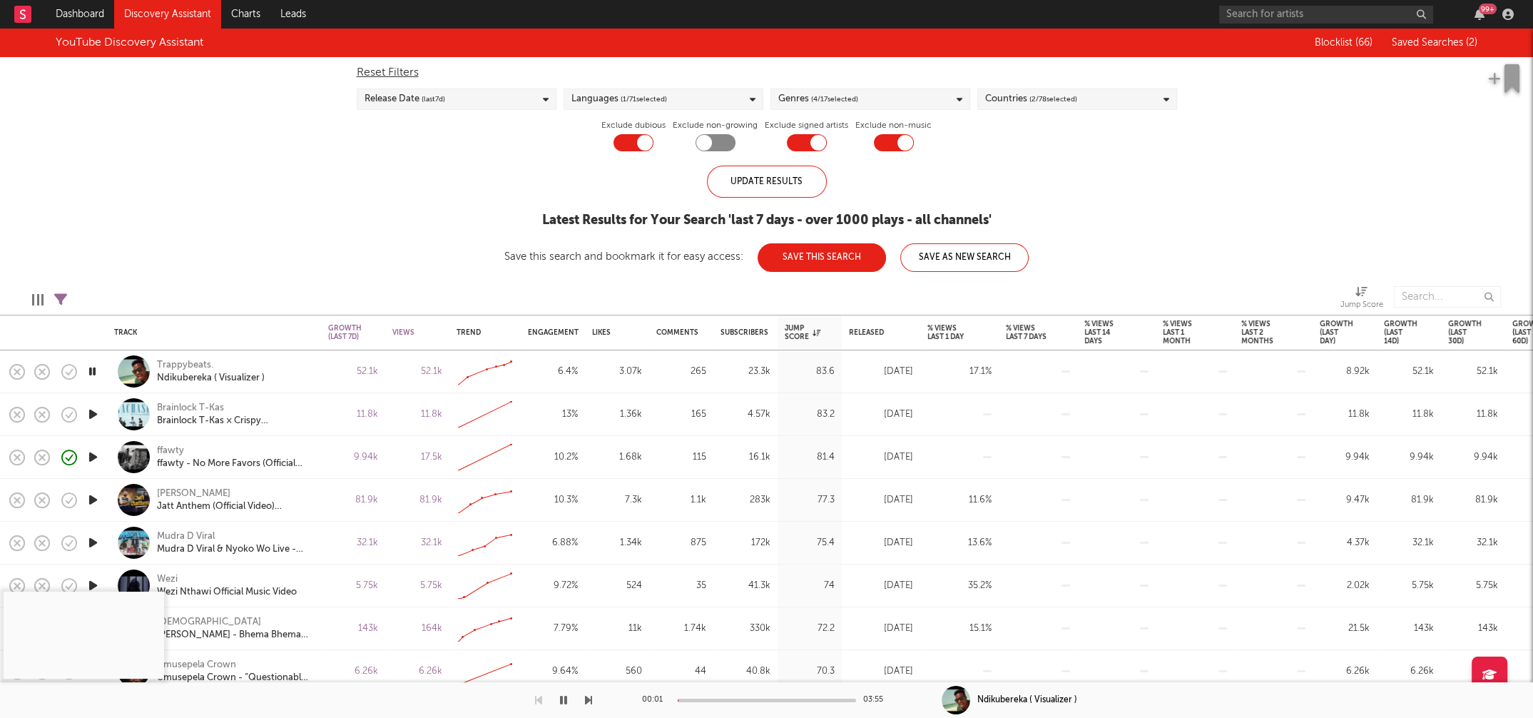
click at [710, 597] on div at bounding box center [767, 700] width 178 height 4
click at [90, 414] on icon "button" at bounding box center [93, 414] width 15 height 18
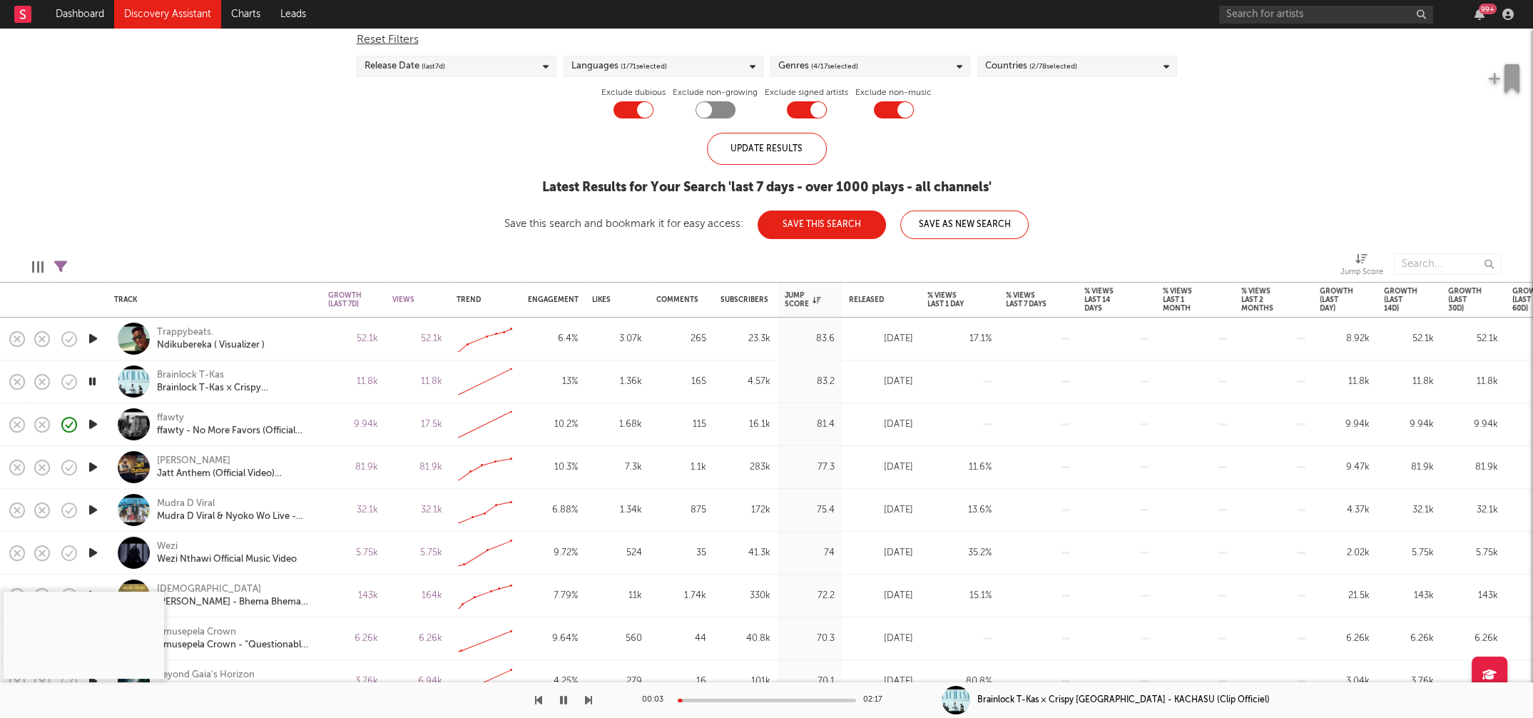
click at [706, 597] on div "00:03 02:17" at bounding box center [767, 700] width 250 height 36
click at [710, 597] on div at bounding box center [767, 700] width 178 height 4
click at [93, 465] on icon "button" at bounding box center [93, 467] width 15 height 18
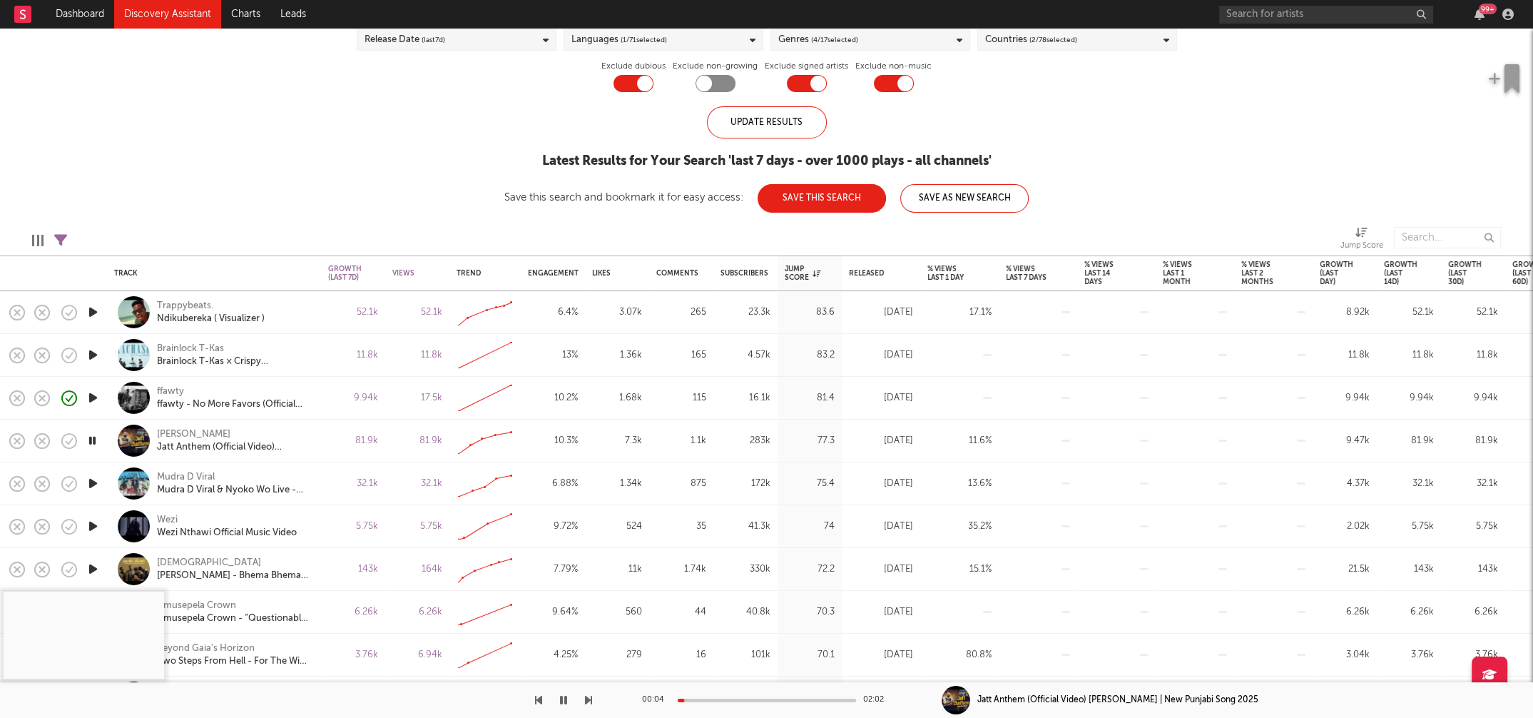
click at [93, 480] on icon "button" at bounding box center [93, 483] width 15 height 18
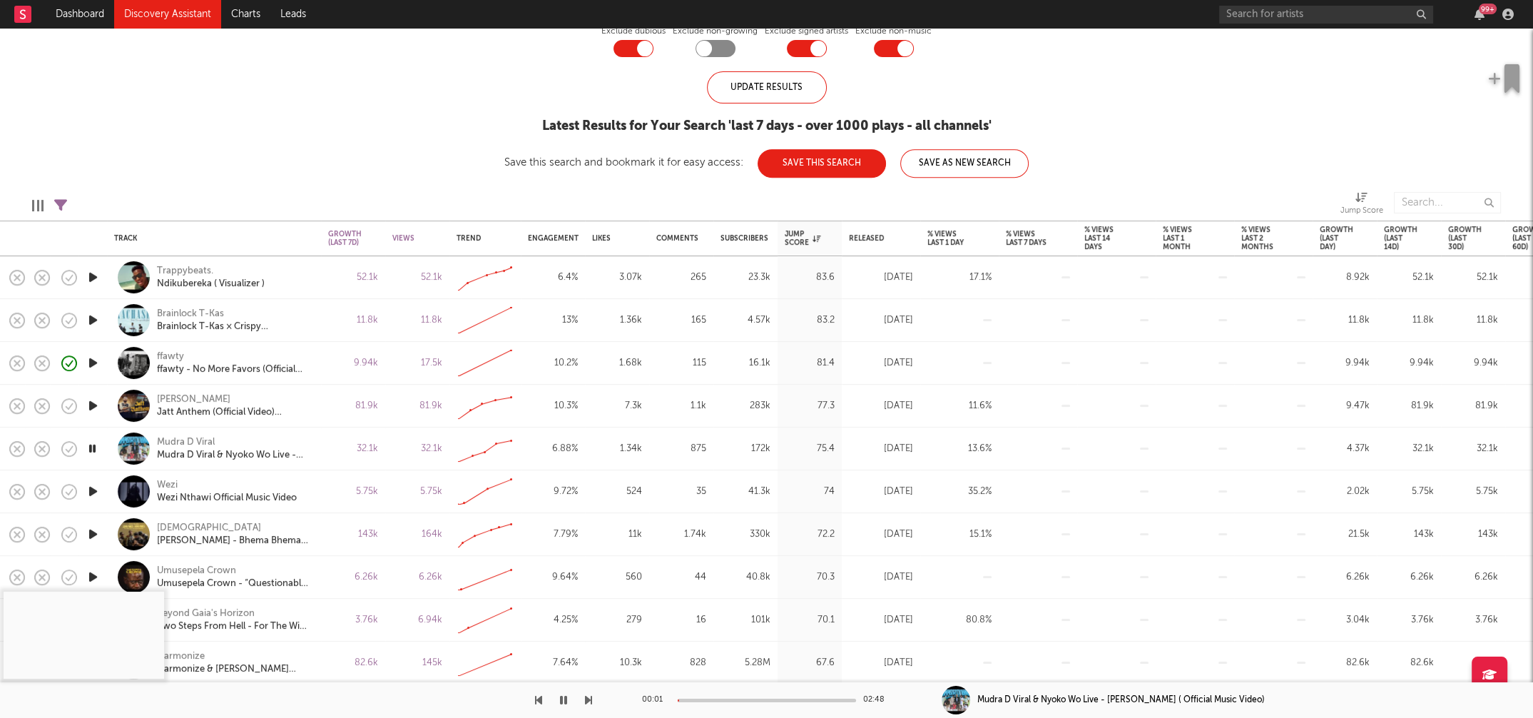
click at [93, 490] on icon "button" at bounding box center [93, 491] width 15 height 18
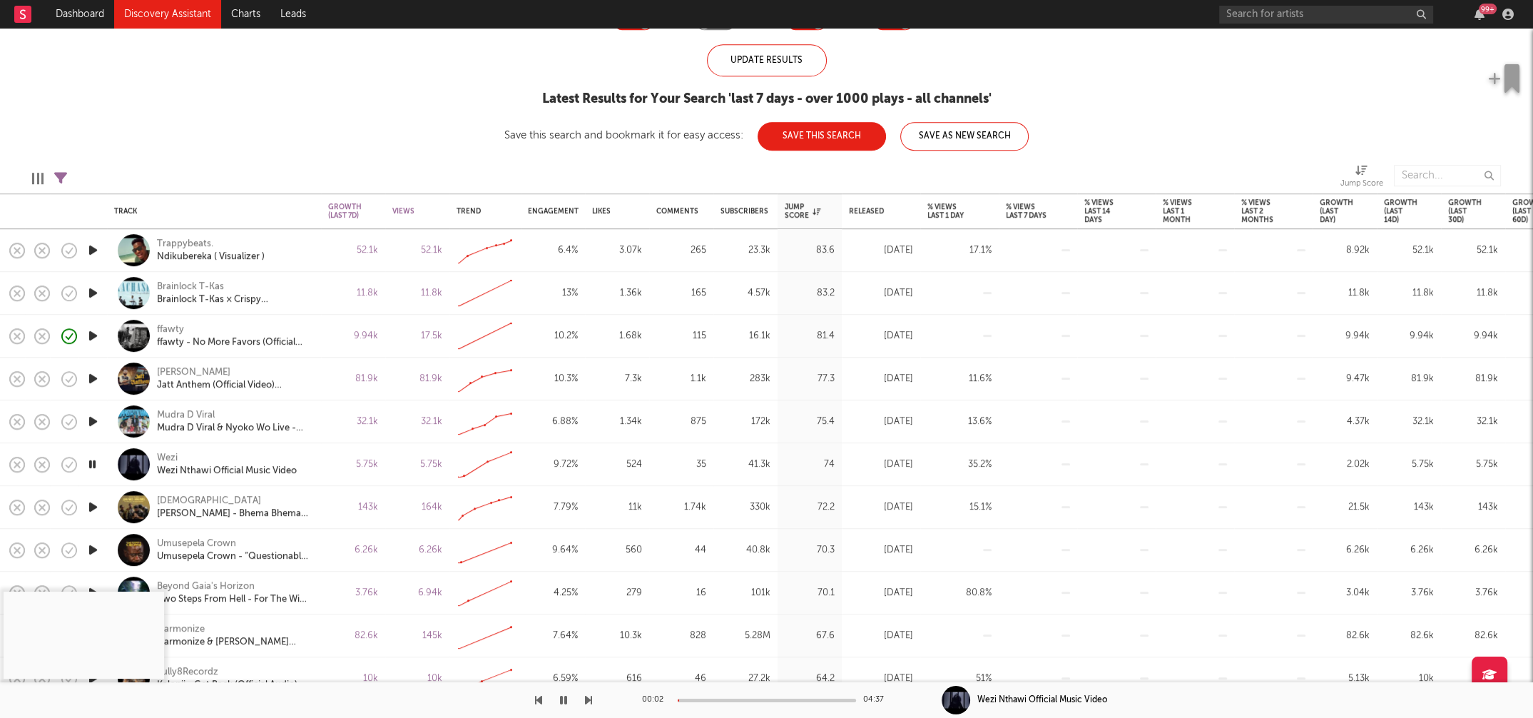
click at [92, 506] on icon "button" at bounding box center [93, 507] width 15 height 18
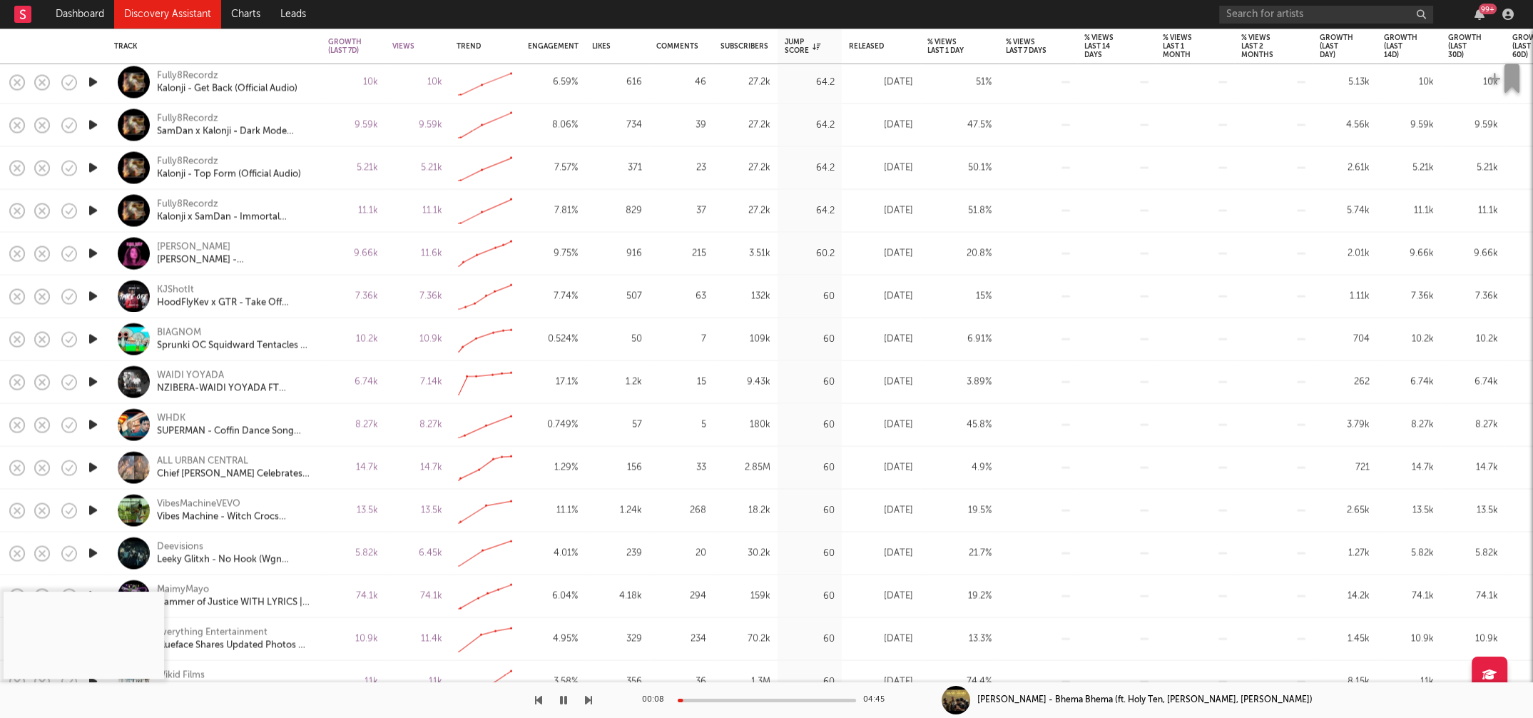
click at [715, 597] on div at bounding box center [767, 700] width 178 height 4
click at [92, 464] on icon "button" at bounding box center [93, 468] width 15 height 18
click at [93, 511] on icon "button" at bounding box center [93, 510] width 15 height 18
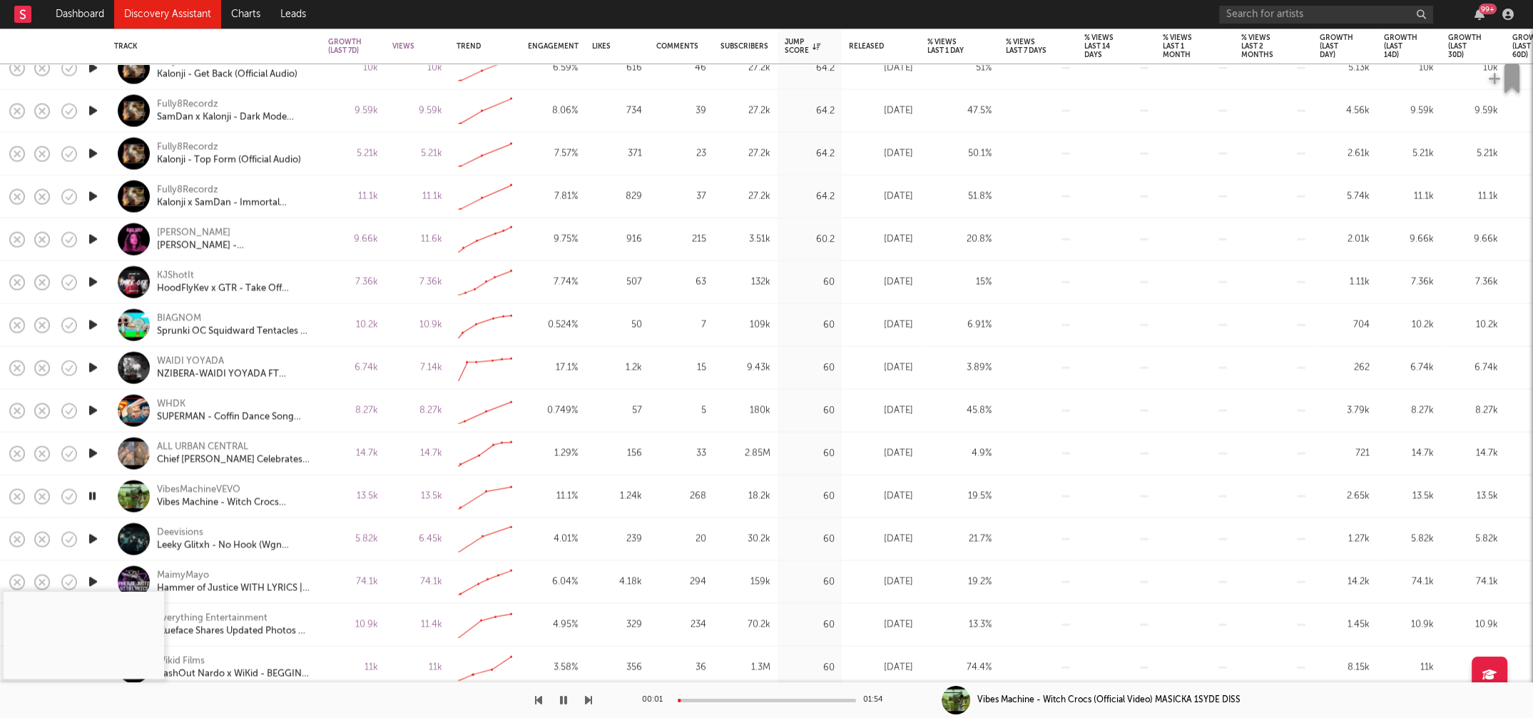
click at [708, 597] on div at bounding box center [767, 700] width 178 height 4
click at [89, 538] on icon "button" at bounding box center [93, 539] width 15 height 18
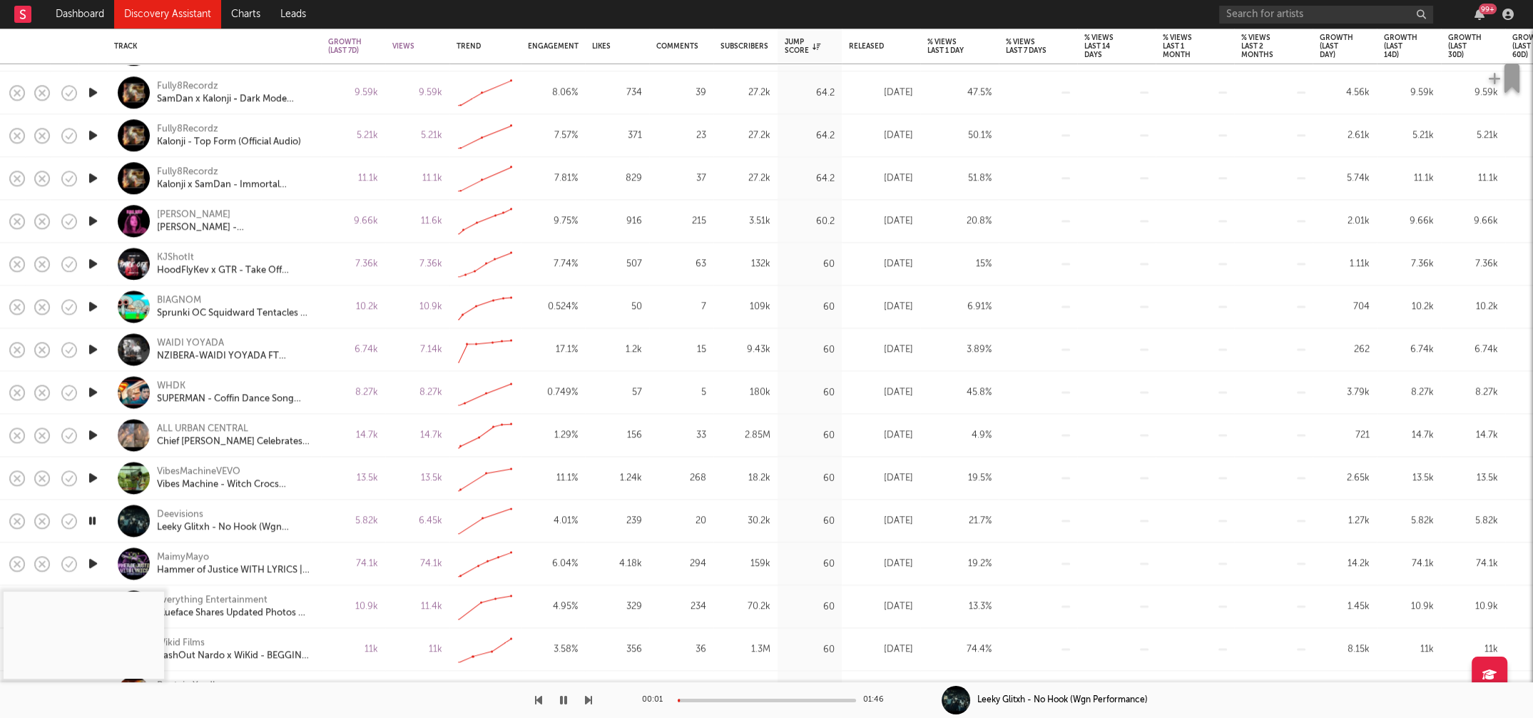
click at [710, 597] on div at bounding box center [767, 700] width 178 height 4
click at [95, 519] on icon "button" at bounding box center [93, 520] width 14 height 18
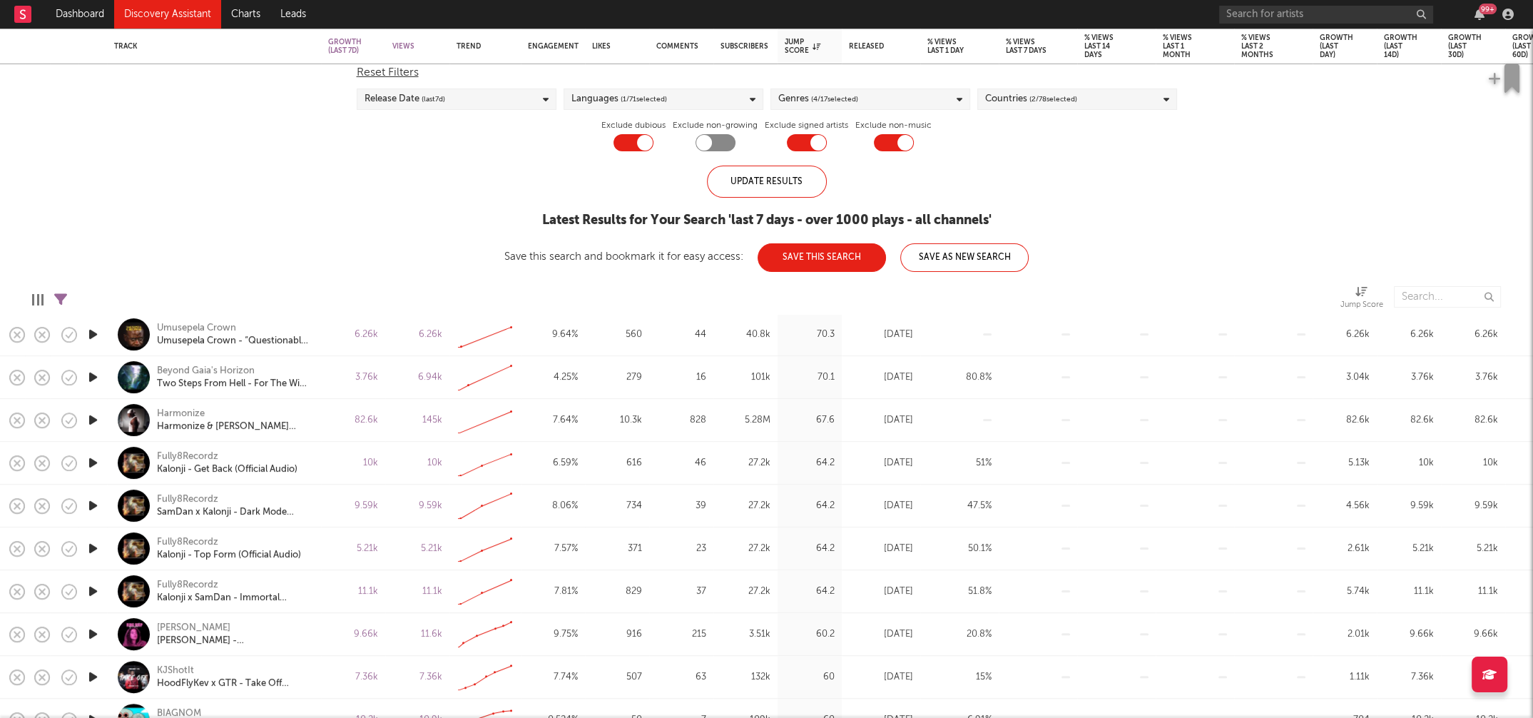
click at [96, 419] on icon "button" at bounding box center [93, 420] width 15 height 18
click at [93, 421] on icon "button" at bounding box center [93, 420] width 15 height 18
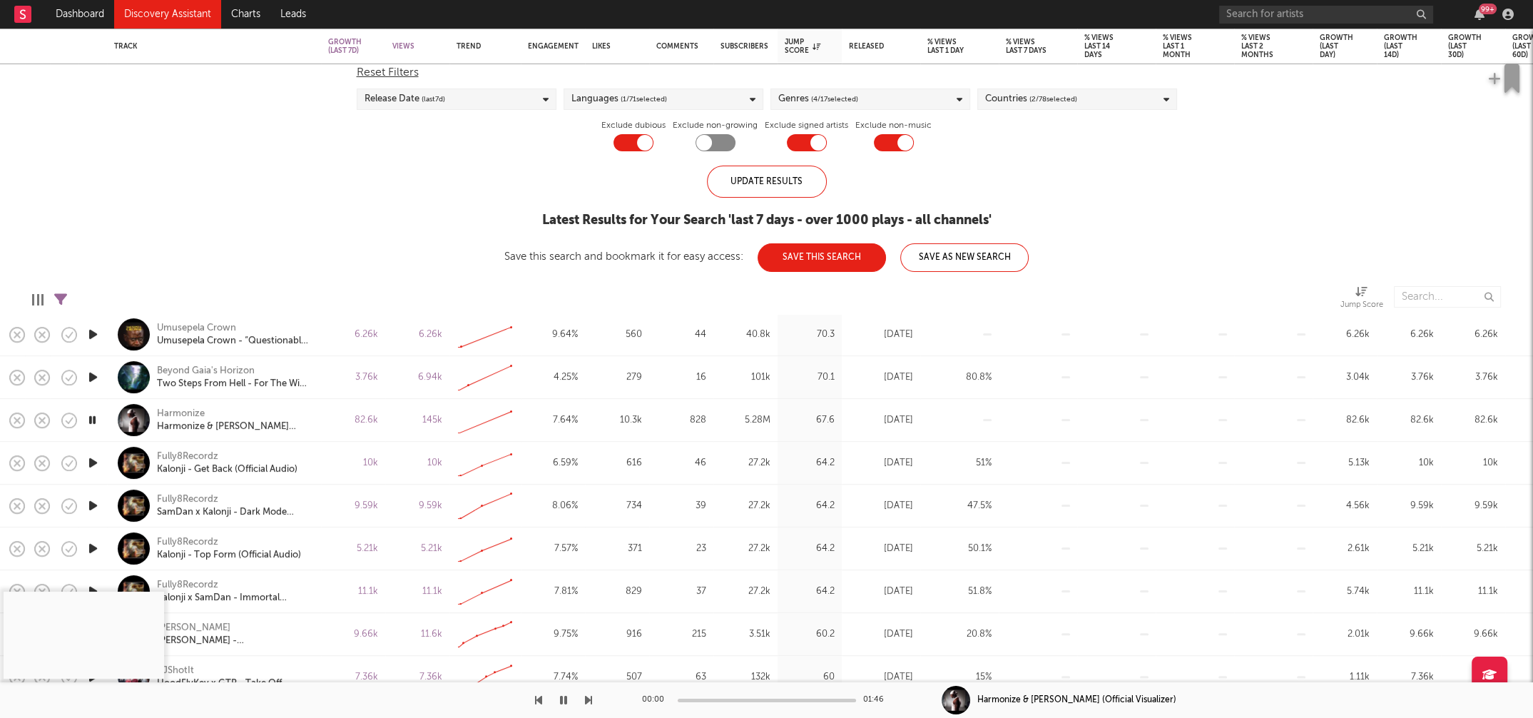
click at [704, 597] on div at bounding box center [767, 700] width 178 height 4
click at [92, 417] on icon "button" at bounding box center [93, 420] width 14 height 18
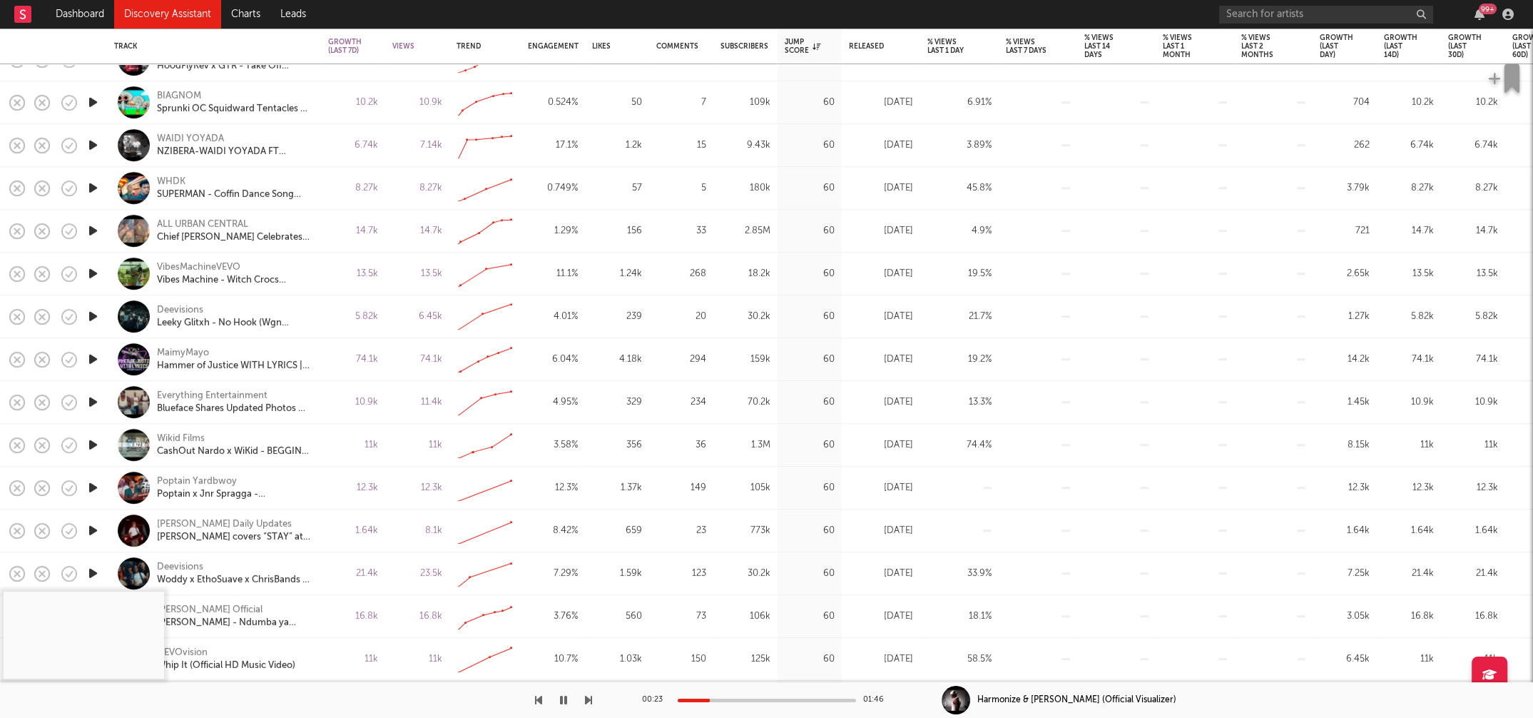
click at [92, 443] on icon "button" at bounding box center [93, 445] width 15 height 18
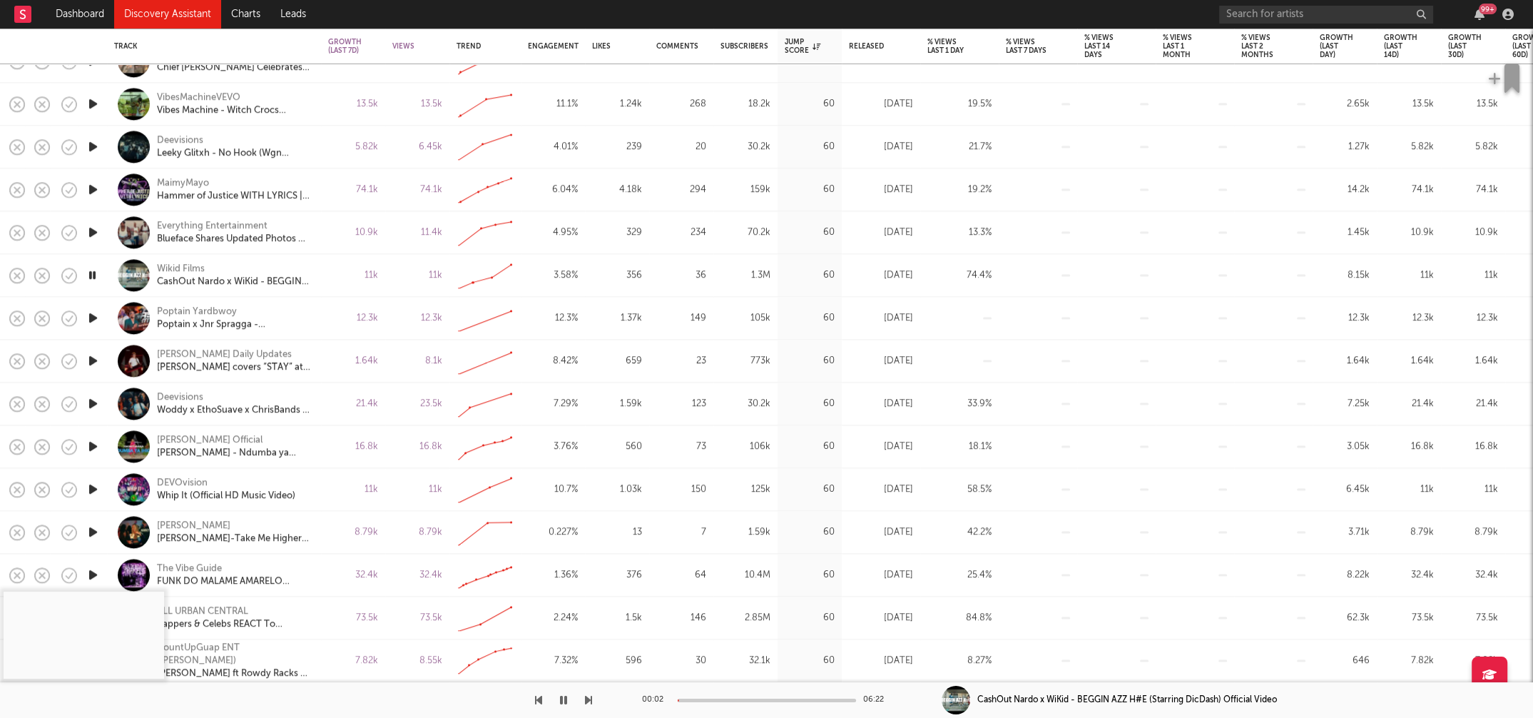
click at [94, 444] on icon "button" at bounding box center [93, 446] width 15 height 18
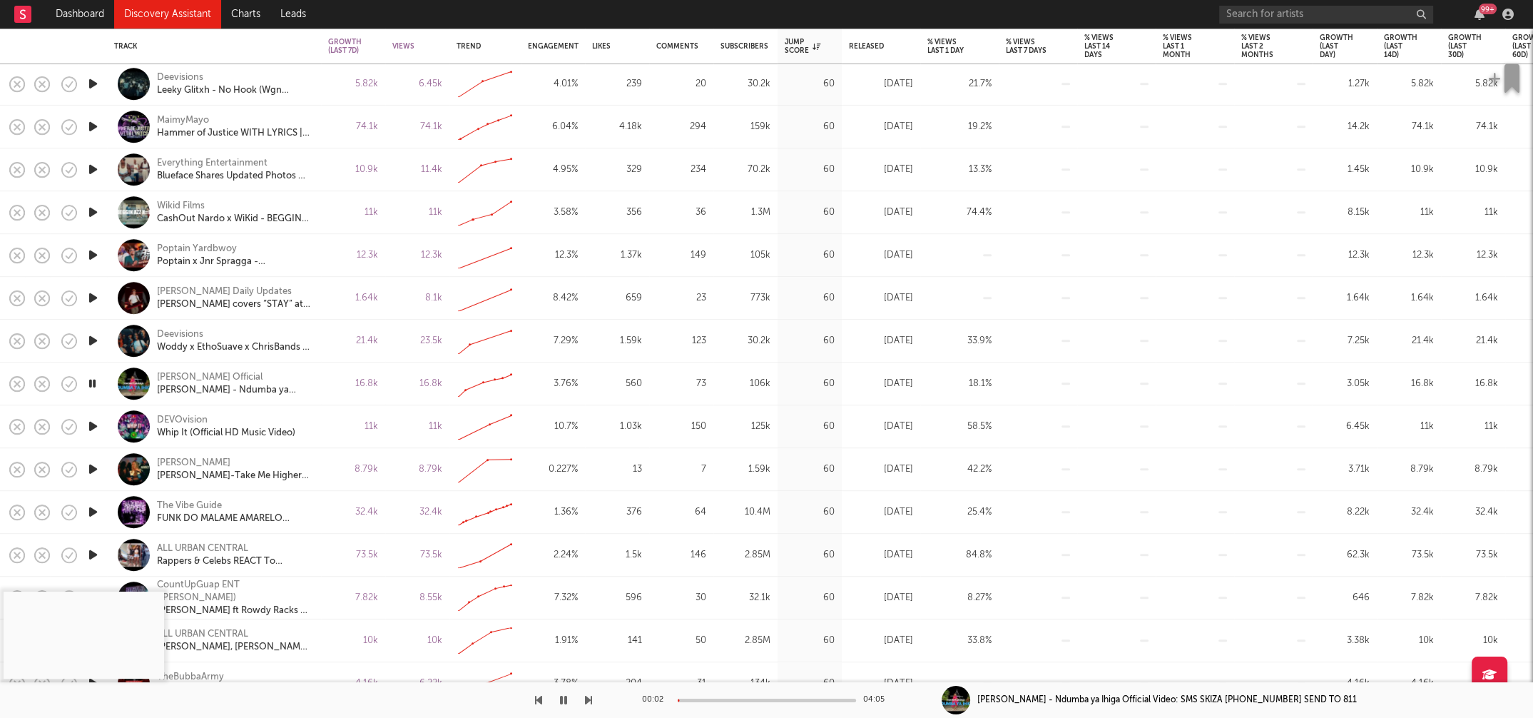
click at [91, 468] on icon "button" at bounding box center [93, 469] width 15 height 18
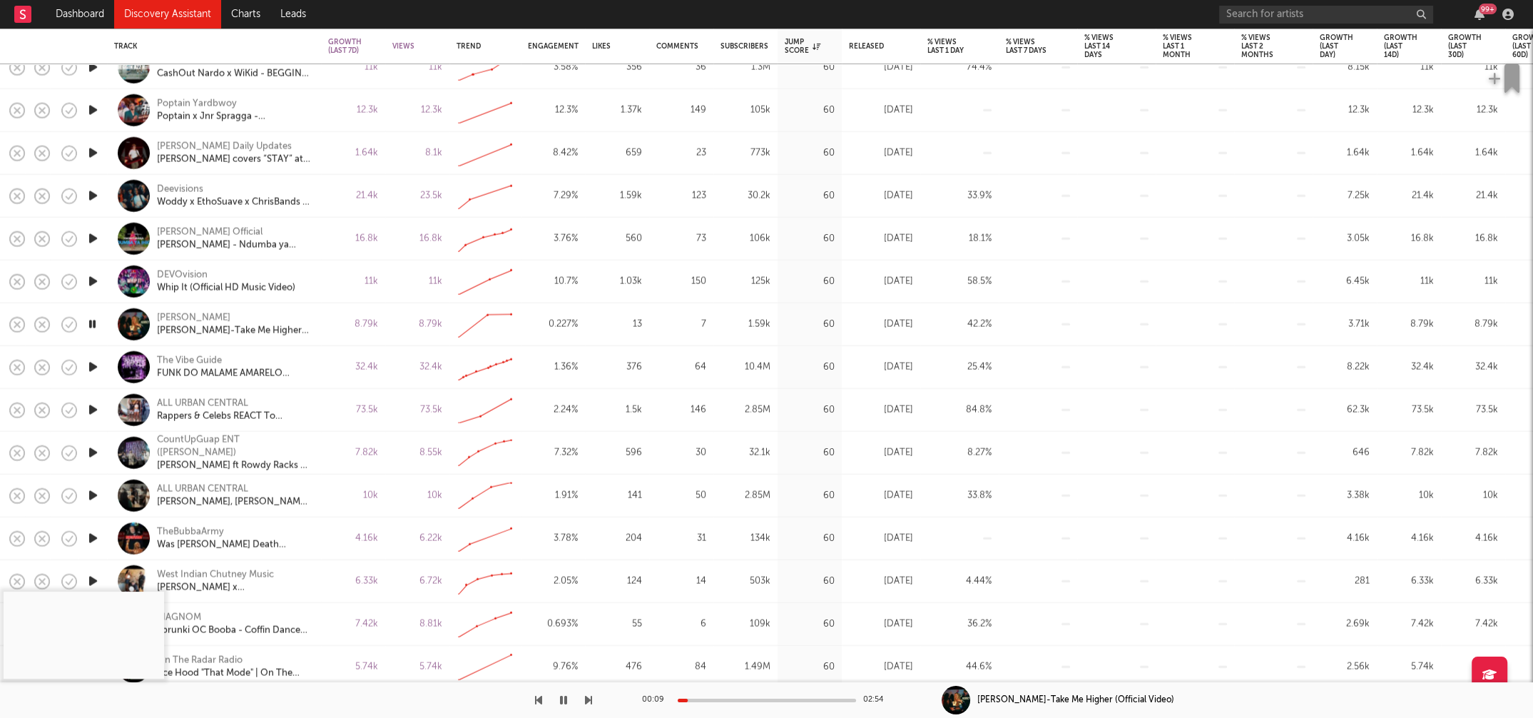
click at [93, 322] on icon "button" at bounding box center [93, 324] width 14 height 18
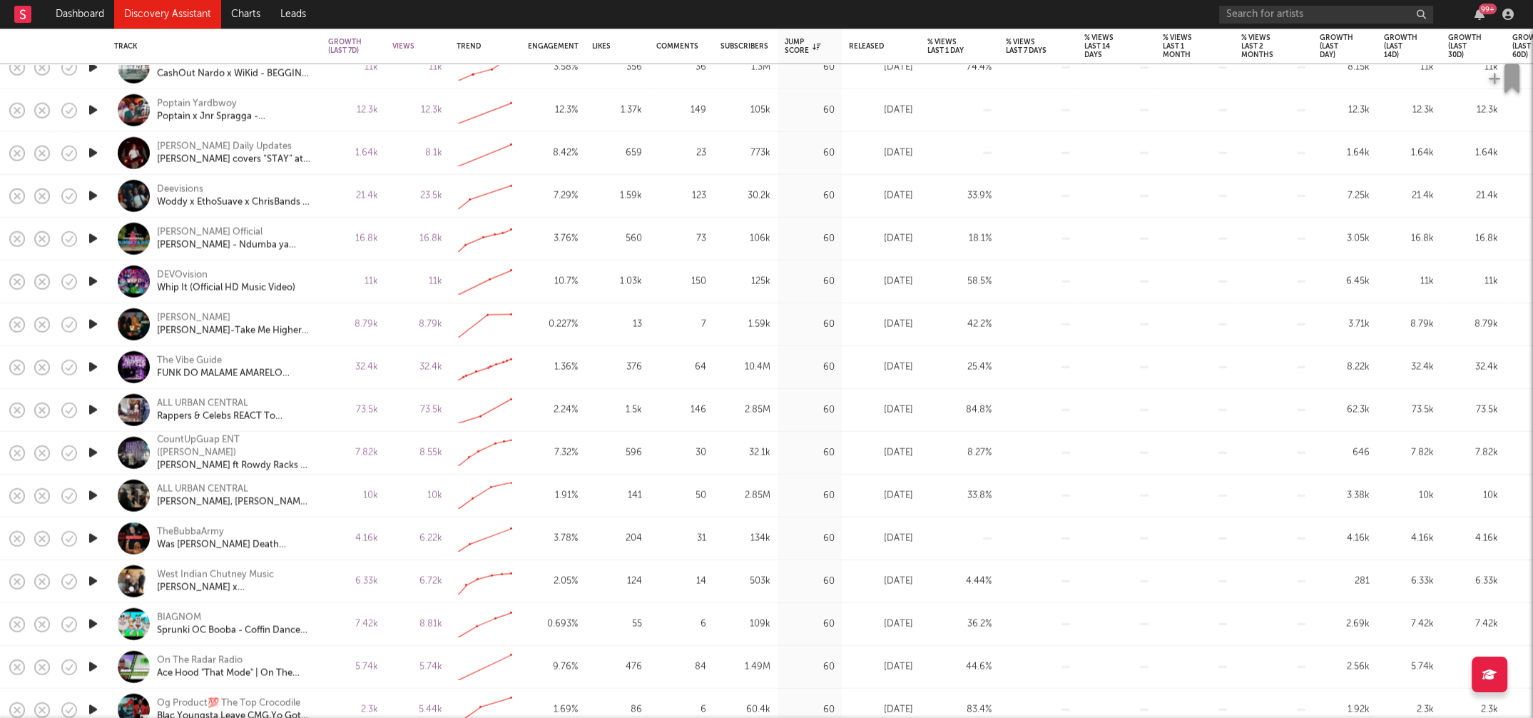
click at [93, 322] on icon "button" at bounding box center [93, 324] width 15 height 18
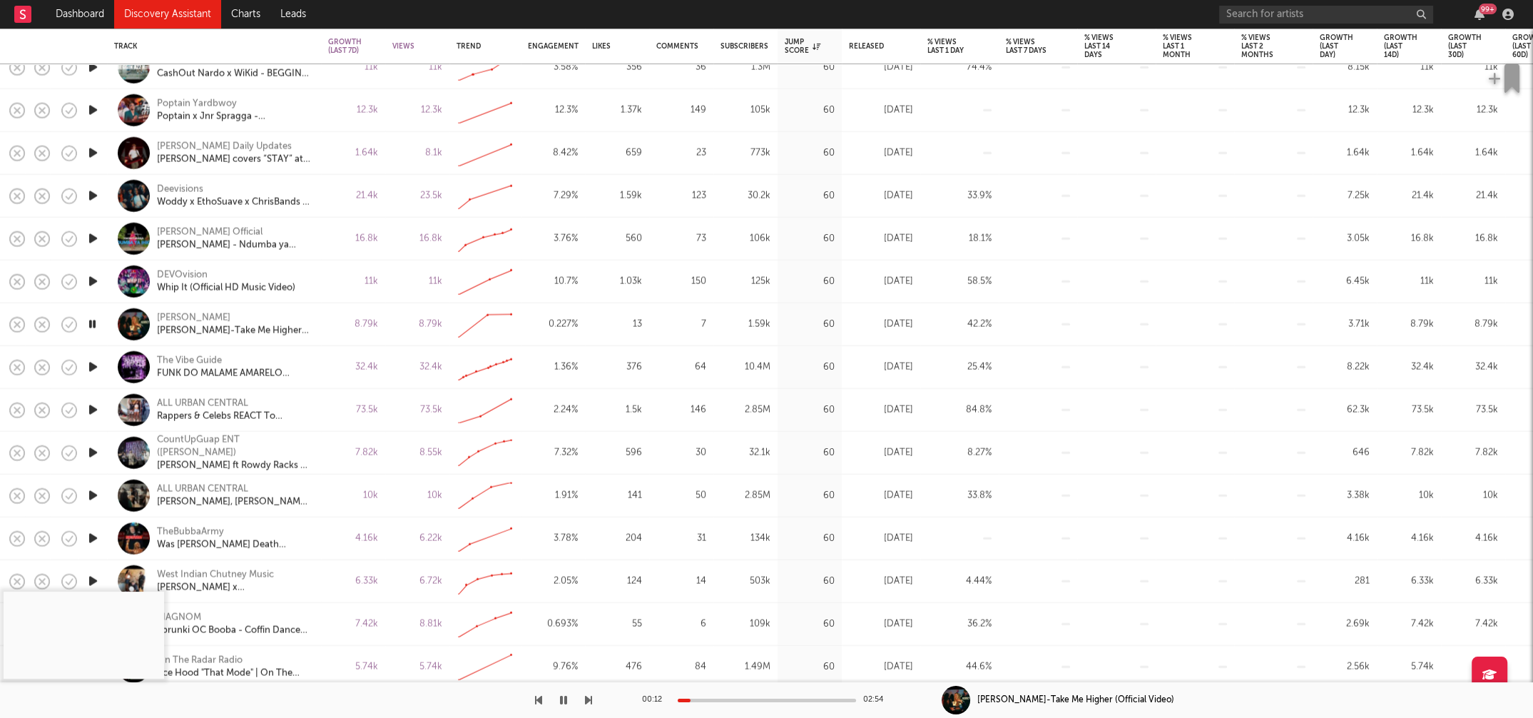
click at [725, 597] on div at bounding box center [767, 700] width 178 height 4
click at [93, 322] on icon "button" at bounding box center [93, 324] width 14 height 18
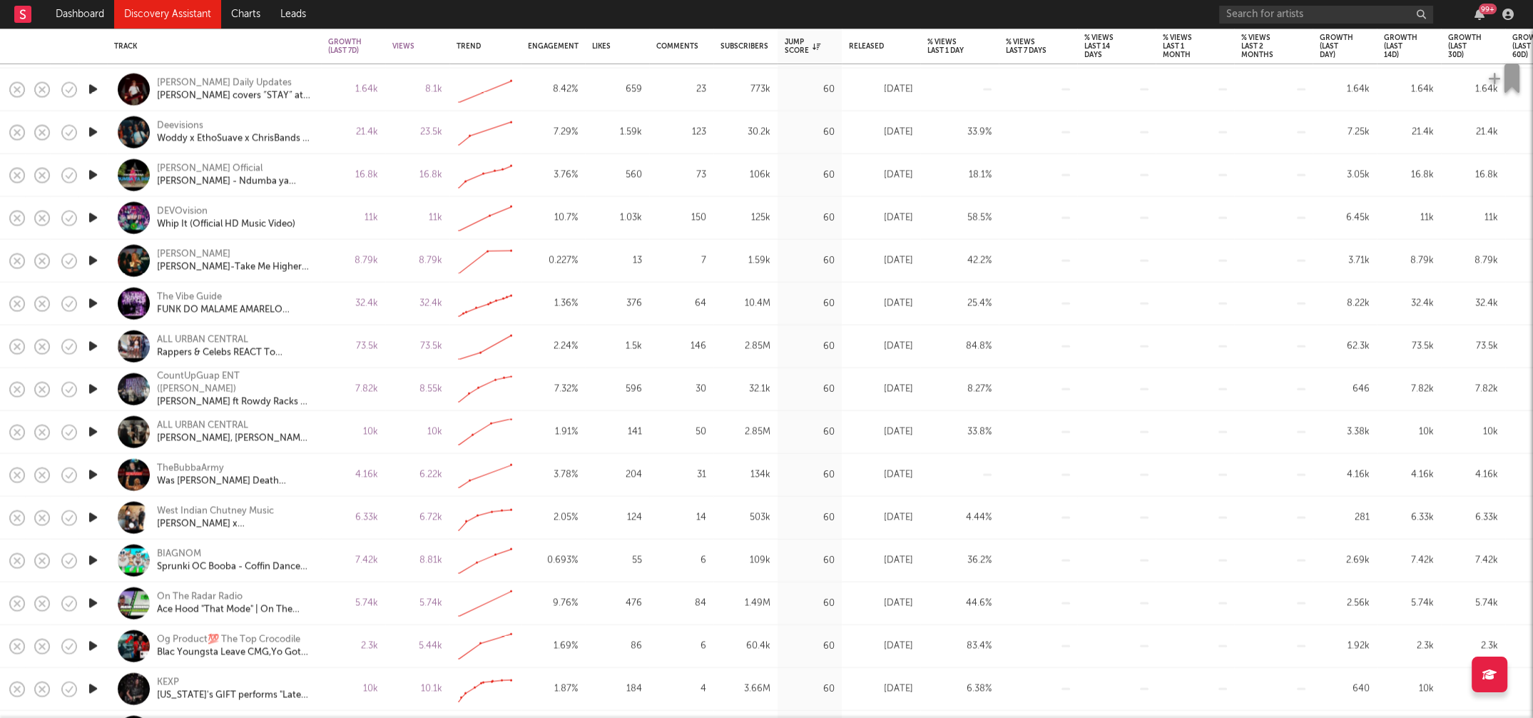
click at [95, 473] on icon "button" at bounding box center [93, 475] width 15 height 18
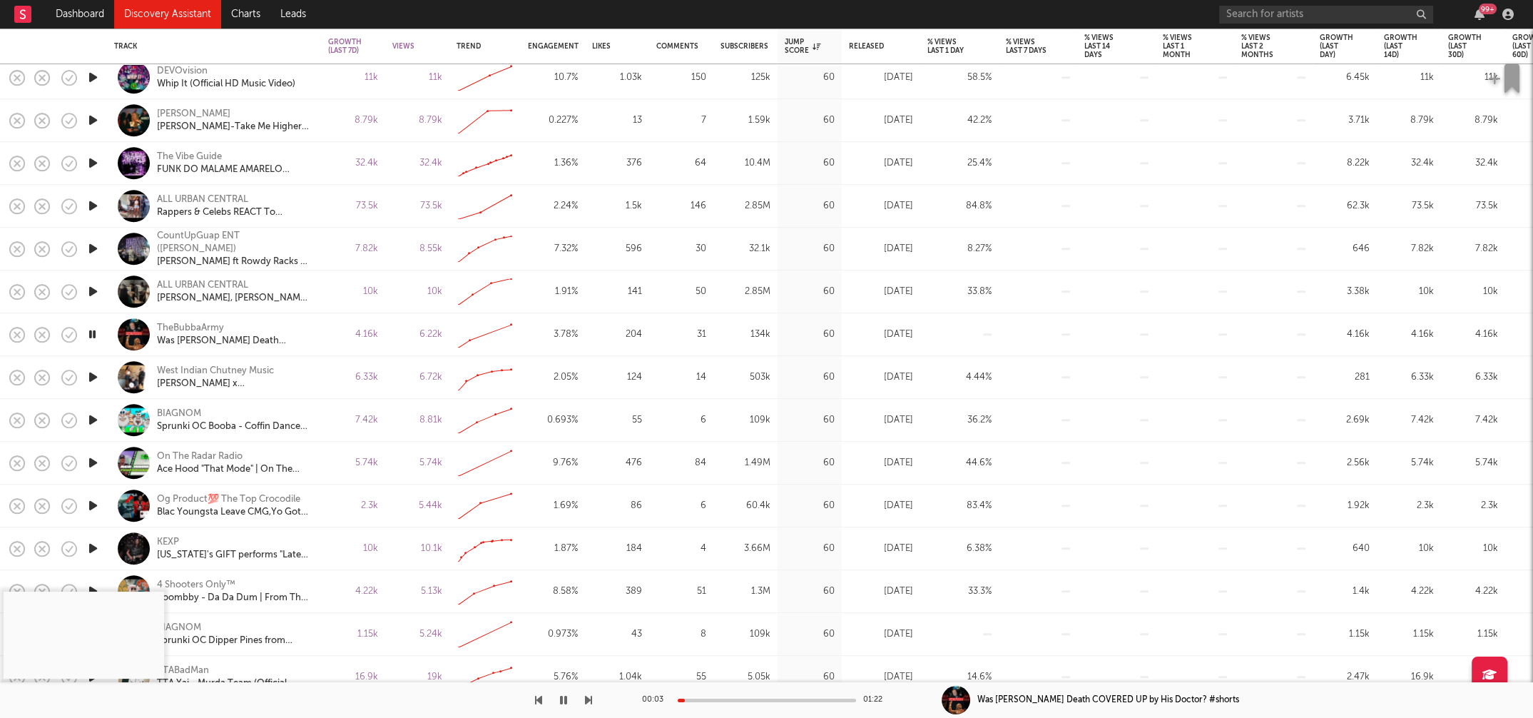
click at [93, 503] on icon "button" at bounding box center [93, 505] width 15 height 18
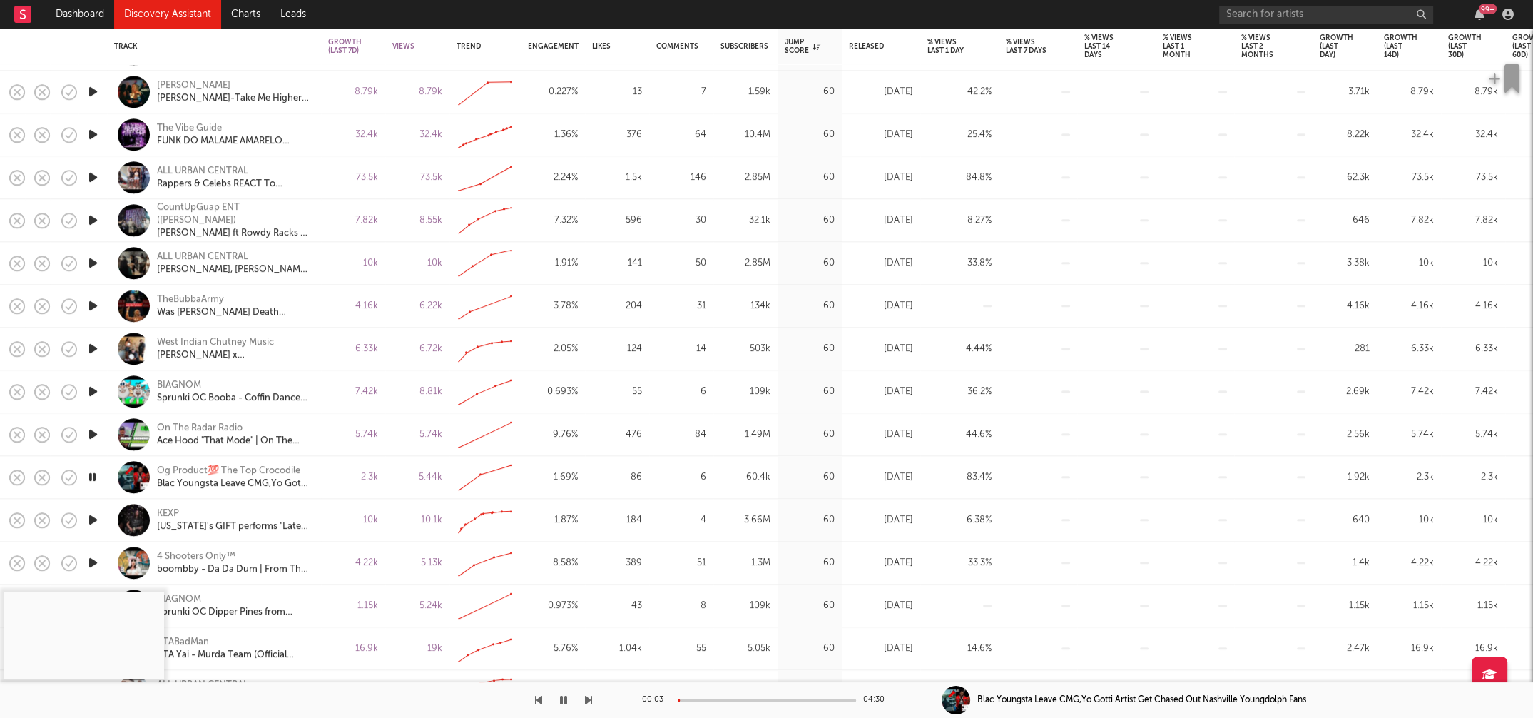
click at [706, 597] on div at bounding box center [767, 700] width 178 height 4
click at [706, 597] on div at bounding box center [617, 700] width 178 height 4
click at [566, 597] on icon "button" at bounding box center [563, 699] width 7 height 11
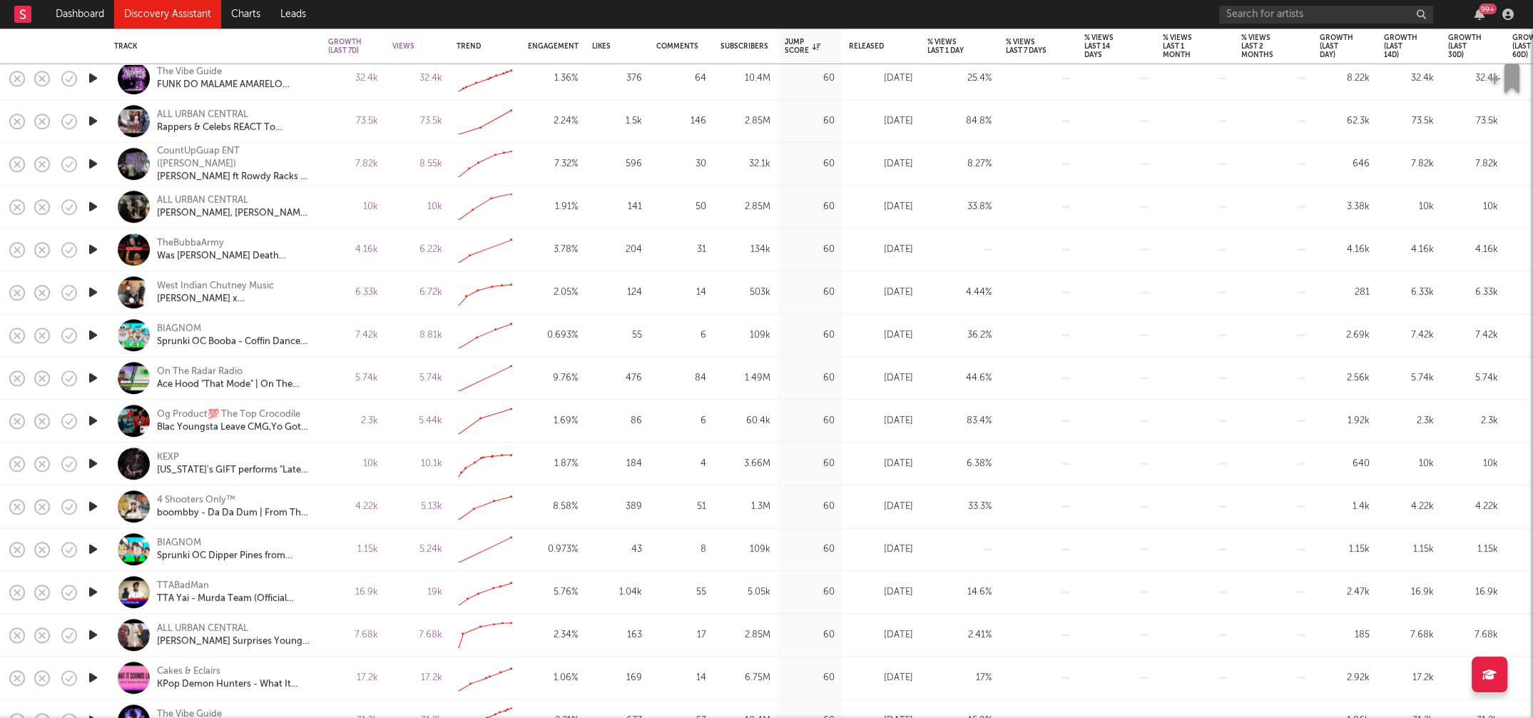
click at [94, 505] on icon "button" at bounding box center [93, 506] width 15 height 18
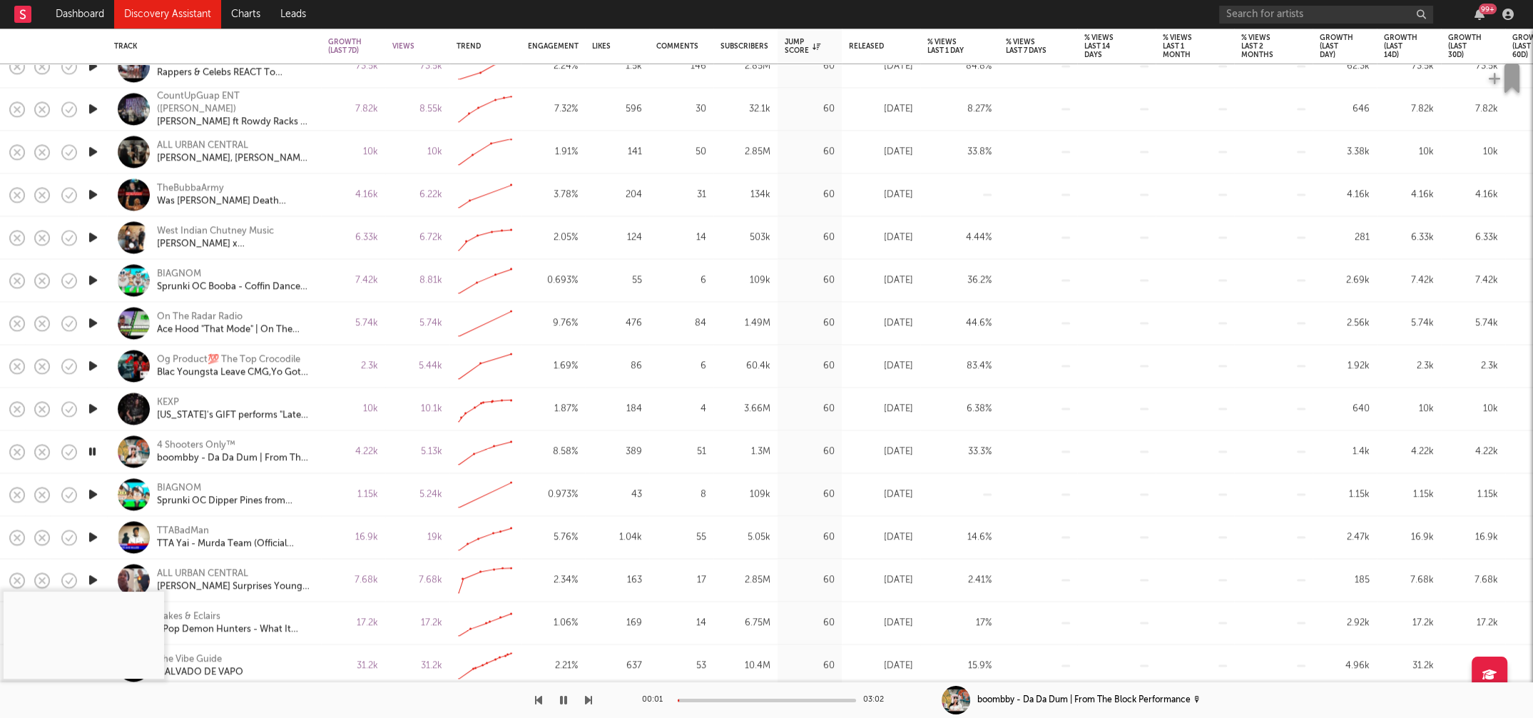
click at [93, 535] on icon "button" at bounding box center [93, 538] width 15 height 18
click at [92, 453] on icon "button" at bounding box center [93, 452] width 15 height 18
click at [707, 597] on div at bounding box center [767, 700] width 178 height 4
click at [93, 535] on icon "button" at bounding box center [93, 538] width 15 height 18
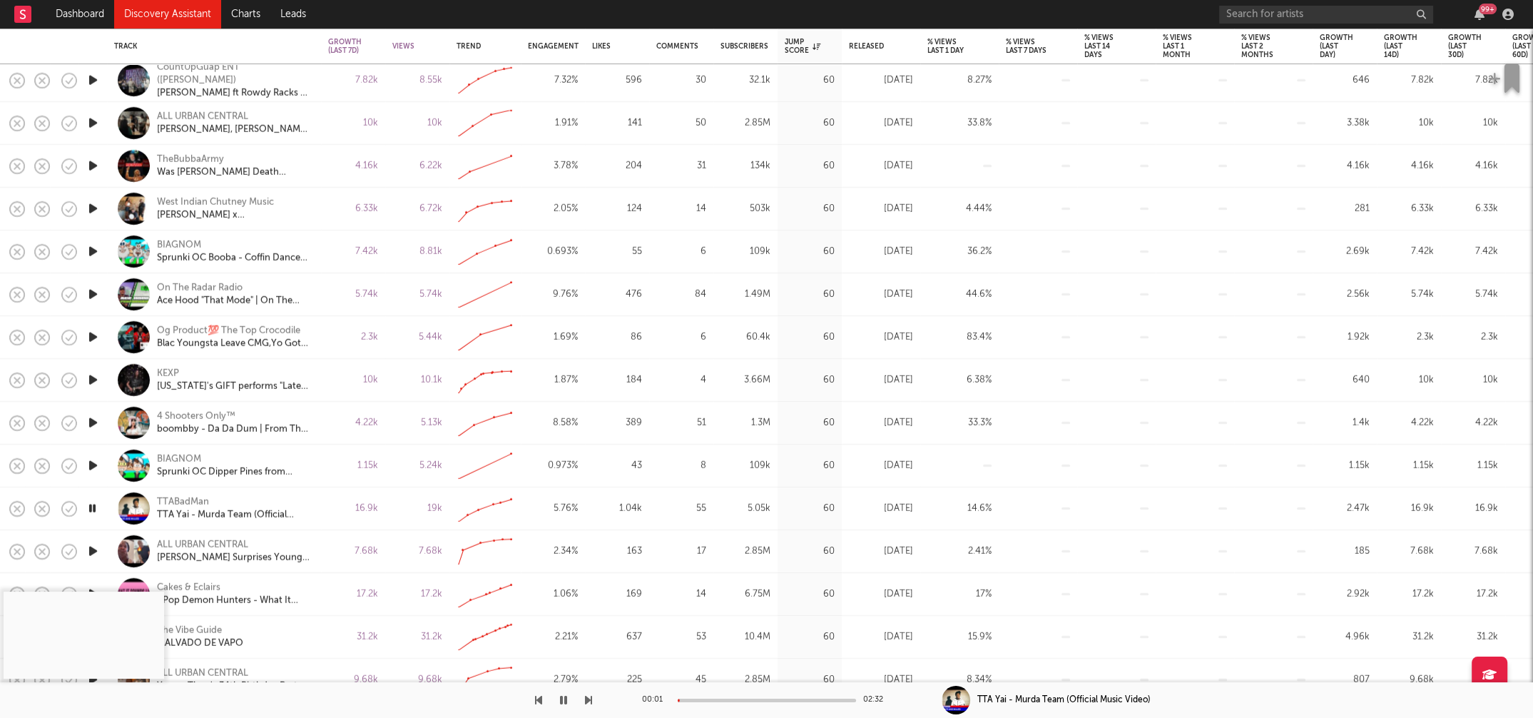
click at [710, 597] on div at bounding box center [767, 700] width 178 height 4
click at [96, 507] on icon "button" at bounding box center [93, 508] width 14 height 18
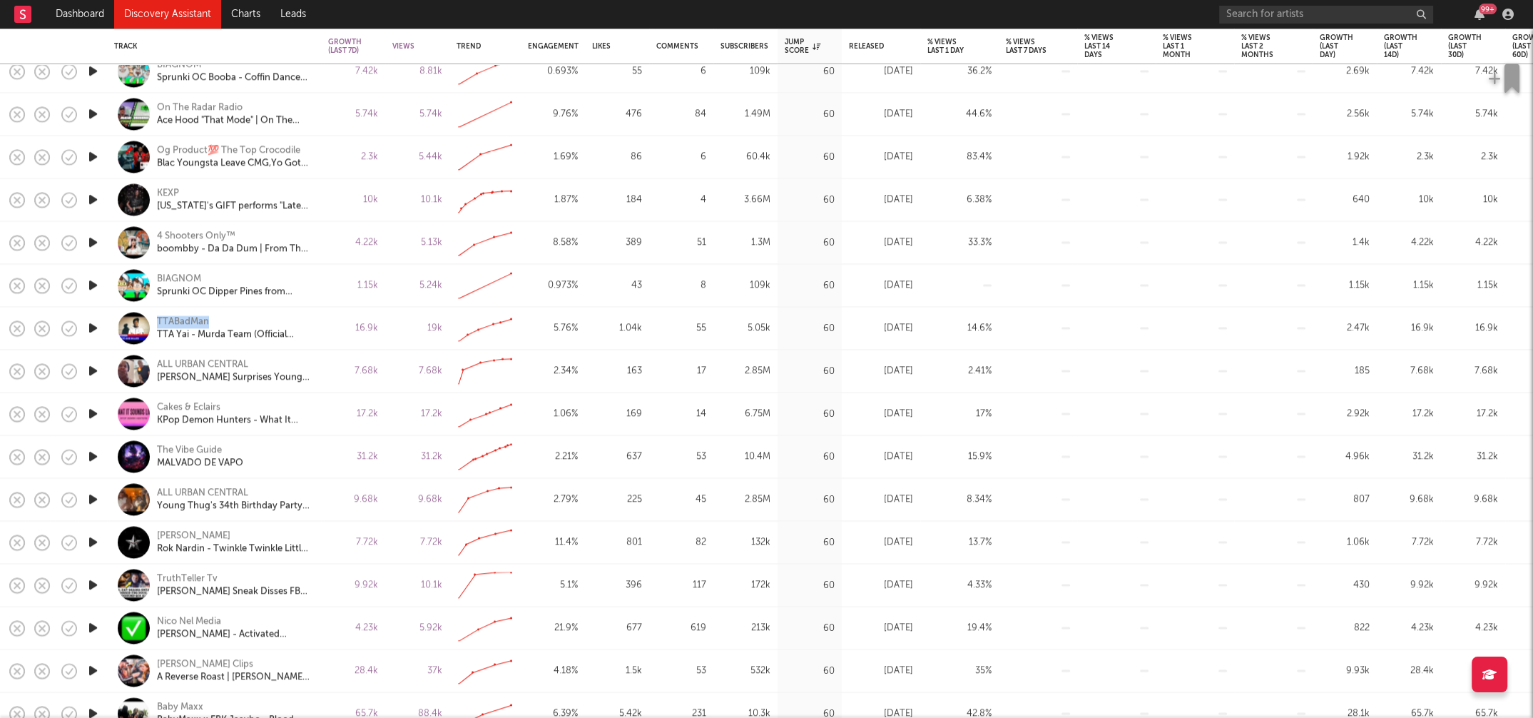
click at [95, 542] on icon "button" at bounding box center [93, 543] width 15 height 18
click at [91, 540] on icon "button" at bounding box center [93, 543] width 15 height 18
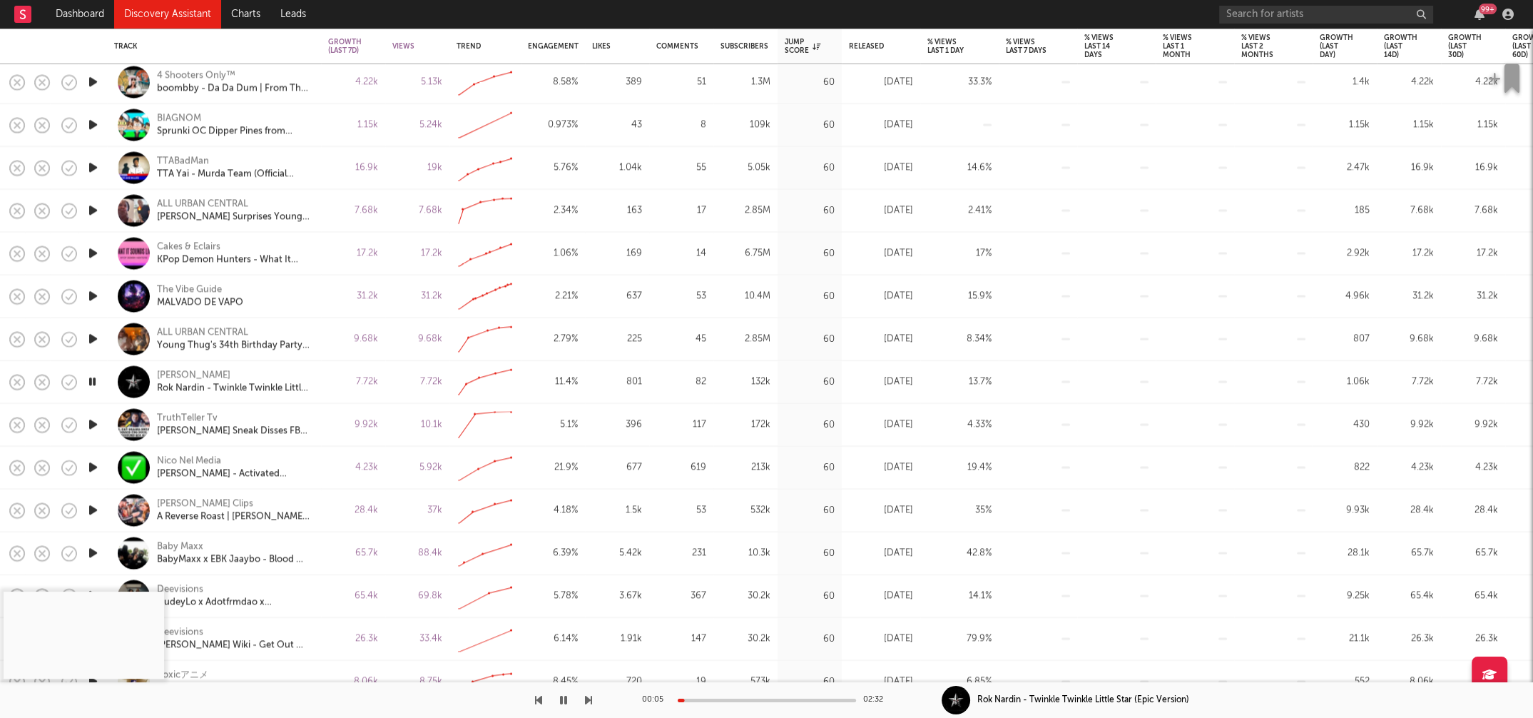
click at [716, 597] on div at bounding box center [767, 700] width 178 height 4
click at [95, 549] on icon "button" at bounding box center [93, 553] width 15 height 18
click at [700, 597] on div at bounding box center [767, 700] width 178 height 4
click at [736, 597] on div at bounding box center [767, 700] width 178 height 4
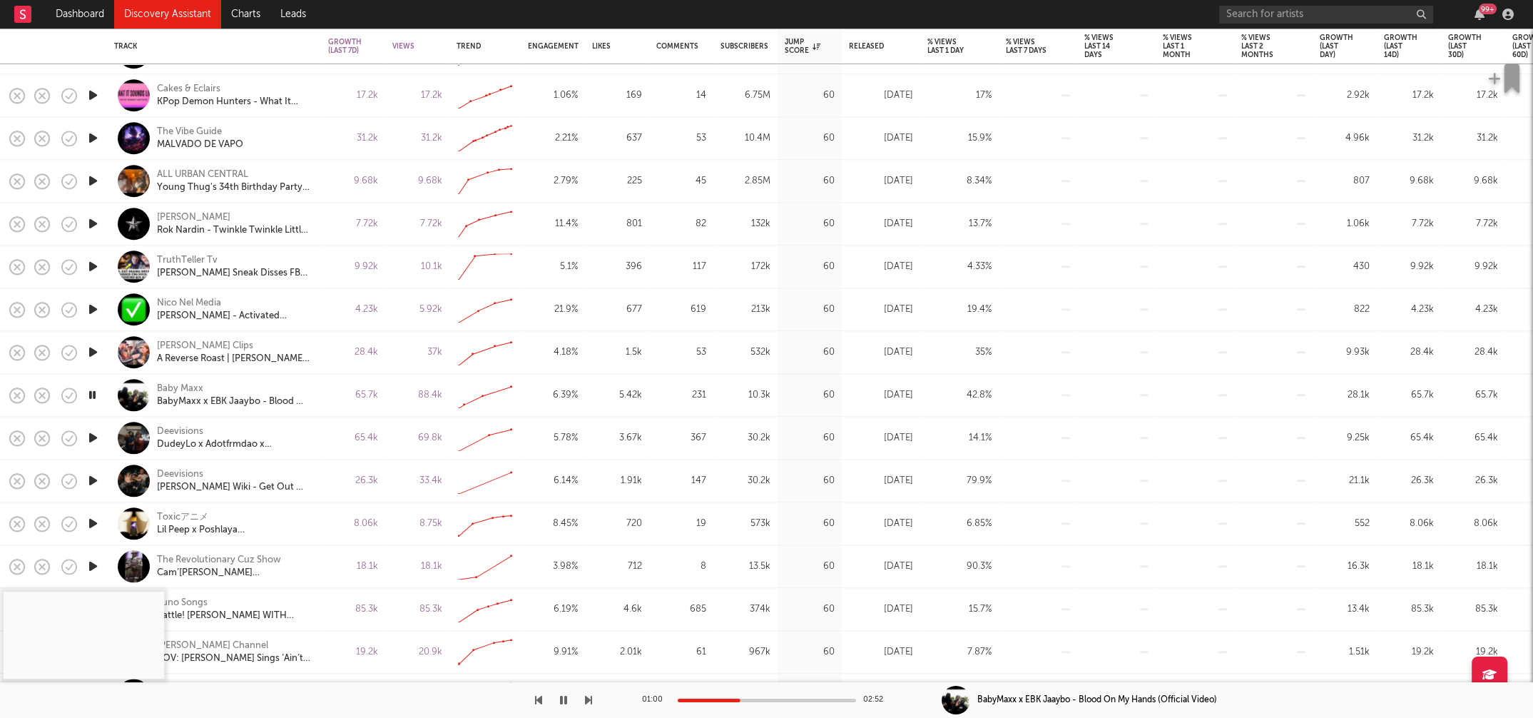
click at [90, 439] on icon "button" at bounding box center [93, 438] width 15 height 18
click at [94, 480] on icon "button" at bounding box center [93, 480] width 15 height 18
click at [707, 597] on div at bounding box center [767, 700] width 178 height 4
click at [96, 479] on icon "button" at bounding box center [93, 480] width 14 height 18
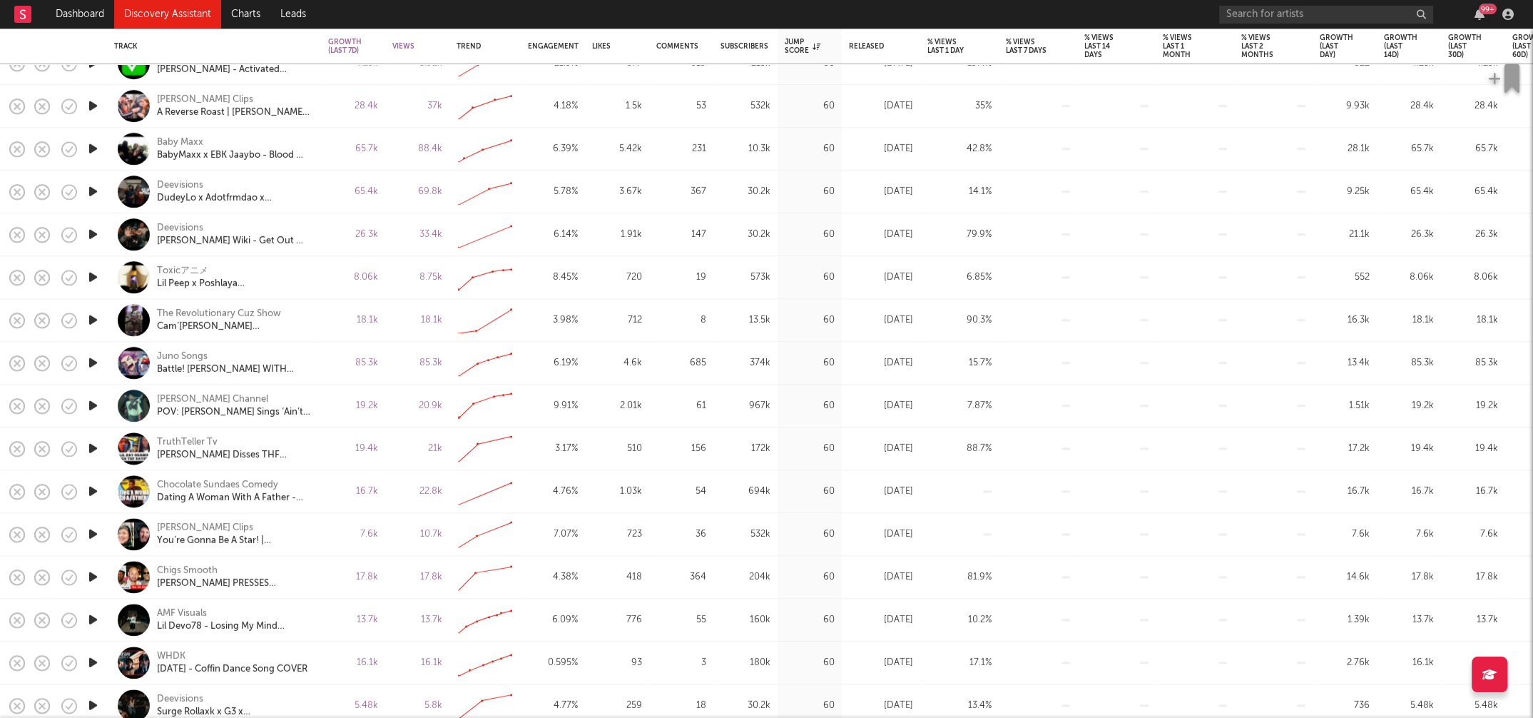
click at [95, 597] on icon "button" at bounding box center [93, 620] width 15 height 18
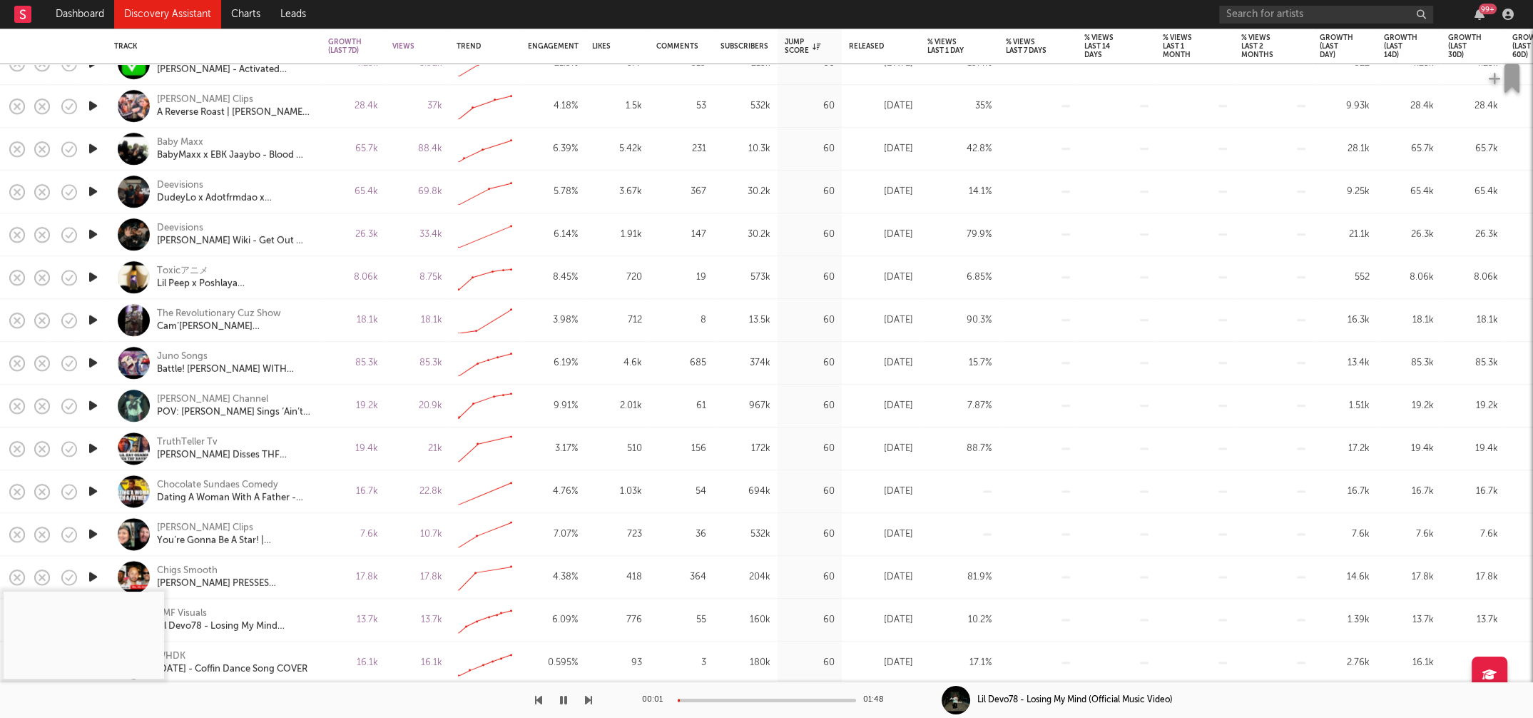
click at [695, 597] on div at bounding box center [767, 700] width 178 height 4
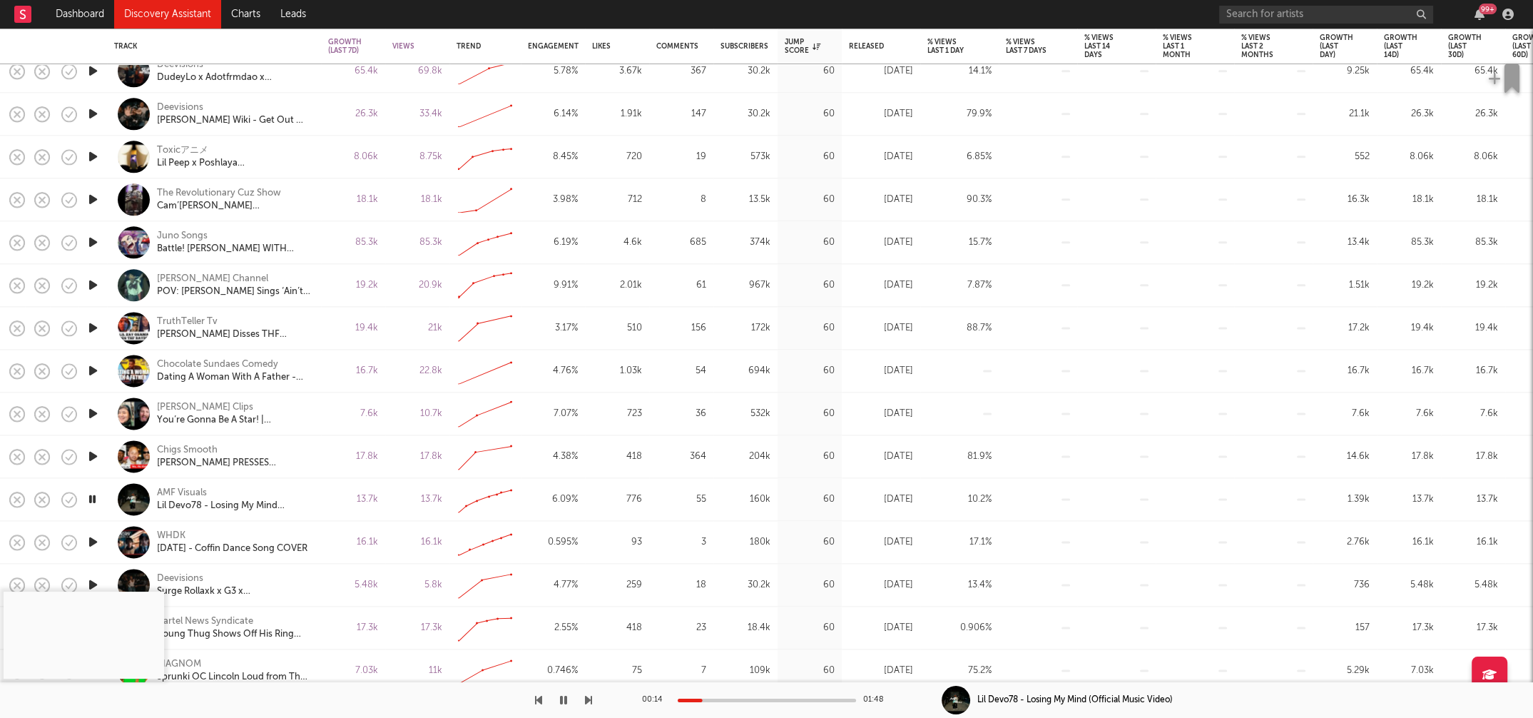
click at [720, 597] on div "00:14 01:48" at bounding box center [767, 700] width 250 height 36
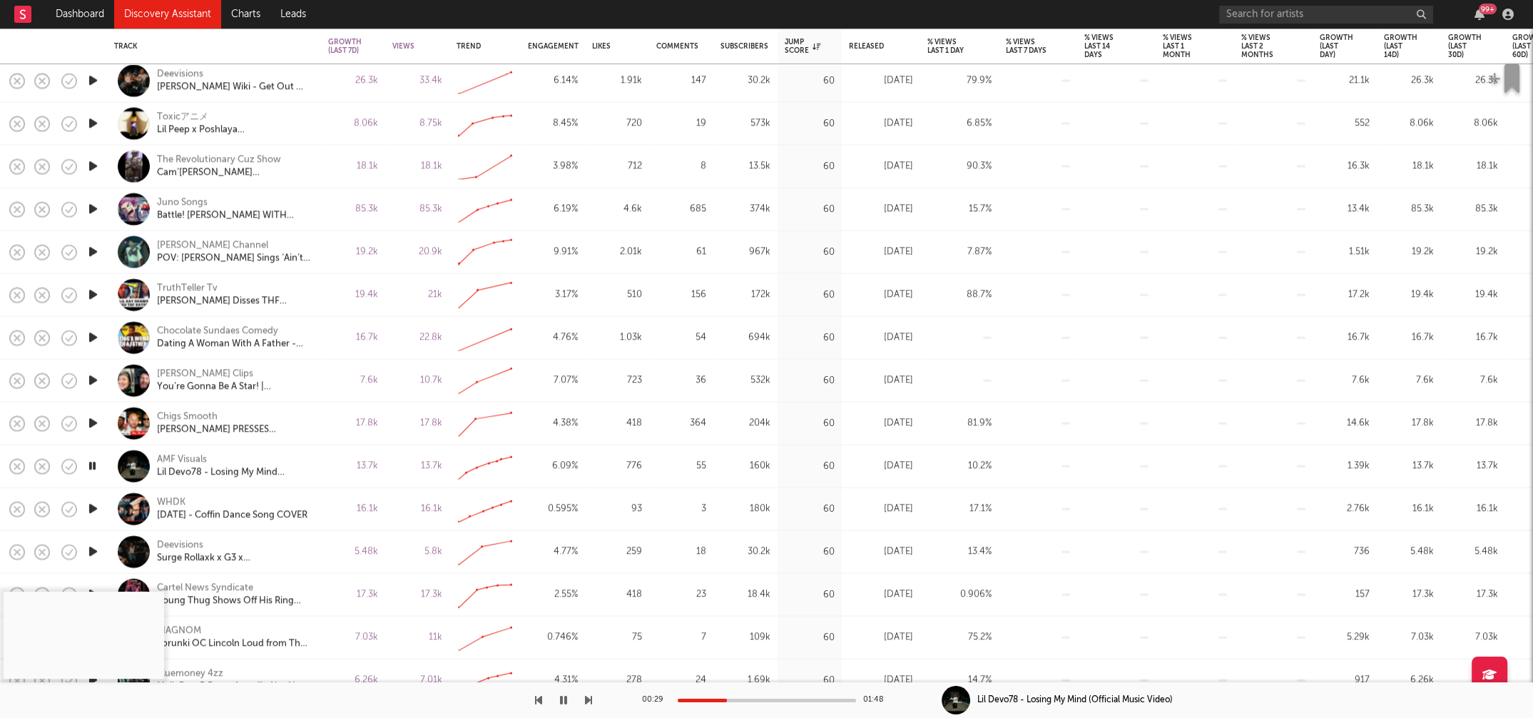
click at [95, 505] on icon "button" at bounding box center [93, 509] width 15 height 18
click at [715, 597] on div "00:01 01:24" at bounding box center [767, 700] width 250 height 36
click at [711, 597] on div at bounding box center [767, 700] width 178 height 4
click at [89, 551] on icon "button" at bounding box center [93, 552] width 15 height 18
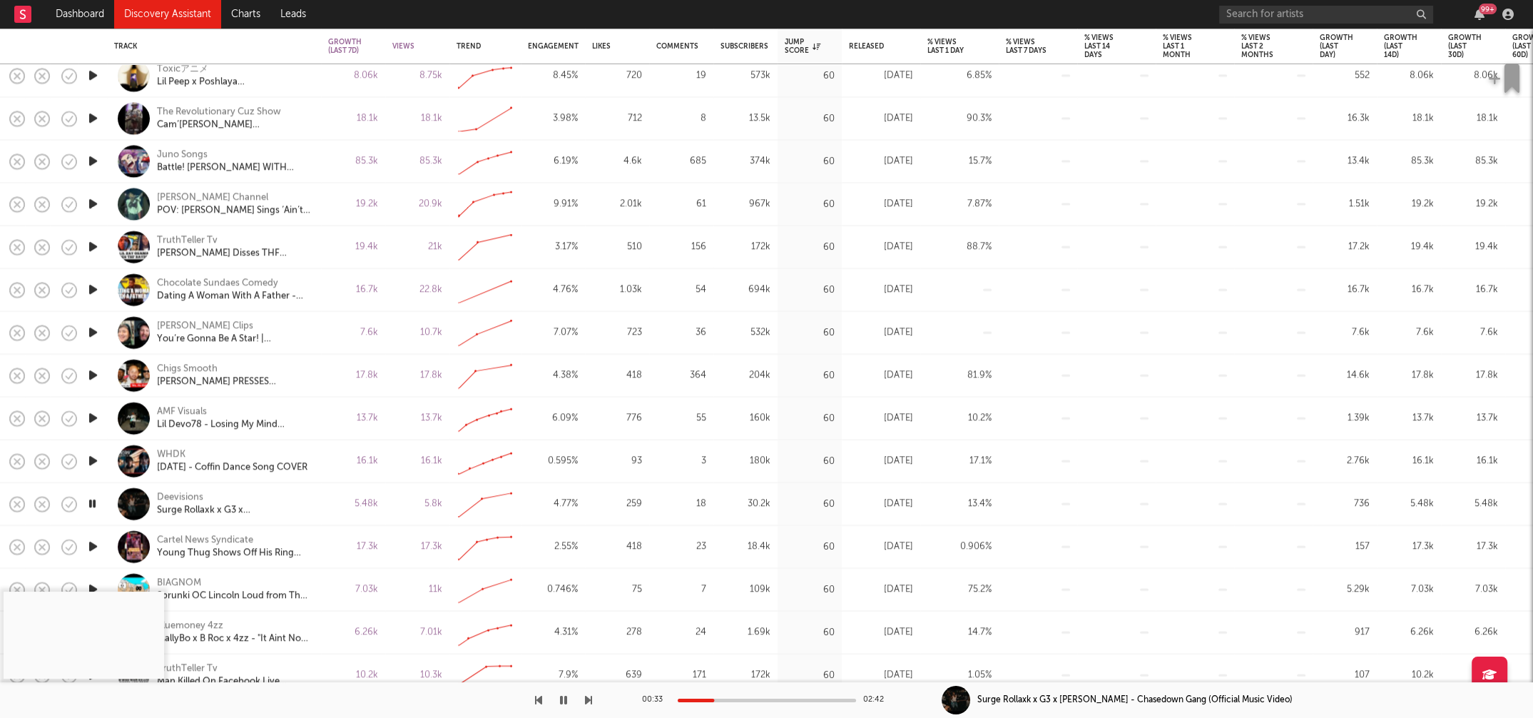
click at [562, 597] on icon "button" at bounding box center [563, 699] width 7 height 11
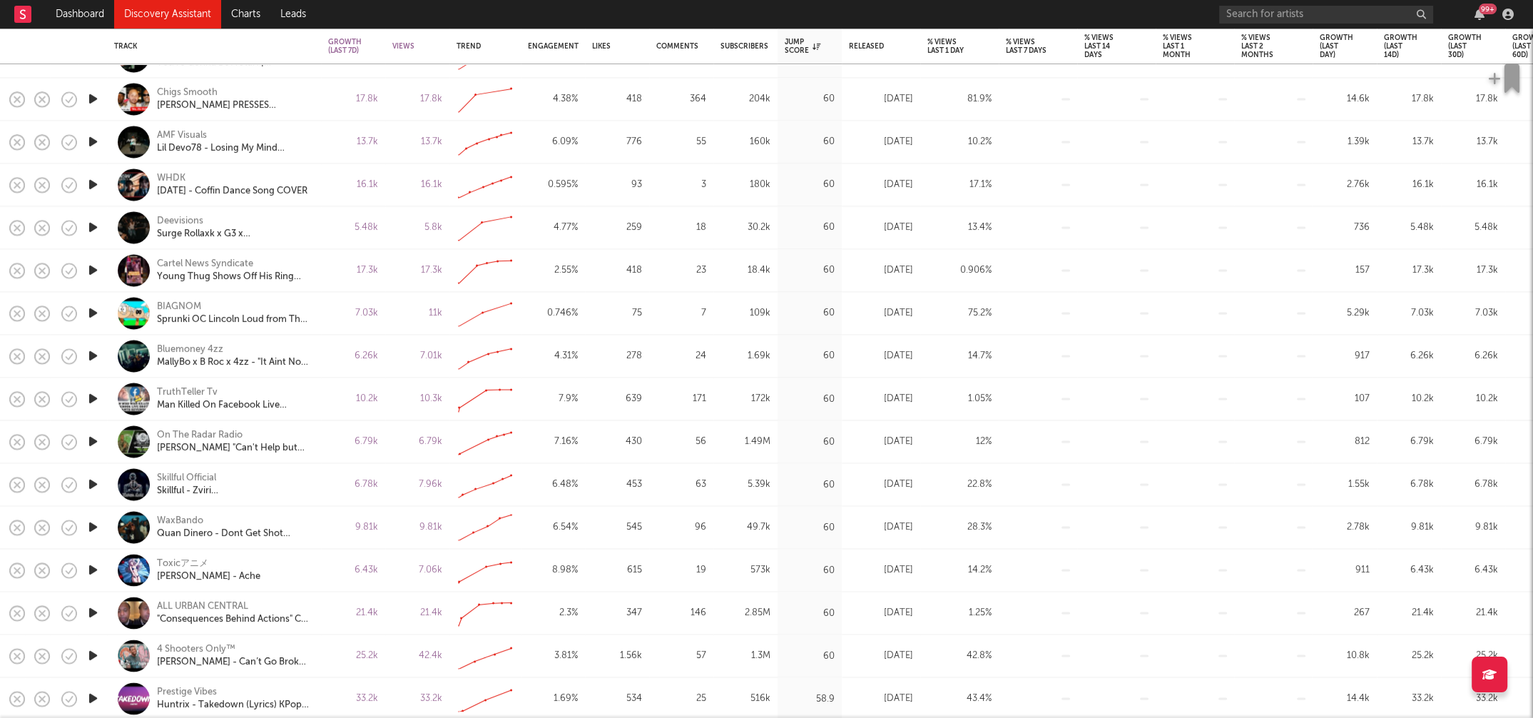
click at [96, 526] on icon "button" at bounding box center [93, 527] width 15 height 18
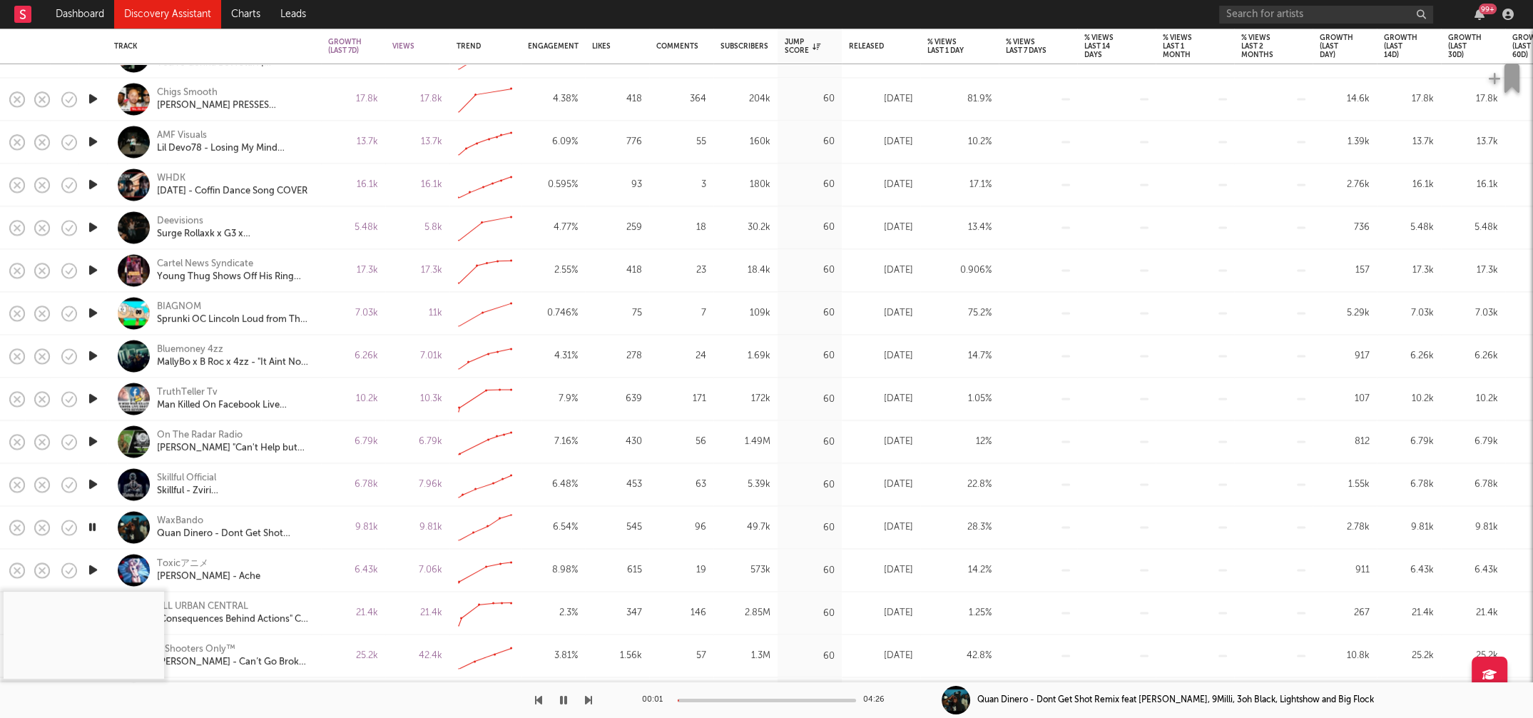
click at [705, 597] on div at bounding box center [767, 700] width 178 height 4
click at [733, 597] on div "00:42 04:26" at bounding box center [767, 700] width 250 height 36
click at [743, 597] on div at bounding box center [767, 700] width 178 height 4
click at [564, 597] on icon "button" at bounding box center [563, 699] width 7 height 11
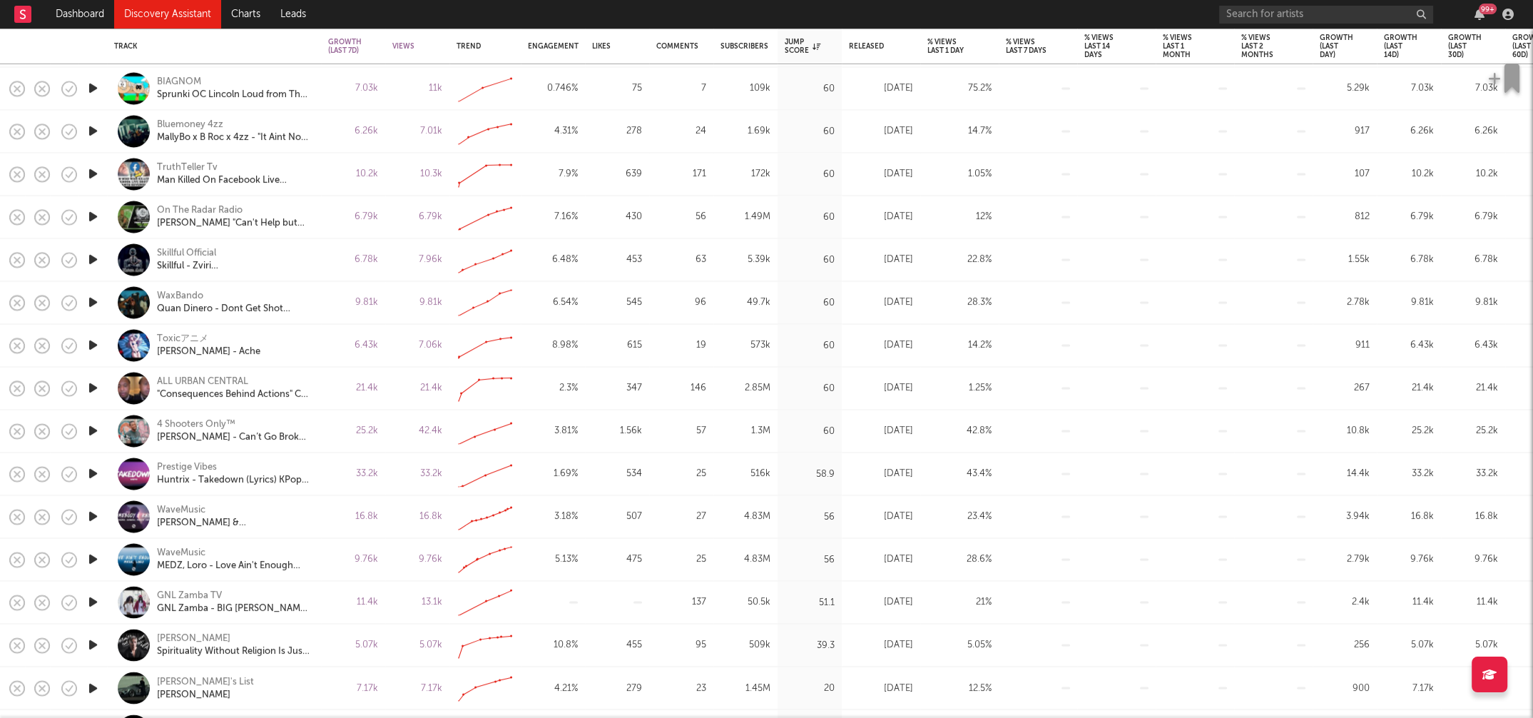
click at [93, 597] on icon "button" at bounding box center [93, 602] width 15 height 18
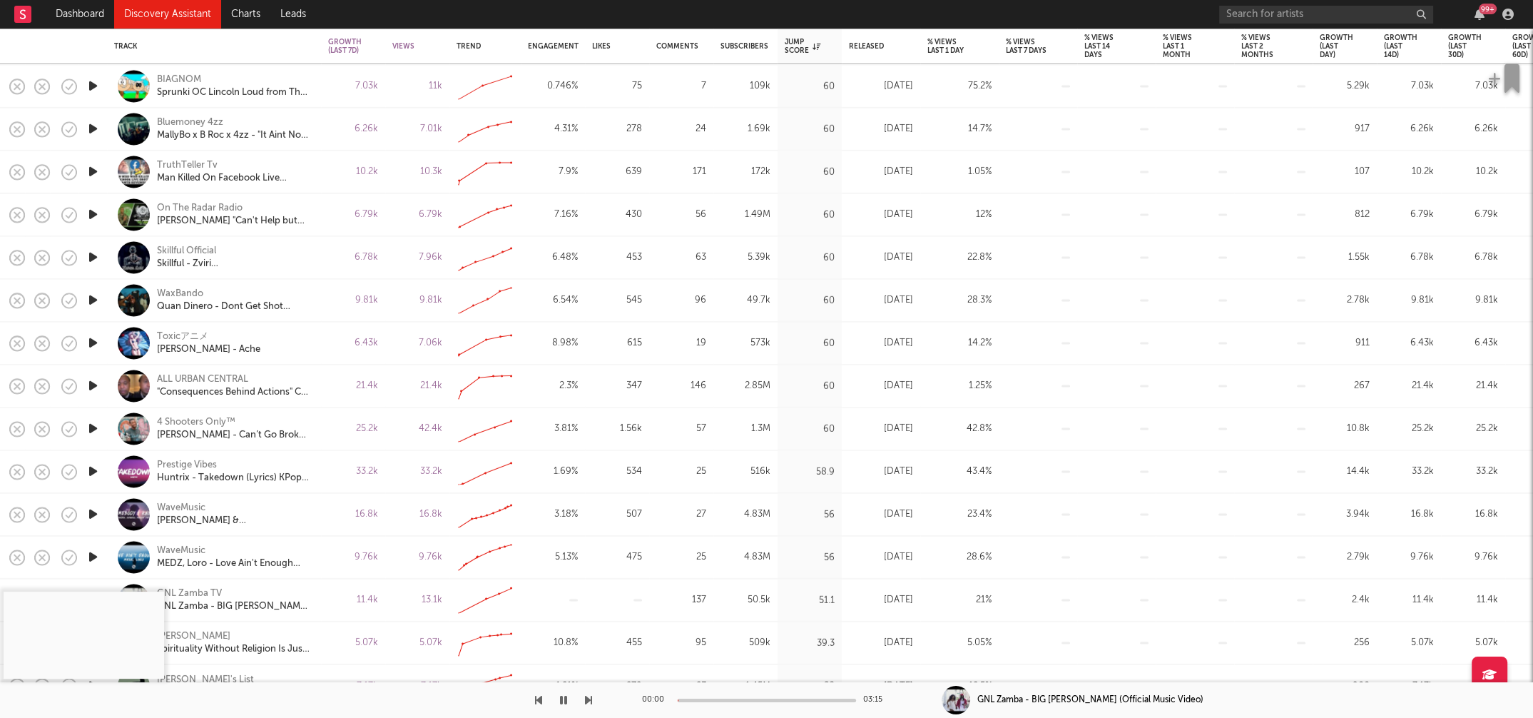
click at [732, 597] on div at bounding box center [767, 700] width 178 height 4
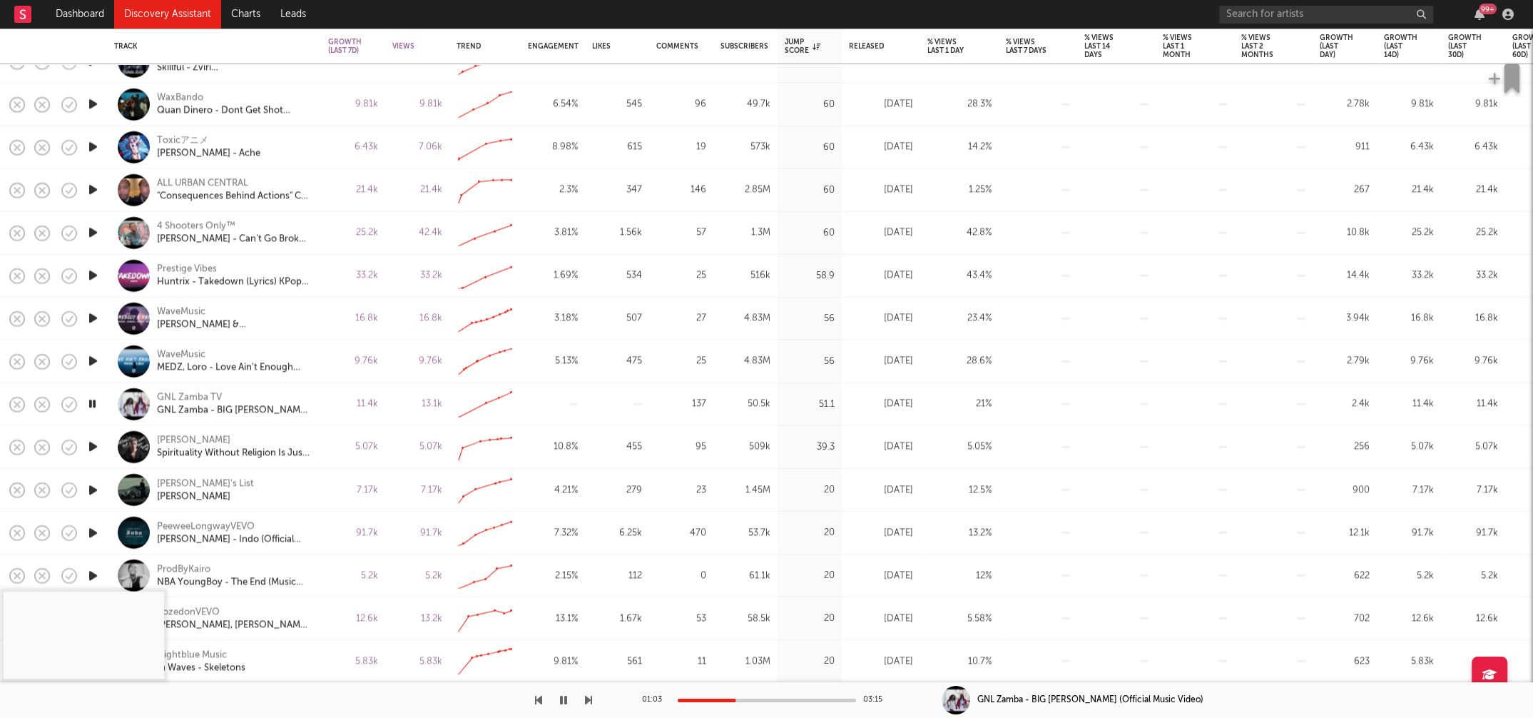
drag, startPoint x: 566, startPoint y: 698, endPoint x: 599, endPoint y: 648, distance: 59.1
click at [566, 597] on button "button" at bounding box center [563, 700] width 14 height 36
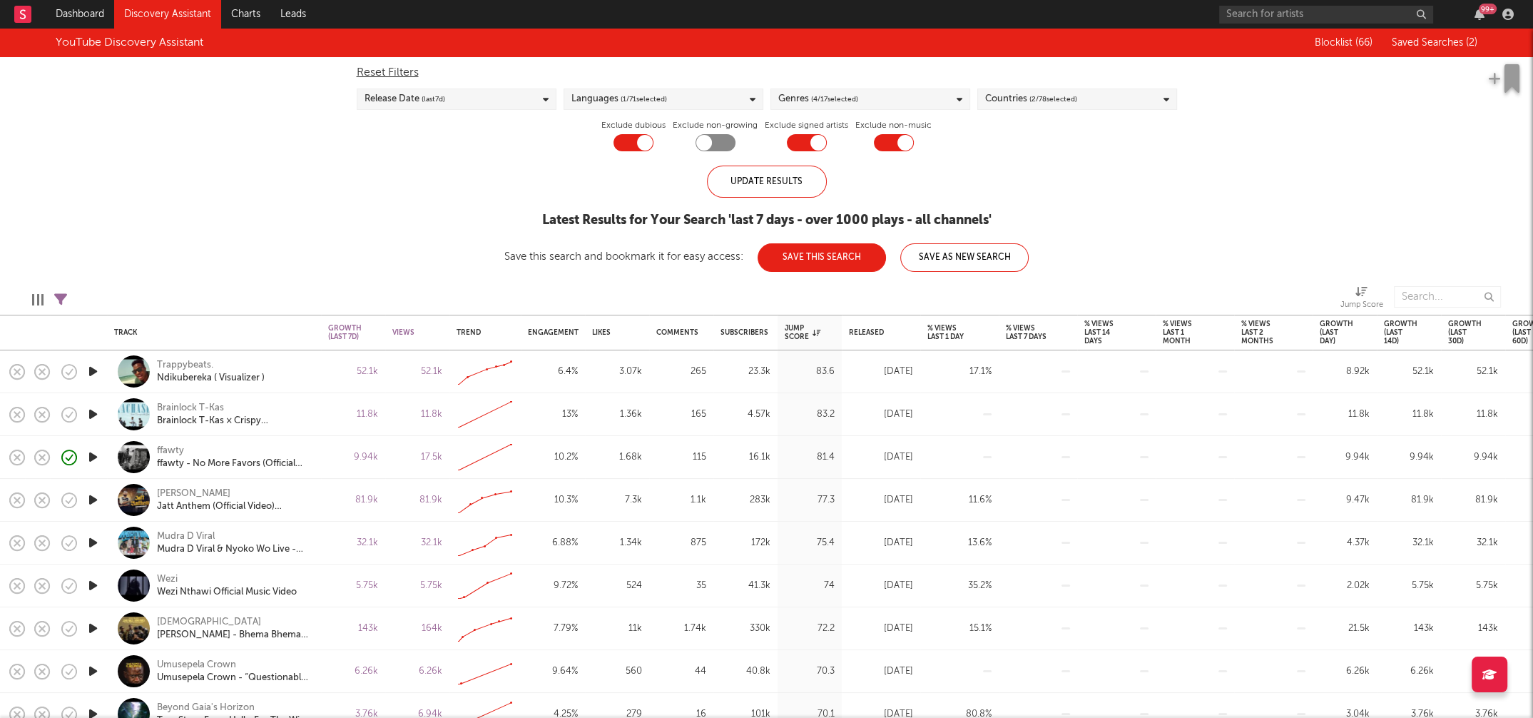
click at [706, 98] on div "Languages ( 1 / 71 selected)" at bounding box center [663, 98] width 200 height 21
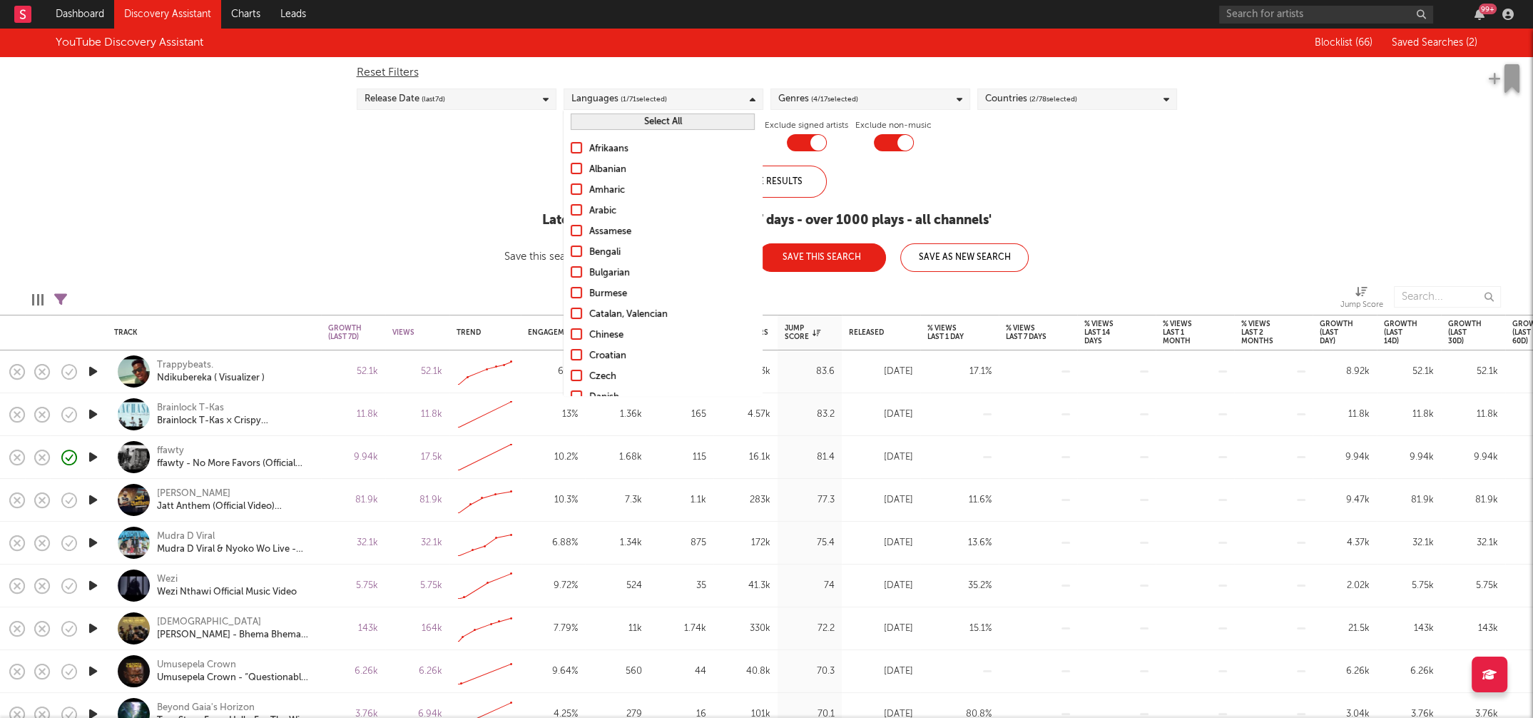
click at [409, 239] on div "YouTube Discovery Assistant Blocklist ( 66 ) Saved Searches ( 2 ) Reset Filters…" at bounding box center [766, 150] width 1533 height 243
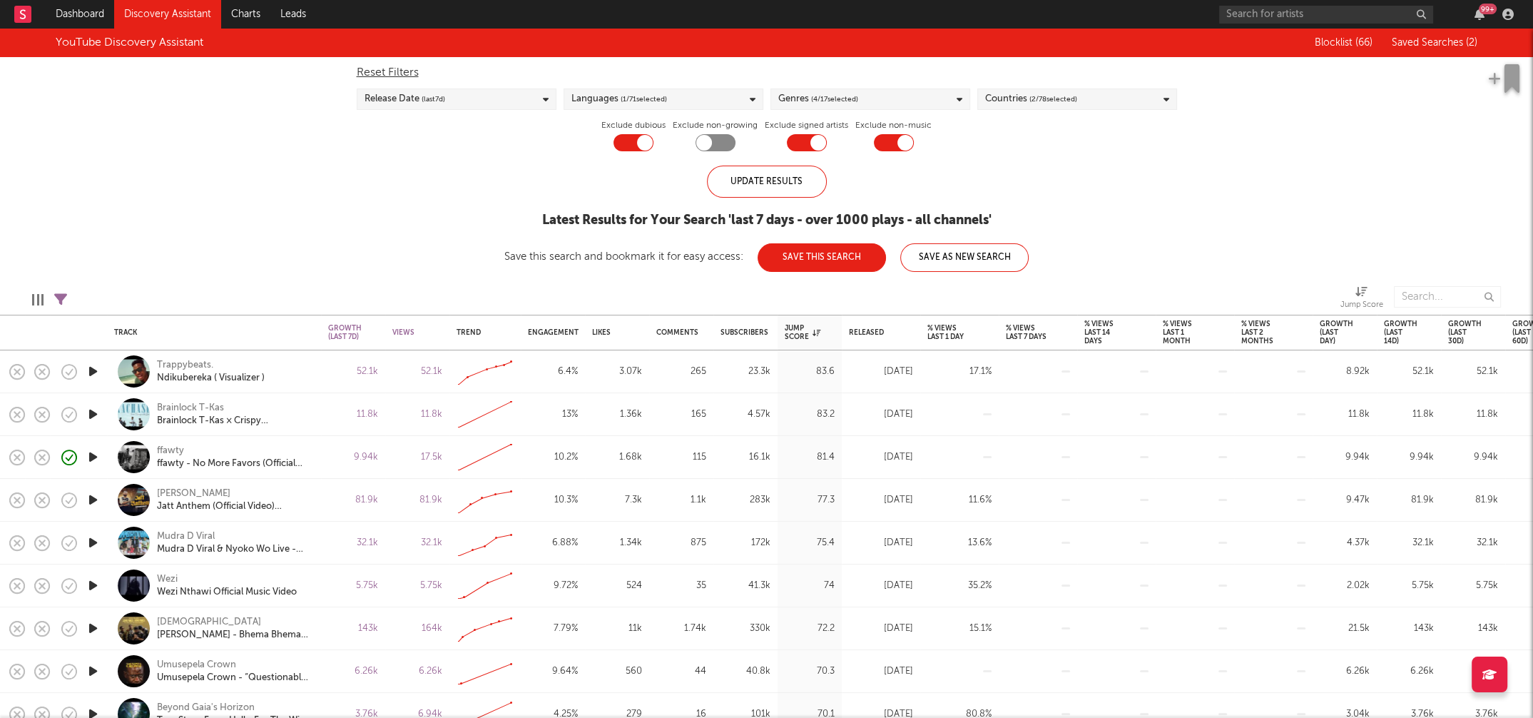
click at [487, 106] on div "Release Date (last 7 d)" at bounding box center [457, 98] width 200 height 21
click at [421, 128] on div "Last 14 Days" at bounding box center [464, 125] width 165 height 17
click at [364, 128] on input "Last 14 Days" at bounding box center [364, 125] width 0 height 17
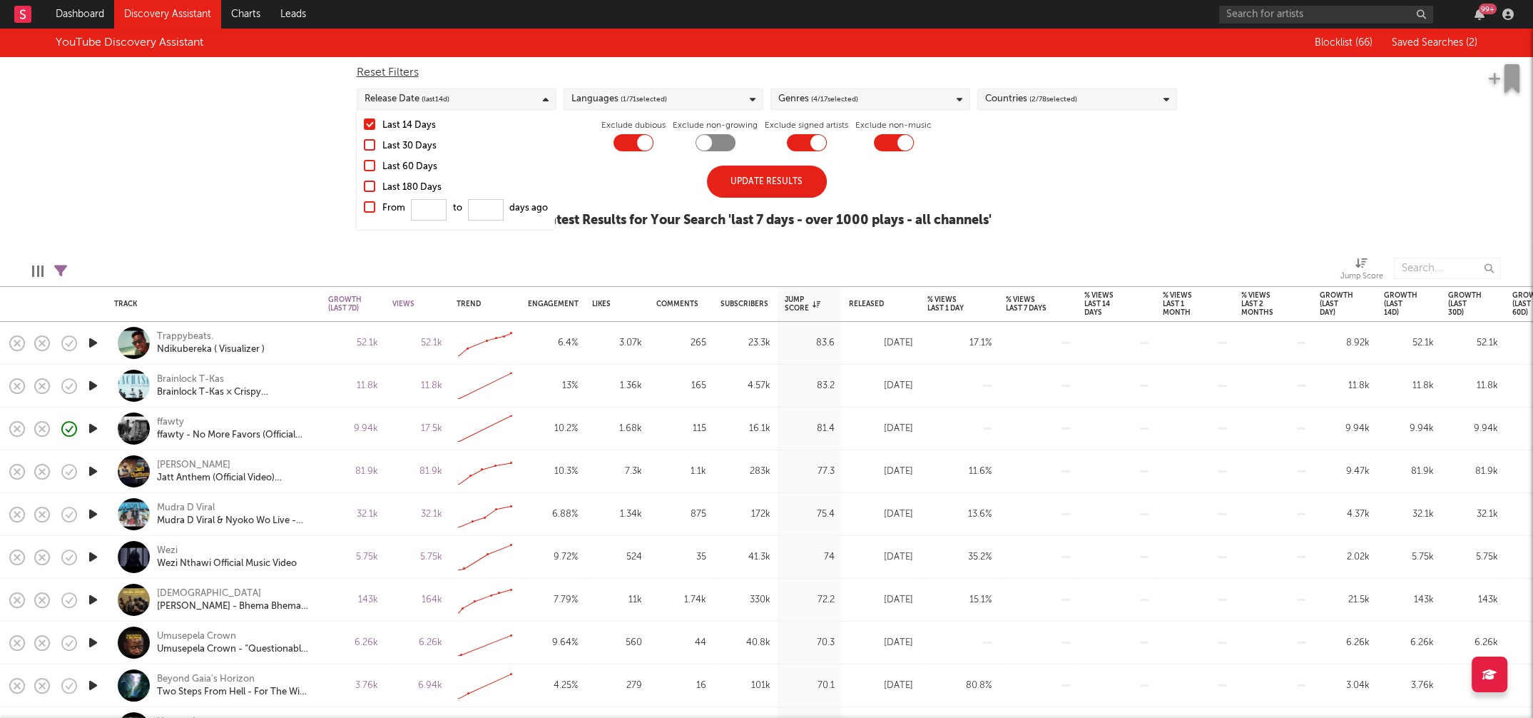
click at [885, 98] on div "Genres ( 4 / 17 selected)" at bounding box center [870, 98] width 200 height 21
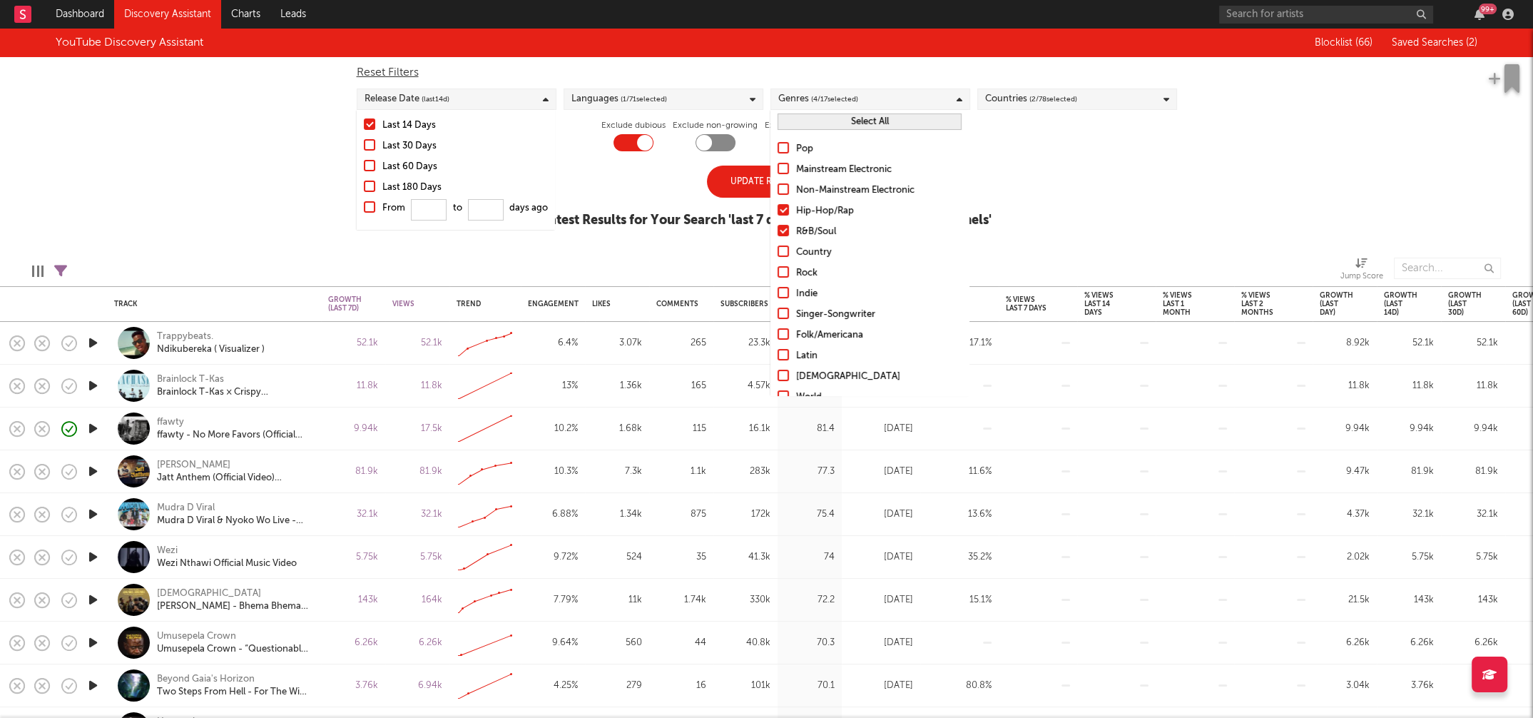
click at [1113, 154] on div "YouTube Discovery Assistant Blocklist ( 66 ) Saved Searches ( 2 ) Reset Filters…" at bounding box center [766, 136] width 1533 height 215
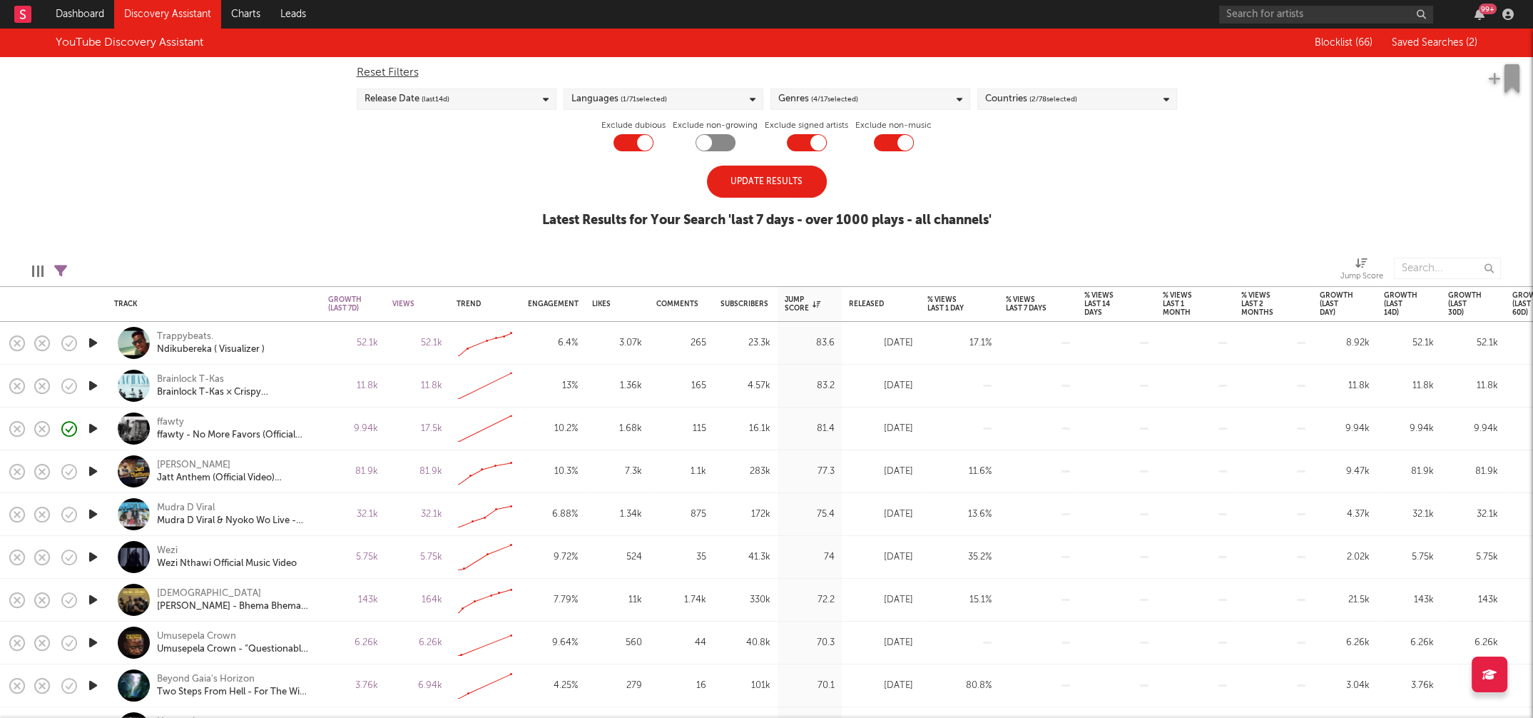
click at [1105, 95] on div "Countries ( 2 / 78 selected)" at bounding box center [1077, 98] width 200 height 21
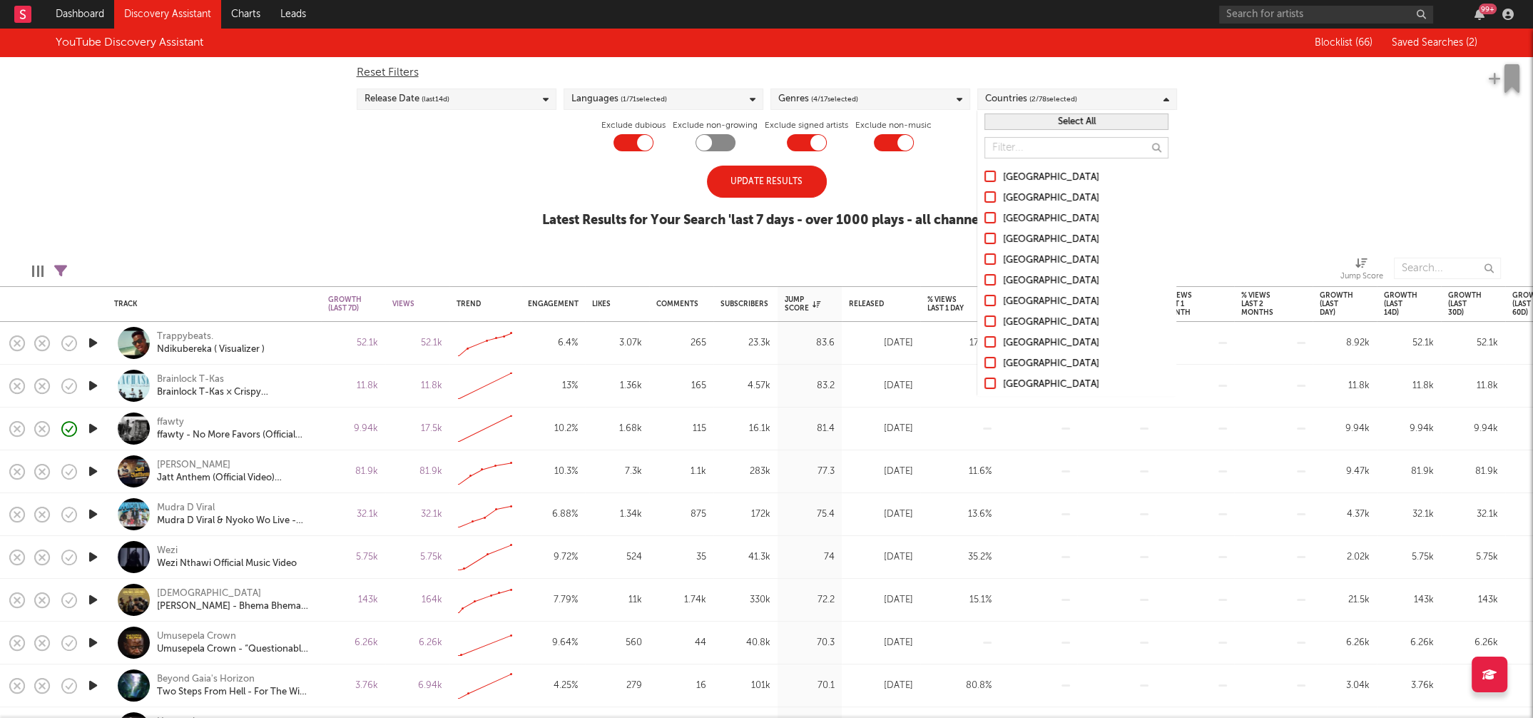
click at [1038, 177] on div "[GEOGRAPHIC_DATA]" at bounding box center [1085, 177] width 165 height 17
click at [984, 177] on input "[GEOGRAPHIC_DATA]" at bounding box center [984, 177] width 0 height 17
click at [1031, 198] on div "Australia" at bounding box center [1085, 198] width 165 height 17
click at [984, 198] on input "Australia" at bounding box center [984, 198] width 0 height 17
click at [1029, 217] on div "Canada" at bounding box center [1085, 218] width 165 height 17
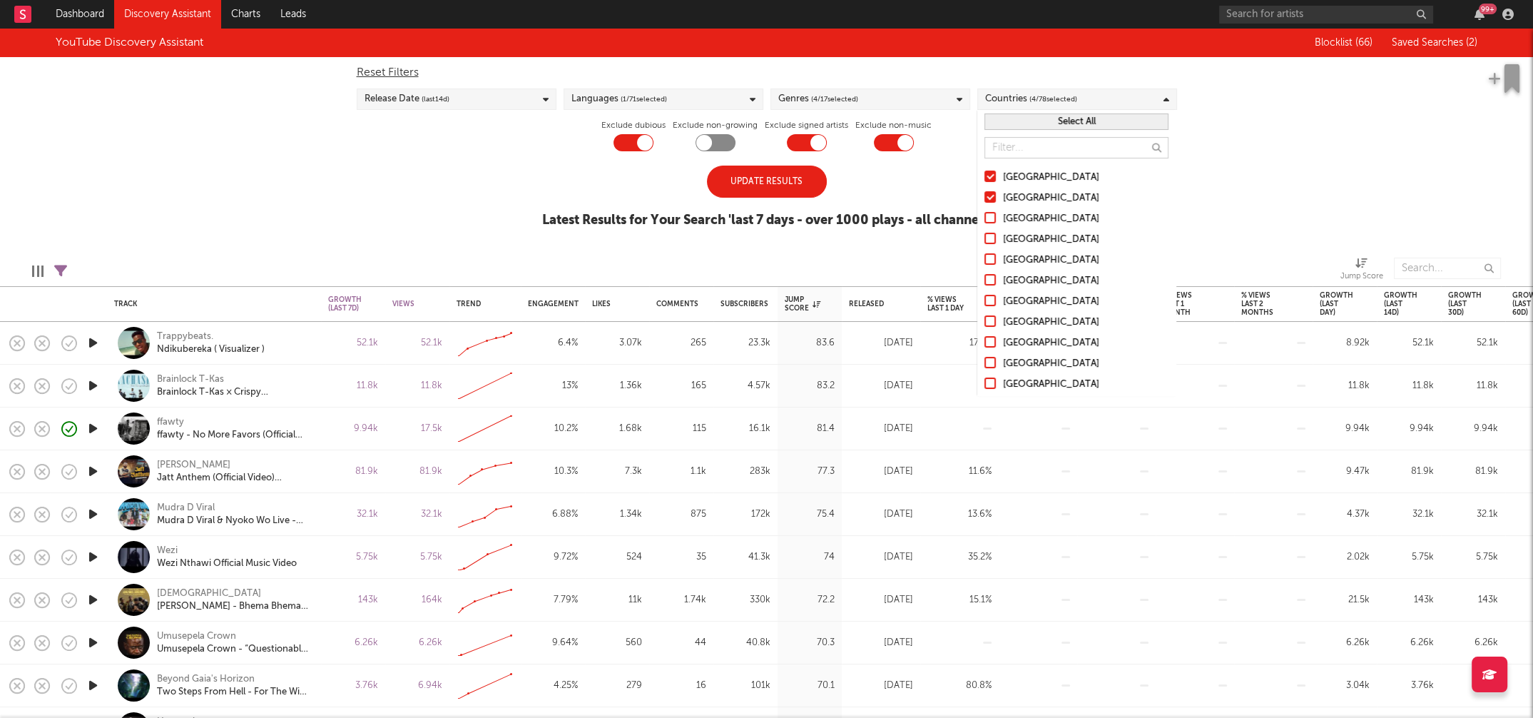
click at [984, 217] on input "Canada" at bounding box center [984, 218] width 0 height 17
click at [1026, 235] on div "United Kingdom" at bounding box center [1085, 239] width 165 height 17
click at [984, 235] on input "United Kingdom" at bounding box center [984, 239] width 0 height 17
click at [1014, 158] on div "Ireland" at bounding box center [1085, 164] width 165 height 17
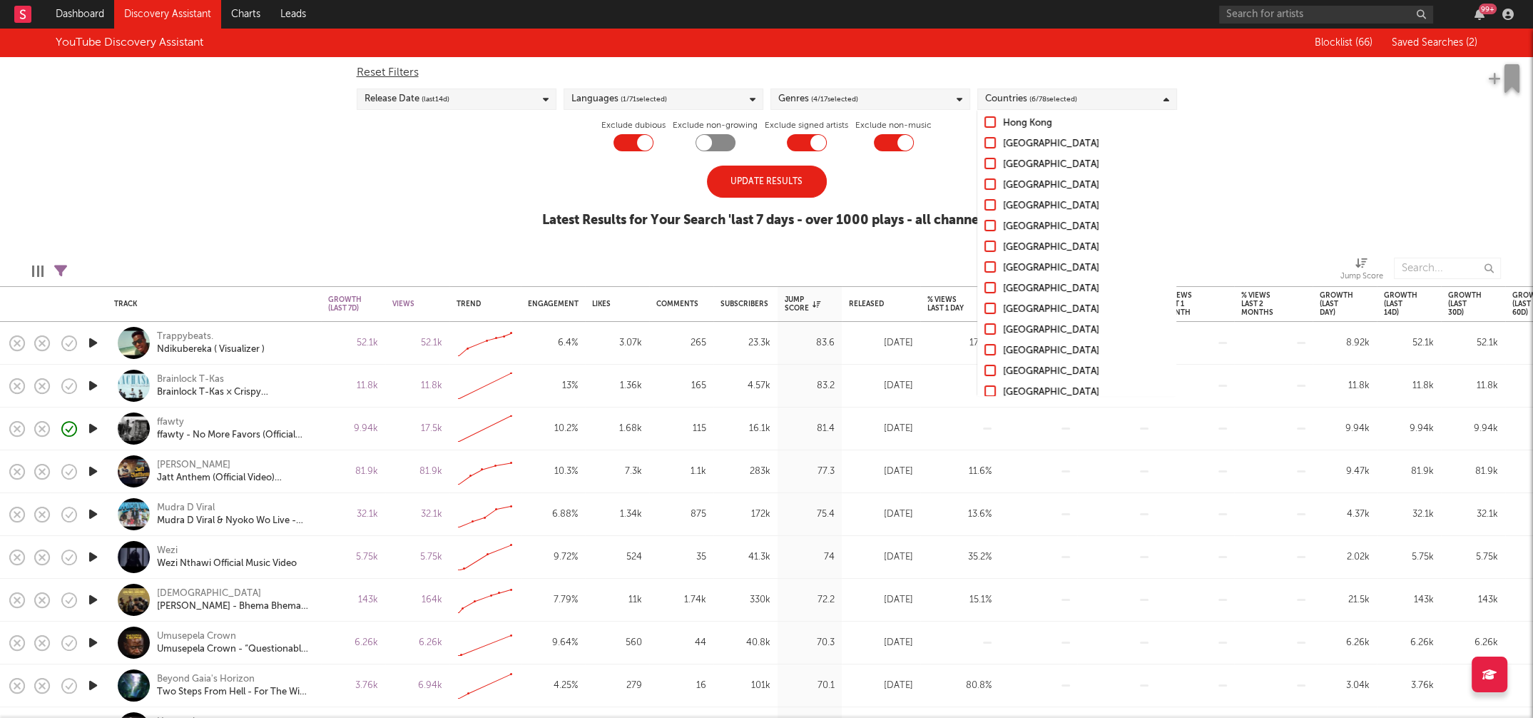
click at [984, 158] on input "Ireland" at bounding box center [984, 164] width 0 height 17
click at [1049, 272] on div "Dominican Republic" at bounding box center [1085, 270] width 165 height 17
click at [984, 272] on input "Dominican Republic" at bounding box center [984, 270] width 0 height 17
click at [1036, 305] on div "Puerto Rico" at bounding box center [1085, 312] width 165 height 17
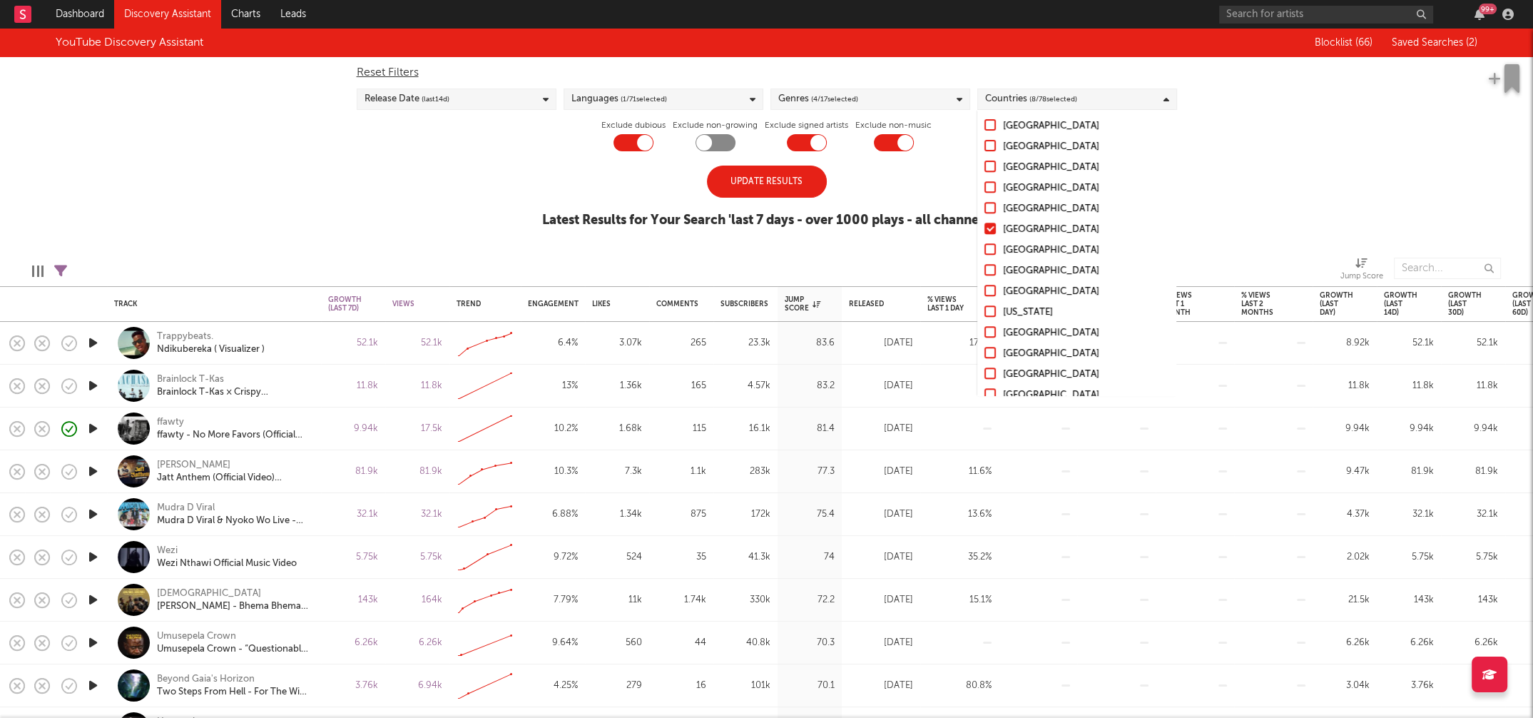
click at [984, 305] on input "Puerto Rico" at bounding box center [984, 312] width 0 height 17
click at [912, 191] on div "Update Results Latest Results for Your Search ' last 7 days - over 1000 plays -…" at bounding box center [766, 204] width 449 height 78
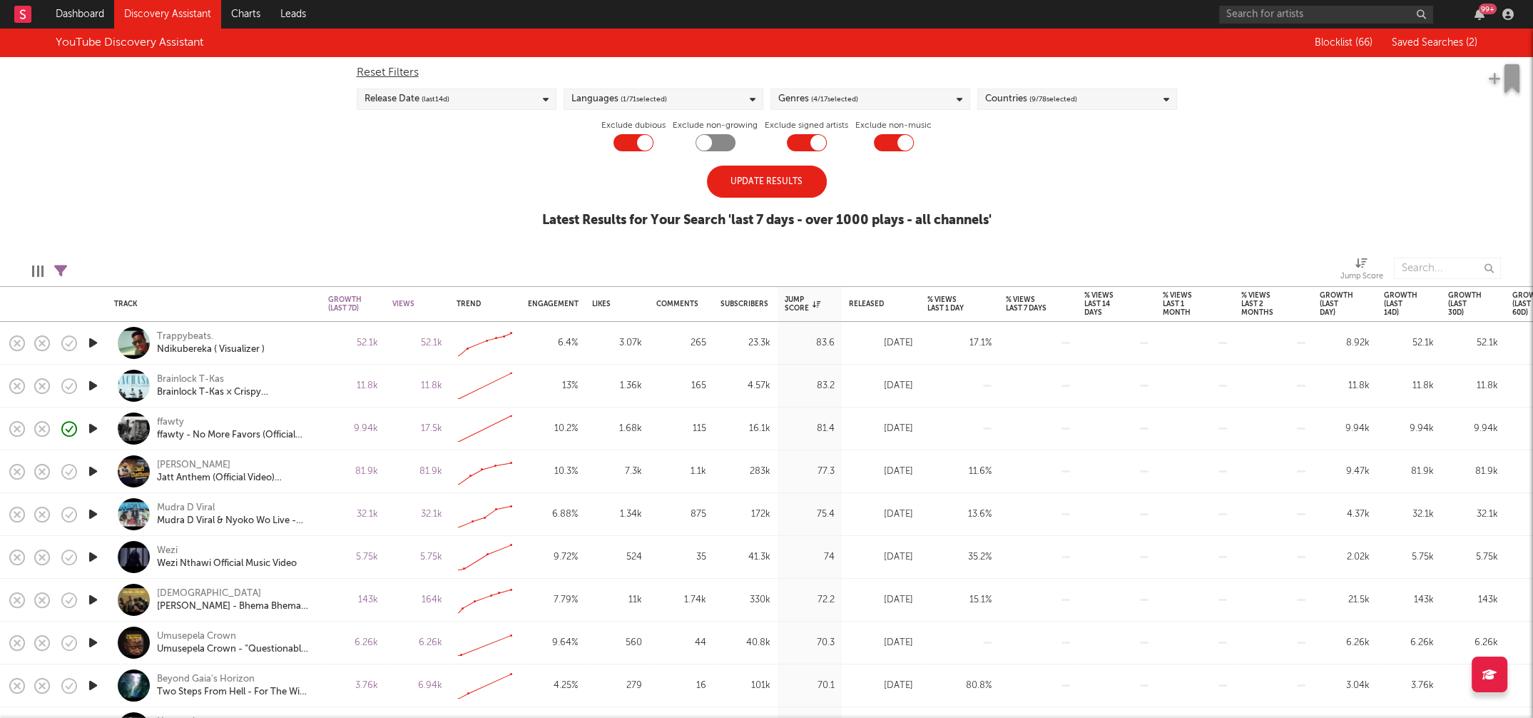
click at [757, 191] on div "Update Results" at bounding box center [767, 181] width 120 height 32
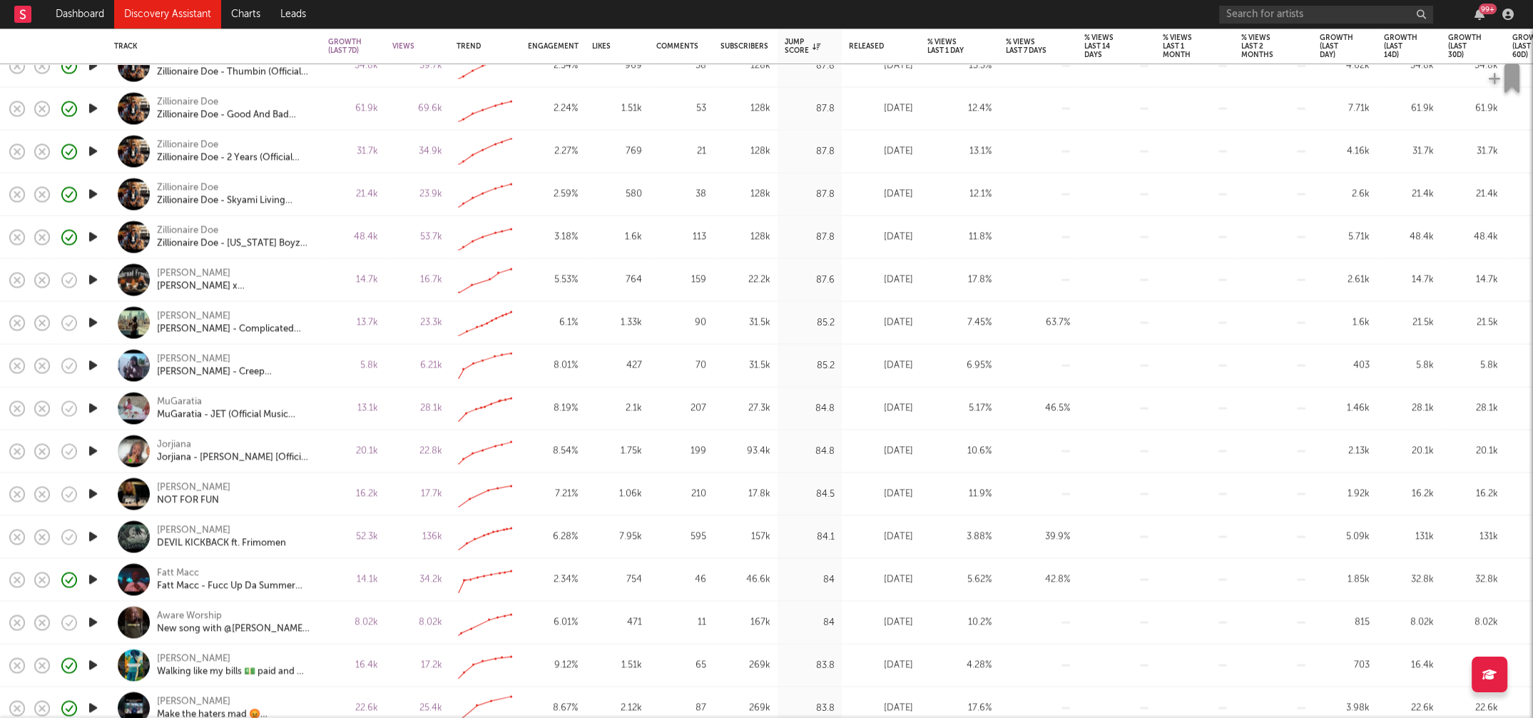
click at [93, 407] on icon "button" at bounding box center [93, 408] width 15 height 18
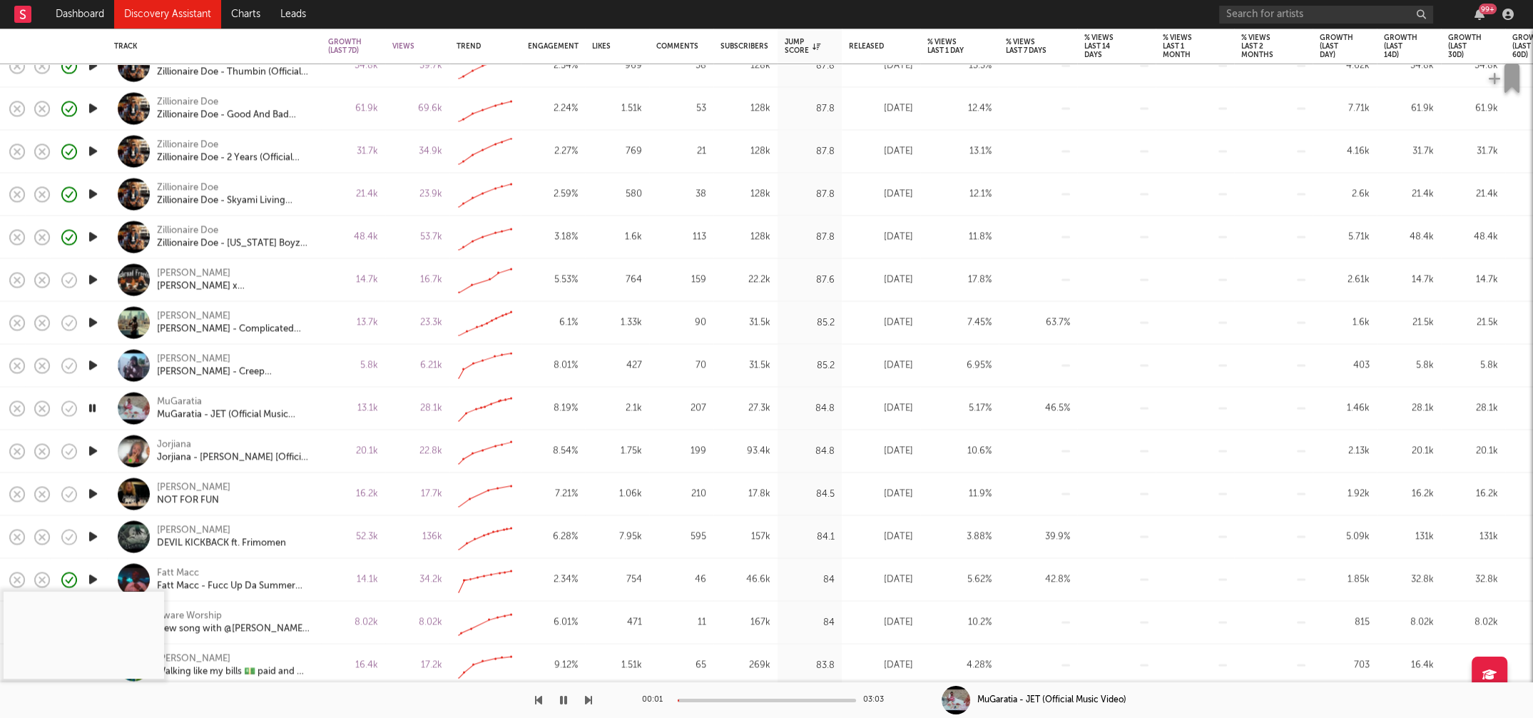
click at [717, 597] on div at bounding box center [767, 700] width 178 height 4
click at [564, 597] on icon "button" at bounding box center [563, 699] width 7 height 11
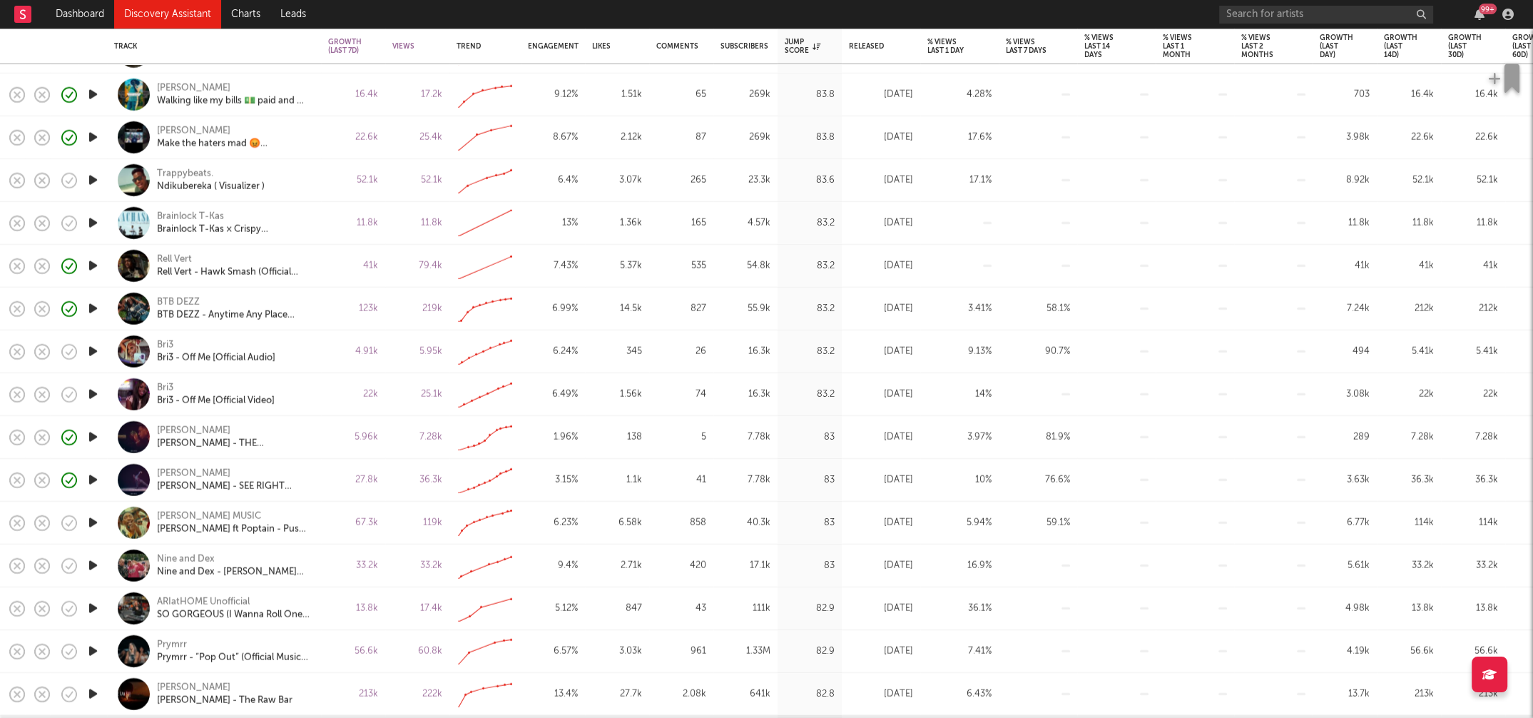
click at [92, 563] on icon "button" at bounding box center [93, 565] width 15 height 18
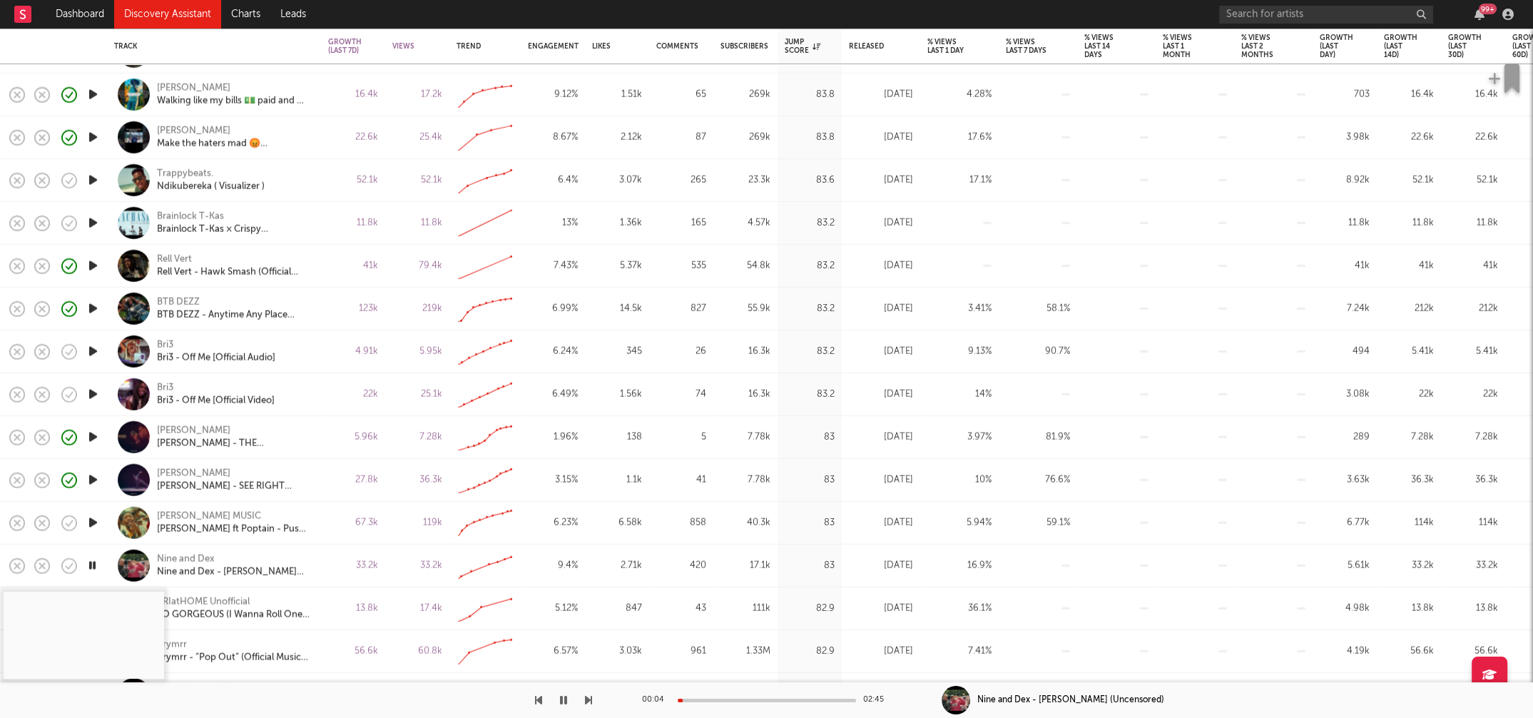
click at [705, 597] on div at bounding box center [767, 700] width 178 height 4
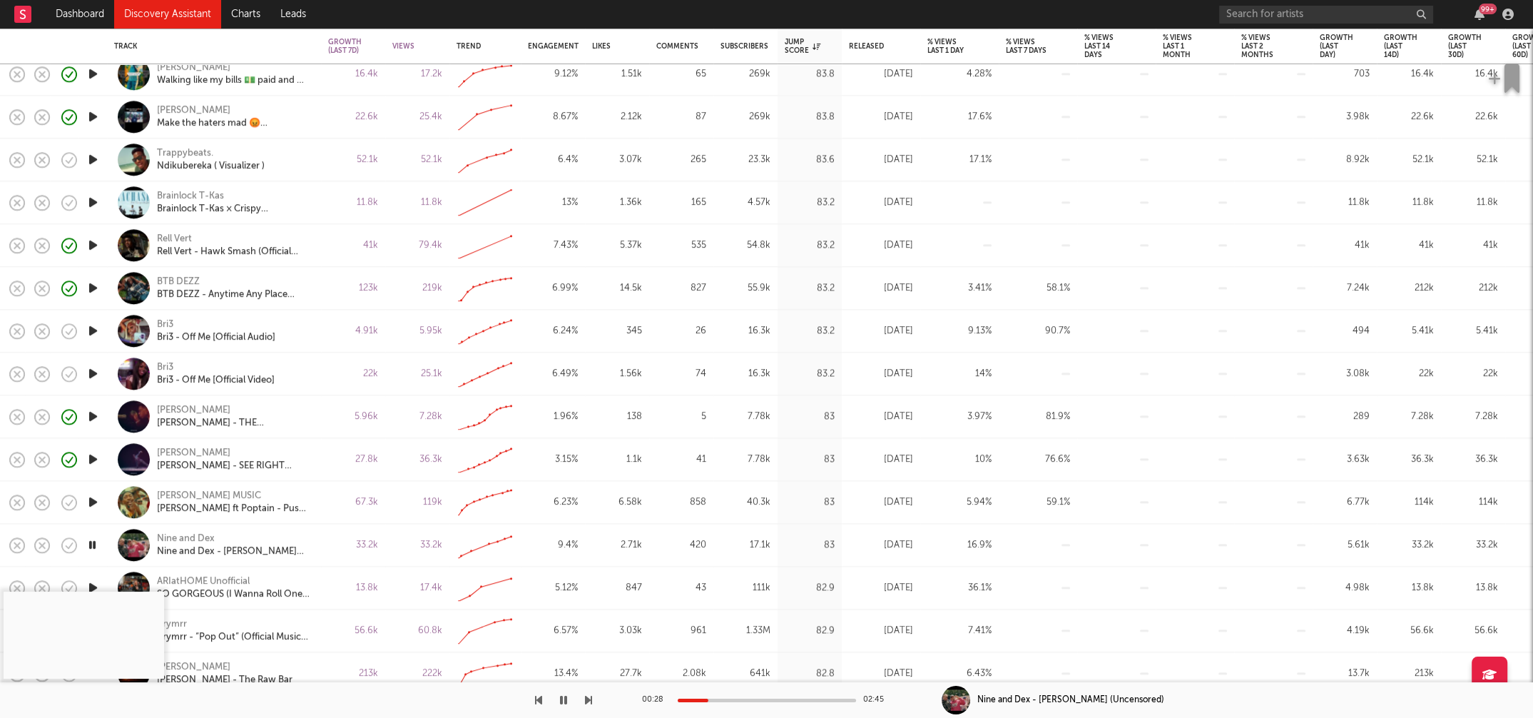
click at [95, 501] on icon "button" at bounding box center [93, 502] width 15 height 18
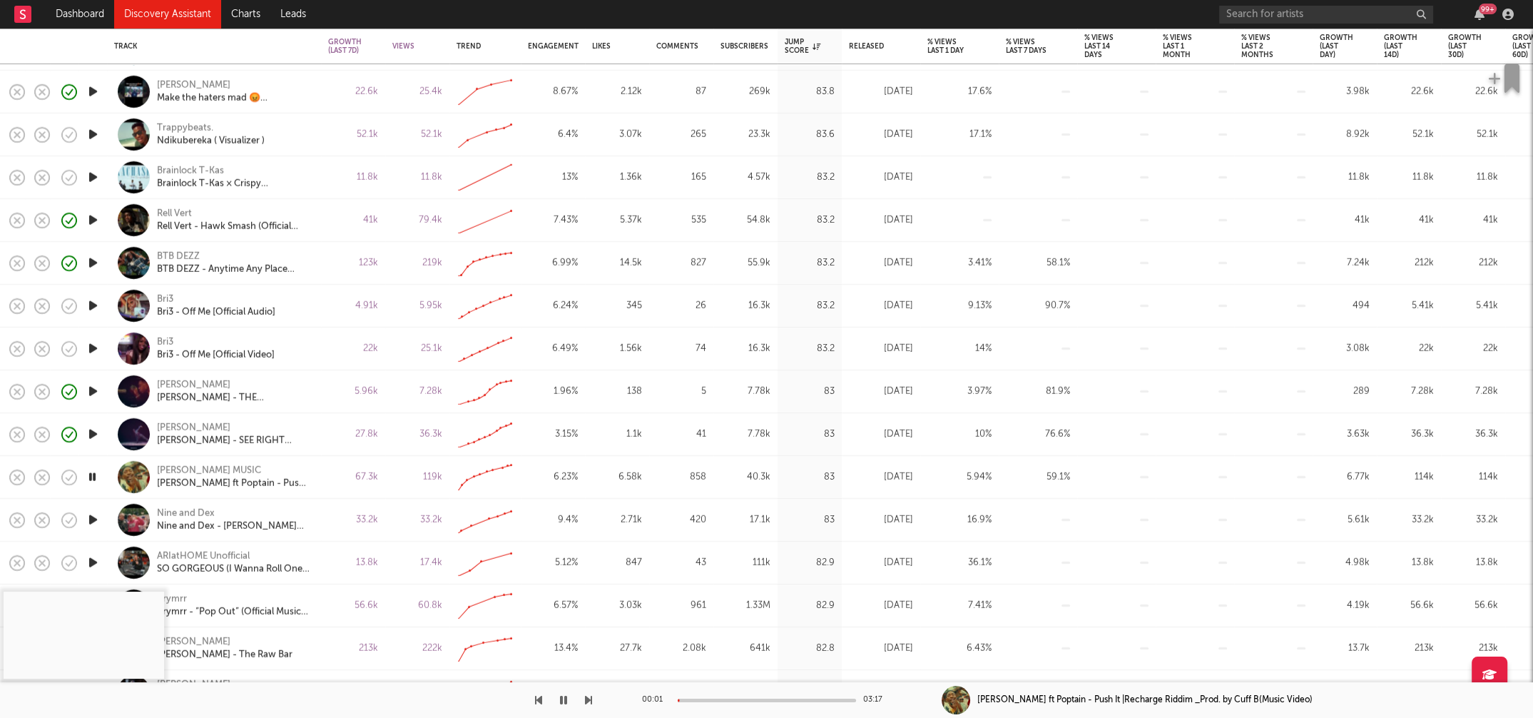
click at [708, 597] on div at bounding box center [767, 700] width 178 height 4
click at [95, 479] on icon "button" at bounding box center [93, 477] width 14 height 18
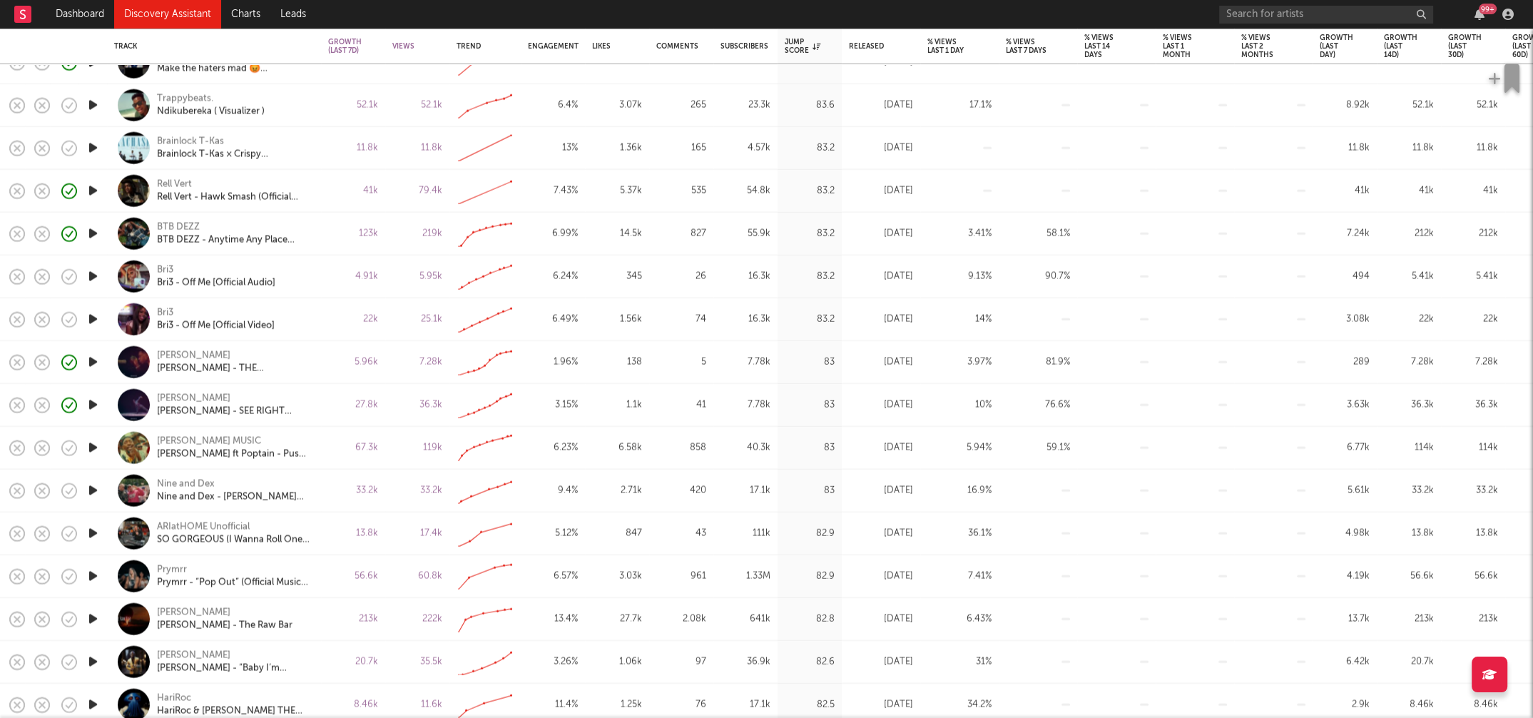
click at [93, 575] on icon "button" at bounding box center [93, 576] width 15 height 18
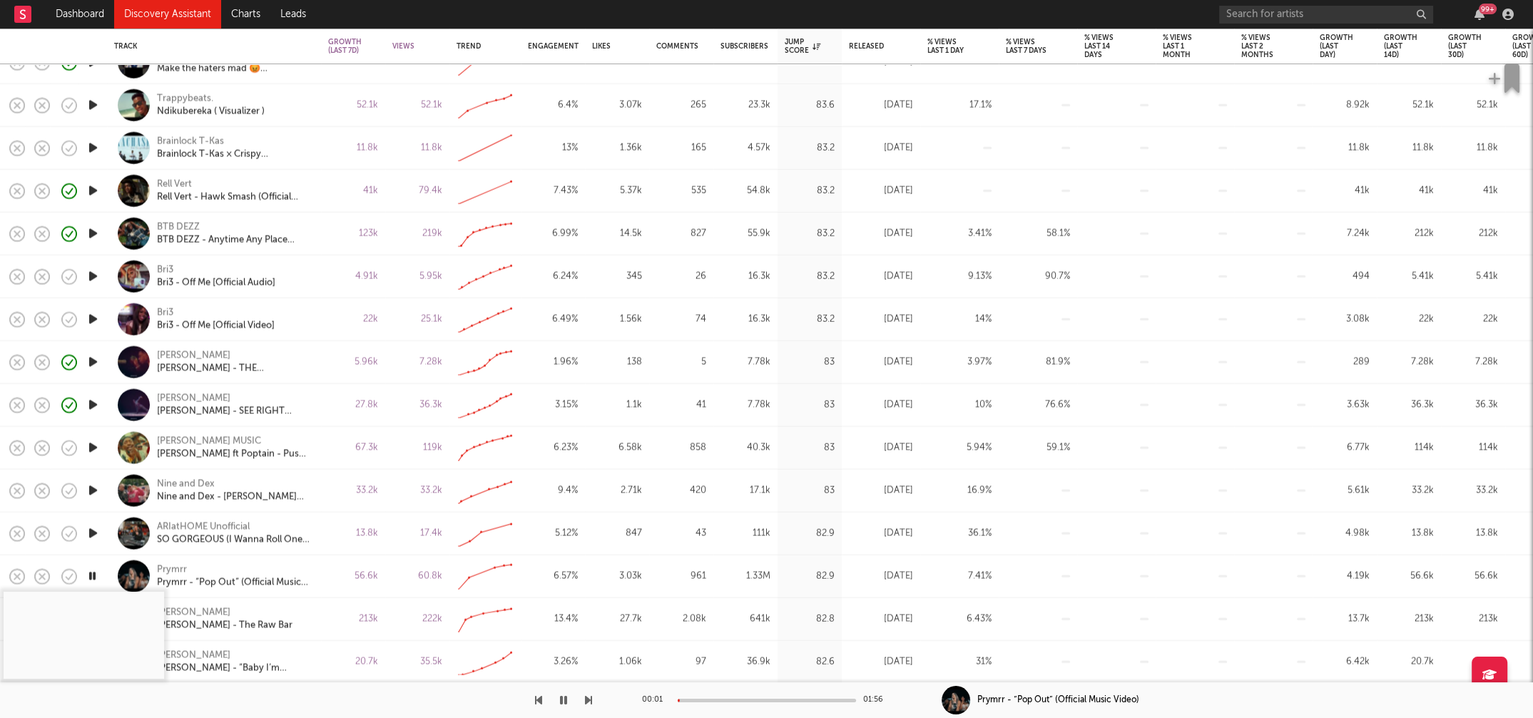
click at [709, 597] on div at bounding box center [767, 700] width 178 height 4
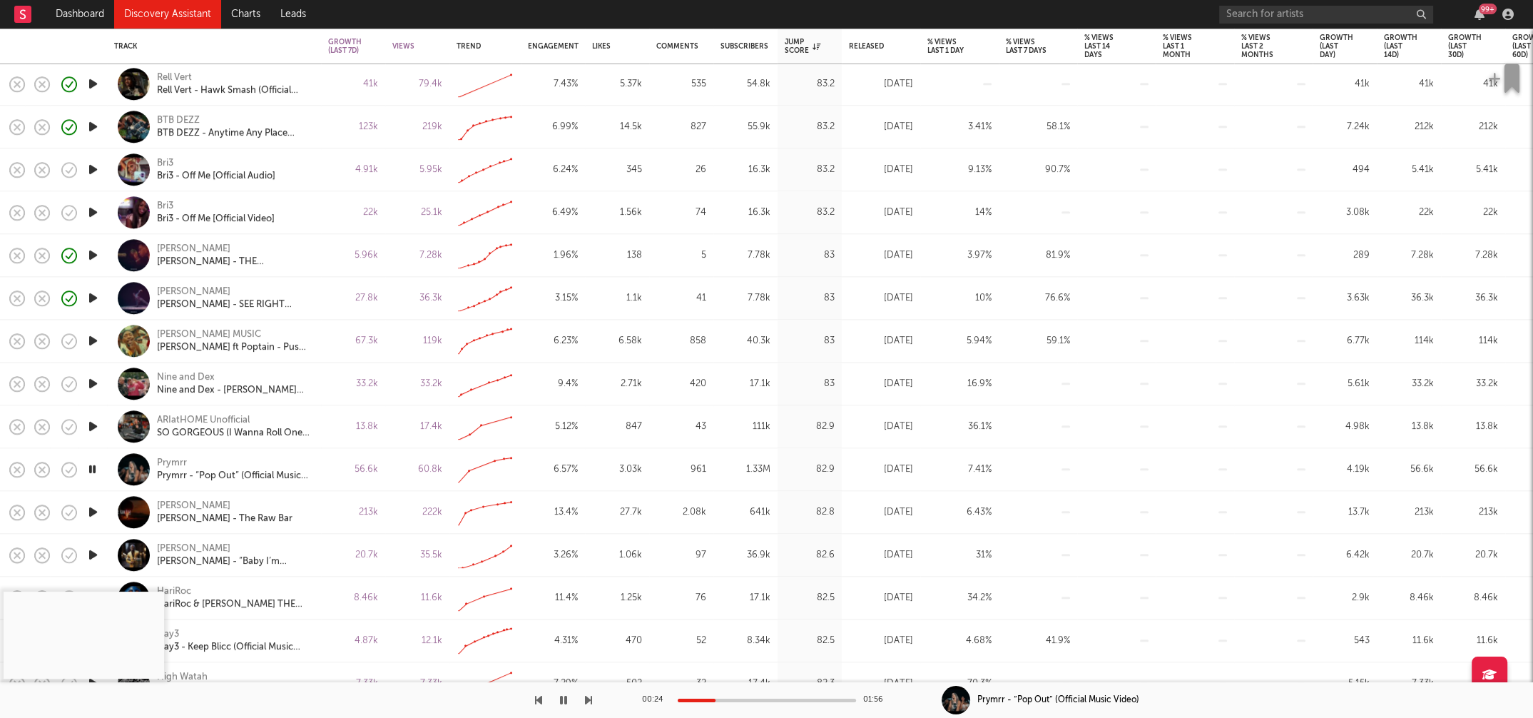
click at [93, 466] on icon "button" at bounding box center [93, 469] width 14 height 18
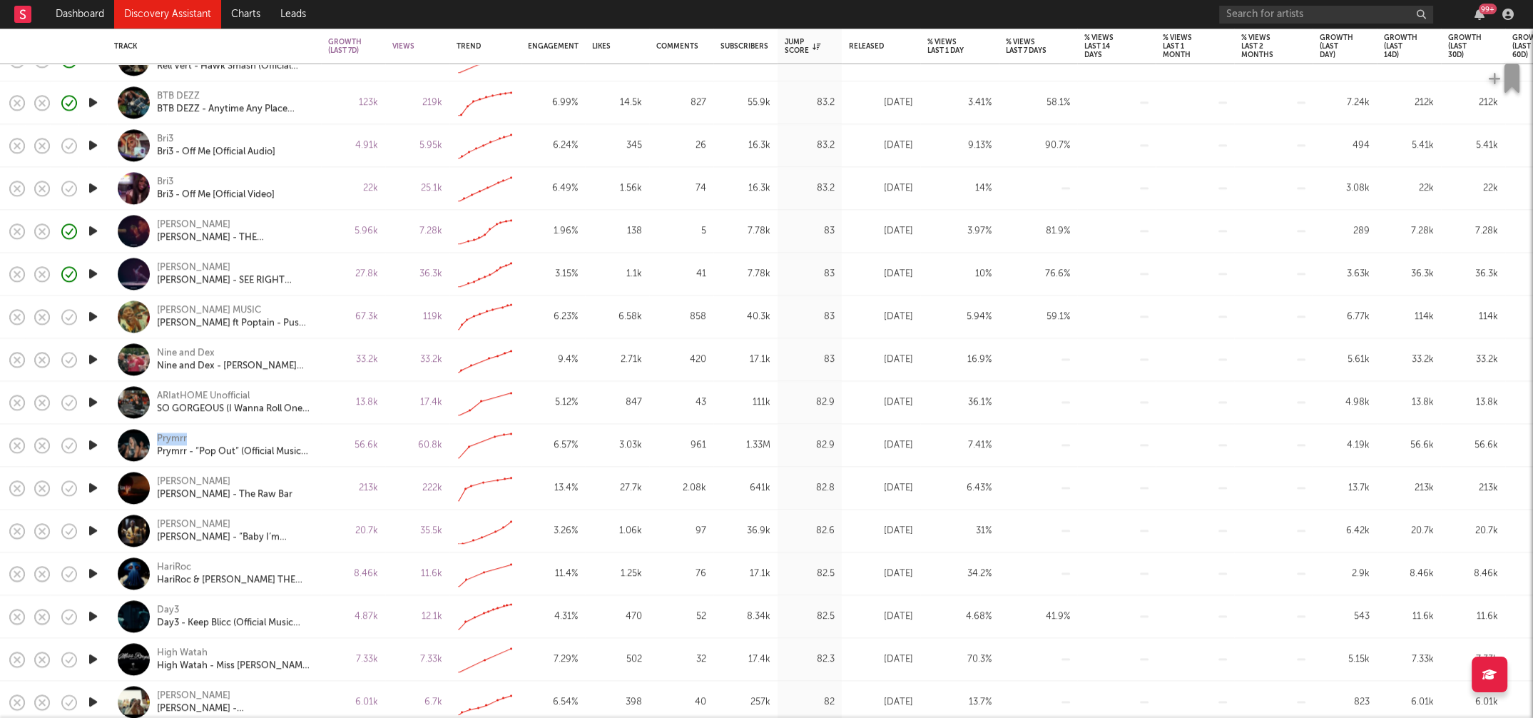
click at [92, 531] on icon "button" at bounding box center [93, 530] width 15 height 18
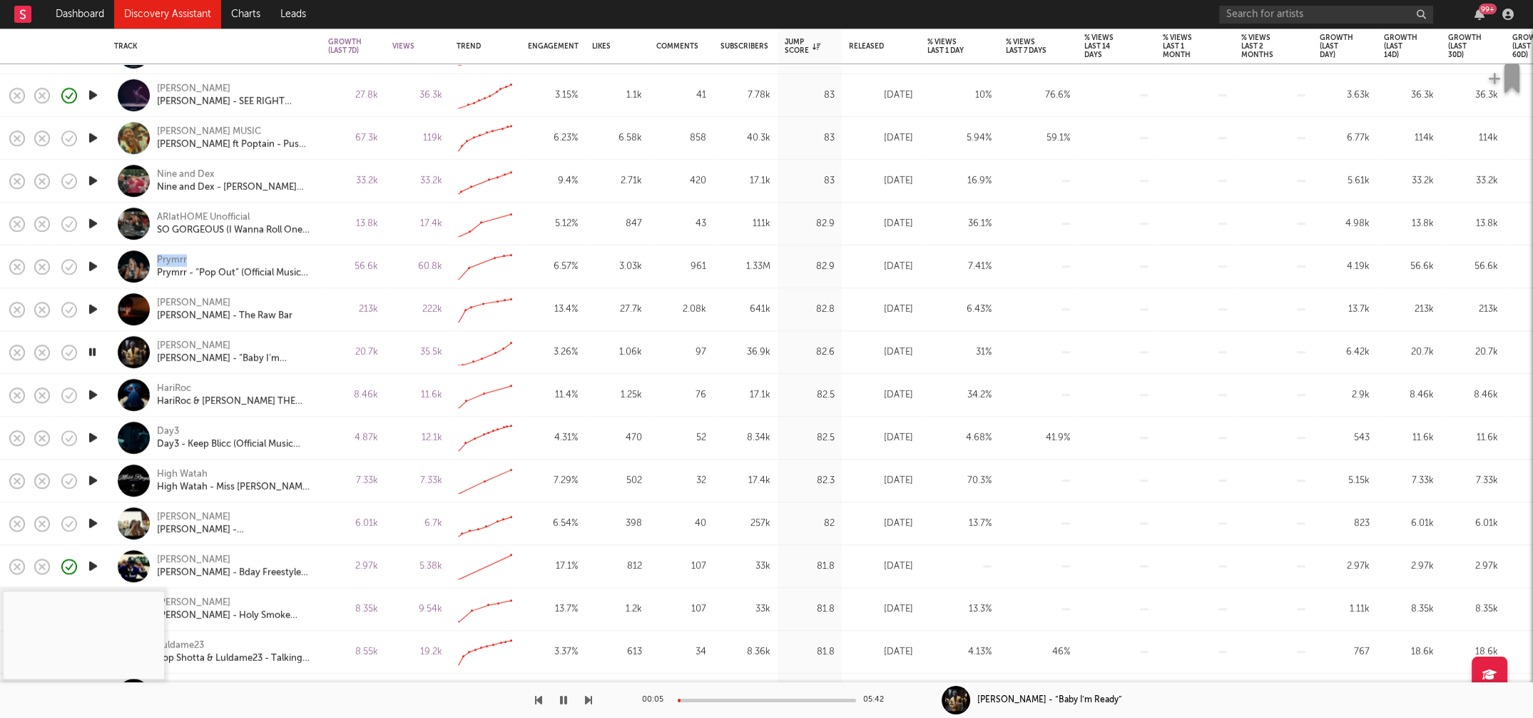
click at [93, 524] on icon "button" at bounding box center [93, 523] width 15 height 18
click at [705, 597] on div at bounding box center [767, 700] width 178 height 4
click at [93, 524] on icon "button" at bounding box center [93, 523] width 14 height 18
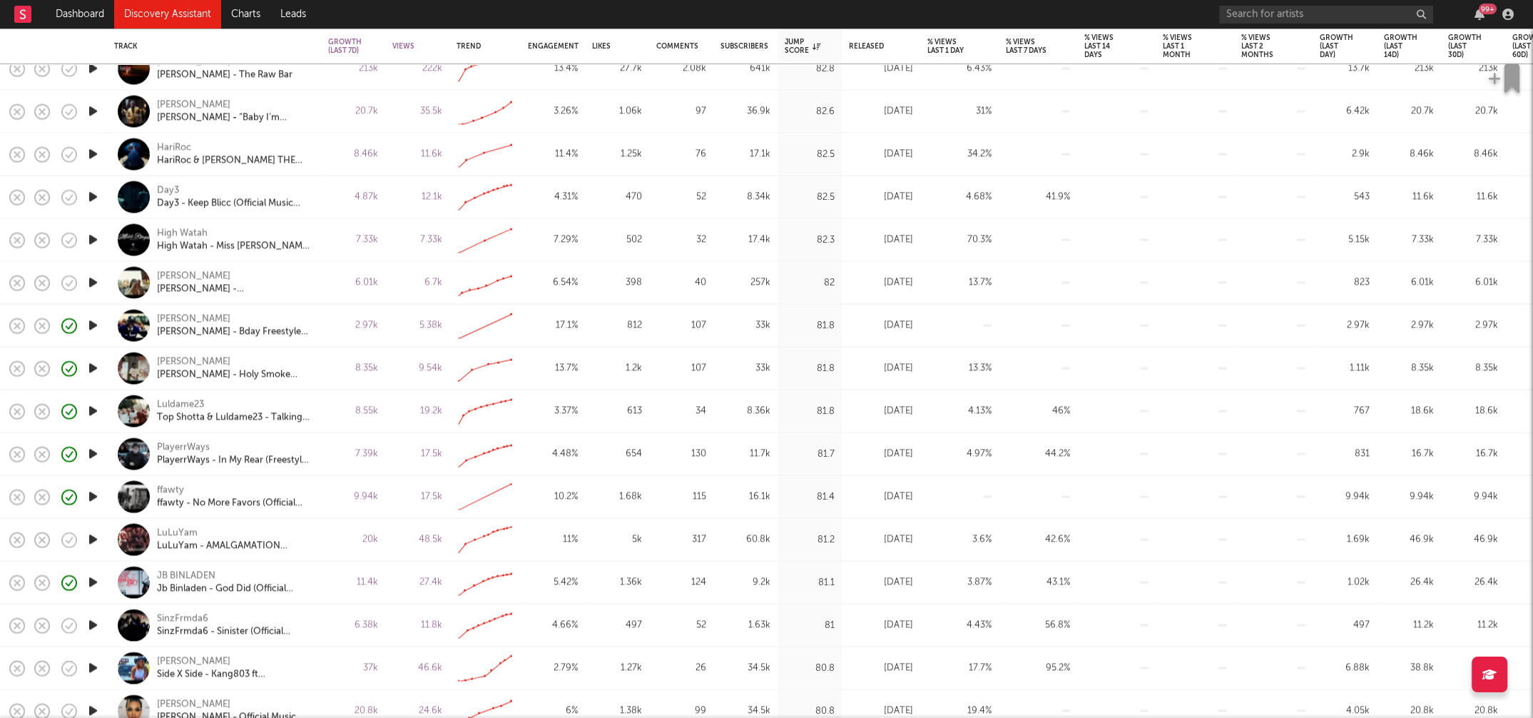
click at [91, 535] on icon "button" at bounding box center [93, 540] width 15 height 18
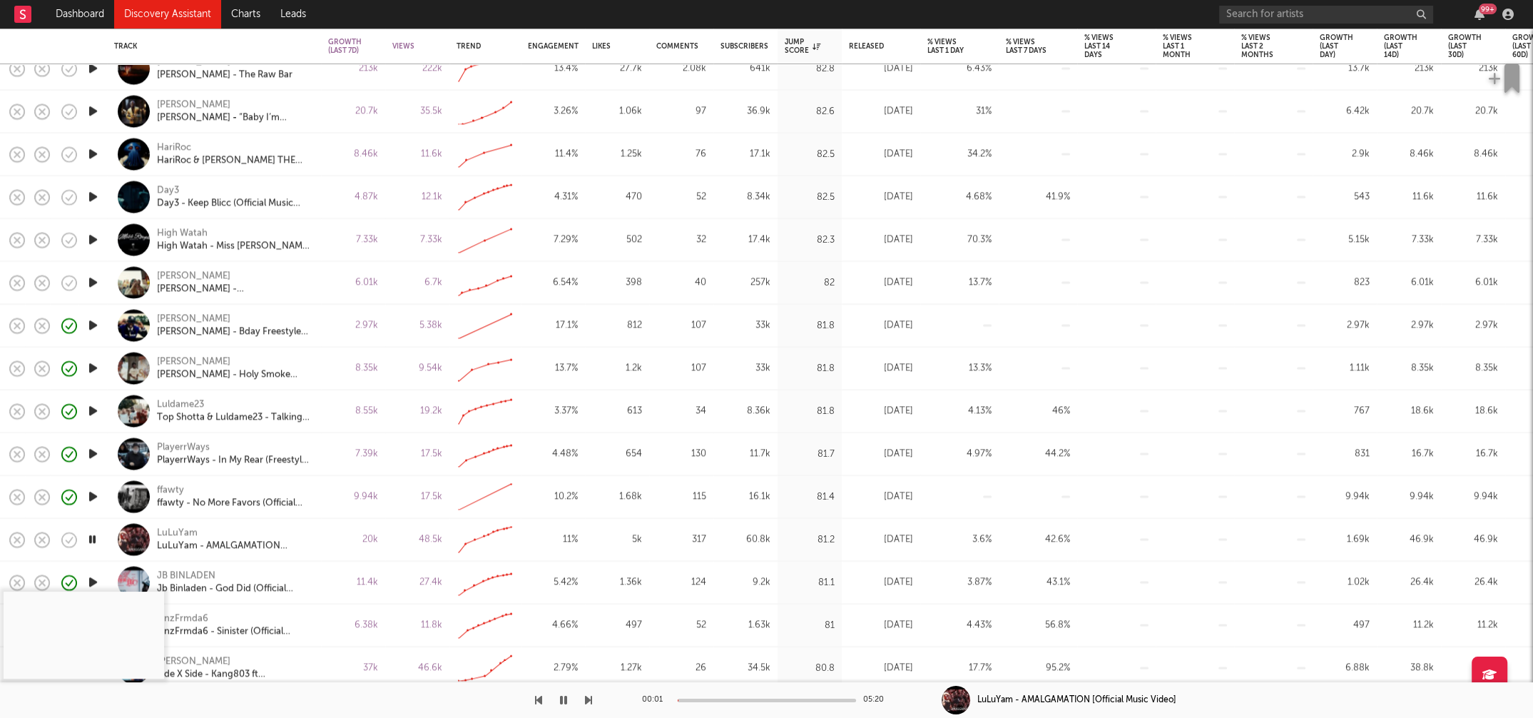
click at [703, 597] on div at bounding box center [767, 700] width 178 height 4
click at [563, 597] on icon "button" at bounding box center [563, 699] width 7 height 11
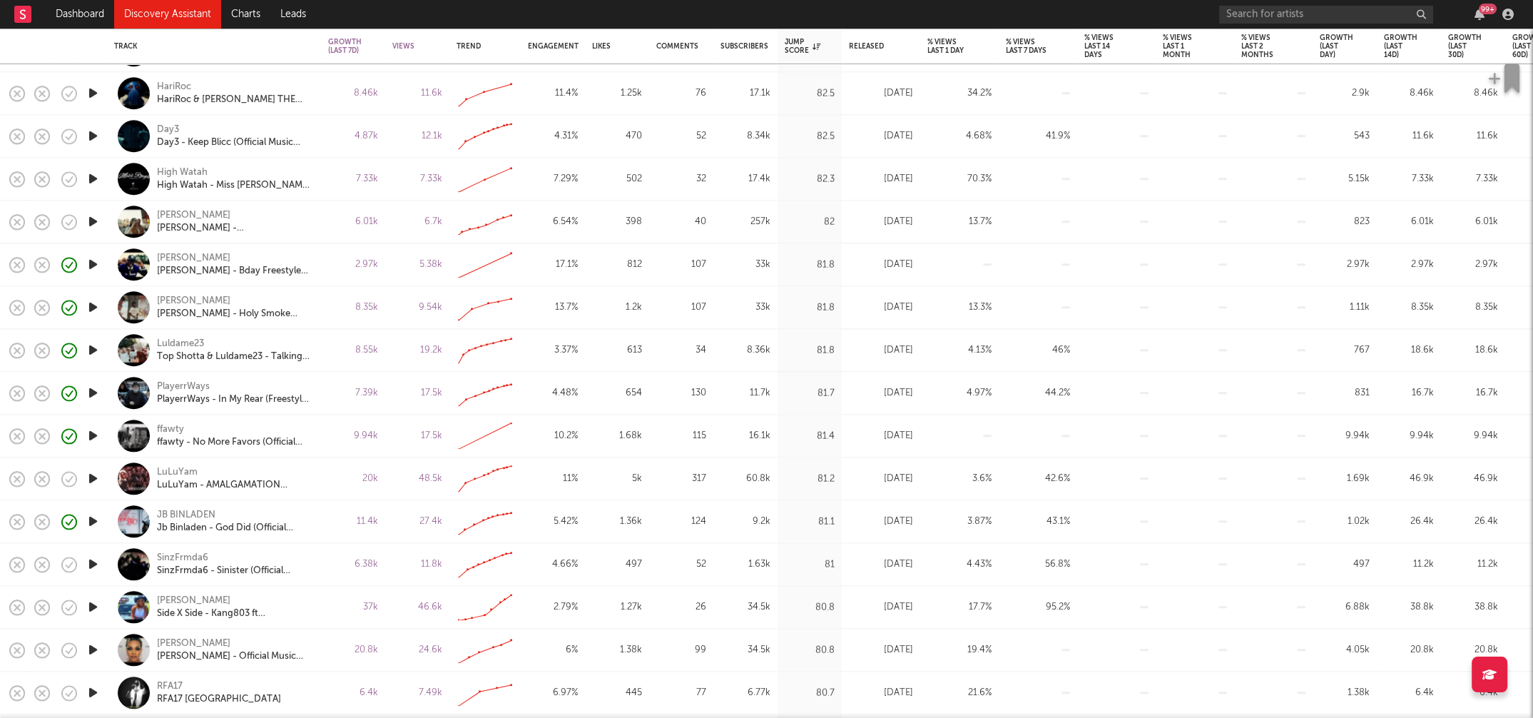
click at [96, 562] on icon "button" at bounding box center [93, 564] width 15 height 18
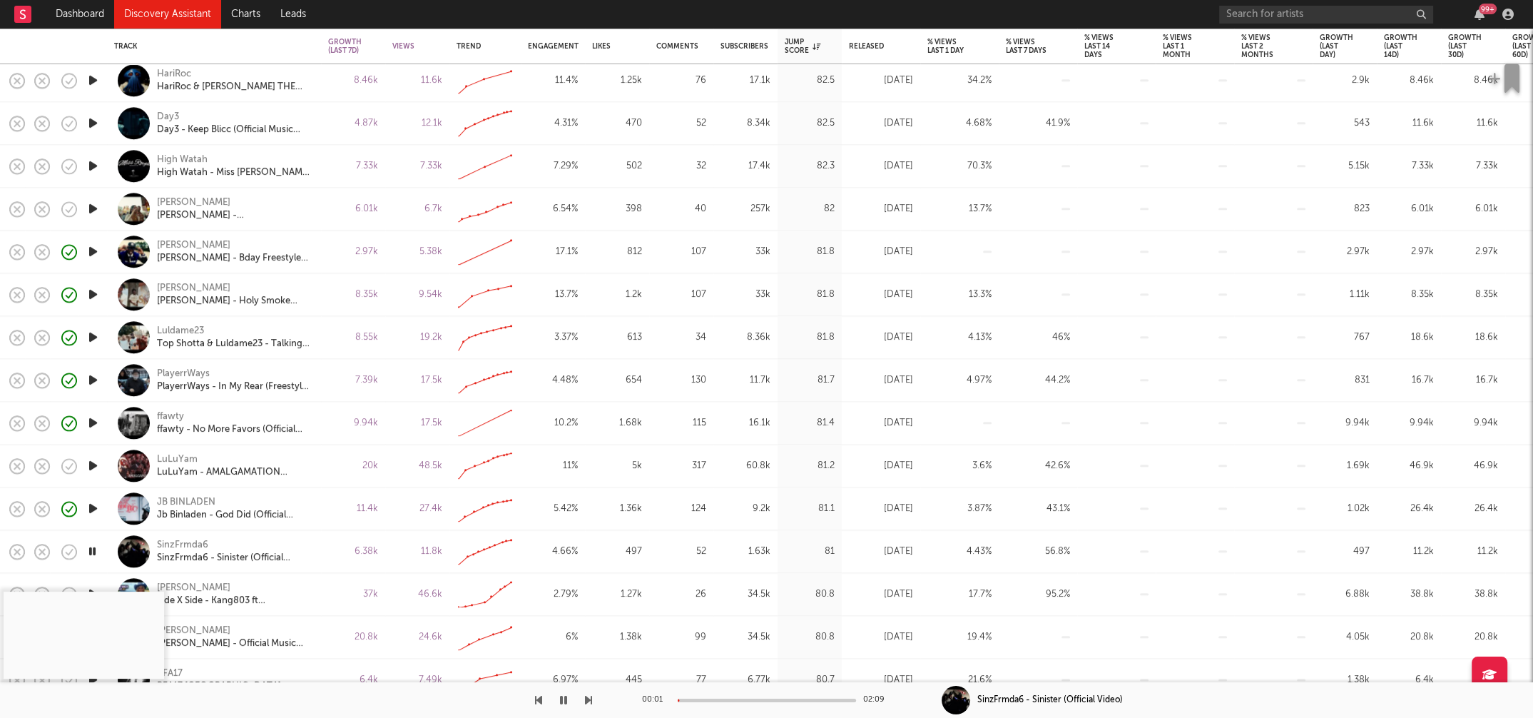
click at [710, 597] on div at bounding box center [767, 700] width 178 height 4
click at [741, 597] on div at bounding box center [767, 700] width 178 height 4
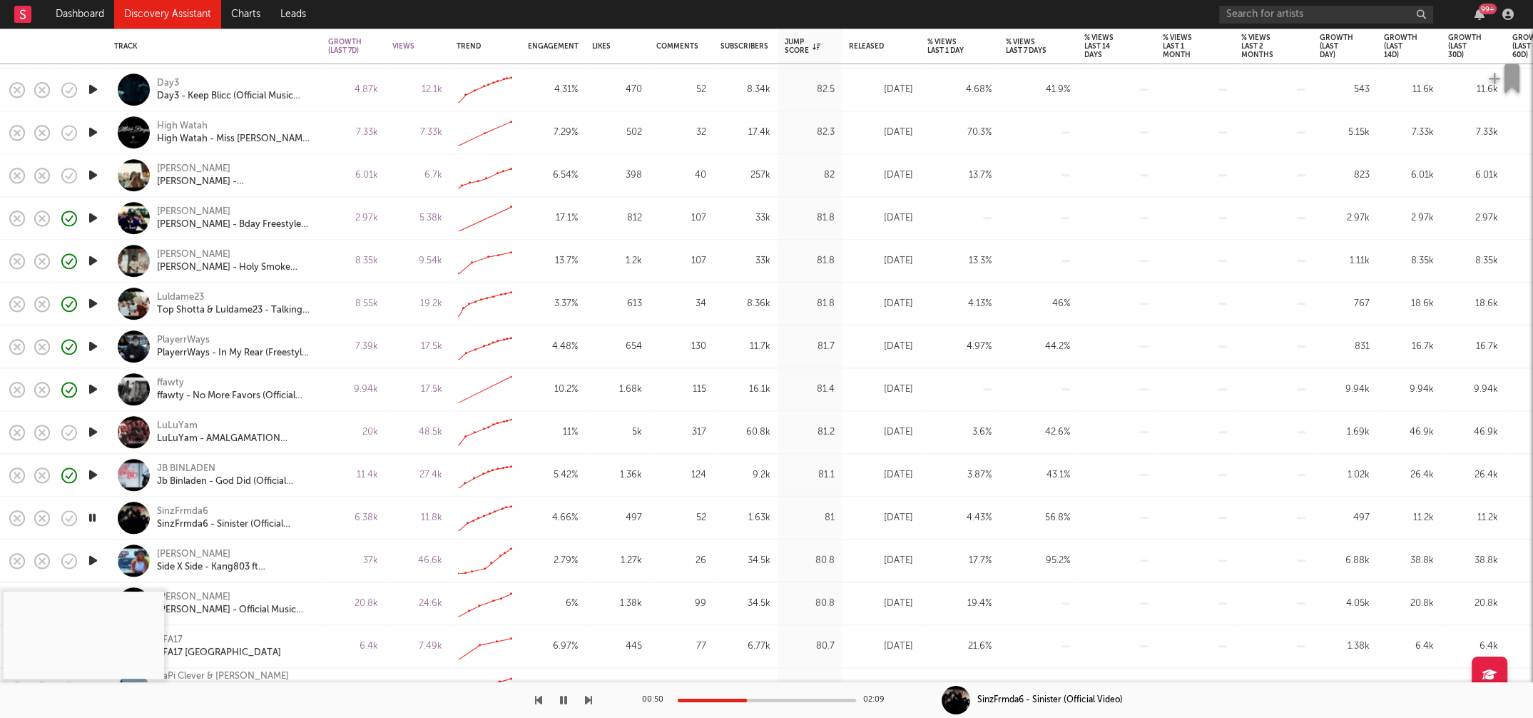
click at [91, 513] on icon "button" at bounding box center [93, 518] width 14 height 18
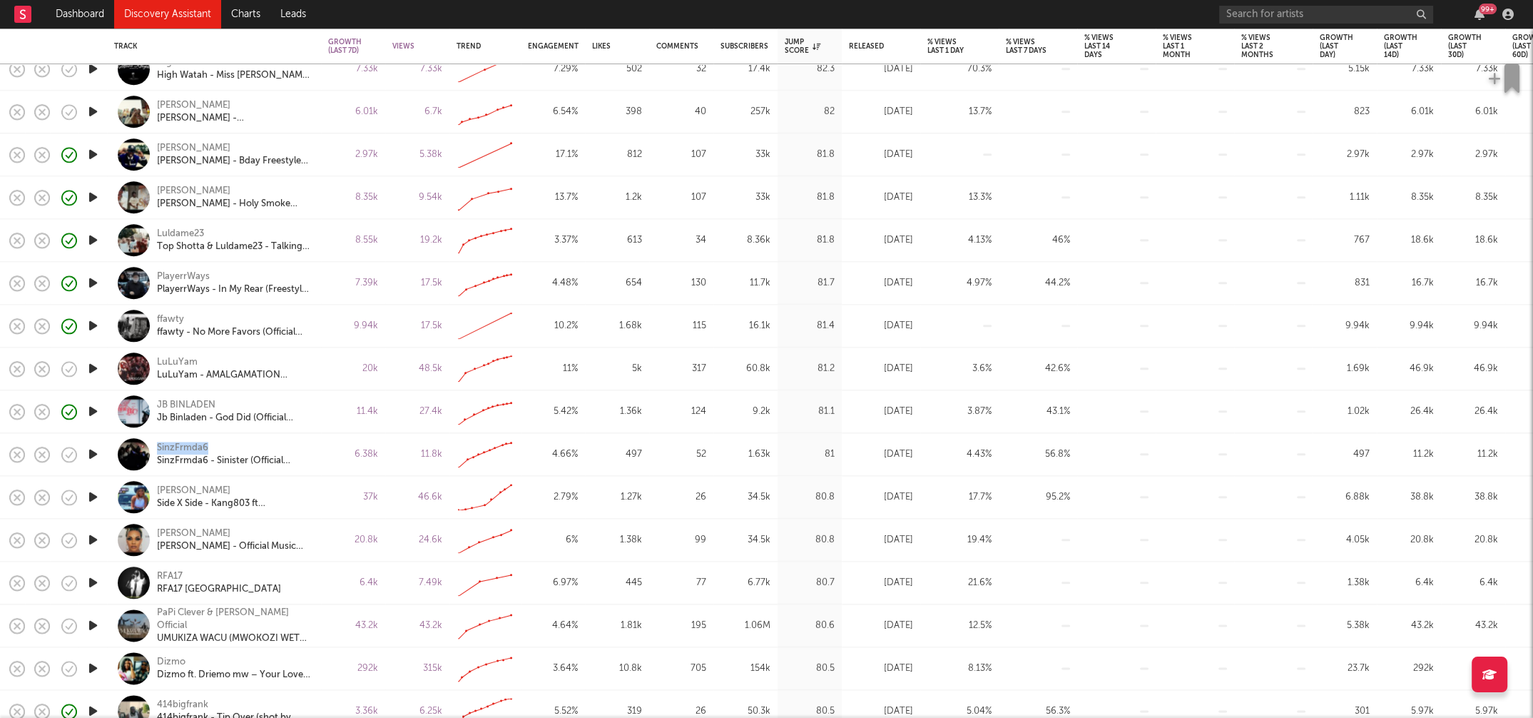
click at [93, 538] on icon "button" at bounding box center [93, 540] width 15 height 18
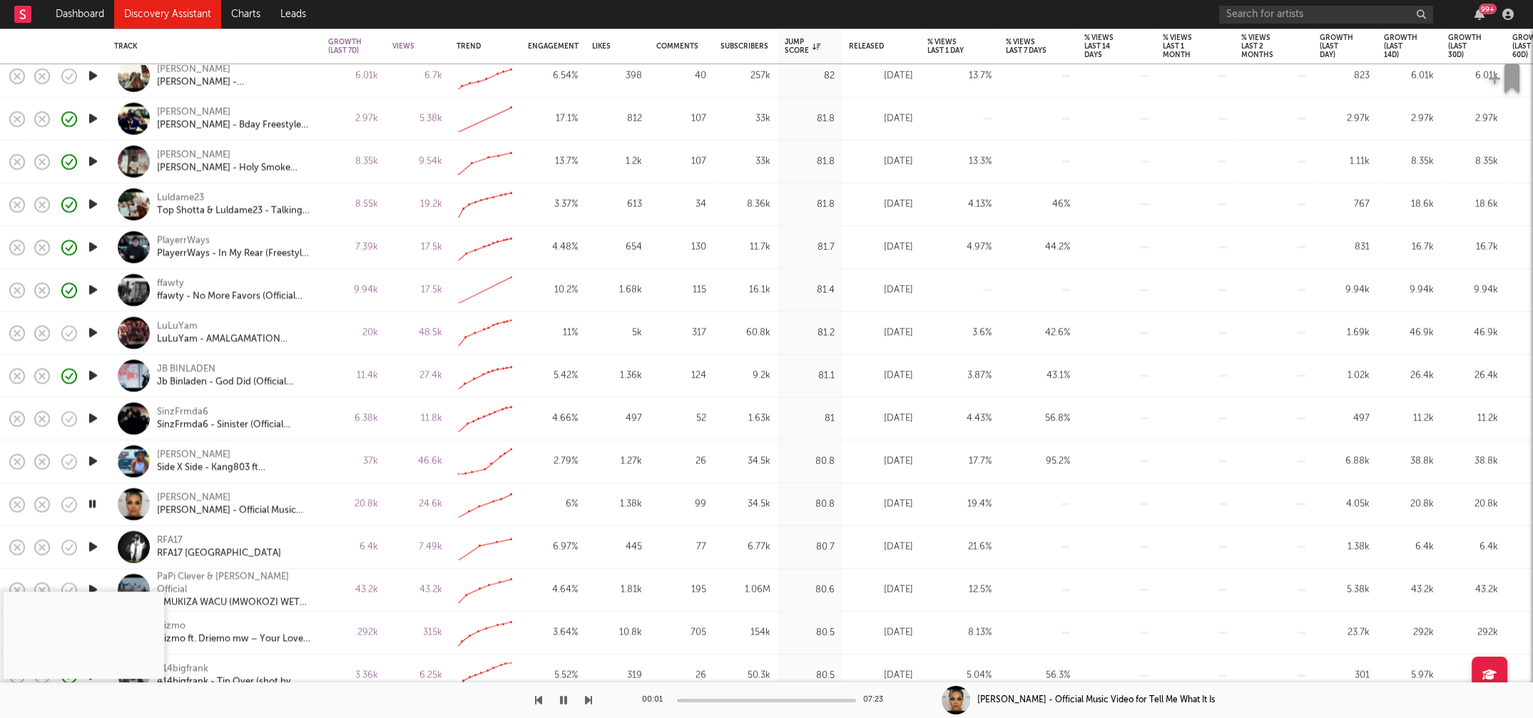
click at [699, 597] on div at bounding box center [767, 700] width 178 height 4
click at [726, 597] on div at bounding box center [767, 700] width 178 height 4
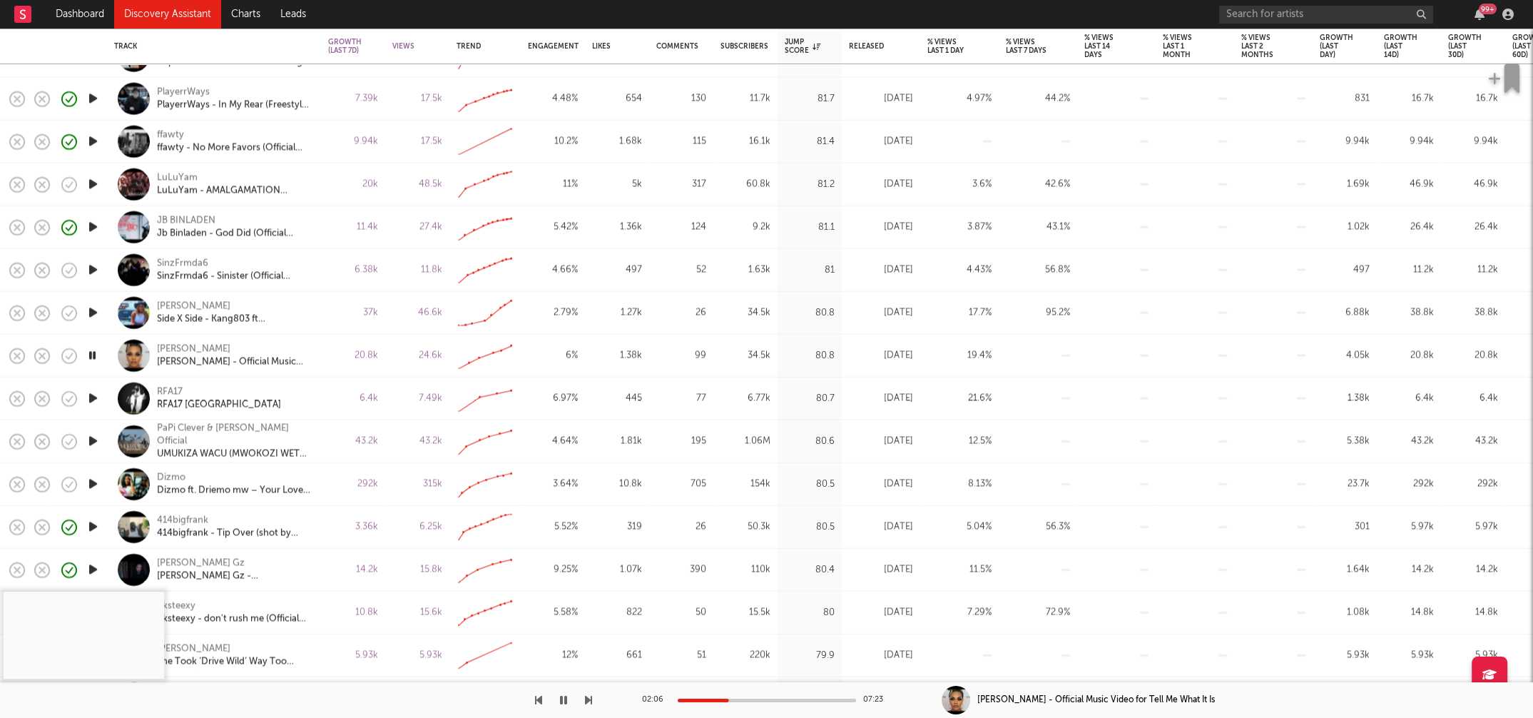
click at [94, 481] on icon "button" at bounding box center [93, 484] width 15 height 18
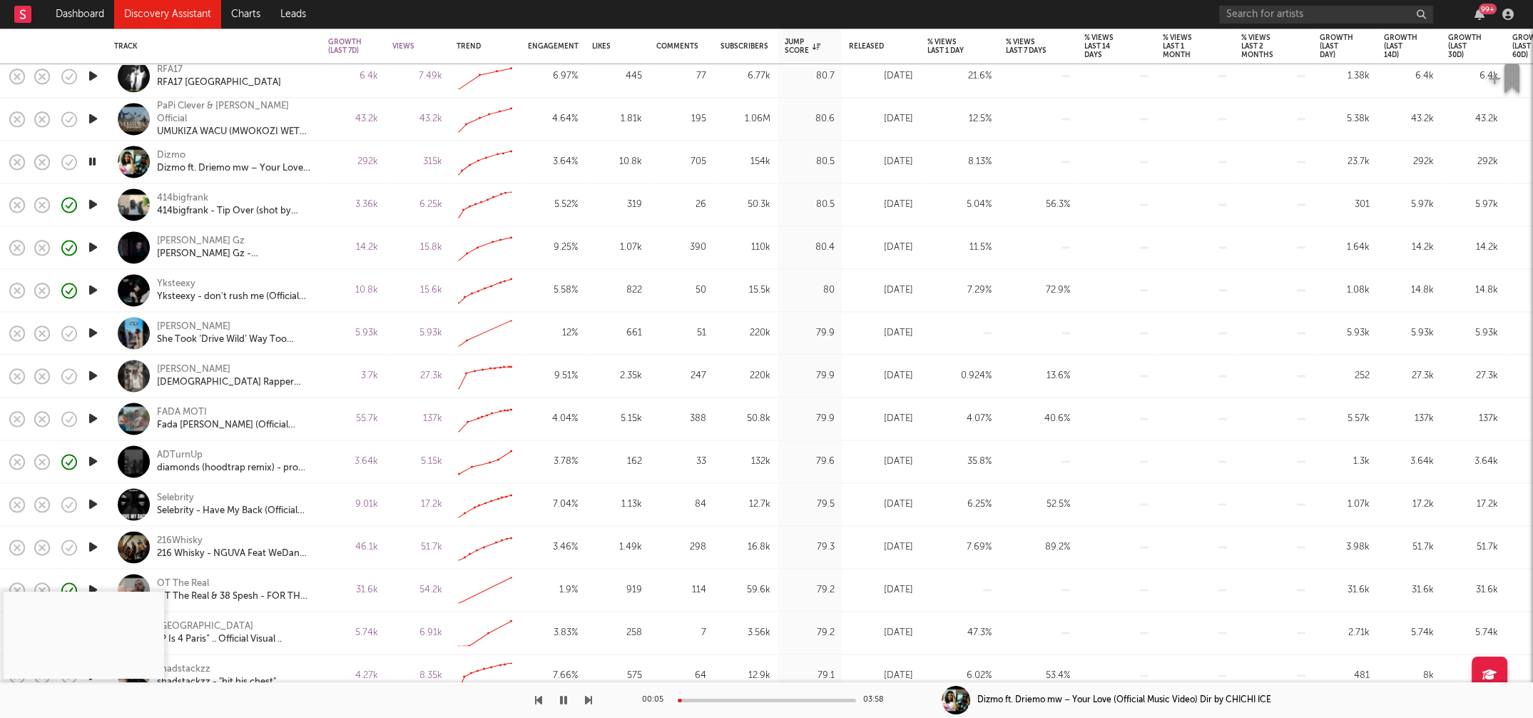
click at [93, 501] on icon "button" at bounding box center [93, 504] width 15 height 18
click at [715, 597] on div at bounding box center [767, 700] width 178 height 4
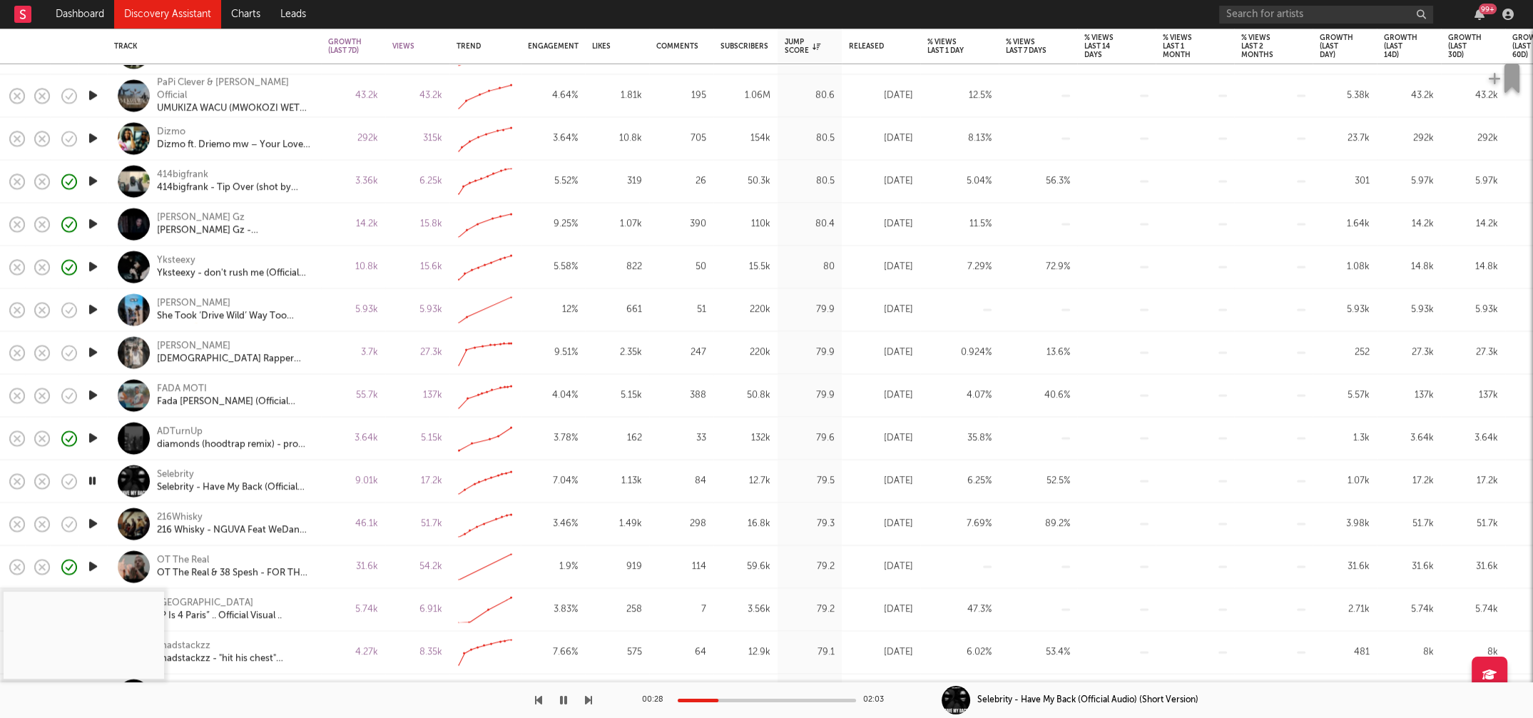
click at [91, 523] on icon "button" at bounding box center [93, 524] width 15 height 18
click at [708, 597] on div at bounding box center [767, 700] width 178 height 4
click at [737, 597] on div at bounding box center [767, 700] width 178 height 4
click at [96, 524] on icon "button" at bounding box center [93, 524] width 14 height 18
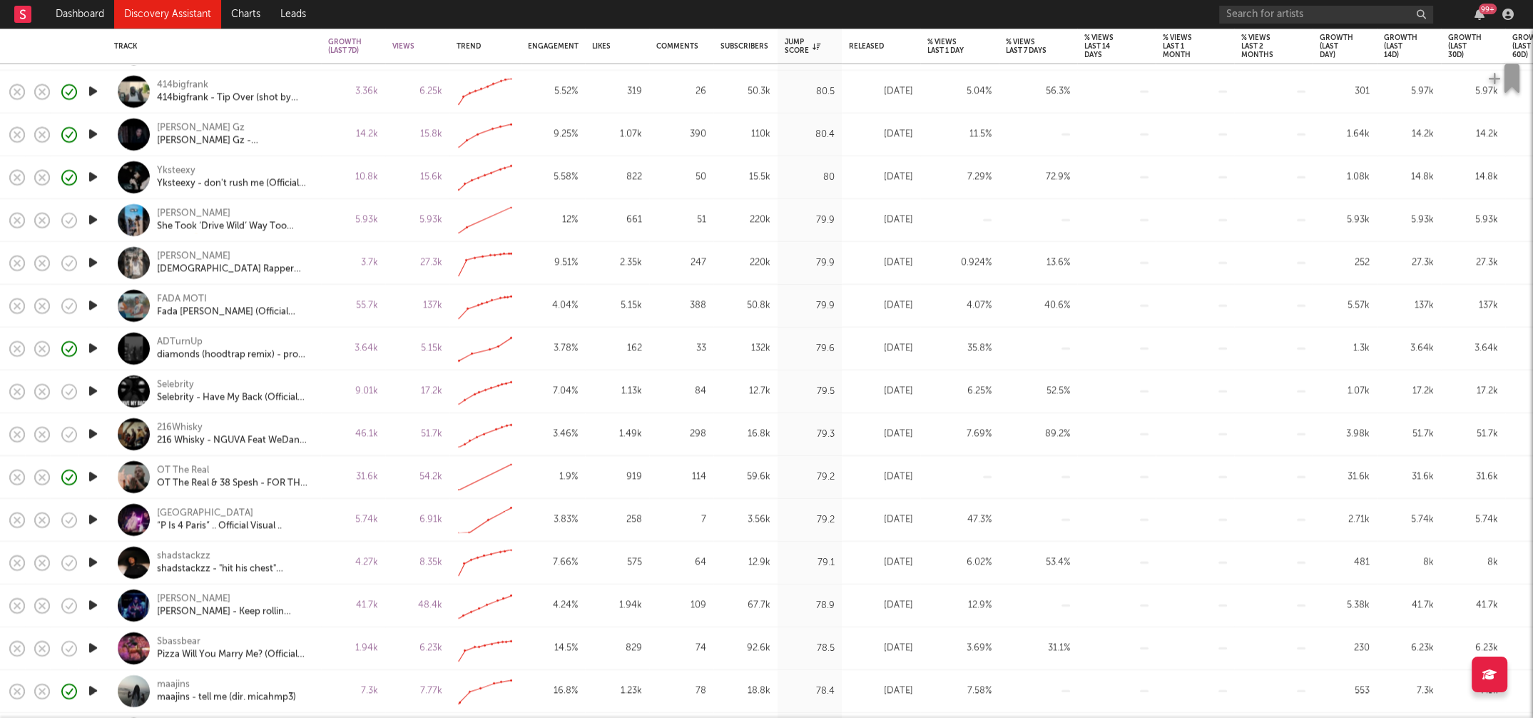
click at [90, 516] on icon "button" at bounding box center [93, 520] width 15 height 18
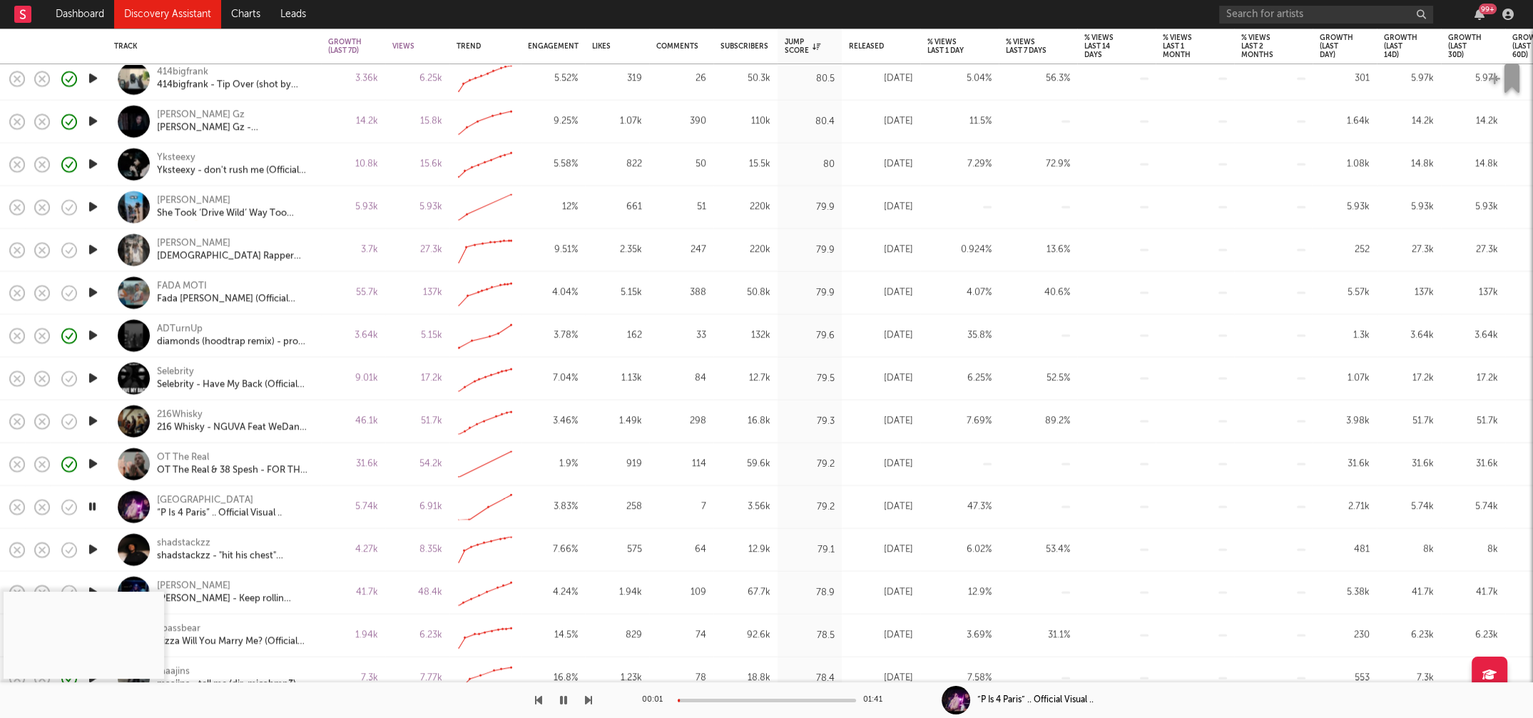
click at [92, 548] on icon "button" at bounding box center [93, 550] width 15 height 18
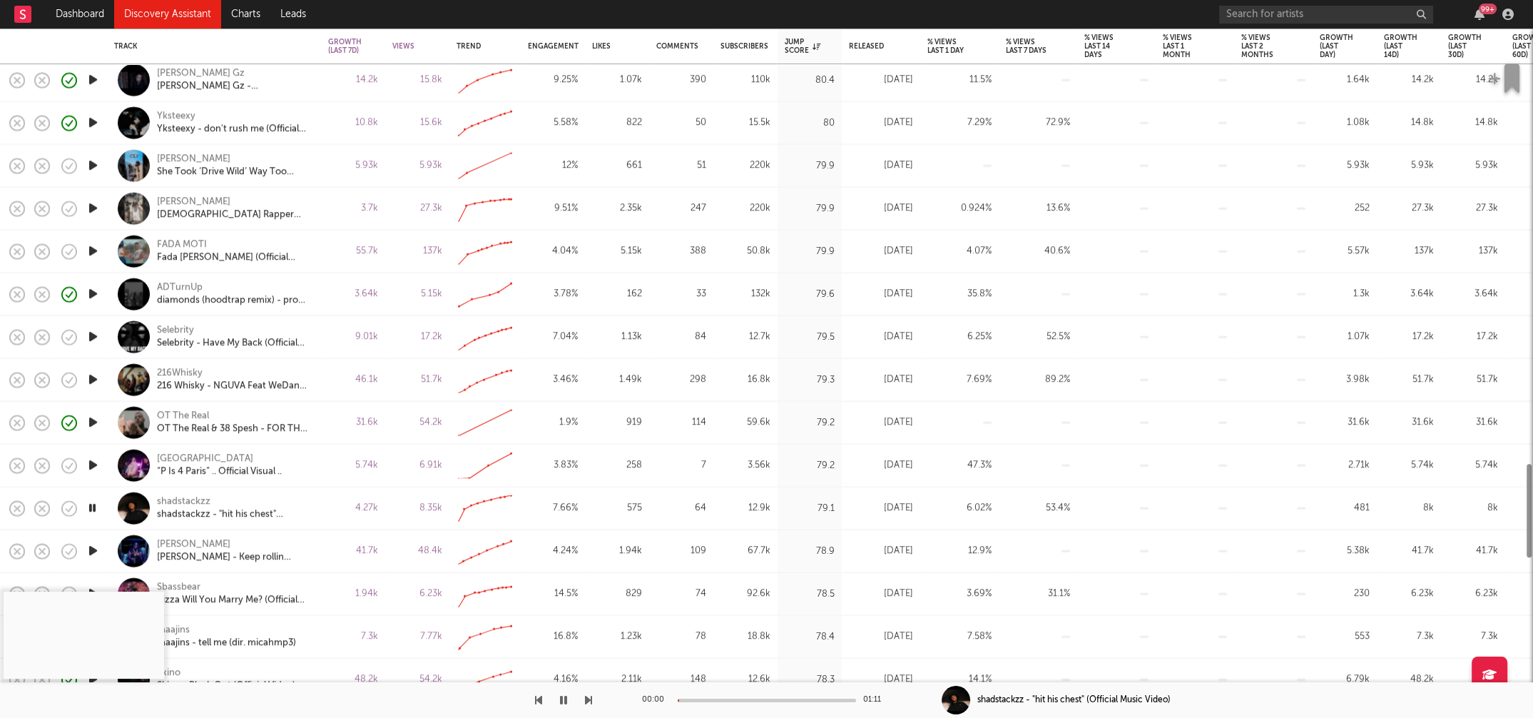
click at [94, 550] on icon "button" at bounding box center [93, 551] width 15 height 18
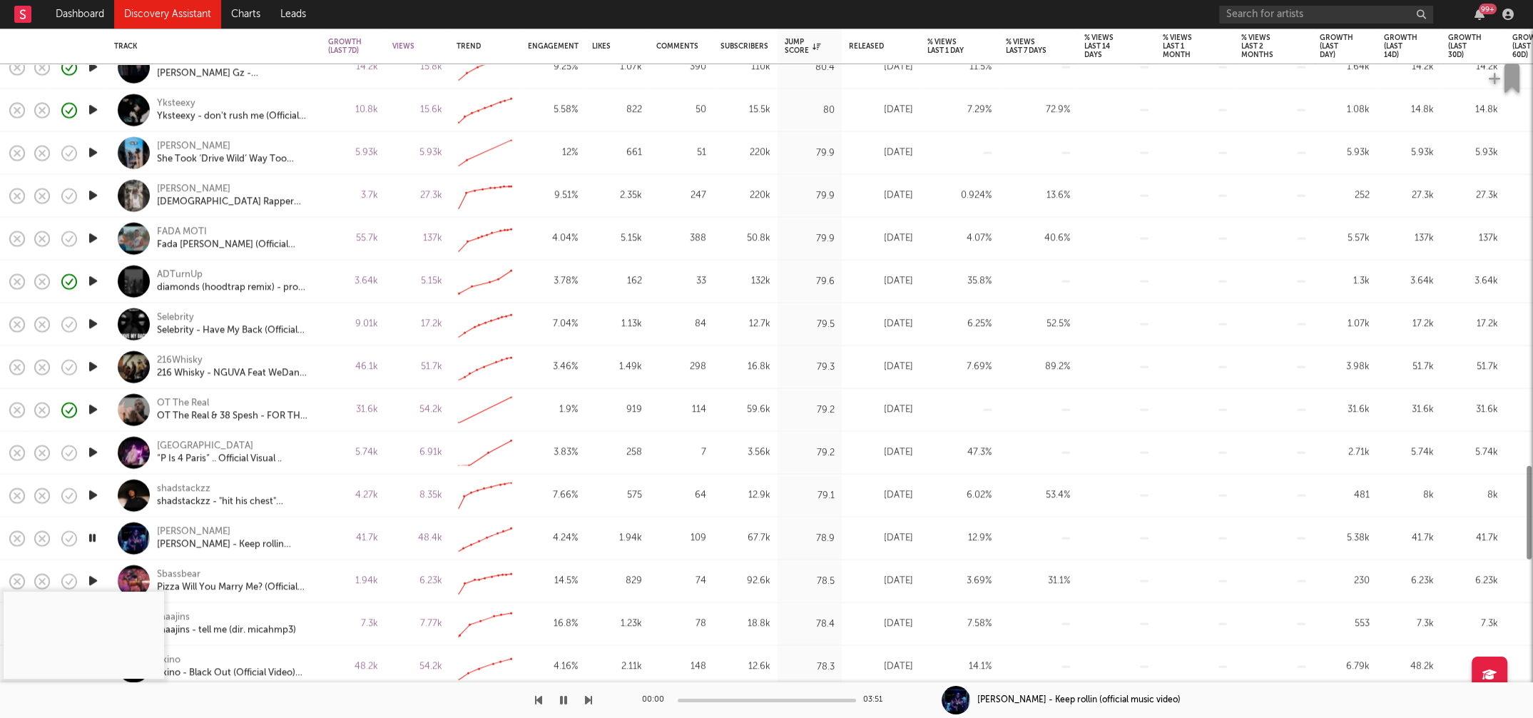
drag, startPoint x: 95, startPoint y: 539, endPoint x: 103, endPoint y: 534, distance: 9.9
click at [95, 539] on icon "button" at bounding box center [93, 538] width 14 height 18
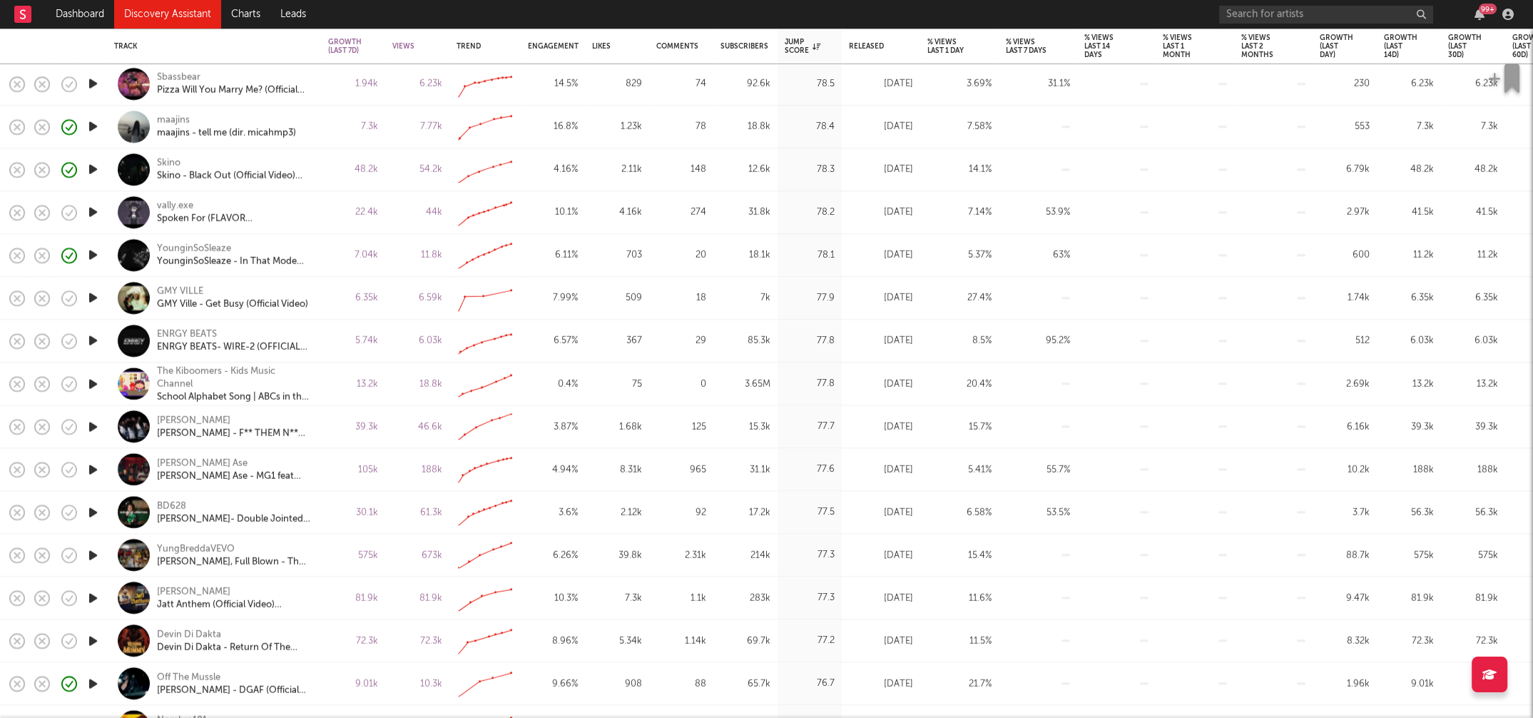
click at [92, 510] on icon "button" at bounding box center [93, 512] width 15 height 18
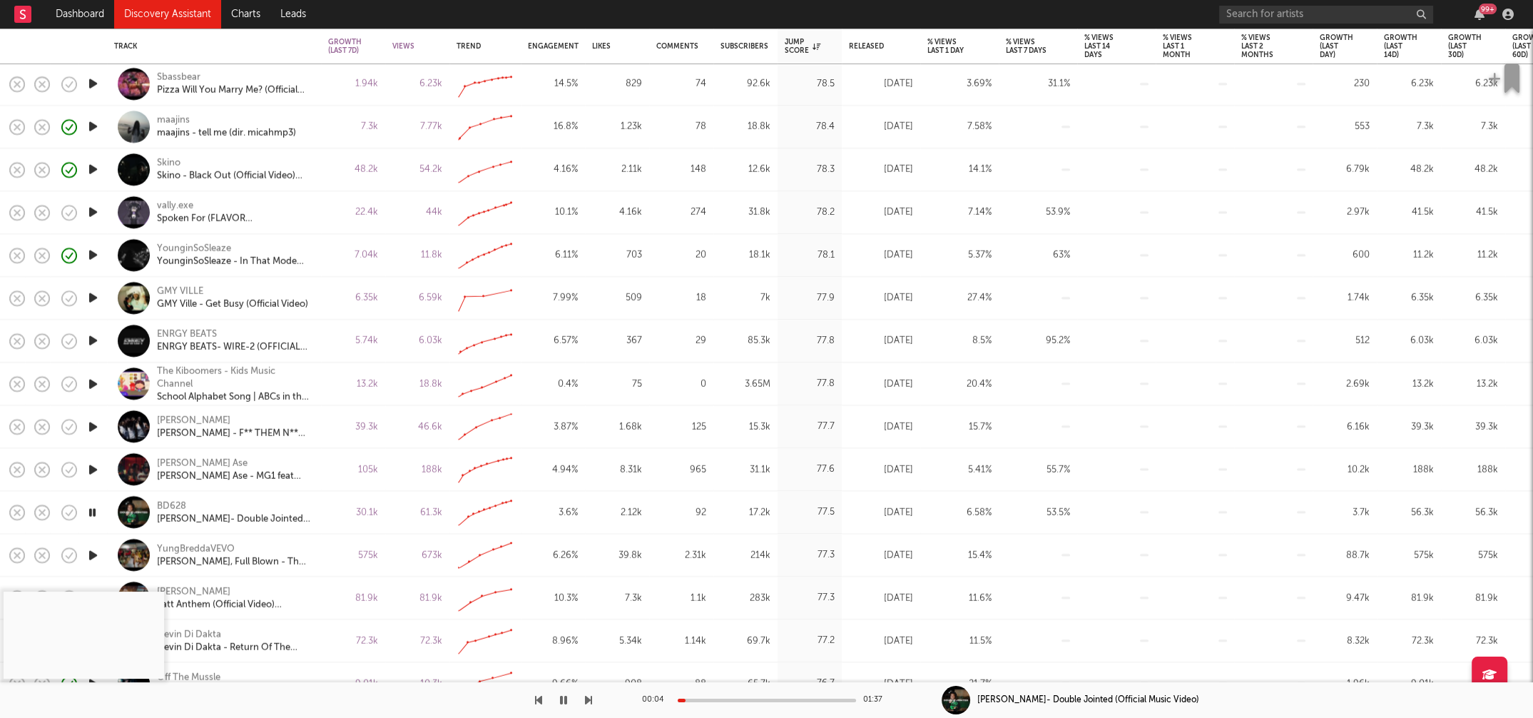
click at [723, 597] on div at bounding box center [767, 700] width 178 height 4
click at [561, 597] on icon "button" at bounding box center [563, 699] width 7 height 11
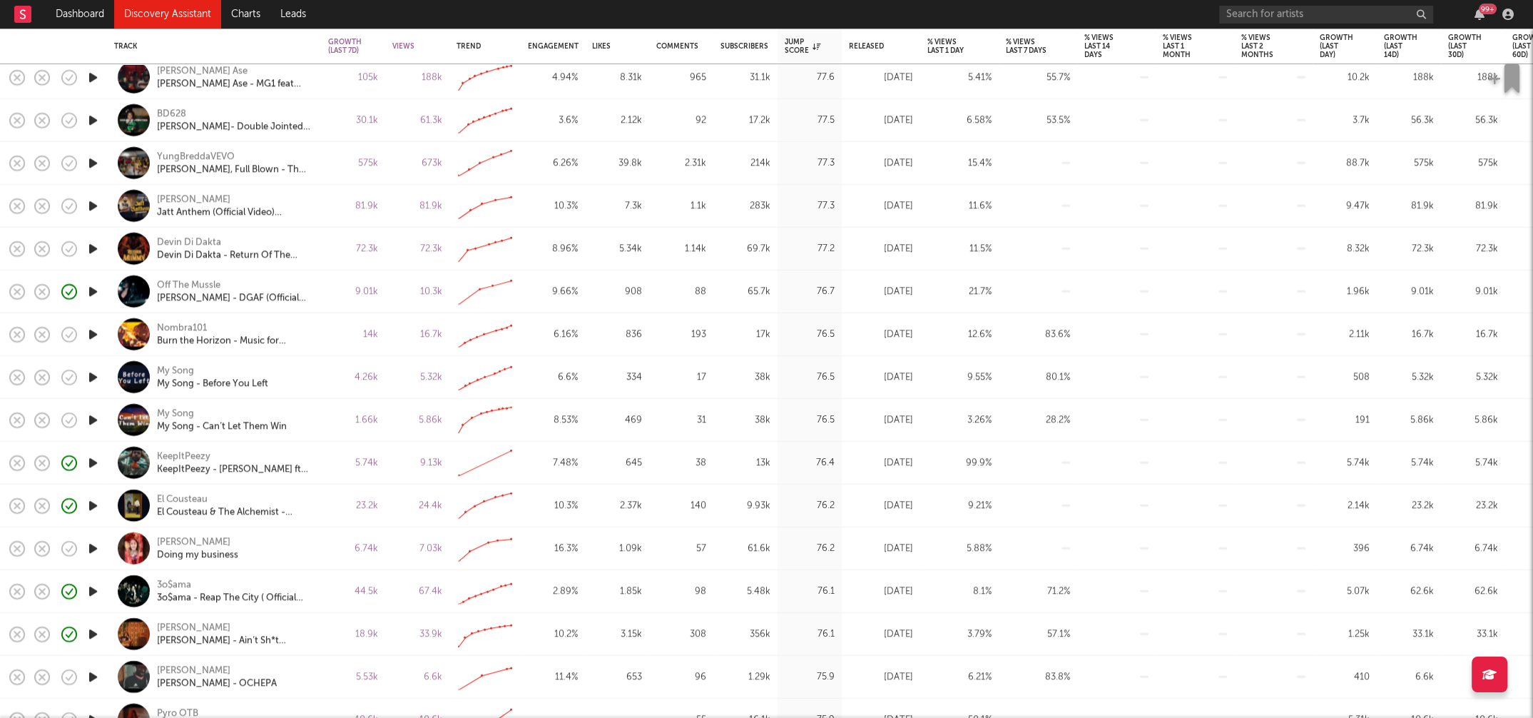
click at [97, 588] on icon "button" at bounding box center [93, 591] width 15 height 18
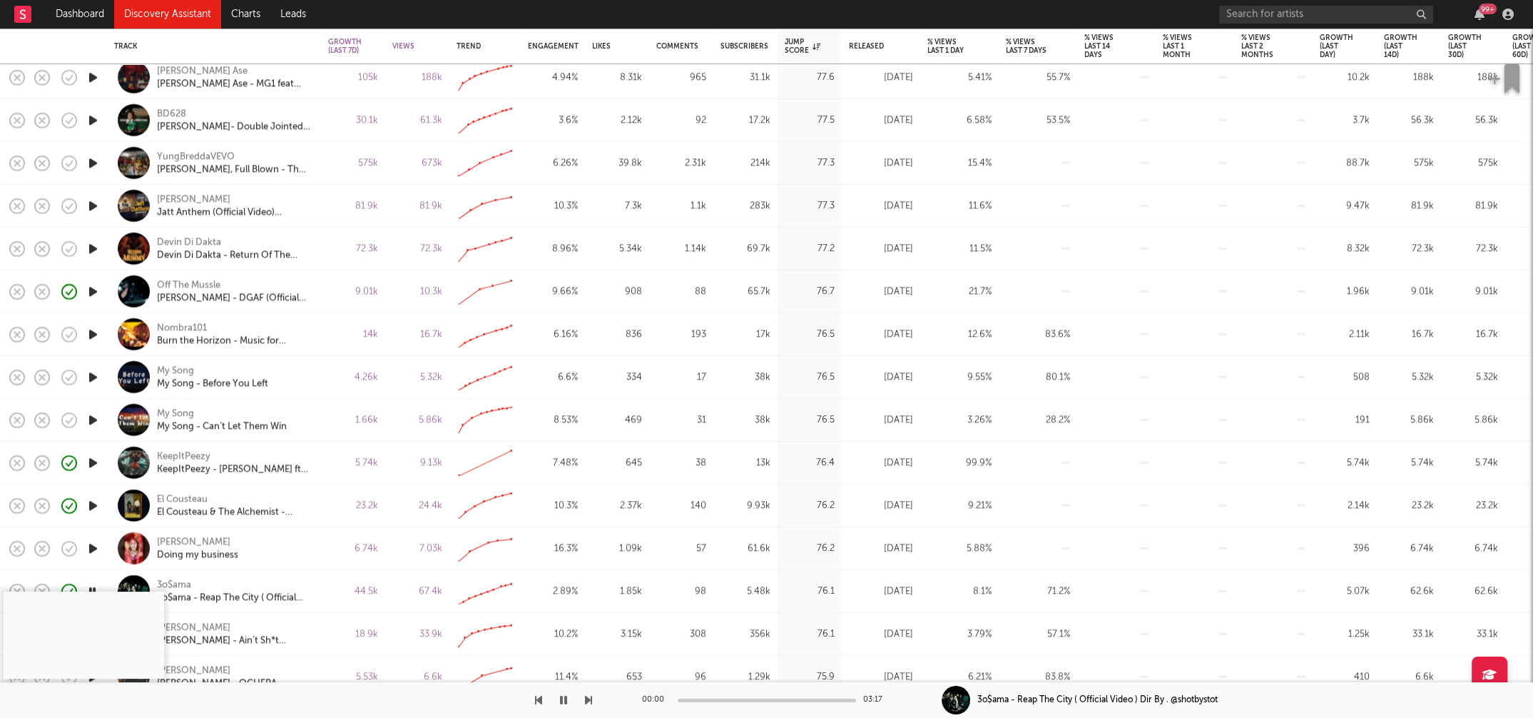
click at [97, 588] on icon "button" at bounding box center [93, 591] width 14 height 18
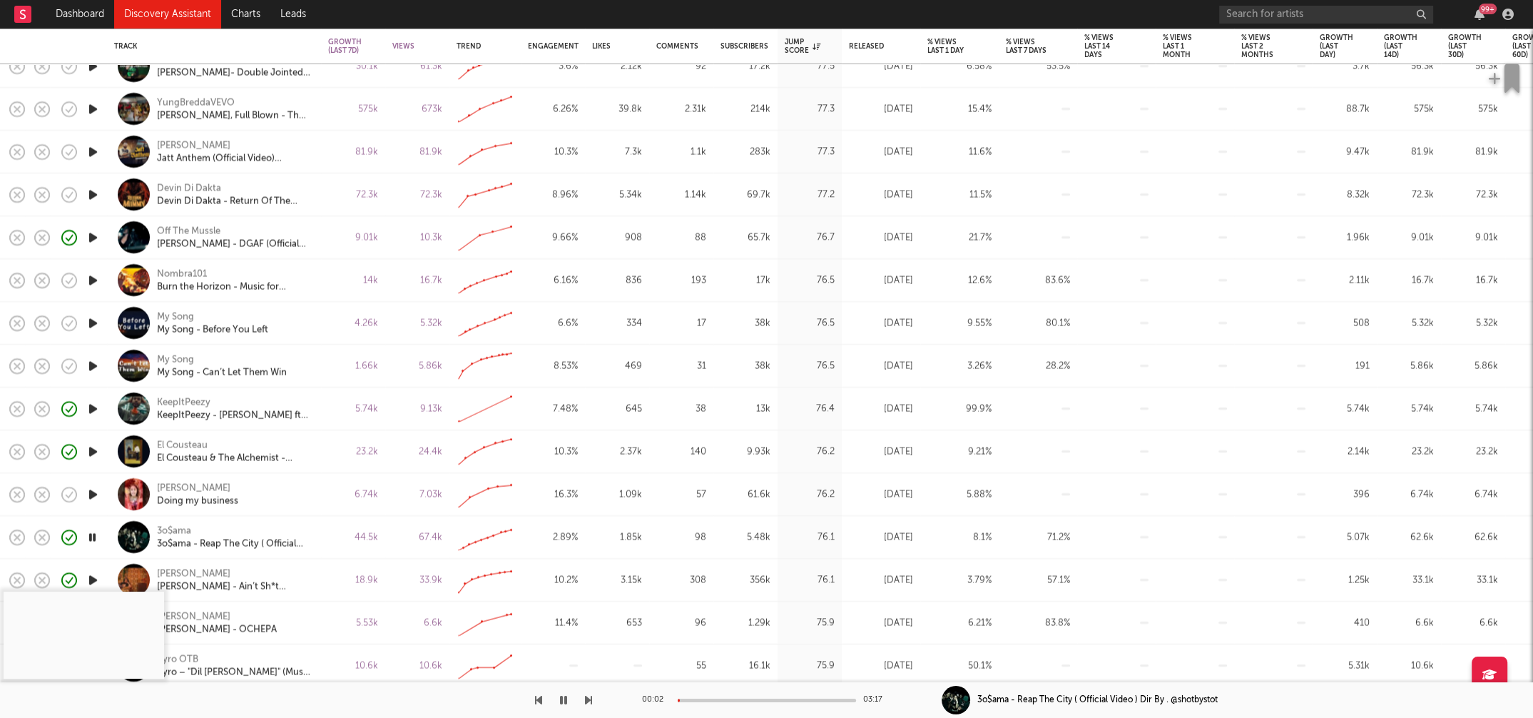
click at [91, 531] on icon "button" at bounding box center [93, 537] width 14 height 18
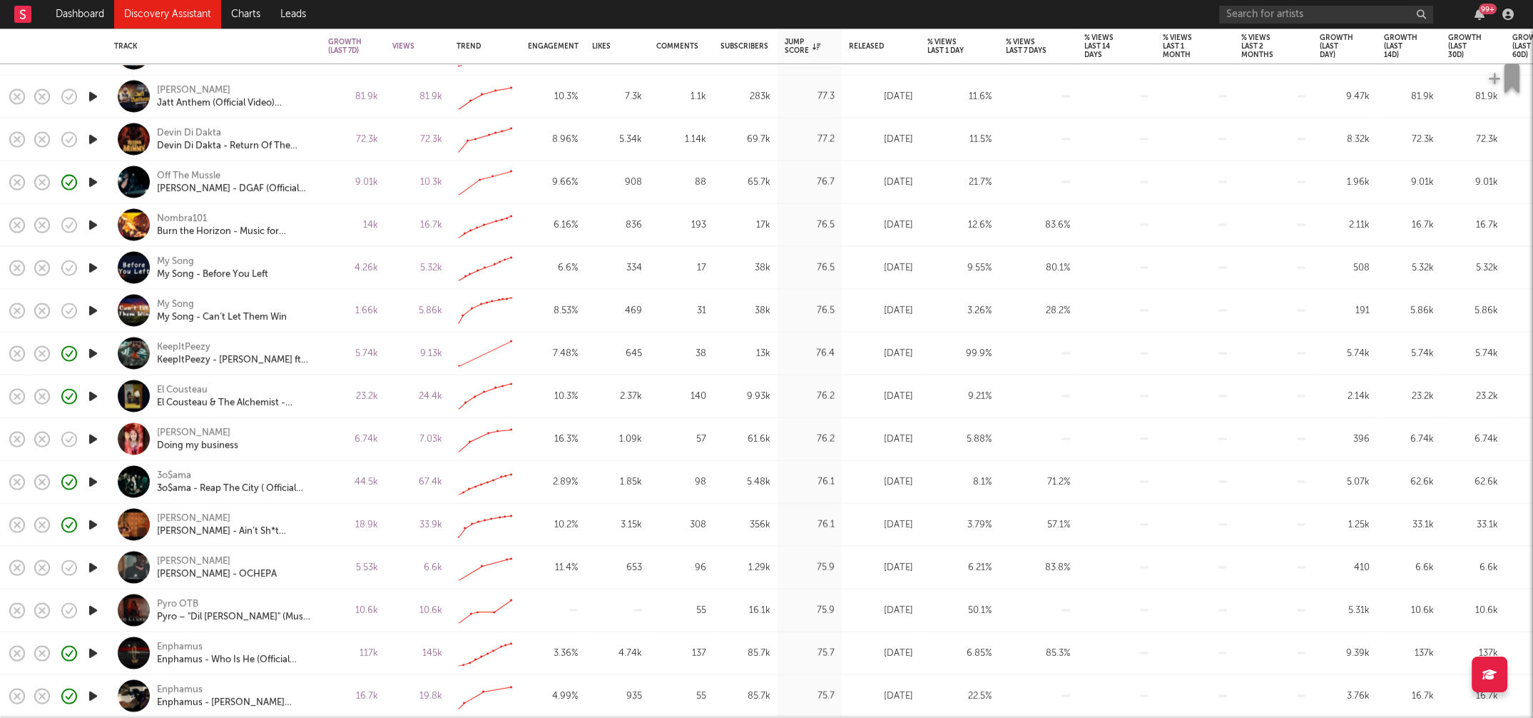
click at [93, 597] on icon "button" at bounding box center [93, 610] width 15 height 18
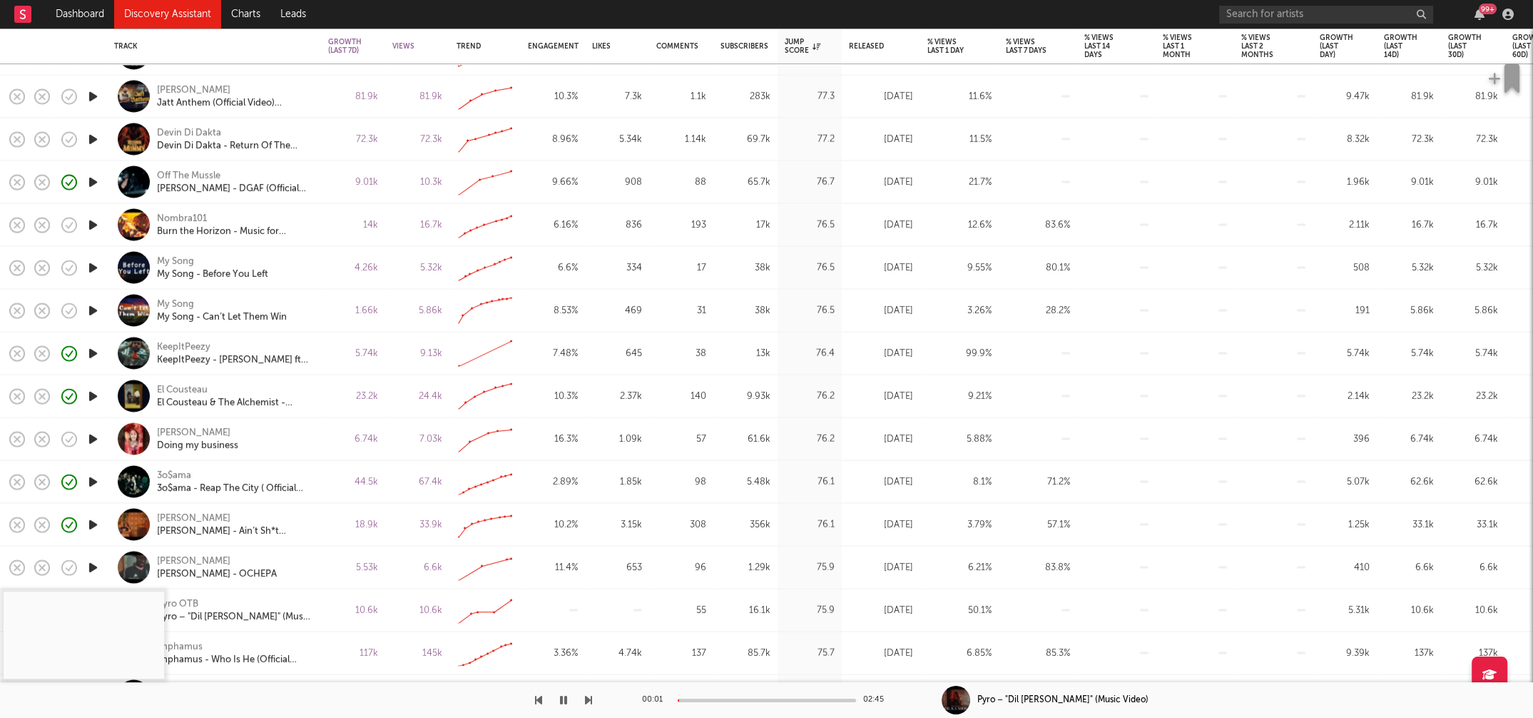
click at [91, 566] on icon "button" at bounding box center [93, 567] width 15 height 18
click at [91, 565] on icon "button" at bounding box center [93, 567] width 14 height 18
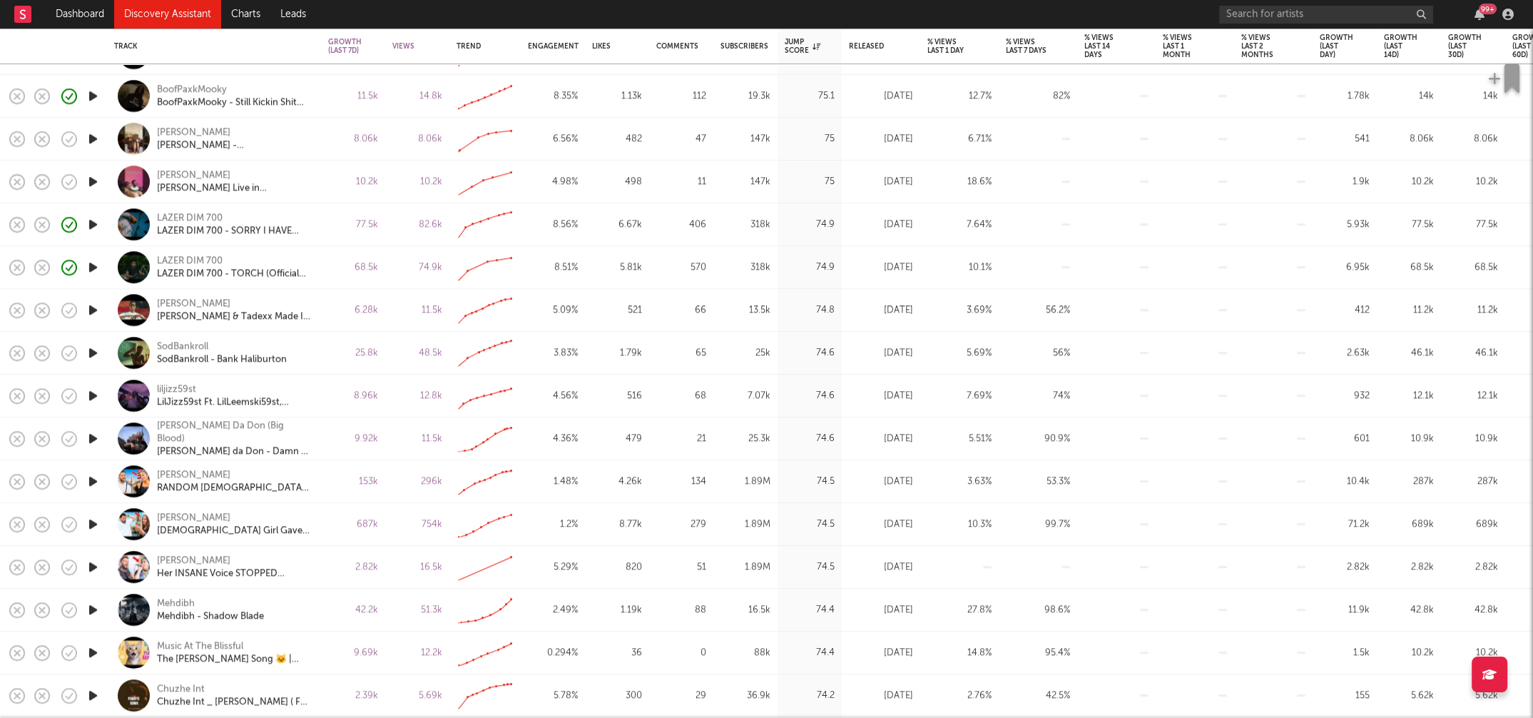
click at [89, 135] on icon "button" at bounding box center [93, 139] width 15 height 18
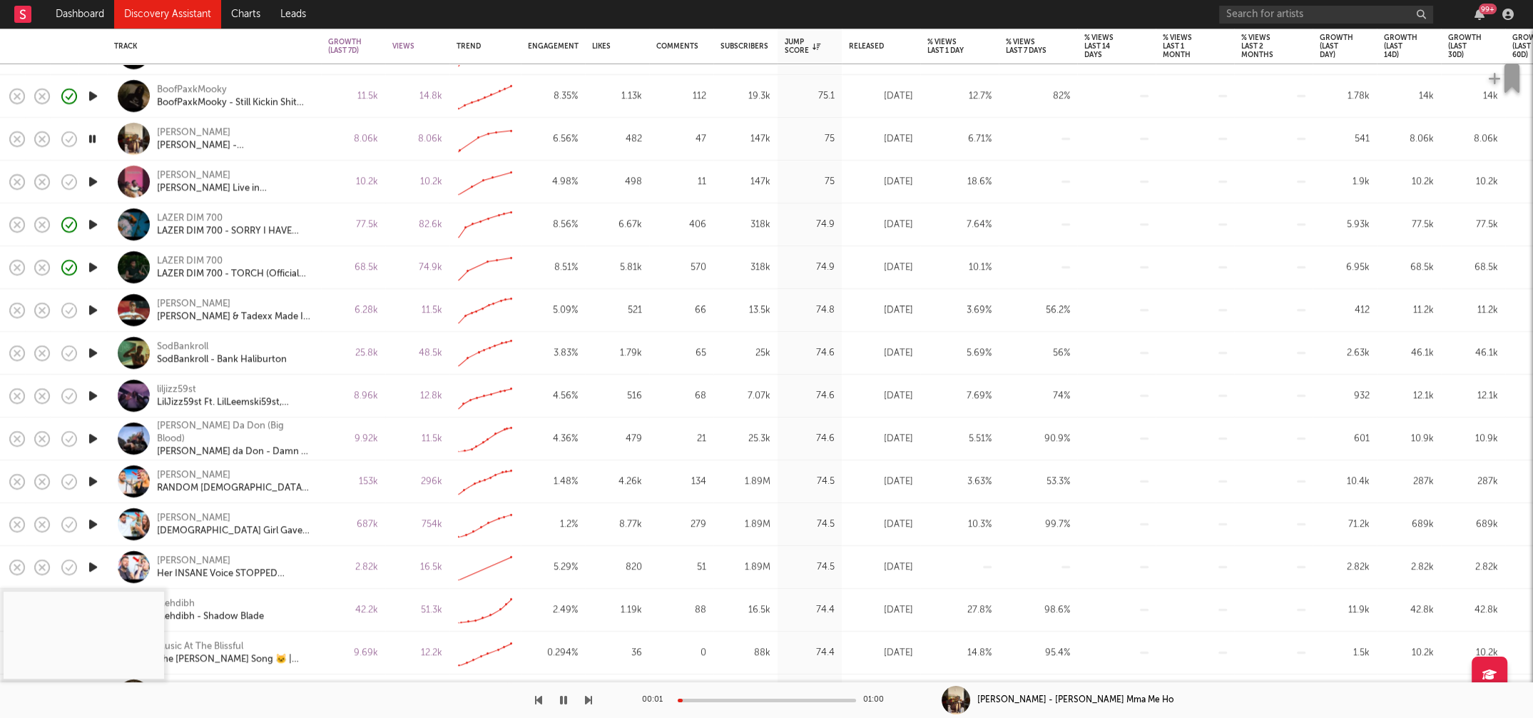
click at [93, 138] on icon "button" at bounding box center [93, 139] width 14 height 18
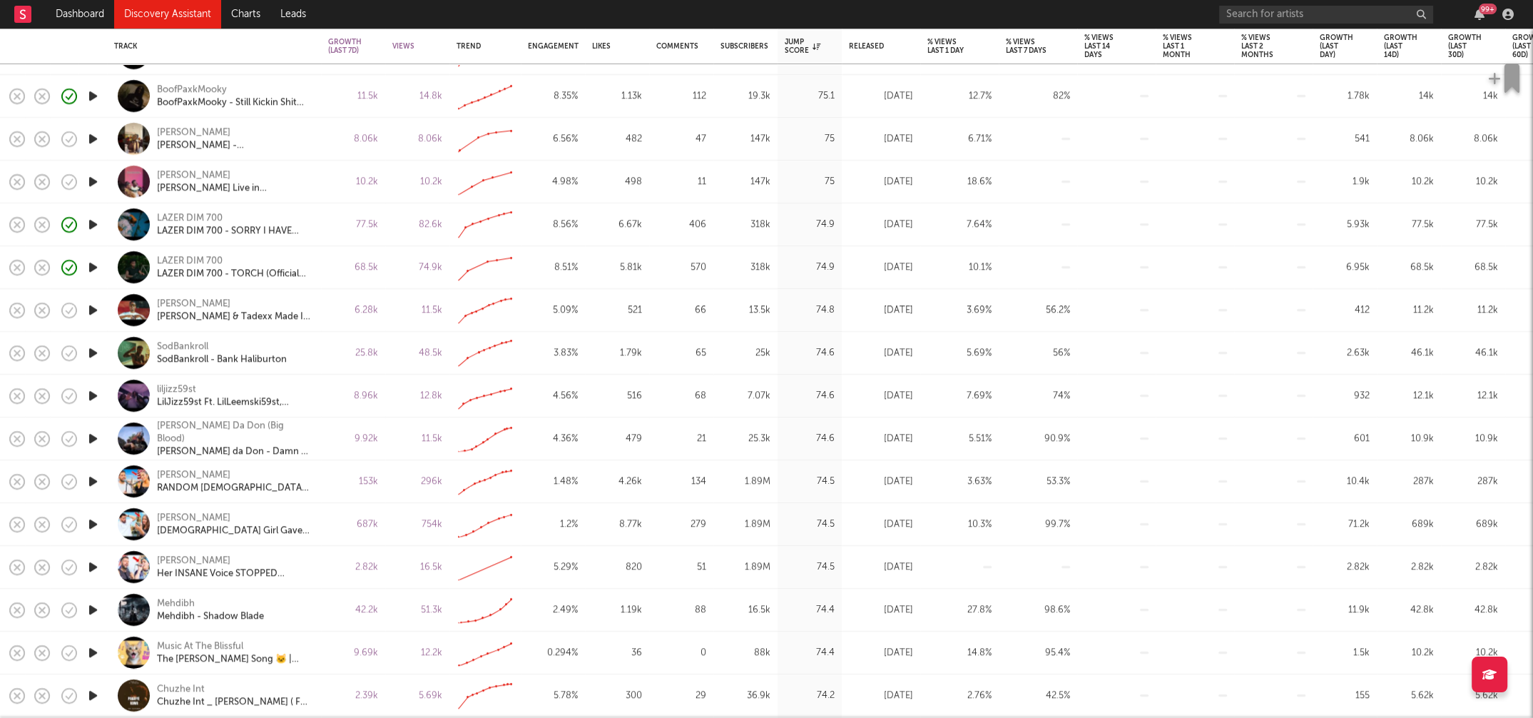
click at [95, 392] on icon "button" at bounding box center [93, 396] width 15 height 18
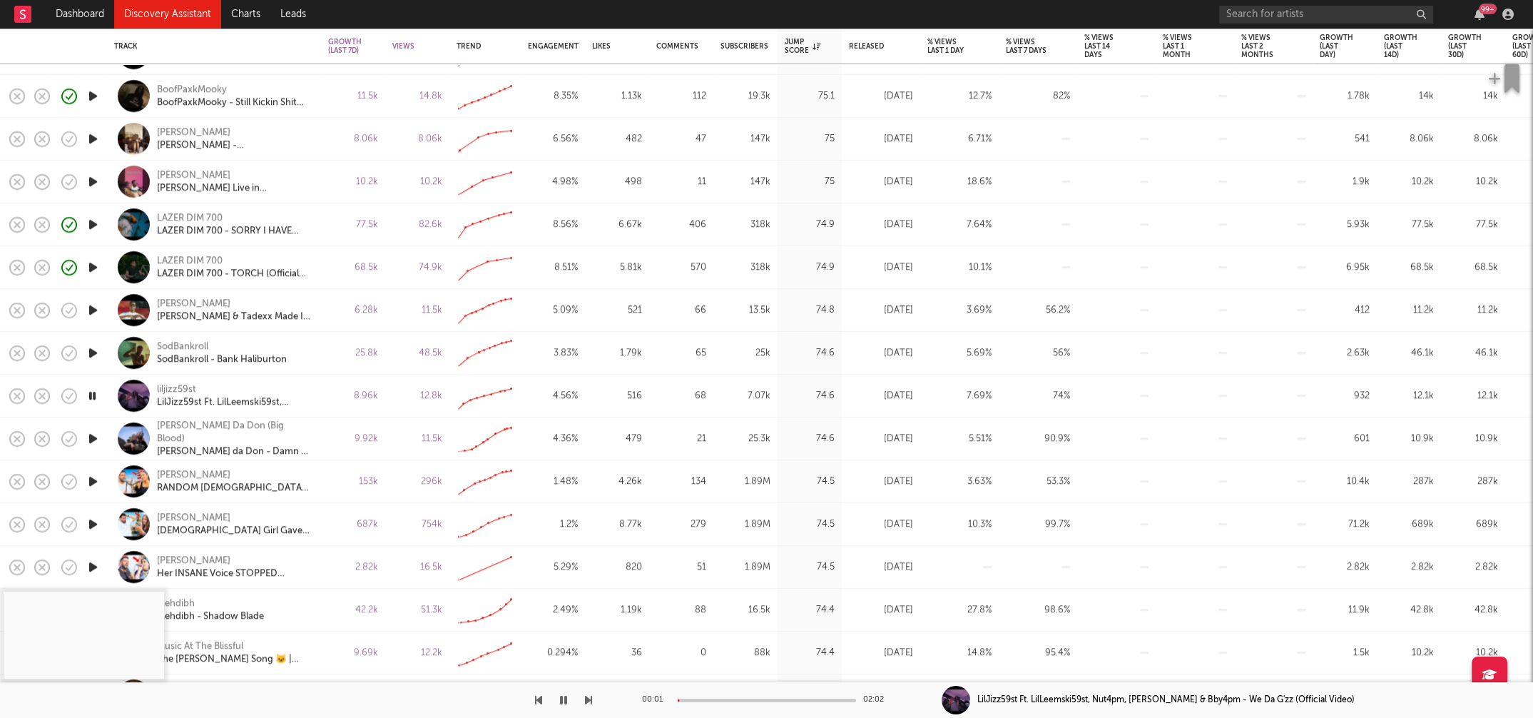
click at [94, 350] on icon "button" at bounding box center [93, 353] width 15 height 18
click at [707, 597] on div "00:01 01:47" at bounding box center [767, 700] width 250 height 36
click at [709, 597] on div at bounding box center [767, 700] width 178 height 4
click at [90, 349] on icon "button" at bounding box center [93, 353] width 14 height 18
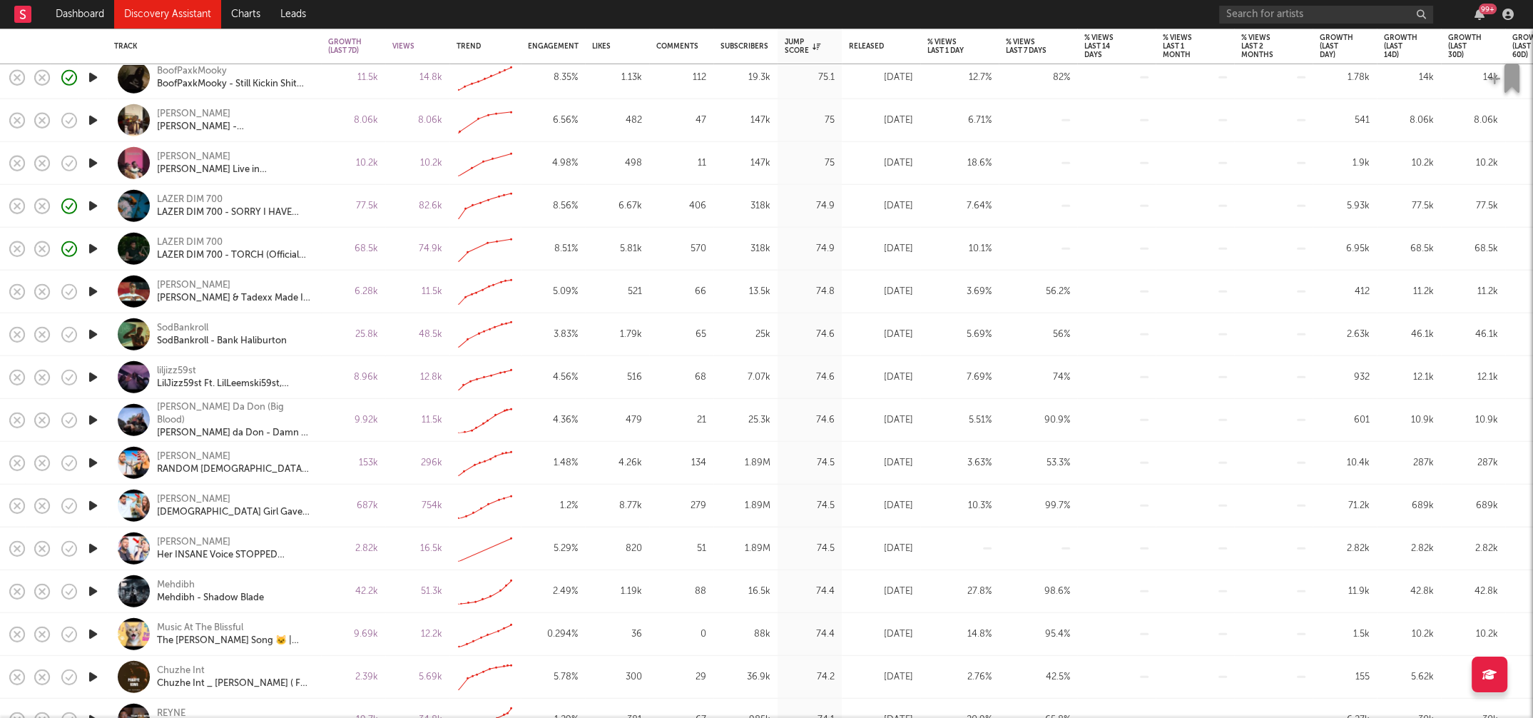
click at [94, 588] on icon "button" at bounding box center [93, 591] width 15 height 18
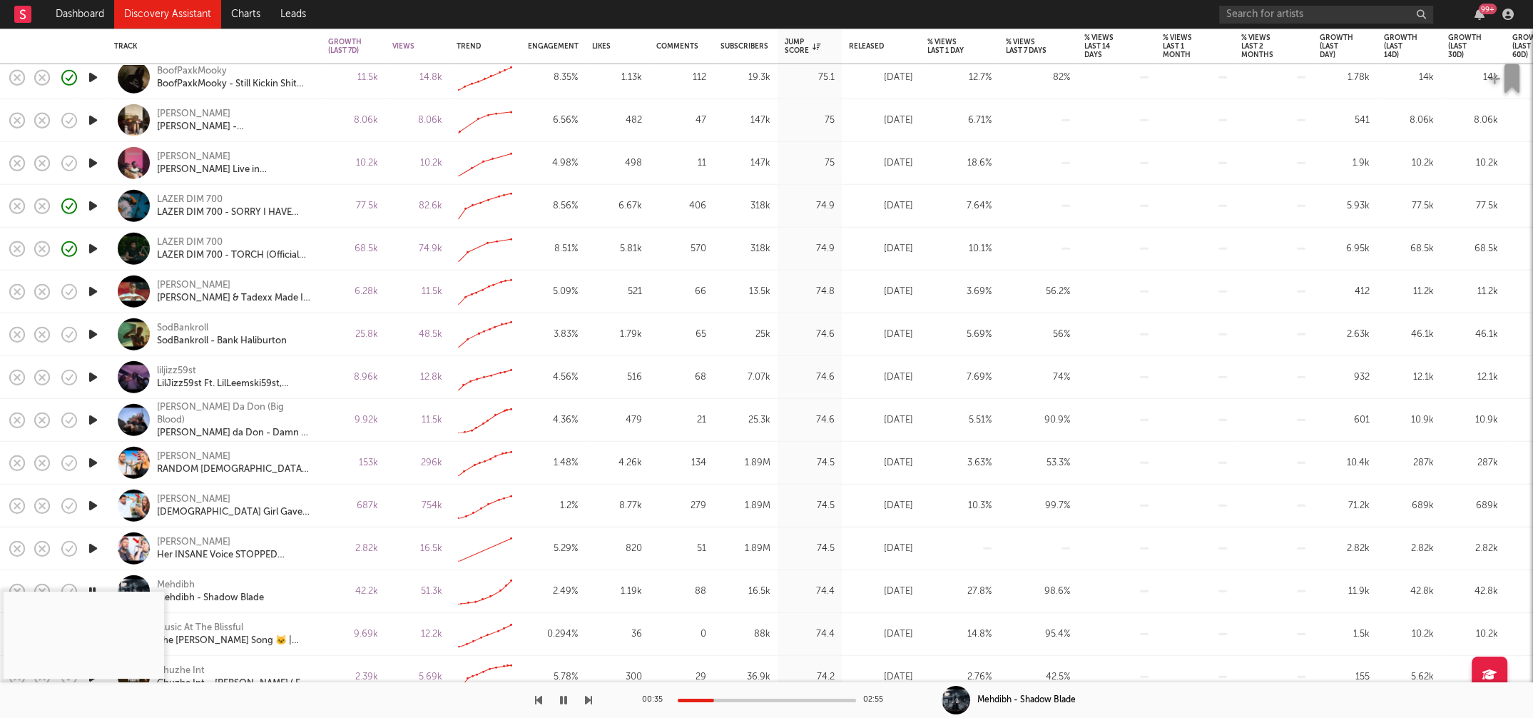
click at [713, 597] on div at bounding box center [767, 700] width 178 height 4
click at [561, 597] on icon "button" at bounding box center [563, 699] width 7 height 11
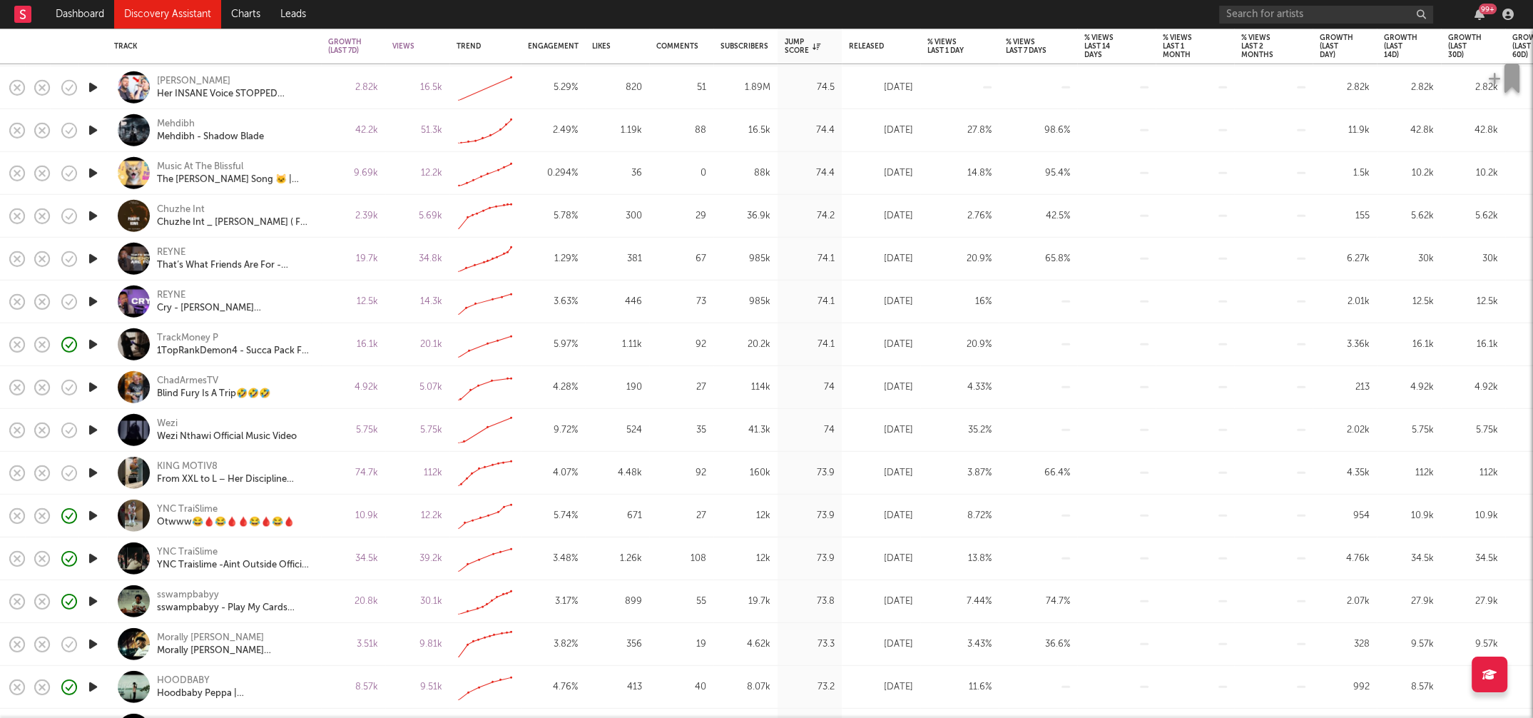
click at [95, 597] on icon "button" at bounding box center [93, 601] width 15 height 18
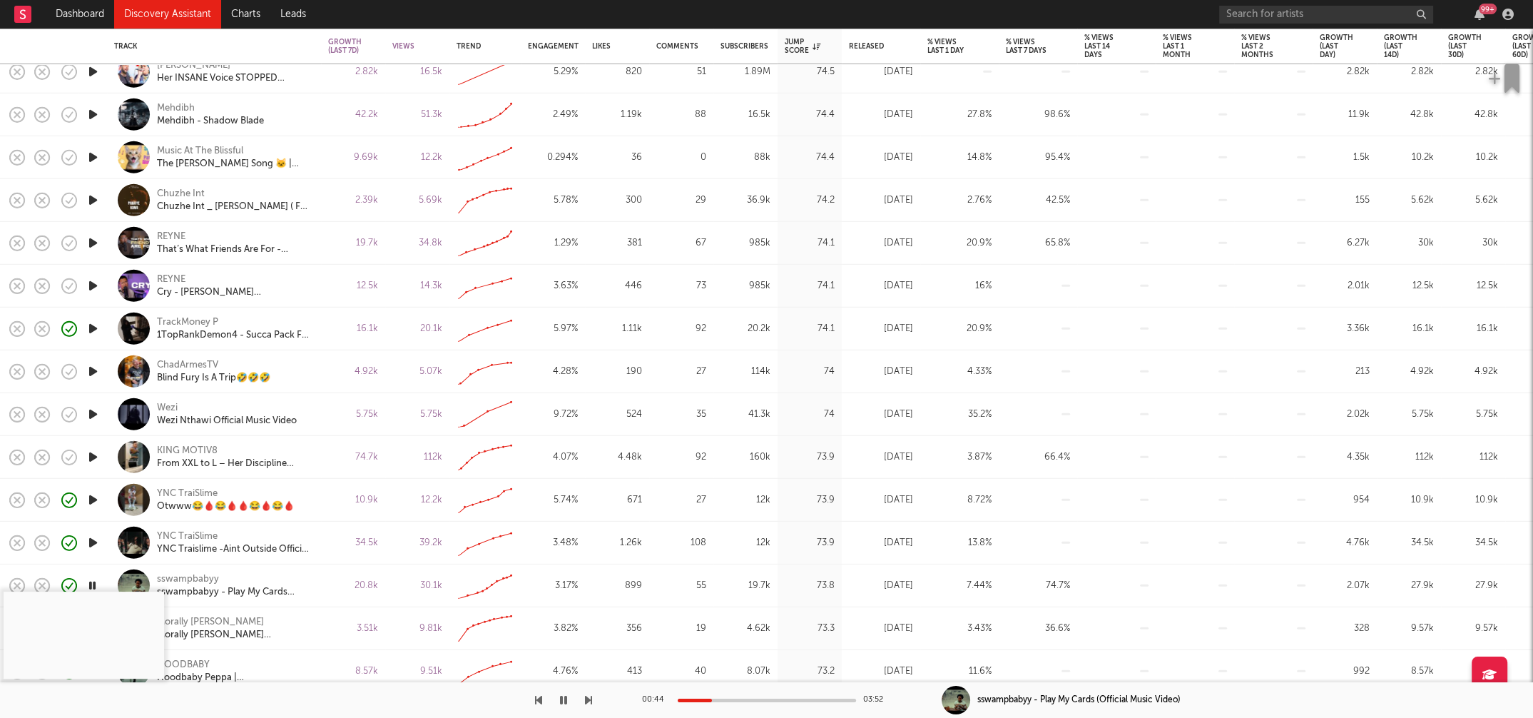
click at [711, 597] on div at bounding box center [767, 700] width 178 height 4
click at [563, 597] on icon "button" at bounding box center [563, 699] width 7 height 11
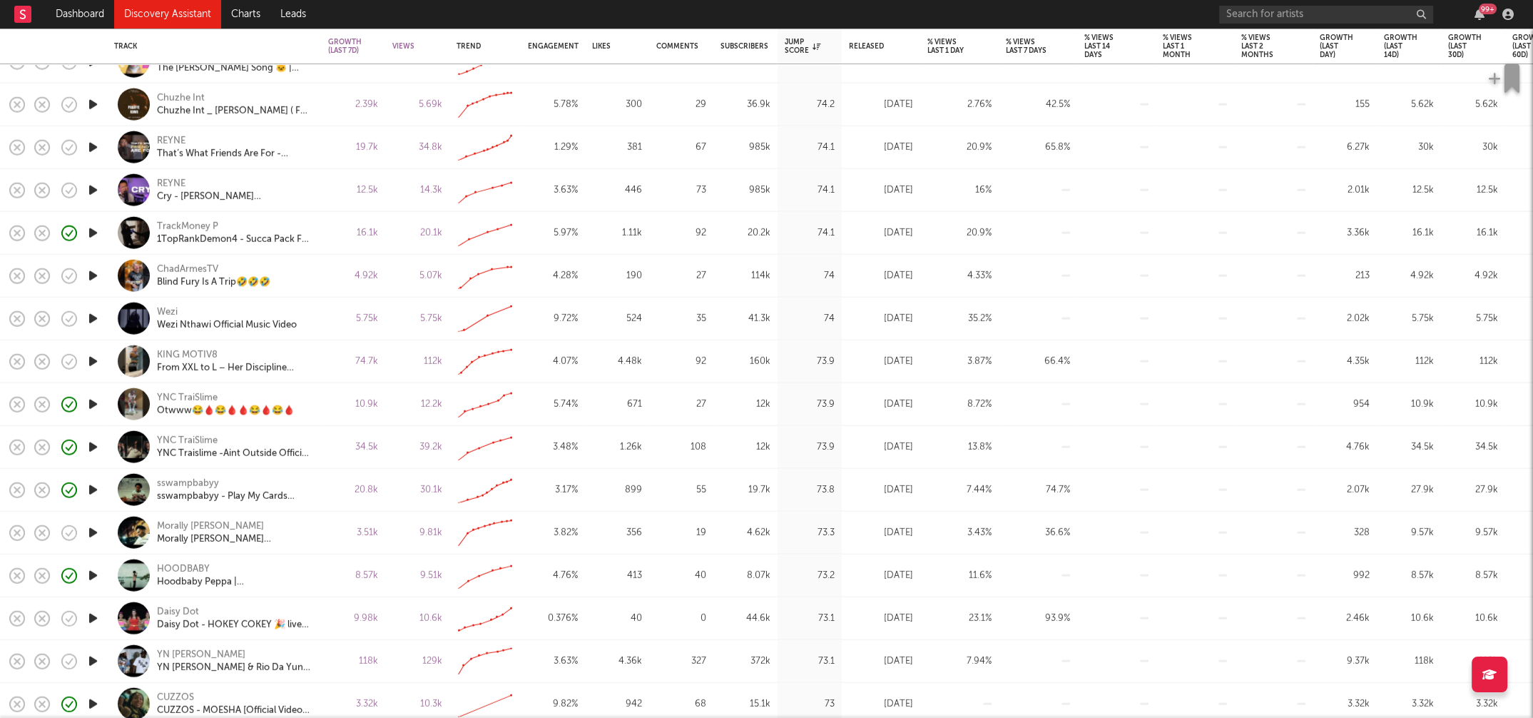
click at [93, 533] on icon "button" at bounding box center [93, 533] width 15 height 18
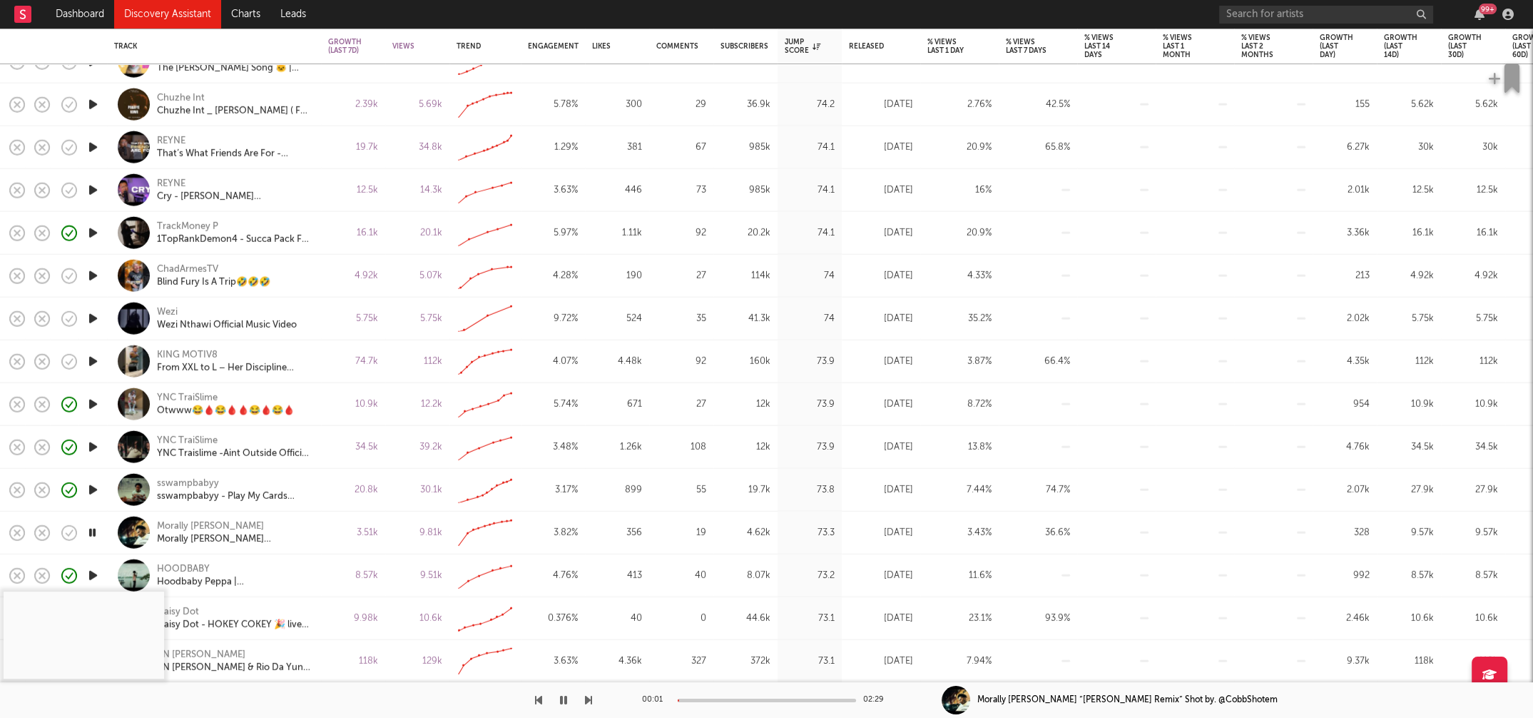
click at [710, 597] on div at bounding box center [767, 700] width 178 height 4
click at [94, 529] on icon "button" at bounding box center [93, 533] width 14 height 18
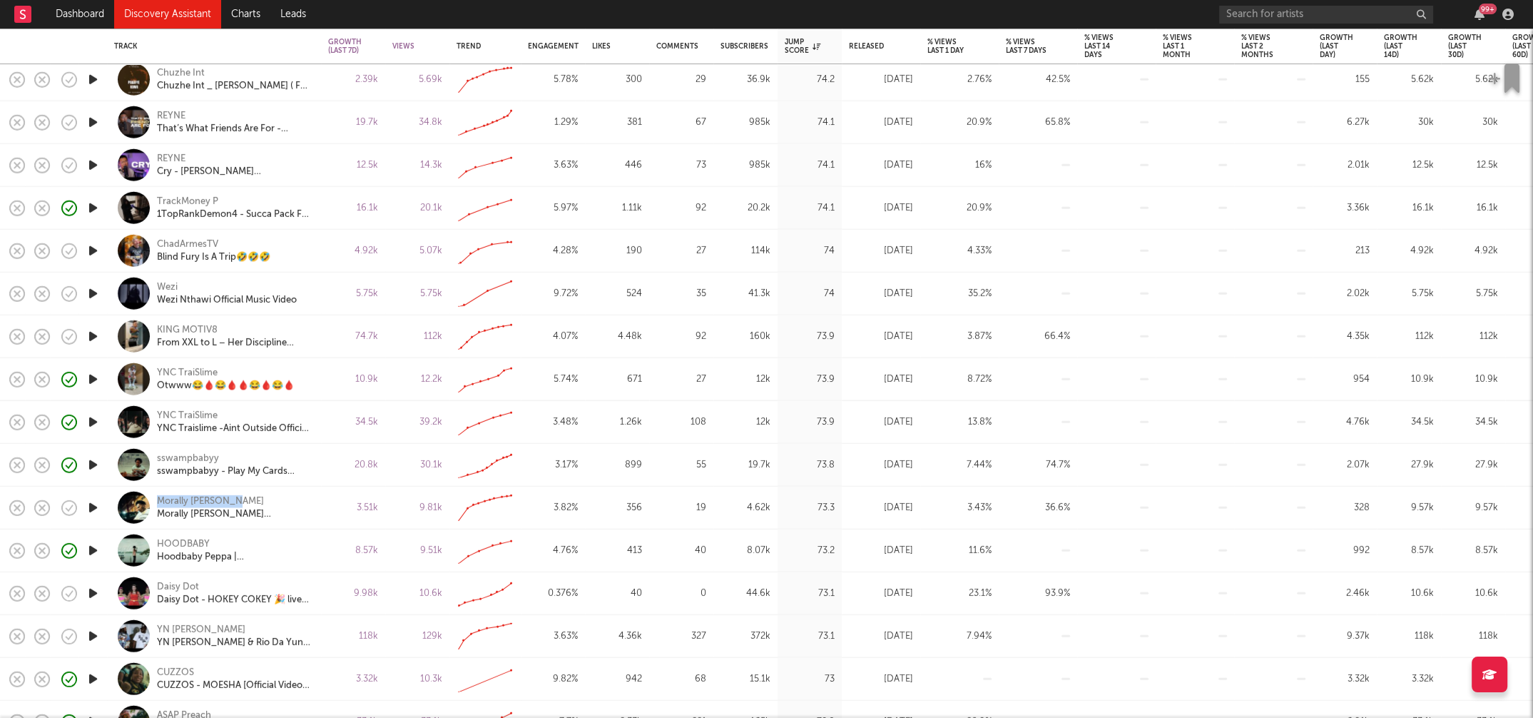
click at [93, 548] on icon "button" at bounding box center [93, 550] width 15 height 18
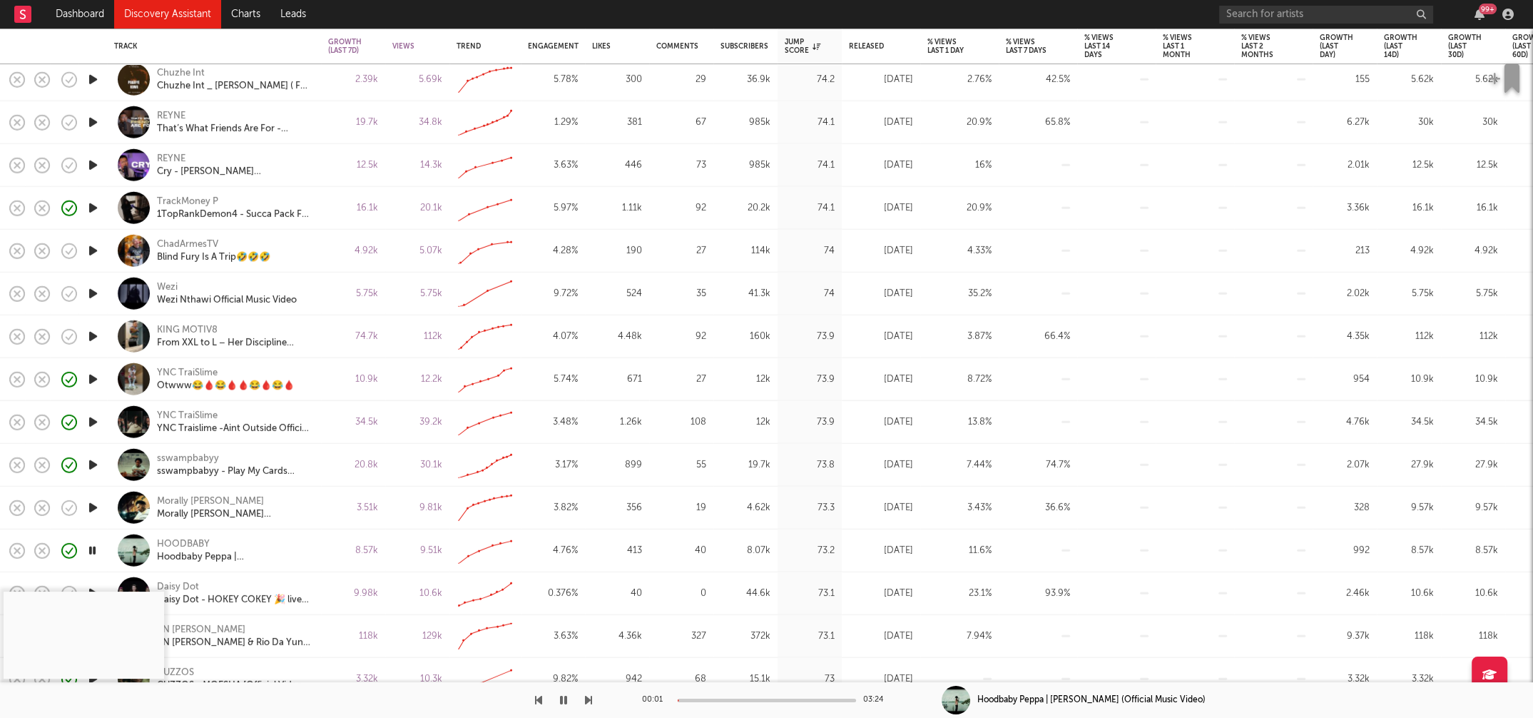
click at [707, 597] on div at bounding box center [767, 700] width 178 height 4
click at [740, 597] on div at bounding box center [767, 700] width 178 height 4
click at [562, 597] on icon "button" at bounding box center [563, 699] width 7 height 11
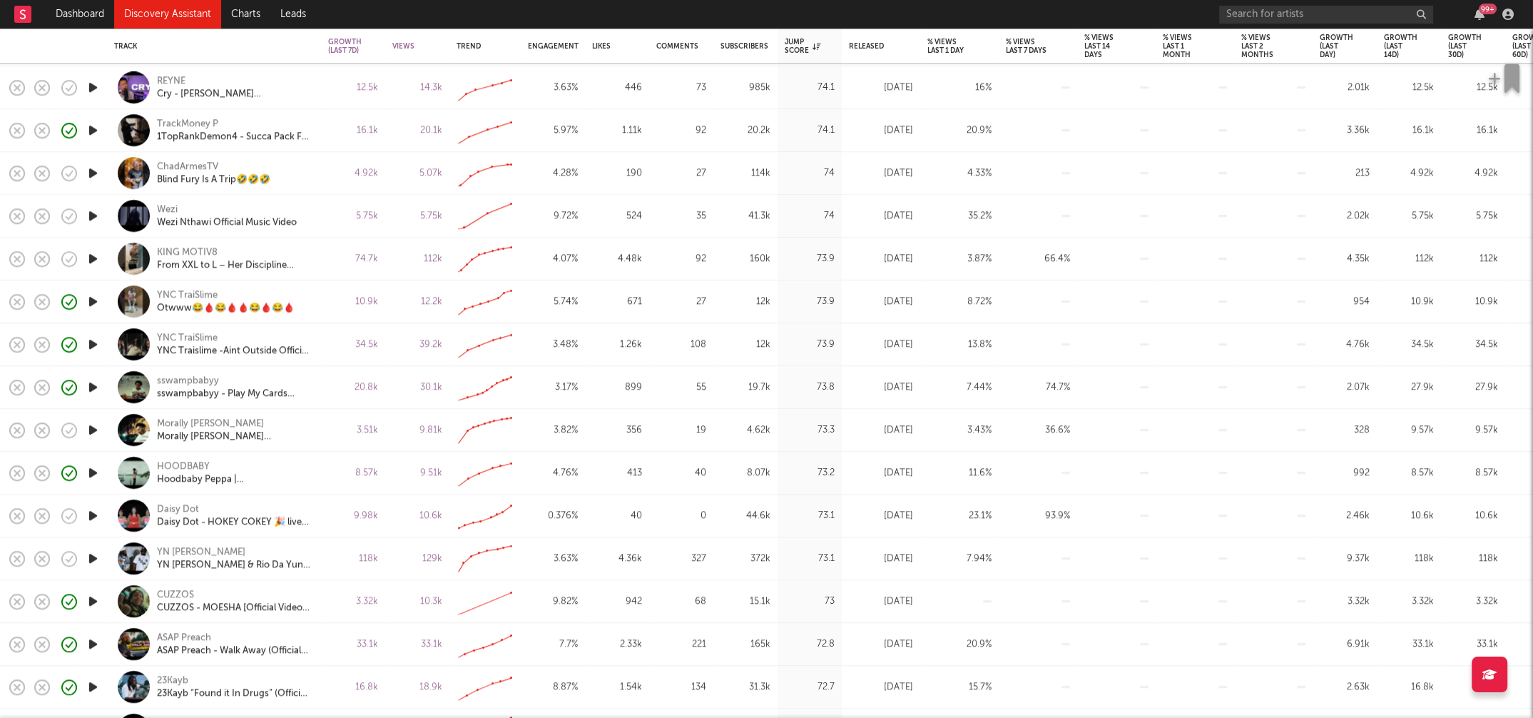
click at [90, 556] on icon "button" at bounding box center [93, 558] width 15 height 18
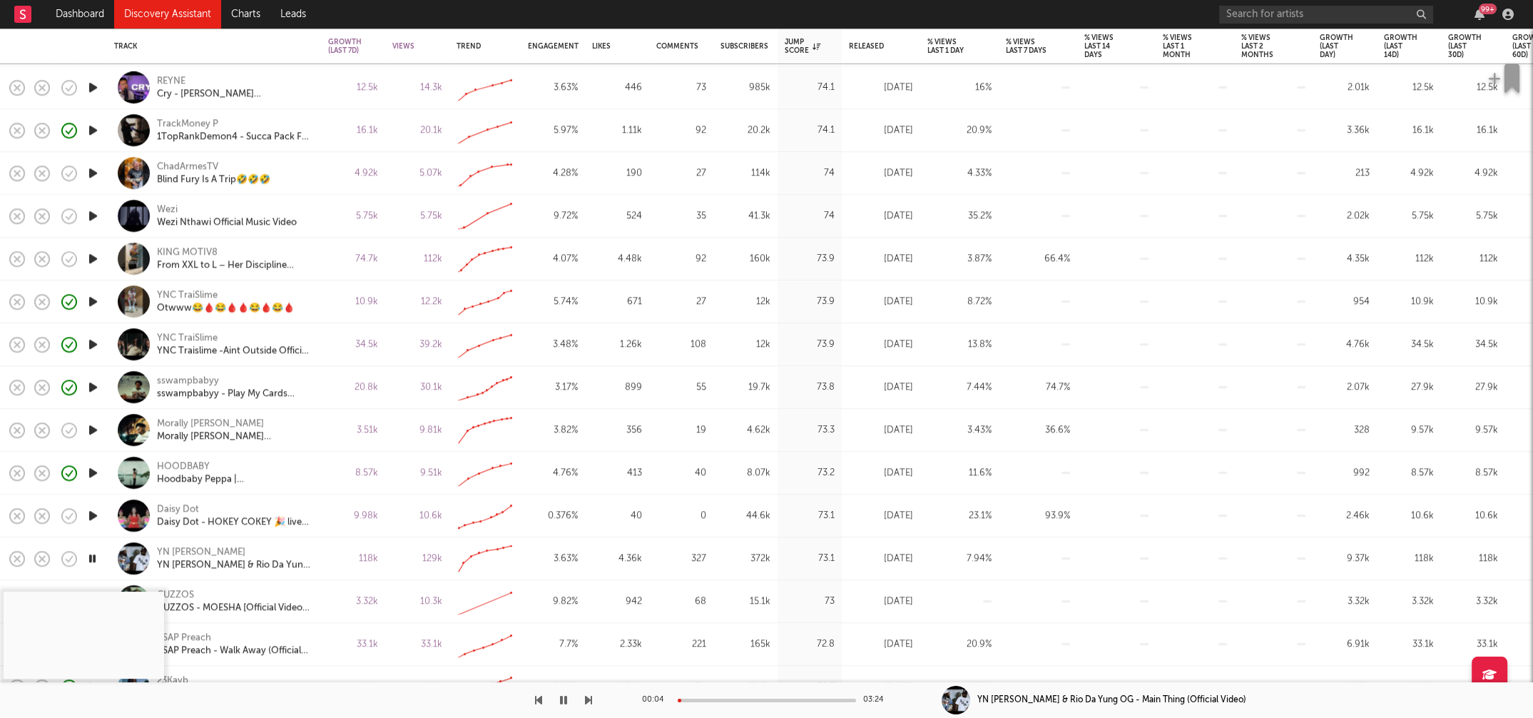
click at [698, 597] on div at bounding box center [767, 700] width 178 height 4
click at [566, 597] on icon "button" at bounding box center [563, 699] width 7 height 11
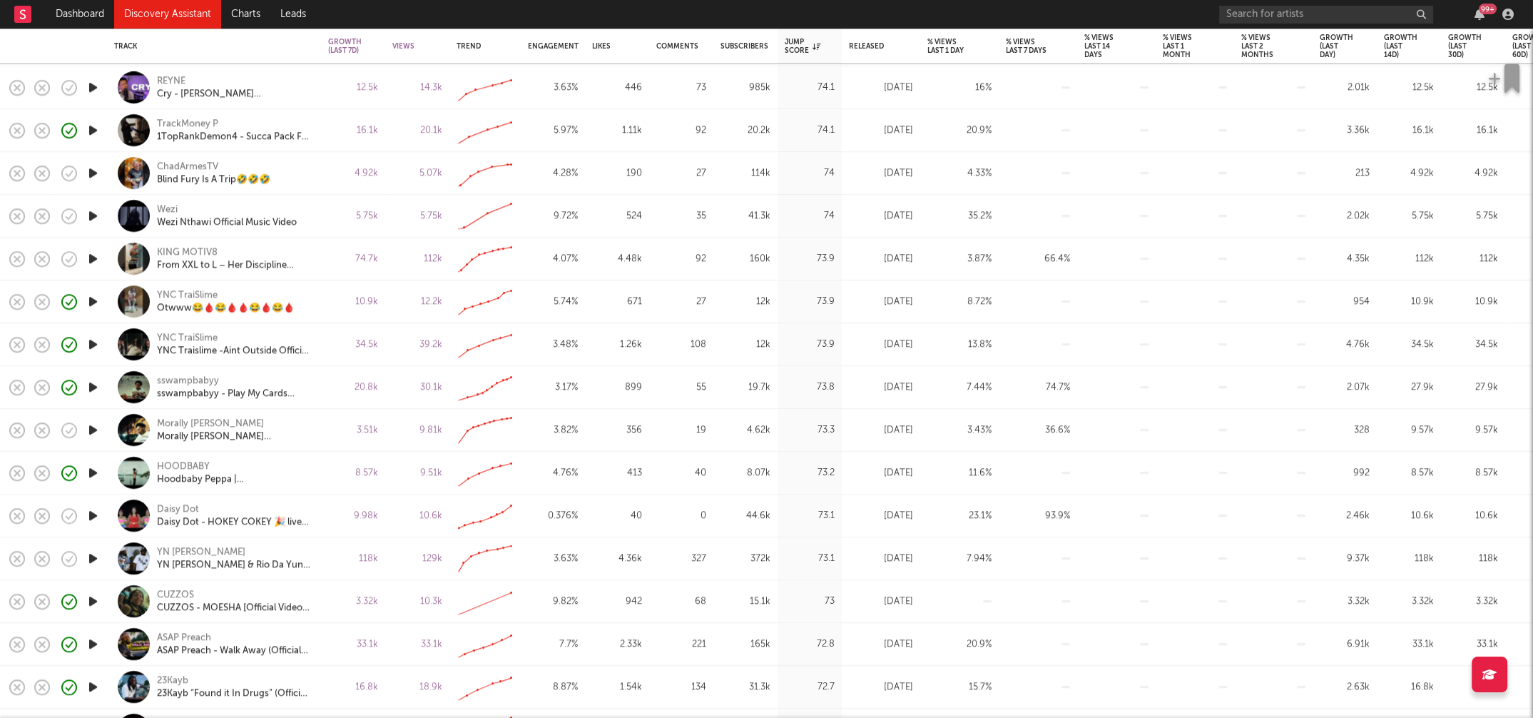
click at [92, 553] on icon "button" at bounding box center [93, 558] width 15 height 18
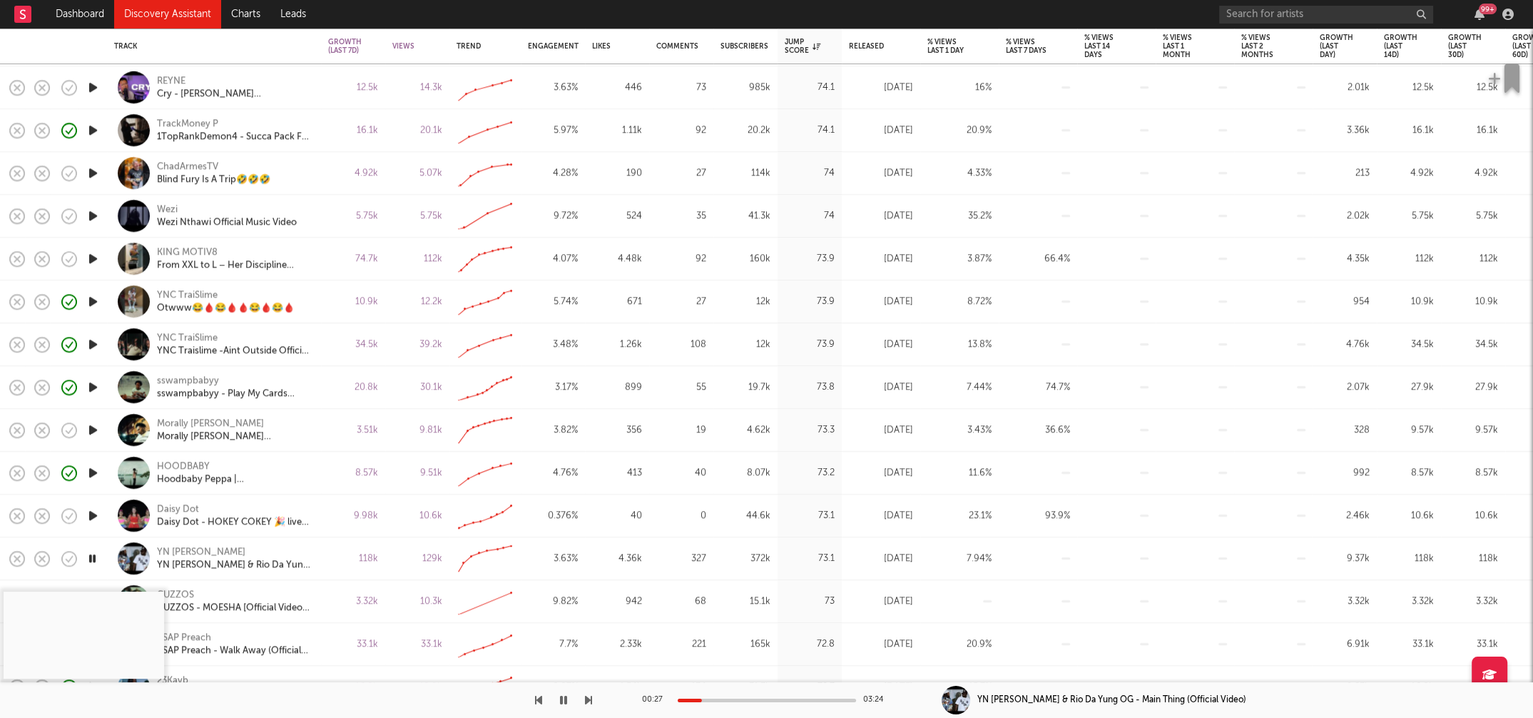
click at [92, 553] on icon "button" at bounding box center [93, 558] width 14 height 18
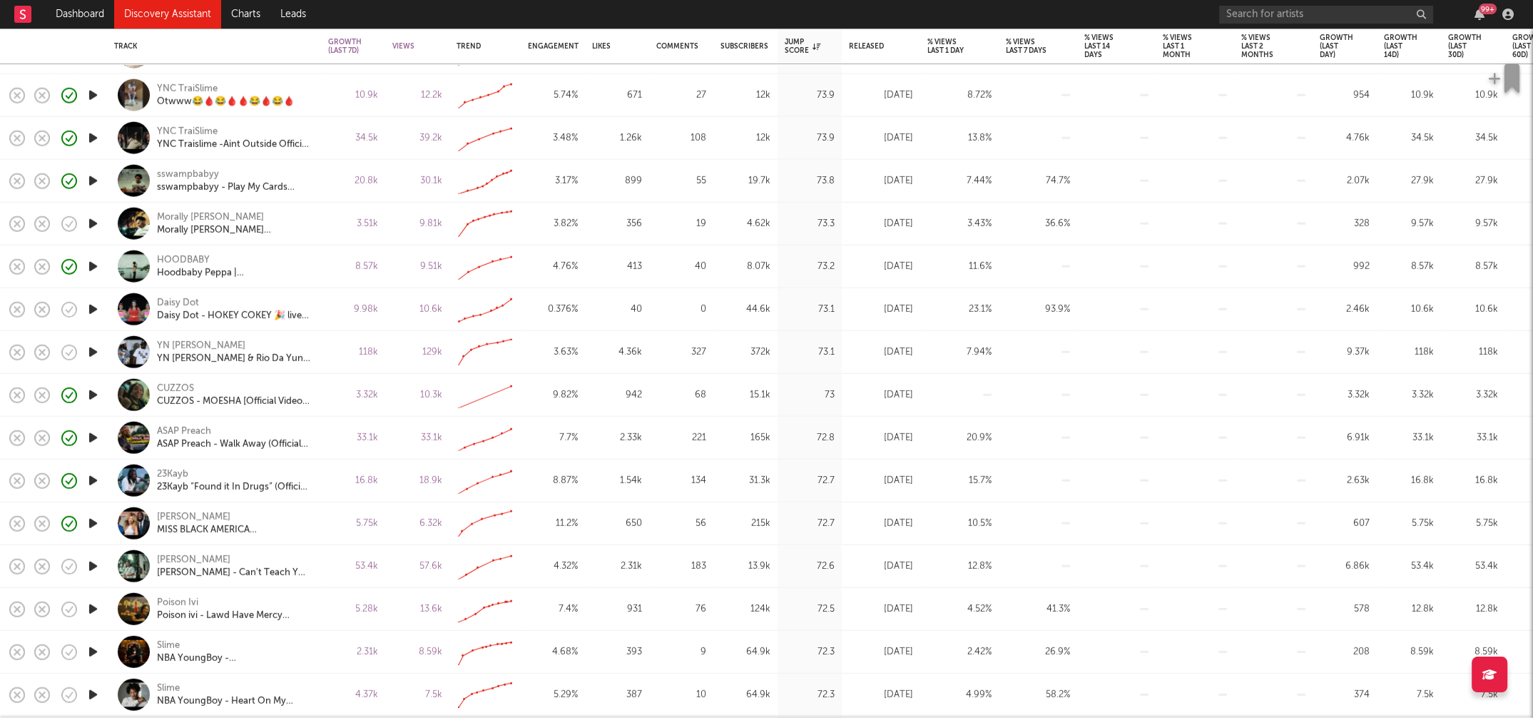
click at [93, 597] on icon "button" at bounding box center [93, 609] width 15 height 18
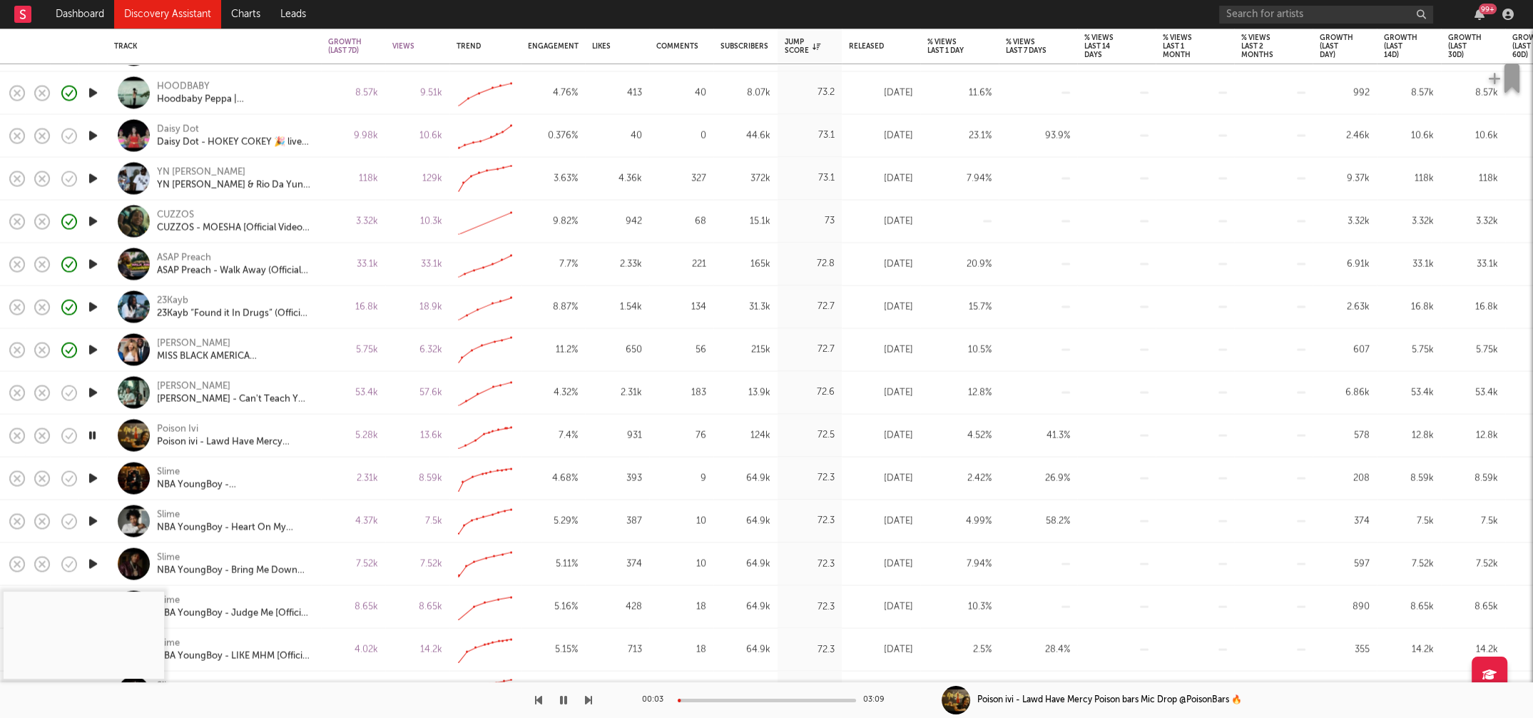
click at [93, 434] on icon "button" at bounding box center [93, 435] width 14 height 18
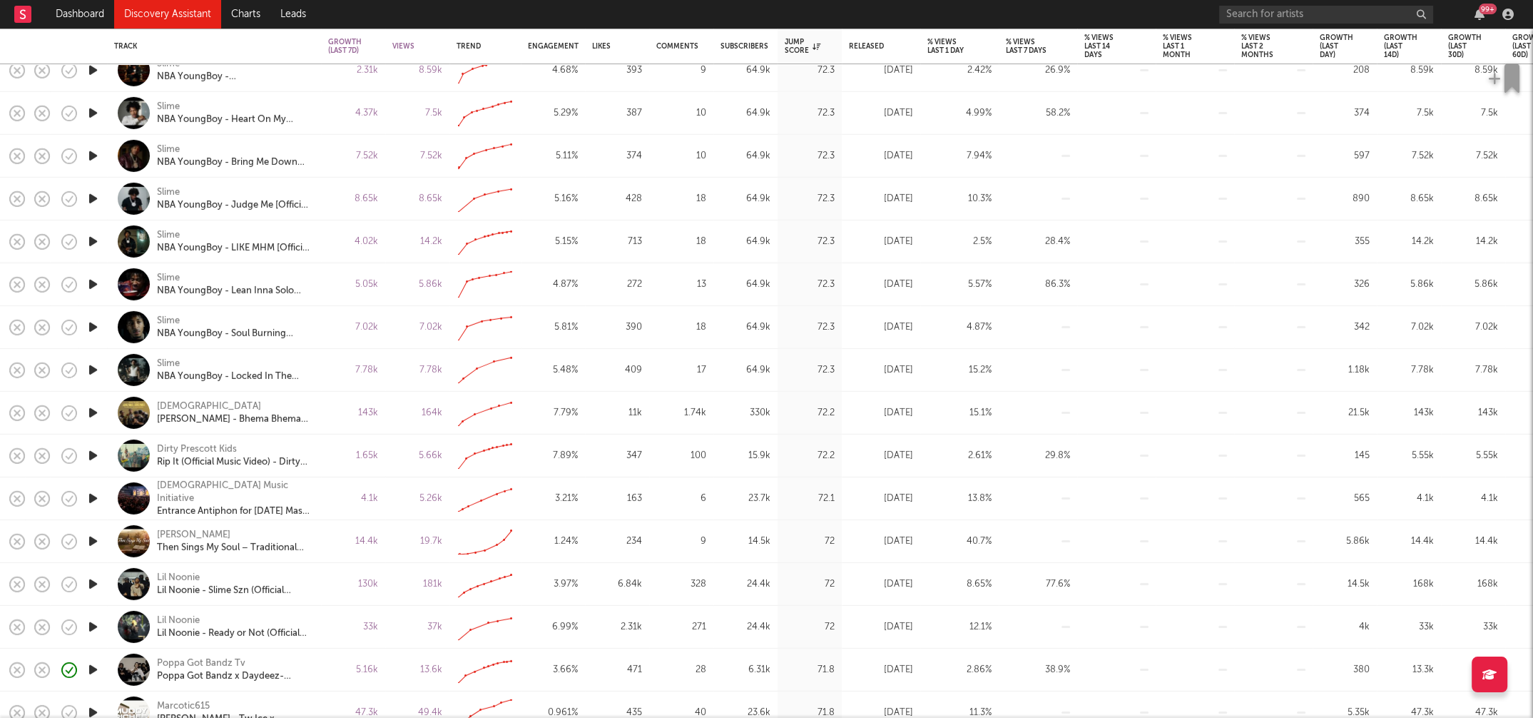
click at [94, 583] on icon "button" at bounding box center [93, 584] width 15 height 18
click at [93, 583] on icon "button" at bounding box center [93, 584] width 15 height 18
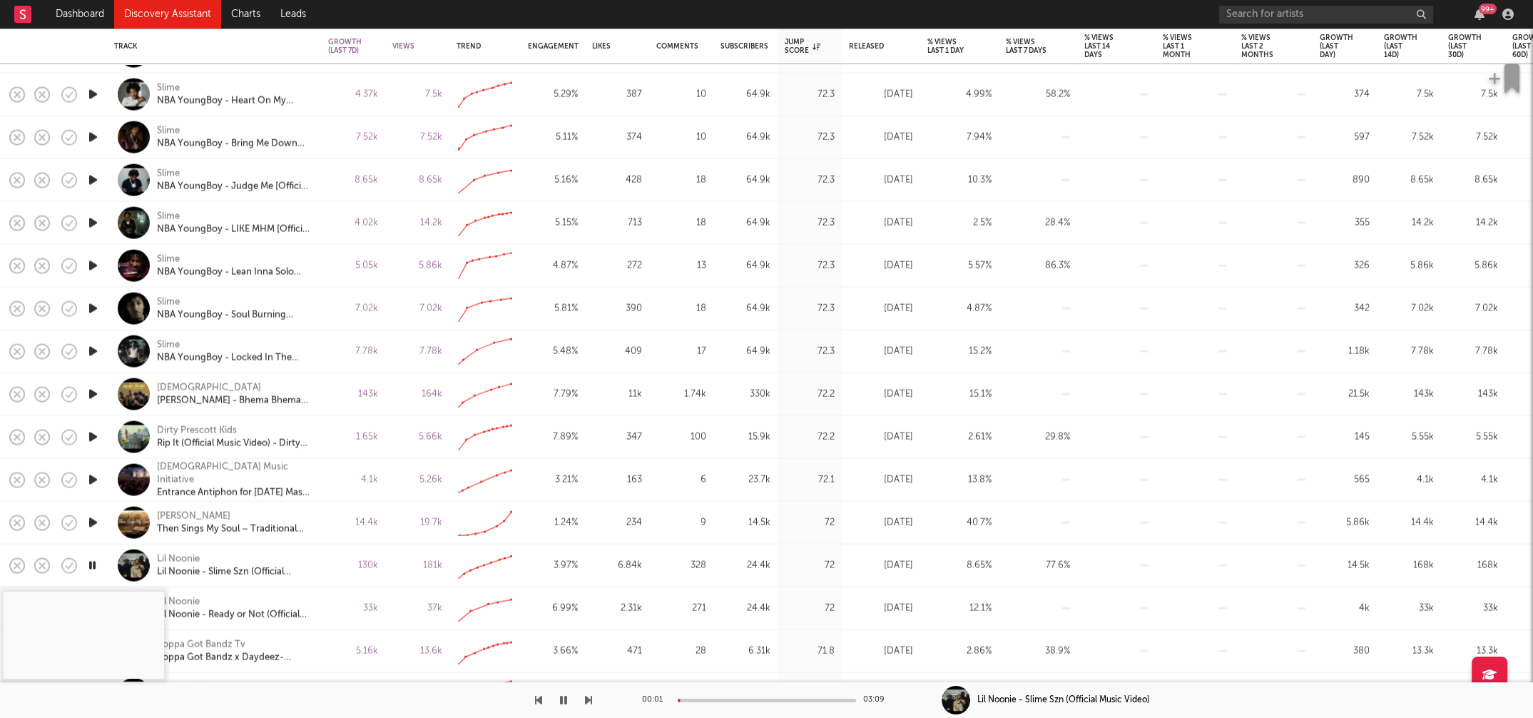
click at [93, 563] on icon "button" at bounding box center [93, 565] width 14 height 18
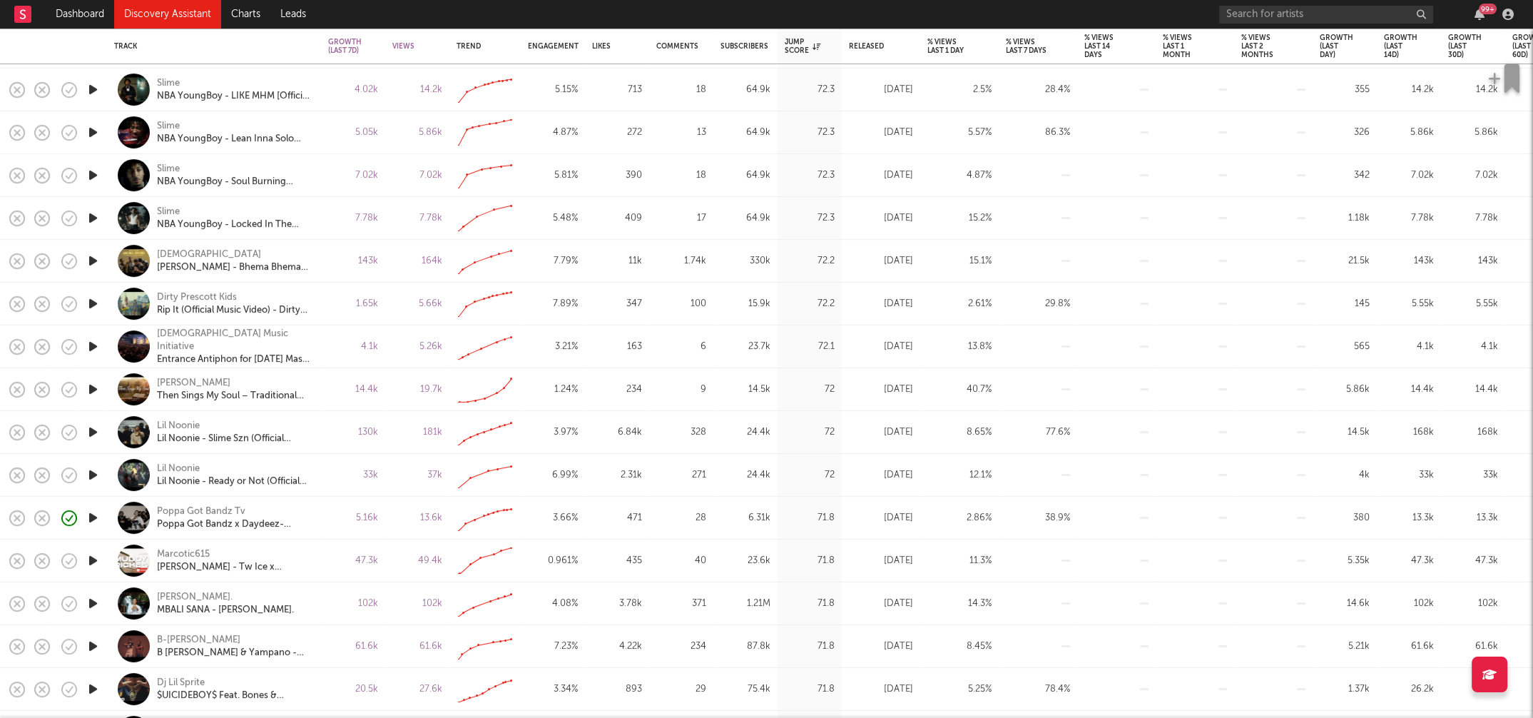
click at [91, 559] on icon "button" at bounding box center [93, 560] width 15 height 18
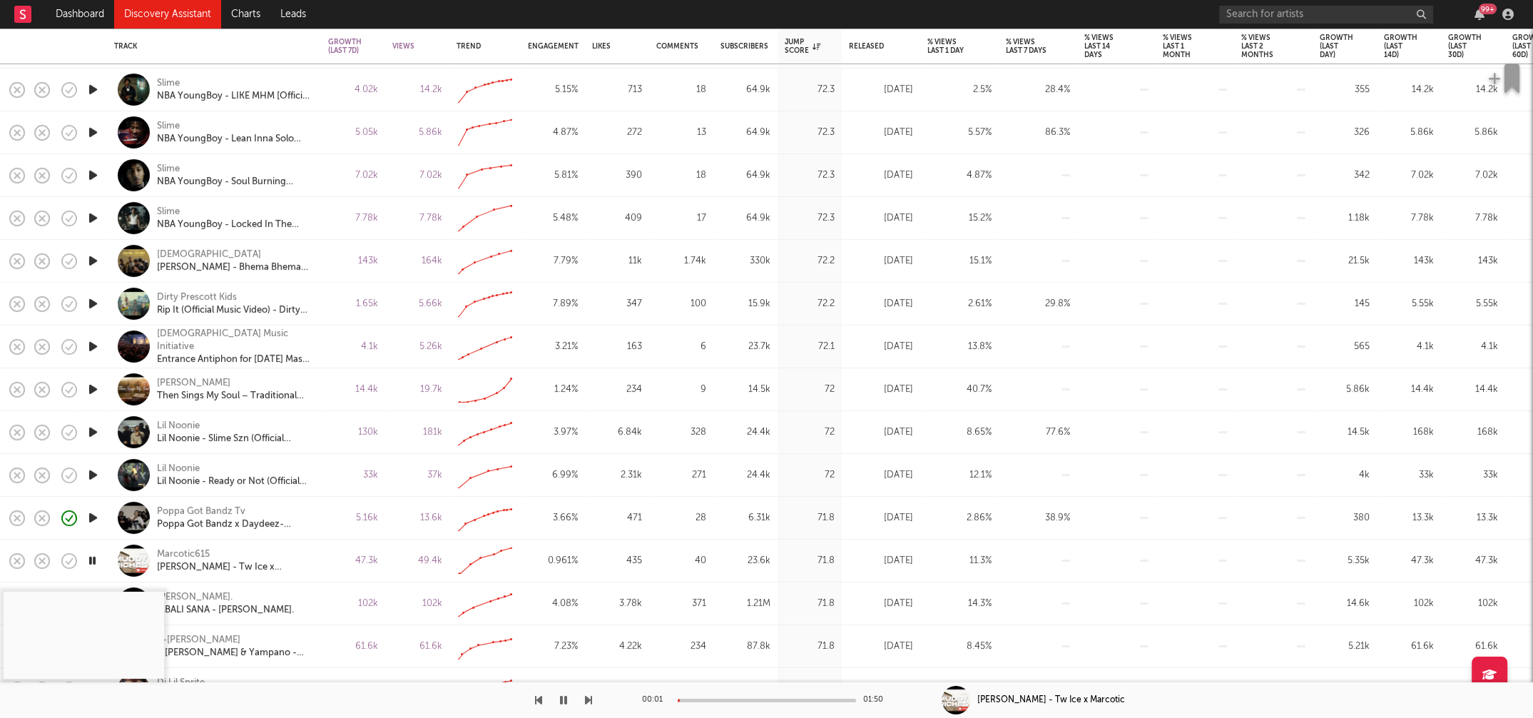
click at [702, 597] on div at bounding box center [767, 700] width 178 height 4
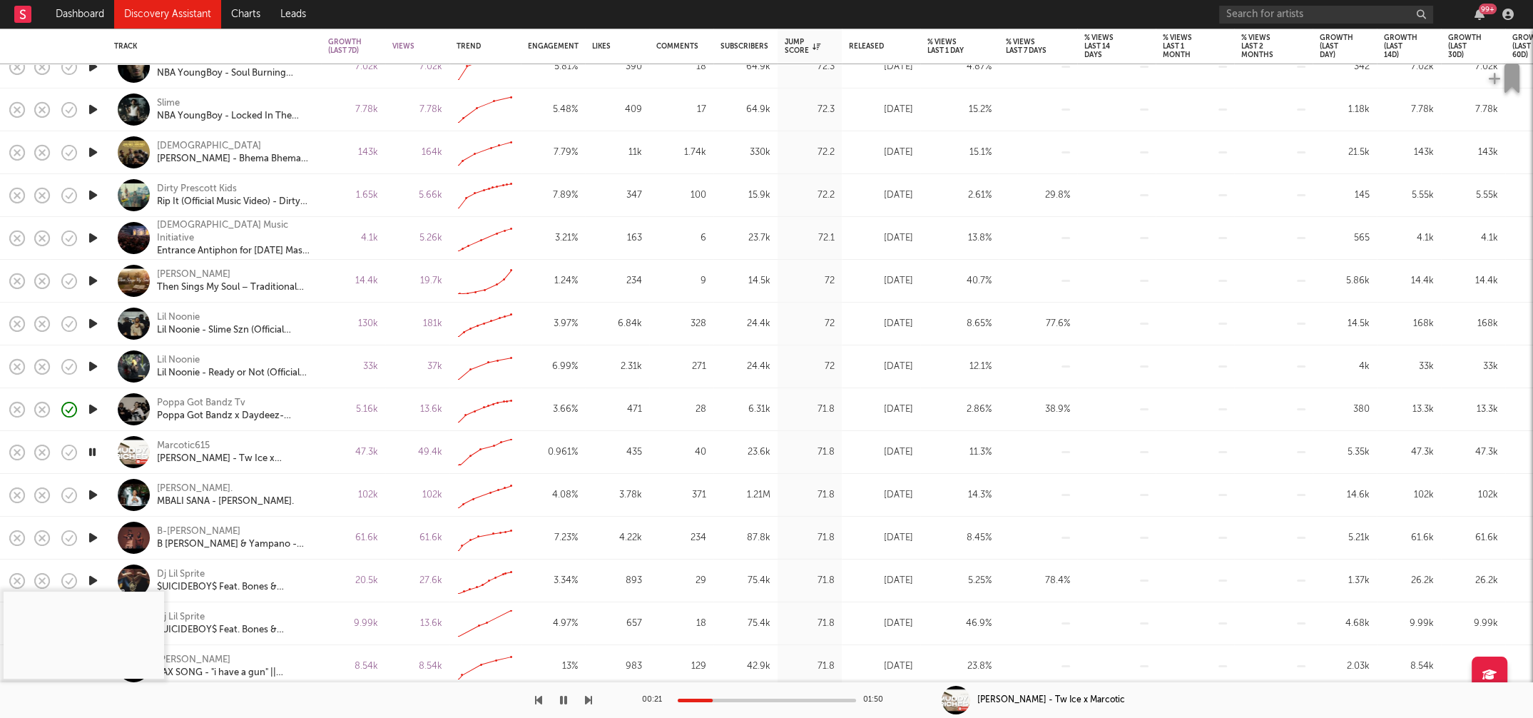
click at [94, 536] on icon "button" at bounding box center [93, 538] width 15 height 18
click at [93, 534] on icon "button" at bounding box center [93, 538] width 14 height 18
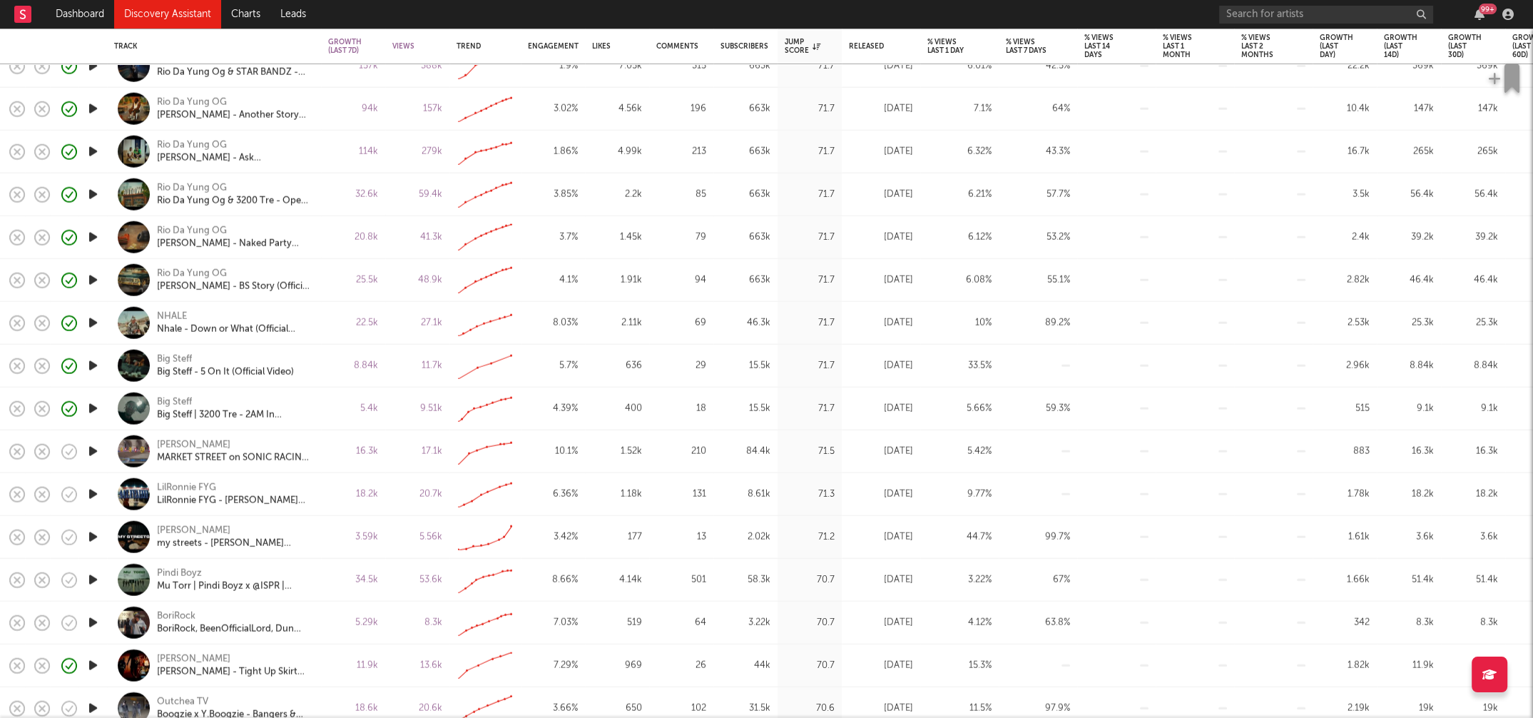
click at [90, 534] on icon "button" at bounding box center [93, 537] width 15 height 18
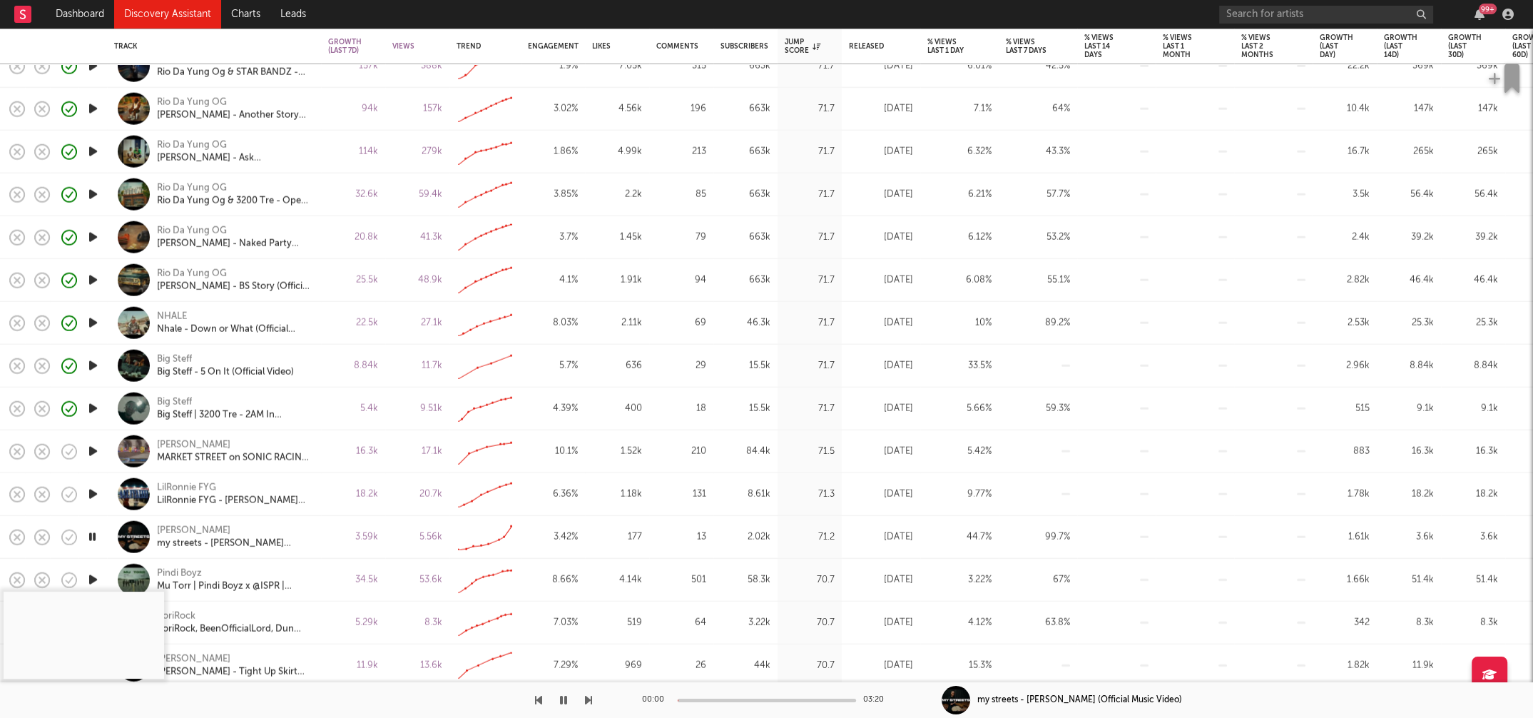
click at [91, 534] on icon "button" at bounding box center [93, 537] width 14 height 18
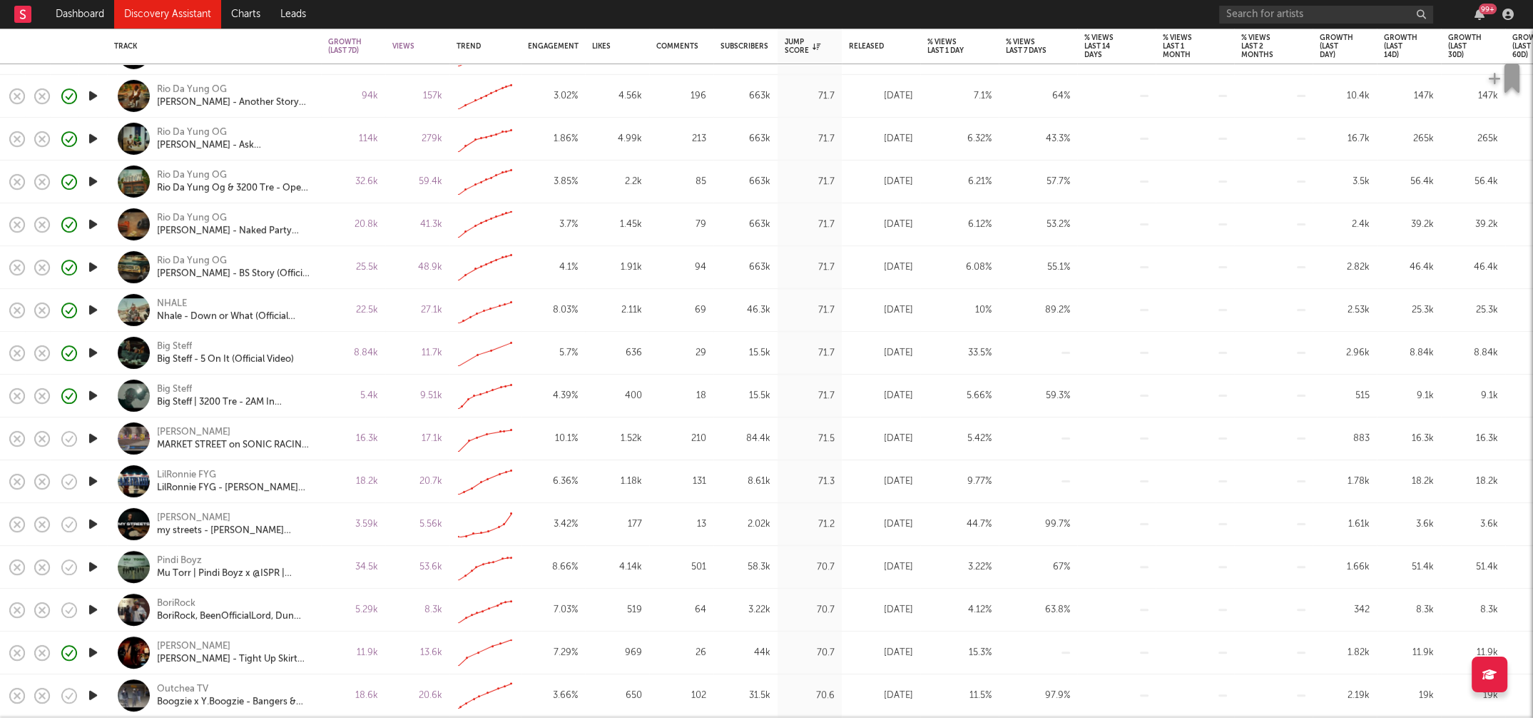
click at [96, 597] on icon "button" at bounding box center [93, 610] width 15 height 18
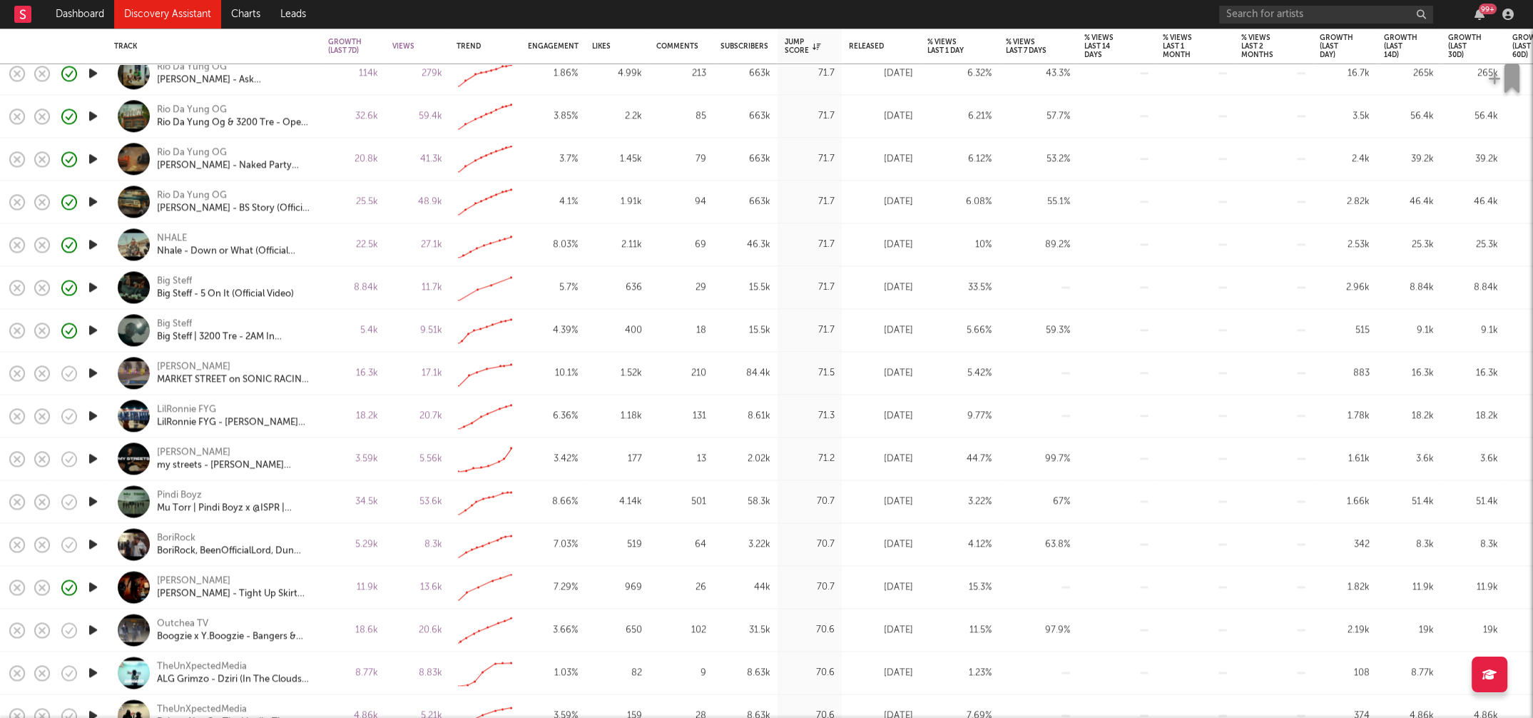
click at [92, 541] on icon "button" at bounding box center [93, 544] width 15 height 18
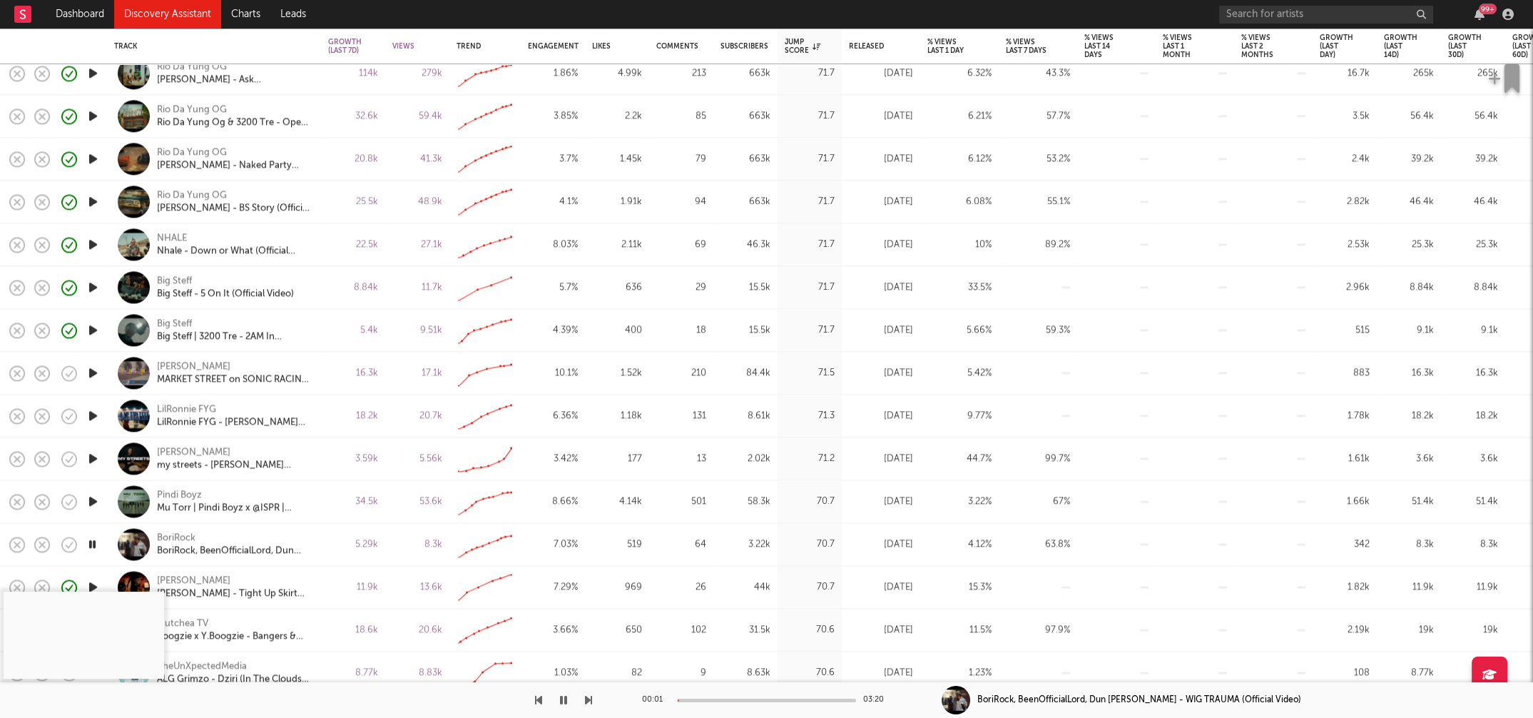
click at [705, 597] on div at bounding box center [767, 700] width 178 height 4
click at [566, 597] on button "button" at bounding box center [563, 700] width 14 height 36
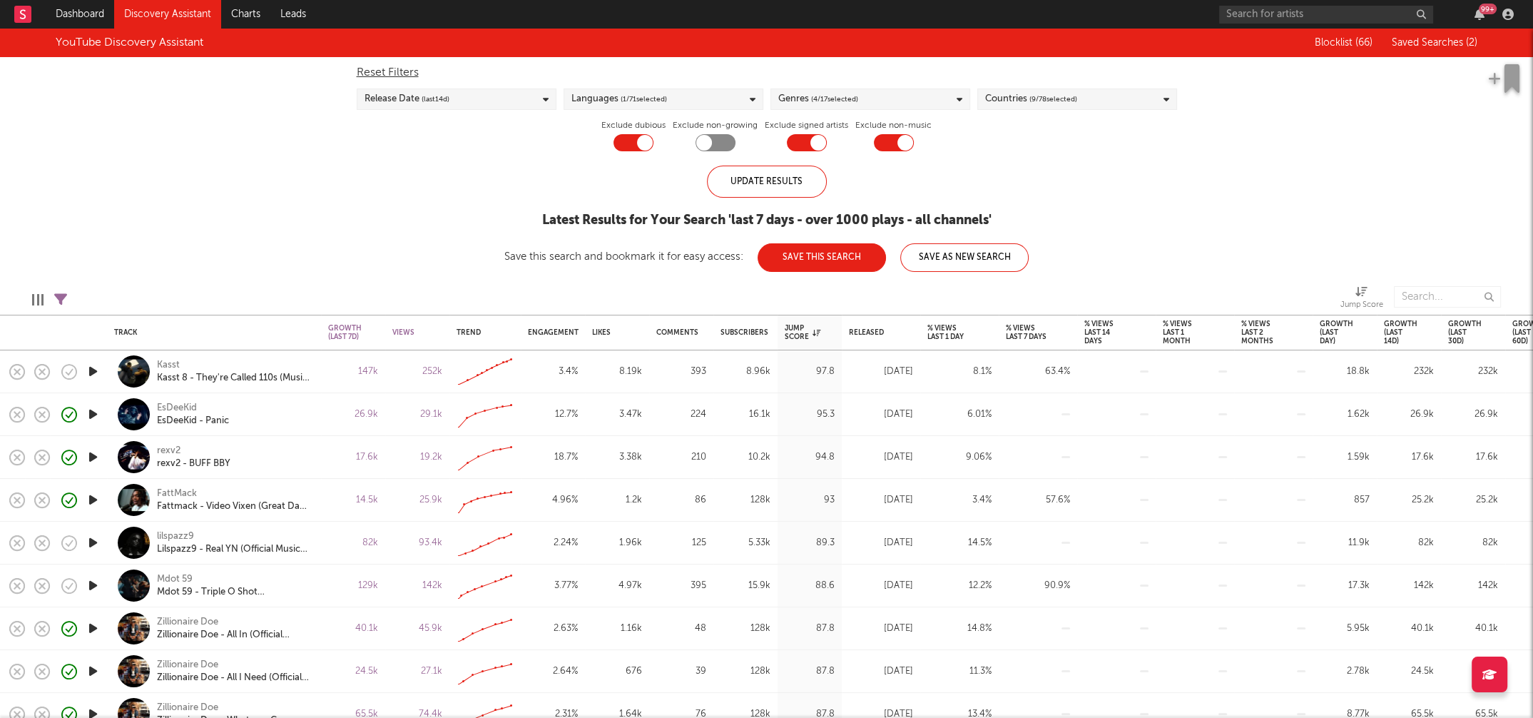
click at [174, 13] on link "Discovery Assistant" at bounding box center [167, 14] width 107 height 29
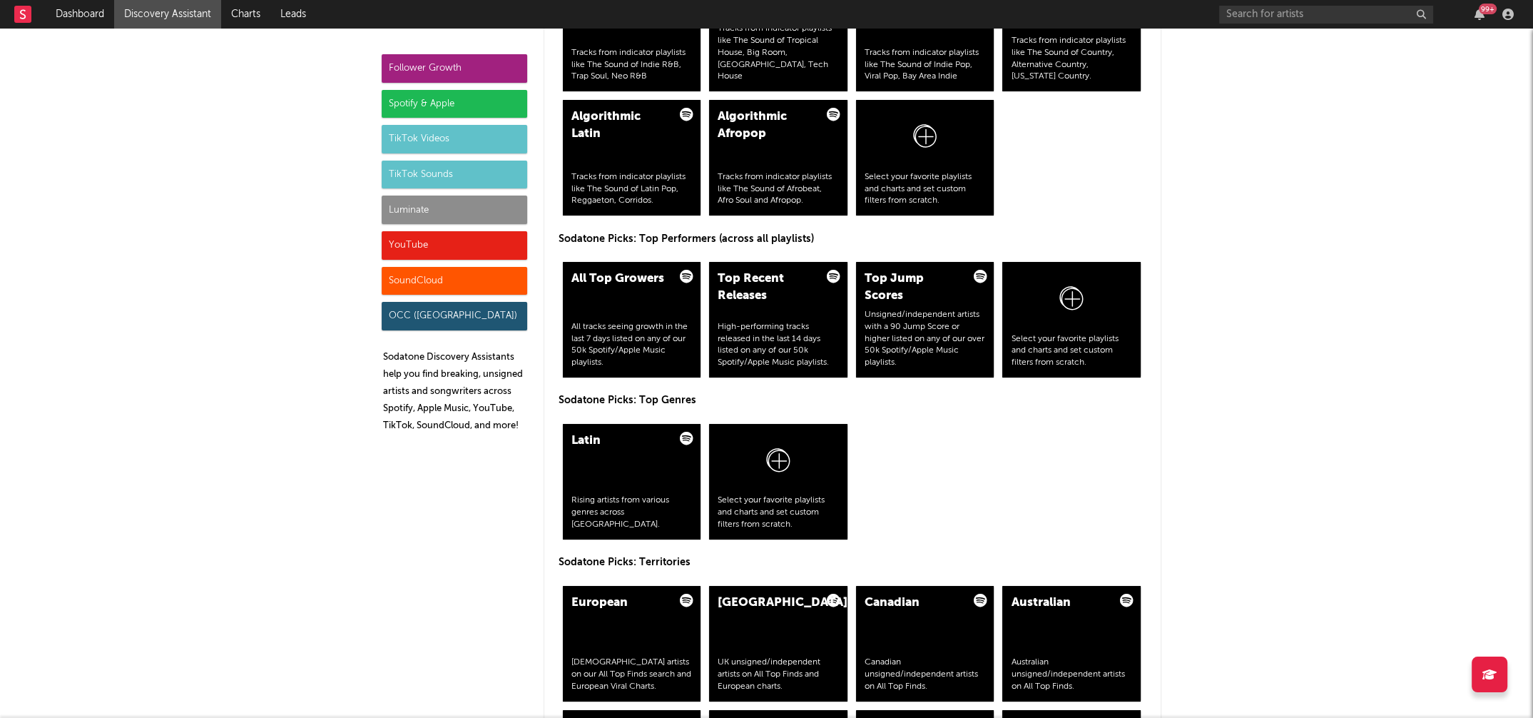
scroll to position [2097, 0]
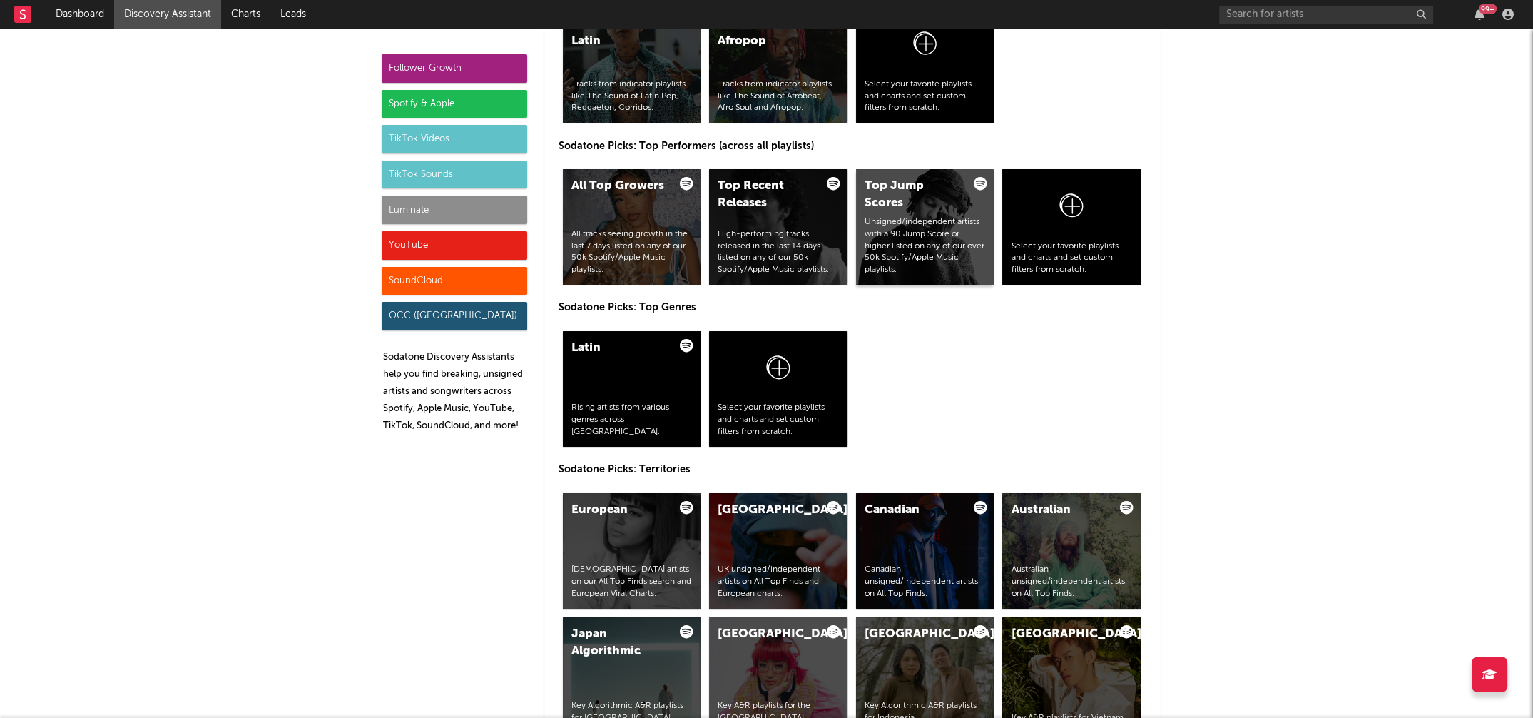
click at [895, 183] on div "Top Jump Scores" at bounding box center [912, 195] width 97 height 34
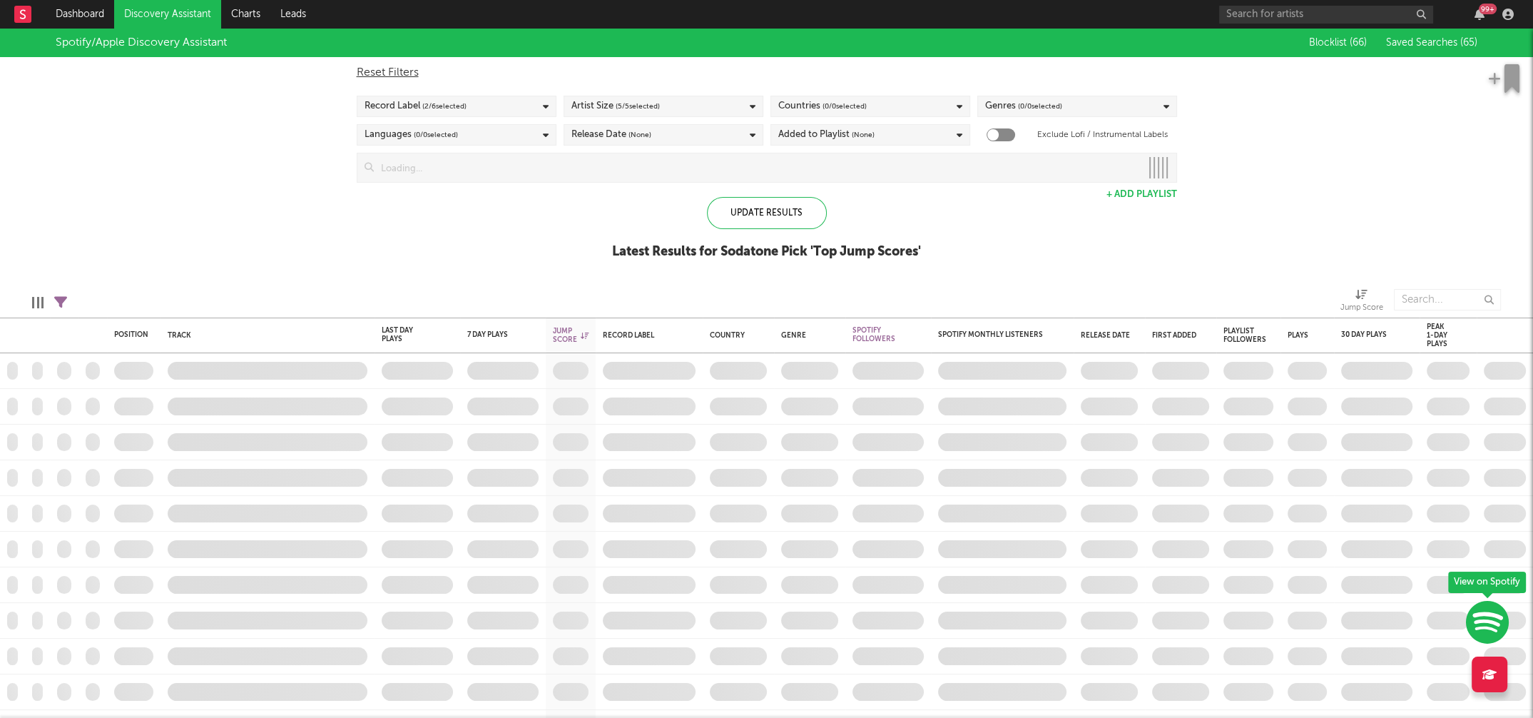
click at [753, 107] on icon at bounding box center [753, 106] width 6 height 9
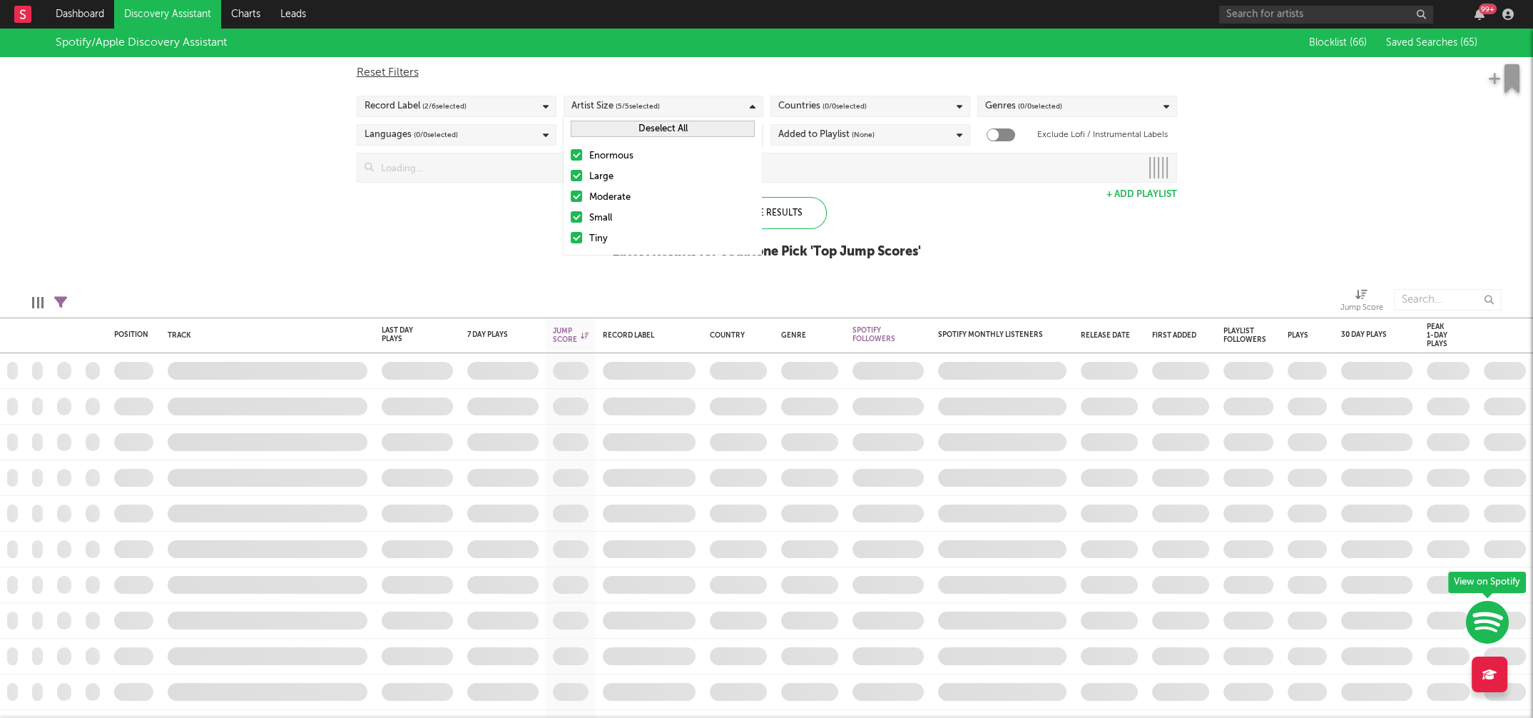
click at [599, 212] on div "Small" at bounding box center [671, 218] width 165 height 17
click at [571, 212] on input "Small" at bounding box center [571, 218] width 0 height 17
click at [611, 200] on div "Moderate" at bounding box center [671, 197] width 165 height 17
click at [571, 200] on input "Moderate" at bounding box center [571, 197] width 0 height 17
click at [608, 180] on div "Large" at bounding box center [671, 176] width 165 height 17
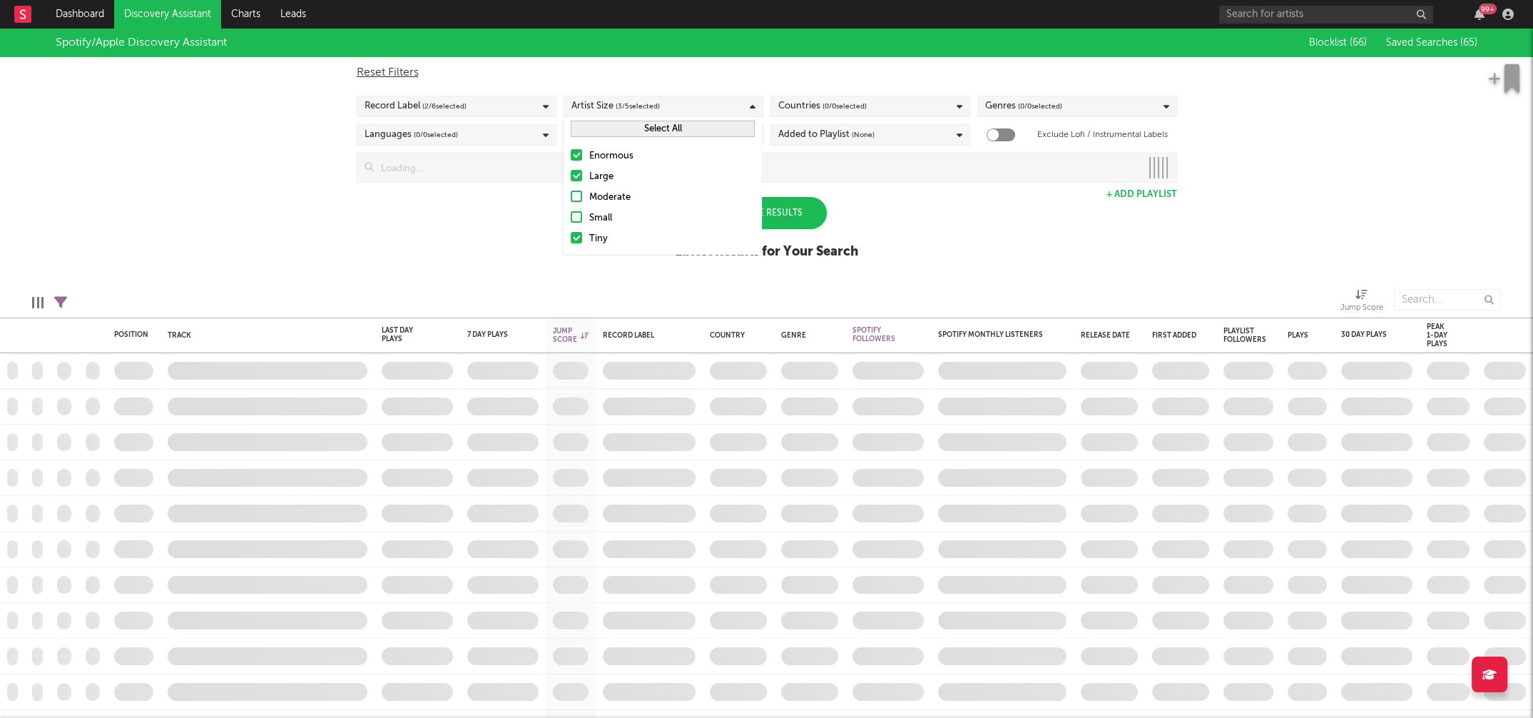
click at [571, 180] on input "Large" at bounding box center [571, 176] width 0 height 17
click at [616, 158] on div "Enormous" at bounding box center [671, 156] width 165 height 17
click at [571, 158] on input "Enormous" at bounding box center [571, 156] width 0 height 17
click at [943, 213] on div "Spotify/Apple Discovery Assistant Blocklist ( 66 ) Saved Searches ( 65 ) Reset …" at bounding box center [766, 152] width 1533 height 246
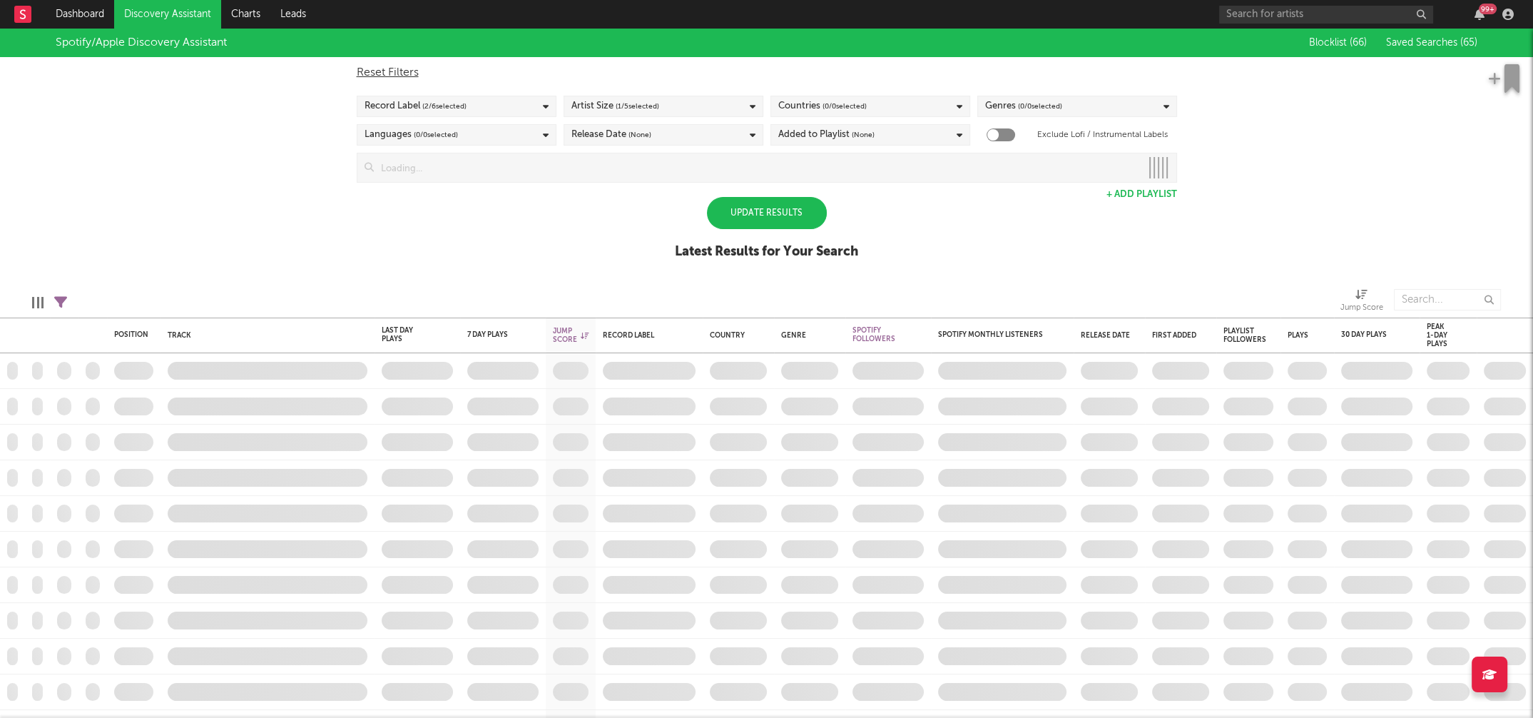
click at [785, 213] on div "Update Results" at bounding box center [767, 213] width 120 height 32
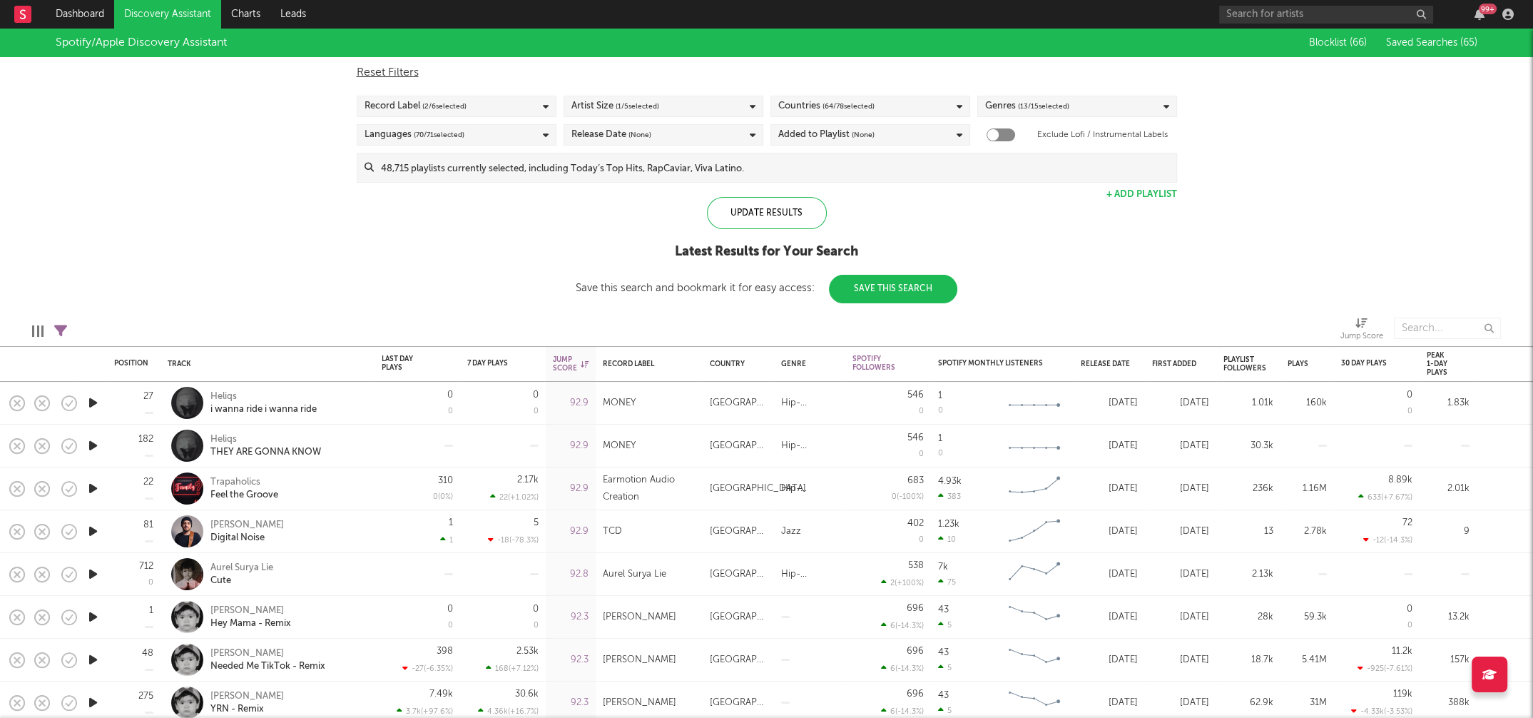
click at [907, 109] on div "Countries ( 64 / 78 selected)" at bounding box center [870, 106] width 200 height 21
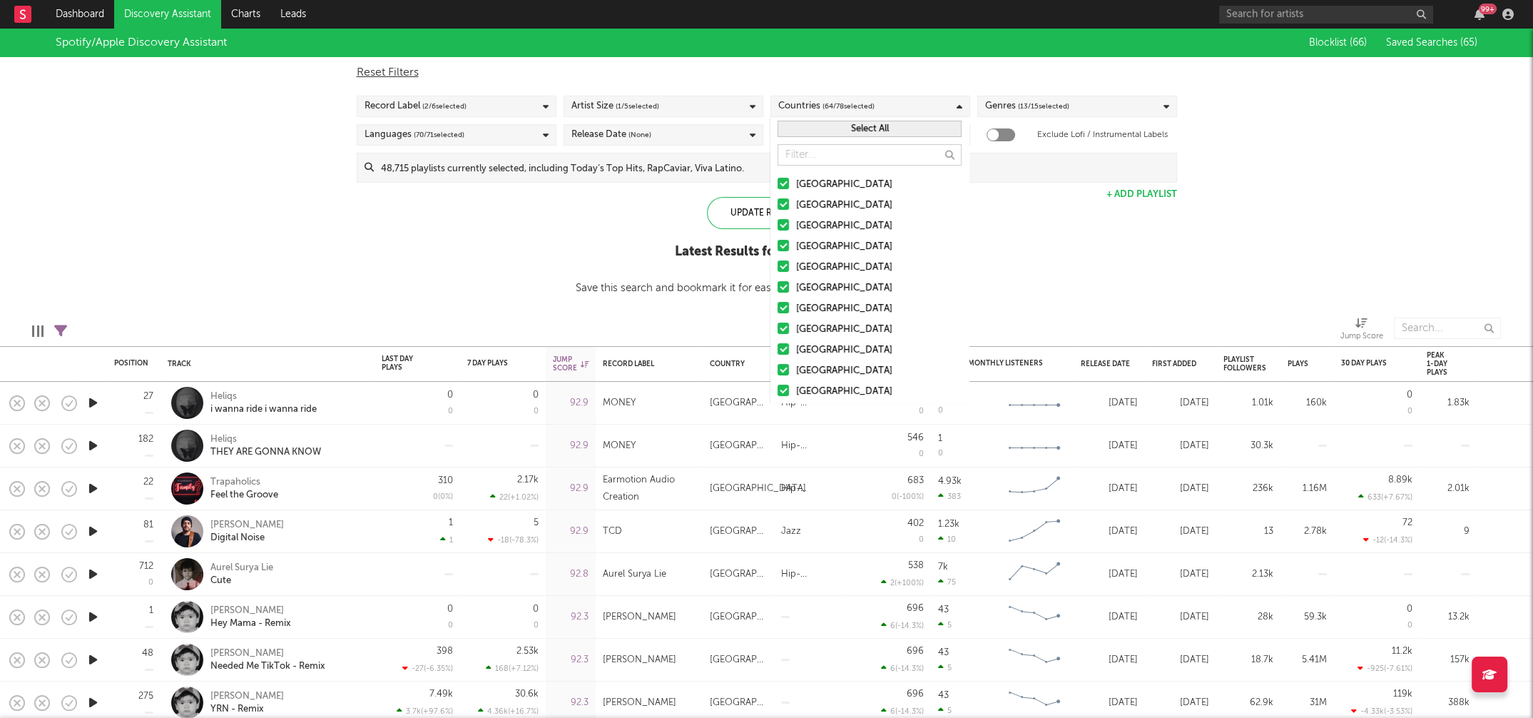
click at [885, 122] on button "Select All" at bounding box center [869, 129] width 184 height 16
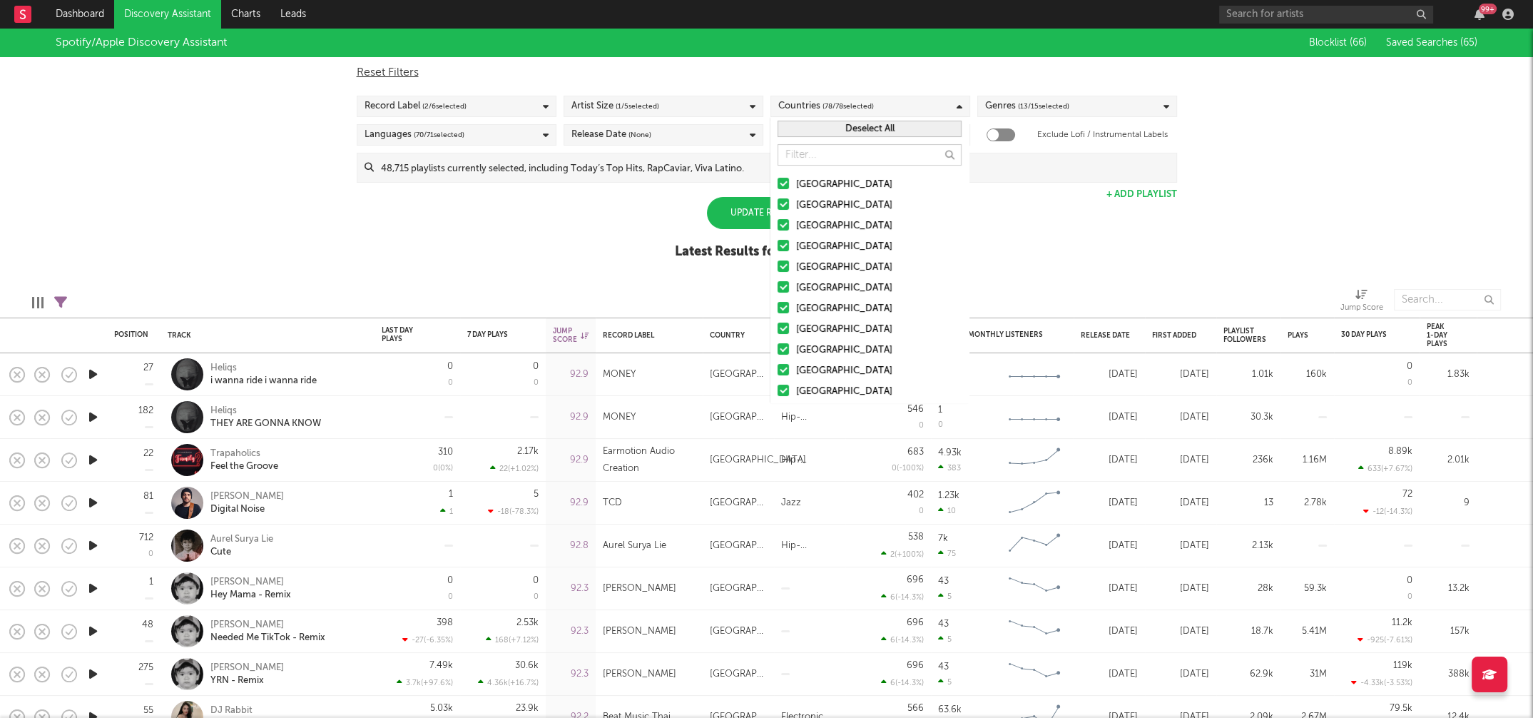
click at [884, 123] on button "Deselect All" at bounding box center [869, 129] width 184 height 16
click at [832, 183] on div "[GEOGRAPHIC_DATA]" at bounding box center [878, 184] width 165 height 17
click at [777, 183] on input "[GEOGRAPHIC_DATA]" at bounding box center [777, 184] width 0 height 17
click at [815, 204] on div "Australia" at bounding box center [878, 205] width 165 height 17
click at [777, 204] on input "Australia" at bounding box center [777, 205] width 0 height 17
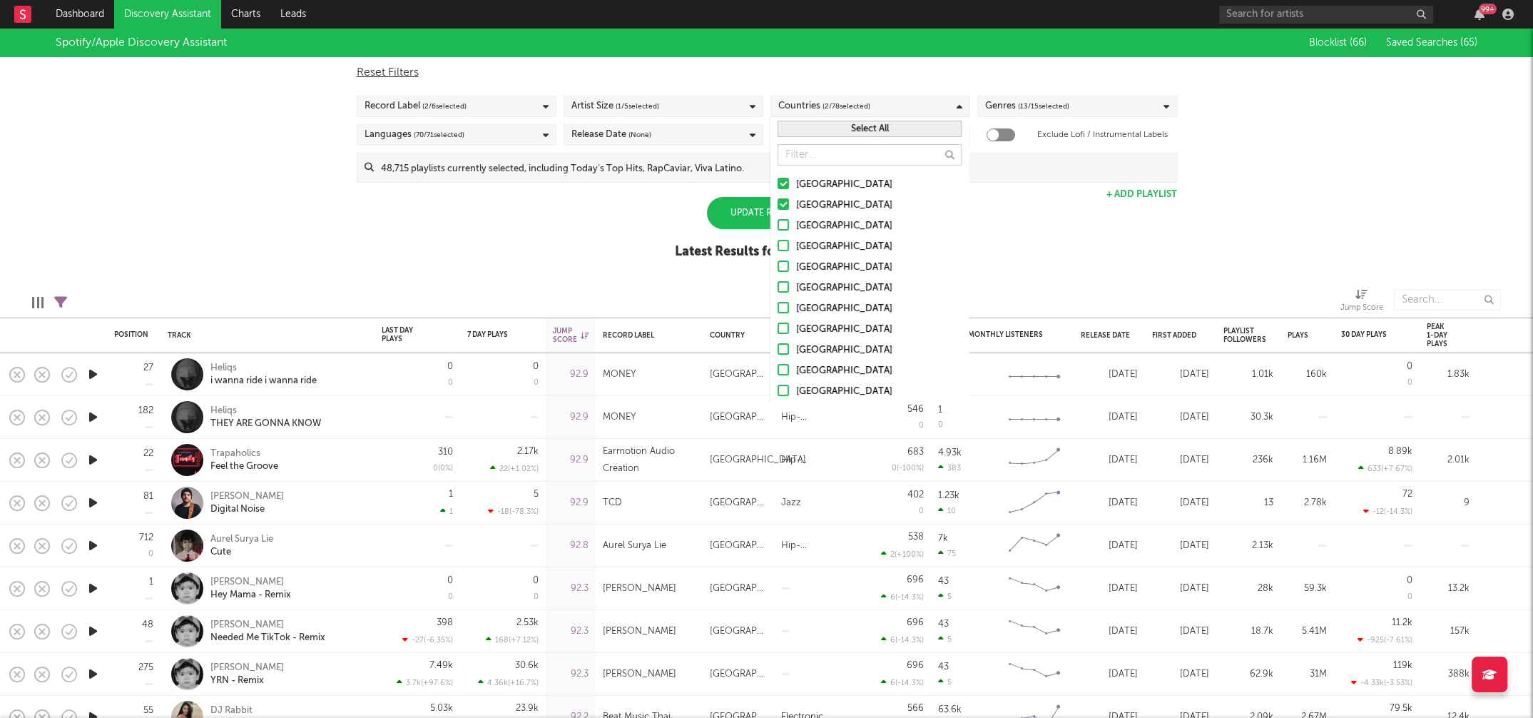
click at [812, 220] on div "Canada" at bounding box center [878, 226] width 165 height 17
click at [777, 220] on input "Canada" at bounding box center [777, 226] width 0 height 17
click at [815, 243] on div "United Kingdom" at bounding box center [878, 246] width 165 height 17
click at [777, 243] on input "United Kingdom" at bounding box center [777, 246] width 0 height 17
click at [812, 269] on div "Ireland" at bounding box center [878, 267] width 165 height 17
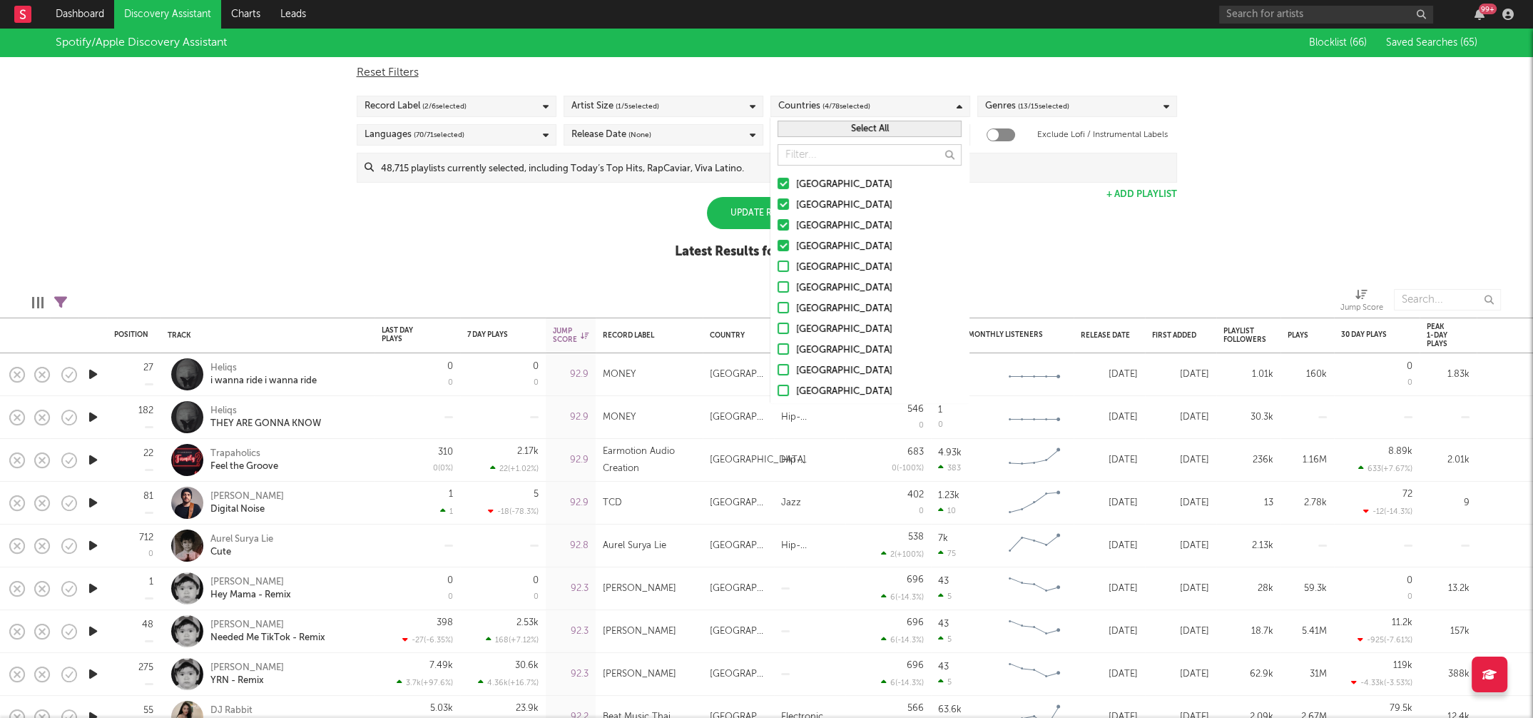
click at [777, 269] on input "Ireland" at bounding box center [777, 267] width 0 height 17
click at [732, 213] on div "Update Results" at bounding box center [767, 213] width 120 height 32
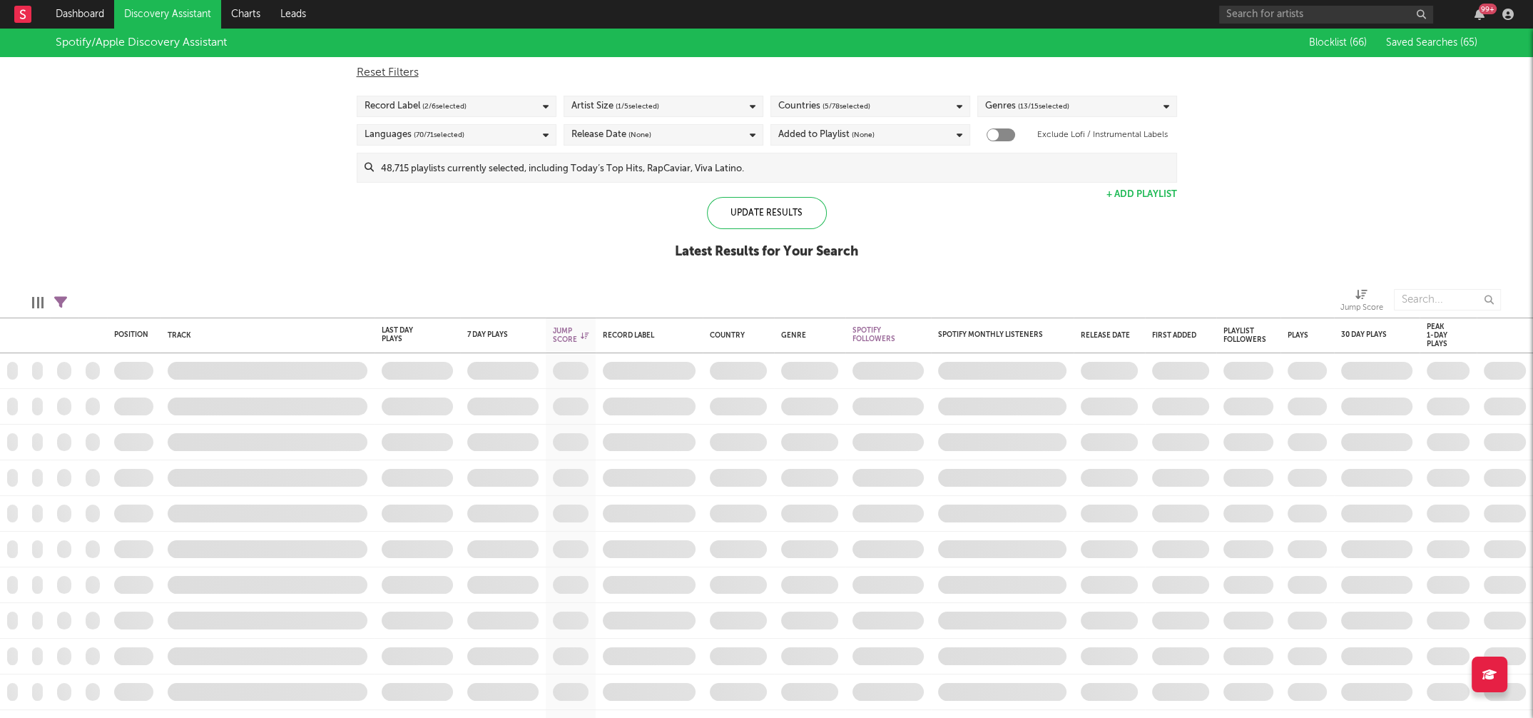
click at [525, 108] on div "Record Label ( 2 / 6 selected)" at bounding box center [457, 106] width 200 height 21
click at [255, 174] on div "Spotify/Apple Discovery Assistant Blocklist ( 66 ) Saved Searches ( 65 ) Reset …" at bounding box center [766, 152] width 1533 height 246
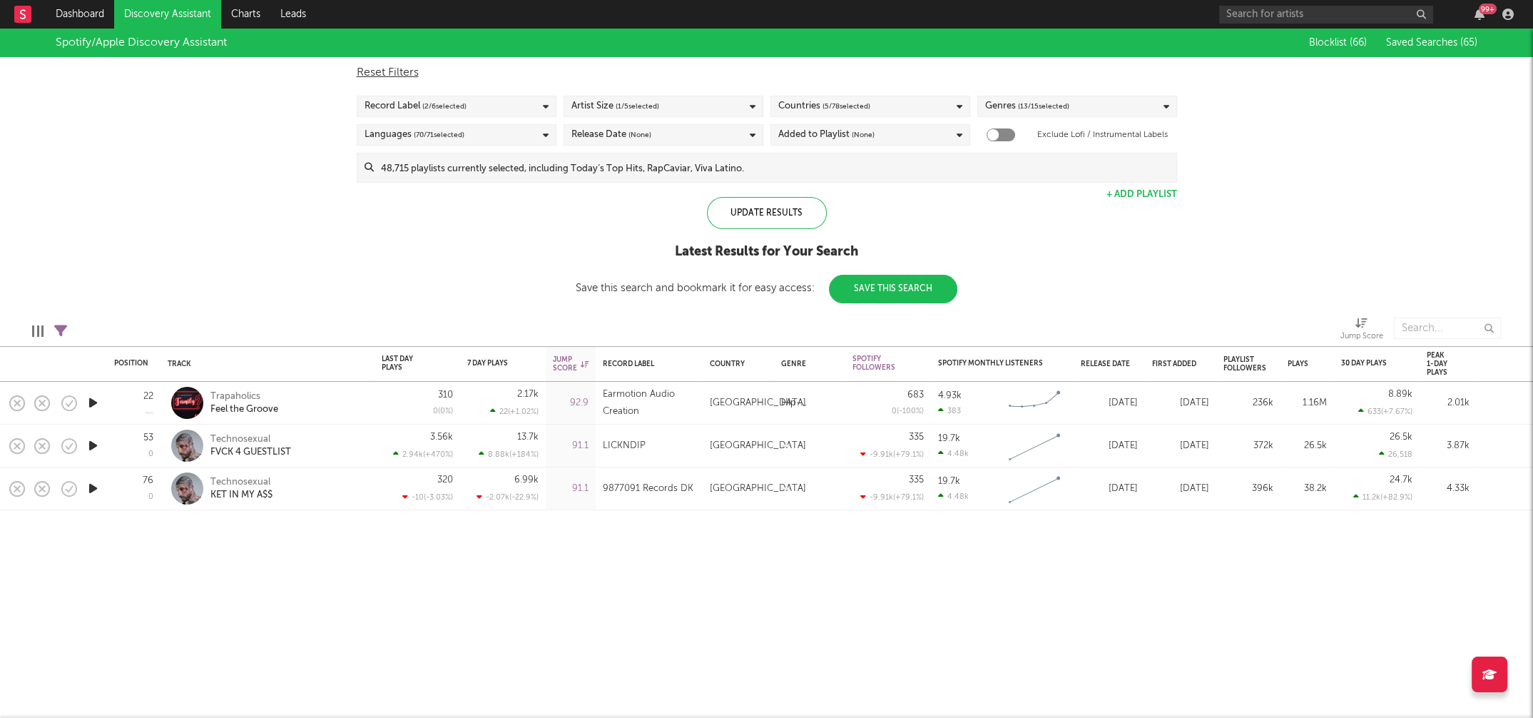
click at [90, 399] on icon "button" at bounding box center [93, 403] width 15 height 18
click at [90, 399] on icon "button" at bounding box center [93, 403] width 14 height 18
click at [91, 441] on icon "button" at bounding box center [93, 446] width 15 height 18
click at [91, 441] on icon "button" at bounding box center [93, 446] width 14 height 18
click at [1049, 107] on span "( 13 / 15 selected)" at bounding box center [1043, 106] width 51 height 17
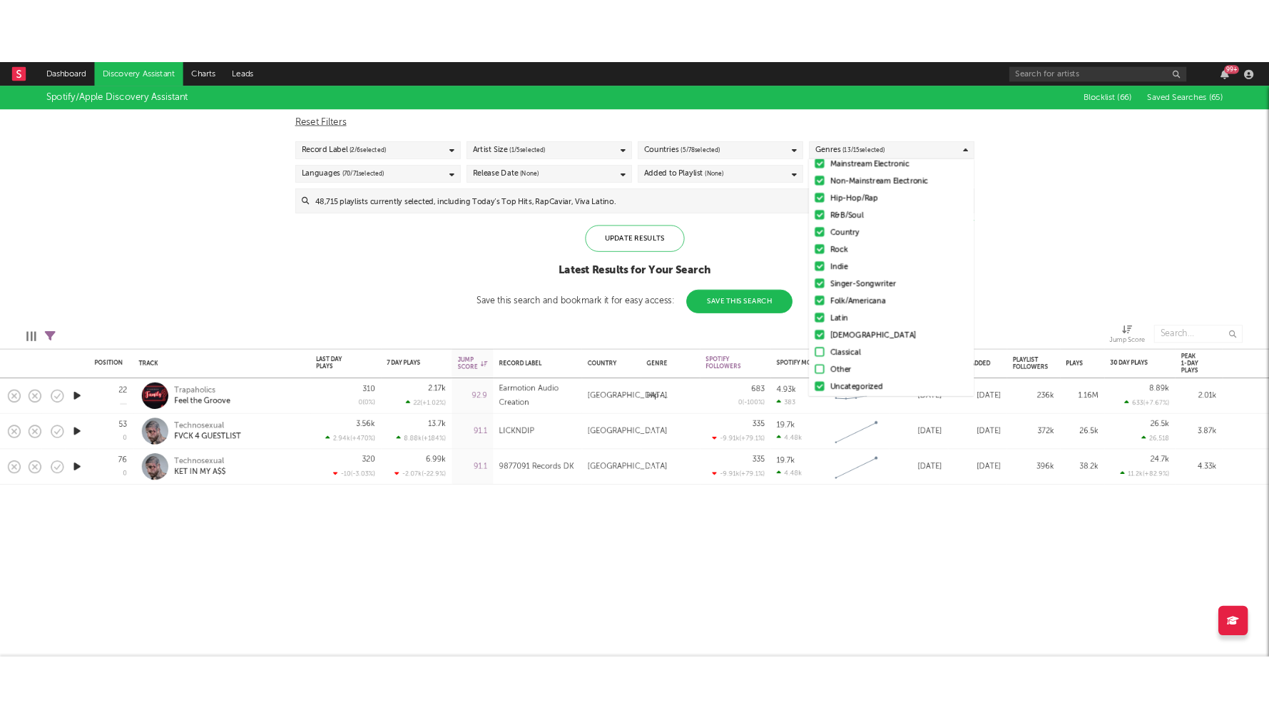
scroll to position [58, 0]
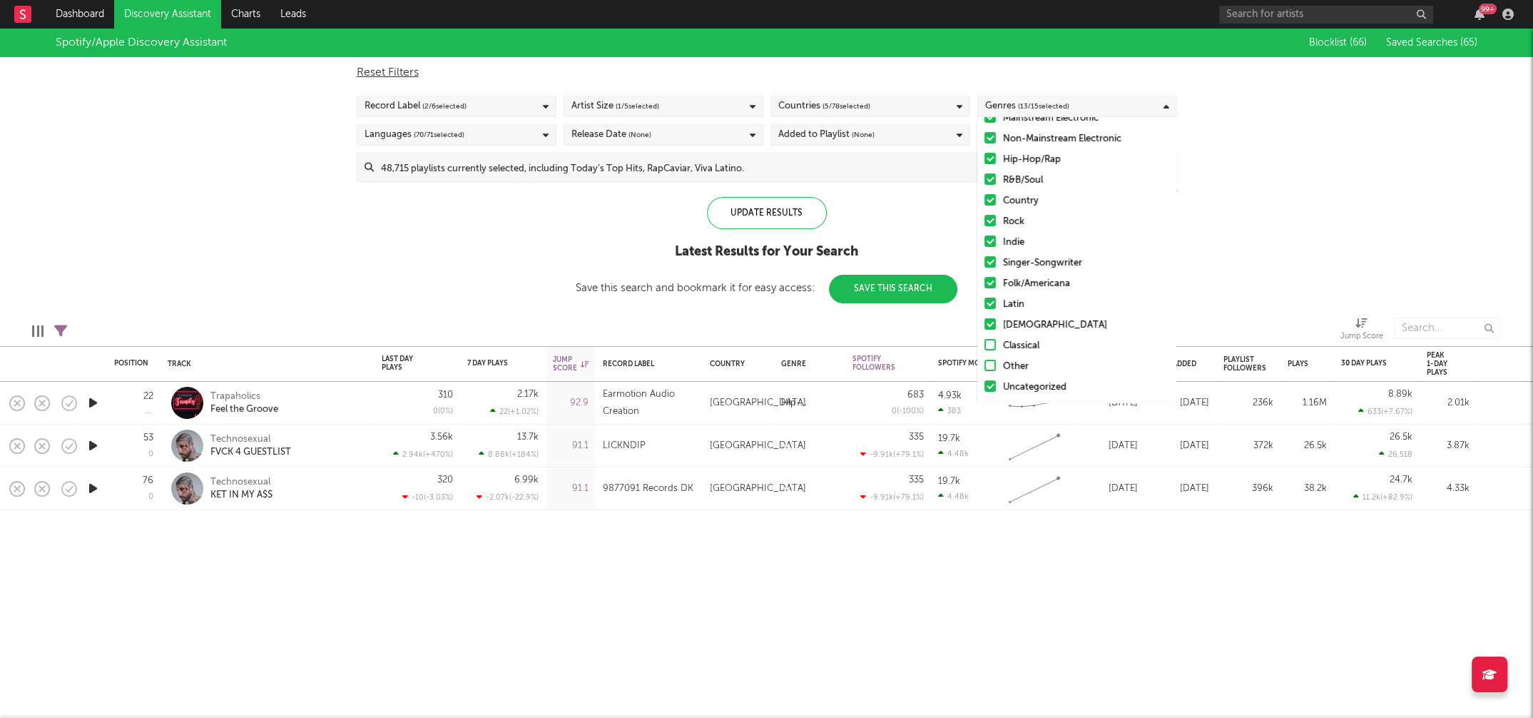
click at [1011, 365] on div "Other" at bounding box center [1085, 366] width 165 height 17
click at [984, 365] on input "Other" at bounding box center [984, 366] width 0 height 17
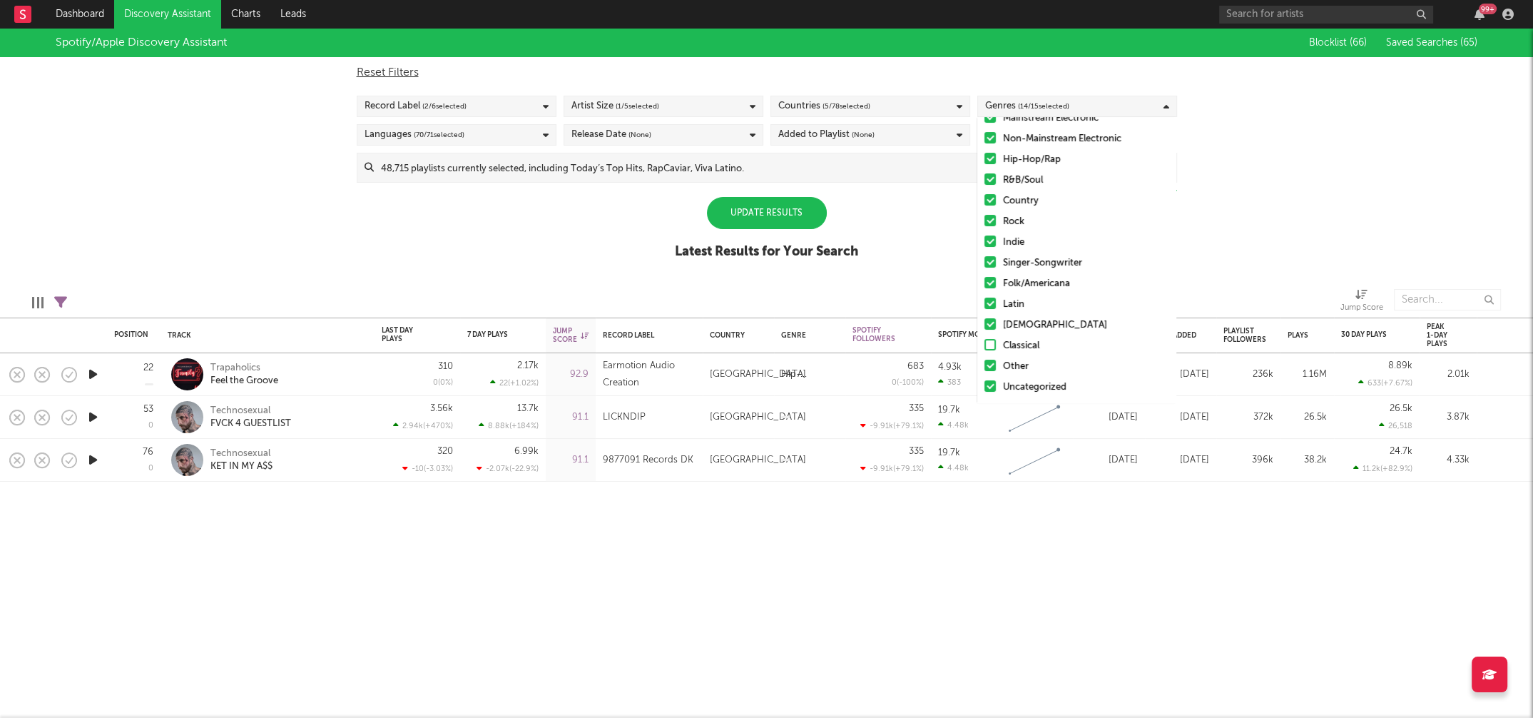
click at [1247, 189] on div "Spotify/Apple Discovery Assistant Blocklist ( 66 ) Saved Searches ( 65 ) Reset …" at bounding box center [766, 152] width 1533 height 246
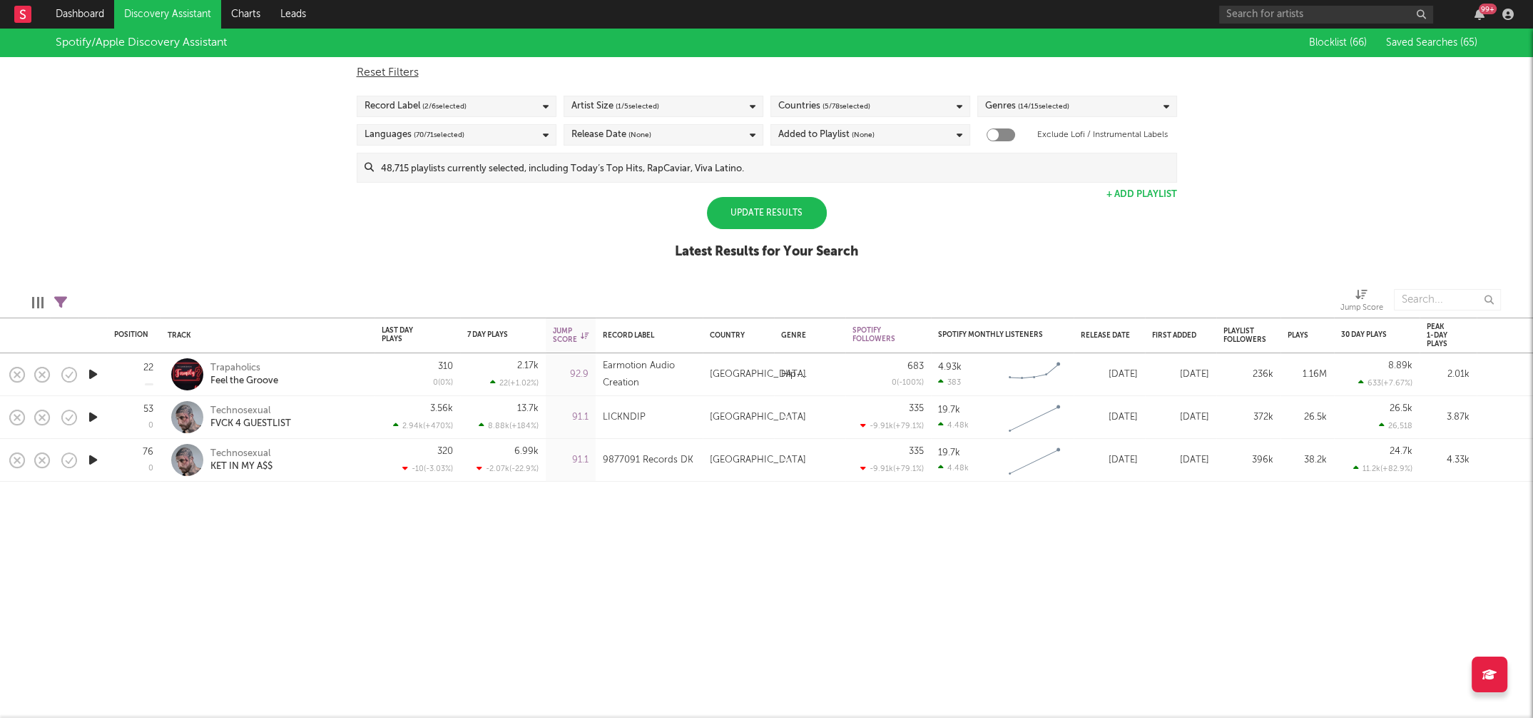
click at [911, 140] on div "Added to Playlist (None)" at bounding box center [870, 134] width 200 height 21
click at [626, 220] on div "Spotify/Apple Discovery Assistant Blocklist ( 66 ) Saved Searches ( 65 ) Reset …" at bounding box center [766, 152] width 1533 height 246
click at [725, 215] on div "Update Results" at bounding box center [767, 213] width 120 height 32
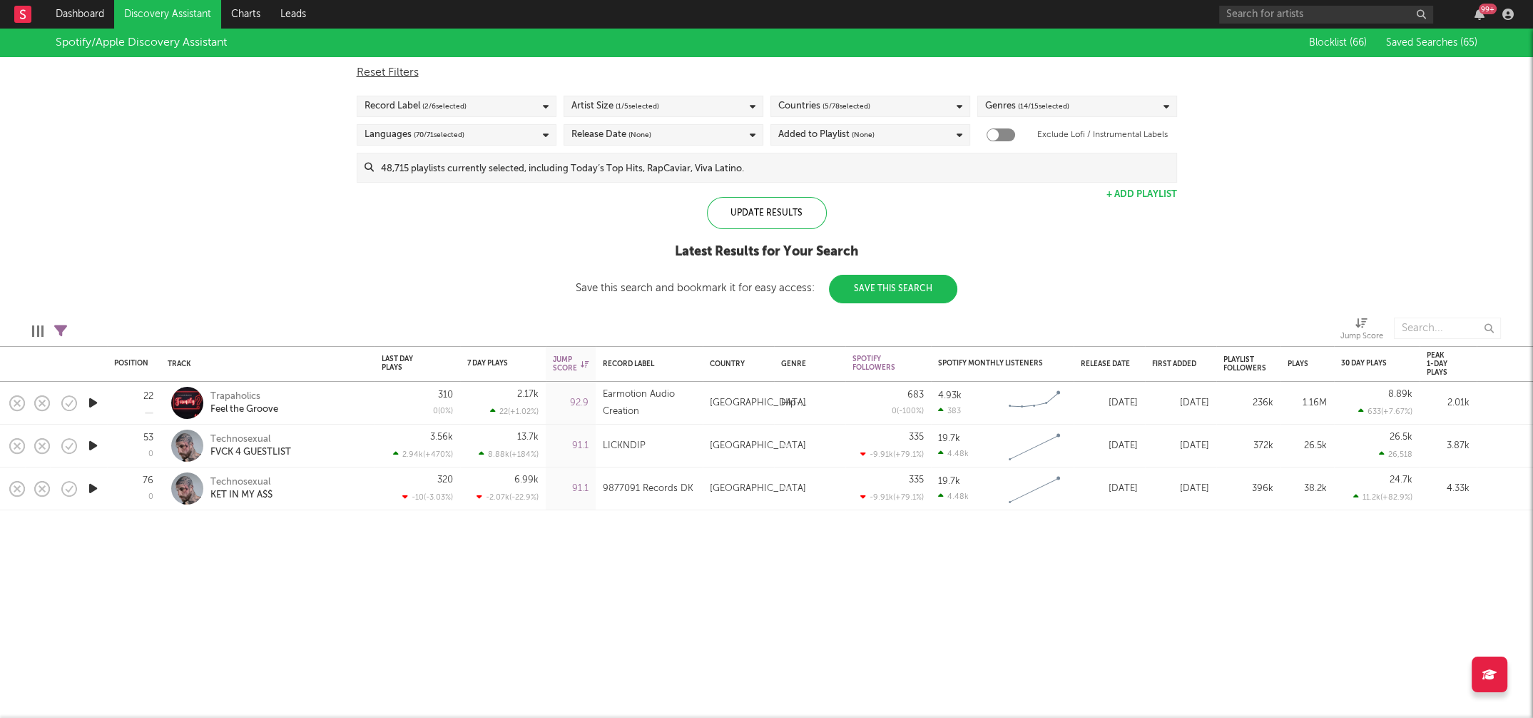
click at [853, 106] on span "( 5 / 78 selected)" at bounding box center [846, 106] width 48 height 17
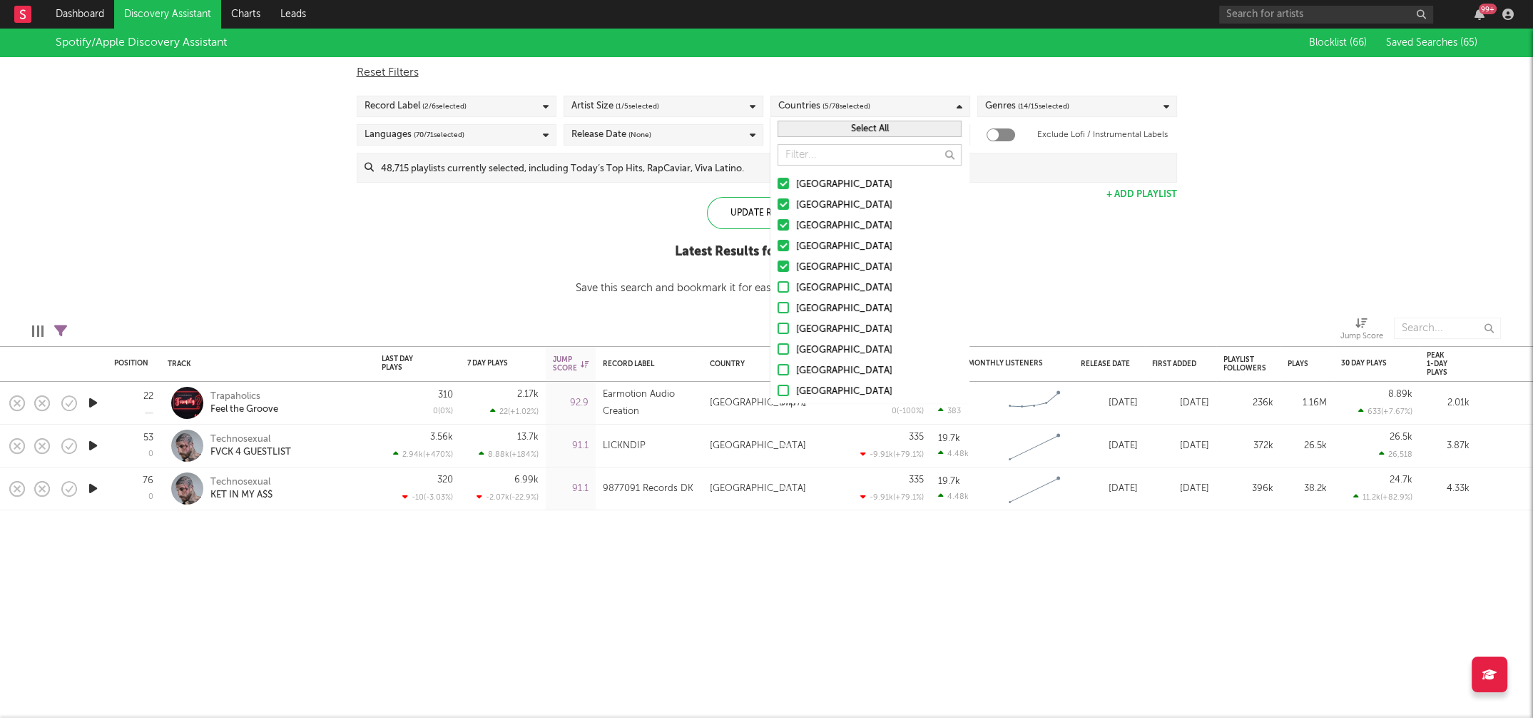
click at [894, 129] on button "Select All" at bounding box center [869, 129] width 184 height 16
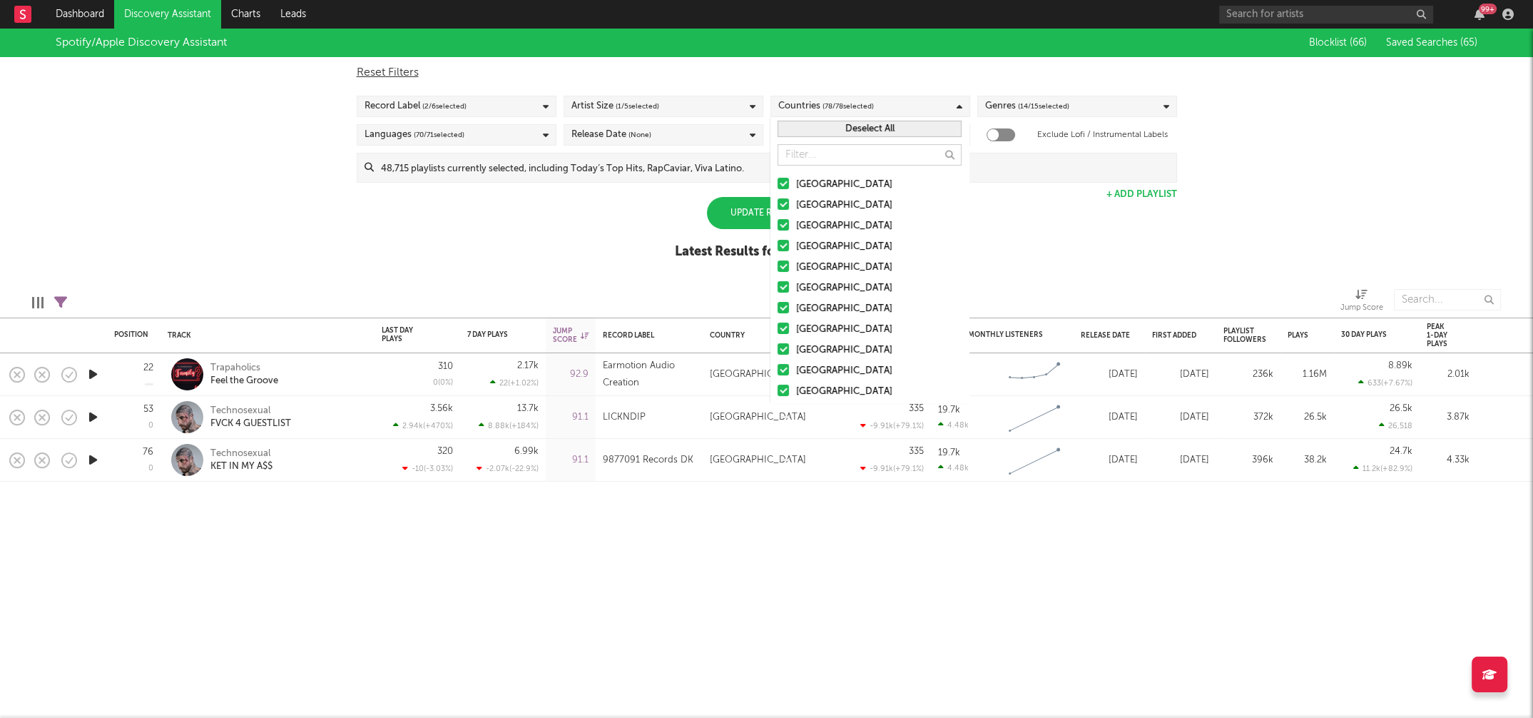
click at [735, 217] on div "Update Results" at bounding box center [767, 213] width 120 height 32
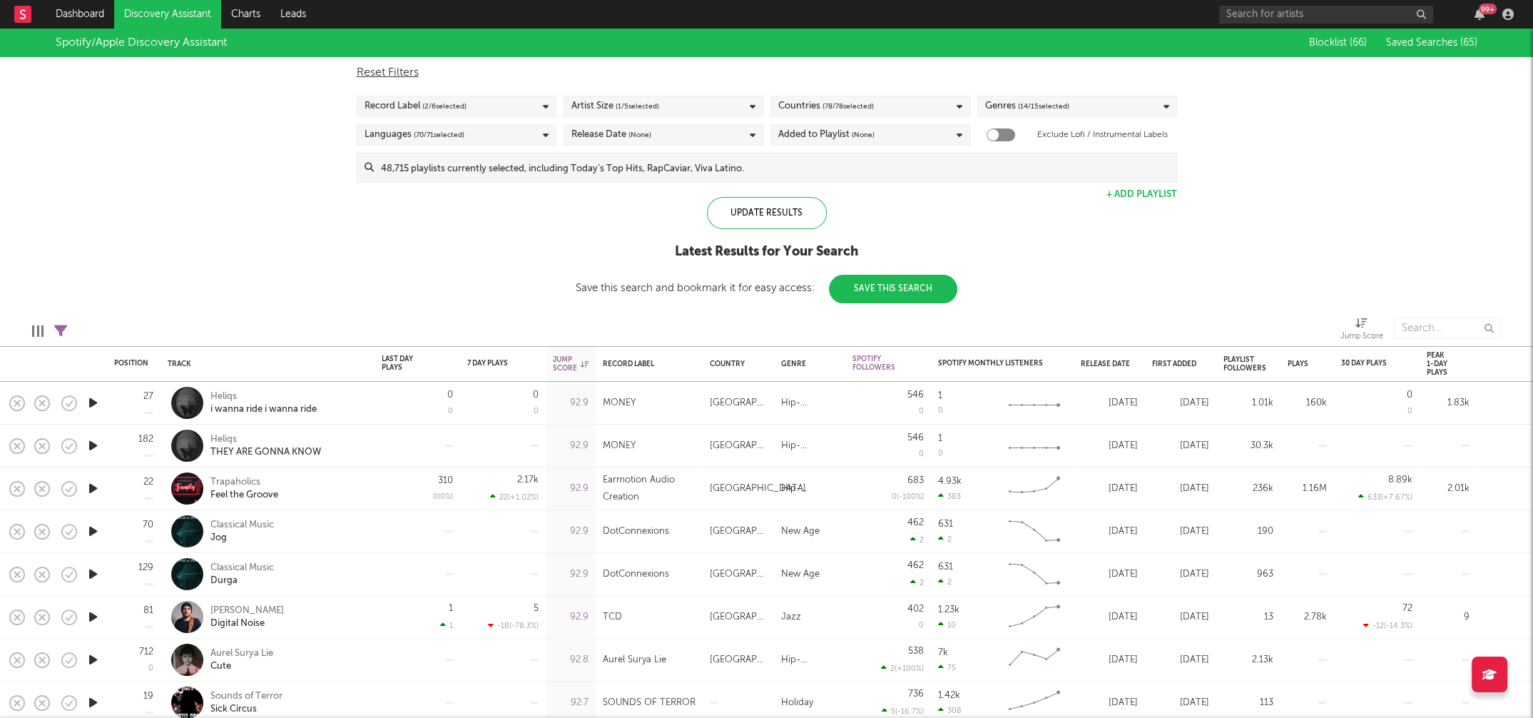
click at [96, 402] on icon "button" at bounding box center [93, 403] width 15 height 18
click at [96, 402] on icon "button" at bounding box center [93, 403] width 14 height 18
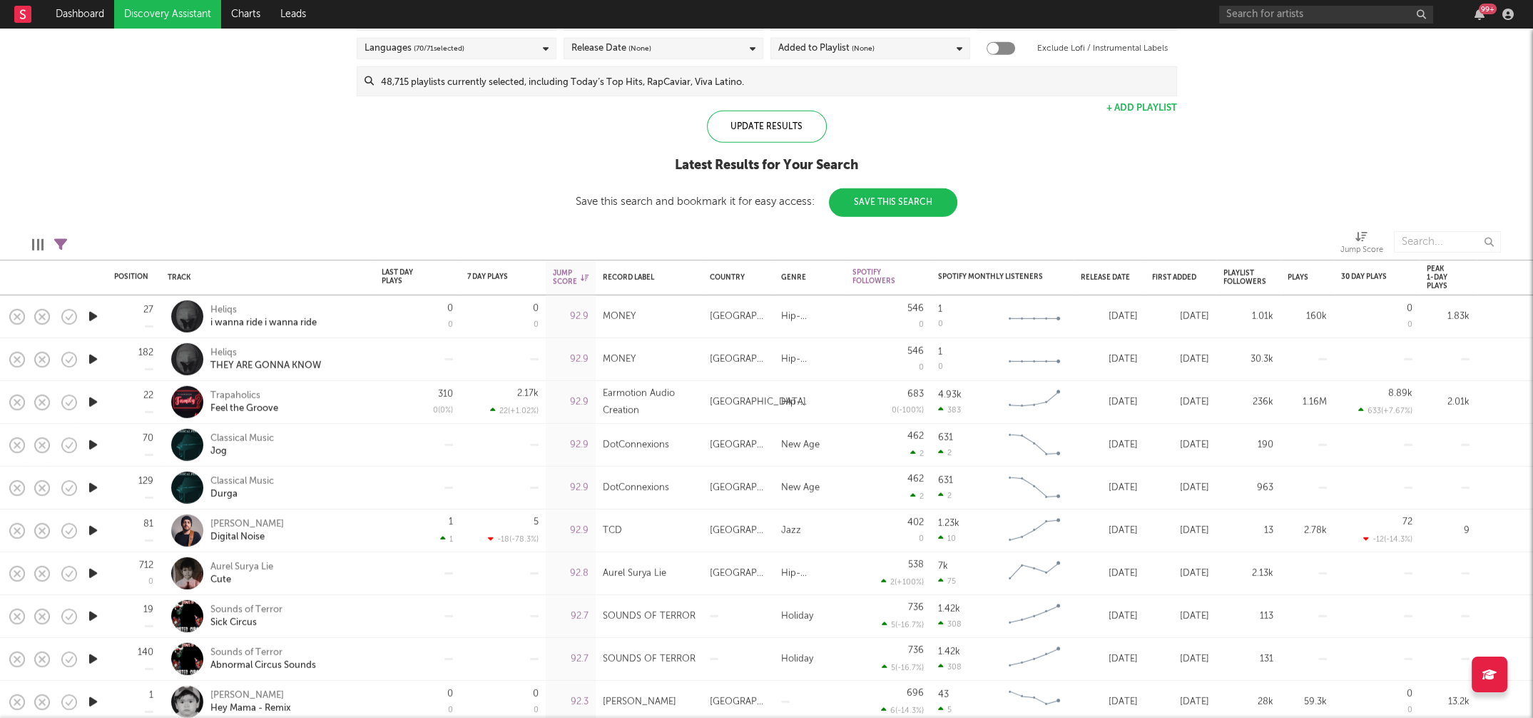
click at [89, 437] on icon "button" at bounding box center [93, 445] width 15 height 18
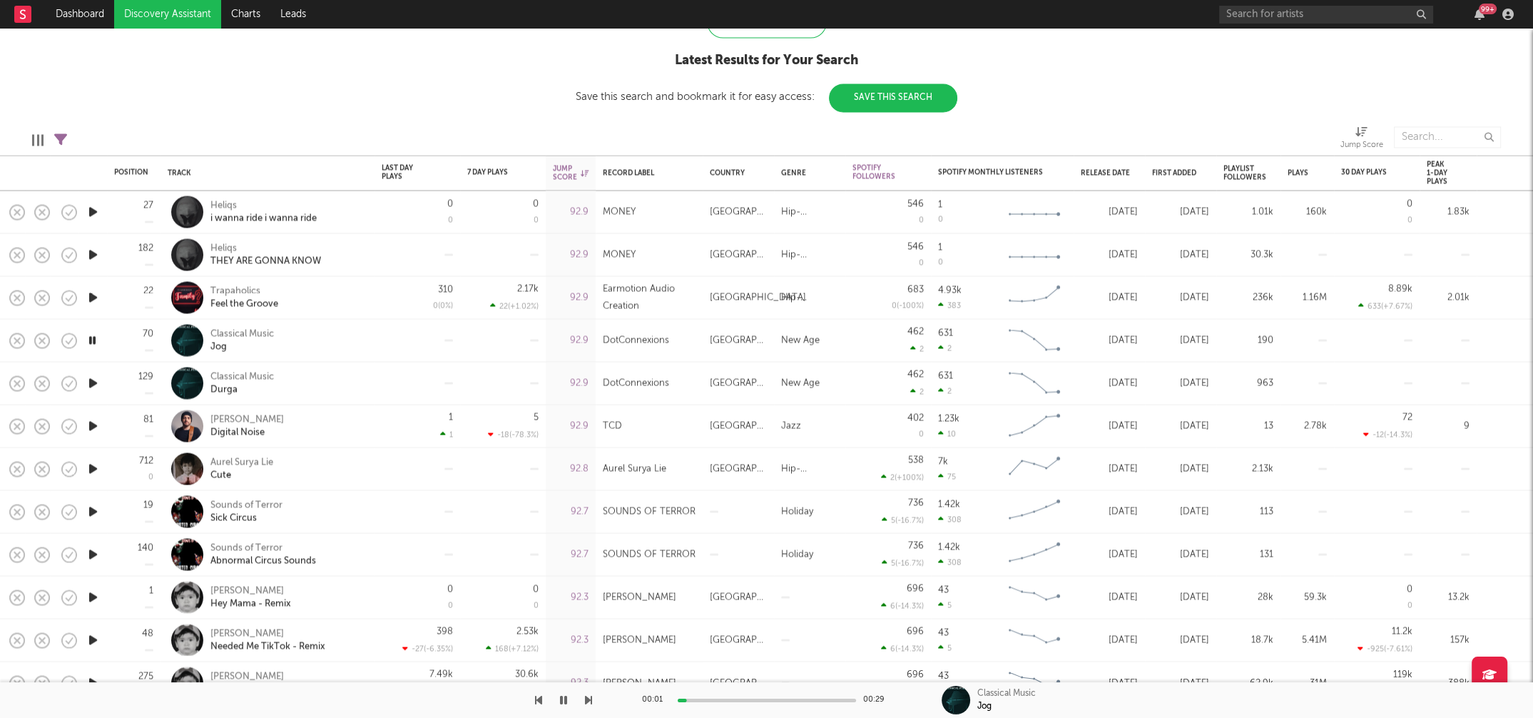
click at [92, 421] on icon "button" at bounding box center [93, 426] width 15 height 18
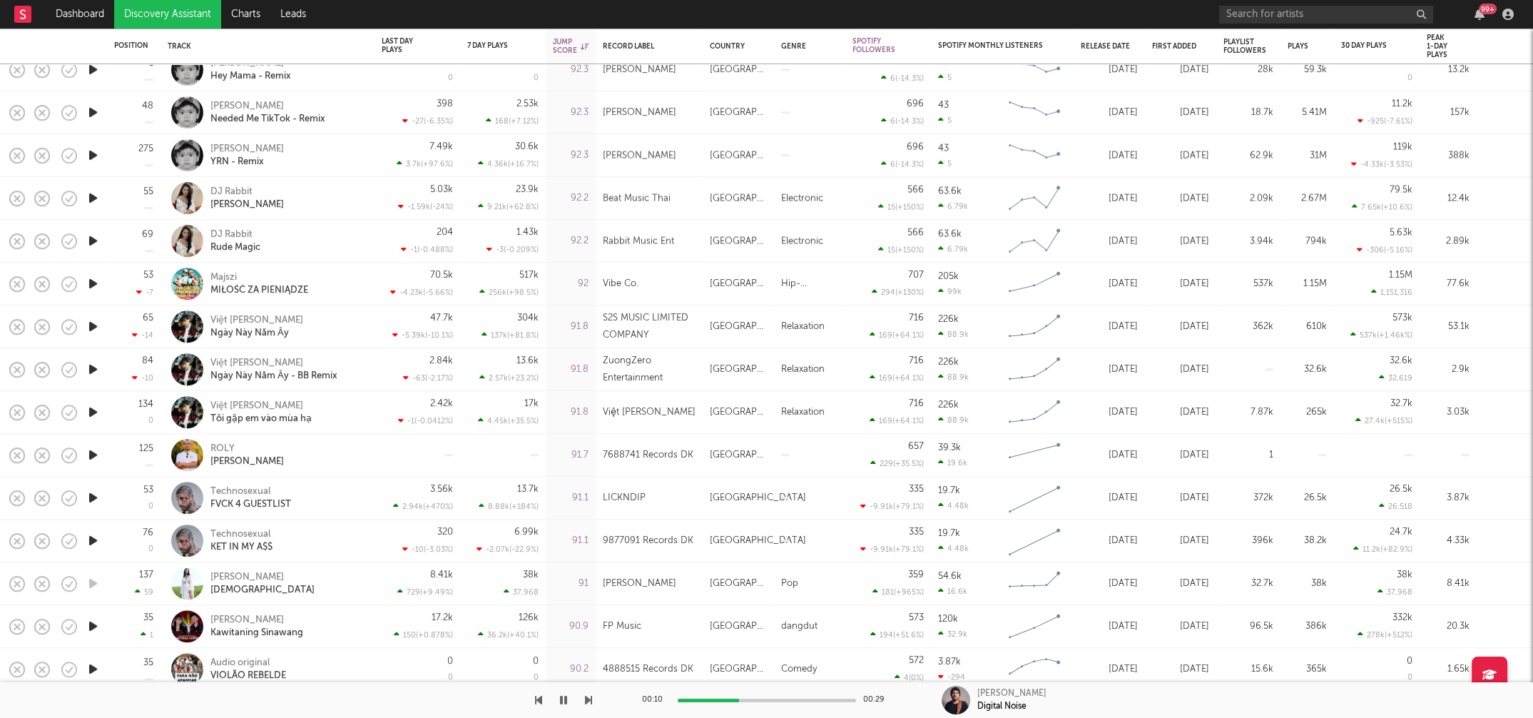
click at [92, 496] on icon "button" at bounding box center [93, 498] width 15 height 18
click at [88, 540] on icon "button" at bounding box center [93, 540] width 15 height 18
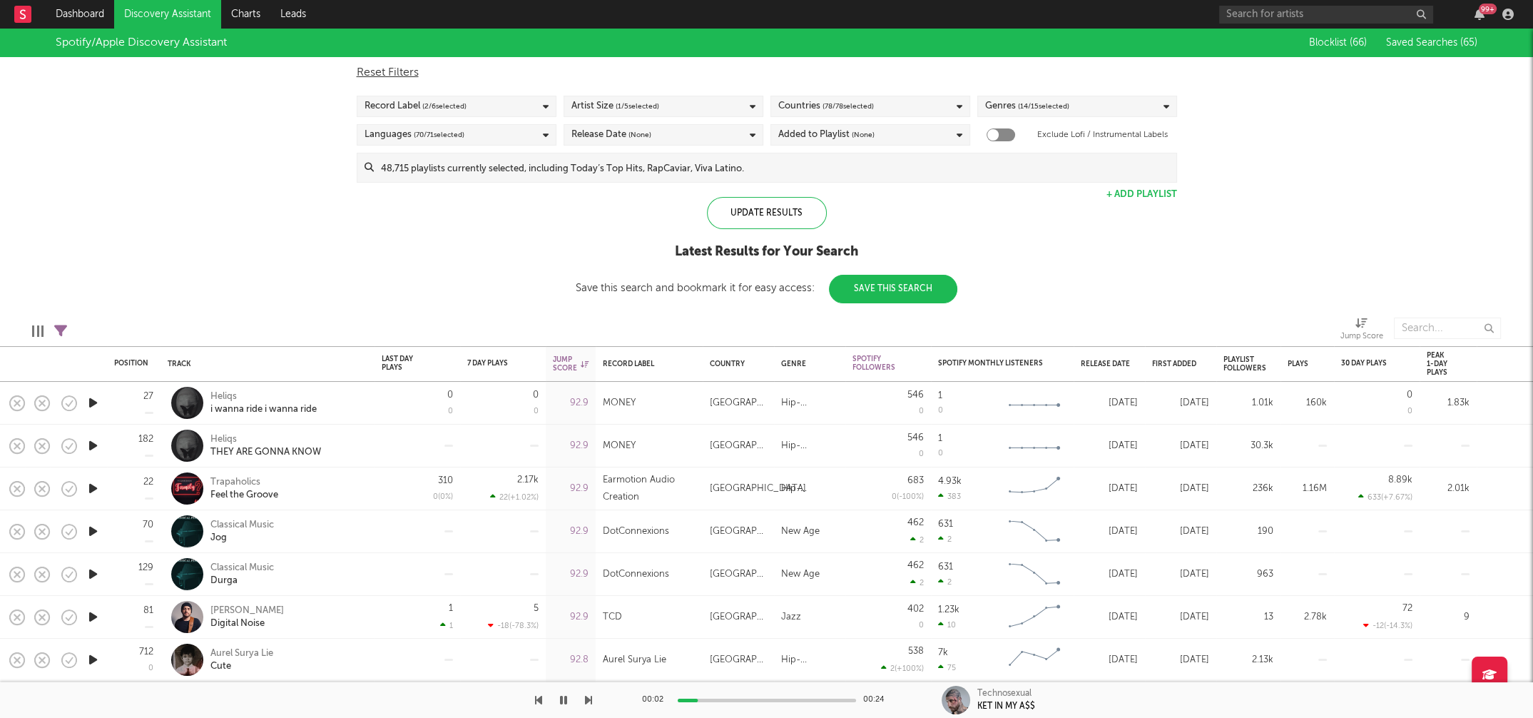
click at [175, 213] on div "Spotify/Apple Discovery Assistant Blocklist ( 66 ) Saved Searches ( 65 ) Reset …" at bounding box center [766, 166] width 1533 height 275
click at [867, 106] on span "( 78 / 78 selected)" at bounding box center [847, 106] width 51 height 17
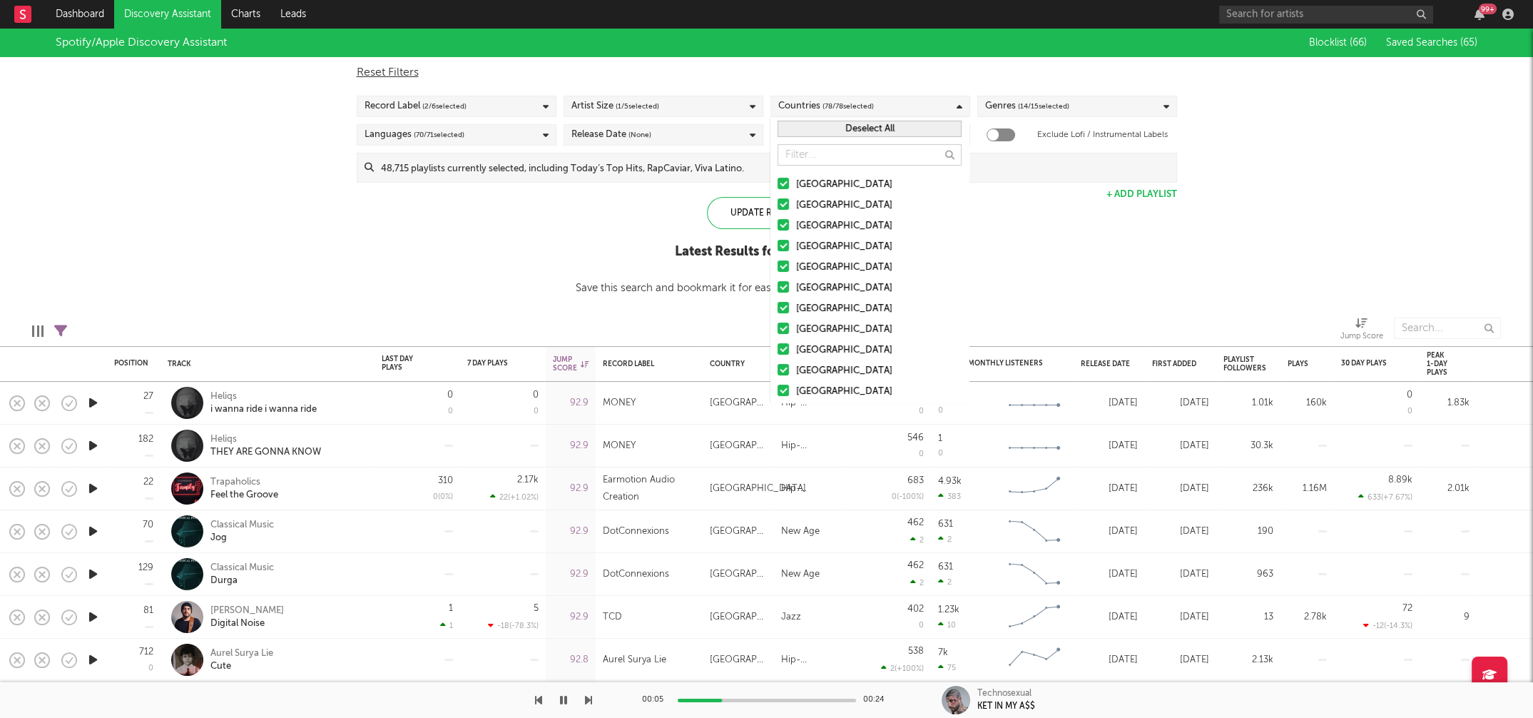
click at [872, 125] on button "Deselect All" at bounding box center [869, 129] width 184 height 16
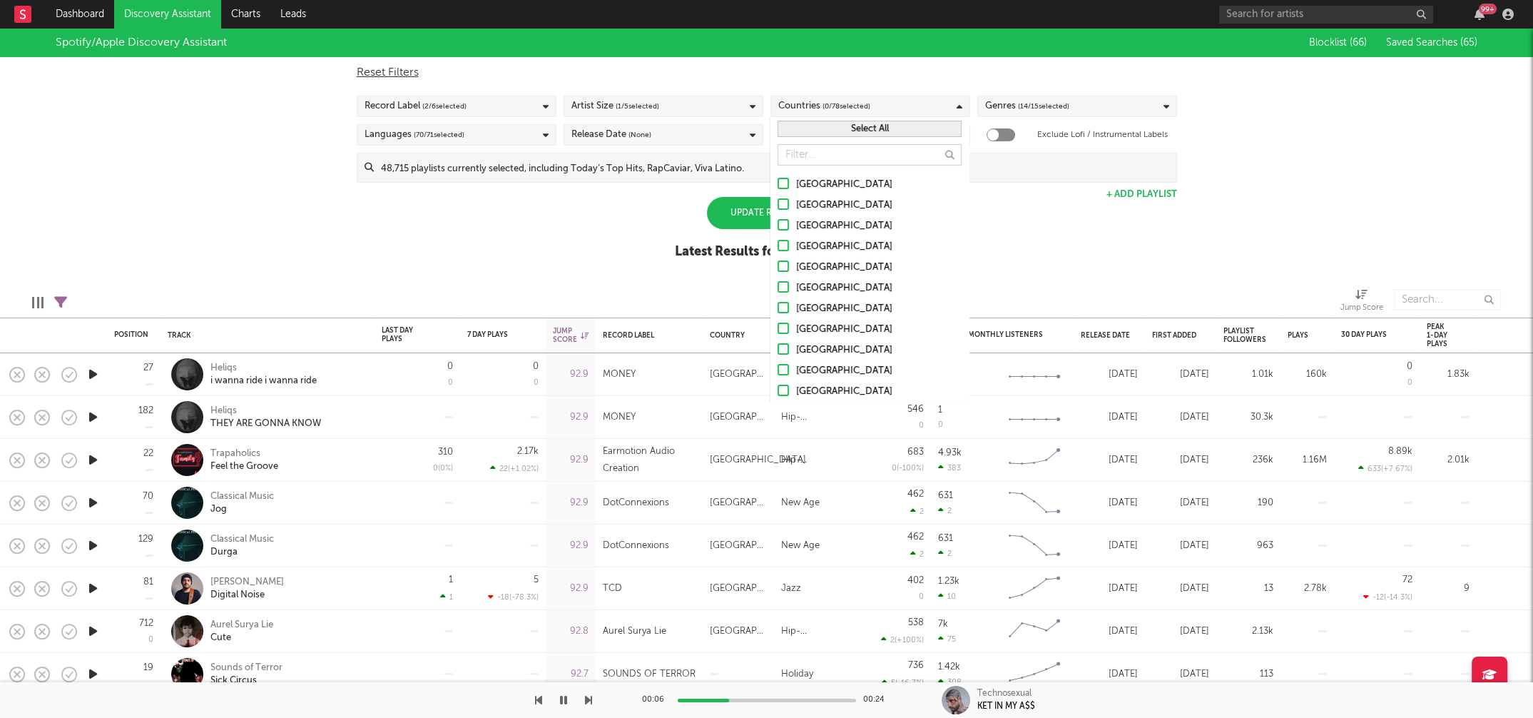
click at [840, 181] on div "[GEOGRAPHIC_DATA]" at bounding box center [878, 184] width 165 height 17
click at [777, 181] on input "[GEOGRAPHIC_DATA]" at bounding box center [777, 184] width 0 height 17
click at [813, 207] on div "Australia" at bounding box center [878, 205] width 165 height 17
click at [777, 207] on input "Australia" at bounding box center [777, 205] width 0 height 17
click at [814, 224] on div "Canada" at bounding box center [878, 226] width 165 height 17
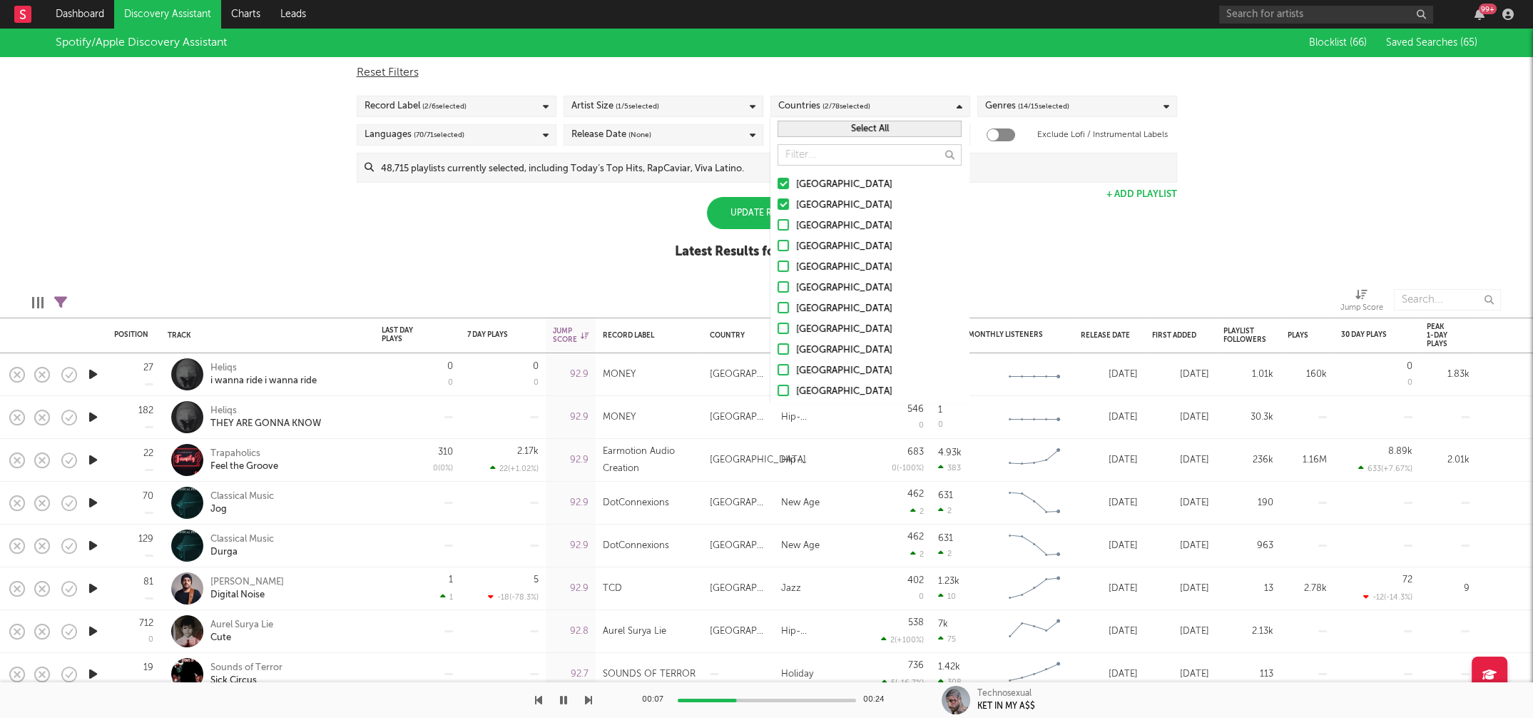
click at [777, 224] on input "Canada" at bounding box center [777, 226] width 0 height 17
click at [815, 240] on div "United Kingdom" at bounding box center [878, 246] width 165 height 17
click at [777, 240] on input "United Kingdom" at bounding box center [777, 246] width 0 height 17
click at [805, 268] on div "Ireland" at bounding box center [878, 267] width 165 height 17
click at [777, 268] on input "Ireland" at bounding box center [777, 267] width 0 height 17
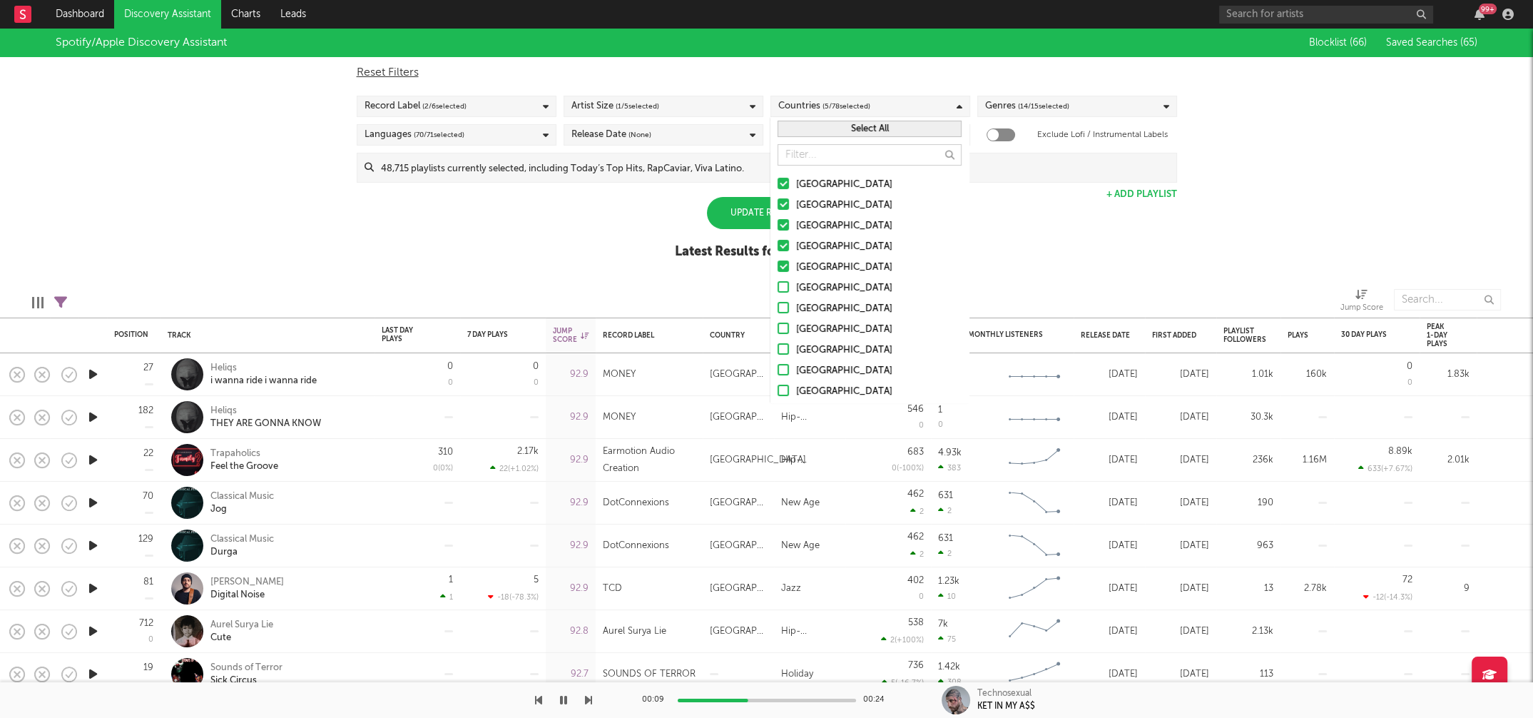
click at [586, 239] on div "Spotify/Apple Discovery Assistant Blocklist ( 66 ) Saved Searches ( 65 ) Reset …" at bounding box center [766, 152] width 1533 height 246
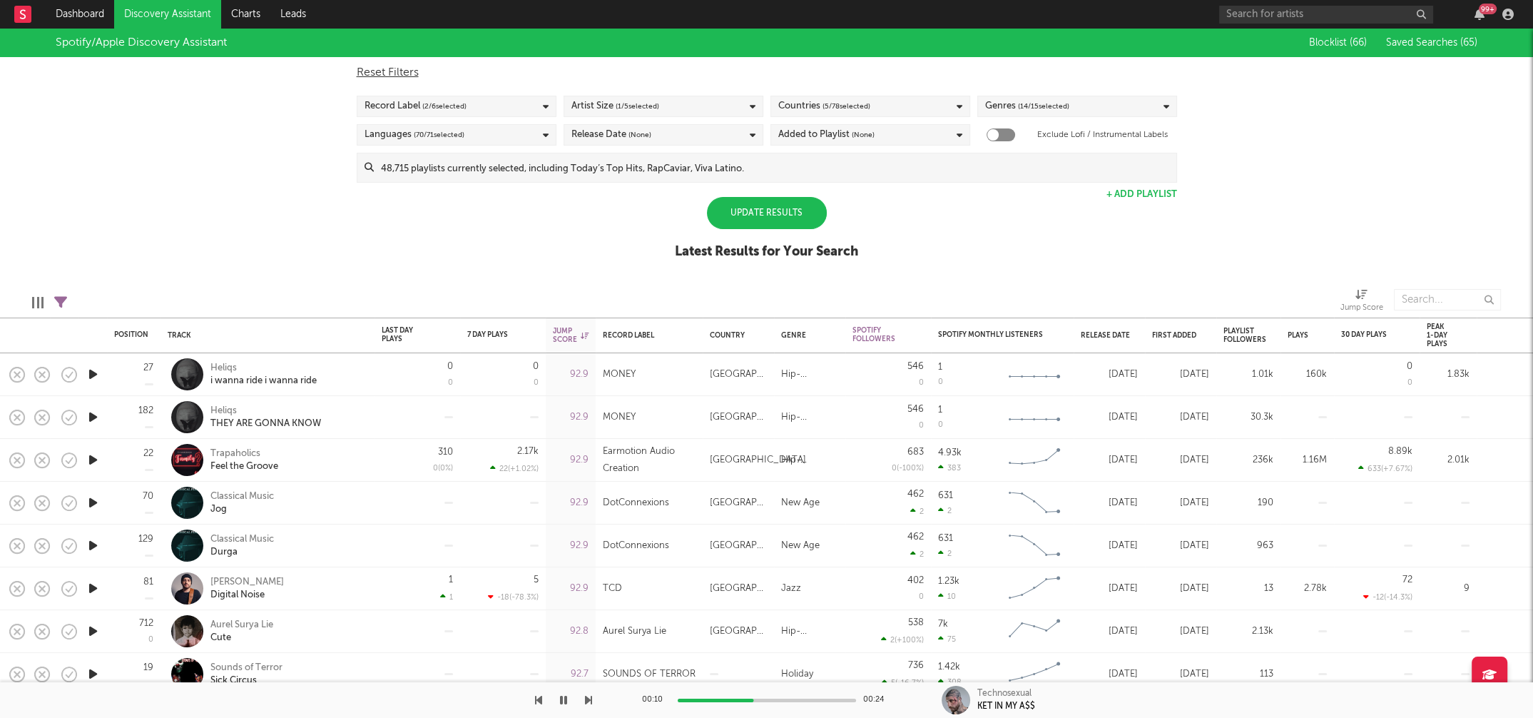
click at [700, 113] on div "Artist Size ( 1 / 5 selected)" at bounding box center [663, 106] width 200 height 21
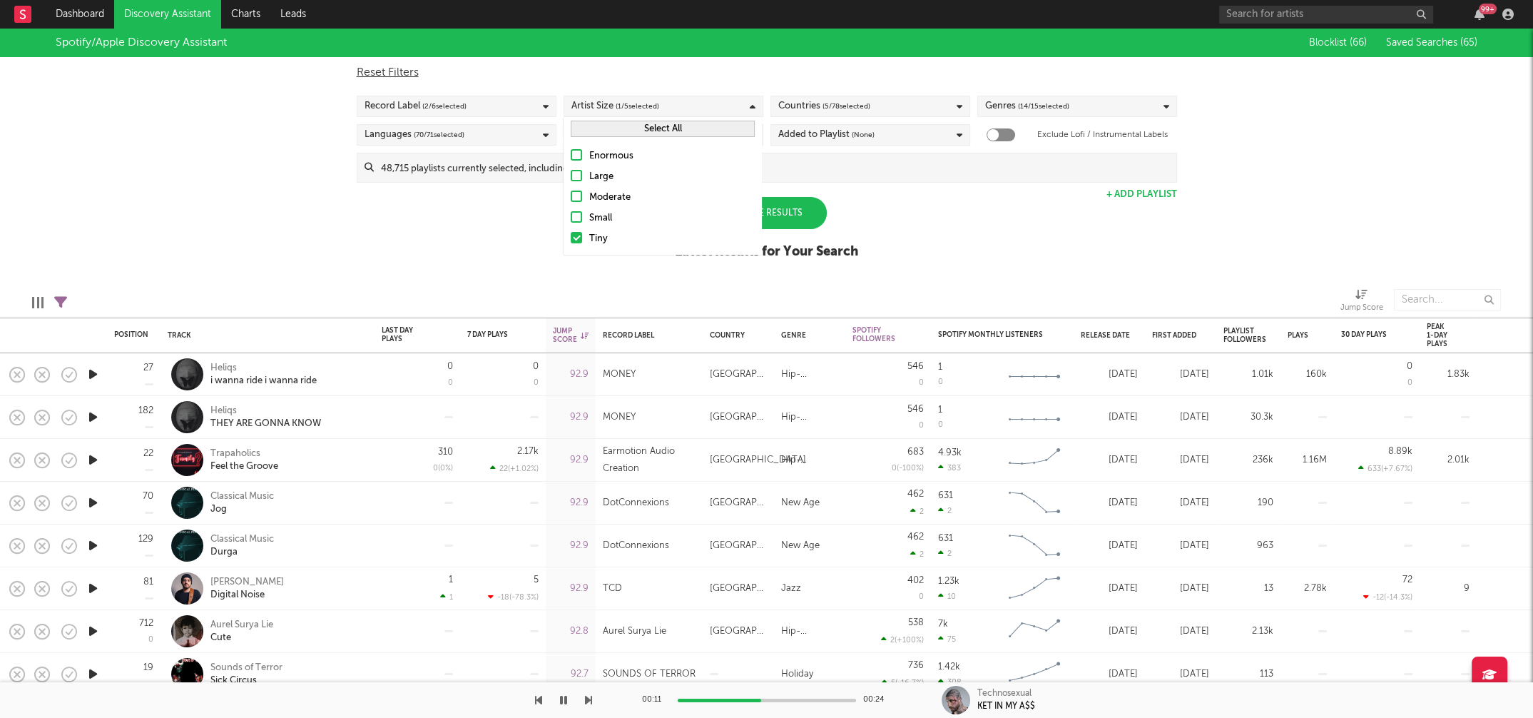
click at [587, 215] on label "Small" at bounding box center [663, 218] width 184 height 17
click at [571, 215] on input "Small" at bounding box center [571, 218] width 0 height 17
click at [578, 233] on div at bounding box center [576, 237] width 11 height 11
click at [571, 233] on input "Tiny" at bounding box center [571, 238] width 0 height 17
click at [793, 215] on div "Update Results" at bounding box center [767, 213] width 120 height 32
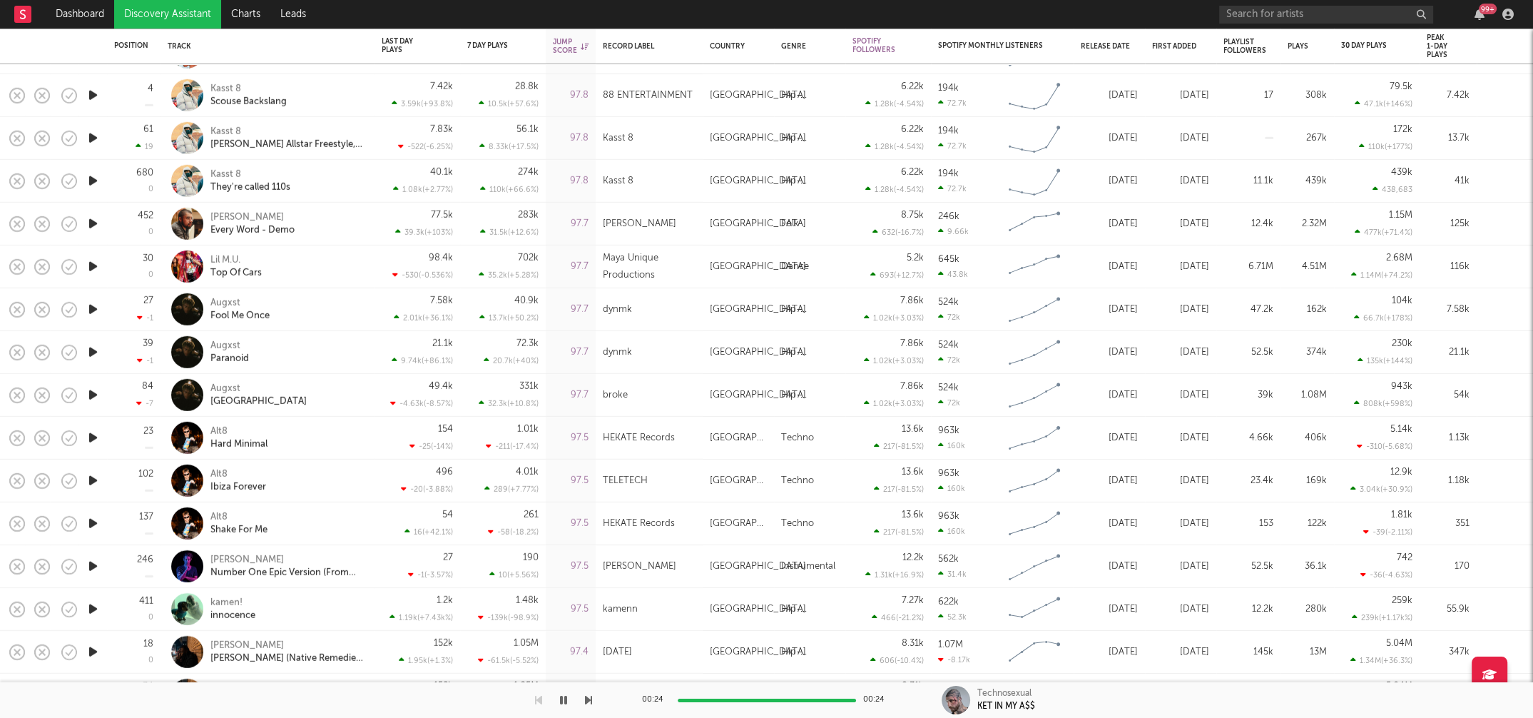
click at [90, 434] on icon "button" at bounding box center [93, 438] width 15 height 18
click at [90, 434] on icon "button" at bounding box center [93, 438] width 14 height 18
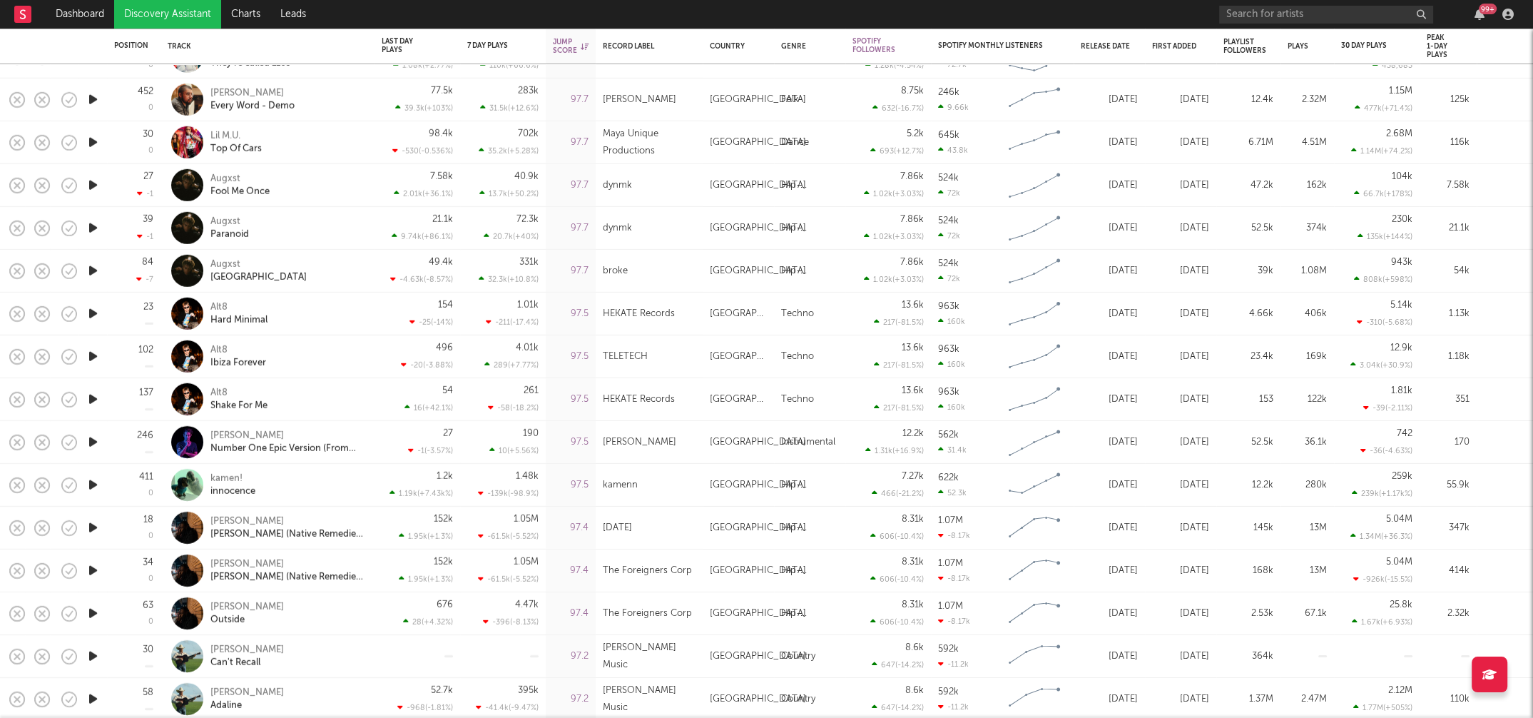
click at [89, 484] on icon "button" at bounding box center [93, 485] width 15 height 18
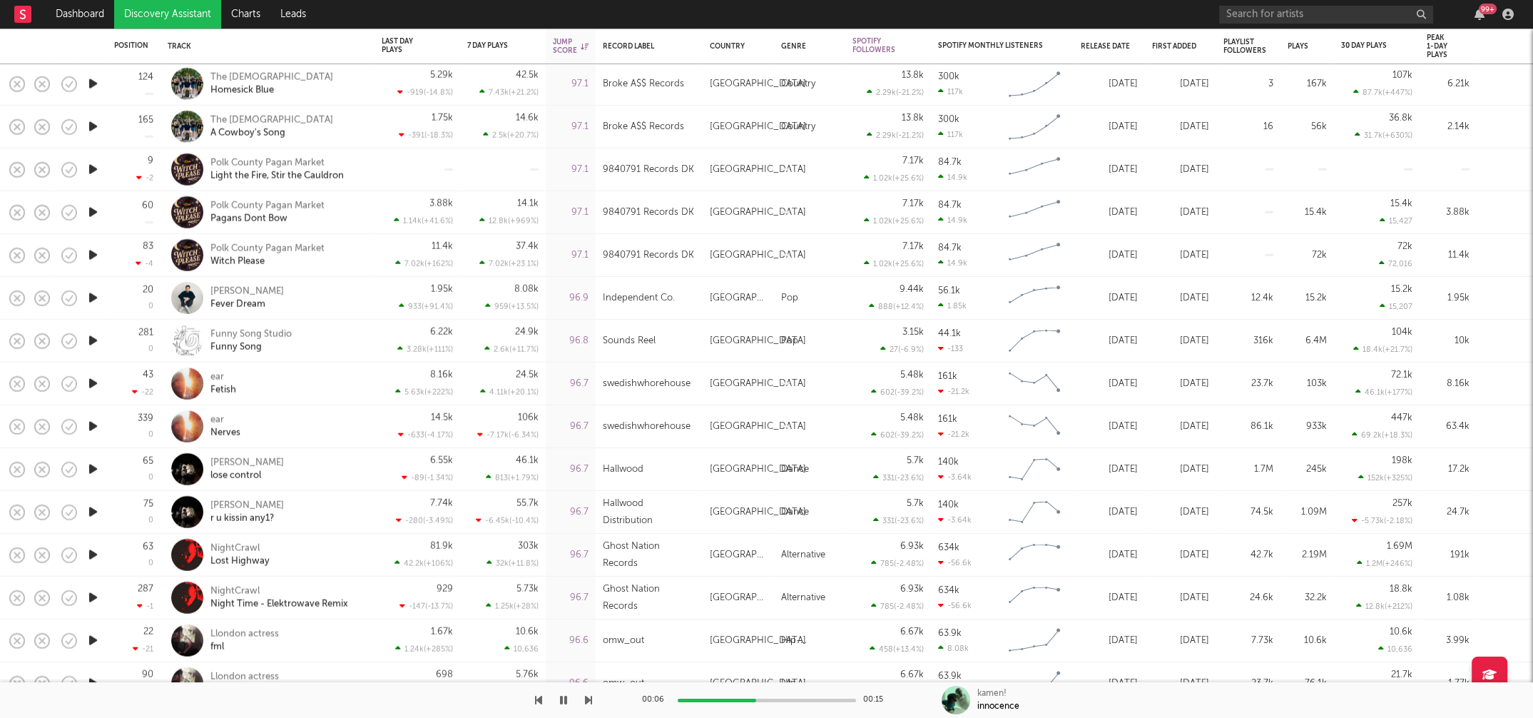
click at [93, 465] on icon "button" at bounding box center [93, 469] width 15 height 18
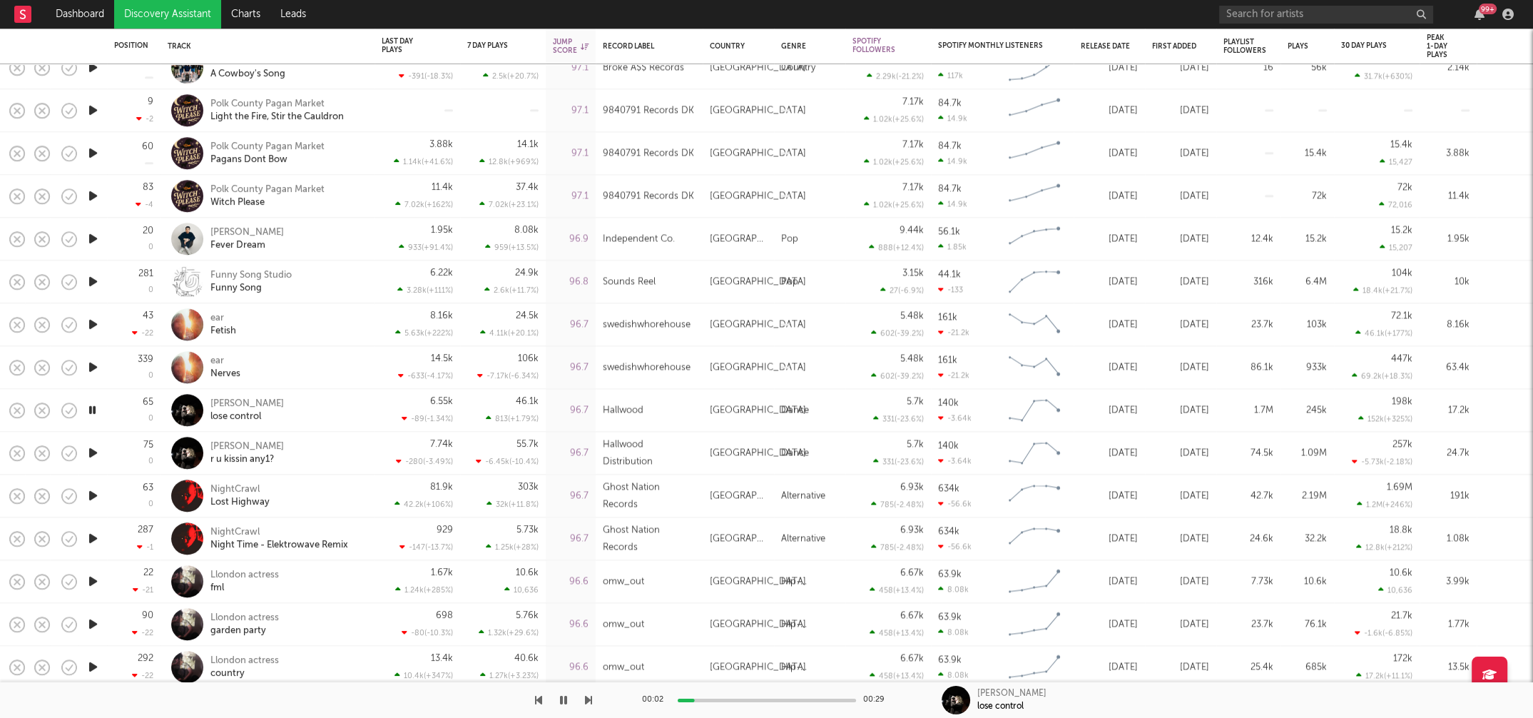
click at [89, 496] on icon "button" at bounding box center [93, 495] width 15 height 18
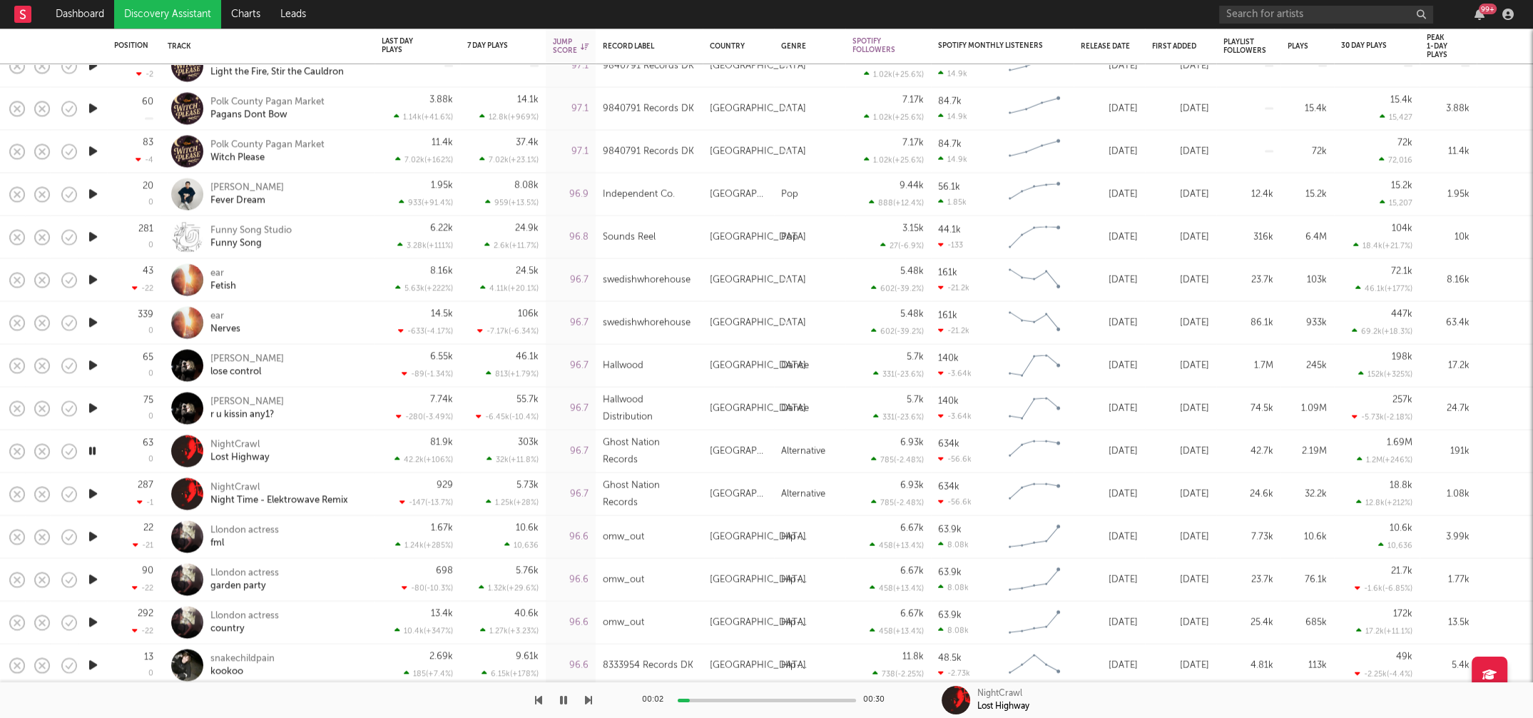
click at [91, 532] on icon "button" at bounding box center [93, 537] width 15 height 18
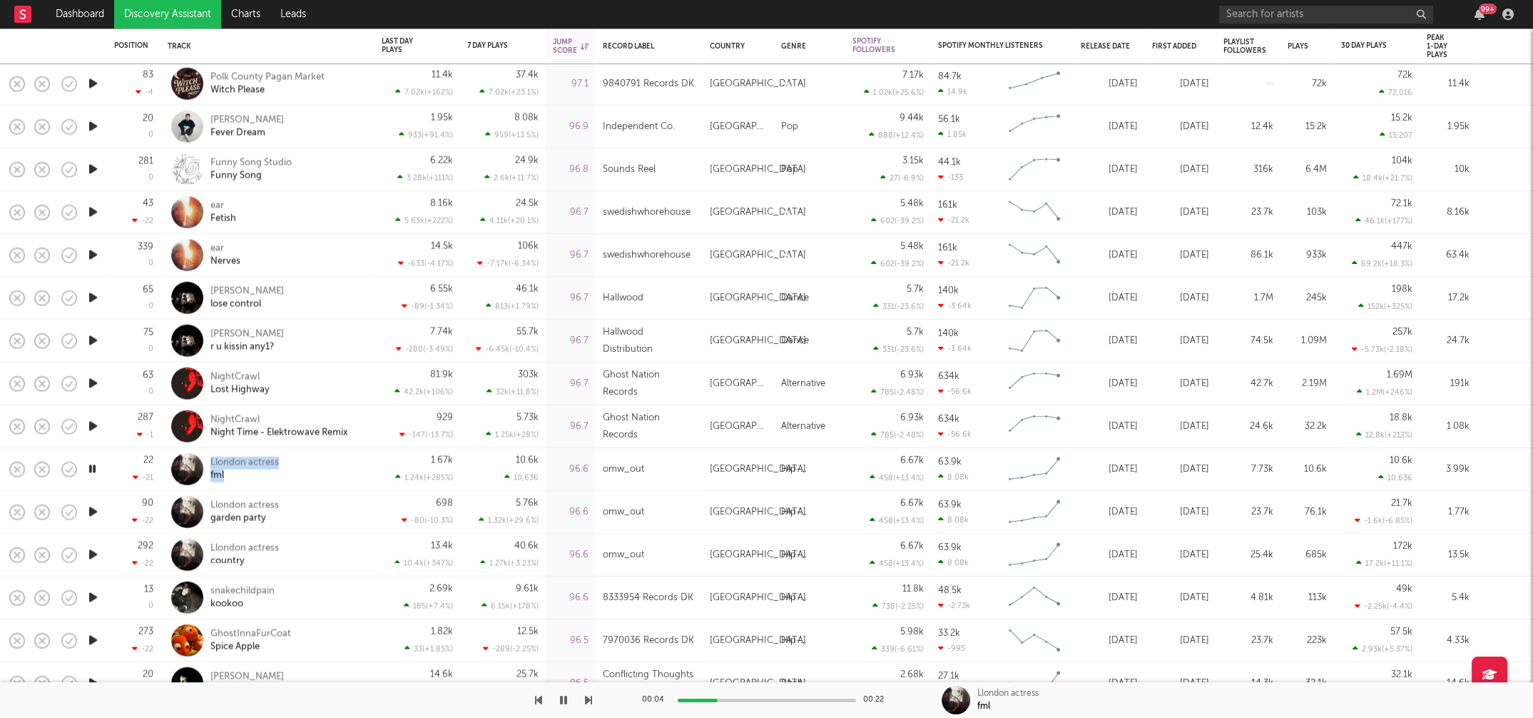
click at [96, 467] on icon "button" at bounding box center [93, 469] width 14 height 18
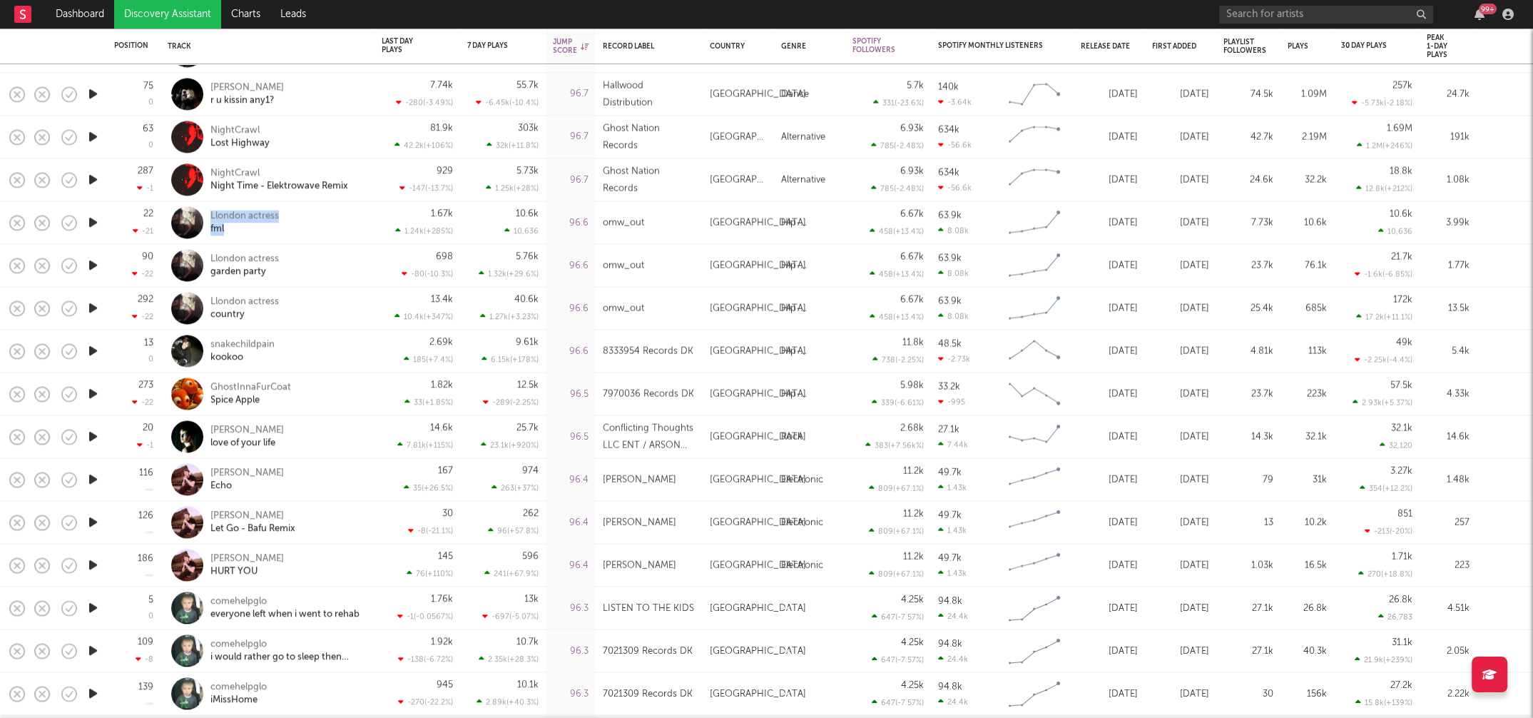
click at [94, 476] on icon "button" at bounding box center [93, 479] width 15 height 18
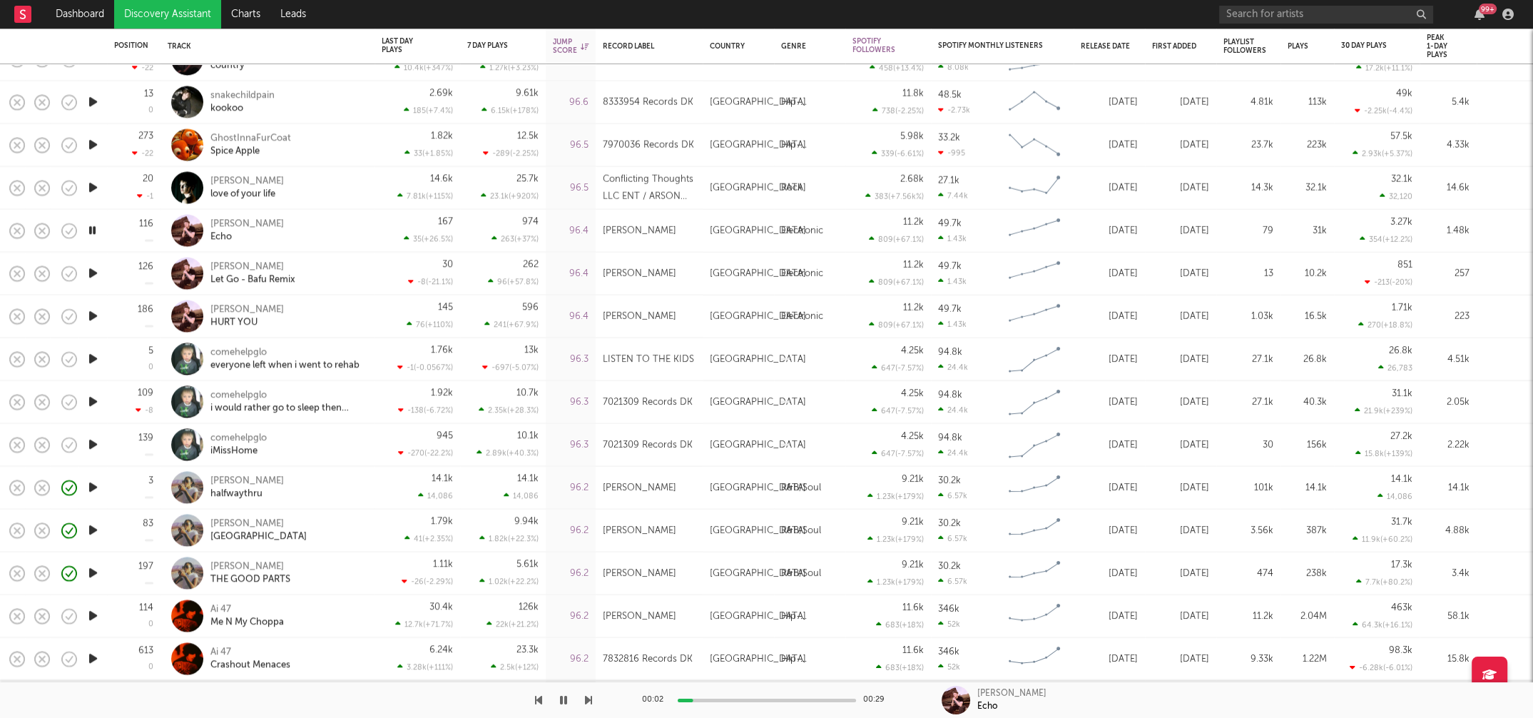
click at [90, 484] on icon "button" at bounding box center [93, 488] width 15 height 18
click at [93, 484] on icon "button" at bounding box center [93, 488] width 14 height 18
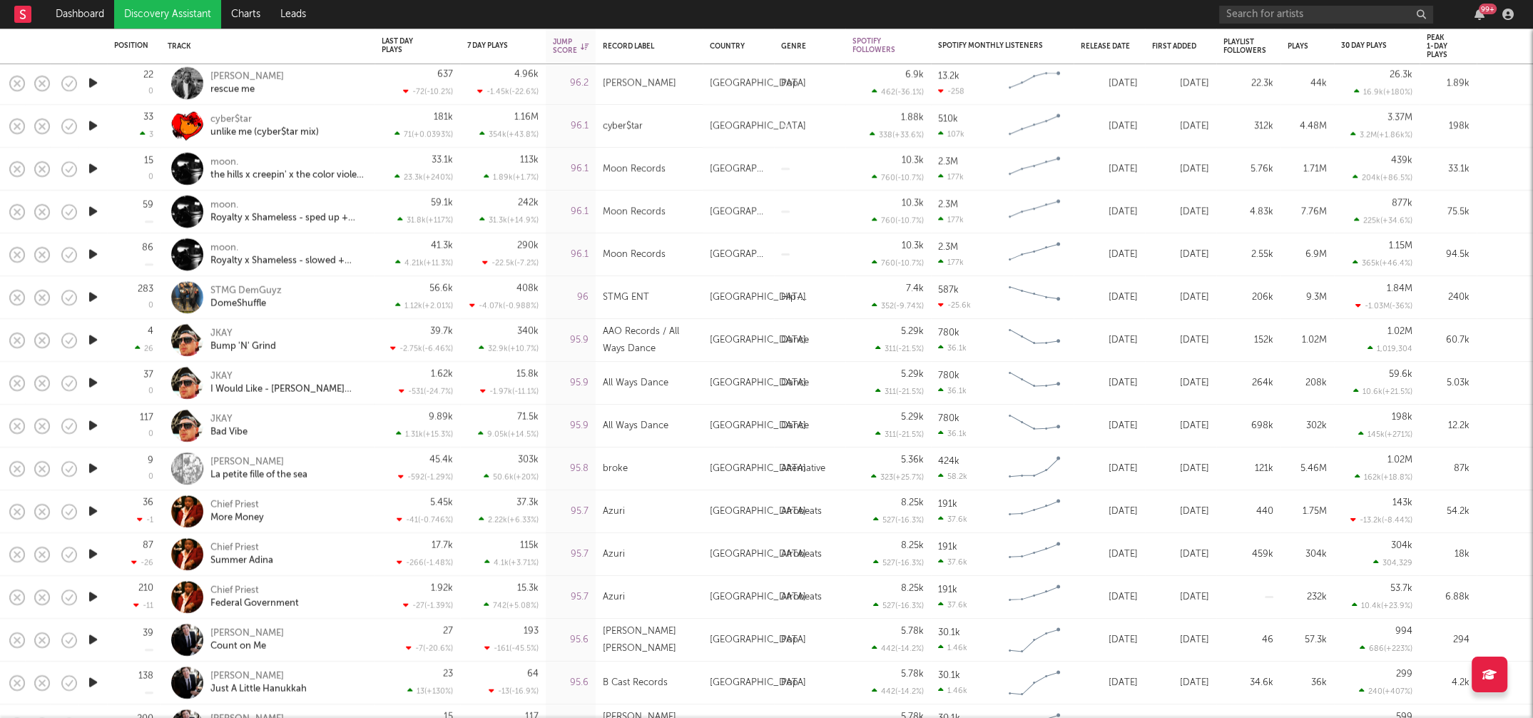
click at [91, 506] on icon "button" at bounding box center [93, 511] width 15 height 18
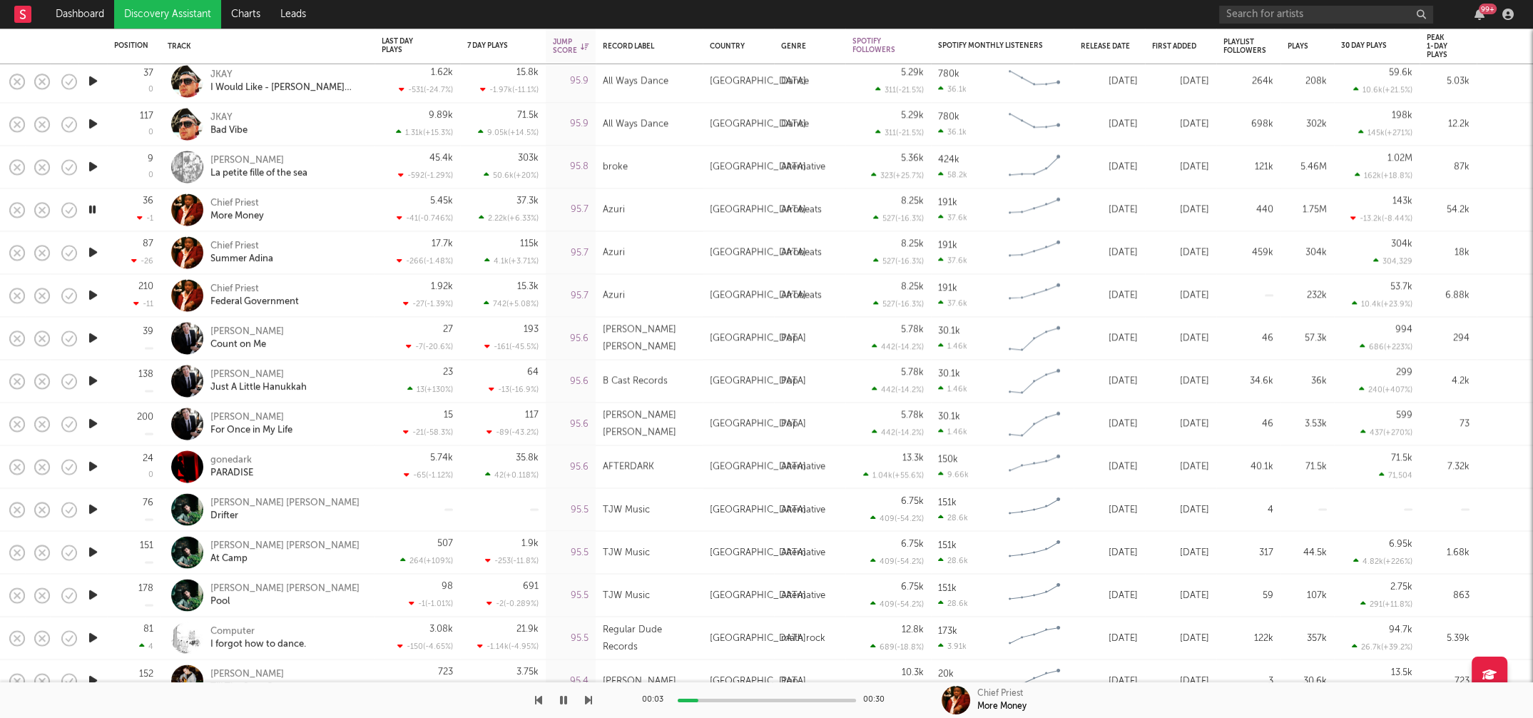
click at [91, 506] on icon "button" at bounding box center [93, 509] width 15 height 18
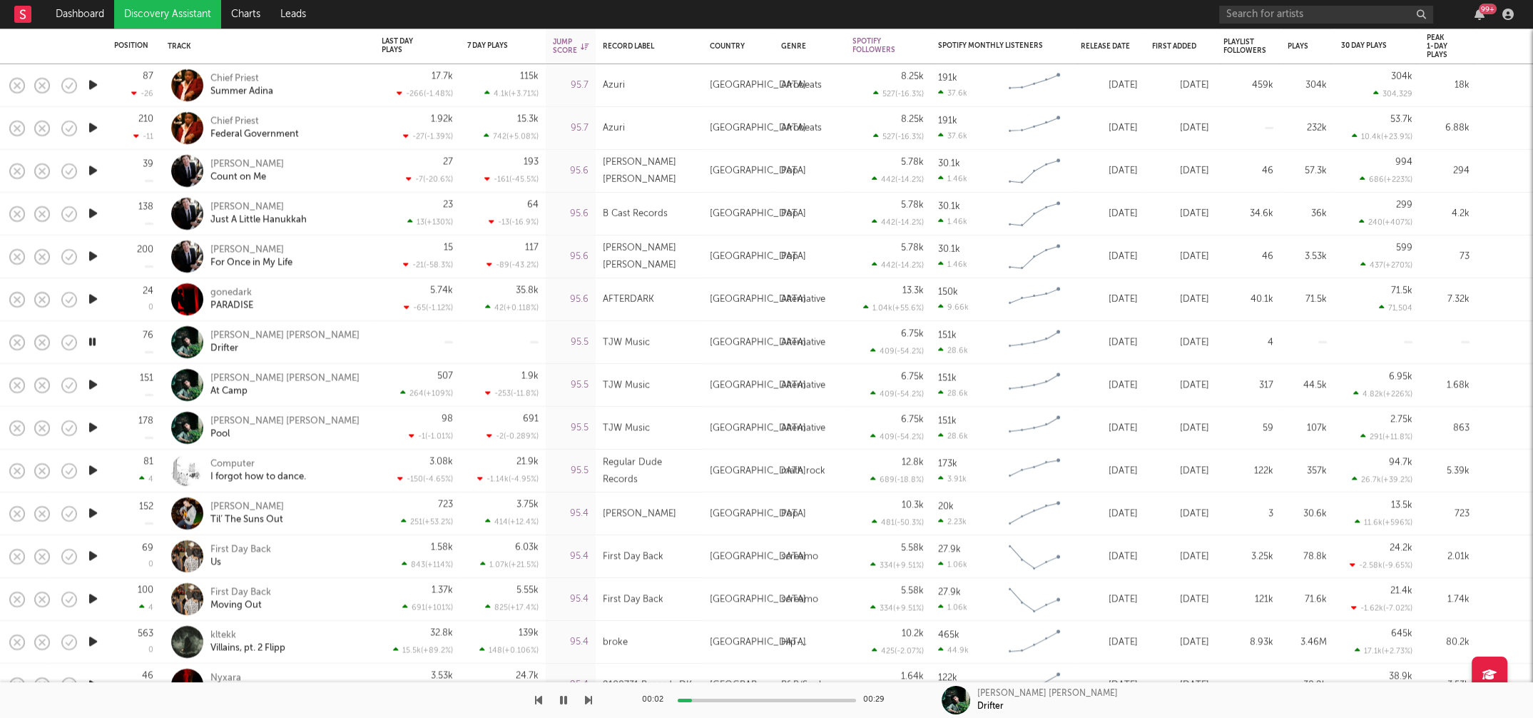
click at [93, 467] on icon "button" at bounding box center [93, 470] width 15 height 18
click at [92, 510] on icon "button" at bounding box center [93, 513] width 15 height 18
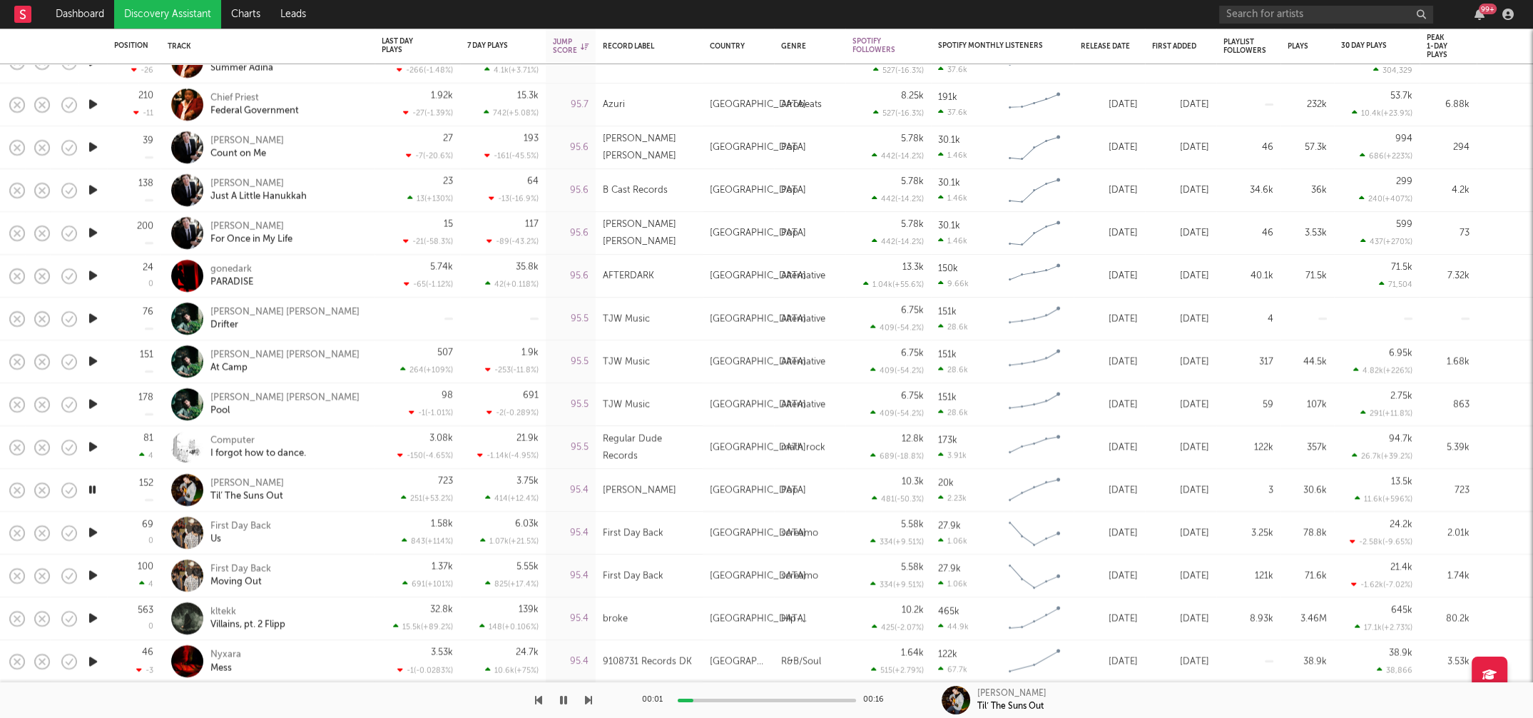
click at [93, 531] on icon "button" at bounding box center [93, 533] width 15 height 18
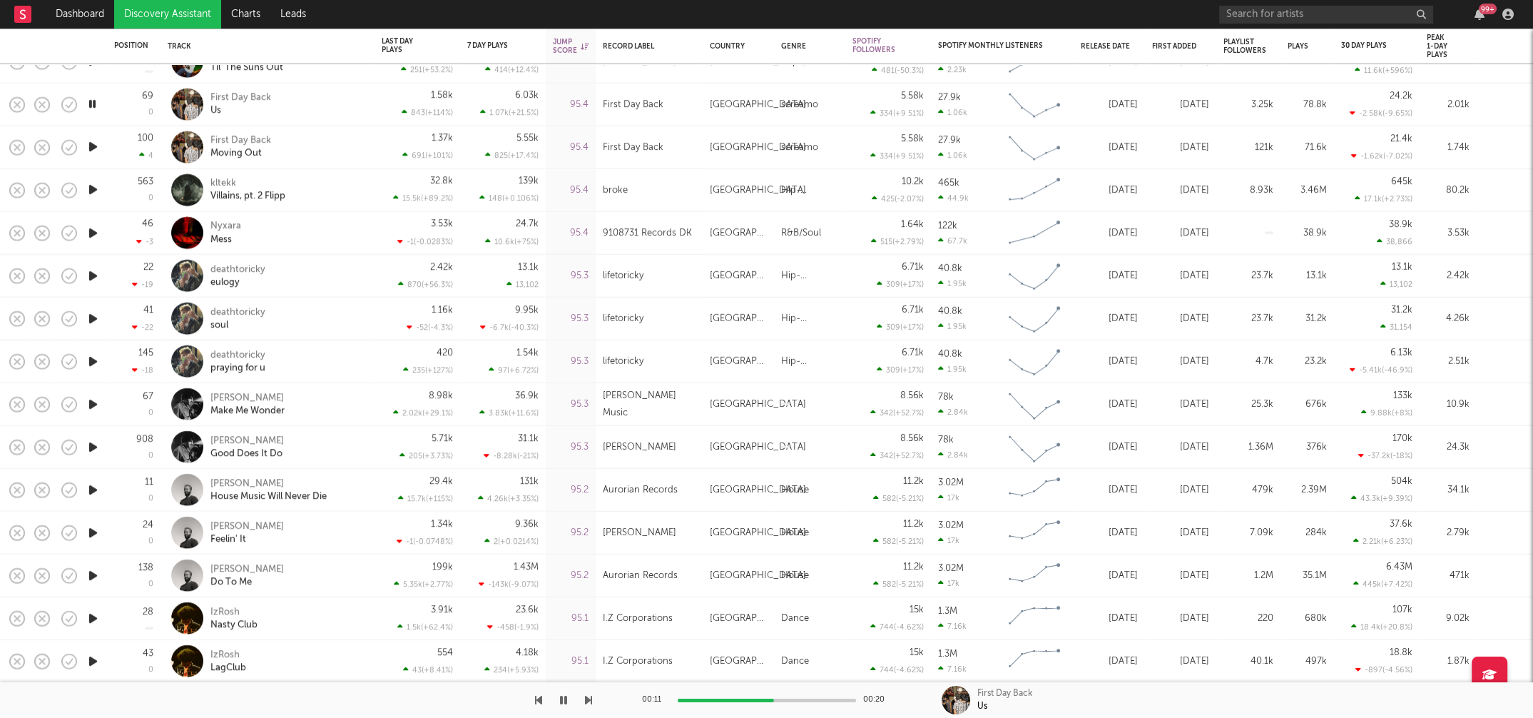
click at [94, 488] on icon "button" at bounding box center [93, 490] width 15 height 18
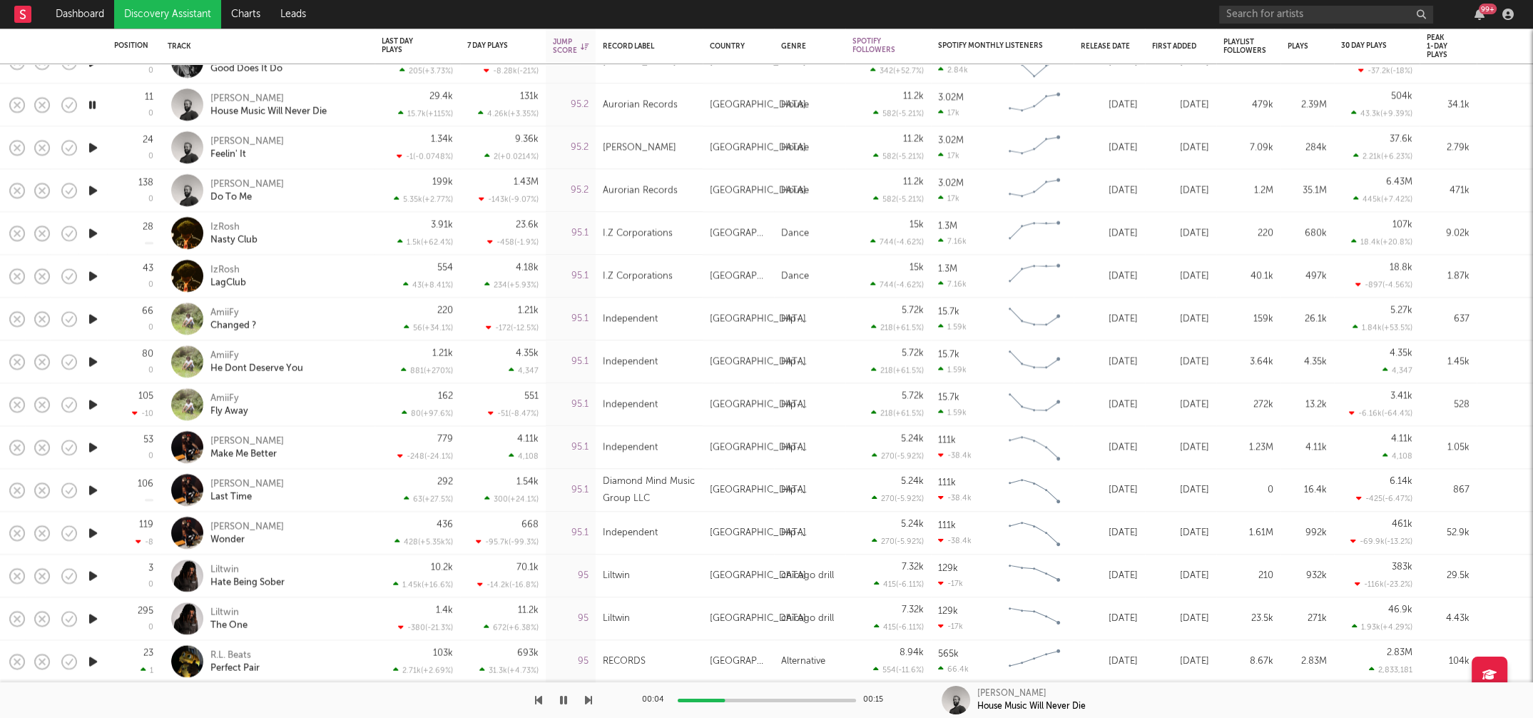
click at [95, 444] on icon "button" at bounding box center [93, 447] width 15 height 18
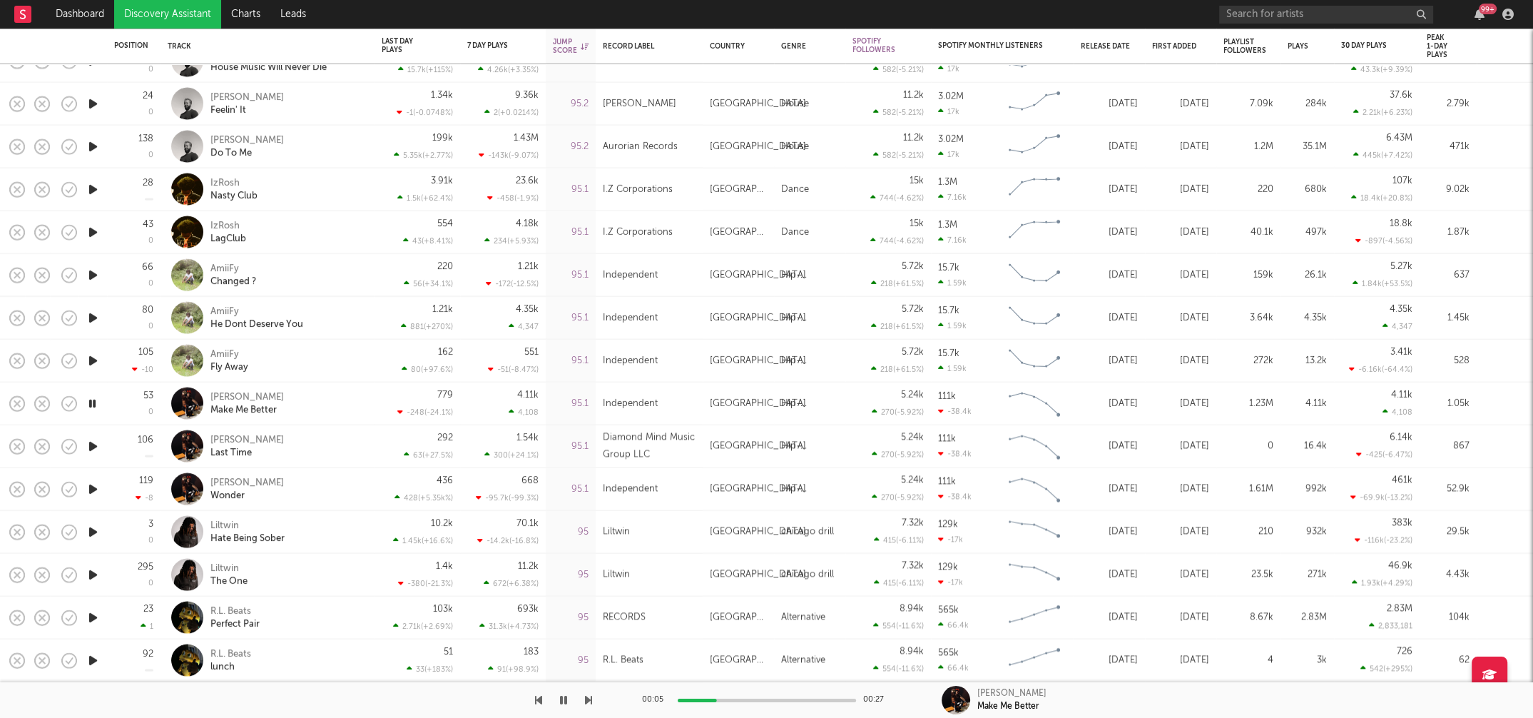
click at [92, 404] on icon "button" at bounding box center [93, 403] width 14 height 18
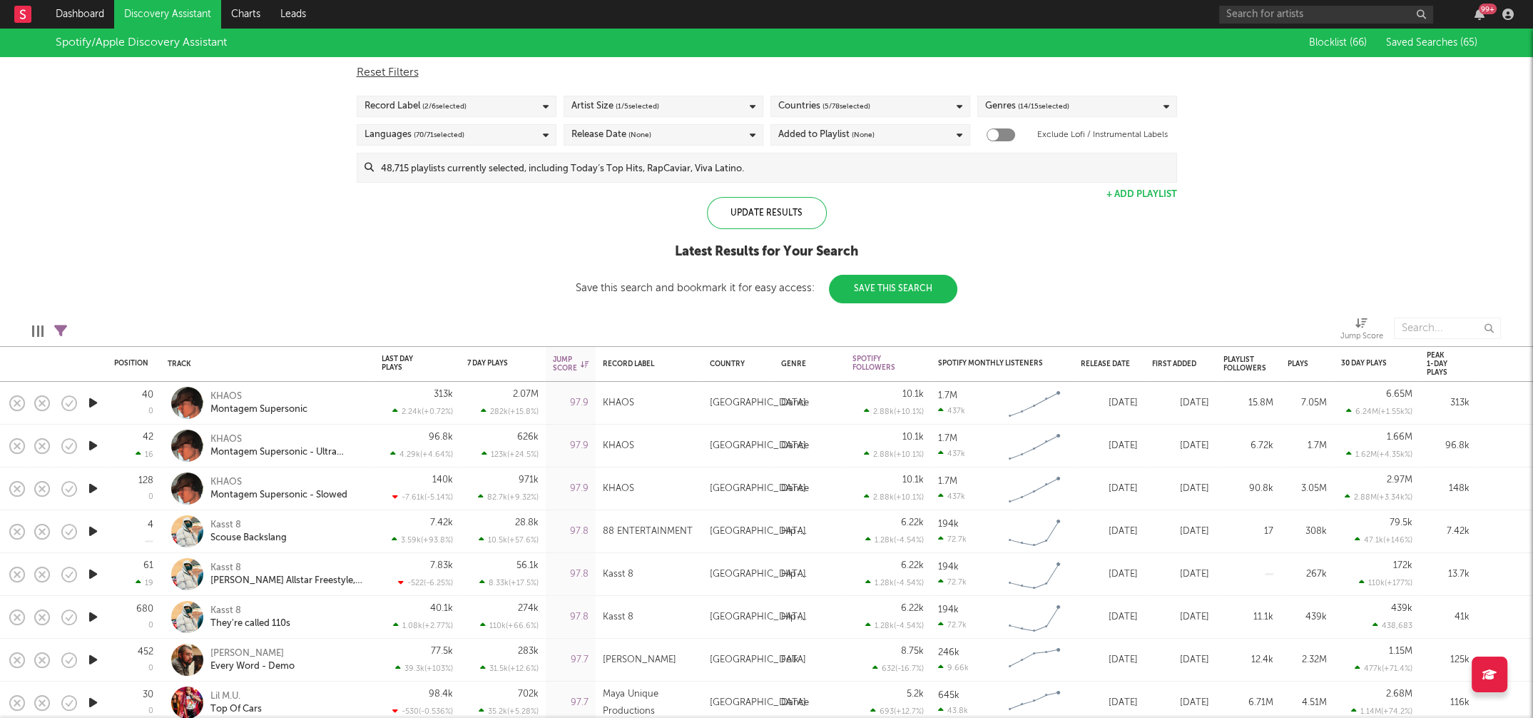
click at [718, 108] on div "Artist Size ( 1 / 5 selected)" at bounding box center [663, 106] width 200 height 21
click at [590, 235] on div "Tiny" at bounding box center [671, 238] width 165 height 17
click at [571, 235] on input "Tiny" at bounding box center [571, 238] width 0 height 17
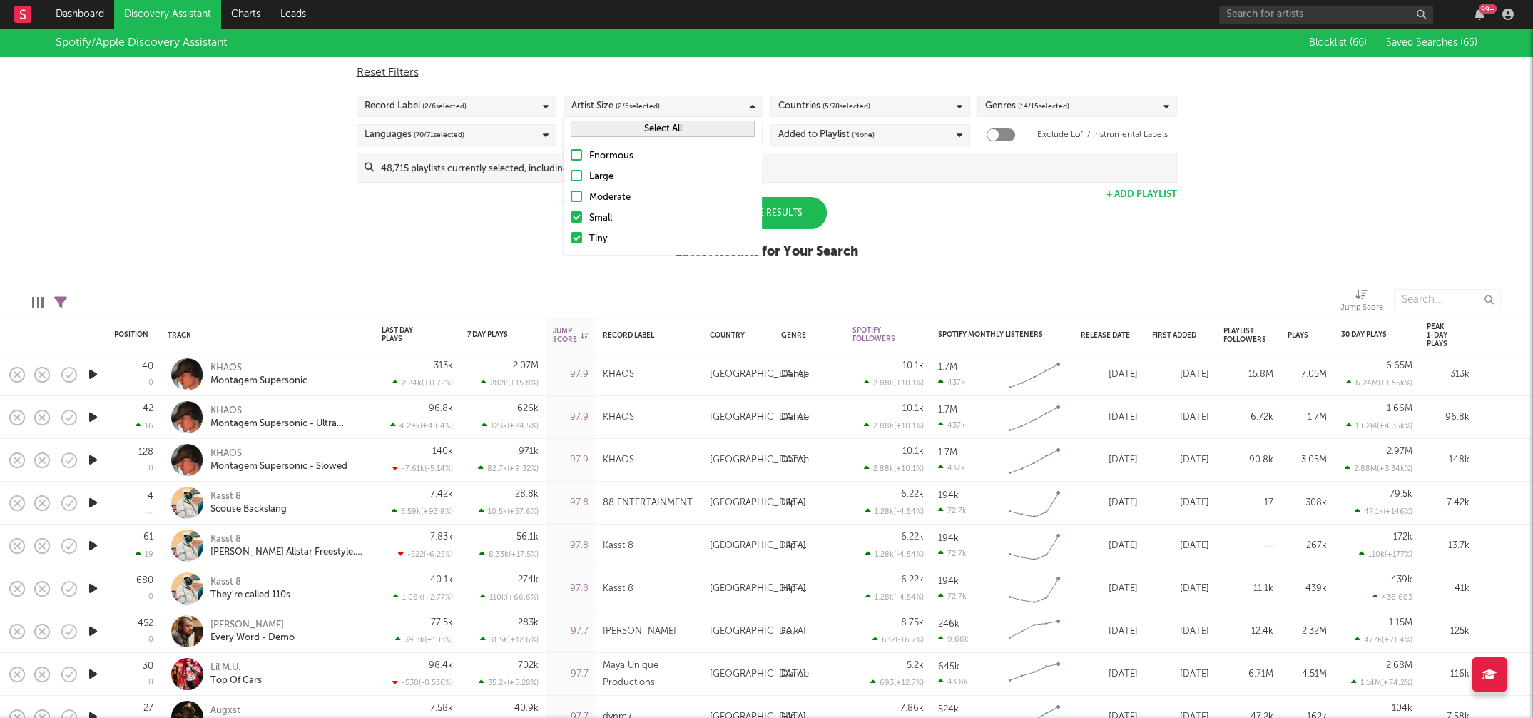
click at [581, 218] on div at bounding box center [576, 216] width 11 height 11
click at [571, 218] on input "Small" at bounding box center [571, 218] width 0 height 17
click at [580, 217] on div at bounding box center [576, 216] width 11 height 11
click at [571, 217] on input "Small" at bounding box center [571, 218] width 0 height 17
click at [804, 216] on div "Update Results" at bounding box center [767, 213] width 120 height 32
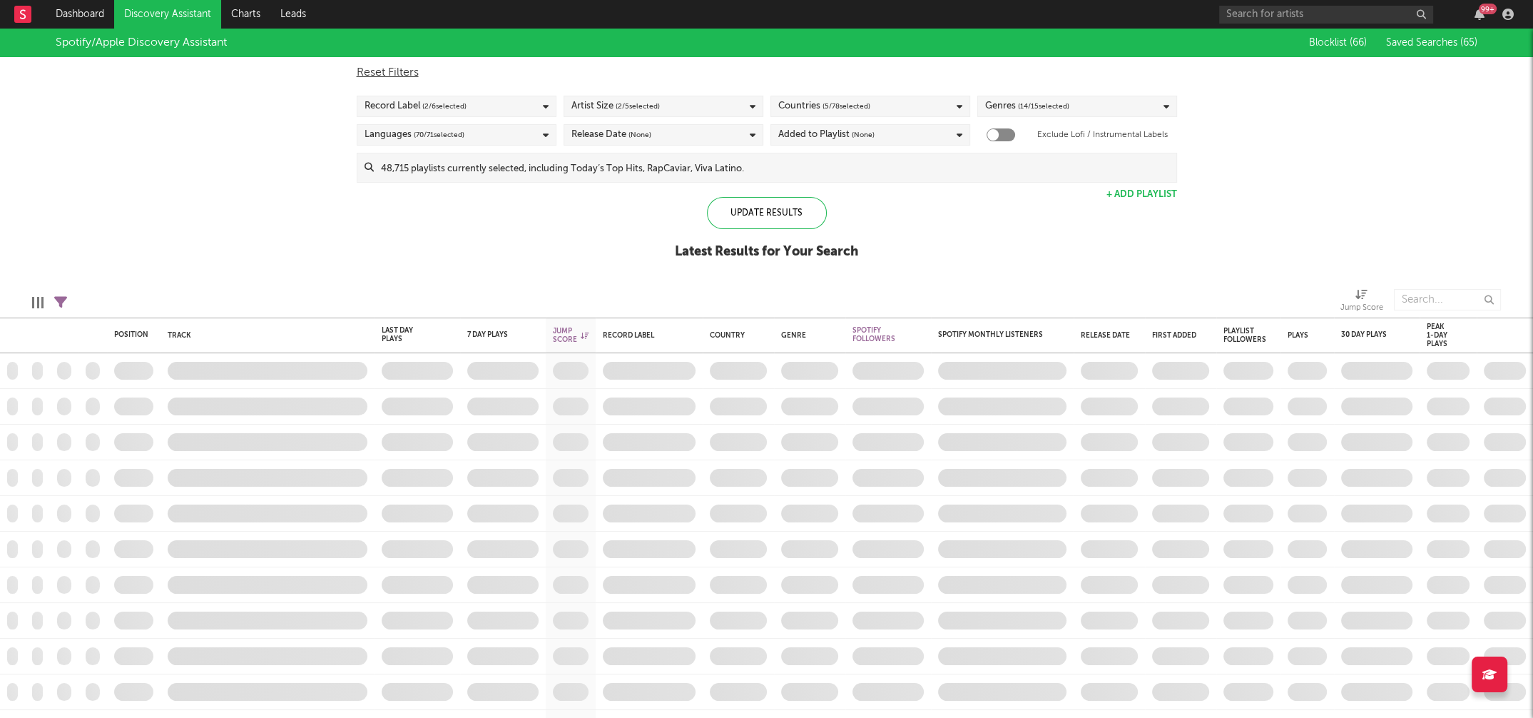
click at [909, 133] on div "Added to Playlist (None)" at bounding box center [870, 134] width 200 height 21
click at [840, 160] on div "Last 14 Days" at bounding box center [878, 161] width 165 height 17
click at [777, 160] on input "Last 14 Days" at bounding box center [777, 161] width 0 height 17
click at [730, 215] on div "Update Results" at bounding box center [767, 213] width 120 height 32
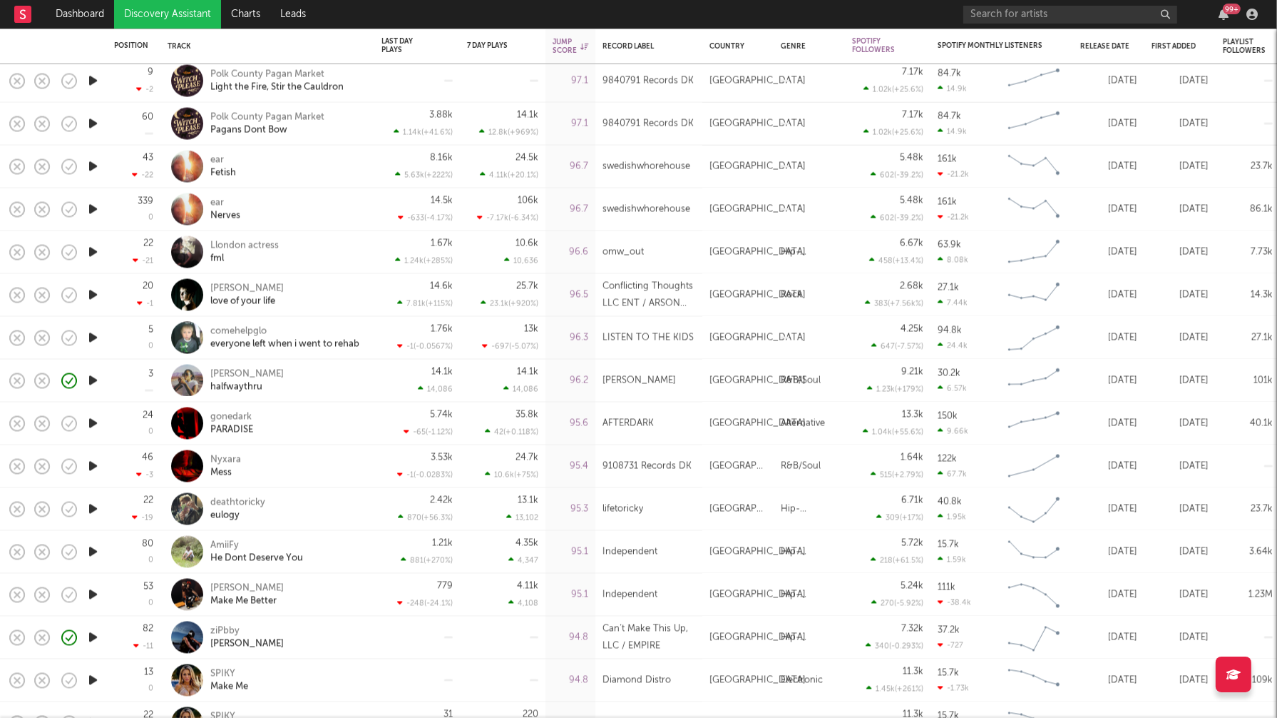
click at [91, 290] on icon "button" at bounding box center [93, 295] width 15 height 18
click at [91, 290] on icon "button" at bounding box center [93, 295] width 14 height 18
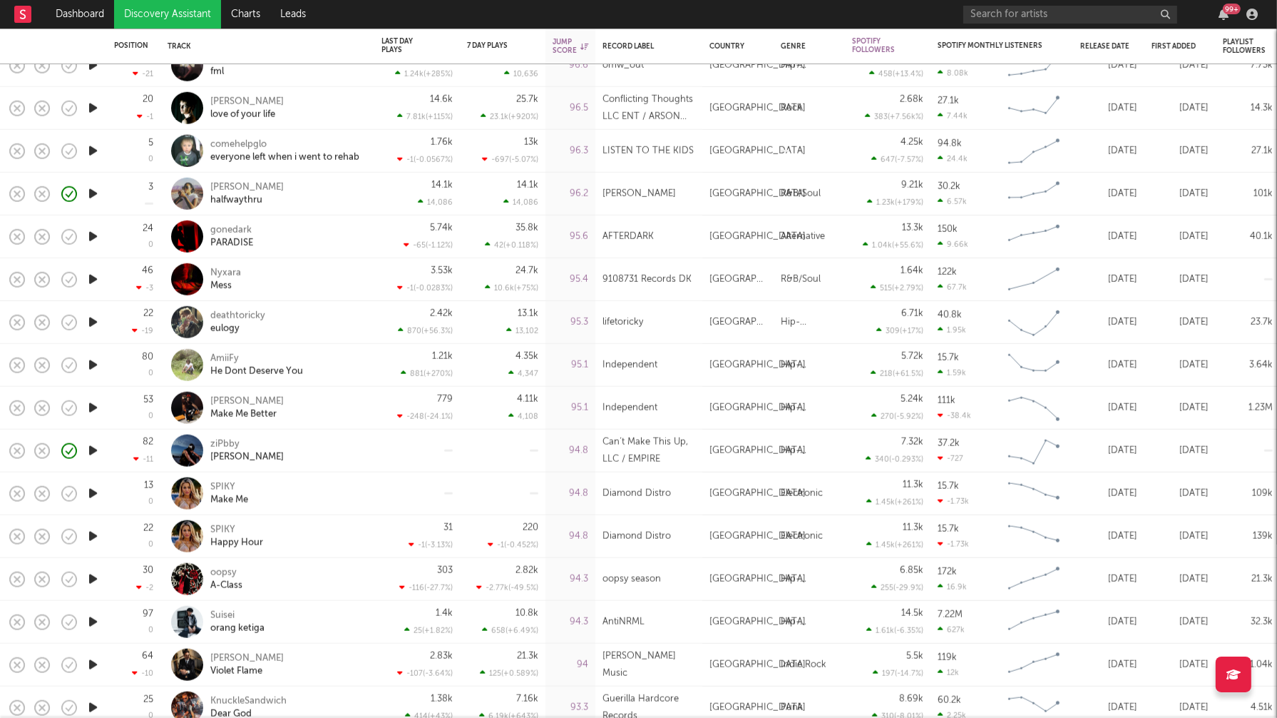
click at [91, 493] on icon "button" at bounding box center [93, 493] width 15 height 18
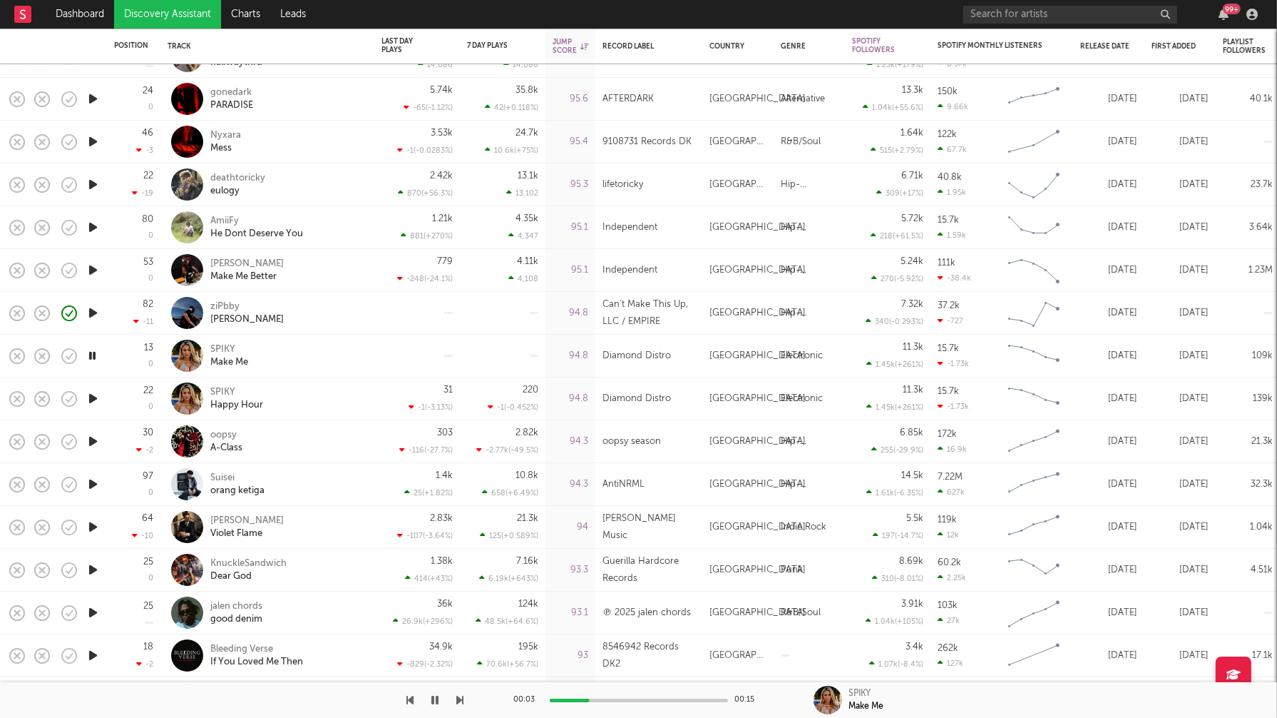
click at [93, 482] on icon "button" at bounding box center [93, 484] width 15 height 18
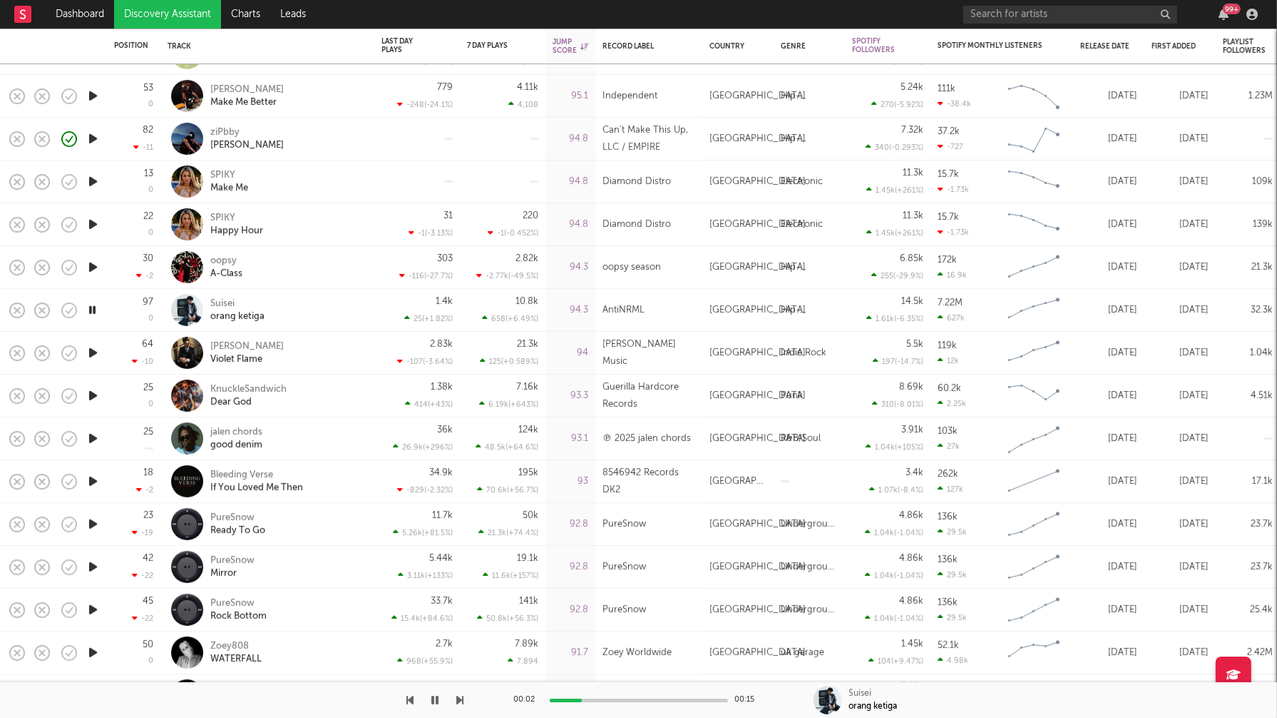
click at [93, 304] on icon "button" at bounding box center [93, 310] width 14 height 18
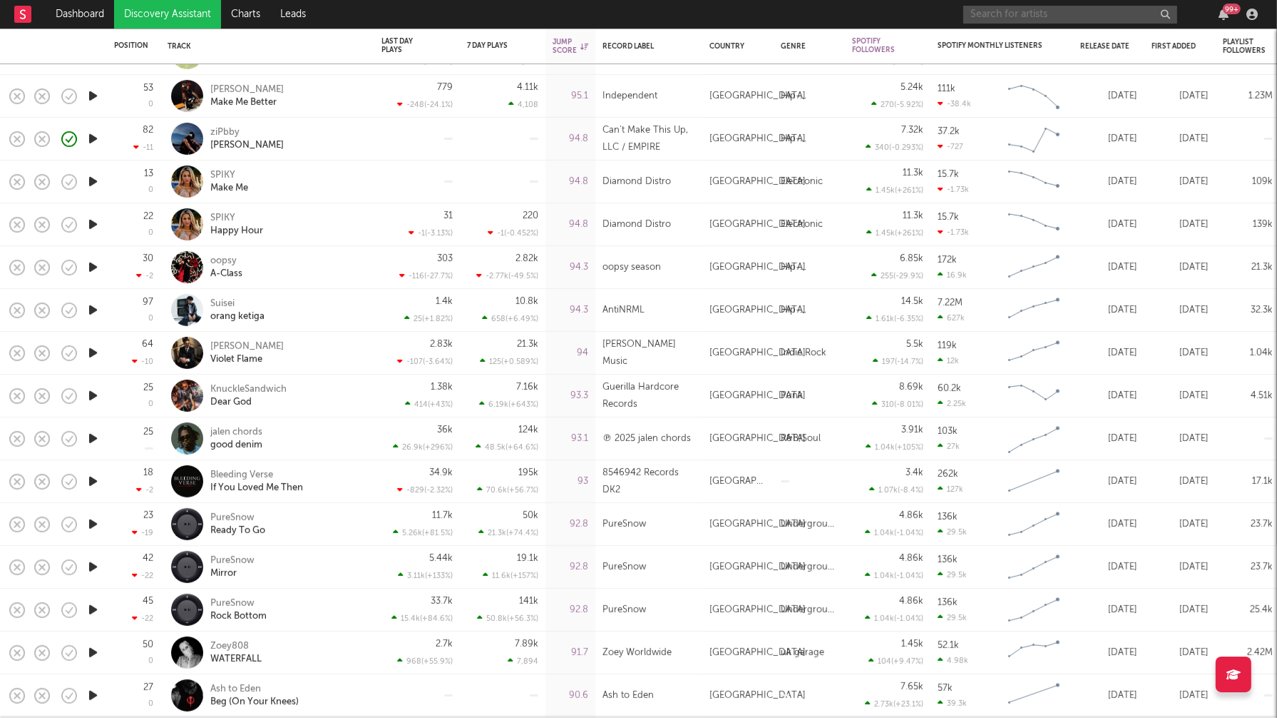
click at [996, 13] on input "text" at bounding box center [1071, 15] width 214 height 18
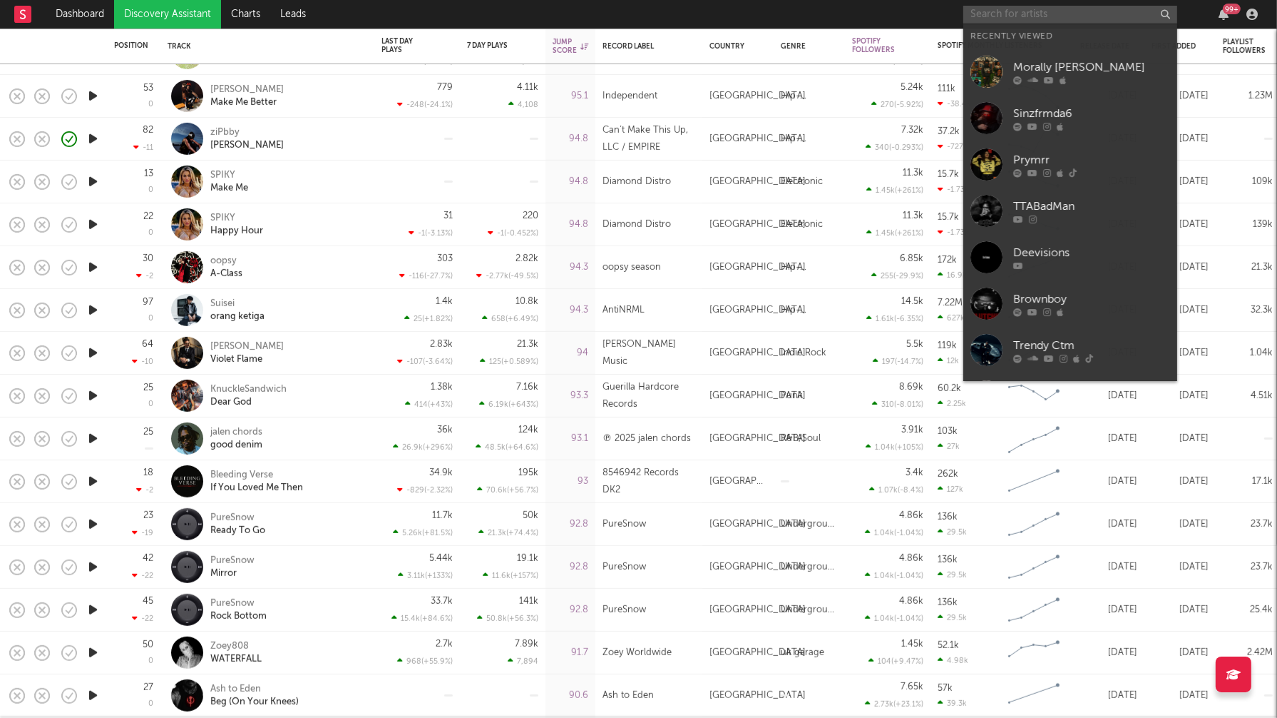
paste input "Dee Thuddy"
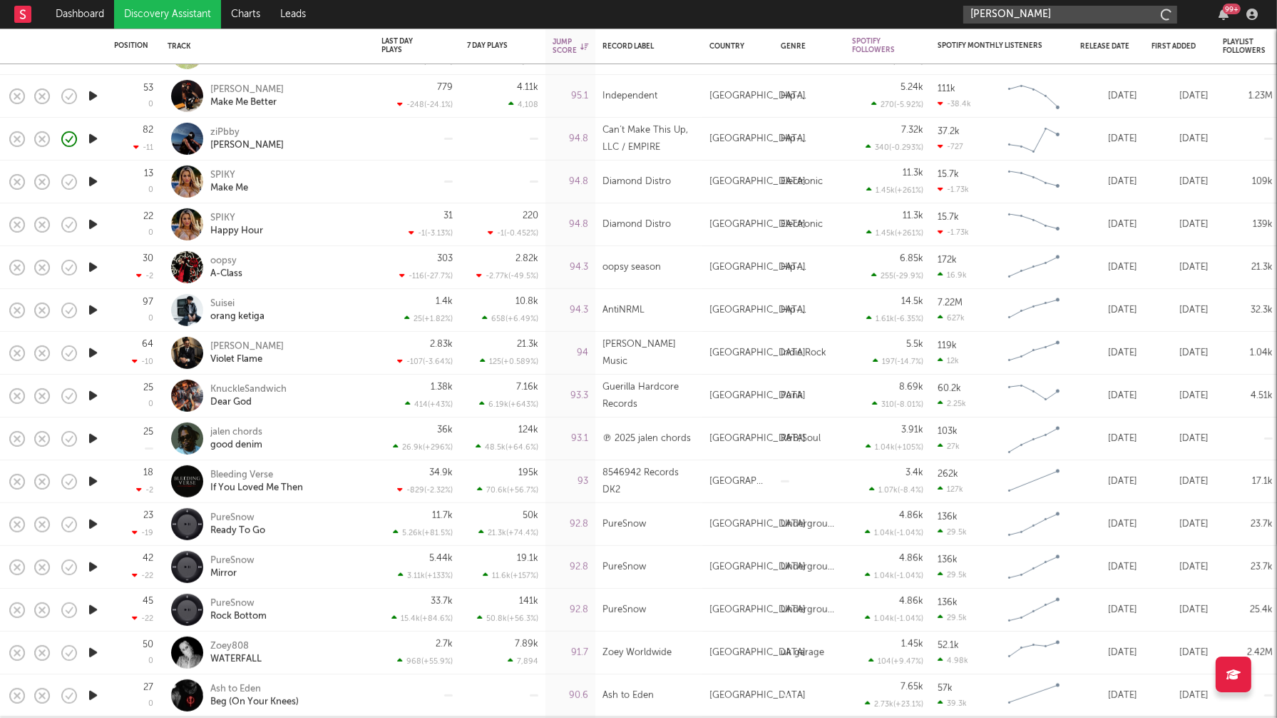
type input "Dee Thuddy"
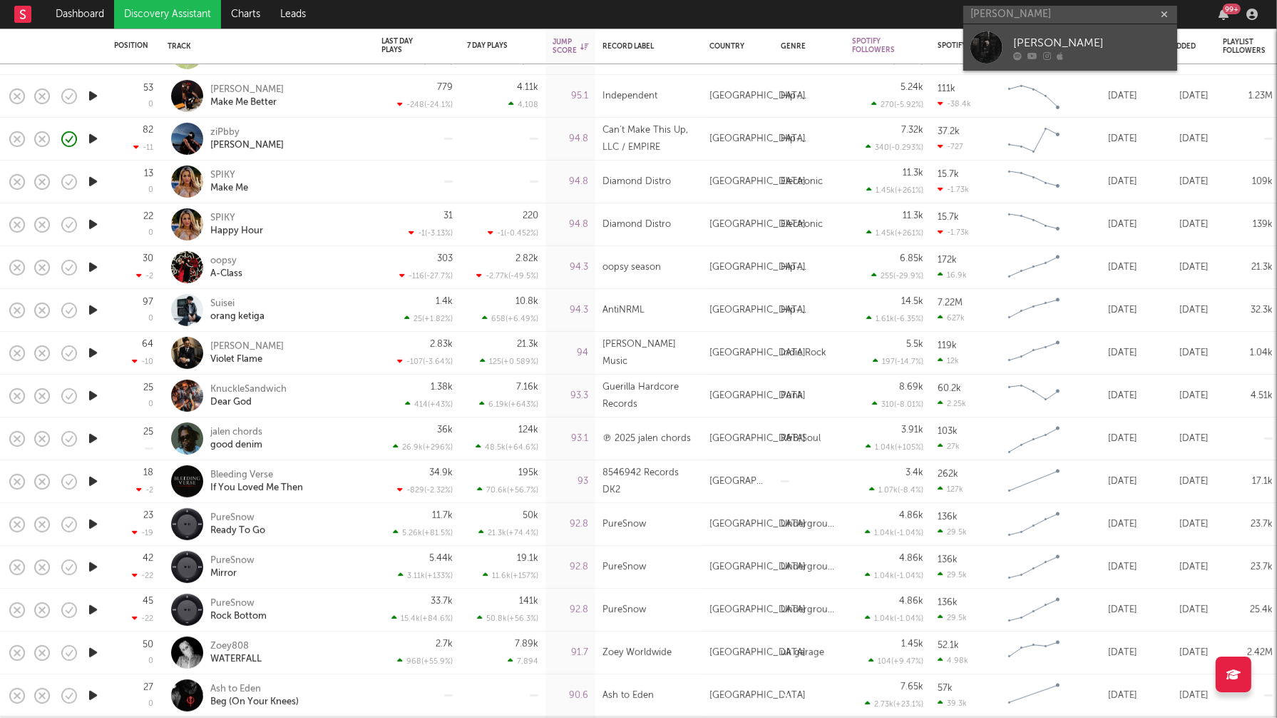
click at [1054, 43] on div "Dee Thuddy" at bounding box center [1092, 42] width 157 height 17
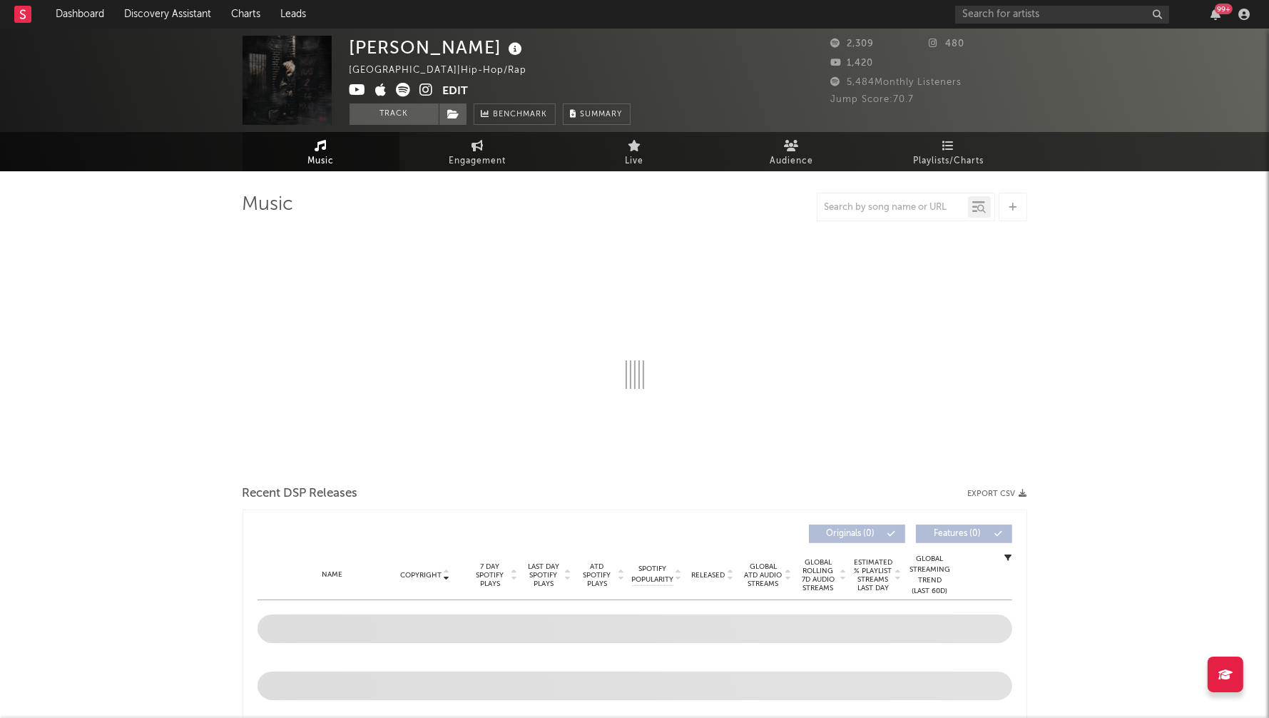
select select "1w"
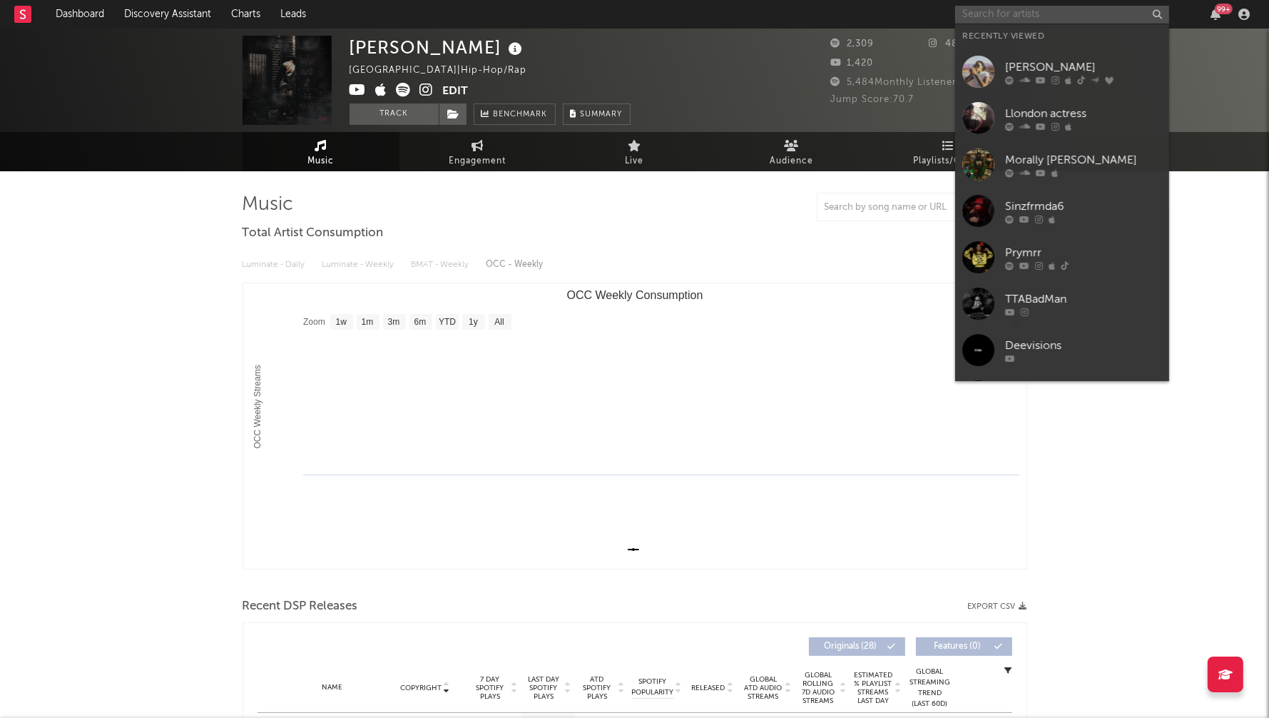
click at [1021, 12] on input "text" at bounding box center [1062, 15] width 214 height 18
paste input "Cayo"
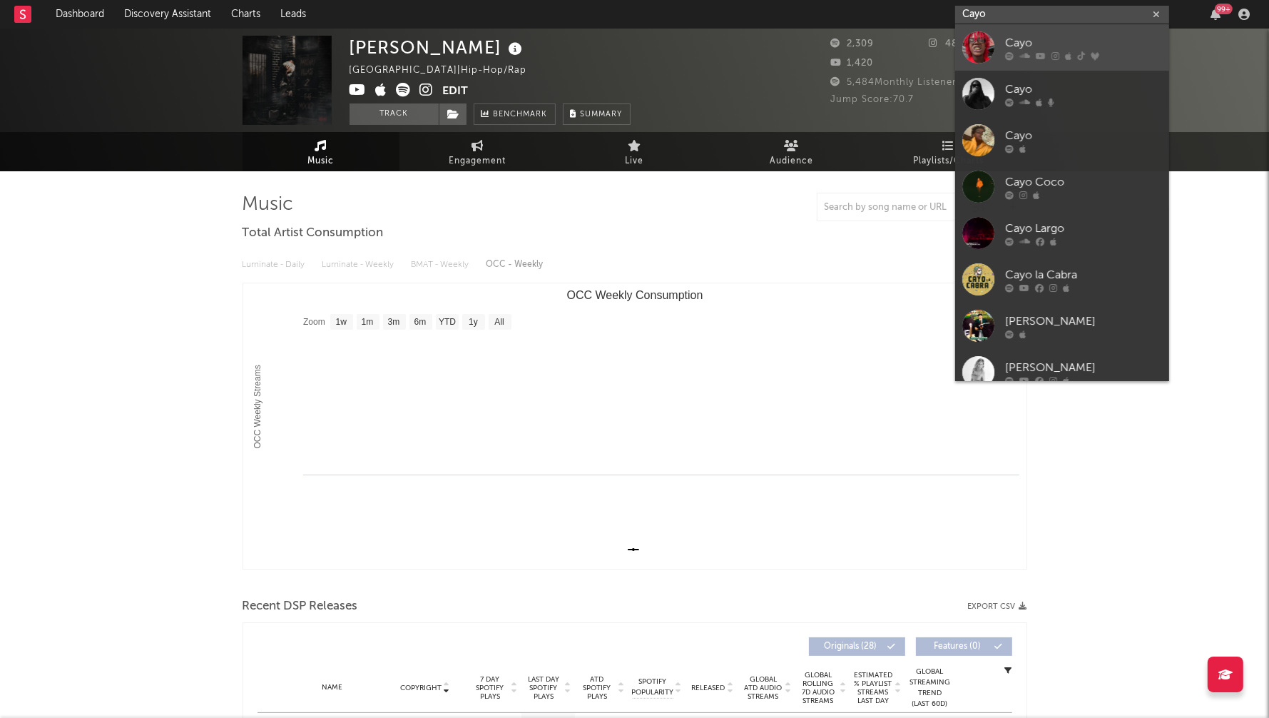
type input "Cayo"
click at [1051, 34] on div "Cayo" at bounding box center [1083, 42] width 157 height 17
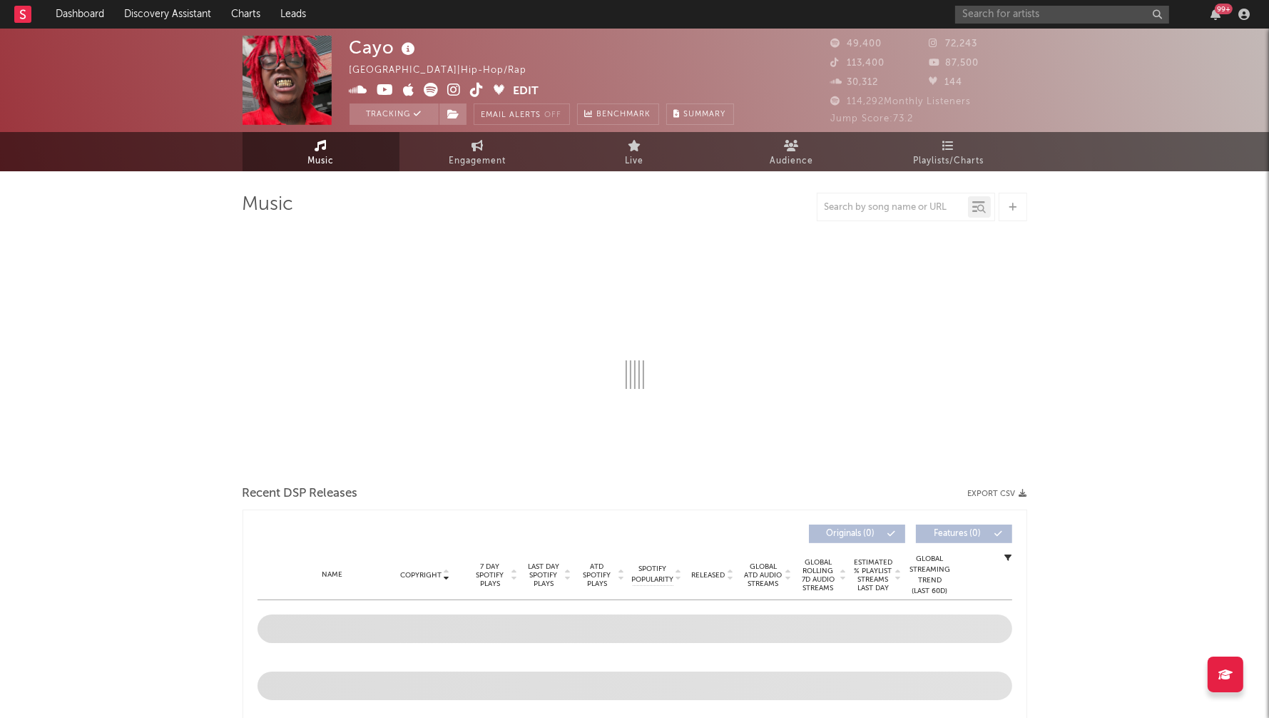
select select "6m"
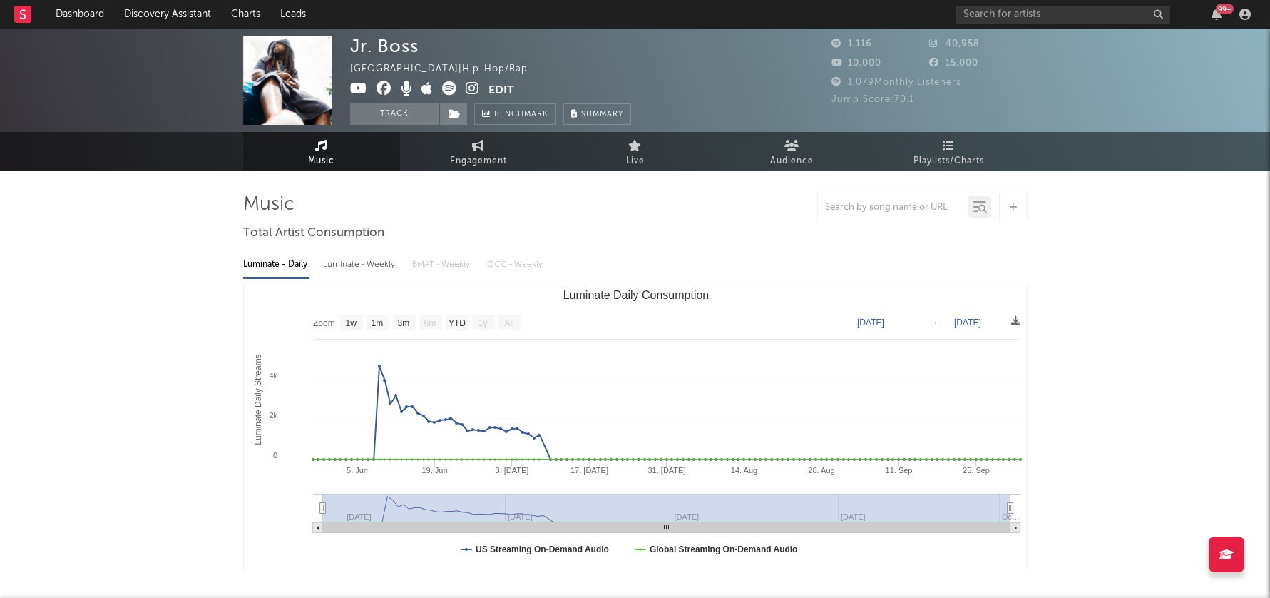
select select "1w"
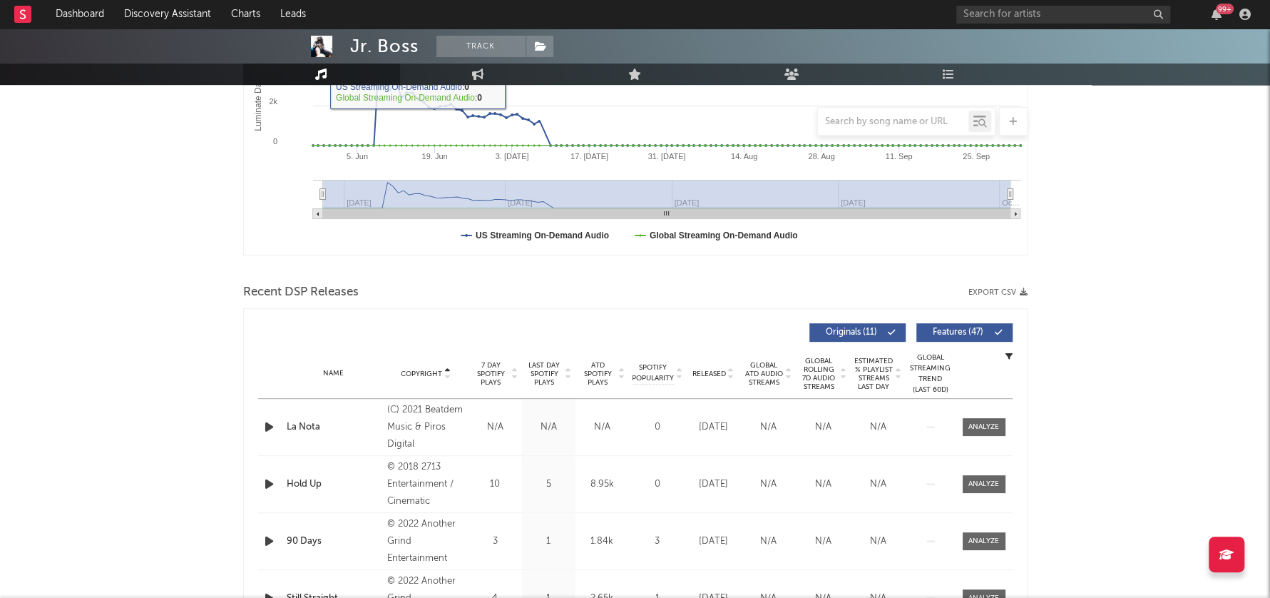
scroll to position [322, 0]
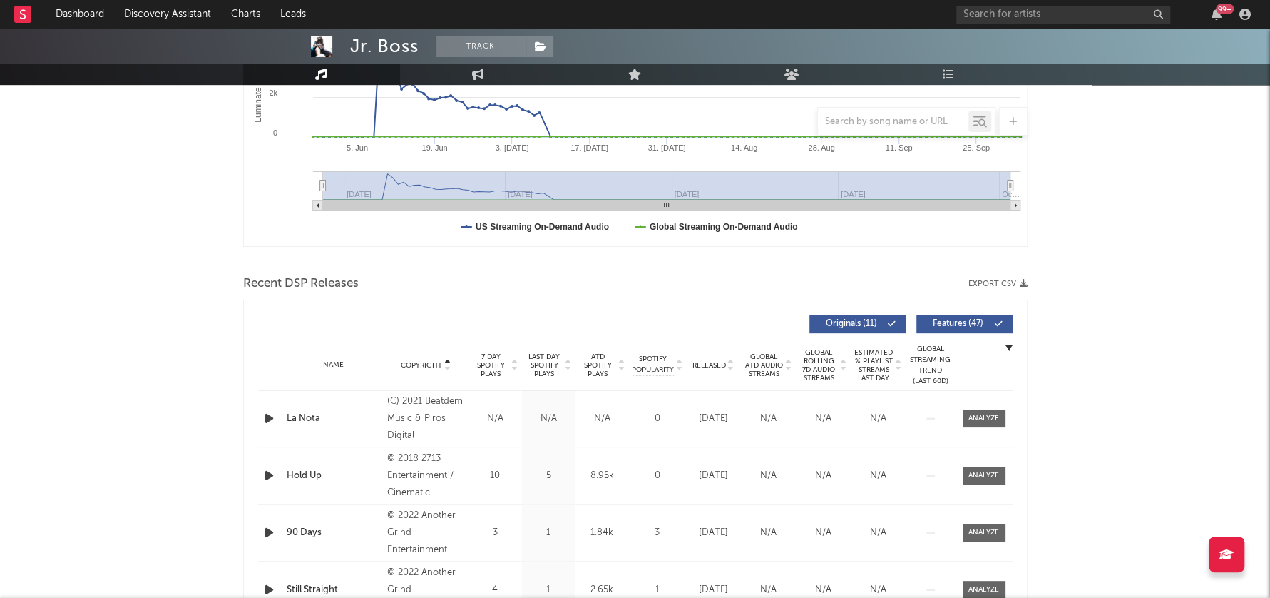
click at [270, 417] on icon "button" at bounding box center [269, 418] width 15 height 18
click at [429, 361] on span "Copyright" at bounding box center [421, 365] width 41 height 9
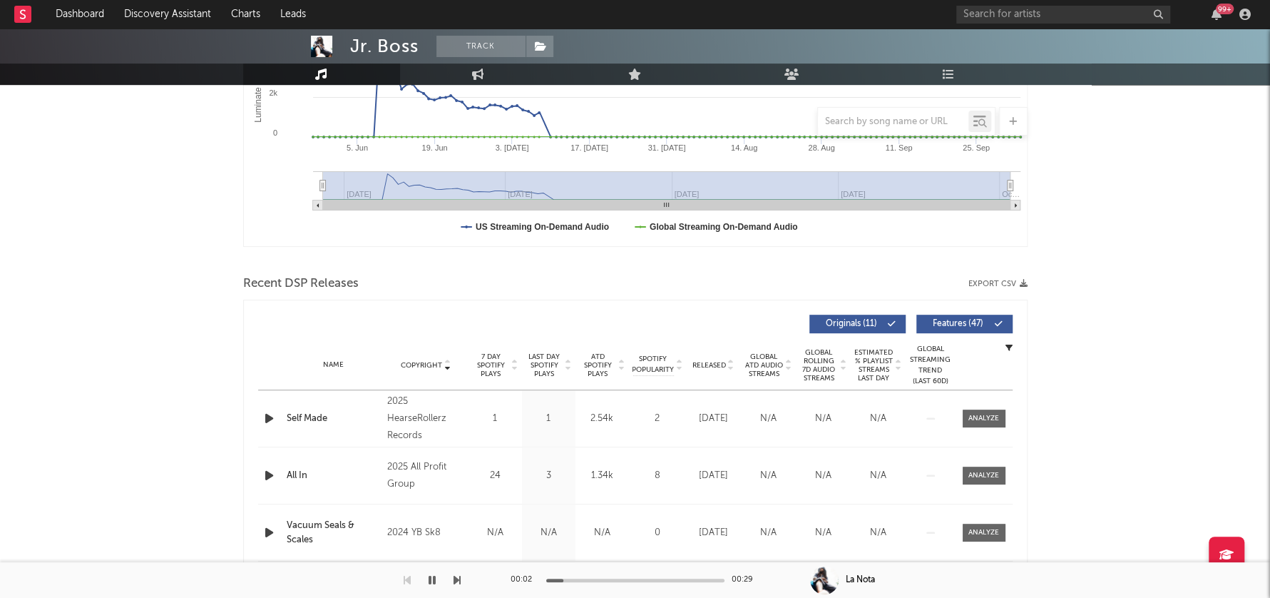
click at [270, 417] on icon "button" at bounding box center [269, 418] width 15 height 18
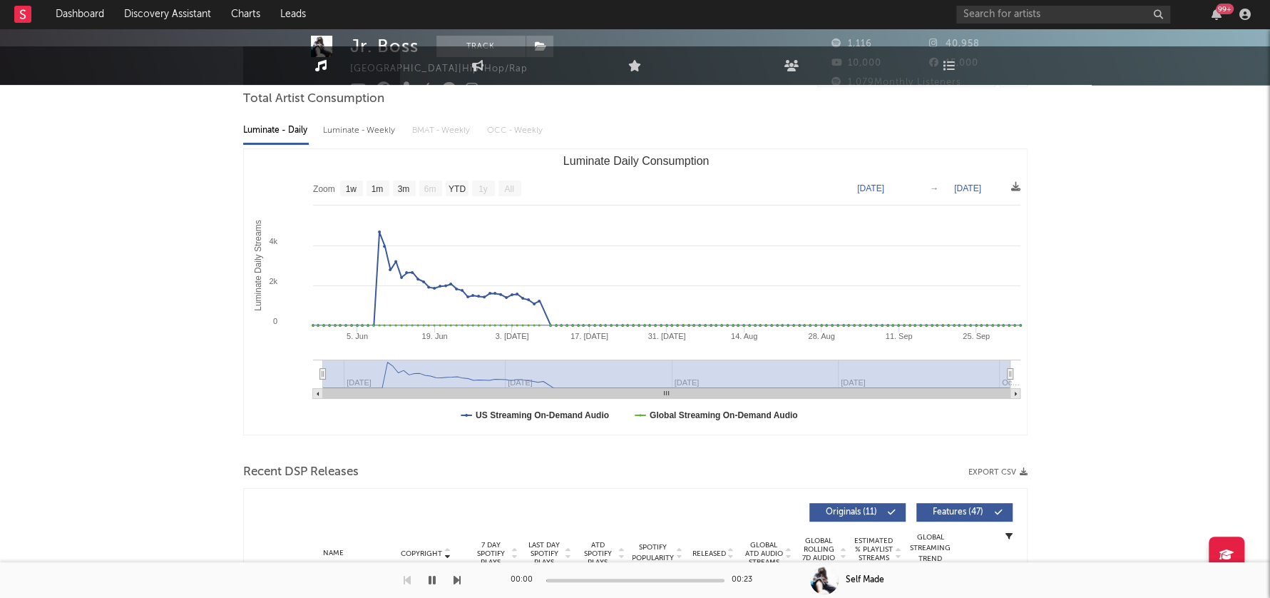
scroll to position [0, 0]
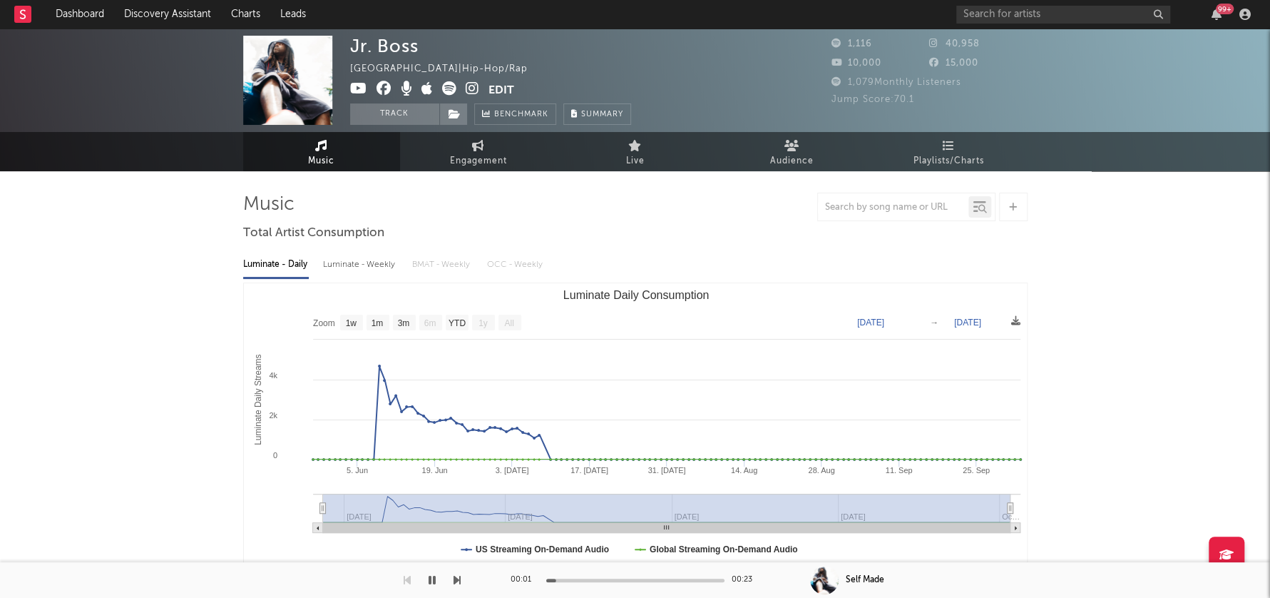
click at [369, 262] on div "Luminate - Weekly" at bounding box center [360, 264] width 75 height 24
select select "6m"
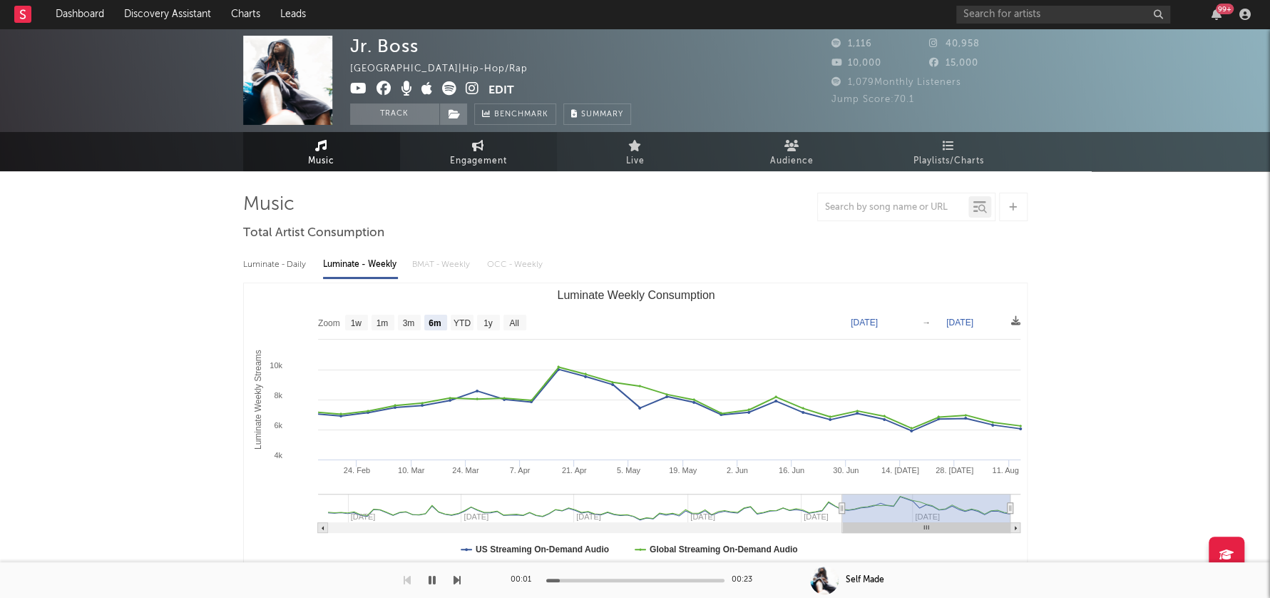
click at [486, 158] on span "Engagement" at bounding box center [478, 161] width 57 height 17
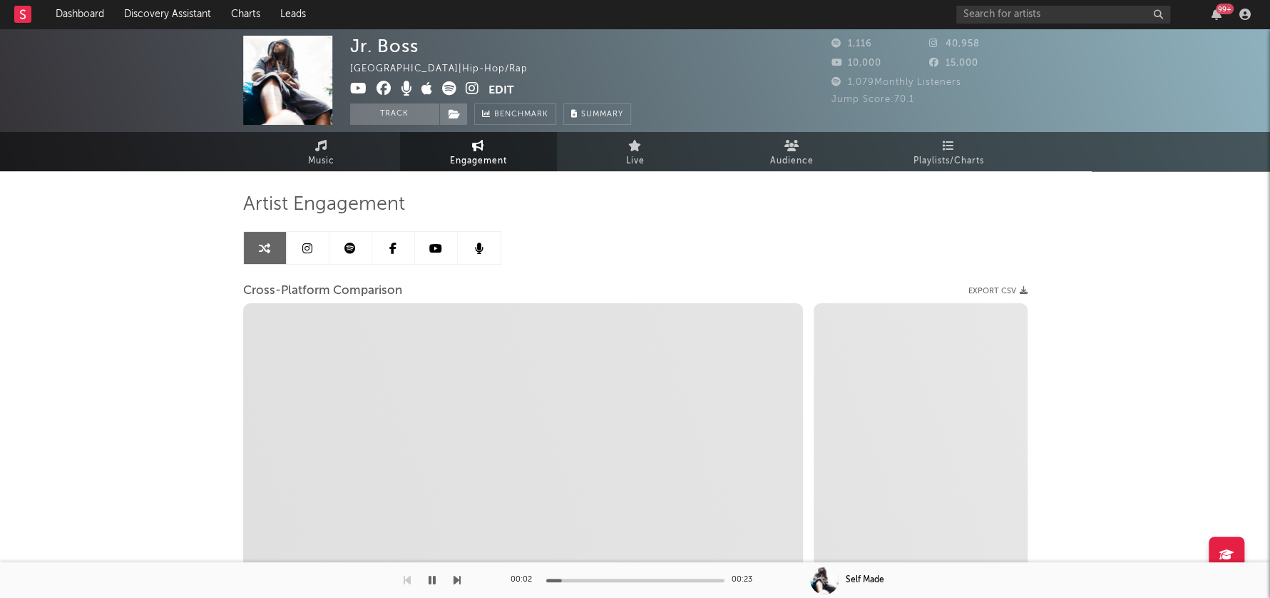
select select "1w"
click at [471, 86] on icon at bounding box center [473, 88] width 14 height 14
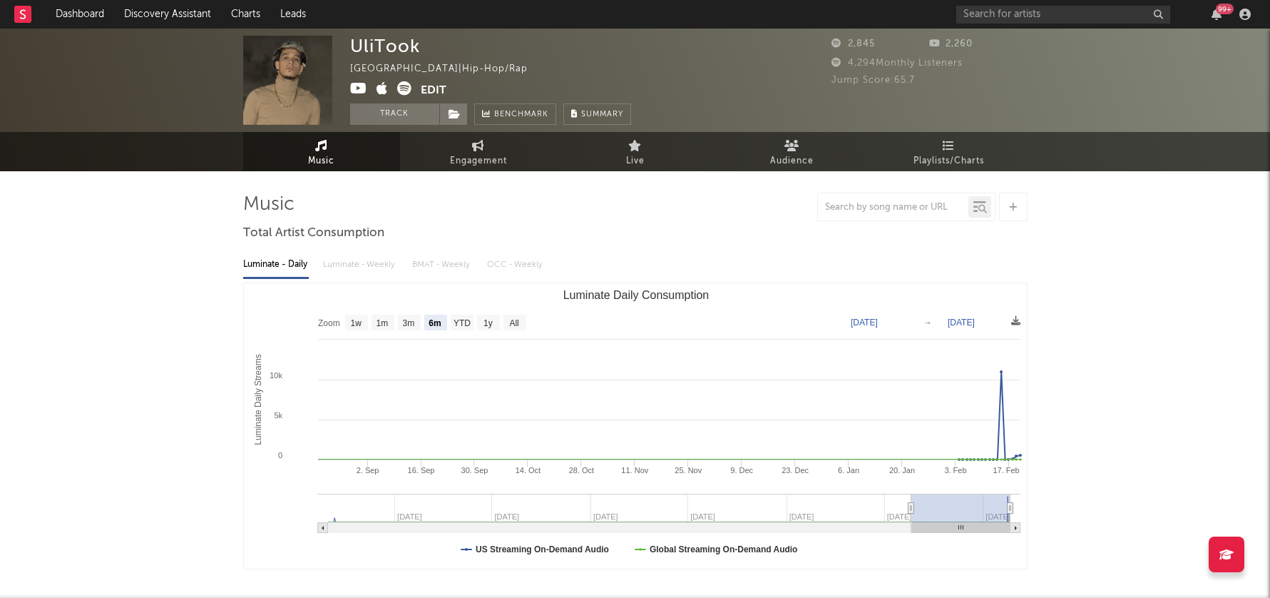
select select "6m"
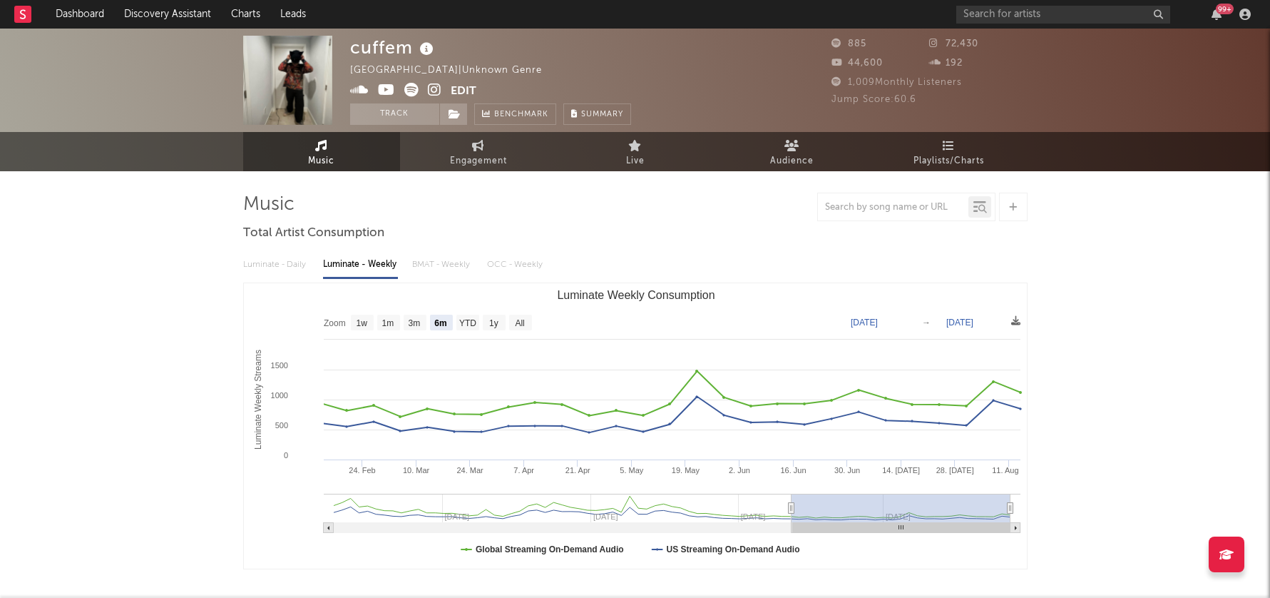
select select "6m"
click at [477, 163] on span "Engagement" at bounding box center [478, 161] width 57 height 17
select select "1w"
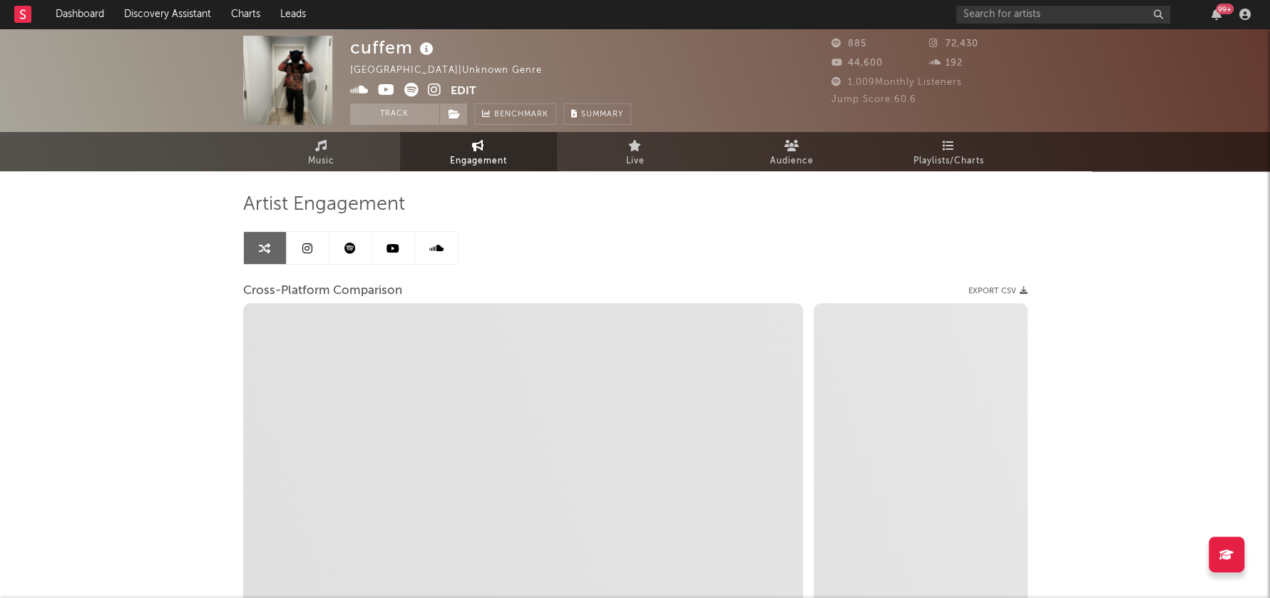
click at [432, 88] on icon at bounding box center [435, 90] width 14 height 14
select select "1m"
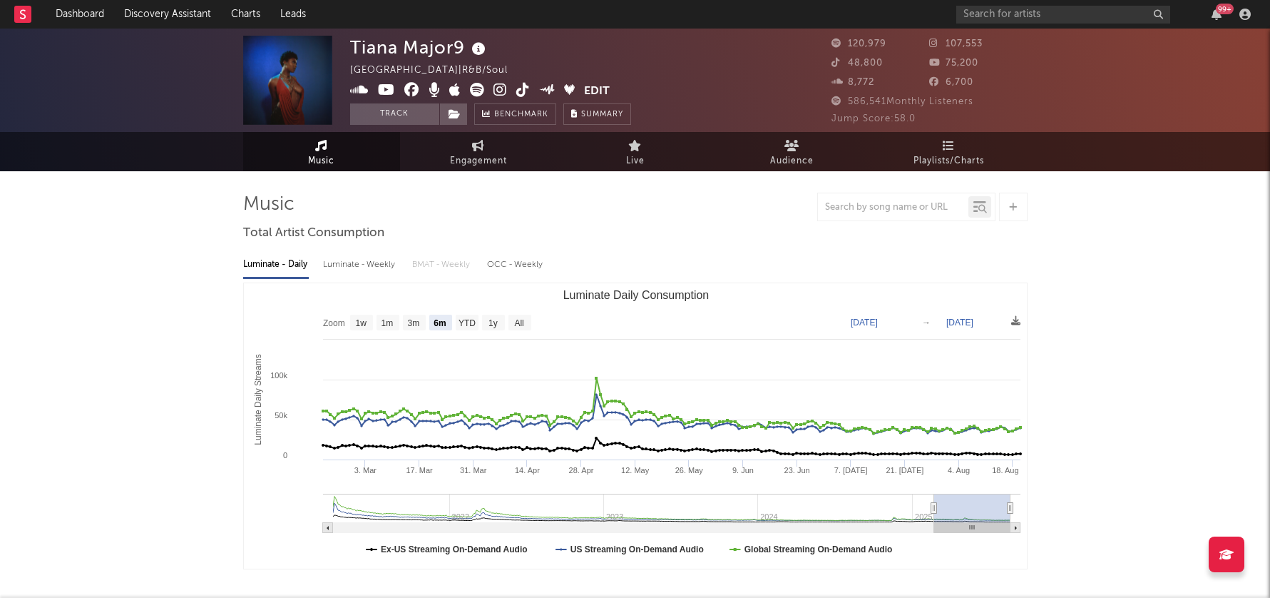
select select "6m"
click at [363, 267] on div "Luminate - Weekly" at bounding box center [360, 264] width 75 height 24
select select "6m"
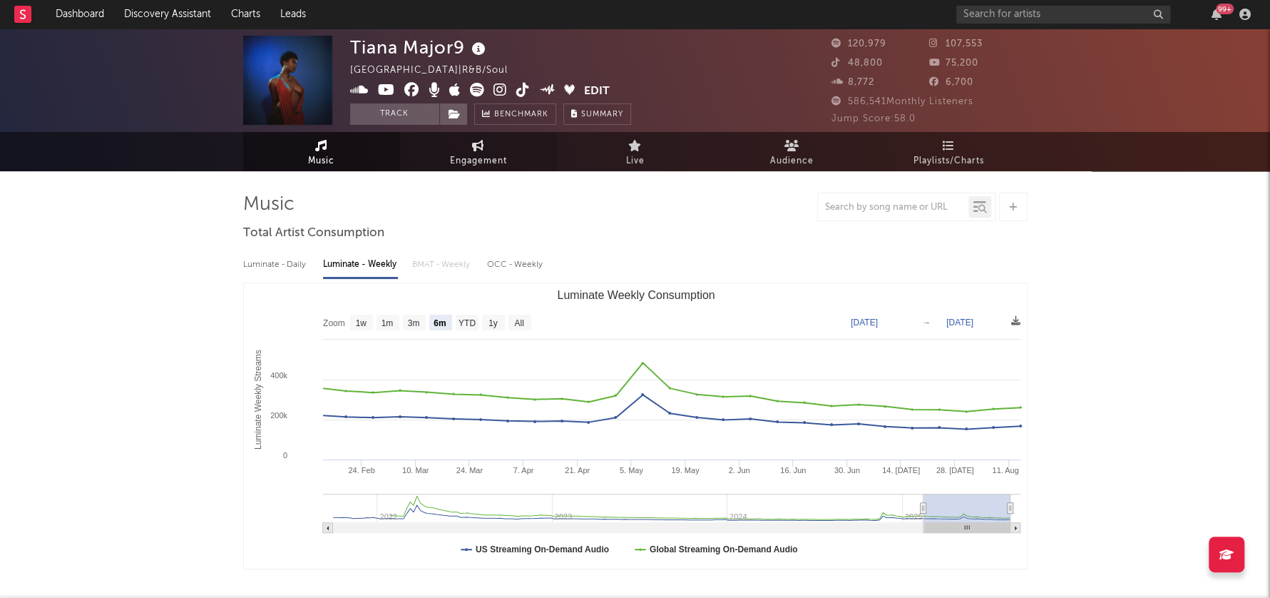
click at [491, 155] on span "Engagement" at bounding box center [478, 161] width 57 height 17
select select "1w"
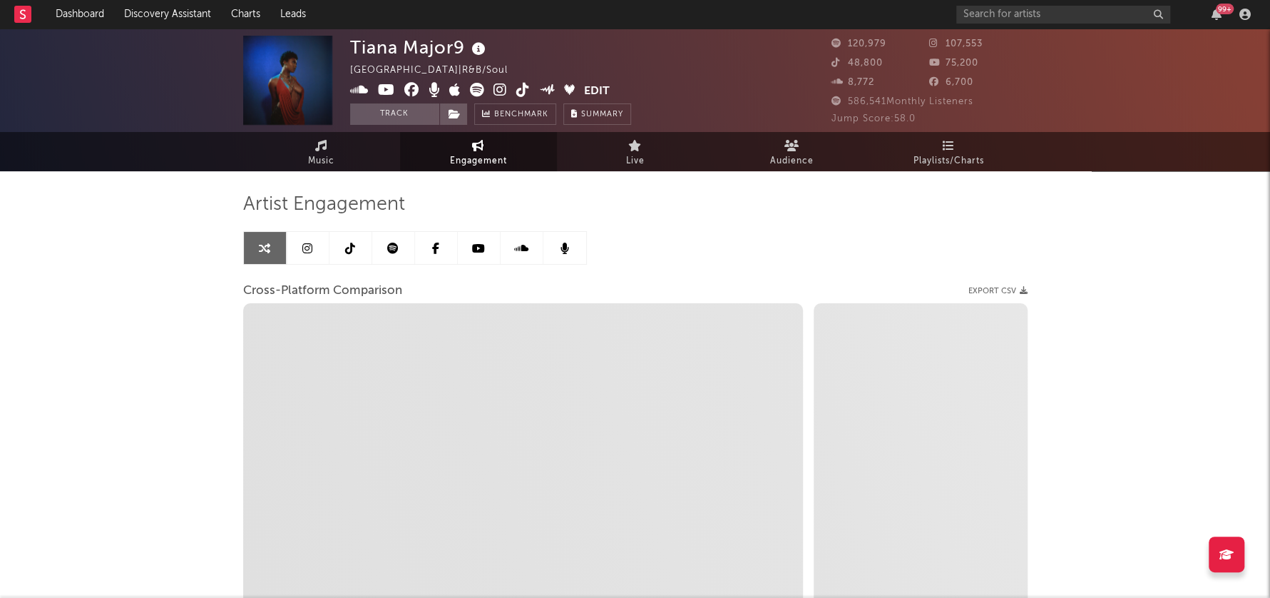
click at [498, 88] on icon at bounding box center [501, 90] width 14 height 14
select select "1m"
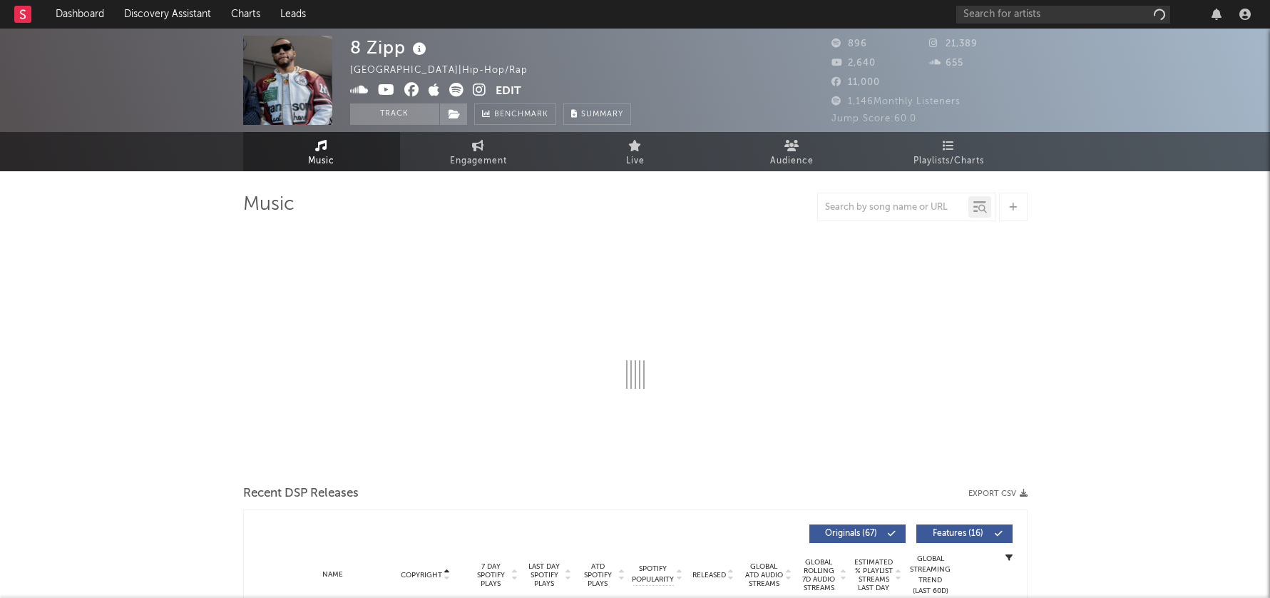
select select "1w"
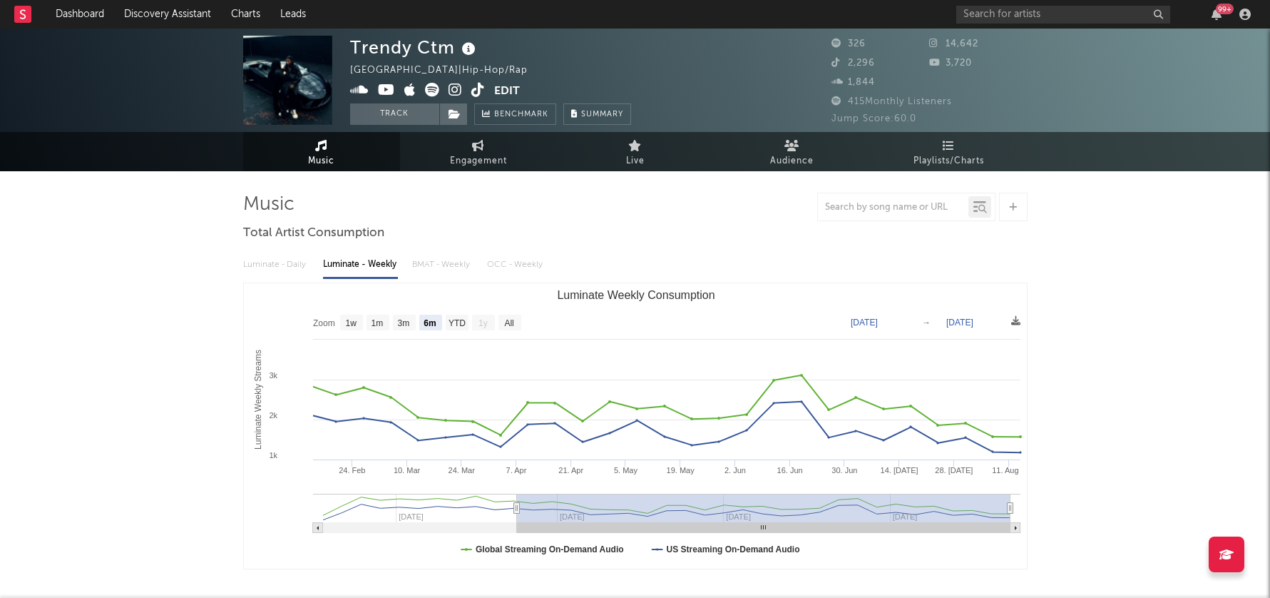
select select "6m"
click at [478, 153] on span "Engagement" at bounding box center [478, 161] width 57 height 17
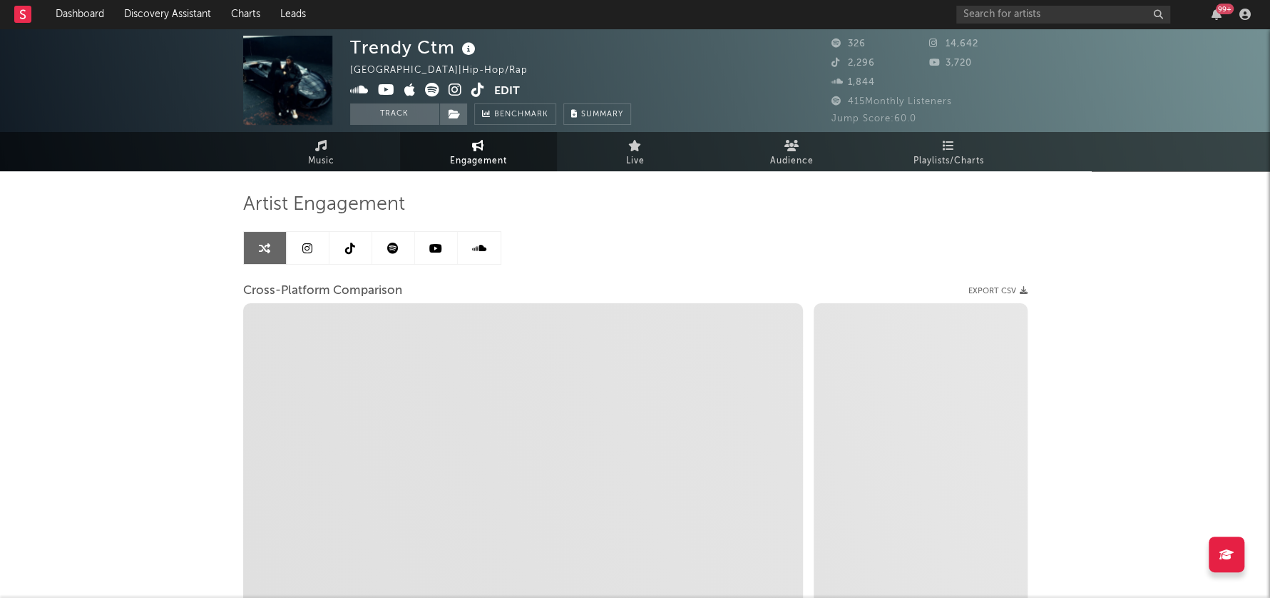
select select "1w"
select select "1m"
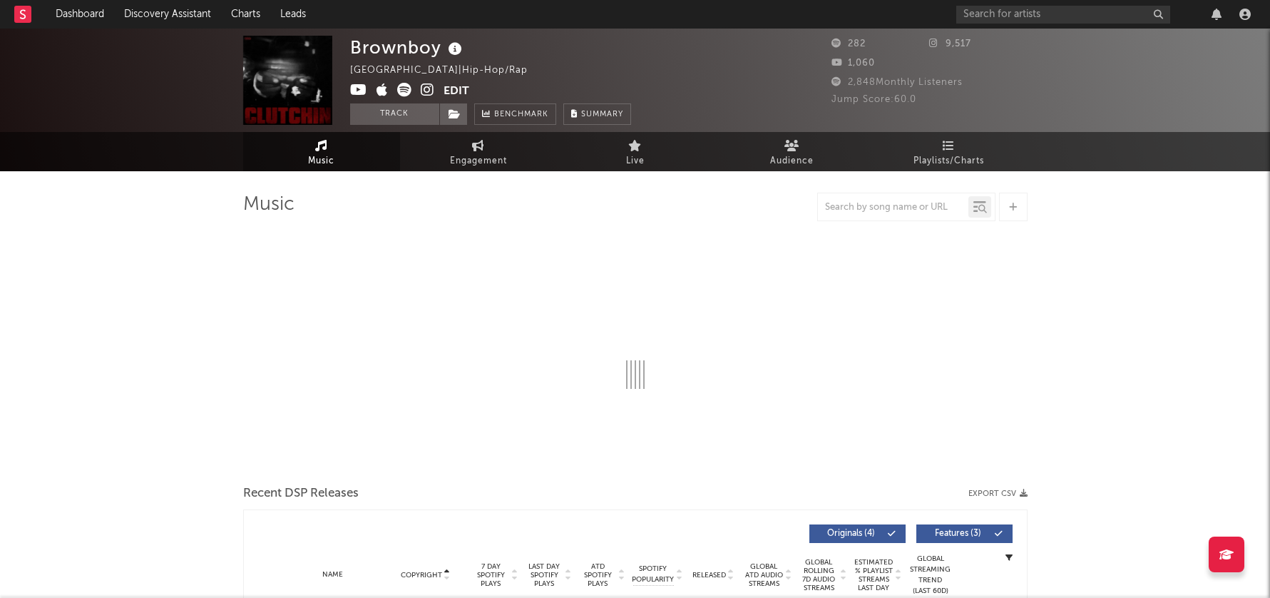
select select "6m"
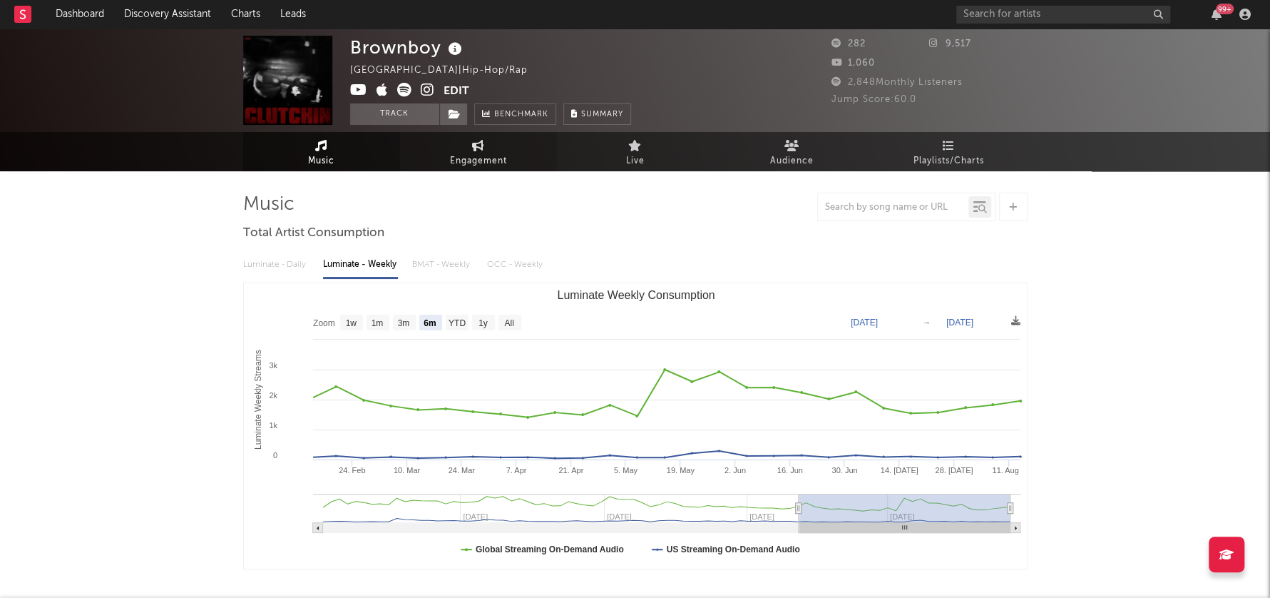
click at [492, 170] on link "Engagement" at bounding box center [478, 151] width 157 height 39
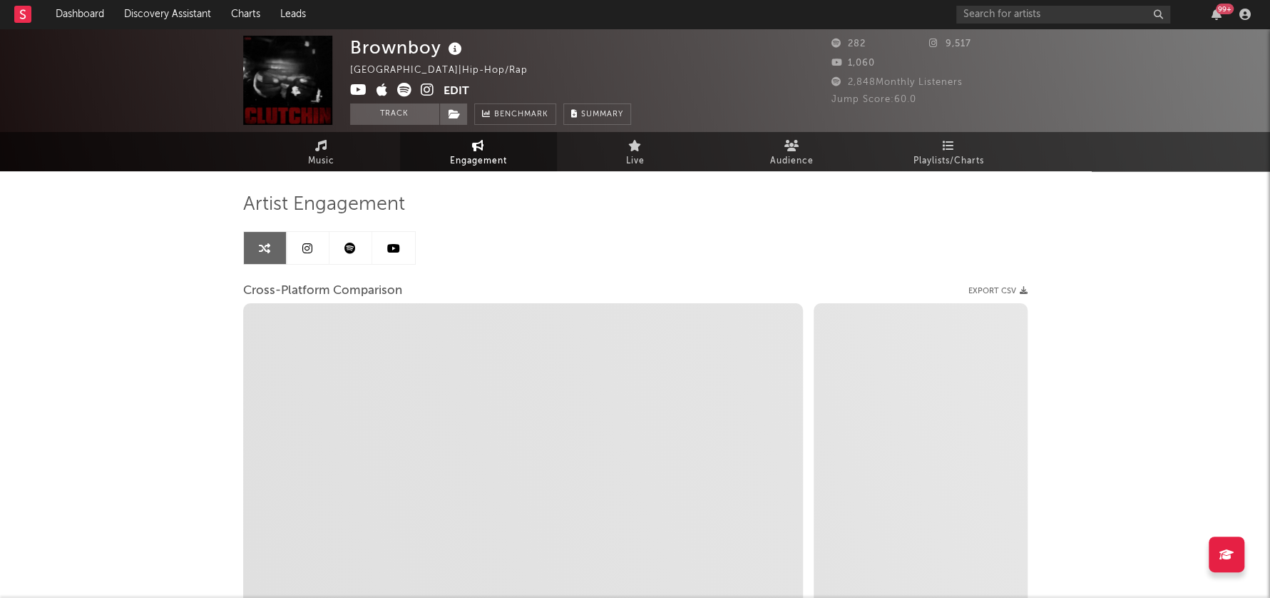
select select "1w"
click at [428, 91] on icon at bounding box center [428, 90] width 14 height 14
click at [361, 91] on icon at bounding box center [358, 90] width 17 height 14
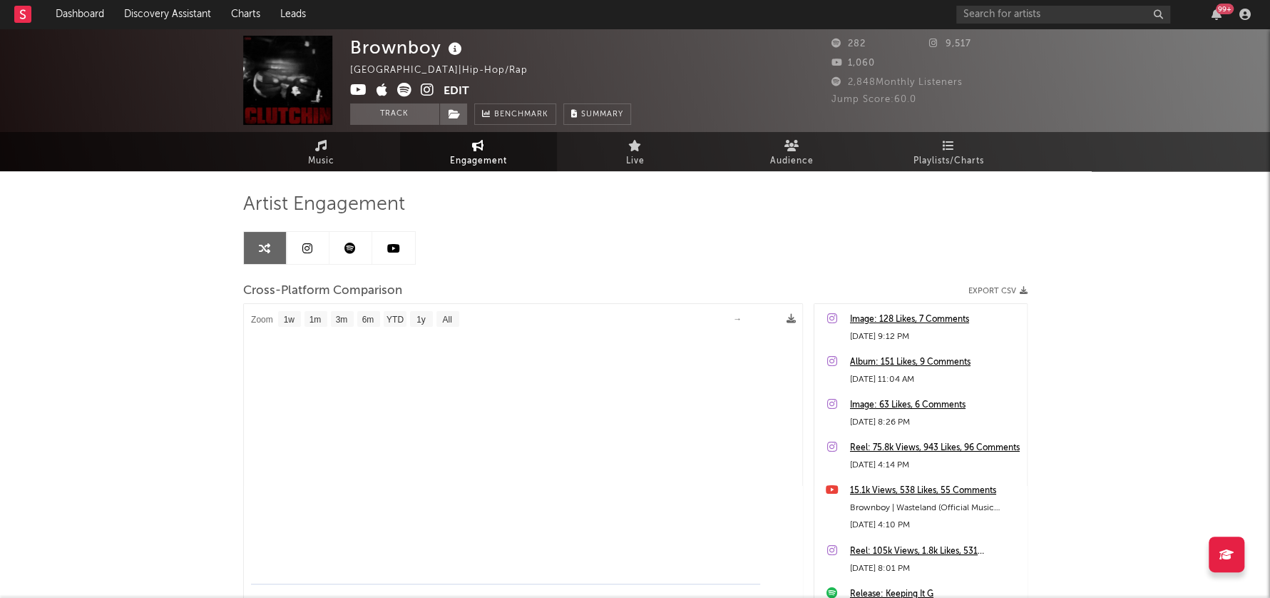
select select "1m"
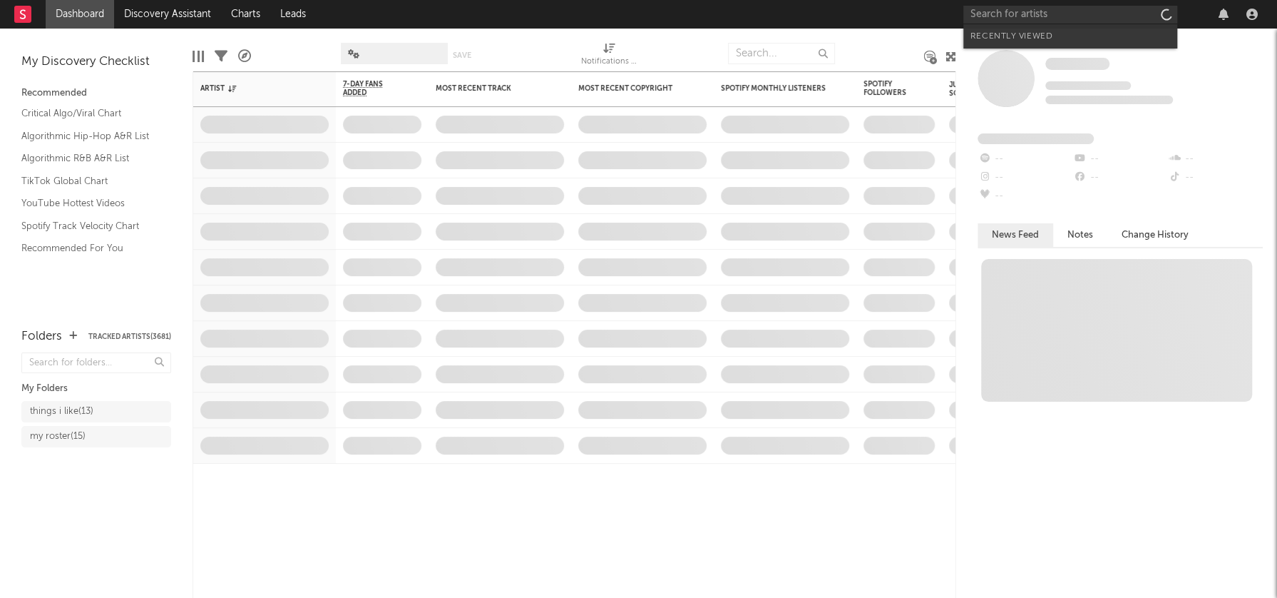
click at [1033, 15] on input "text" at bounding box center [1071, 15] width 214 height 18
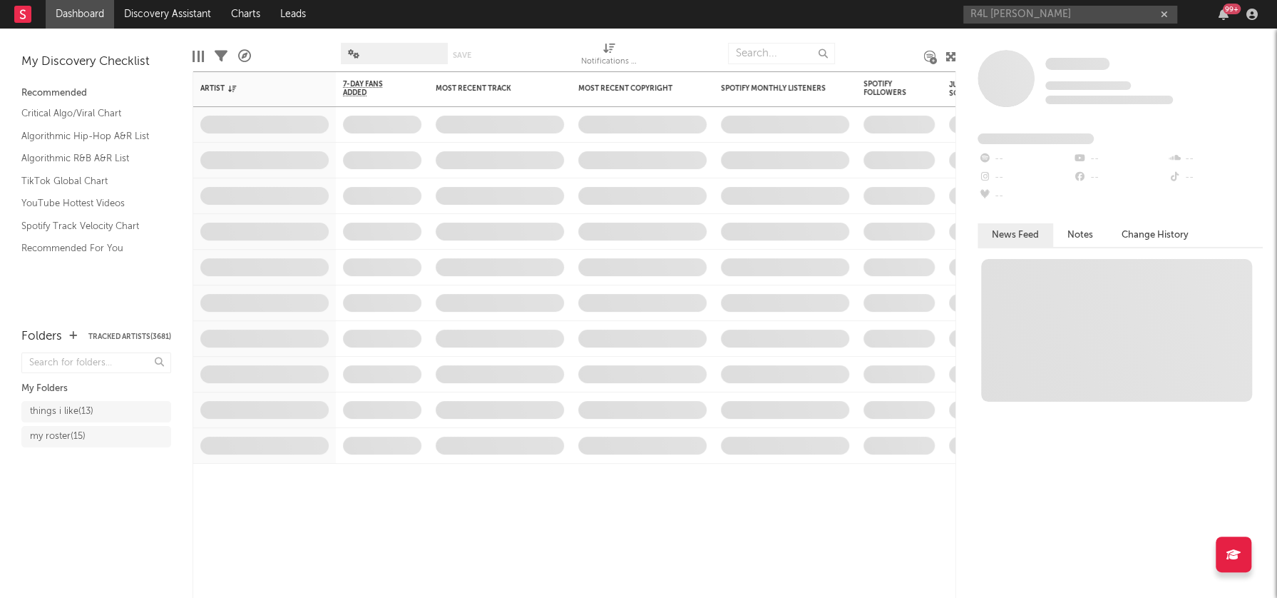
type input "R4L [PERSON_NAME]"
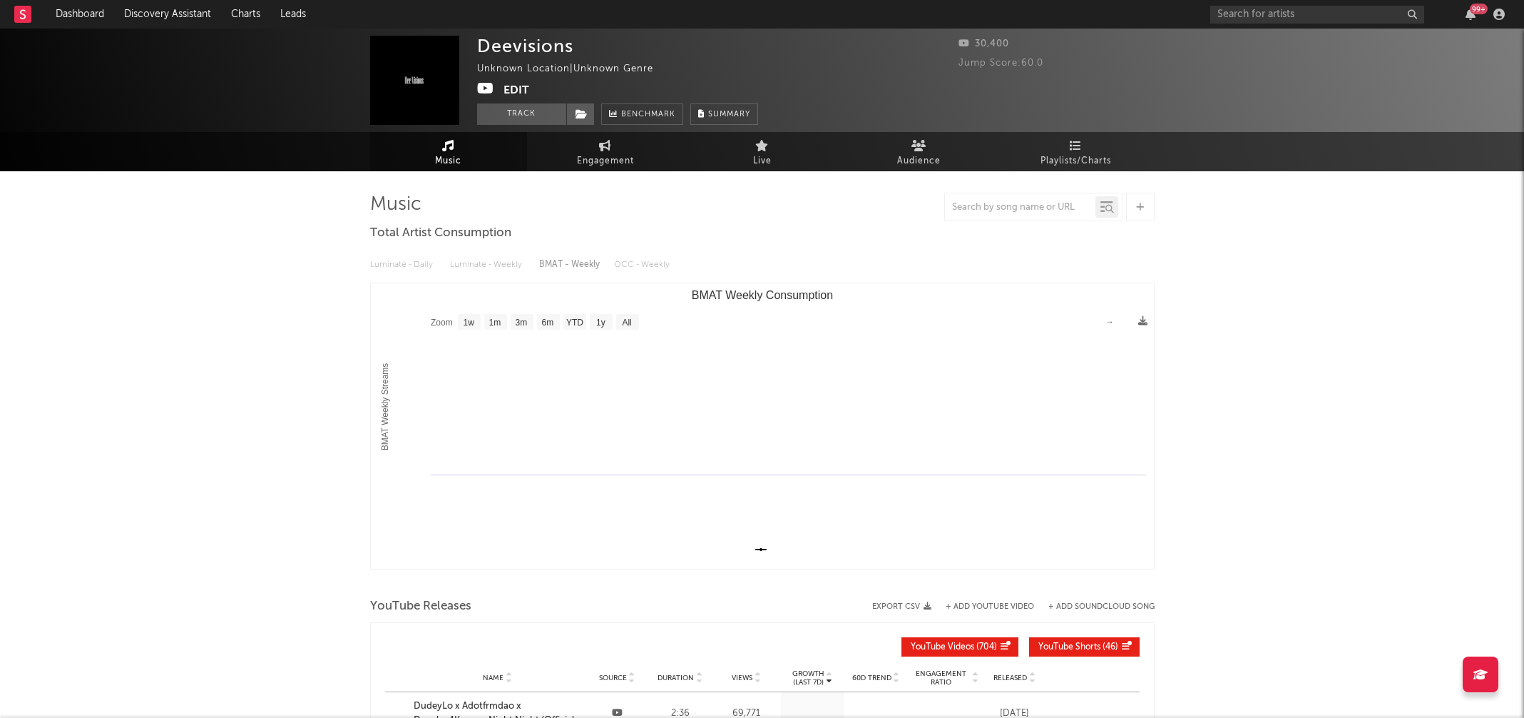
select select "1w"
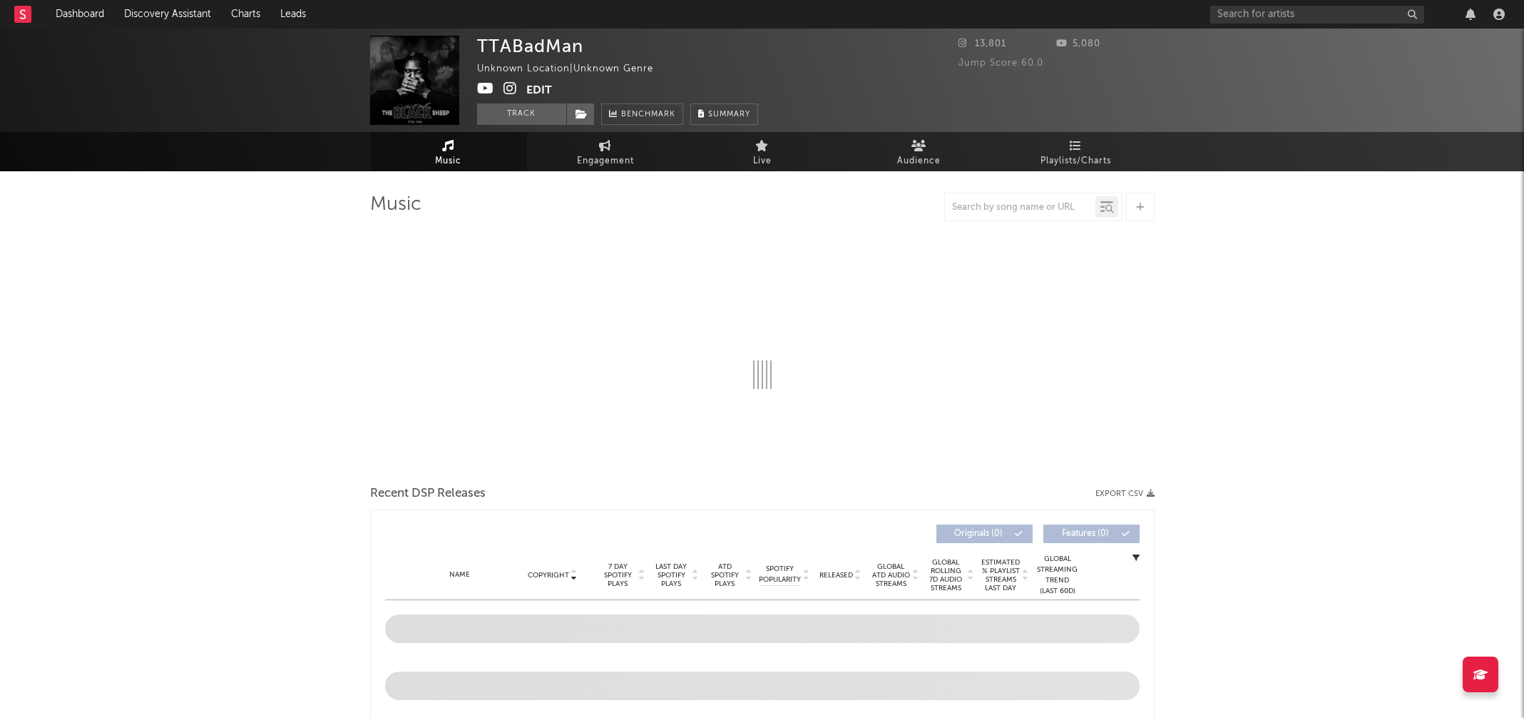
select select "1w"
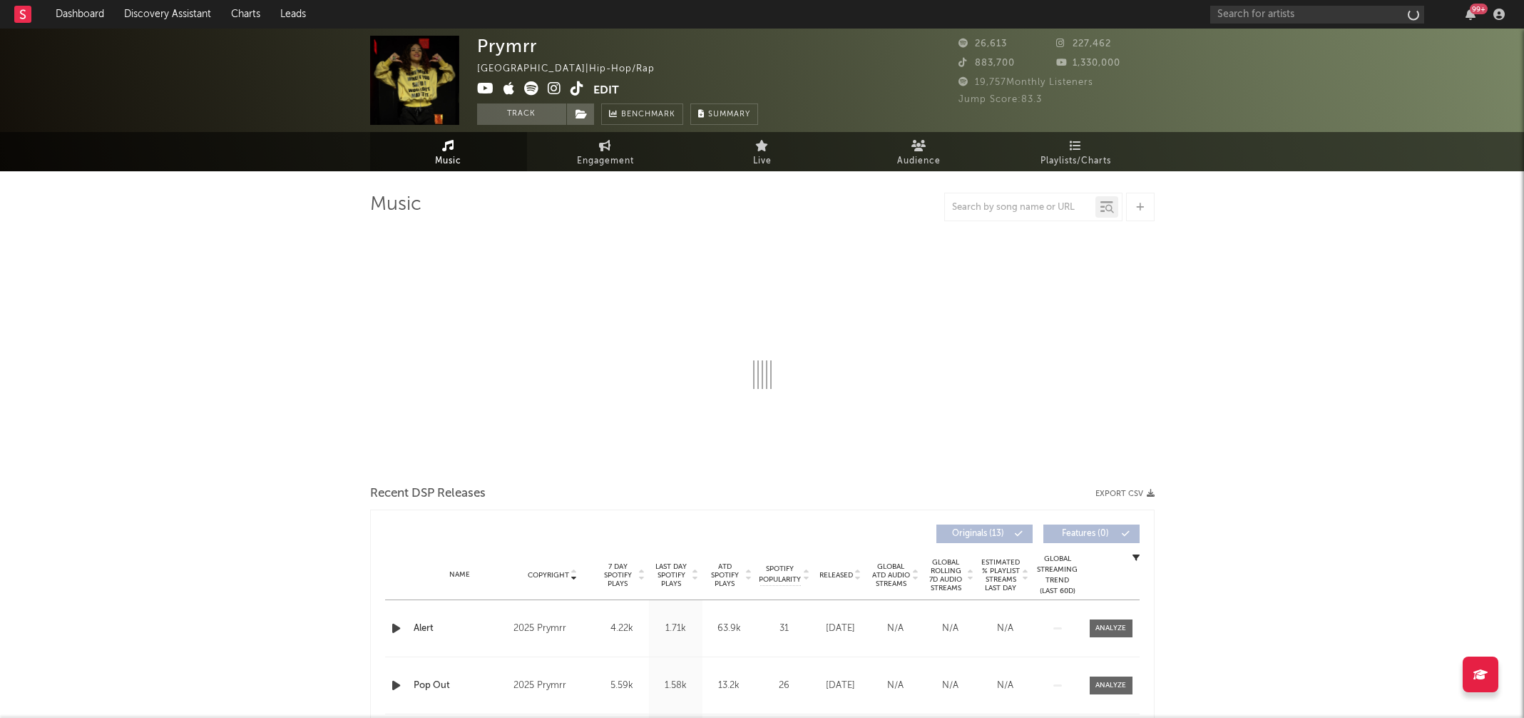
select select "6m"
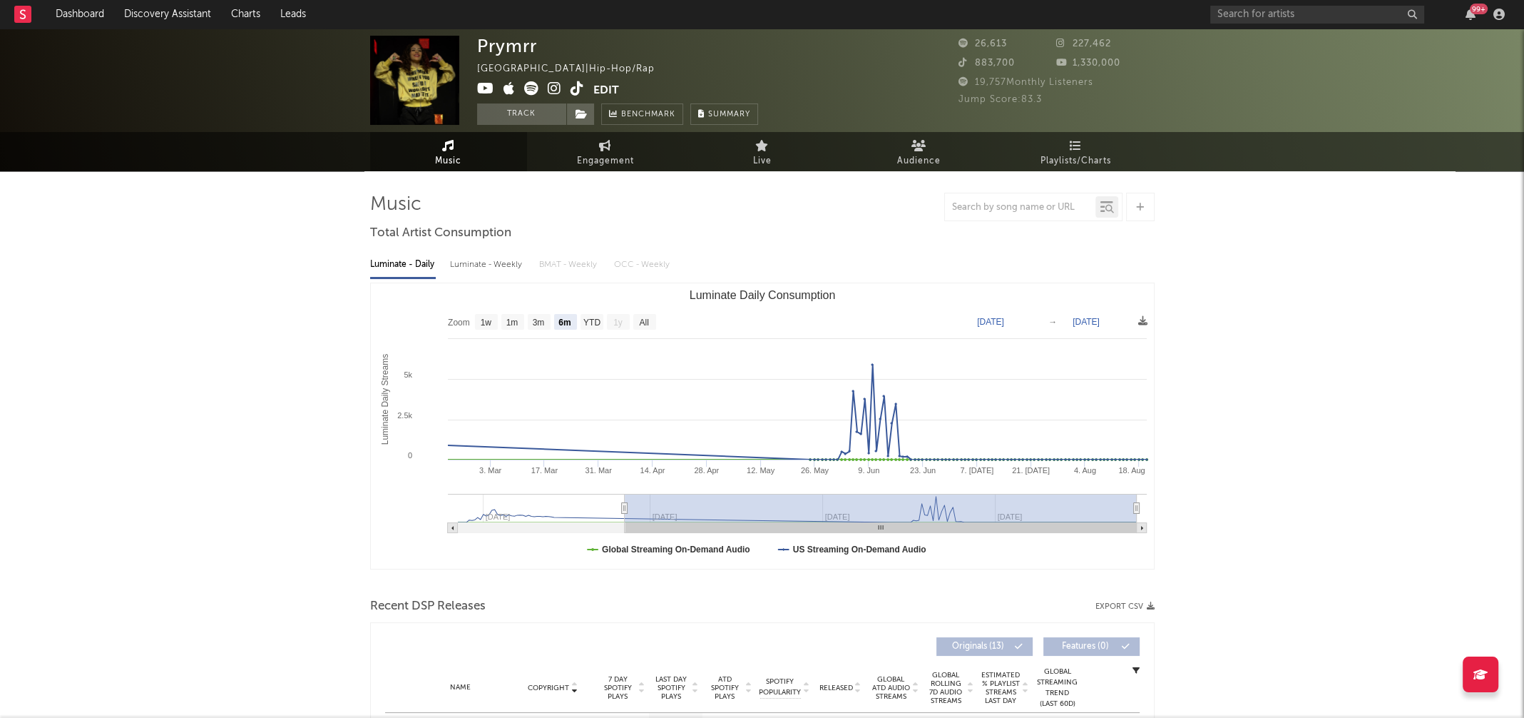
click at [484, 265] on div "Luminate - Weekly" at bounding box center [487, 264] width 75 height 24
select select "6m"
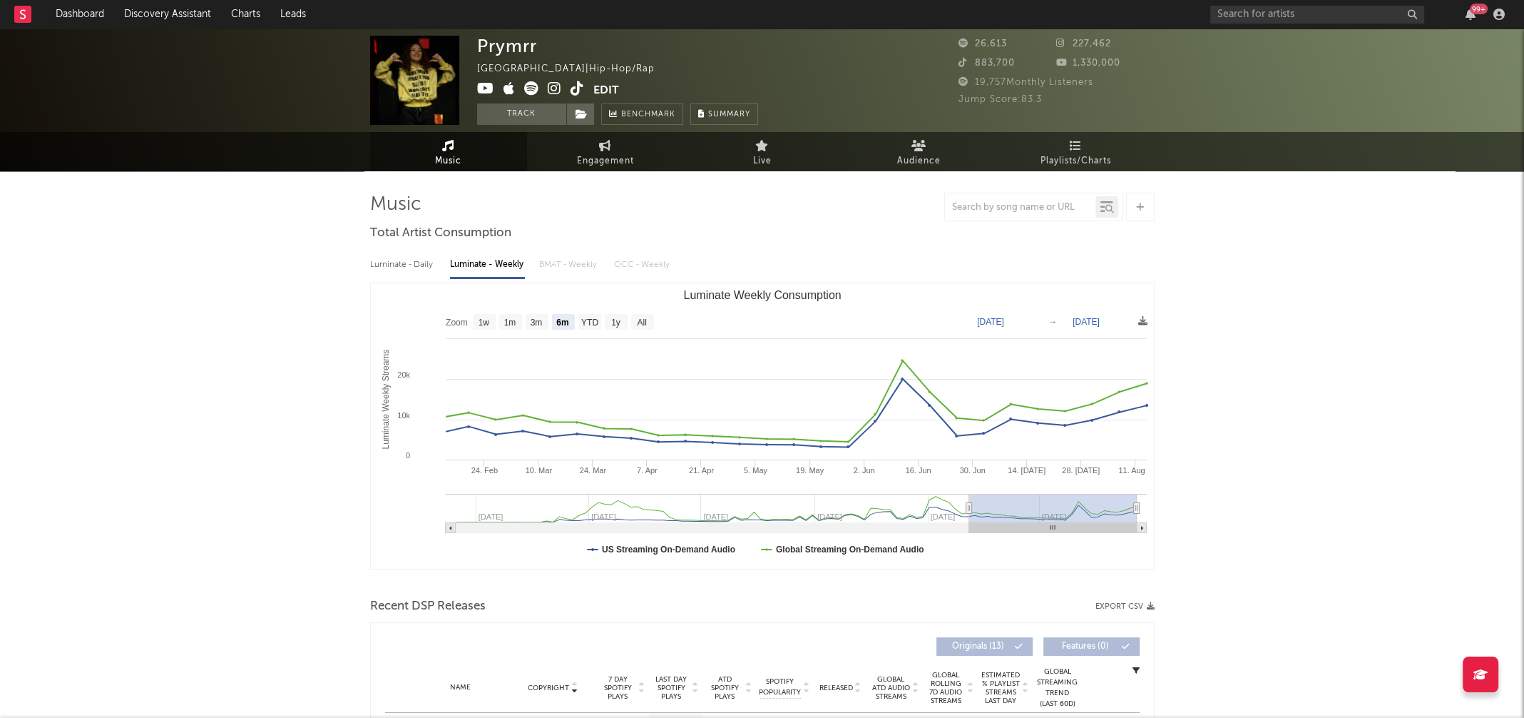
click at [556, 91] on icon at bounding box center [555, 88] width 14 height 14
click at [593, 153] on span "Engagement" at bounding box center [605, 161] width 57 height 17
select select "1w"
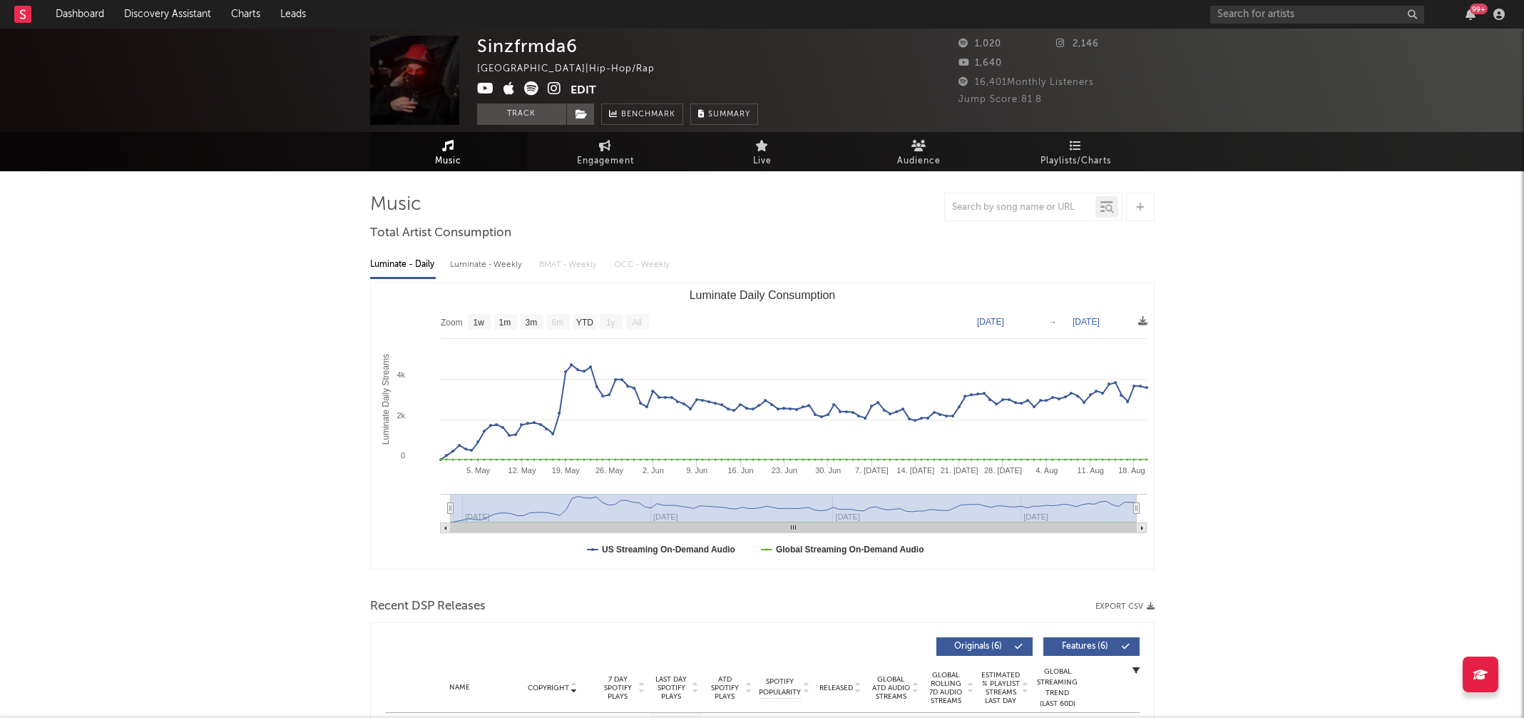
select select "1w"
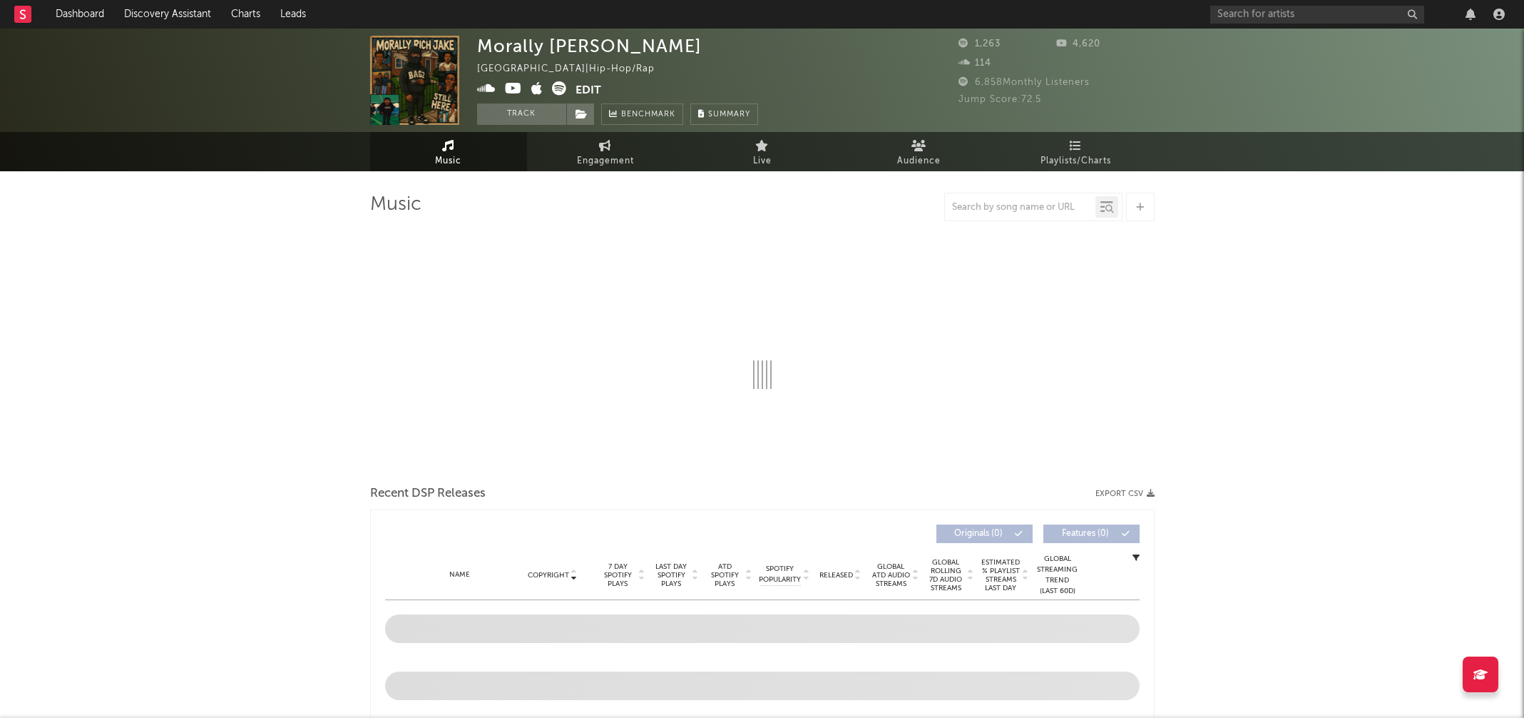
select select "6m"
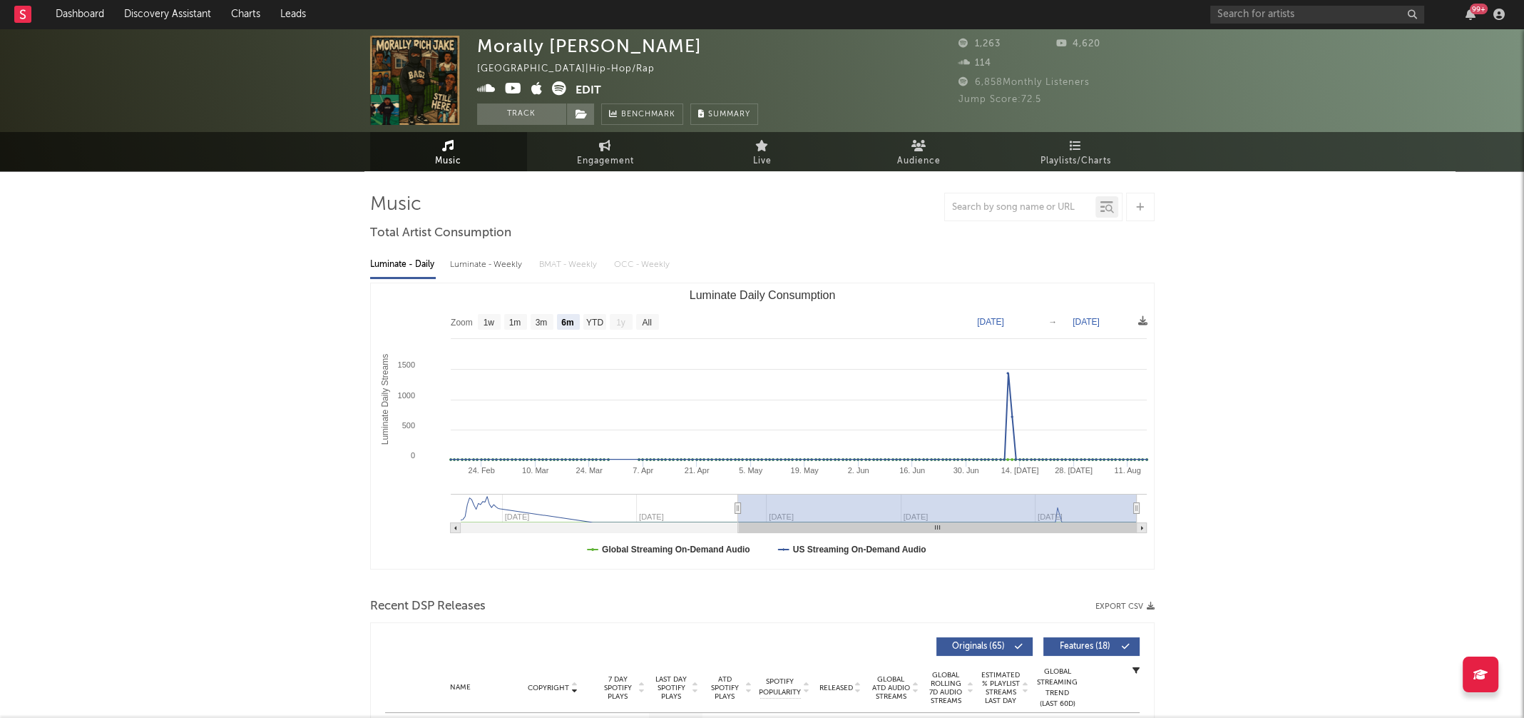
click at [496, 262] on div "Luminate - Weekly" at bounding box center [487, 264] width 75 height 24
select select "6m"
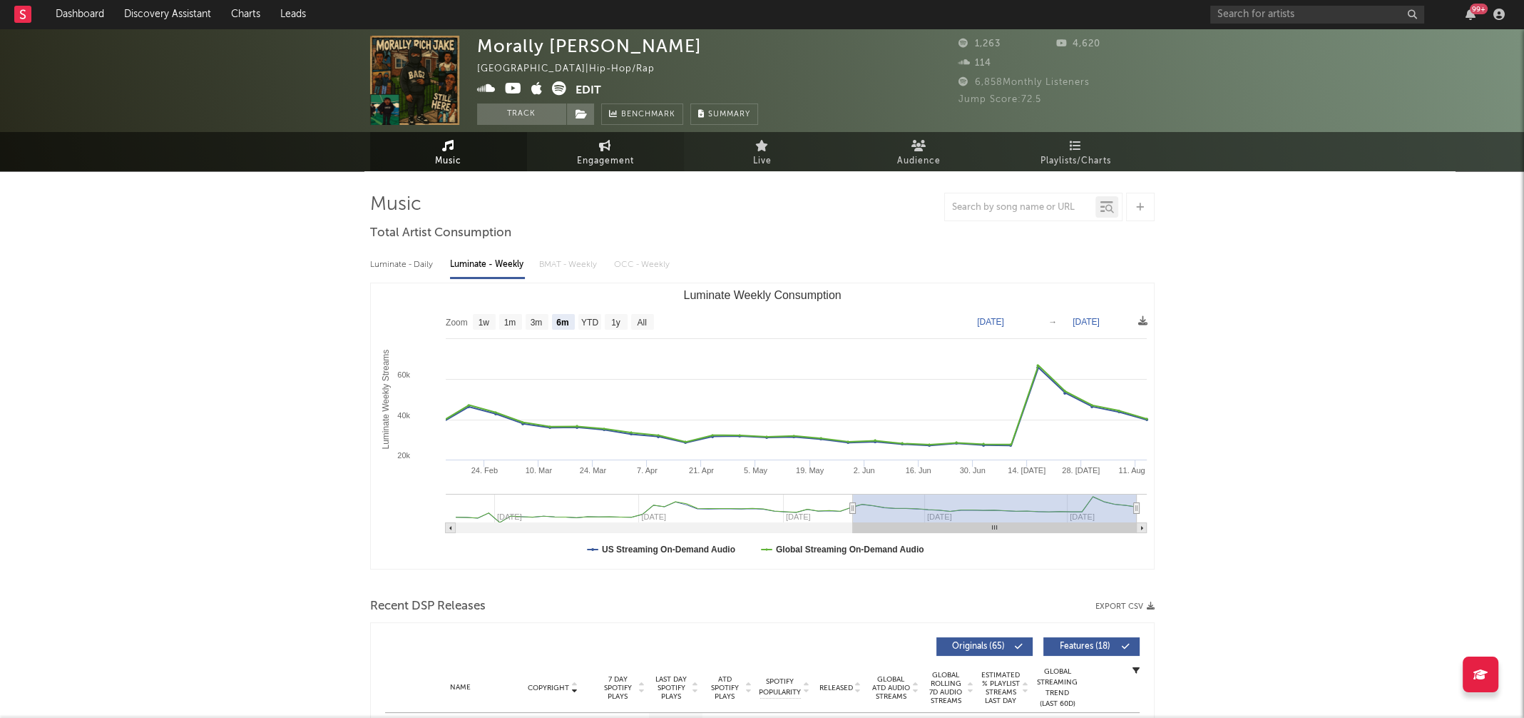
click at [598, 158] on span "Engagement" at bounding box center [605, 161] width 57 height 17
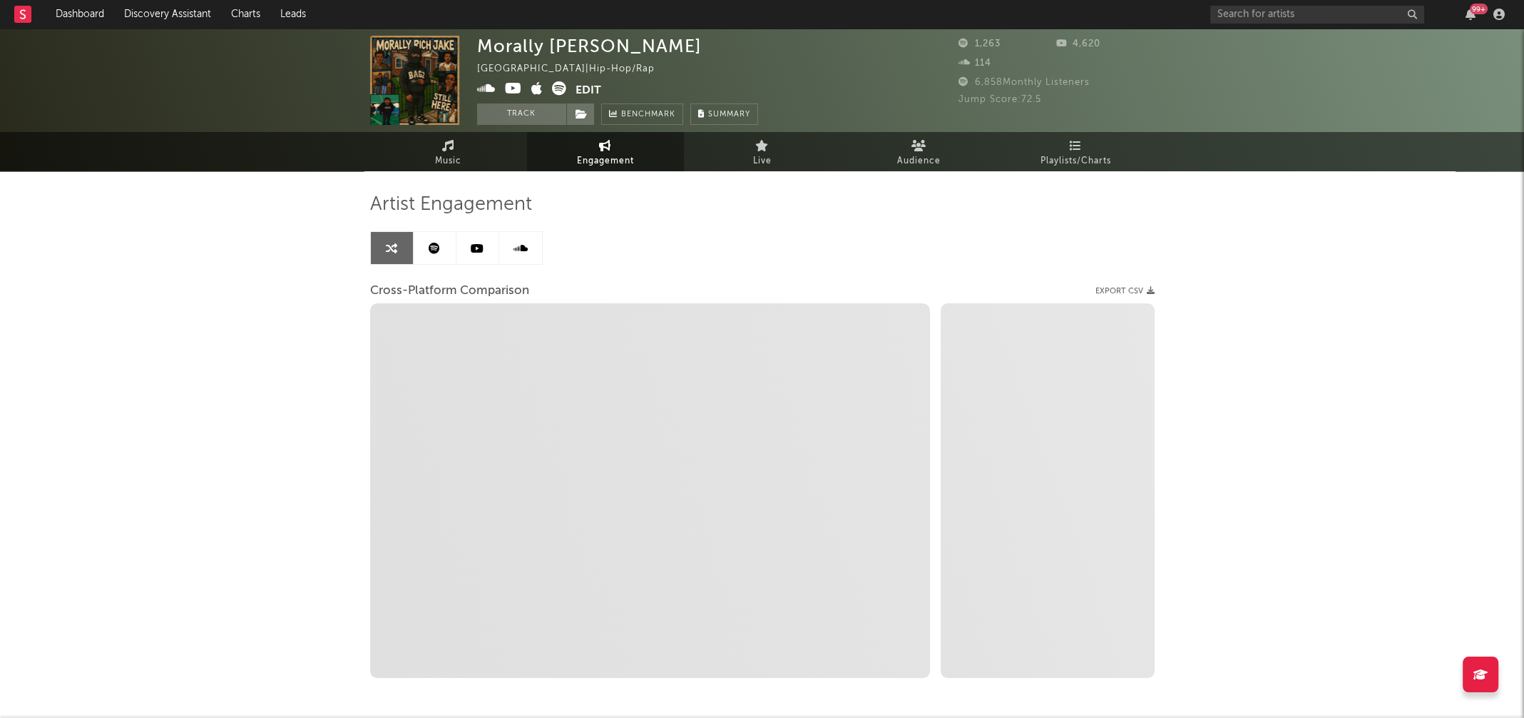
select select "1w"
select select "1m"
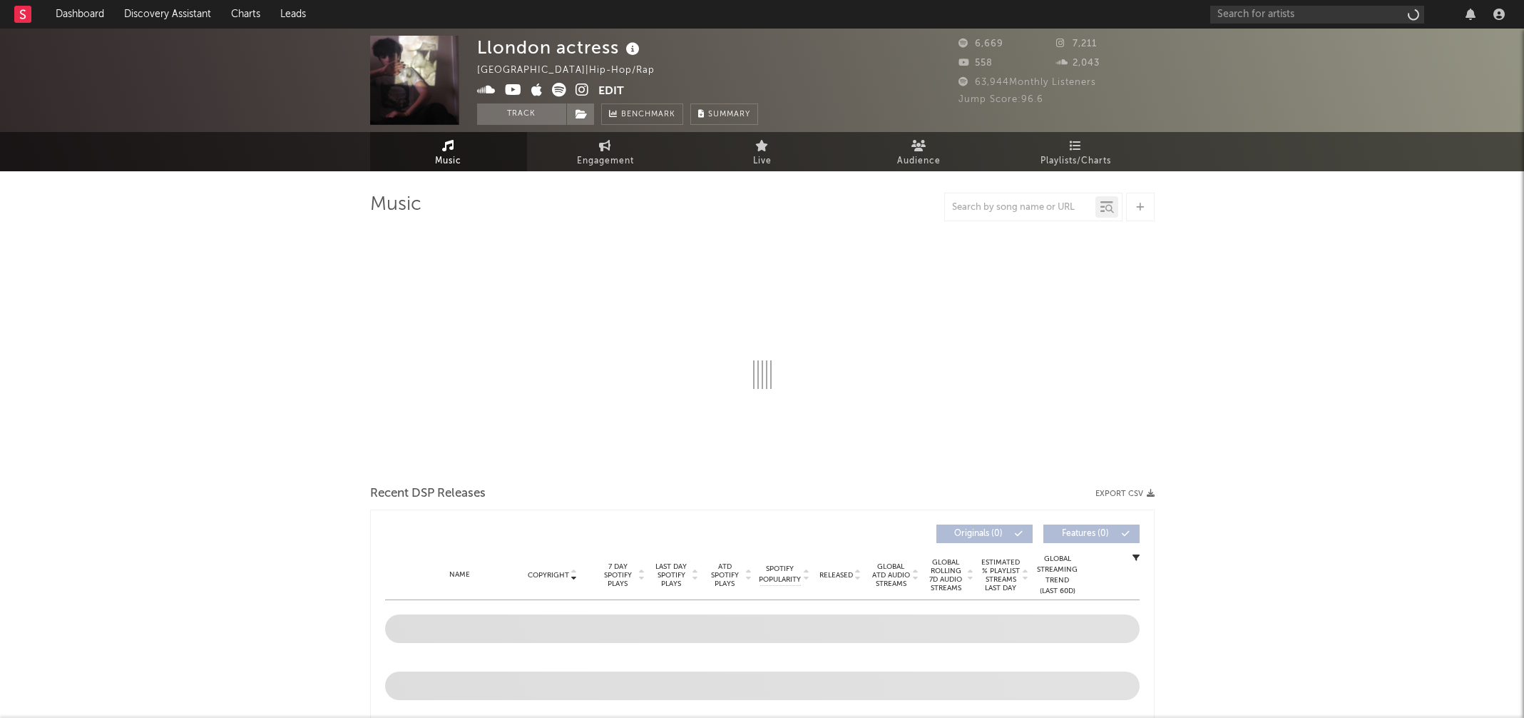
select select "1w"
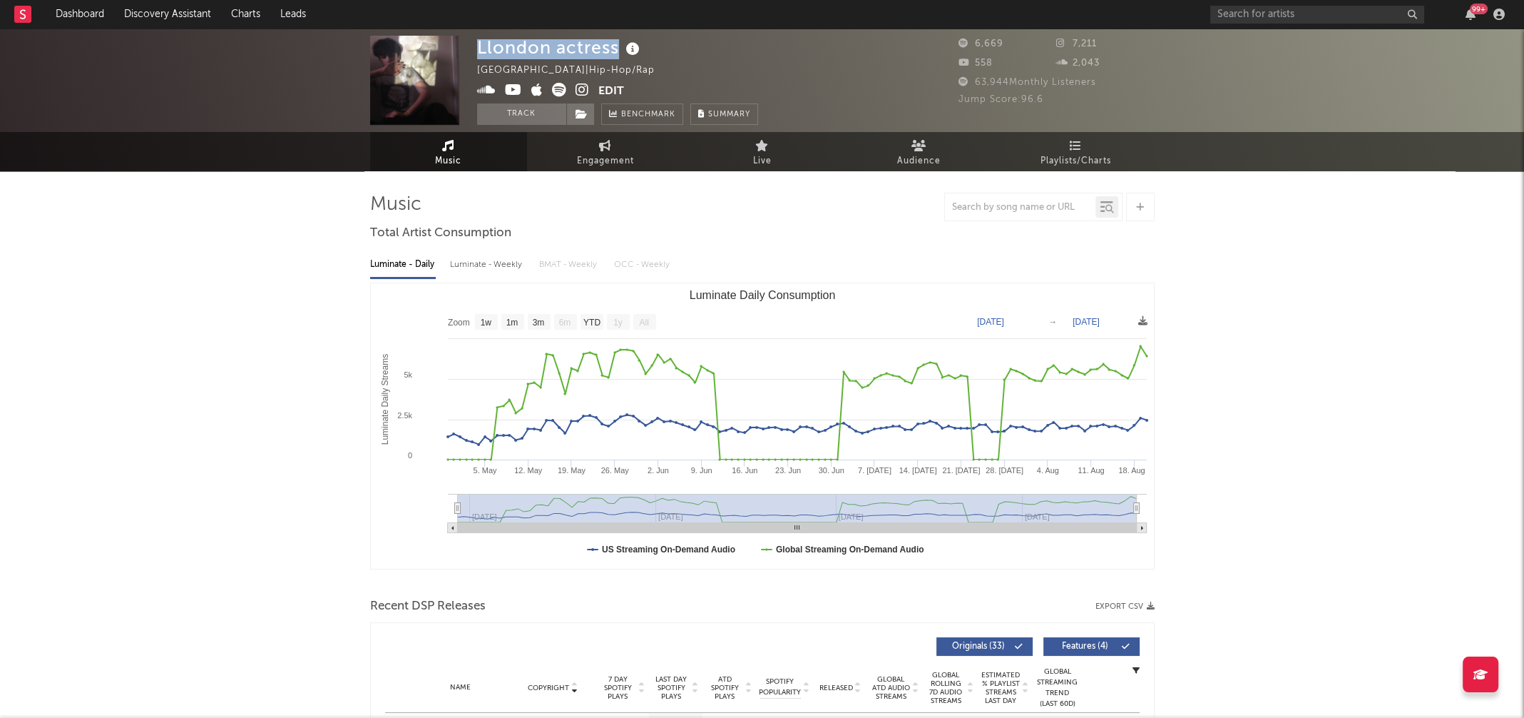
drag, startPoint x: 477, startPoint y: 48, endPoint x: 616, endPoint y: 44, distance: 138.4
click at [616, 44] on div "Llondon actress" at bounding box center [560, 48] width 166 height 24
copy div "Llondon actress"
click at [466, 268] on div "Luminate - Weekly" at bounding box center [487, 264] width 75 height 24
select select "6m"
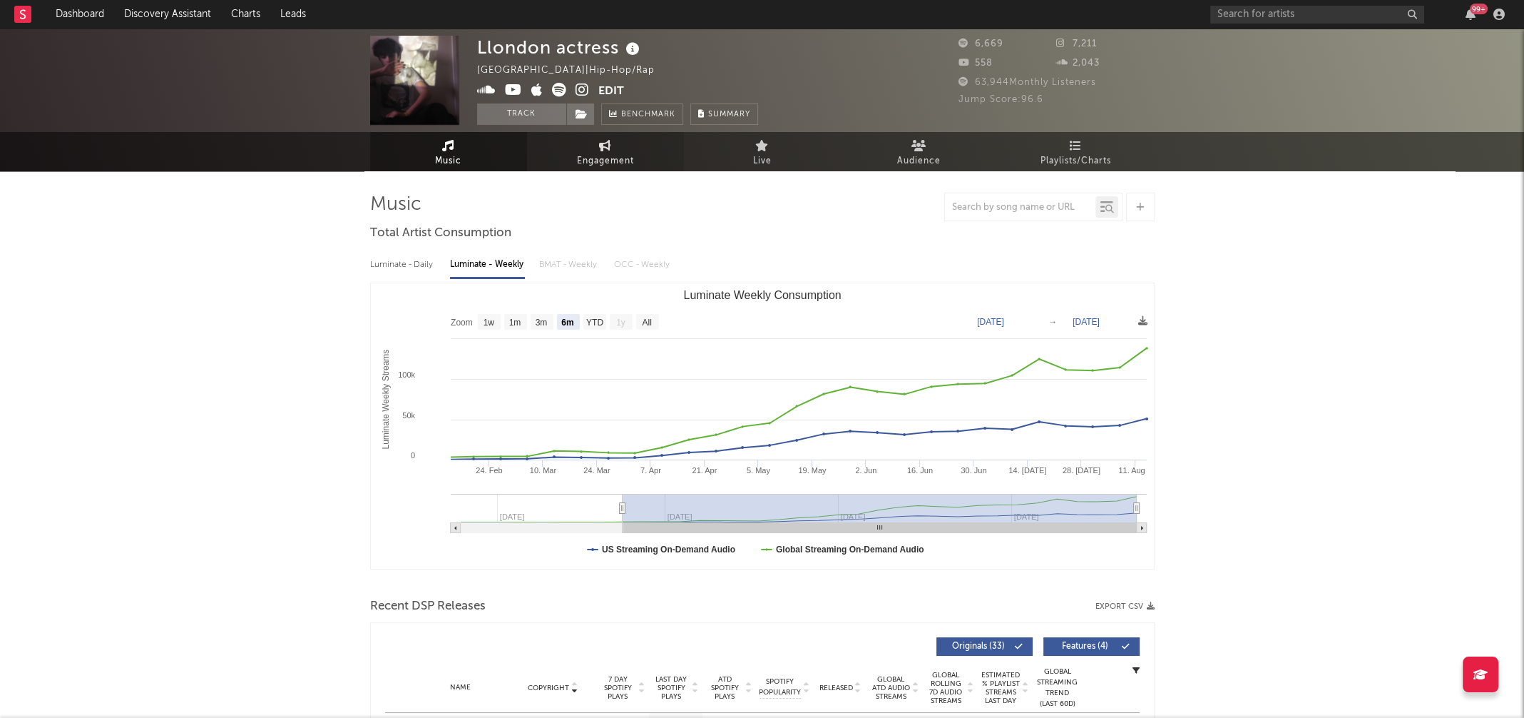
click at [629, 156] on span "Engagement" at bounding box center [605, 161] width 57 height 17
select select "1w"
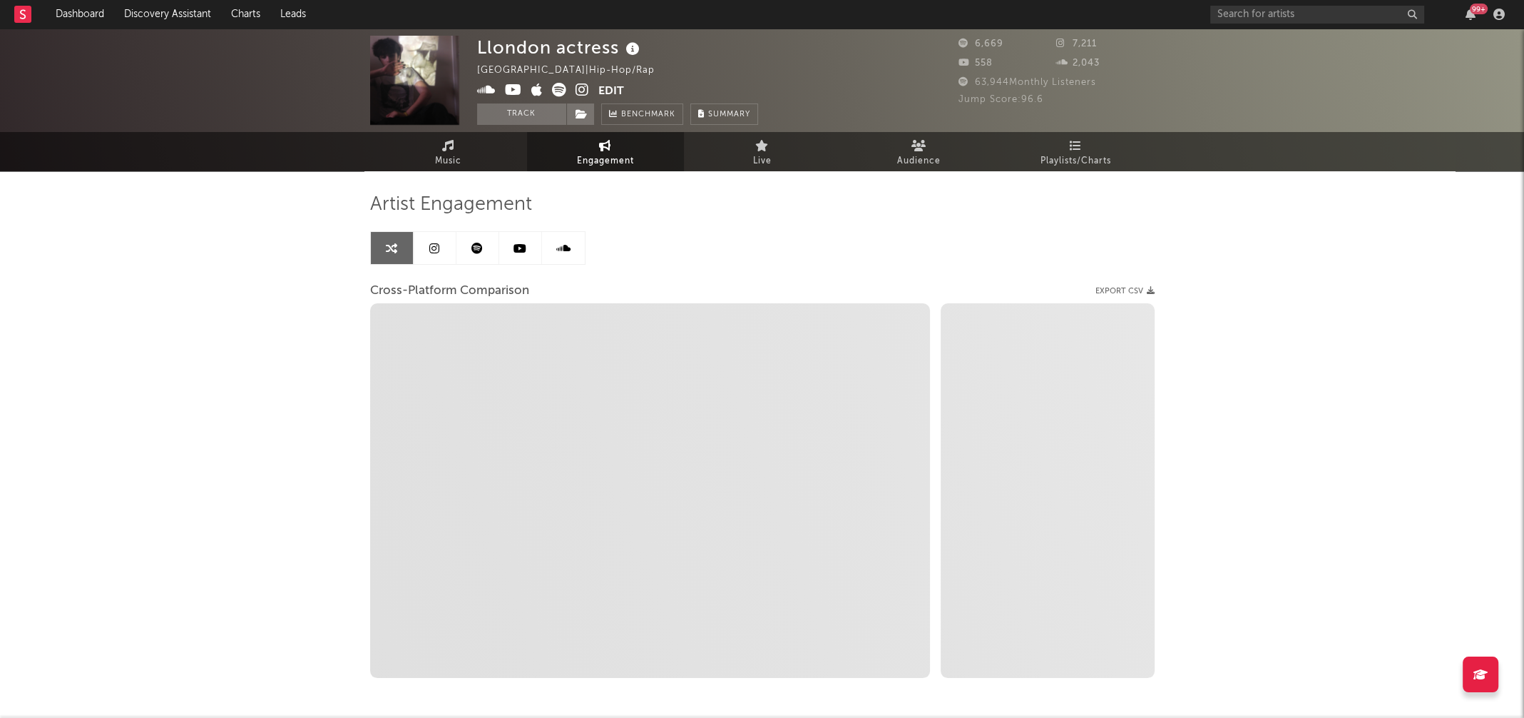
select select "1m"
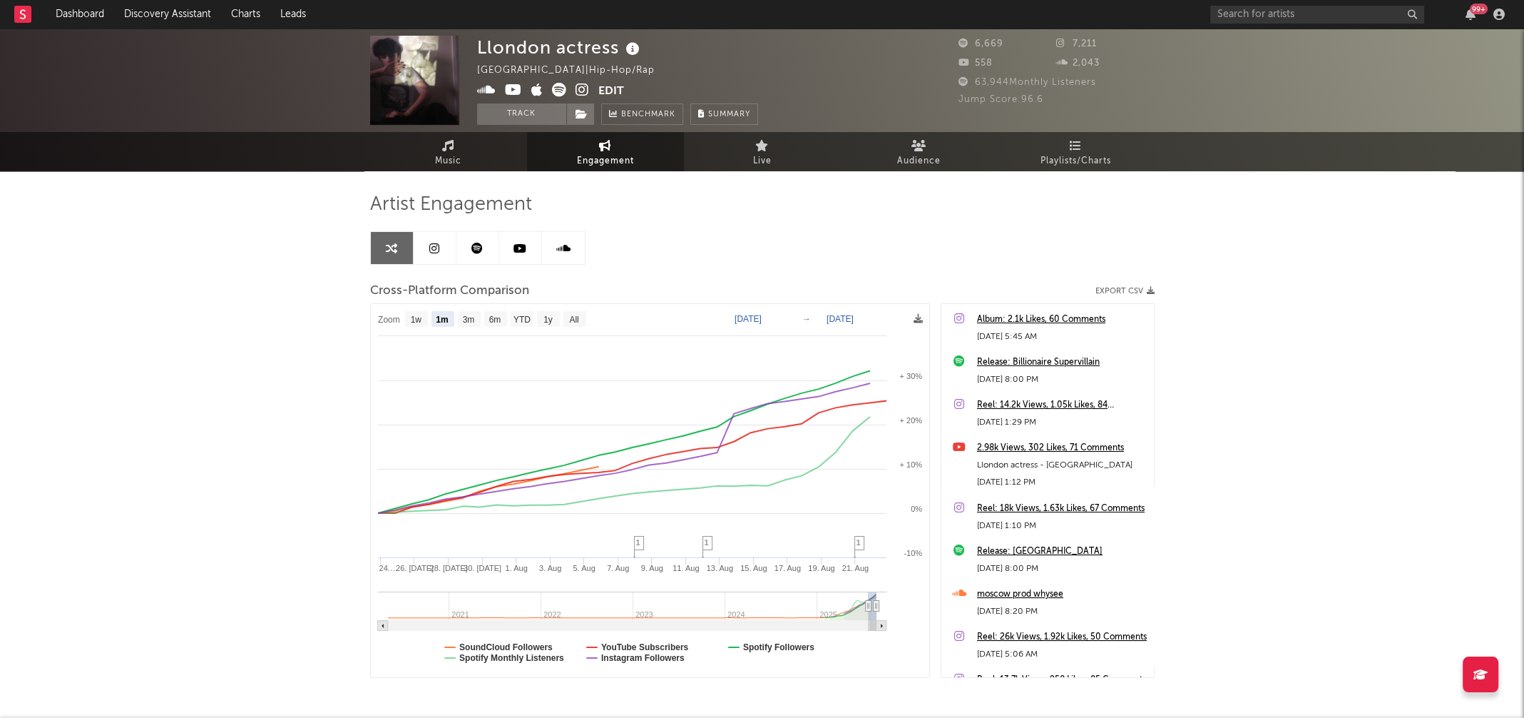
click at [576, 91] on icon at bounding box center [583, 90] width 14 height 14
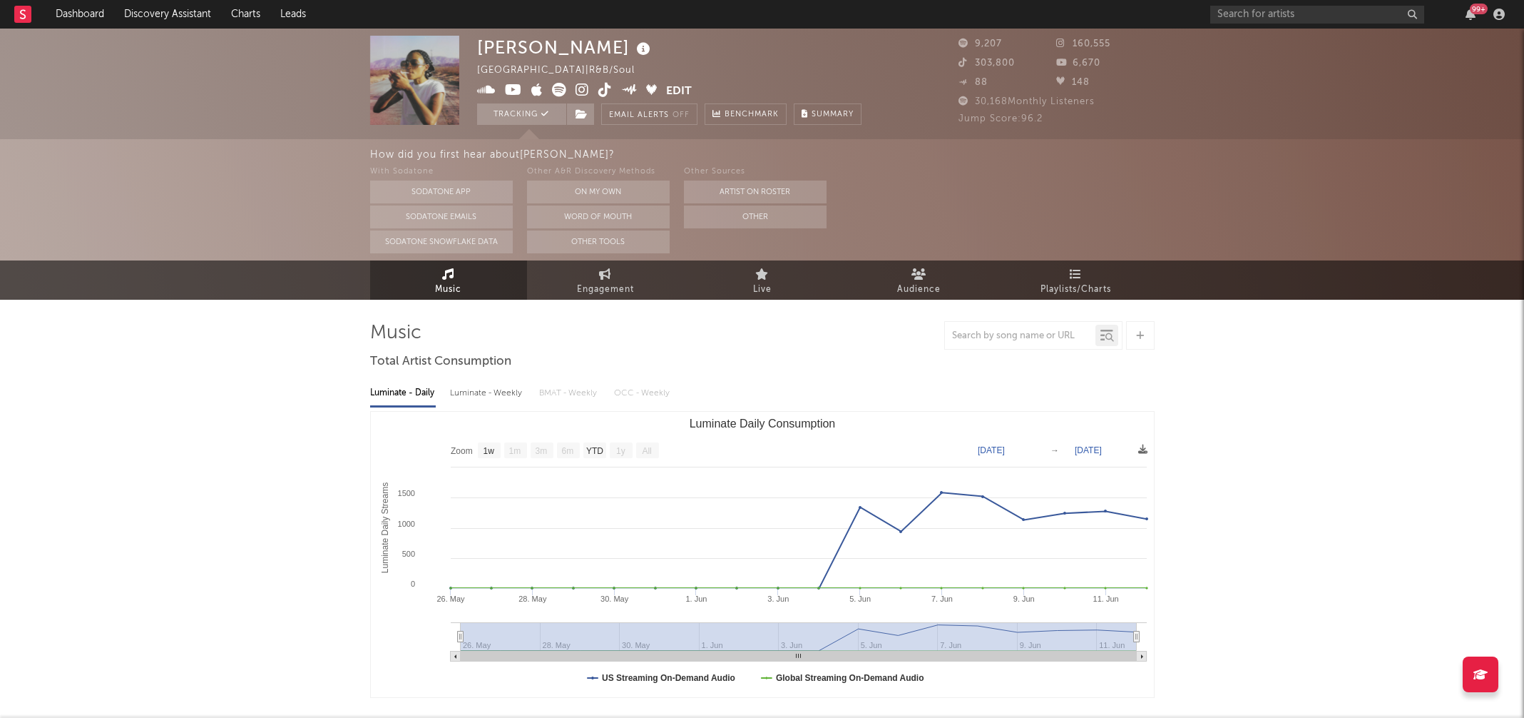
select select "1w"
click at [484, 390] on div "Luminate - Weekly" at bounding box center [487, 393] width 75 height 24
select select "6m"
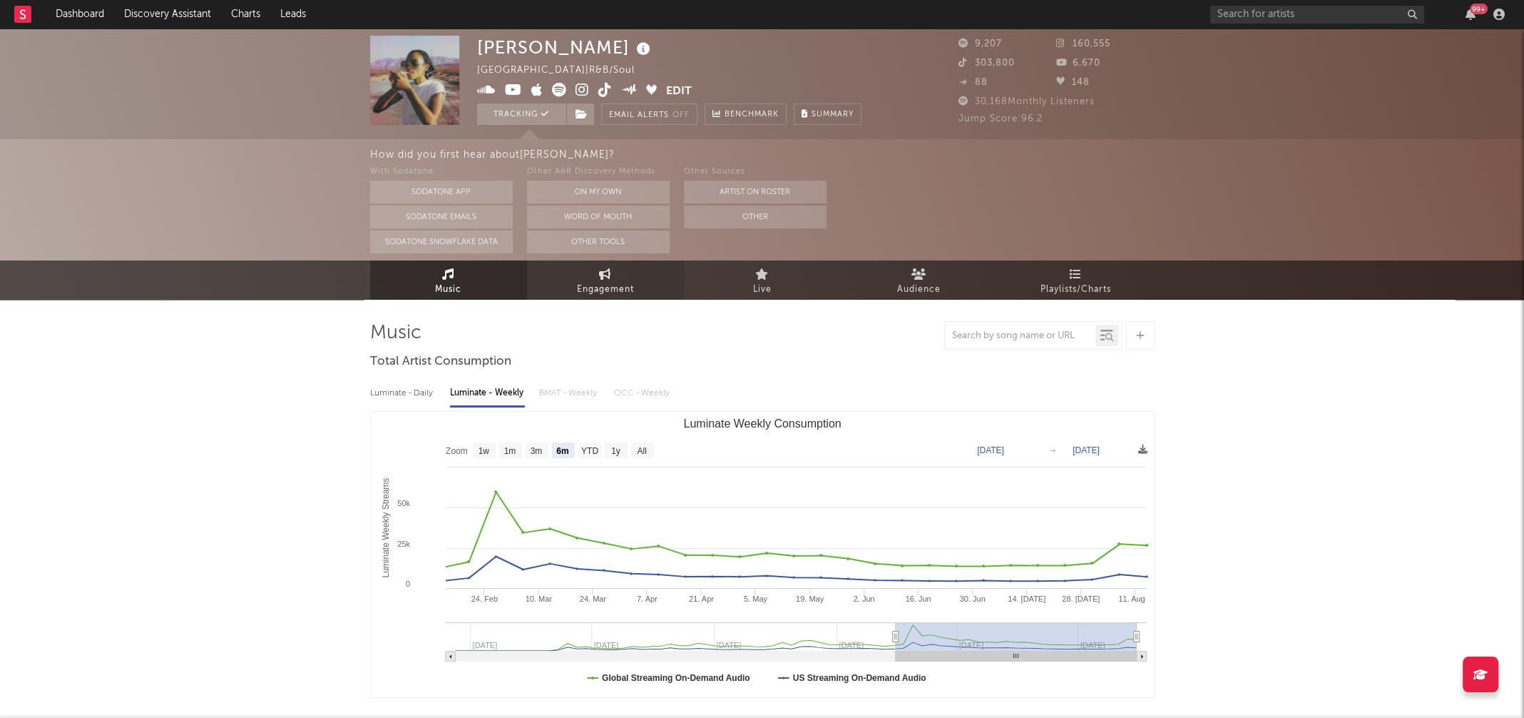
click at [630, 277] on link "Engagement" at bounding box center [605, 279] width 157 height 39
select select "1w"
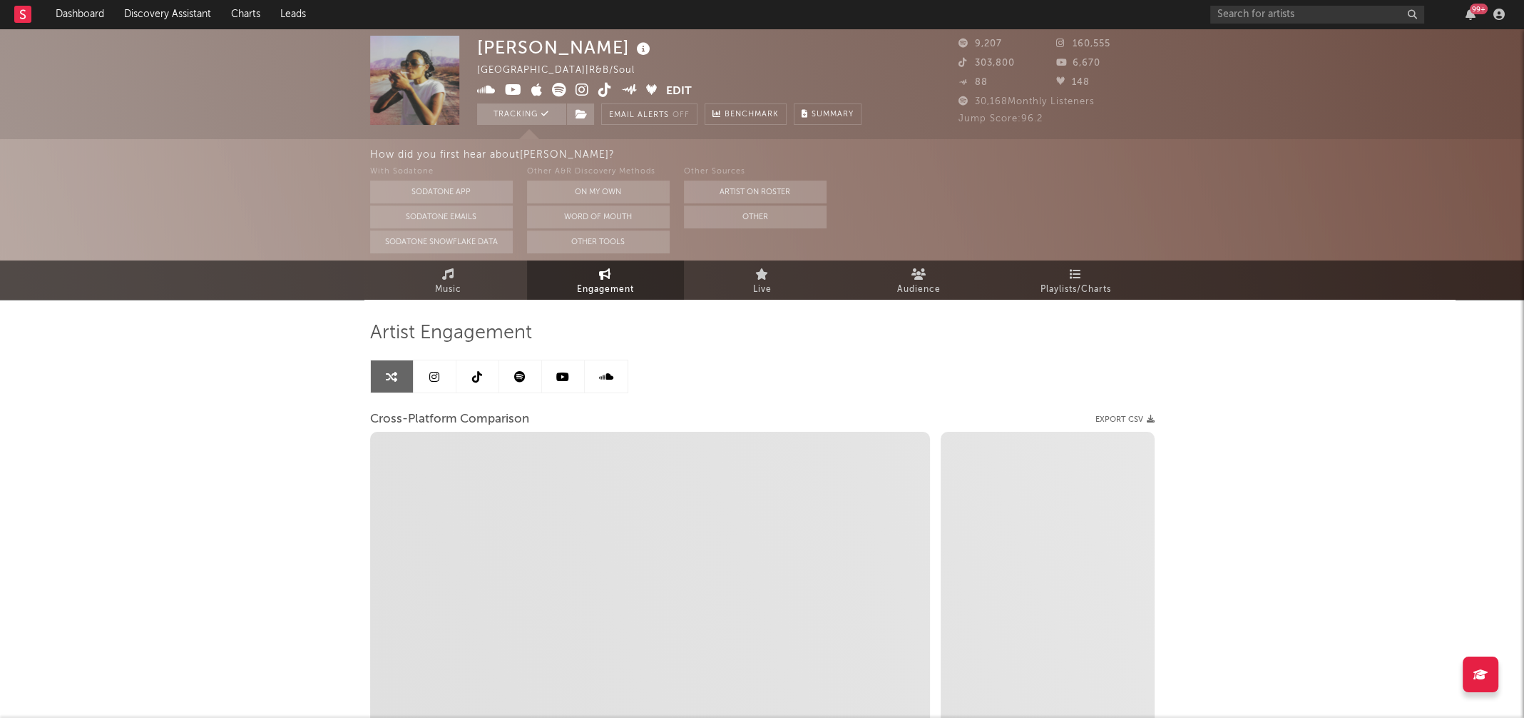
select select "1m"
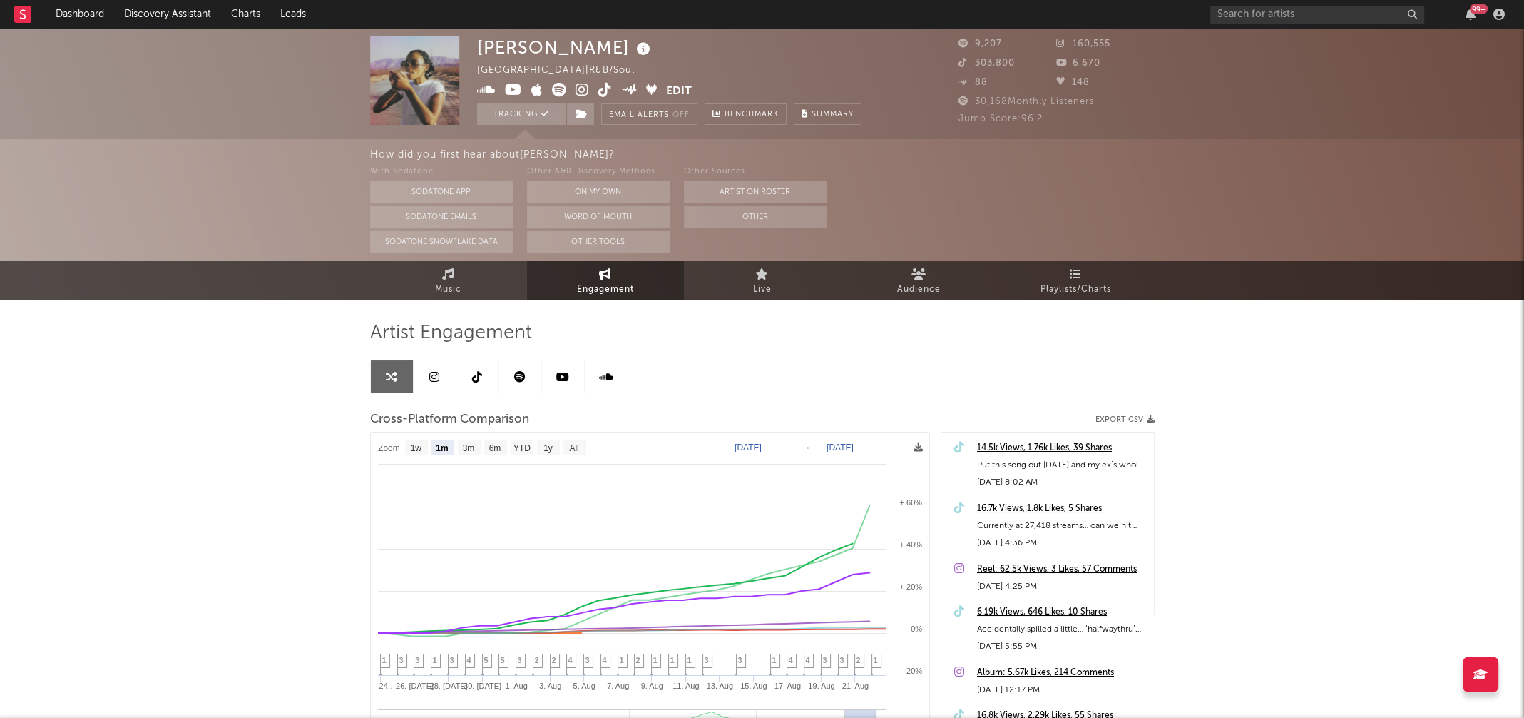
drag, startPoint x: 481, startPoint y: 46, endPoint x: 613, endPoint y: 42, distance: 132.0
click at [613, 42] on div "[PERSON_NAME]" at bounding box center [565, 48] width 177 height 24
copy div "[PERSON_NAME]"
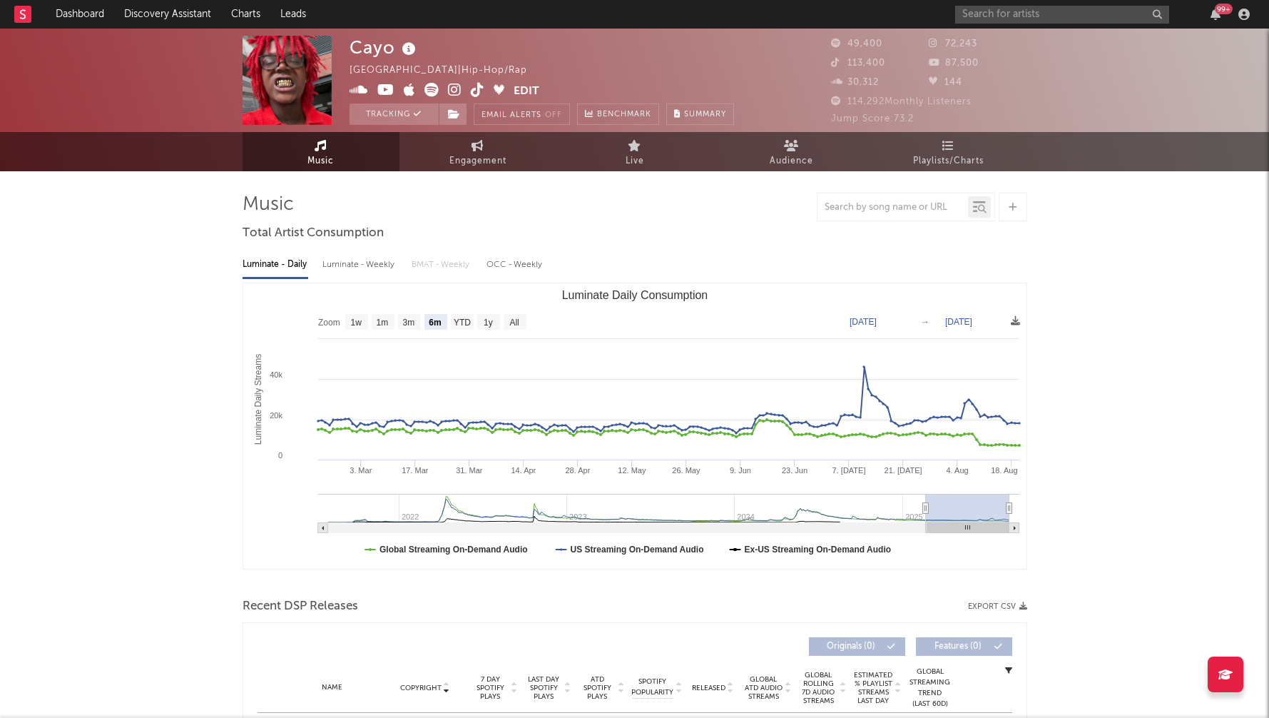
select select "6m"
